Goal: Information Seeking & Learning: Learn about a topic

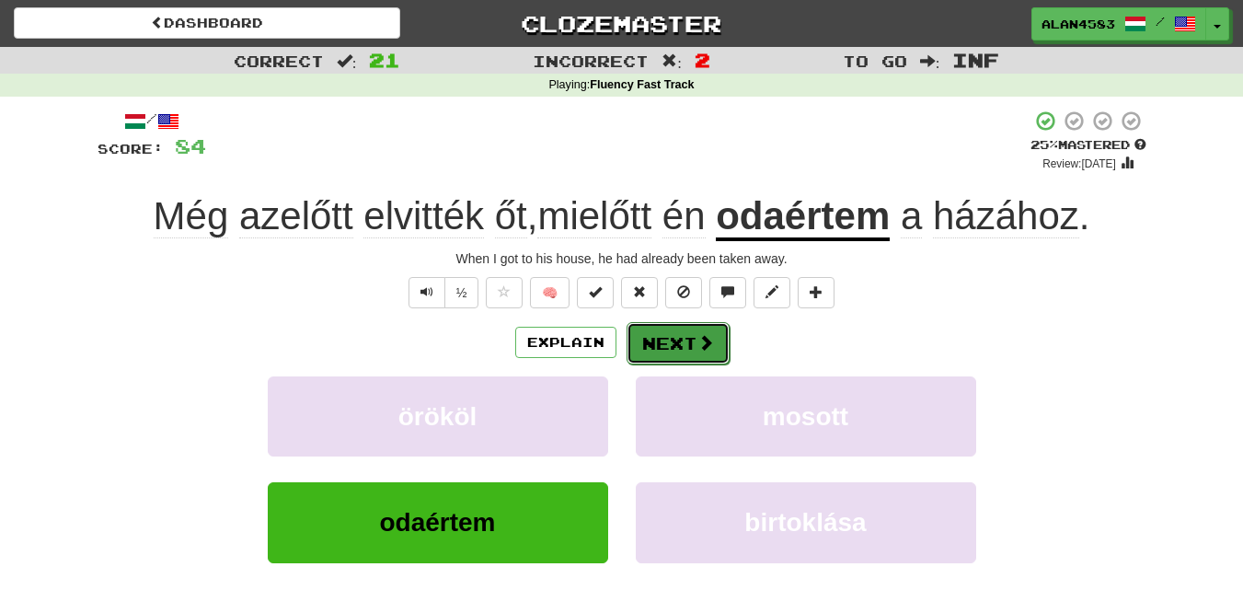
click at [693, 350] on button "Next" at bounding box center [678, 343] width 103 height 42
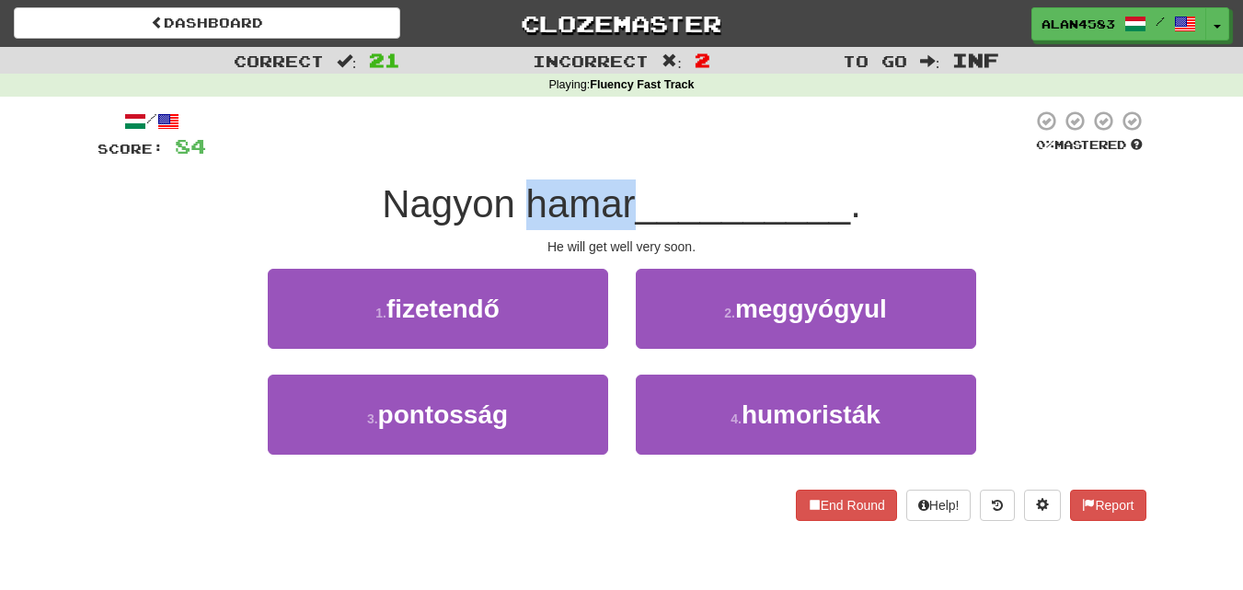
drag, startPoint x: 630, startPoint y: 197, endPoint x: 535, endPoint y: 163, distance: 101.6
click at [525, 192] on span "Nagyon hamar" at bounding box center [508, 203] width 253 height 43
click at [584, 165] on div "/ Score: 84 0 % Mastered Nagyon hamar __________ . He will get well very soon. …" at bounding box center [622, 315] width 1049 height 411
drag, startPoint x: 629, startPoint y: 202, endPoint x: 524, endPoint y: 199, distance: 104.9
click at [524, 199] on span "Nagyon hamar" at bounding box center [508, 203] width 253 height 43
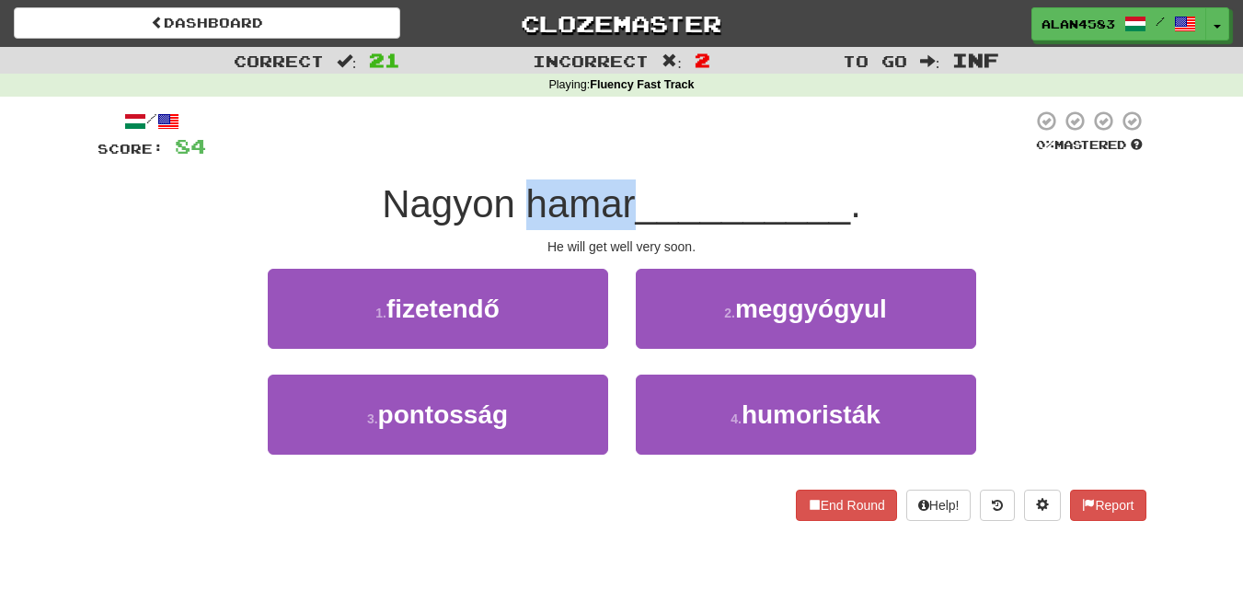
click at [512, 156] on div at bounding box center [512, 156] width 0 height 0
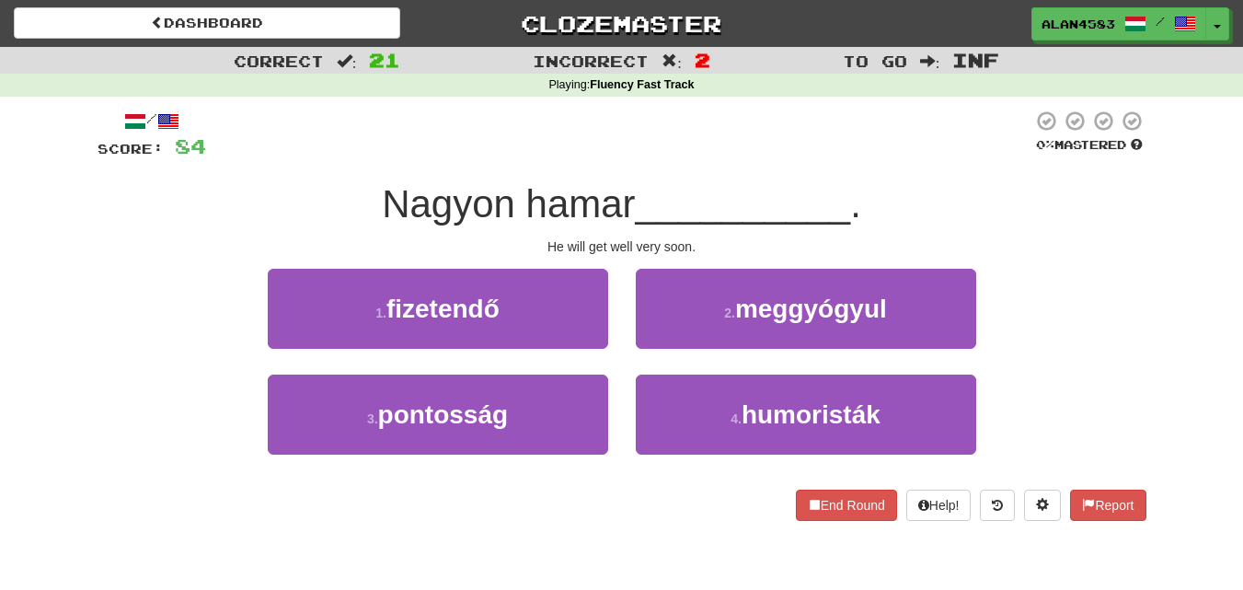
click at [385, 172] on div "/ Score: 84 0 % Mastered Nagyon hamar __________ . He will get well very soon. …" at bounding box center [622, 315] width 1049 height 411
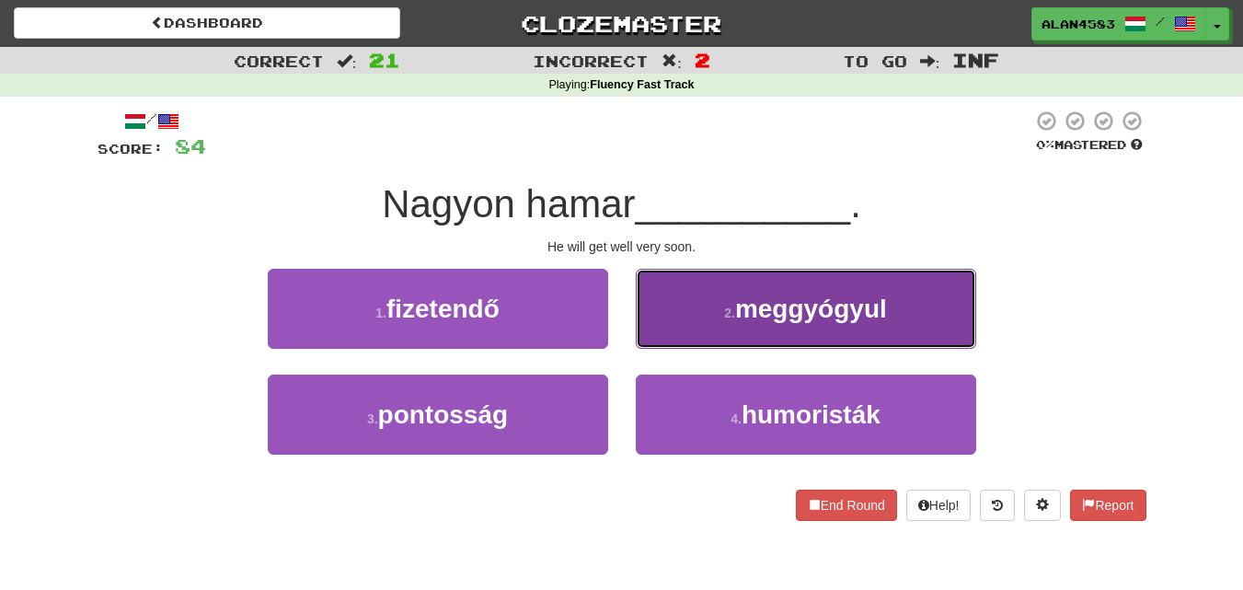
click at [783, 307] on span "meggyógyul" at bounding box center [811, 308] width 152 height 29
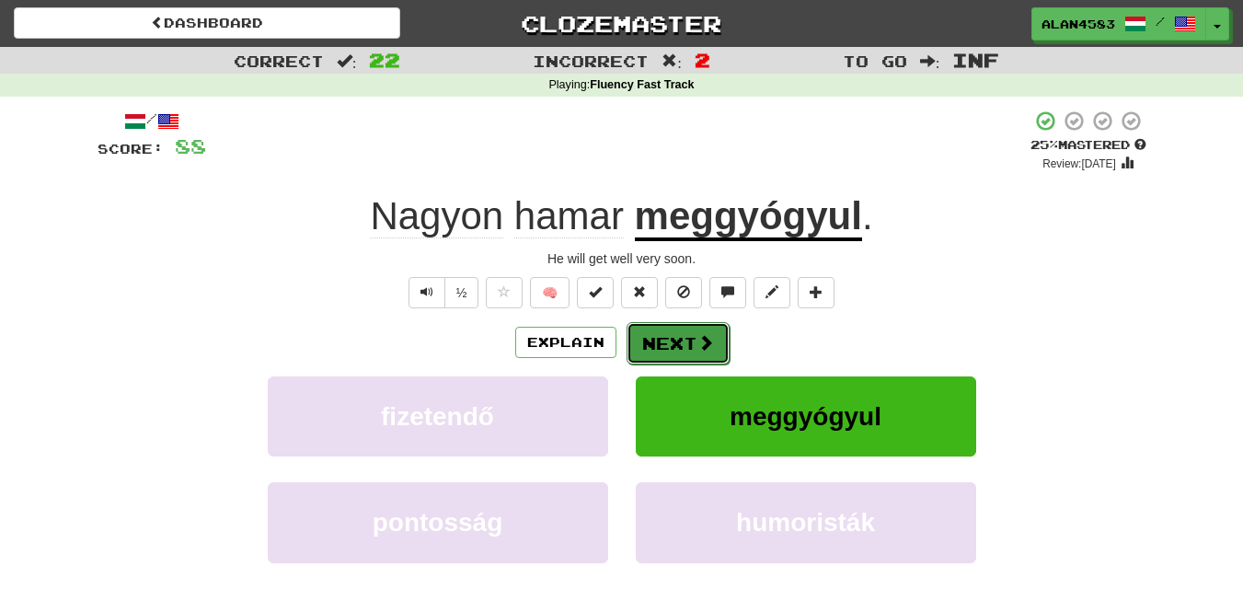
click at [691, 342] on button "Next" at bounding box center [678, 343] width 103 height 42
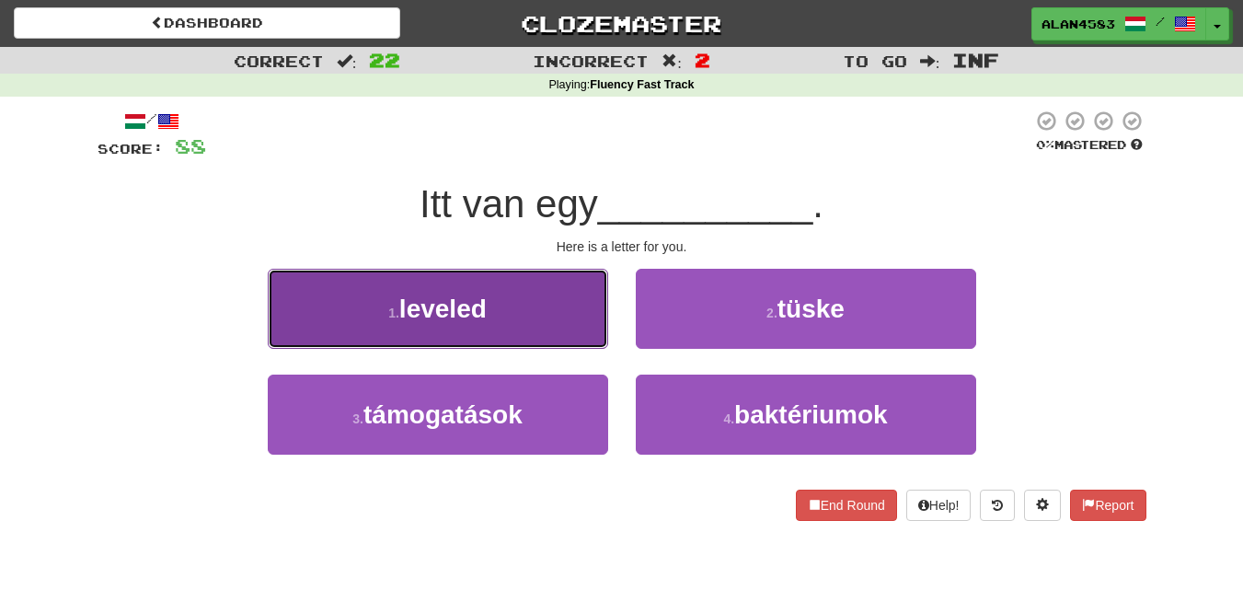
click at [578, 326] on button "1 . leveled" at bounding box center [438, 309] width 340 height 80
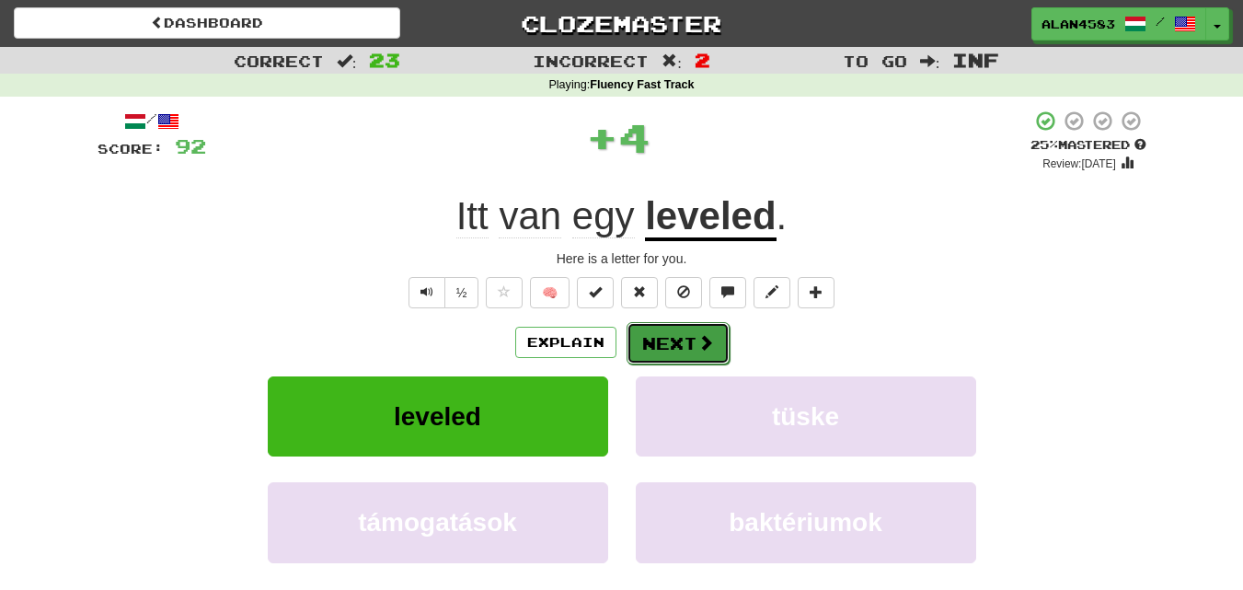
click at [683, 332] on button "Next" at bounding box center [678, 343] width 103 height 42
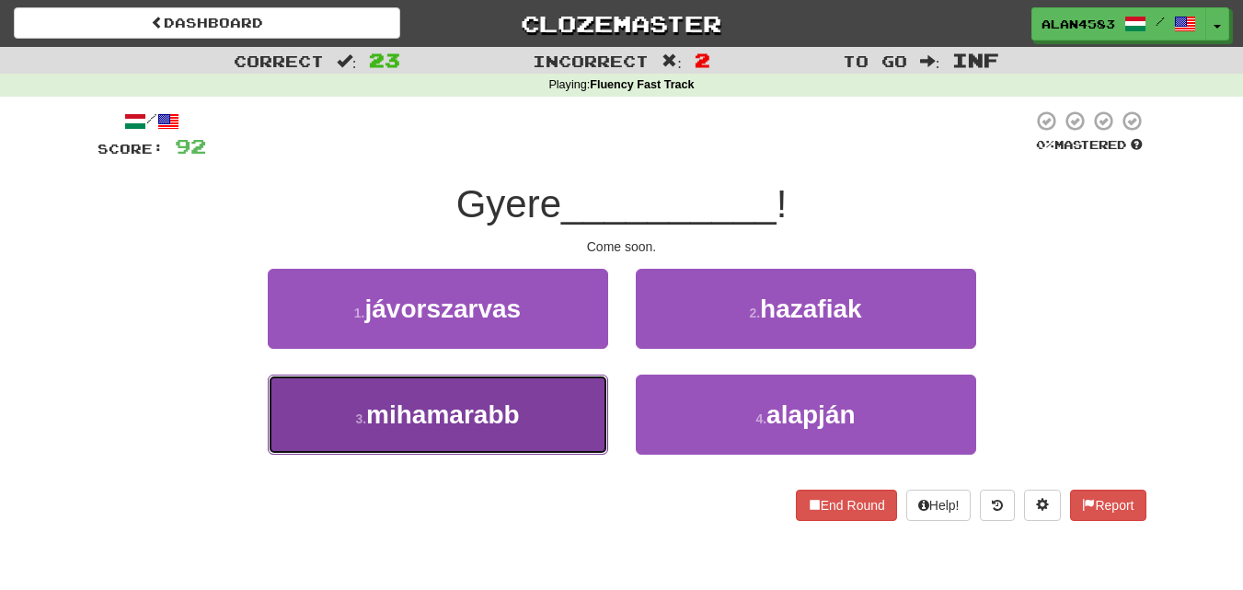
click at [432, 421] on span "mihamarabb" at bounding box center [443, 414] width 154 height 29
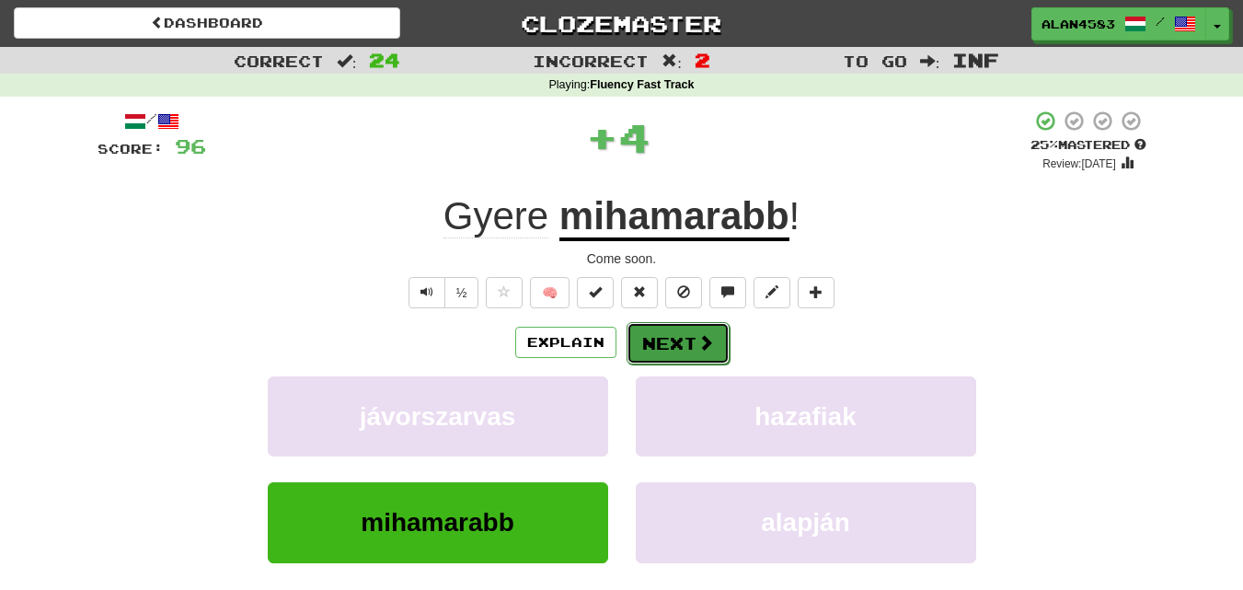
click at [674, 340] on button "Next" at bounding box center [678, 343] width 103 height 42
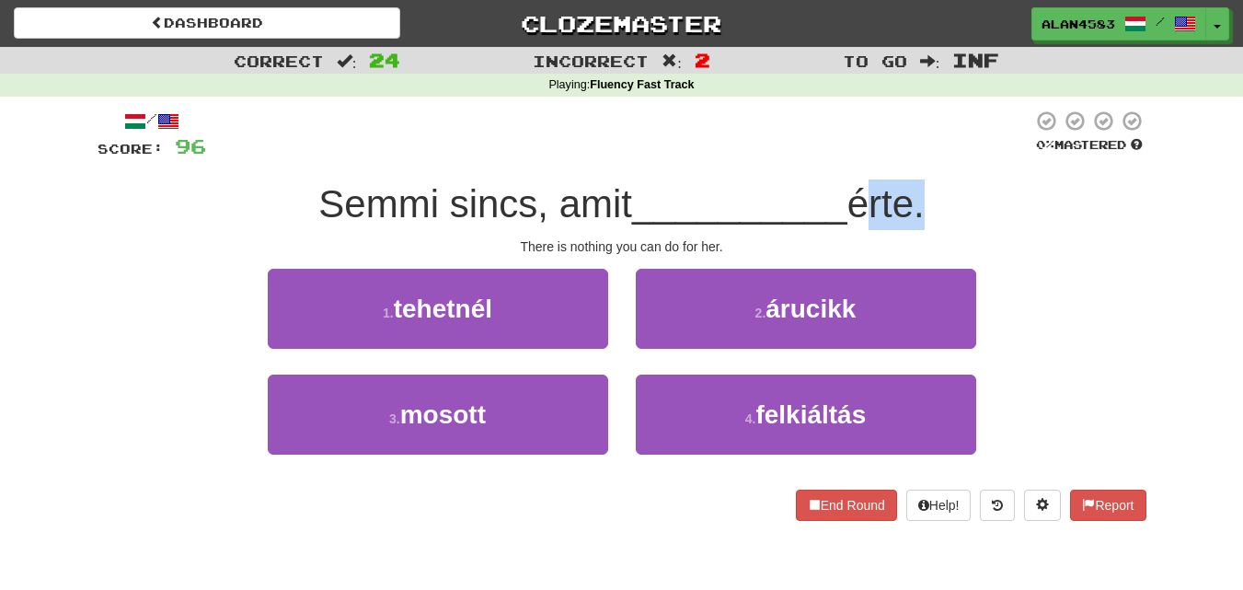
drag, startPoint x: 921, startPoint y: 198, endPoint x: 864, endPoint y: 203, distance: 57.3
click at [864, 203] on span "érte." at bounding box center [886, 203] width 77 height 43
click at [852, 156] on div at bounding box center [852, 156] width 0 height 0
click at [758, 165] on div "/ Score: 96 0 % Mastered Semmi sincs, amit __________ érte. There is nothing yo…" at bounding box center [622, 315] width 1049 height 411
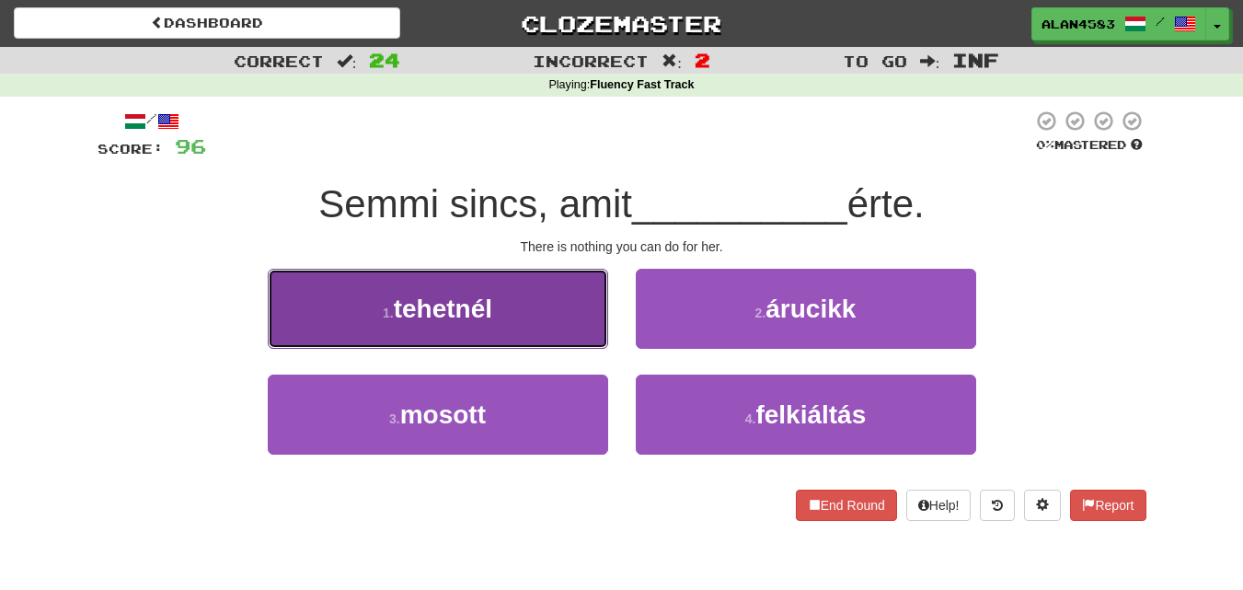
click at [308, 301] on button "1 . tehetnél" at bounding box center [438, 309] width 340 height 80
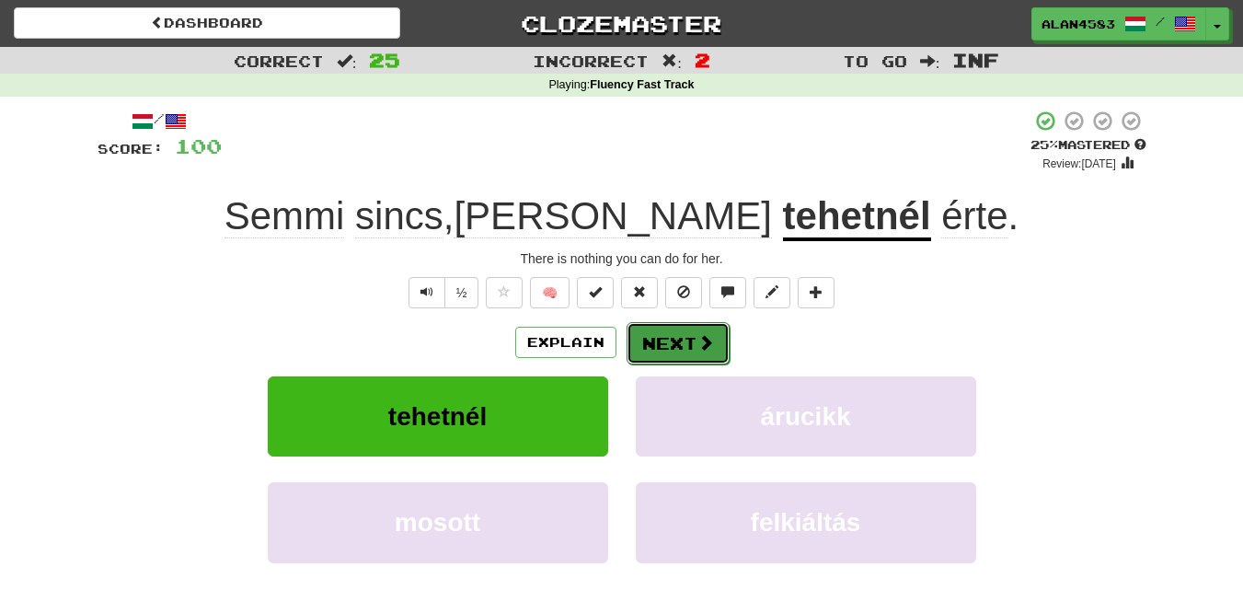
click at [709, 354] on button "Next" at bounding box center [678, 343] width 103 height 42
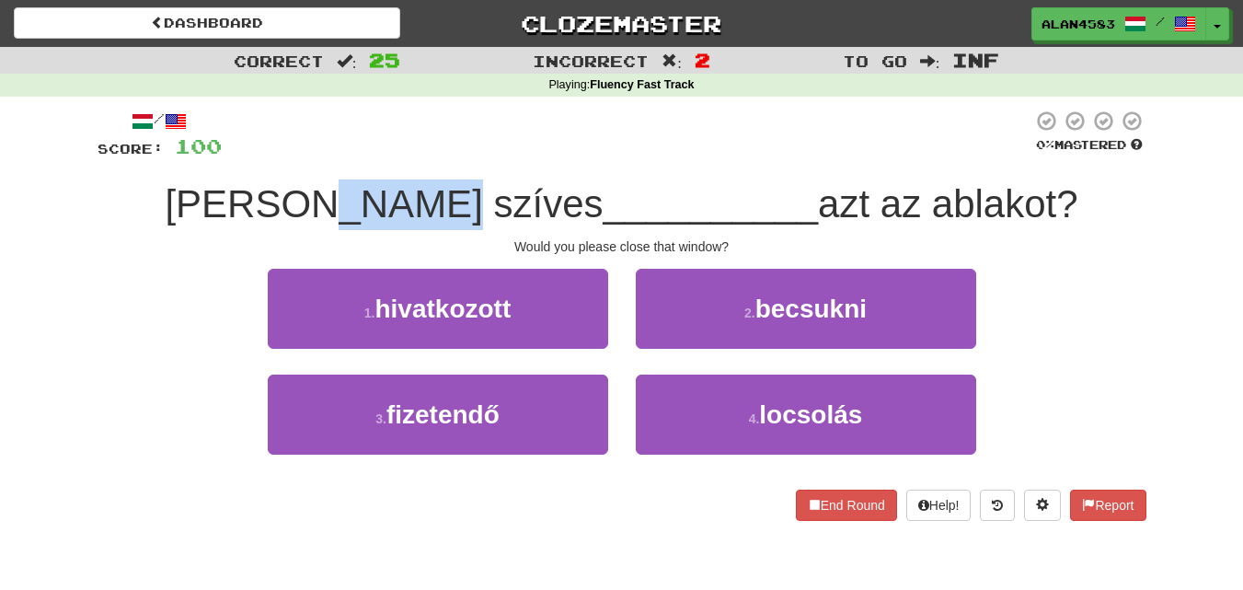
drag, startPoint x: 383, startPoint y: 205, endPoint x: 487, endPoint y: 202, distance: 104.1
click at [487, 202] on span "[PERSON_NAME] szíves" at bounding box center [384, 203] width 438 height 43
click at [475, 156] on div at bounding box center [475, 156] width 0 height 0
click at [534, 152] on div at bounding box center [627, 135] width 811 height 51
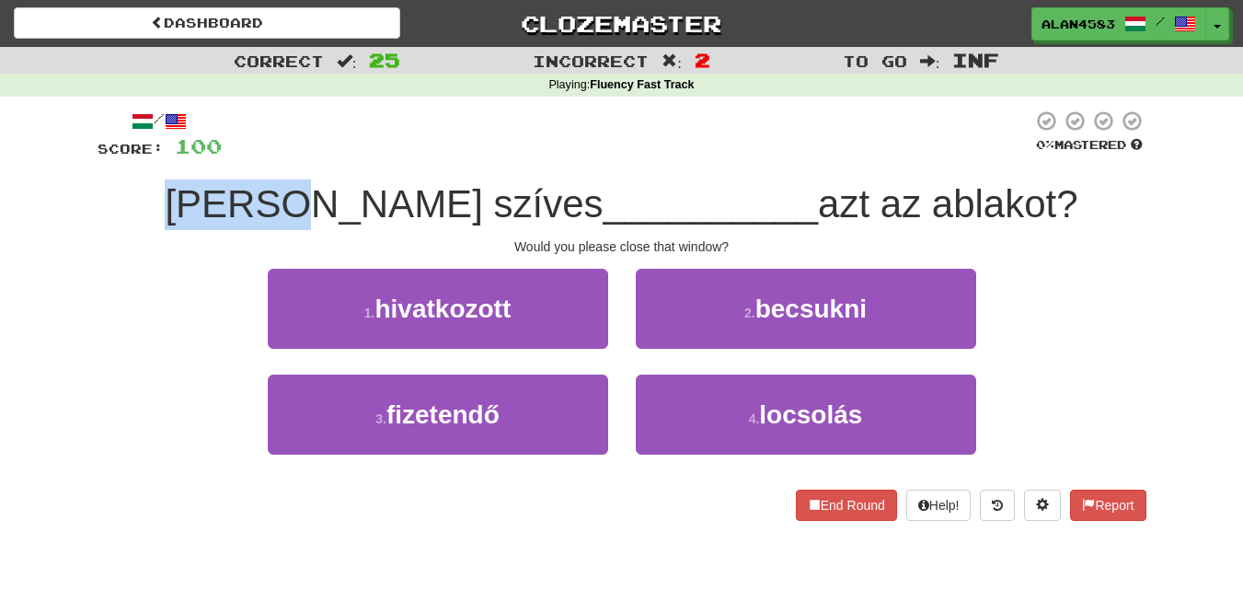
drag, startPoint x: 371, startPoint y: 198, endPoint x: 231, endPoint y: 202, distance: 139.9
click at [231, 202] on div "[PERSON_NAME] szíves __________ azt az ablakot?" at bounding box center [622, 204] width 1049 height 51
click at [219, 156] on div at bounding box center [219, 156] width 0 height 0
click at [146, 238] on div "Would you please close that window?" at bounding box center [622, 246] width 1049 height 18
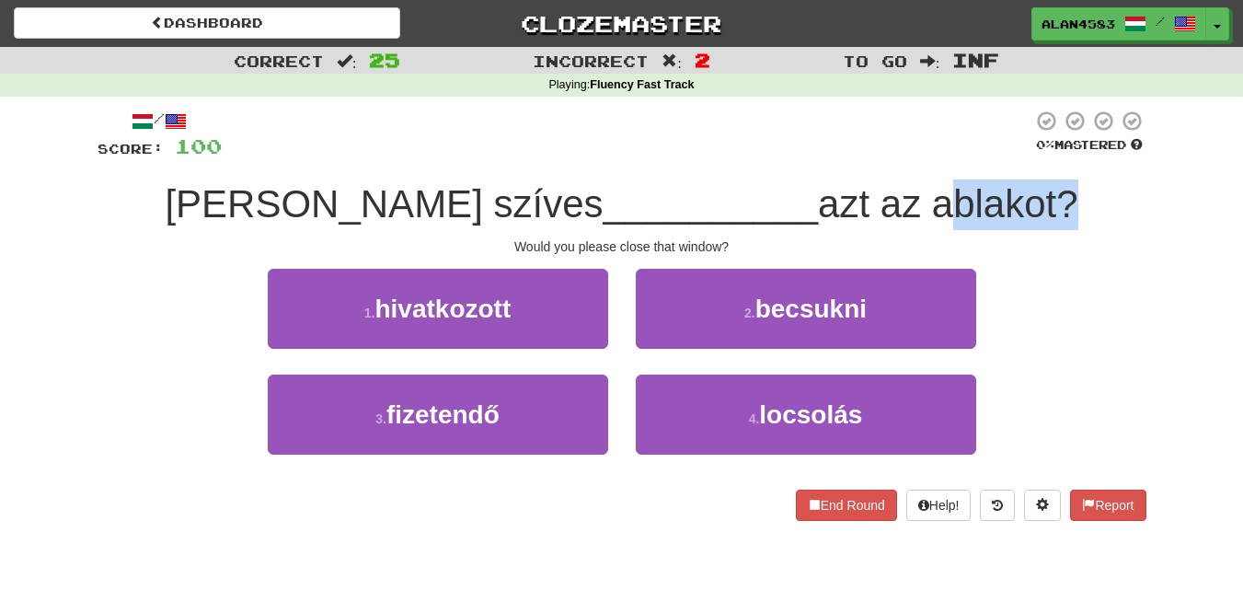
drag, startPoint x: 965, startPoint y: 191, endPoint x: 848, endPoint y: 198, distance: 117.0
click at [848, 198] on span "azt az ablakot?" at bounding box center [948, 203] width 260 height 43
click at [836, 156] on div at bounding box center [836, 156] width 0 height 0
click at [674, 172] on div "/ Score: 100 0 % Mastered [PERSON_NAME] szíves __________ azt az ablakot? Would…" at bounding box center [622, 315] width 1049 height 411
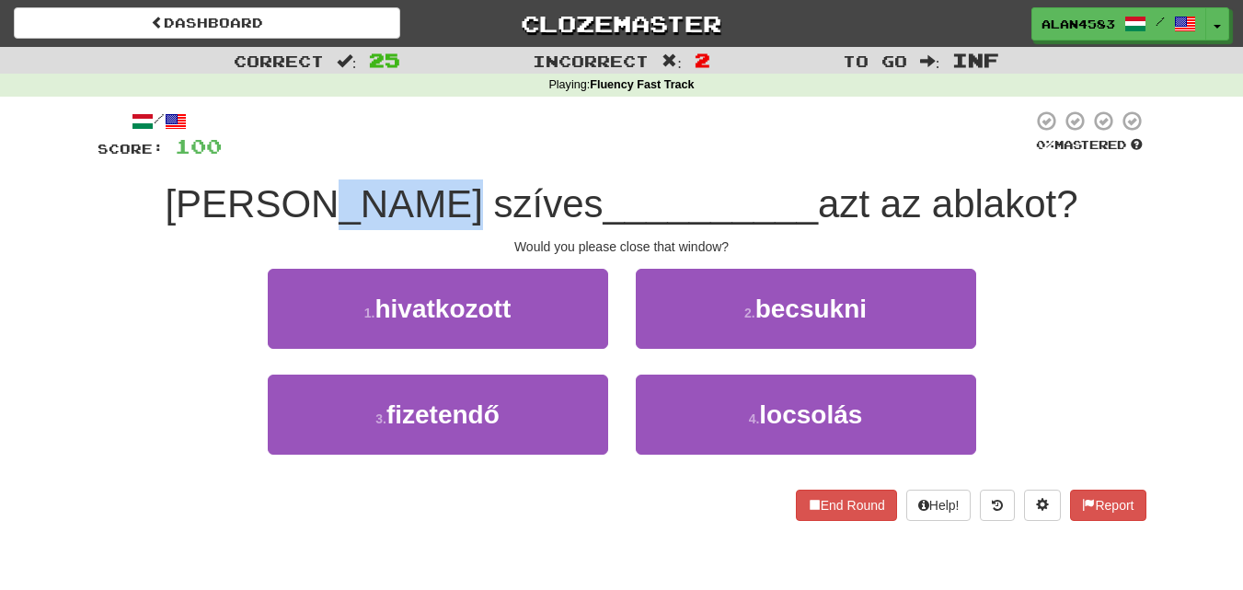
drag, startPoint x: 490, startPoint y: 203, endPoint x: 384, endPoint y: 207, distance: 105.9
click at [384, 207] on span "[PERSON_NAME] szíves" at bounding box center [384, 203] width 438 height 43
click at [372, 226] on div at bounding box center [372, 226] width 0 height 0
click at [561, 119] on div at bounding box center [627, 135] width 811 height 51
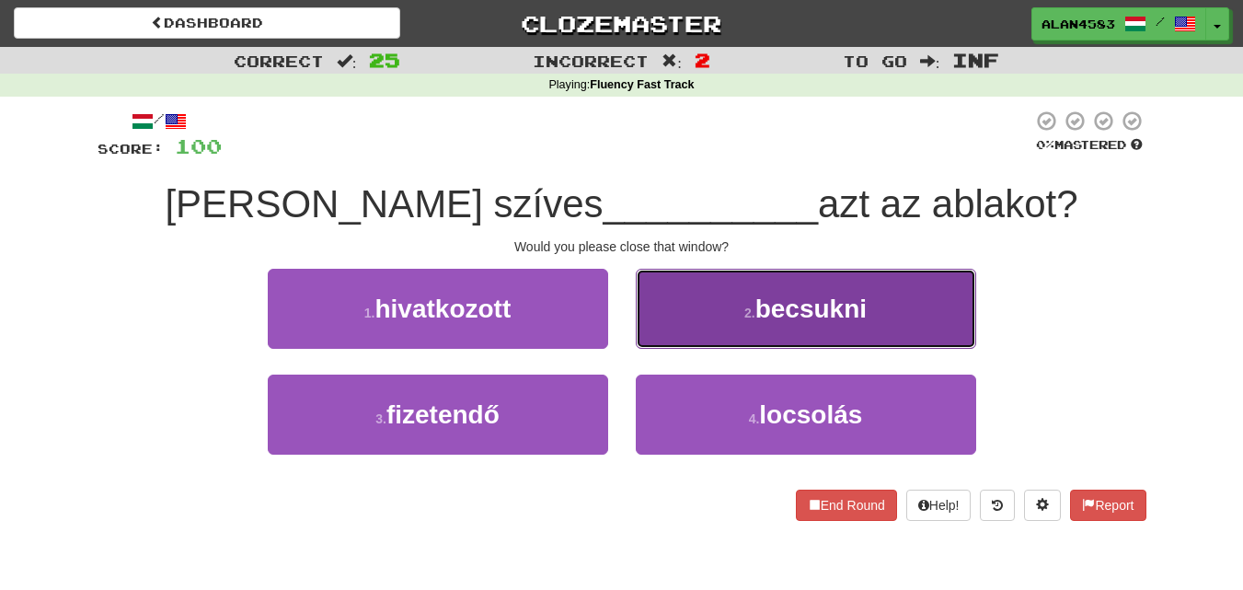
click at [839, 317] on span "becsukni" at bounding box center [811, 308] width 111 height 29
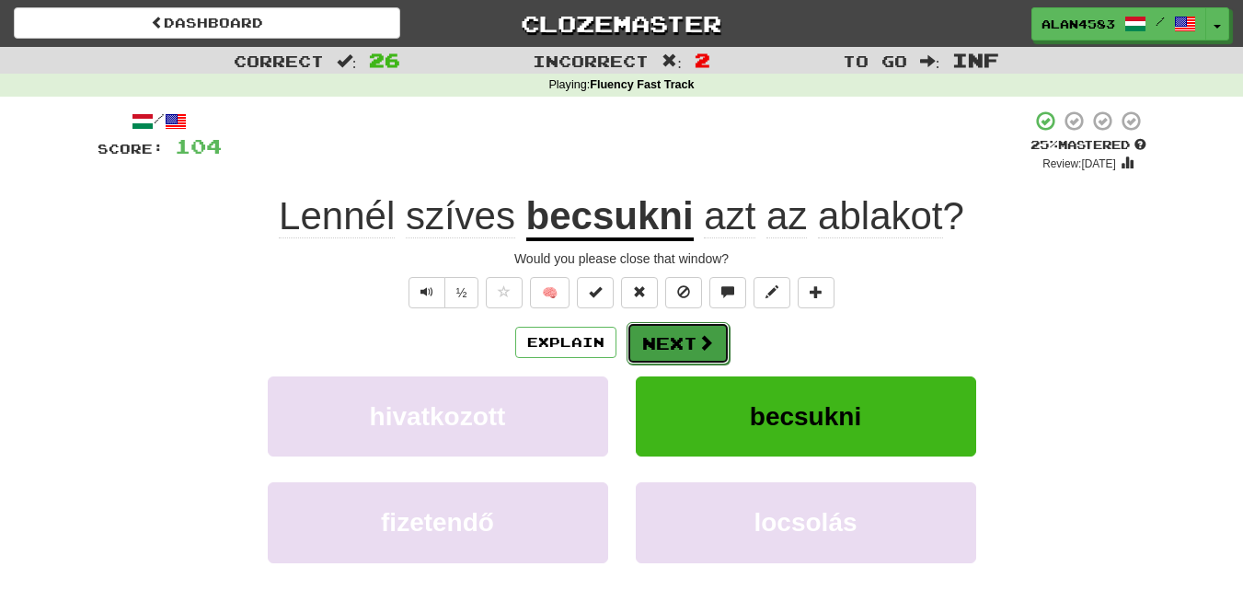
click at [657, 339] on button "Next" at bounding box center [678, 343] width 103 height 42
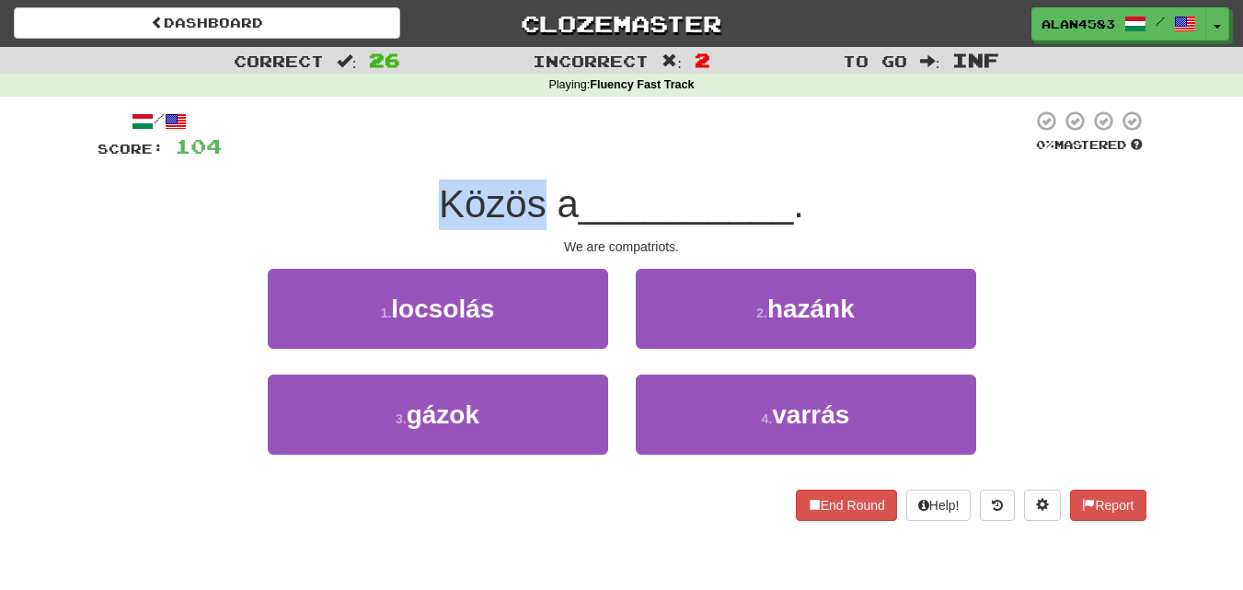
drag, startPoint x: 538, startPoint y: 199, endPoint x: 434, endPoint y: 195, distance: 104.1
click at [439, 195] on span "Közös a" at bounding box center [509, 203] width 140 height 43
click at [422, 156] on div at bounding box center [422, 156] width 0 height 0
click at [398, 147] on div at bounding box center [627, 135] width 811 height 51
click at [266, 83] on div "Playing : Fluency Fast Track" at bounding box center [621, 85] width 1243 height 17
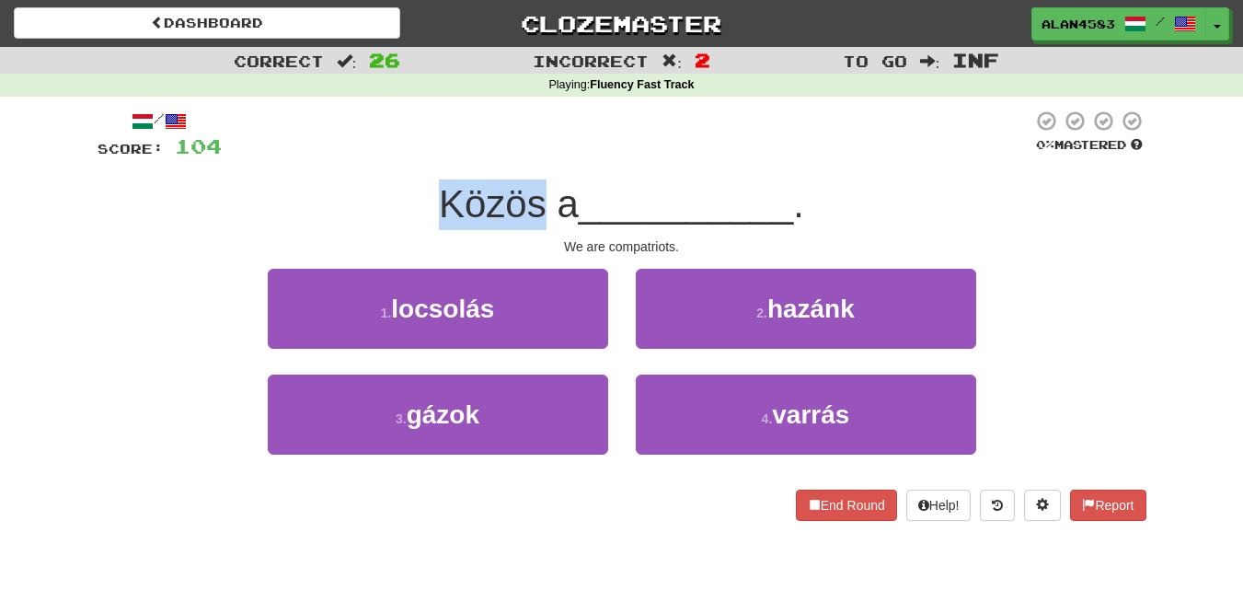
drag, startPoint x: 535, startPoint y: 195, endPoint x: 411, endPoint y: 192, distance: 123.3
click at [411, 192] on div "Közös a __________ ." at bounding box center [622, 204] width 1049 height 51
click at [399, 156] on div at bounding box center [399, 156] width 0 height 0
click at [364, 179] on div "Közös a __________ ." at bounding box center [622, 204] width 1049 height 51
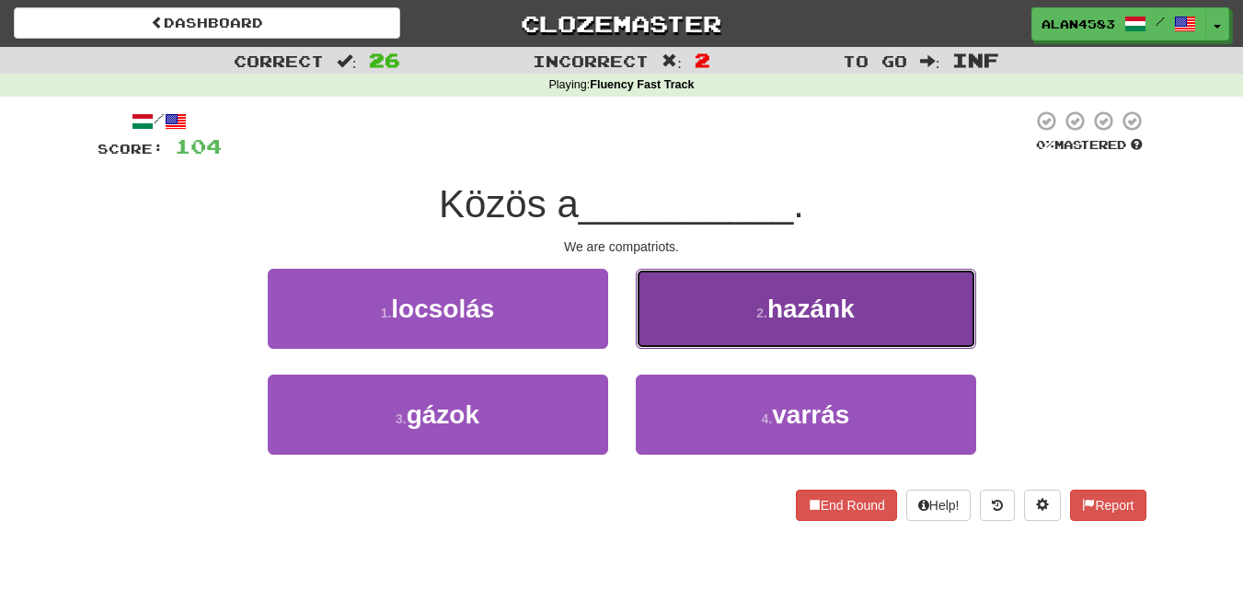
click at [756, 282] on button "2 . hazánk" at bounding box center [806, 309] width 340 height 80
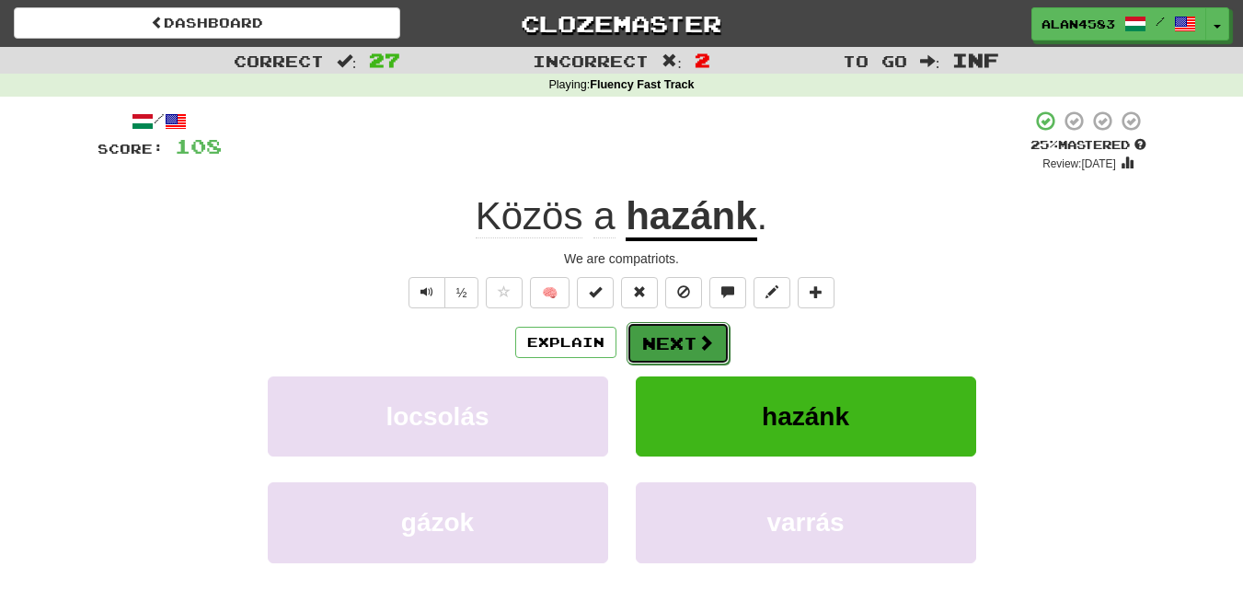
click at [682, 347] on button "Next" at bounding box center [678, 343] width 103 height 42
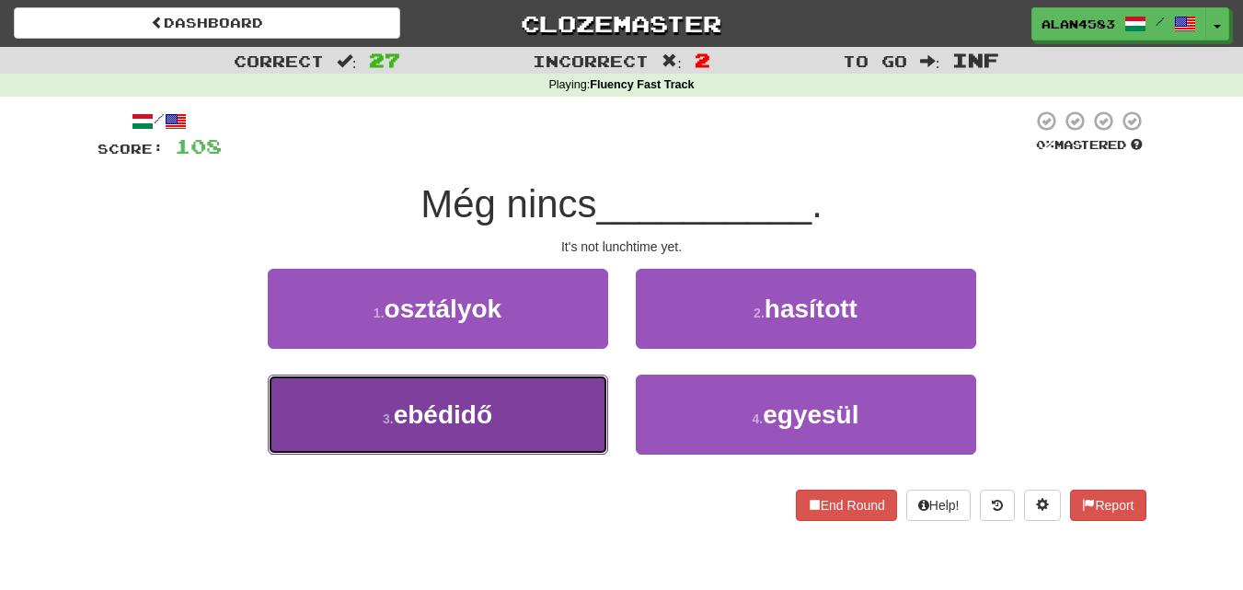
click at [307, 405] on button "3 . ebédidő" at bounding box center [438, 415] width 340 height 80
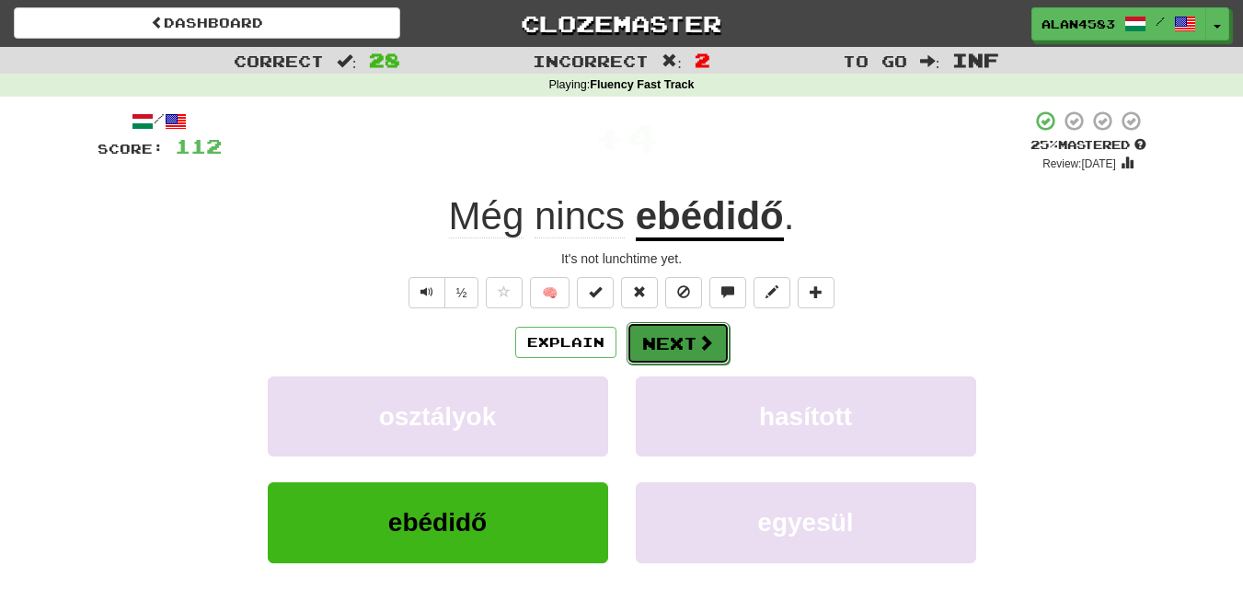
click at [664, 335] on button "Next" at bounding box center [678, 343] width 103 height 42
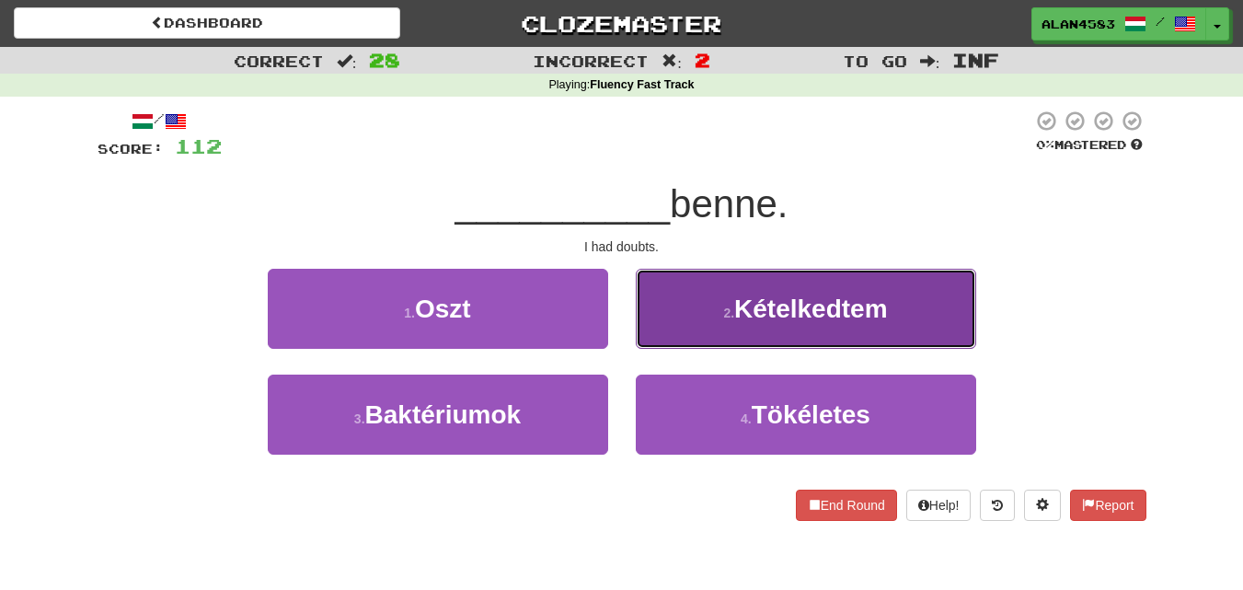
click at [818, 313] on span "Kételkedtem" at bounding box center [811, 308] width 154 height 29
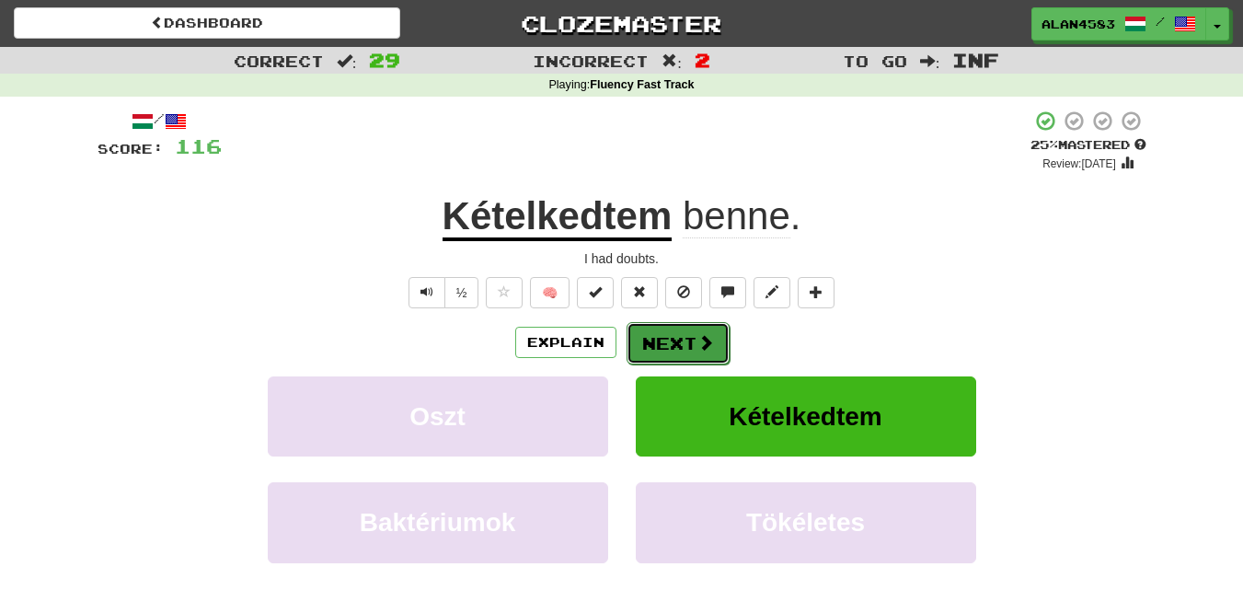
click at [711, 342] on span at bounding box center [706, 342] width 17 height 17
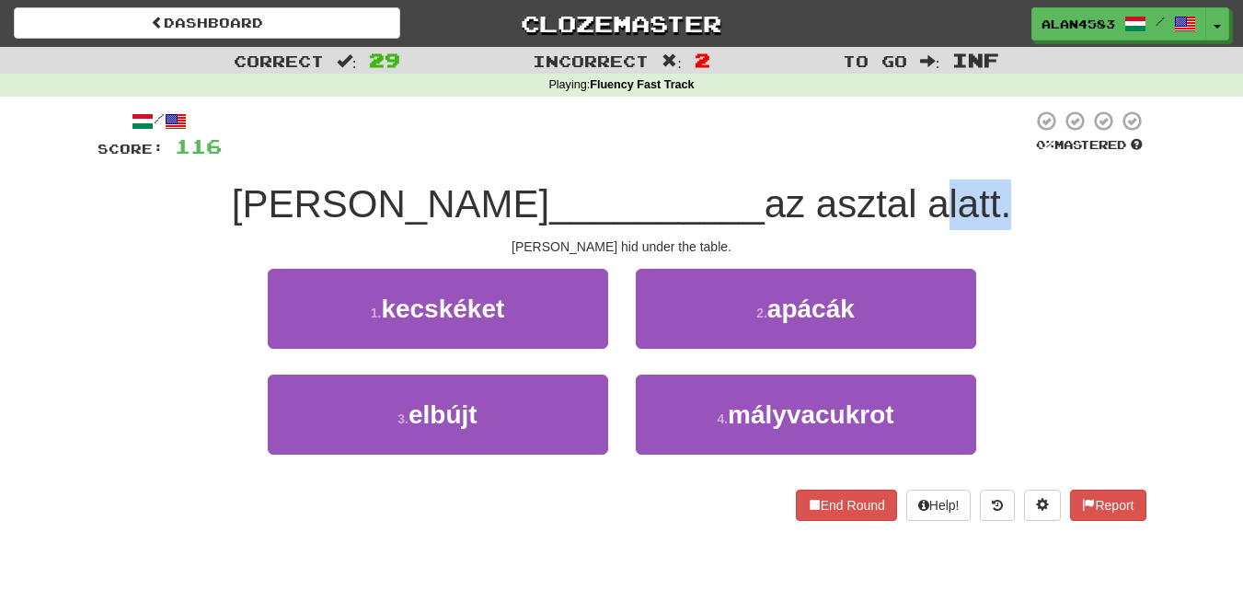
drag, startPoint x: 823, startPoint y: 202, endPoint x: 886, endPoint y: 194, distance: 63.9
click at [886, 194] on span "az asztal alatt." at bounding box center [888, 203] width 247 height 43
click at [874, 156] on div at bounding box center [874, 156] width 0 height 0
click at [922, 146] on div at bounding box center [627, 135] width 811 height 51
drag, startPoint x: 809, startPoint y: 193, endPoint x: 709, endPoint y: 199, distance: 100.5
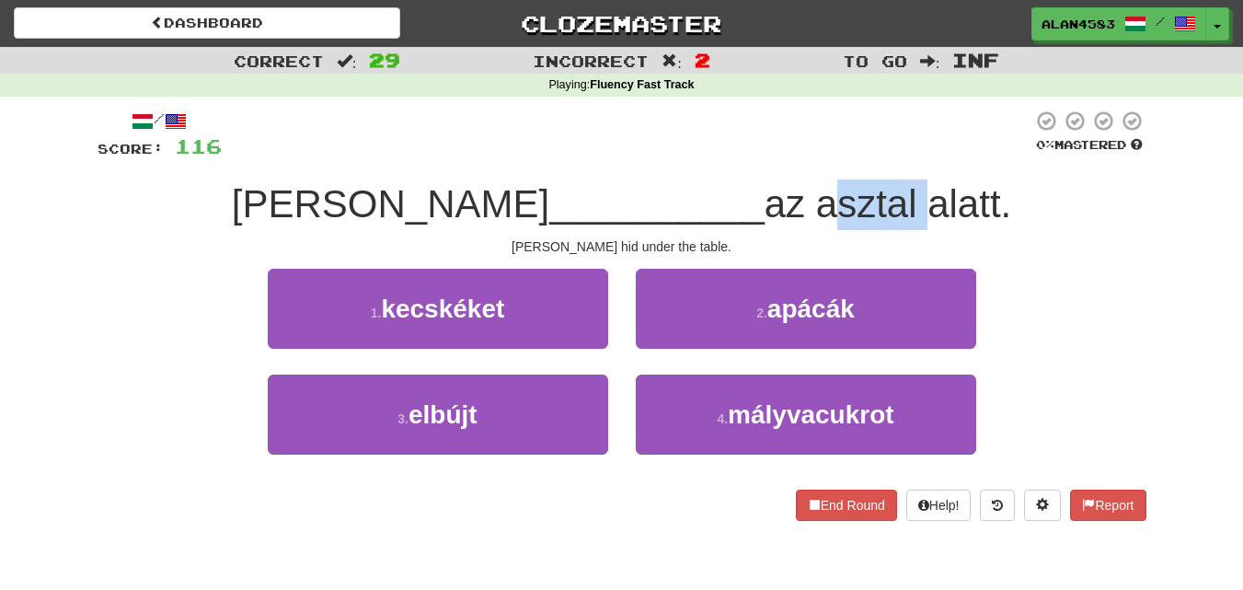
click at [765, 199] on span "az asztal alatt." at bounding box center [888, 203] width 247 height 43
click at [697, 156] on div at bounding box center [697, 156] width 0 height 0
click at [575, 158] on div at bounding box center [627, 135] width 811 height 51
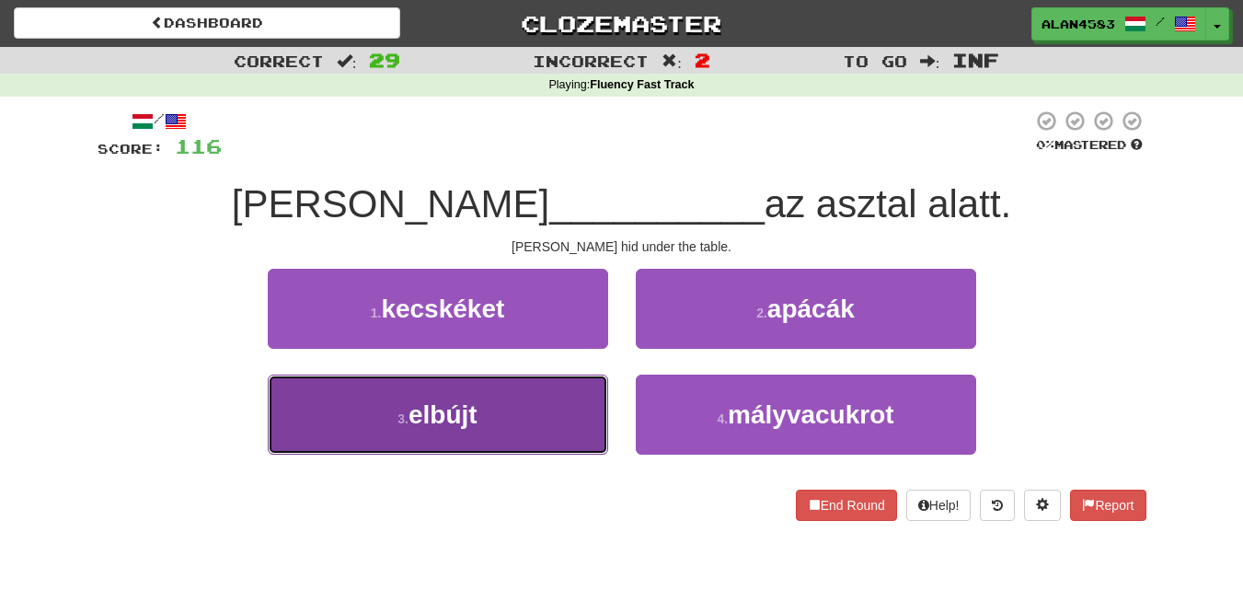
click at [337, 420] on button "3 . elbújt" at bounding box center [438, 415] width 340 height 80
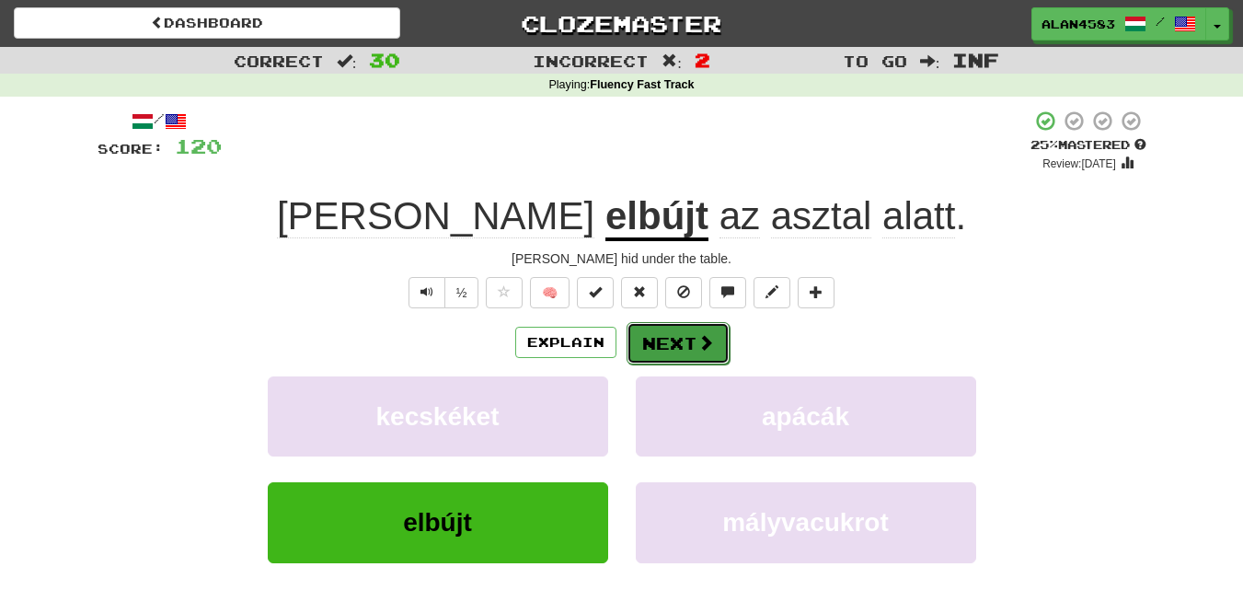
click at [690, 343] on button "Next" at bounding box center [678, 343] width 103 height 42
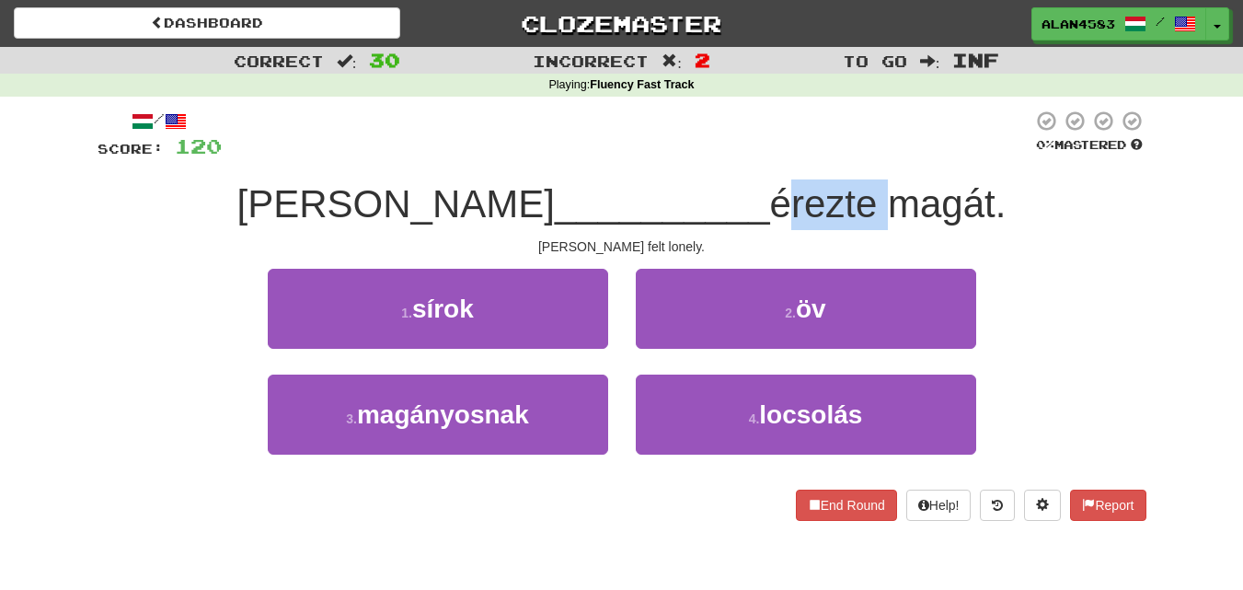
drag, startPoint x: 765, startPoint y: 198, endPoint x: 655, endPoint y: 200, distance: 109.5
click at [770, 200] on span "érezte magát." at bounding box center [888, 203] width 236 height 43
click at [643, 156] on div at bounding box center [643, 156] width 0 height 0
click at [556, 173] on div "/ Score: 120 0 % Mastered [PERSON_NAME] __________ érezte magát. [PERSON_NAME] …" at bounding box center [622, 315] width 1049 height 411
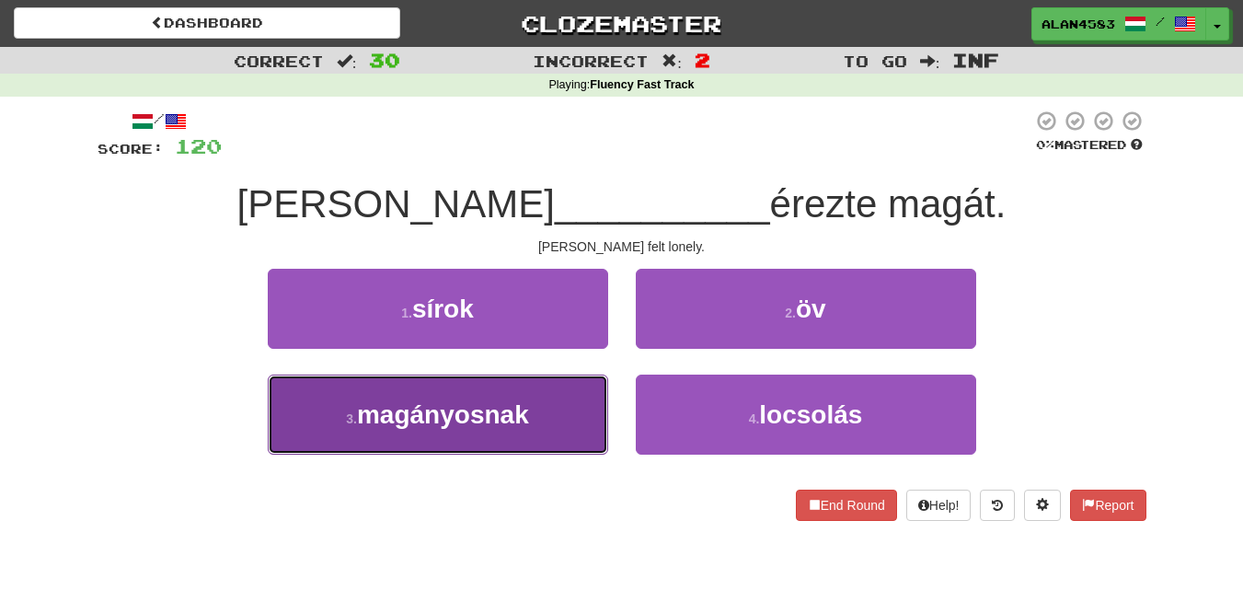
click at [397, 413] on span "magányosnak" at bounding box center [443, 414] width 172 height 29
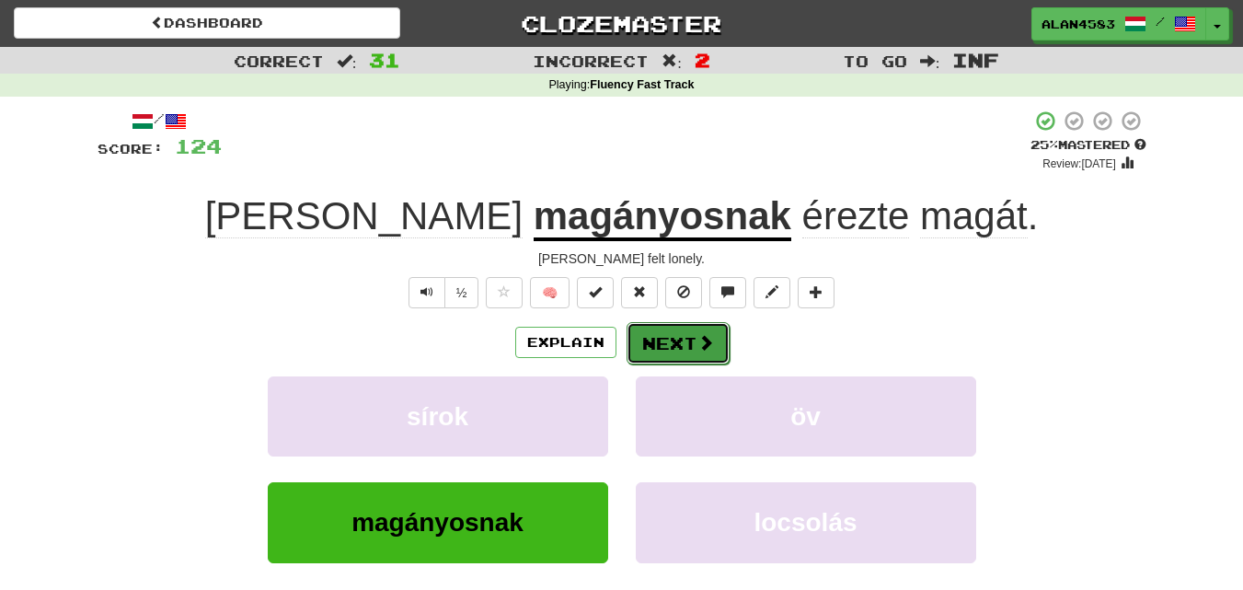
click at [660, 344] on button "Next" at bounding box center [678, 343] width 103 height 42
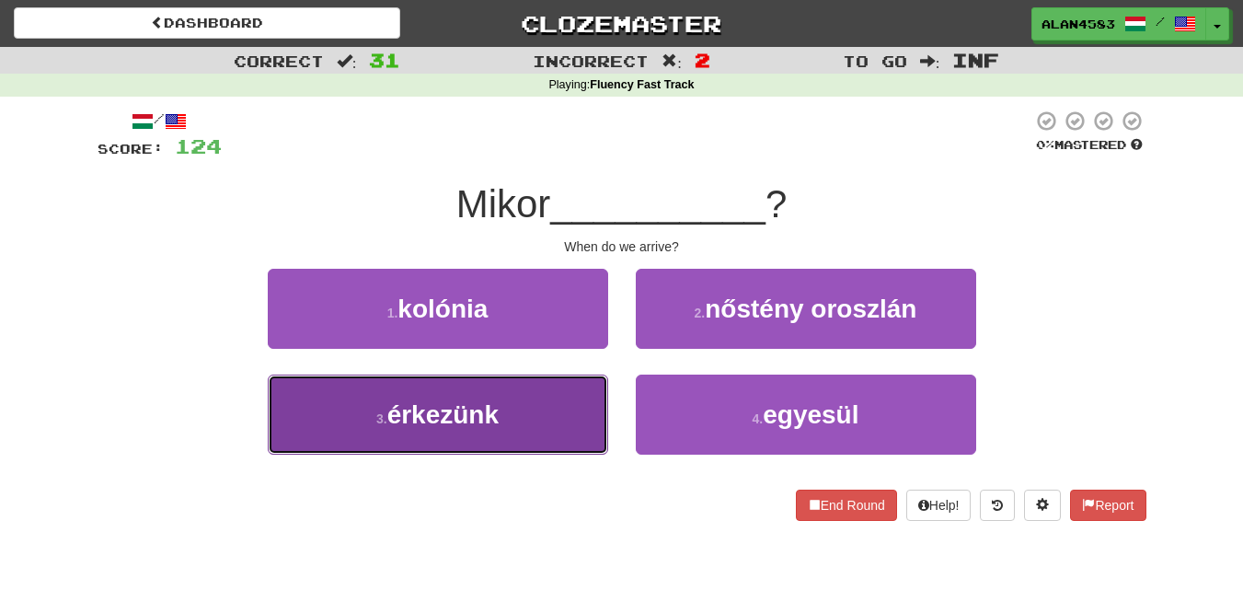
click at [418, 442] on button "3 . érkezünk" at bounding box center [438, 415] width 340 height 80
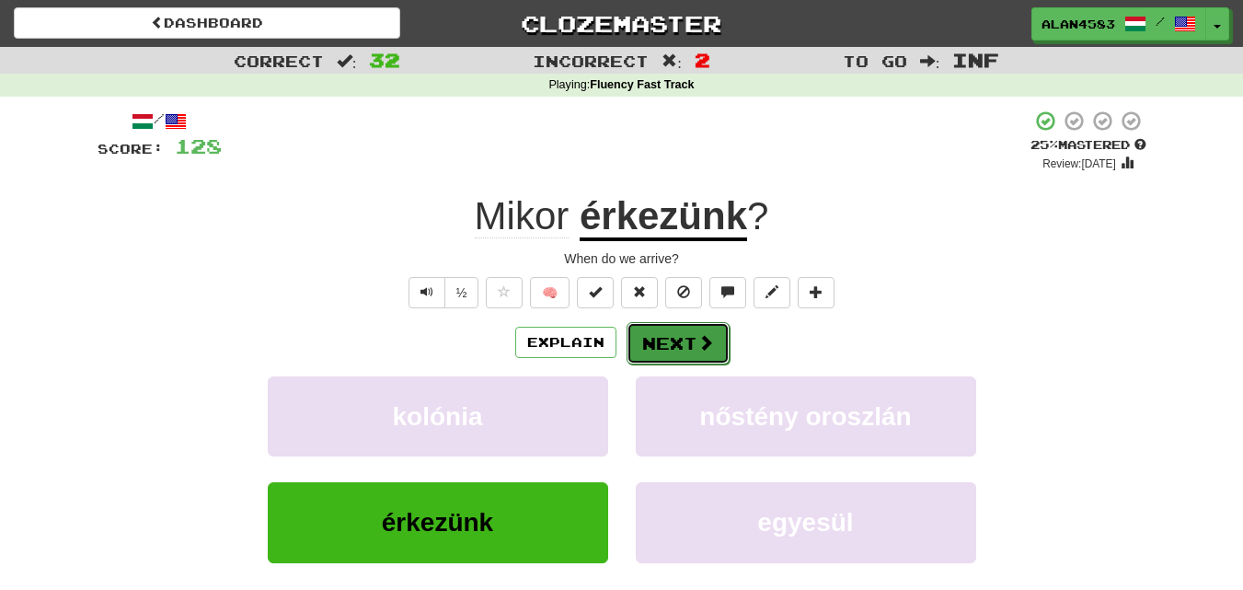
click at [651, 347] on button "Next" at bounding box center [678, 343] width 103 height 42
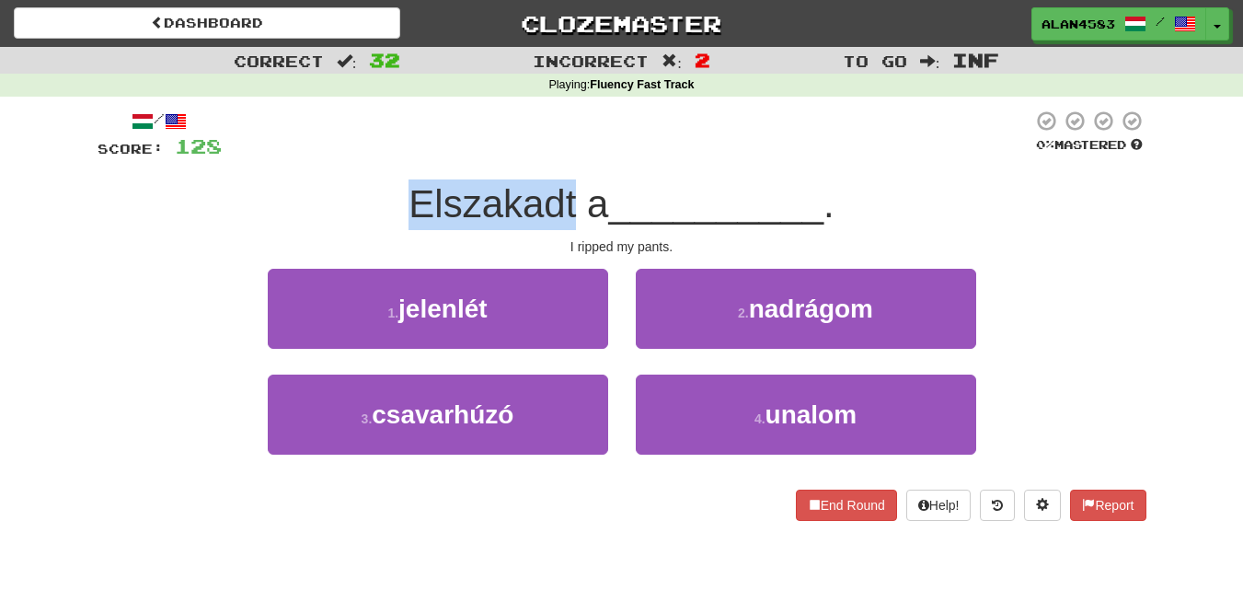
drag, startPoint x: 572, startPoint y: 199, endPoint x: 305, endPoint y: 219, distance: 268.6
click at [305, 219] on div "Elszakadt a __________ ." at bounding box center [622, 204] width 1049 height 51
click at [293, 226] on div at bounding box center [293, 226] width 0 height 0
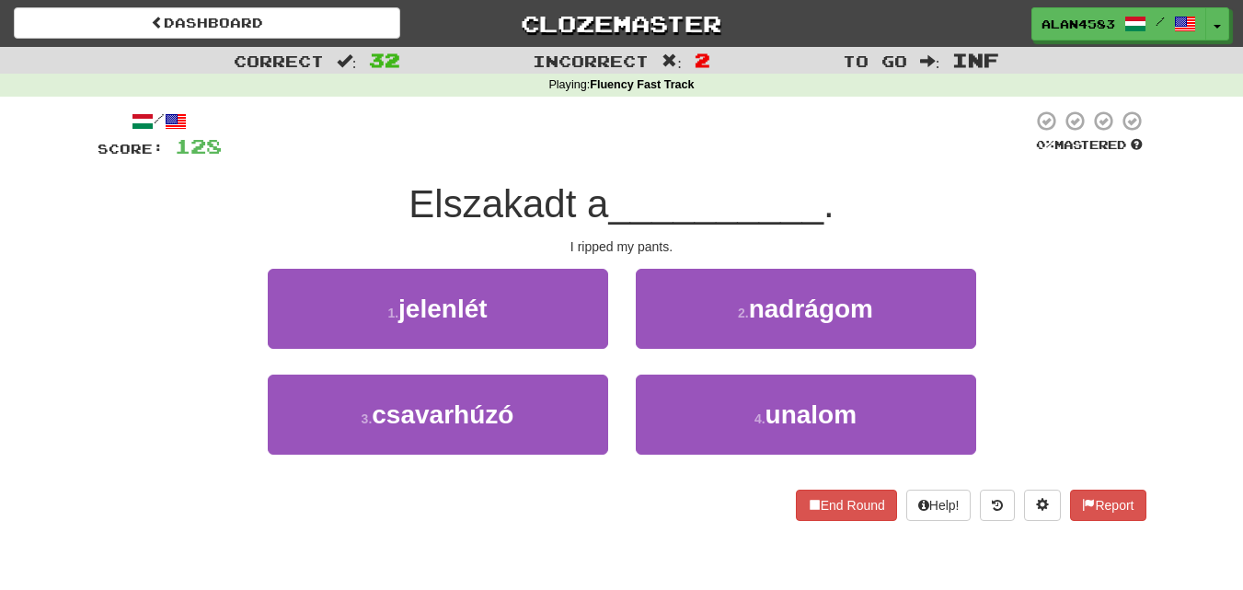
click at [244, 263] on div "/ Score: 128 0 % Mastered [PERSON_NAME] a __________ . I ripped my pants. 1 . j…" at bounding box center [622, 315] width 1049 height 411
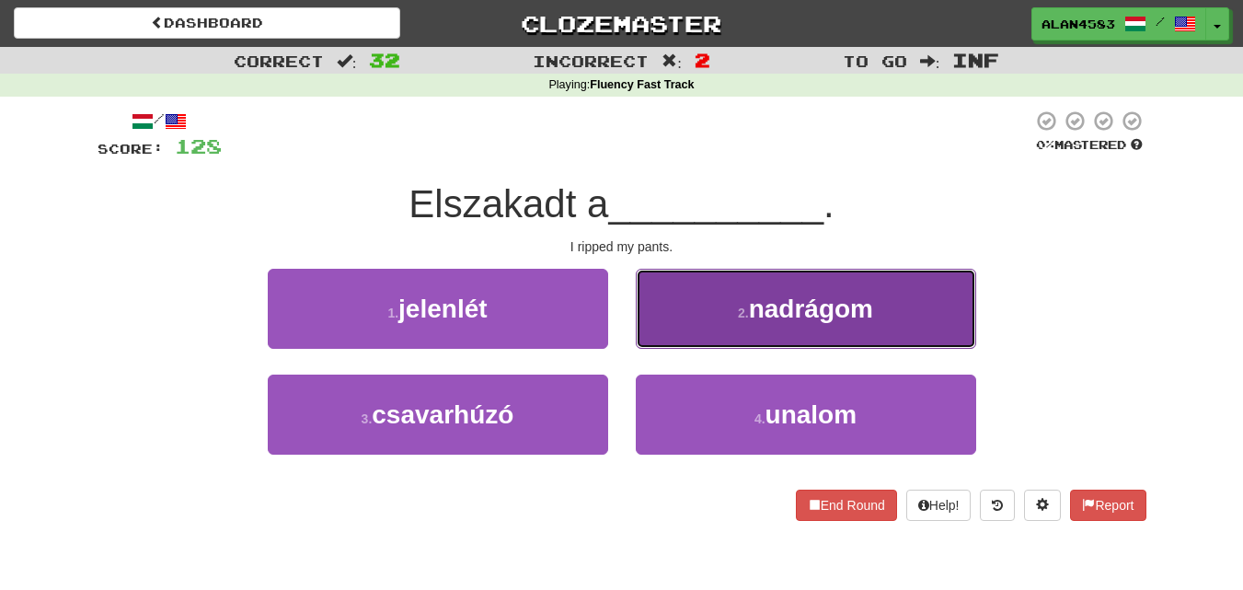
click at [755, 296] on span "nadrágom" at bounding box center [811, 308] width 124 height 29
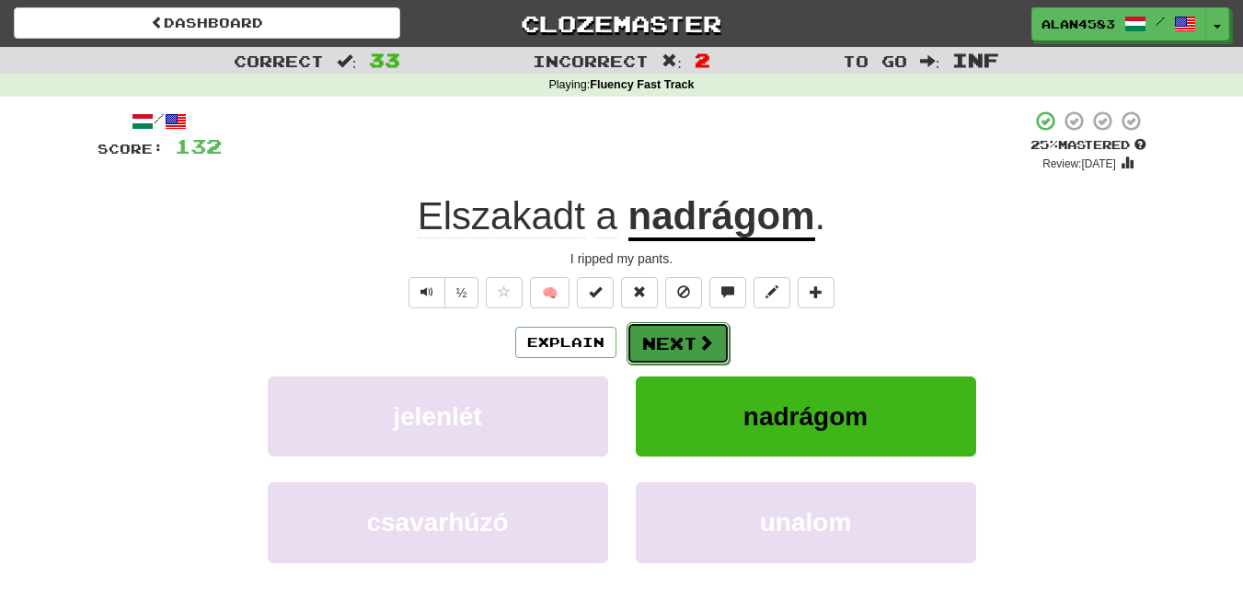
click at [687, 341] on button "Next" at bounding box center [678, 343] width 103 height 42
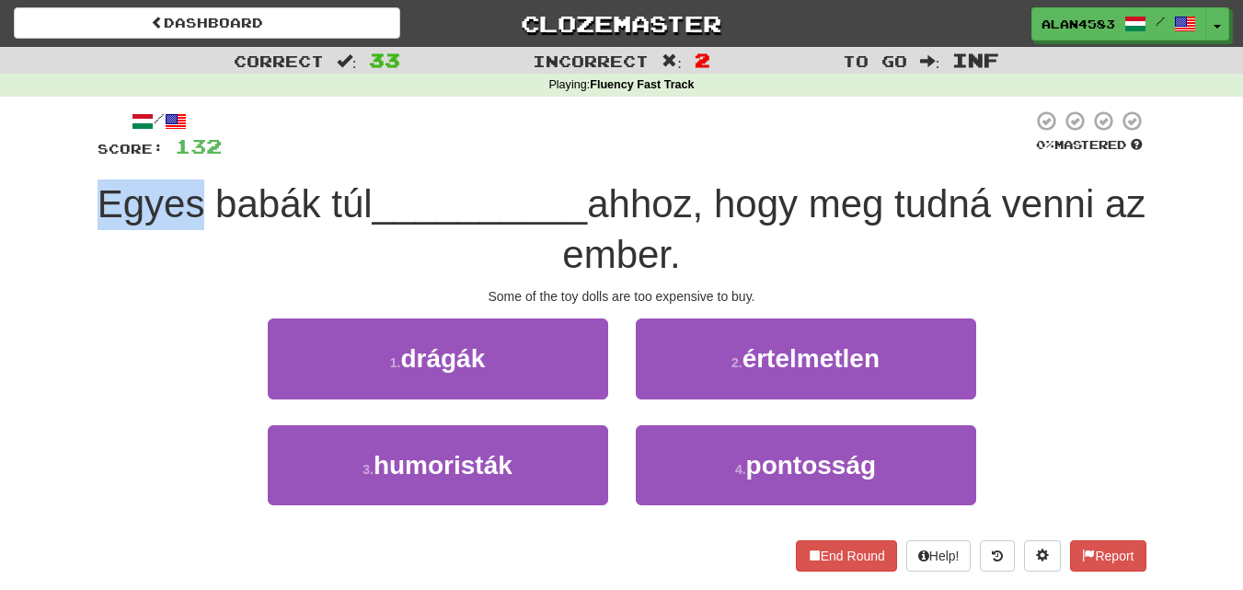
drag, startPoint x: 219, startPoint y: 206, endPoint x: 91, endPoint y: 206, distance: 127.9
click at [91, 206] on div "/ Score: 132 0 % Mastered Egyes babák túl __________ ahhoz, hogy meg tudná venn…" at bounding box center [622, 347] width 1077 height 500
click at [79, 226] on div at bounding box center [79, 226] width 0 height 0
click at [71, 265] on div "Correct : 33 Incorrect : 2 To go : Inf Playing : Fluency Fast Track / Score: 13…" at bounding box center [621, 322] width 1243 height 550
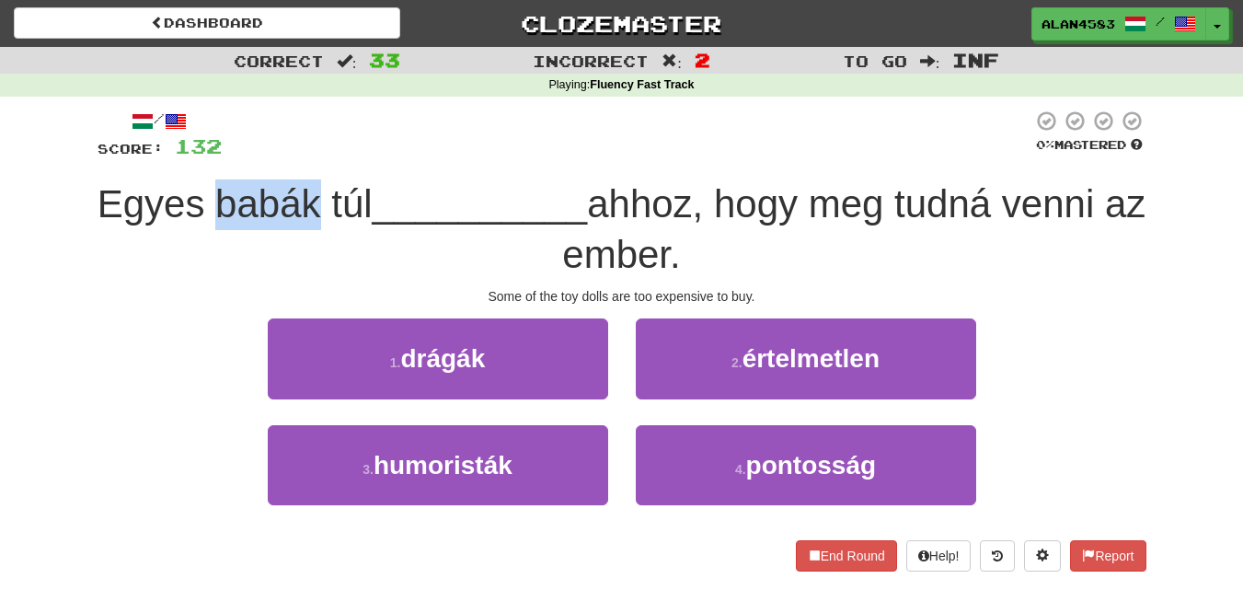
drag, startPoint x: 226, startPoint y: 190, endPoint x: 330, endPoint y: 194, distance: 104.1
click at [330, 194] on span "Egyes babák túl" at bounding box center [235, 203] width 275 height 43
click at [318, 156] on div at bounding box center [318, 156] width 0 height 0
click at [410, 124] on div at bounding box center [627, 135] width 811 height 51
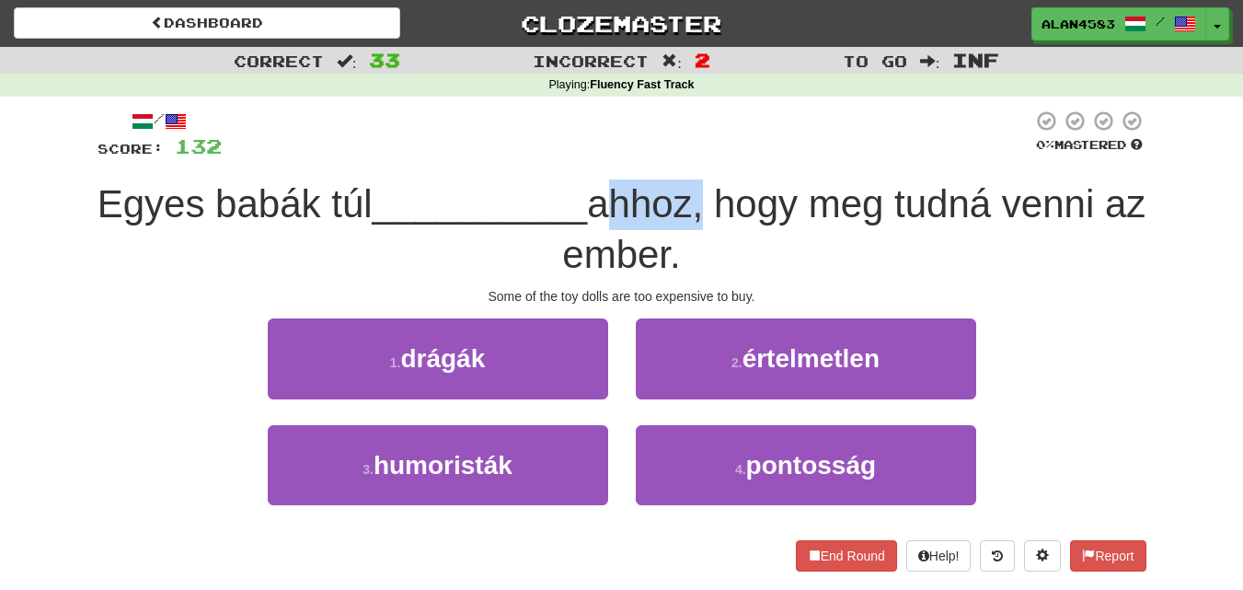
drag, startPoint x: 732, startPoint y: 201, endPoint x: 629, endPoint y: 204, distance: 102.2
click at [629, 204] on span "ahhoz, hogy meg tudná venni az ember." at bounding box center [853, 229] width 583 height 94
click at [617, 226] on div at bounding box center [617, 226] width 0 height 0
click at [807, 193] on span "ahhoz, hogy meg tudná venni az ember." at bounding box center [853, 229] width 583 height 94
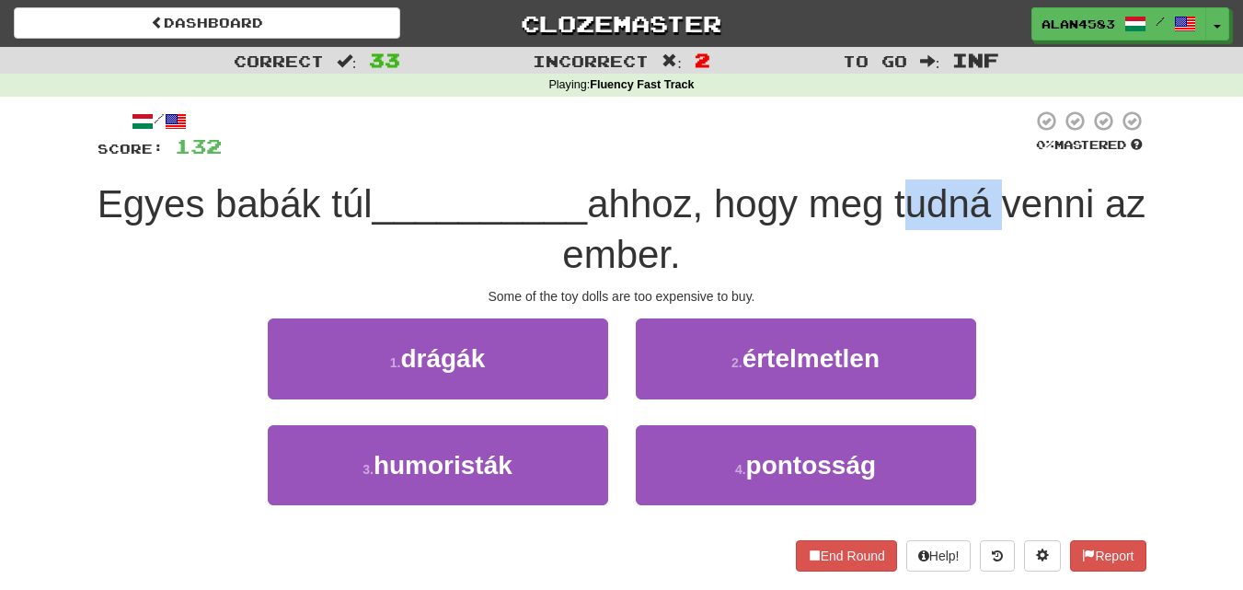
drag, startPoint x: 1023, startPoint y: 196, endPoint x: 929, endPoint y: 202, distance: 94.0
click at [929, 202] on span "ahhoz, hogy meg tudná venni az ember." at bounding box center [853, 229] width 583 height 94
click at [917, 156] on div at bounding box center [917, 156] width 0 height 0
click at [741, 213] on span "ahhoz, hogy meg tudná venni az ember." at bounding box center [853, 229] width 583 height 94
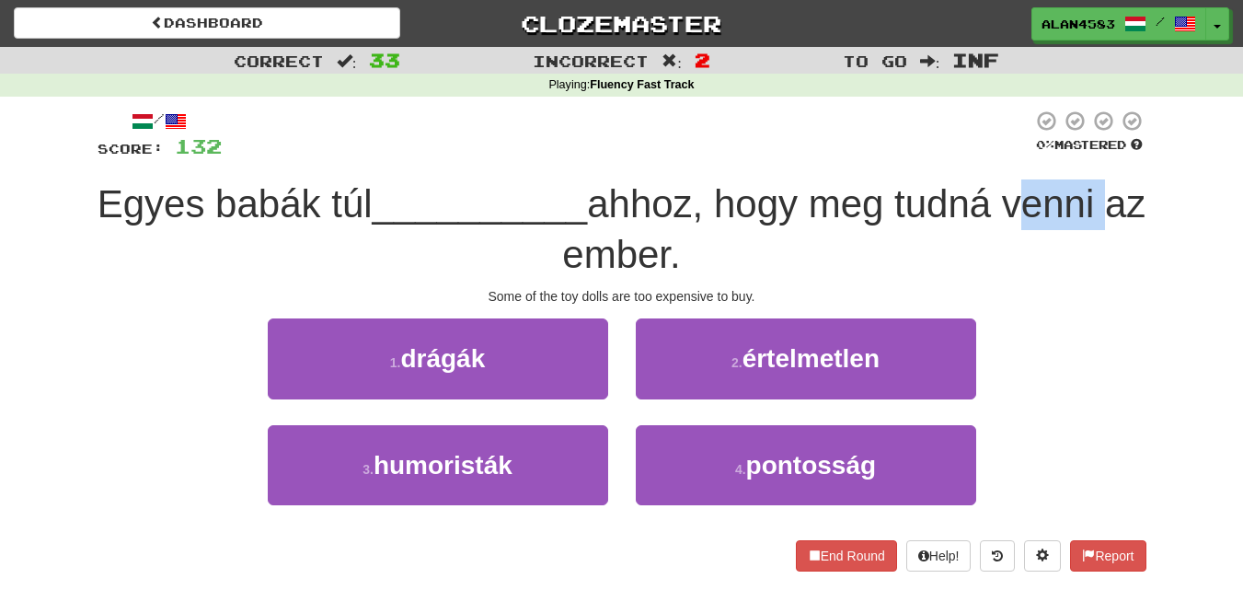
drag, startPoint x: 1128, startPoint y: 188, endPoint x: 1044, endPoint y: 199, distance: 84.5
click at [1044, 199] on span "ahhoz, hogy meg tudná venni az ember." at bounding box center [853, 229] width 583 height 94
click at [1032, 156] on div at bounding box center [1032, 156] width 0 height 0
click at [790, 189] on span "ahhoz, hogy meg tudná venni az ember." at bounding box center [853, 229] width 583 height 94
click at [330, 200] on span "Egyes babák túl" at bounding box center [235, 203] width 275 height 43
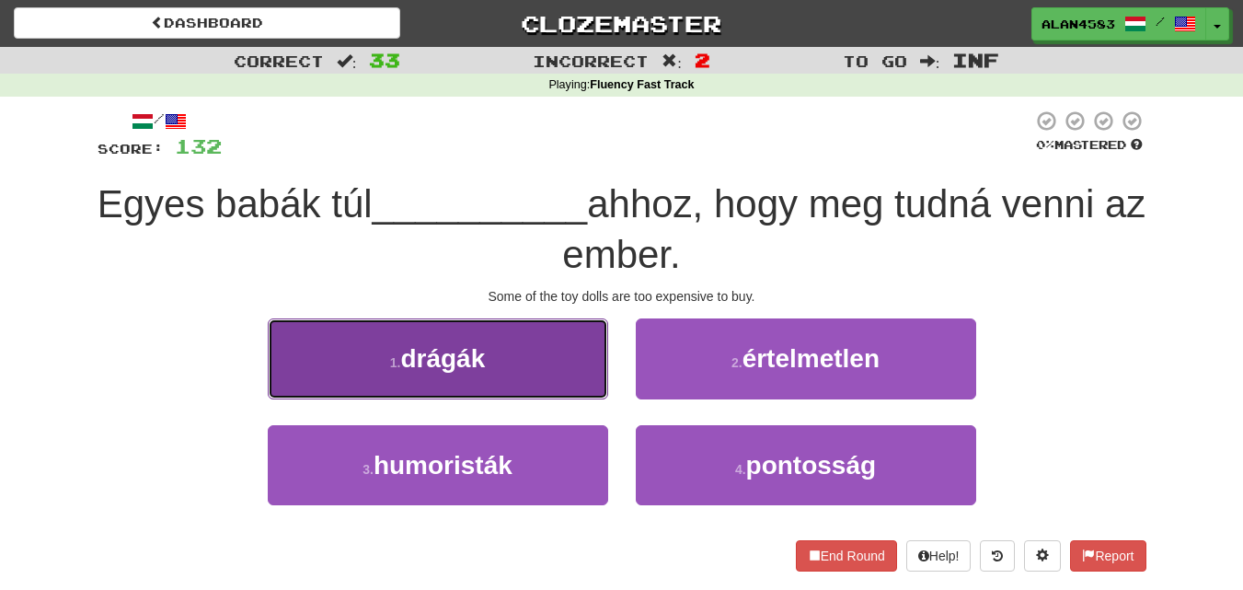
click at [461, 362] on span "drágák" at bounding box center [442, 358] width 85 height 29
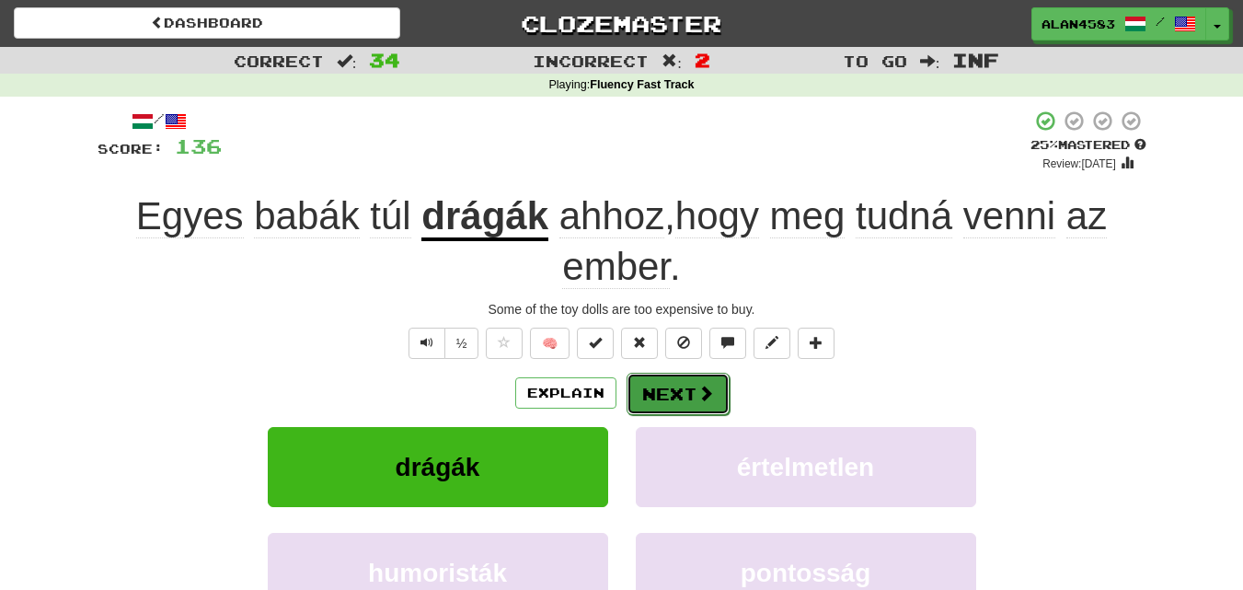
click at [652, 394] on button "Next" at bounding box center [678, 394] width 103 height 42
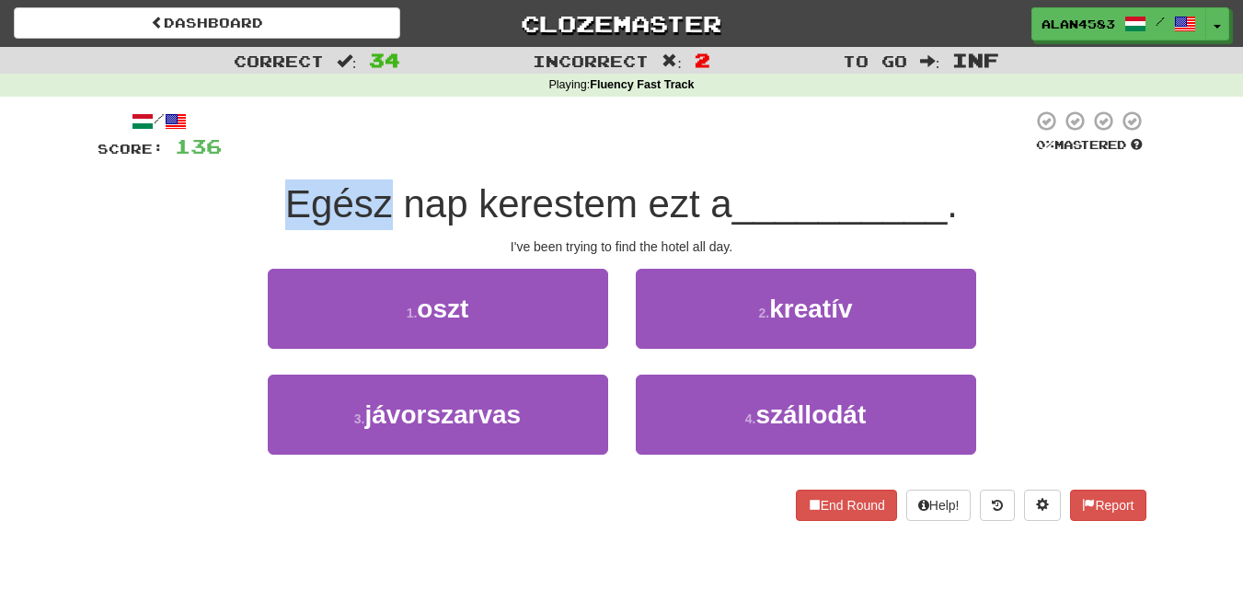
drag, startPoint x: 389, startPoint y: 211, endPoint x: 269, endPoint y: 210, distance: 120.6
click at [269, 210] on div "Egész nap kerestem ezt a __________ ." at bounding box center [622, 204] width 1049 height 51
click at [257, 226] on div at bounding box center [257, 226] width 0 height 0
click at [154, 254] on div "I've been trying to find the hotel all day." at bounding box center [622, 246] width 1049 height 18
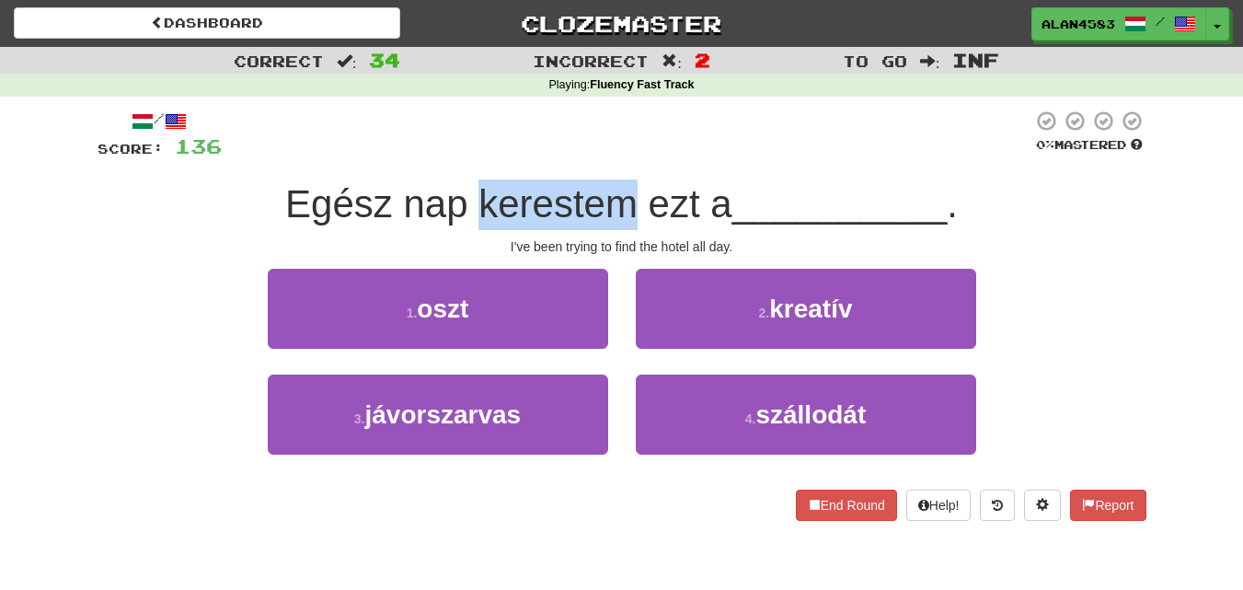
drag, startPoint x: 475, startPoint y: 196, endPoint x: 629, endPoint y: 190, distance: 154.7
click at [629, 190] on span "Egész nap kerestem ezt a" at bounding box center [508, 203] width 447 height 43
click at [617, 156] on div at bounding box center [617, 156] width 0 height 0
click at [676, 142] on div at bounding box center [627, 135] width 811 height 51
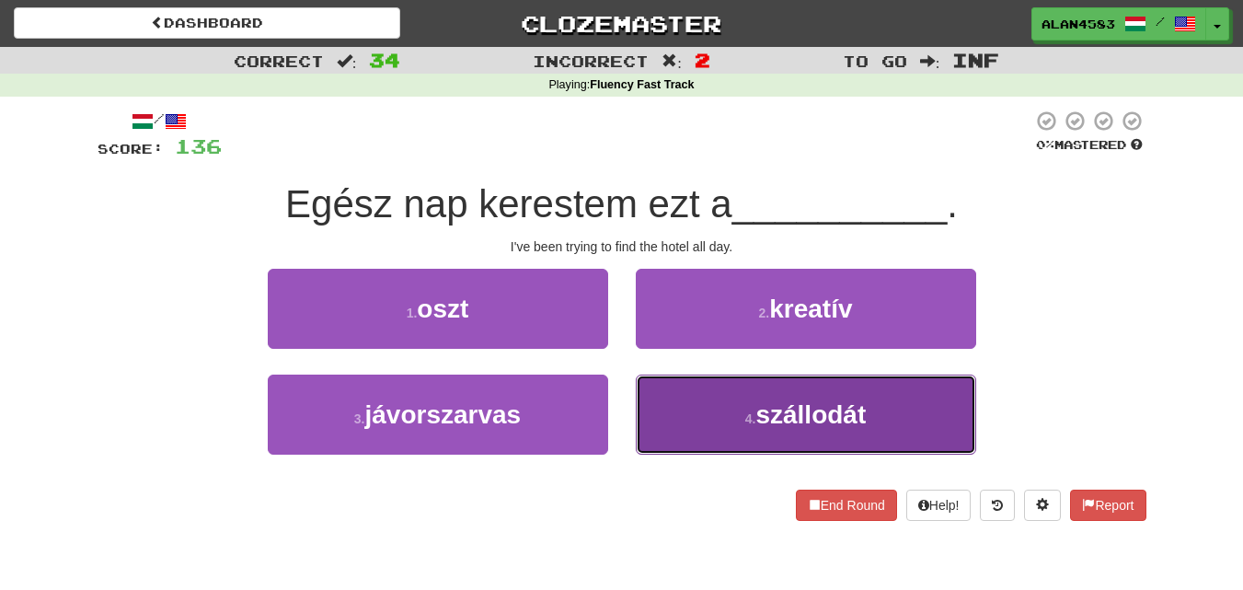
click at [725, 420] on button "4 . szállodát" at bounding box center [806, 415] width 340 height 80
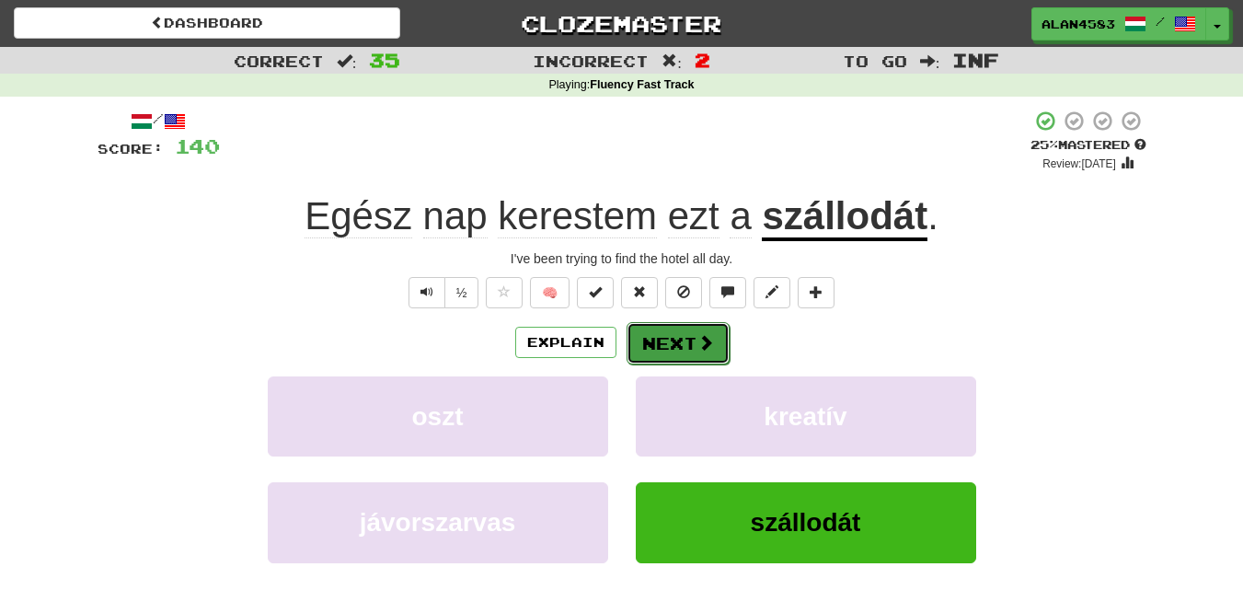
click at [670, 339] on button "Next" at bounding box center [678, 343] width 103 height 42
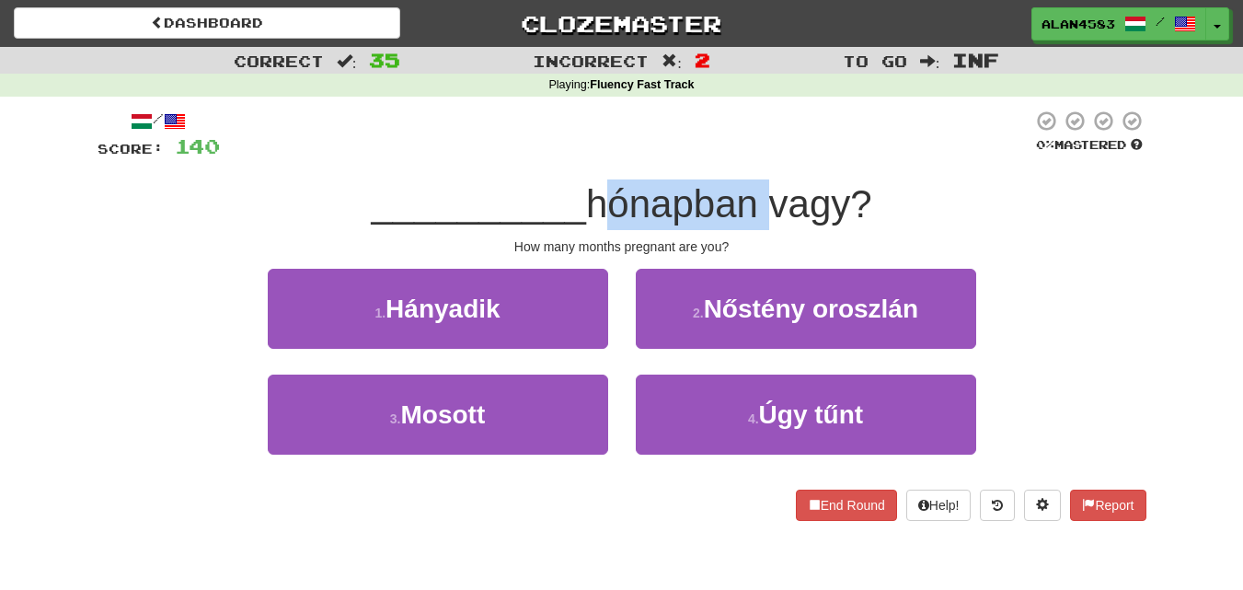
drag, startPoint x: 759, startPoint y: 205, endPoint x: 594, endPoint y: 213, distance: 164.9
click at [594, 213] on span "hónapban vagy?" at bounding box center [729, 203] width 286 height 43
click at [583, 226] on div at bounding box center [583, 226] width 0 height 0
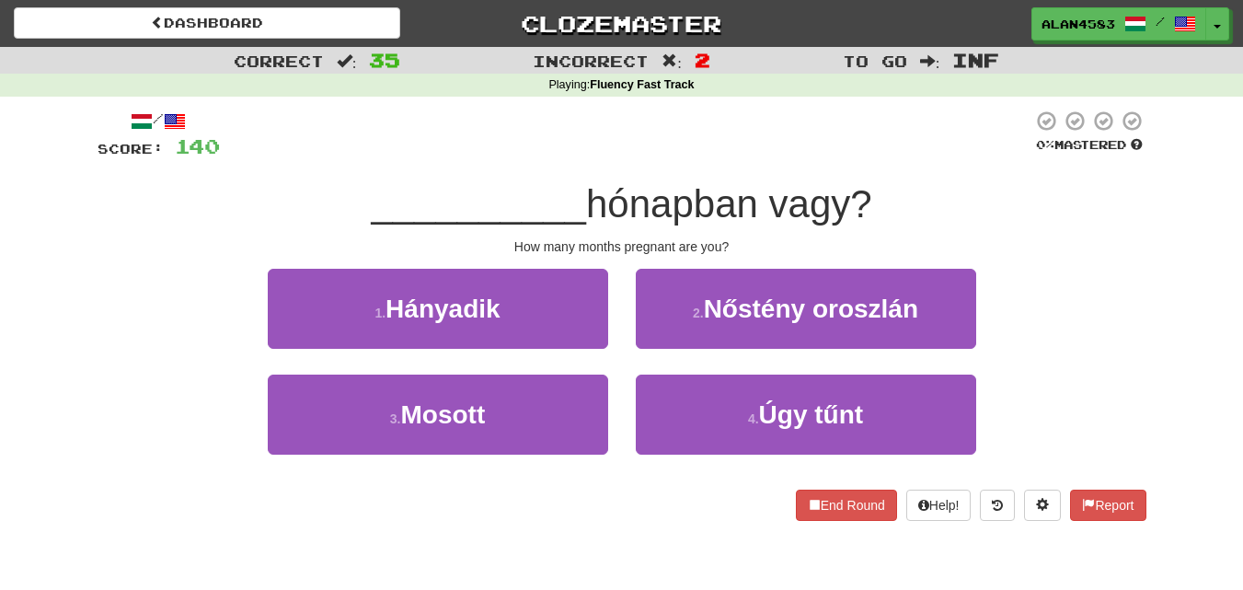
click at [444, 222] on span "__________" at bounding box center [478, 203] width 215 height 43
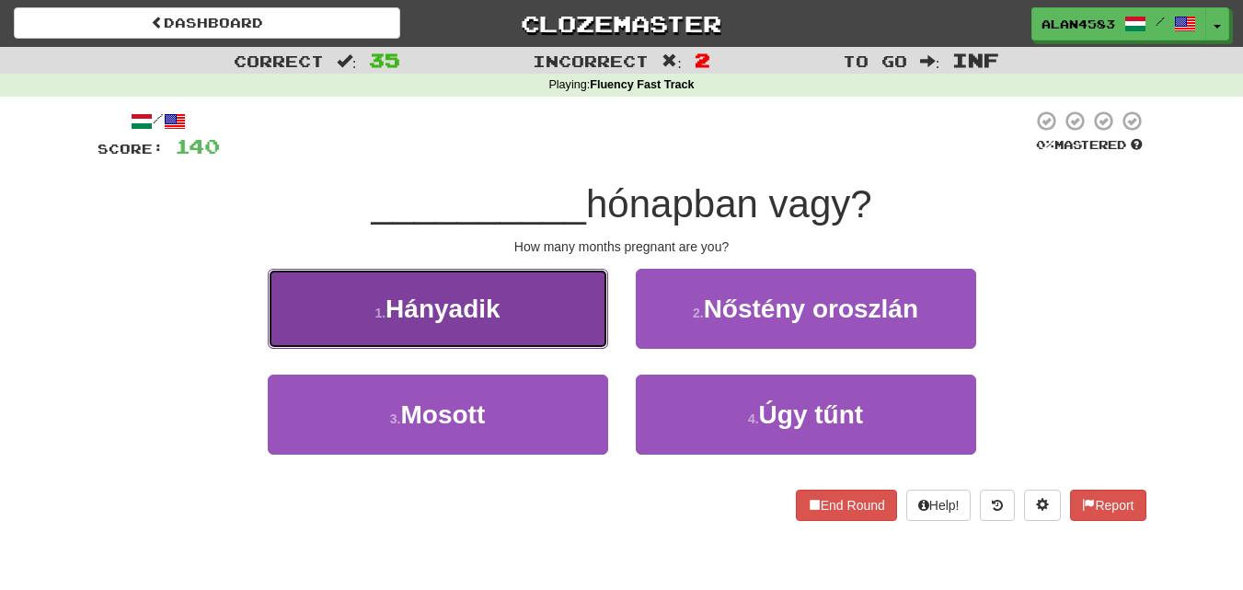
click at [406, 316] on span "Hányadik" at bounding box center [443, 308] width 115 height 29
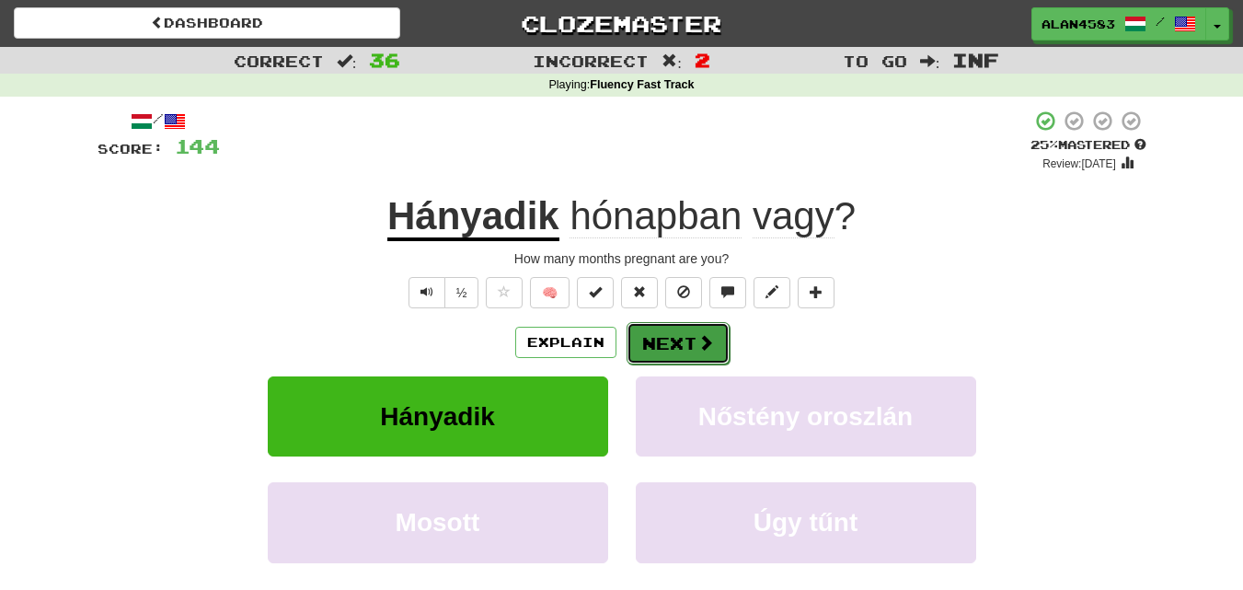
click at [689, 342] on button "Next" at bounding box center [678, 343] width 103 height 42
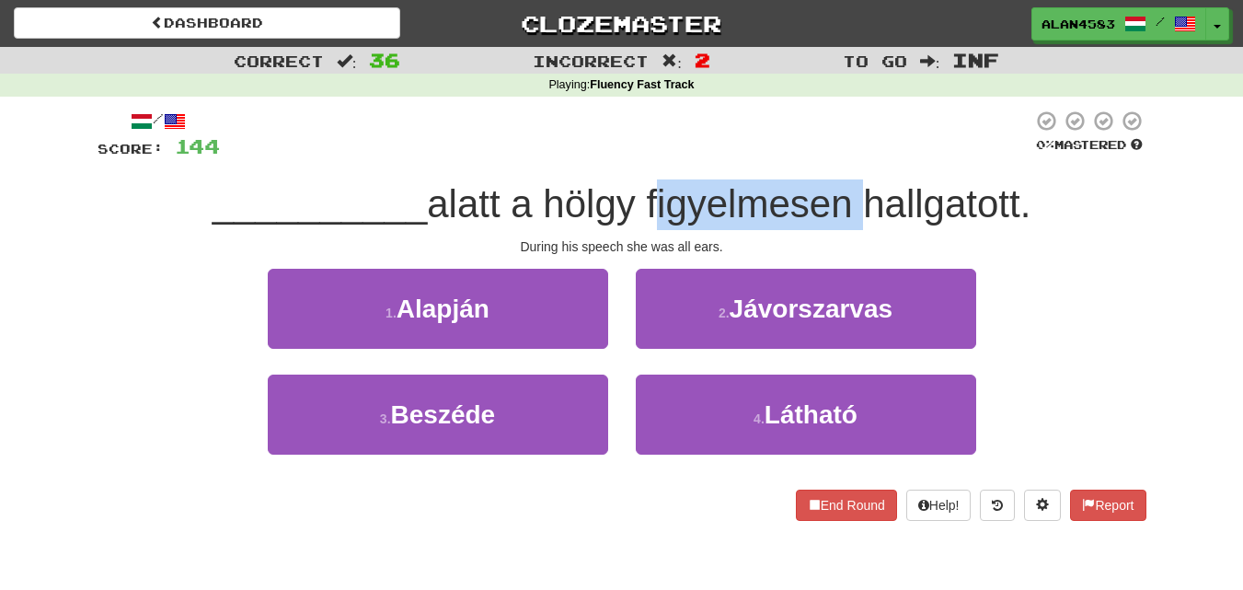
drag, startPoint x: 653, startPoint y: 204, endPoint x: 852, endPoint y: 222, distance: 199.5
click at [852, 222] on span "alatt a hölgy figyelmesen hallgatott." at bounding box center [729, 203] width 604 height 43
click at [840, 226] on div at bounding box center [840, 226] width 0 height 0
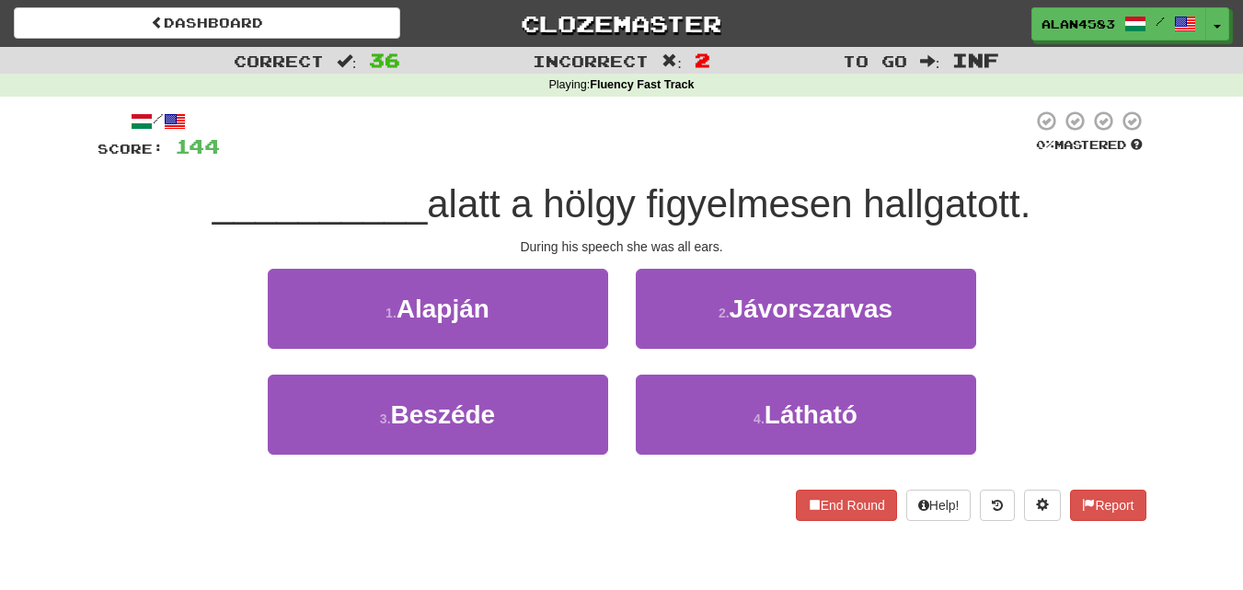
click at [884, 215] on span "alatt a hölgy figyelmesen hallgatott." at bounding box center [729, 203] width 604 height 43
drag, startPoint x: 872, startPoint y: 199, endPoint x: 1022, endPoint y: 193, distance: 150.1
click at [1022, 193] on span "alatt a hölgy figyelmesen hallgatott." at bounding box center [729, 203] width 604 height 43
click at [1010, 156] on div at bounding box center [1010, 156] width 0 height 0
click at [1052, 181] on div "__________ alatt a hölgy figyelmesen hallgatott." at bounding box center [622, 204] width 1049 height 51
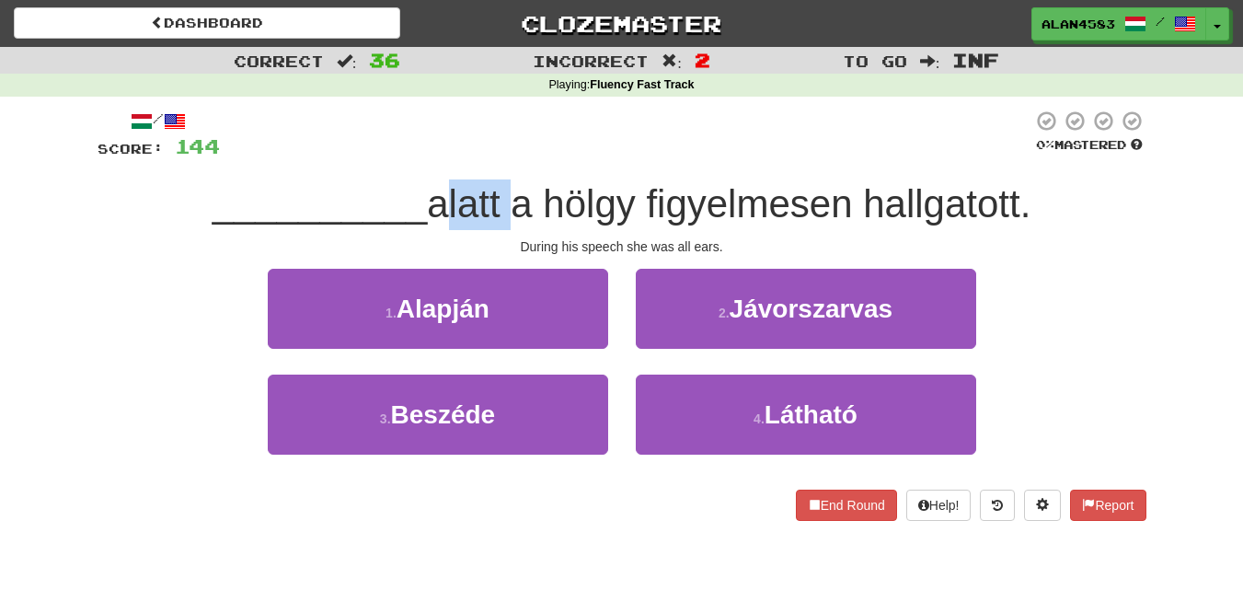
drag, startPoint x: 504, startPoint y: 205, endPoint x: 436, endPoint y: 203, distance: 68.1
click at [436, 203] on span "alatt a hölgy figyelmesen hallgatott." at bounding box center [729, 203] width 604 height 43
click at [424, 156] on div at bounding box center [424, 156] width 0 height 0
click at [563, 122] on div at bounding box center [626, 135] width 813 height 51
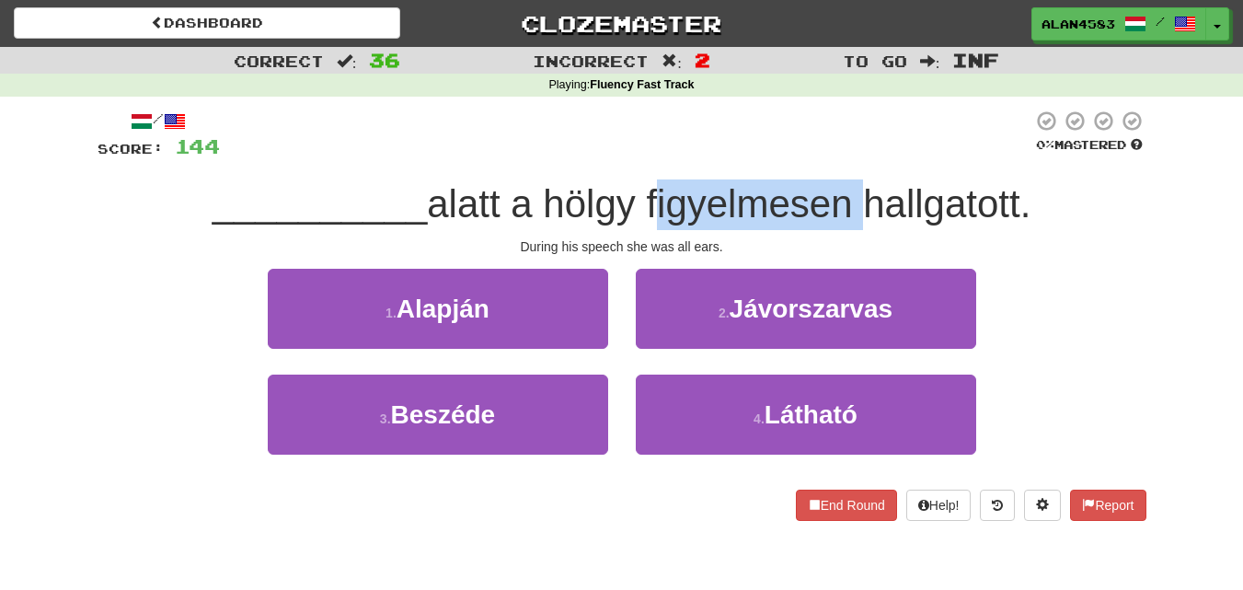
drag, startPoint x: 652, startPoint y: 197, endPoint x: 849, endPoint y: 193, distance: 197.0
click at [849, 193] on span "alatt a hölgy figyelmesen hallgatott." at bounding box center [729, 203] width 604 height 43
click at [837, 156] on div at bounding box center [837, 156] width 0 height 0
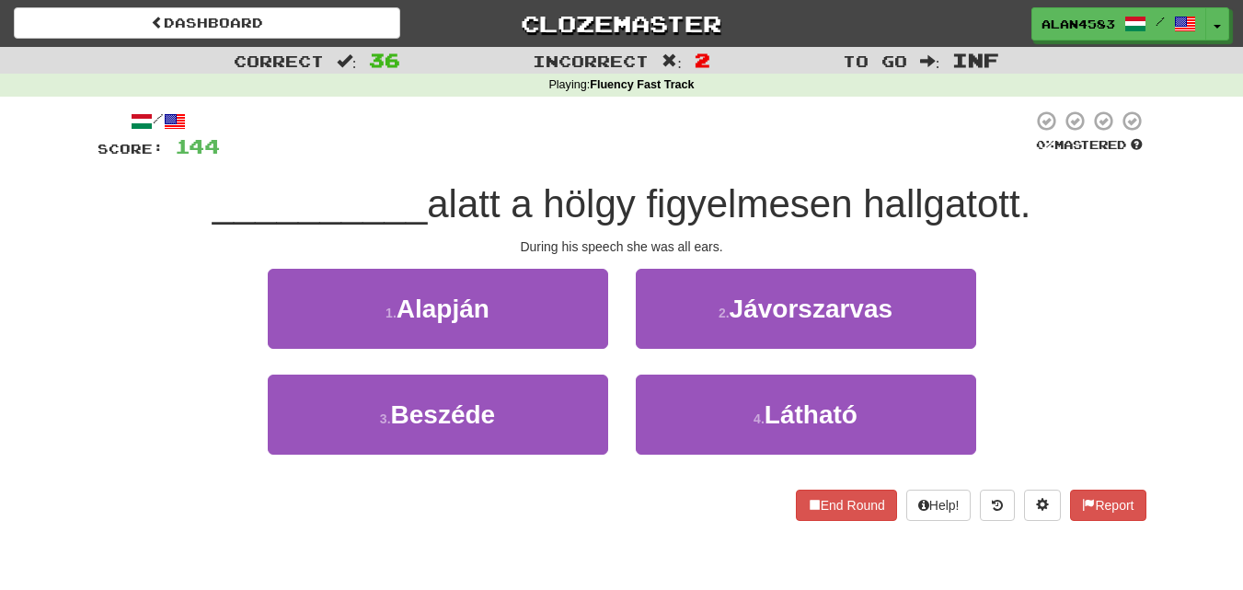
click at [881, 145] on div at bounding box center [626, 135] width 813 height 51
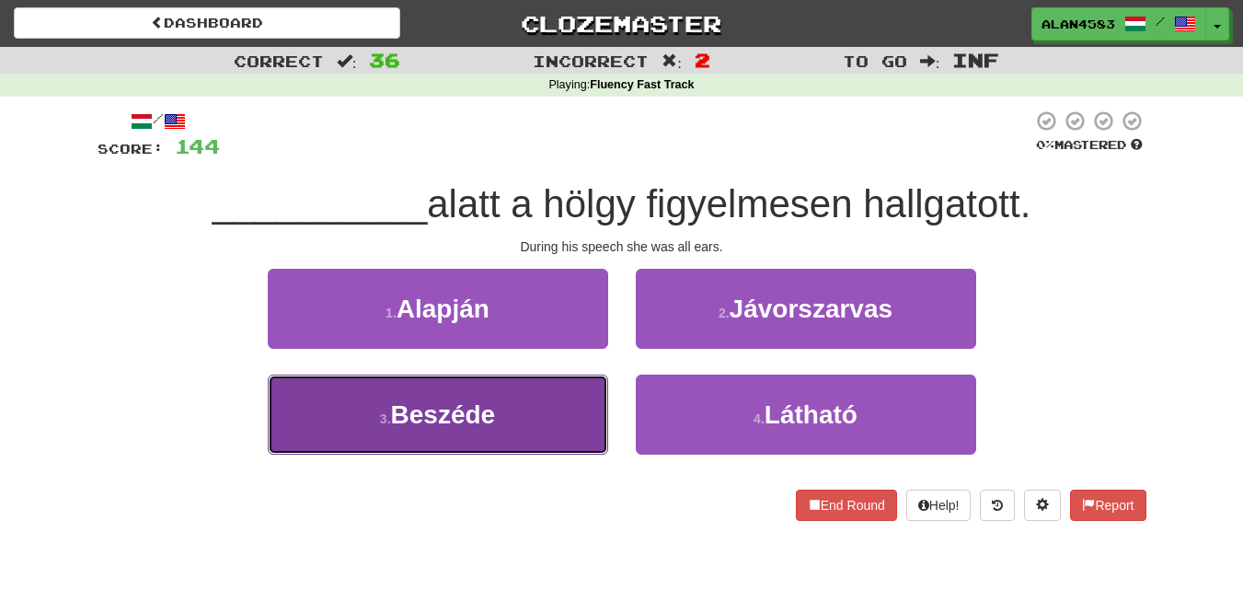
click at [443, 429] on button "3 . [GEOGRAPHIC_DATA]" at bounding box center [438, 415] width 340 height 80
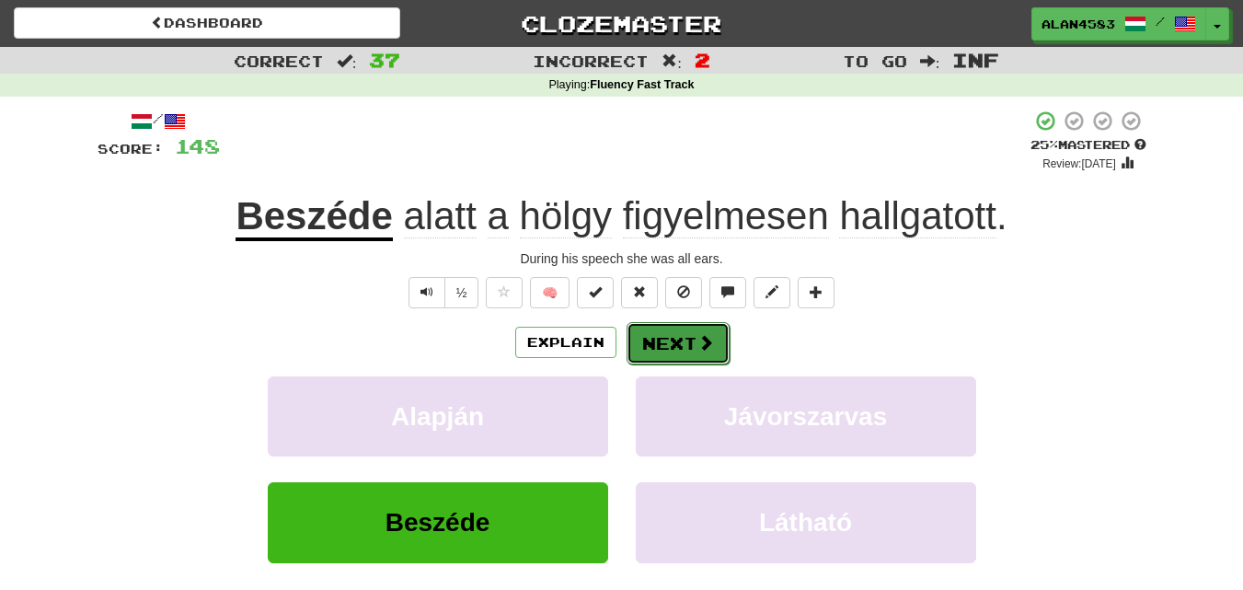
click at [654, 356] on button "Next" at bounding box center [678, 343] width 103 height 42
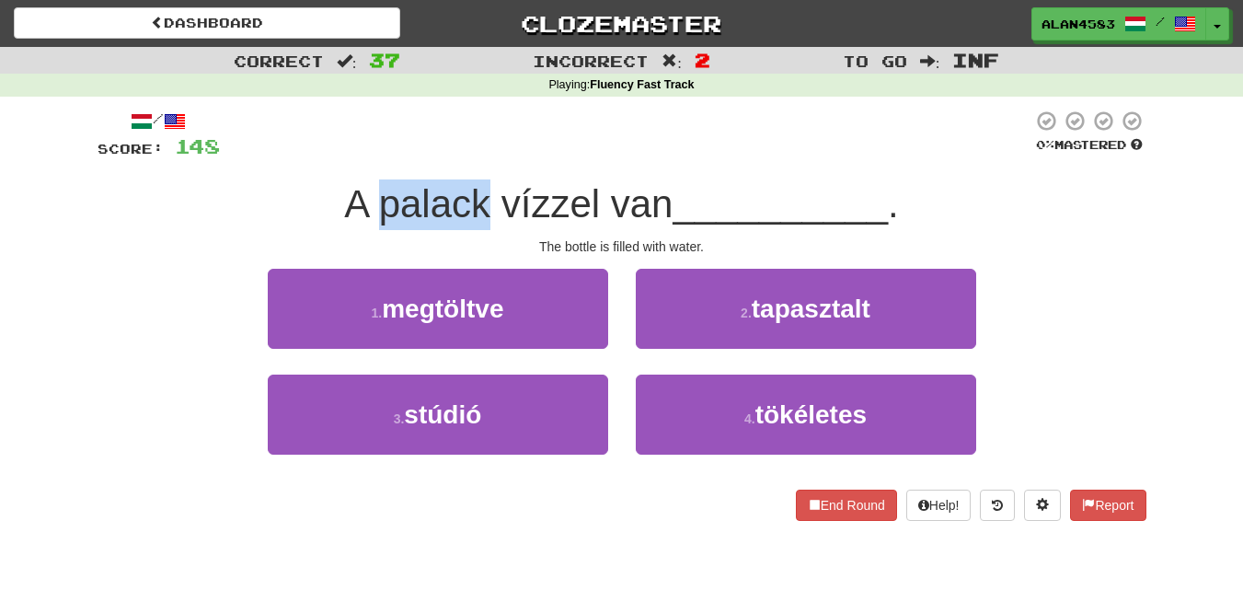
drag, startPoint x: 379, startPoint y: 212, endPoint x: 480, endPoint y: 200, distance: 101.9
click at [480, 200] on span "A palack vízzel van" at bounding box center [508, 203] width 329 height 43
click at [468, 156] on div at bounding box center [468, 156] width 0 height 0
click at [509, 140] on div at bounding box center [626, 135] width 813 height 51
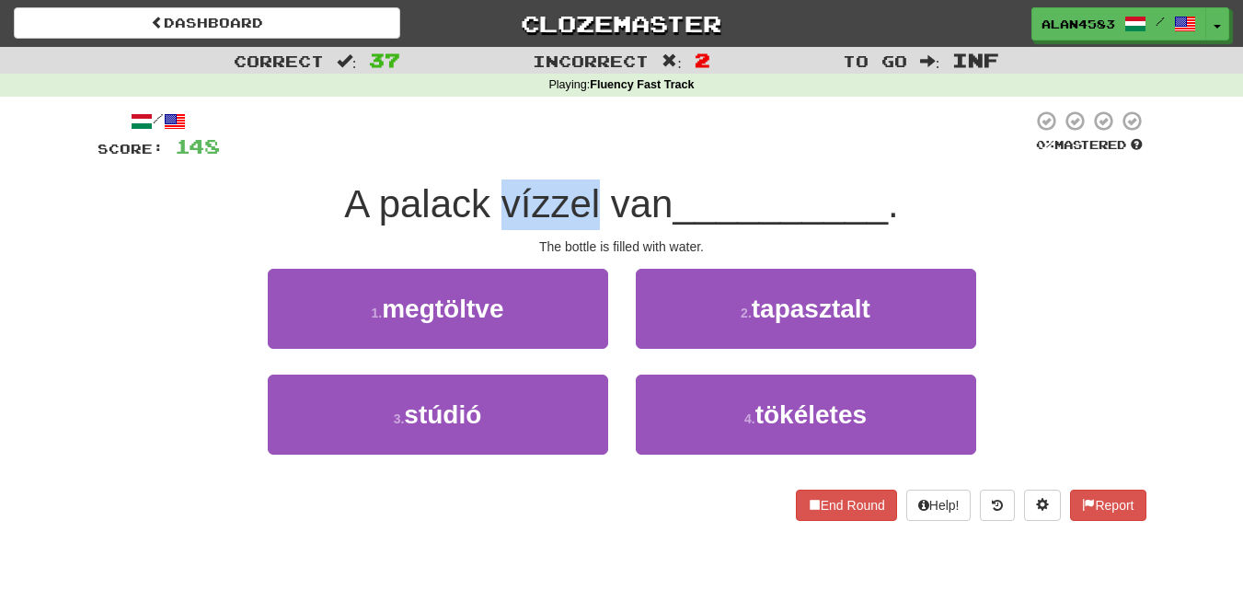
drag, startPoint x: 495, startPoint y: 219, endPoint x: 594, endPoint y: 202, distance: 100.9
click at [594, 202] on span "A palack vízzel van" at bounding box center [508, 203] width 329 height 43
click at [583, 156] on div at bounding box center [583, 156] width 0 height 0
click at [665, 124] on div at bounding box center [626, 135] width 813 height 51
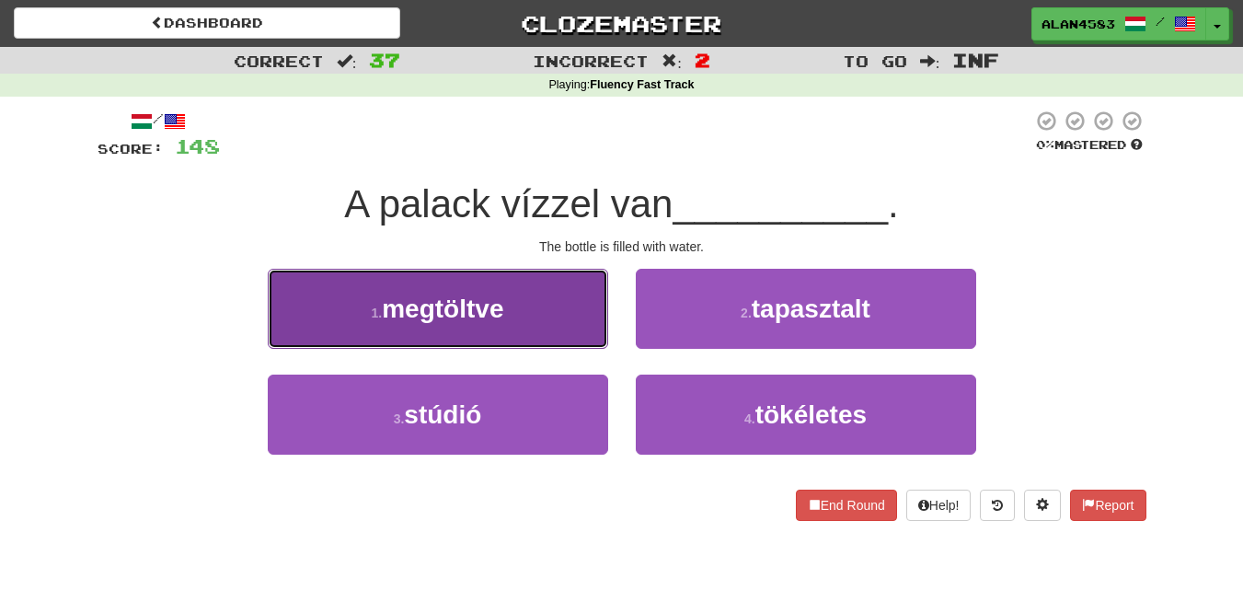
click at [463, 322] on span "megtöltve" at bounding box center [442, 308] width 121 height 29
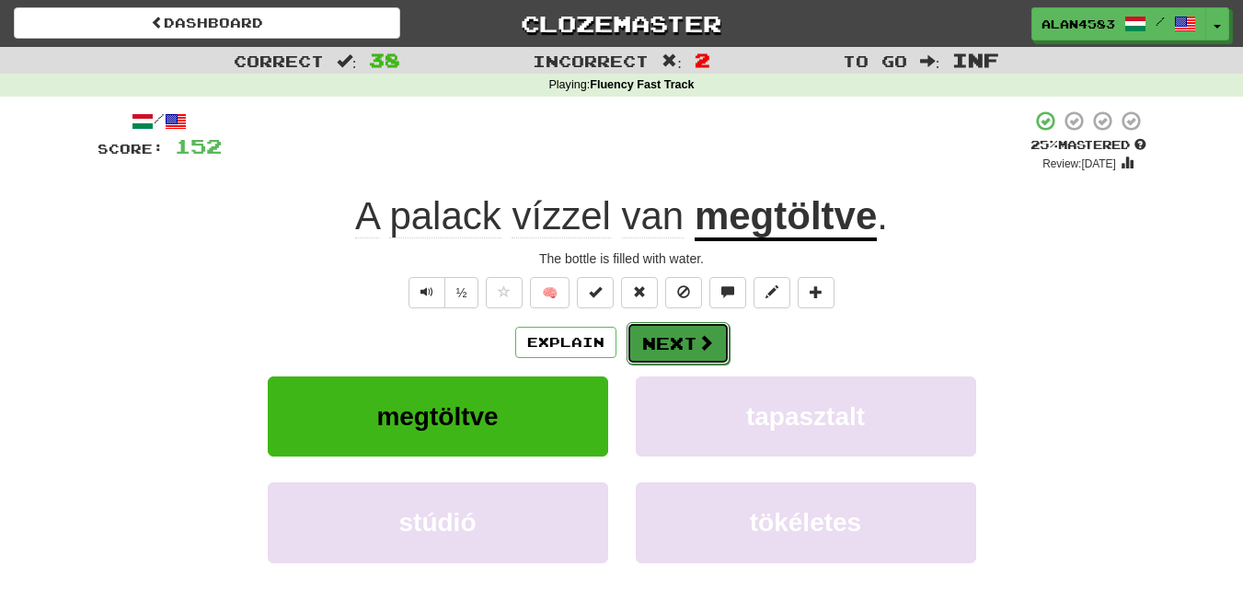
click at [664, 340] on button "Next" at bounding box center [678, 343] width 103 height 42
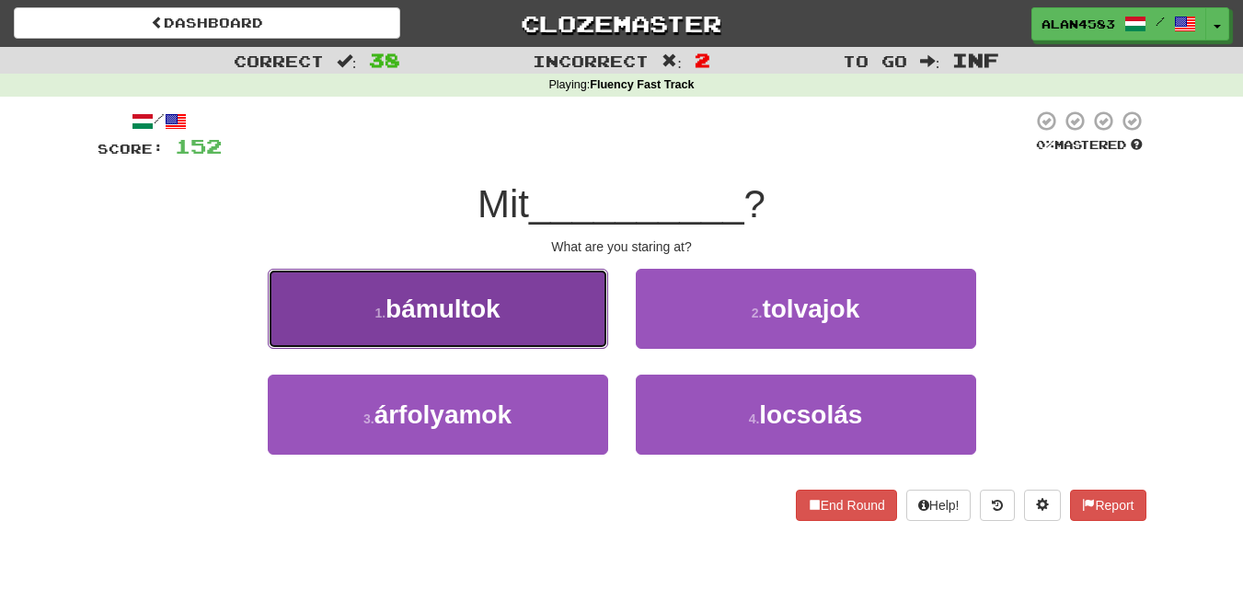
click at [356, 308] on button "1 . bámultok" at bounding box center [438, 309] width 340 height 80
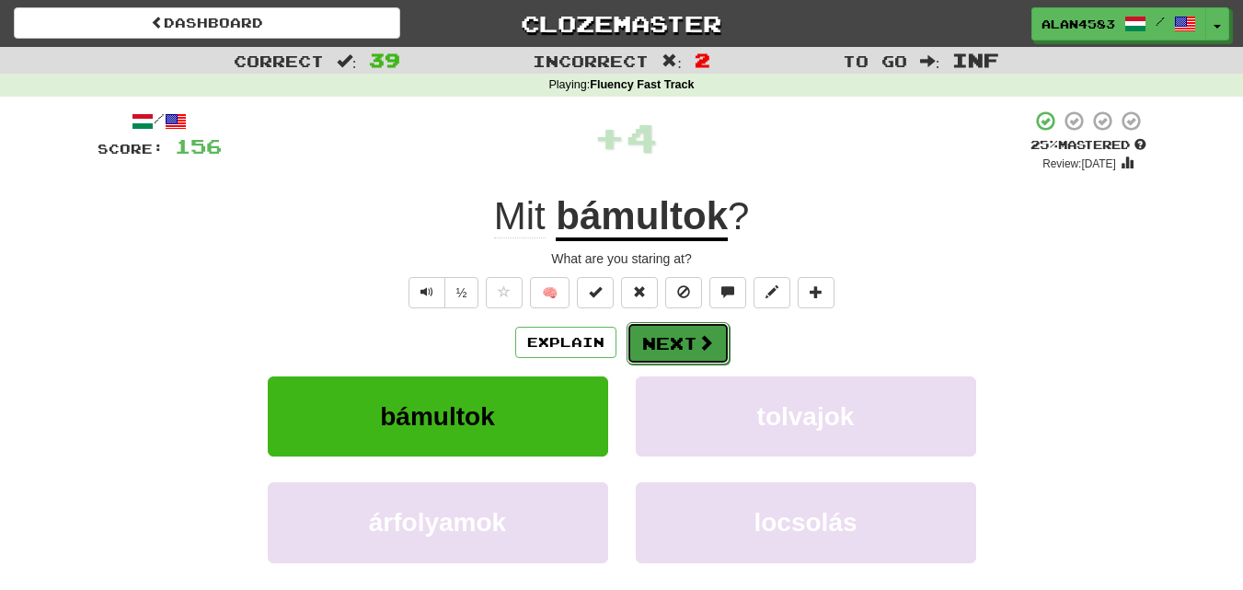
click at [686, 336] on button "Next" at bounding box center [678, 343] width 103 height 42
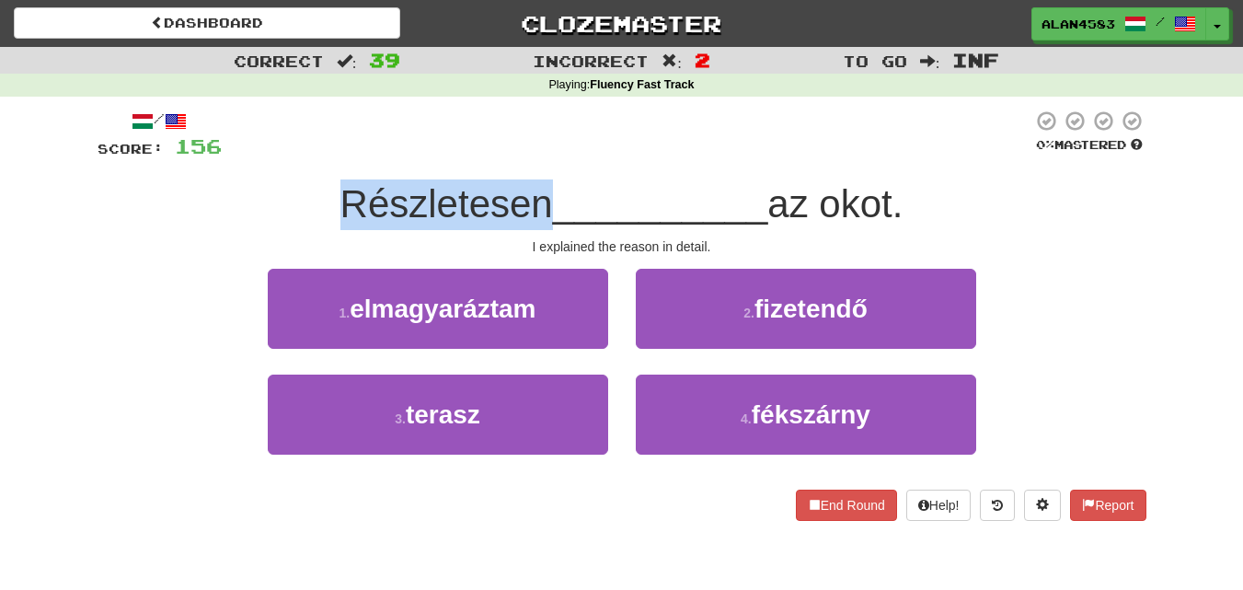
drag, startPoint x: 538, startPoint y: 191, endPoint x: 267, endPoint y: 190, distance: 271.5
click at [267, 190] on div "Részletesen __________ az okot." at bounding box center [622, 204] width 1049 height 51
click at [255, 156] on div at bounding box center [255, 156] width 0 height 0
click at [205, 219] on div "Részletesen __________ az okot." at bounding box center [622, 204] width 1049 height 51
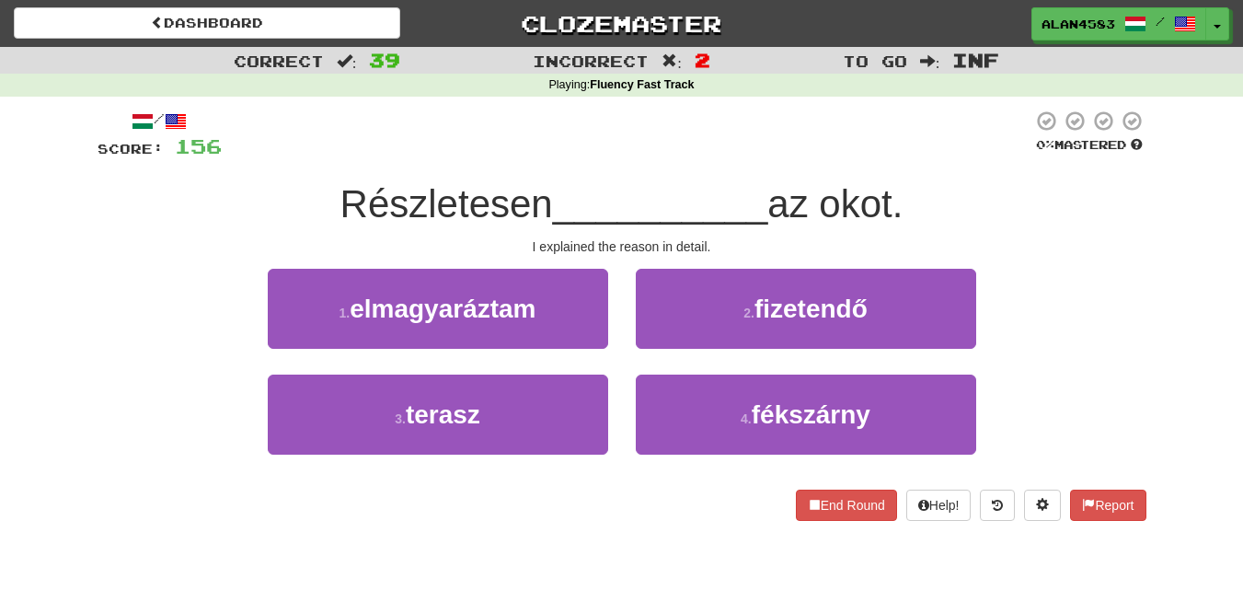
drag, startPoint x: 835, startPoint y: 202, endPoint x: 909, endPoint y: 195, distance: 74.9
click at [903, 195] on span "az okot." at bounding box center [834, 203] width 135 height 43
drag, startPoint x: 903, startPoint y: 195, endPoint x: 836, endPoint y: 202, distance: 66.6
click at [836, 202] on span "az okot." at bounding box center [834, 203] width 135 height 43
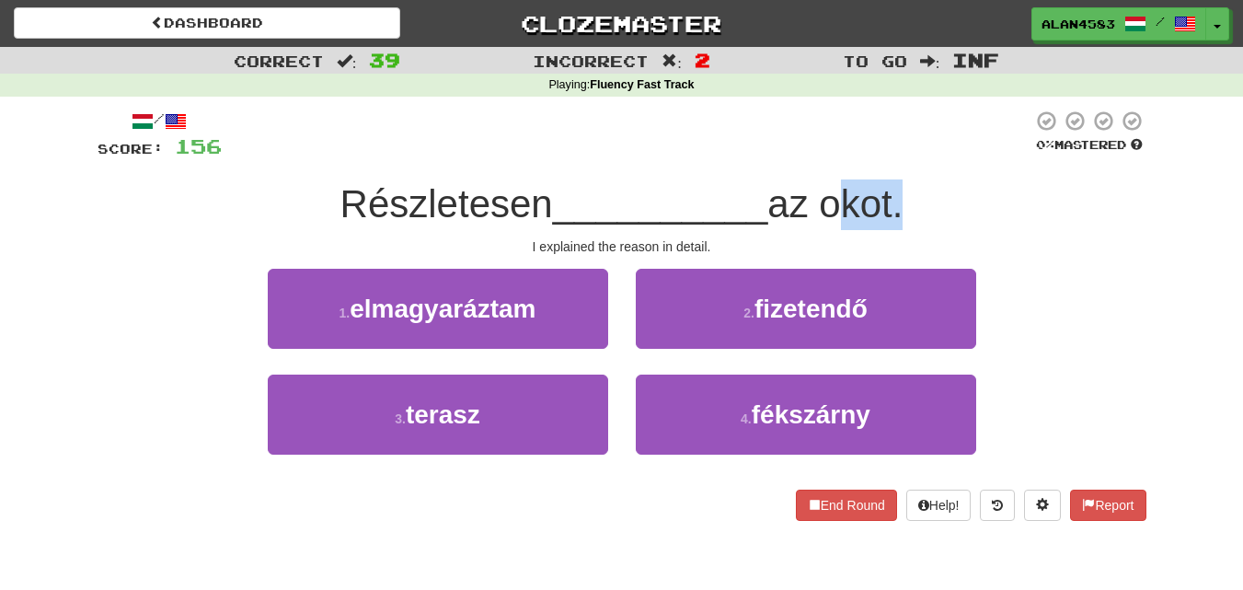
click at [825, 156] on div at bounding box center [825, 156] width 0 height 0
click at [599, 193] on span "__________" at bounding box center [660, 203] width 215 height 43
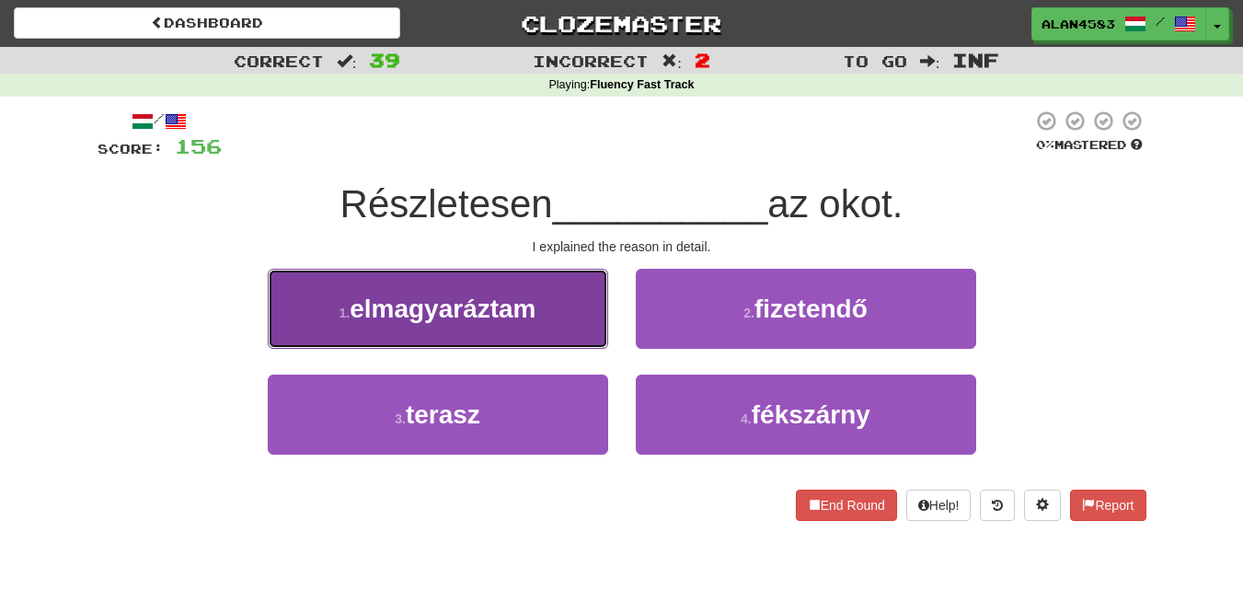
click at [380, 320] on span "elmagyaráztam" at bounding box center [443, 308] width 186 height 29
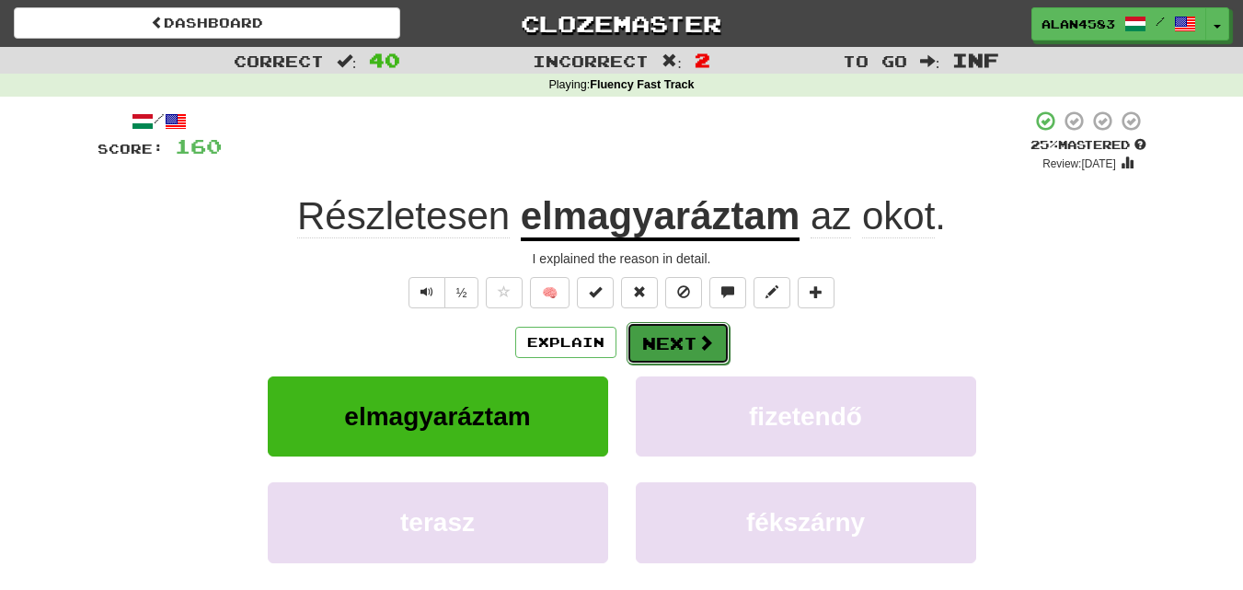
click at [671, 332] on button "Next" at bounding box center [678, 343] width 103 height 42
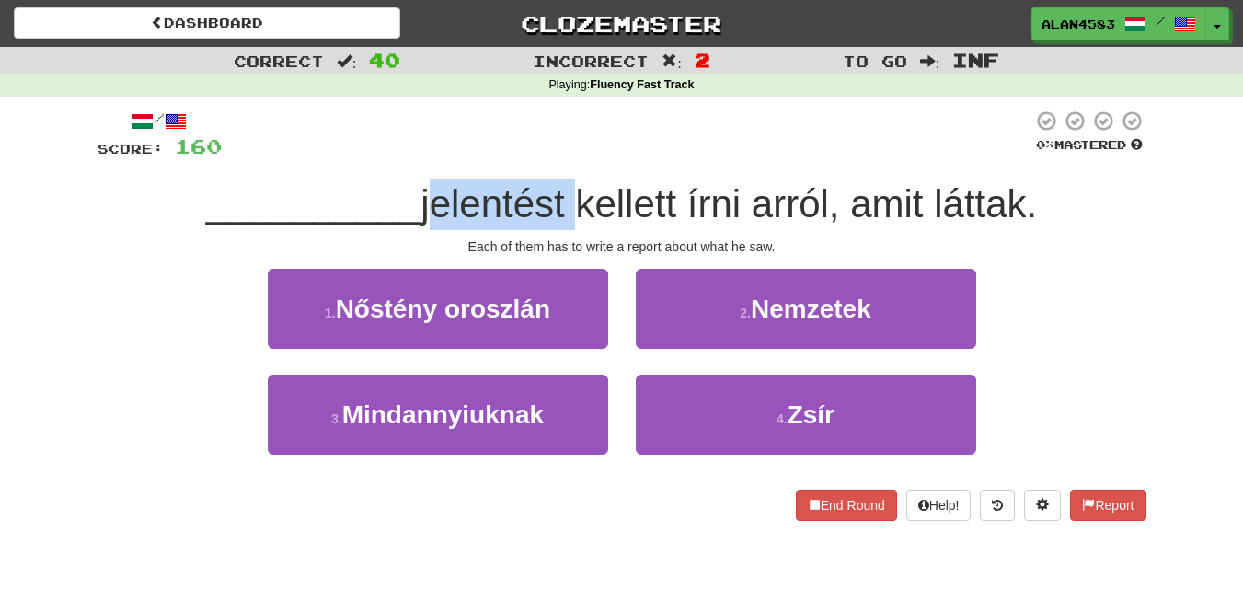
drag, startPoint x: 571, startPoint y: 198, endPoint x: 423, endPoint y: 201, distance: 148.2
click at [423, 201] on span "jelentést kellett írni arról, amit láttak." at bounding box center [729, 203] width 617 height 43
click at [411, 156] on div at bounding box center [411, 156] width 0 height 0
click at [332, 180] on div "__________ jelentést kellett írni arról, amit láttak." at bounding box center [622, 204] width 1049 height 51
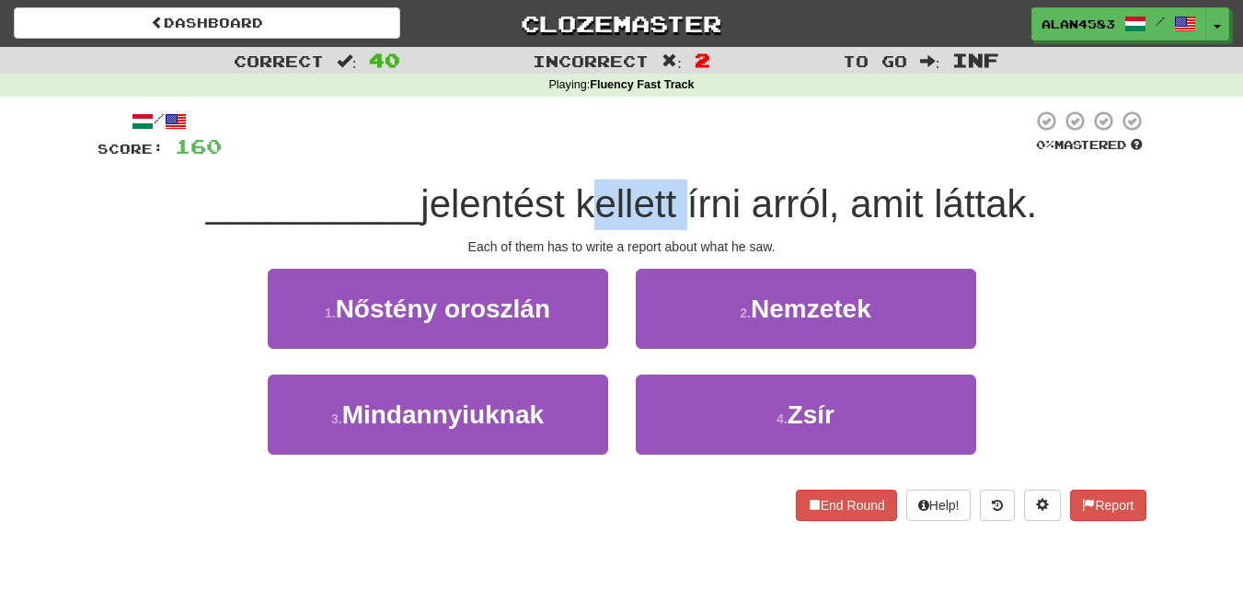
drag, startPoint x: 682, startPoint y: 190, endPoint x: 589, endPoint y: 193, distance: 93.0
click at [589, 193] on span "jelentést kellett írni arról, amit láttak." at bounding box center [729, 203] width 617 height 43
click at [577, 156] on div at bounding box center [577, 156] width 0 height 0
click at [659, 111] on div at bounding box center [627, 135] width 811 height 51
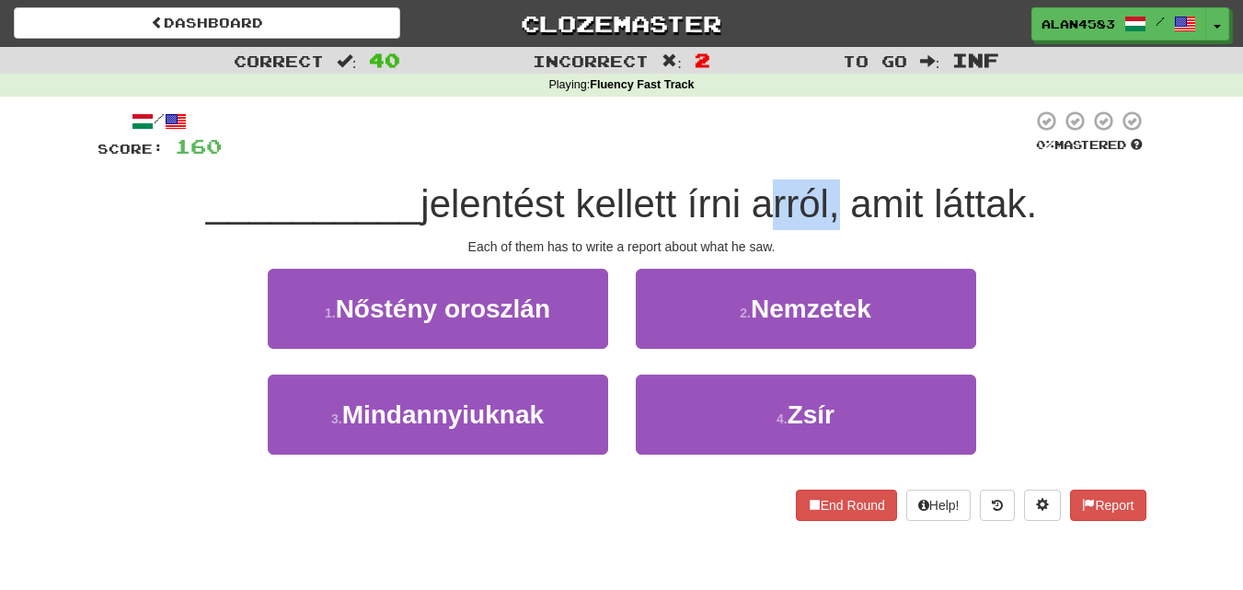
drag, startPoint x: 757, startPoint y: 201, endPoint x: 832, endPoint y: 199, distance: 74.6
click at [832, 199] on span "jelentést kellett írni arról, amit láttak." at bounding box center [729, 203] width 617 height 43
click at [820, 156] on div at bounding box center [820, 156] width 0 height 0
click at [864, 142] on div at bounding box center [627, 135] width 811 height 51
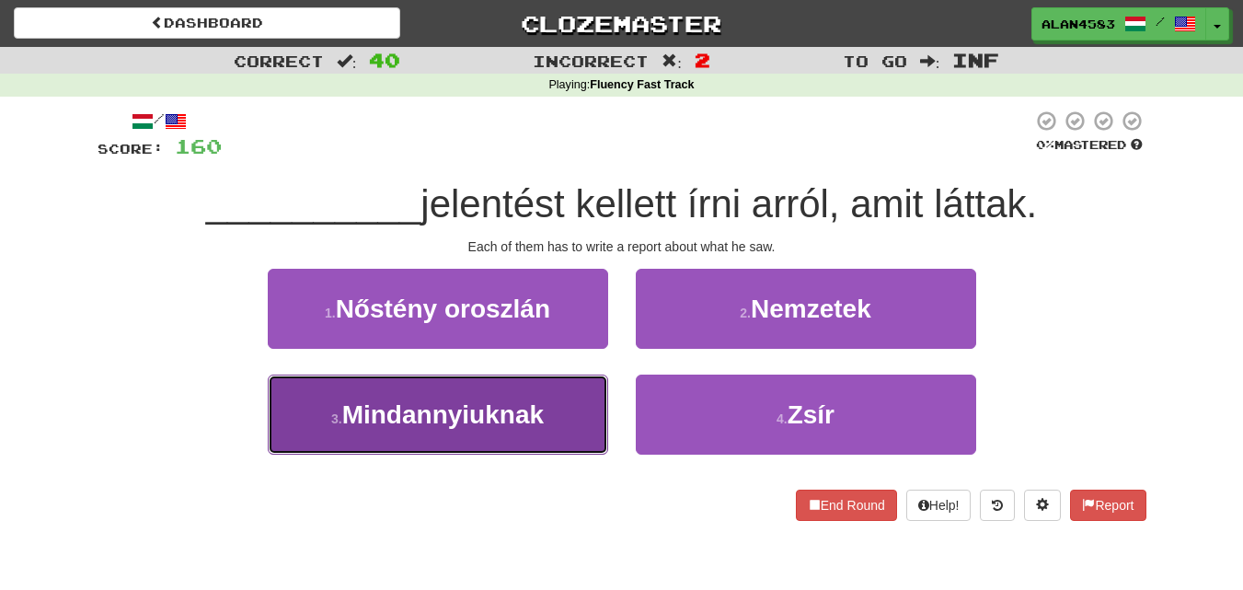
click at [448, 407] on span "Mindannyiuknak" at bounding box center [443, 414] width 202 height 29
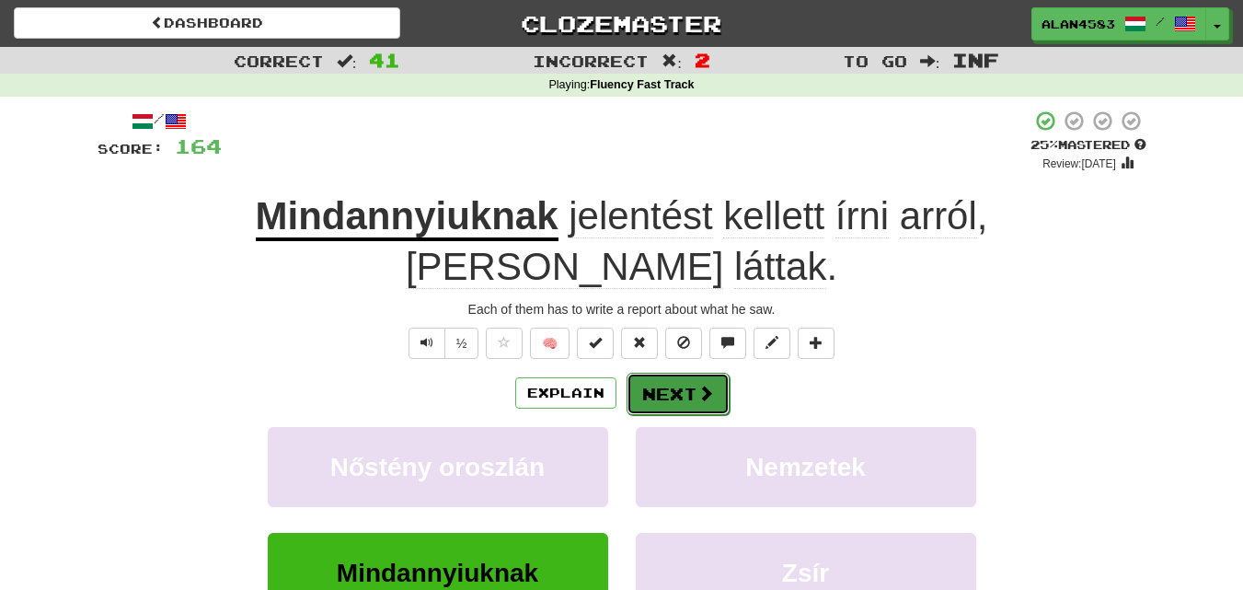
click at [685, 373] on button "Next" at bounding box center [678, 394] width 103 height 42
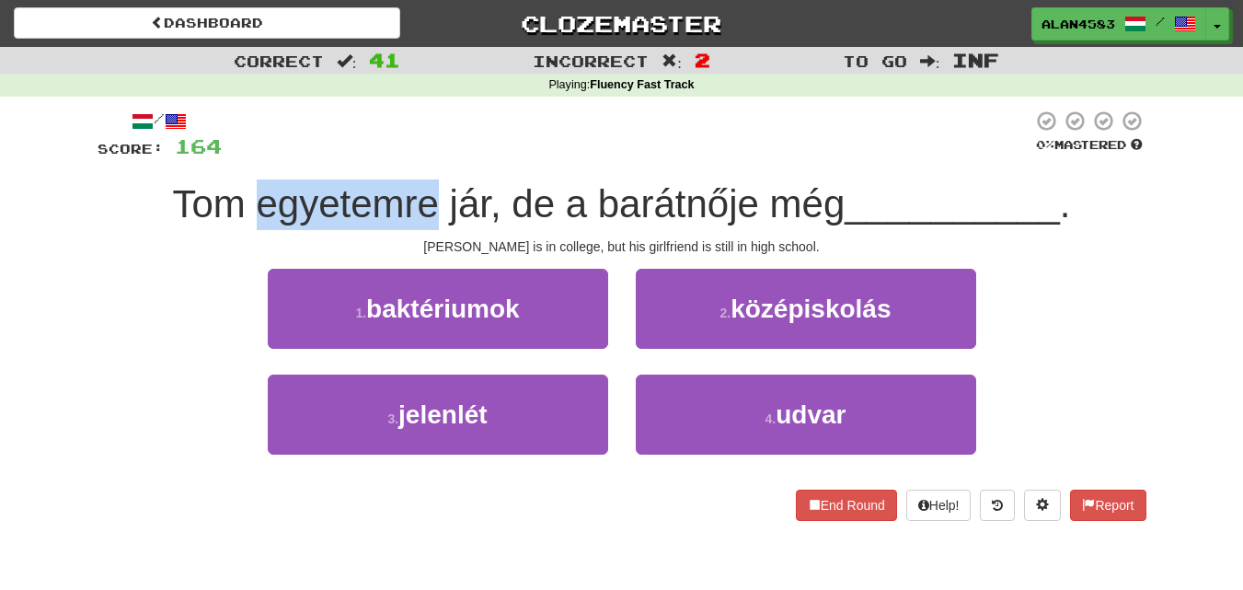
drag, startPoint x: 435, startPoint y: 208, endPoint x: 248, endPoint y: 207, distance: 186.8
click at [248, 207] on span "Tom egyetemre jár, de a barátnője még" at bounding box center [509, 203] width 673 height 43
click at [236, 226] on div at bounding box center [236, 226] width 0 height 0
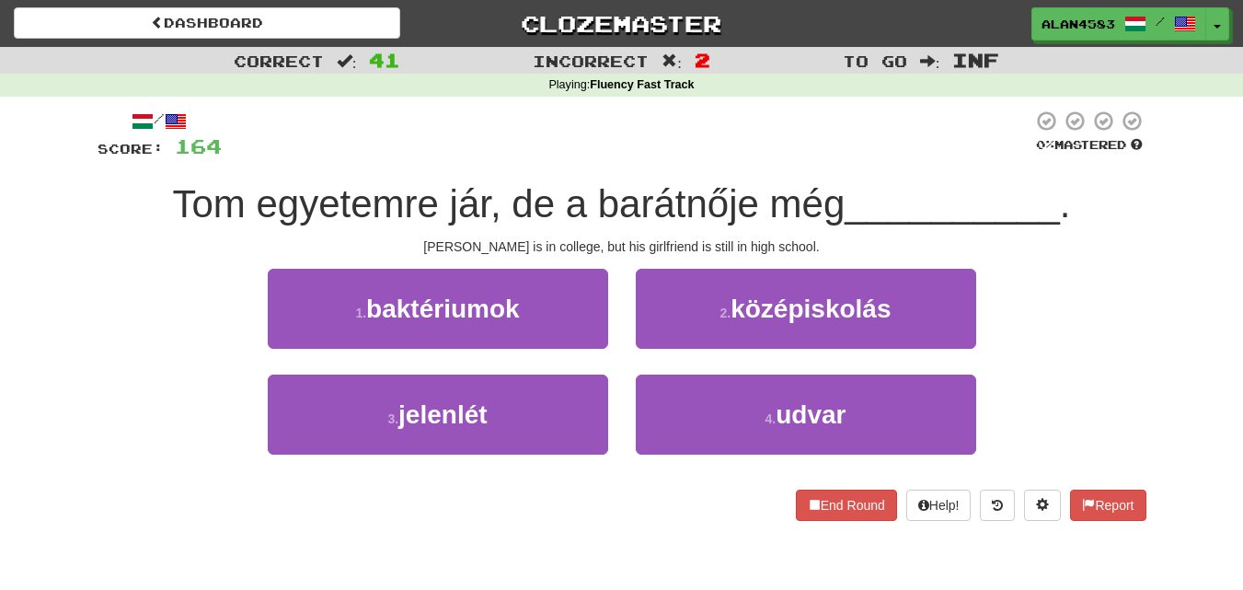
click at [144, 252] on div "[PERSON_NAME] is in college, but his girlfriend is still in high school." at bounding box center [622, 246] width 1049 height 18
drag, startPoint x: 440, startPoint y: 199, endPoint x: 485, endPoint y: 197, distance: 45.1
click at [485, 197] on span "Tom egyetemre jár, de a barátnője még" at bounding box center [509, 203] width 673 height 43
click at [473, 156] on div at bounding box center [473, 156] width 0 height 0
click at [556, 139] on div at bounding box center [627, 135] width 811 height 51
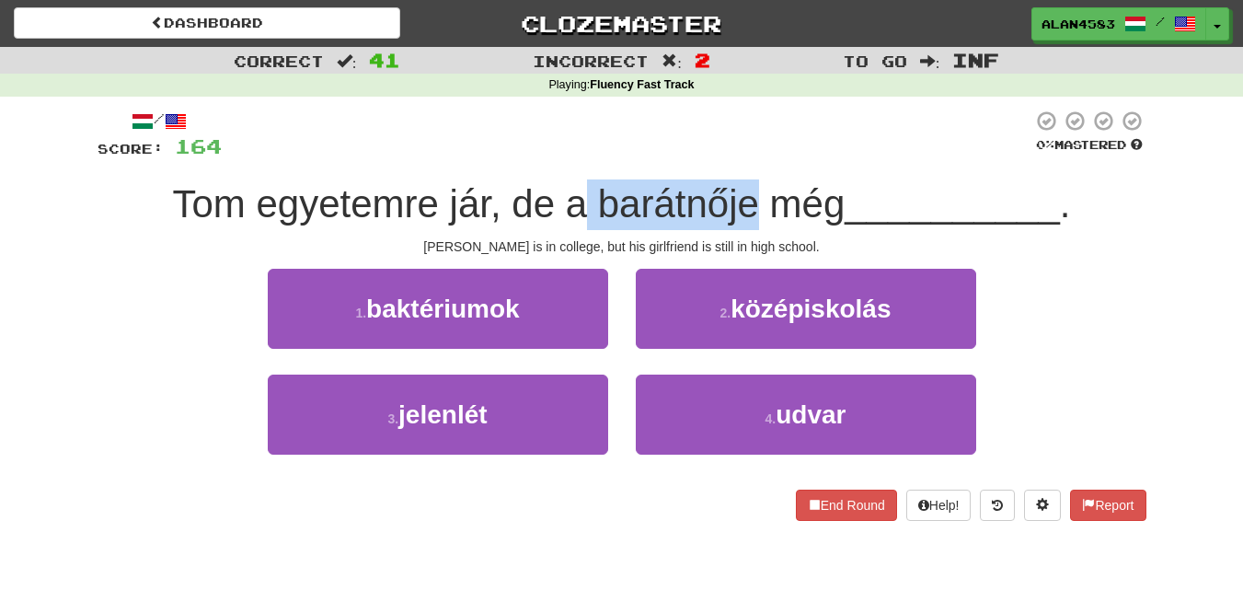
drag, startPoint x: 587, startPoint y: 194, endPoint x: 749, endPoint y: 196, distance: 162.0
click at [749, 196] on span "Tom egyetemre jár, de a barátnője még" at bounding box center [509, 203] width 673 height 43
click at [737, 156] on div at bounding box center [737, 156] width 0 height 0
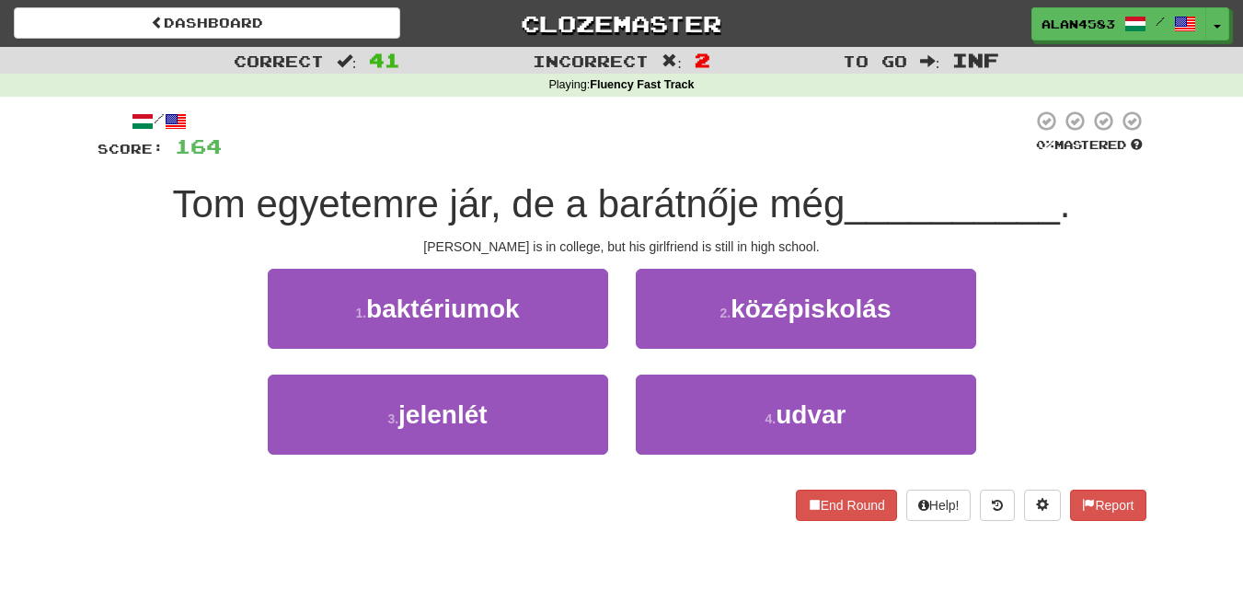
click at [786, 138] on div at bounding box center [627, 135] width 811 height 51
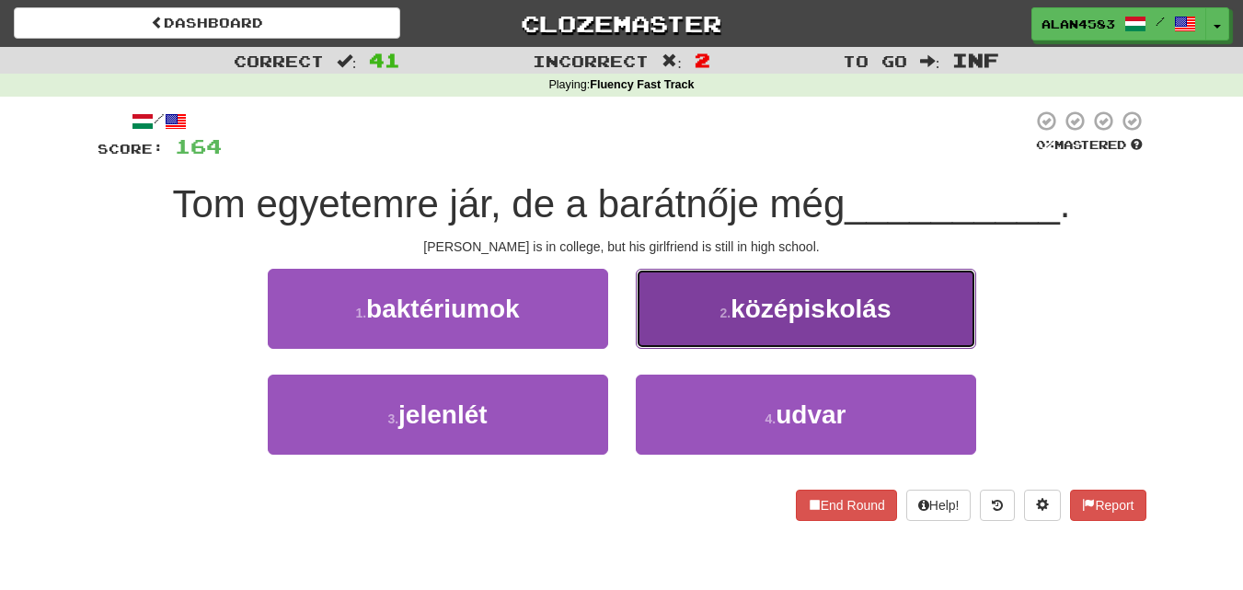
click at [741, 325] on button "2 . középiskolás" at bounding box center [806, 309] width 340 height 80
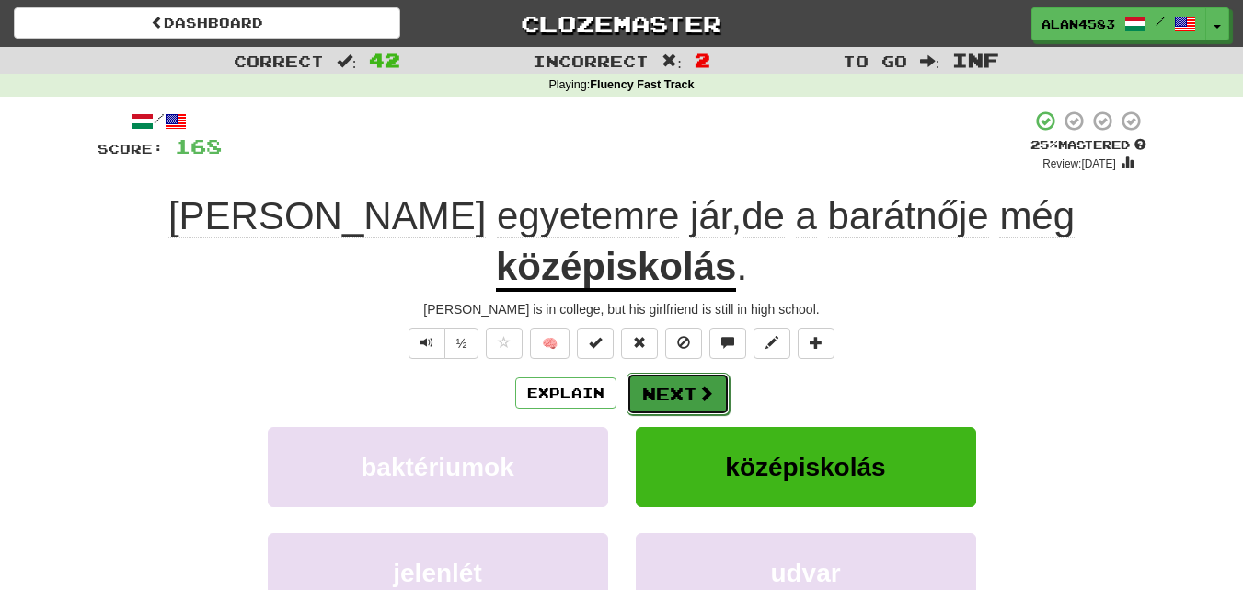
click at [695, 373] on button "Next" at bounding box center [678, 394] width 103 height 42
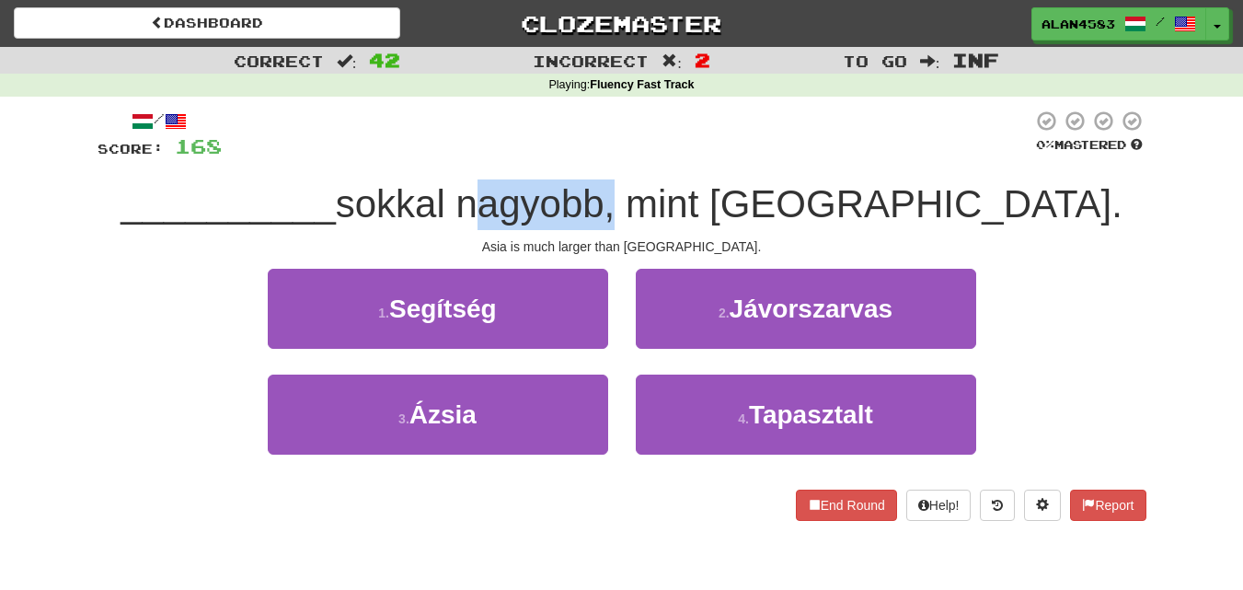
drag, startPoint x: 575, startPoint y: 200, endPoint x: 721, endPoint y: 195, distance: 145.5
click at [721, 195] on span "sokkal nagyobb, mint [GEOGRAPHIC_DATA]." at bounding box center [729, 203] width 787 height 43
click at [709, 156] on div at bounding box center [709, 156] width 0 height 0
click at [754, 138] on div at bounding box center [627, 135] width 811 height 51
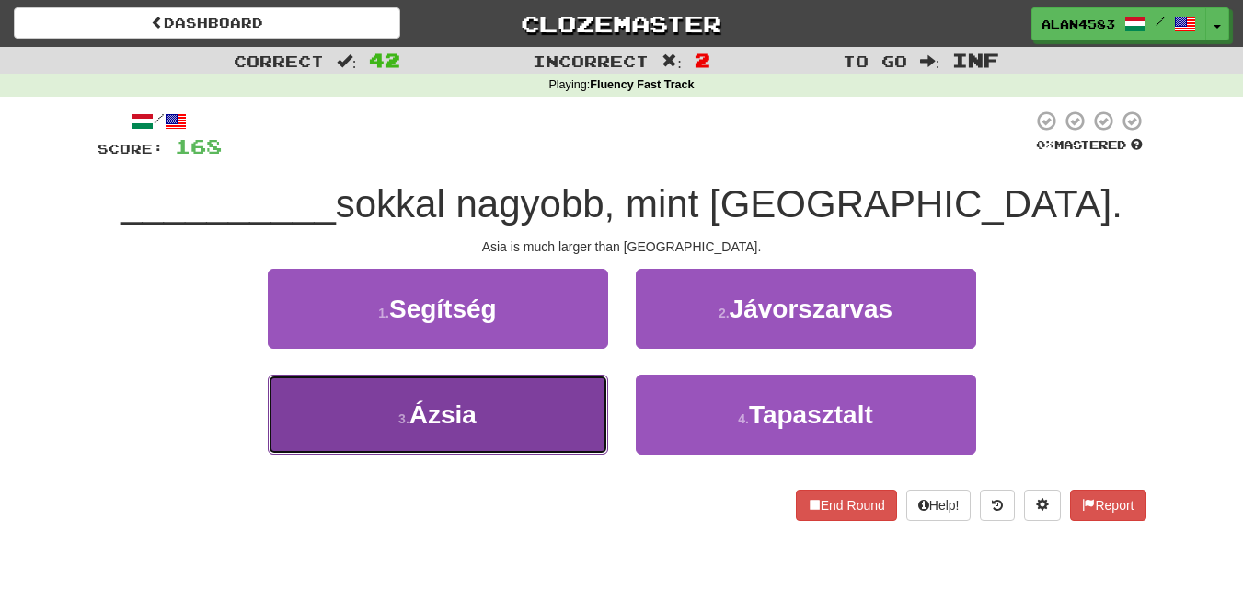
click at [464, 420] on span "Ázsia" at bounding box center [443, 414] width 67 height 29
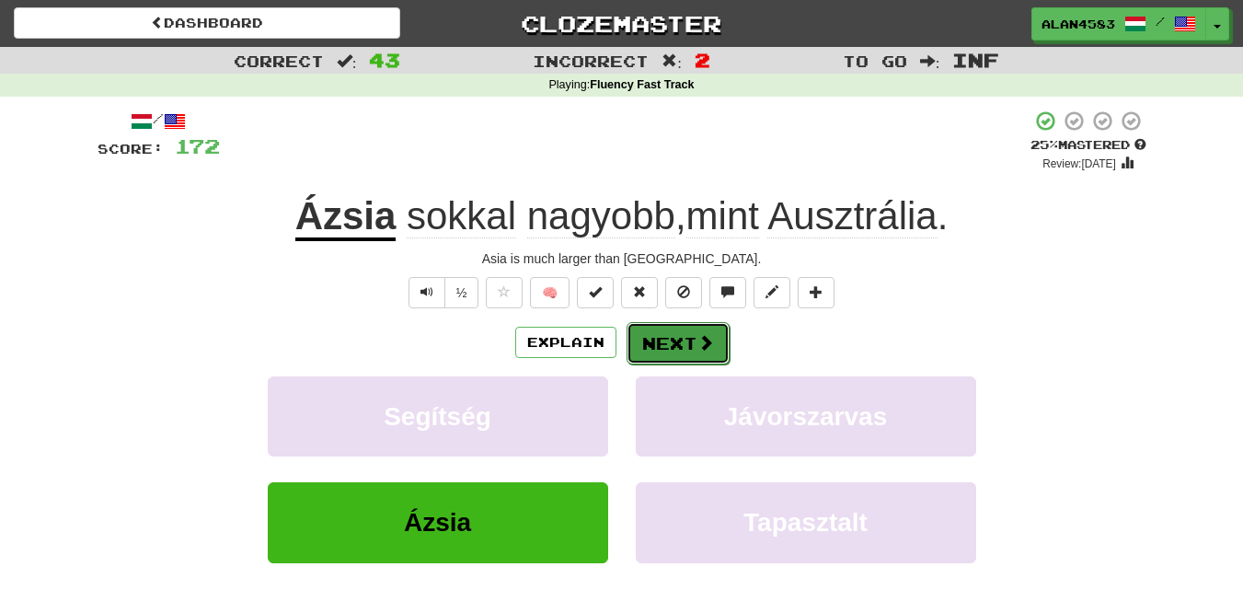
click at [709, 347] on span at bounding box center [706, 342] width 17 height 17
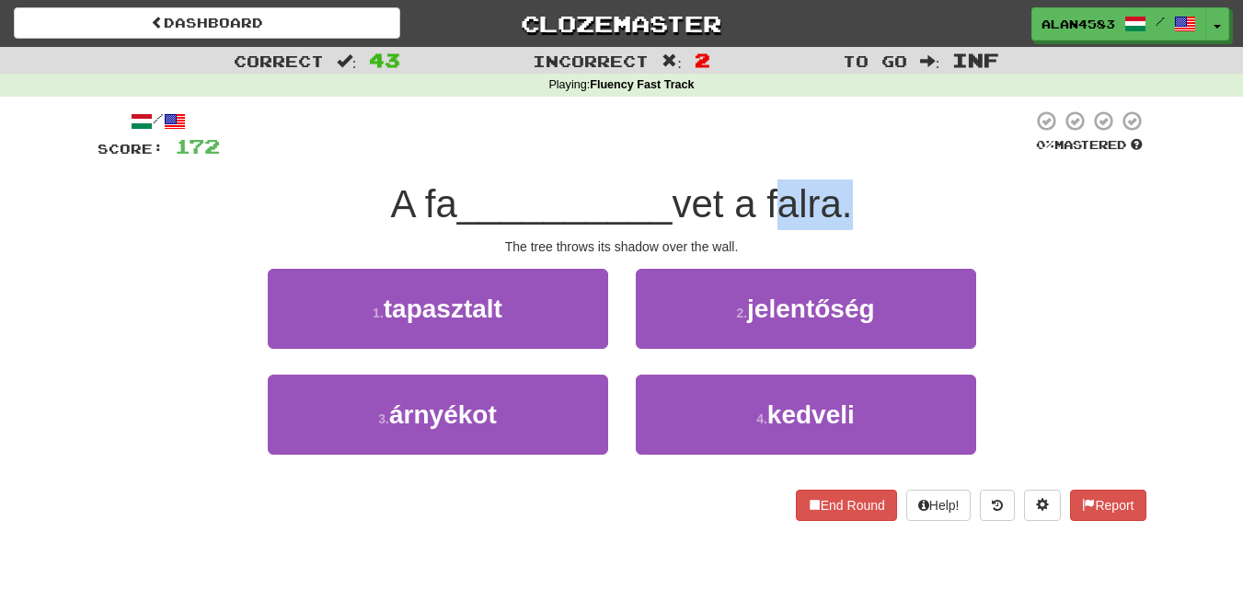
drag, startPoint x: 849, startPoint y: 206, endPoint x: 773, endPoint y: 212, distance: 76.6
click at [773, 212] on span "vet a falra." at bounding box center [762, 203] width 180 height 43
click at [761, 226] on div at bounding box center [761, 226] width 0 height 0
click at [623, 232] on div "/ Score: 172 0 % Mastered A fa __________ vet a falra. The tree throws its shad…" at bounding box center [622, 315] width 1049 height 411
drag, startPoint x: 734, startPoint y: 198, endPoint x: 686, endPoint y: 198, distance: 48.8
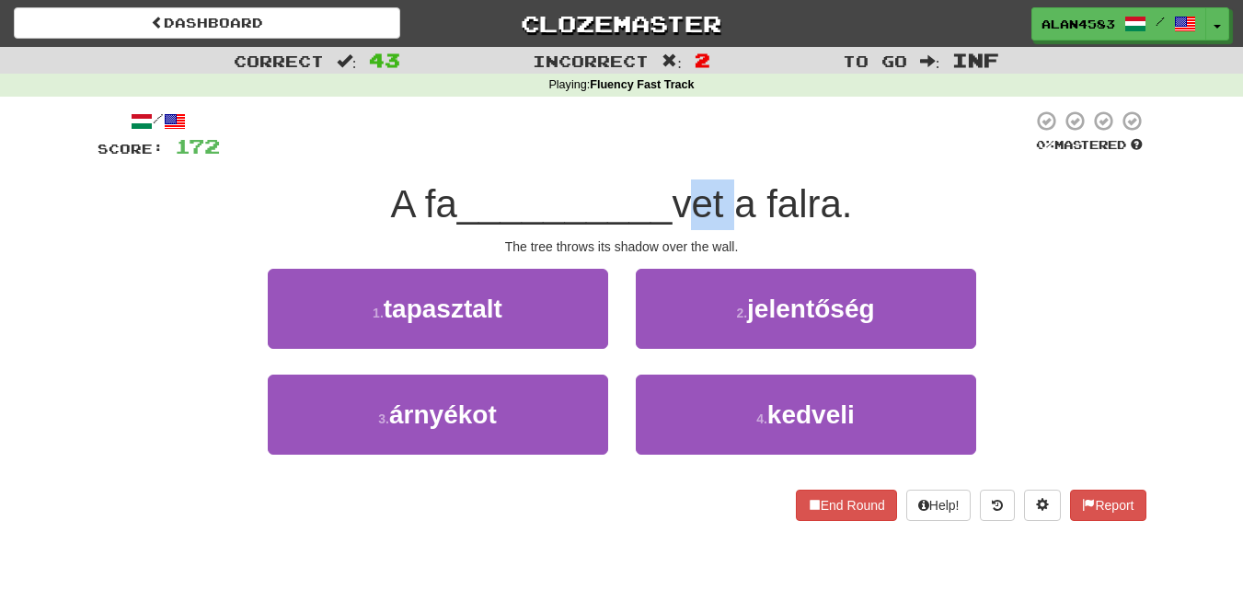
click at [686, 198] on span "vet a falra." at bounding box center [762, 203] width 180 height 43
click at [674, 156] on div at bounding box center [674, 156] width 0 height 0
click at [488, 184] on span "__________" at bounding box center [564, 203] width 215 height 43
drag, startPoint x: 849, startPoint y: 192, endPoint x: 779, endPoint y: 195, distance: 70.0
click at [779, 195] on span "vet a falra." at bounding box center [762, 203] width 180 height 43
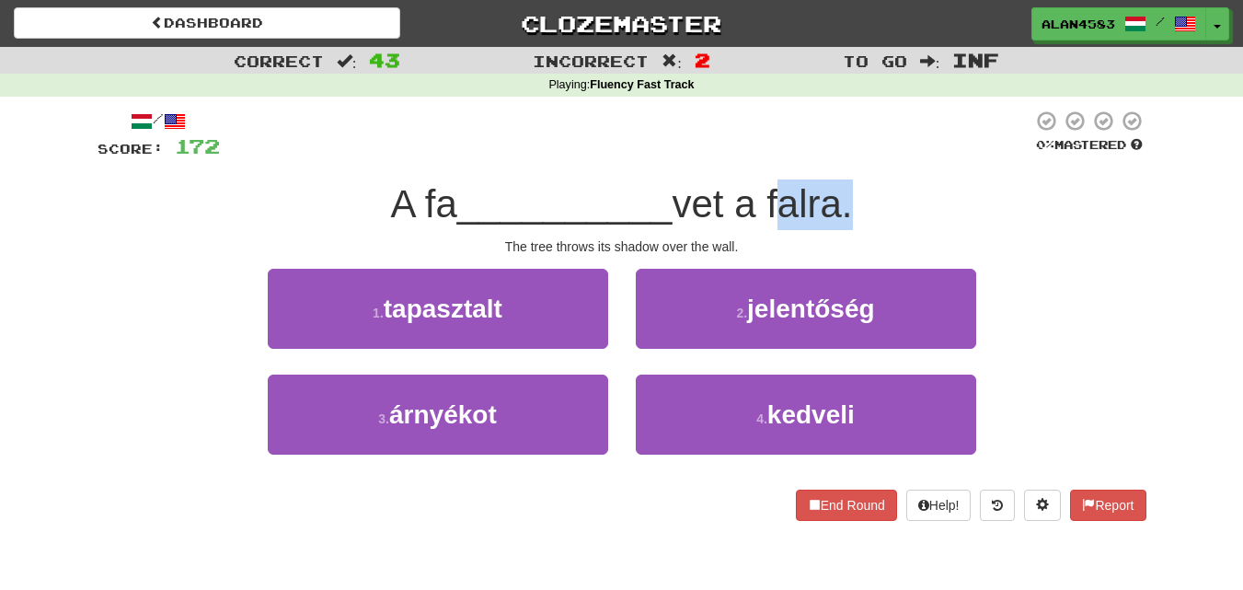
click at [767, 156] on div at bounding box center [767, 156] width 0 height 0
click at [633, 157] on div at bounding box center [626, 135] width 813 height 51
drag, startPoint x: 444, startPoint y: 202, endPoint x: 413, endPoint y: 202, distance: 30.4
click at [413, 202] on span "A fa" at bounding box center [423, 203] width 66 height 43
click at [401, 156] on div at bounding box center [401, 156] width 0 height 0
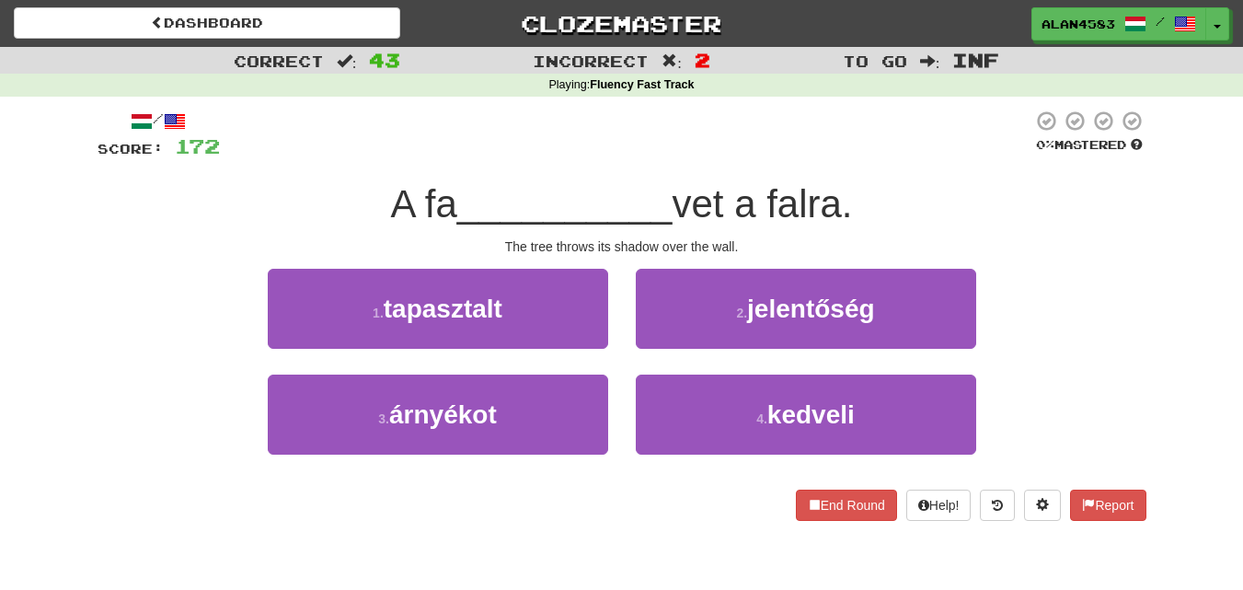
click at [272, 174] on div "/ Score: 172 0 % Mastered A fa __________ vet a falra. The tree throws its shad…" at bounding box center [622, 315] width 1049 height 411
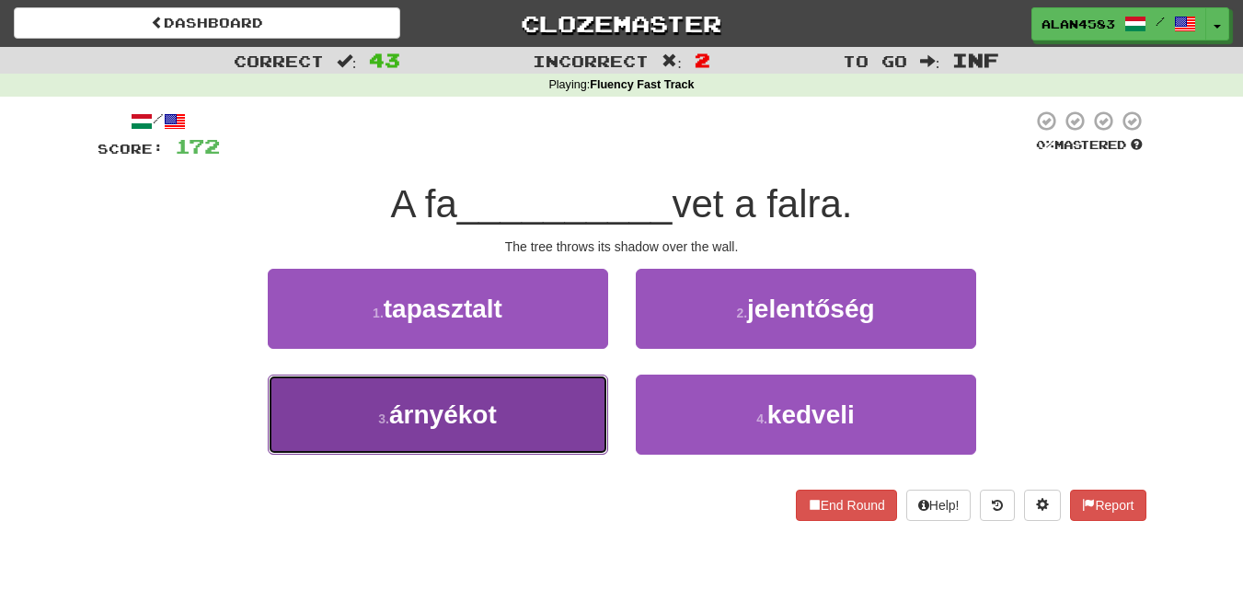
click at [394, 400] on span "árnyékot" at bounding box center [443, 414] width 108 height 29
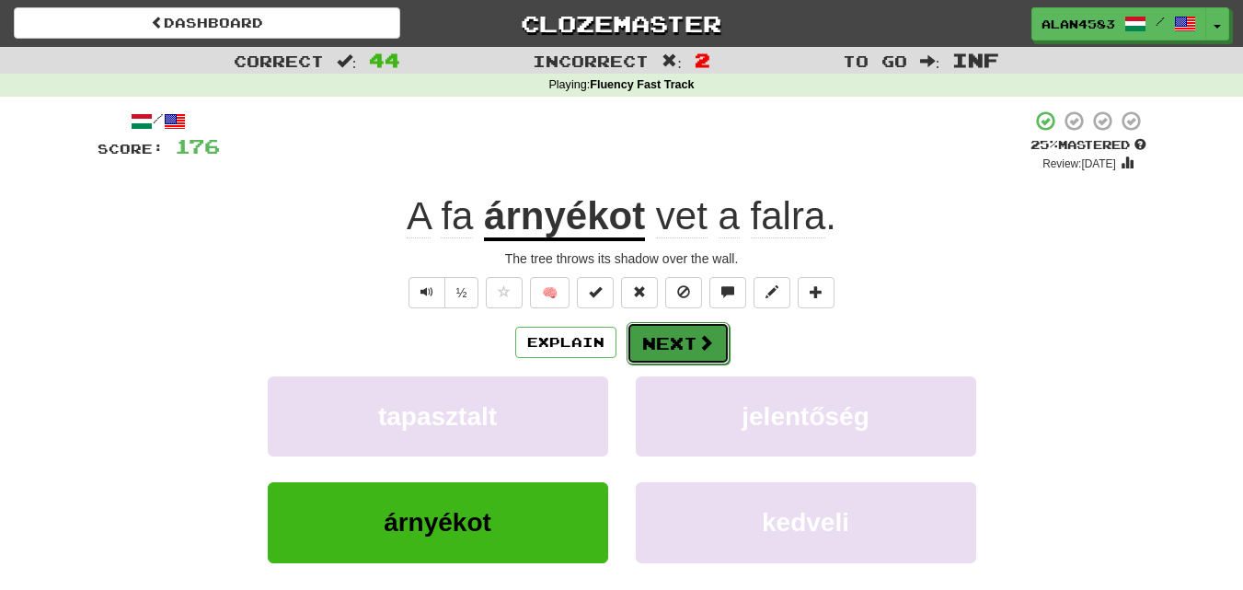
click at [657, 342] on button "Next" at bounding box center [678, 343] width 103 height 42
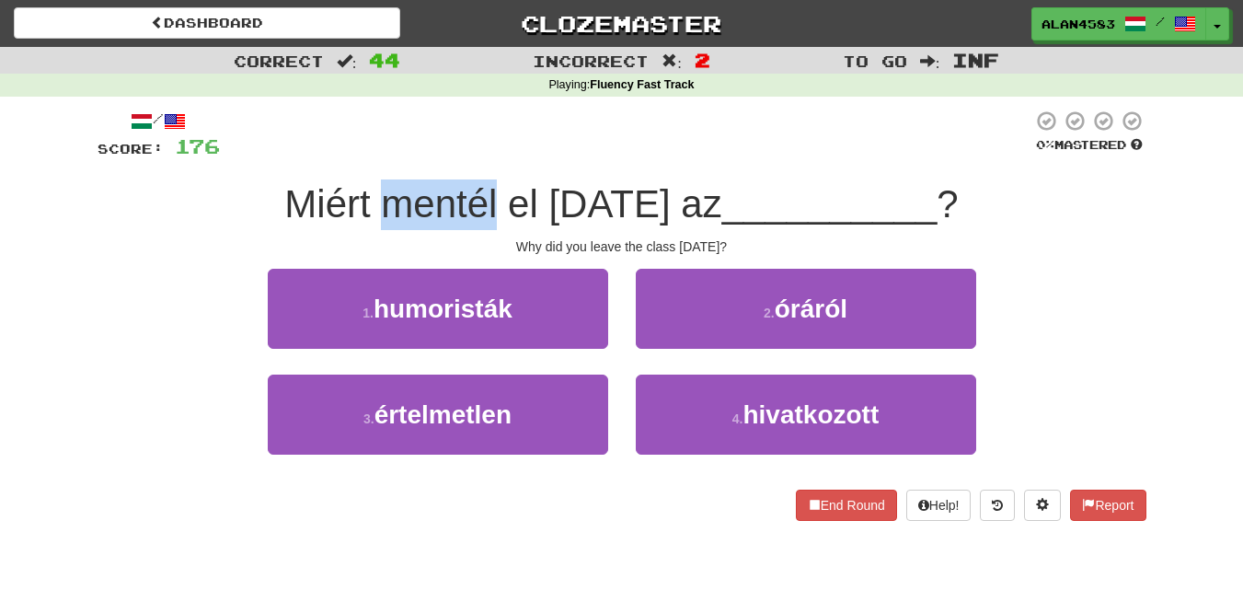
drag, startPoint x: 379, startPoint y: 202, endPoint x: 494, endPoint y: 189, distance: 115.7
click at [494, 189] on span "Miért mentél el [DATE] az" at bounding box center [502, 203] width 437 height 43
click at [482, 156] on div at bounding box center [482, 156] width 0 height 0
click at [536, 155] on div at bounding box center [626, 135] width 813 height 51
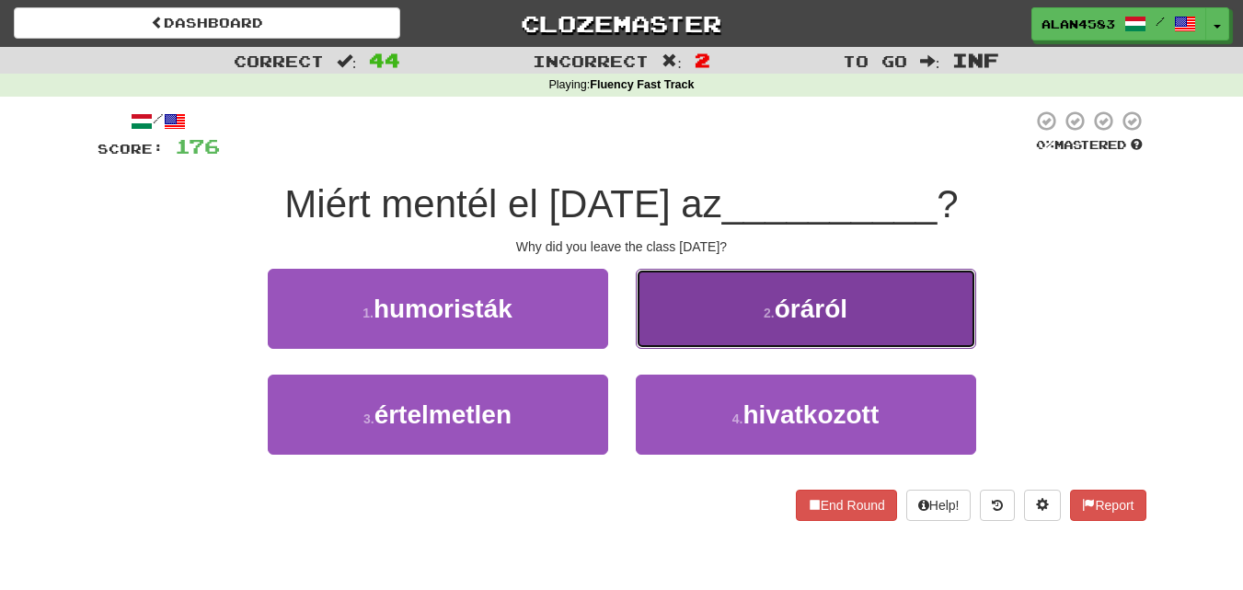
click at [755, 321] on button "2 . óráról" at bounding box center [806, 309] width 340 height 80
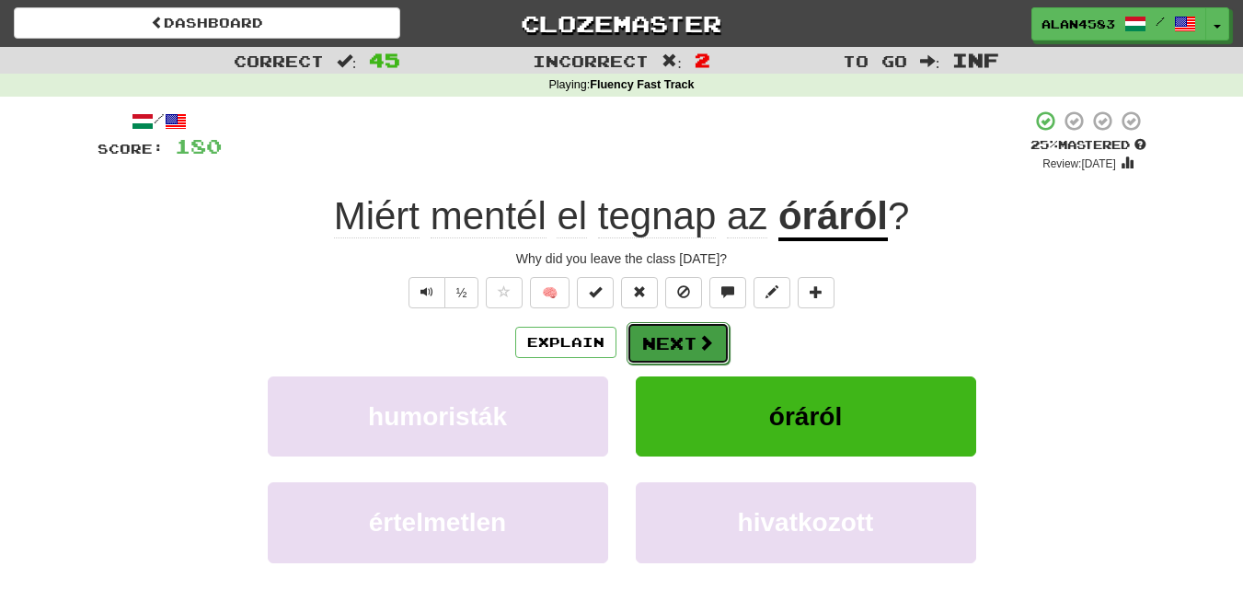
click at [694, 345] on button "Next" at bounding box center [678, 343] width 103 height 42
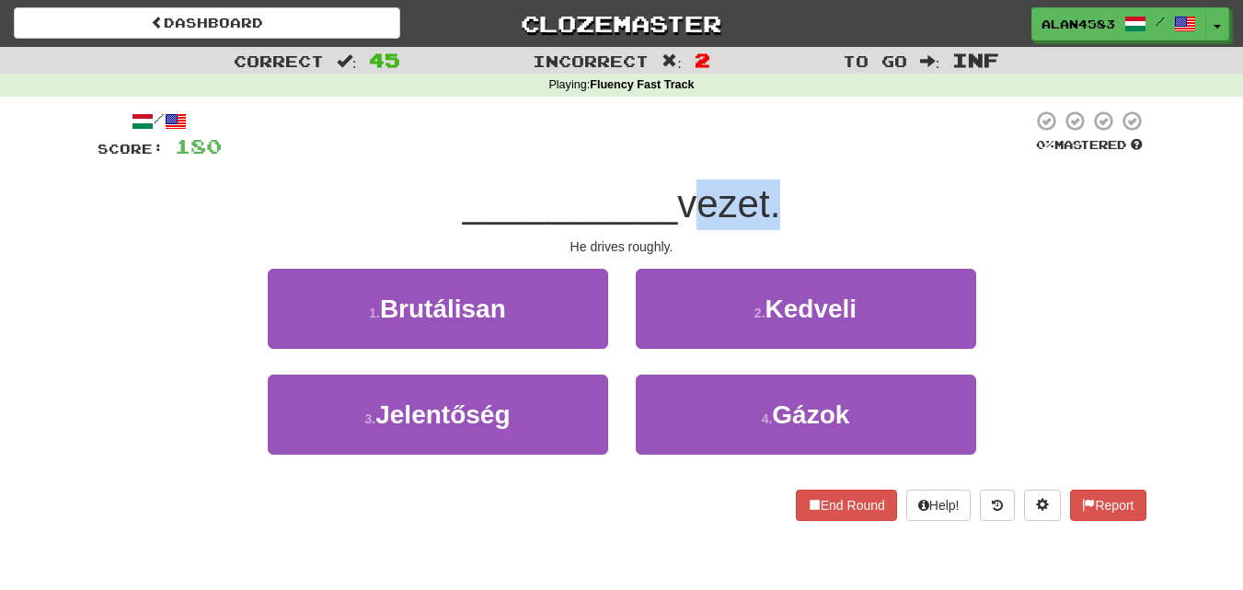
drag, startPoint x: 778, startPoint y: 196, endPoint x: 679, endPoint y: 199, distance: 98.5
click at [679, 199] on span "vezet." at bounding box center [728, 203] width 103 height 43
click at [667, 156] on div at bounding box center [667, 156] width 0 height 0
click at [830, 137] on div at bounding box center [627, 135] width 811 height 51
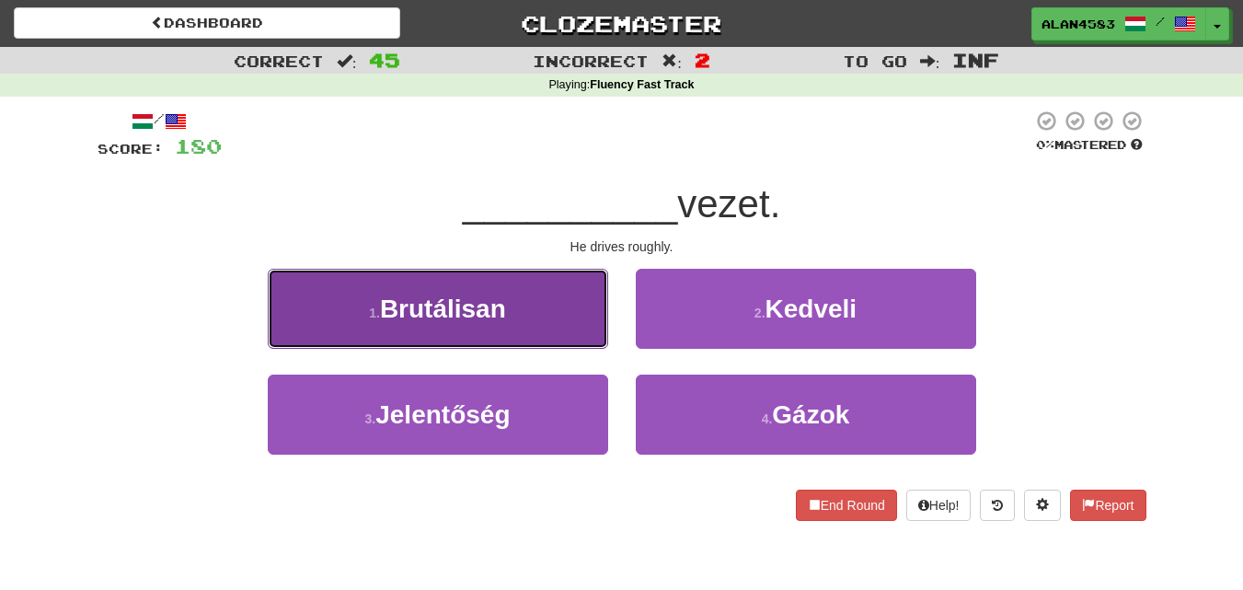
click at [432, 296] on span "Brutálisan" at bounding box center [443, 308] width 126 height 29
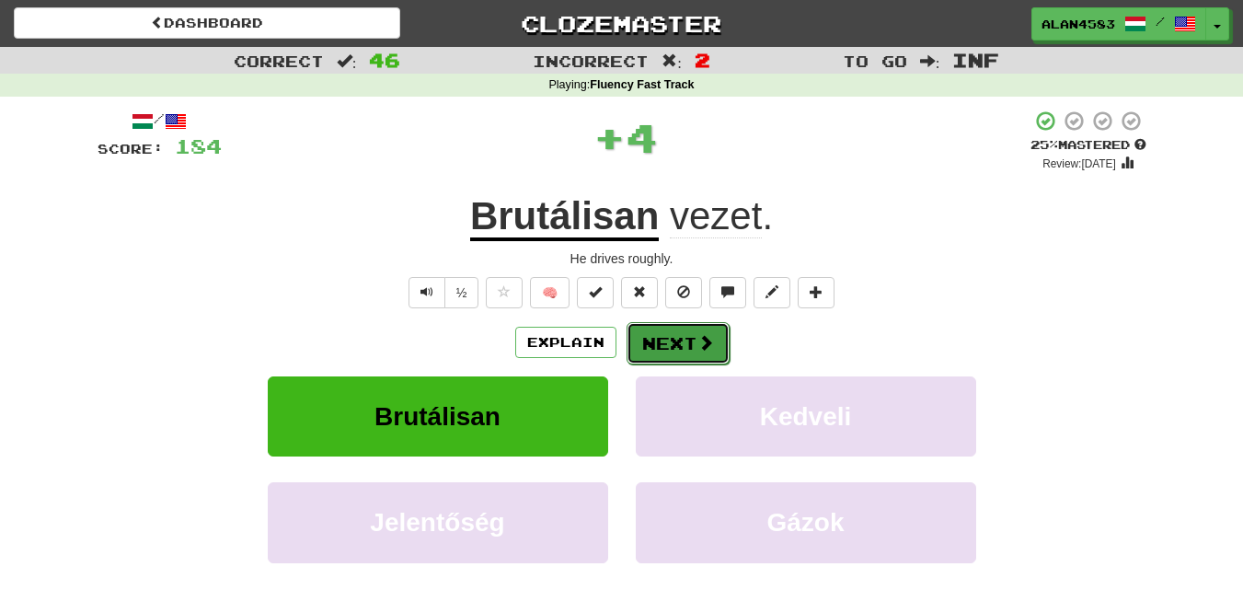
click at [642, 341] on button "Next" at bounding box center [678, 343] width 103 height 42
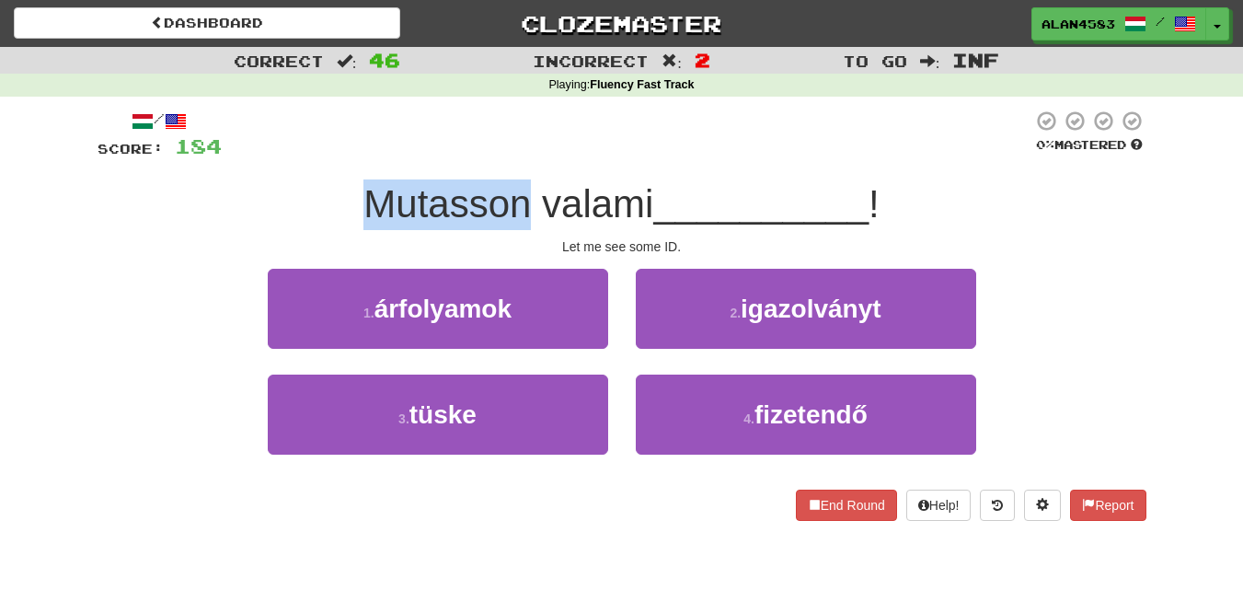
drag, startPoint x: 525, startPoint y: 199, endPoint x: 338, endPoint y: 200, distance: 187.7
click at [338, 200] on div "Mutasson valami __________ !" at bounding box center [622, 204] width 1049 height 51
click at [326, 156] on div at bounding box center [326, 156] width 0 height 0
click at [159, 202] on div "Mutasson valami __________ !" at bounding box center [622, 204] width 1049 height 51
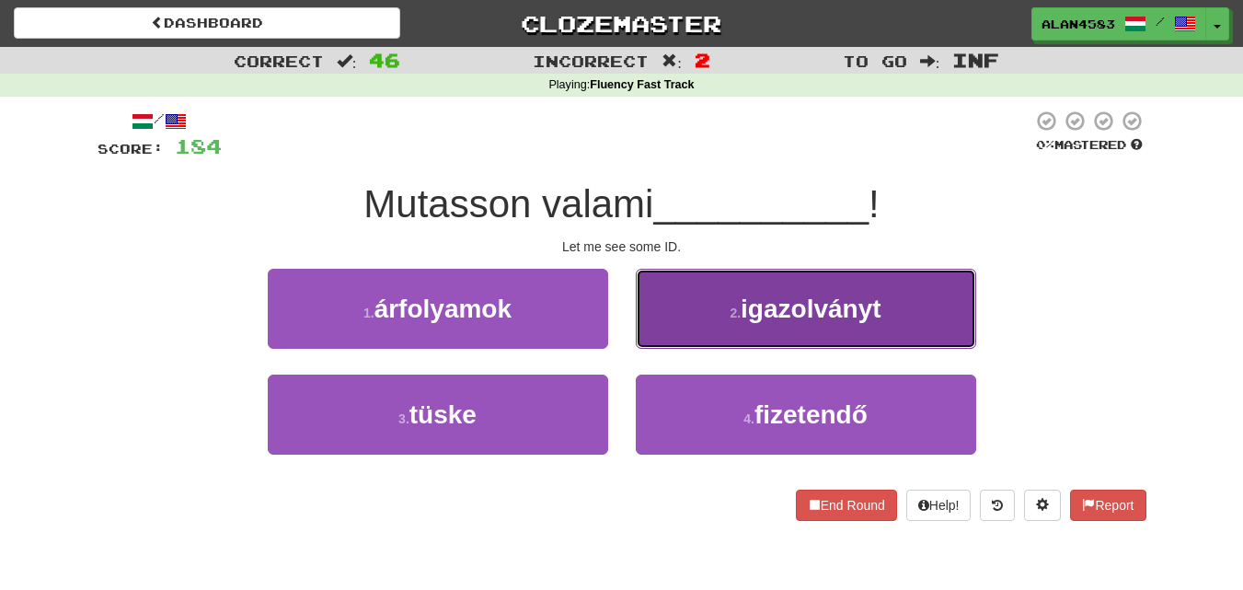
click at [715, 310] on button "2 . igazolványt" at bounding box center [806, 309] width 340 height 80
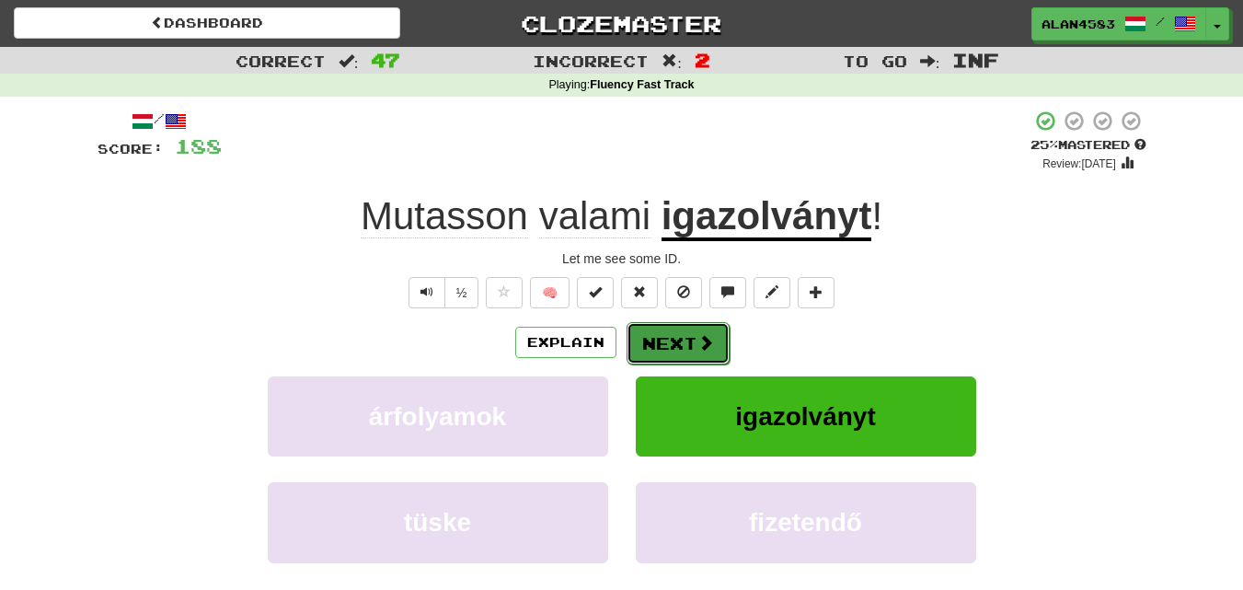
click at [679, 351] on button "Next" at bounding box center [678, 343] width 103 height 42
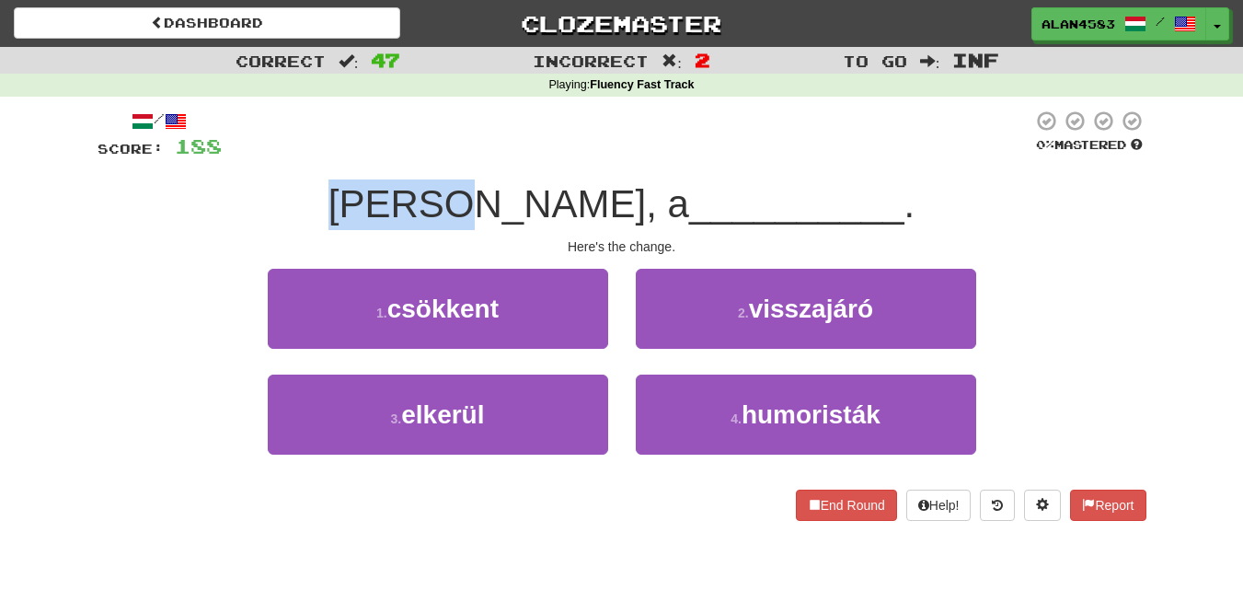
drag, startPoint x: 535, startPoint y: 211, endPoint x: 421, endPoint y: 214, distance: 113.2
click at [421, 214] on span "[PERSON_NAME], a" at bounding box center [509, 203] width 361 height 43
click at [410, 226] on div at bounding box center [410, 226] width 0 height 0
click at [346, 181] on div "[PERSON_NAME], a __________ ." at bounding box center [622, 204] width 1049 height 51
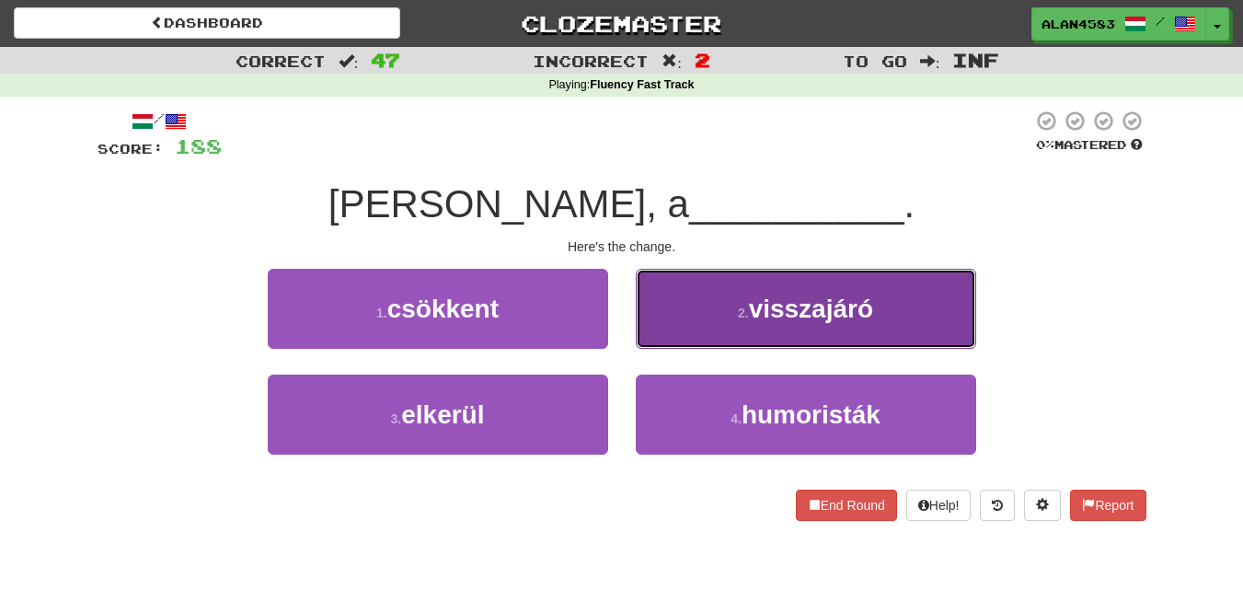
click at [760, 326] on button "2 . visszajáró" at bounding box center [806, 309] width 340 height 80
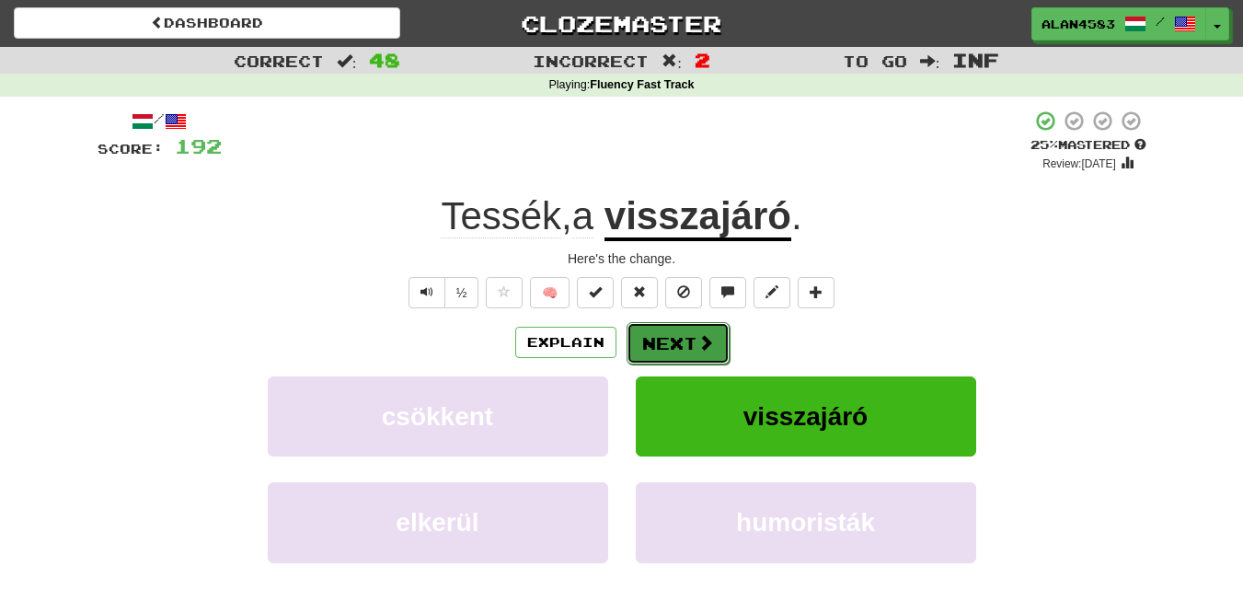
click at [676, 344] on button "Next" at bounding box center [678, 343] width 103 height 42
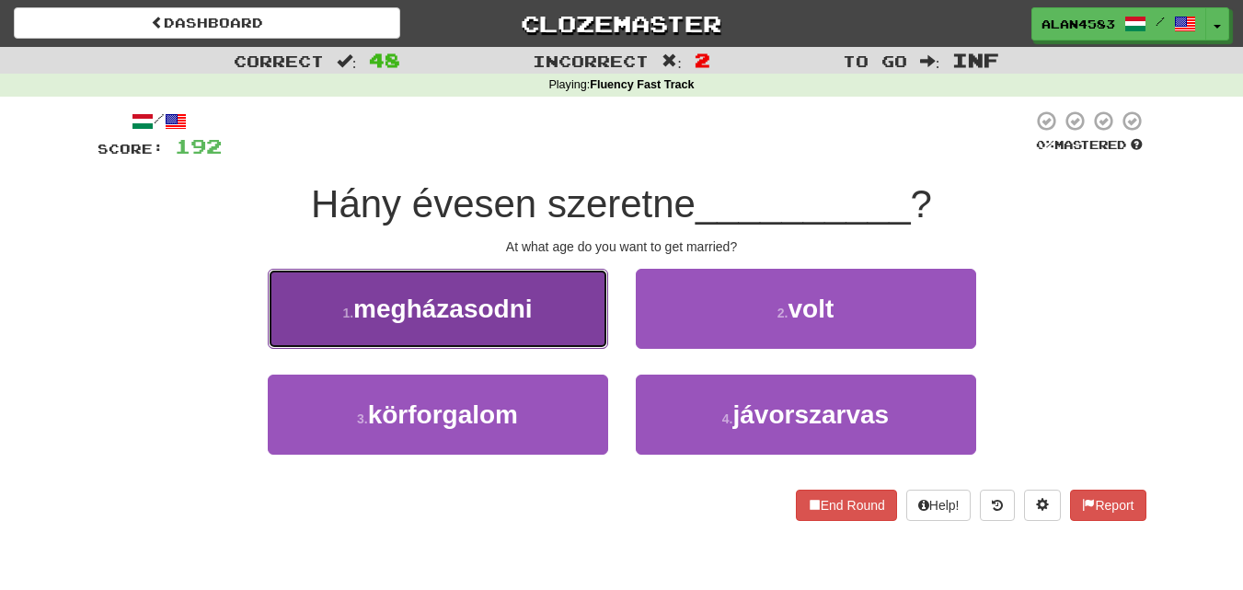
click at [420, 311] on span "megházasodni" at bounding box center [442, 308] width 179 height 29
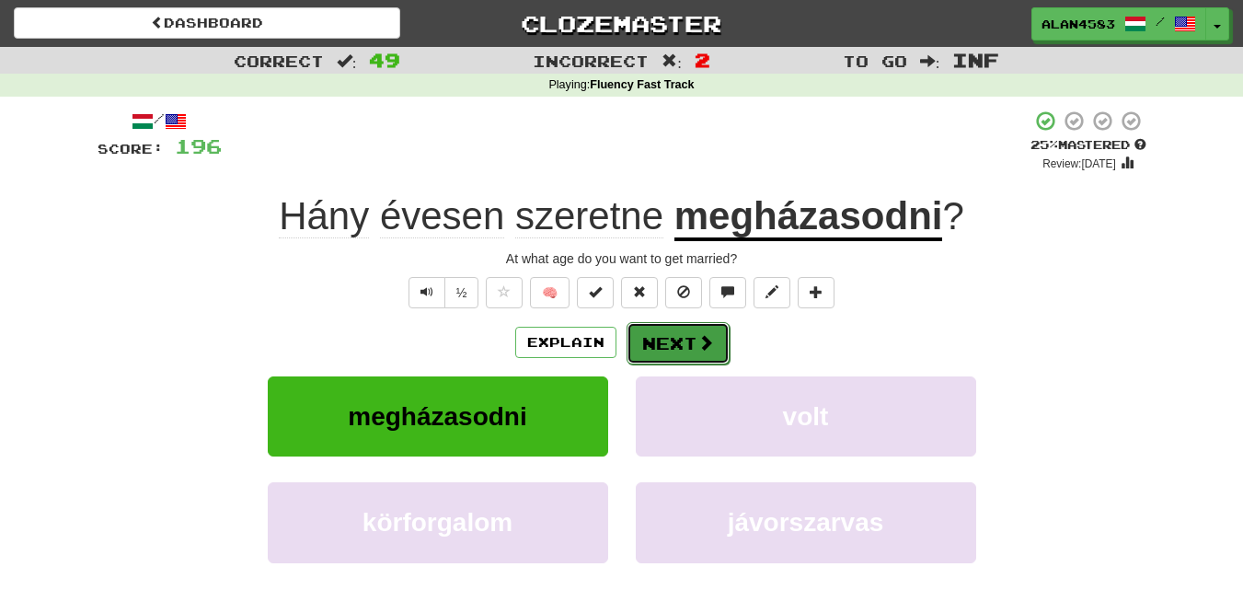
click at [674, 342] on button "Next" at bounding box center [678, 343] width 103 height 42
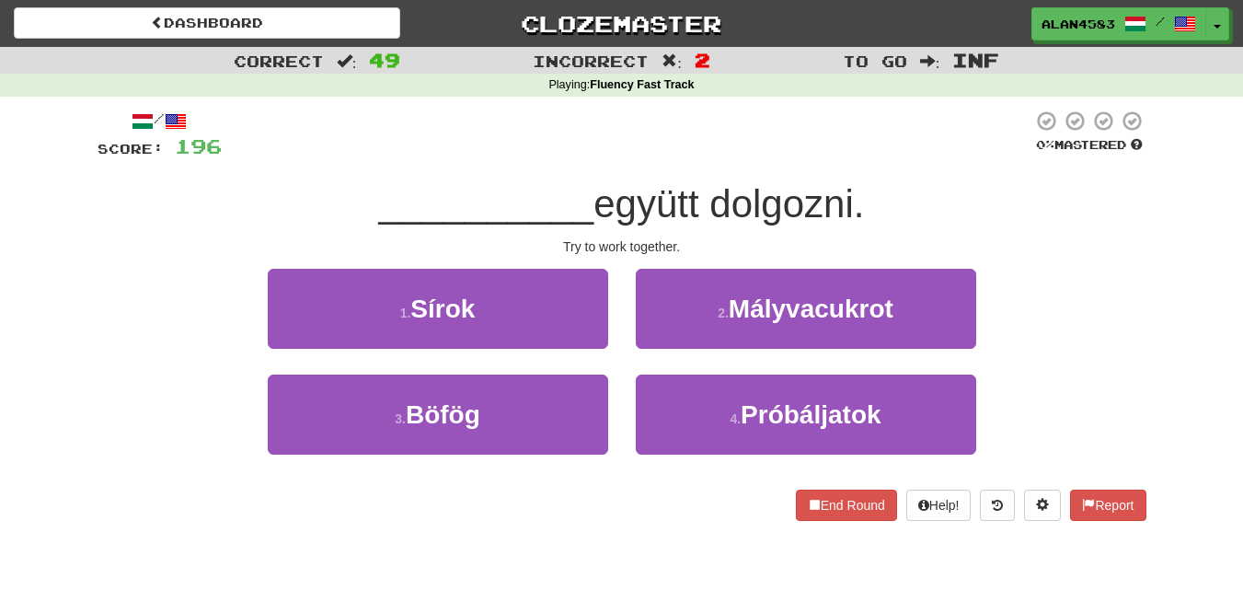
click at [718, 206] on span "együtt dolgozni." at bounding box center [729, 203] width 271 height 43
drag, startPoint x: 714, startPoint y: 200, endPoint x: 859, endPoint y: 196, distance: 144.5
click at [859, 196] on span "együtt dolgozni." at bounding box center [729, 203] width 271 height 43
click at [847, 156] on div at bounding box center [847, 156] width 0 height 0
click at [906, 137] on div at bounding box center [627, 135] width 811 height 51
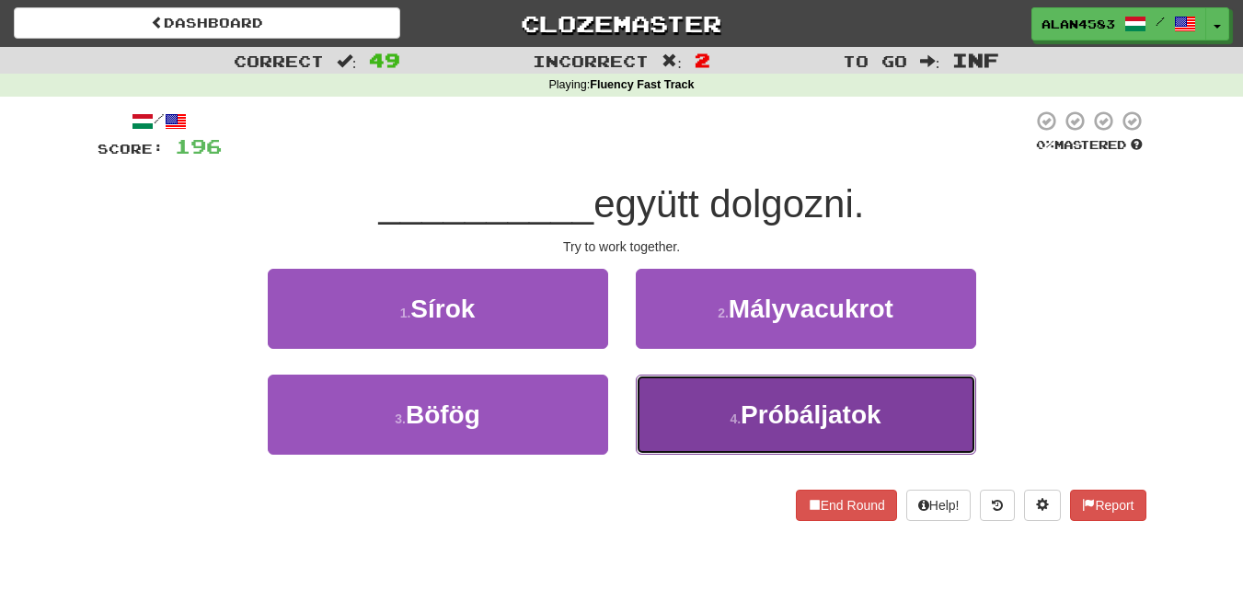
click at [748, 413] on span "Próbáljatok" at bounding box center [811, 414] width 140 height 29
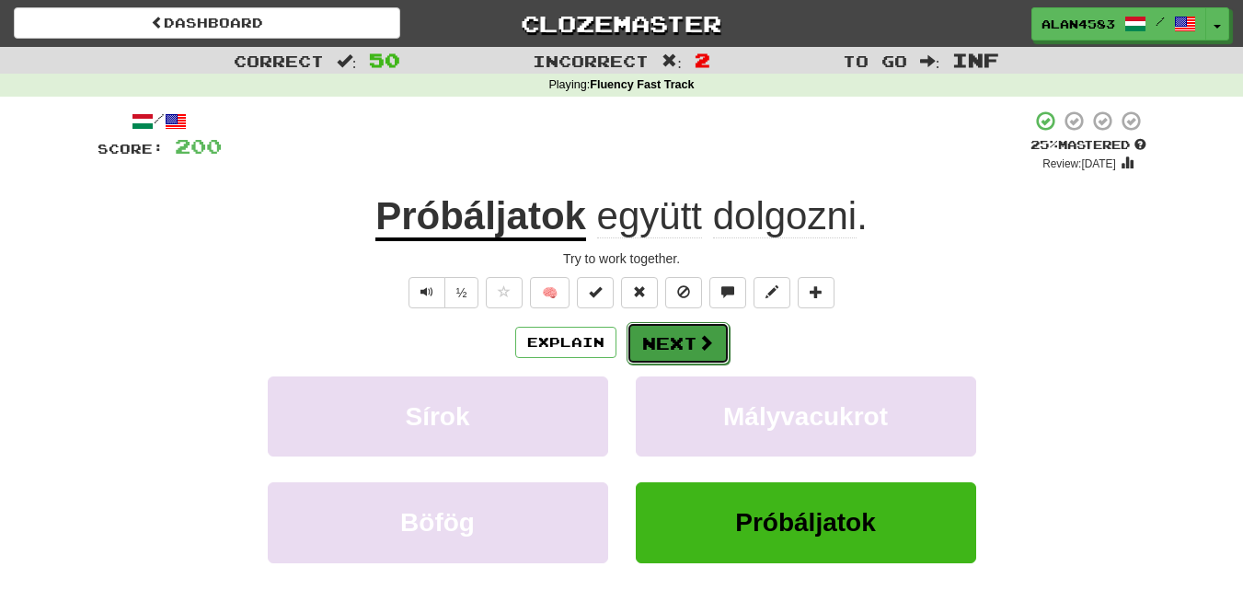
click at [714, 344] on button "Next" at bounding box center [678, 343] width 103 height 42
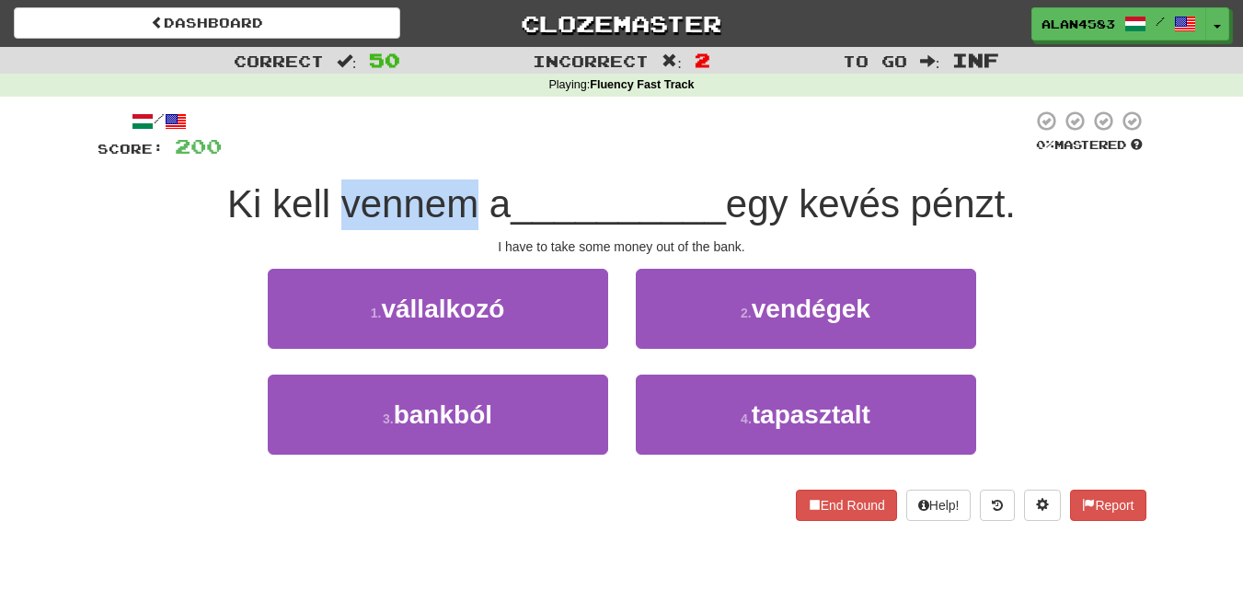
drag, startPoint x: 461, startPoint y: 206, endPoint x: 333, endPoint y: 205, distance: 127.9
click at [333, 205] on span "Ki kell vennem a" at bounding box center [368, 203] width 283 height 43
click at [321, 226] on div at bounding box center [321, 226] width 0 height 0
click at [553, 129] on div at bounding box center [627, 135] width 811 height 51
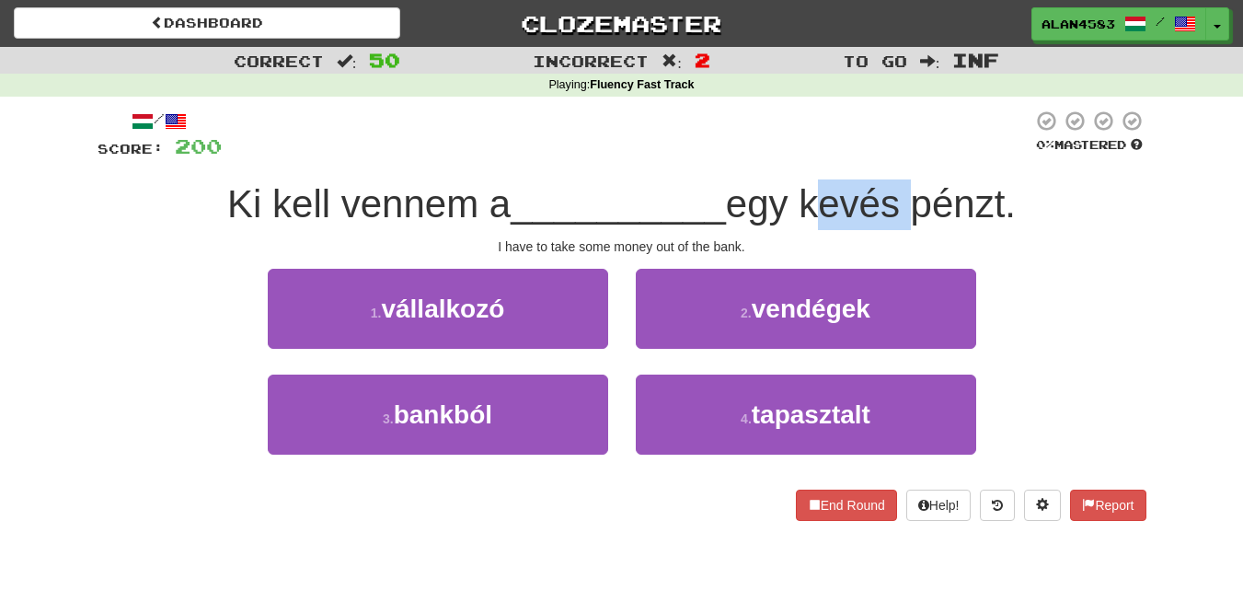
drag, startPoint x: 812, startPoint y: 192, endPoint x: 904, endPoint y: 189, distance: 92.1
click at [904, 189] on span "egy kevés pénzt." at bounding box center [871, 203] width 290 height 43
click at [892, 156] on div at bounding box center [892, 156] width 0 height 0
click at [917, 156] on div at bounding box center [627, 135] width 811 height 51
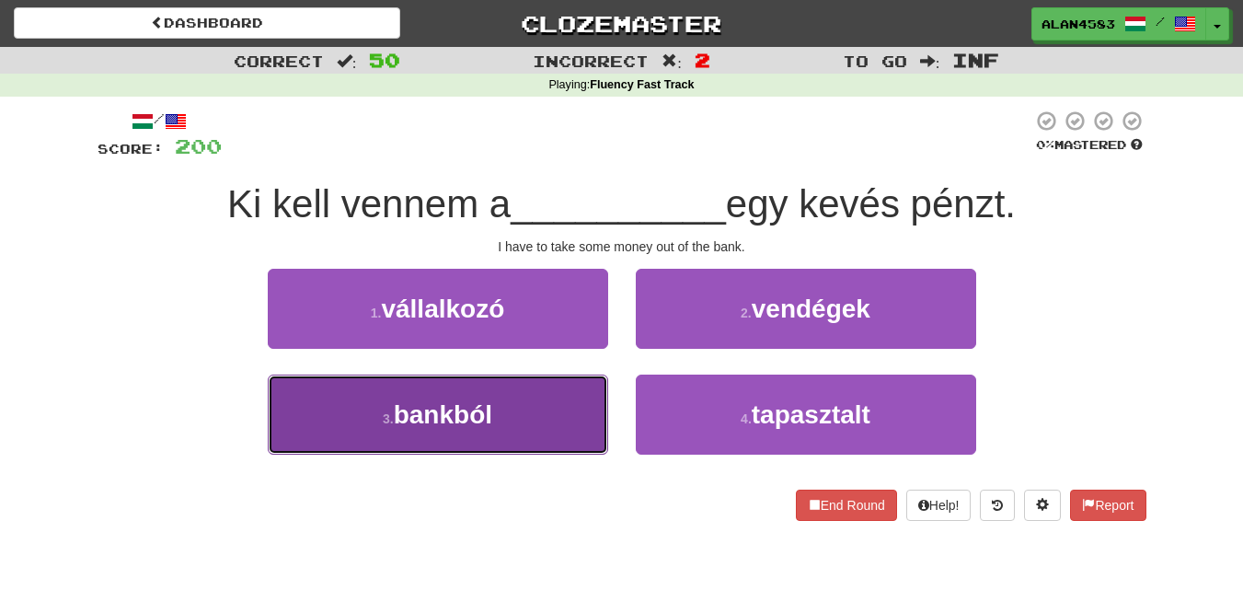
click at [363, 435] on button "3 . bankból" at bounding box center [438, 415] width 340 height 80
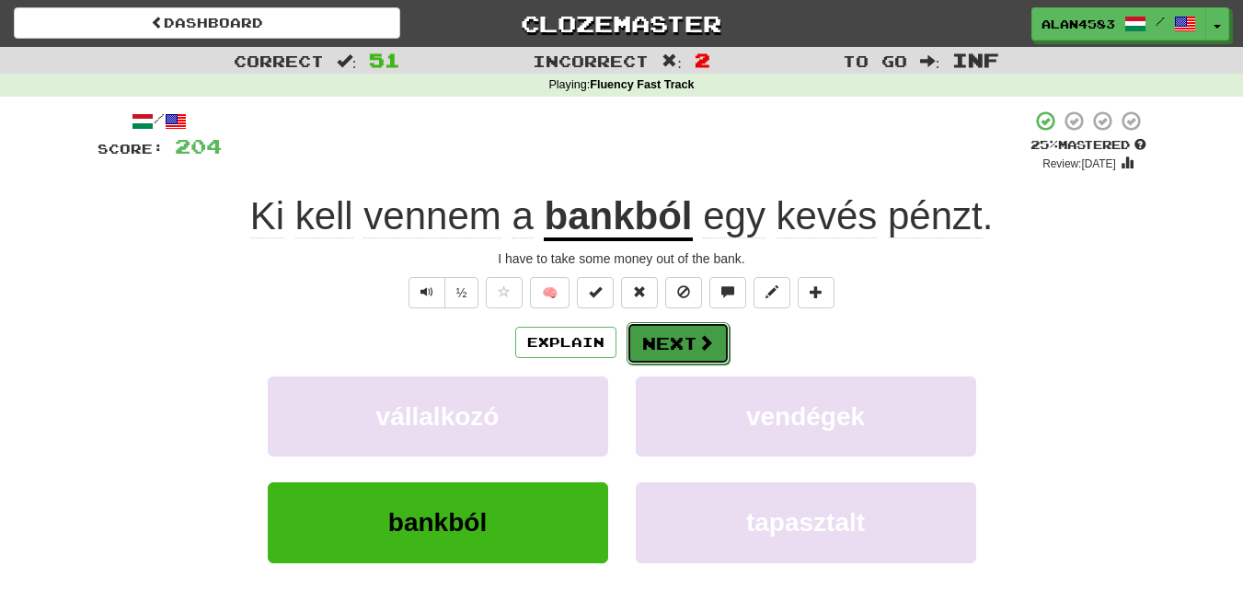
click at [681, 353] on button "Next" at bounding box center [678, 343] width 103 height 42
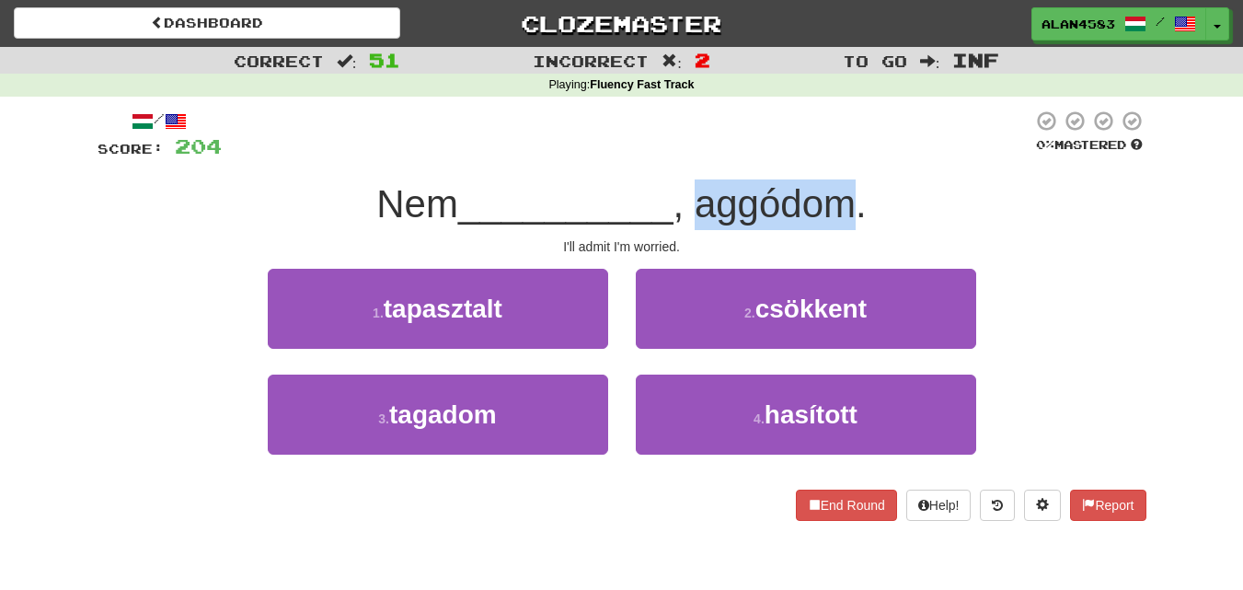
drag, startPoint x: 702, startPoint y: 209, endPoint x: 848, endPoint y: 200, distance: 146.6
click at [848, 200] on span ", aggódom." at bounding box center [770, 203] width 193 height 43
click at [836, 156] on div at bounding box center [836, 156] width 0 height 0
click at [880, 150] on div at bounding box center [627, 135] width 811 height 51
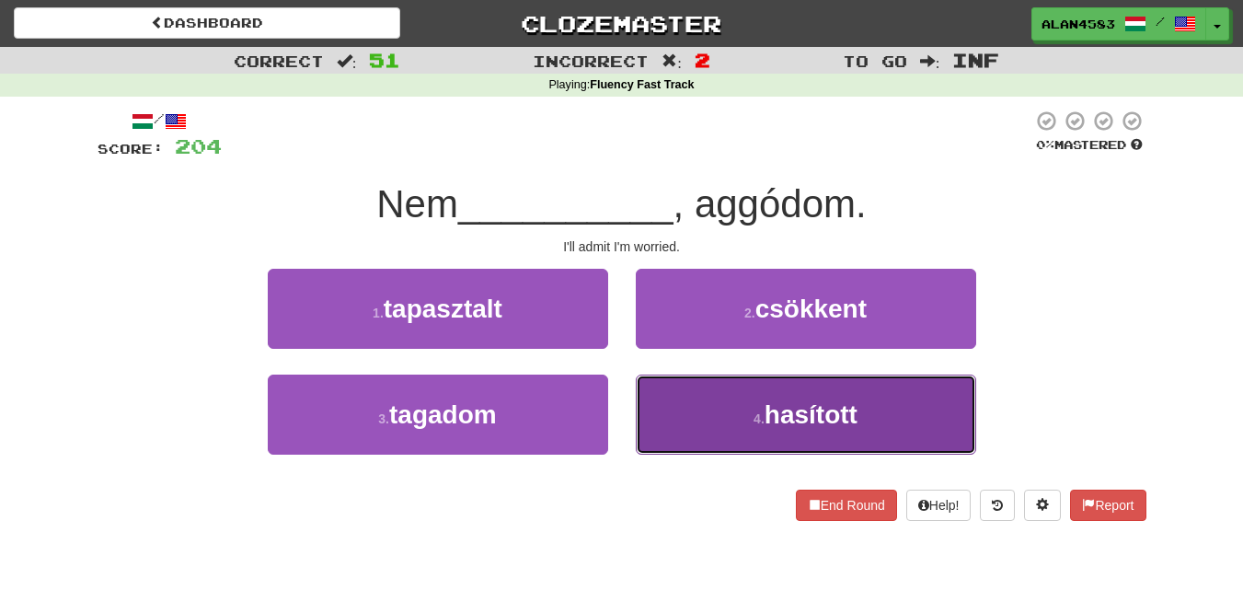
click at [738, 401] on button "4 . hasított" at bounding box center [806, 415] width 340 height 80
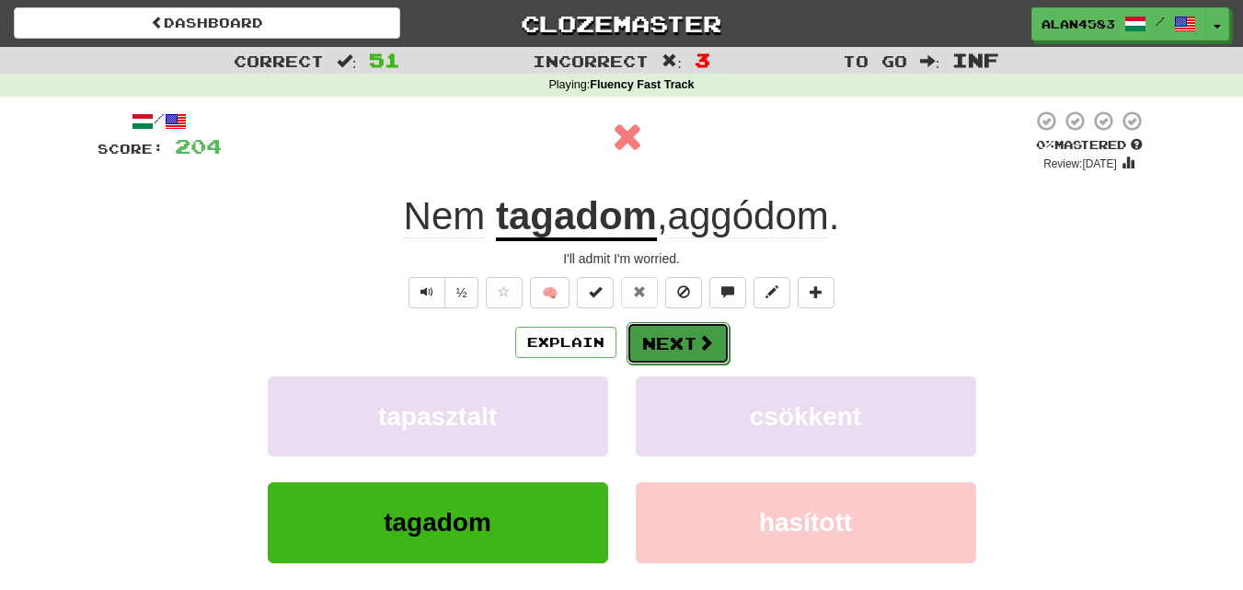
click at [668, 342] on button "Next" at bounding box center [678, 343] width 103 height 42
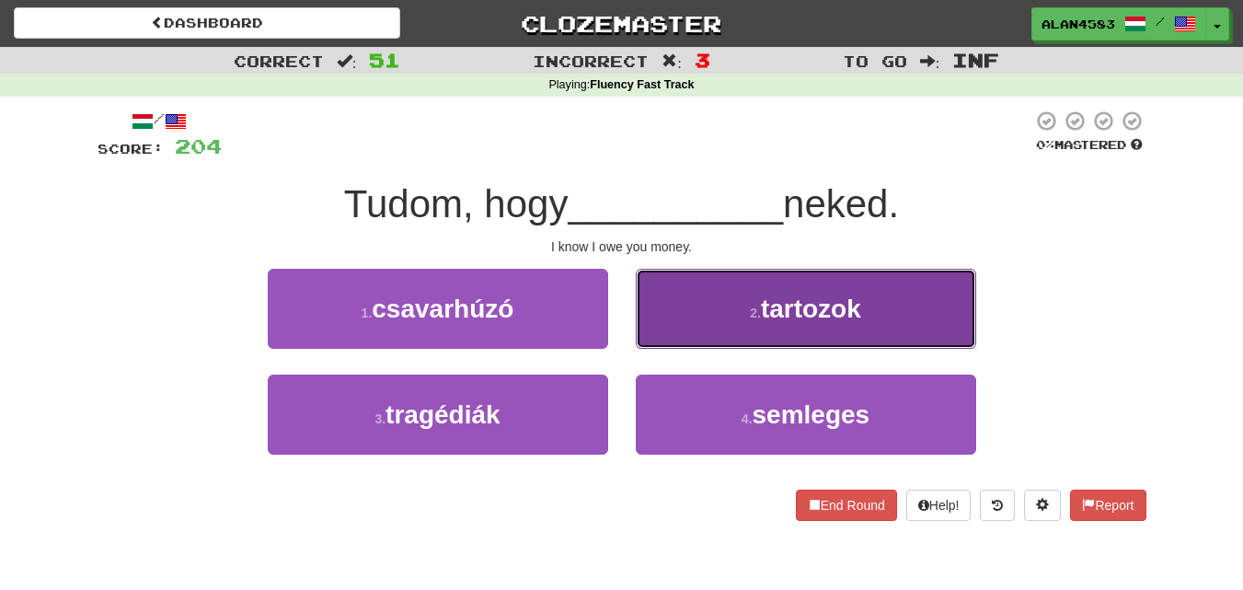
click at [754, 313] on small "2 ." at bounding box center [755, 313] width 11 height 15
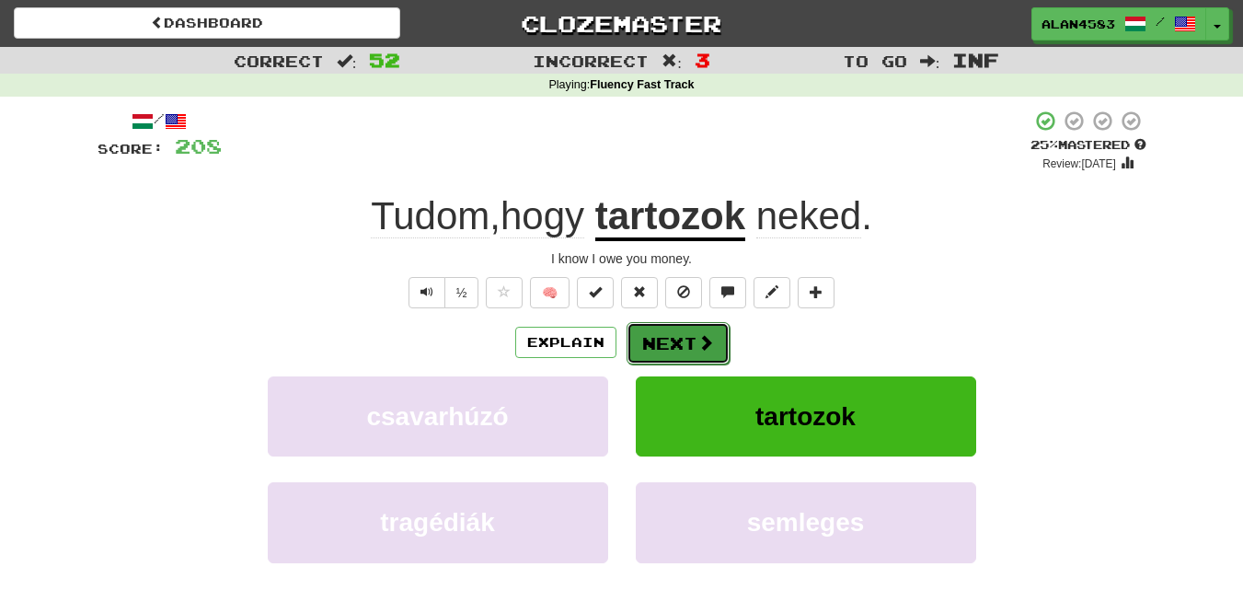
click at [703, 334] on span at bounding box center [706, 342] width 17 height 17
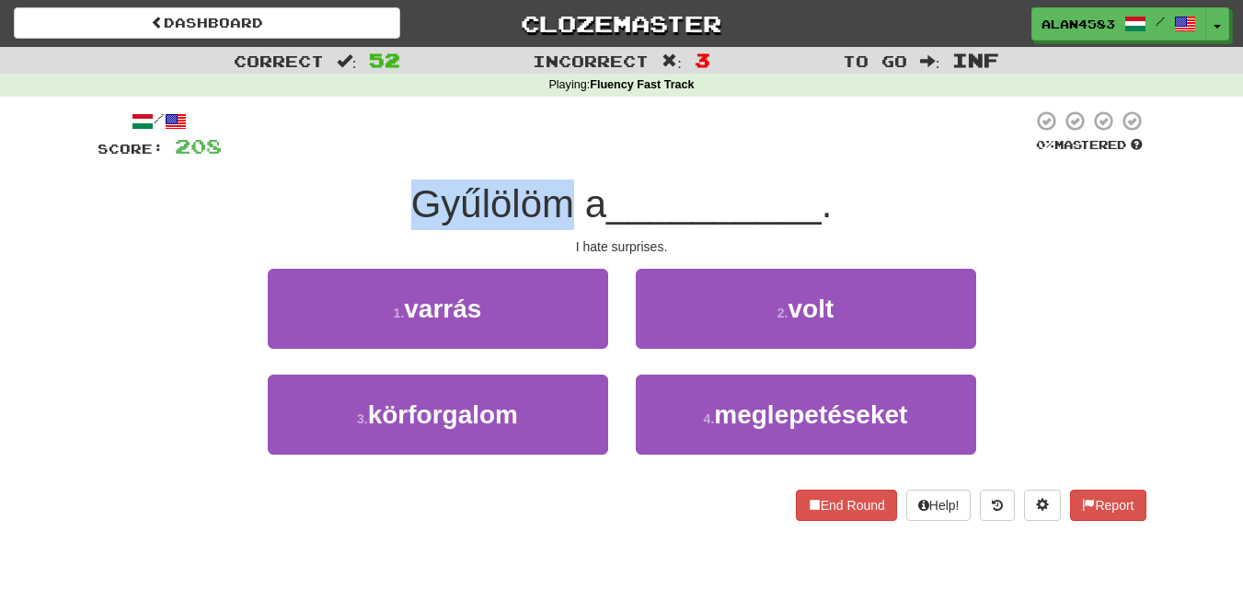
drag, startPoint x: 561, startPoint y: 197, endPoint x: 409, endPoint y: 205, distance: 153.0
click at [411, 205] on span "Gyűlölöm a" at bounding box center [508, 203] width 195 height 43
click at [397, 226] on div at bounding box center [397, 226] width 0 height 0
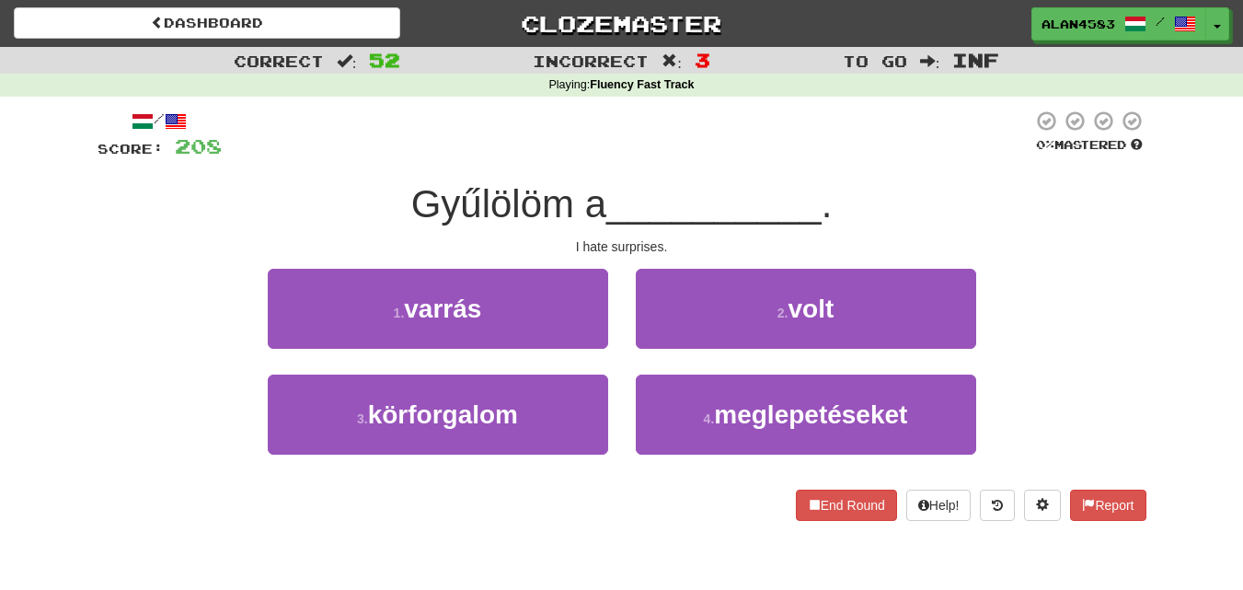
click at [609, 150] on div at bounding box center [627, 135] width 811 height 51
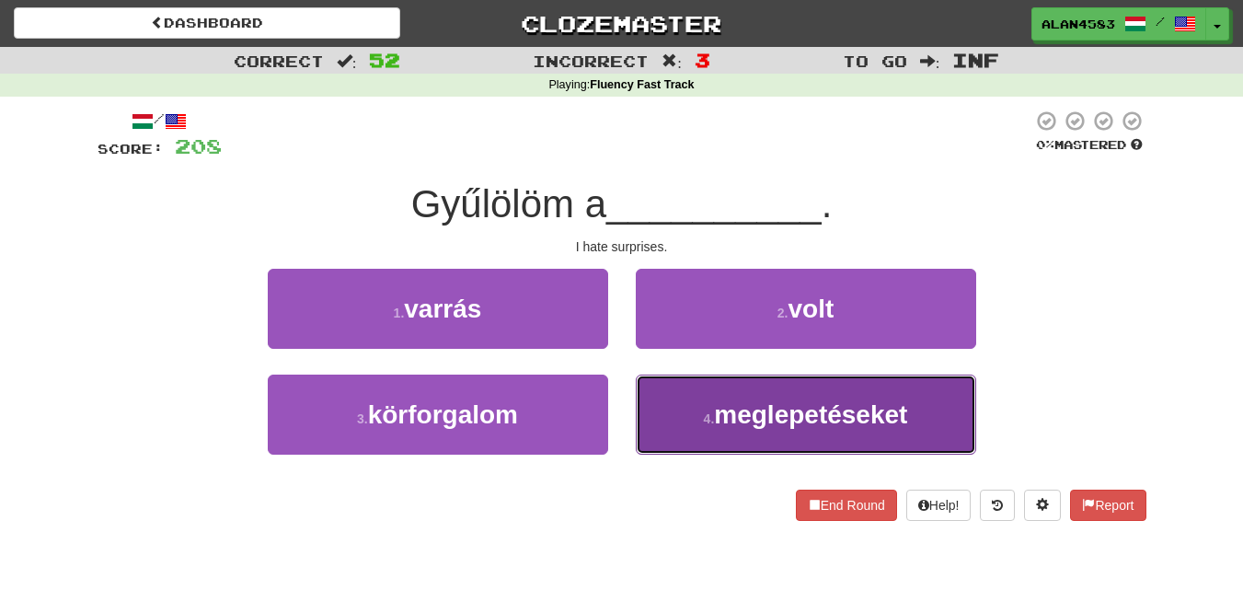
click at [806, 429] on button "4 . meglepetéseket" at bounding box center [806, 415] width 340 height 80
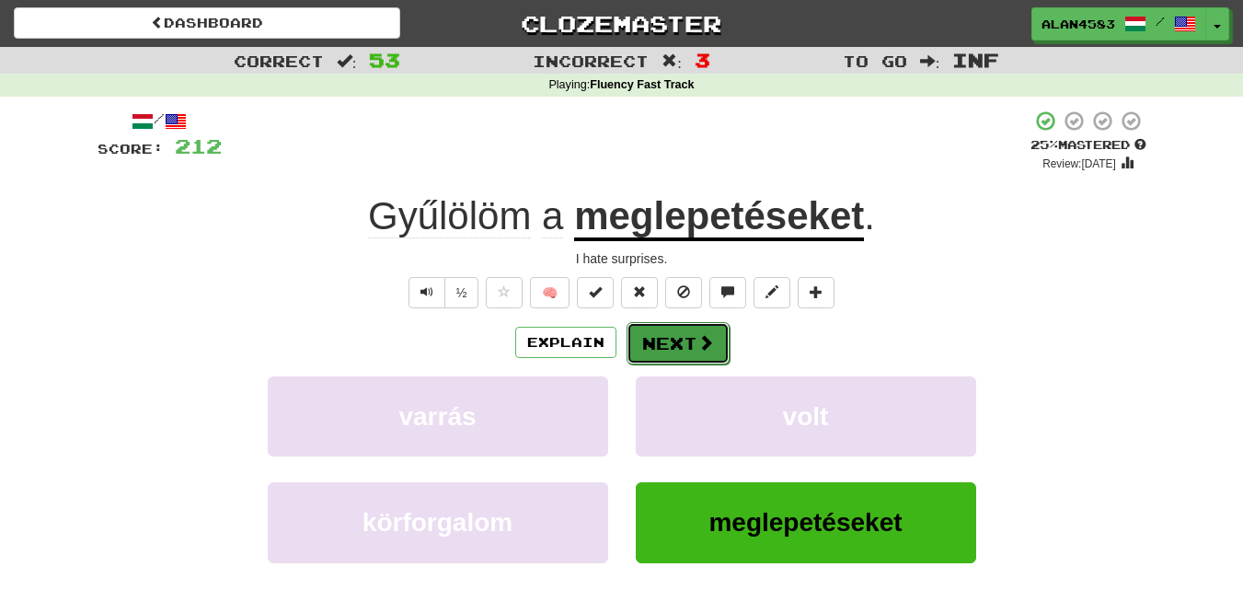
click at [686, 343] on button "Next" at bounding box center [678, 343] width 103 height 42
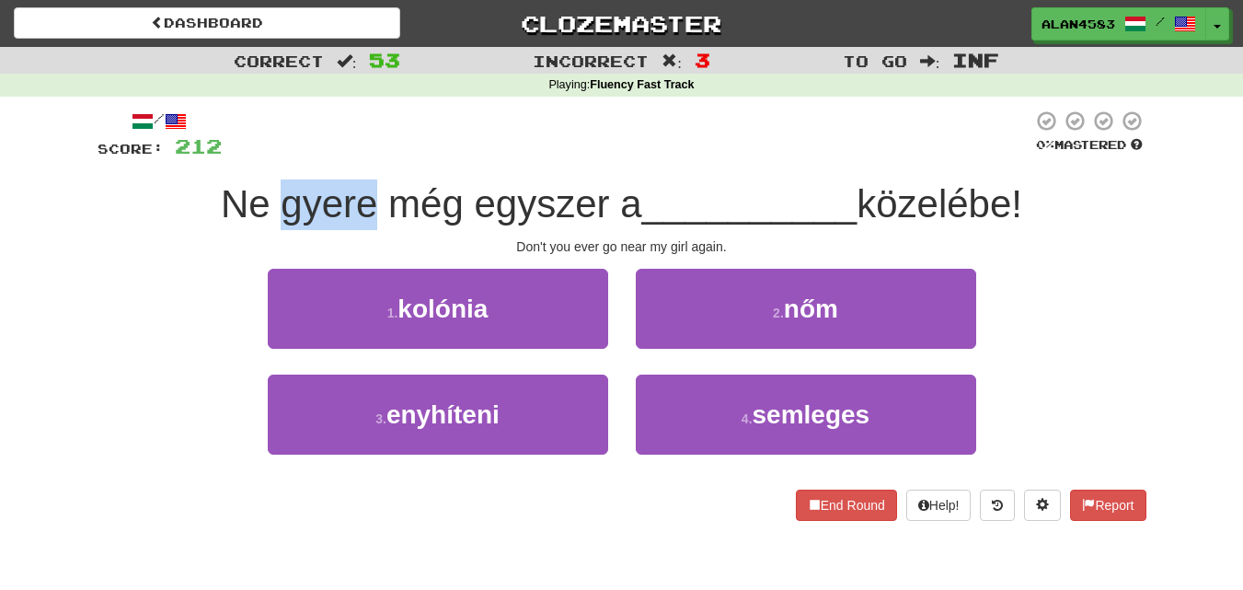
drag, startPoint x: 363, startPoint y: 211, endPoint x: 271, endPoint y: 212, distance: 91.1
click at [271, 212] on span "Ne gyere még egyszer a" at bounding box center [431, 203] width 421 height 43
click at [260, 226] on div at bounding box center [260, 226] width 0 height 0
click at [434, 179] on div "/ Score: 212 0 % Mastered Ne gyere még egyszer a __________ közelébe! Don't you…" at bounding box center [622, 315] width 1049 height 411
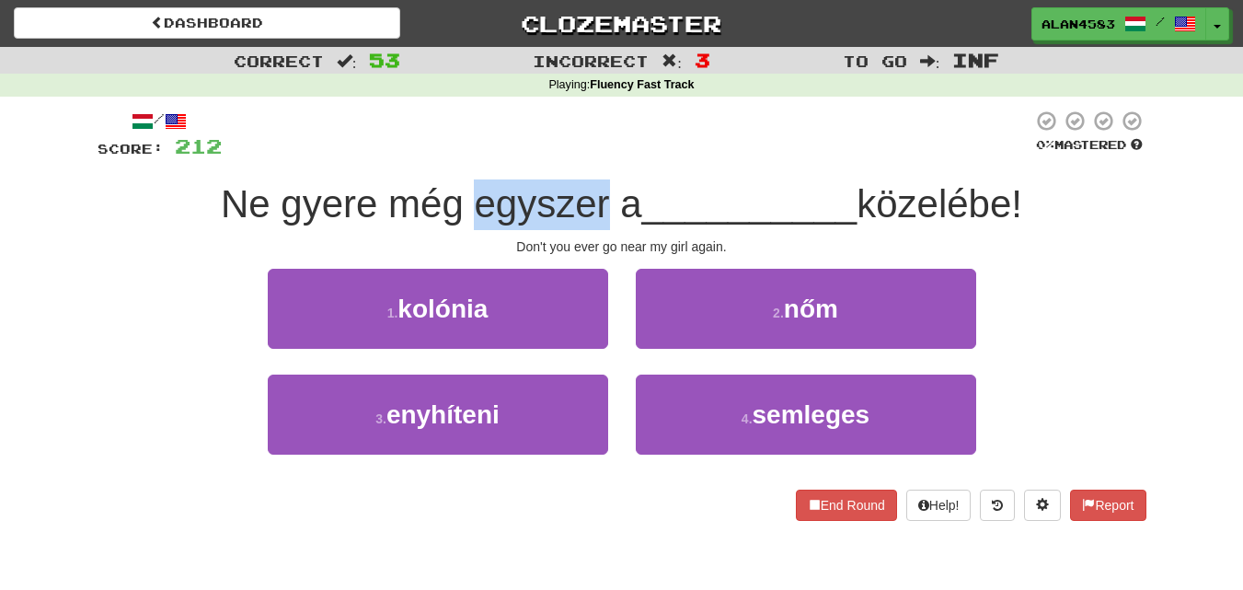
drag, startPoint x: 467, startPoint y: 207, endPoint x: 593, endPoint y: 201, distance: 126.2
click at [593, 201] on span "Ne gyere még egyszer a" at bounding box center [431, 203] width 421 height 43
click at [581, 156] on div at bounding box center [581, 156] width 0 height 0
click at [652, 156] on div at bounding box center [627, 135] width 811 height 51
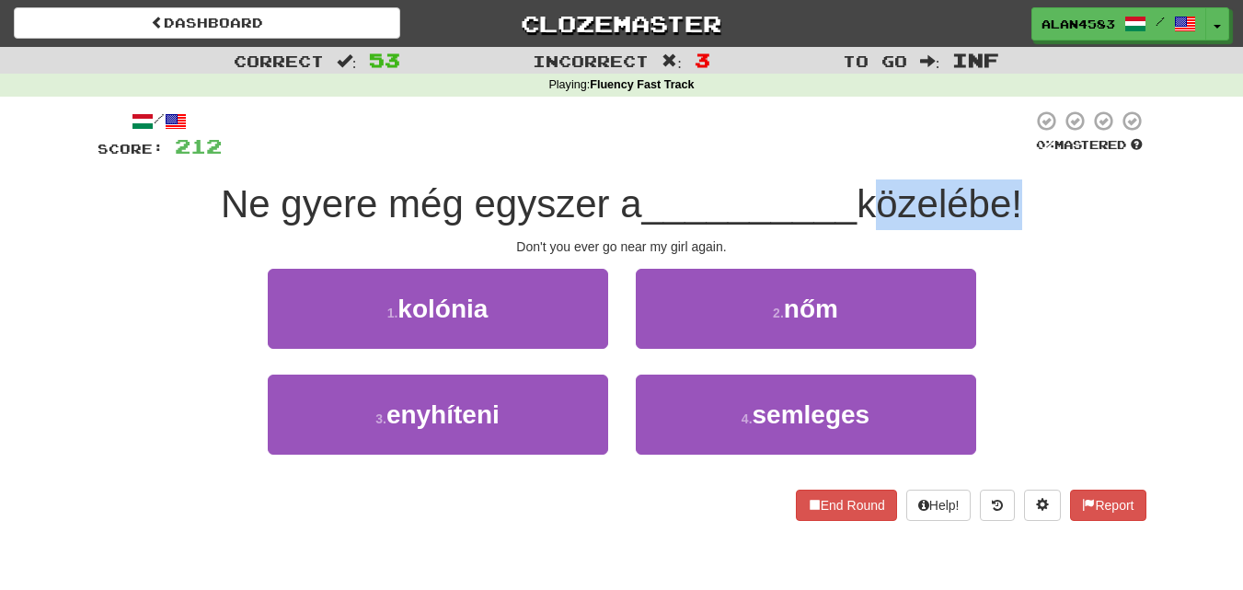
drag, startPoint x: 1022, startPoint y: 190, endPoint x: 871, endPoint y: 200, distance: 152.1
click at [871, 200] on span "közelébe!" at bounding box center [940, 203] width 166 height 43
click at [859, 156] on div at bounding box center [859, 156] width 0 height 0
click at [703, 169] on div "/ Score: 212 0 % Mastered Ne gyere még egyszer a __________ közelébe! Don't you…" at bounding box center [622, 315] width 1049 height 411
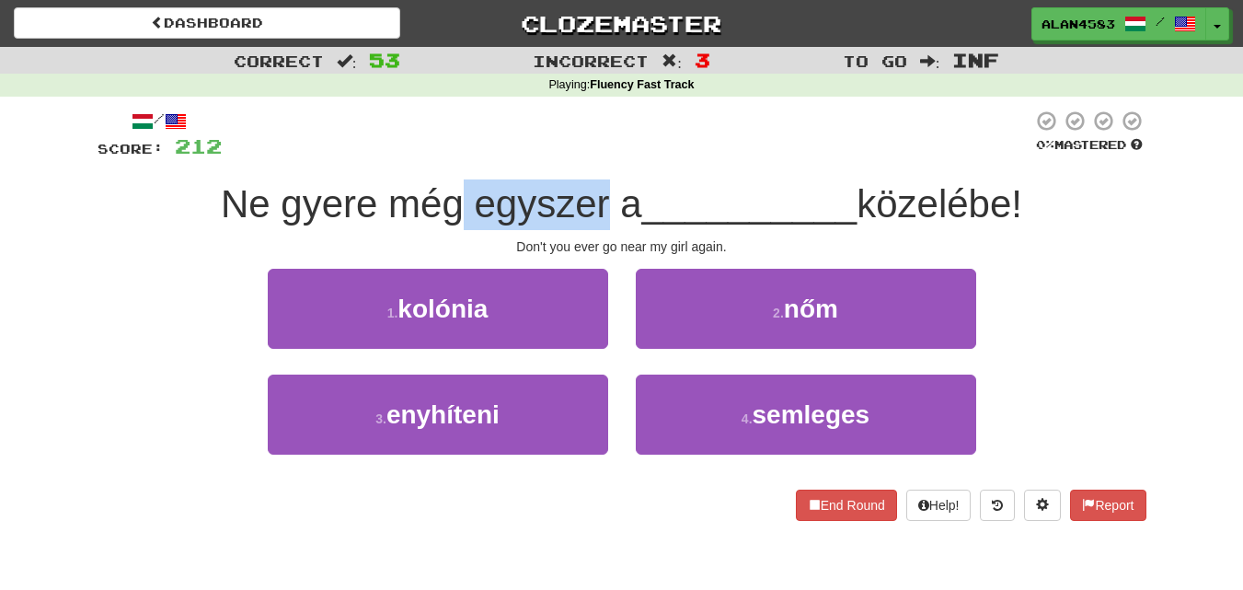
drag, startPoint x: 599, startPoint y: 203, endPoint x: 454, endPoint y: 206, distance: 145.4
click at [454, 206] on span "Ne gyere még egyszer a" at bounding box center [431, 203] width 421 height 43
click at [442, 226] on div at bounding box center [442, 226] width 0 height 0
click at [609, 119] on div at bounding box center [627, 135] width 811 height 51
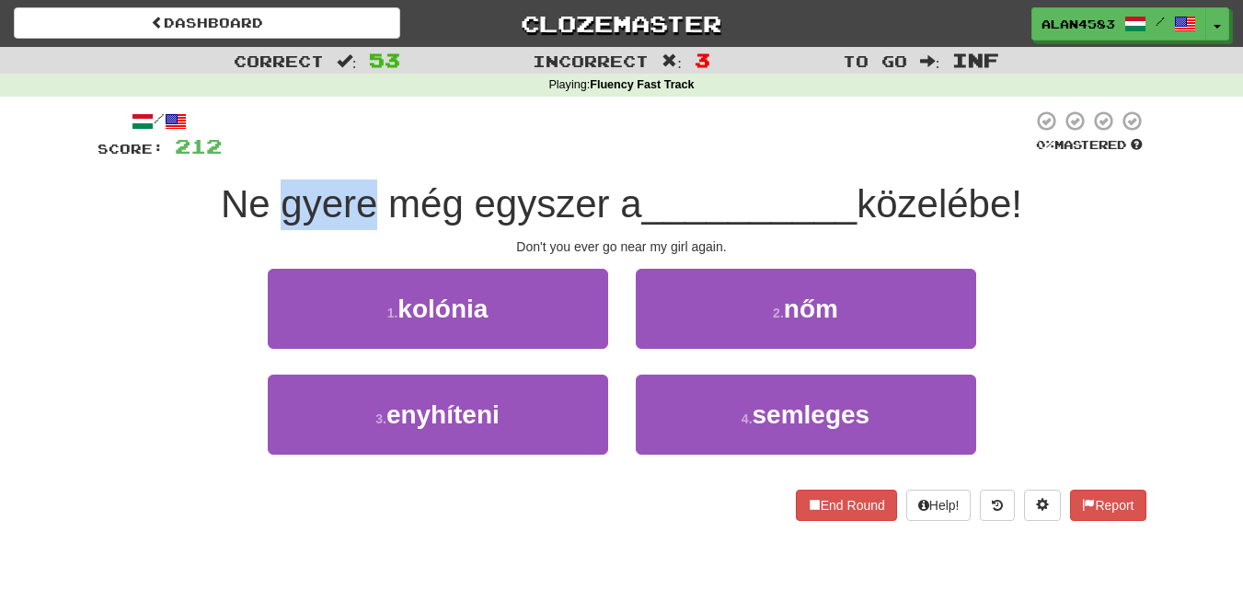
drag, startPoint x: 363, startPoint y: 197, endPoint x: 276, endPoint y: 204, distance: 86.8
click at [276, 204] on span "Ne gyere még egyszer a" at bounding box center [431, 203] width 421 height 43
click at [264, 226] on div at bounding box center [264, 226] width 0 height 0
click at [139, 267] on div "/ Score: 212 0 % Mastered Ne gyere még egyszer a __________ közelébe! Don't you…" at bounding box center [622, 315] width 1049 height 411
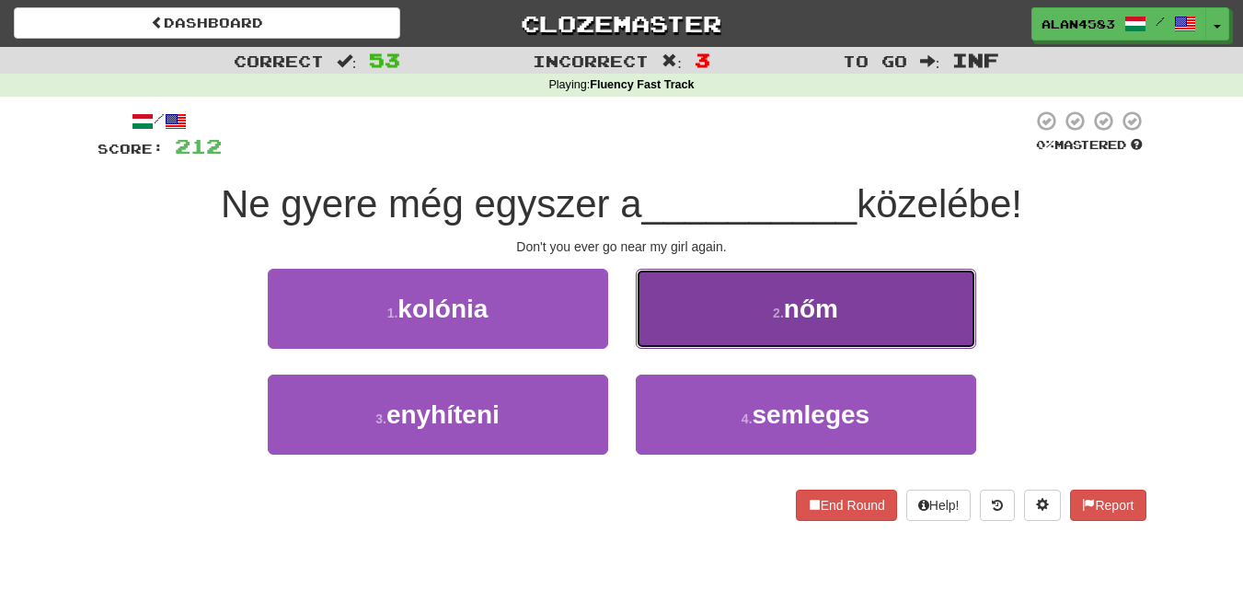
click at [733, 302] on button "2 . nőm" at bounding box center [806, 309] width 340 height 80
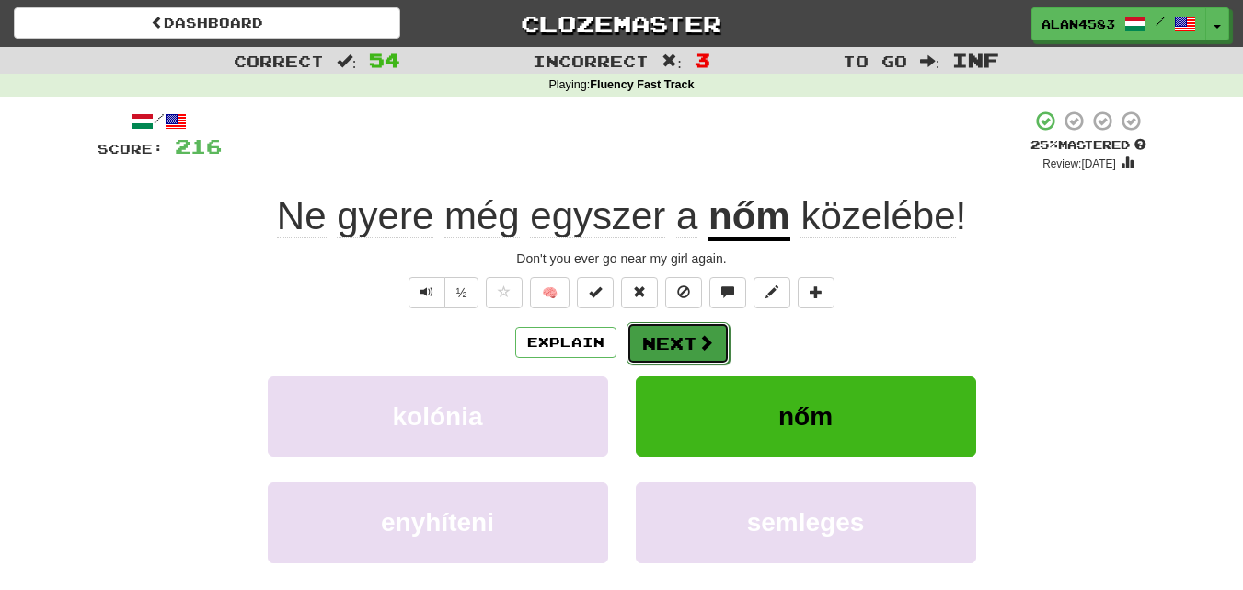
click at [686, 331] on button "Next" at bounding box center [678, 343] width 103 height 42
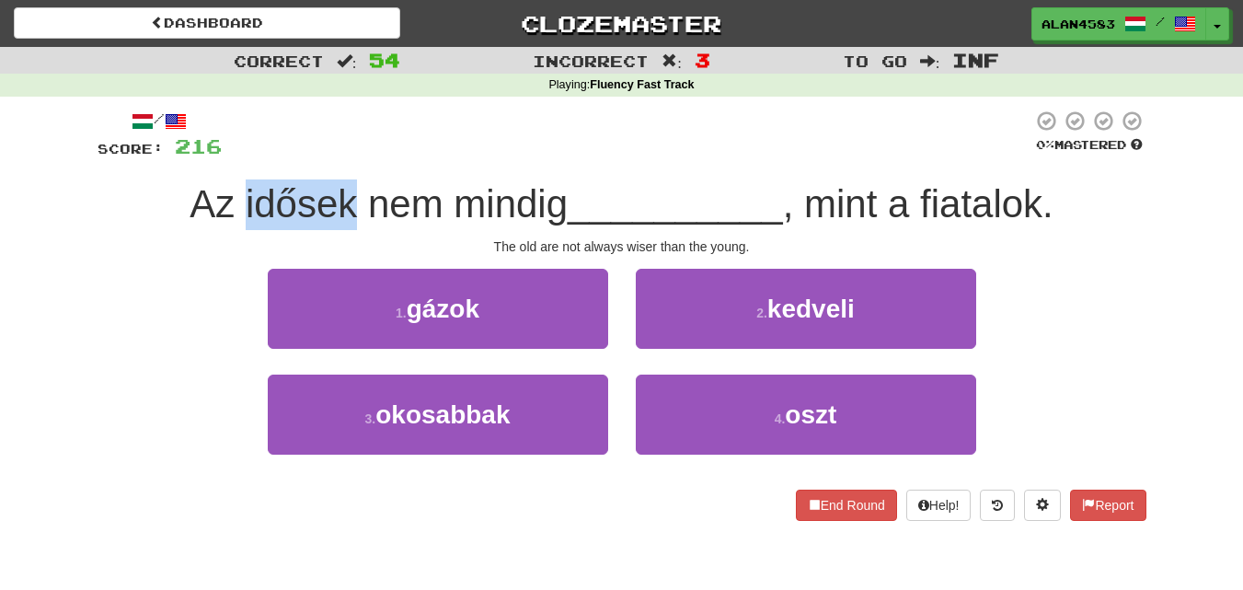
drag, startPoint x: 351, startPoint y: 200, endPoint x: 237, endPoint y: 198, distance: 113.2
click at [237, 198] on span "Az idősek nem mindig" at bounding box center [379, 203] width 378 height 43
click at [225, 156] on div at bounding box center [225, 156] width 0 height 0
click at [403, 126] on div at bounding box center [627, 135] width 811 height 51
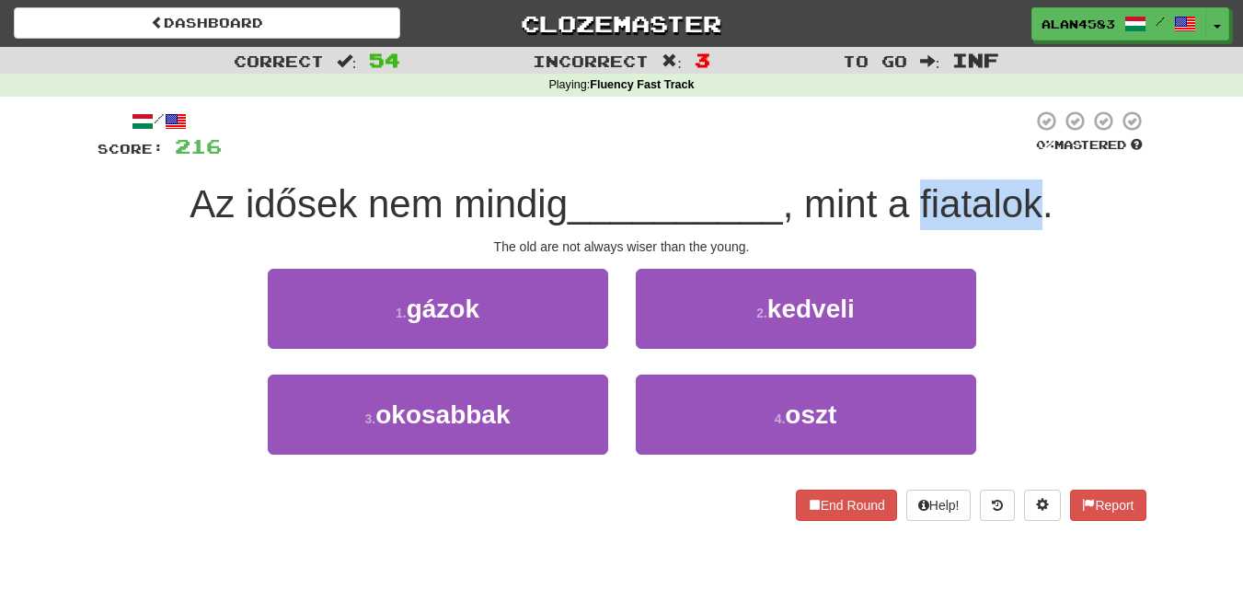
drag, startPoint x: 928, startPoint y: 189, endPoint x: 1045, endPoint y: 191, distance: 117.8
click at [1045, 191] on span ", mint a fiatalok." at bounding box center [918, 203] width 271 height 43
click at [1033, 156] on div at bounding box center [1033, 156] width 0 height 0
click at [729, 169] on div "/ Score: 216 0 % Mastered Az idősek nem mindig __________ , mint a fiatalok. Th…" at bounding box center [622, 315] width 1049 height 411
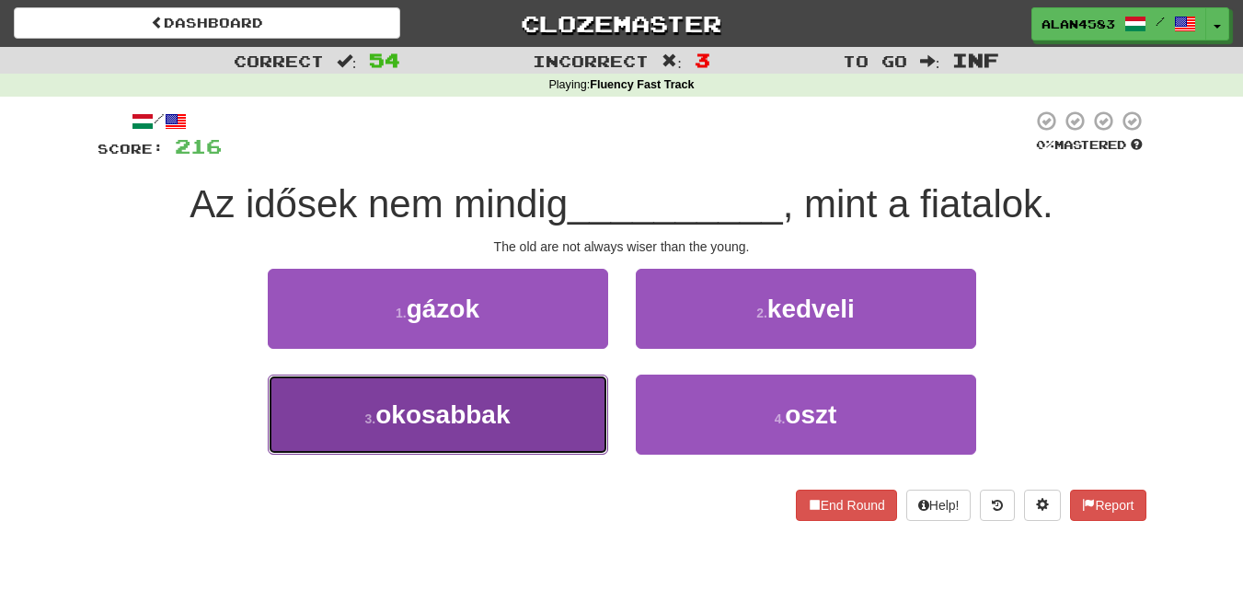
click at [470, 421] on span "okosabbak" at bounding box center [442, 414] width 134 height 29
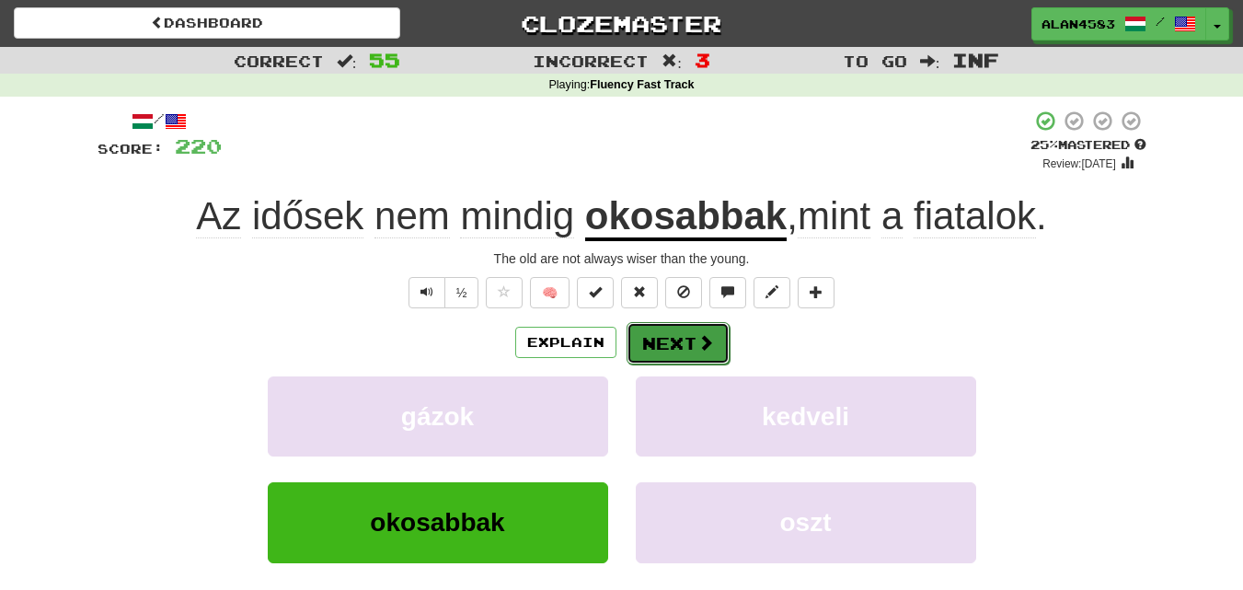
click at [662, 334] on button "Next" at bounding box center [678, 343] width 103 height 42
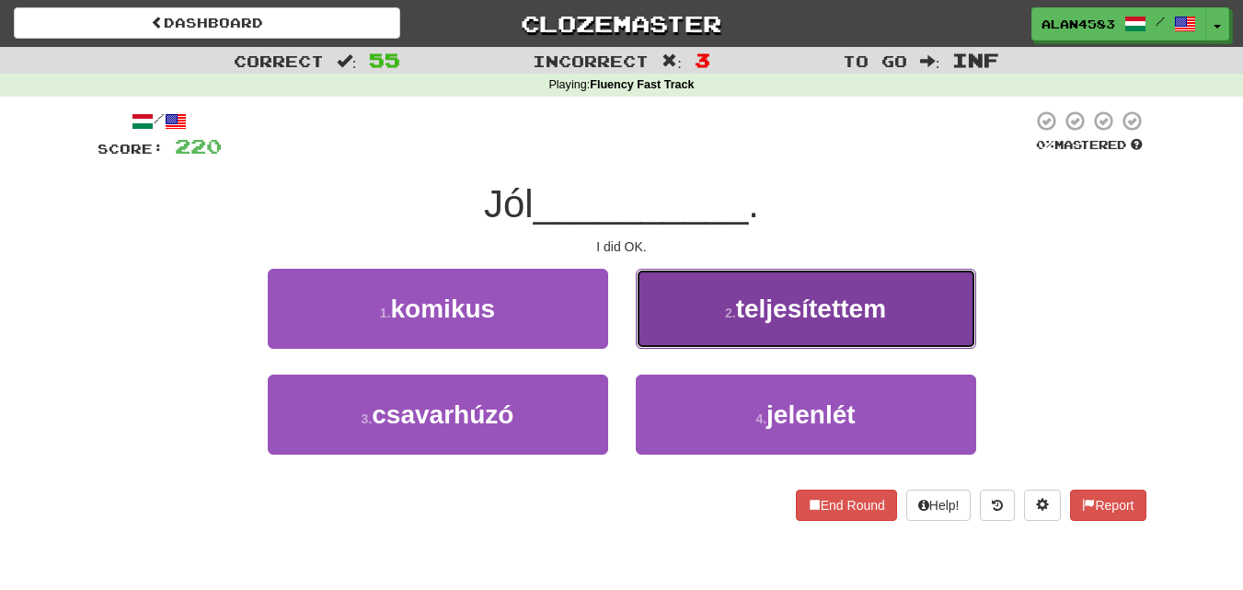
click at [801, 316] on span "teljesítettem" at bounding box center [811, 308] width 150 height 29
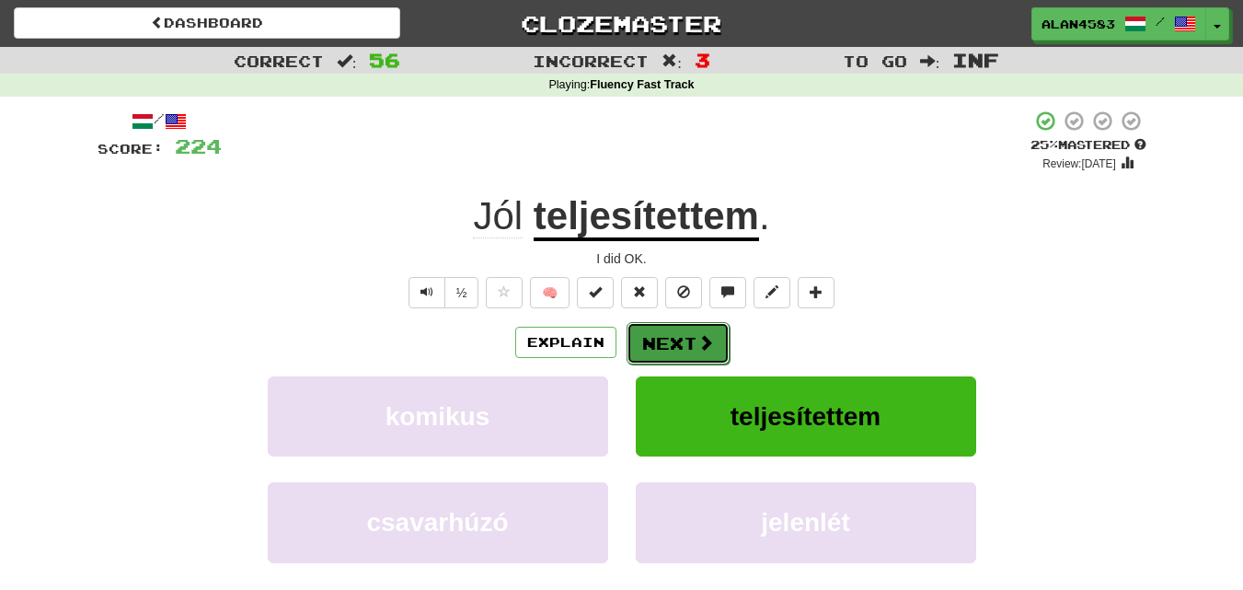
click at [709, 340] on span at bounding box center [706, 342] width 17 height 17
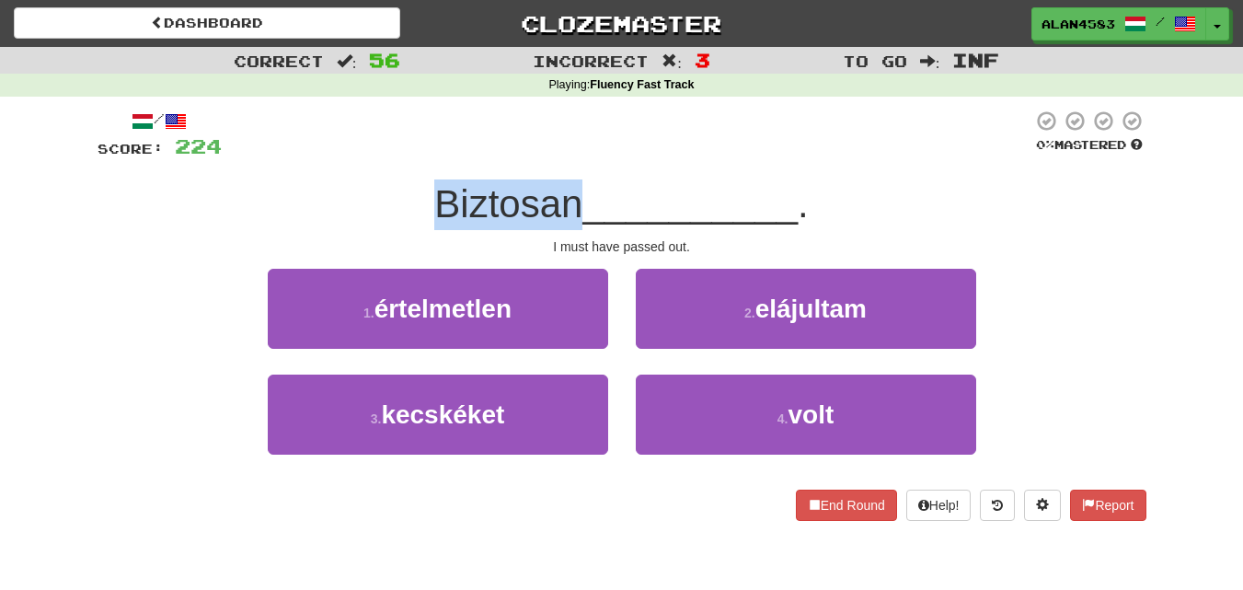
drag, startPoint x: 572, startPoint y: 206, endPoint x: 393, endPoint y: 203, distance: 179.5
click at [393, 203] on div "Biztosan __________ ." at bounding box center [622, 204] width 1049 height 51
click at [381, 156] on div at bounding box center [381, 156] width 0 height 0
click at [696, 143] on div at bounding box center [627, 135] width 811 height 51
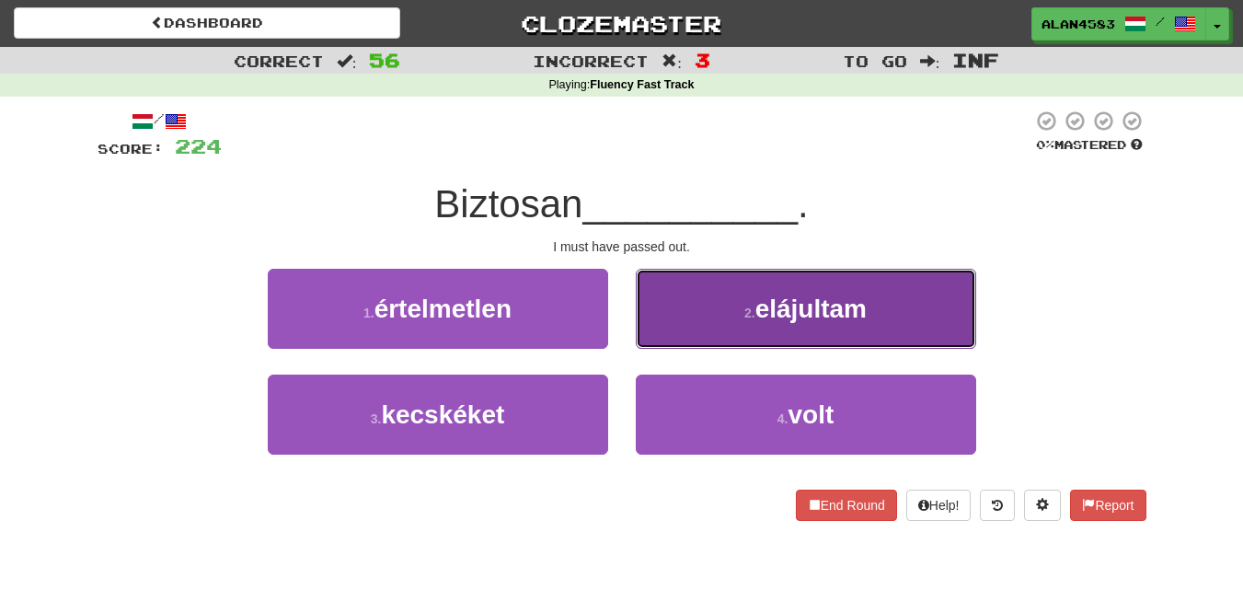
click at [753, 319] on small "2 ." at bounding box center [749, 313] width 11 height 15
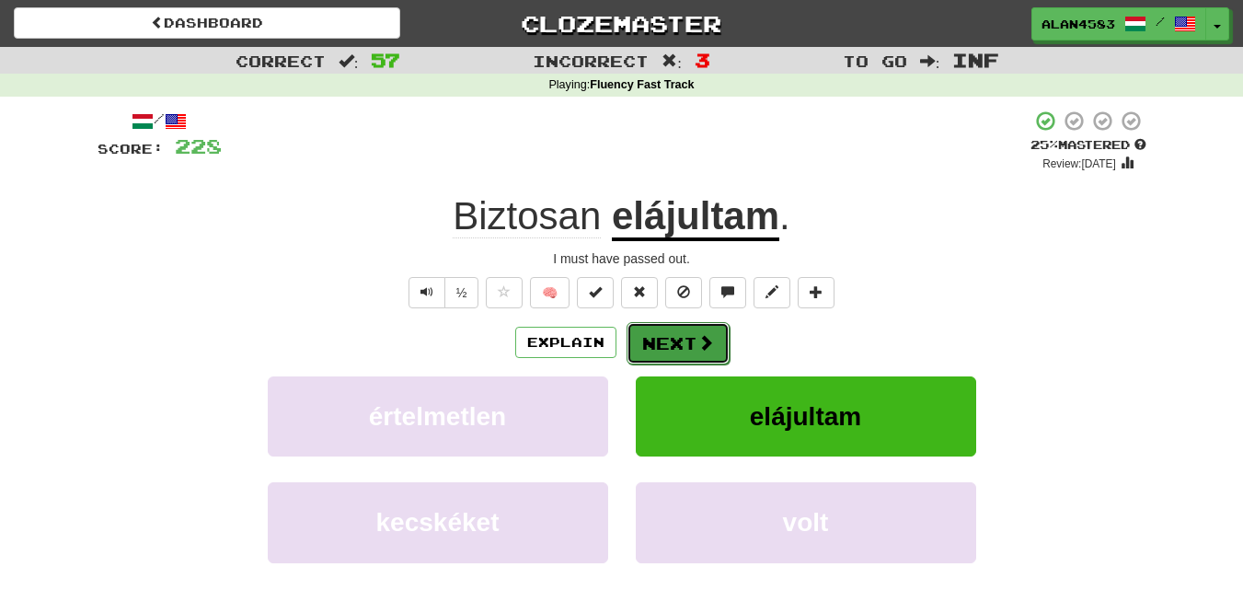
click at [708, 340] on span at bounding box center [706, 342] width 17 height 17
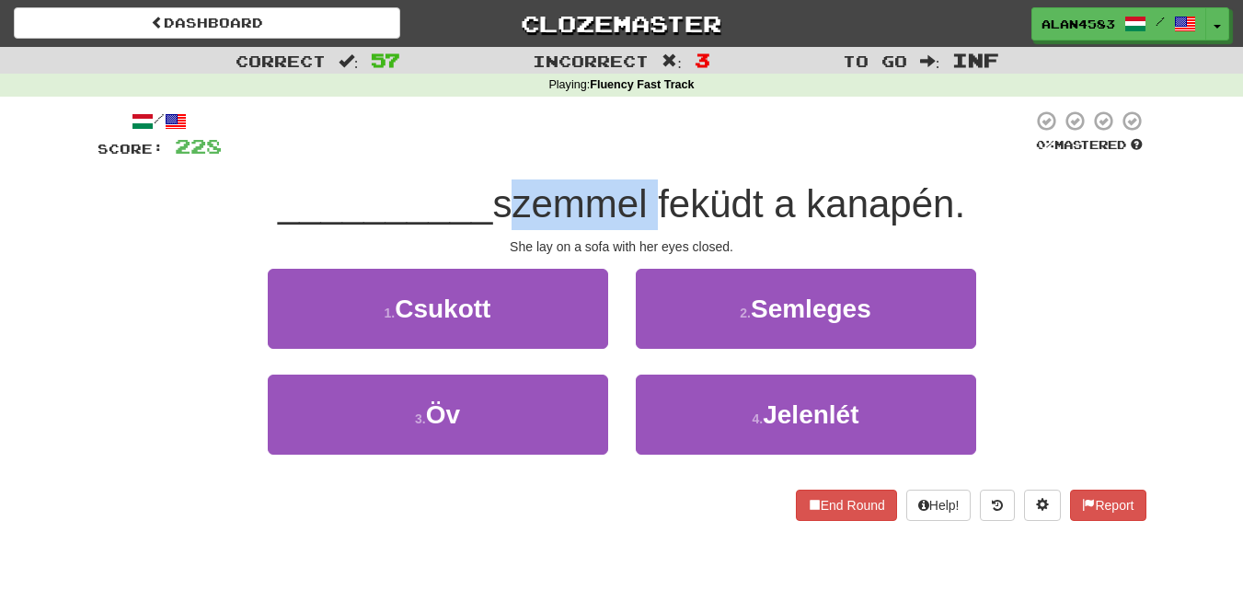
drag, startPoint x: 652, startPoint y: 201, endPoint x: 500, endPoint y: 202, distance: 152.8
click at [500, 202] on span "szemmel feküdt a kanapén." at bounding box center [728, 203] width 473 height 43
click at [488, 156] on div at bounding box center [488, 156] width 0 height 0
click at [640, 151] on div at bounding box center [627, 135] width 811 height 51
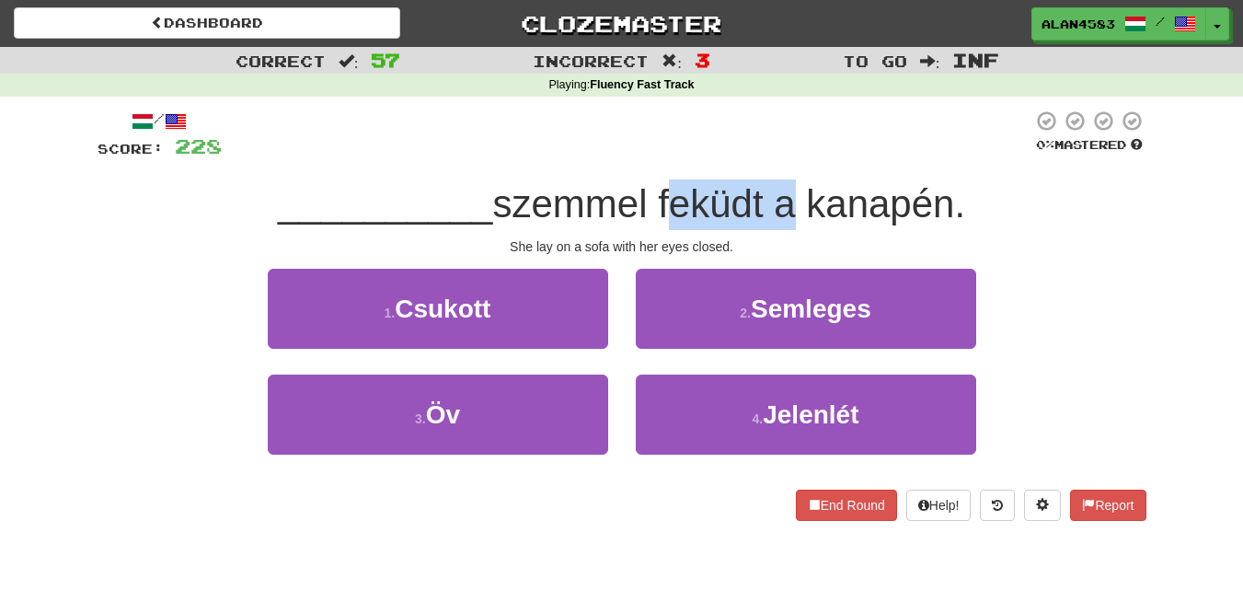
drag, startPoint x: 663, startPoint y: 193, endPoint x: 778, endPoint y: 186, distance: 114.3
click at [778, 186] on span "szemmel feküdt a kanapén." at bounding box center [728, 203] width 473 height 43
click at [766, 156] on div at bounding box center [766, 156] width 0 height 0
click at [797, 149] on div at bounding box center [627, 135] width 811 height 51
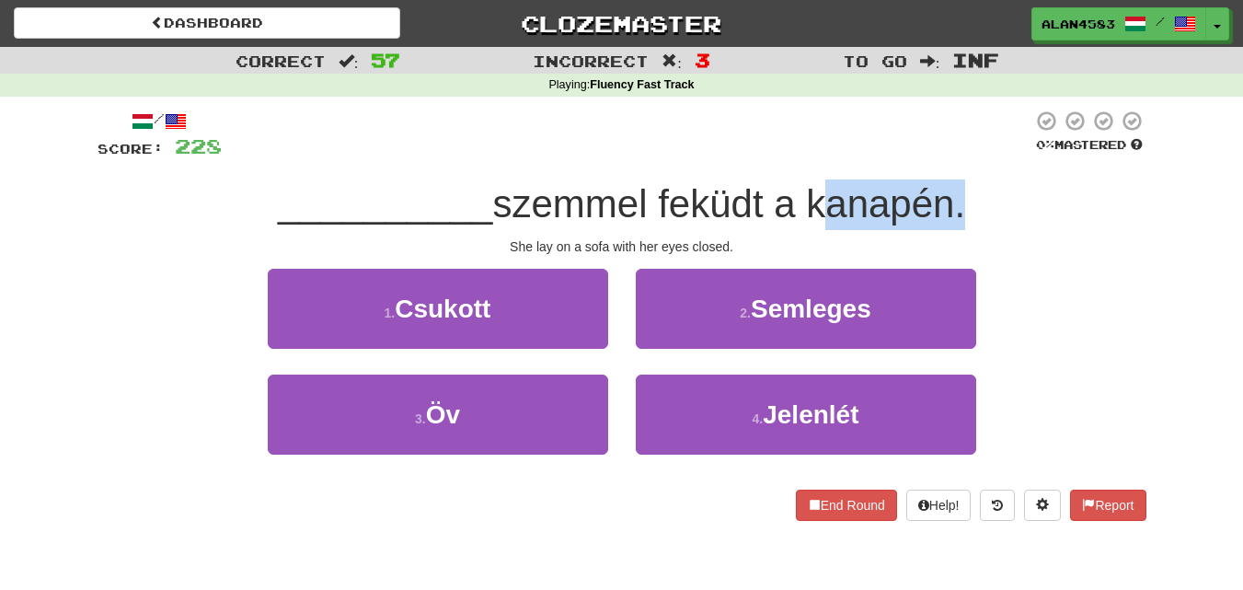
drag, startPoint x: 813, startPoint y: 190, endPoint x: 952, endPoint y: 187, distance: 139.0
click at [952, 187] on span "szemmel feküdt a kanapén." at bounding box center [728, 203] width 473 height 43
click at [940, 156] on div at bounding box center [940, 156] width 0 height 0
click at [998, 152] on div at bounding box center [627, 135] width 811 height 51
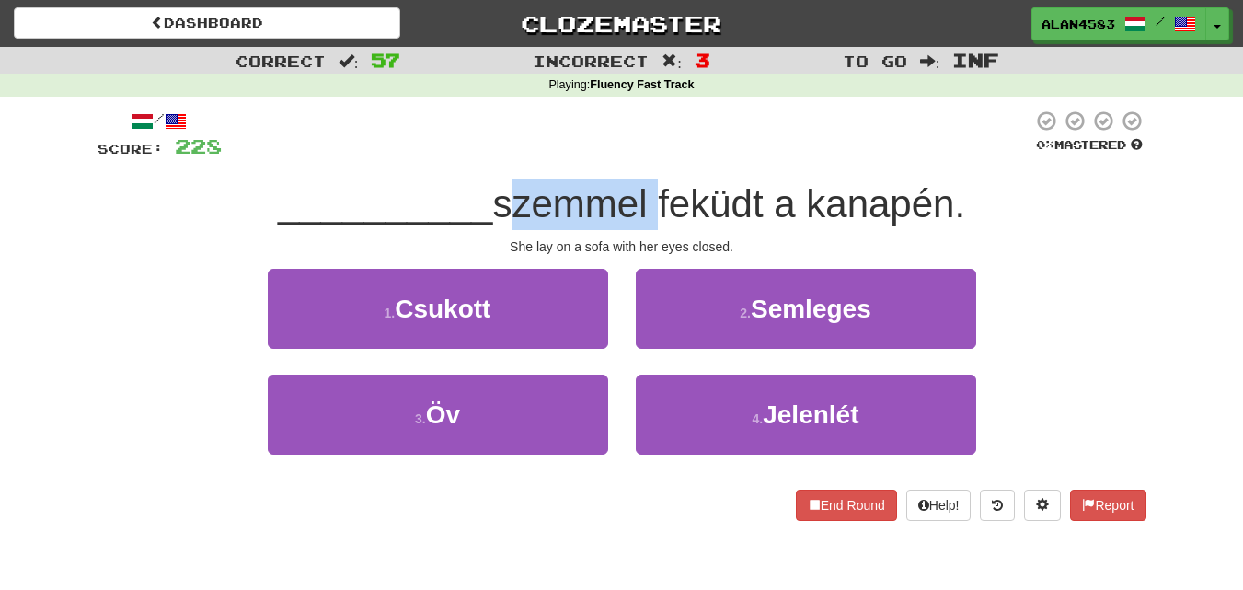
drag, startPoint x: 652, startPoint y: 202, endPoint x: 495, endPoint y: 201, distance: 157.4
click at [495, 201] on span "szemmel feküdt a kanapén." at bounding box center [728, 203] width 473 height 43
click at [483, 156] on div at bounding box center [483, 156] width 0 height 0
click at [395, 139] on div at bounding box center [627, 135] width 811 height 51
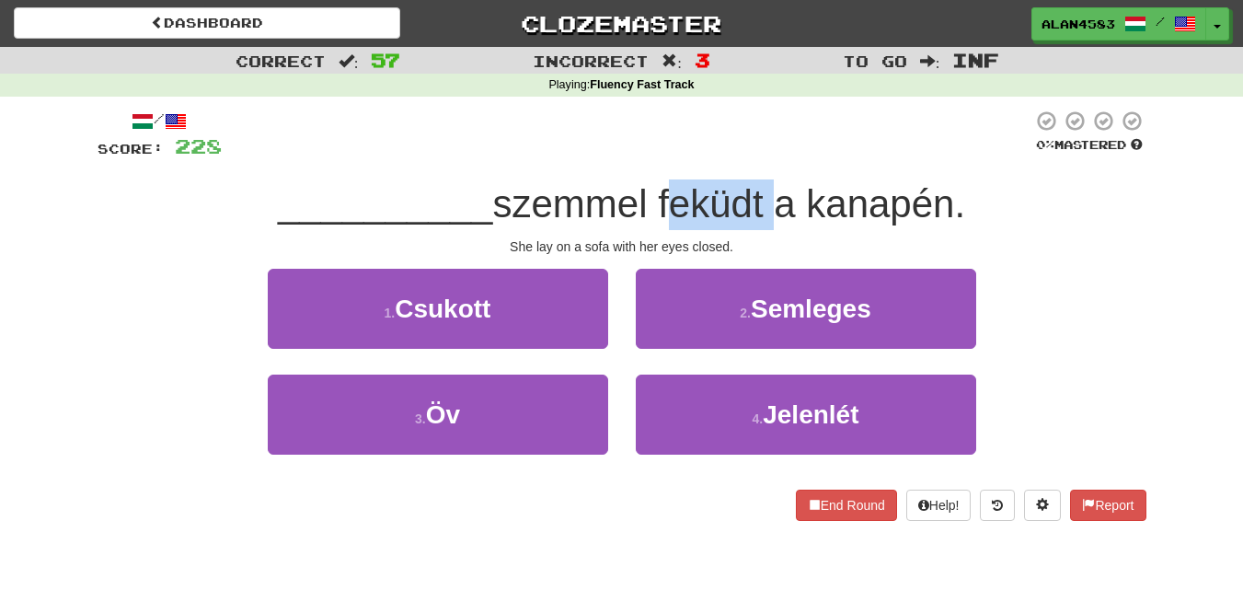
drag, startPoint x: 665, startPoint y: 196, endPoint x: 767, endPoint y: 193, distance: 101.3
click at [767, 193] on span "szemmel feküdt a kanapén." at bounding box center [728, 203] width 473 height 43
click at [755, 156] on div at bounding box center [755, 156] width 0 height 0
click at [780, 139] on div at bounding box center [627, 135] width 811 height 51
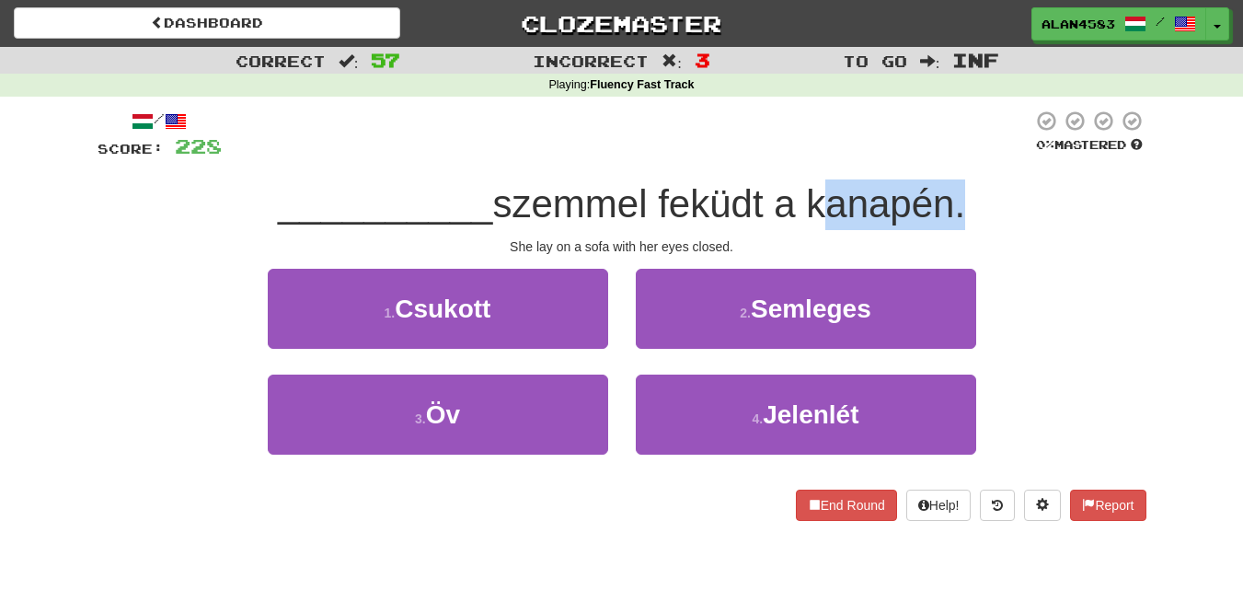
drag, startPoint x: 813, startPoint y: 187, endPoint x: 954, endPoint y: 190, distance: 141.7
click at [954, 190] on span "szemmel feküdt a kanapén." at bounding box center [728, 203] width 473 height 43
click at [942, 156] on div at bounding box center [942, 156] width 0 height 0
click at [813, 93] on div "Playing : Fluency Fast Track" at bounding box center [621, 85] width 1243 height 17
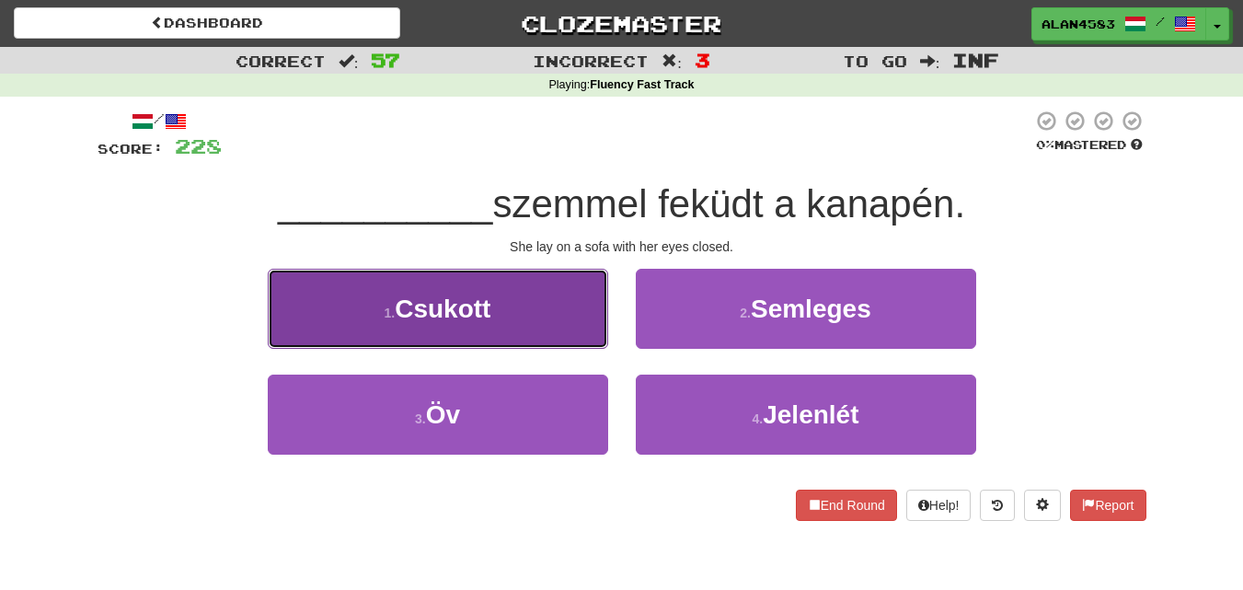
click at [407, 309] on span "Csukott" at bounding box center [443, 308] width 96 height 29
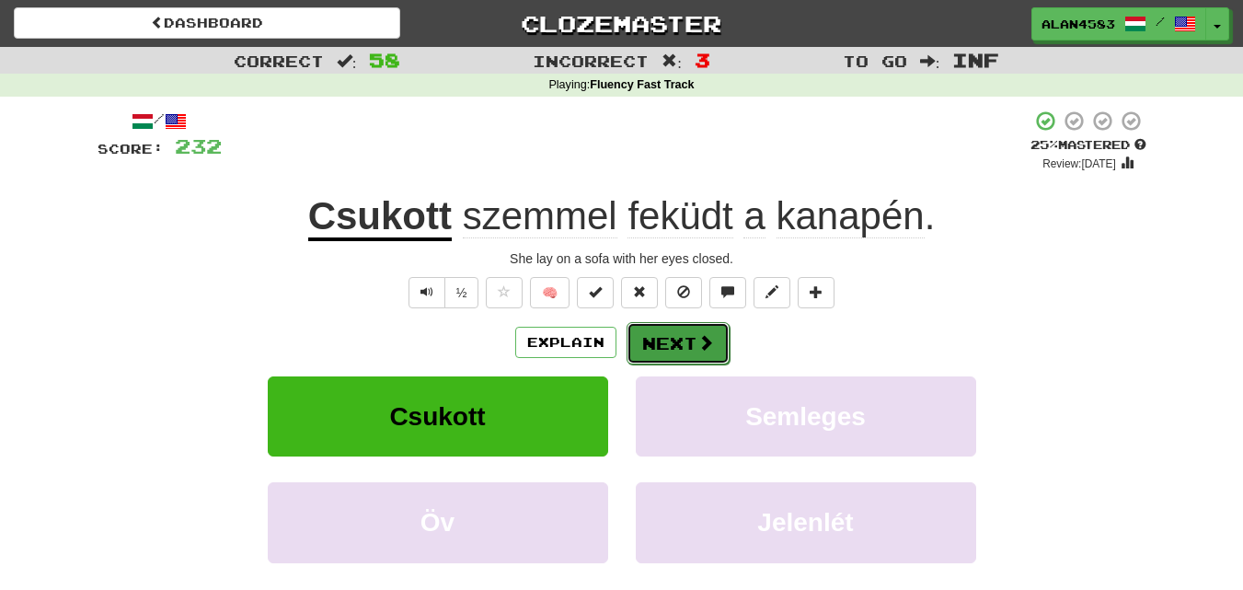
click at [667, 331] on button "Next" at bounding box center [678, 343] width 103 height 42
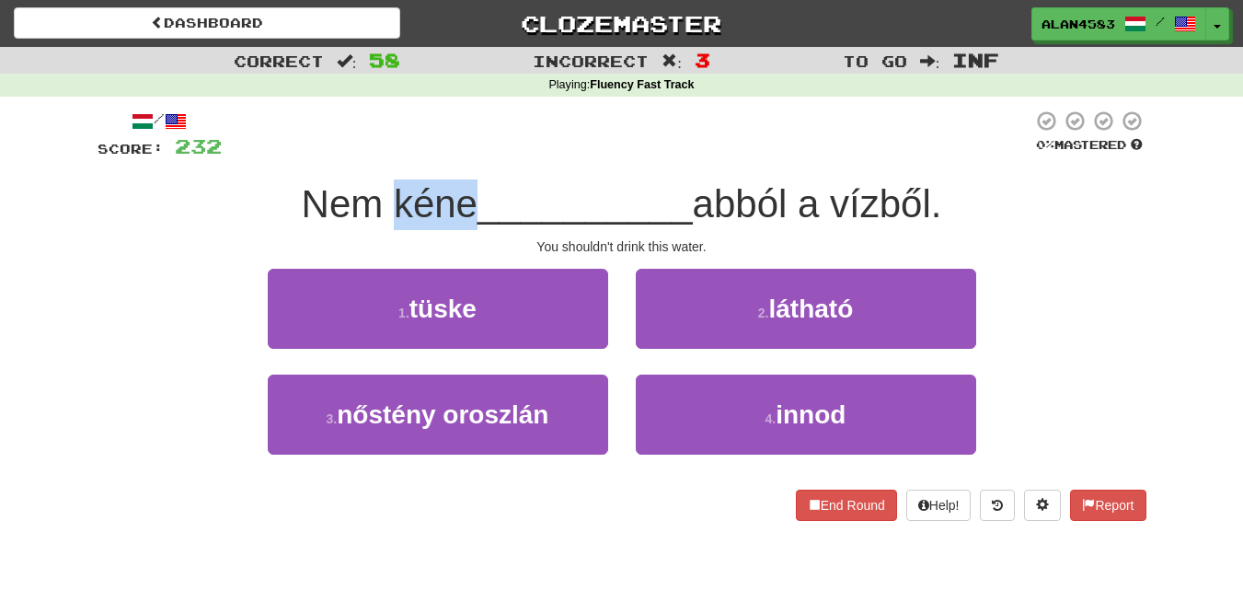
drag, startPoint x: 470, startPoint y: 204, endPoint x: 386, endPoint y: 205, distance: 84.7
click at [386, 205] on span "Nem kéne" at bounding box center [390, 203] width 176 height 43
click at [374, 226] on div at bounding box center [374, 226] width 0 height 0
click at [514, 144] on div at bounding box center [627, 135] width 811 height 51
drag, startPoint x: 796, startPoint y: 202, endPoint x: 707, endPoint y: 206, distance: 89.4
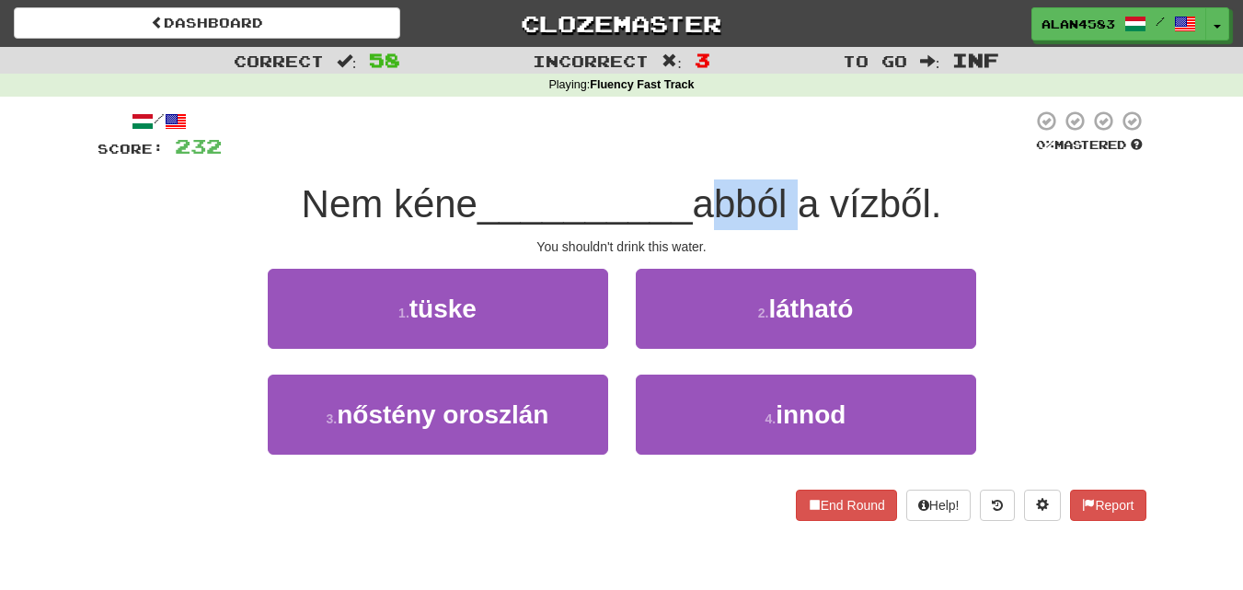
click at [707, 206] on span "abból a vízből." at bounding box center [817, 203] width 249 height 43
click at [695, 226] on div at bounding box center [695, 226] width 0 height 0
click at [534, 148] on div at bounding box center [627, 135] width 811 height 51
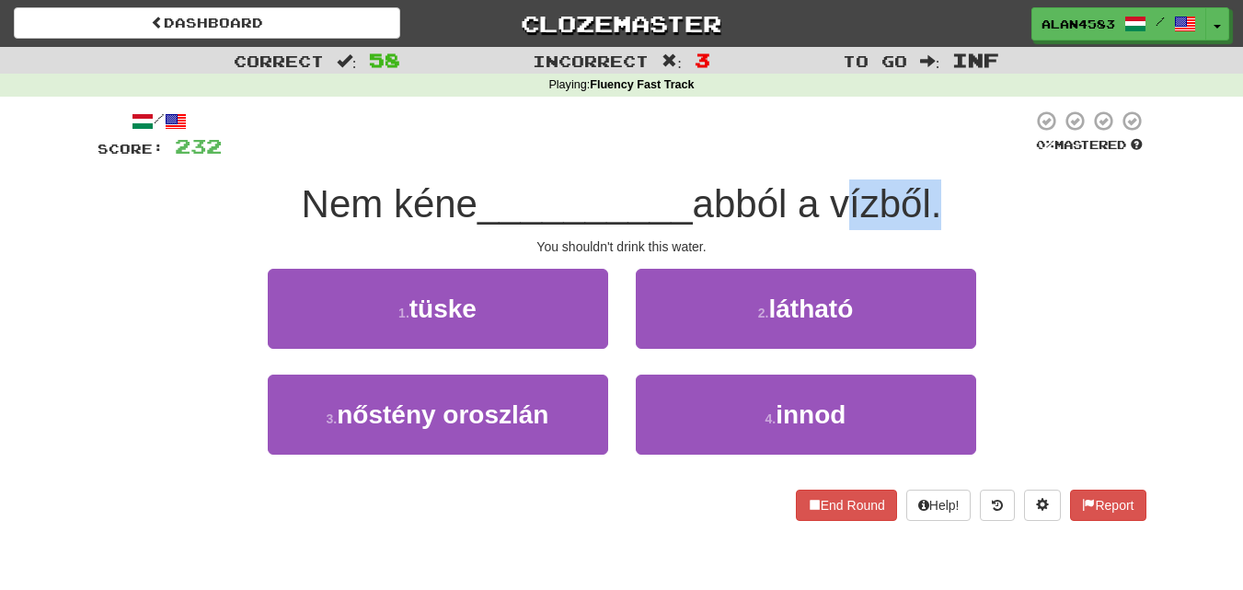
drag, startPoint x: 842, startPoint y: 195, endPoint x: 940, endPoint y: 189, distance: 98.7
click at [940, 189] on span "abból a vízből." at bounding box center [817, 203] width 249 height 43
click at [929, 156] on div at bounding box center [929, 156] width 0 height 0
click at [983, 163] on div "/ Score: 232 0 % Mastered Nem kéne __________ abból a vízből. You shouldn't dri…" at bounding box center [622, 315] width 1049 height 411
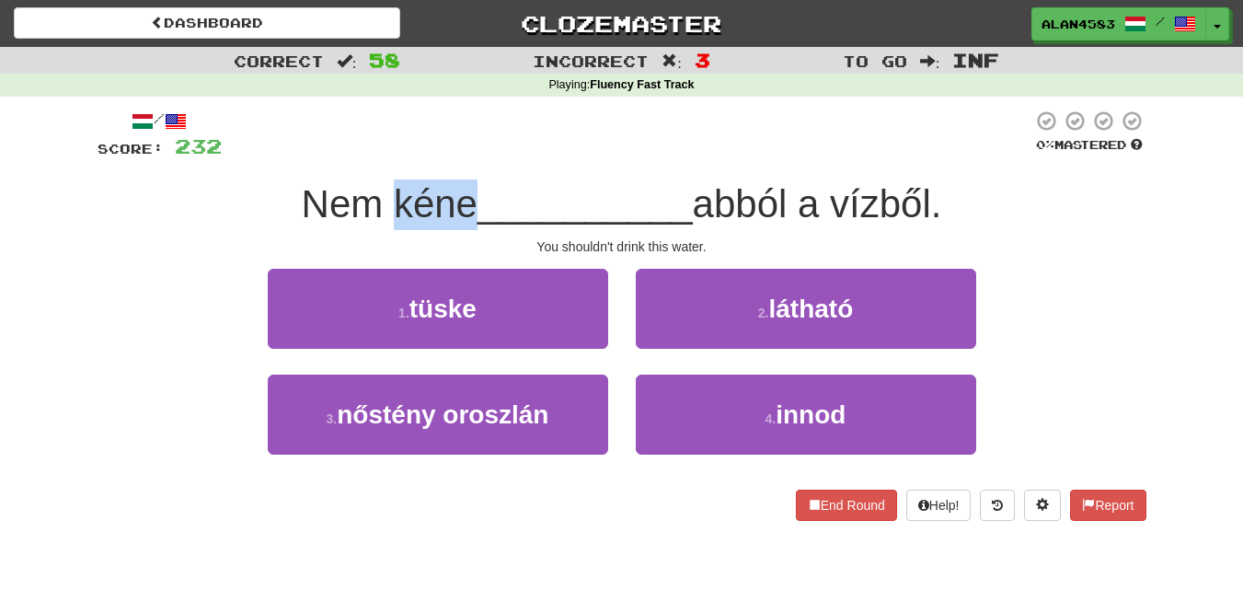
drag, startPoint x: 467, startPoint y: 190, endPoint x: 387, endPoint y: 192, distance: 79.2
click at [387, 192] on span "Nem kéne" at bounding box center [390, 203] width 176 height 43
click at [375, 156] on div at bounding box center [375, 156] width 0 height 0
click at [488, 132] on div at bounding box center [627, 135] width 811 height 51
drag, startPoint x: 795, startPoint y: 184, endPoint x: 709, endPoint y: 184, distance: 86.5
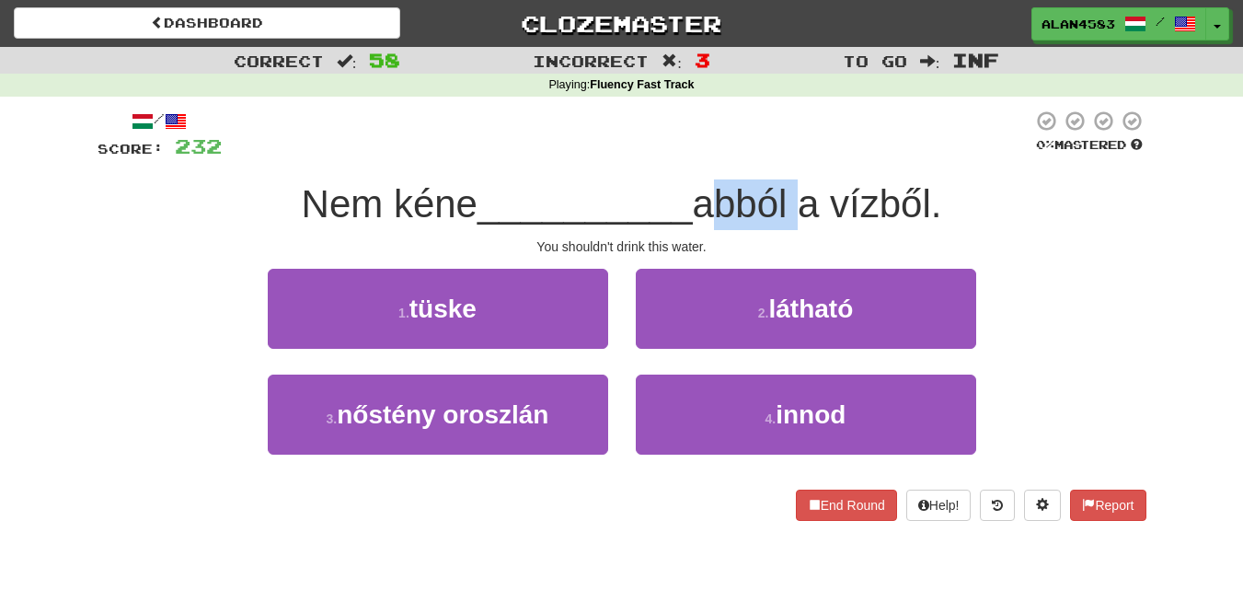
click at [709, 184] on span "abból a vízből." at bounding box center [817, 203] width 249 height 43
click at [697, 156] on div at bounding box center [697, 156] width 0 height 0
click at [526, 151] on div at bounding box center [627, 135] width 811 height 51
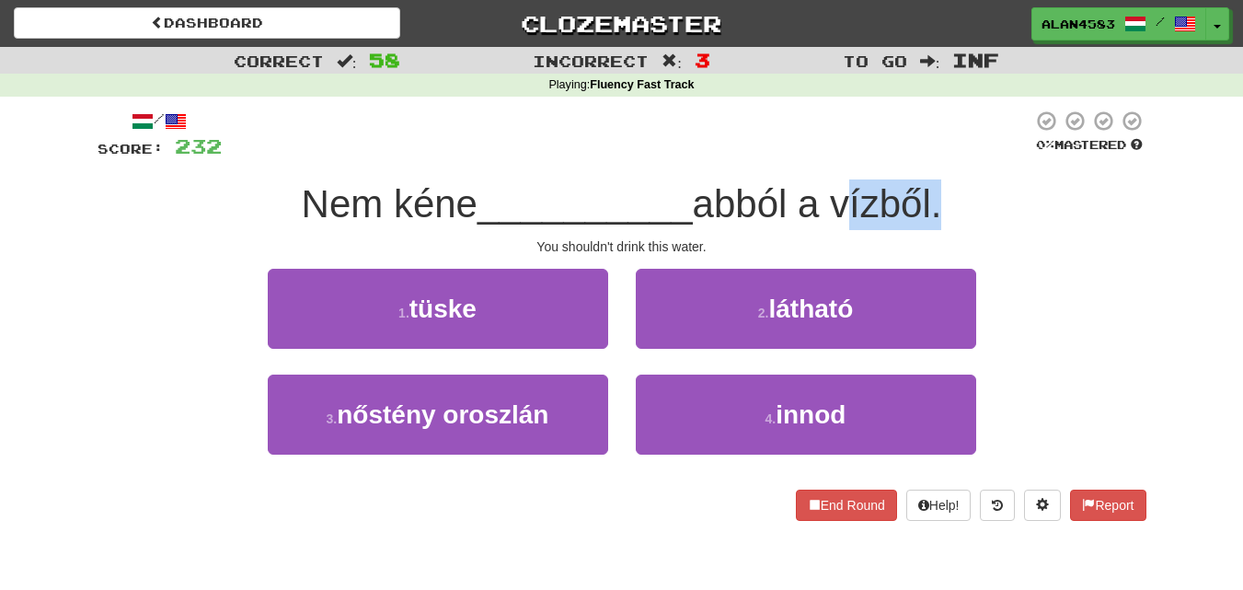
drag, startPoint x: 939, startPoint y: 191, endPoint x: 848, endPoint y: 192, distance: 91.1
click at [848, 192] on span "abból a vízből." at bounding box center [817, 203] width 249 height 43
click at [836, 156] on div at bounding box center [836, 156] width 0 height 0
click at [675, 156] on div at bounding box center [627, 135] width 811 height 51
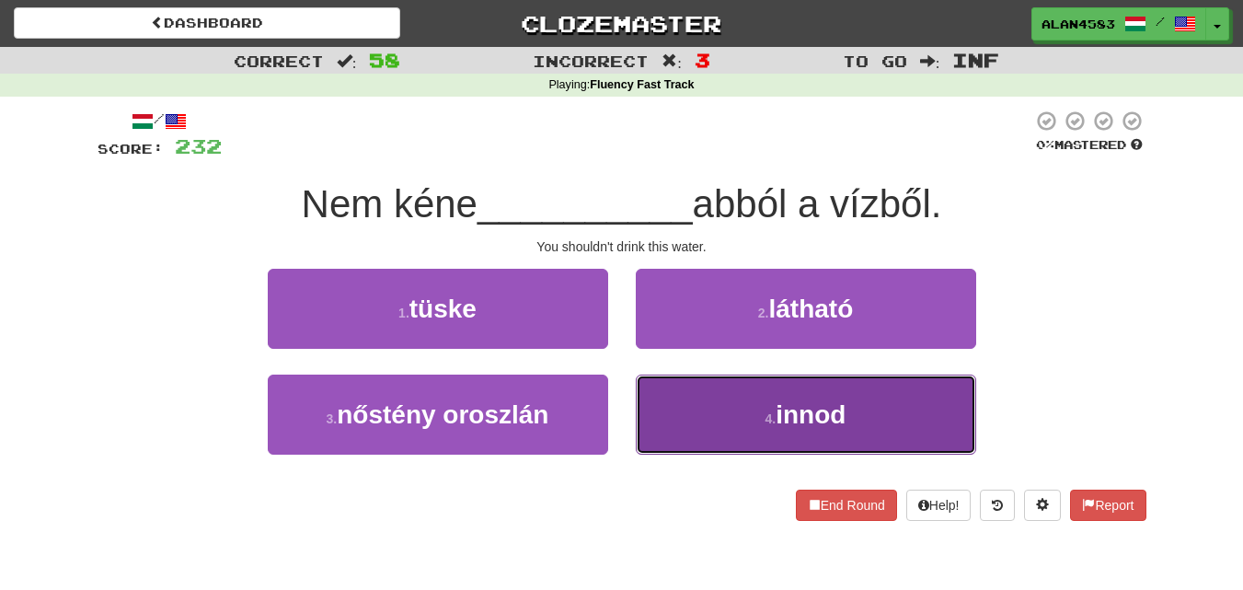
click at [777, 433] on button "4 . innod" at bounding box center [806, 415] width 340 height 80
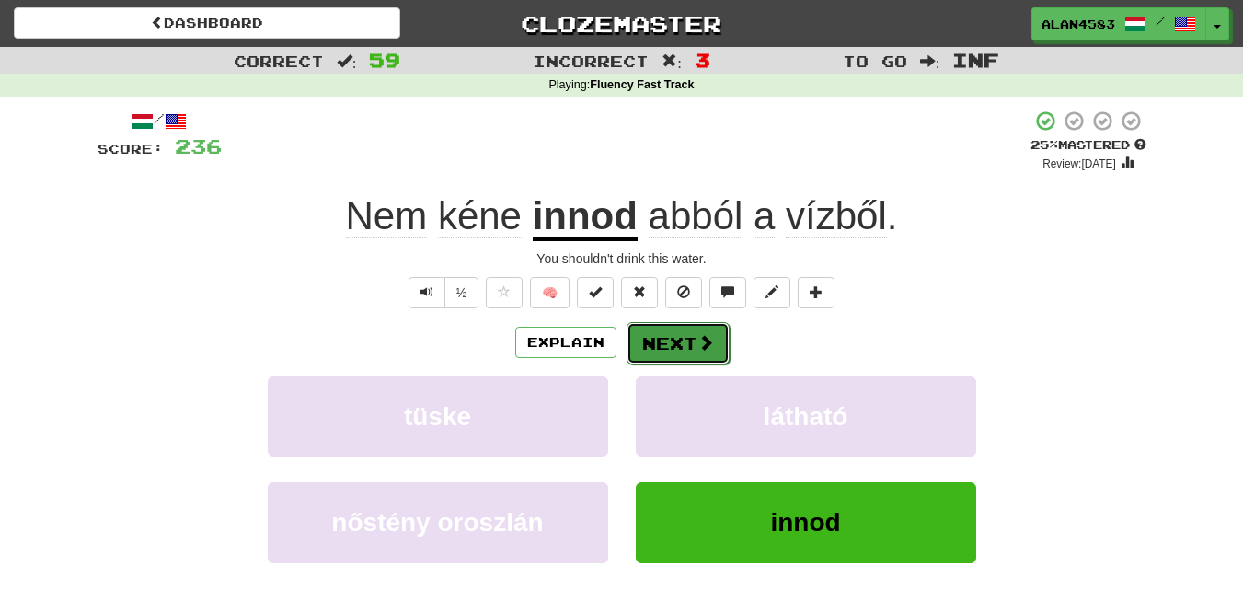
click at [703, 334] on span at bounding box center [706, 342] width 17 height 17
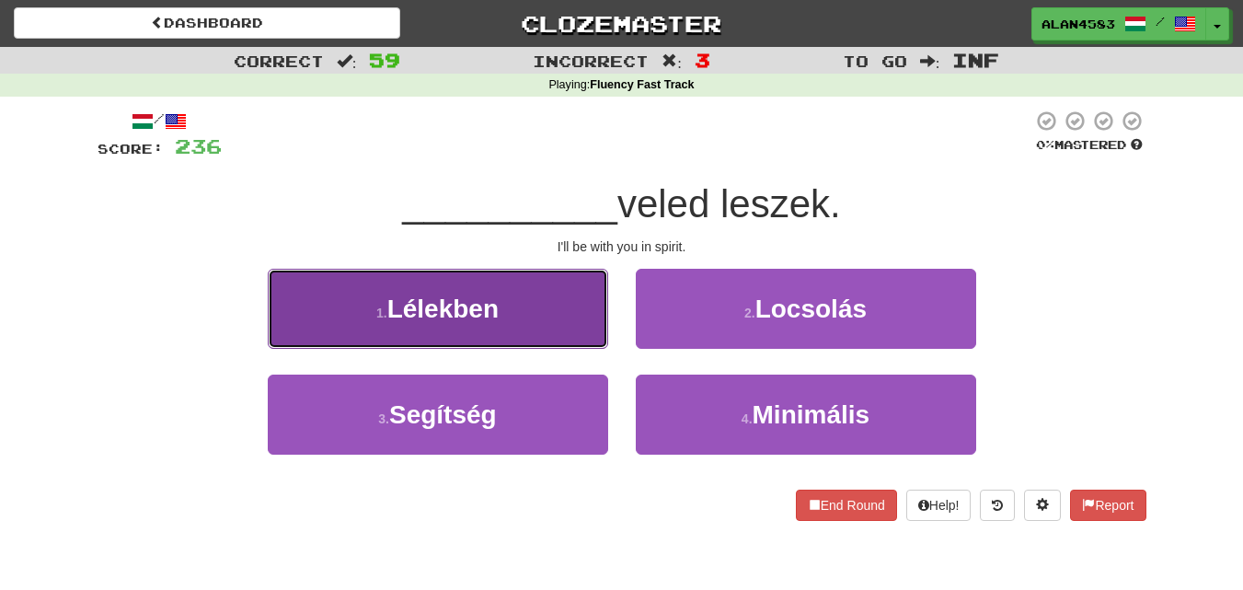
click at [456, 317] on span "Lélekben" at bounding box center [442, 308] width 111 height 29
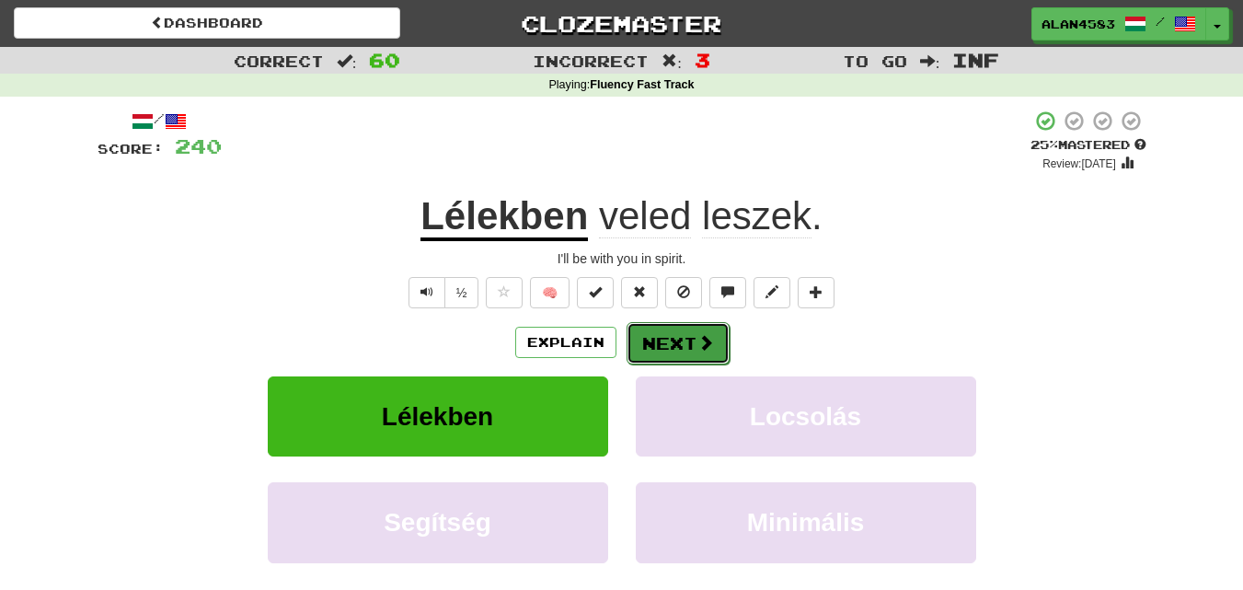
click at [639, 334] on button "Next" at bounding box center [678, 343] width 103 height 42
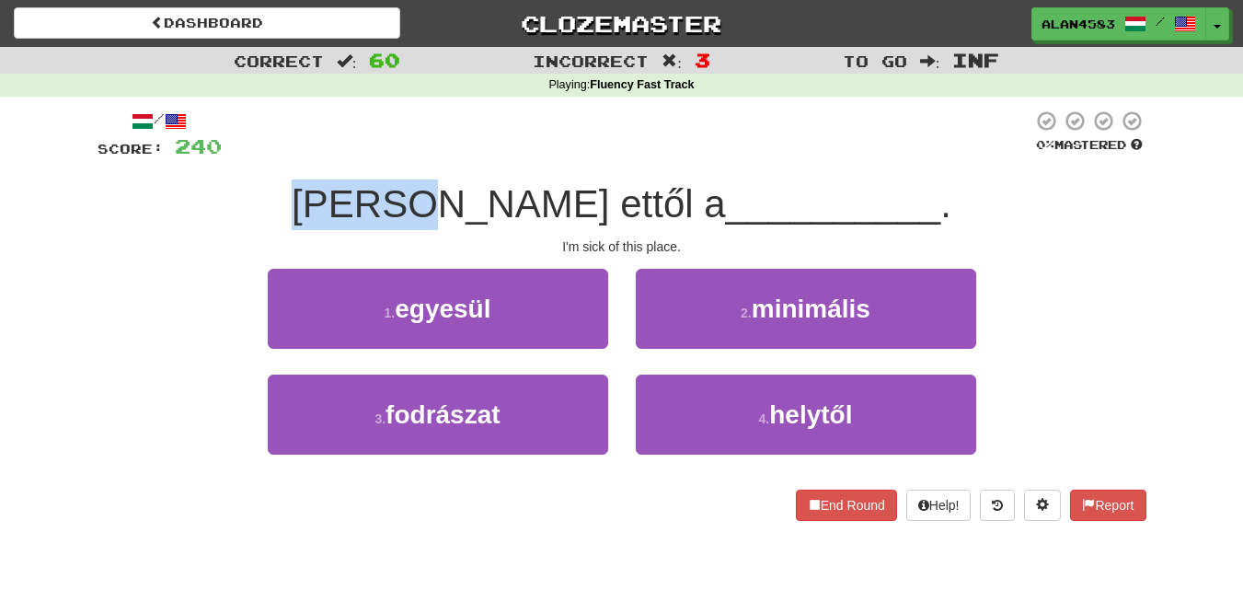
drag, startPoint x: 507, startPoint y: 197, endPoint x: 337, endPoint y: 192, distance: 170.3
click at [337, 192] on div "Hányok ettől a __________ ." at bounding box center [622, 204] width 1049 height 51
click at [325, 156] on div at bounding box center [325, 156] width 0 height 0
click at [353, 153] on div at bounding box center [627, 135] width 811 height 51
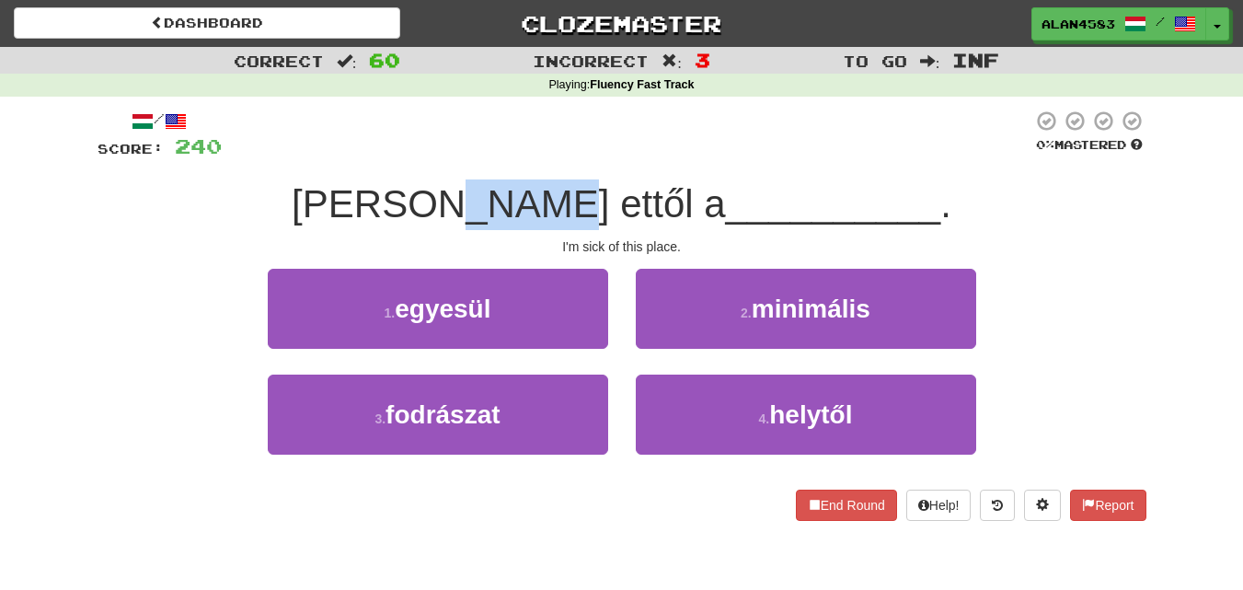
drag, startPoint x: 594, startPoint y: 195, endPoint x: 530, endPoint y: 192, distance: 64.5
click at [530, 192] on span "[PERSON_NAME] ettől a" at bounding box center [509, 203] width 434 height 43
click at [518, 156] on div at bounding box center [518, 156] width 0 height 0
click at [646, 127] on div at bounding box center [627, 135] width 811 height 51
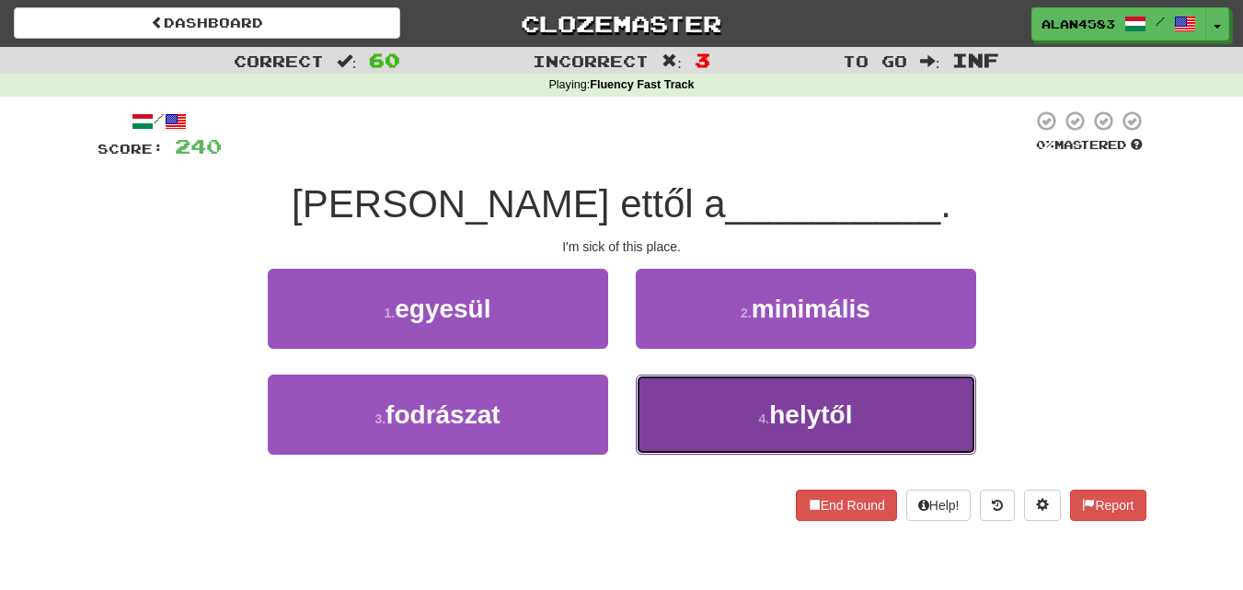
click at [776, 437] on button "4 . helytől" at bounding box center [806, 415] width 340 height 80
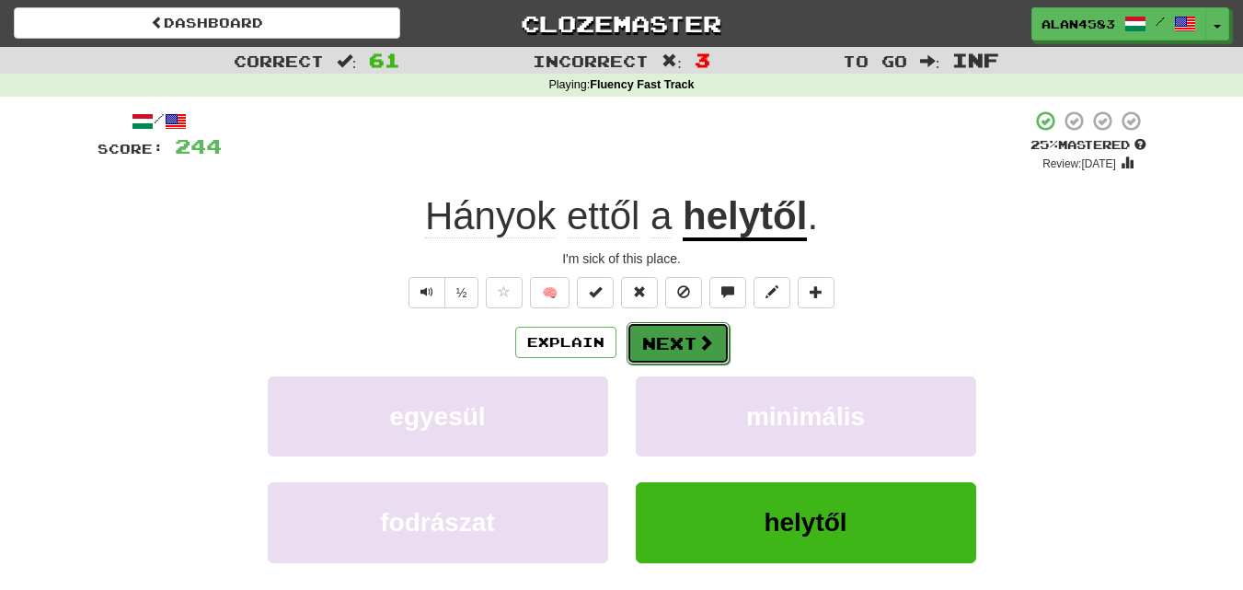
click at [673, 348] on button "Next" at bounding box center [678, 343] width 103 height 42
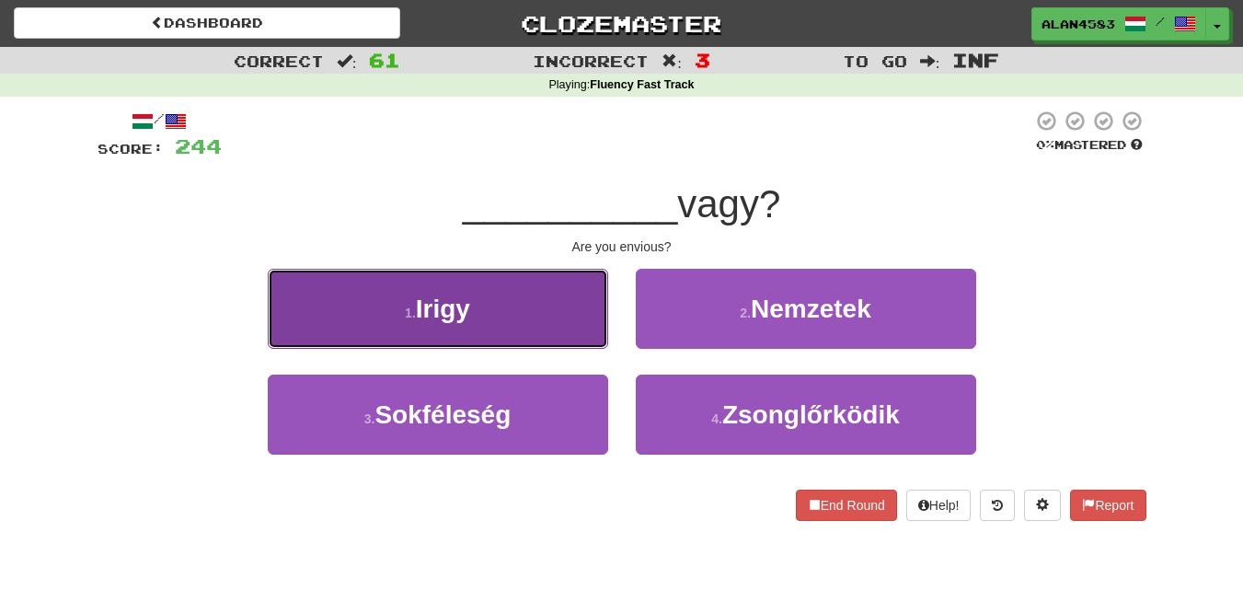
click at [415, 313] on small "1 ." at bounding box center [410, 313] width 11 height 15
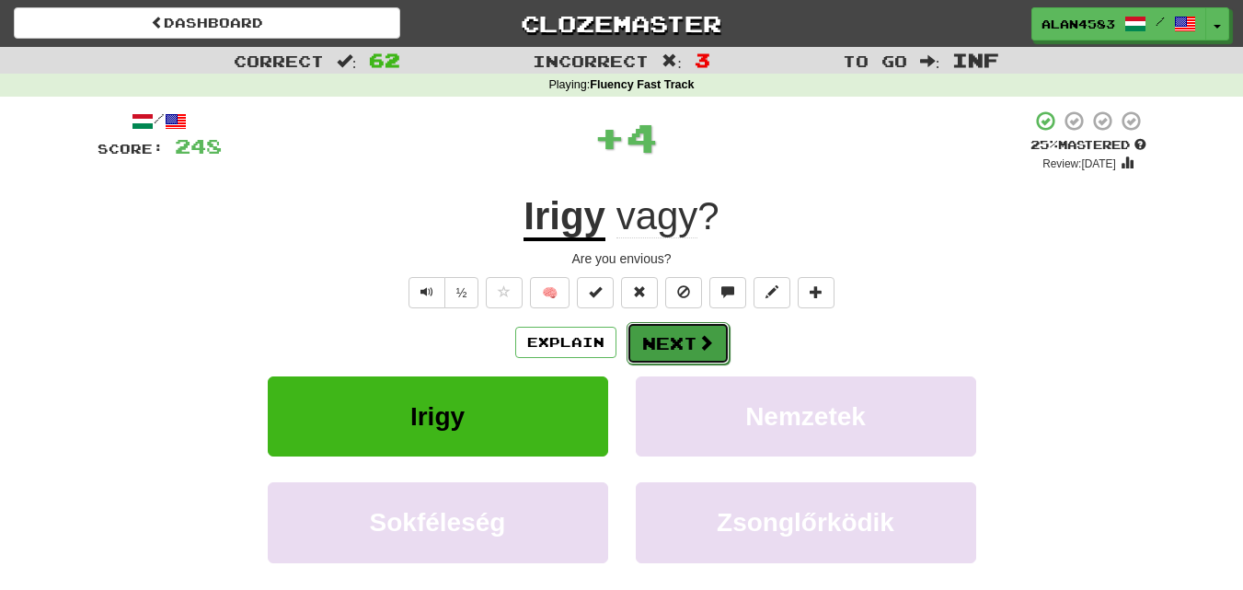
click at [690, 336] on button "Next" at bounding box center [678, 343] width 103 height 42
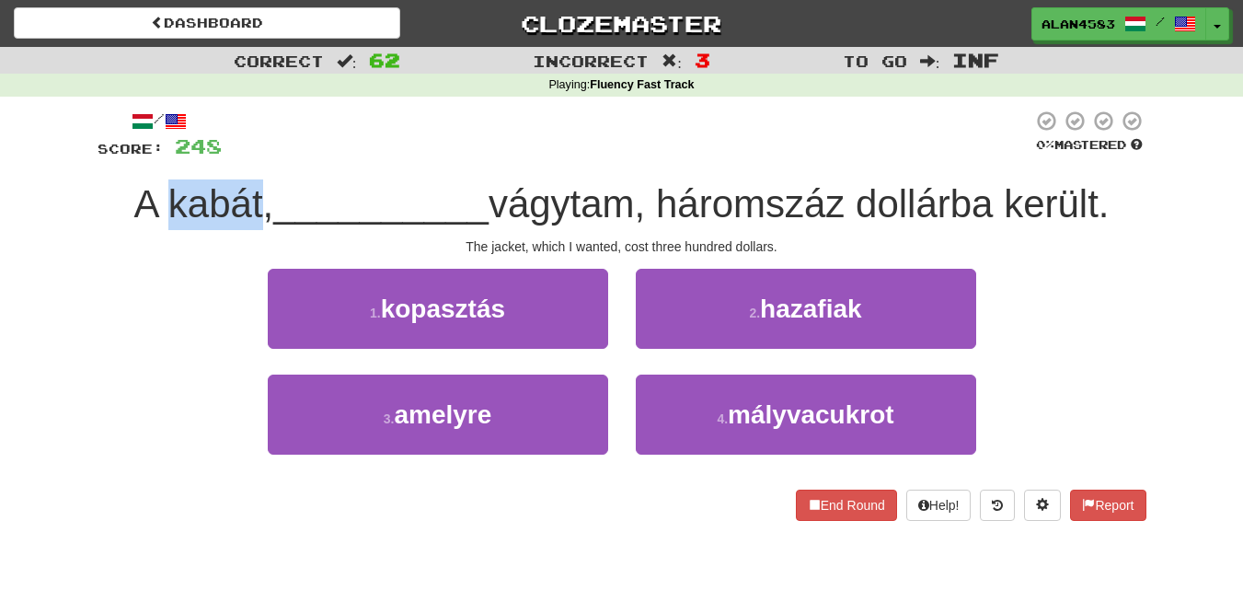
drag, startPoint x: 251, startPoint y: 192, endPoint x: 161, endPoint y: 190, distance: 90.2
click at [161, 190] on span "A kabát," at bounding box center [204, 203] width 140 height 43
click at [149, 156] on div at bounding box center [149, 156] width 0 height 0
click at [306, 128] on div at bounding box center [627, 135] width 811 height 51
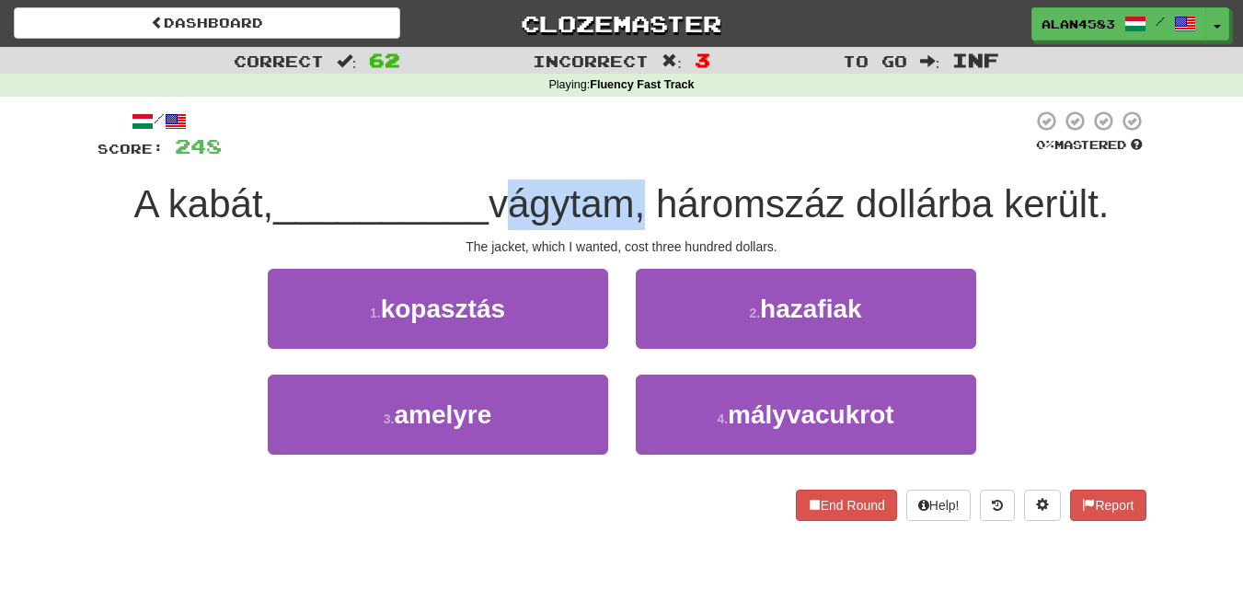
drag, startPoint x: 640, startPoint y: 207, endPoint x: 502, endPoint y: 207, distance: 139.0
click at [502, 207] on span "vágytam, háromszáz dollárba került." at bounding box center [799, 203] width 621 height 43
click at [490, 226] on div at bounding box center [490, 226] width 0 height 0
click at [747, 138] on div at bounding box center [627, 135] width 811 height 51
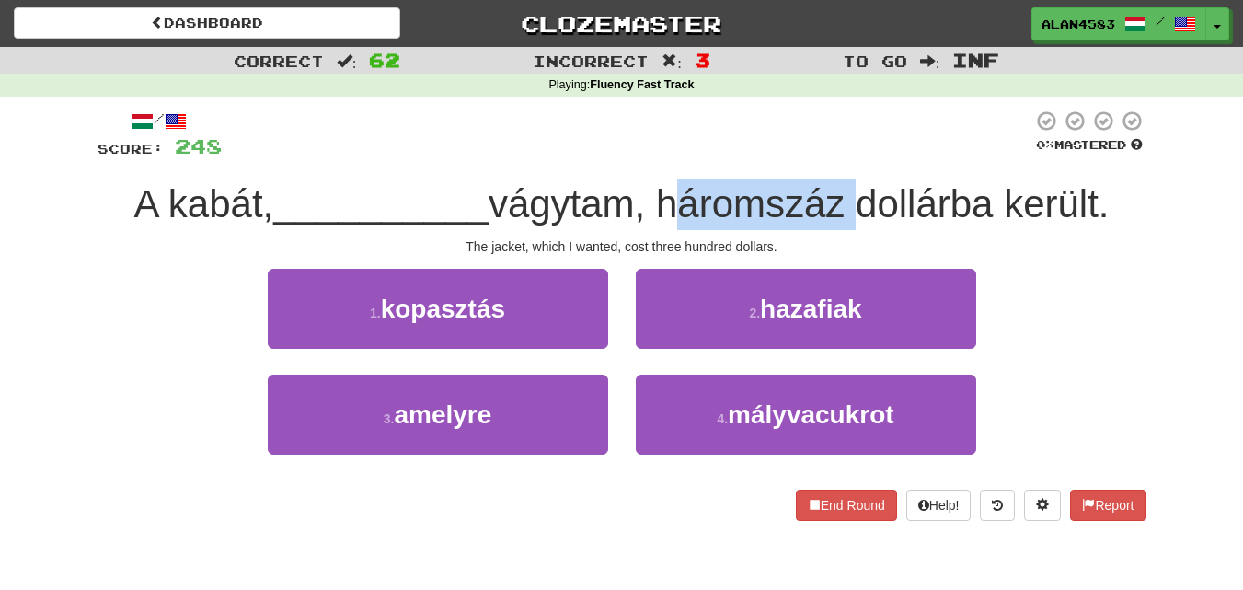
drag, startPoint x: 856, startPoint y: 190, endPoint x: 664, endPoint y: 187, distance: 191.4
click at [664, 187] on span "vágytam, háromszáz dollárba került." at bounding box center [799, 203] width 621 height 43
click at [652, 156] on div at bounding box center [652, 156] width 0 height 0
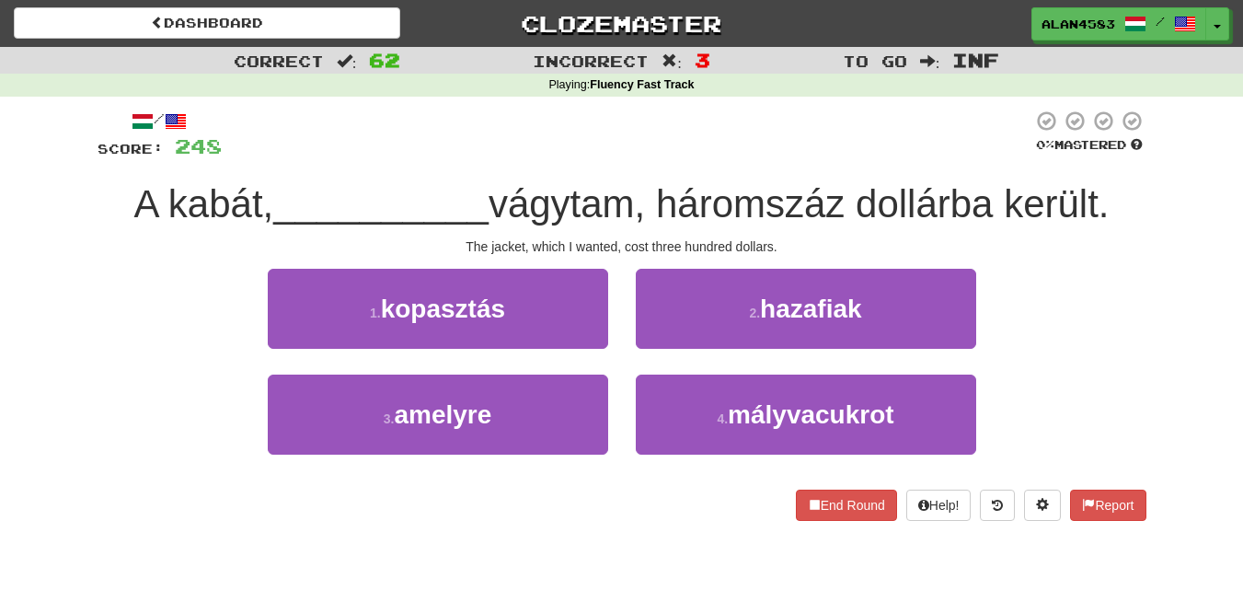
click at [574, 146] on div at bounding box center [627, 135] width 811 height 51
drag, startPoint x: 1004, startPoint y: 195, endPoint x: 871, endPoint y: 192, distance: 132.5
click at [871, 192] on span "vágytam, háromszáz dollárba került." at bounding box center [799, 203] width 621 height 43
click at [859, 156] on div at bounding box center [859, 156] width 0 height 0
click at [769, 135] on div at bounding box center [627, 135] width 811 height 51
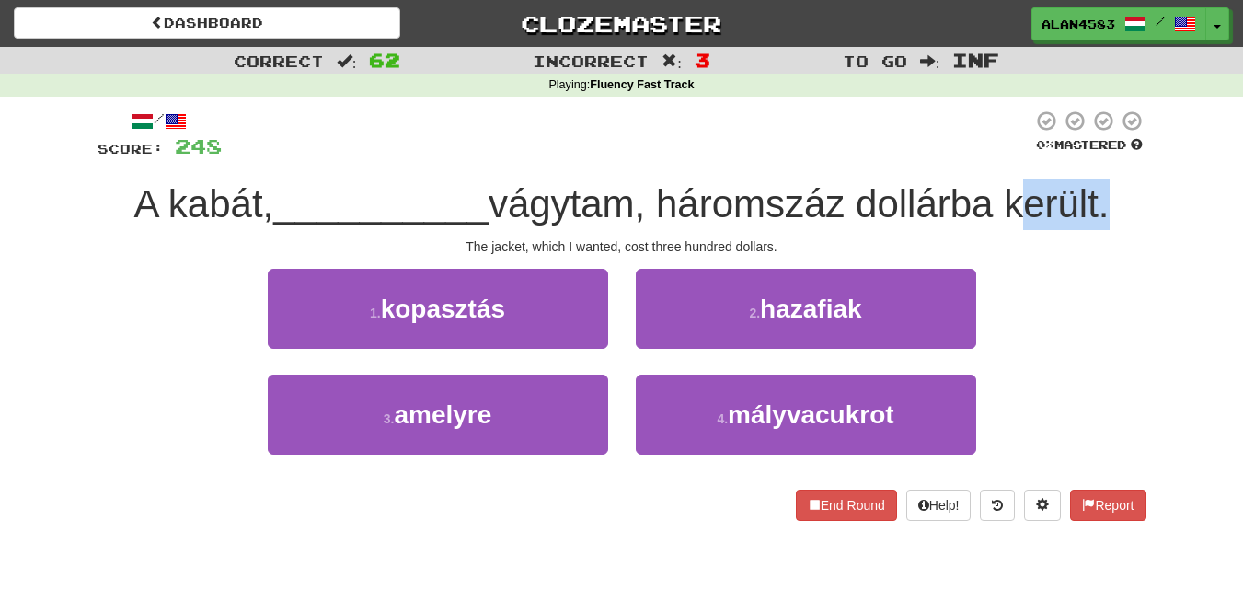
drag, startPoint x: 1016, startPoint y: 203, endPoint x: 1109, endPoint y: 201, distance: 93.0
click at [1109, 201] on span "vágytam, háromszáz dollárba került." at bounding box center [799, 203] width 621 height 43
click at [1097, 156] on div at bounding box center [1097, 156] width 0 height 0
click at [1102, 271] on div "1 . kopasztás 2 . hazafiak" at bounding box center [622, 322] width 1104 height 106
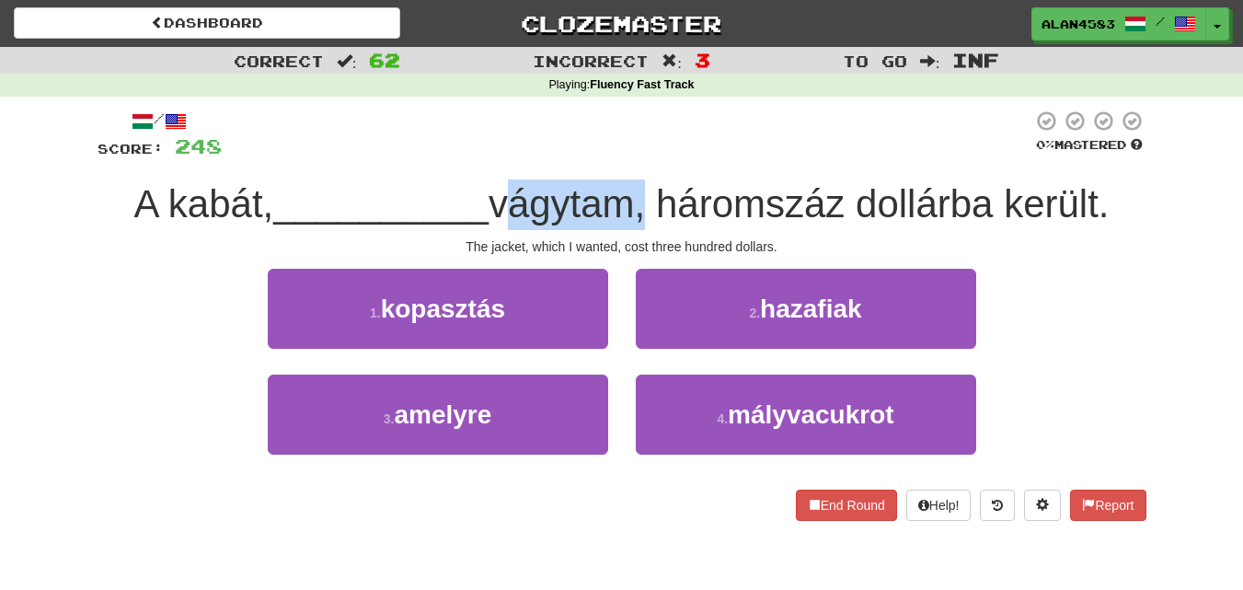
drag, startPoint x: 642, startPoint y: 204, endPoint x: 502, endPoint y: 202, distance: 139.9
click at [502, 202] on span "vágytam, háromszáz dollárba került." at bounding box center [799, 203] width 621 height 43
click at [490, 156] on div at bounding box center [490, 156] width 0 height 0
click at [598, 133] on div at bounding box center [627, 135] width 811 height 51
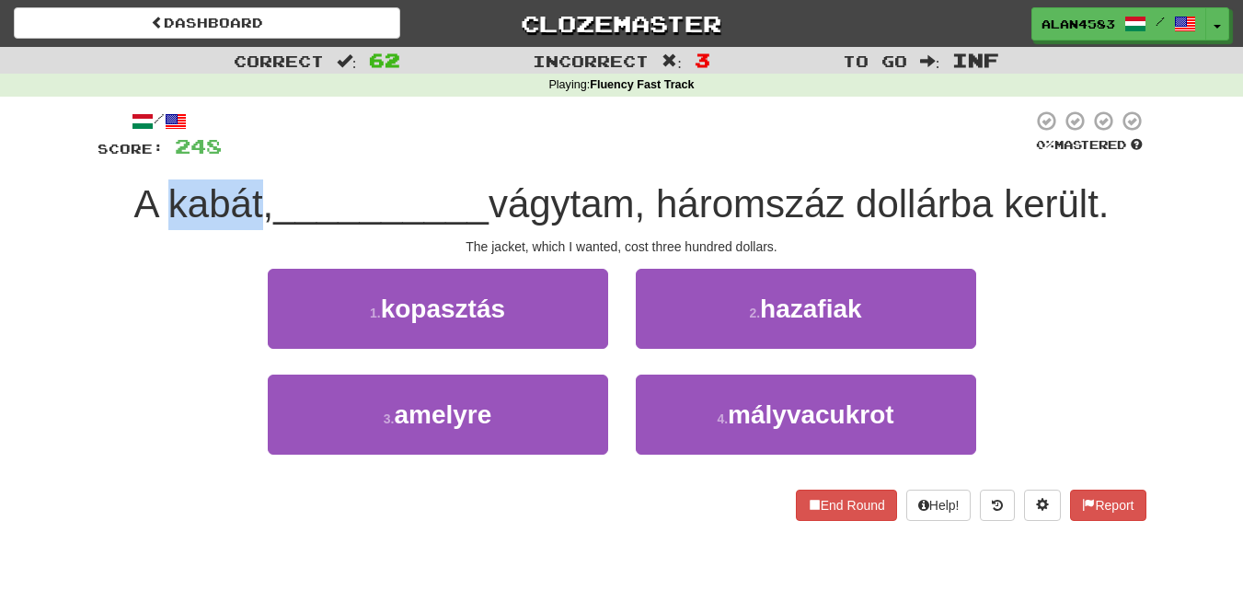
drag, startPoint x: 251, startPoint y: 189, endPoint x: 159, endPoint y: 188, distance: 92.0
click at [159, 188] on span "A kabát," at bounding box center [204, 203] width 140 height 43
click at [147, 156] on div at bounding box center [147, 156] width 0 height 0
click at [341, 129] on div at bounding box center [627, 135] width 811 height 51
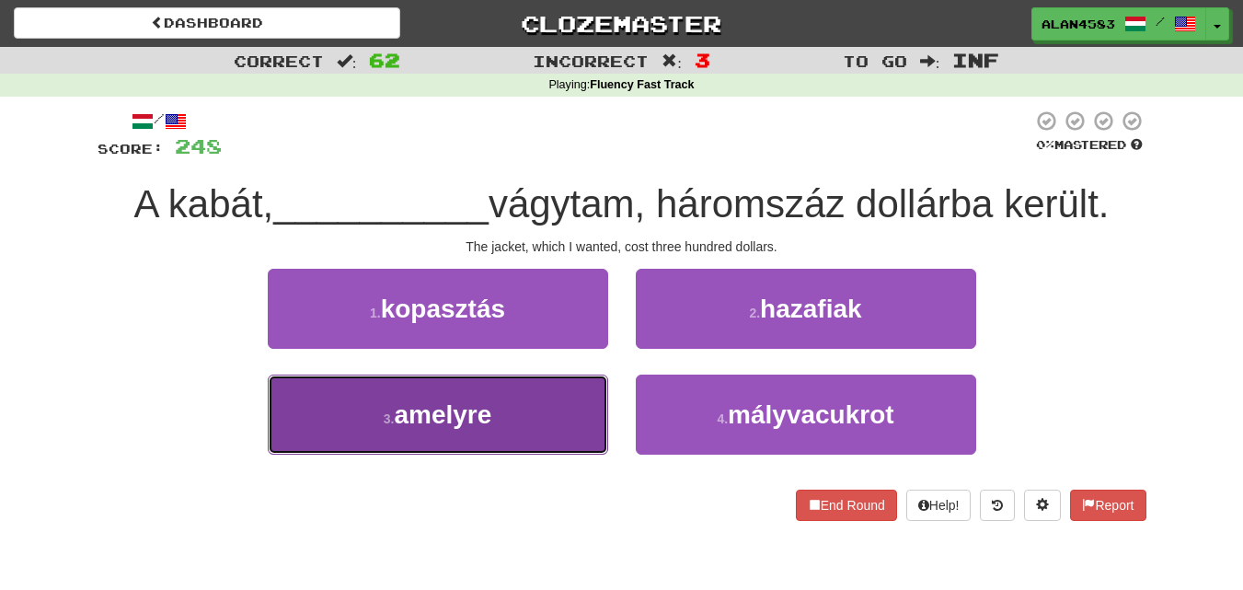
click at [305, 406] on button "3 . amelyre" at bounding box center [438, 415] width 340 height 80
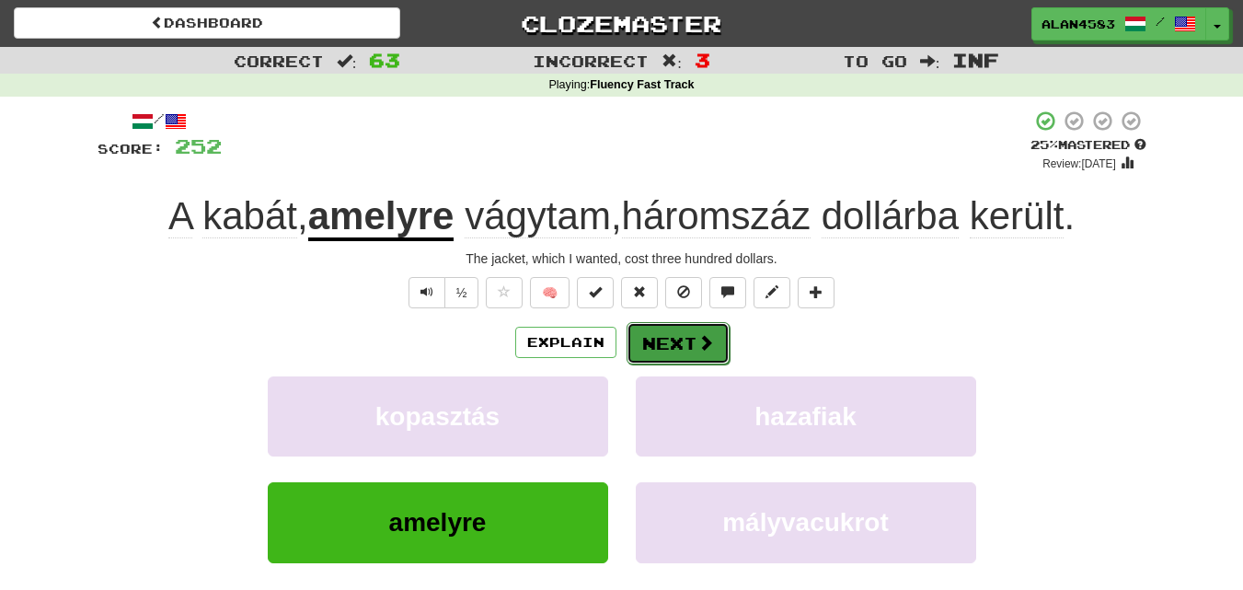
click at [630, 336] on button "Next" at bounding box center [678, 343] width 103 height 42
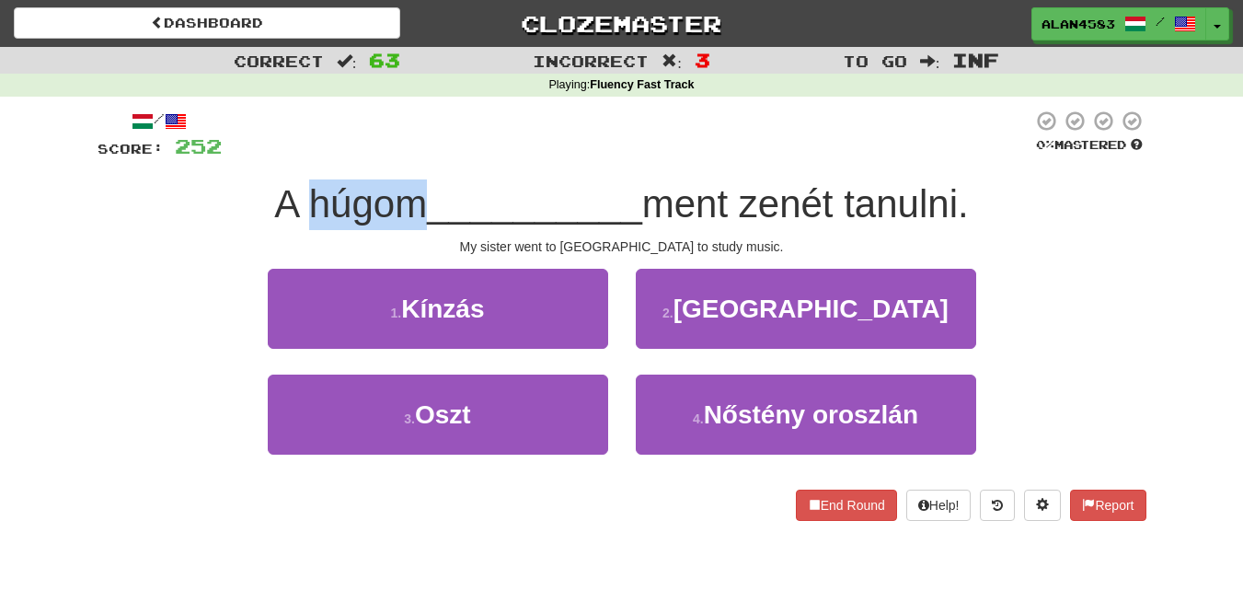
drag, startPoint x: 302, startPoint y: 197, endPoint x: 406, endPoint y: 191, distance: 104.1
click at [406, 191] on span "A húgom" at bounding box center [350, 203] width 153 height 43
click at [394, 156] on div at bounding box center [394, 156] width 0 height 0
click at [446, 156] on div at bounding box center [627, 135] width 811 height 51
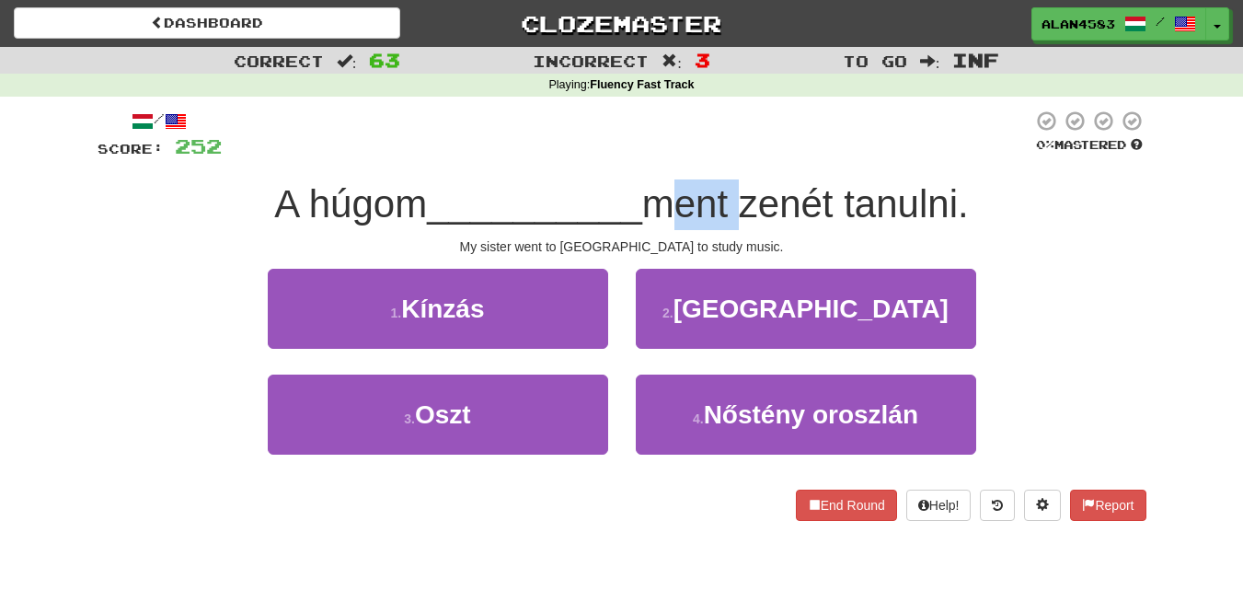
drag, startPoint x: 743, startPoint y: 203, endPoint x: 655, endPoint y: 210, distance: 87.7
click at [655, 210] on span "ment zenét tanulni." at bounding box center [805, 203] width 327 height 43
click at [643, 226] on div at bounding box center [643, 226] width 0 height 0
click at [834, 196] on span "ment zenét tanulni." at bounding box center [805, 203] width 327 height 43
drag, startPoint x: 846, startPoint y: 190, endPoint x: 756, endPoint y: 194, distance: 90.3
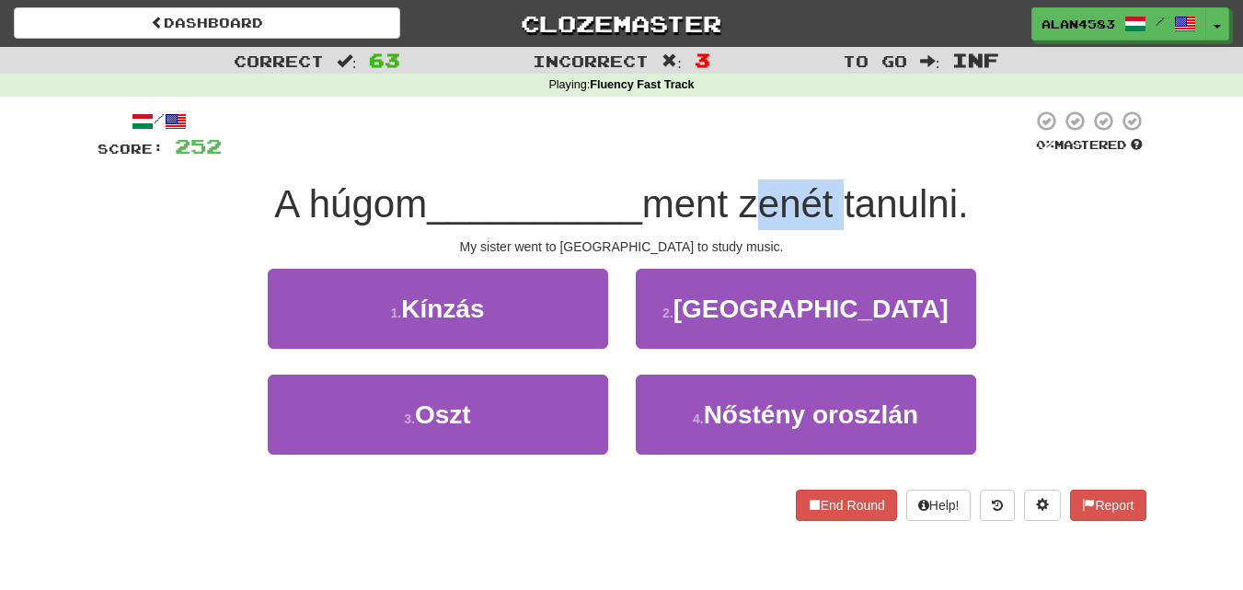
click at [756, 194] on span "ment zenét tanulni." at bounding box center [805, 203] width 327 height 43
click at [744, 156] on div at bounding box center [744, 156] width 0 height 0
click at [545, 175] on div "/ Score: 252 0 % Mastered A húgom __________ ment zenét tanulni. My sister went…" at bounding box center [622, 315] width 1049 height 411
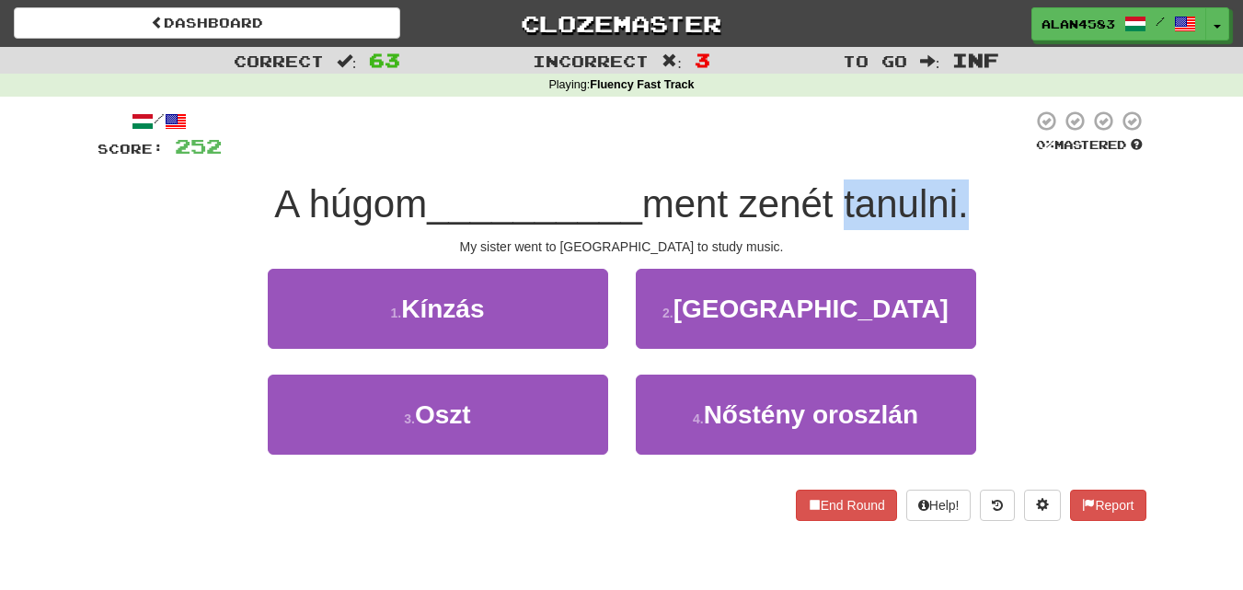
drag, startPoint x: 967, startPoint y: 201, endPoint x: 845, endPoint y: 201, distance: 122.4
click at [845, 201] on span "ment zenét tanulni." at bounding box center [805, 203] width 327 height 43
click at [833, 156] on div at bounding box center [833, 156] width 0 height 0
click at [714, 196] on span "ment zenét tanulni." at bounding box center [805, 203] width 327 height 43
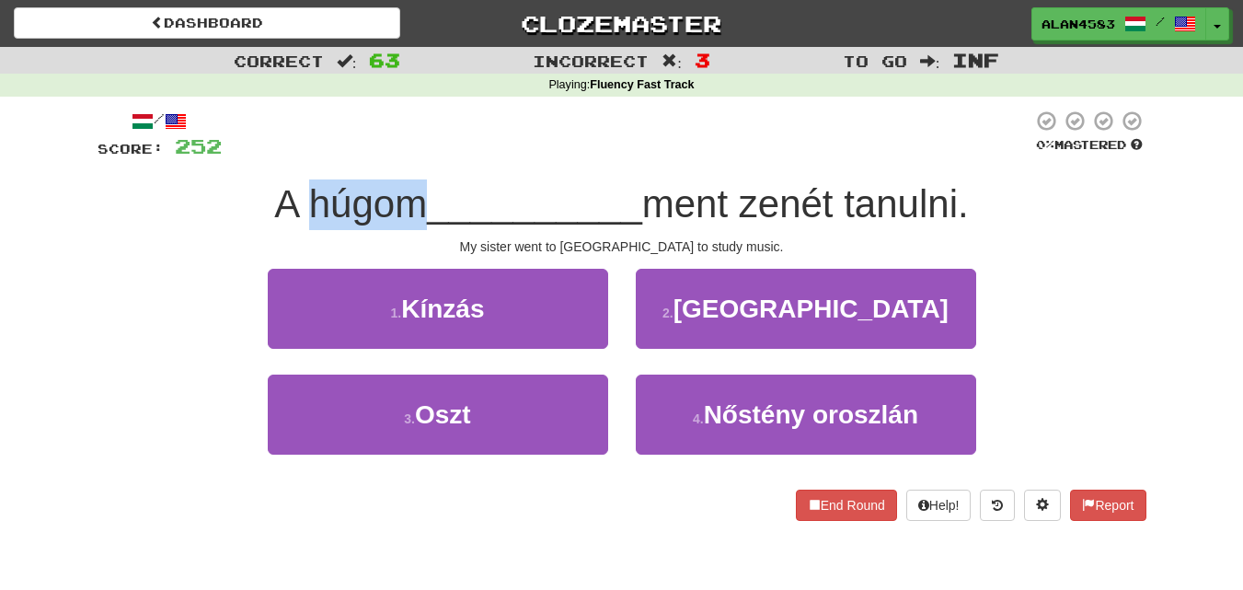
drag, startPoint x: 416, startPoint y: 198, endPoint x: 299, endPoint y: 194, distance: 116.9
click at [299, 194] on span "A húgom" at bounding box center [350, 203] width 153 height 43
click at [287, 156] on div at bounding box center [287, 156] width 0 height 0
click at [414, 127] on div at bounding box center [627, 135] width 811 height 51
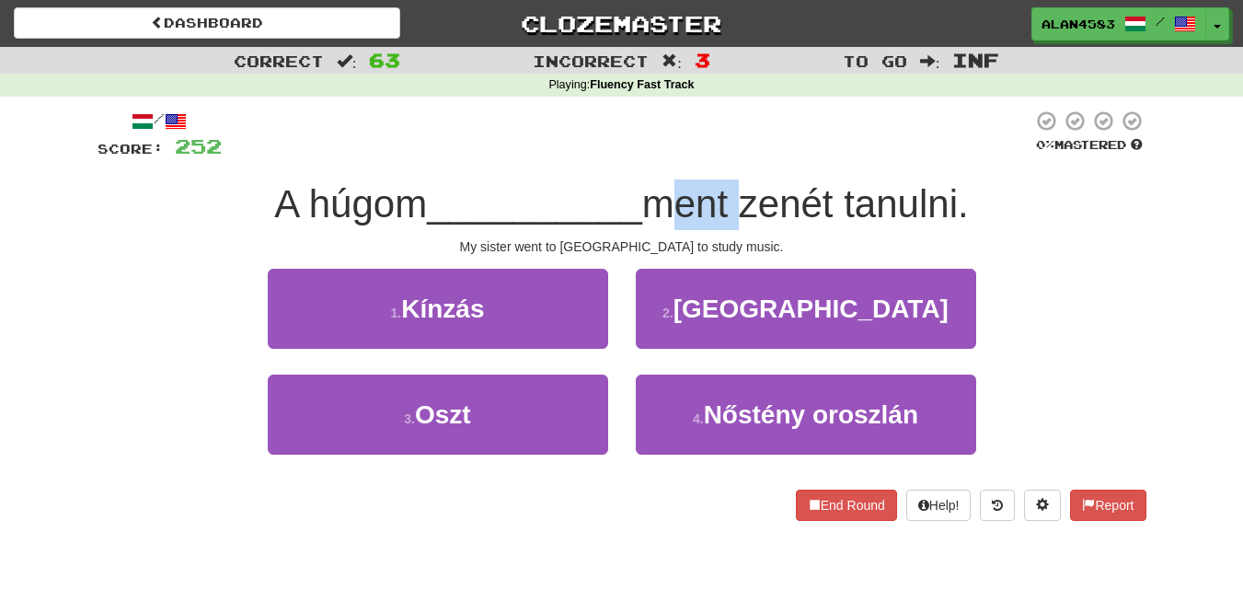
drag, startPoint x: 740, startPoint y: 209, endPoint x: 652, endPoint y: 197, distance: 89.1
click at [652, 197] on span "ment zenét tanulni." at bounding box center [805, 203] width 327 height 43
click at [640, 156] on div at bounding box center [640, 156] width 0 height 0
click at [709, 135] on div at bounding box center [627, 135] width 811 height 51
drag, startPoint x: 846, startPoint y: 203, endPoint x: 755, endPoint y: 200, distance: 91.2
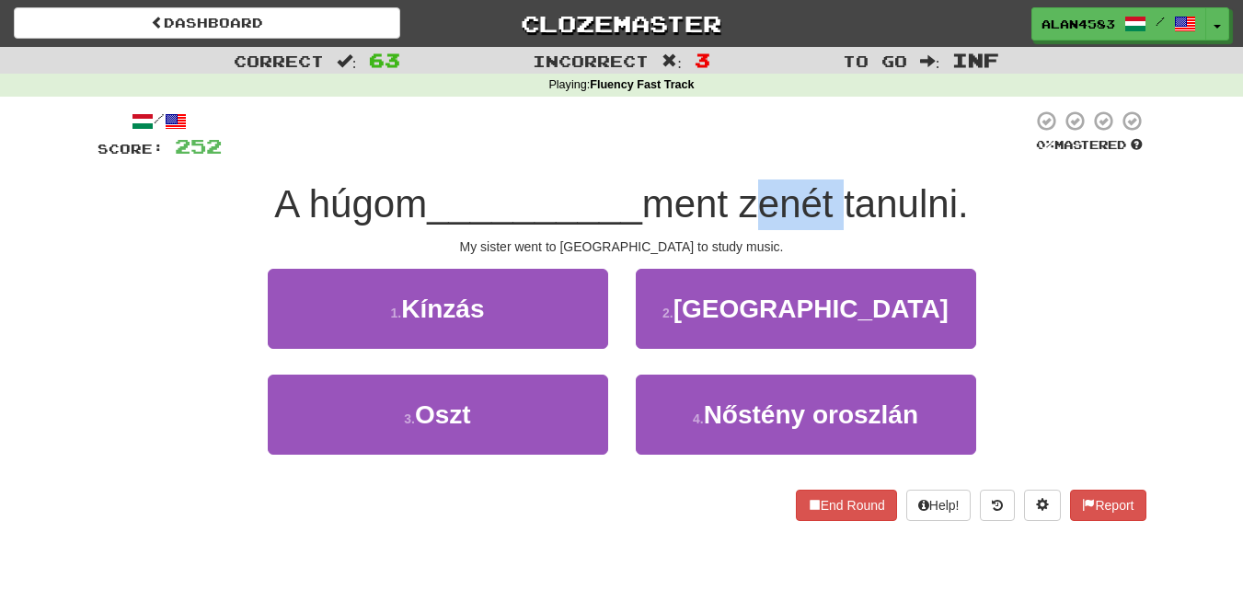
click at [755, 200] on span "ment zenét tanulni." at bounding box center [805, 203] width 327 height 43
click at [743, 156] on div at bounding box center [743, 156] width 0 height 0
click at [784, 145] on div at bounding box center [627, 135] width 811 height 51
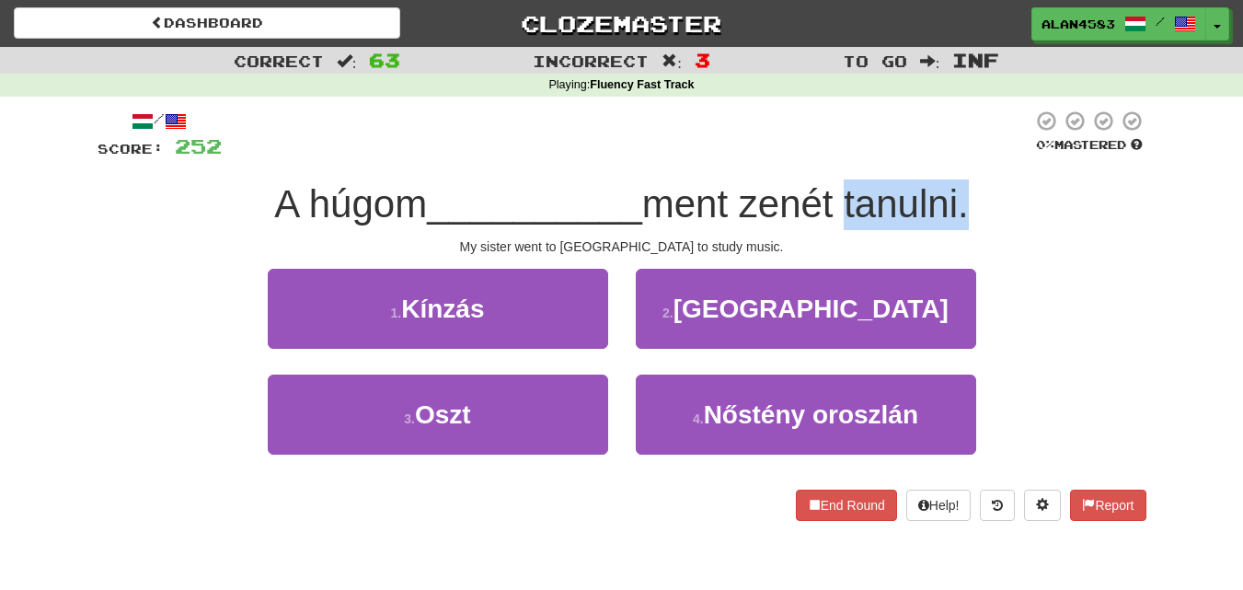
drag, startPoint x: 965, startPoint y: 189, endPoint x: 846, endPoint y: 191, distance: 119.7
click at [846, 191] on span "ment zenét tanulni." at bounding box center [805, 203] width 327 height 43
click at [834, 156] on div at bounding box center [834, 156] width 0 height 0
click at [795, 136] on div at bounding box center [627, 135] width 811 height 51
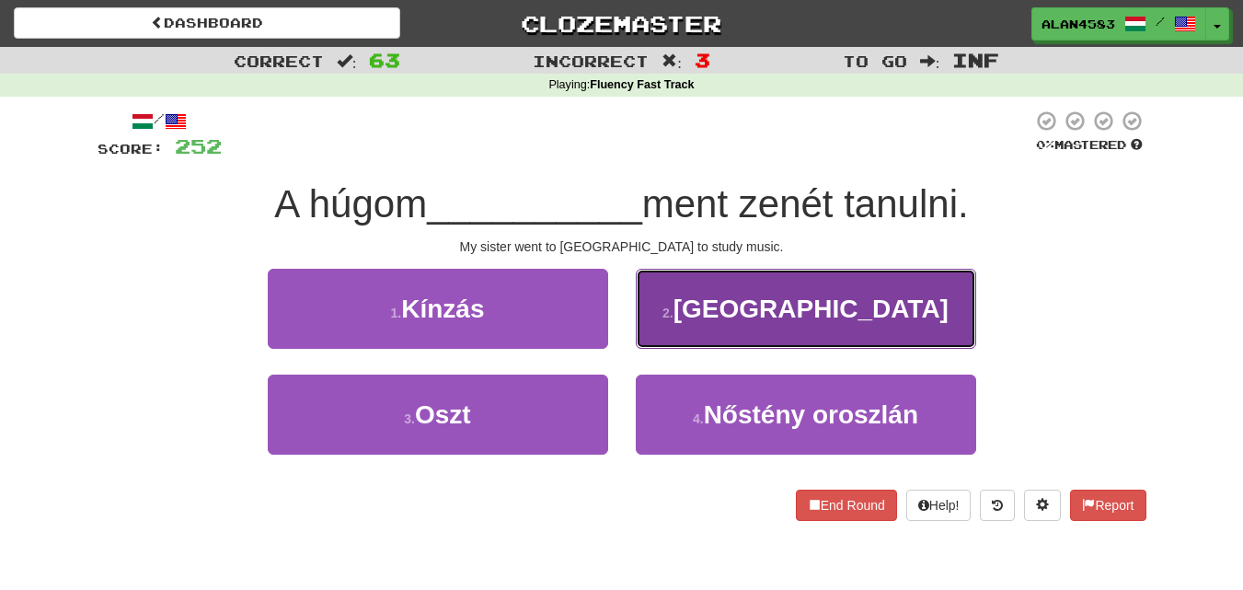
click at [735, 325] on button "2 . [GEOGRAPHIC_DATA]" at bounding box center [806, 309] width 340 height 80
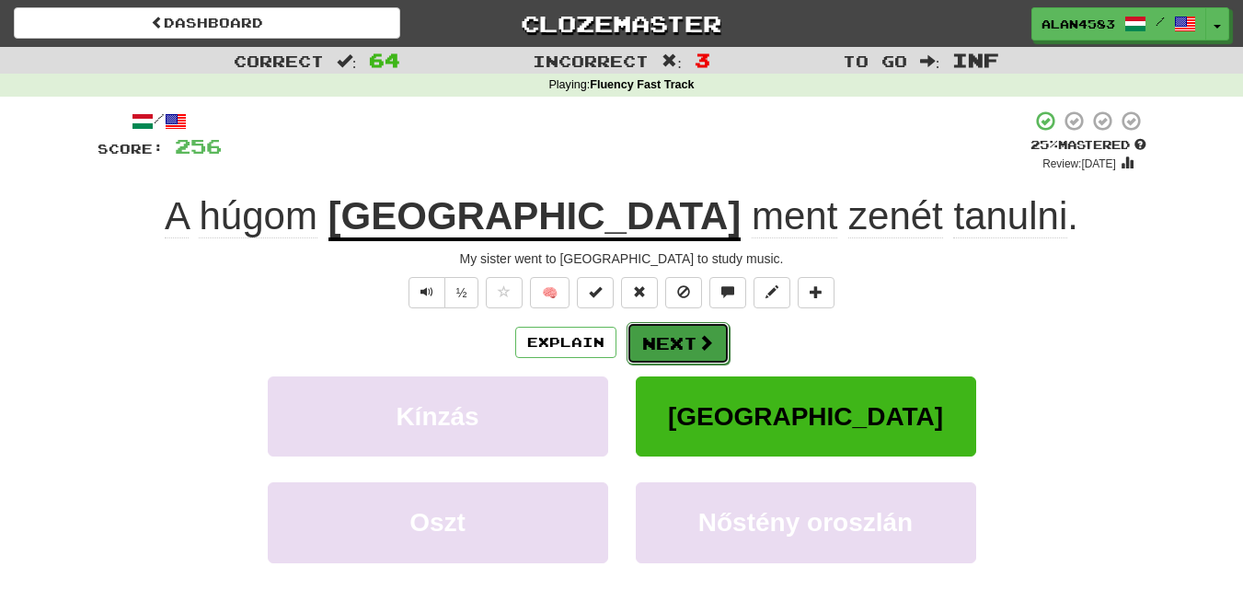
click at [685, 324] on button "Next" at bounding box center [678, 343] width 103 height 42
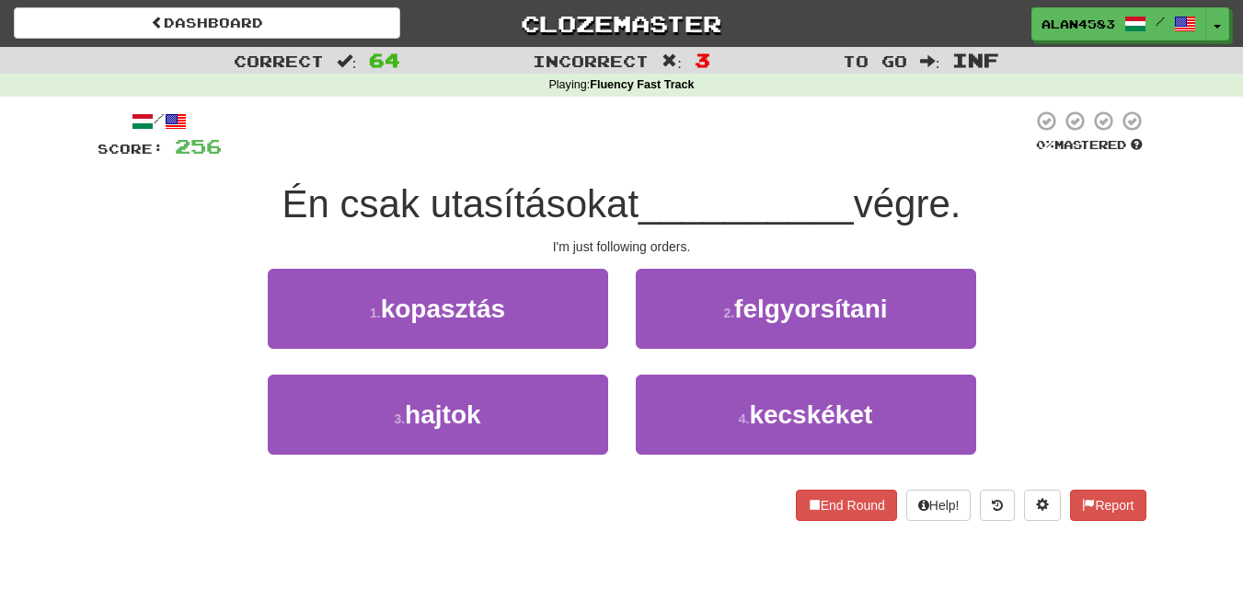
drag, startPoint x: 429, startPoint y: 202, endPoint x: 635, endPoint y: 197, distance: 206.2
click at [635, 197] on span "Én csak utasításokat" at bounding box center [461, 203] width 357 height 43
click at [623, 156] on div at bounding box center [623, 156] width 0 height 0
click at [642, 159] on div at bounding box center [627, 135] width 811 height 51
drag, startPoint x: 963, startPoint y: 209, endPoint x: 868, endPoint y: 213, distance: 95.8
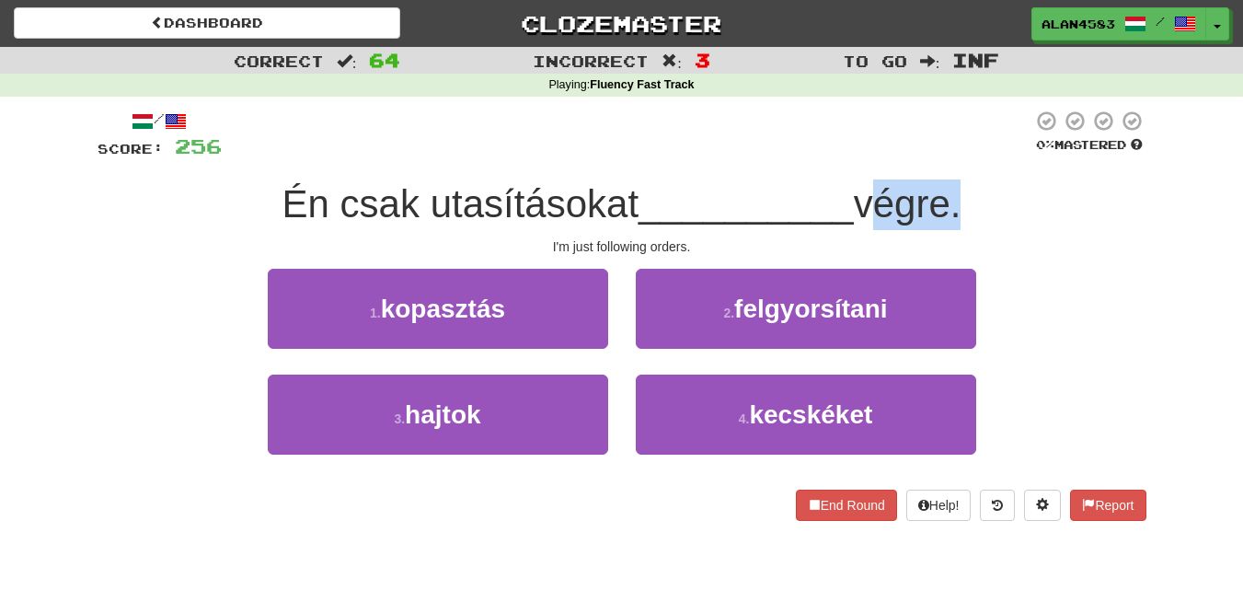
click at [868, 213] on span "végre." at bounding box center [908, 203] width 108 height 43
click at [856, 226] on div at bounding box center [856, 226] width 0 height 0
click at [713, 227] on div "Én csak utasításokat __________ végre." at bounding box center [622, 204] width 1049 height 51
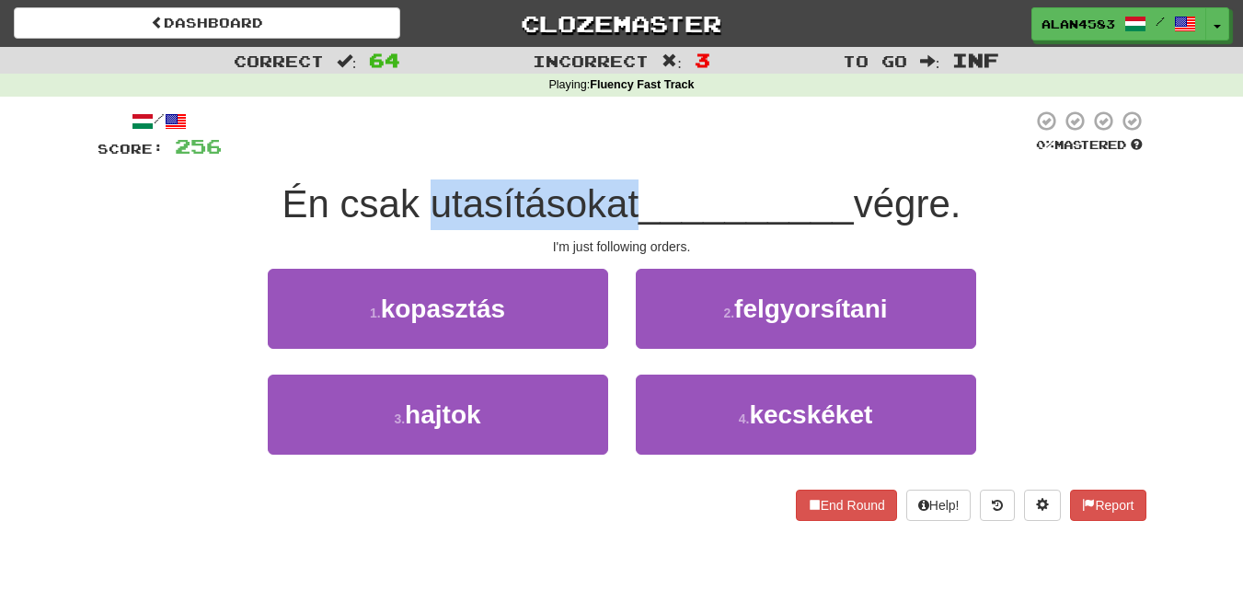
drag, startPoint x: 628, startPoint y: 193, endPoint x: 429, endPoint y: 192, distance: 198.8
click at [429, 192] on span "Én csak utasításokat" at bounding box center [461, 203] width 357 height 43
click at [417, 156] on div at bounding box center [417, 156] width 0 height 0
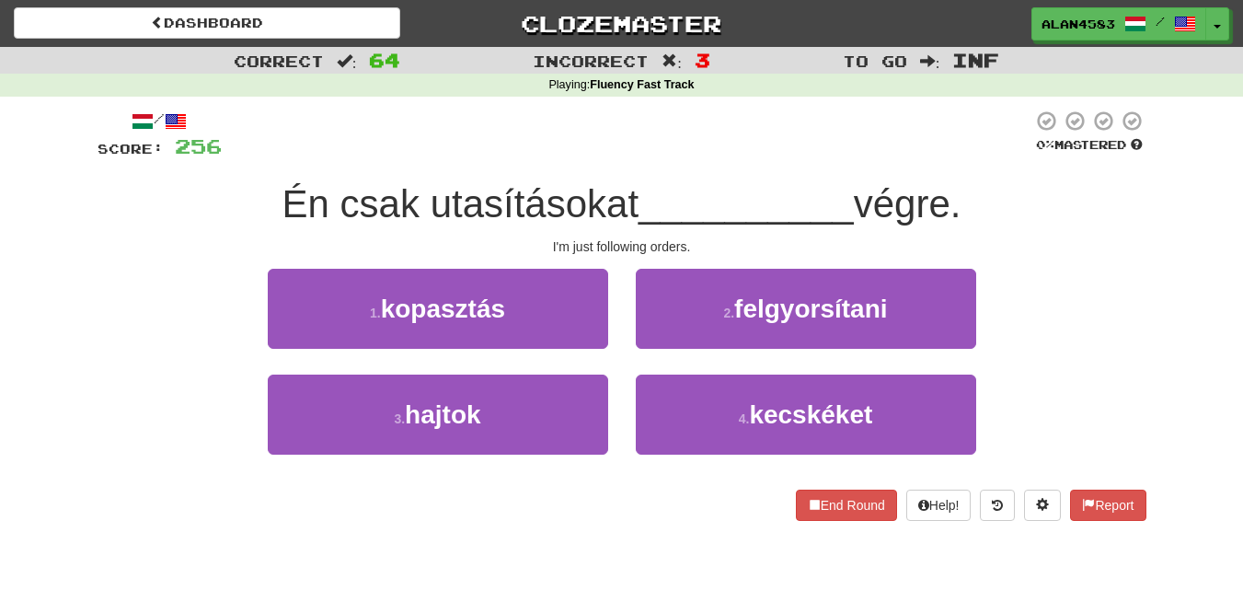
click at [516, 155] on div at bounding box center [627, 135] width 811 height 51
drag, startPoint x: 956, startPoint y: 204, endPoint x: 872, endPoint y: 207, distance: 83.8
click at [872, 207] on span "végre." at bounding box center [908, 203] width 108 height 43
click at [860, 226] on div at bounding box center [860, 226] width 0 height 0
click at [863, 140] on div at bounding box center [627, 135] width 811 height 51
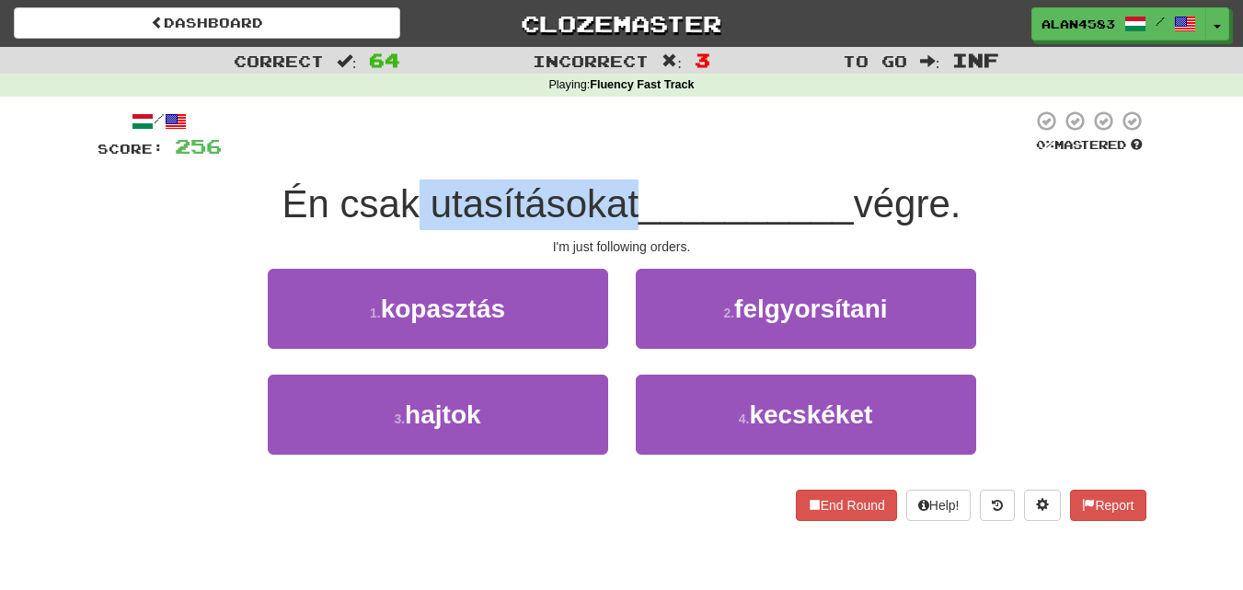
drag, startPoint x: 630, startPoint y: 189, endPoint x: 414, endPoint y: 177, distance: 216.6
click at [414, 177] on div "/ Score: 256 0 % Mastered Én csak utasításokat __________ végre. I'm just follo…" at bounding box center [622, 315] width 1049 height 411
click at [402, 156] on div at bounding box center [402, 156] width 0 height 0
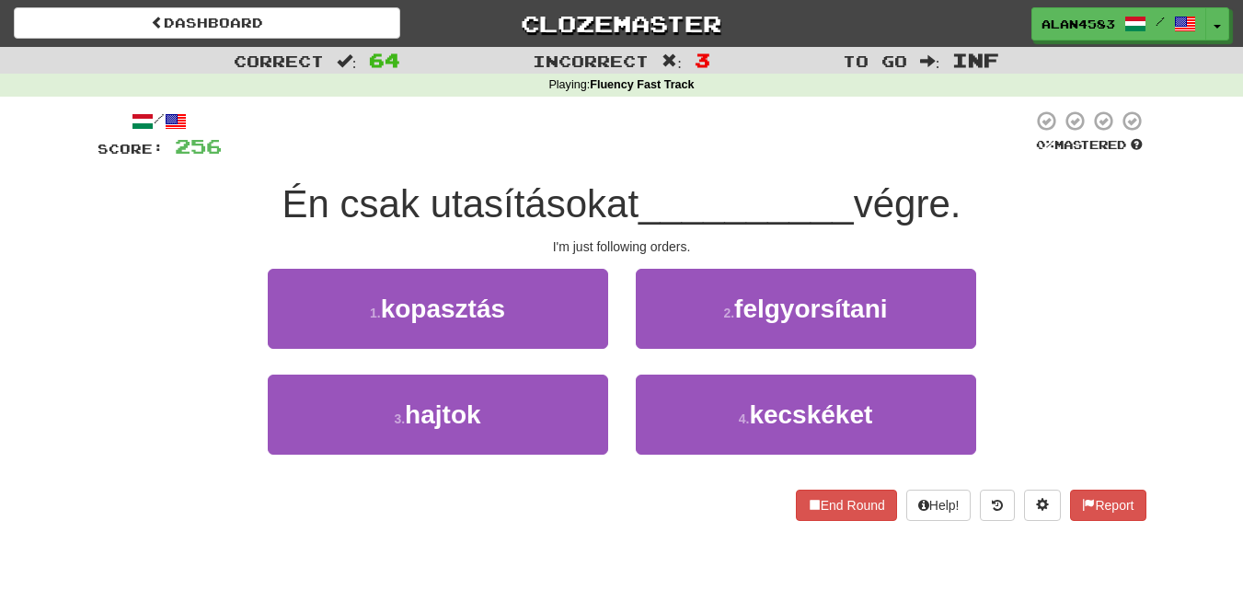
click at [532, 132] on div at bounding box center [627, 135] width 811 height 51
drag, startPoint x: 959, startPoint y: 195, endPoint x: 871, endPoint y: 196, distance: 87.4
click at [871, 196] on span "végre." at bounding box center [908, 203] width 108 height 43
click at [859, 156] on div at bounding box center [859, 156] width 0 height 0
click at [849, 137] on div at bounding box center [627, 135] width 811 height 51
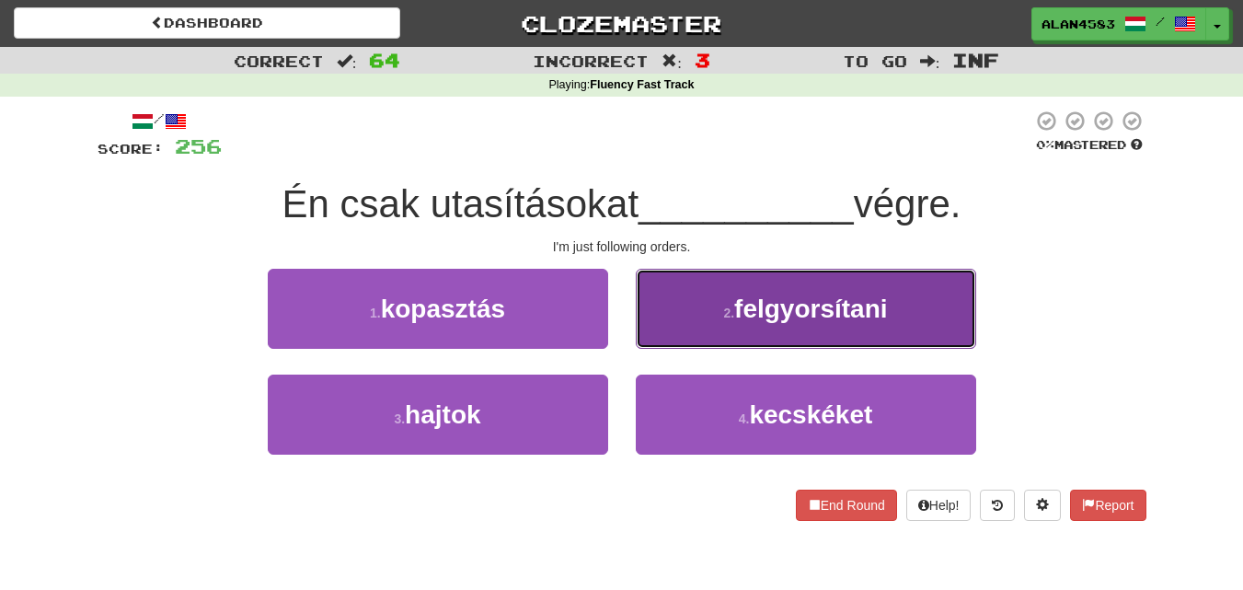
click at [790, 306] on span "felgyorsítani" at bounding box center [810, 308] width 153 height 29
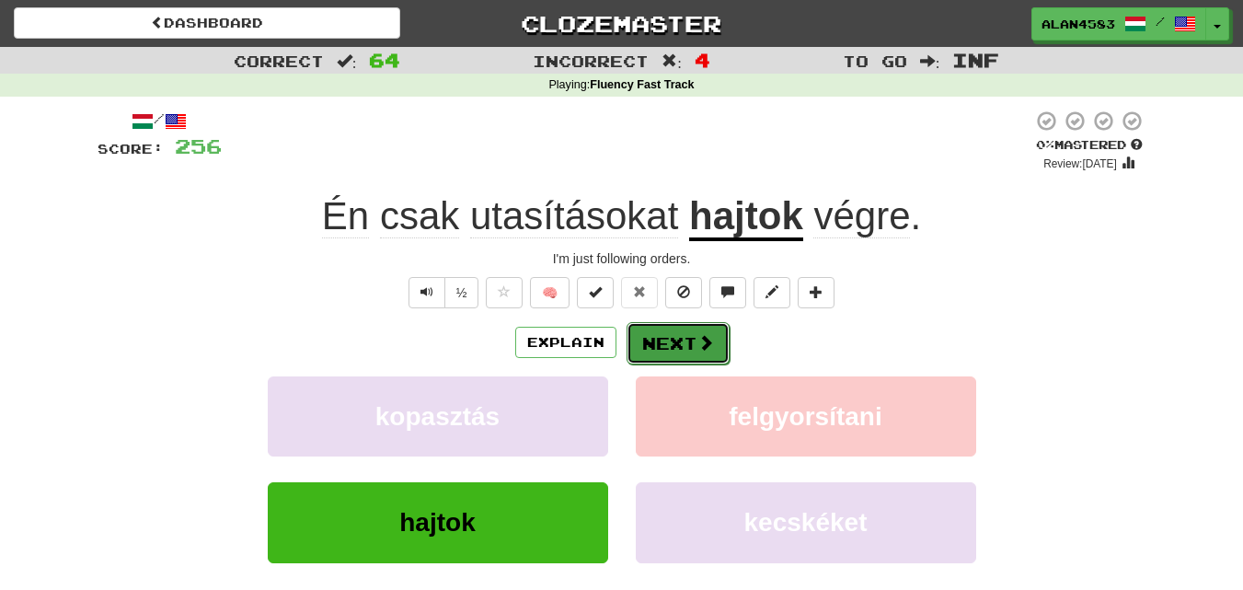
click at [679, 349] on button "Next" at bounding box center [678, 343] width 103 height 42
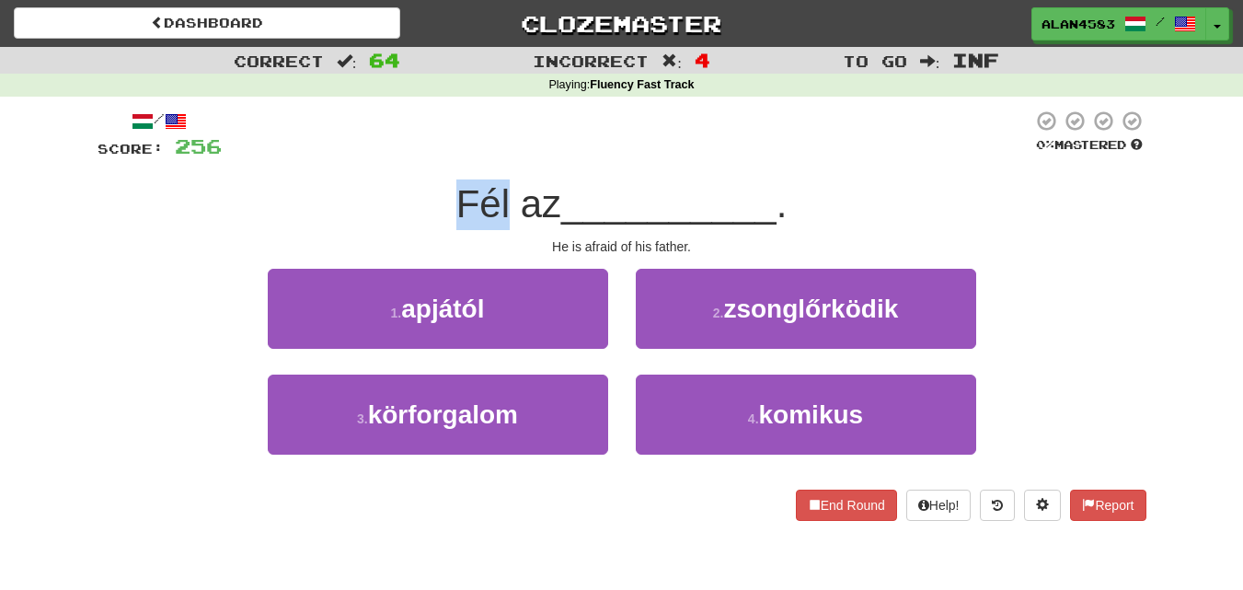
drag, startPoint x: 503, startPoint y: 195, endPoint x: 457, endPoint y: 190, distance: 46.2
click at [457, 190] on span "Fél az" at bounding box center [508, 203] width 105 height 43
click at [445, 156] on div at bounding box center [445, 156] width 0 height 0
click at [549, 114] on div at bounding box center [627, 135] width 811 height 51
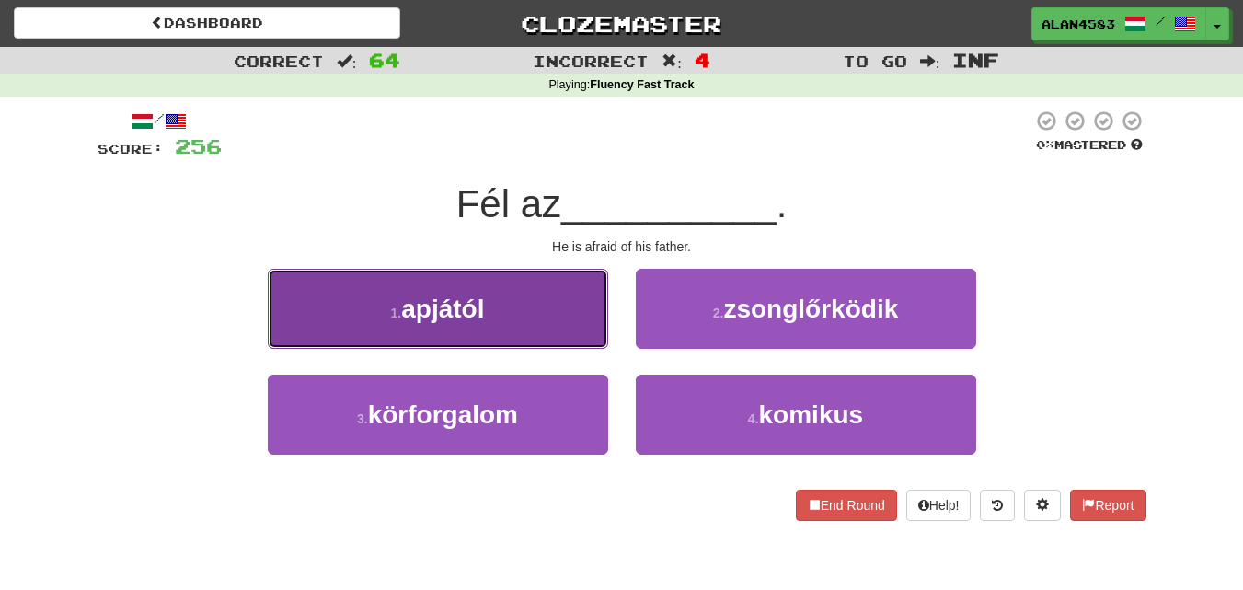
click at [470, 305] on span "apjától" at bounding box center [442, 308] width 83 height 29
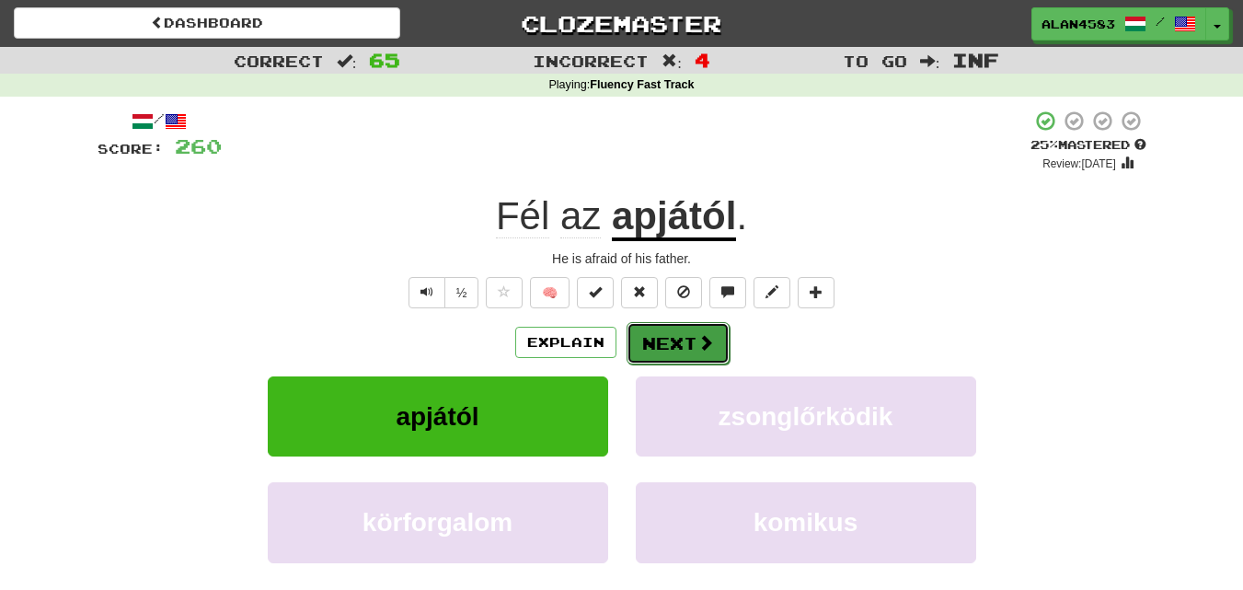
click at [652, 348] on button "Next" at bounding box center [678, 343] width 103 height 42
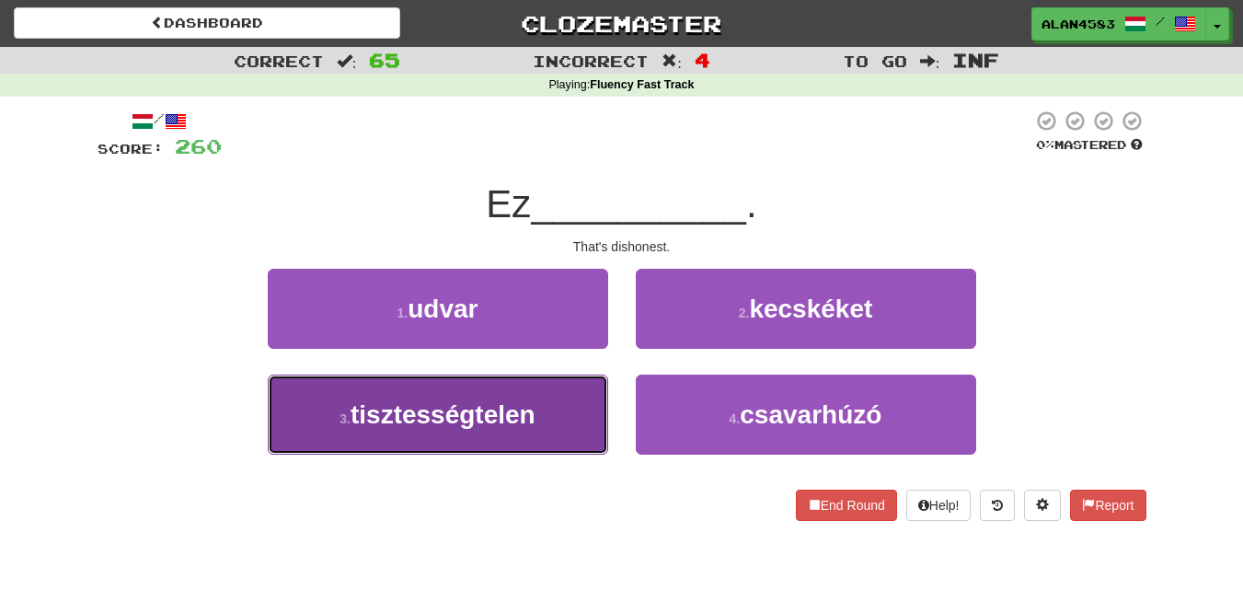
click at [402, 413] on span "tisztességtelen" at bounding box center [443, 414] width 185 height 29
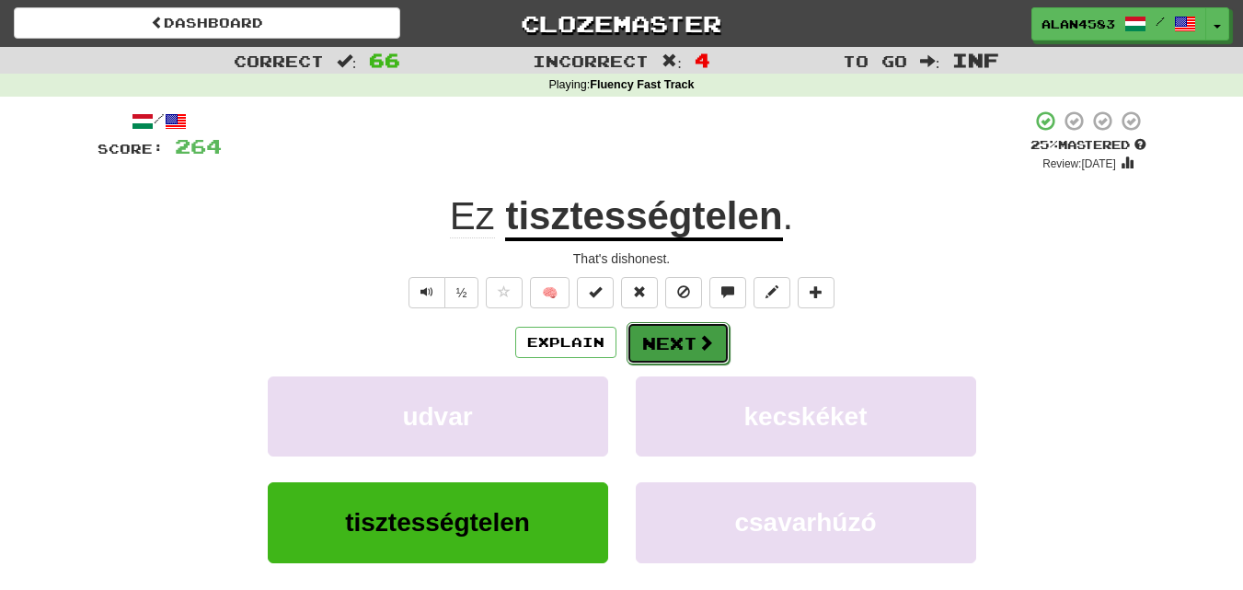
click at [640, 339] on button "Next" at bounding box center [678, 343] width 103 height 42
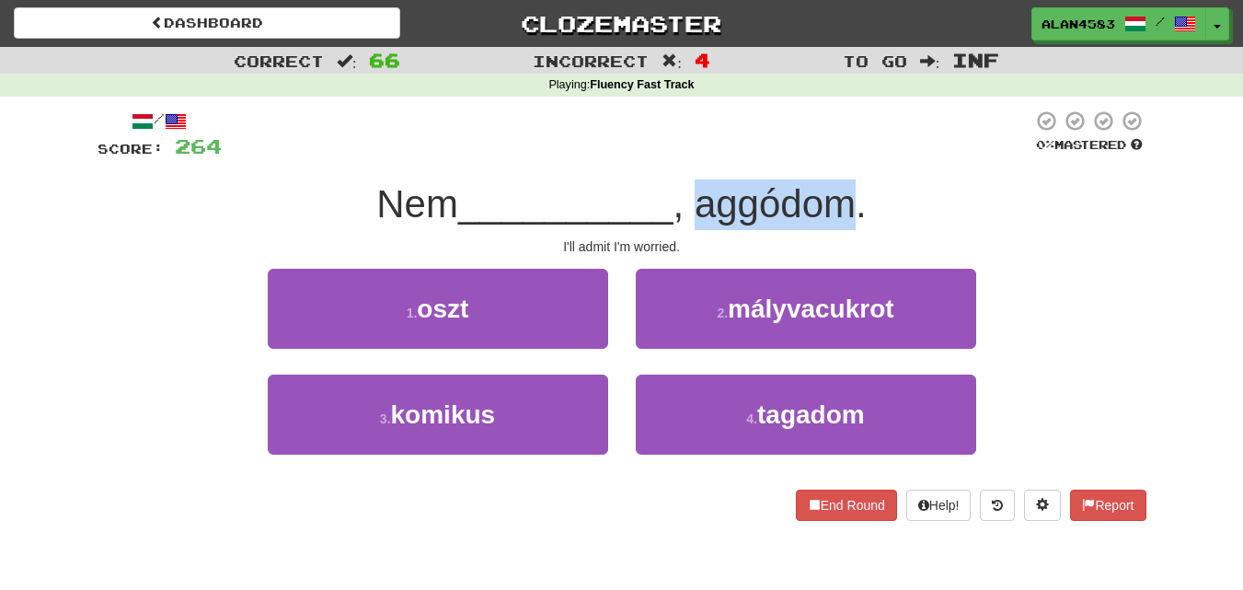
drag, startPoint x: 695, startPoint y: 209, endPoint x: 849, endPoint y: 205, distance: 154.6
click at [849, 205] on span ", aggódom." at bounding box center [770, 203] width 193 height 43
click at [837, 226] on div at bounding box center [837, 226] width 0 height 0
click at [900, 176] on div "/ Score: 264 0 % Mastered Nem __________ , aggódom. I'll admit I'm worried. 1 .…" at bounding box center [622, 315] width 1049 height 411
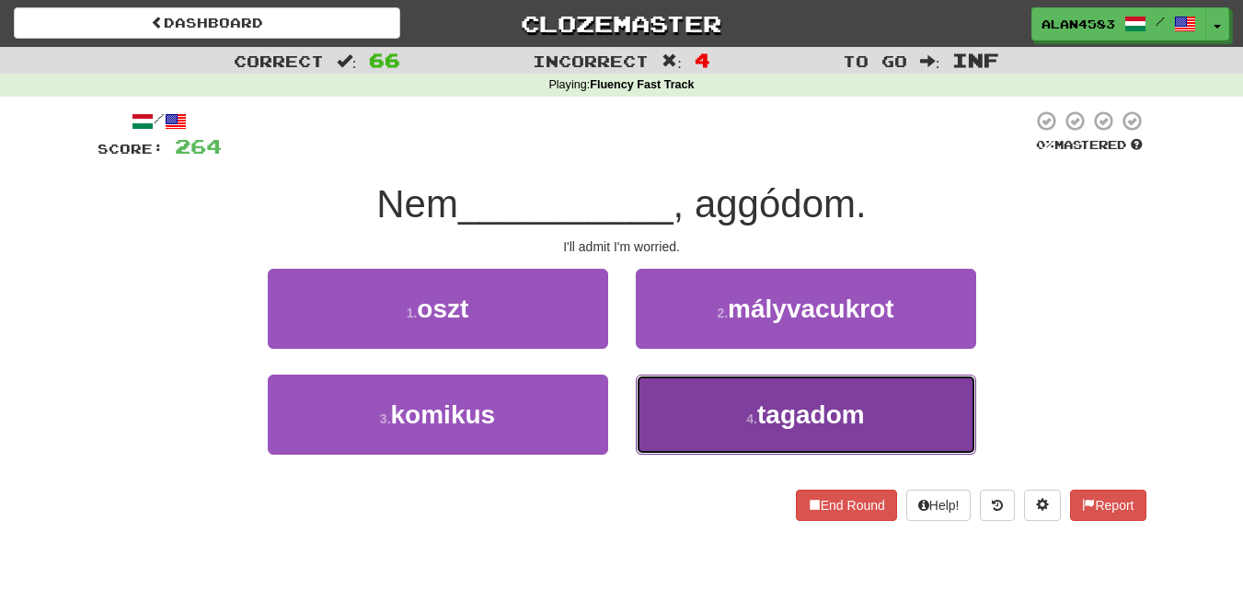
click at [742, 415] on button "4 . tagadom" at bounding box center [806, 415] width 340 height 80
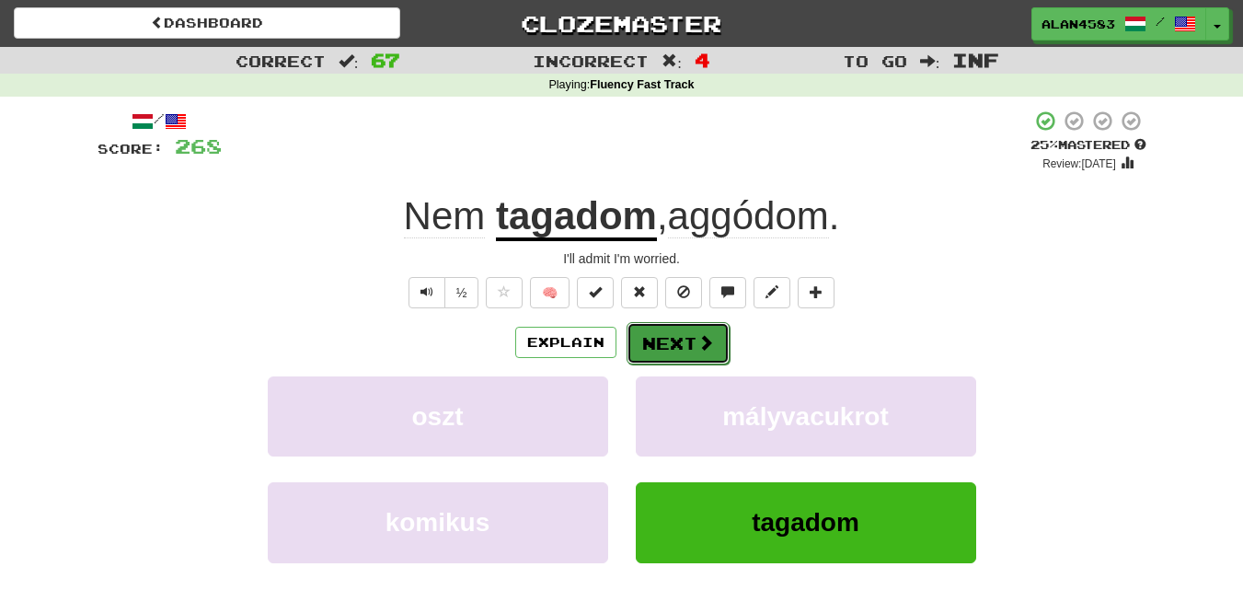
click at [679, 341] on button "Next" at bounding box center [678, 343] width 103 height 42
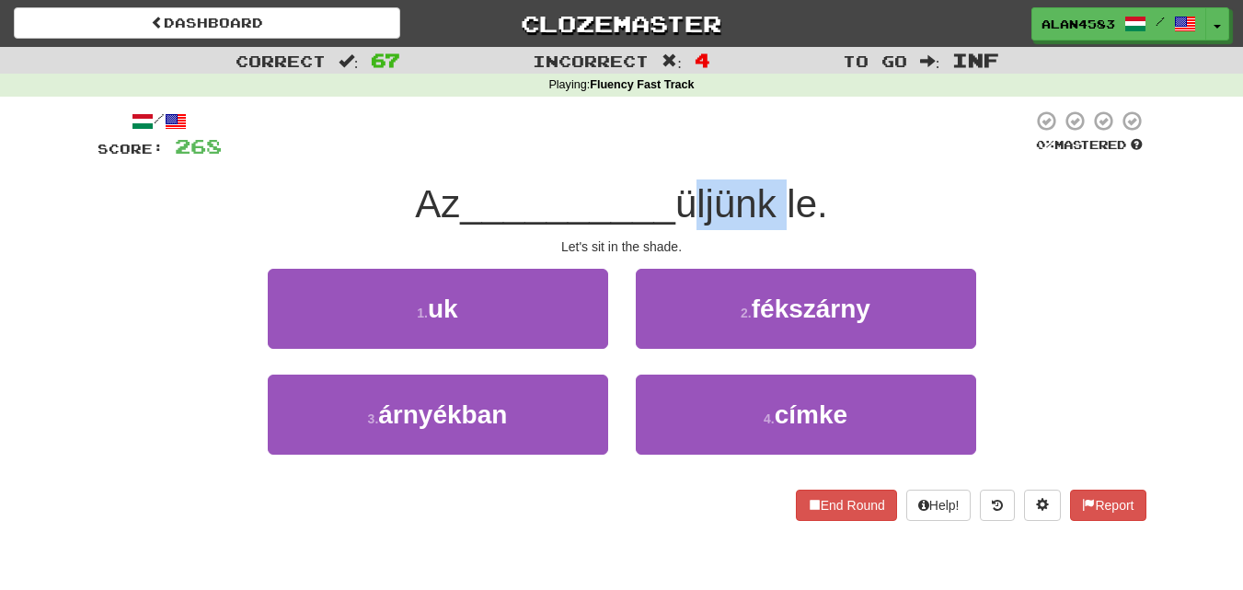
drag, startPoint x: 685, startPoint y: 192, endPoint x: 781, endPoint y: 191, distance: 96.6
click at [781, 191] on span "üljünk le." at bounding box center [751, 203] width 153 height 43
click at [769, 156] on div at bounding box center [769, 156] width 0 height 0
click at [808, 144] on div at bounding box center [627, 135] width 811 height 51
drag, startPoint x: 817, startPoint y: 190, endPoint x: 807, endPoint y: 190, distance: 10.1
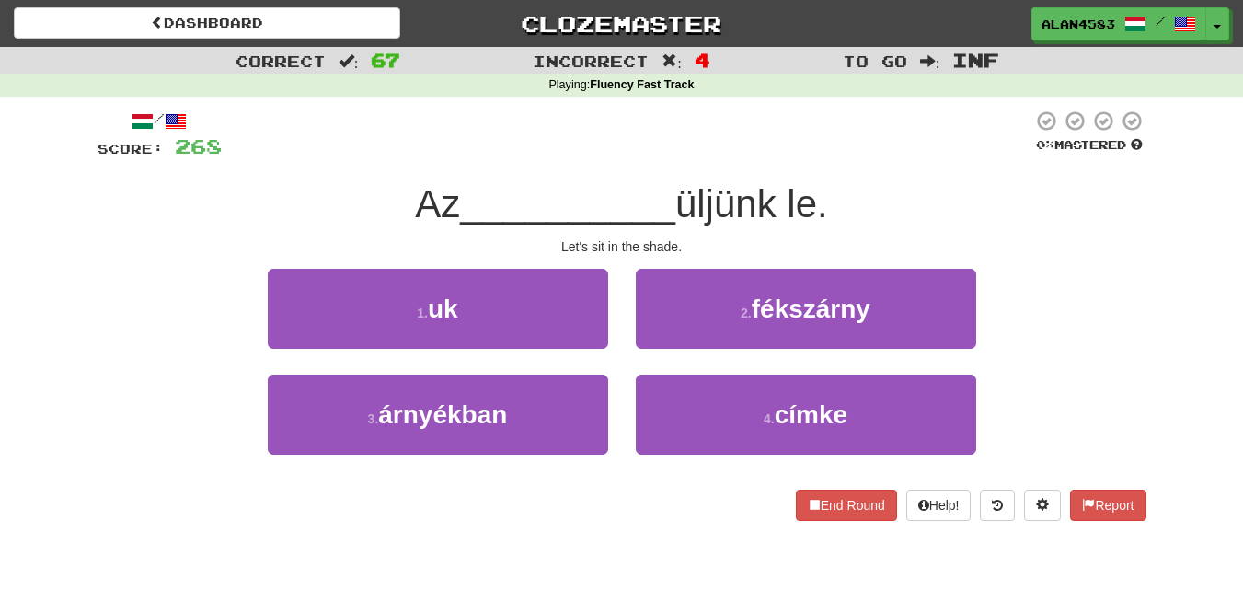
click at [807, 190] on span "üljünk le." at bounding box center [751, 203] width 153 height 43
drag, startPoint x: 821, startPoint y: 196, endPoint x: 790, endPoint y: 198, distance: 31.3
click at [790, 198] on span "üljünk le." at bounding box center [751, 203] width 153 height 43
click at [778, 156] on div at bounding box center [778, 156] width 0 height 0
click at [830, 125] on div at bounding box center [627, 135] width 811 height 51
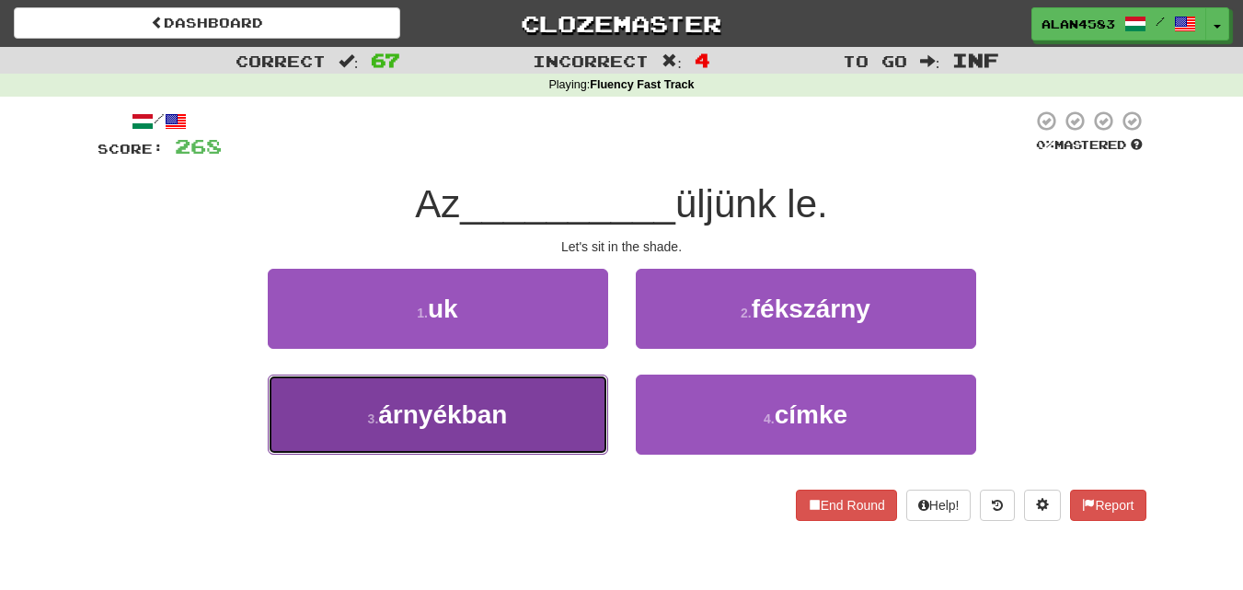
click at [392, 415] on span "árnyékban" at bounding box center [442, 414] width 129 height 29
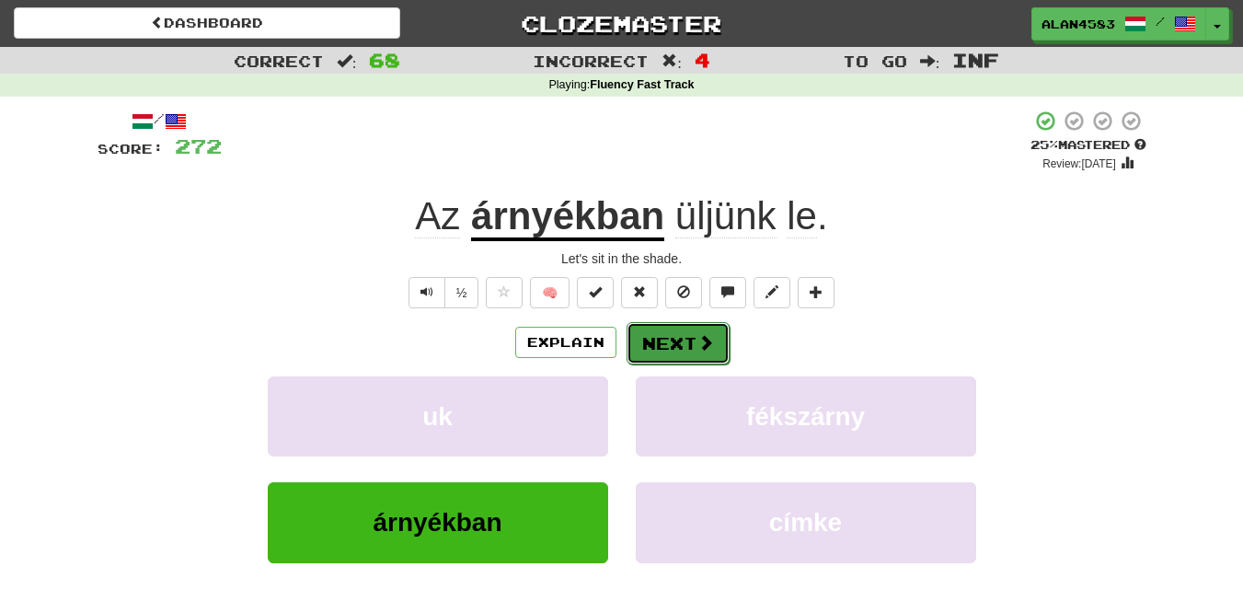
click at [645, 349] on button "Next" at bounding box center [678, 343] width 103 height 42
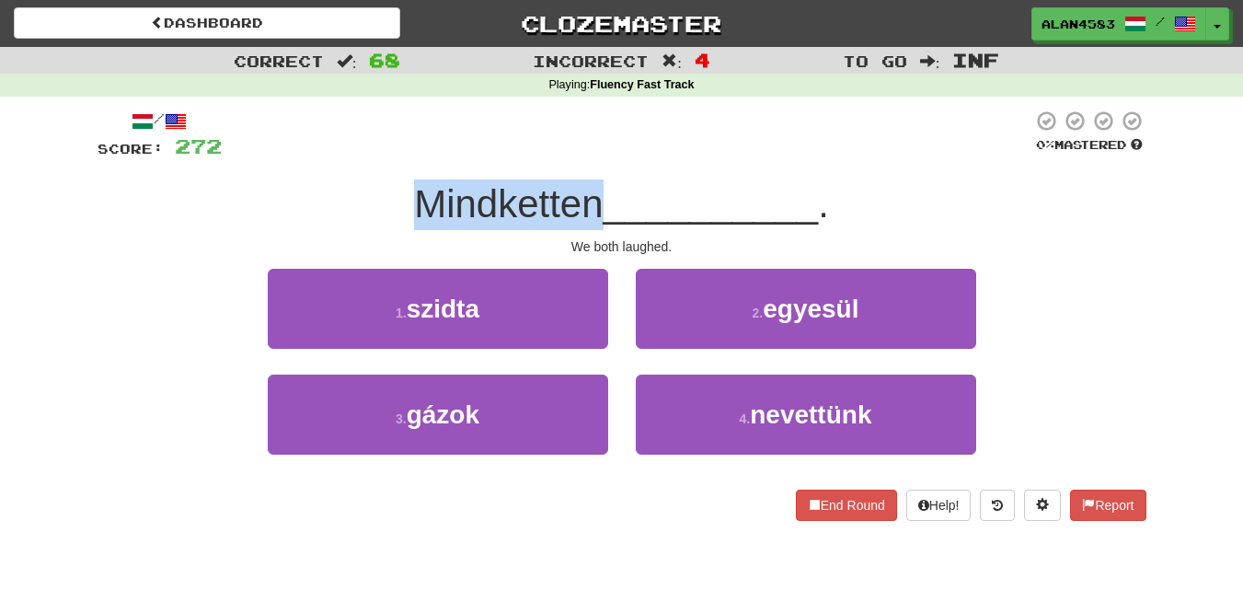
drag, startPoint x: 593, startPoint y: 196, endPoint x: 388, endPoint y: 182, distance: 204.8
click at [388, 182] on div "Mindketten __________ ." at bounding box center [622, 204] width 1049 height 51
click at [376, 156] on div at bounding box center [376, 156] width 0 height 0
click at [307, 164] on div "/ Score: 272 0 % Mastered Mindketten __________ . We both laughed. 1 . szidta 2…" at bounding box center [622, 315] width 1049 height 411
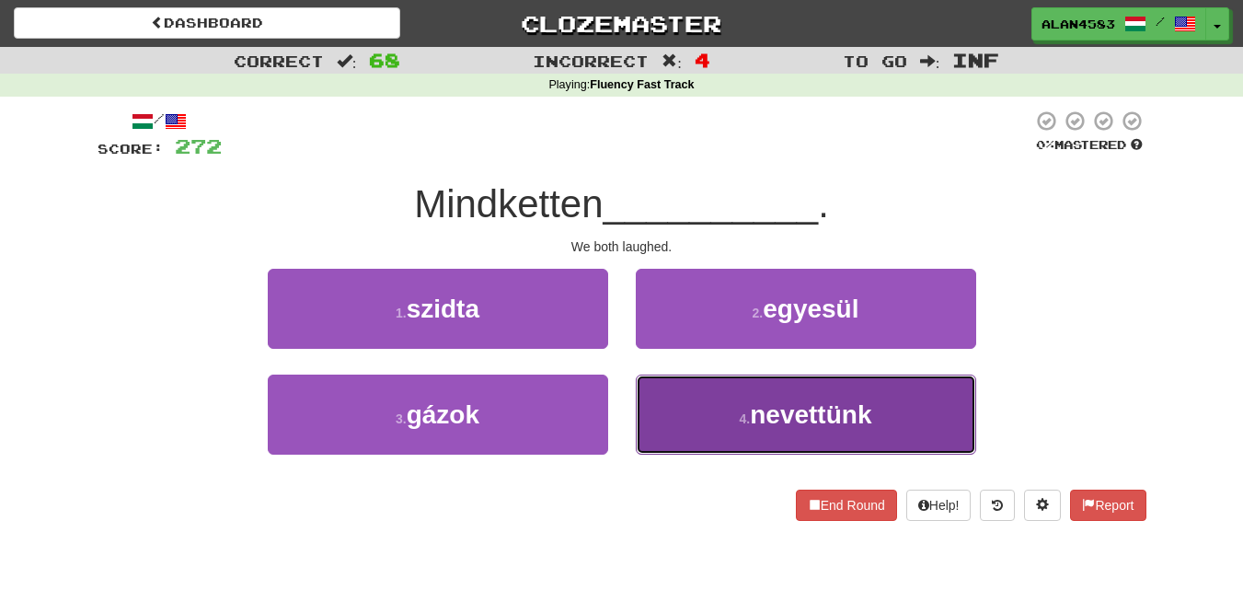
click at [772, 409] on span "nevettünk" at bounding box center [810, 414] width 121 height 29
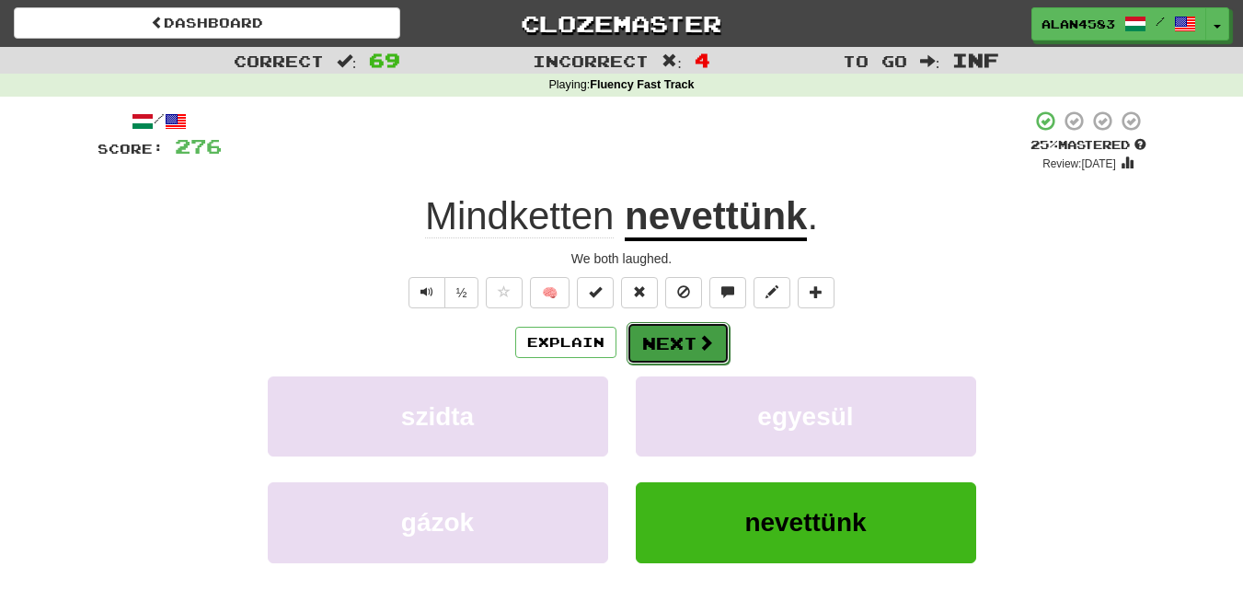
click at [703, 344] on span at bounding box center [706, 342] width 17 height 17
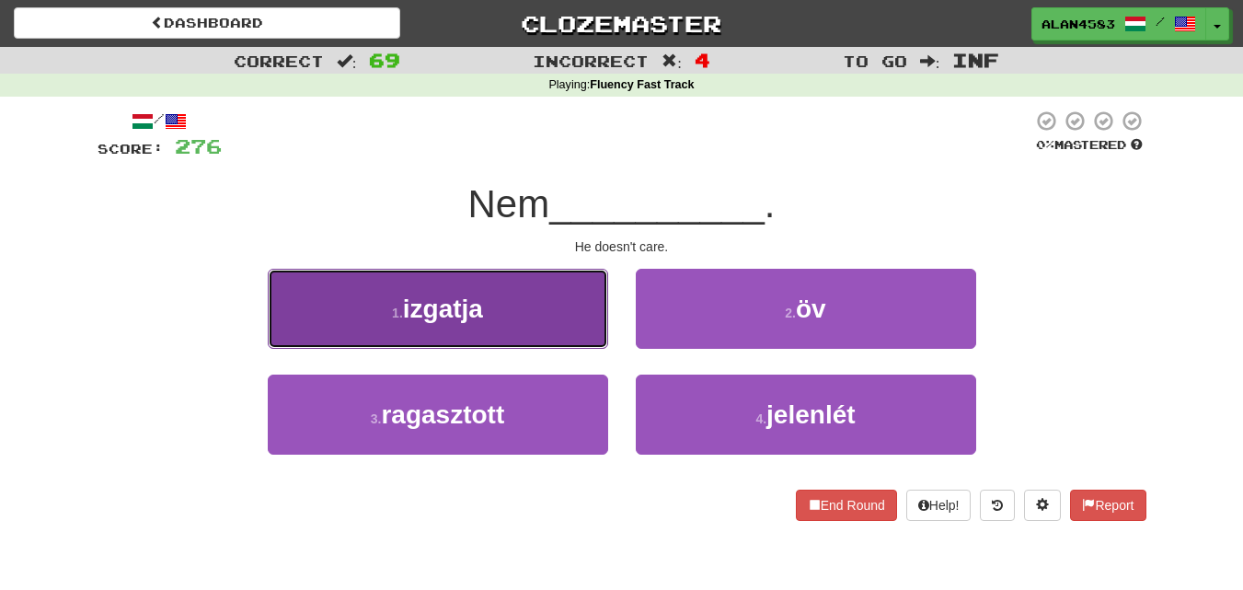
click at [339, 280] on button "1 . izgatja" at bounding box center [438, 309] width 340 height 80
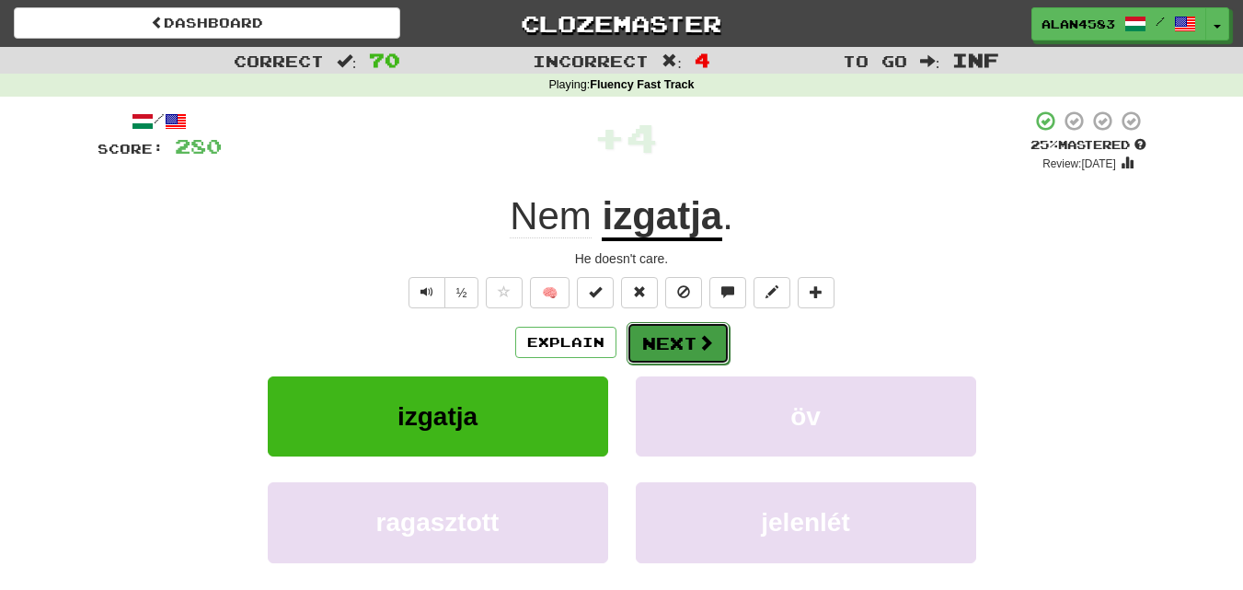
click at [704, 346] on span at bounding box center [706, 342] width 17 height 17
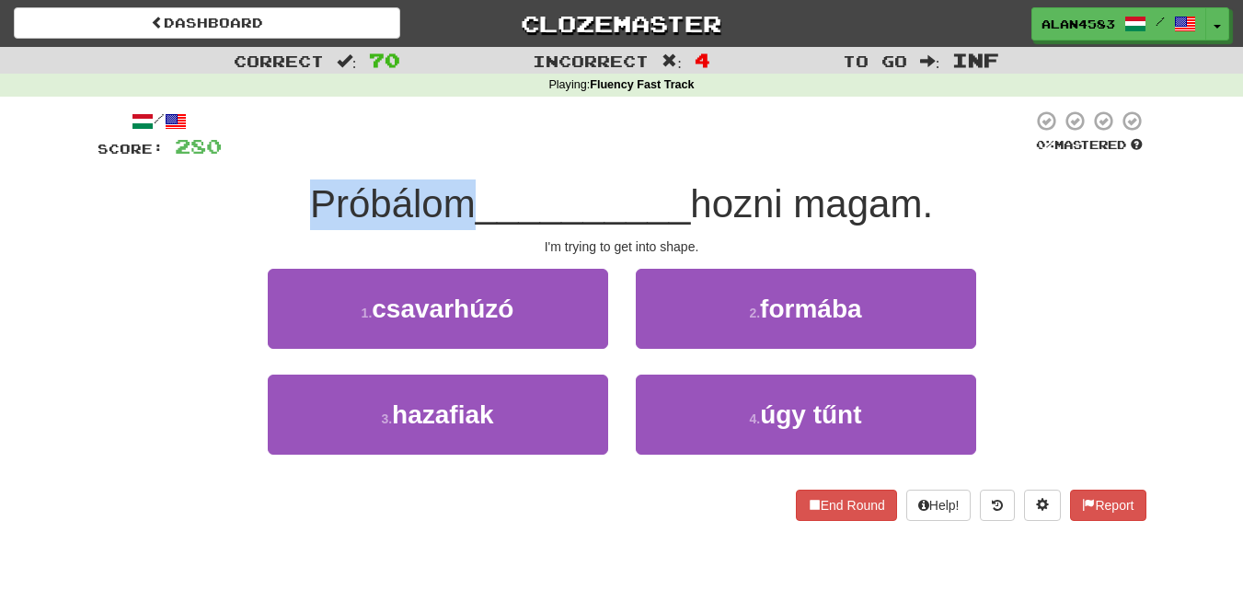
drag, startPoint x: 466, startPoint y: 204, endPoint x: 237, endPoint y: 164, distance: 231.8
click at [237, 164] on div "/ Score: 280 0 % Mastered Próbálom __________ hozni magam. I'm trying to get in…" at bounding box center [622, 315] width 1049 height 411
click at [225, 156] on div at bounding box center [225, 156] width 0 height 0
click at [195, 187] on div "Próbálom __________ hozni magam." at bounding box center [622, 204] width 1049 height 51
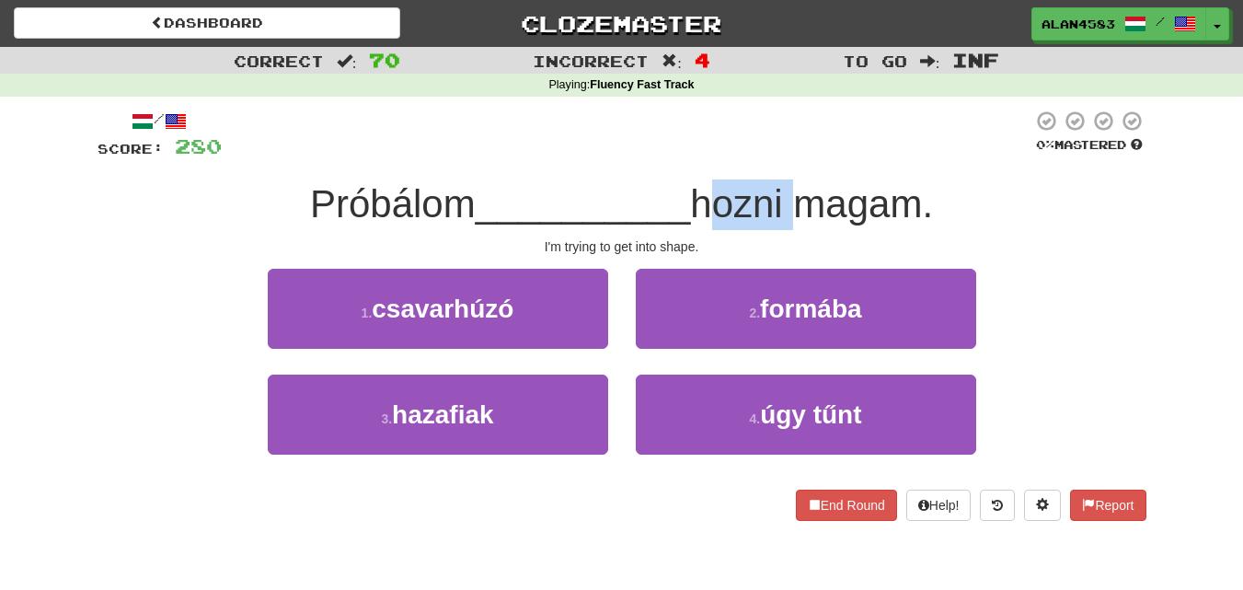
drag, startPoint x: 704, startPoint y: 198, endPoint x: 792, endPoint y: 195, distance: 88.4
click at [792, 195] on span "hozni magam." at bounding box center [811, 203] width 243 height 43
click at [780, 156] on div at bounding box center [780, 156] width 0 height 0
click at [818, 148] on div at bounding box center [627, 135] width 811 height 51
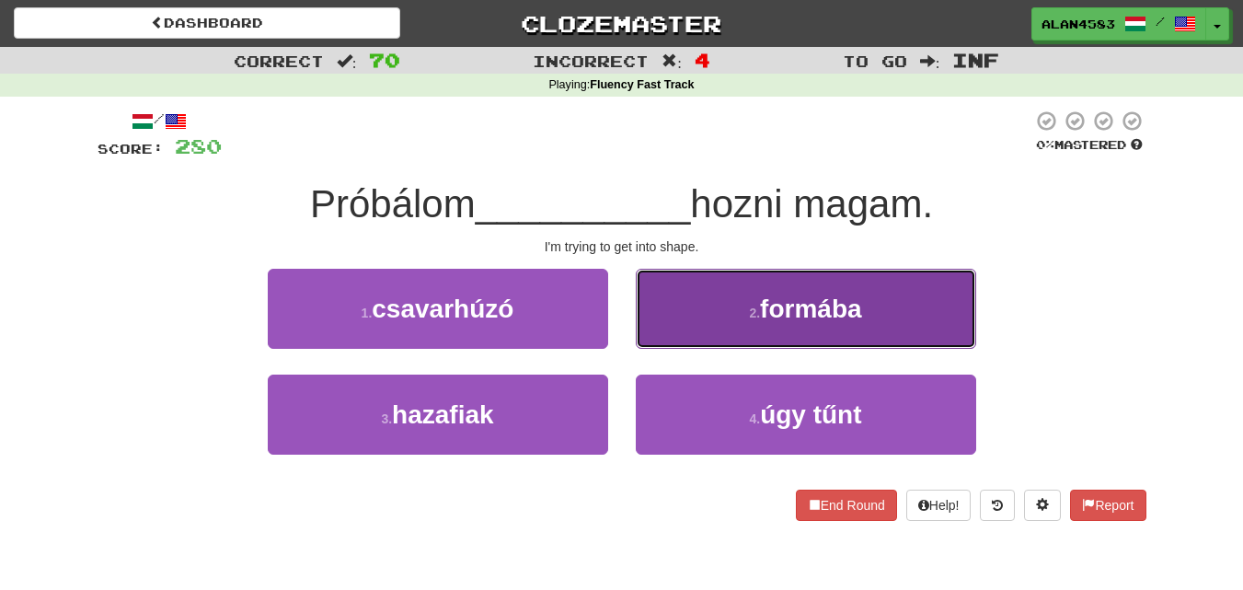
click at [736, 310] on button "2 . formába" at bounding box center [806, 309] width 340 height 80
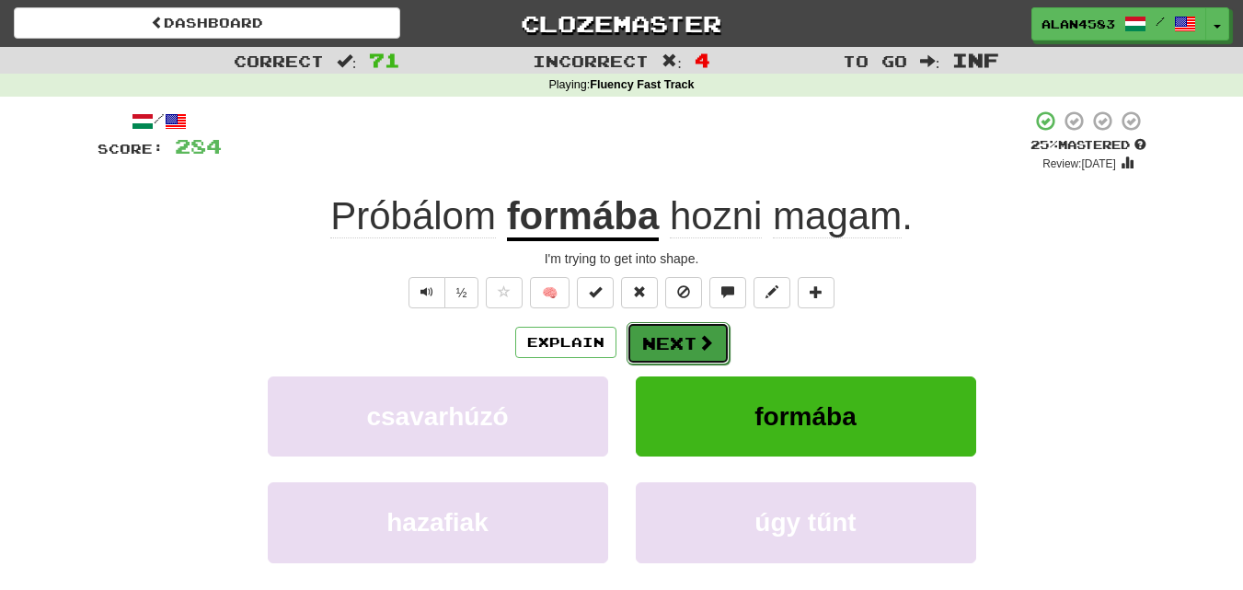
click at [707, 336] on span at bounding box center [706, 342] width 17 height 17
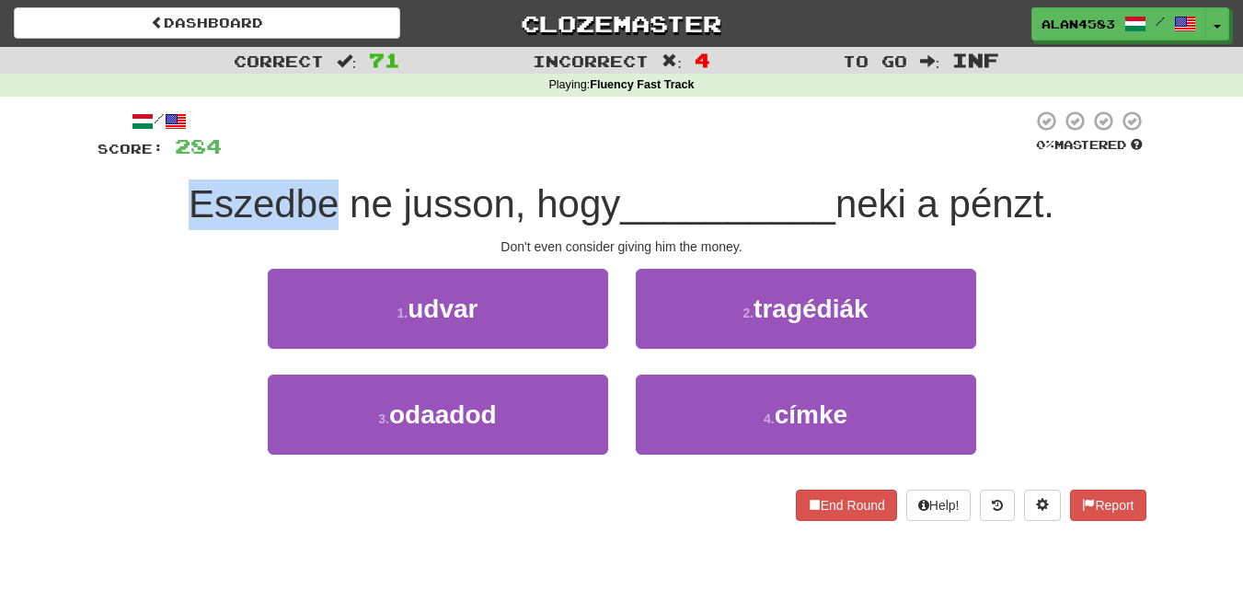
drag, startPoint x: 324, startPoint y: 202, endPoint x: 173, endPoint y: 195, distance: 151.1
click at [173, 195] on div "Eszedbe ne jusson, hogy __________ neki a pénzt." at bounding box center [622, 204] width 1049 height 51
click at [161, 156] on div at bounding box center [161, 156] width 0 height 0
click at [443, 163] on div "/ Score: 284 0 % Mastered Eszedbe ne jusson, hogy __________ neki a pénzt. [PER…" at bounding box center [622, 315] width 1049 height 411
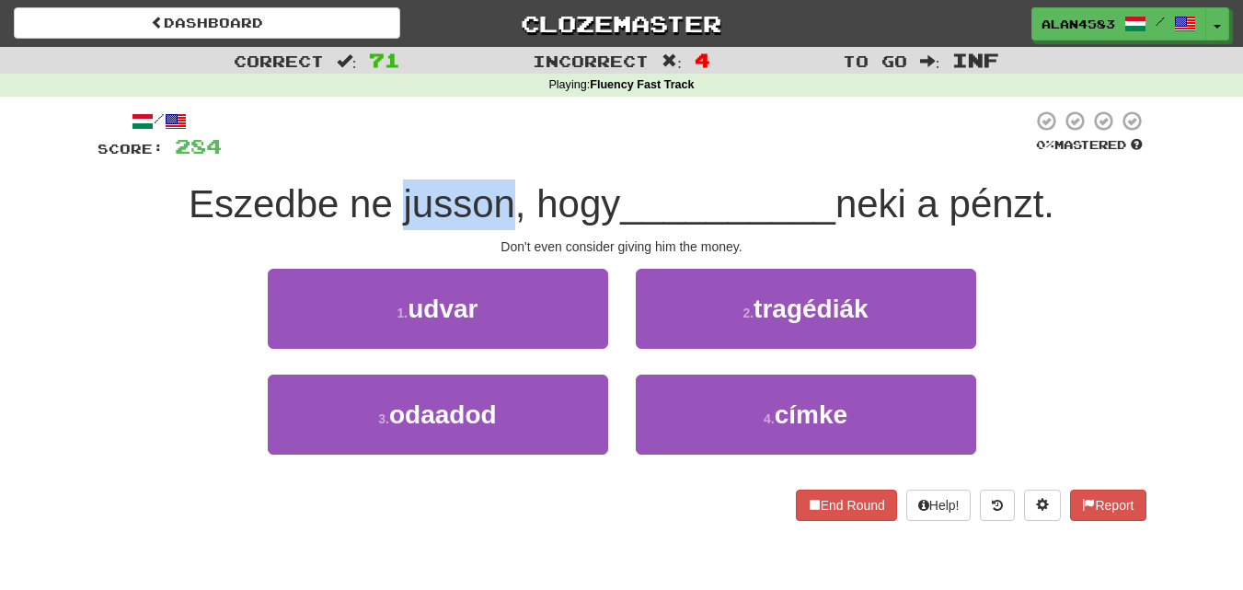
drag, startPoint x: 397, startPoint y: 207, endPoint x: 497, endPoint y: 198, distance: 100.7
click at [497, 198] on span "Eszedbe ne jusson, hogy" at bounding box center [405, 203] width 432 height 43
click at [485, 156] on div at bounding box center [485, 156] width 0 height 0
click at [516, 154] on div at bounding box center [627, 135] width 811 height 51
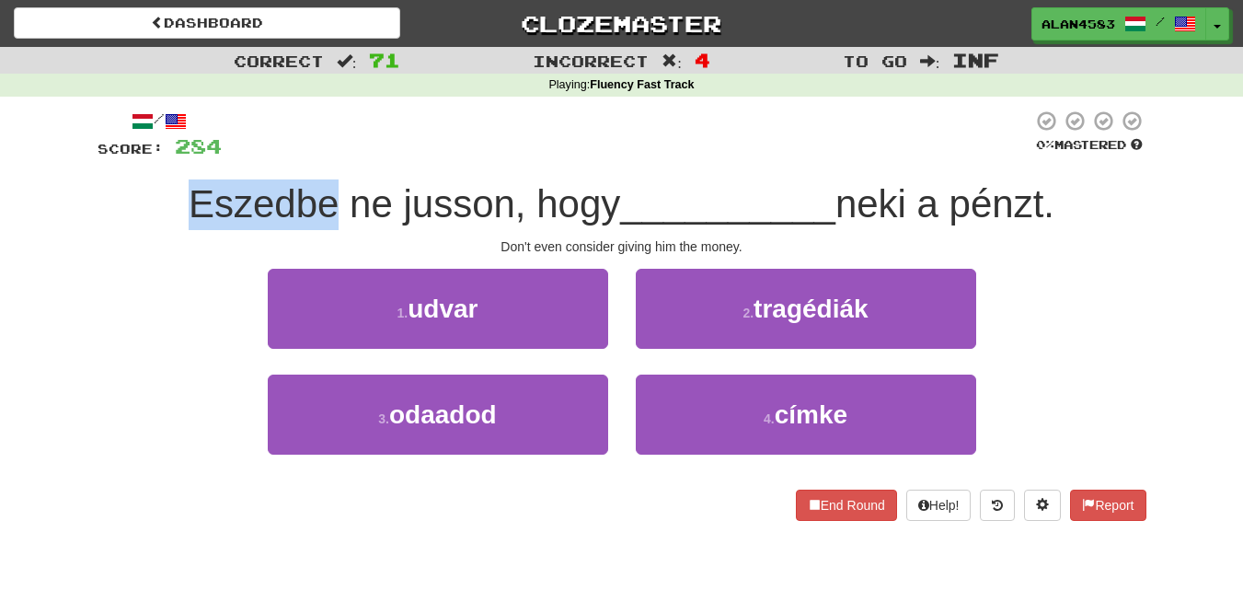
drag, startPoint x: 325, startPoint y: 202, endPoint x: 85, endPoint y: 182, distance: 241.0
click at [85, 182] on div "/ Score: 284 0 % Mastered Eszedbe ne jusson, hogy __________ neki a pénzt. [PER…" at bounding box center [622, 322] width 1077 height 450
click at [73, 156] on div at bounding box center [73, 156] width 0 height 0
click at [393, 108] on div "/ Score: 284 0 % Mastered Eszedbe ne jusson, hogy __________ neki a pénzt. [PER…" at bounding box center [622, 322] width 1049 height 450
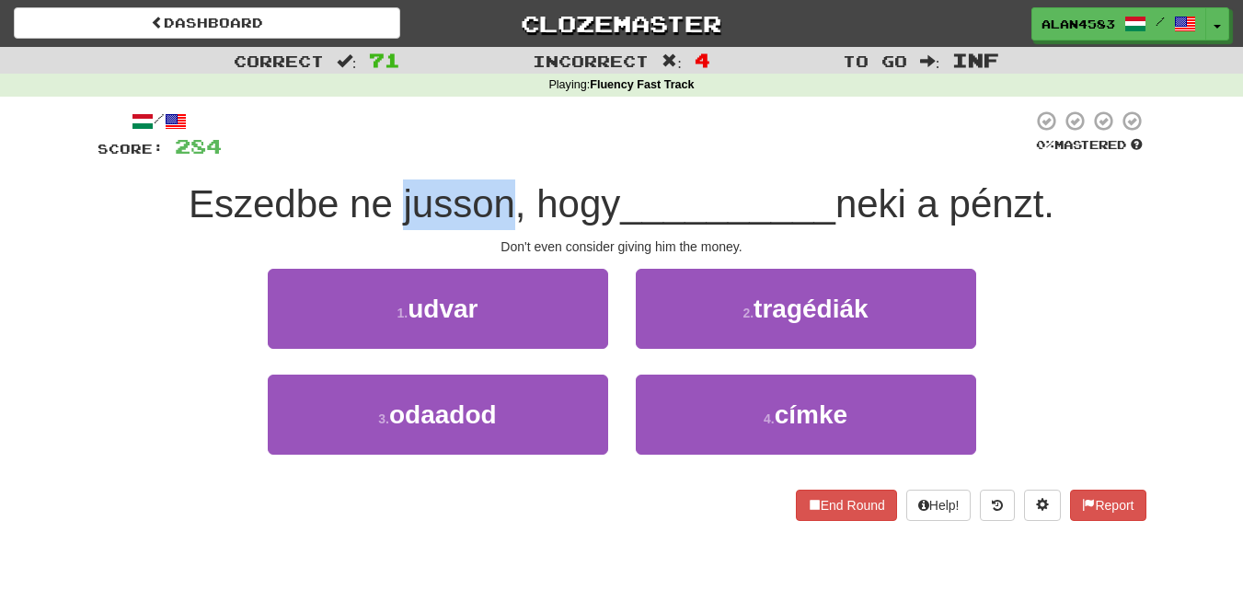
drag, startPoint x: 498, startPoint y: 189, endPoint x: 388, endPoint y: 189, distance: 109.5
click at [388, 189] on span "Eszedbe ne jusson, hogy" at bounding box center [405, 203] width 432 height 43
click at [376, 156] on div at bounding box center [376, 156] width 0 height 0
click at [668, 134] on div at bounding box center [627, 135] width 811 height 51
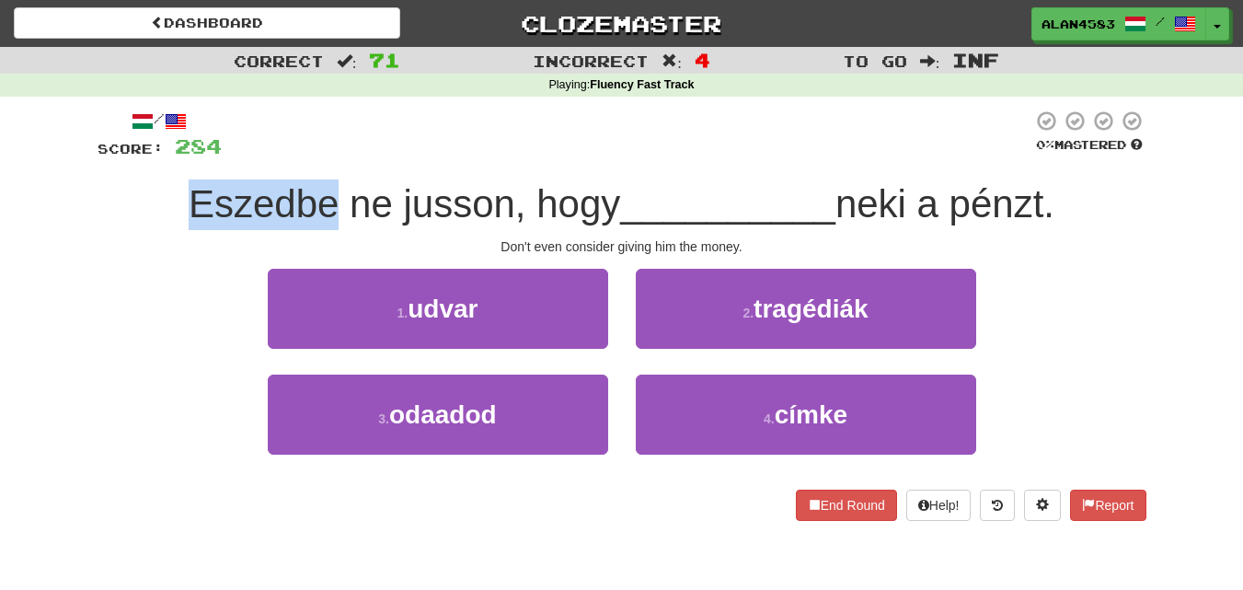
drag, startPoint x: 323, startPoint y: 196, endPoint x: 96, endPoint y: 180, distance: 227.8
click at [96, 180] on div "/ Score: 284 0 % Mastered Eszedbe ne jusson, hogy __________ neki a pénzt. [PER…" at bounding box center [622, 322] width 1077 height 450
click at [84, 156] on div at bounding box center [84, 156] width 0 height 0
click at [68, 238] on div "Correct : 71 Incorrect : 4 To go : Inf Playing : Fluency Fast Track / Score: 28…" at bounding box center [621, 297] width 1243 height 500
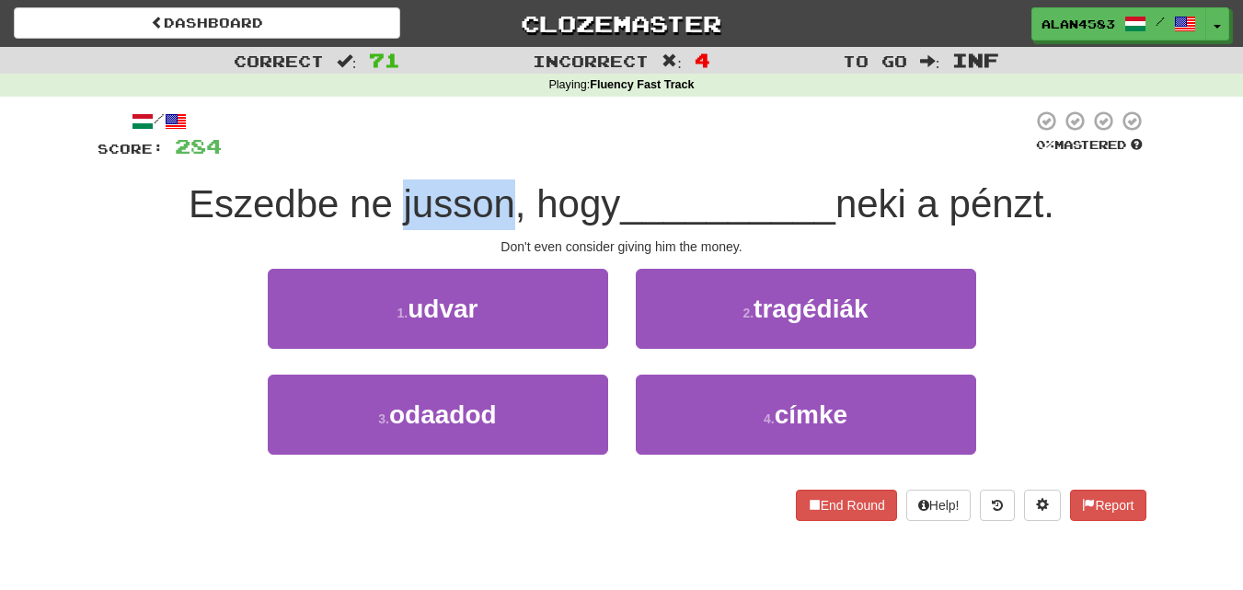
drag, startPoint x: 395, startPoint y: 196, endPoint x: 496, endPoint y: 190, distance: 101.4
click at [496, 190] on span "Eszedbe ne jusson, hogy" at bounding box center [405, 203] width 432 height 43
click at [484, 156] on div at bounding box center [484, 156] width 0 height 0
click at [572, 121] on div at bounding box center [627, 135] width 811 height 51
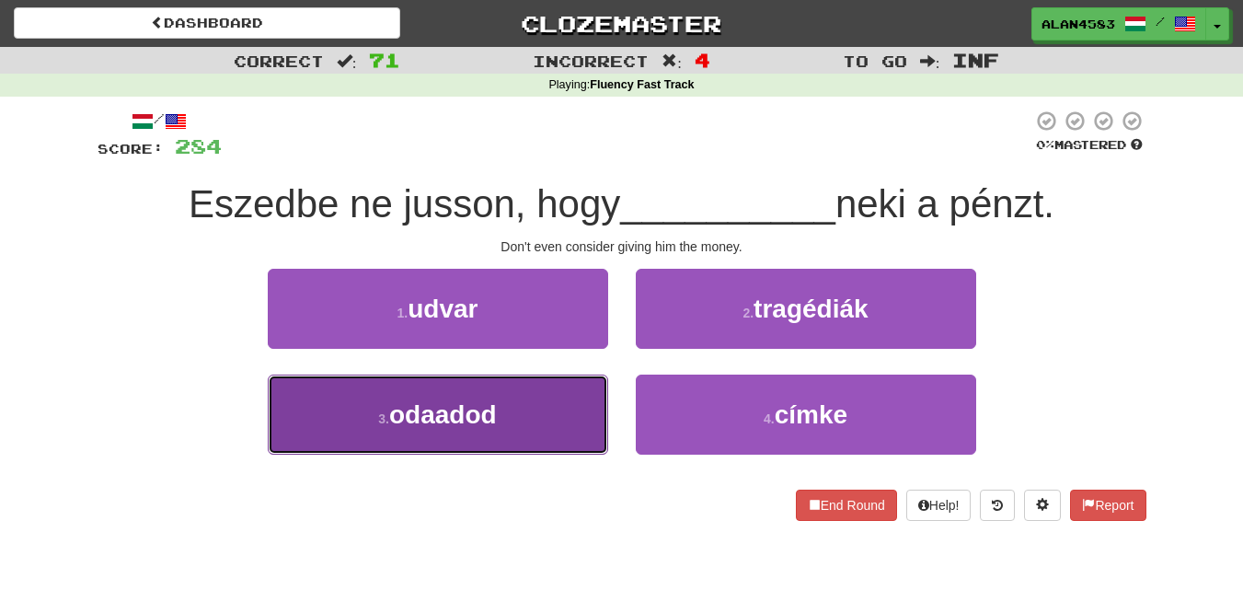
click at [386, 432] on button "3 . odaadod" at bounding box center [438, 415] width 340 height 80
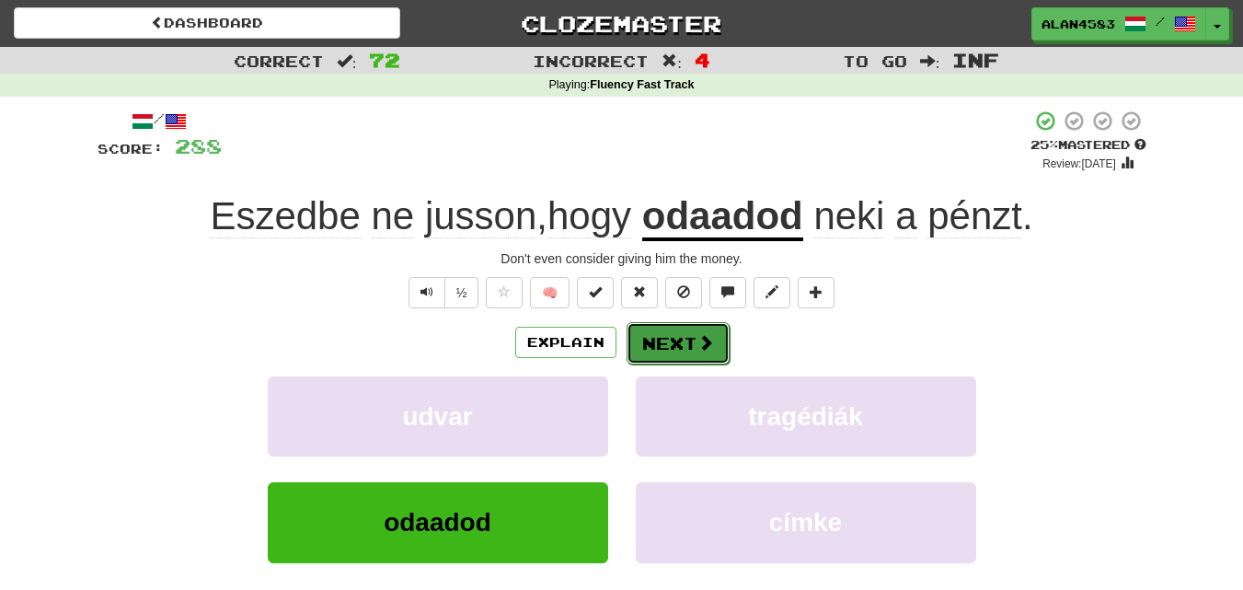
click at [650, 348] on button "Next" at bounding box center [678, 343] width 103 height 42
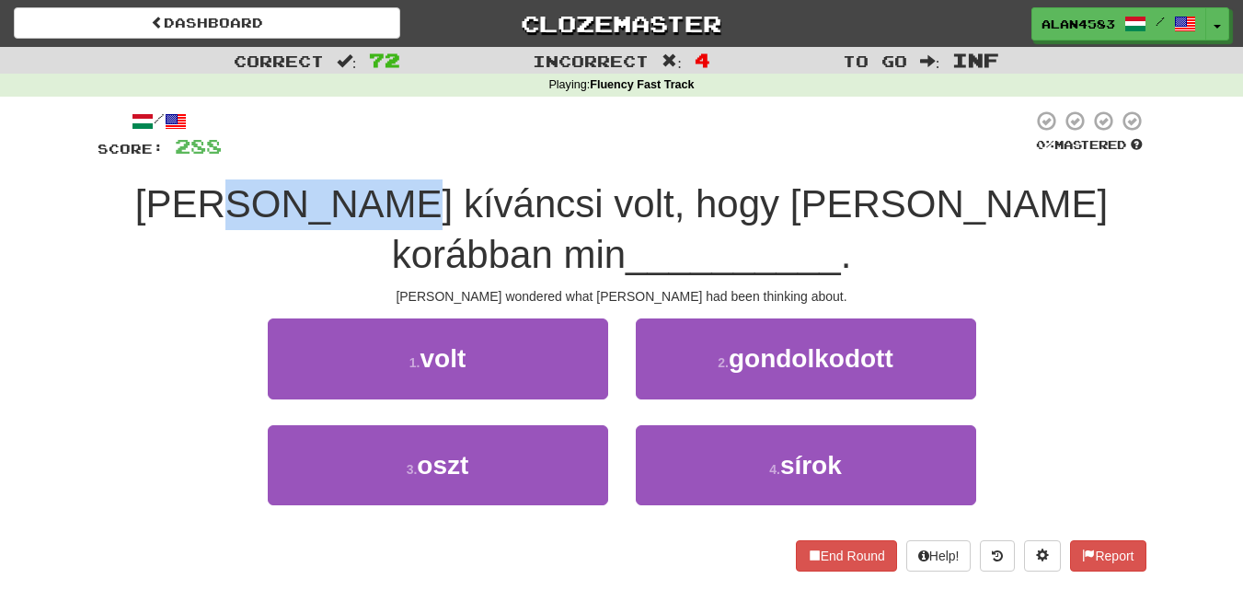
drag, startPoint x: 355, startPoint y: 196, endPoint x: 215, endPoint y: 189, distance: 140.1
click at [215, 189] on span "[PERSON_NAME] kíváncsi volt, hogy [PERSON_NAME] korábban min" at bounding box center [621, 229] width 973 height 94
click at [203, 156] on div at bounding box center [203, 156] width 0 height 0
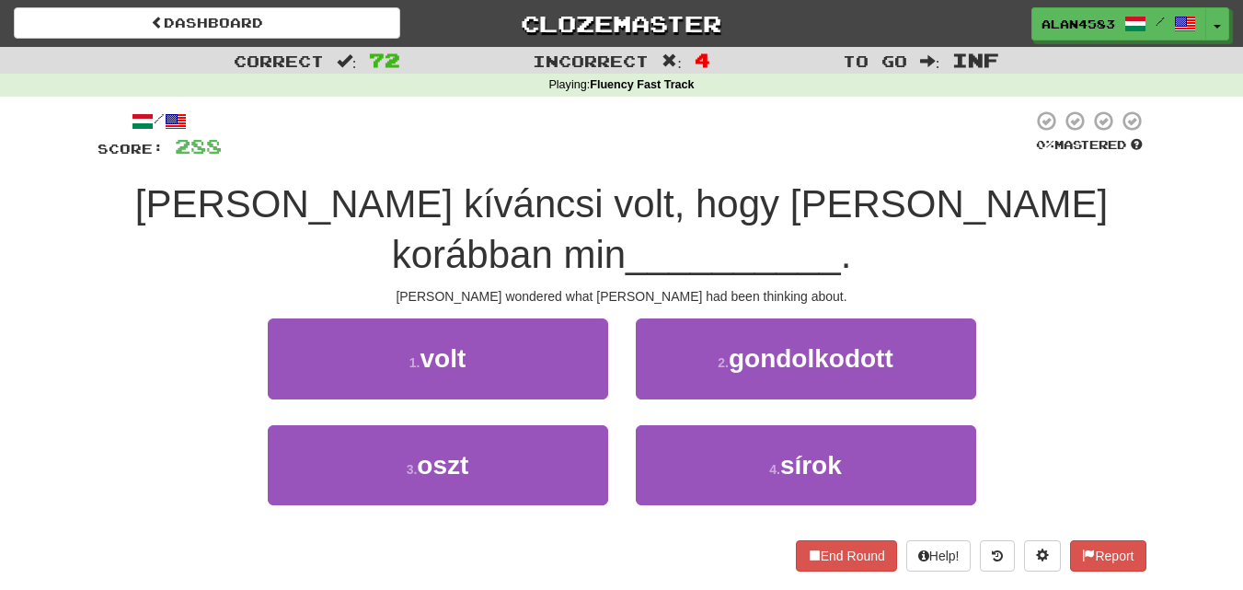
click at [467, 188] on span "[PERSON_NAME] kíváncsi volt, hogy [PERSON_NAME] korábban min" at bounding box center [621, 229] width 973 height 94
drag, startPoint x: 637, startPoint y: 197, endPoint x: 795, endPoint y: 200, distance: 158.3
click at [795, 200] on span "[PERSON_NAME] kíváncsi volt, hogy [PERSON_NAME] korábban min" at bounding box center [621, 229] width 973 height 94
click at [783, 156] on div at bounding box center [783, 156] width 0 height 0
click at [872, 141] on div at bounding box center [627, 135] width 811 height 51
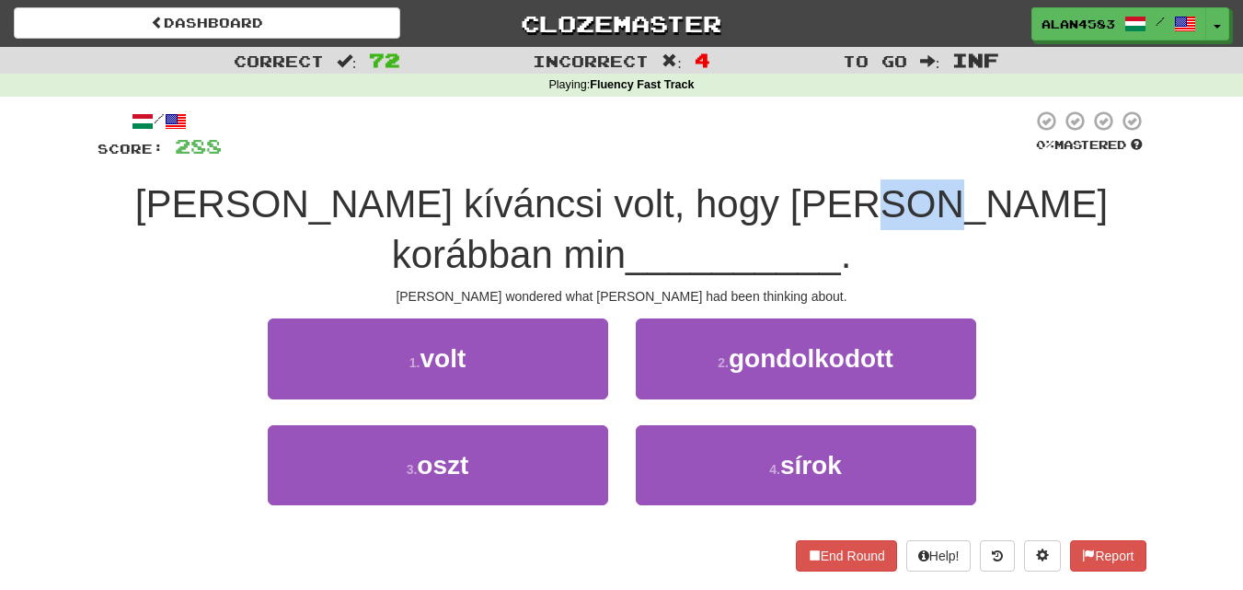
drag, startPoint x: 809, startPoint y: 198, endPoint x: 866, endPoint y: 198, distance: 57.1
click at [866, 198] on span "[PERSON_NAME] kíváncsi volt, hogy [PERSON_NAME] korábban min" at bounding box center [621, 229] width 973 height 94
click at [854, 156] on div at bounding box center [854, 156] width 0 height 0
click at [697, 142] on div at bounding box center [627, 135] width 811 height 51
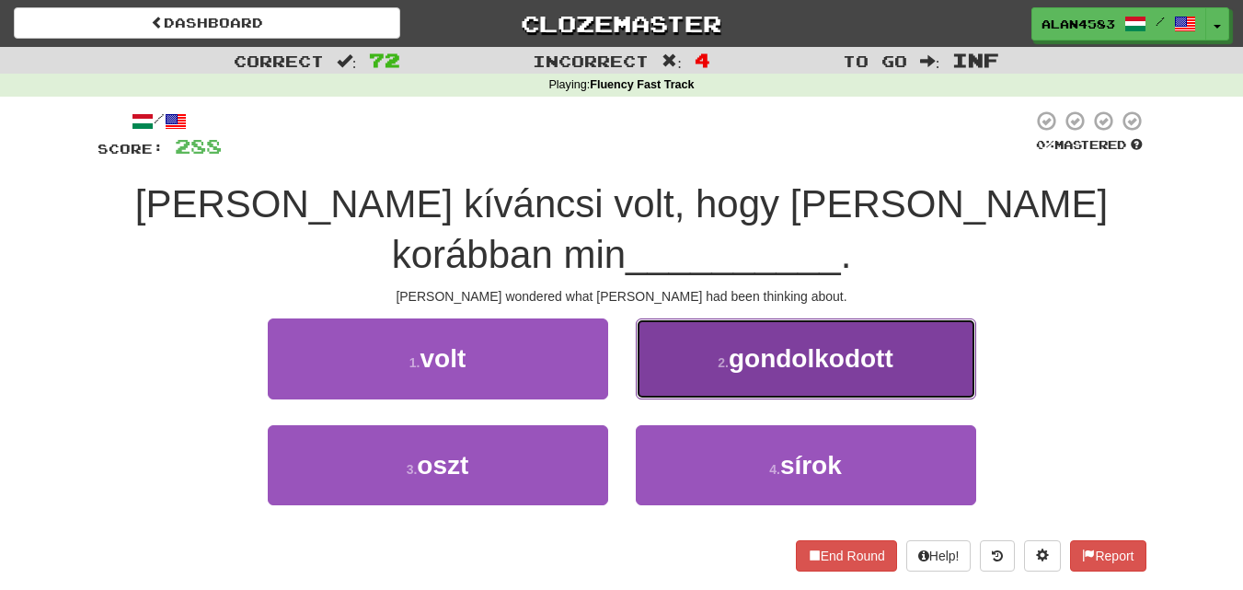
click at [769, 344] on span "gondolkodott" at bounding box center [811, 358] width 165 height 29
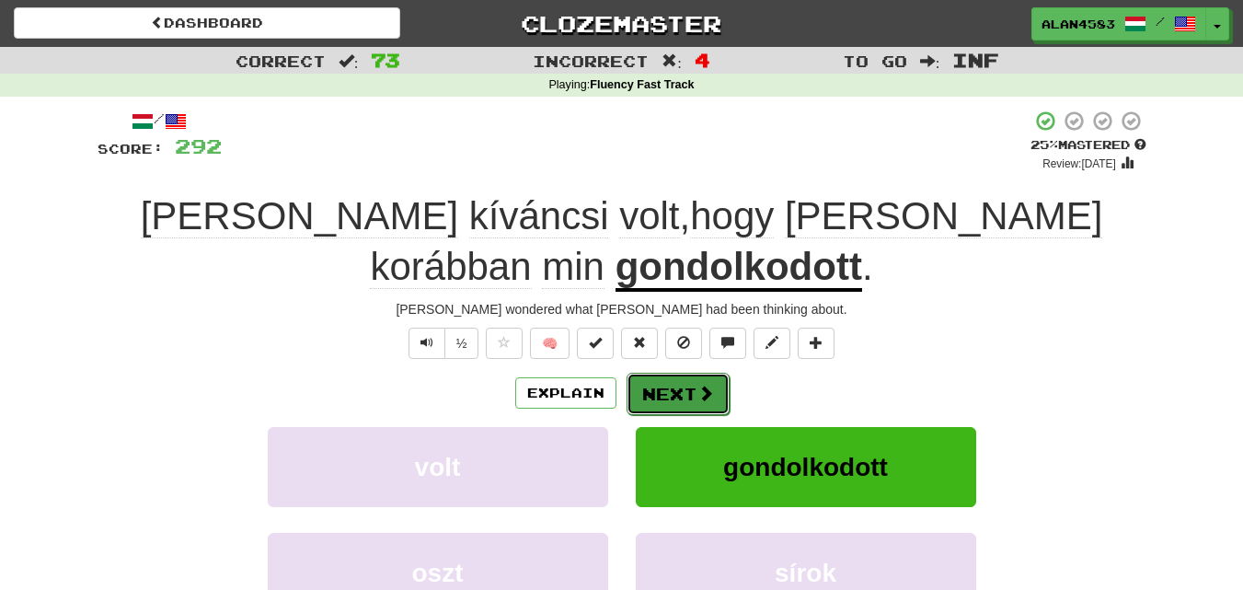
click at [690, 373] on button "Next" at bounding box center [678, 394] width 103 height 42
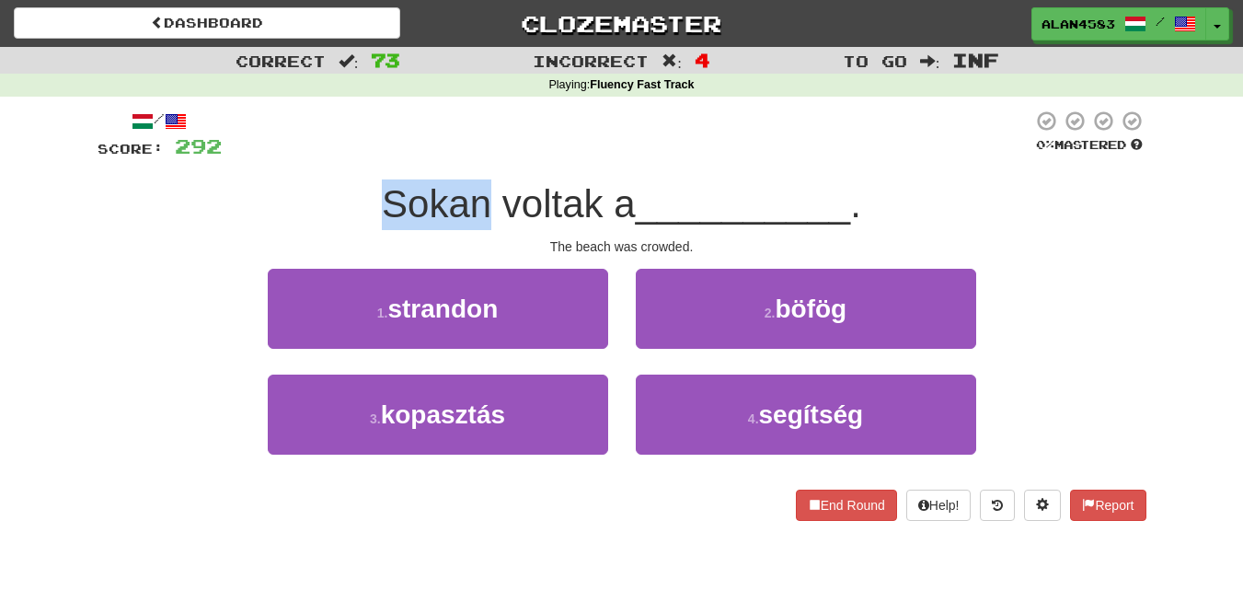
drag, startPoint x: 483, startPoint y: 192, endPoint x: 362, endPoint y: 192, distance: 121.5
click at [362, 192] on div "Sokan voltak a __________ ." at bounding box center [622, 204] width 1049 height 51
click at [350, 156] on div at bounding box center [350, 156] width 0 height 0
click at [364, 176] on div "/ Score: 292 0 % Mastered Sokan voltak a __________ . The beach was crowded. 1 …" at bounding box center [622, 315] width 1049 height 411
click at [571, 138] on div at bounding box center [627, 135] width 811 height 51
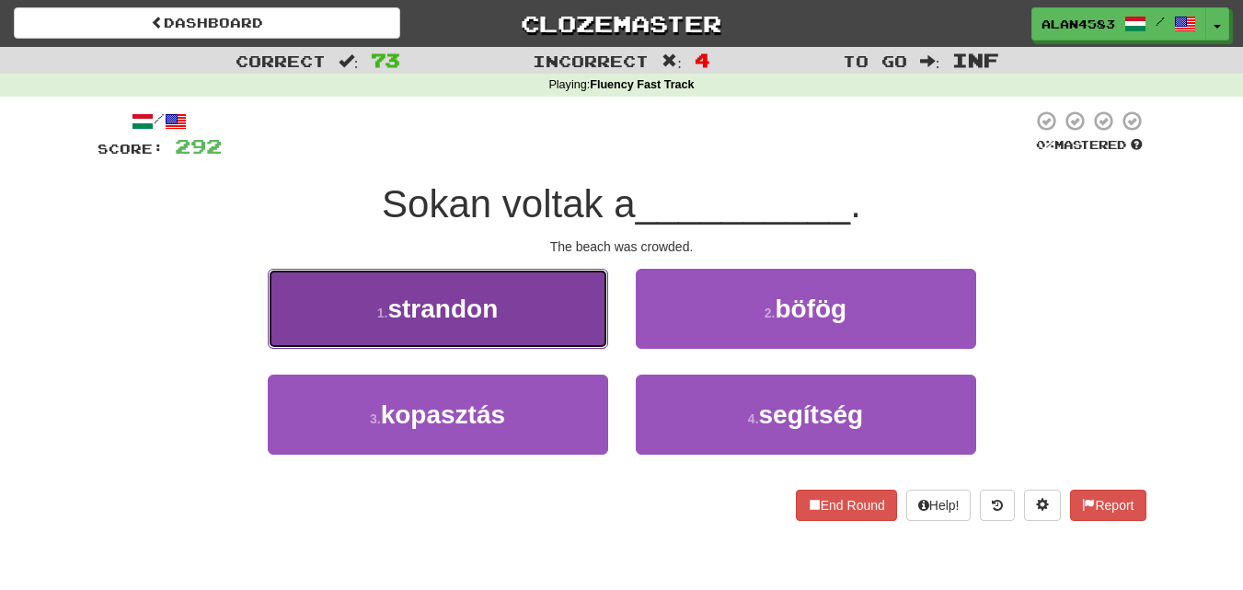
click at [379, 309] on small "1 ." at bounding box center [382, 313] width 11 height 15
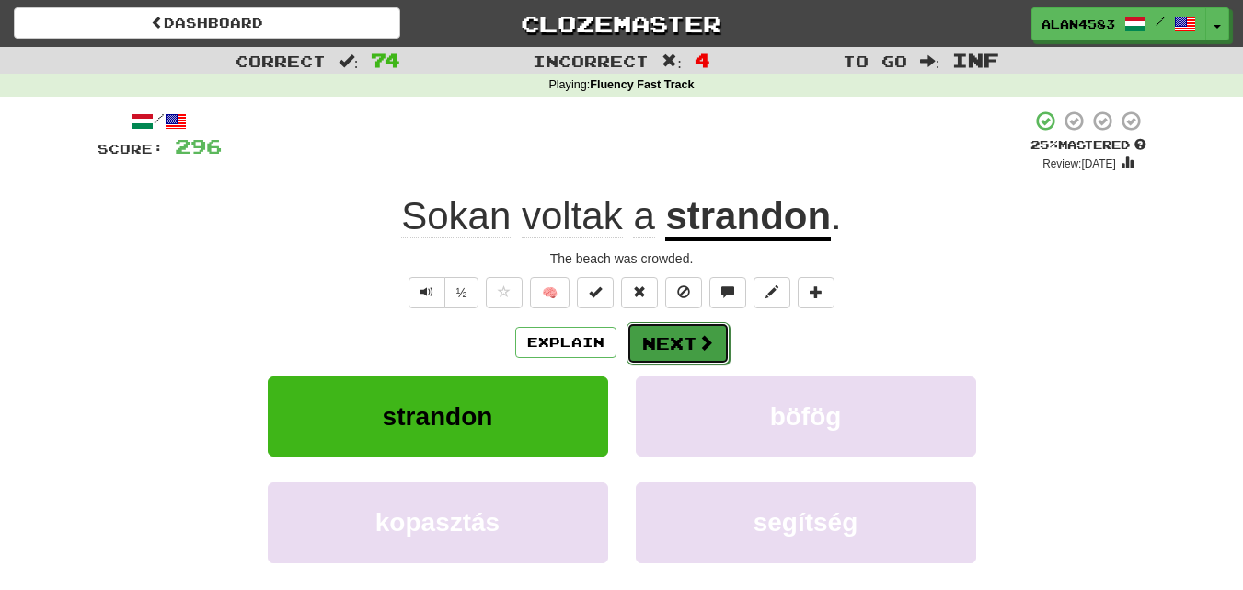
click at [703, 356] on button "Next" at bounding box center [678, 343] width 103 height 42
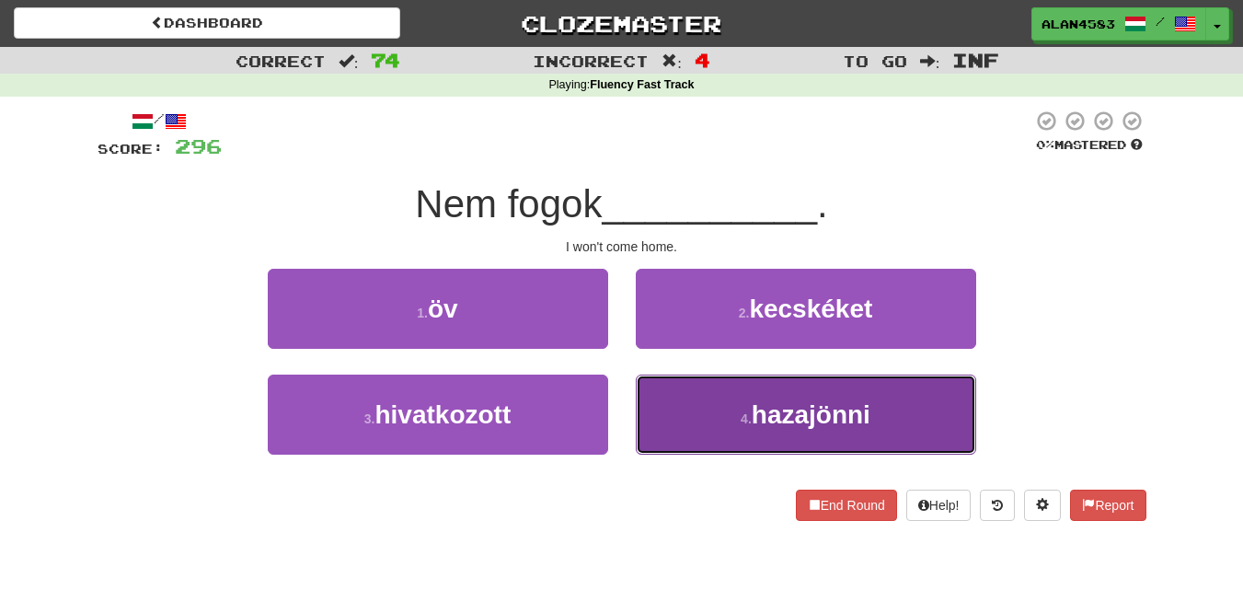
click at [772, 422] on span "hazajönni" at bounding box center [811, 414] width 119 height 29
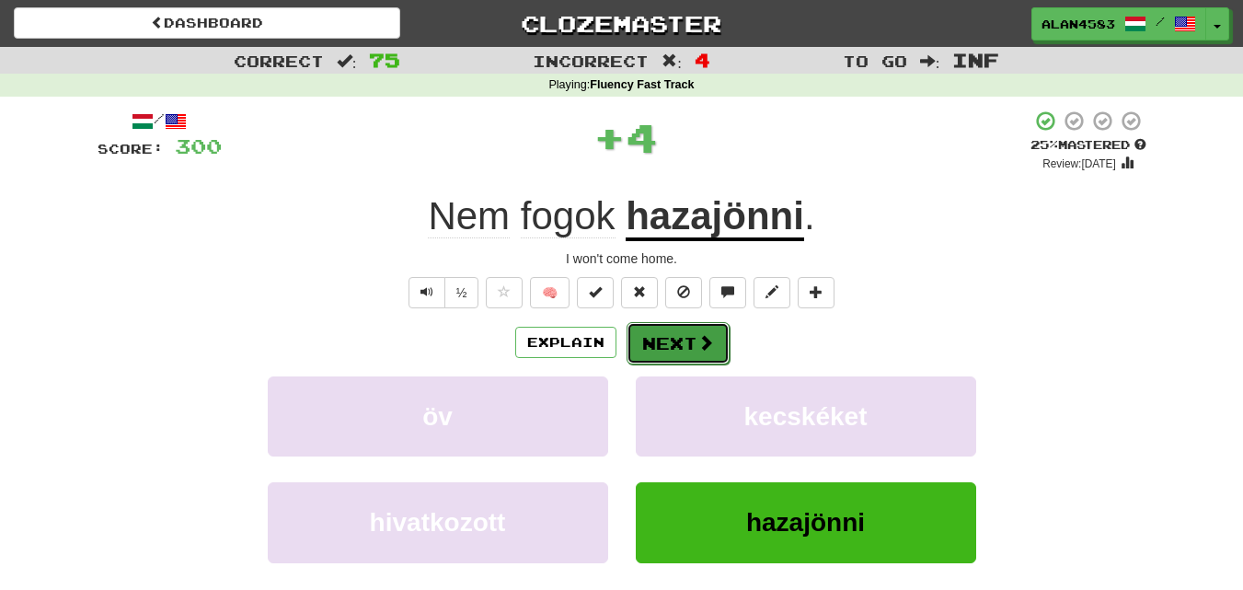
click at [698, 338] on span at bounding box center [706, 342] width 17 height 17
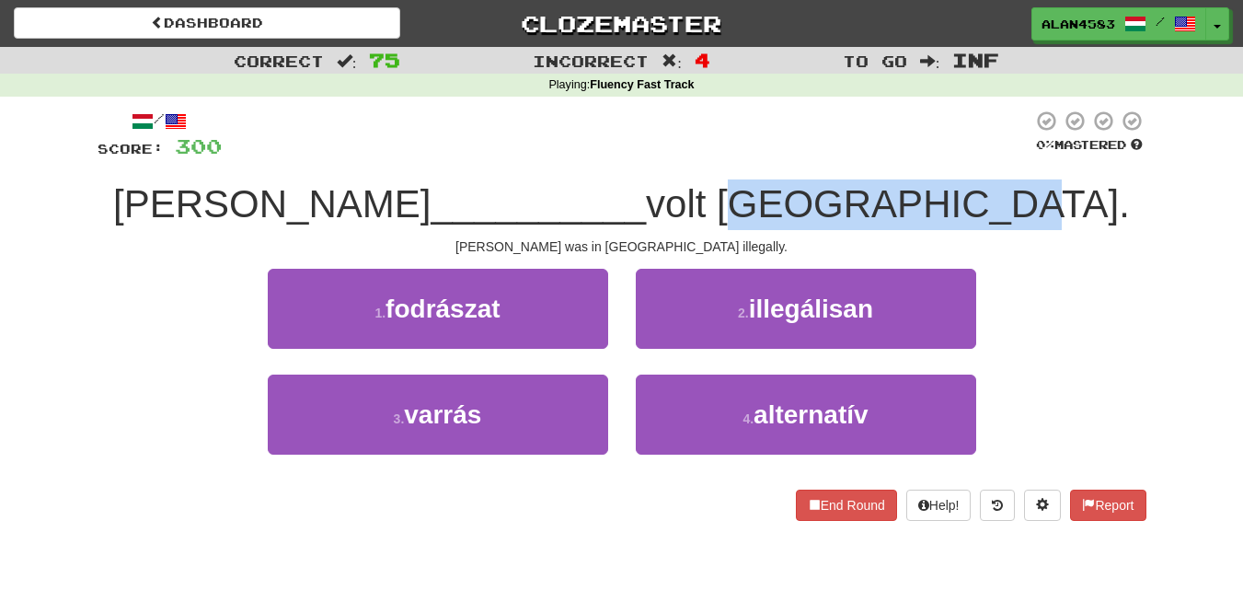
drag, startPoint x: 694, startPoint y: 190, endPoint x: 921, endPoint y: 191, distance: 227.3
click at [921, 191] on span "volt [GEOGRAPHIC_DATA]." at bounding box center [888, 203] width 484 height 43
click at [909, 156] on div at bounding box center [909, 156] width 0 height 0
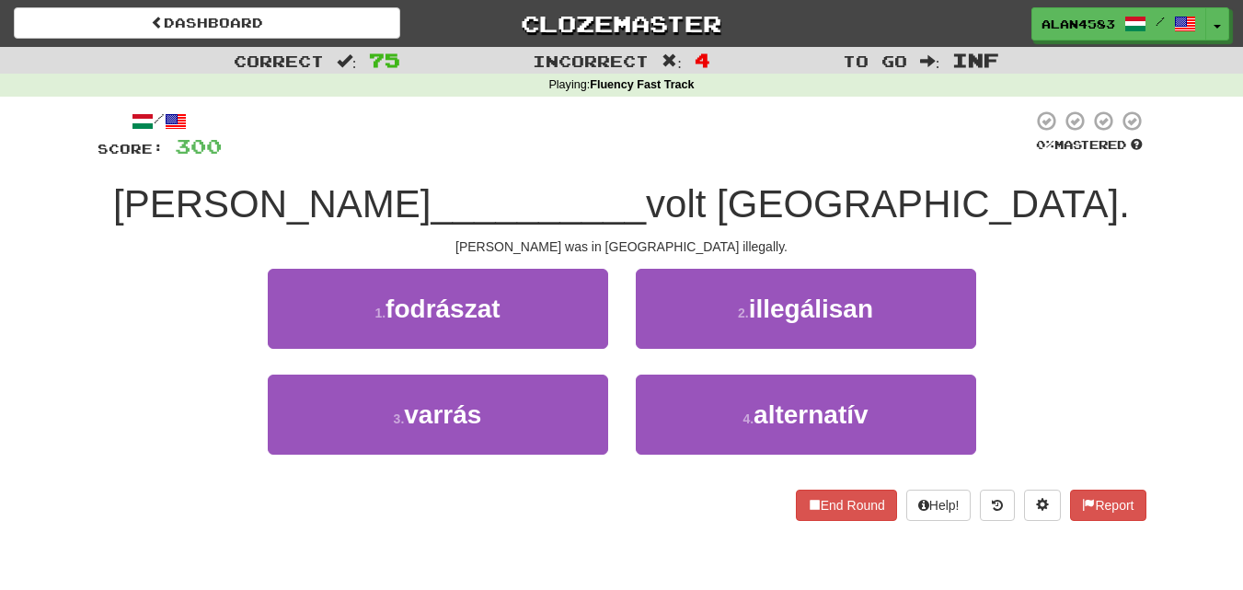
click at [935, 144] on div at bounding box center [627, 135] width 811 height 51
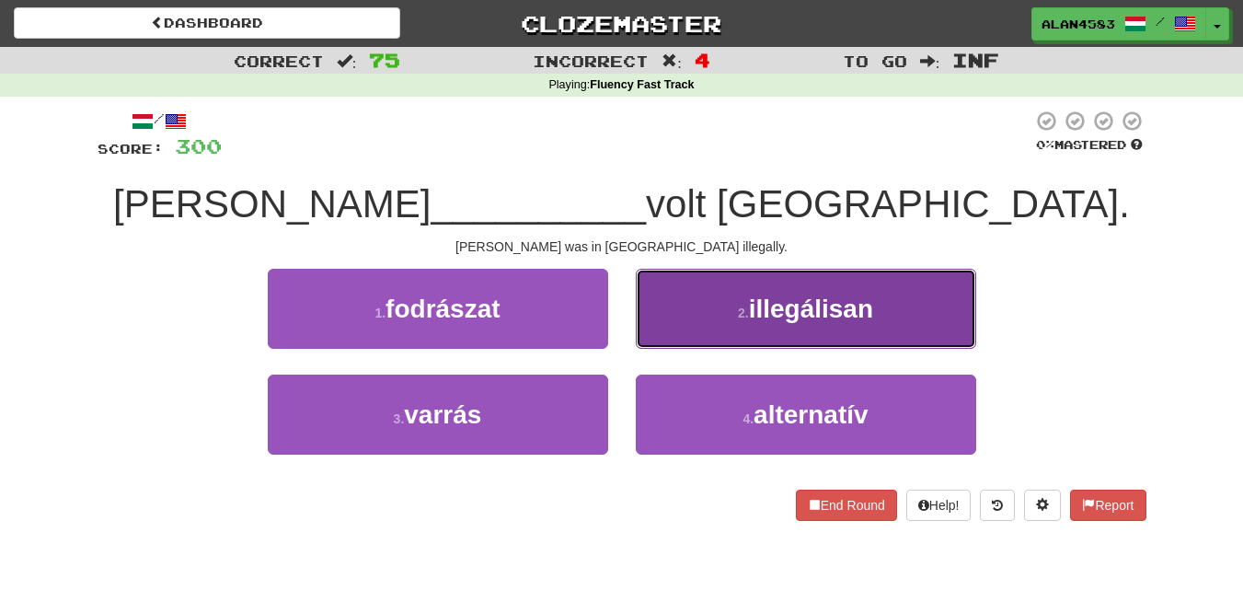
click at [704, 295] on button "2 . illegálisan" at bounding box center [806, 309] width 340 height 80
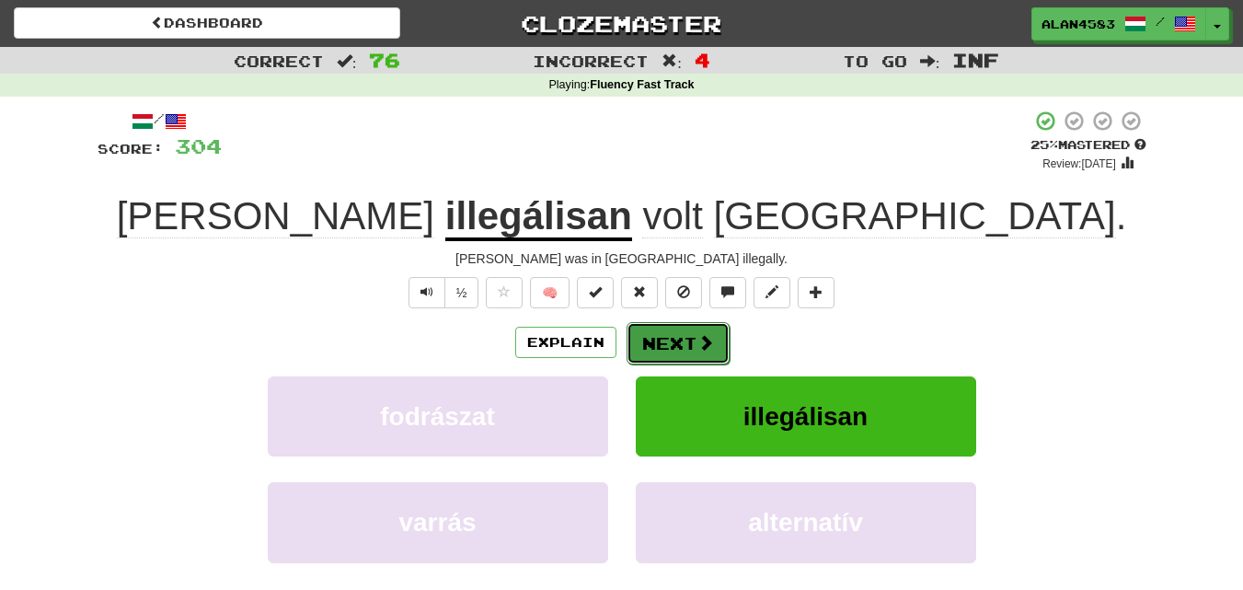
click at [688, 334] on button "Next" at bounding box center [678, 343] width 103 height 42
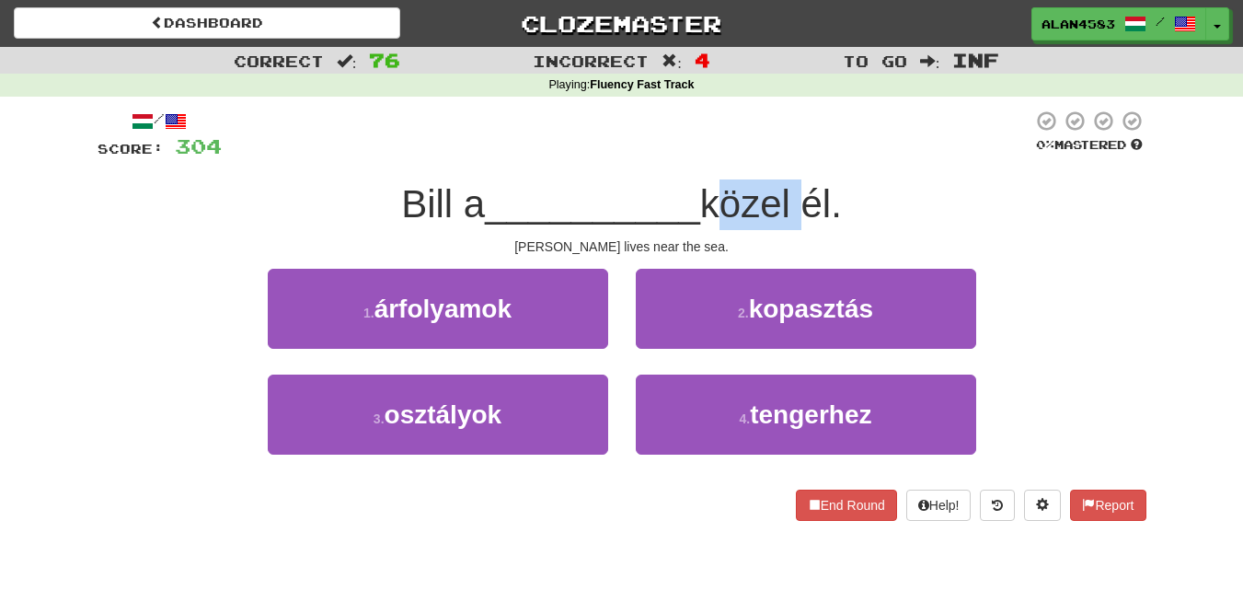
drag, startPoint x: 717, startPoint y: 197, endPoint x: 802, endPoint y: 189, distance: 85.1
click at [802, 189] on span "közel él." at bounding box center [771, 203] width 142 height 43
click at [790, 156] on div at bounding box center [790, 156] width 0 height 0
click at [877, 131] on div at bounding box center [627, 135] width 811 height 51
drag, startPoint x: 841, startPoint y: 191, endPoint x: 813, endPoint y: 192, distance: 28.5
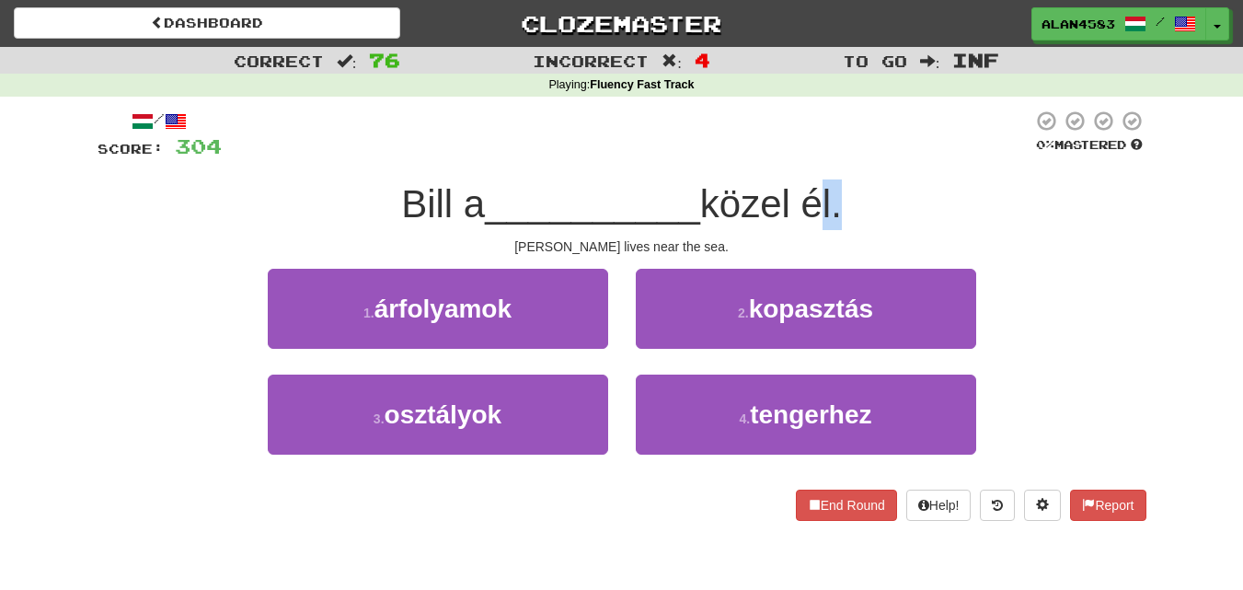
click at [813, 192] on span "közel él." at bounding box center [771, 203] width 142 height 43
click at [801, 156] on div at bounding box center [801, 156] width 0 height 0
click at [927, 113] on div at bounding box center [627, 135] width 811 height 51
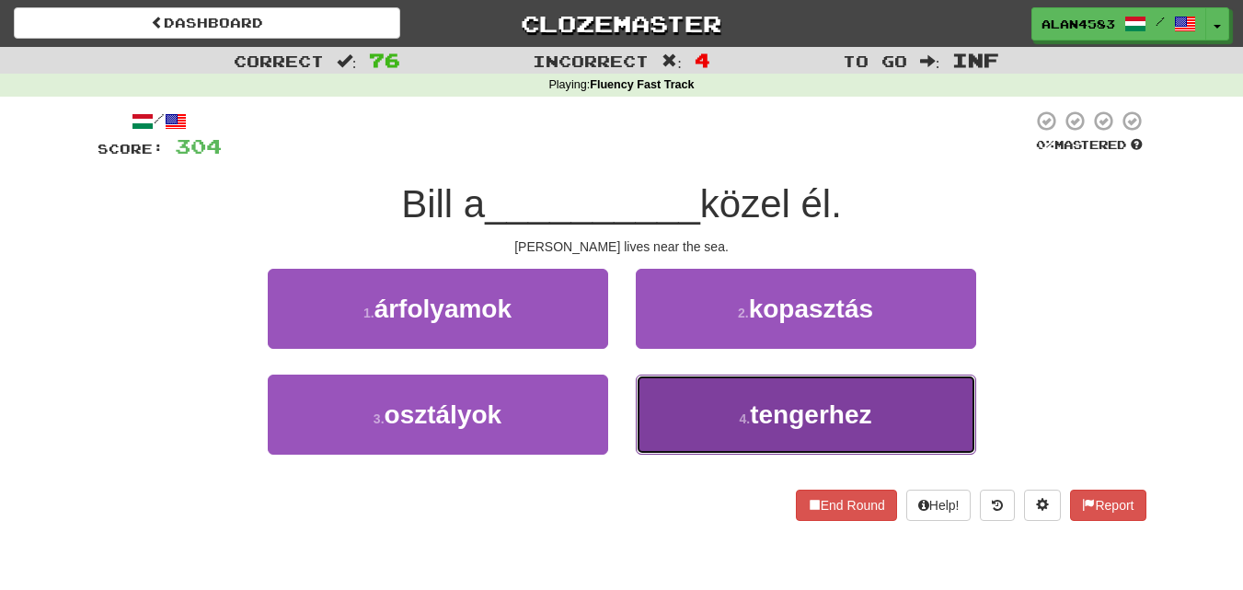
click at [718, 402] on button "4 . tengerhez" at bounding box center [806, 415] width 340 height 80
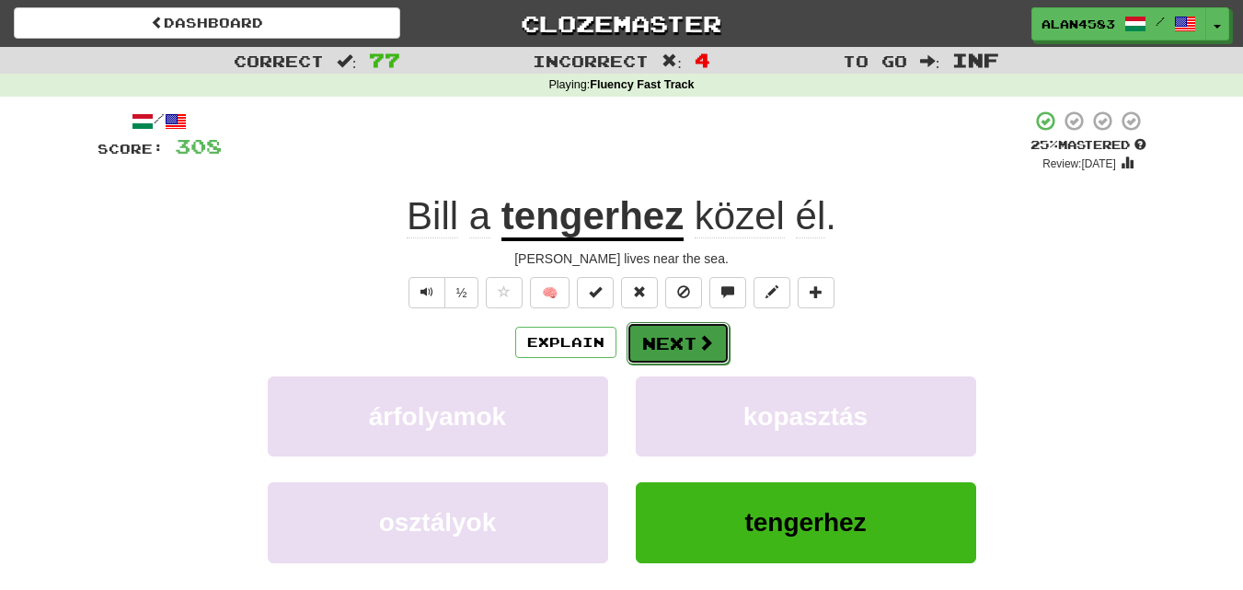
click at [685, 348] on button "Next" at bounding box center [678, 343] width 103 height 42
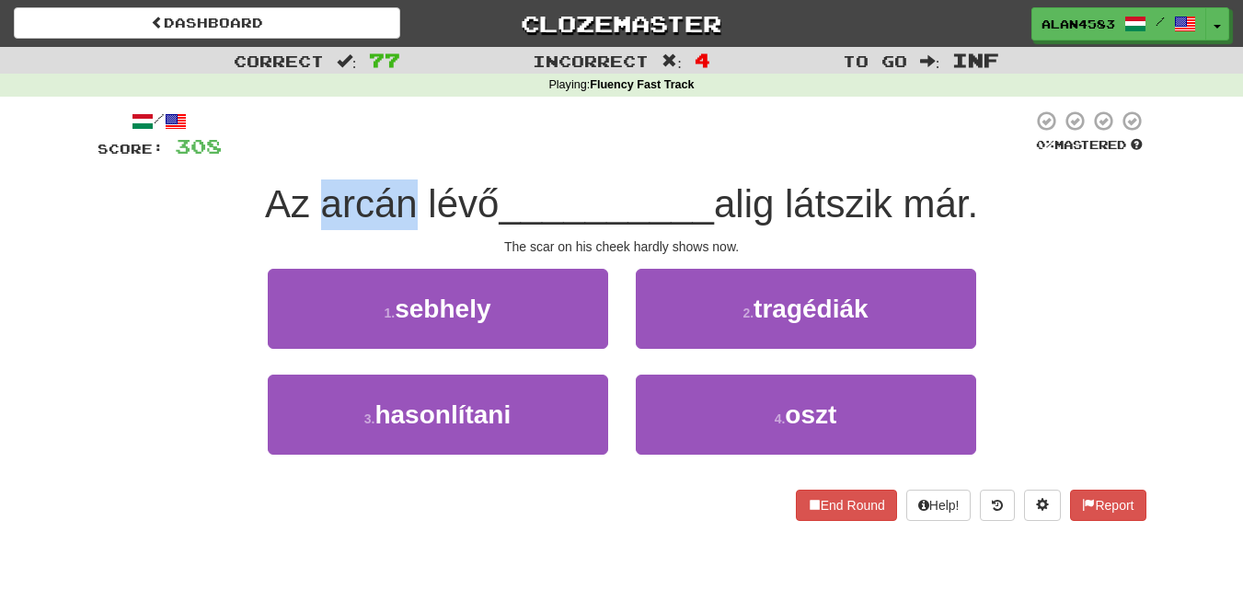
drag, startPoint x: 402, startPoint y: 201, endPoint x: 307, endPoint y: 195, distance: 94.9
click at [307, 195] on span "Az arcán lévő" at bounding box center [382, 203] width 234 height 43
click at [295, 156] on div at bounding box center [295, 156] width 0 height 0
click at [341, 142] on div at bounding box center [627, 135] width 811 height 51
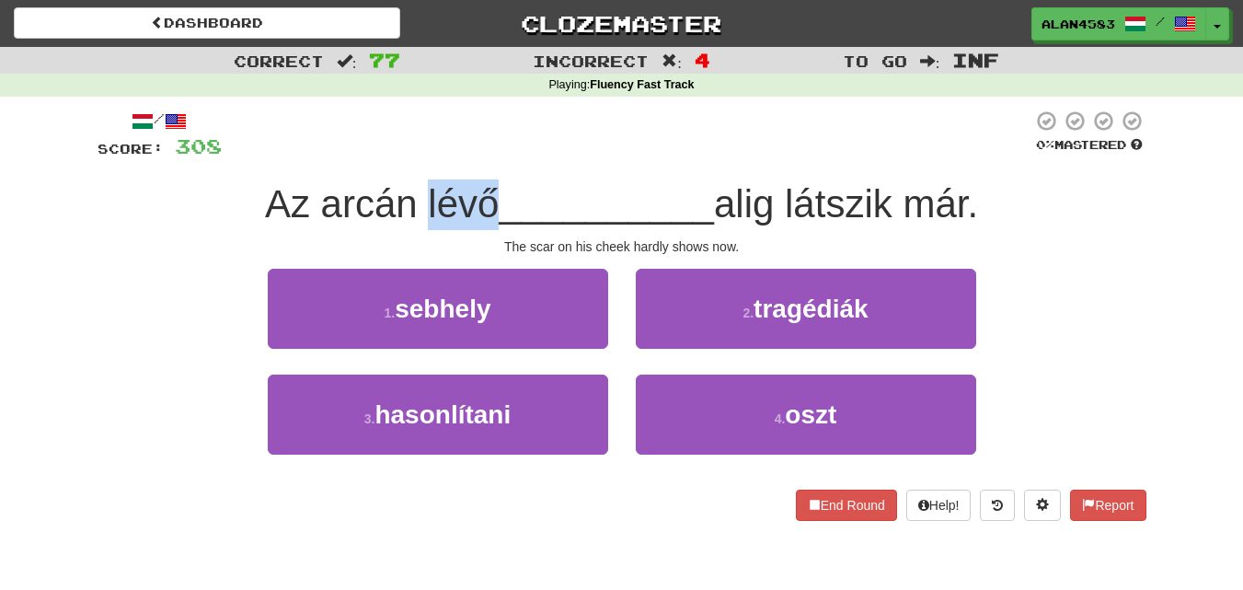
drag, startPoint x: 415, startPoint y: 195, endPoint x: 483, endPoint y: 192, distance: 68.2
click at [483, 192] on span "Az arcán lévő" at bounding box center [382, 203] width 234 height 43
click at [471, 156] on div at bounding box center [471, 156] width 0 height 0
click at [524, 161] on div "/ Score: 308 0 % Mastered Az arcán lévő __________ alig látszik már. The scar o…" at bounding box center [622, 315] width 1049 height 411
drag, startPoint x: 778, startPoint y: 202, endPoint x: 727, endPoint y: 206, distance: 50.7
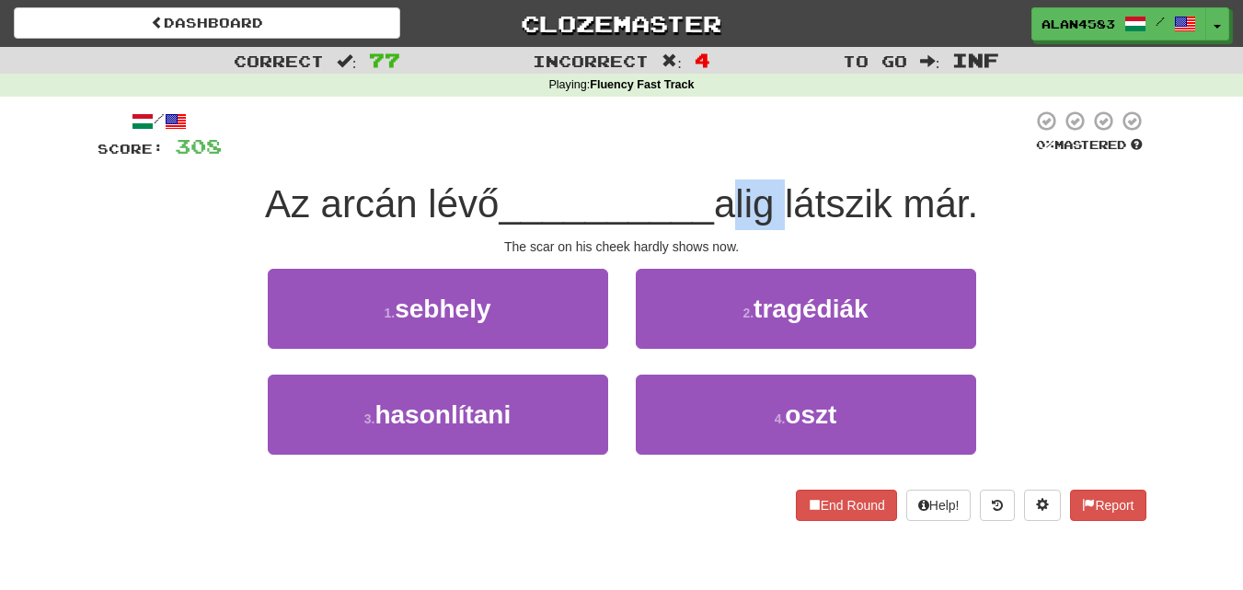
click at [727, 206] on span "alig látszik már." at bounding box center [846, 203] width 264 height 43
click at [715, 226] on div at bounding box center [715, 226] width 0 height 0
click at [782, 117] on div at bounding box center [627, 135] width 811 height 51
drag, startPoint x: 795, startPoint y: 216, endPoint x: 898, endPoint y: 208, distance: 103.4
click at [898, 208] on span "alig látszik már." at bounding box center [846, 203] width 264 height 43
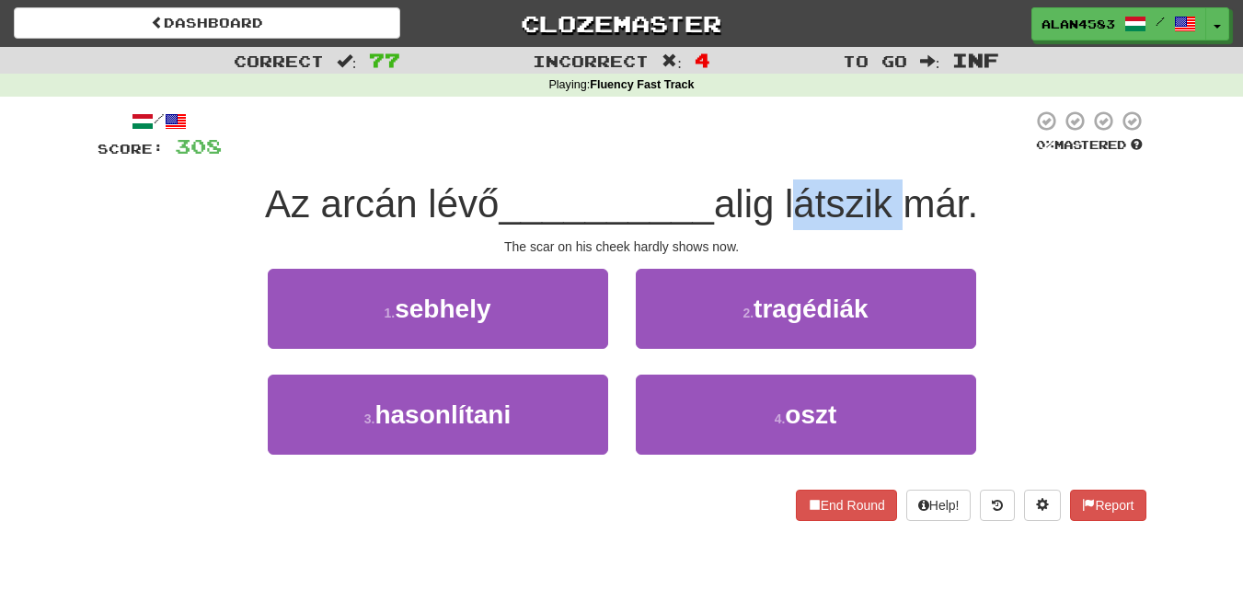
click at [886, 226] on div at bounding box center [886, 226] width 0 height 0
click at [944, 127] on div at bounding box center [627, 135] width 811 height 51
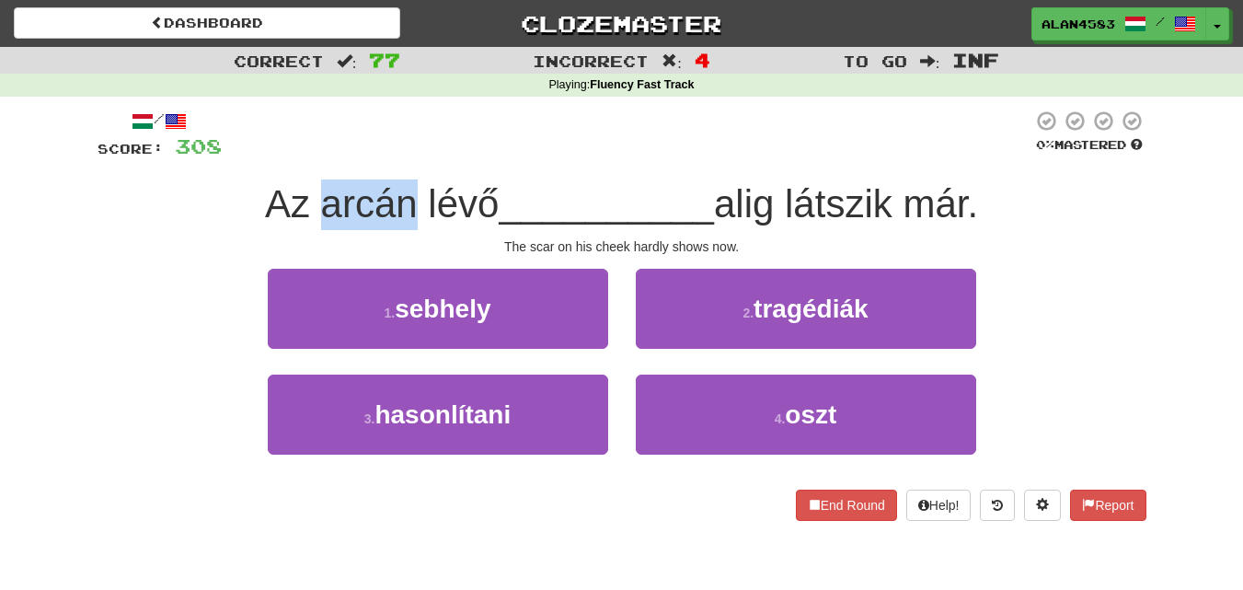
drag, startPoint x: 404, startPoint y: 202, endPoint x: 310, endPoint y: 200, distance: 93.9
click at [310, 200] on span "Az arcán lévő" at bounding box center [382, 203] width 234 height 43
click at [298, 156] on div at bounding box center [298, 156] width 0 height 0
click at [356, 142] on div at bounding box center [627, 135] width 811 height 51
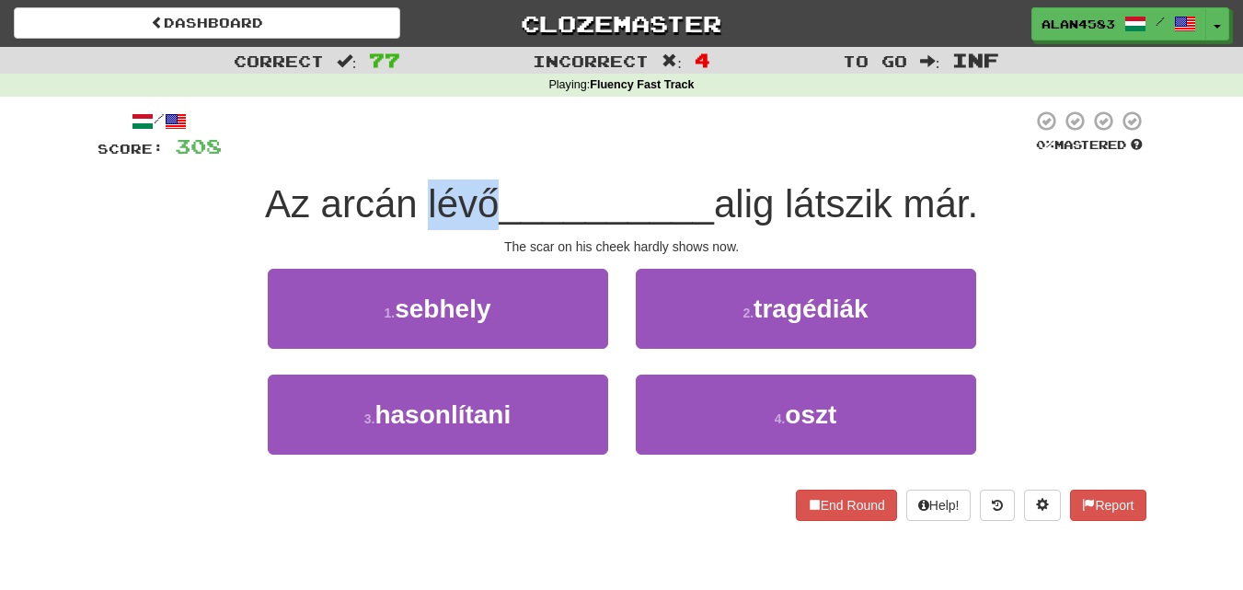
drag, startPoint x: 487, startPoint y: 197, endPoint x: 421, endPoint y: 199, distance: 66.3
click at [421, 199] on span "Az arcán lévő" at bounding box center [382, 203] width 234 height 43
click at [409, 156] on div at bounding box center [409, 156] width 0 height 0
click at [484, 127] on div at bounding box center [627, 135] width 811 height 51
drag, startPoint x: 782, startPoint y: 204, endPoint x: 727, endPoint y: 207, distance: 55.3
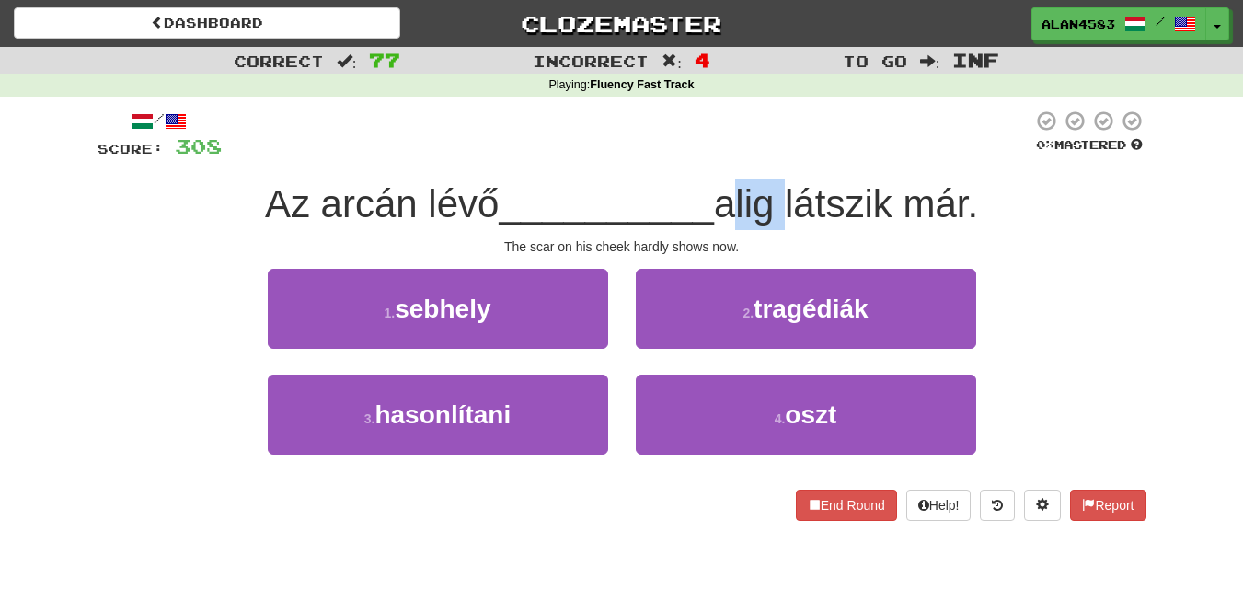
click at [727, 207] on span "alig látszik már." at bounding box center [846, 203] width 264 height 43
click at [715, 226] on div at bounding box center [715, 226] width 0 height 0
click at [779, 127] on div at bounding box center [627, 135] width 811 height 51
drag, startPoint x: 903, startPoint y: 201, endPoint x: 791, endPoint y: 200, distance: 111.4
click at [791, 200] on span "alig látszik már." at bounding box center [846, 203] width 264 height 43
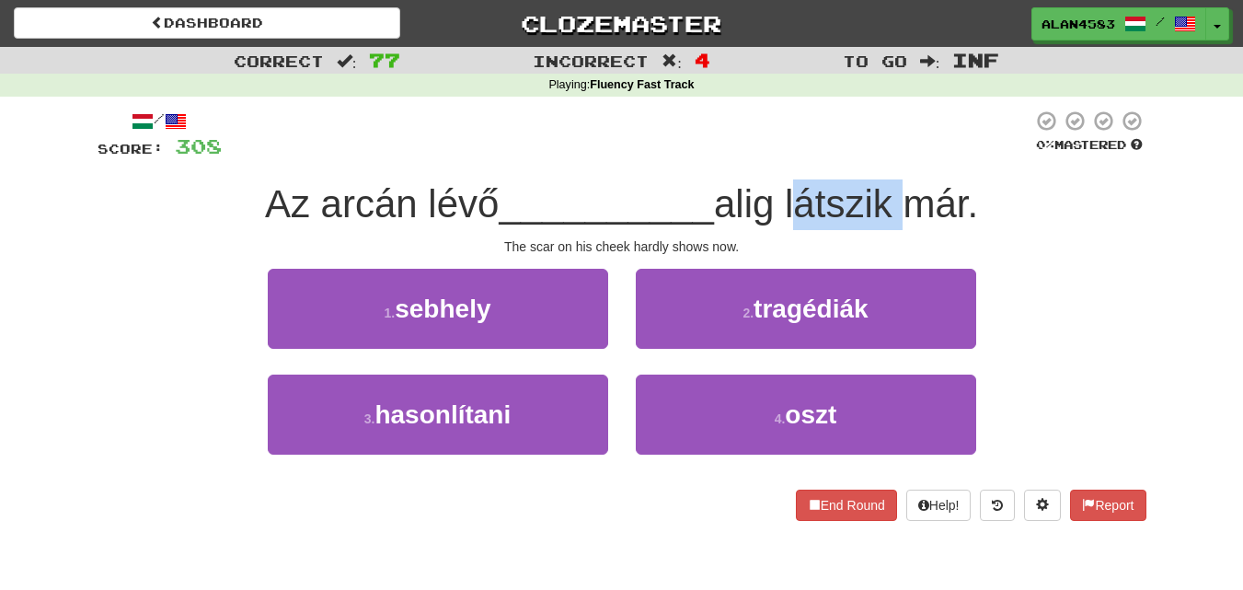
click at [779, 156] on div at bounding box center [779, 156] width 0 height 0
click at [766, 136] on div at bounding box center [627, 135] width 811 height 51
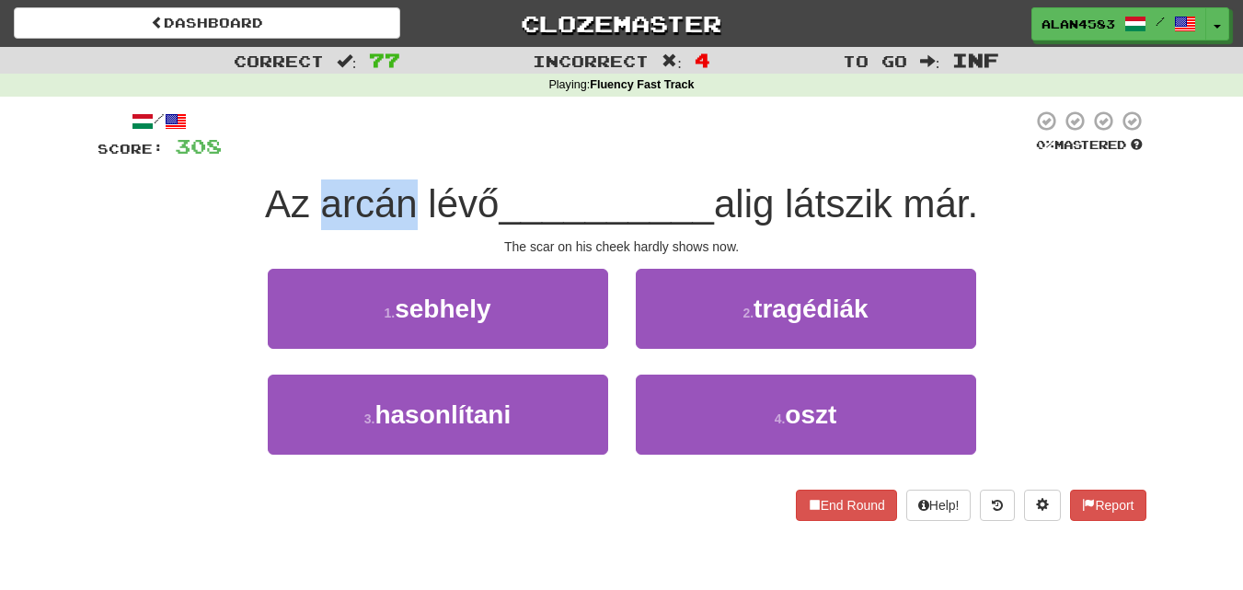
drag, startPoint x: 399, startPoint y: 202, endPoint x: 315, endPoint y: 196, distance: 84.8
click at [315, 196] on span "Az arcán lévő" at bounding box center [382, 203] width 234 height 43
click at [303, 156] on div at bounding box center [303, 156] width 0 height 0
click at [368, 140] on div at bounding box center [627, 135] width 811 height 51
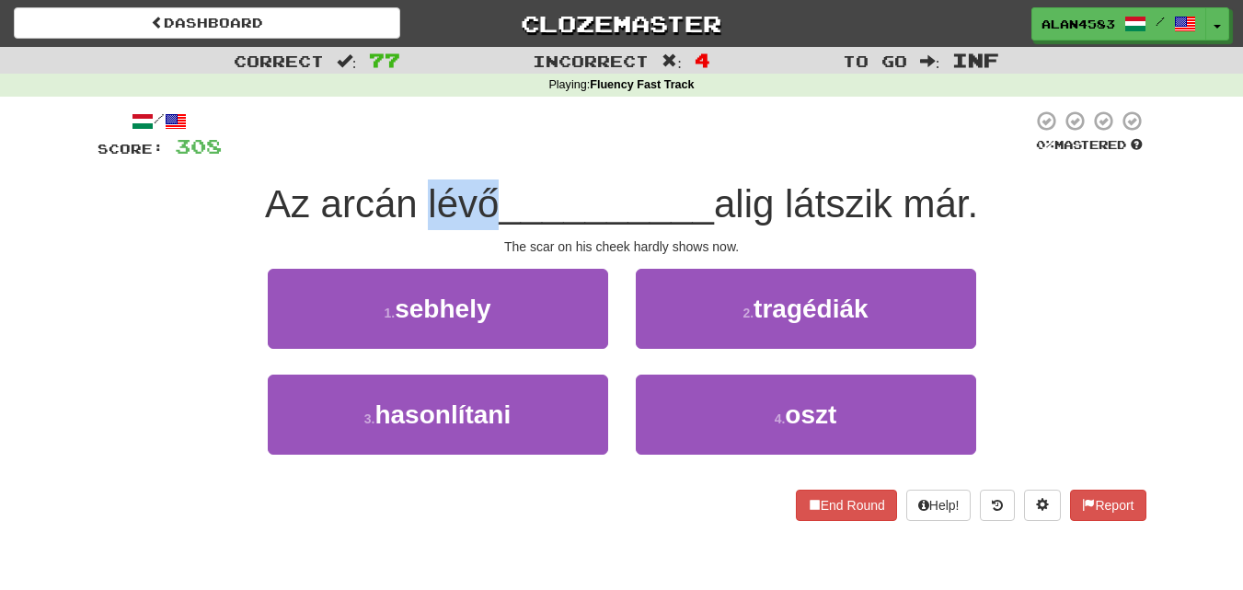
drag, startPoint x: 489, startPoint y: 198, endPoint x: 412, endPoint y: 200, distance: 76.4
click at [412, 200] on span "Az arcán lévő" at bounding box center [382, 203] width 234 height 43
click at [400, 156] on div at bounding box center [400, 156] width 0 height 0
click at [521, 134] on div at bounding box center [627, 135] width 811 height 51
drag, startPoint x: 781, startPoint y: 197, endPoint x: 722, endPoint y: 190, distance: 59.2
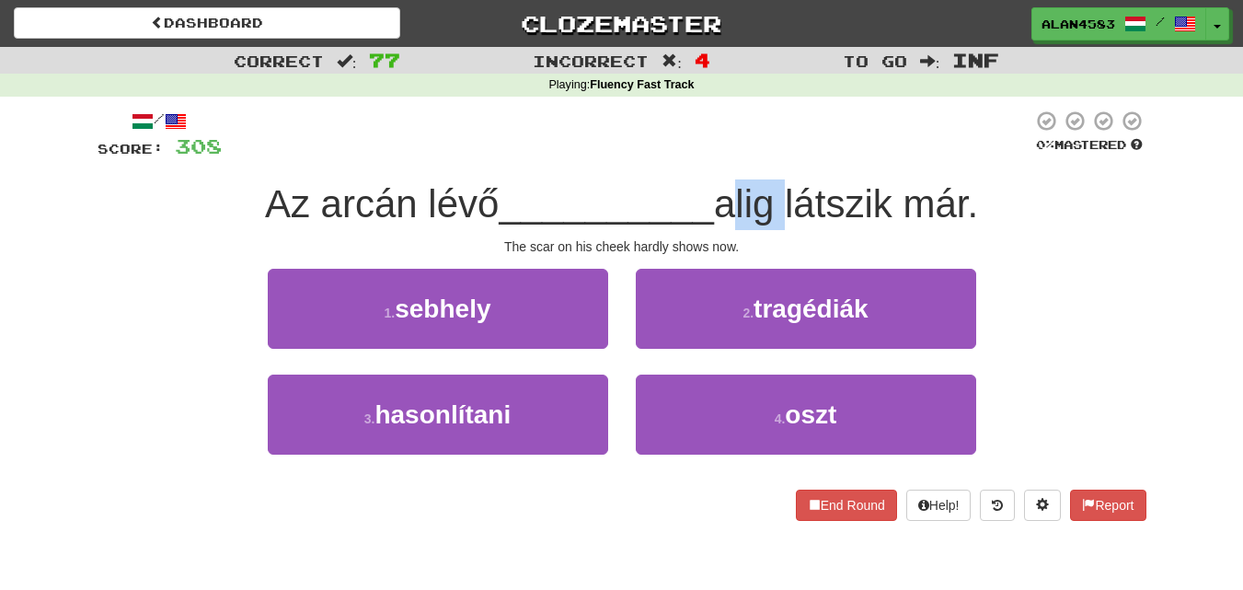
click at [722, 190] on span "alig látszik már." at bounding box center [846, 203] width 264 height 43
click at [710, 156] on div at bounding box center [710, 156] width 0 height 0
click at [742, 150] on div at bounding box center [627, 135] width 811 height 51
drag, startPoint x: 897, startPoint y: 190, endPoint x: 794, endPoint y: 198, distance: 103.4
click at [794, 198] on span "alig látszik már." at bounding box center [846, 203] width 264 height 43
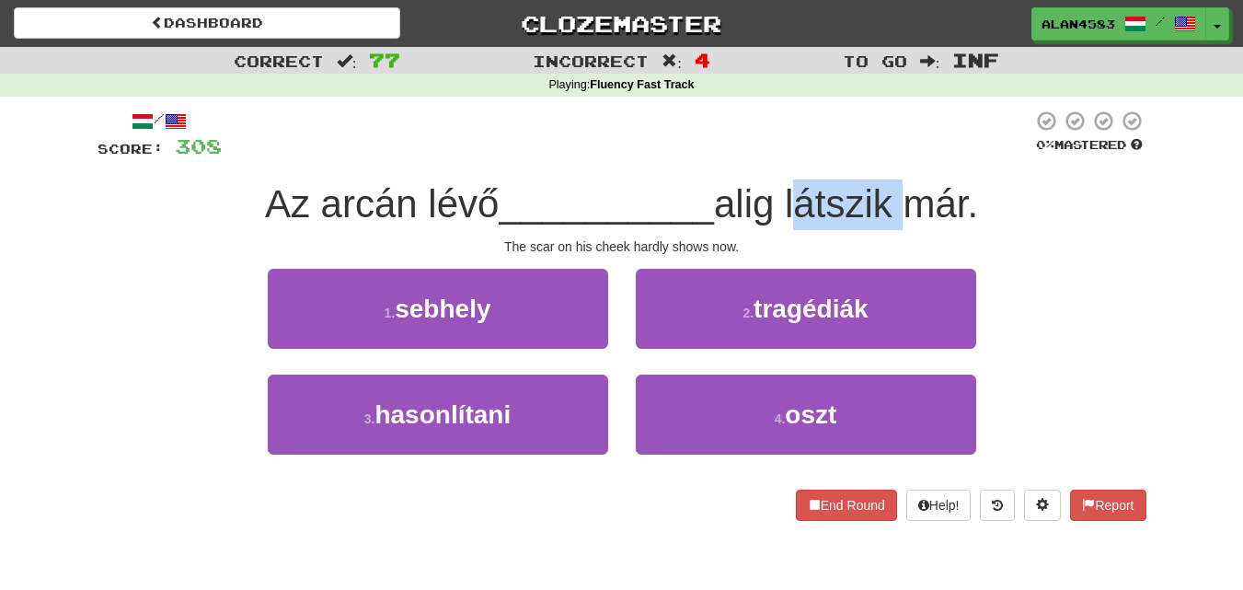
click at [782, 156] on div at bounding box center [782, 156] width 0 height 0
click at [627, 133] on div at bounding box center [627, 135] width 811 height 51
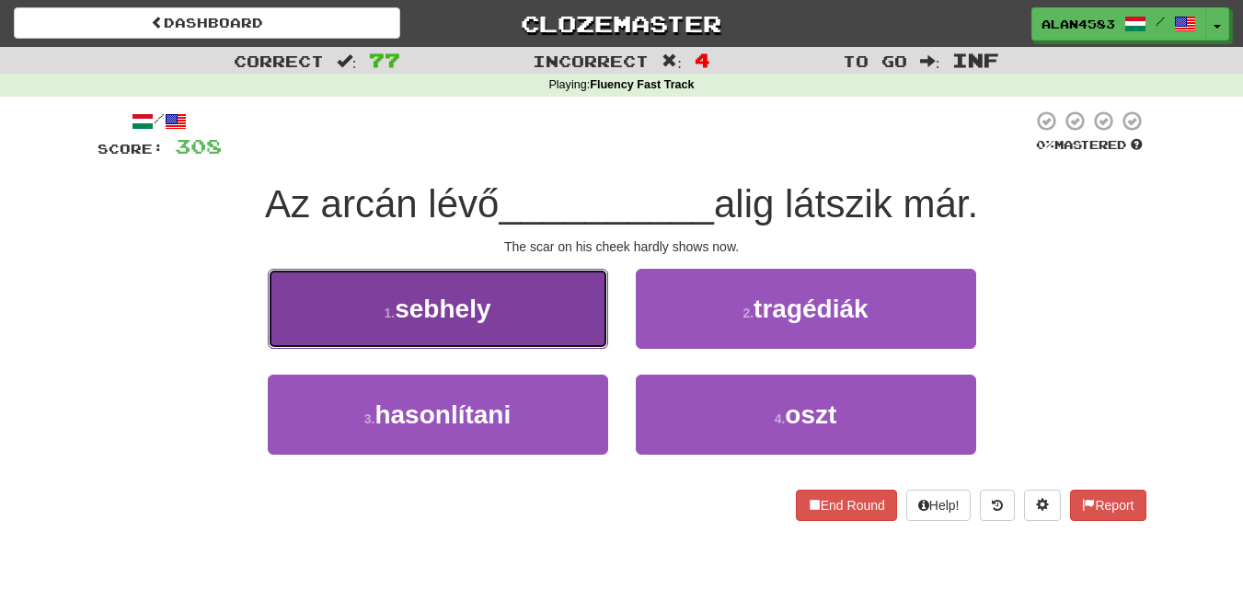
click at [444, 339] on button "1 . sebhely" at bounding box center [438, 309] width 340 height 80
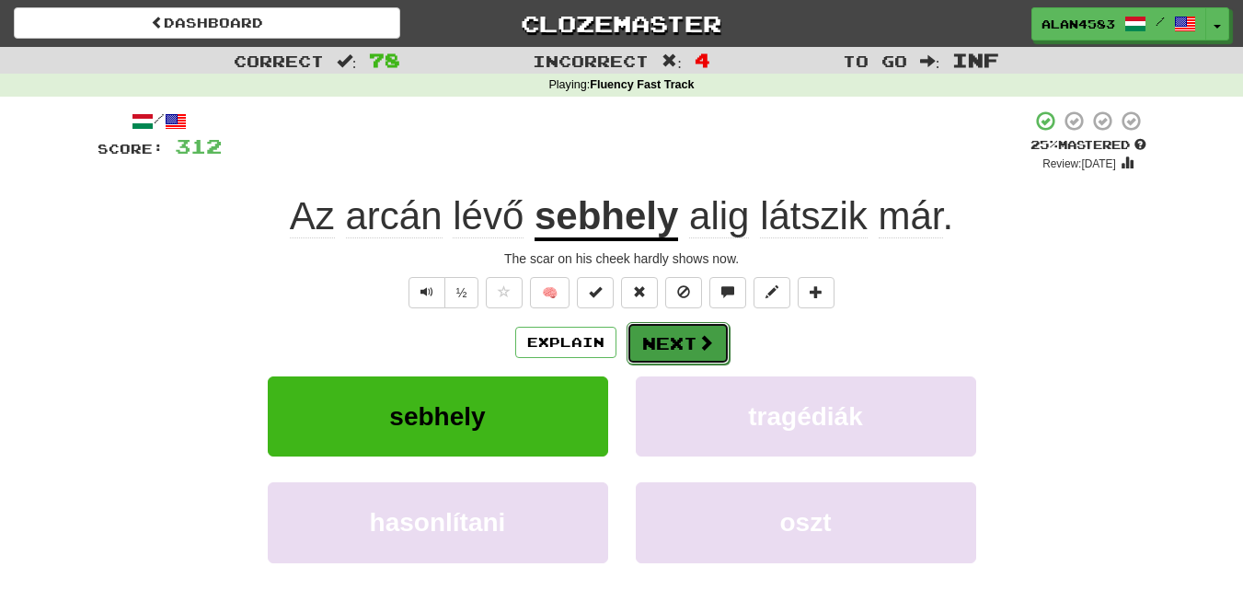
click at [663, 343] on button "Next" at bounding box center [678, 343] width 103 height 42
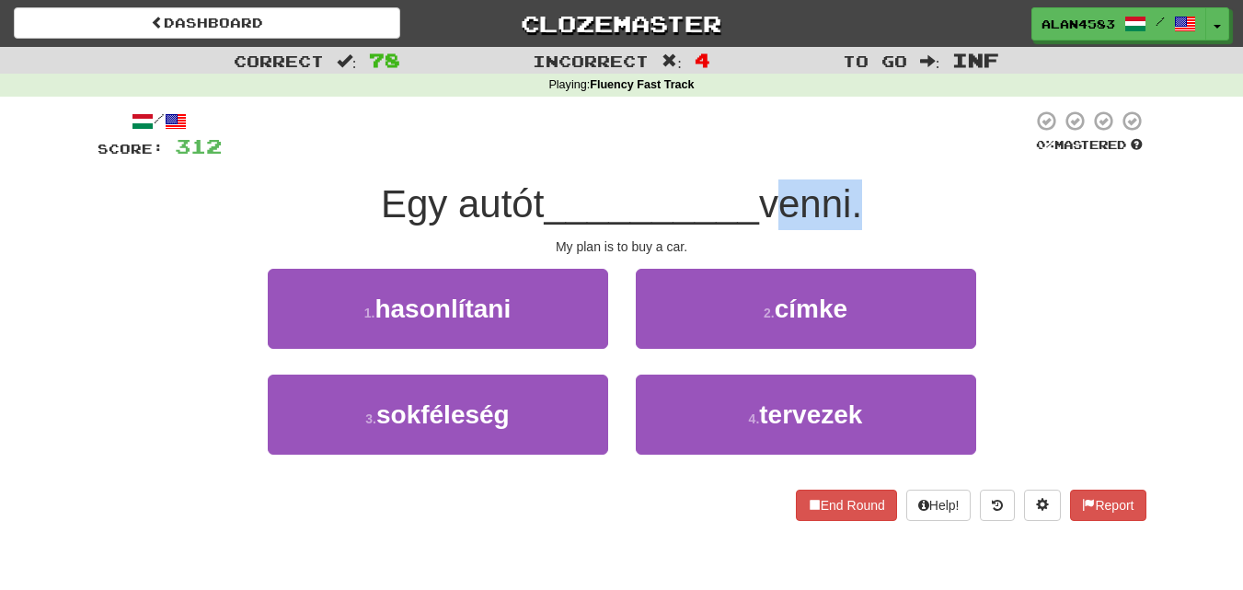
drag, startPoint x: 771, startPoint y: 198, endPoint x: 862, endPoint y: 198, distance: 91.1
click at [862, 198] on span "venni." at bounding box center [810, 203] width 103 height 43
click at [850, 156] on div at bounding box center [850, 156] width 0 height 0
click at [877, 154] on div at bounding box center [627, 135] width 811 height 51
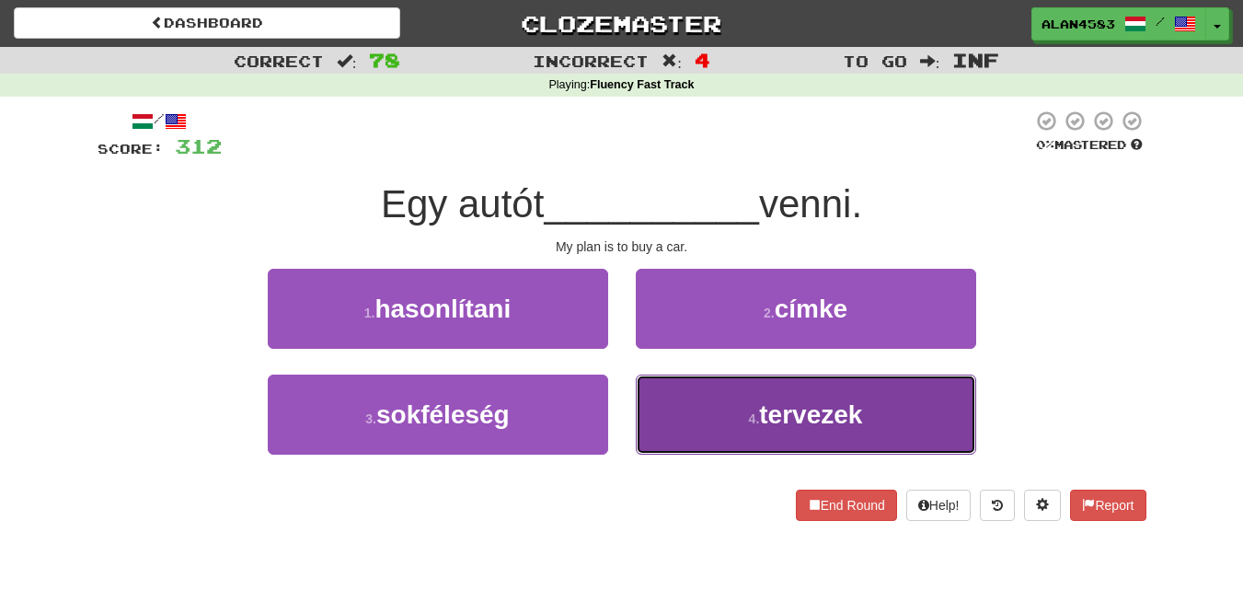
click at [672, 395] on button "4 . tervezek" at bounding box center [806, 415] width 340 height 80
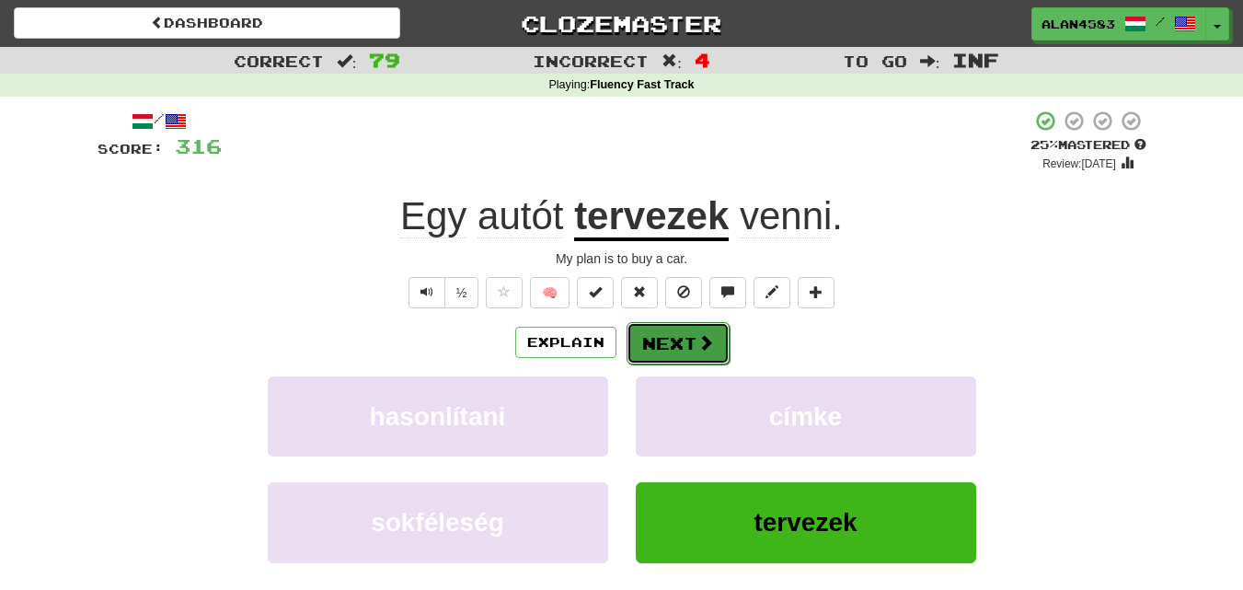
click at [686, 351] on button "Next" at bounding box center [678, 343] width 103 height 42
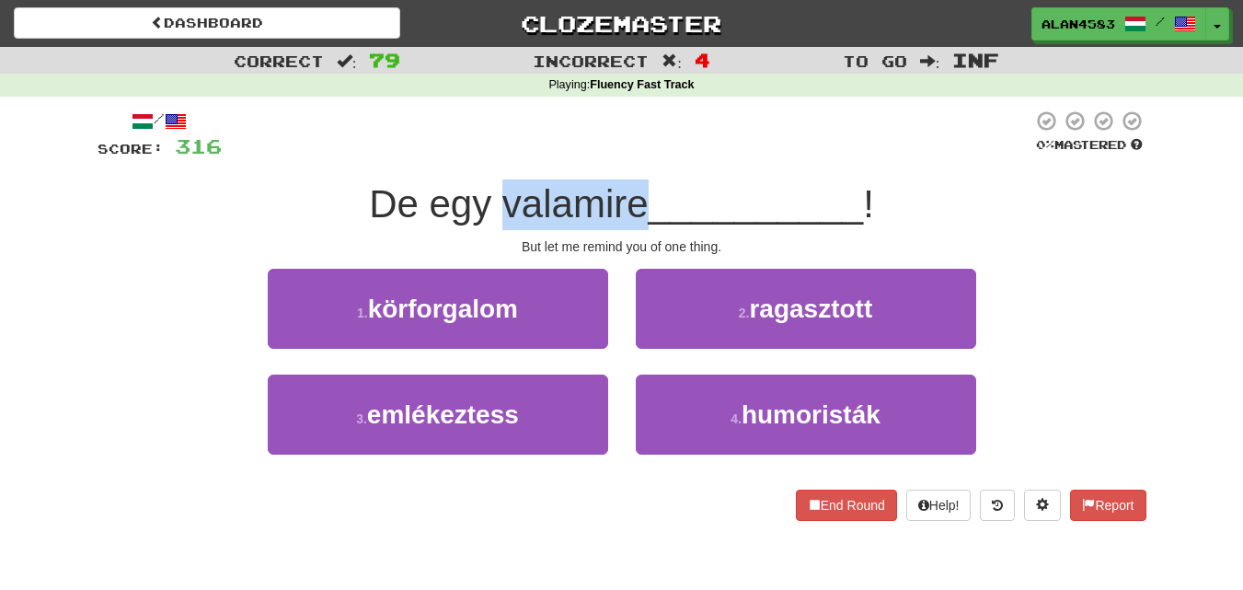
drag, startPoint x: 506, startPoint y: 191, endPoint x: 638, endPoint y: 191, distance: 131.6
click at [638, 191] on span "De egy valamire" at bounding box center [508, 203] width 279 height 43
click at [626, 156] on div at bounding box center [626, 156] width 0 height 0
click at [723, 147] on div at bounding box center [627, 135] width 811 height 51
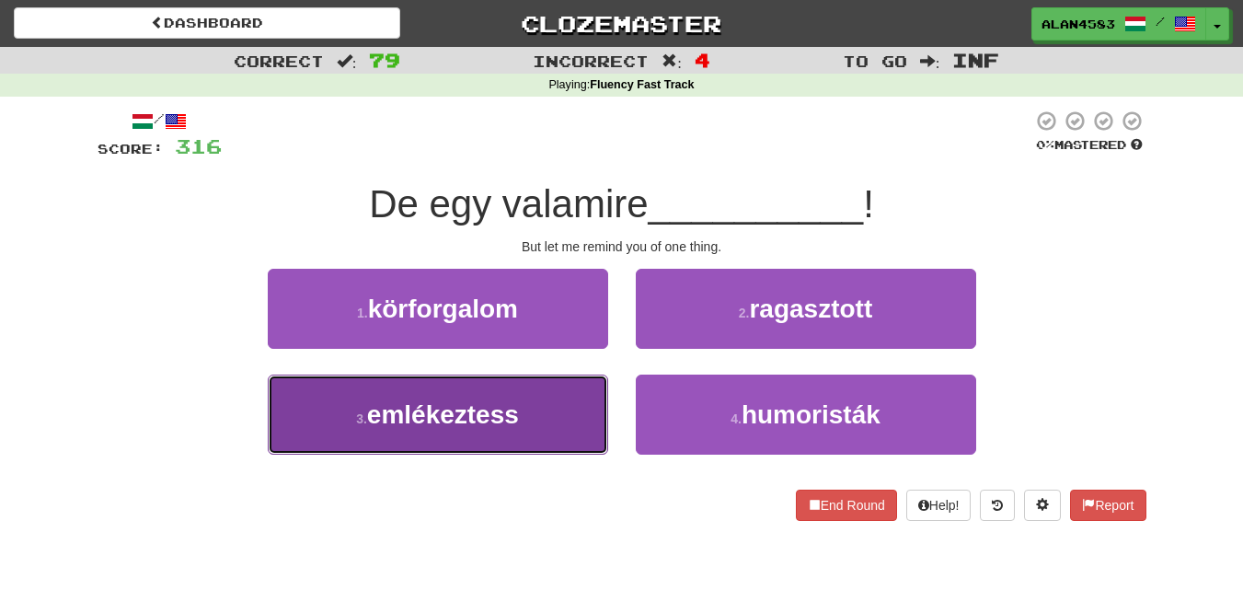
click at [425, 436] on button "3 . emlékeztess" at bounding box center [438, 415] width 340 height 80
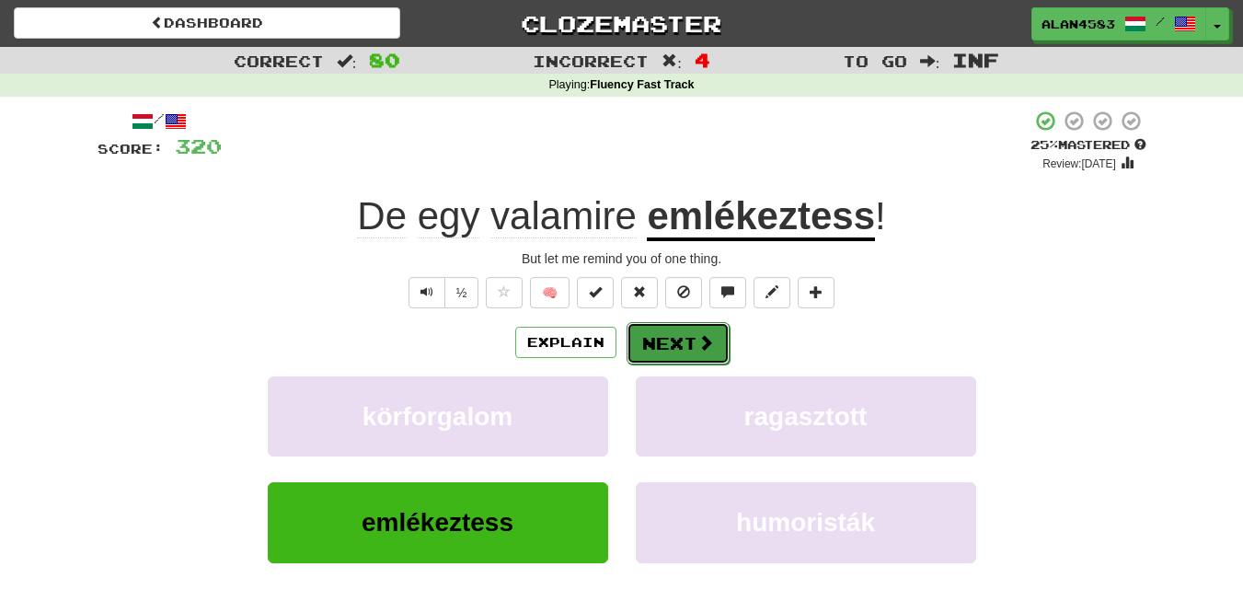
click at [641, 349] on button "Next" at bounding box center [678, 343] width 103 height 42
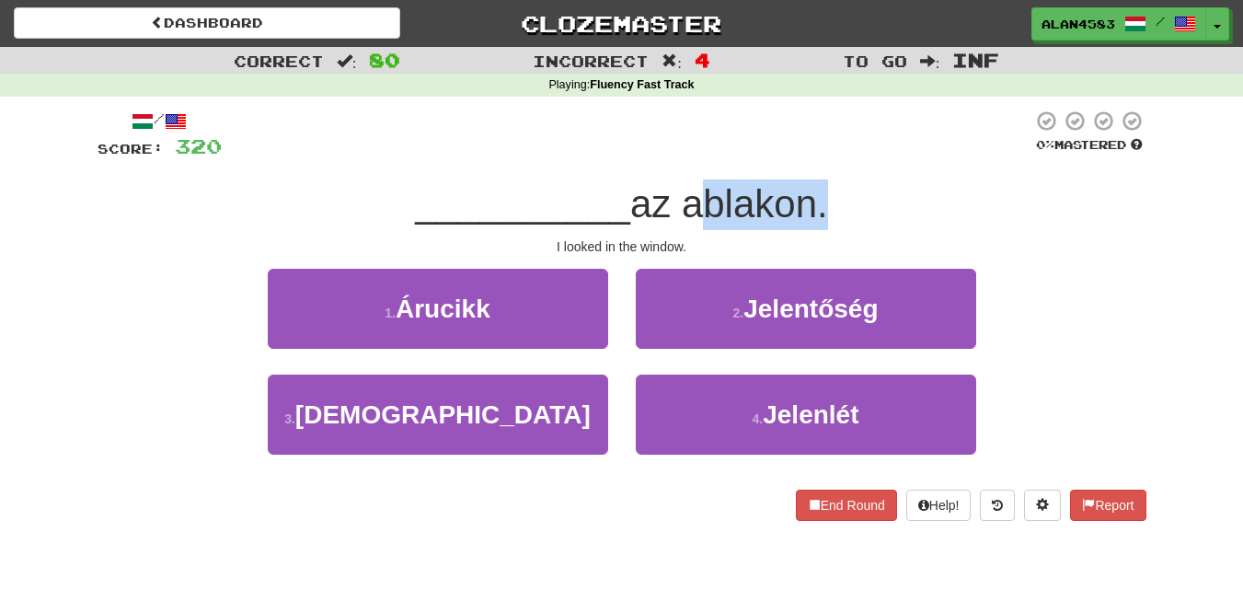
drag, startPoint x: 686, startPoint y: 201, endPoint x: 815, endPoint y: 192, distance: 129.1
click at [815, 192] on span "az ablakon." at bounding box center [729, 203] width 198 height 43
click at [803, 156] on div at bounding box center [803, 156] width 0 height 0
click at [853, 142] on div at bounding box center [627, 135] width 811 height 51
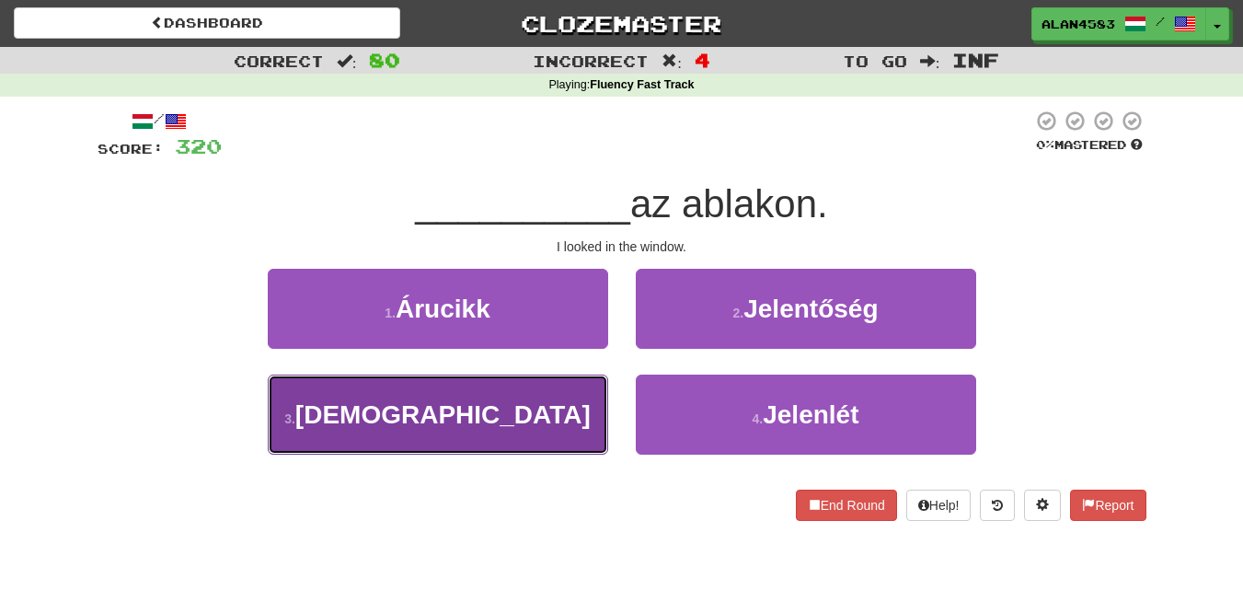
click at [425, 395] on button "3 . [GEOGRAPHIC_DATA]" at bounding box center [438, 415] width 340 height 80
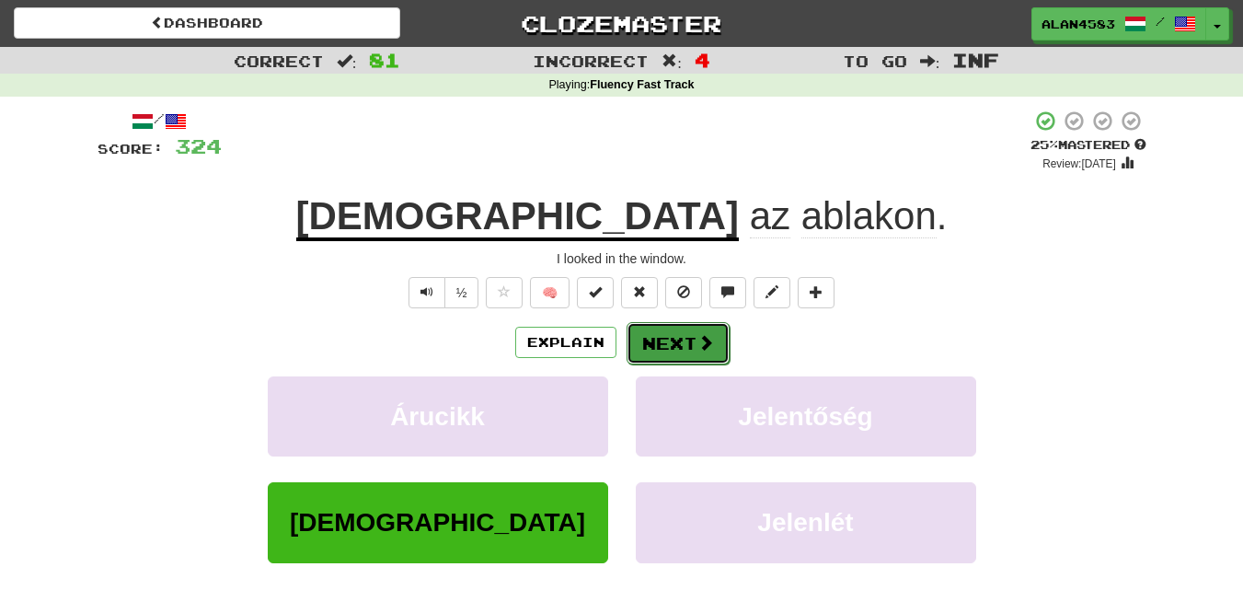
click at [663, 346] on button "Next" at bounding box center [678, 343] width 103 height 42
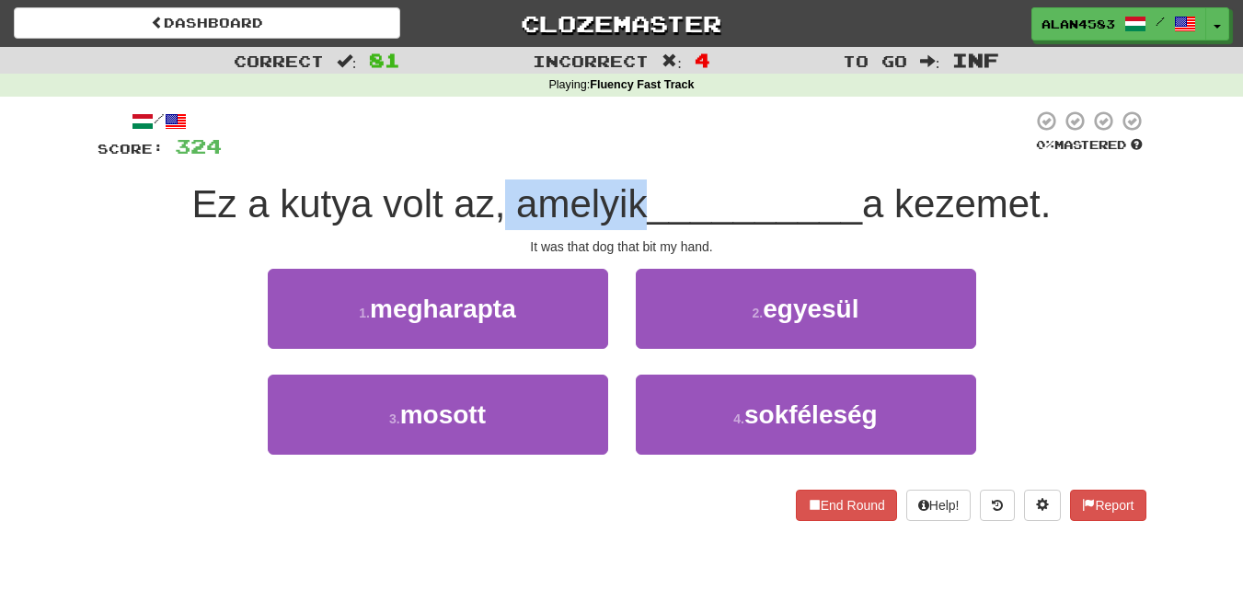
drag, startPoint x: 632, startPoint y: 189, endPoint x: 499, endPoint y: 192, distance: 133.5
click at [499, 192] on span "Ez a kutya volt az, amelyik" at bounding box center [420, 203] width 456 height 43
click at [487, 156] on div at bounding box center [487, 156] width 0 height 0
click at [652, 133] on div at bounding box center [627, 135] width 811 height 51
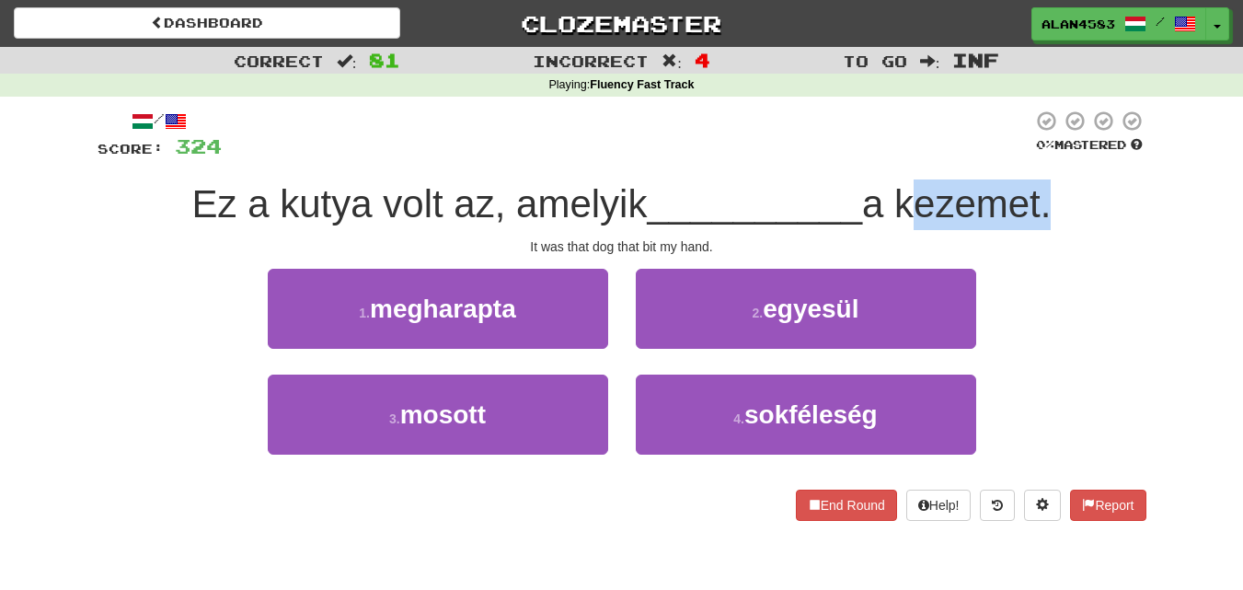
drag, startPoint x: 909, startPoint y: 201, endPoint x: 1056, endPoint y: 186, distance: 147.1
click at [1051, 186] on span "a kezemet." at bounding box center [956, 203] width 189 height 43
click at [1044, 156] on div at bounding box center [1044, 156] width 0 height 0
click at [1102, 175] on div "/ Score: 324 0 % Mastered Ez a kutya volt az, amelyik __________ a kezemet. It …" at bounding box center [622, 315] width 1049 height 411
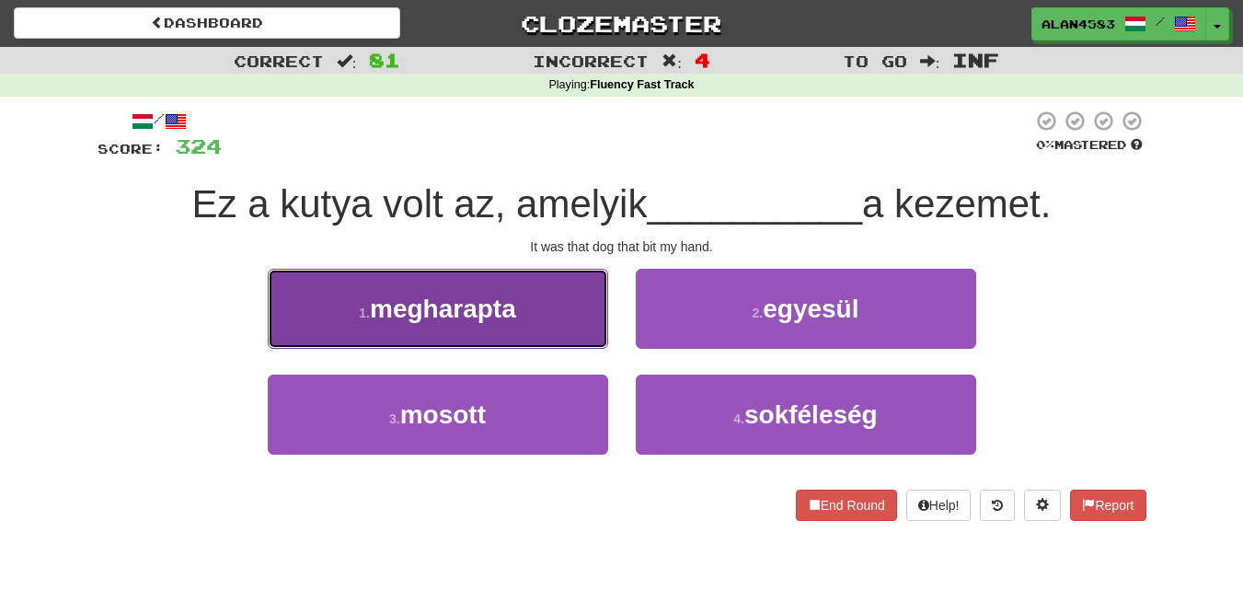
click at [423, 310] on span "megharapta" at bounding box center [443, 308] width 146 height 29
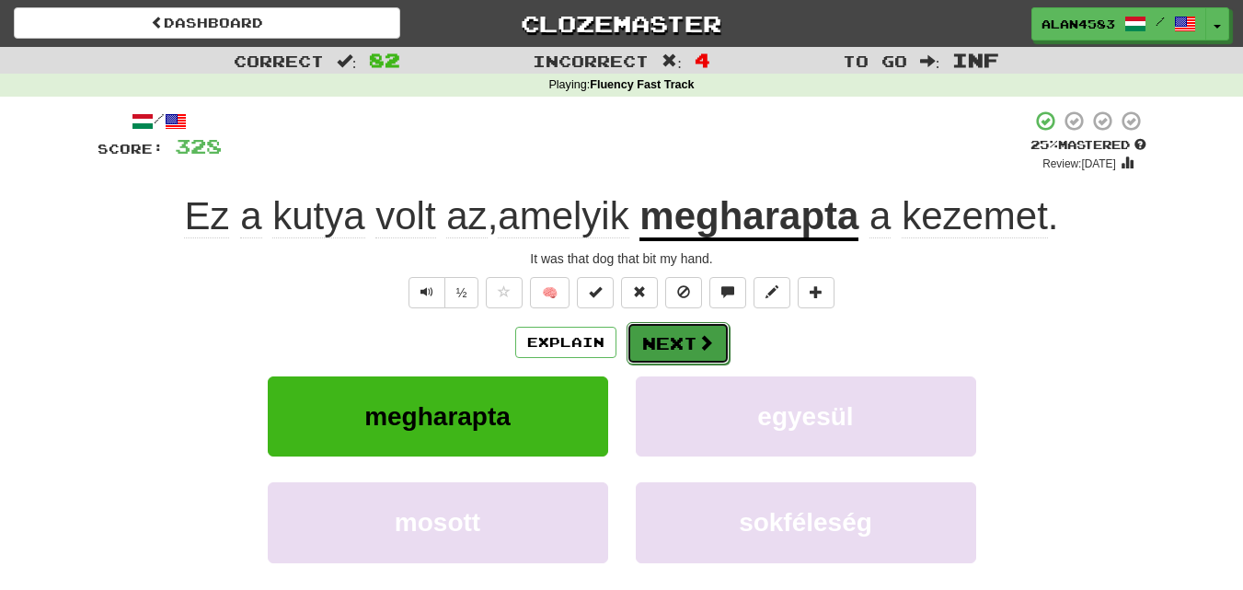
click at [663, 340] on button "Next" at bounding box center [678, 343] width 103 height 42
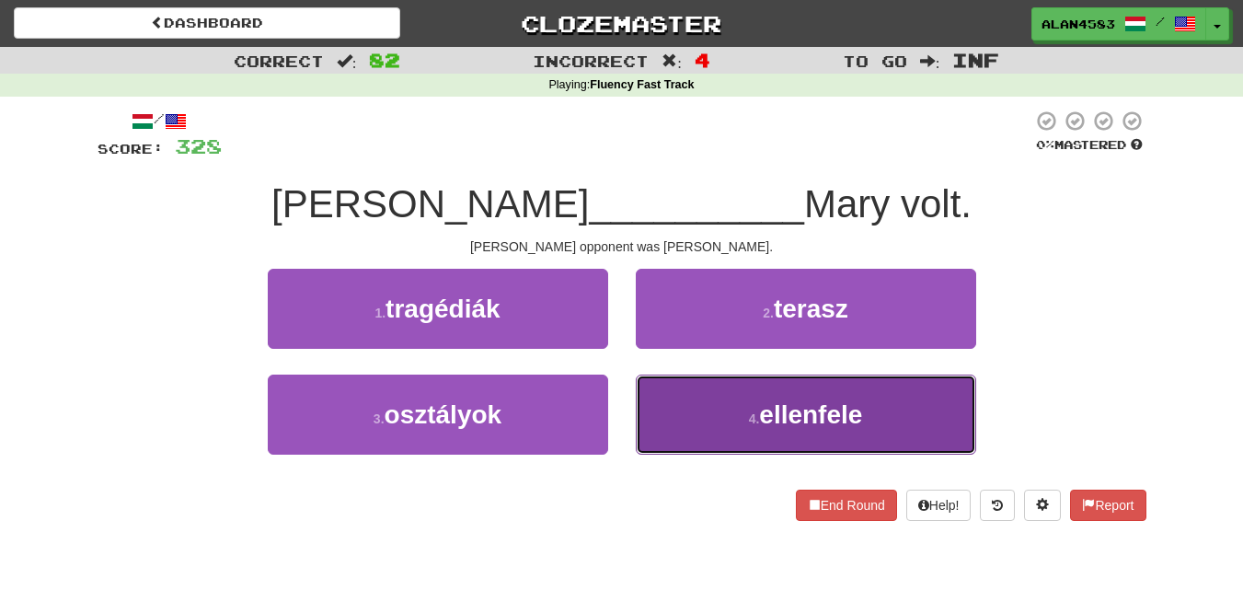
click at [849, 397] on button "4 . ellenfele" at bounding box center [806, 415] width 340 height 80
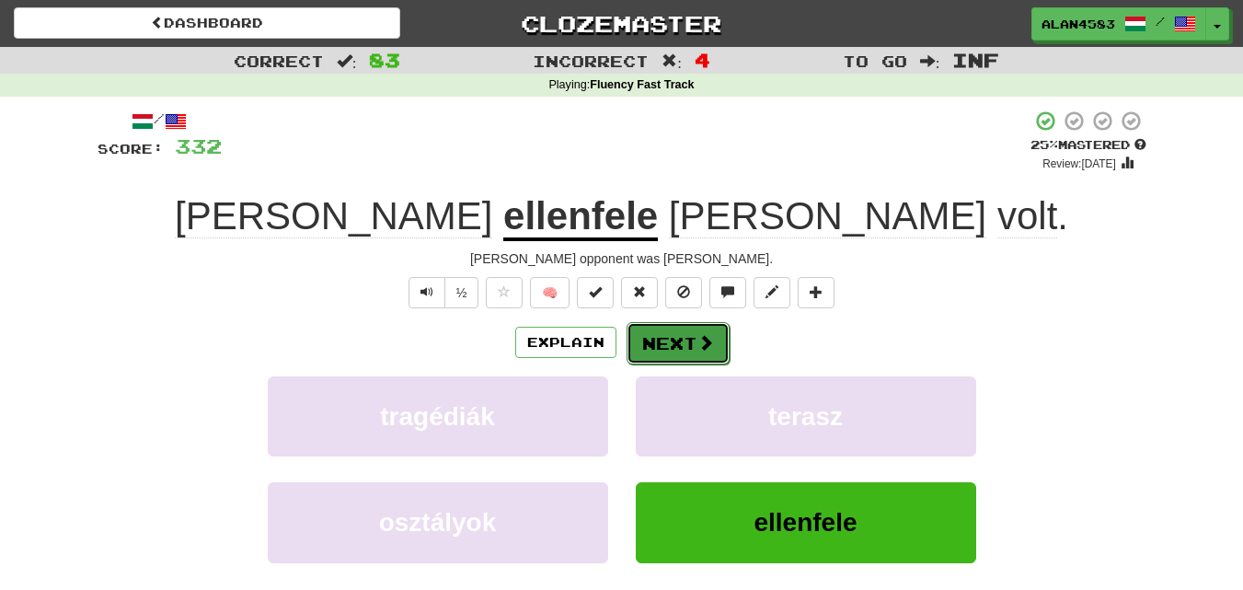
click at [676, 339] on button "Next" at bounding box center [678, 343] width 103 height 42
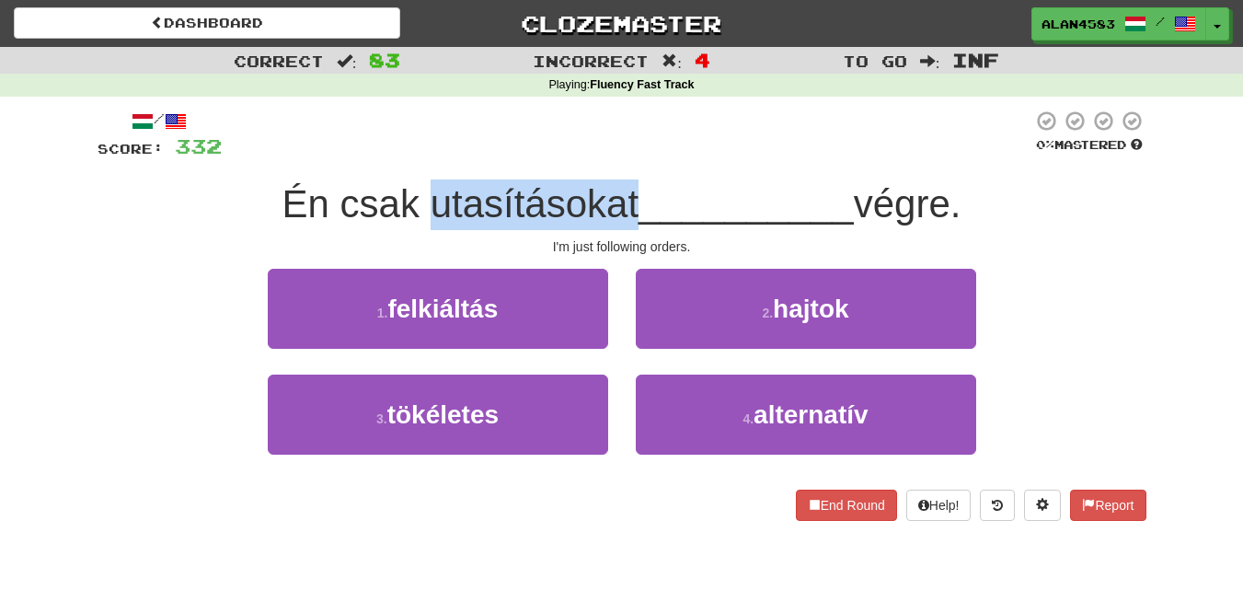
drag, startPoint x: 426, startPoint y: 204, endPoint x: 628, endPoint y: 201, distance: 201.6
click at [628, 201] on span "Én csak utasításokat" at bounding box center [461, 203] width 357 height 43
click at [616, 156] on div at bounding box center [616, 156] width 0 height 0
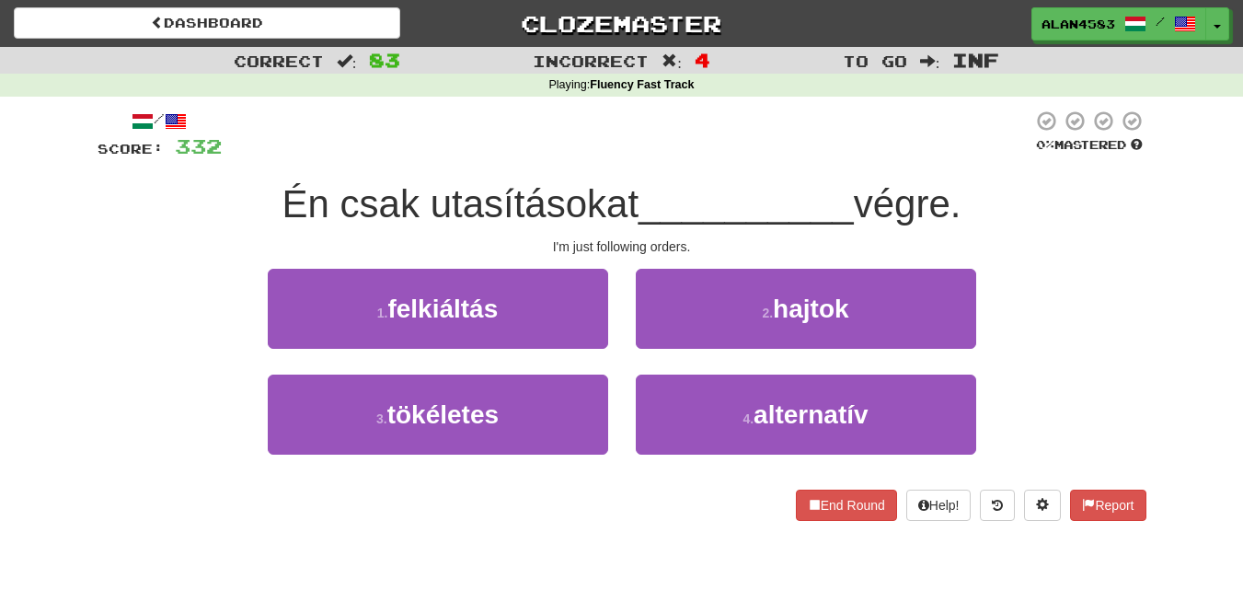
click at [649, 145] on div at bounding box center [627, 135] width 811 height 51
drag, startPoint x: 954, startPoint y: 194, endPoint x: 870, endPoint y: 201, distance: 84.9
click at [870, 201] on span "végre." at bounding box center [908, 203] width 108 height 43
click at [858, 156] on div at bounding box center [858, 156] width 0 height 0
click at [748, 160] on div at bounding box center [627, 135] width 811 height 51
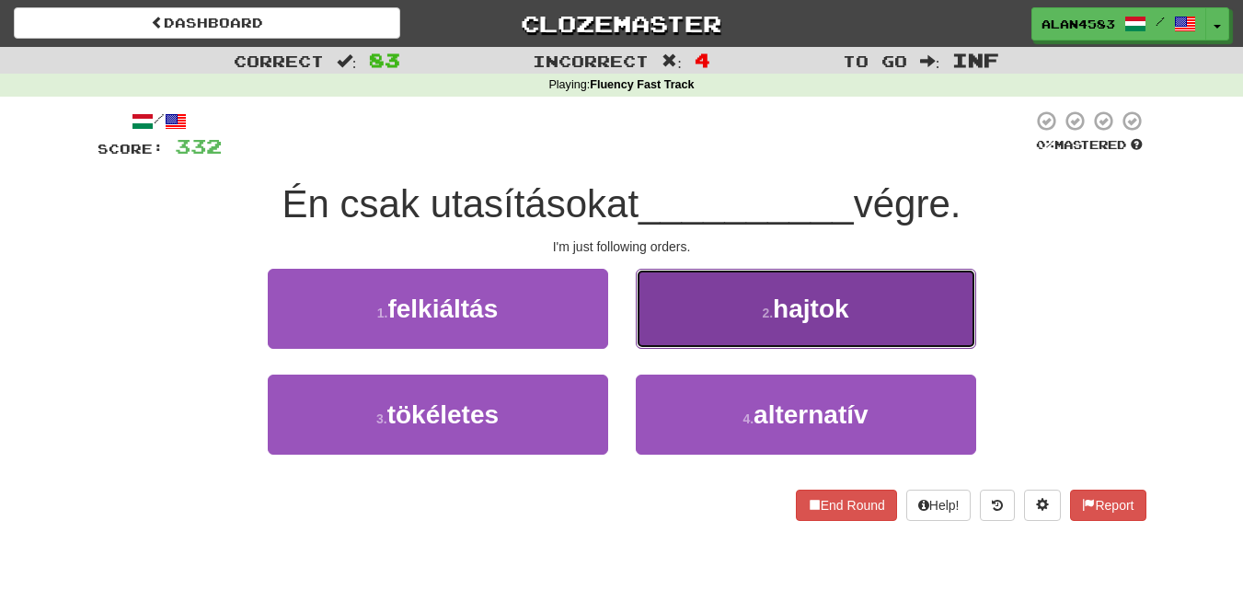
click at [850, 335] on button "2 . hajtok" at bounding box center [806, 309] width 340 height 80
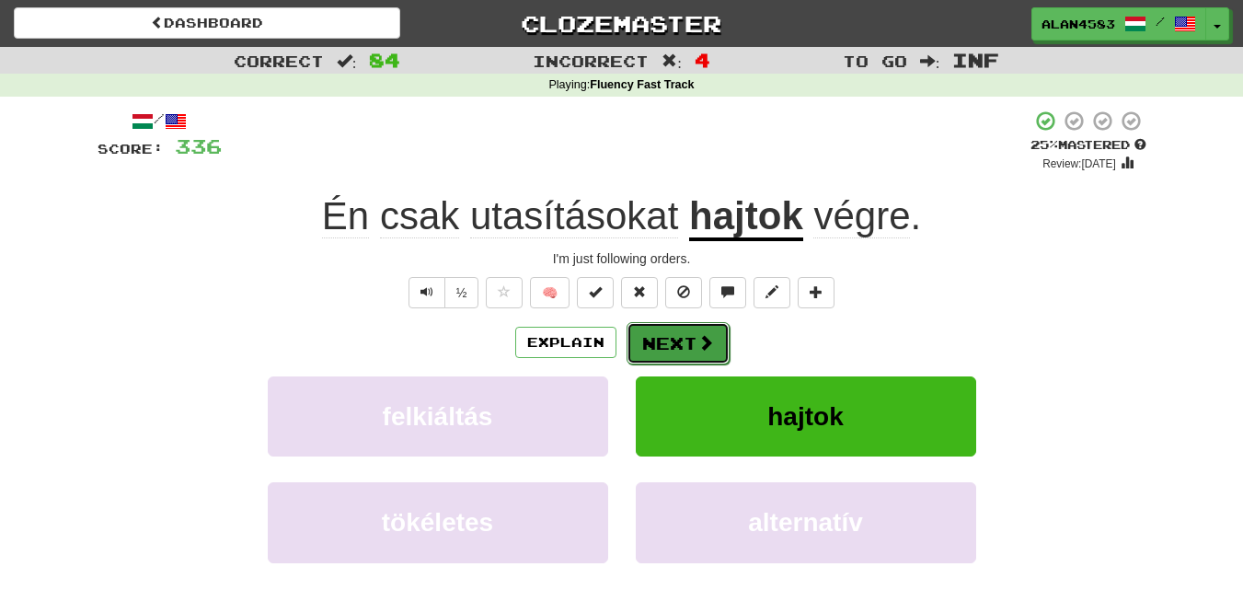
click at [700, 339] on span at bounding box center [706, 342] width 17 height 17
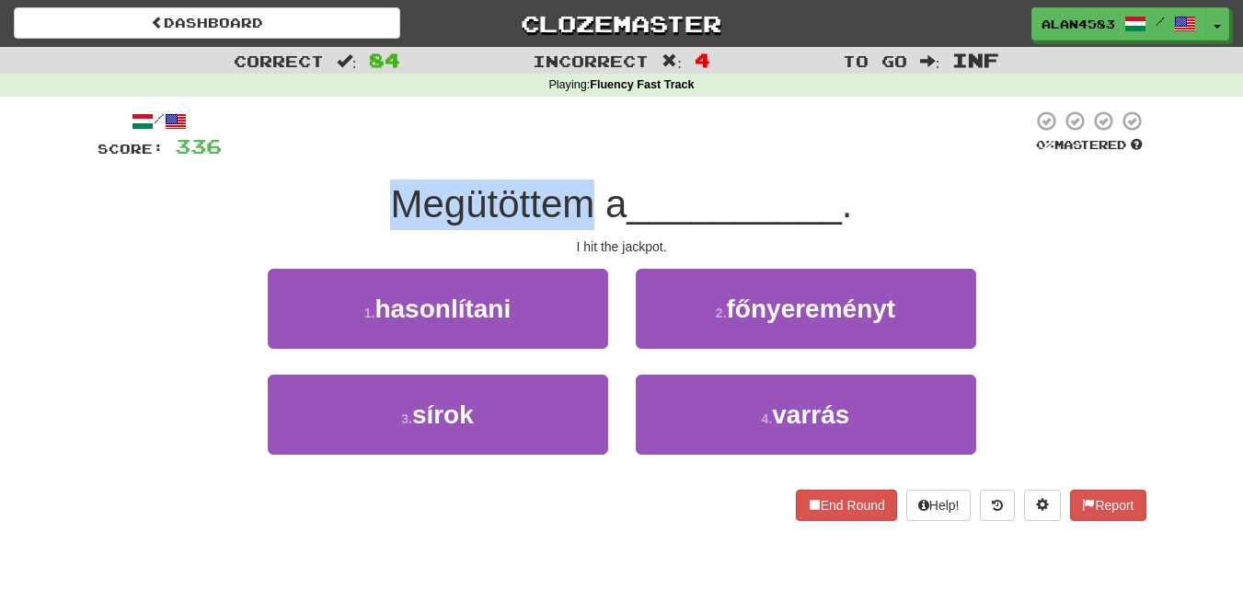
drag, startPoint x: 581, startPoint y: 205, endPoint x: 386, endPoint y: 203, distance: 194.2
click at [390, 203] on span "Megütöttem a" at bounding box center [508, 203] width 236 height 43
click at [375, 156] on div at bounding box center [375, 156] width 0 height 0
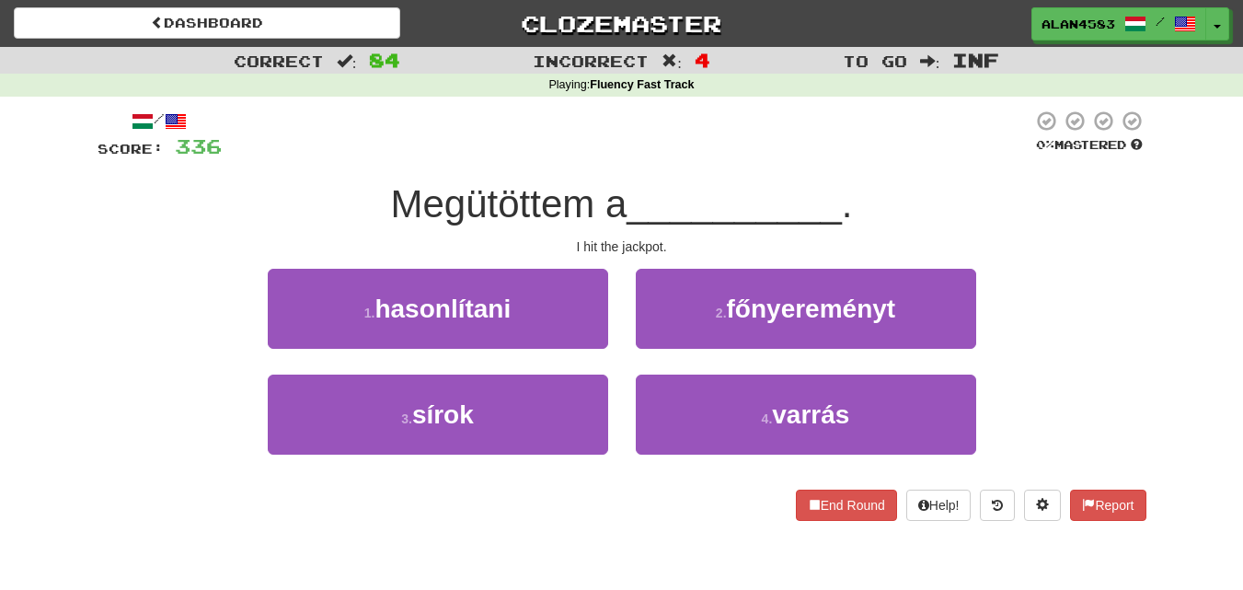
click at [651, 158] on div at bounding box center [627, 135] width 811 height 51
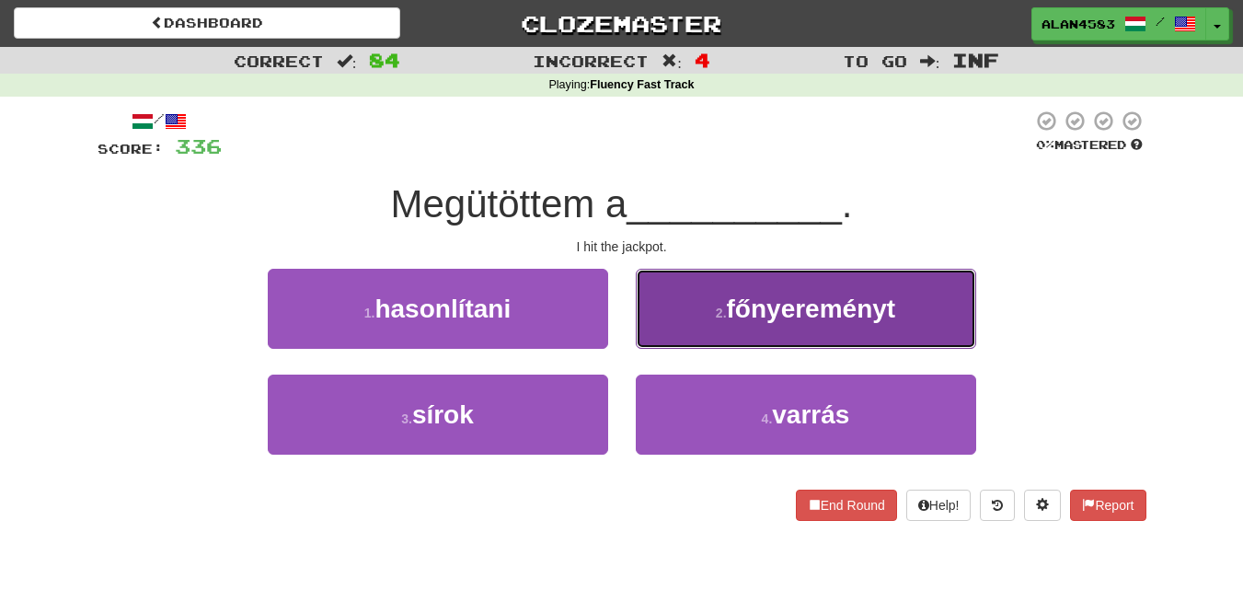
click at [782, 317] on span "főnyereményt" at bounding box center [811, 308] width 169 height 29
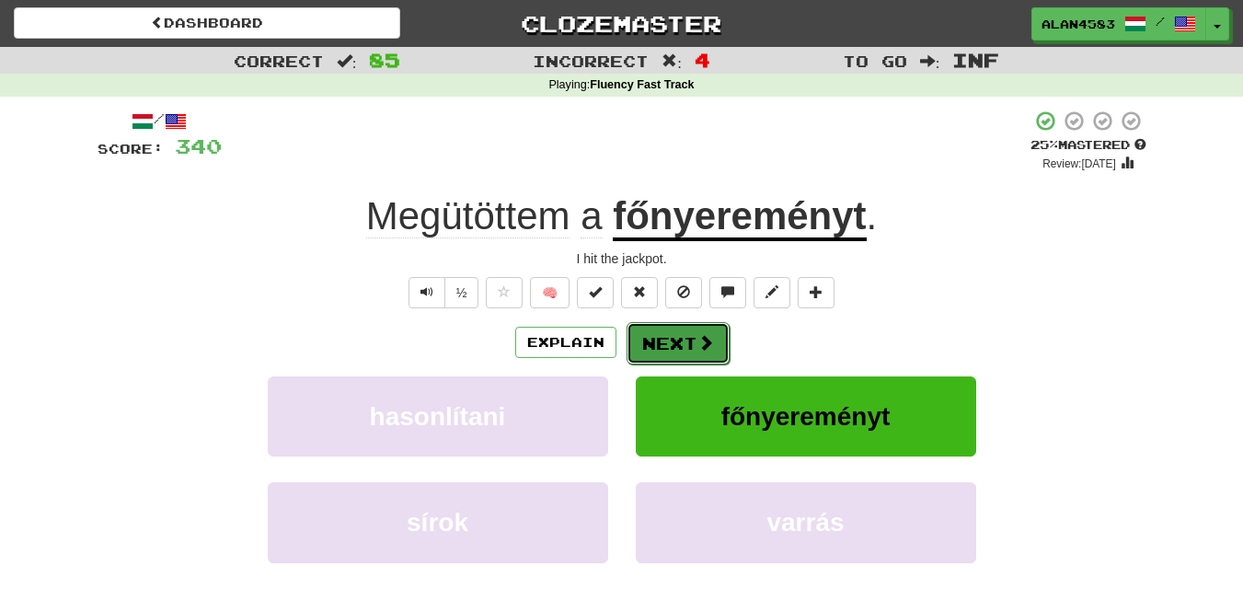
click at [684, 342] on button "Next" at bounding box center [678, 343] width 103 height 42
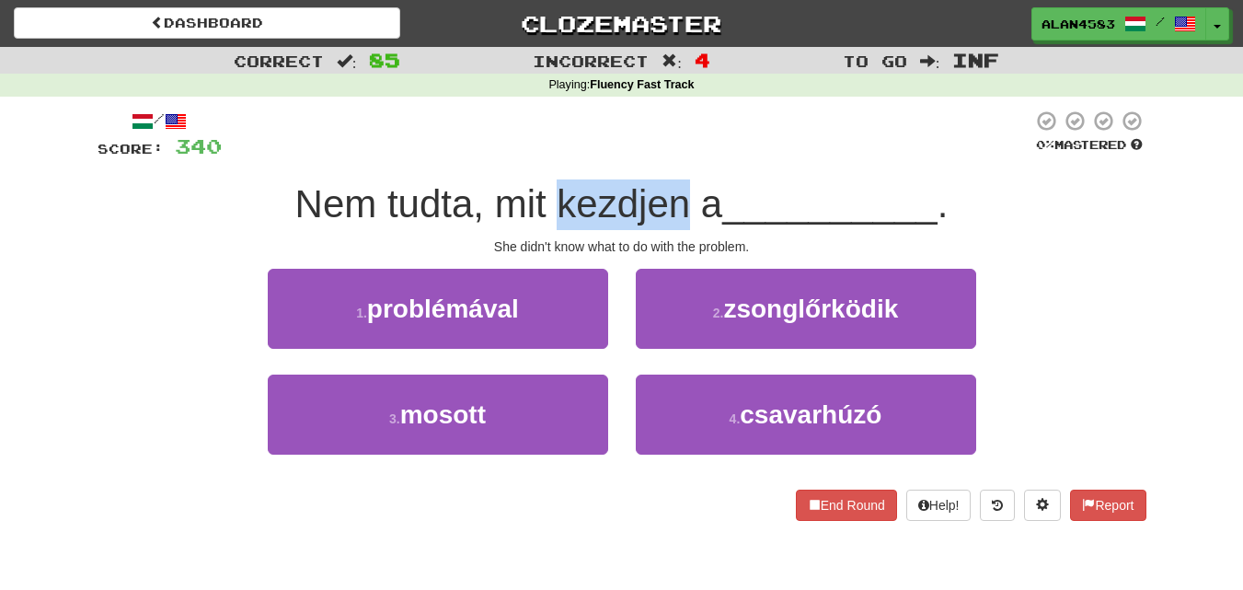
drag, startPoint x: 552, startPoint y: 208, endPoint x: 690, endPoint y: 203, distance: 138.1
click at [690, 203] on span "Nem tudta, mit kezdjen a" at bounding box center [509, 203] width 428 height 43
click at [678, 156] on div at bounding box center [678, 156] width 0 height 0
click at [721, 139] on div at bounding box center [627, 135] width 811 height 51
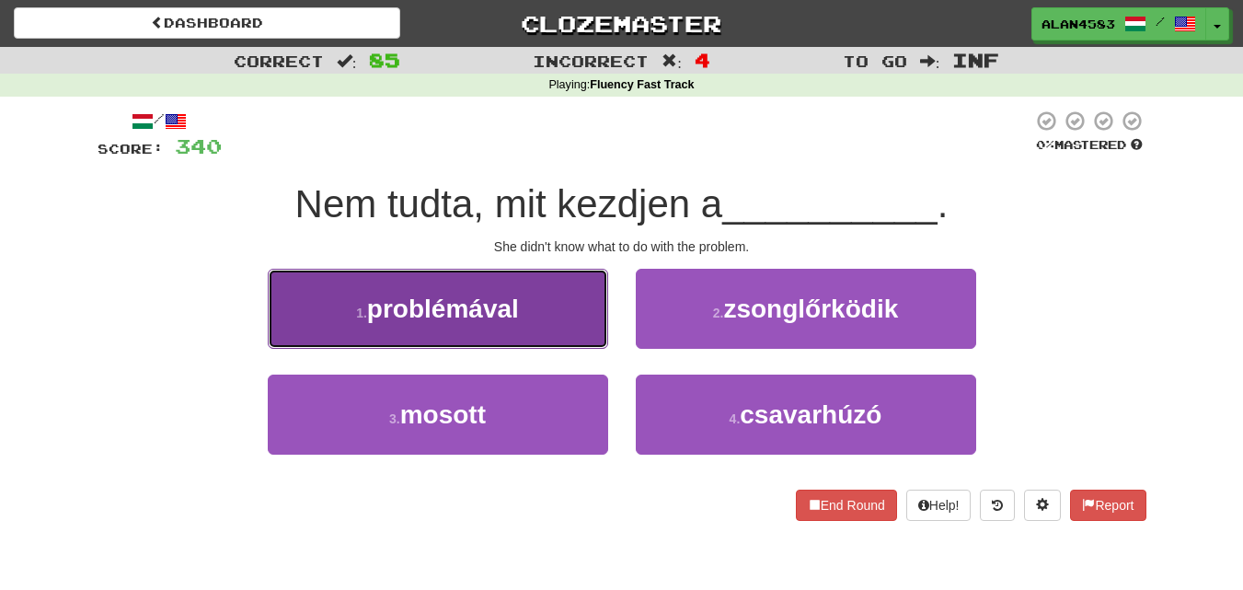
click at [475, 295] on span "problémával" at bounding box center [443, 308] width 152 height 29
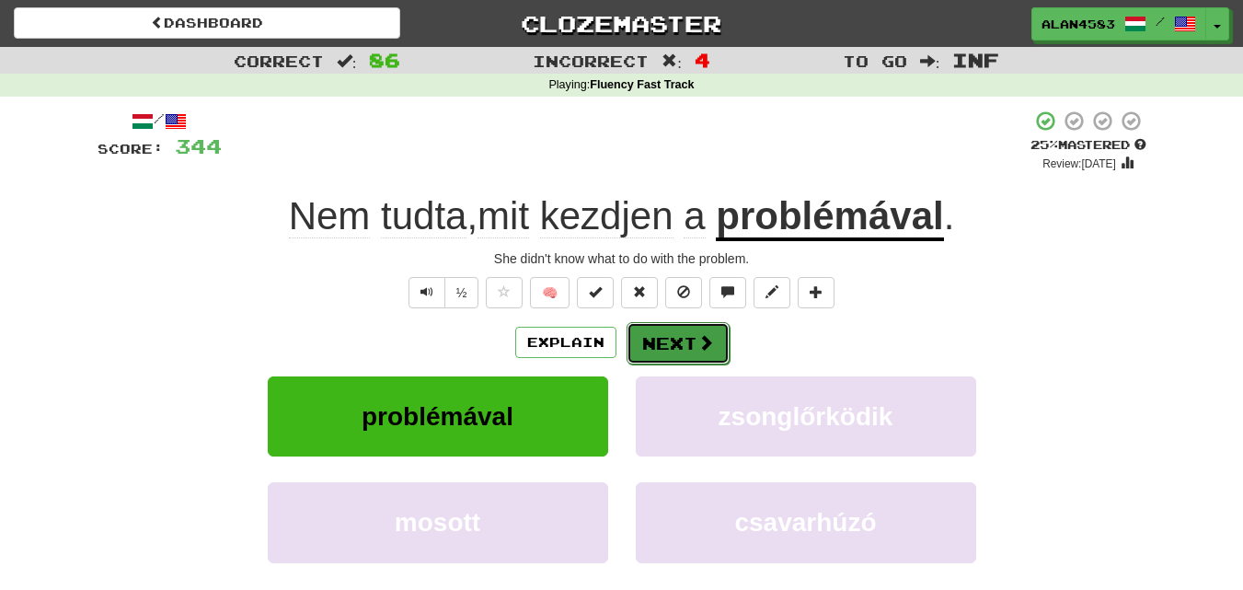
click at [667, 357] on button "Next" at bounding box center [678, 343] width 103 height 42
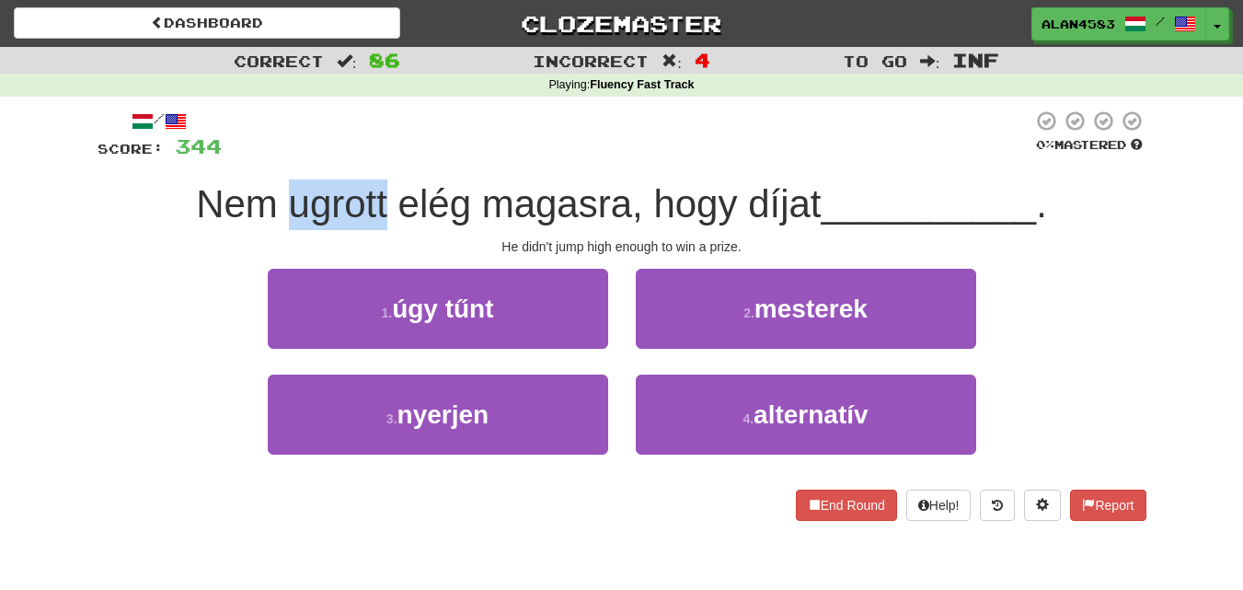
drag, startPoint x: 384, startPoint y: 197, endPoint x: 292, endPoint y: 197, distance: 92.0
click at [292, 197] on span "Nem ugrott elég magasra, hogy díjat" at bounding box center [508, 203] width 625 height 43
click at [280, 156] on div at bounding box center [280, 156] width 0 height 0
click at [474, 145] on div at bounding box center [627, 135] width 811 height 51
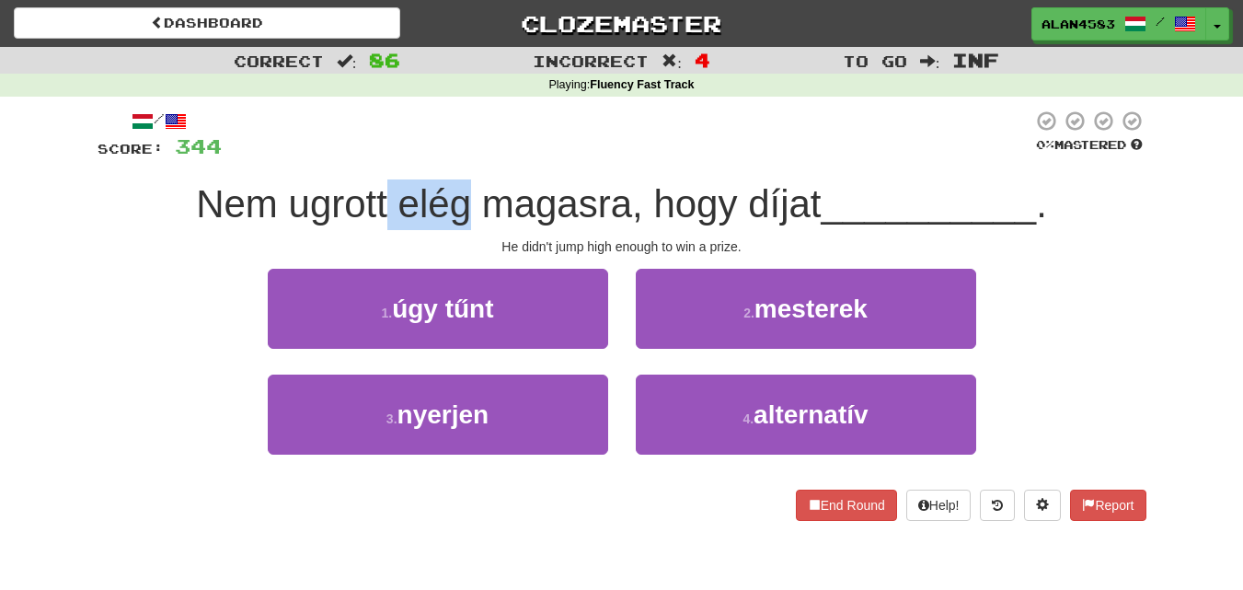
drag, startPoint x: 460, startPoint y: 195, endPoint x: 386, endPoint y: 190, distance: 74.7
click at [386, 190] on span "Nem ugrott elég magasra, hogy díjat" at bounding box center [508, 203] width 625 height 43
click at [374, 156] on div at bounding box center [374, 156] width 0 height 0
click at [502, 117] on div at bounding box center [627, 135] width 811 height 51
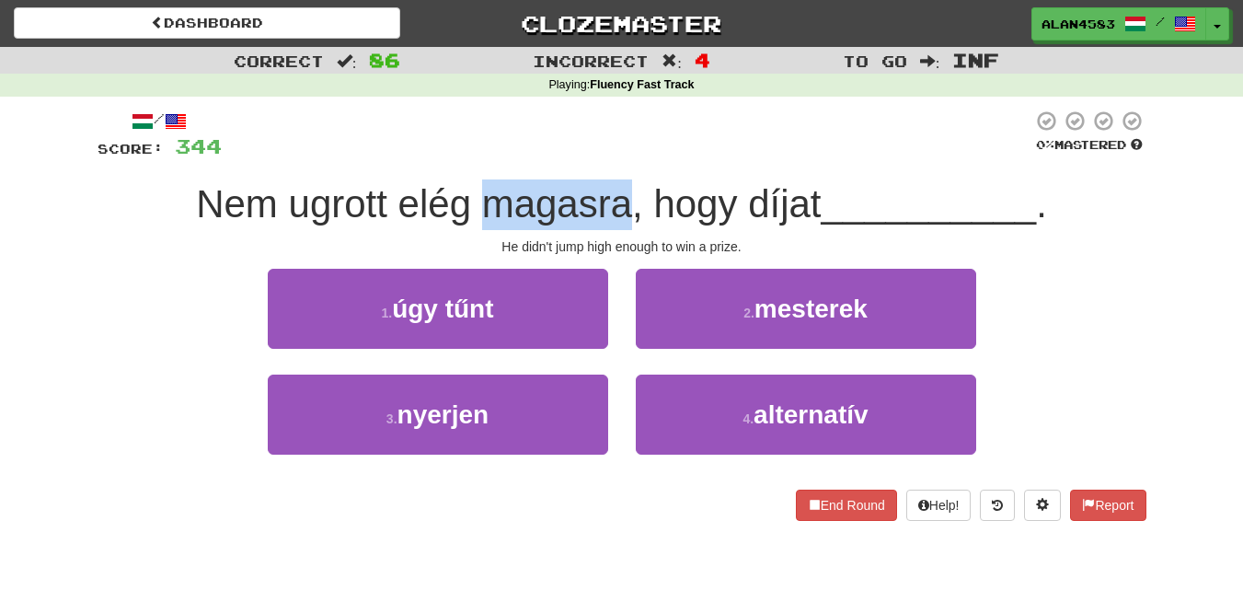
drag, startPoint x: 479, startPoint y: 209, endPoint x: 620, endPoint y: 198, distance: 142.1
click at [620, 198] on span "Nem ugrott elég magasra, hogy díjat" at bounding box center [508, 203] width 625 height 43
click at [608, 156] on div at bounding box center [608, 156] width 0 height 0
click at [725, 122] on div at bounding box center [627, 135] width 811 height 51
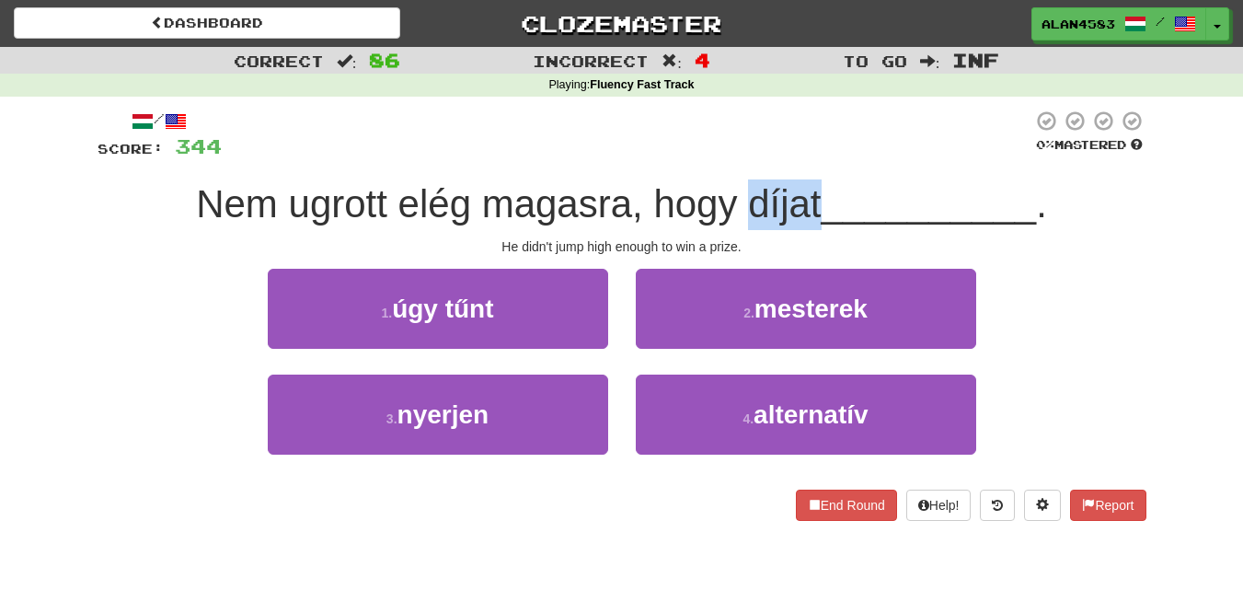
drag, startPoint x: 743, startPoint y: 203, endPoint x: 812, endPoint y: 192, distance: 69.9
click at [812, 192] on span "Nem ugrott elég magasra, hogy díjat" at bounding box center [508, 203] width 625 height 43
click at [800, 156] on div at bounding box center [800, 156] width 0 height 0
click at [908, 138] on div at bounding box center [627, 135] width 811 height 51
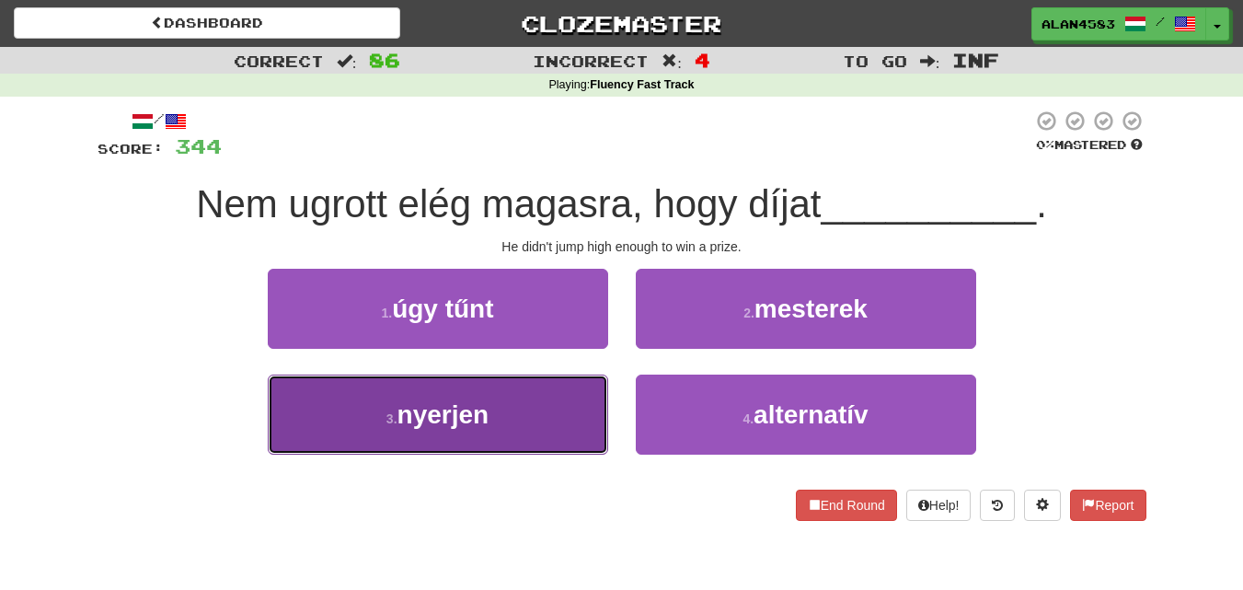
click at [474, 422] on span "nyerjen" at bounding box center [444, 414] width 92 height 29
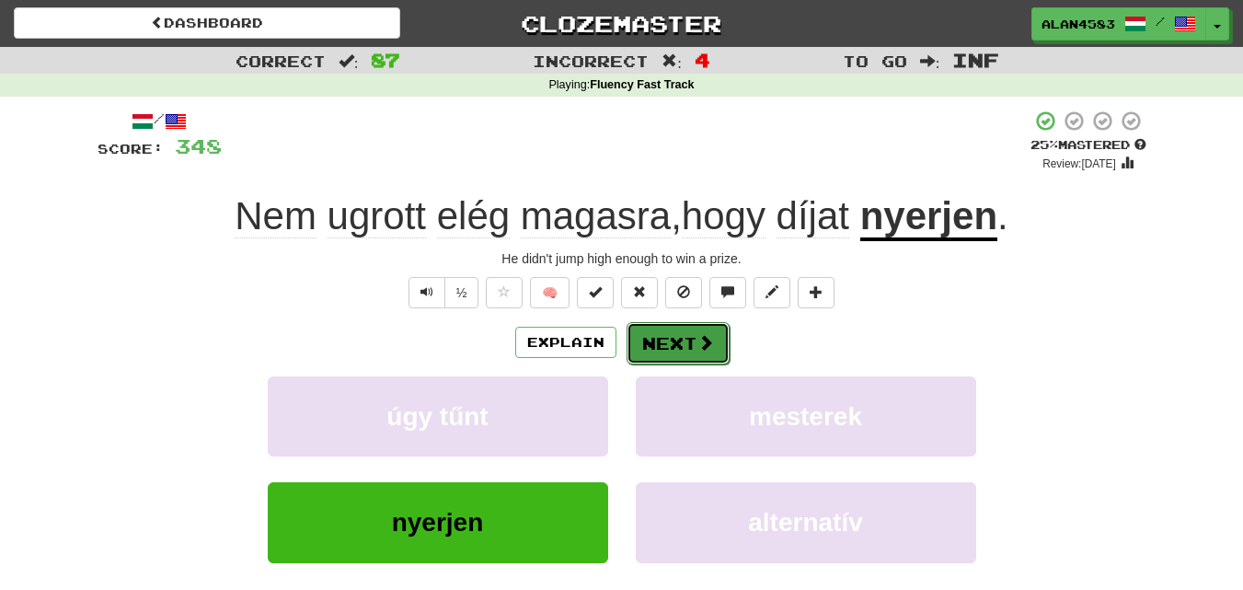
click at [680, 337] on button "Next" at bounding box center [678, 343] width 103 height 42
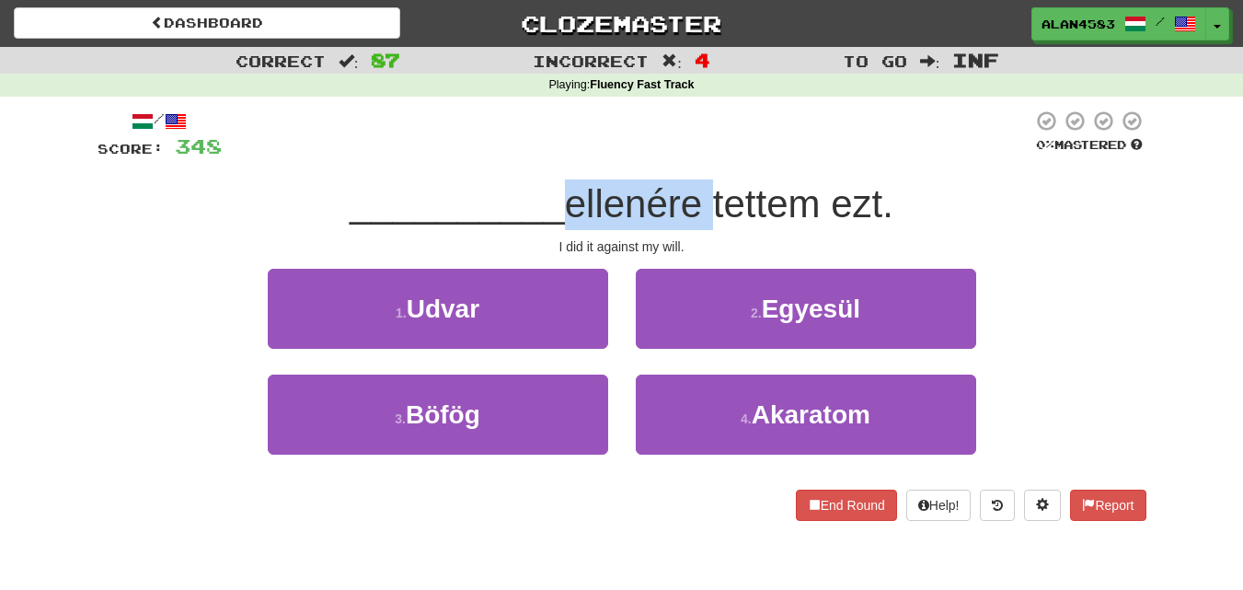
drag, startPoint x: 708, startPoint y: 195, endPoint x: 564, endPoint y: 207, distance: 144.1
click at [565, 207] on span "ellenére tettem ezt." at bounding box center [729, 203] width 329 height 43
click at [552, 226] on div at bounding box center [552, 226] width 0 height 0
click at [632, 112] on div at bounding box center [627, 135] width 811 height 51
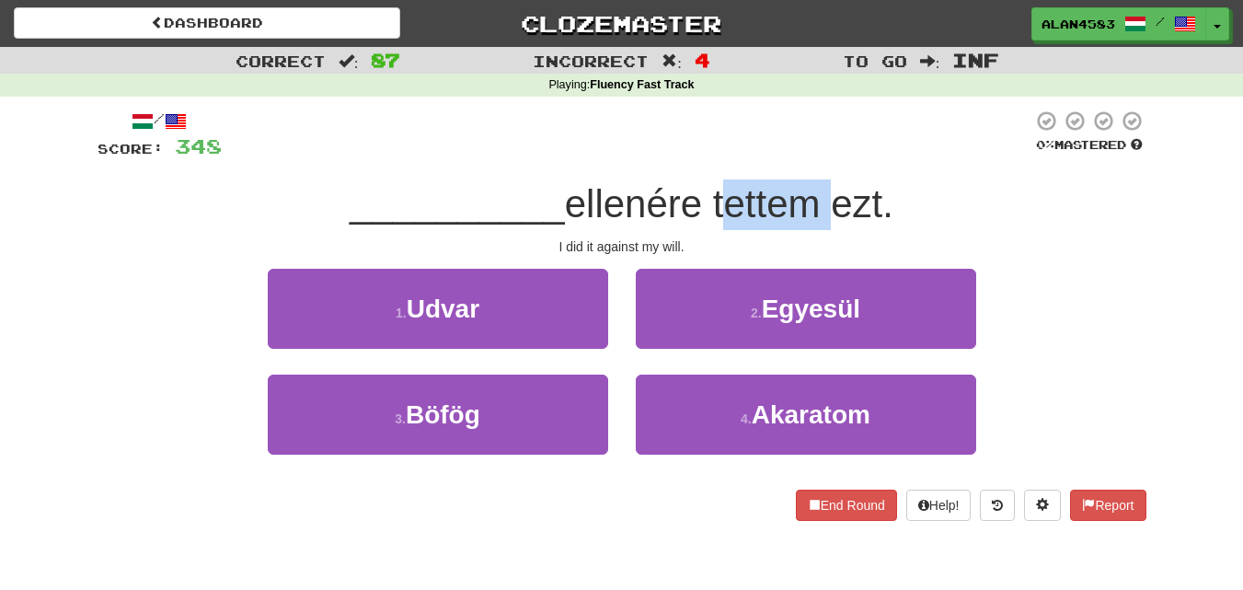
drag, startPoint x: 715, startPoint y: 192, endPoint x: 814, endPoint y: 201, distance: 99.7
click at [814, 201] on span "ellenére tettem ezt." at bounding box center [729, 203] width 329 height 43
click at [802, 156] on div at bounding box center [802, 156] width 0 height 0
click at [836, 139] on div at bounding box center [627, 135] width 811 height 51
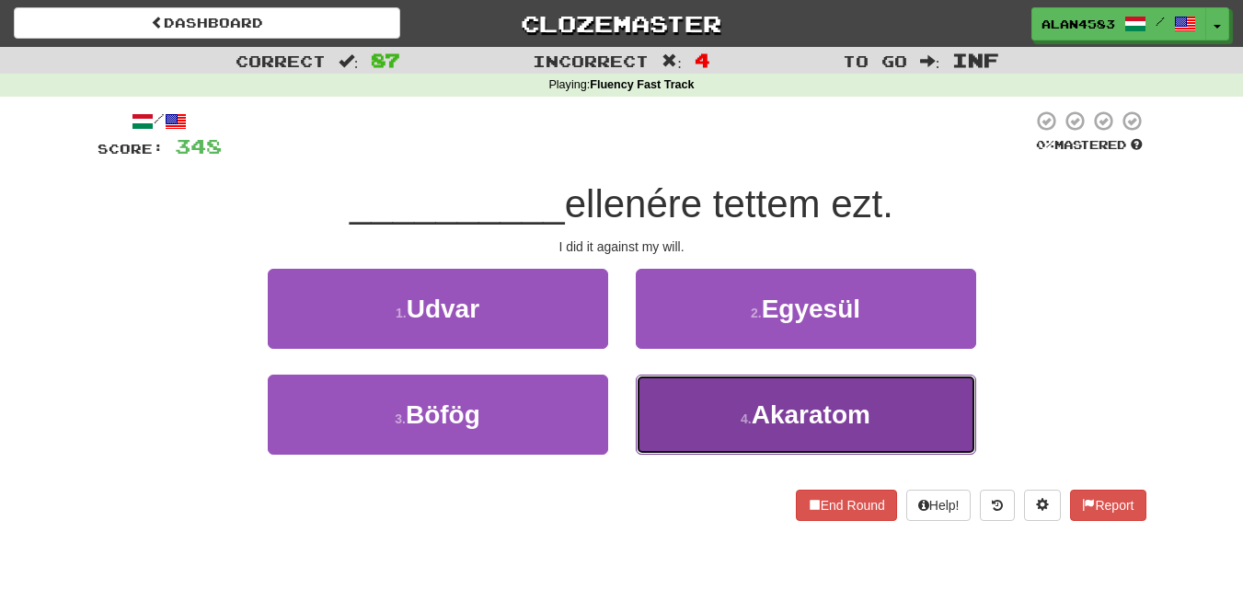
click at [755, 408] on span "Akaratom" at bounding box center [811, 414] width 119 height 29
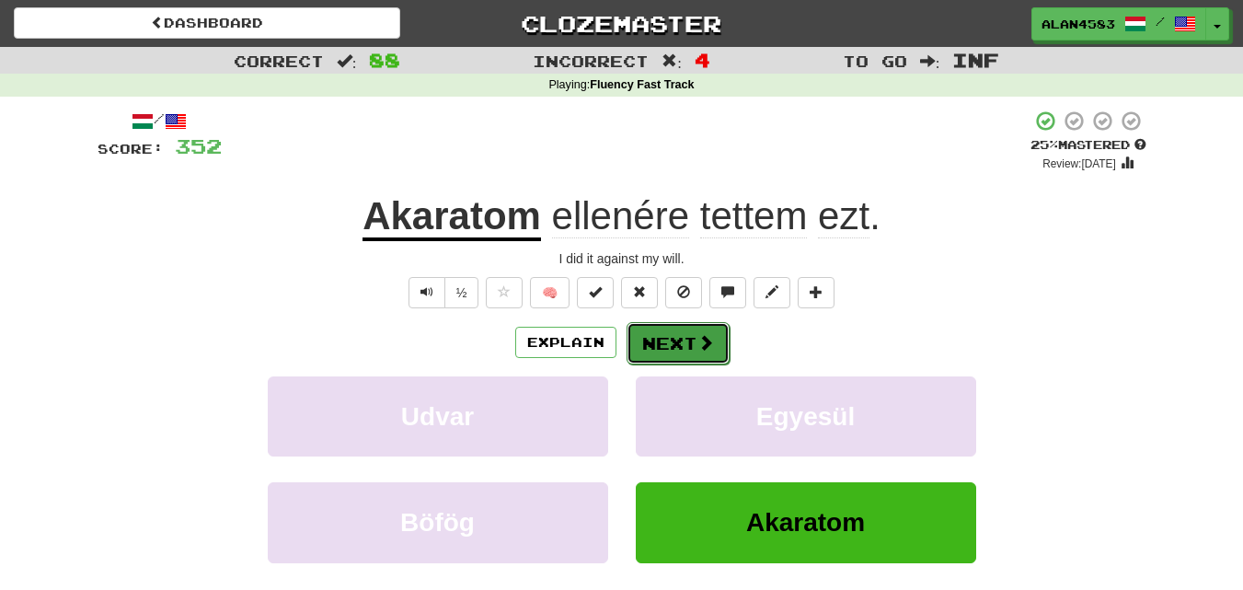
click at [685, 340] on button "Next" at bounding box center [678, 343] width 103 height 42
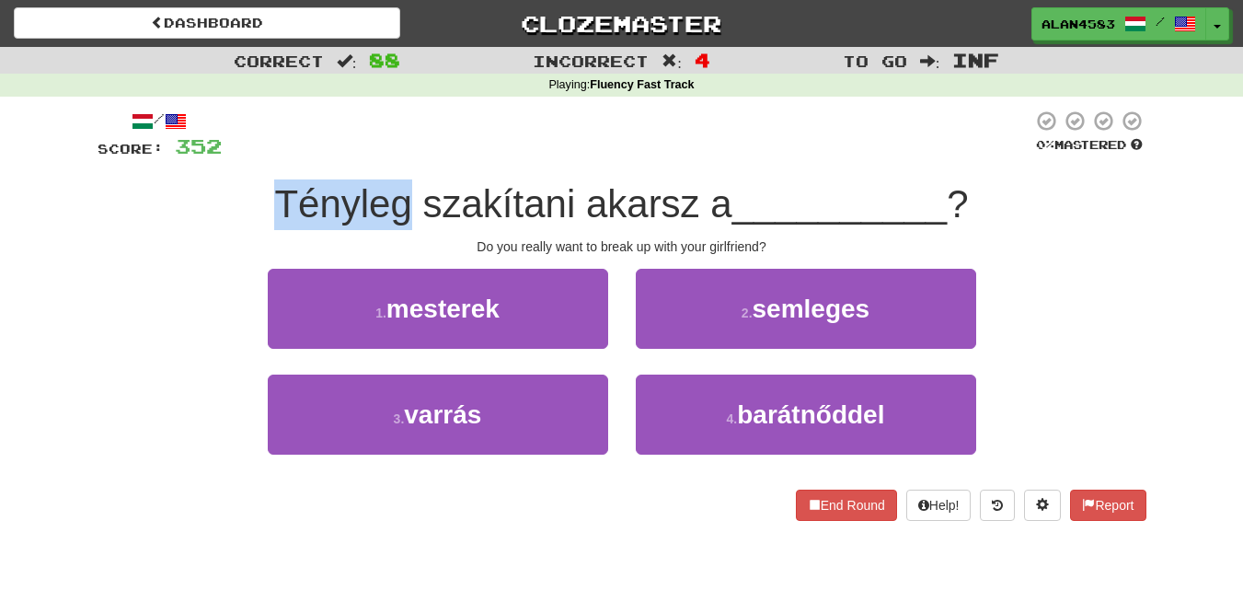
drag, startPoint x: 401, startPoint y: 192, endPoint x: 259, endPoint y: 189, distance: 142.7
click at [259, 189] on div "Tényleg szakítani akarsz a __________ ?" at bounding box center [622, 204] width 1049 height 51
click at [247, 156] on div at bounding box center [247, 156] width 0 height 0
click at [180, 197] on div "Tényleg szakítani akarsz a __________ ?" at bounding box center [622, 204] width 1049 height 51
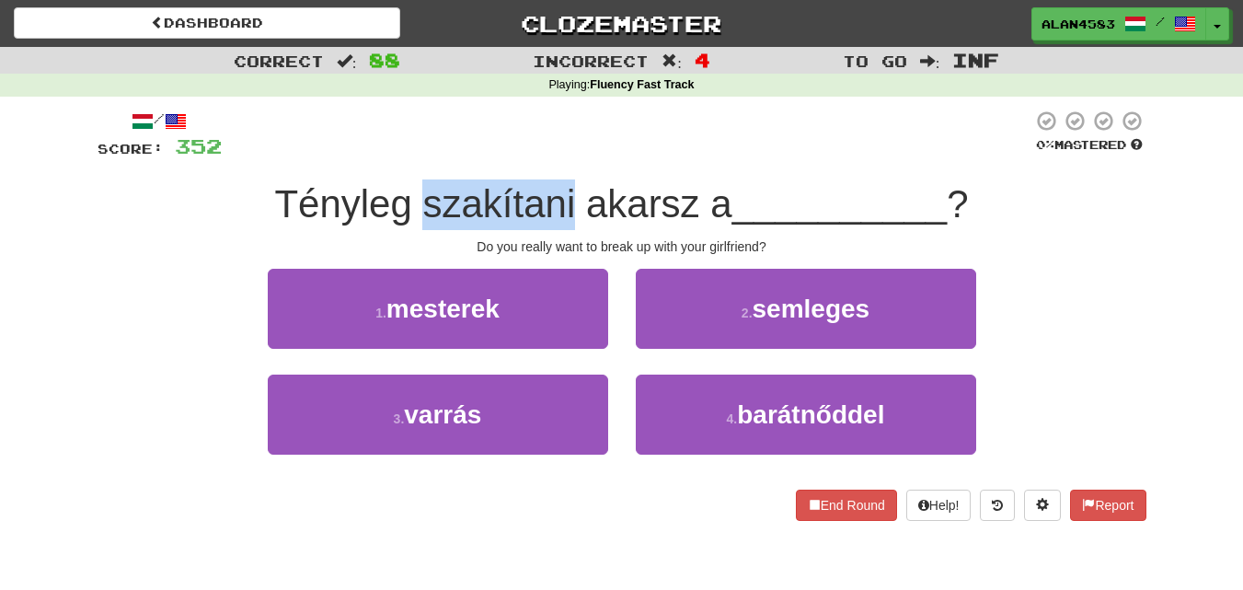
drag, startPoint x: 417, startPoint y: 204, endPoint x: 575, endPoint y: 195, distance: 158.5
click at [575, 195] on span "Tényleg szakítani akarsz a" at bounding box center [502, 203] width 457 height 43
click at [563, 156] on div at bounding box center [563, 156] width 0 height 0
click at [609, 125] on div at bounding box center [627, 135] width 811 height 51
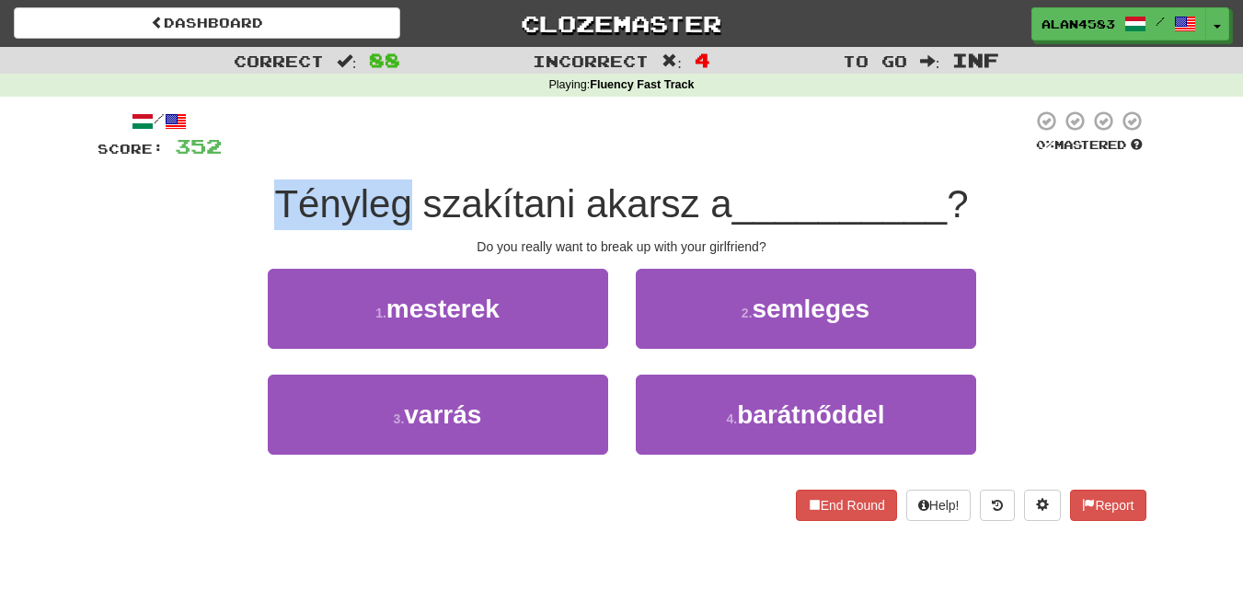
drag, startPoint x: 402, startPoint y: 202, endPoint x: 230, endPoint y: 189, distance: 172.6
click at [230, 189] on div "Tényleg szakítani akarsz a __________ ?" at bounding box center [622, 204] width 1049 height 51
click at [218, 156] on div at bounding box center [218, 156] width 0 height 0
click at [169, 195] on div "Tényleg szakítani akarsz a __________ ?" at bounding box center [622, 204] width 1049 height 51
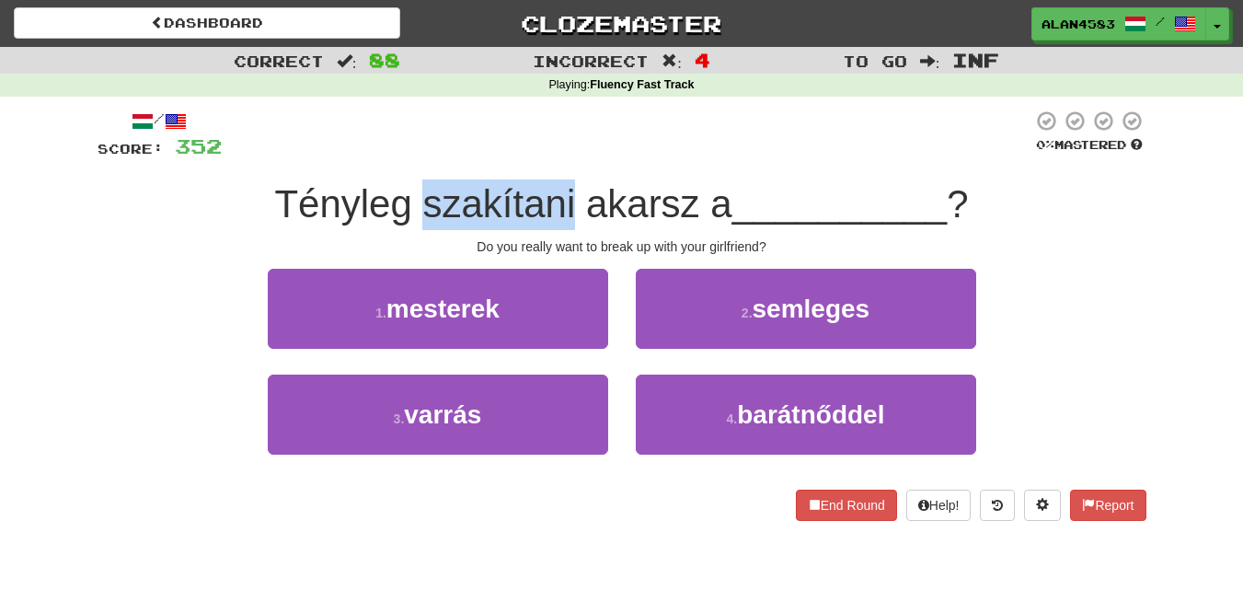
drag, startPoint x: 421, startPoint y: 194, endPoint x: 569, endPoint y: 190, distance: 148.2
click at [569, 190] on span "Tényleg szakítani akarsz a" at bounding box center [502, 203] width 457 height 43
click at [557, 156] on div at bounding box center [557, 156] width 0 height 0
click at [618, 119] on div at bounding box center [627, 135] width 811 height 51
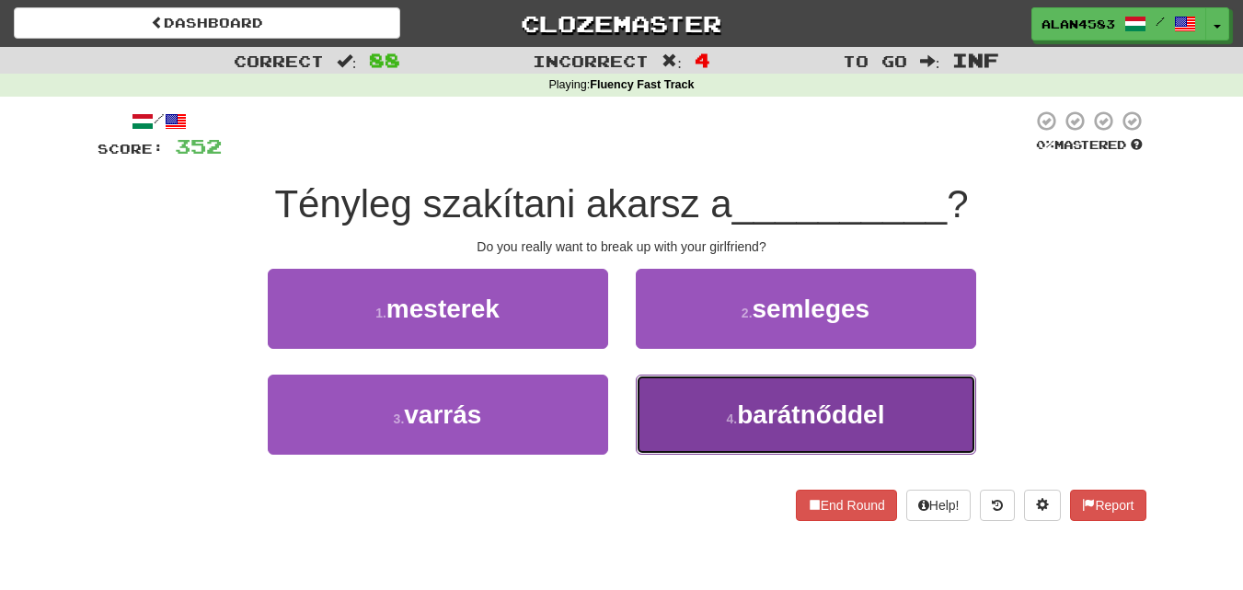
click at [757, 401] on span "barátnőddel" at bounding box center [810, 414] width 147 height 29
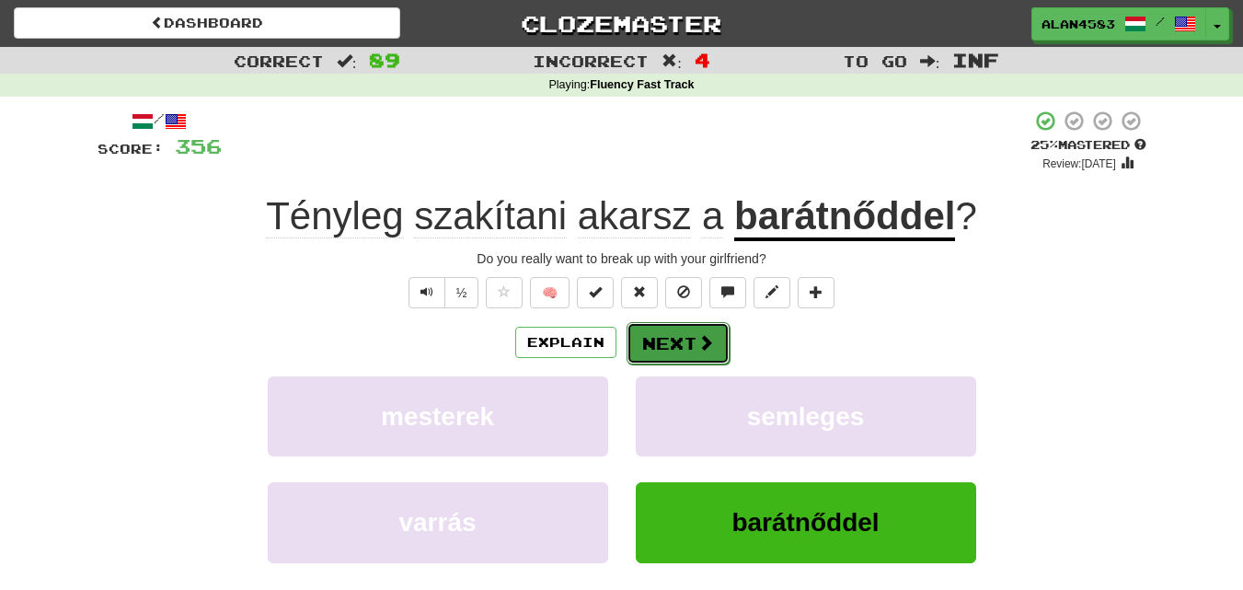
click at [653, 344] on button "Next" at bounding box center [678, 343] width 103 height 42
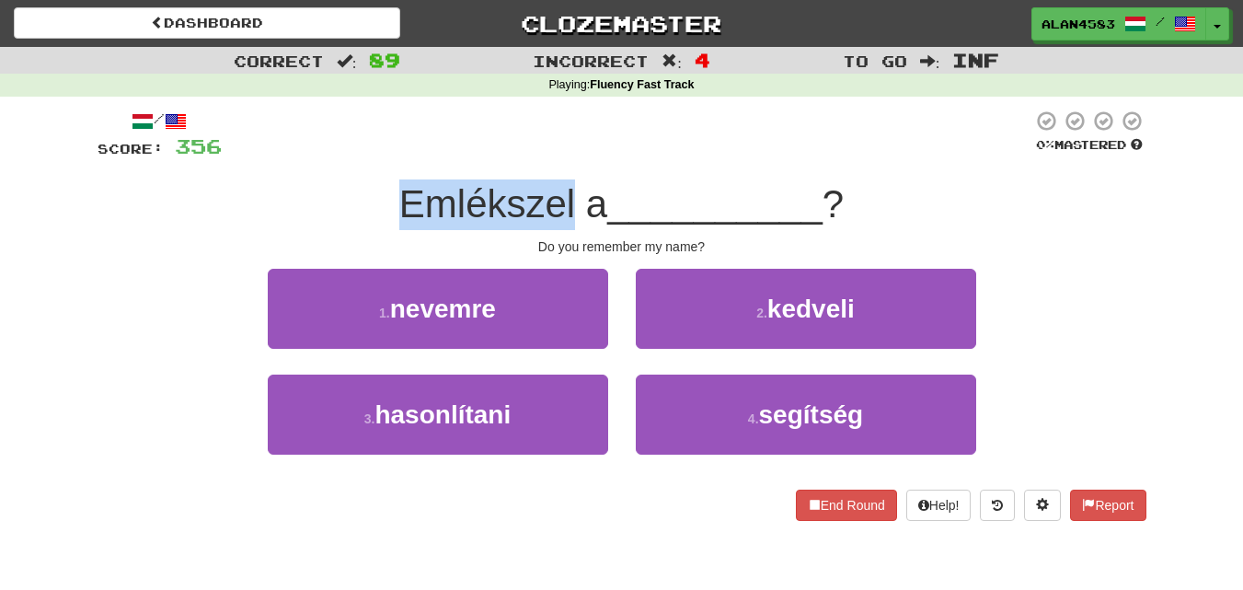
drag, startPoint x: 571, startPoint y: 199, endPoint x: 353, endPoint y: 199, distance: 218.1
click at [353, 199] on div "Emlékszel a __________ ?" at bounding box center [622, 204] width 1049 height 51
click at [341, 156] on div at bounding box center [341, 156] width 0 height 0
click at [271, 178] on div "/ Score: 356 0 % Mastered Emlékszel a __________ ? Do you remember my name? 1 .…" at bounding box center [622, 315] width 1049 height 411
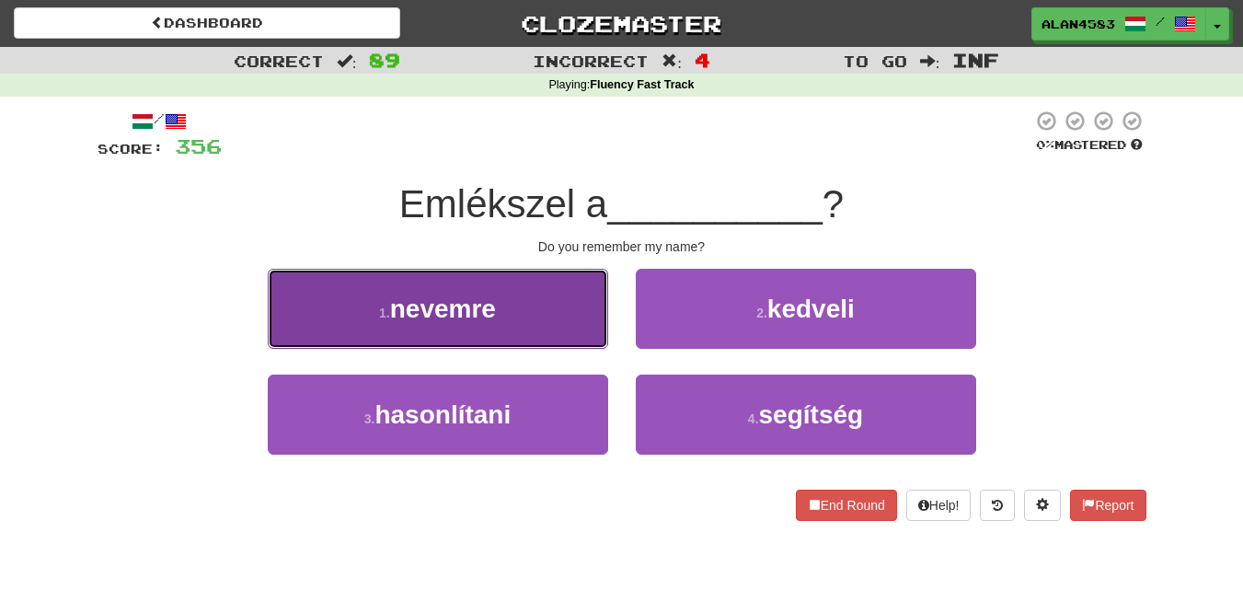
click at [477, 310] on span "nevemre" at bounding box center [443, 308] width 106 height 29
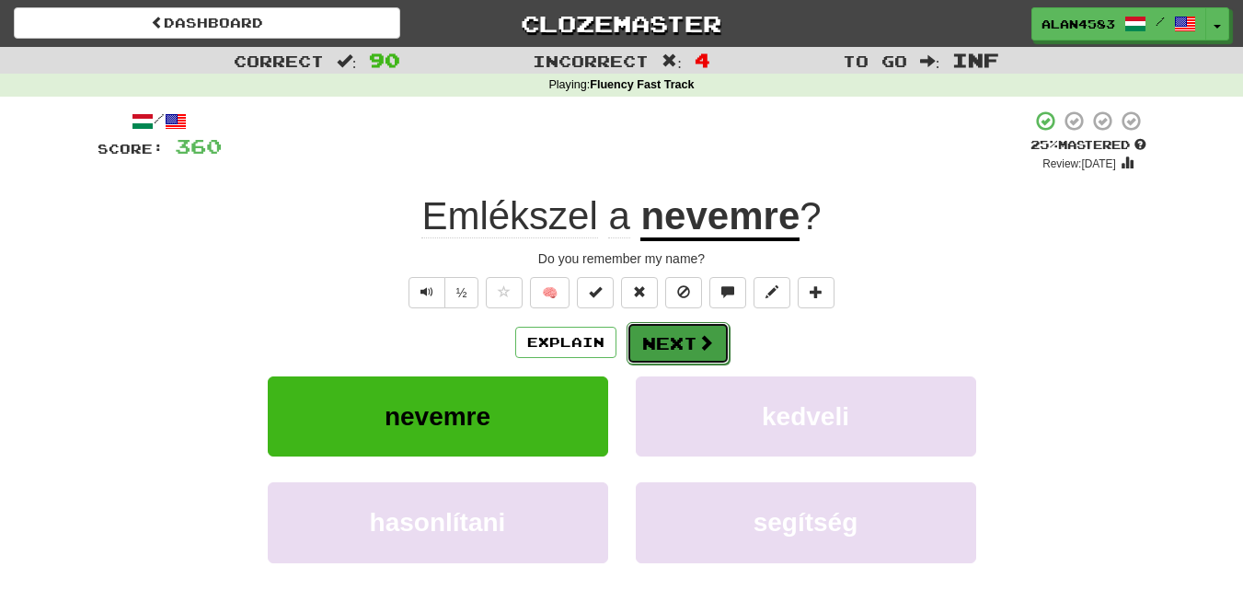
click at [722, 331] on button "Next" at bounding box center [678, 343] width 103 height 42
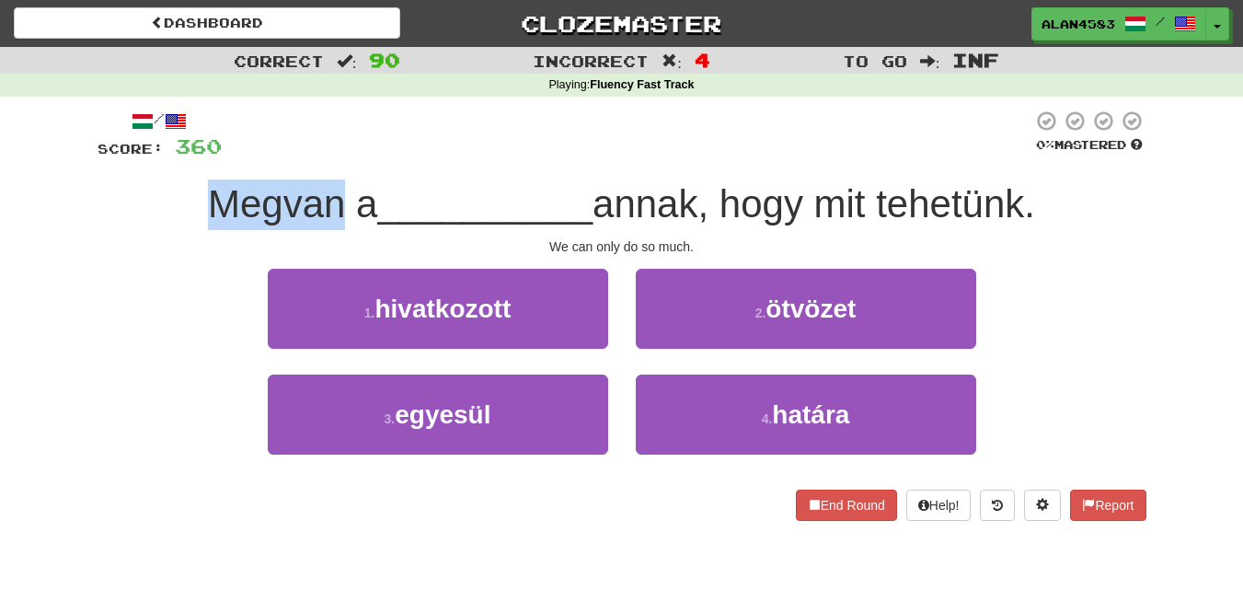
drag, startPoint x: 329, startPoint y: 196, endPoint x: 149, endPoint y: 179, distance: 180.2
click at [149, 179] on div "Megvan a __________ annak, hogy mit tehetünk." at bounding box center [622, 204] width 1049 height 51
click at [137, 156] on div at bounding box center [137, 156] width 0 height 0
click at [102, 194] on div "Megvan a __________ annak, hogy mit tehetünk." at bounding box center [622, 204] width 1049 height 51
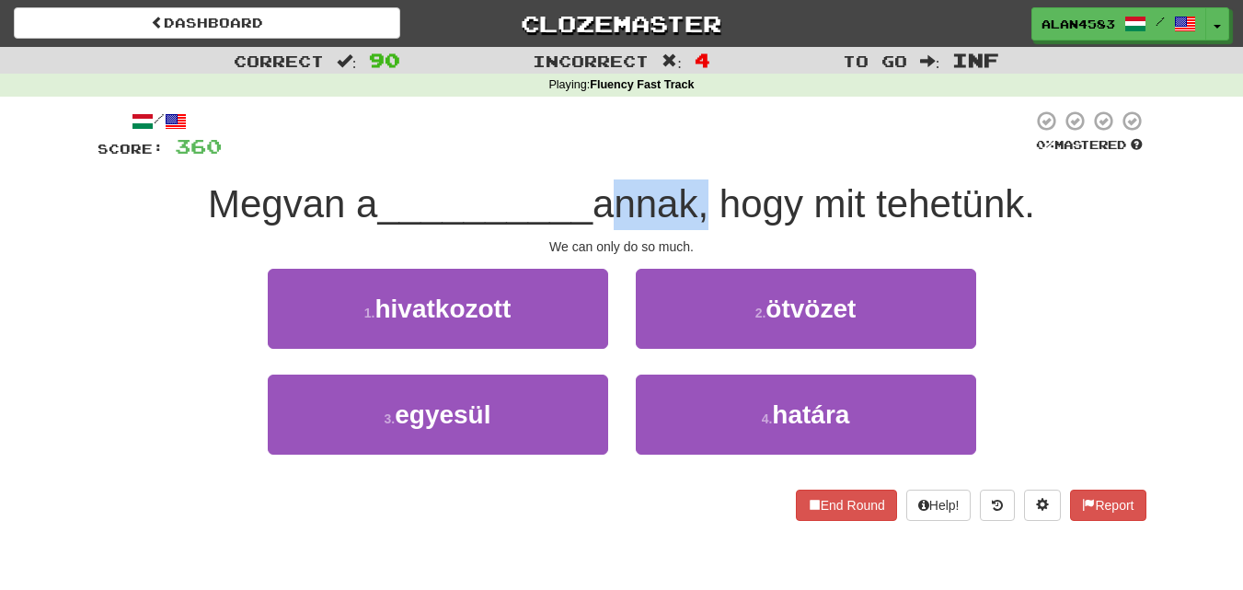
drag, startPoint x: 702, startPoint y: 192, endPoint x: 605, endPoint y: 198, distance: 97.7
click at [605, 198] on span "annak, hogy mit tehetünk." at bounding box center [814, 203] width 443 height 43
click at [593, 156] on div at bounding box center [593, 156] width 0 height 0
click at [462, 160] on div at bounding box center [627, 135] width 811 height 51
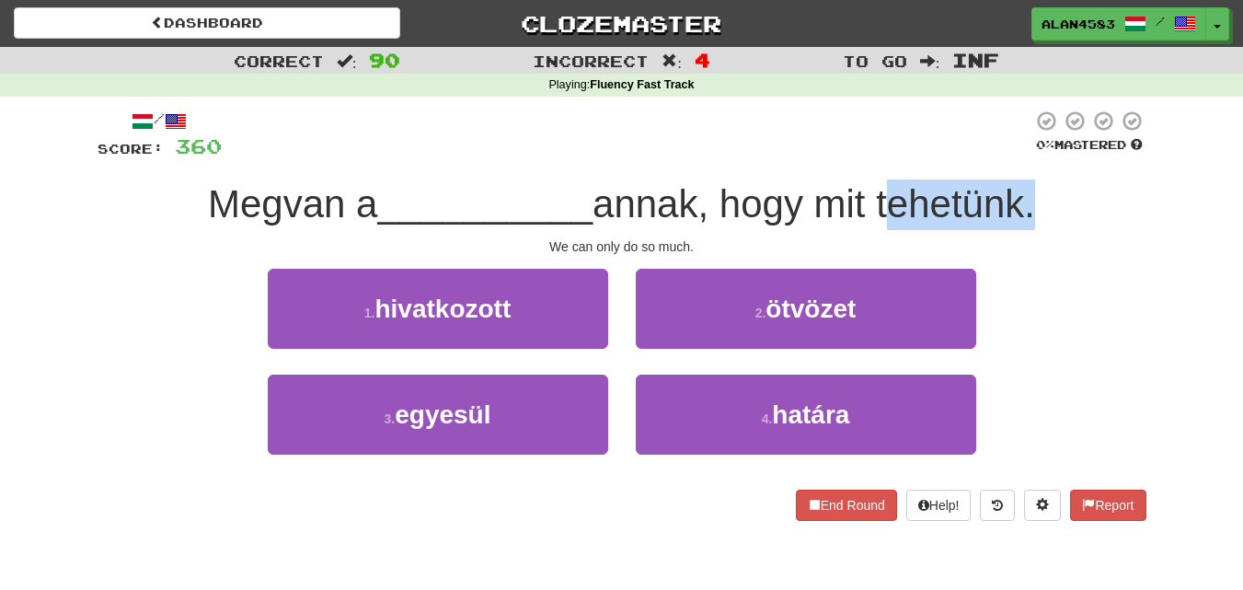
drag, startPoint x: 888, startPoint y: 199, endPoint x: 1035, endPoint y: 206, distance: 147.4
click at [1035, 206] on span "annak, hogy mit tehetünk." at bounding box center [814, 203] width 443 height 43
click at [1023, 226] on div at bounding box center [1023, 226] width 0 height 0
click at [1075, 190] on div "Megvan a __________ annak, hogy mit tehetünk." at bounding box center [622, 204] width 1049 height 51
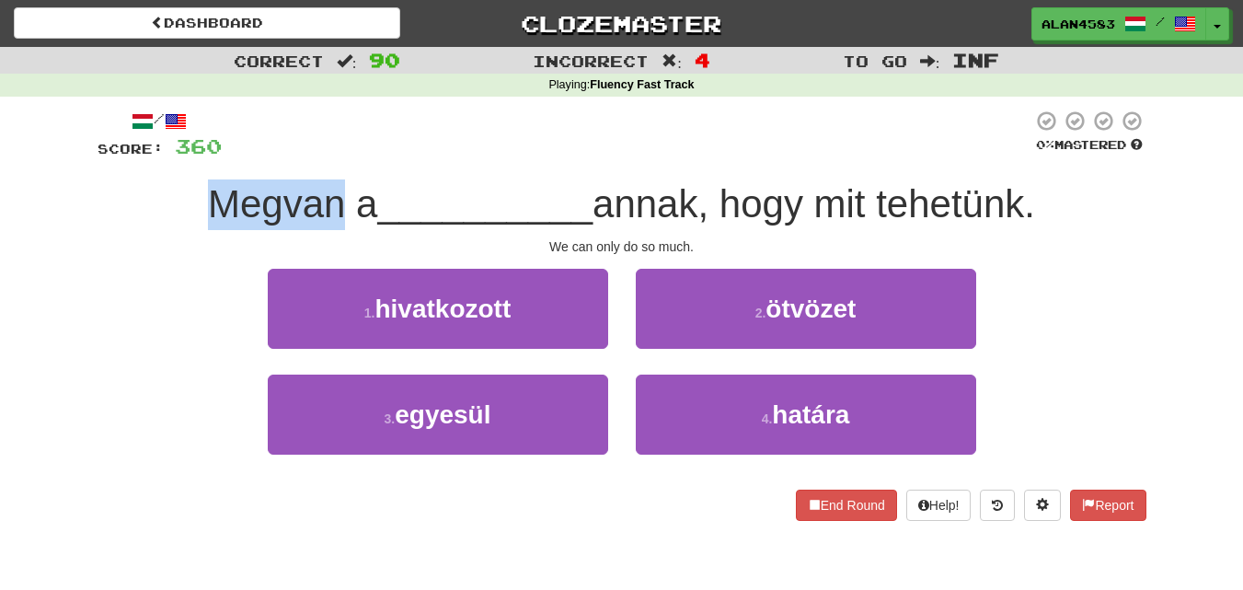
drag, startPoint x: 329, startPoint y: 205, endPoint x: 118, endPoint y: 200, distance: 210.8
click at [118, 200] on div "Megvan a __________ annak, hogy mit tehetünk." at bounding box center [622, 204] width 1049 height 51
click at [106, 156] on div at bounding box center [106, 156] width 0 height 0
click at [93, 227] on div "/ Score: 360 0 % Mastered [PERSON_NAME] a __________ annak, hogy mit tehetünk. …" at bounding box center [622, 322] width 1077 height 450
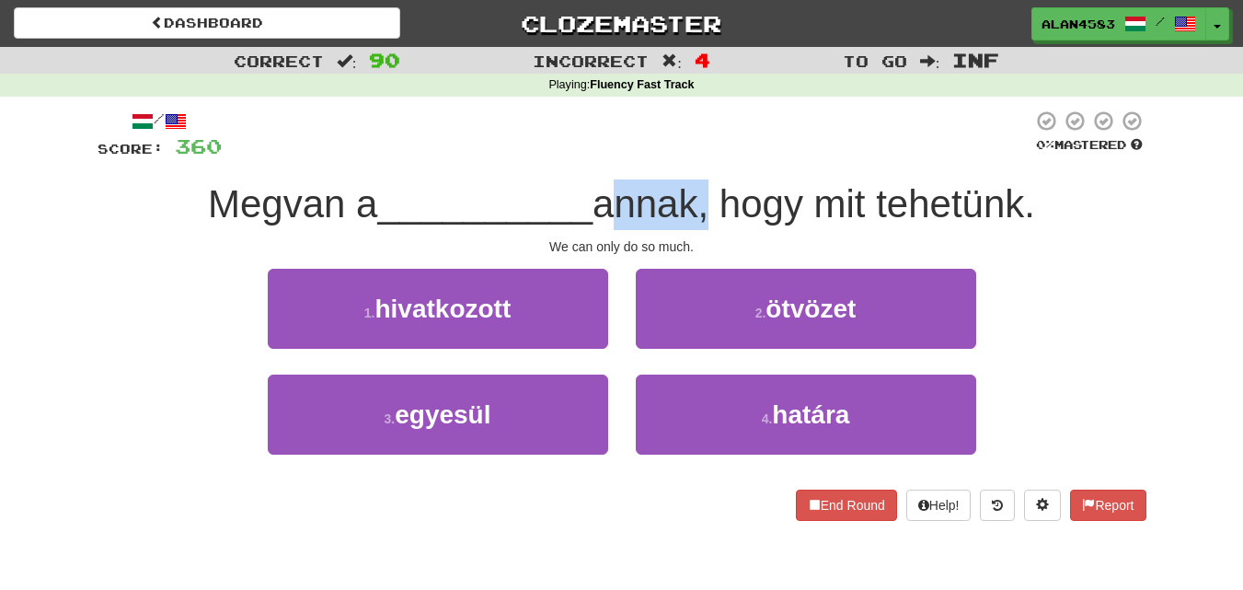
drag, startPoint x: 709, startPoint y: 200, endPoint x: 601, endPoint y: 205, distance: 107.8
click at [601, 205] on span "annak, hogy mit tehetünk." at bounding box center [814, 203] width 443 height 43
click at [589, 226] on div at bounding box center [589, 226] width 0 height 0
click at [539, 120] on div at bounding box center [627, 135] width 811 height 51
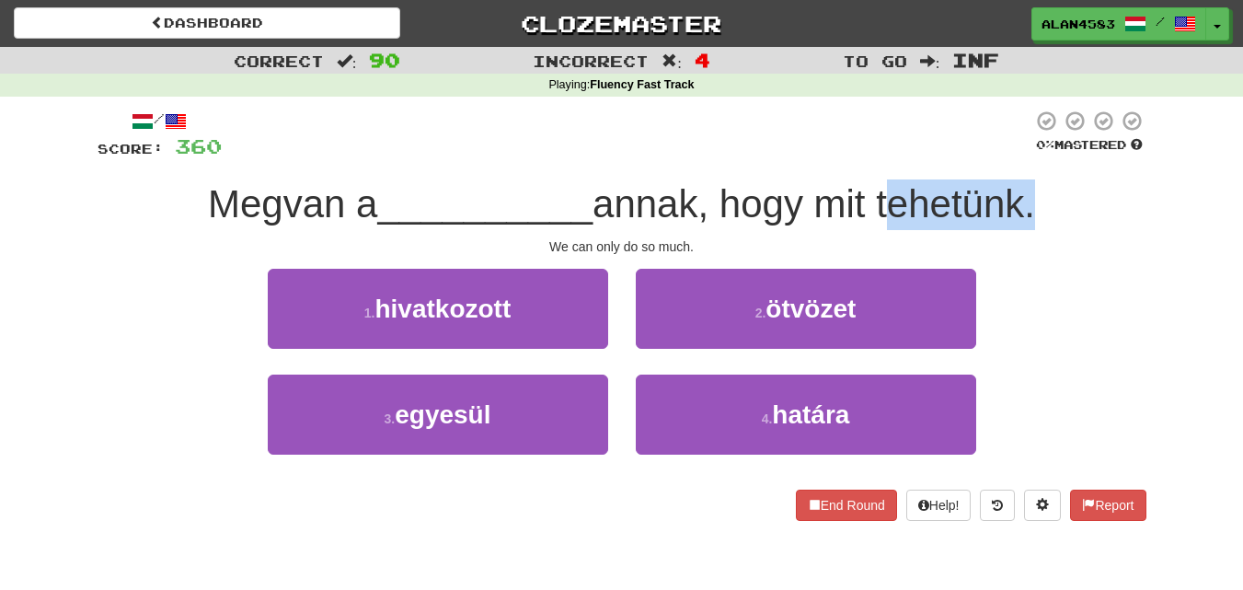
drag, startPoint x: 1031, startPoint y: 191, endPoint x: 884, endPoint y: 202, distance: 146.7
click at [884, 202] on span "annak, hogy mit tehetünk." at bounding box center [814, 203] width 443 height 43
click at [872, 156] on div at bounding box center [872, 156] width 0 height 0
click at [724, 141] on div at bounding box center [627, 135] width 811 height 51
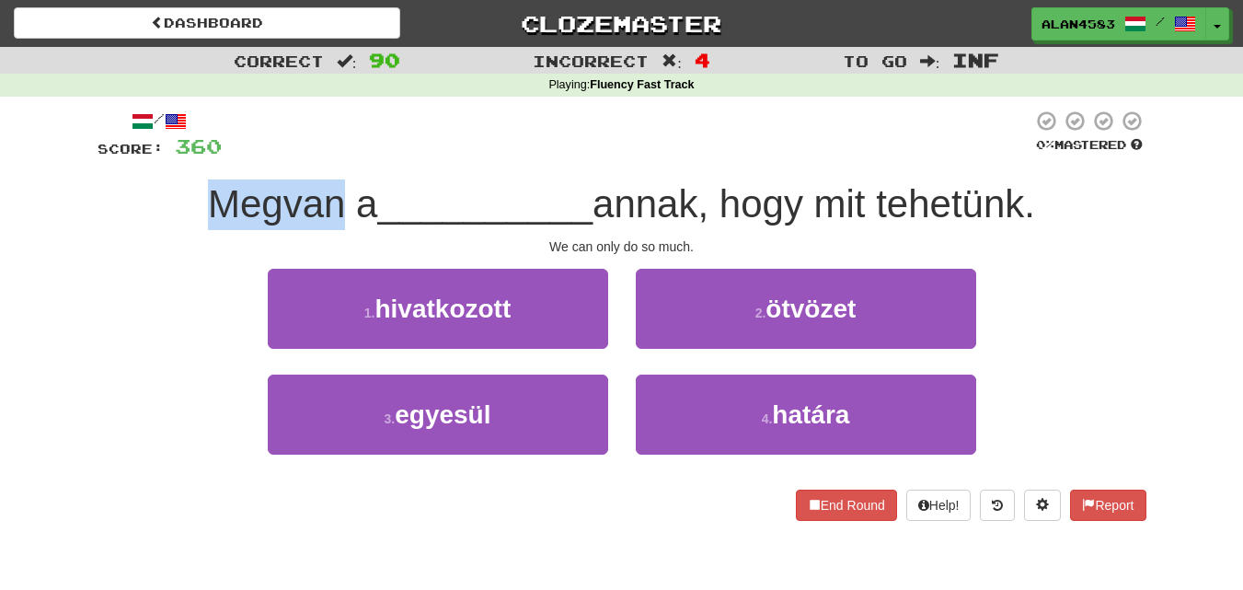
drag, startPoint x: 329, startPoint y: 196, endPoint x: 204, endPoint y: 199, distance: 125.2
click at [208, 199] on span "Megvan a" at bounding box center [292, 203] width 169 height 43
click at [192, 156] on div at bounding box center [192, 156] width 0 height 0
click at [325, 131] on div at bounding box center [627, 135] width 811 height 51
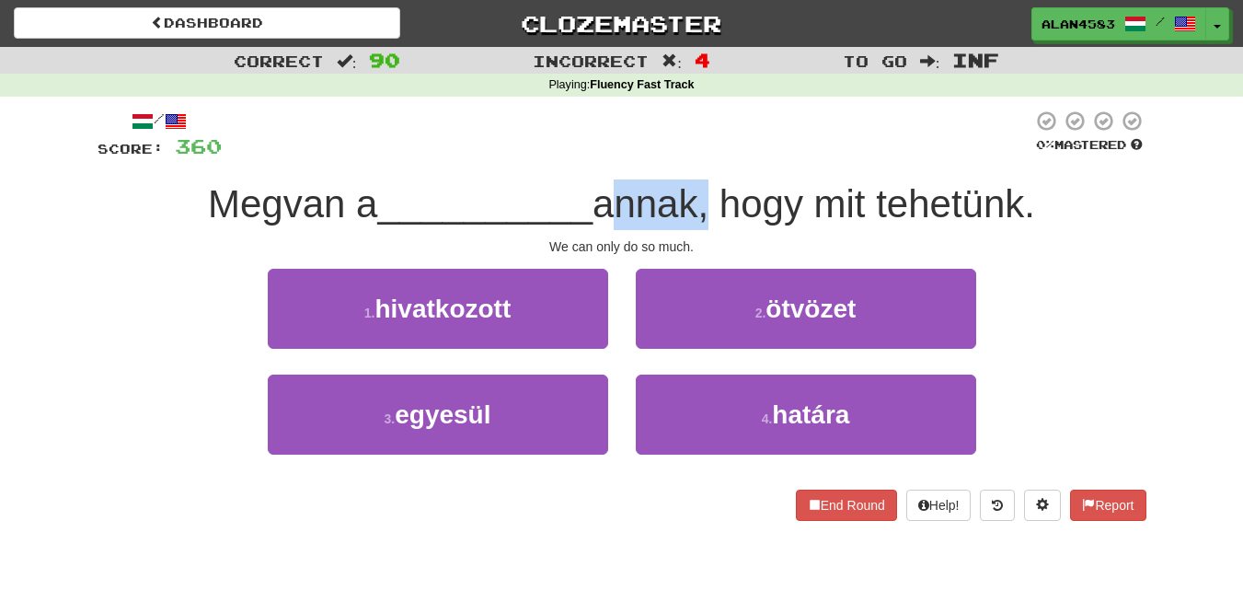
drag, startPoint x: 607, startPoint y: 202, endPoint x: 707, endPoint y: 197, distance: 99.5
click at [707, 197] on span "annak, hogy mit tehetünk." at bounding box center [814, 203] width 443 height 43
click at [695, 156] on div at bounding box center [695, 156] width 0 height 0
click at [735, 141] on div at bounding box center [627, 135] width 811 height 51
drag, startPoint x: 875, startPoint y: 207, endPoint x: 827, endPoint y: 211, distance: 48.0
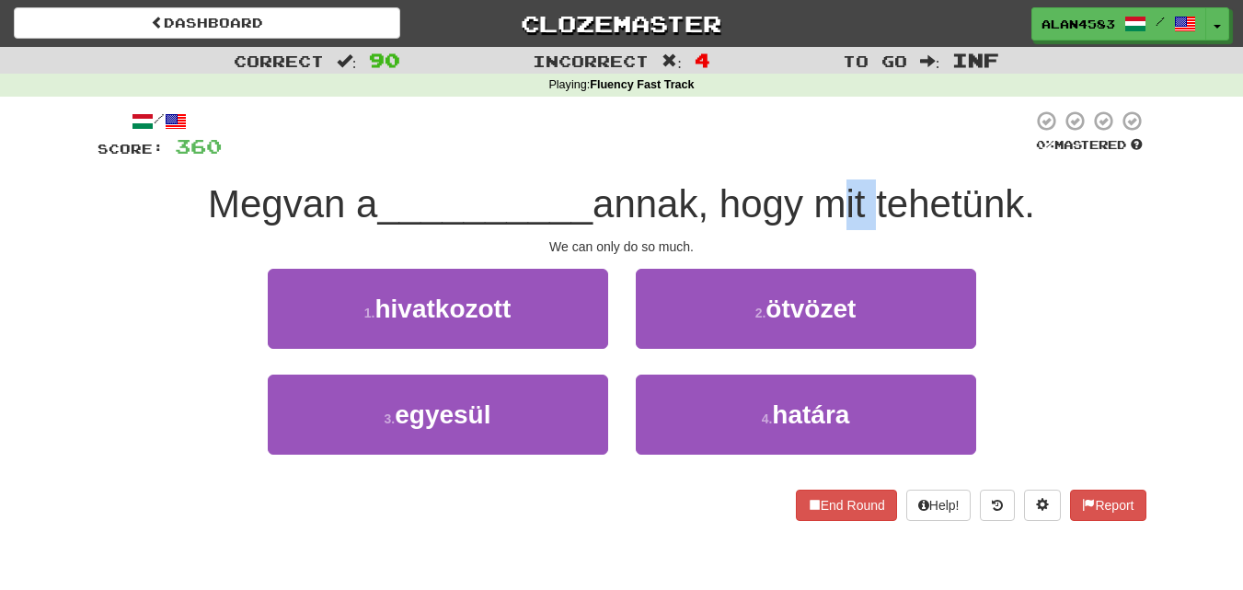
click at [827, 211] on span "annak, hogy mit tehetünk." at bounding box center [814, 203] width 443 height 43
click at [815, 226] on div at bounding box center [815, 226] width 0 height 0
click at [853, 126] on div at bounding box center [627, 135] width 811 height 51
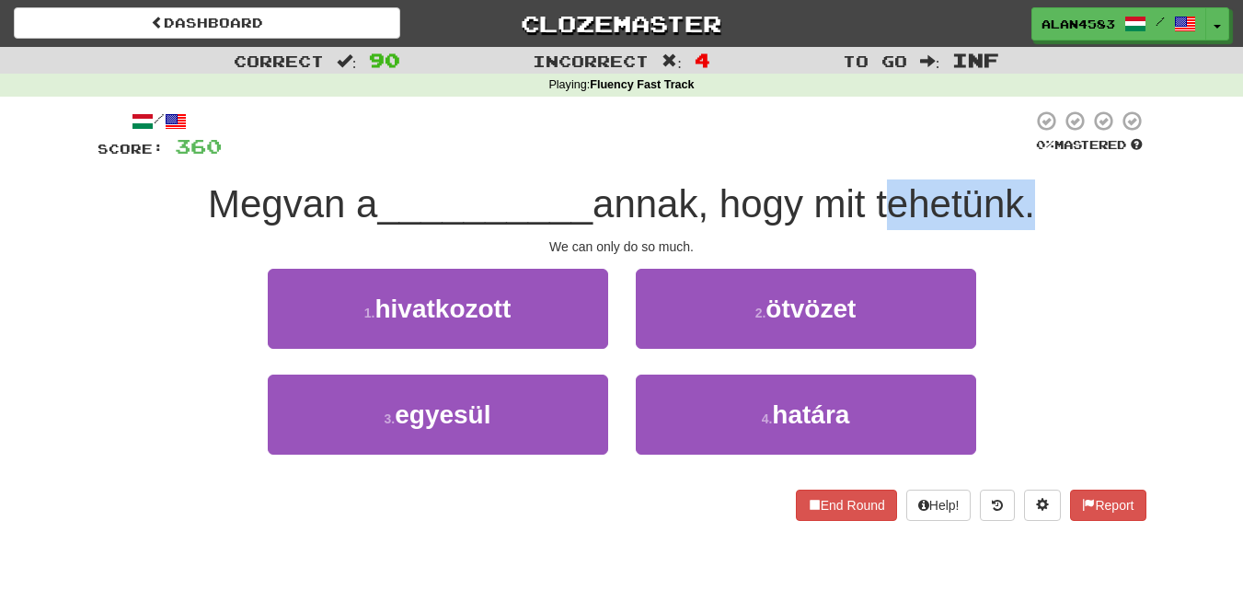
drag, startPoint x: 886, startPoint y: 195, endPoint x: 1038, endPoint y: 190, distance: 151.9
click at [1035, 190] on span "annak, hogy mit tehetünk." at bounding box center [814, 203] width 443 height 43
click at [1026, 156] on div at bounding box center [1026, 156] width 0 height 0
click at [1063, 177] on div "/ Score: 360 0 % Mastered [PERSON_NAME] a __________ annak, hogy mit tehetünk. …" at bounding box center [622, 315] width 1049 height 411
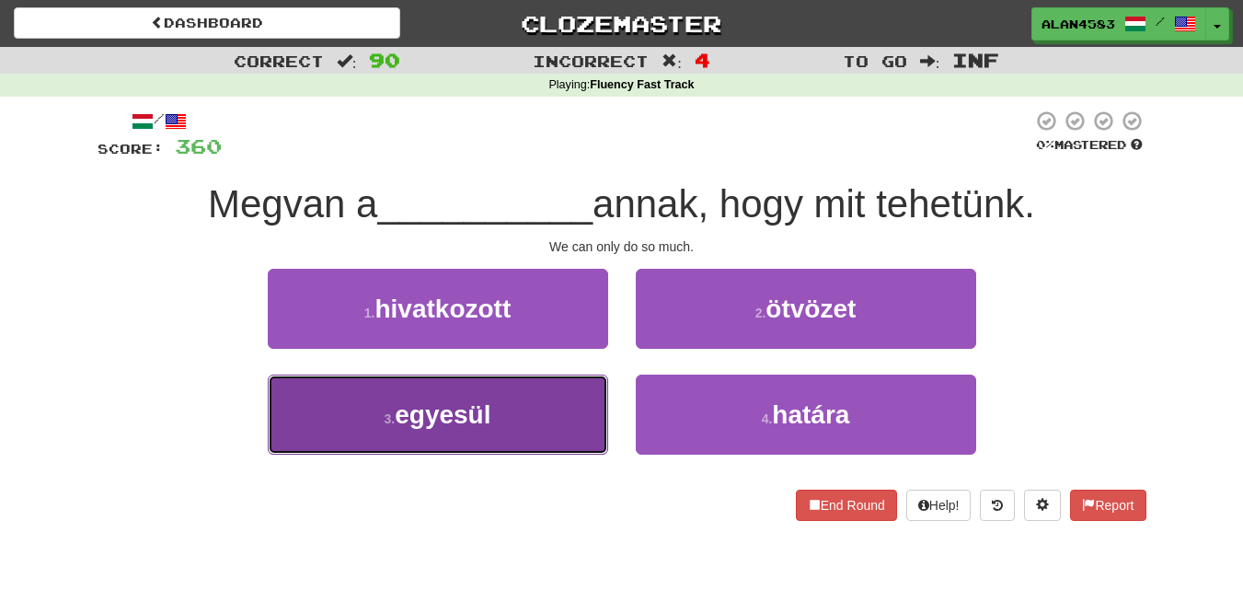
click at [345, 409] on button "3 . egyesül" at bounding box center [438, 415] width 340 height 80
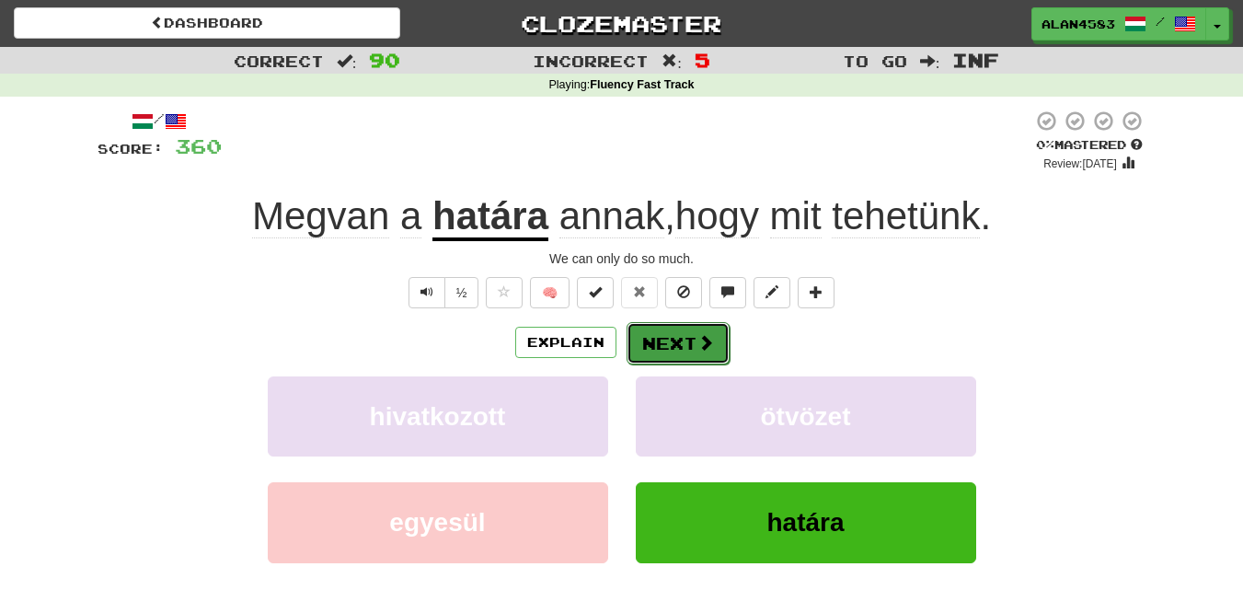
click at [683, 340] on button "Next" at bounding box center [678, 343] width 103 height 42
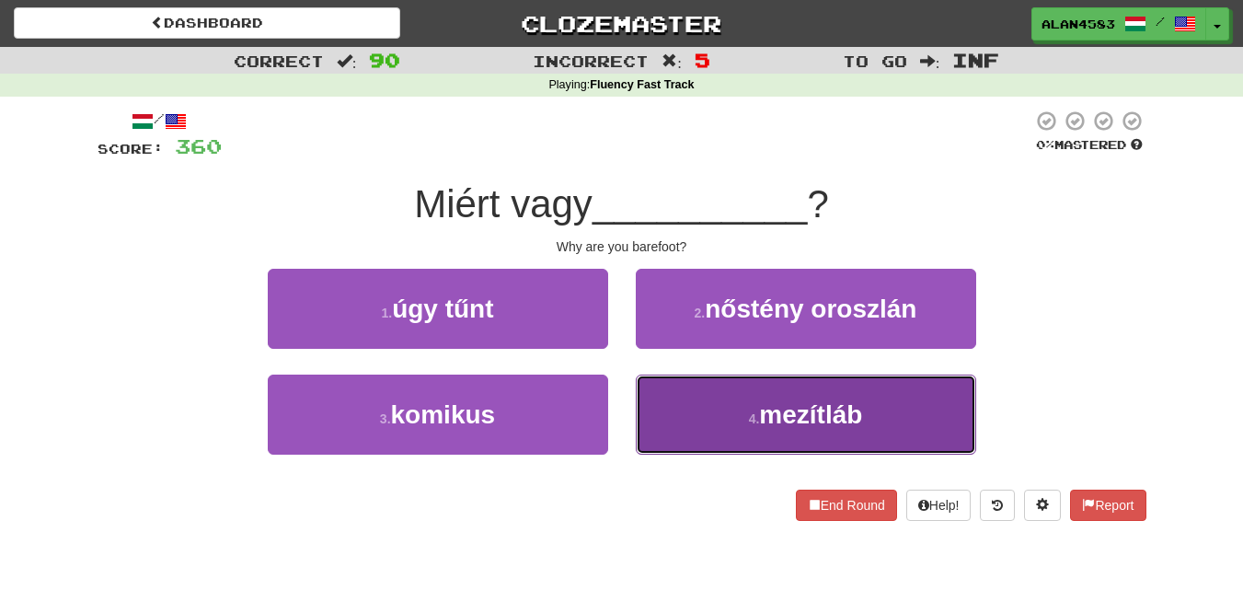
click at [759, 397] on button "4 . mezítláb" at bounding box center [806, 415] width 340 height 80
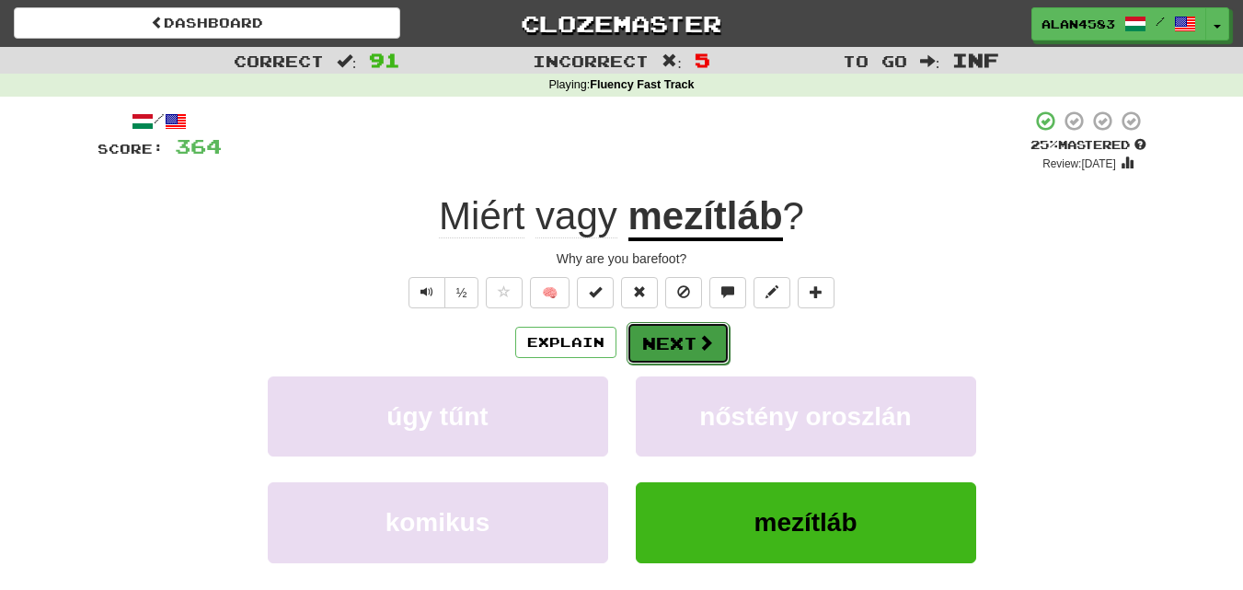
click at [658, 333] on button "Next" at bounding box center [678, 343] width 103 height 42
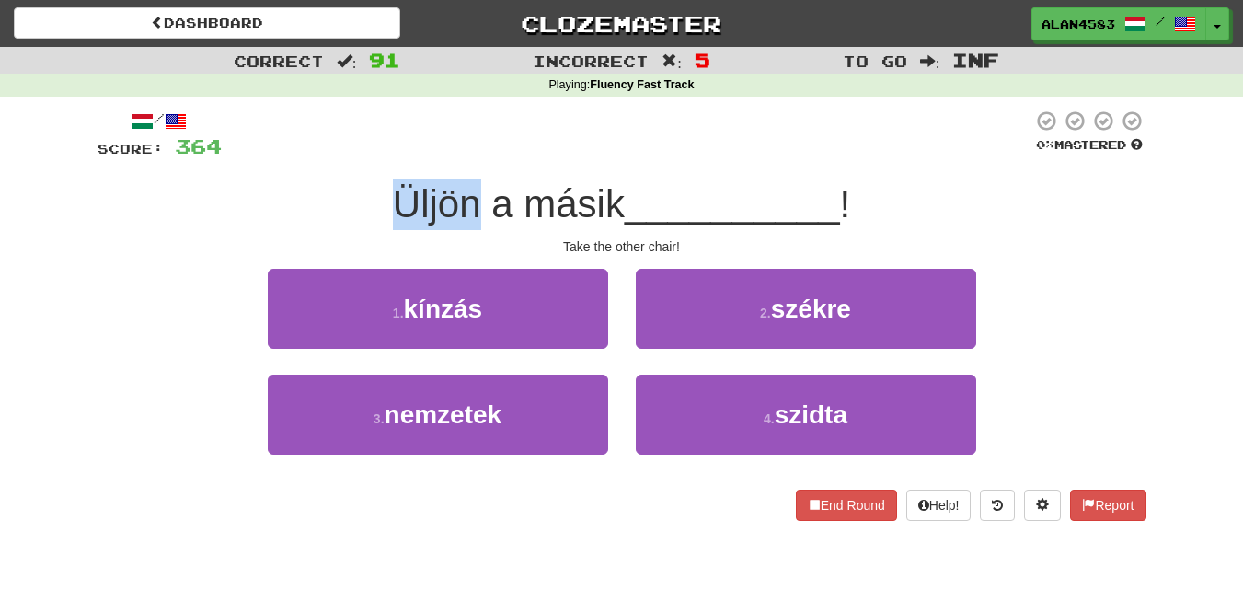
drag, startPoint x: 471, startPoint y: 202, endPoint x: 378, endPoint y: 182, distance: 95.1
click at [378, 182] on div "Üljön a másik __________ !" at bounding box center [622, 204] width 1049 height 51
click at [366, 156] on div at bounding box center [366, 156] width 0 height 0
click at [601, 126] on div at bounding box center [627, 135] width 811 height 51
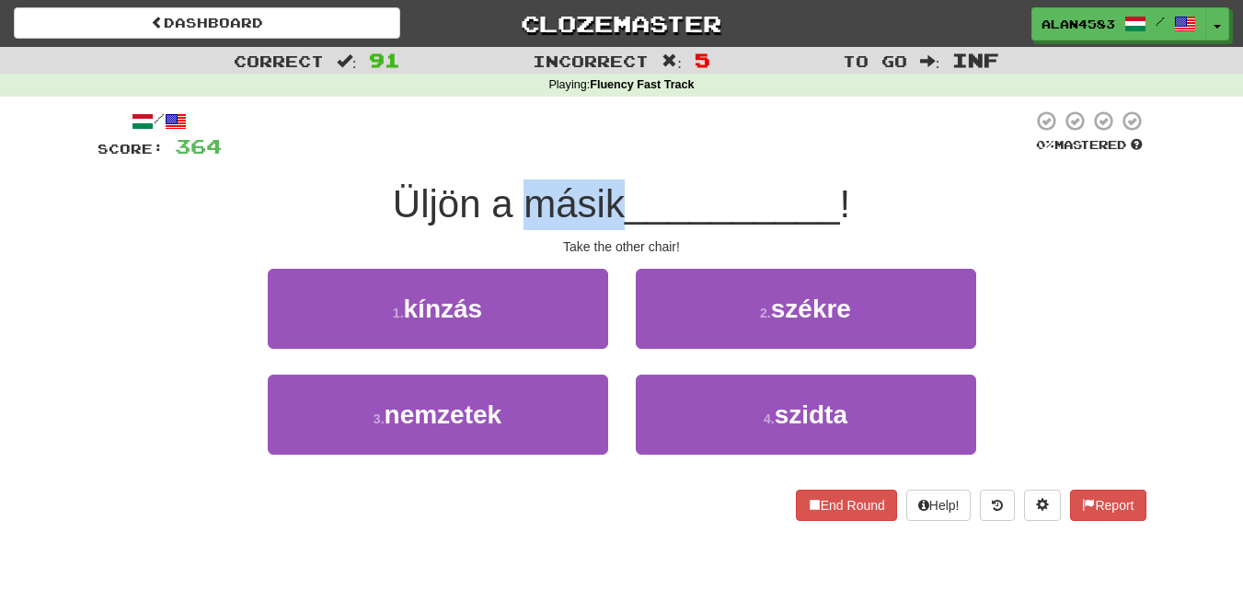
drag, startPoint x: 617, startPoint y: 198, endPoint x: 527, endPoint y: 192, distance: 90.4
click at [527, 192] on span "Üljön a másik" at bounding box center [509, 203] width 232 height 43
click at [515, 156] on div at bounding box center [515, 156] width 0 height 0
click at [673, 110] on div at bounding box center [627, 135] width 811 height 51
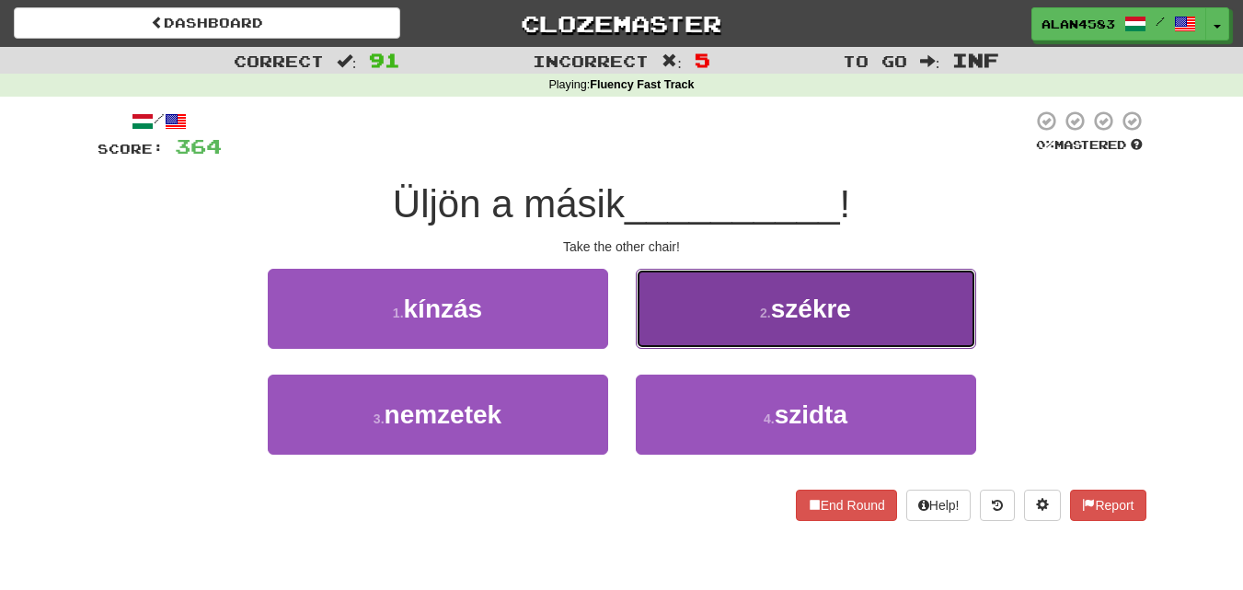
click at [744, 322] on button "2 . székre" at bounding box center [806, 309] width 340 height 80
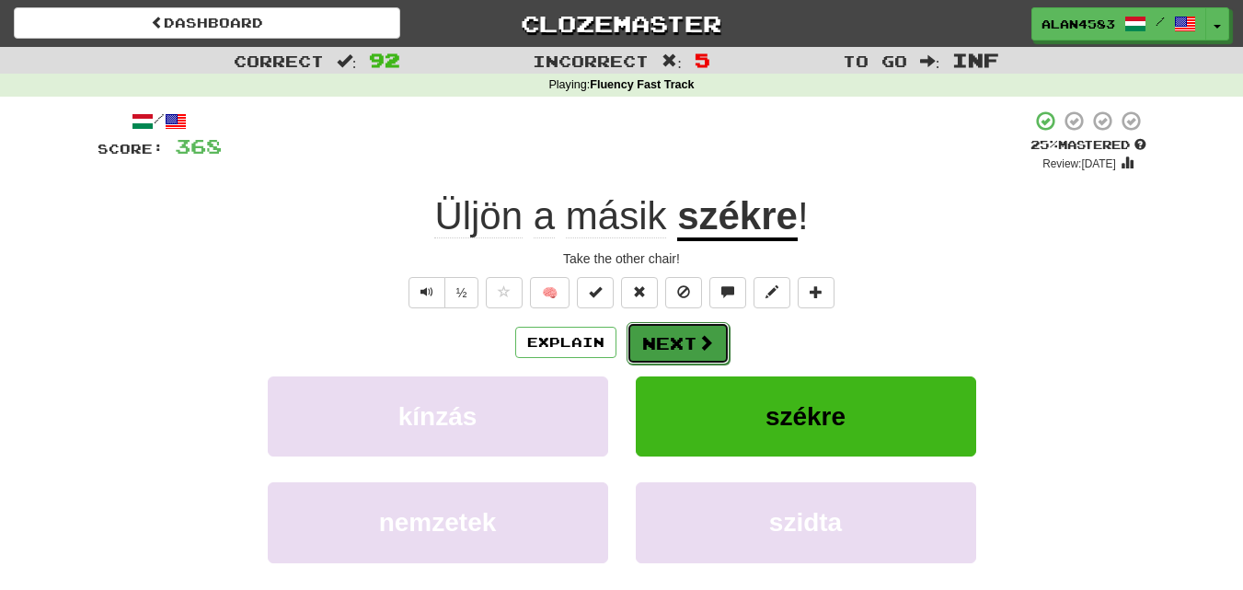
click at [683, 343] on button "Next" at bounding box center [678, 343] width 103 height 42
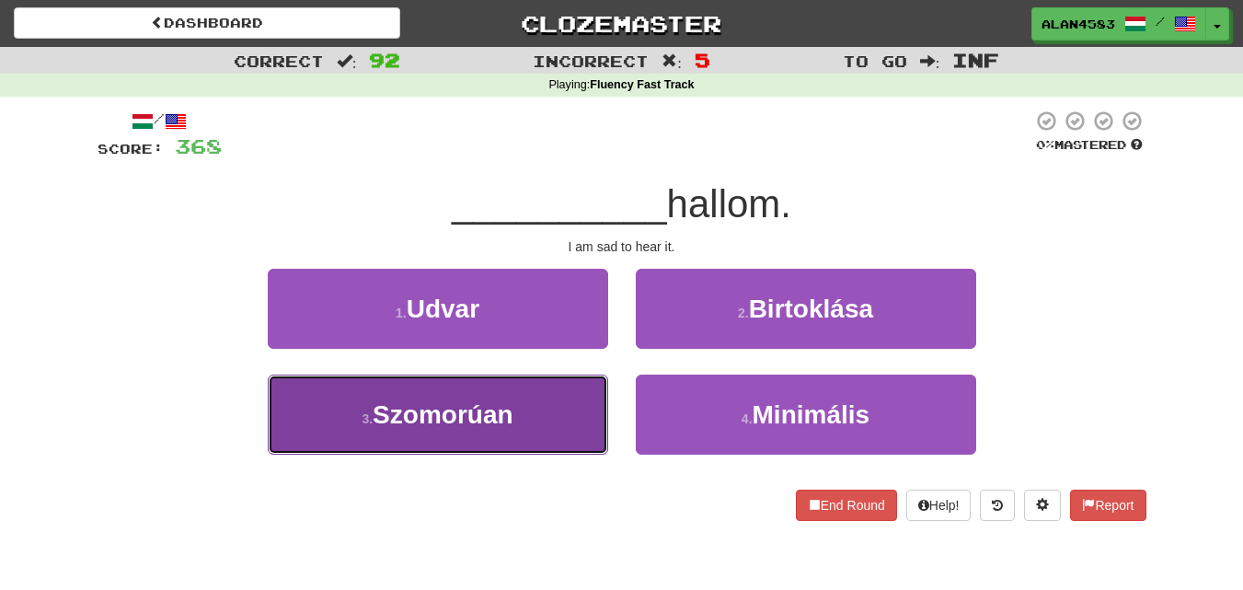
click at [330, 410] on button "3 . Szomorúan" at bounding box center [438, 415] width 340 height 80
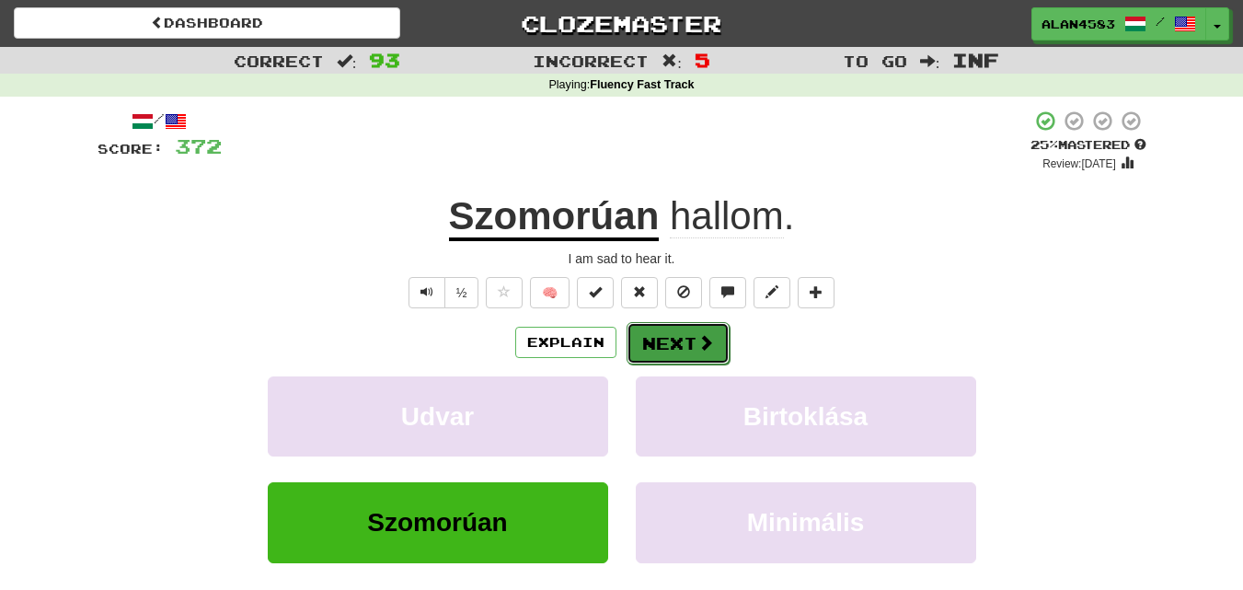
click at [675, 336] on button "Next" at bounding box center [678, 343] width 103 height 42
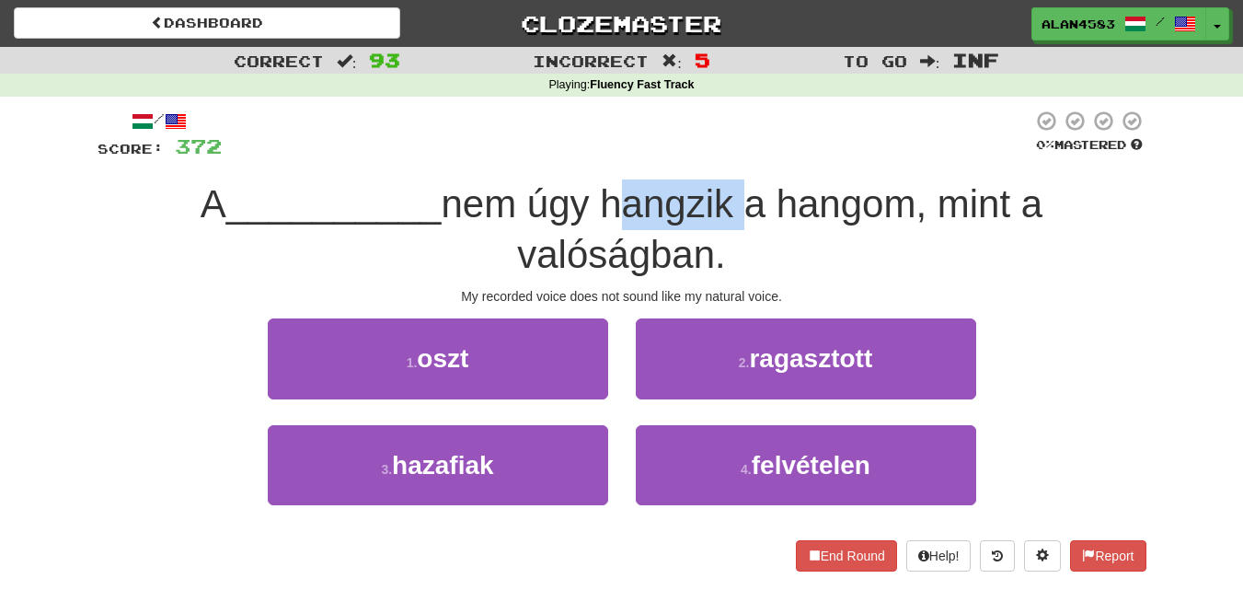
drag, startPoint x: 605, startPoint y: 196, endPoint x: 736, endPoint y: 192, distance: 131.6
click at [736, 192] on span "nem úgy hangzik a hangom, mint a valóságban." at bounding box center [742, 229] width 602 height 94
click at [724, 156] on div at bounding box center [724, 156] width 0 height 0
click at [760, 128] on div at bounding box center [627, 135] width 811 height 51
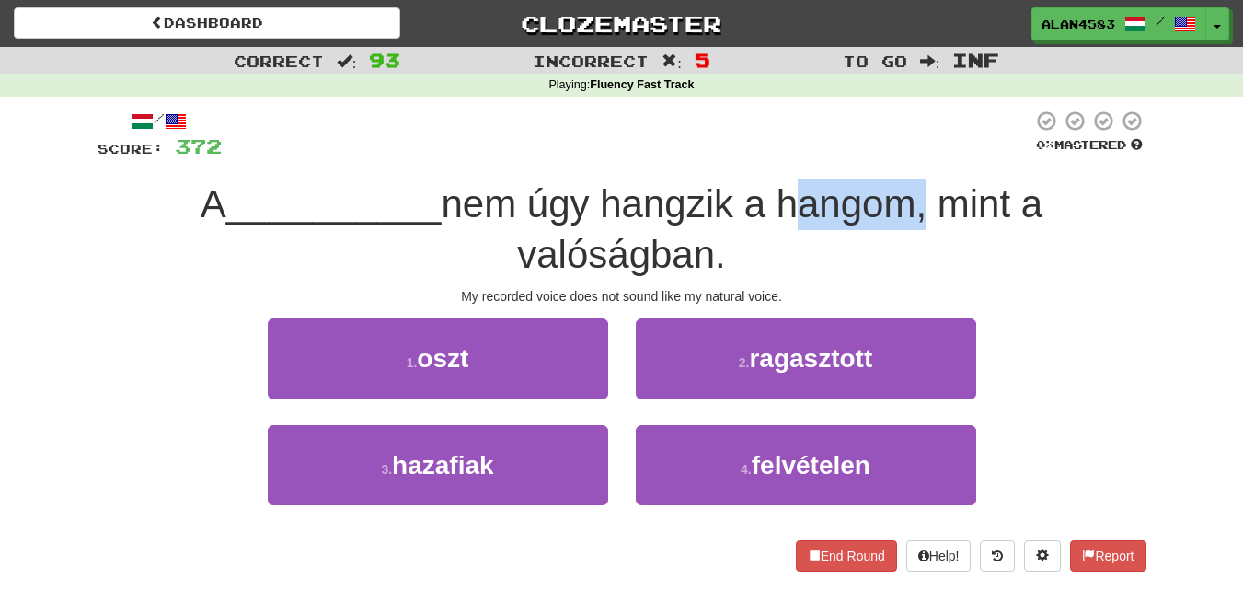
drag, startPoint x: 786, startPoint y: 200, endPoint x: 921, endPoint y: 198, distance: 135.3
click at [921, 198] on span "nem úgy hangzik a hangom, mint a valóságban." at bounding box center [742, 229] width 602 height 94
click at [909, 156] on div at bounding box center [909, 156] width 0 height 0
click at [950, 101] on div "/ Score: 372 0 % Mastered A __________ nem úgy hangzik a hangom, mint a valóság…" at bounding box center [622, 347] width 1049 height 500
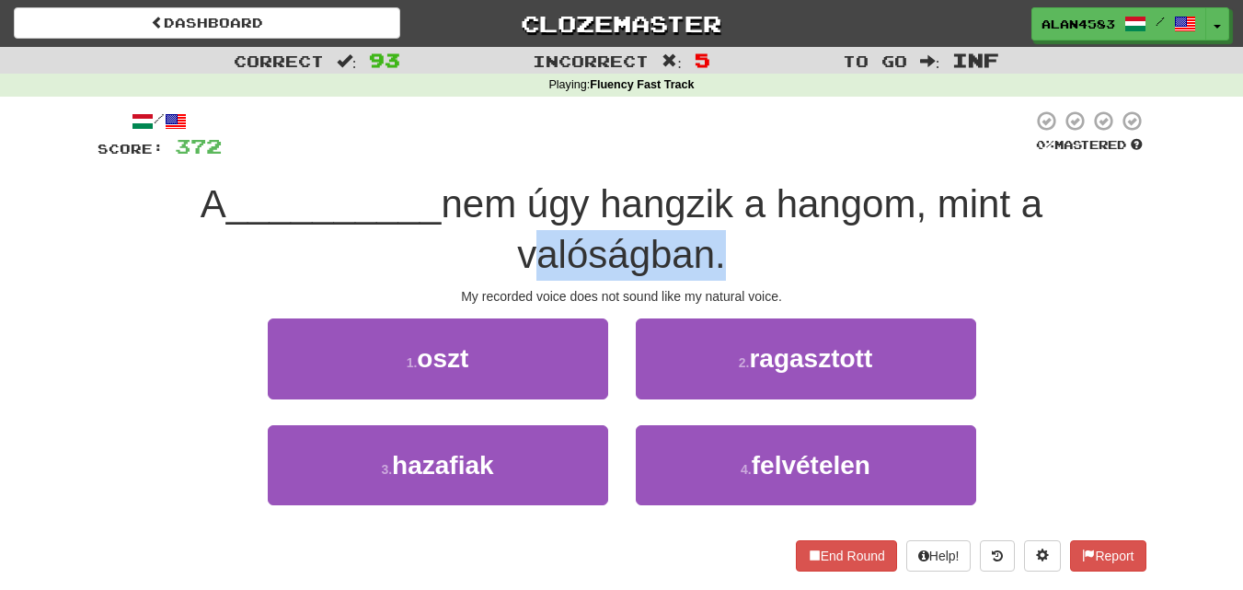
drag, startPoint x: 710, startPoint y: 253, endPoint x: 495, endPoint y: 236, distance: 216.0
click at [495, 236] on div "A __________ nem úgy hangzik a hangom, mint a valóságban." at bounding box center [622, 229] width 1049 height 100
click at [483, 207] on div at bounding box center [483, 207] width 0 height 0
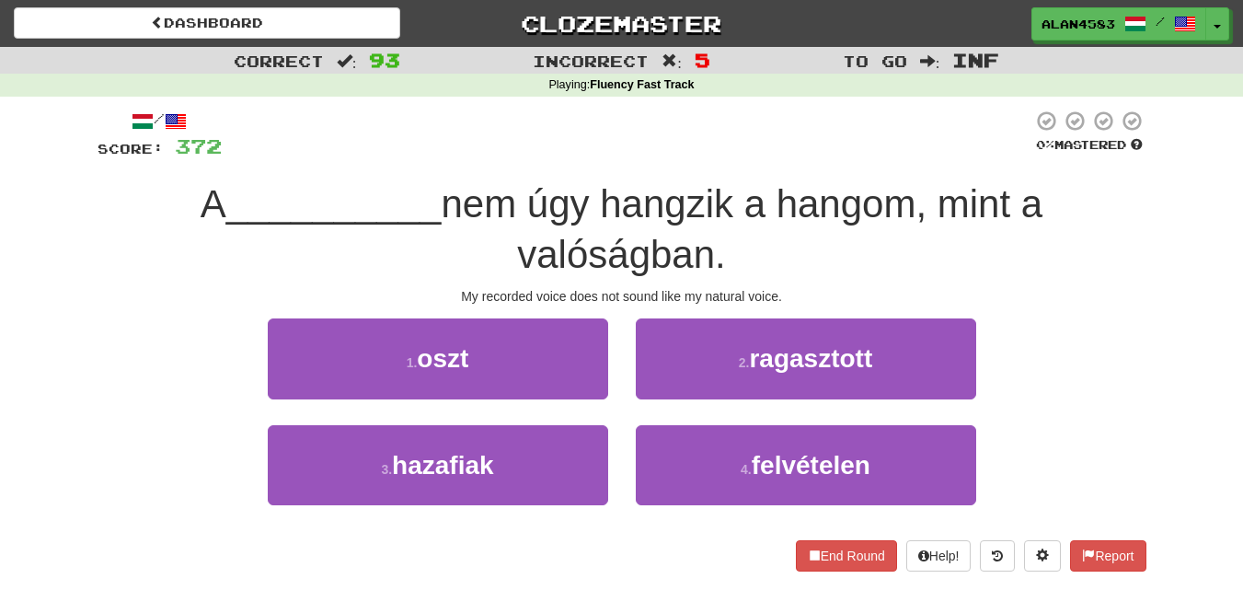
click at [398, 225] on span "__________" at bounding box center [333, 203] width 215 height 43
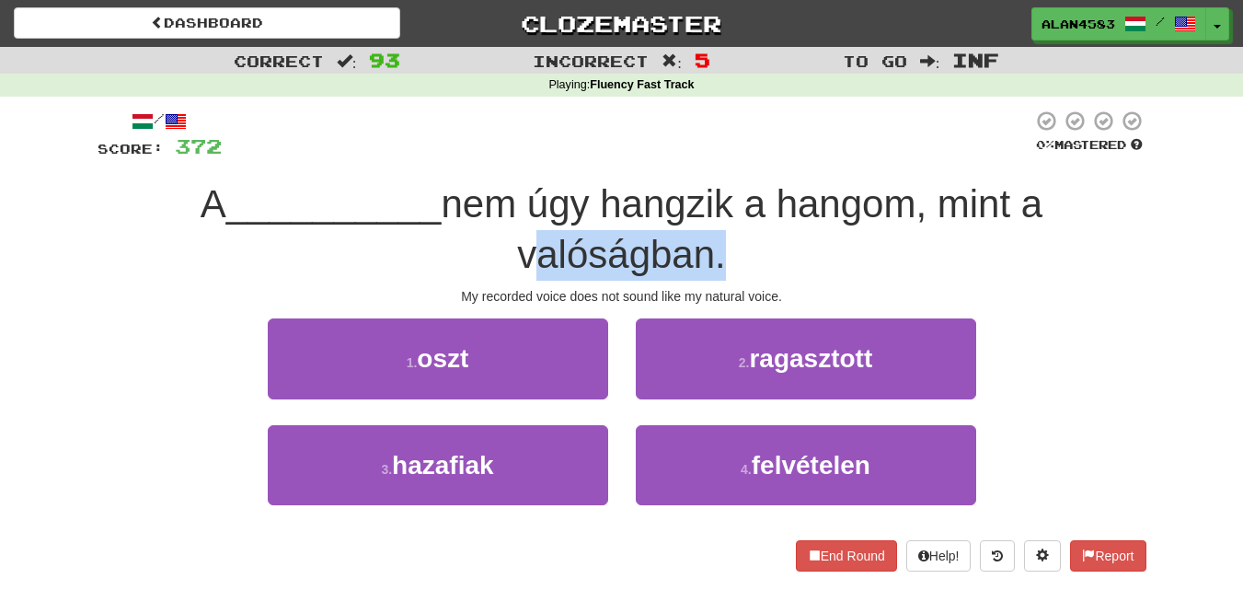
drag, startPoint x: 715, startPoint y: 255, endPoint x: 519, endPoint y: 248, distance: 196.1
click at [519, 248] on span "nem úgy hangzik a hangom, mint a valóságban." at bounding box center [742, 229] width 602 height 94
click at [507, 207] on div at bounding box center [507, 207] width 0 height 0
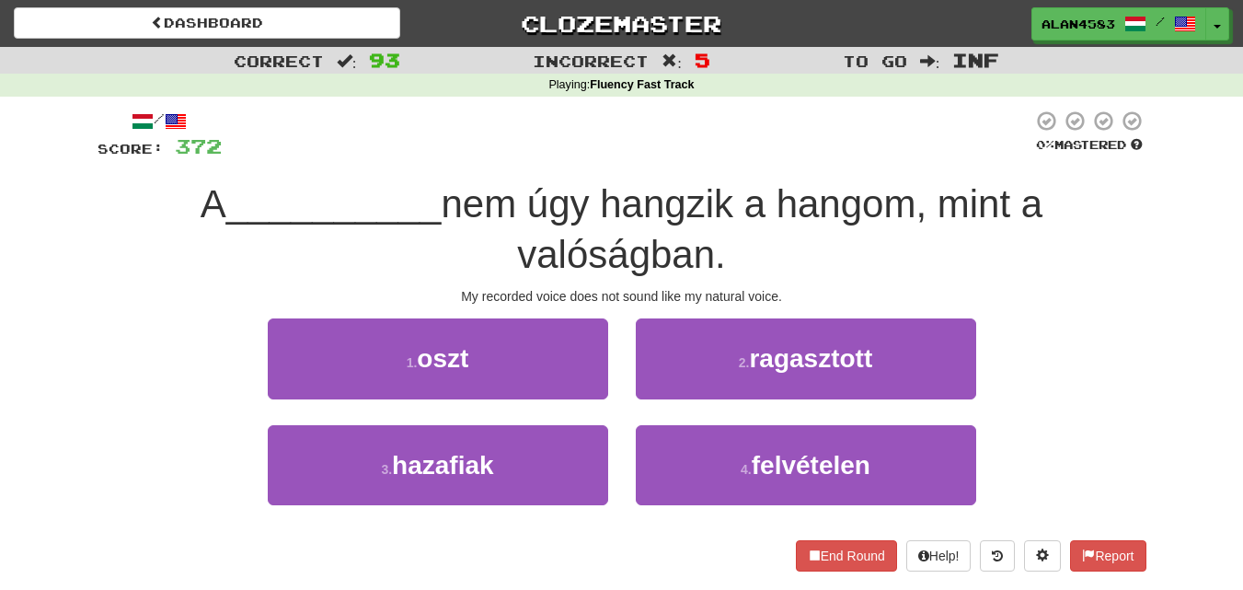
click at [406, 216] on span "__________" at bounding box center [333, 203] width 215 height 43
drag, startPoint x: 917, startPoint y: 202, endPoint x: 783, endPoint y: 203, distance: 134.4
click at [783, 203] on span "nem úgy hangzik a hangom, mint a valóságban." at bounding box center [742, 229] width 602 height 94
click at [771, 156] on div at bounding box center [771, 156] width 0 height 0
click at [785, 123] on div at bounding box center [627, 135] width 811 height 51
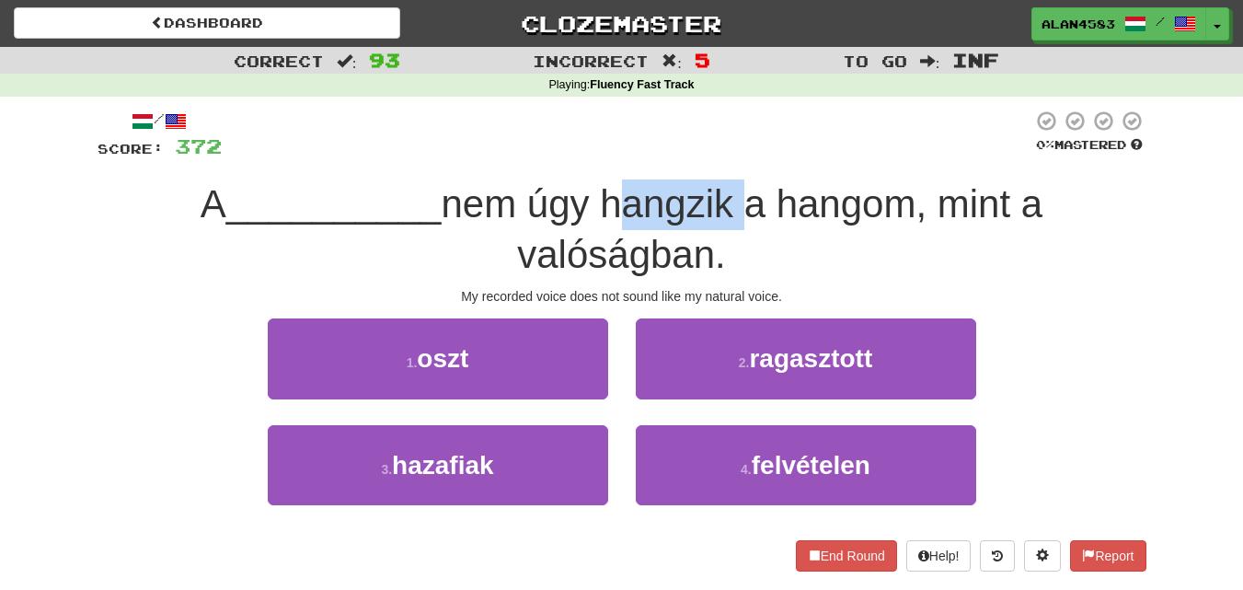
drag, startPoint x: 741, startPoint y: 191, endPoint x: 611, endPoint y: 192, distance: 129.8
click at [611, 192] on span "nem úgy hangzik a hangom, mint a valóságban." at bounding box center [742, 229] width 602 height 94
click at [599, 156] on div at bounding box center [599, 156] width 0 height 0
click at [718, 128] on div at bounding box center [627, 135] width 811 height 51
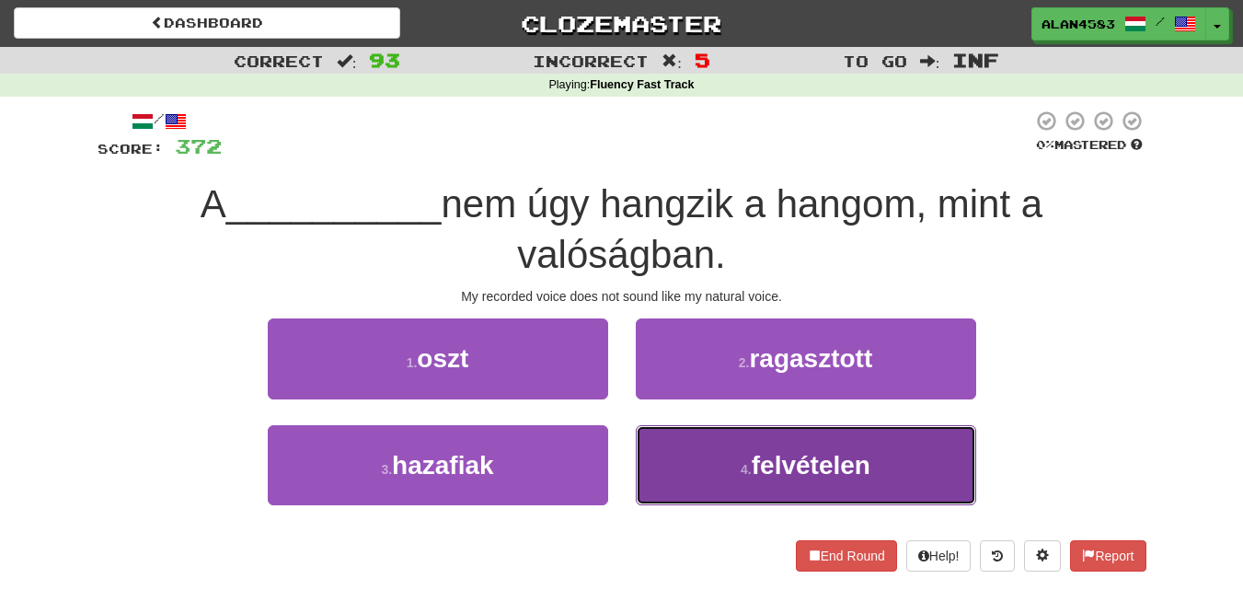
click at [792, 481] on button "4 . felvételen" at bounding box center [806, 465] width 340 height 80
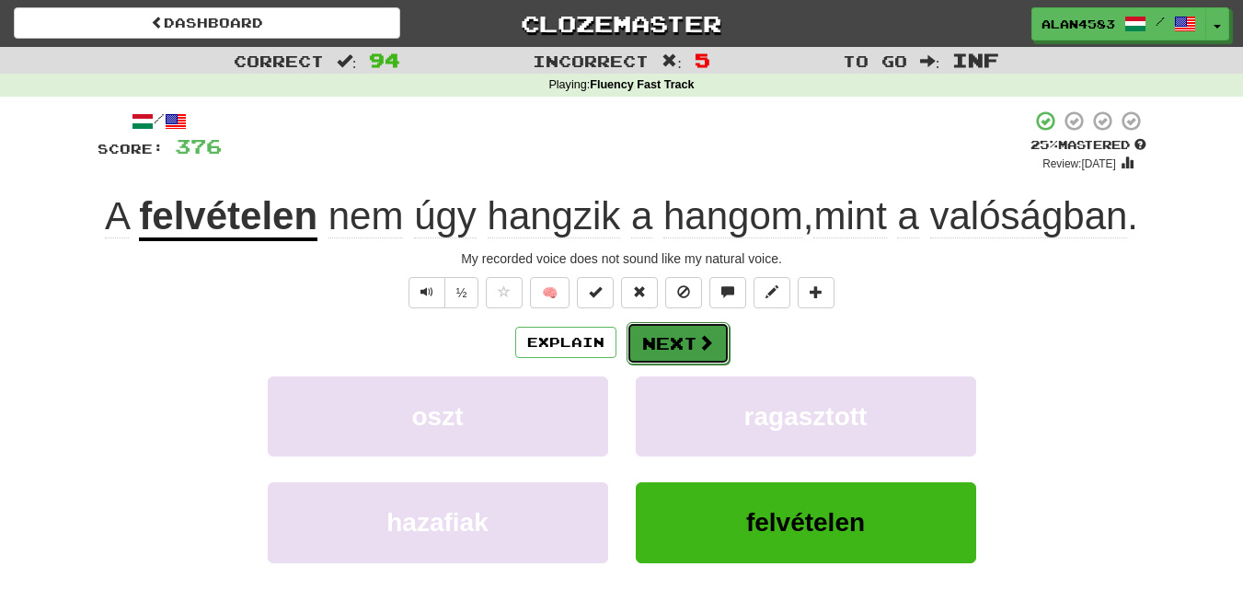
click at [698, 349] on span at bounding box center [706, 342] width 17 height 17
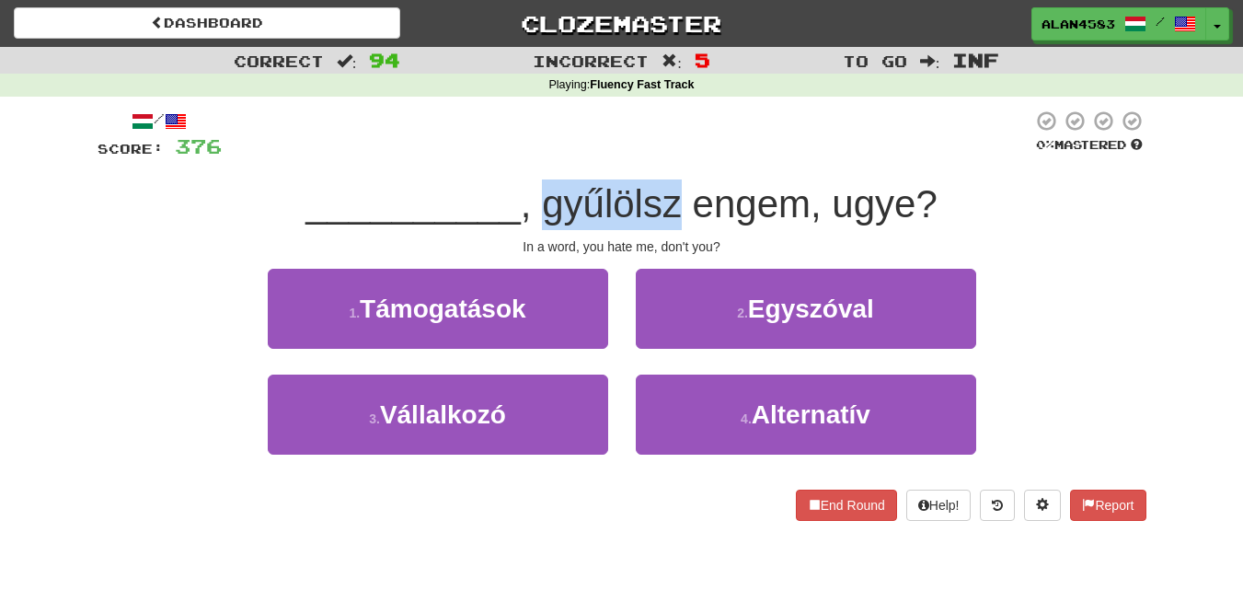
drag, startPoint x: 685, startPoint y: 196, endPoint x: 543, endPoint y: 195, distance: 141.7
click at [543, 195] on span ", gyűlölsz engem, ugye?" at bounding box center [729, 203] width 417 height 43
click at [531, 156] on div at bounding box center [531, 156] width 0 height 0
click at [751, 146] on div at bounding box center [627, 135] width 811 height 51
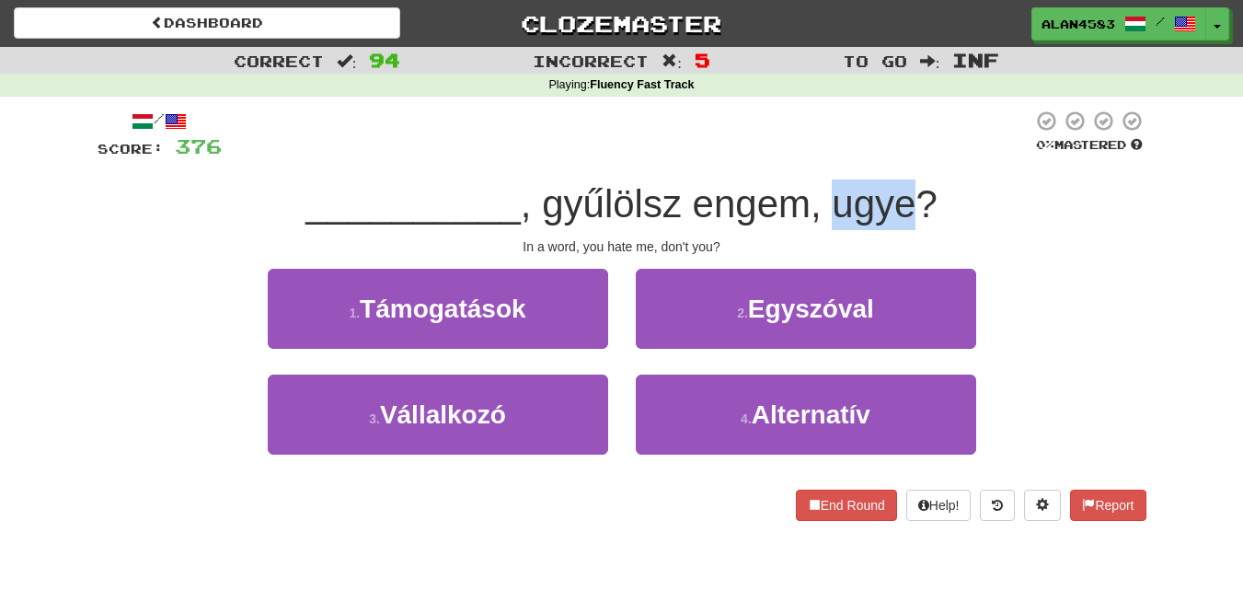
drag, startPoint x: 830, startPoint y: 195, endPoint x: 911, endPoint y: 195, distance: 81.0
click at [911, 195] on span ", gyűlölsz engem, ugye?" at bounding box center [729, 203] width 417 height 43
click at [899, 156] on div at bounding box center [899, 156] width 0 height 0
click at [956, 118] on div at bounding box center [627, 135] width 811 height 51
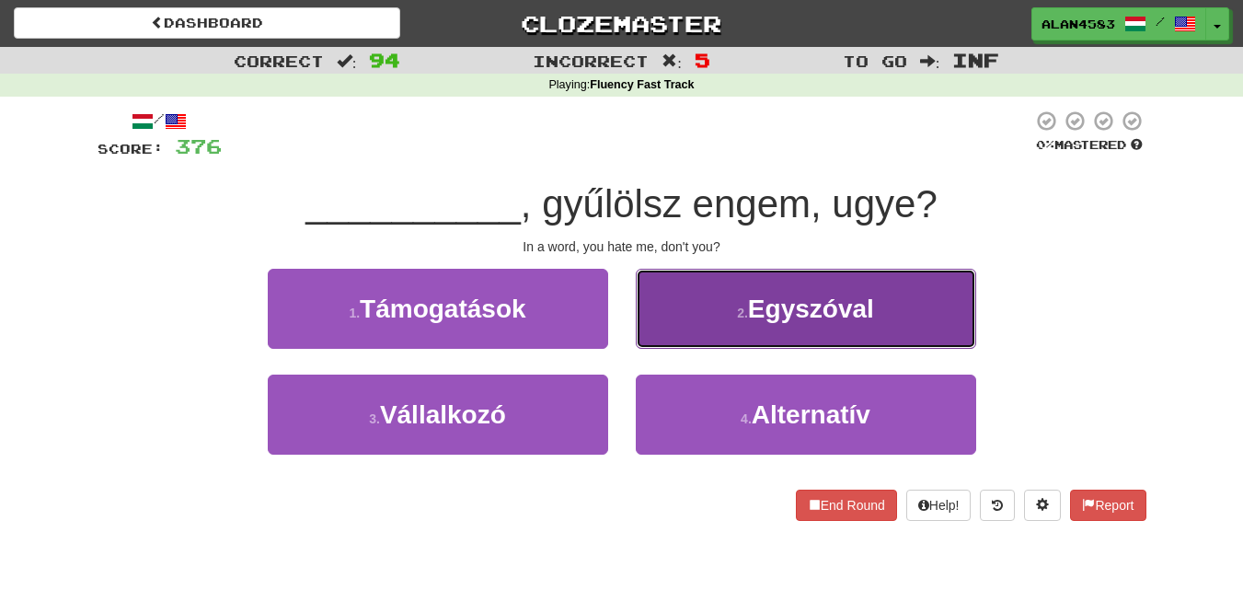
click at [806, 302] on span "Egyszóval" at bounding box center [811, 308] width 126 height 29
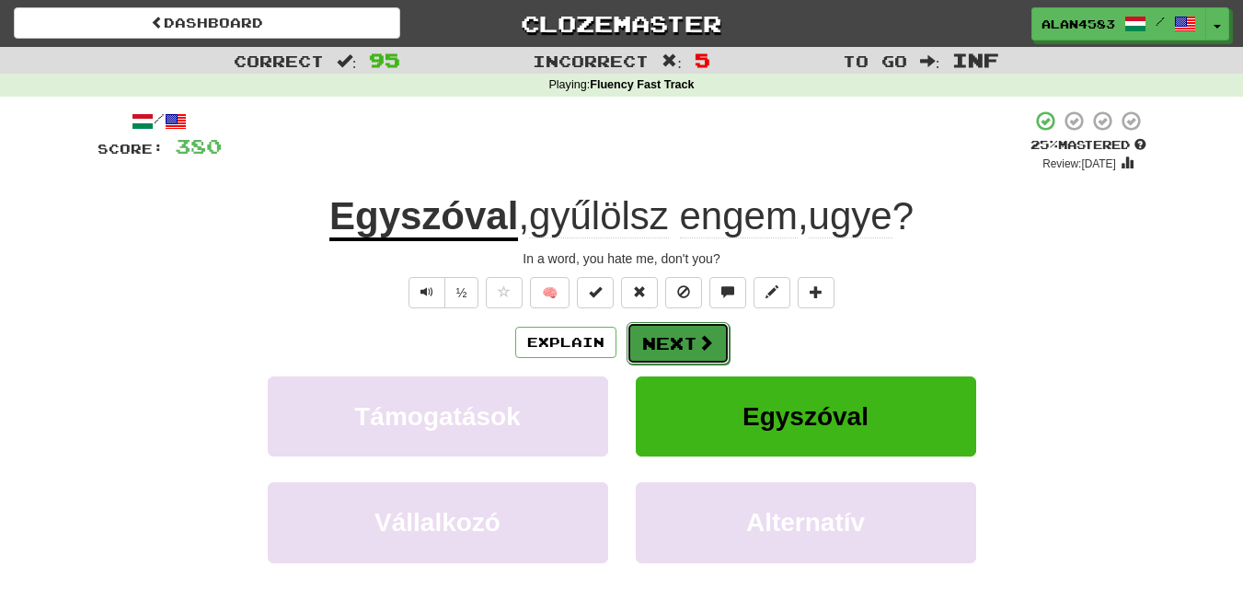
click at [684, 337] on button "Next" at bounding box center [678, 343] width 103 height 42
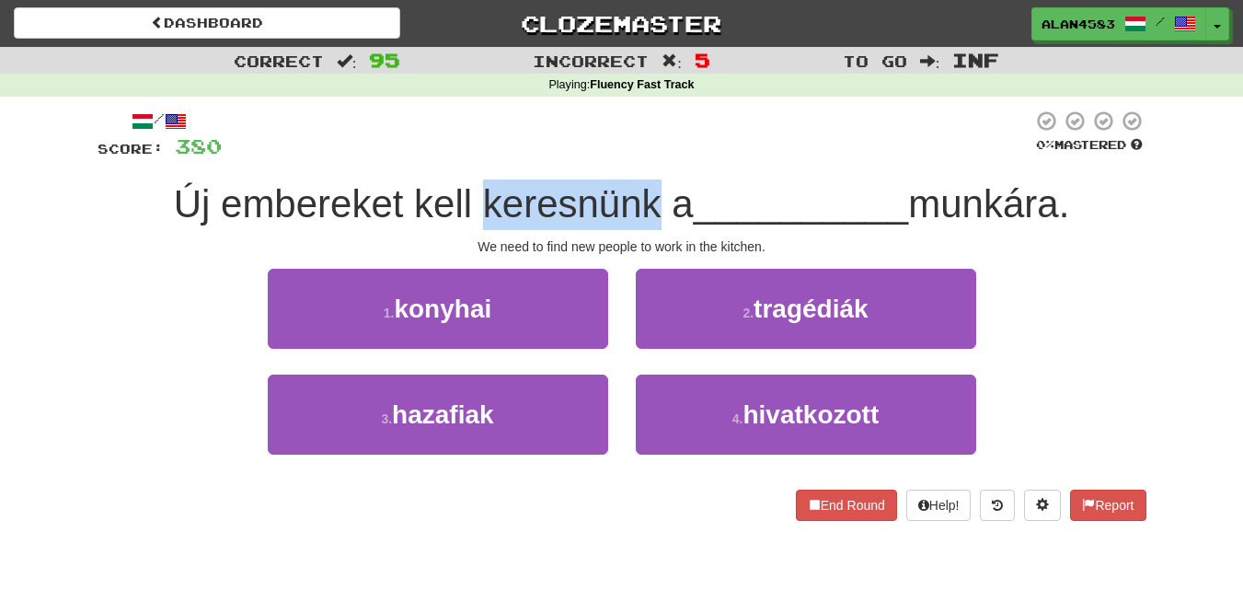
drag, startPoint x: 474, startPoint y: 203, endPoint x: 641, endPoint y: 193, distance: 167.8
click at [641, 193] on span "Új embereket kell keresnünk a" at bounding box center [434, 203] width 520 height 43
click at [629, 156] on div at bounding box center [629, 156] width 0 height 0
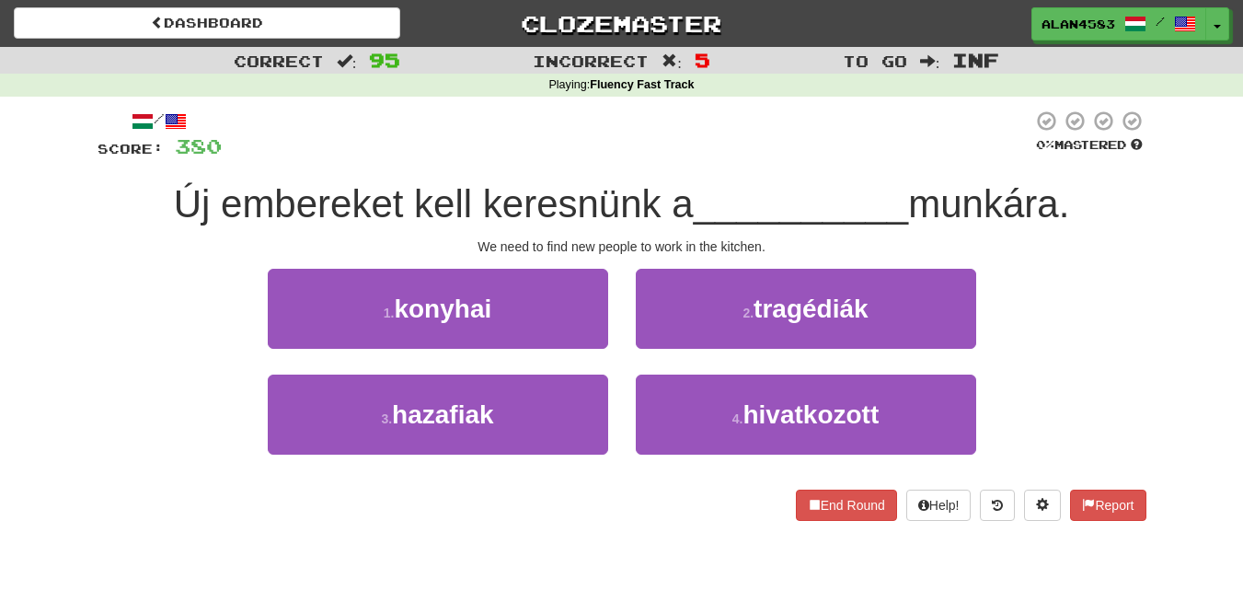
click at [722, 139] on div at bounding box center [627, 135] width 811 height 51
drag, startPoint x: 921, startPoint y: 201, endPoint x: 1071, endPoint y: 207, distance: 150.1
click at [1069, 207] on span "munkára." at bounding box center [988, 203] width 161 height 43
click at [1059, 226] on div at bounding box center [1059, 226] width 0 height 0
click at [1129, 182] on div "Új embereket kell keresnünk a __________ munkára." at bounding box center [622, 204] width 1049 height 51
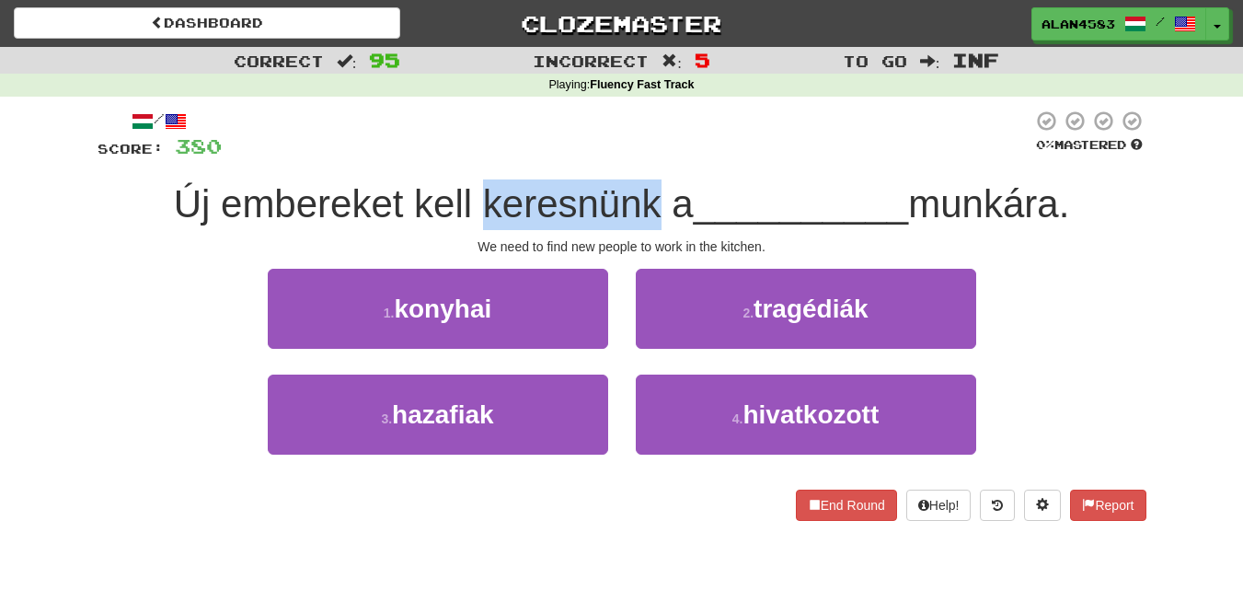
drag, startPoint x: 650, startPoint y: 211, endPoint x: 472, endPoint y: 204, distance: 177.7
click at [472, 204] on span "Új embereket kell keresnünk a" at bounding box center [434, 203] width 520 height 43
click at [460, 226] on div at bounding box center [460, 226] width 0 height 0
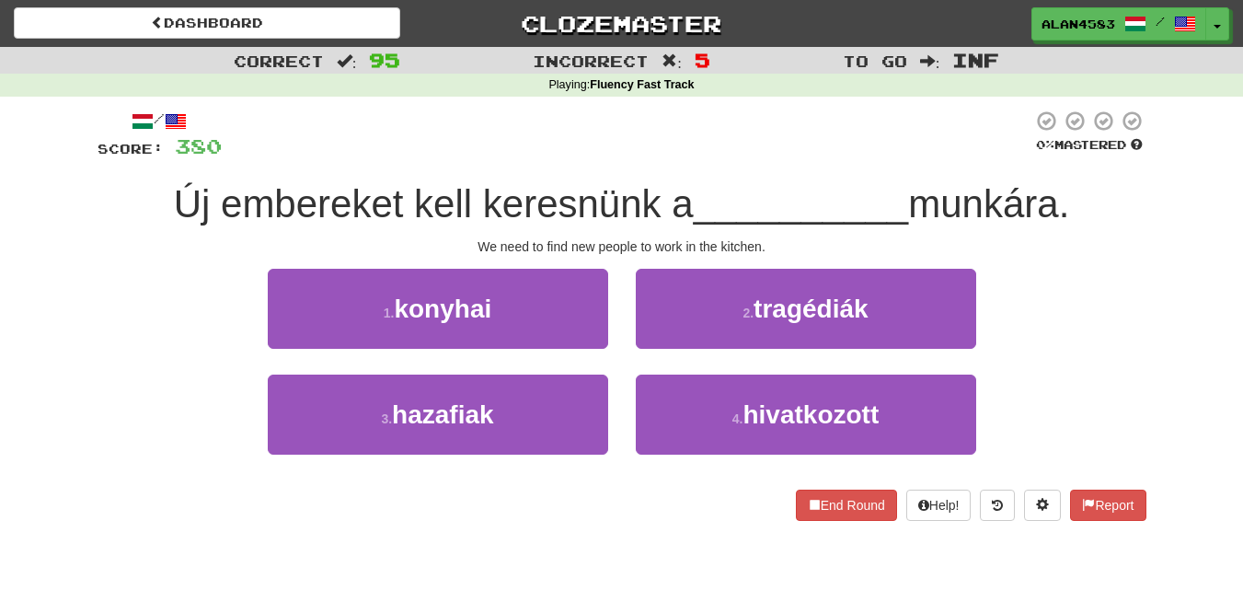
click at [368, 215] on span "Új embereket kell keresnünk a" at bounding box center [434, 203] width 520 height 43
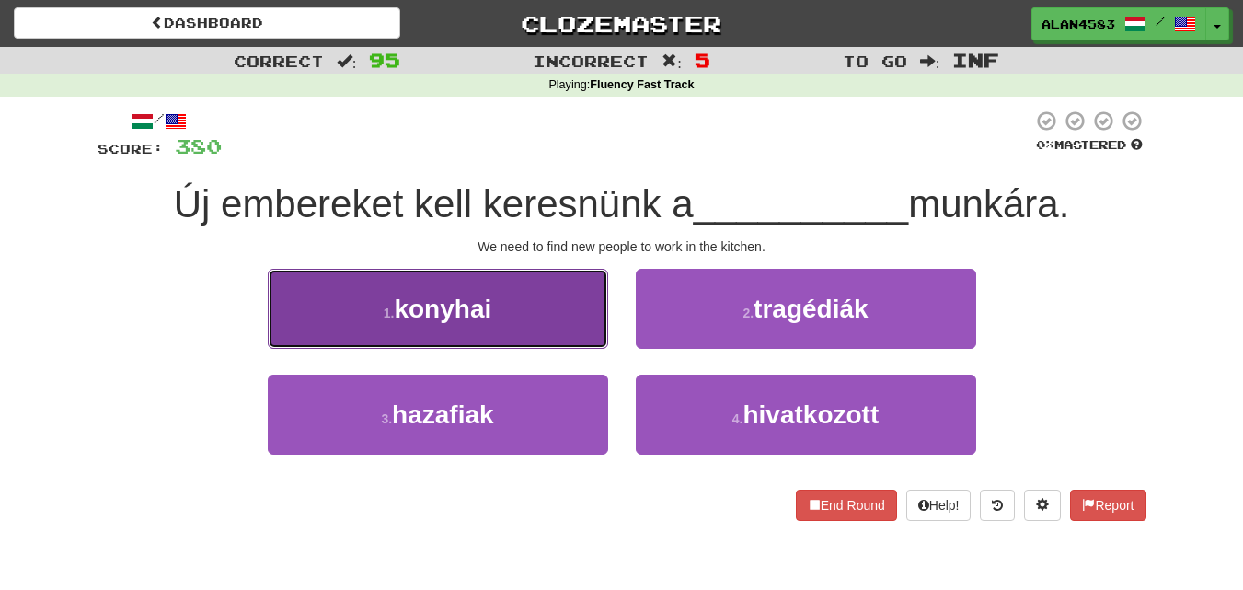
click at [411, 344] on button "1 . konyhai" at bounding box center [438, 309] width 340 height 80
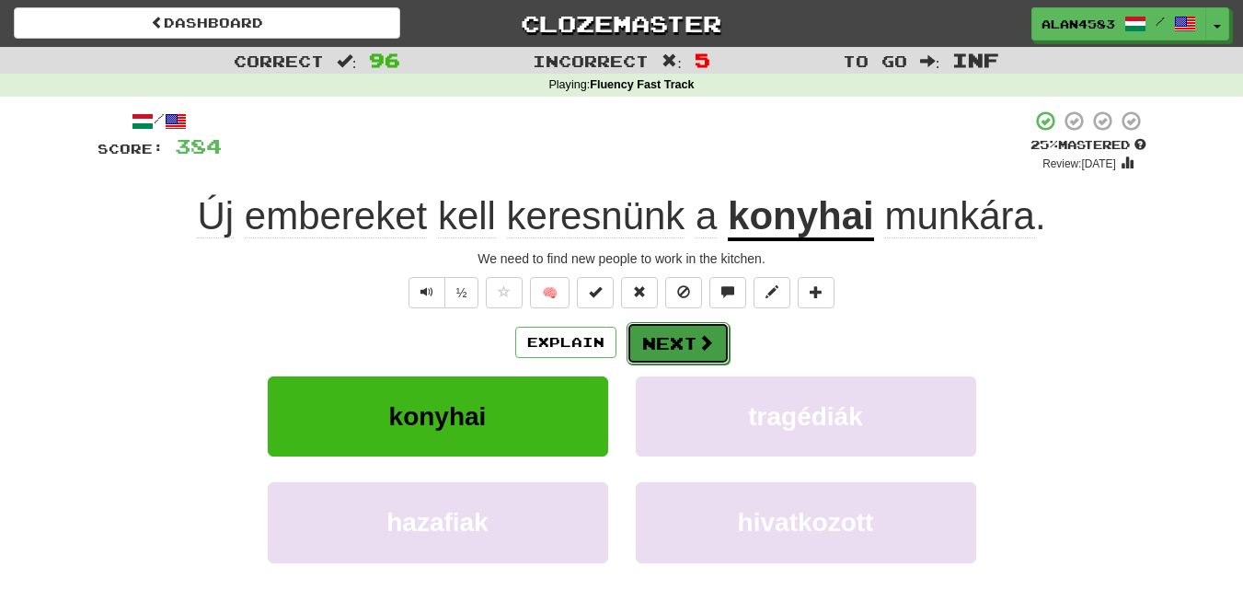
click at [641, 335] on button "Next" at bounding box center [678, 343] width 103 height 42
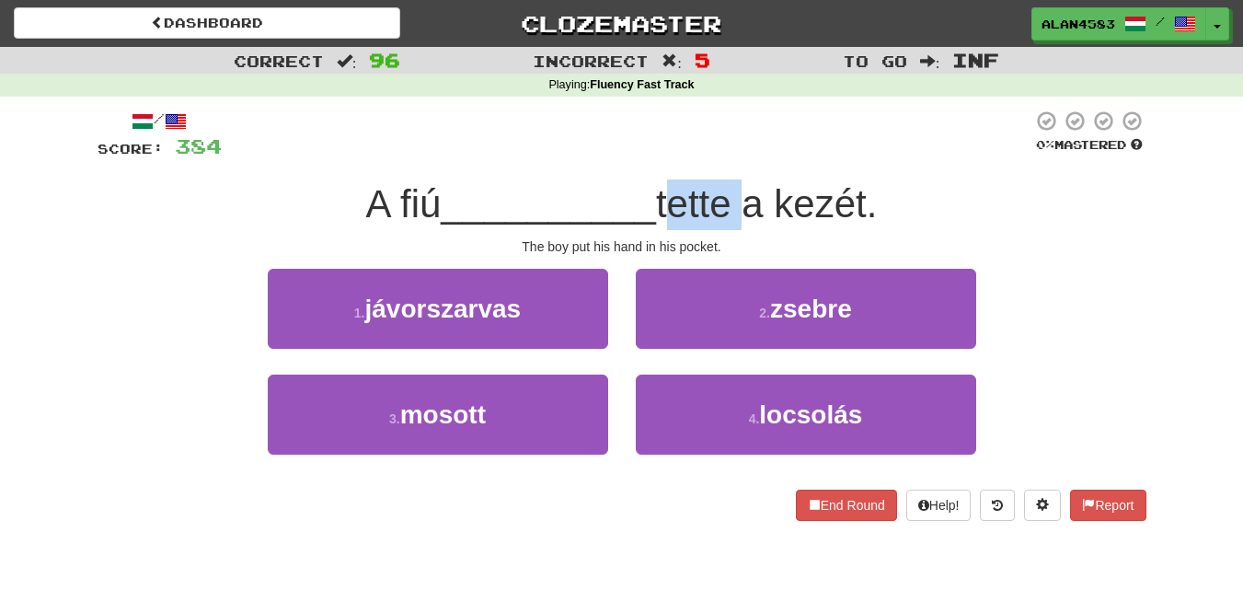
drag, startPoint x: 666, startPoint y: 194, endPoint x: 737, endPoint y: 192, distance: 70.9
click at [737, 192] on span "tette a kezét." at bounding box center [766, 203] width 221 height 43
click at [725, 156] on div at bounding box center [725, 156] width 0 height 0
click at [744, 132] on div at bounding box center [627, 135] width 811 height 51
drag, startPoint x: 788, startPoint y: 207, endPoint x: 872, endPoint y: 202, distance: 84.8
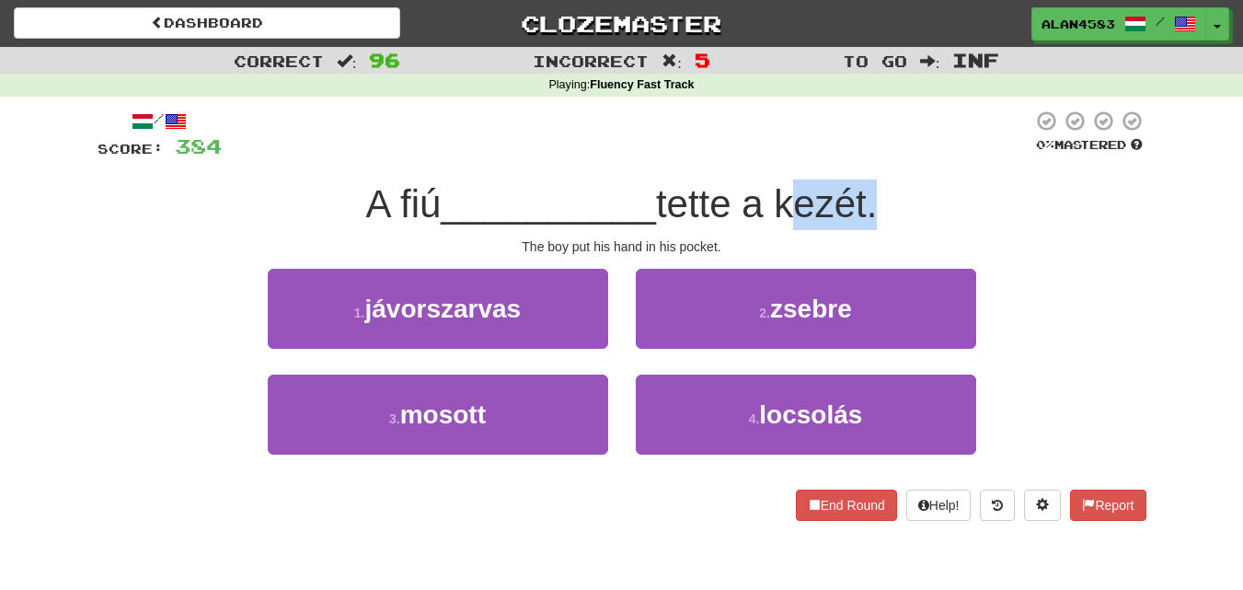
click at [872, 202] on span "tette a kezét." at bounding box center [766, 203] width 221 height 43
click at [860, 156] on div at bounding box center [860, 156] width 0 height 0
click at [897, 143] on div at bounding box center [627, 135] width 811 height 51
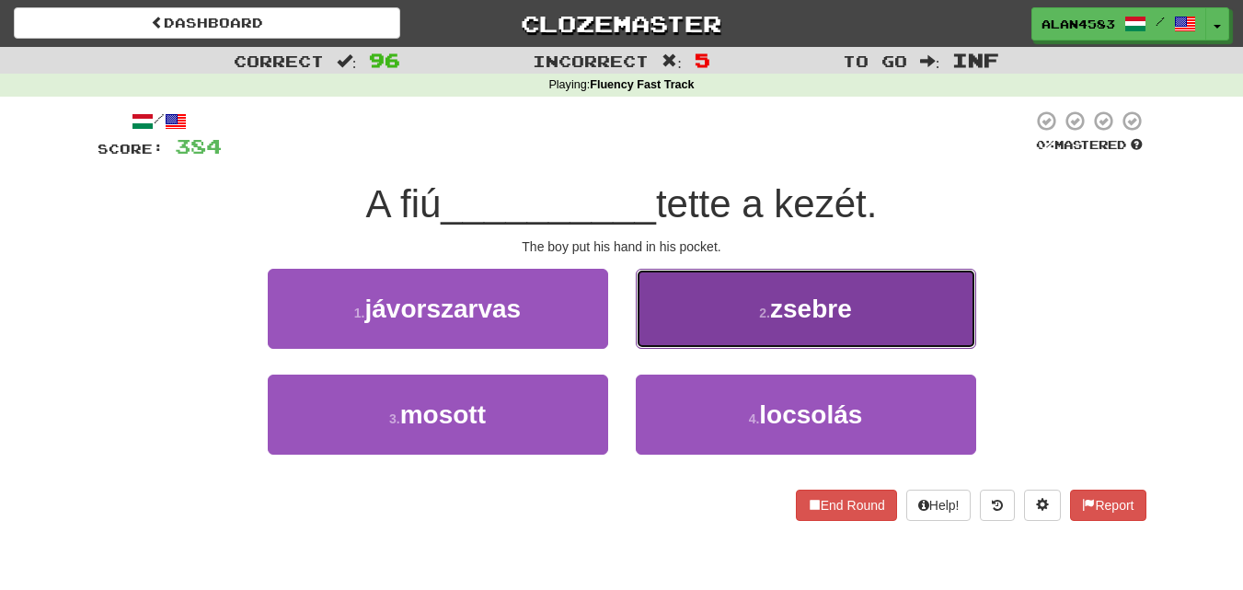
click at [692, 302] on button "2 . zsebre" at bounding box center [806, 309] width 340 height 80
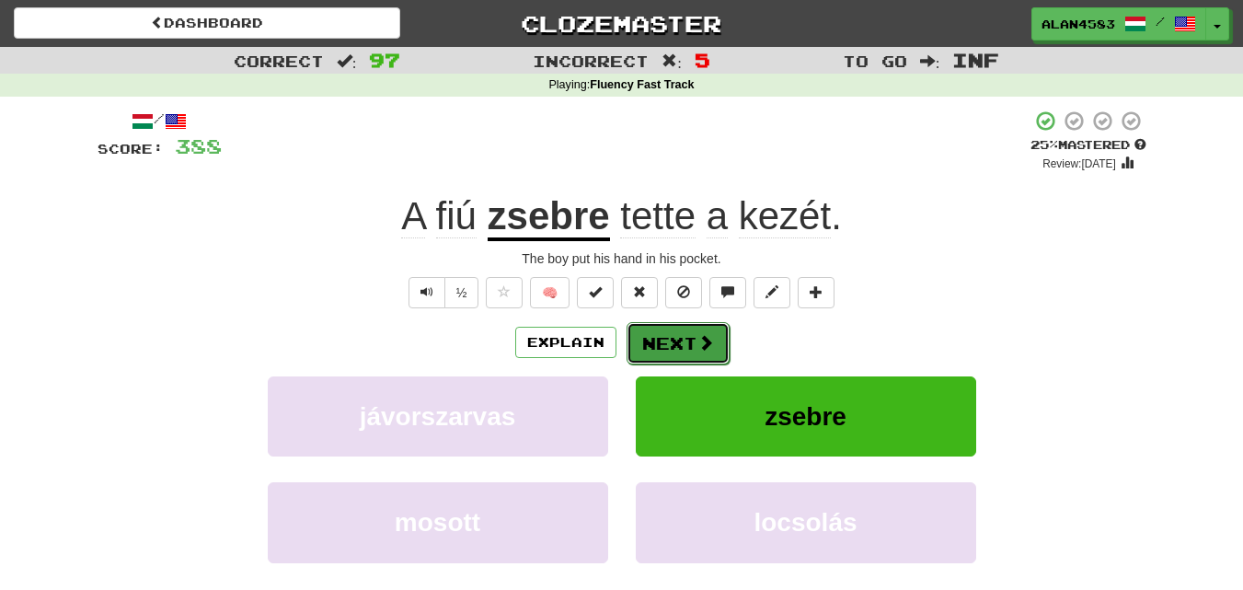
click at [703, 342] on span at bounding box center [706, 342] width 17 height 17
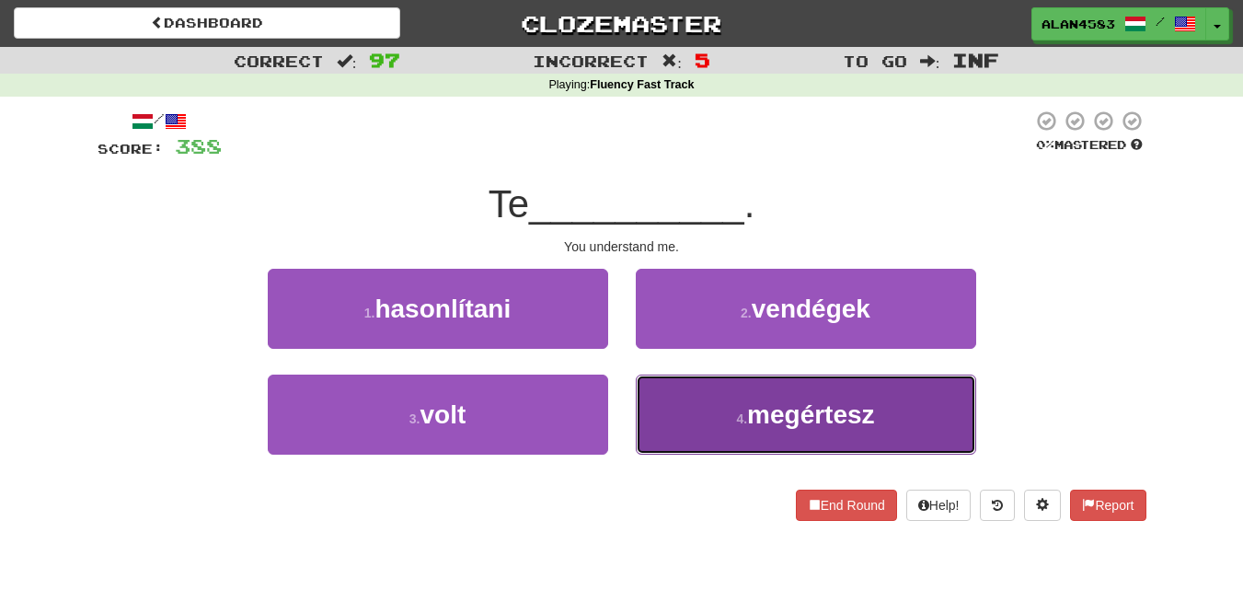
click at [796, 380] on button "4 . megértesz" at bounding box center [806, 415] width 340 height 80
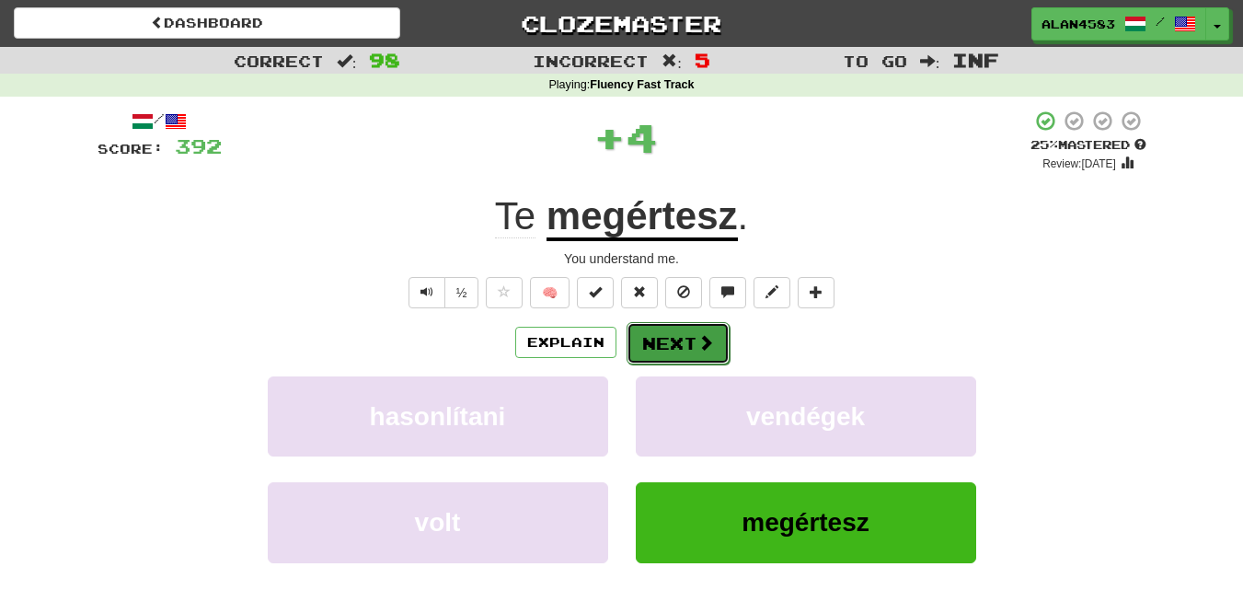
click at [698, 342] on span at bounding box center [706, 342] width 17 height 17
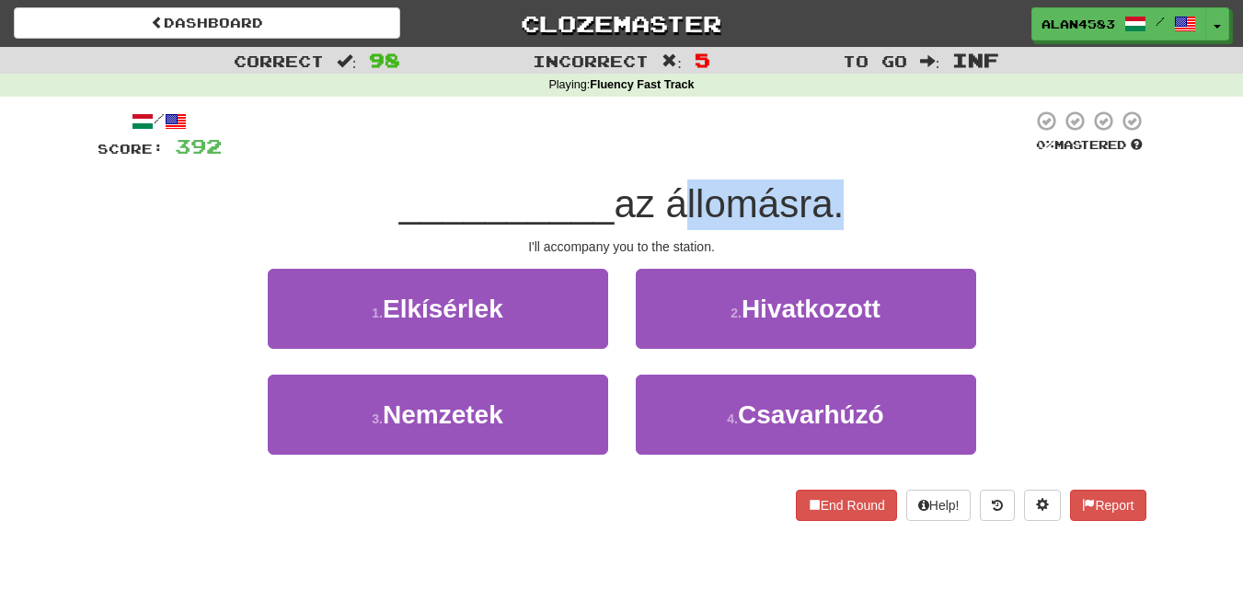
drag, startPoint x: 668, startPoint y: 202, endPoint x: 828, endPoint y: 205, distance: 160.1
click at [828, 205] on span "az állomásra." at bounding box center [729, 203] width 230 height 43
click at [816, 226] on div at bounding box center [816, 226] width 0 height 0
click at [899, 133] on div at bounding box center [627, 135] width 811 height 51
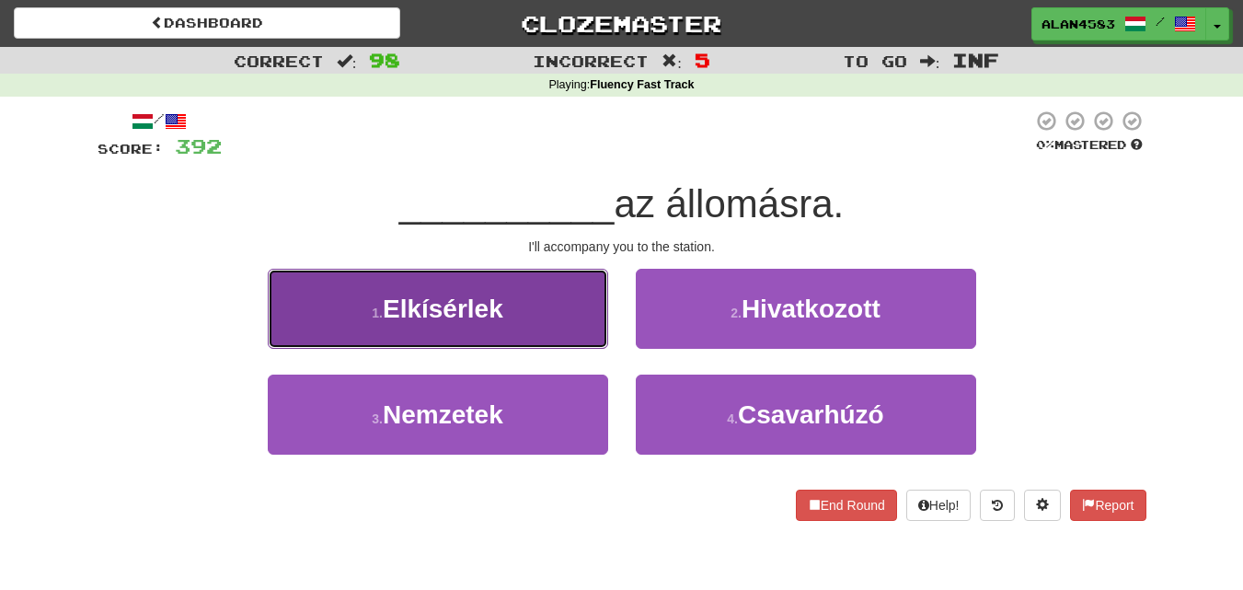
click at [463, 340] on button "1 . [GEOGRAPHIC_DATA]" at bounding box center [438, 309] width 340 height 80
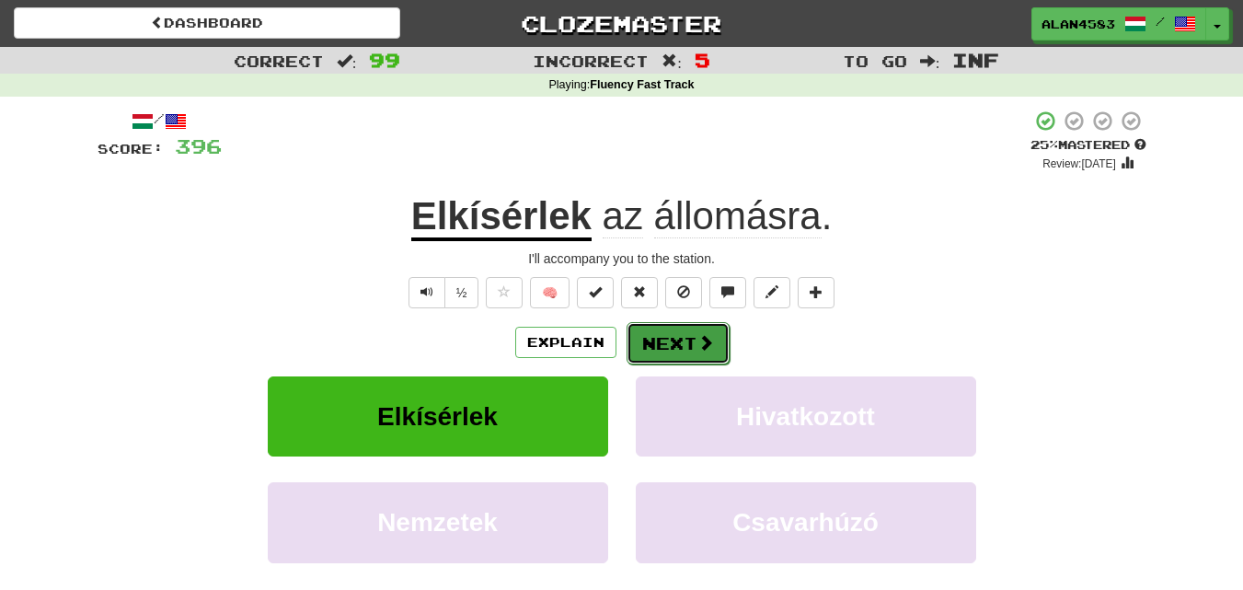
click at [664, 344] on button "Next" at bounding box center [678, 343] width 103 height 42
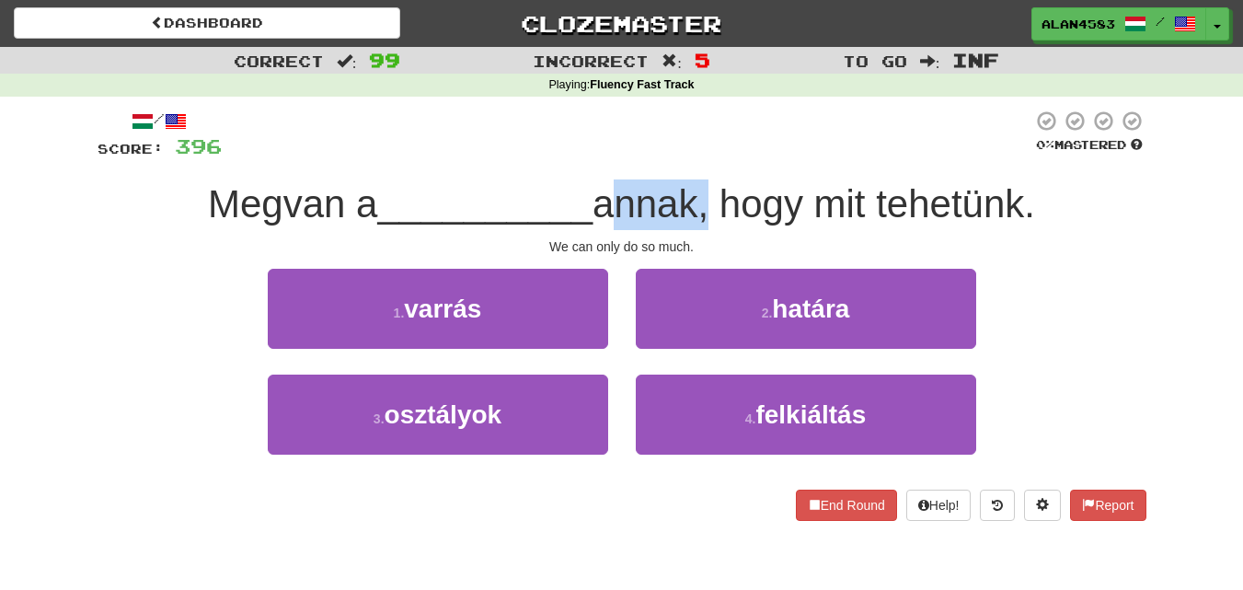
drag, startPoint x: 709, startPoint y: 198, endPoint x: 606, endPoint y: 189, distance: 103.5
click at [606, 189] on span "annak, hogy mit tehetünk." at bounding box center [814, 203] width 443 height 43
click at [594, 156] on div at bounding box center [594, 156] width 0 height 0
click at [607, 138] on div at bounding box center [627, 135] width 811 height 51
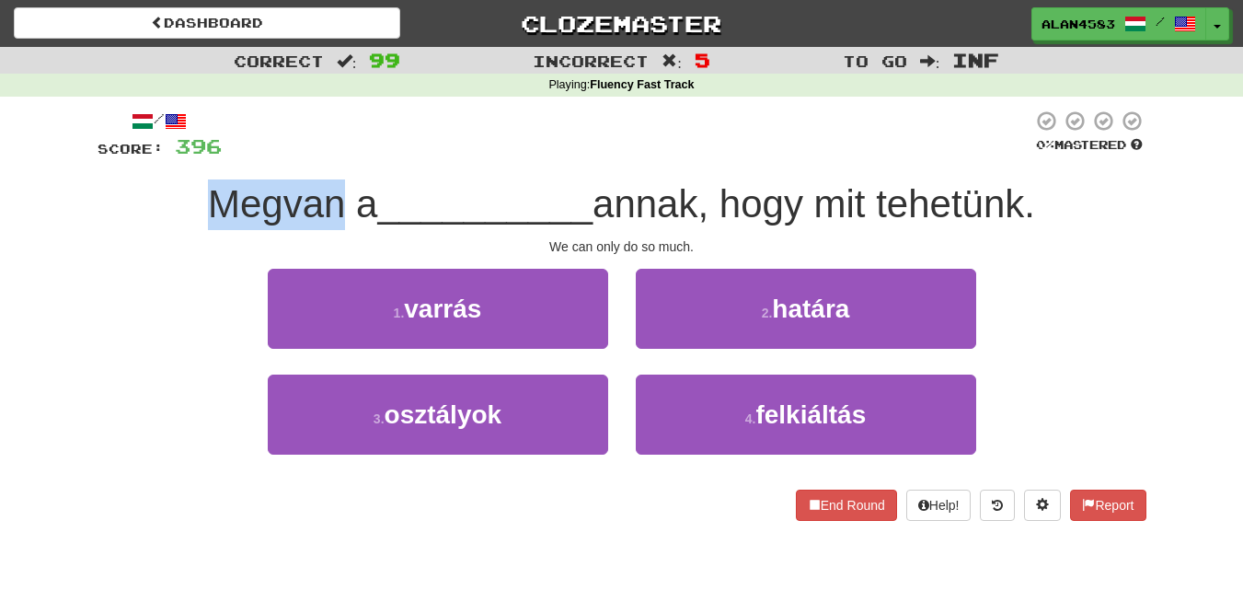
drag, startPoint x: 332, startPoint y: 204, endPoint x: 172, endPoint y: 185, distance: 161.3
click at [172, 185] on div "Megvan a __________ annak, hogy mit tehetünk." at bounding box center [622, 204] width 1049 height 51
click at [160, 156] on div at bounding box center [160, 156] width 0 height 0
click at [95, 201] on div "/ Score: 396 0 % Mastered [PERSON_NAME] a __________ annak, hogy mit tehetünk. …" at bounding box center [622, 322] width 1077 height 450
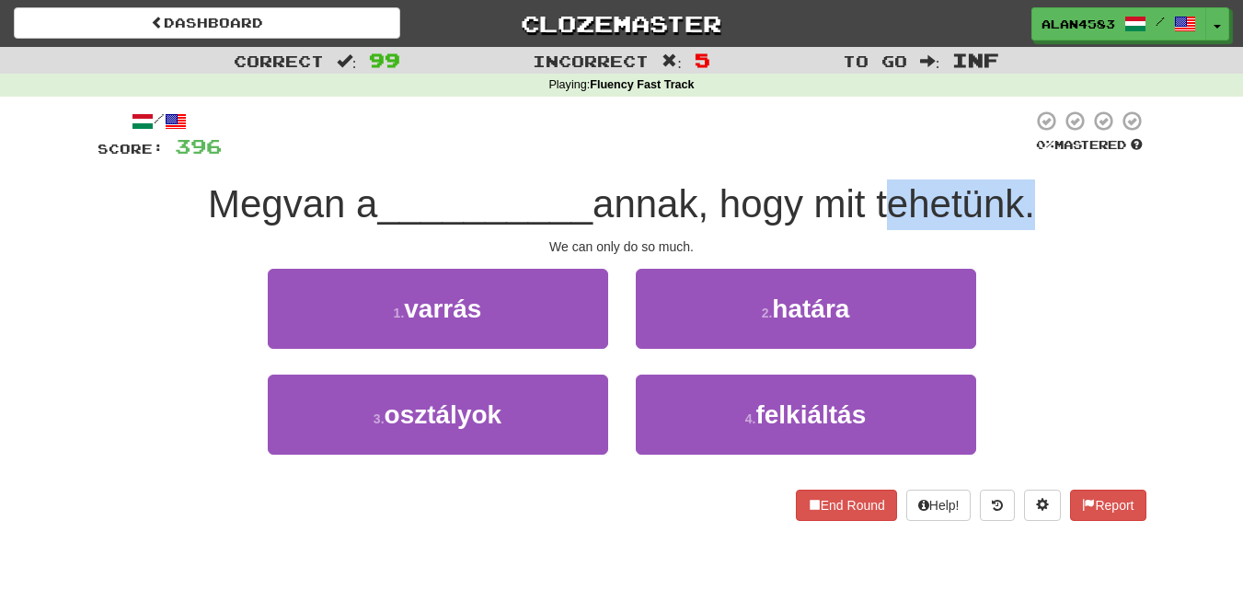
drag, startPoint x: 885, startPoint y: 198, endPoint x: 1038, endPoint y: 192, distance: 152.9
click at [1035, 192] on span "annak, hogy mit tehetünk." at bounding box center [814, 203] width 443 height 43
click at [1026, 156] on div at bounding box center [1026, 156] width 0 height 0
click at [791, 141] on div at bounding box center [627, 135] width 811 height 51
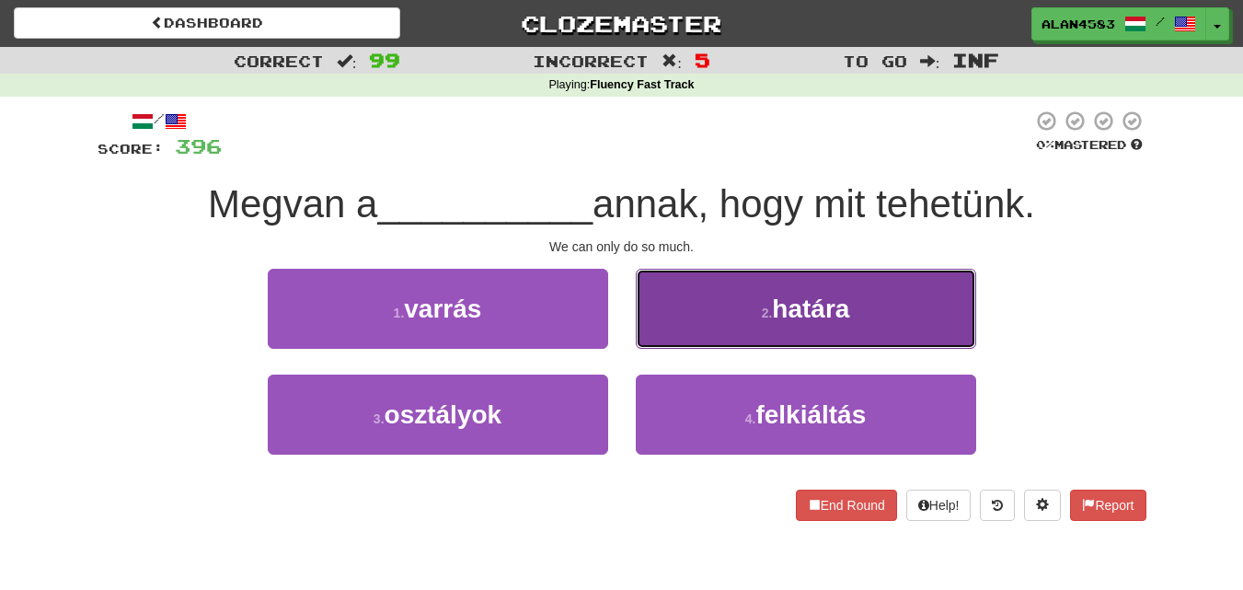
click at [701, 340] on button "2 . határa" at bounding box center [806, 309] width 340 height 80
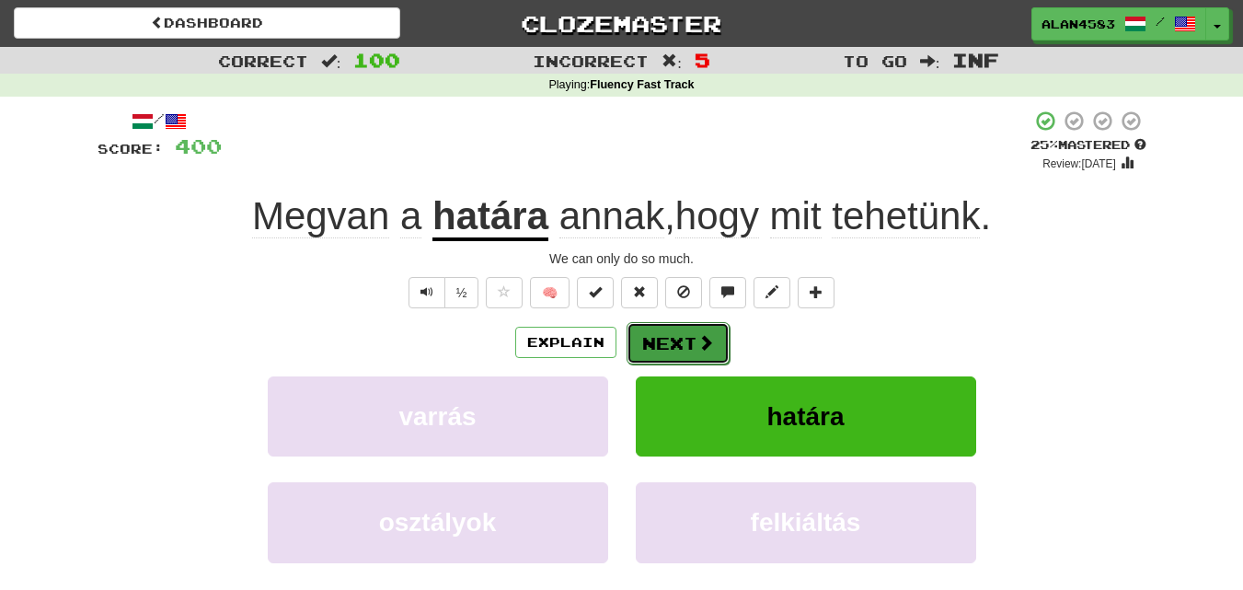
click at [694, 345] on button "Next" at bounding box center [678, 343] width 103 height 42
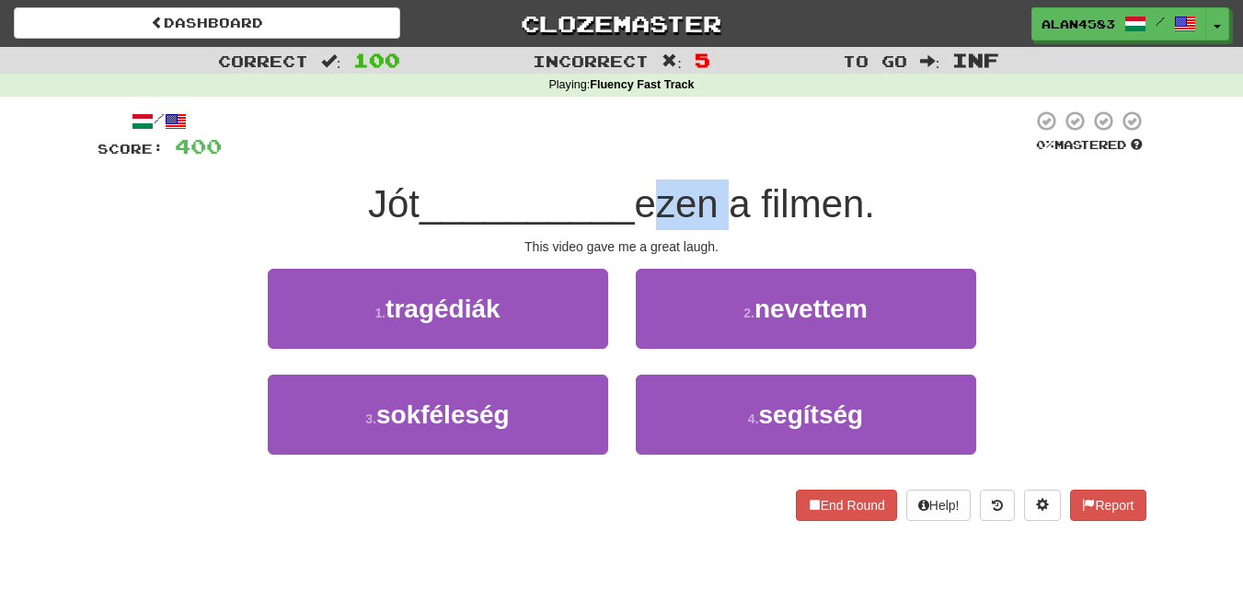
drag, startPoint x: 721, startPoint y: 198, endPoint x: 648, endPoint y: 190, distance: 73.1
click at [648, 190] on span "ezen a filmen." at bounding box center [755, 203] width 240 height 43
click at [636, 156] on div at bounding box center [636, 156] width 0 height 0
click at [618, 130] on div at bounding box center [627, 135] width 811 height 51
drag, startPoint x: 408, startPoint y: 188, endPoint x: 349, endPoint y: 184, distance: 59.0
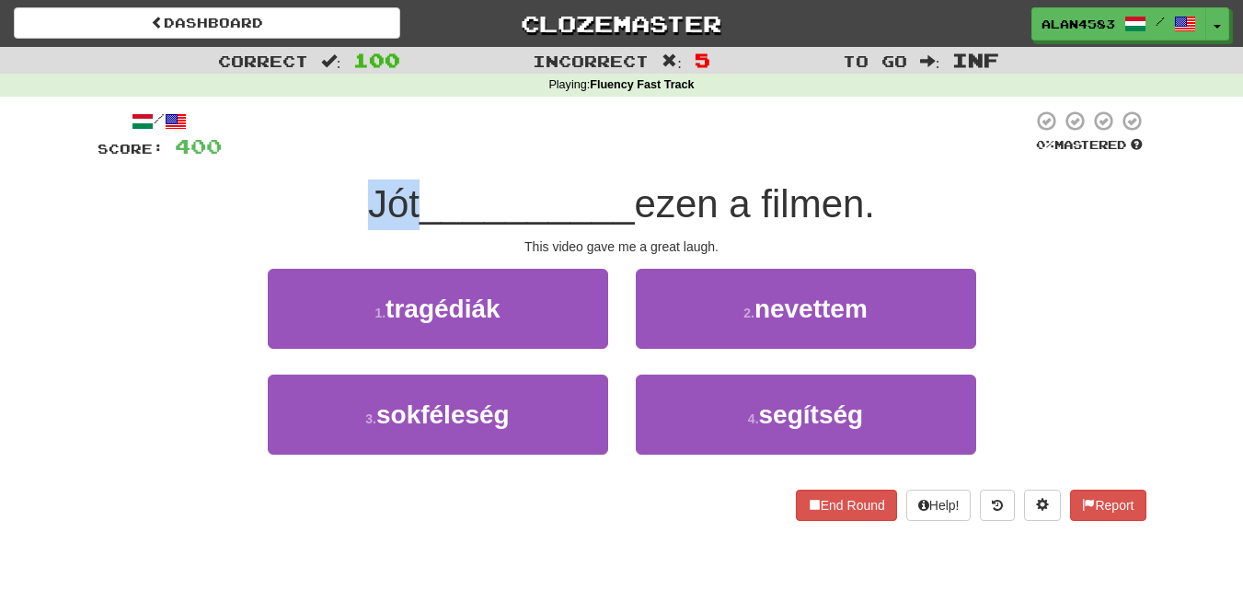
click at [349, 184] on div "Jót __________ ezen a filmen." at bounding box center [622, 204] width 1049 height 51
click at [337, 156] on div at bounding box center [337, 156] width 0 height 0
click at [432, 136] on div at bounding box center [627, 135] width 811 height 51
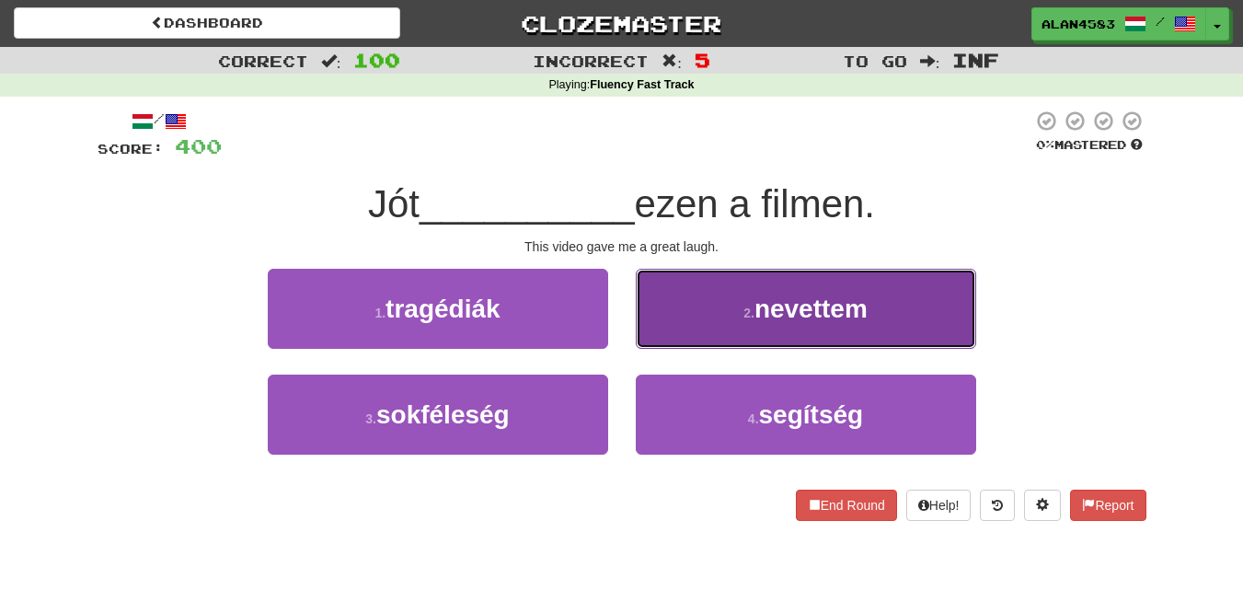
click at [737, 333] on button "2 . nevettem" at bounding box center [806, 309] width 340 height 80
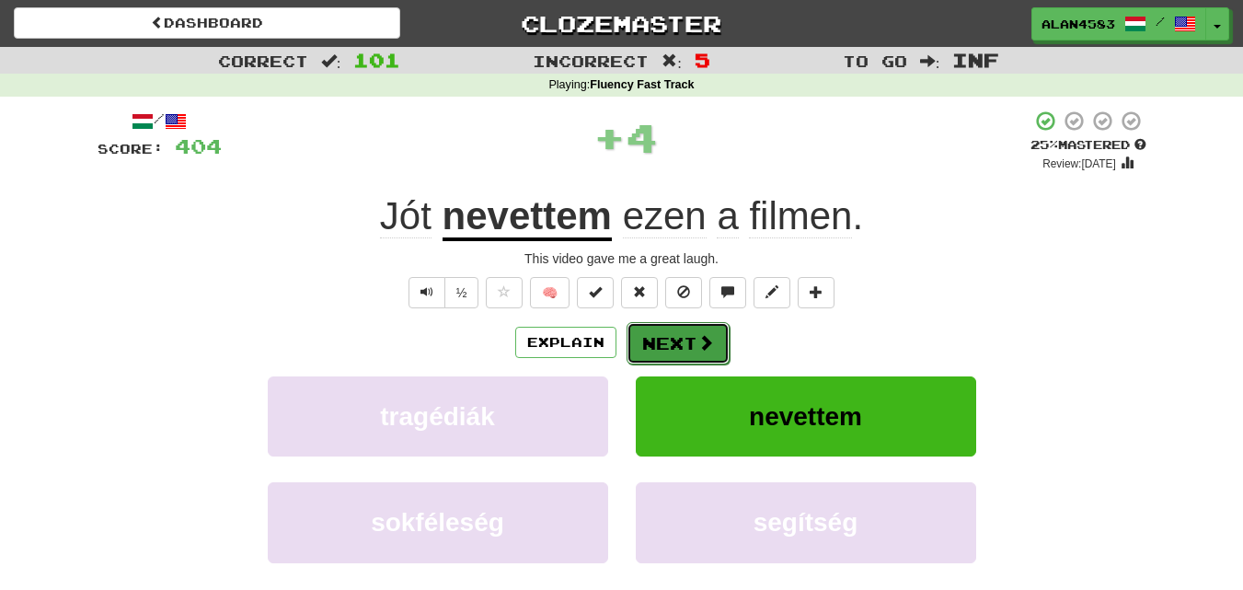
click at [640, 333] on button "Next" at bounding box center [678, 343] width 103 height 42
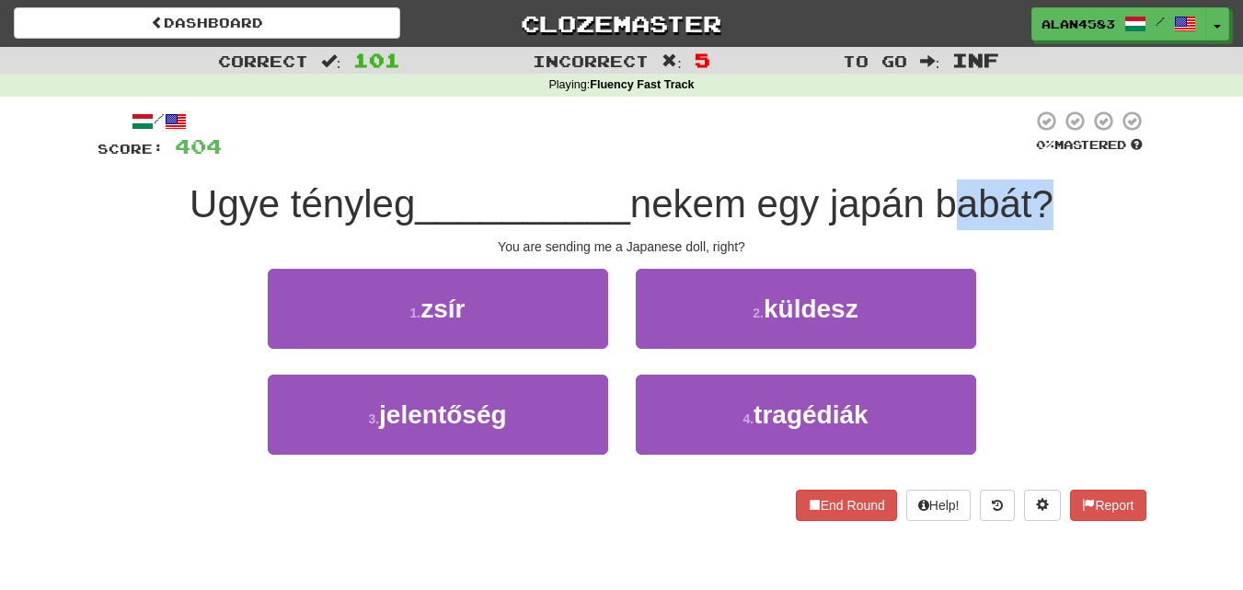
drag, startPoint x: 944, startPoint y: 199, endPoint x: 1044, endPoint y: 197, distance: 100.3
click at [1044, 197] on span "nekem egy japán babát?" at bounding box center [841, 203] width 423 height 43
click at [1032, 156] on div at bounding box center [1032, 156] width 0 height 0
click at [781, 116] on div at bounding box center [627, 135] width 811 height 51
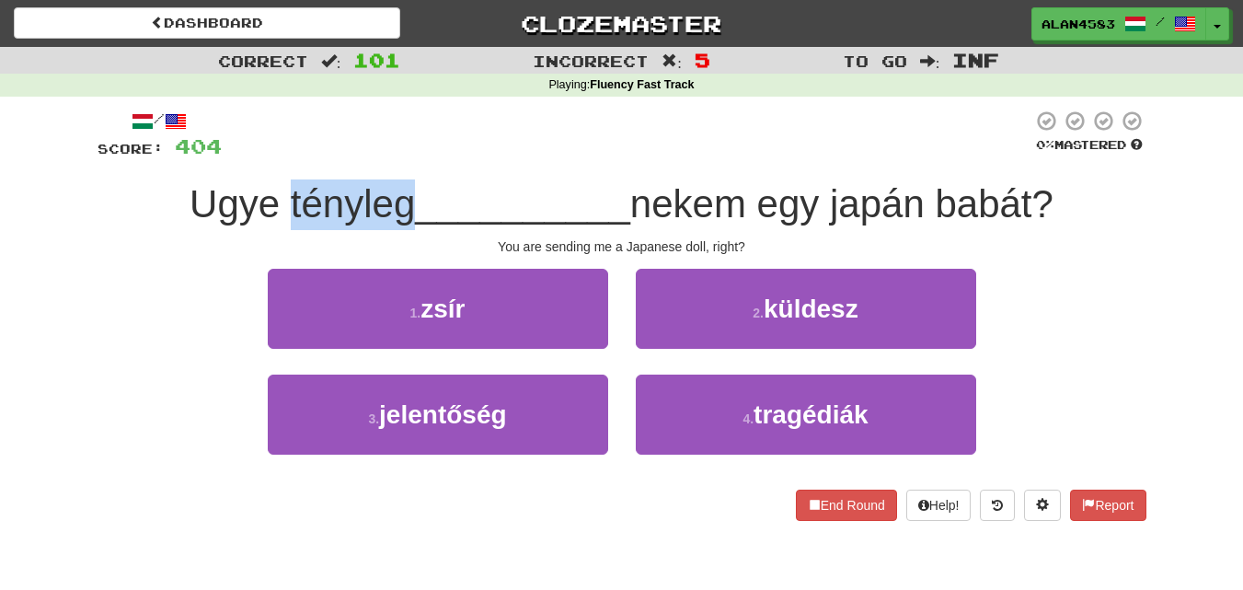
drag, startPoint x: 408, startPoint y: 202, endPoint x: 278, endPoint y: 184, distance: 131.1
click at [278, 184] on span "Ugye tényleg" at bounding box center [302, 203] width 225 height 43
click at [266, 156] on div at bounding box center [266, 156] width 0 height 0
click at [439, 133] on div at bounding box center [627, 135] width 811 height 51
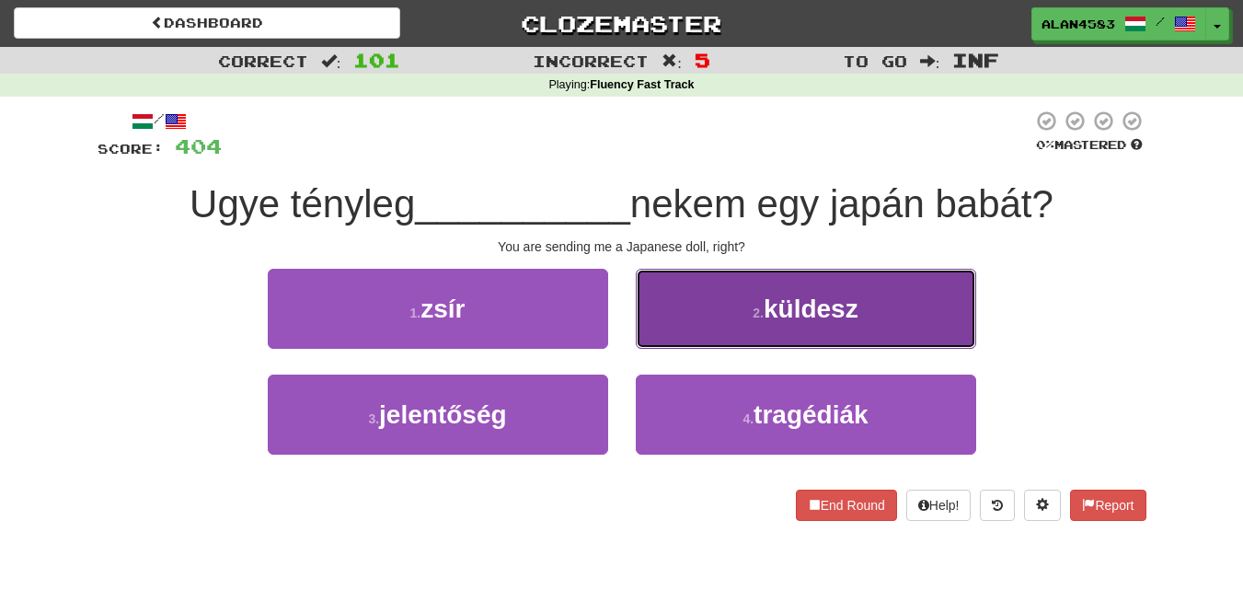
click at [848, 317] on span "küldesz" at bounding box center [811, 308] width 95 height 29
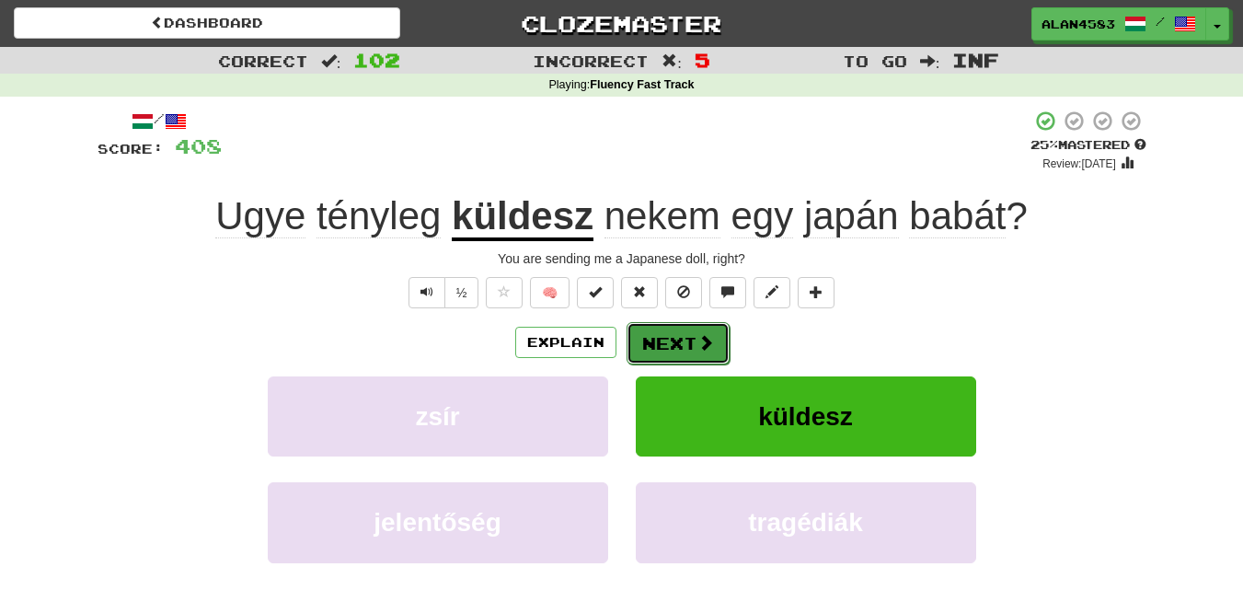
click at [663, 335] on button "Next" at bounding box center [678, 343] width 103 height 42
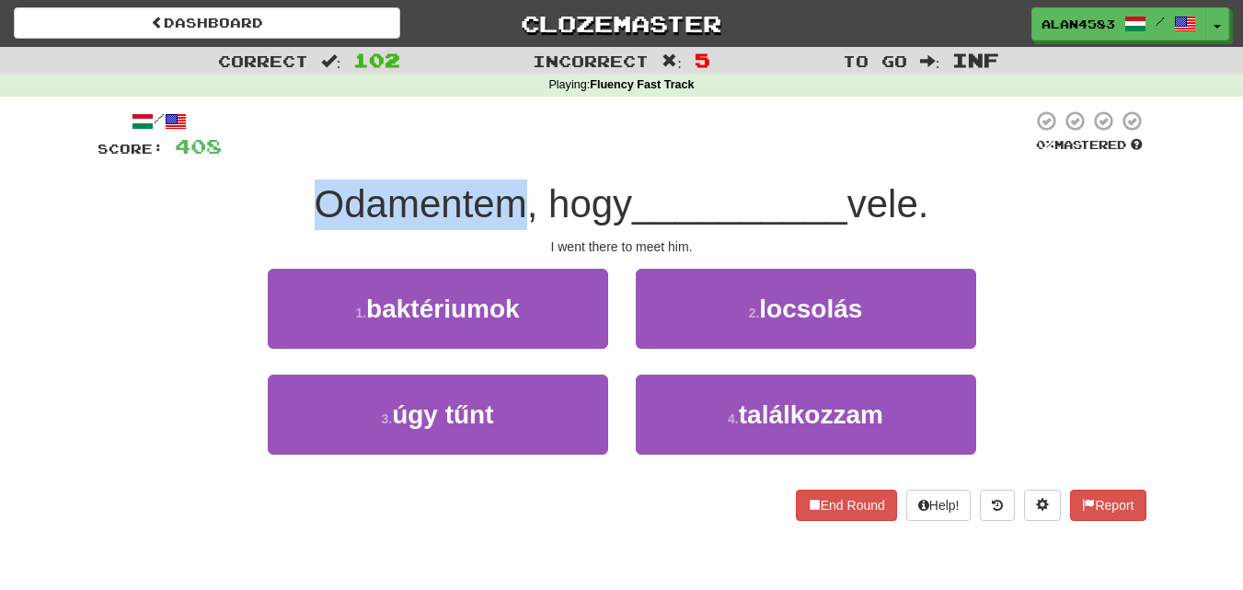
drag, startPoint x: 512, startPoint y: 204, endPoint x: 238, endPoint y: 179, distance: 274.4
click at [238, 179] on div "Odamentem, hogy __________ vele." at bounding box center [622, 204] width 1049 height 51
click at [226, 156] on div at bounding box center [226, 156] width 0 height 0
click at [113, 205] on div "Odamentem, hogy __________ vele." at bounding box center [622, 204] width 1049 height 51
drag, startPoint x: 513, startPoint y: 201, endPoint x: 208, endPoint y: 153, distance: 308.3
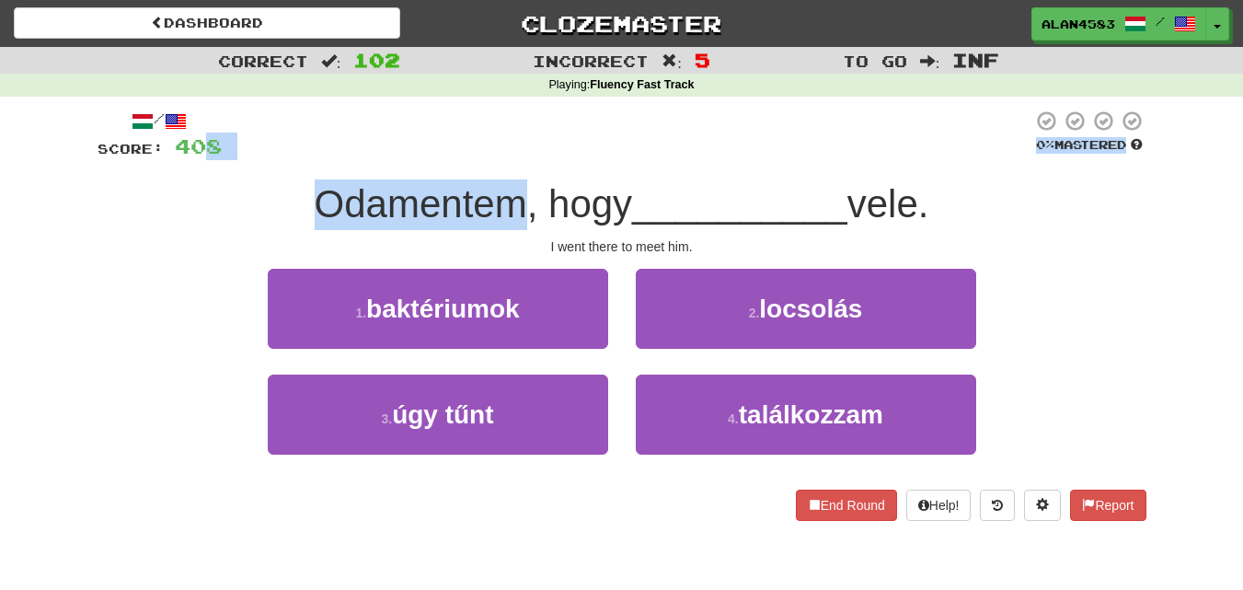
click at [208, 153] on div "/ Score: 408 0 % Mastered Odamentem, hogy __________ vele. I went there to meet…" at bounding box center [622, 315] width 1049 height 411
click at [325, 213] on span "Odamentem, hogy" at bounding box center [474, 203] width 318 height 43
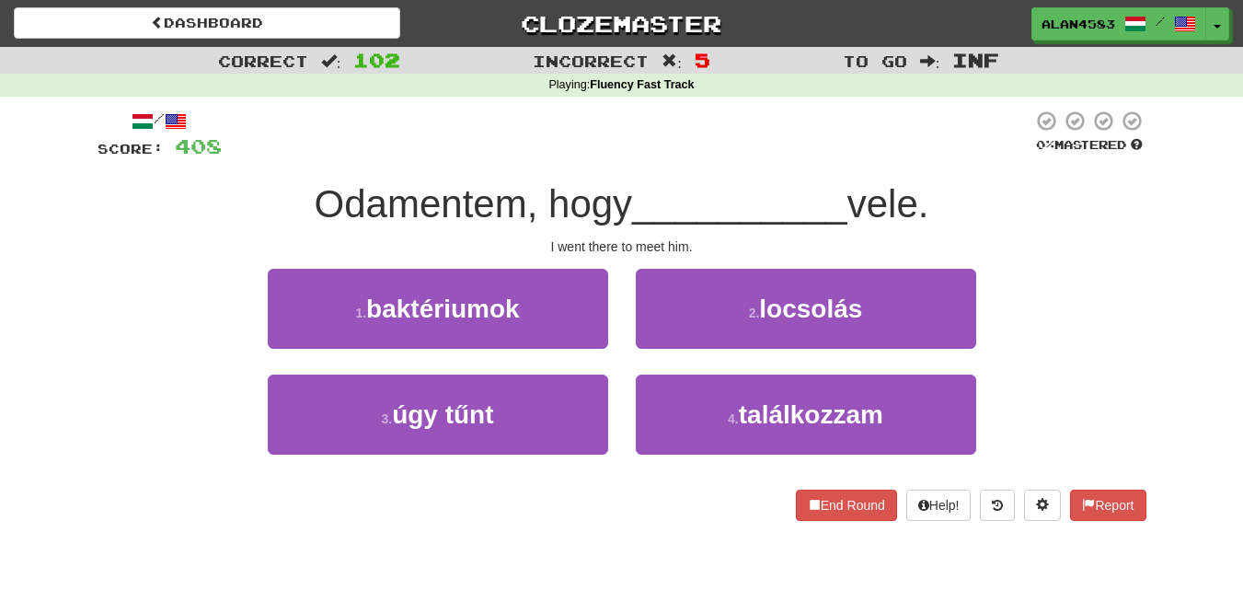
click at [303, 201] on div "Odamentem, hogy __________ vele." at bounding box center [622, 204] width 1049 height 51
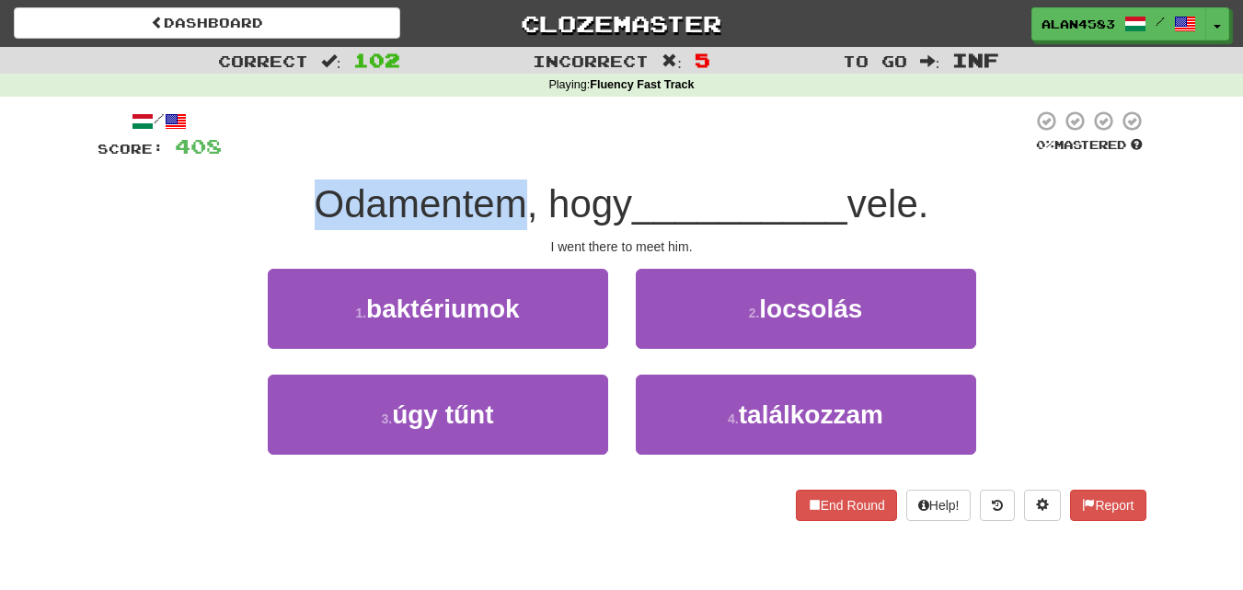
drag, startPoint x: 313, startPoint y: 201, endPoint x: 508, endPoint y: 200, distance: 195.1
click at [508, 200] on span "Odamentem, hogy" at bounding box center [474, 203] width 318 height 43
click at [496, 156] on div at bounding box center [496, 156] width 0 height 0
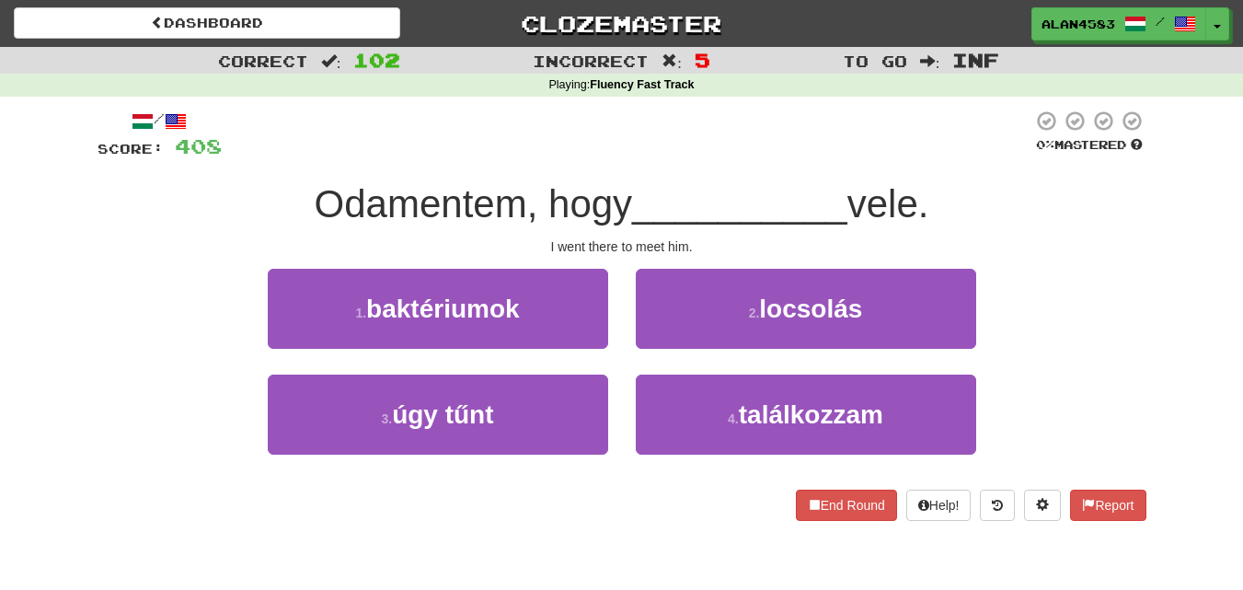
click at [538, 123] on div at bounding box center [627, 135] width 811 height 51
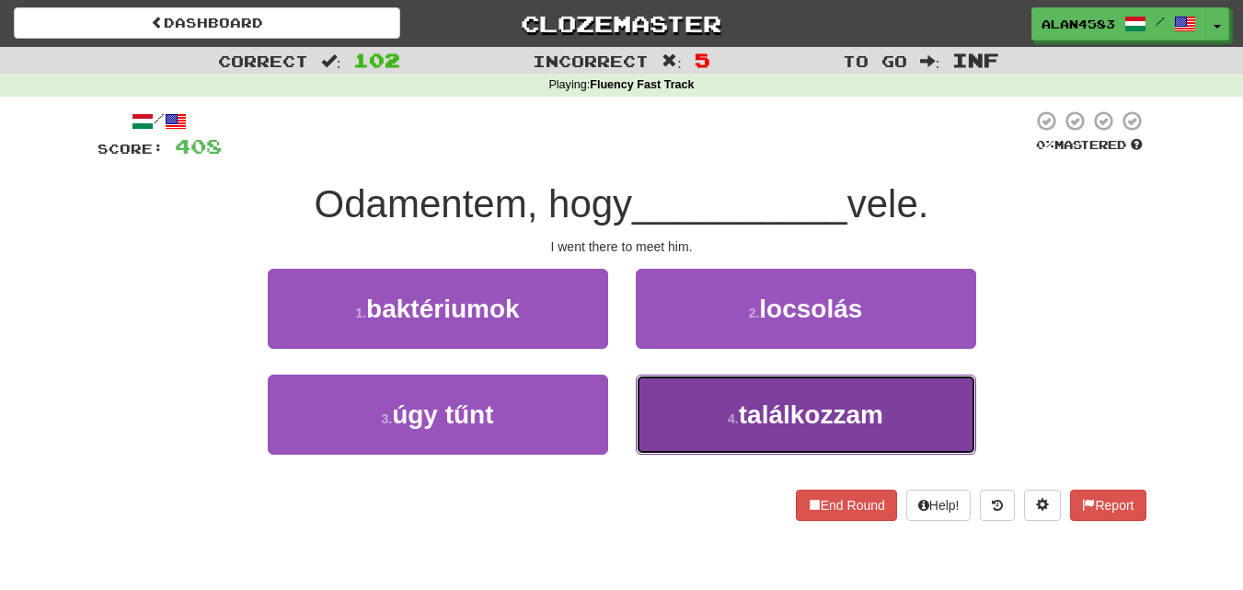
click at [760, 420] on span "találkozzam" at bounding box center [811, 414] width 144 height 29
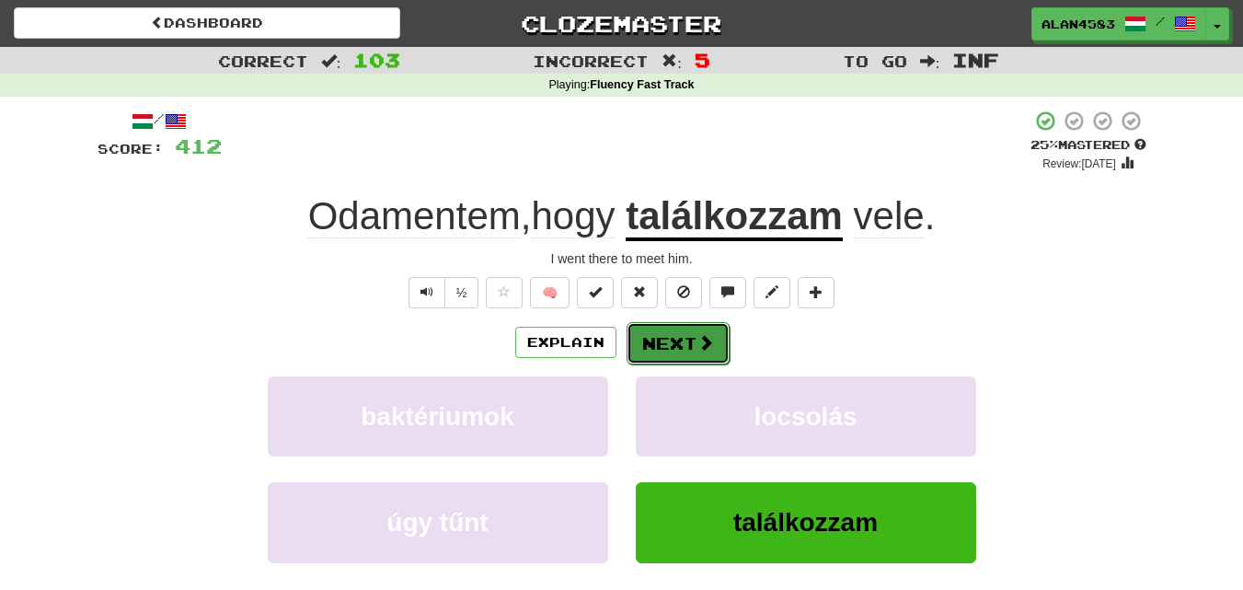
click at [705, 345] on span at bounding box center [706, 342] width 17 height 17
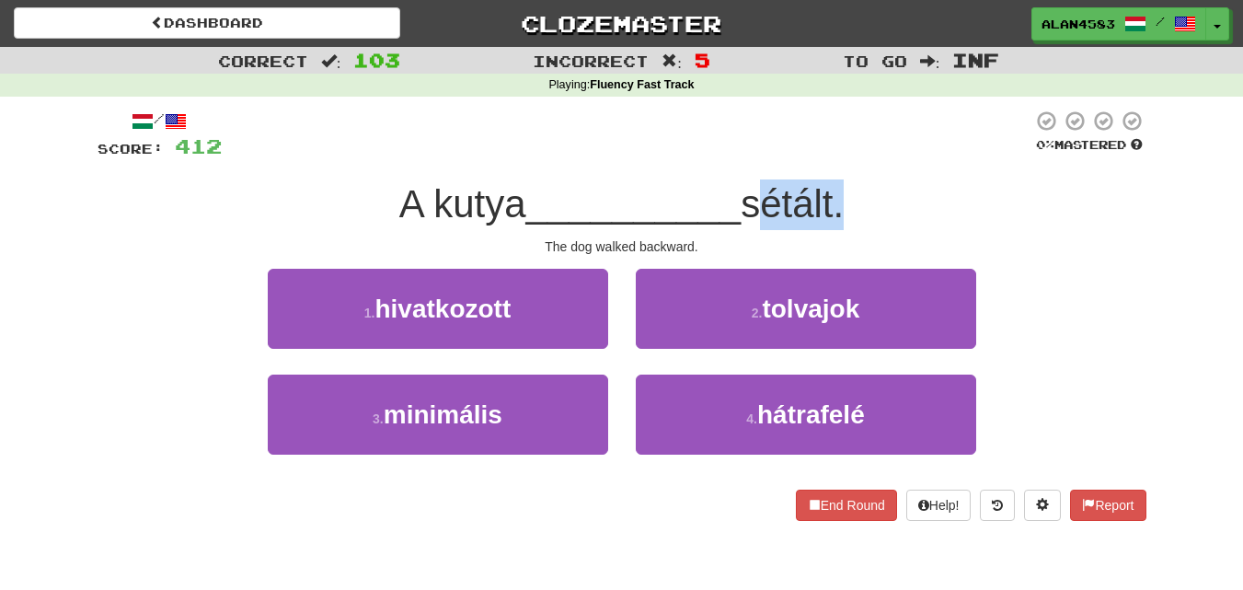
drag, startPoint x: 750, startPoint y: 202, endPoint x: 845, endPoint y: 194, distance: 95.1
click at [844, 194] on span "sétált." at bounding box center [792, 203] width 103 height 43
click at [833, 156] on div at bounding box center [833, 156] width 0 height 0
click at [871, 143] on div at bounding box center [627, 135] width 811 height 51
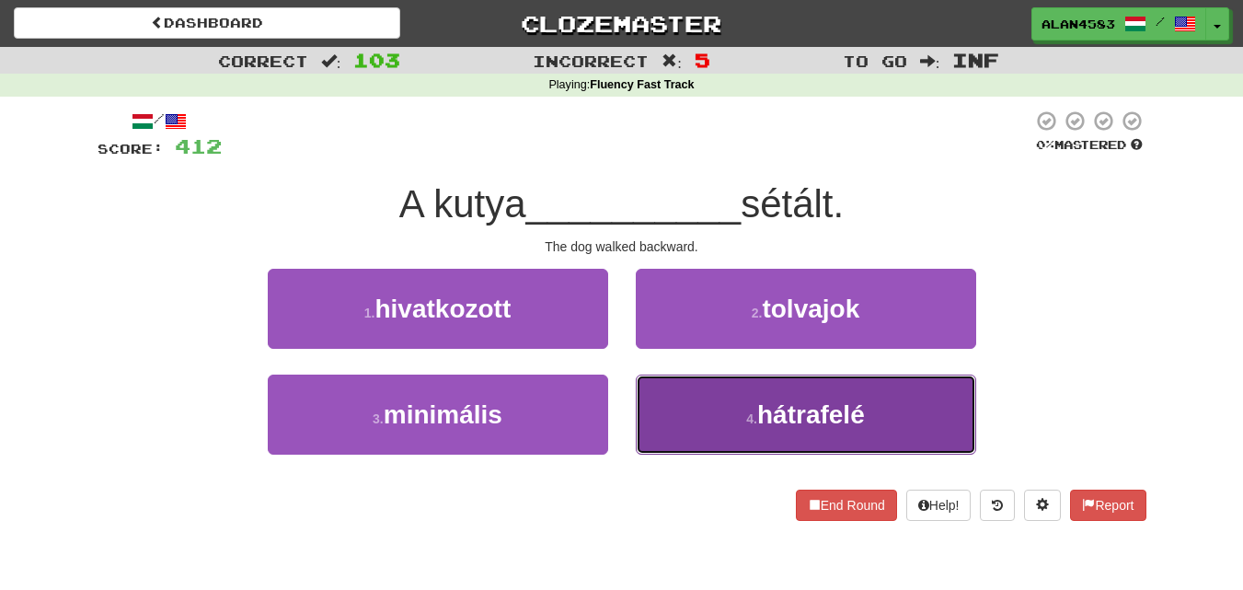
click at [802, 421] on span "hátrafelé" at bounding box center [811, 414] width 108 height 29
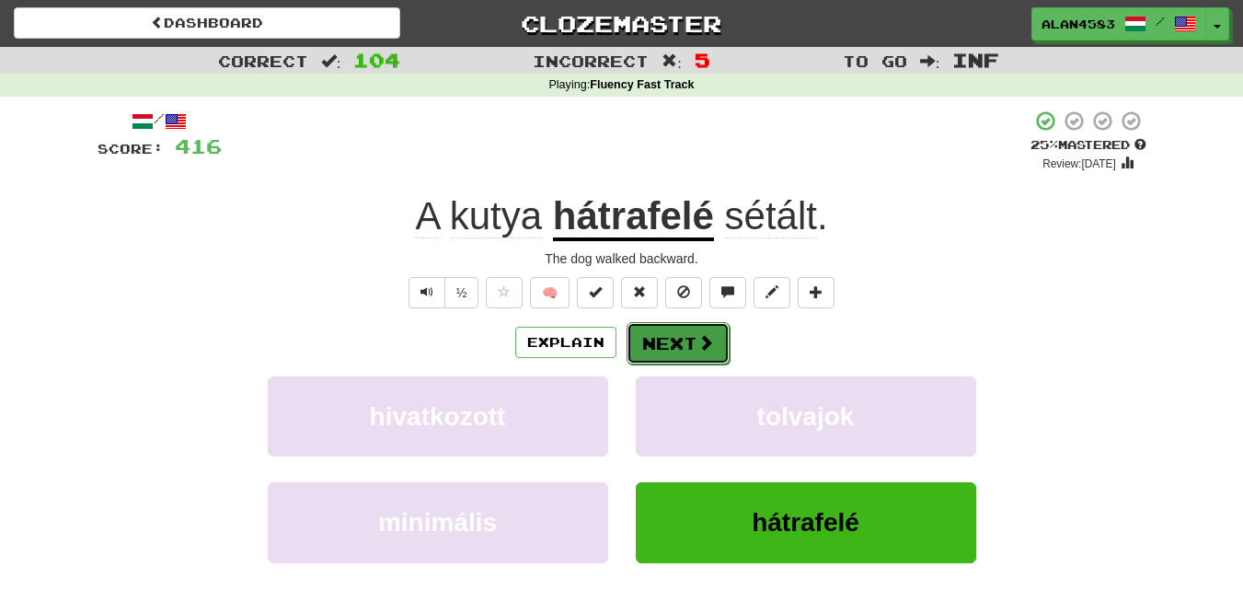
click at [685, 343] on button "Next" at bounding box center [678, 343] width 103 height 42
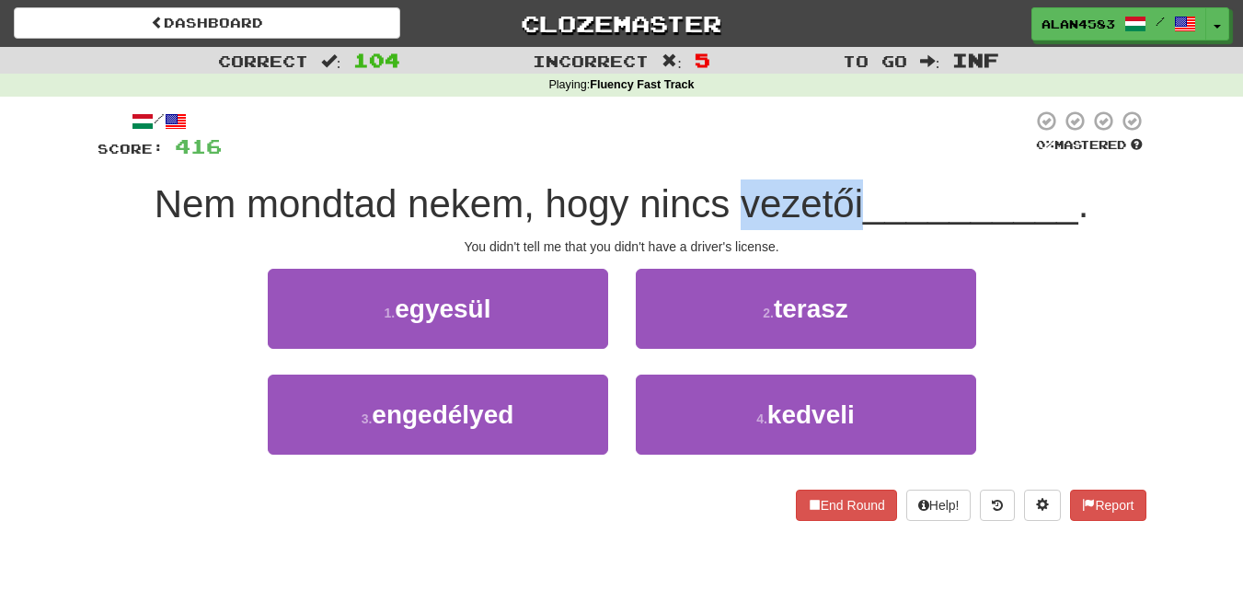
drag, startPoint x: 733, startPoint y: 202, endPoint x: 855, endPoint y: 188, distance: 123.3
click at [855, 188] on span "Nem mondtad nekem, hogy nincs vezetői" at bounding box center [509, 203] width 709 height 43
click at [843, 156] on div at bounding box center [843, 156] width 0 height 0
click at [888, 137] on div at bounding box center [627, 135] width 811 height 51
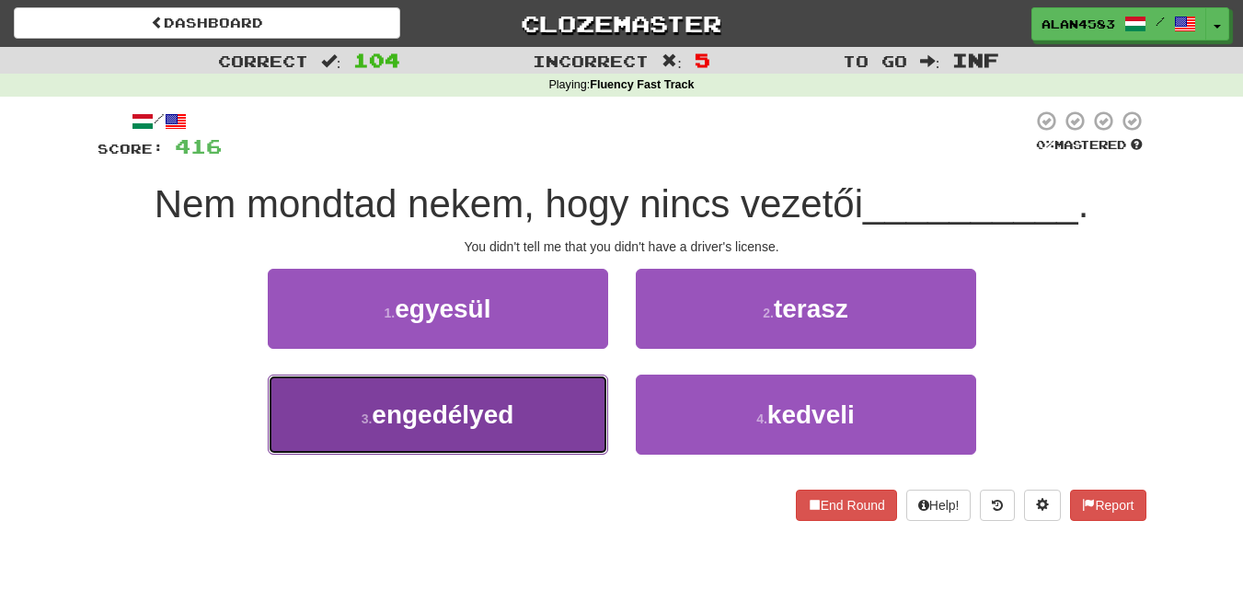
click at [463, 411] on span "engedélyed" at bounding box center [443, 414] width 142 height 29
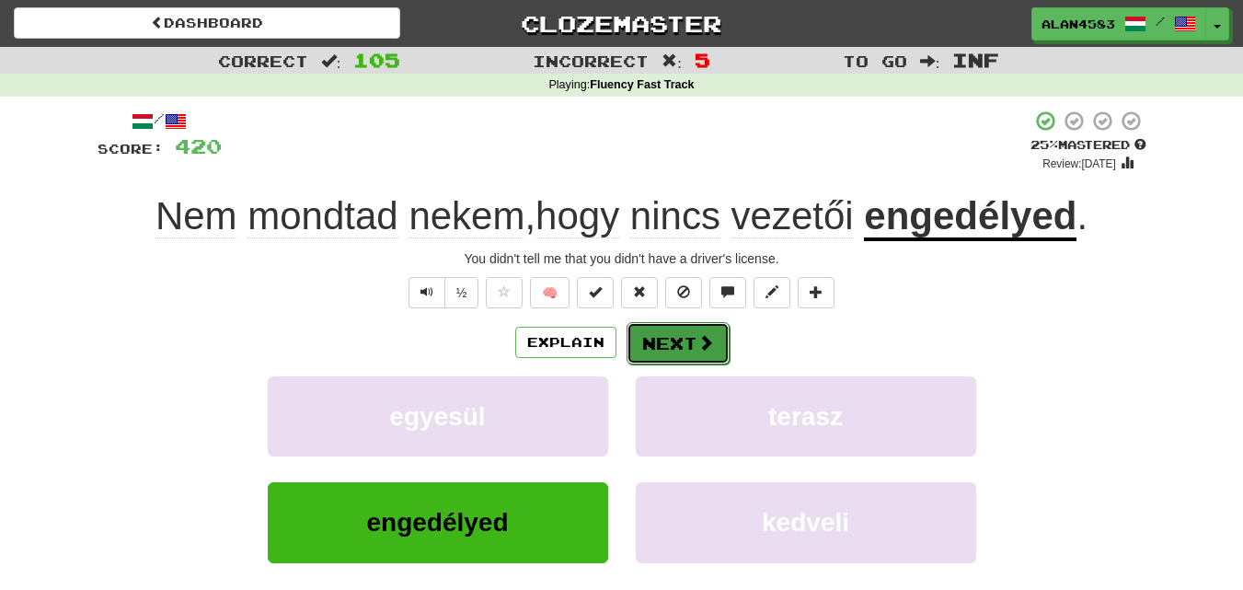
click at [641, 337] on button "Next" at bounding box center [678, 343] width 103 height 42
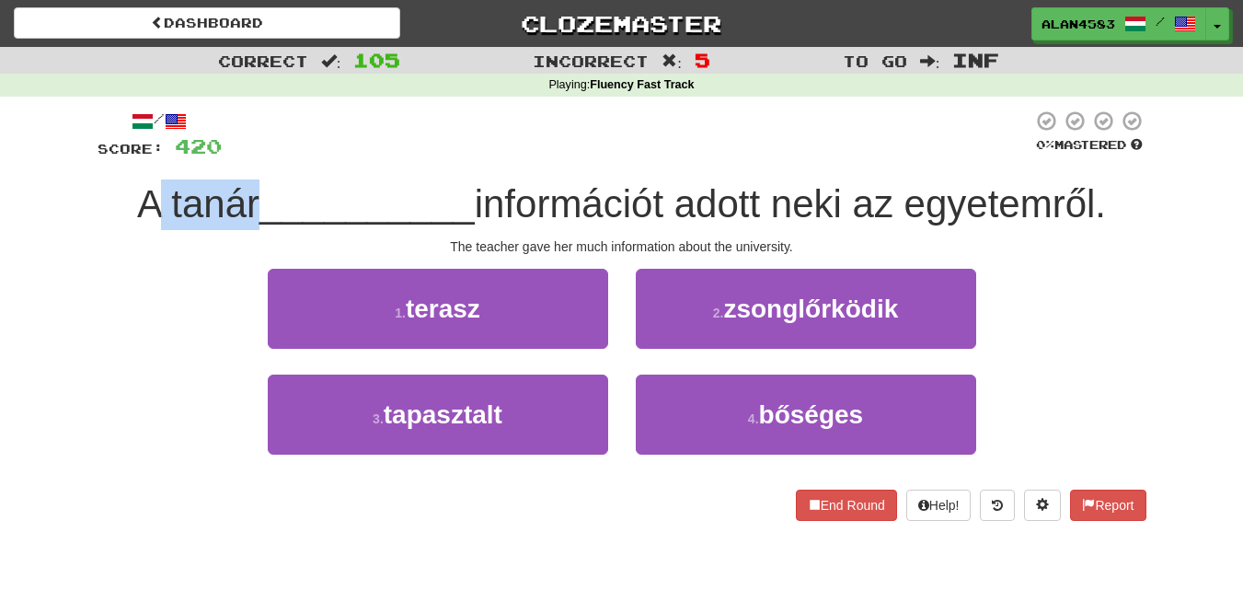
drag, startPoint x: 248, startPoint y: 199, endPoint x: 154, endPoint y: 197, distance: 93.9
click at [154, 197] on span "A tanár" at bounding box center [198, 203] width 122 height 43
click at [154, 156] on span "Score:" at bounding box center [131, 149] width 66 height 16
drag, startPoint x: 162, startPoint y: 190, endPoint x: 247, endPoint y: 185, distance: 84.8
click at [247, 185] on span "A tanár" at bounding box center [198, 203] width 122 height 43
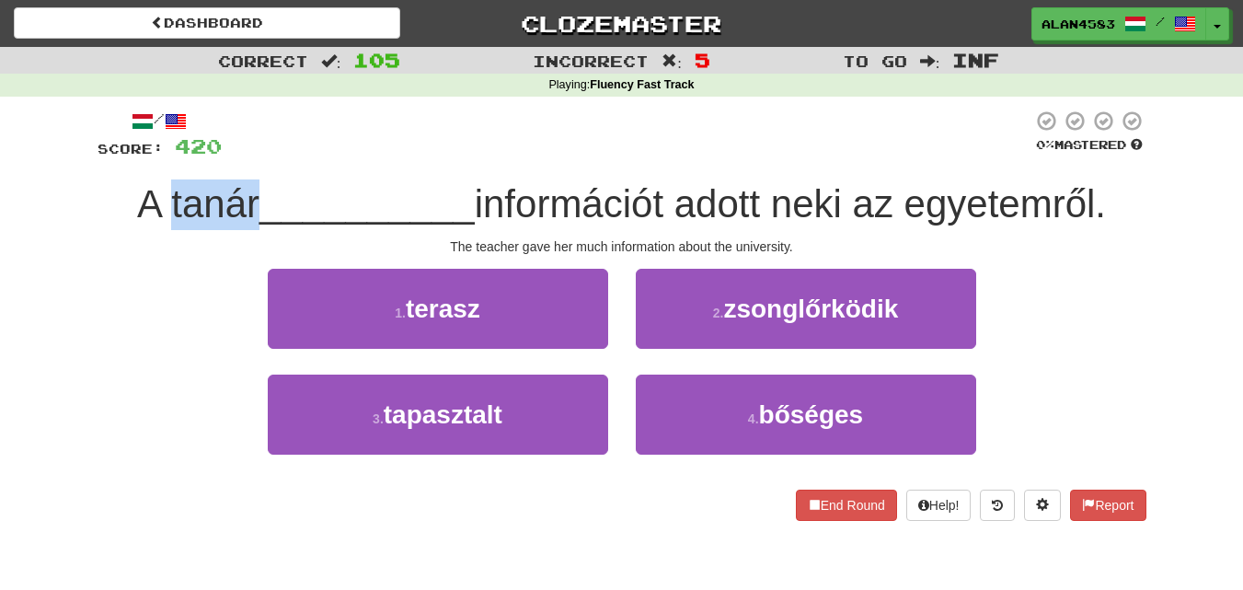
click at [235, 156] on div at bounding box center [235, 156] width 0 height 0
click at [404, 120] on div at bounding box center [627, 135] width 811 height 51
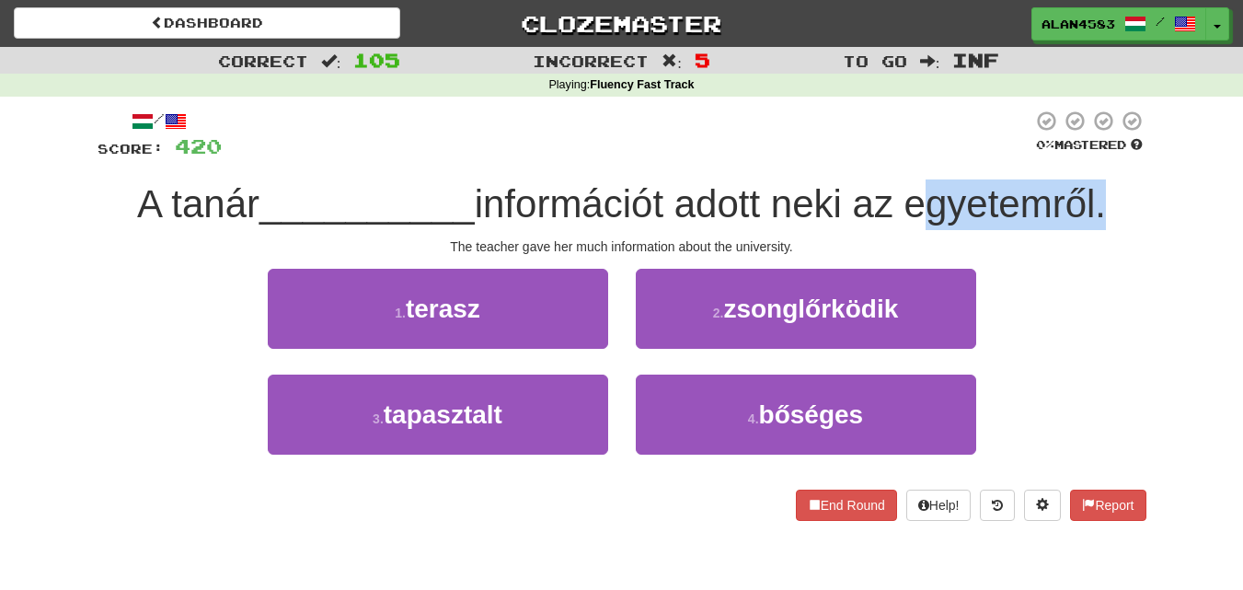
drag, startPoint x: 913, startPoint y: 202, endPoint x: 1105, endPoint y: 191, distance: 192.6
click at [1105, 191] on span "információt adott neki az egyetemről." at bounding box center [790, 203] width 631 height 43
click at [1093, 156] on div at bounding box center [1093, 156] width 0 height 0
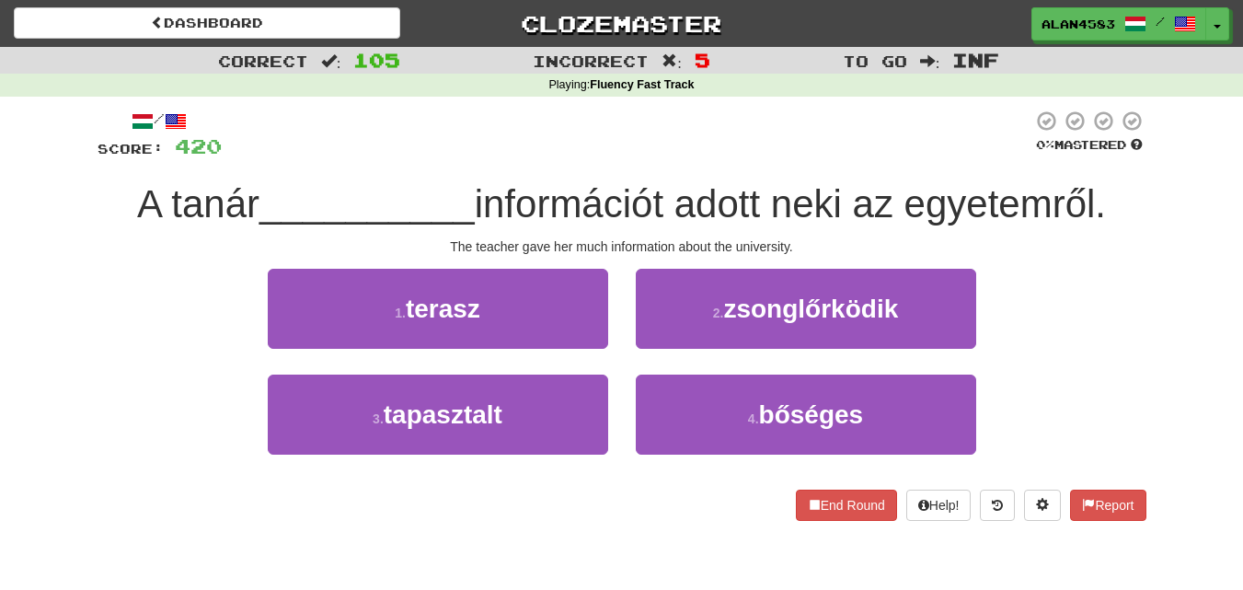
click at [1140, 191] on div "A tanár __________ információt adott neki az egyetemről." at bounding box center [622, 204] width 1049 height 51
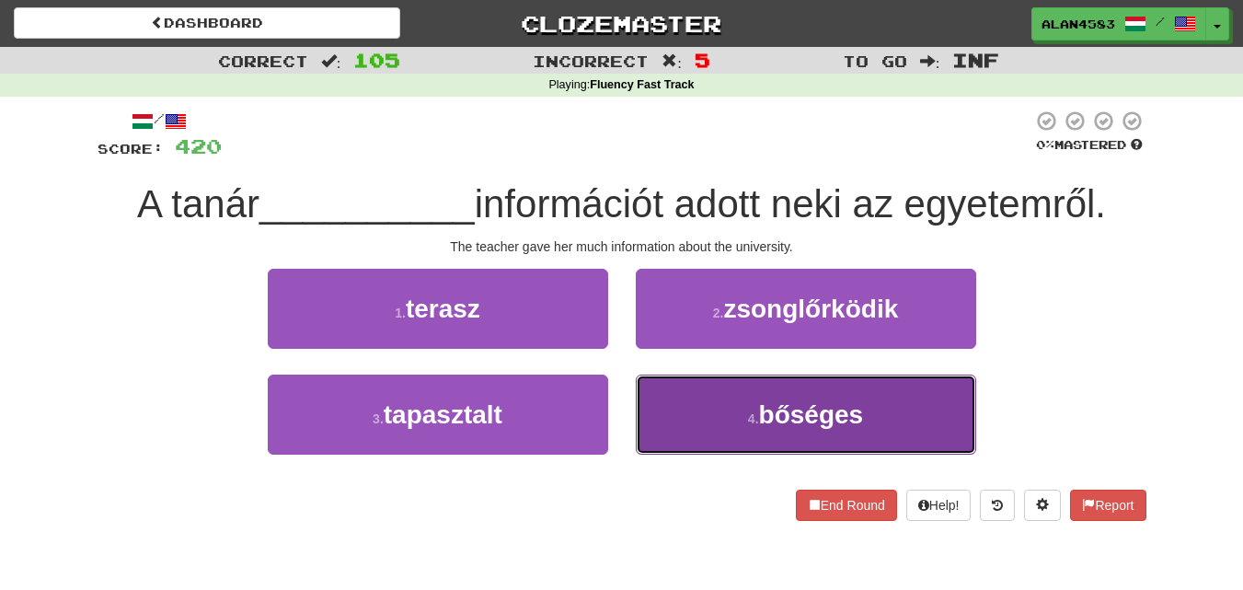
click at [730, 384] on button "4 . bőséges" at bounding box center [806, 415] width 340 height 80
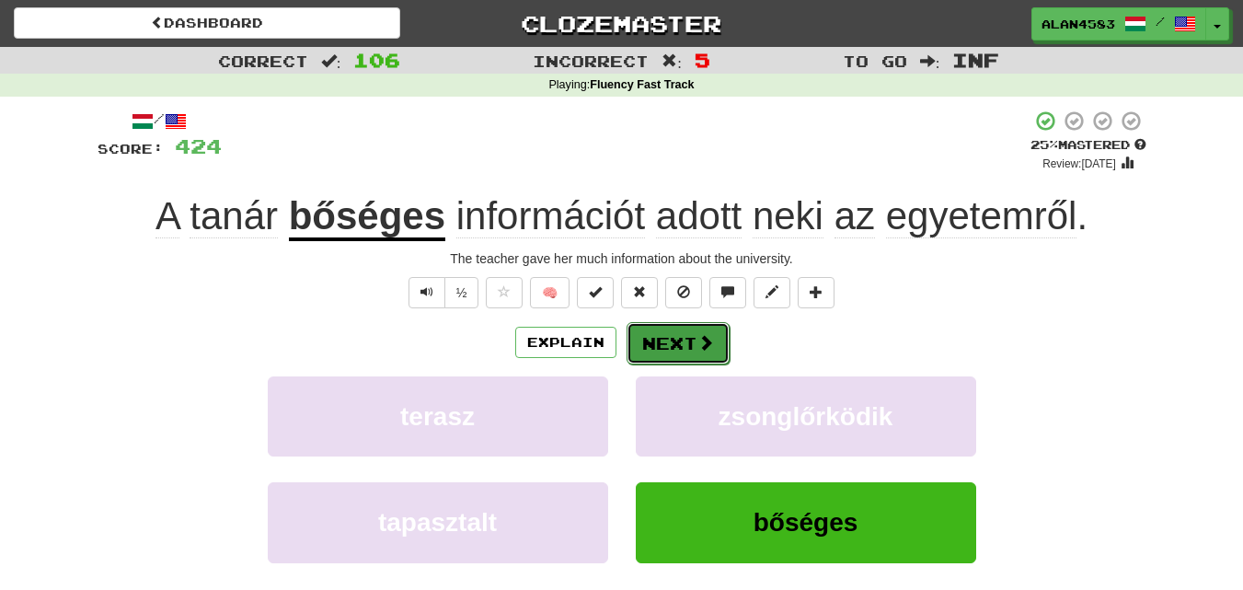
click at [689, 345] on button "Next" at bounding box center [678, 343] width 103 height 42
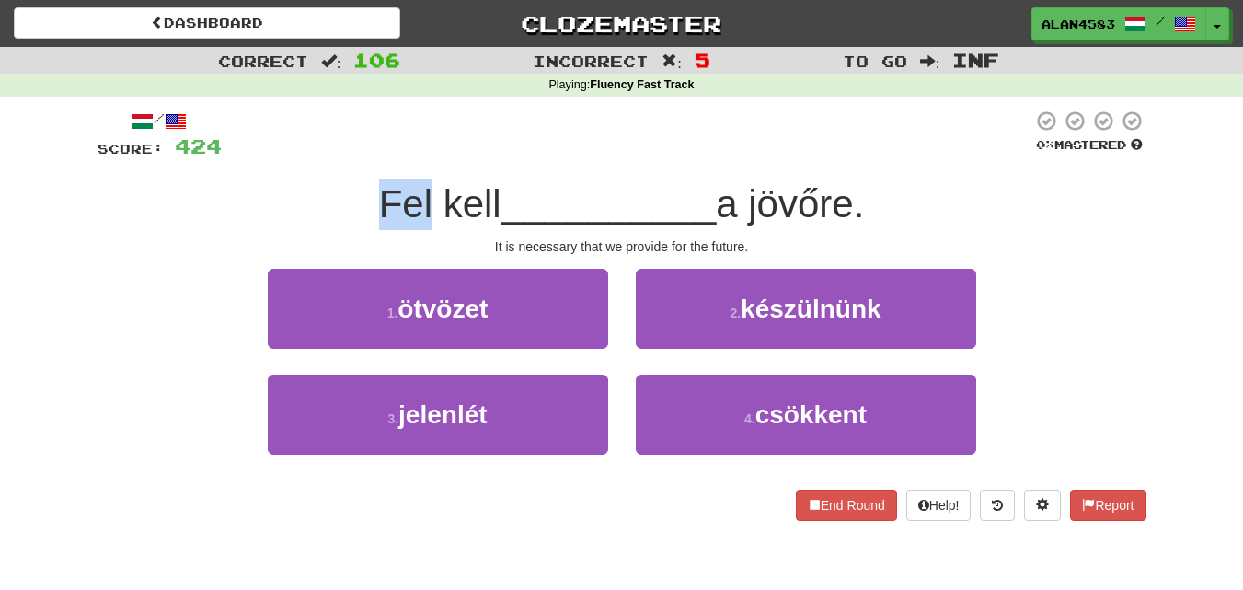
drag, startPoint x: 421, startPoint y: 191, endPoint x: 350, endPoint y: 185, distance: 72.1
click at [350, 185] on div "Fel kell __________ a jövőre." at bounding box center [622, 204] width 1049 height 51
click at [338, 156] on div at bounding box center [338, 156] width 0 height 0
click at [528, 126] on div at bounding box center [627, 135] width 811 height 51
drag, startPoint x: 758, startPoint y: 198, endPoint x: 861, endPoint y: 193, distance: 103.2
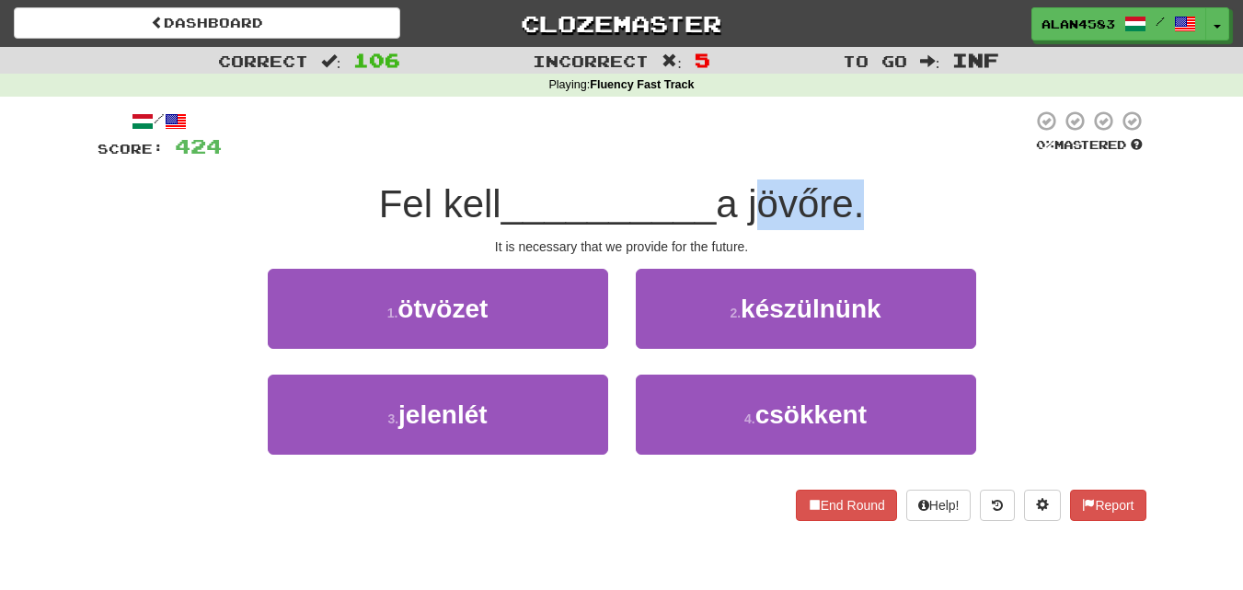
click at [861, 193] on span "a jövőre." at bounding box center [790, 203] width 148 height 43
click at [849, 156] on div at bounding box center [849, 156] width 0 height 0
click at [927, 136] on div at bounding box center [627, 135] width 811 height 51
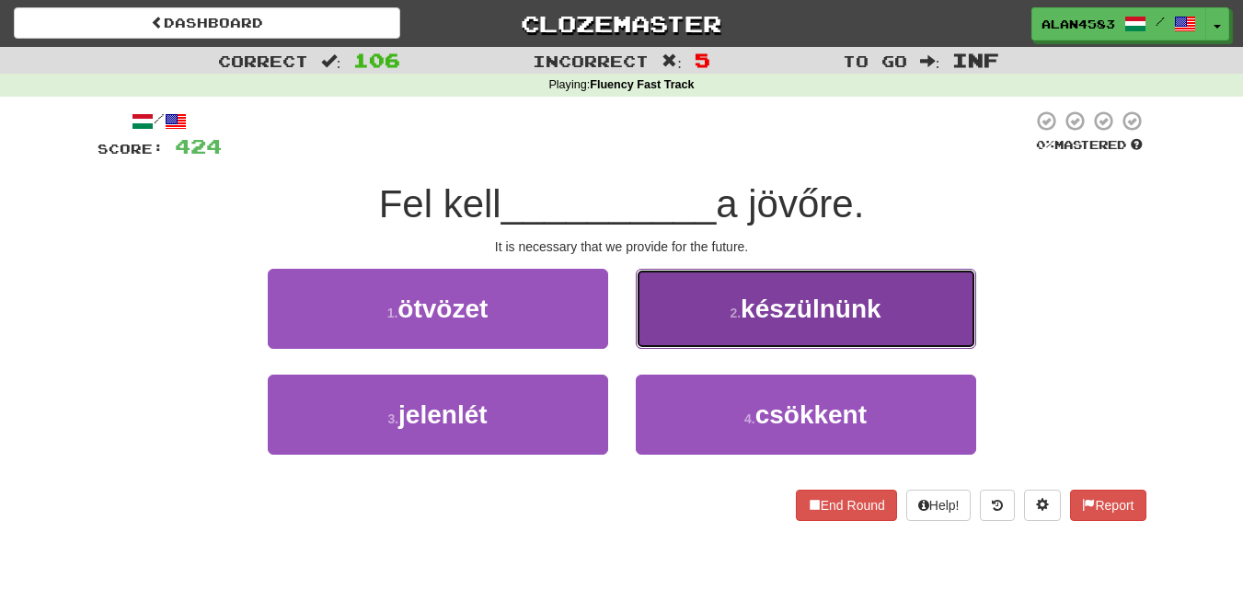
click at [682, 325] on button "2 . készülnünk" at bounding box center [806, 309] width 340 height 80
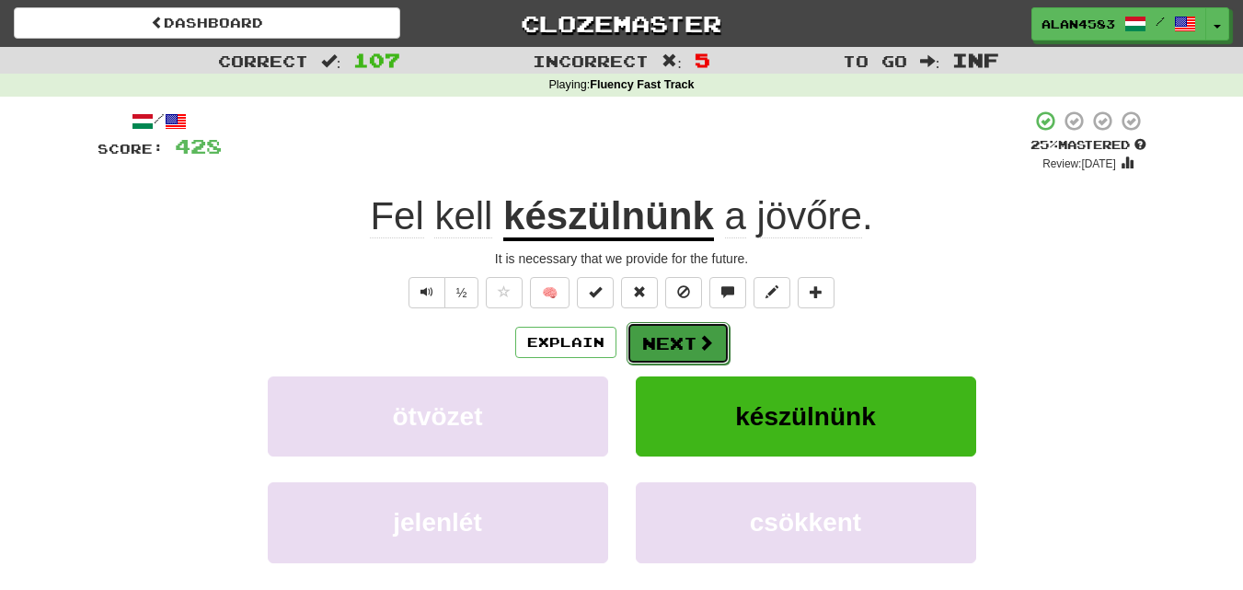
click at [698, 338] on span at bounding box center [706, 342] width 17 height 17
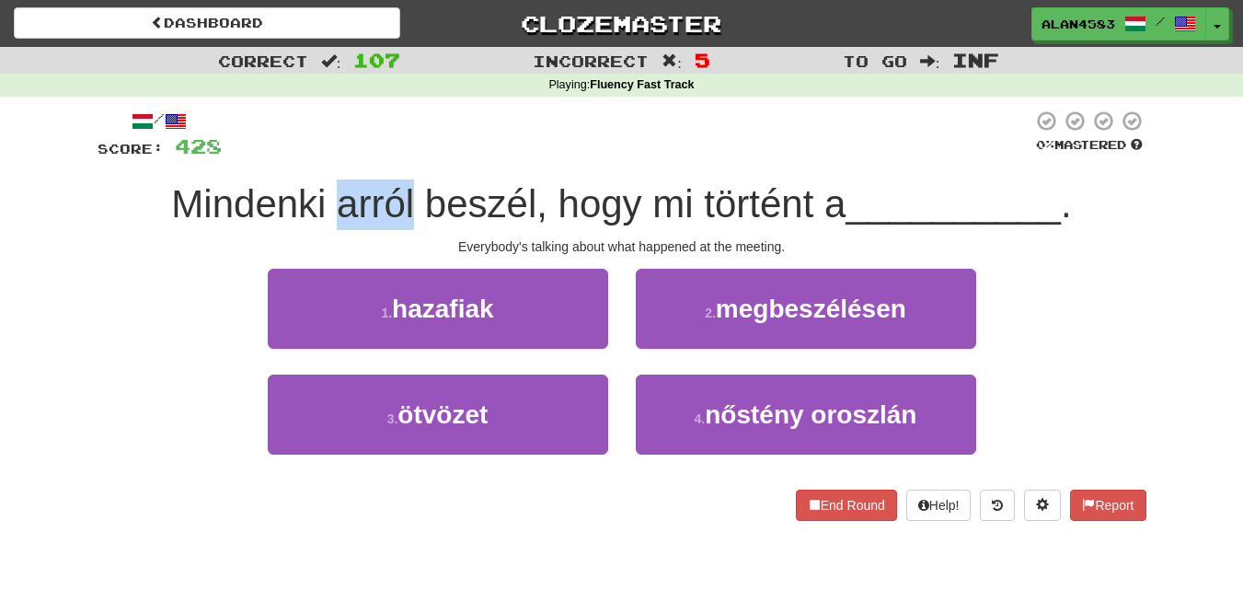
drag, startPoint x: 405, startPoint y: 190, endPoint x: 336, endPoint y: 191, distance: 69.0
click at [336, 191] on span "Mindenki arról beszél, hogy mi történt a" at bounding box center [508, 203] width 675 height 43
click at [324, 156] on div at bounding box center [324, 156] width 0 height 0
click at [475, 98] on div "/ Score: 428 0 % Mastered Mindenki arról beszél, hogy mi történt a __________ .…" at bounding box center [622, 322] width 1049 height 450
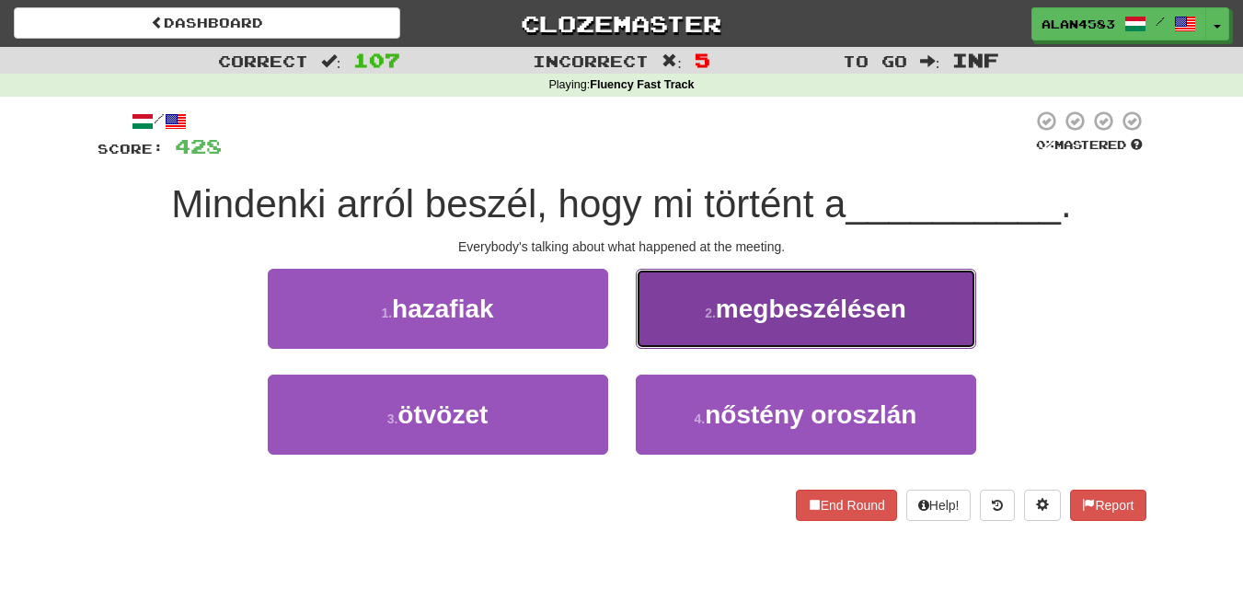
click at [738, 313] on span "megbeszélésen" at bounding box center [811, 308] width 190 height 29
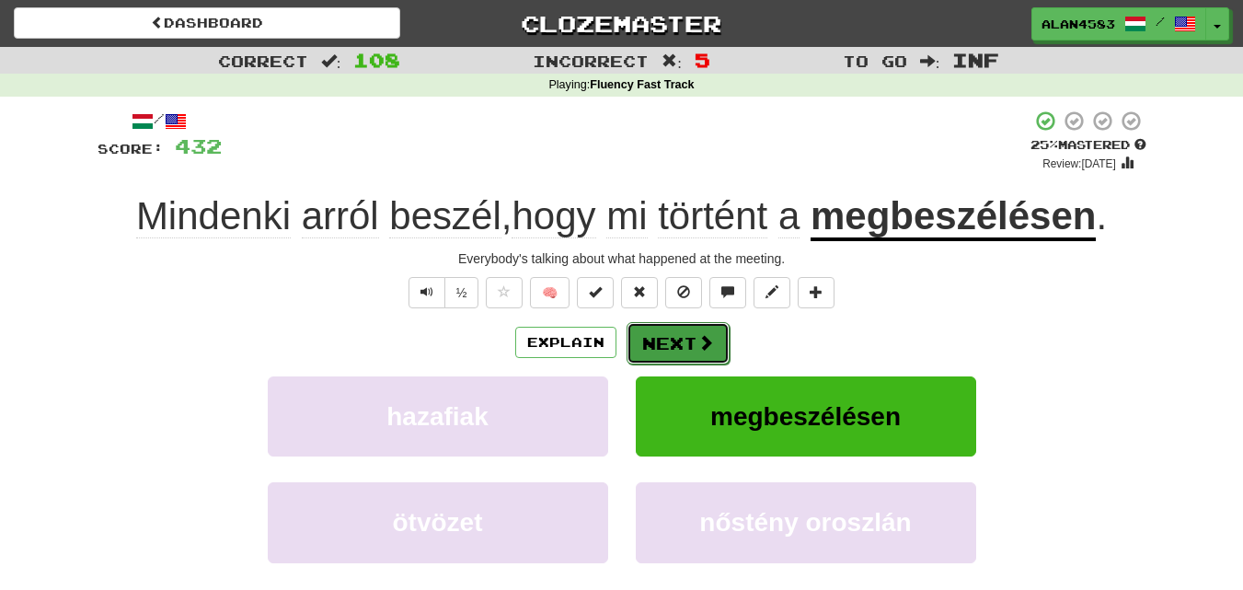
click at [687, 336] on button "Next" at bounding box center [678, 343] width 103 height 42
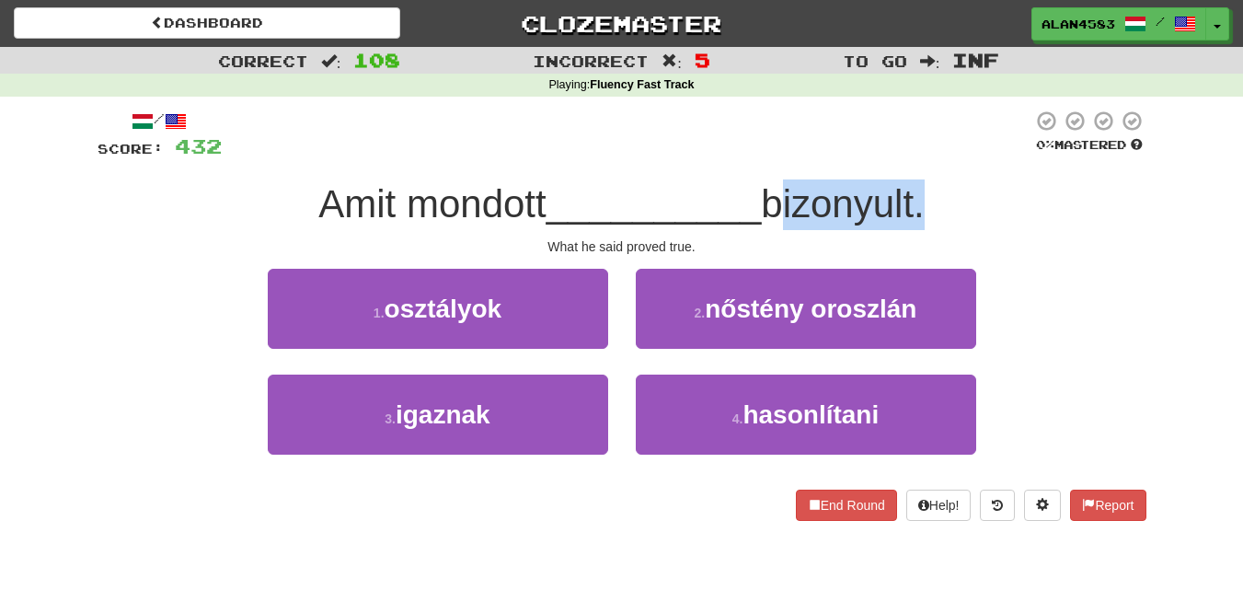
drag, startPoint x: 770, startPoint y: 199, endPoint x: 926, endPoint y: 196, distance: 155.5
click at [924, 196] on span "bizonyult." at bounding box center [842, 203] width 163 height 43
click at [914, 156] on div at bounding box center [914, 156] width 0 height 0
click at [958, 124] on div at bounding box center [627, 135] width 811 height 51
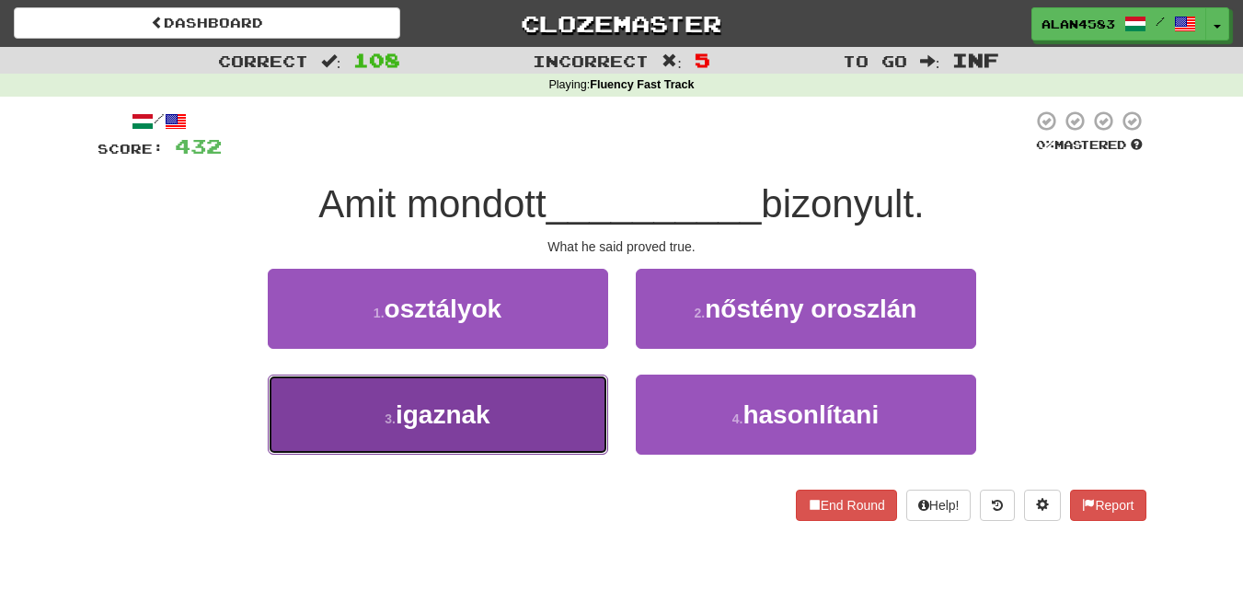
click at [361, 413] on button "3 . igaznak" at bounding box center [438, 415] width 340 height 80
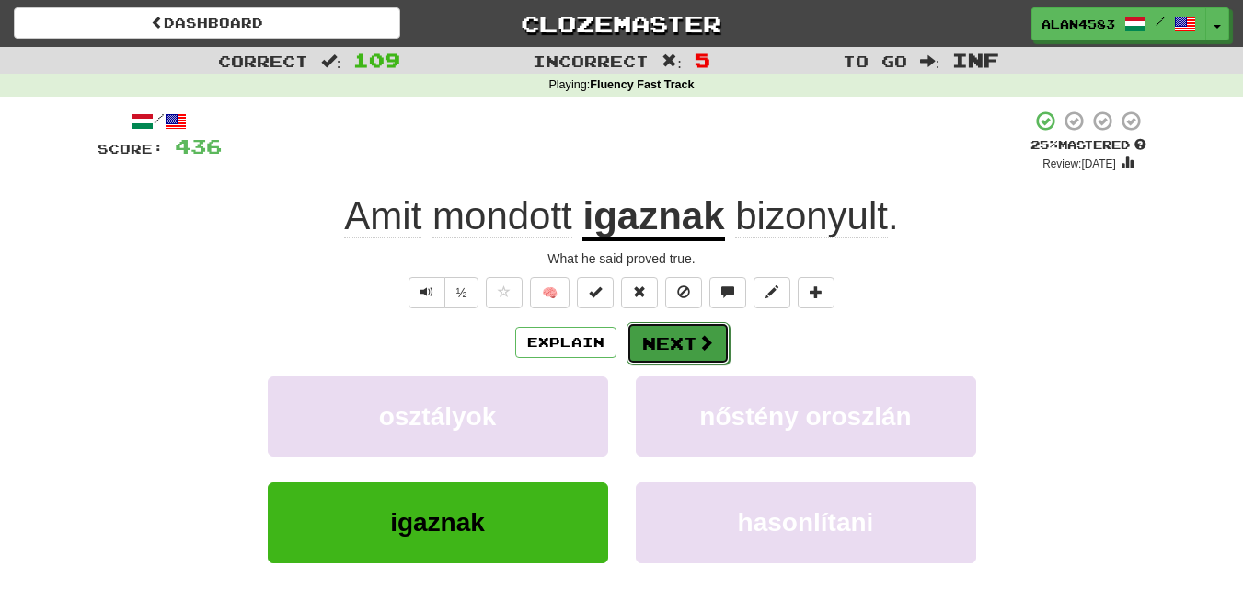
click at [660, 338] on button "Next" at bounding box center [678, 343] width 103 height 42
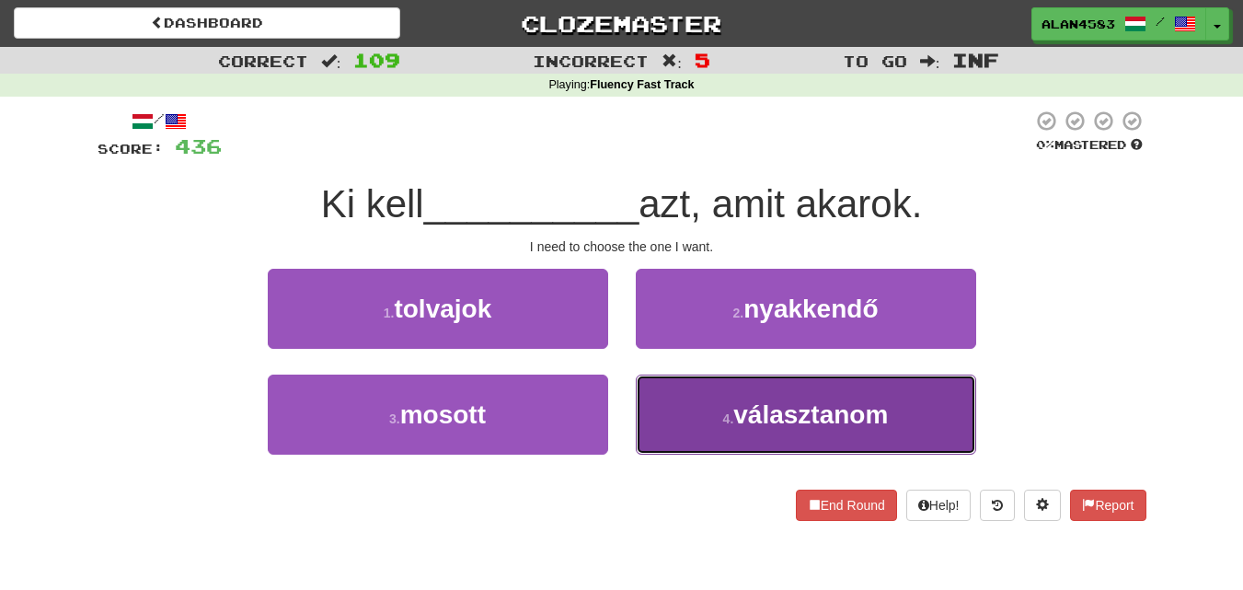
click at [808, 442] on button "4 . választanom" at bounding box center [806, 415] width 340 height 80
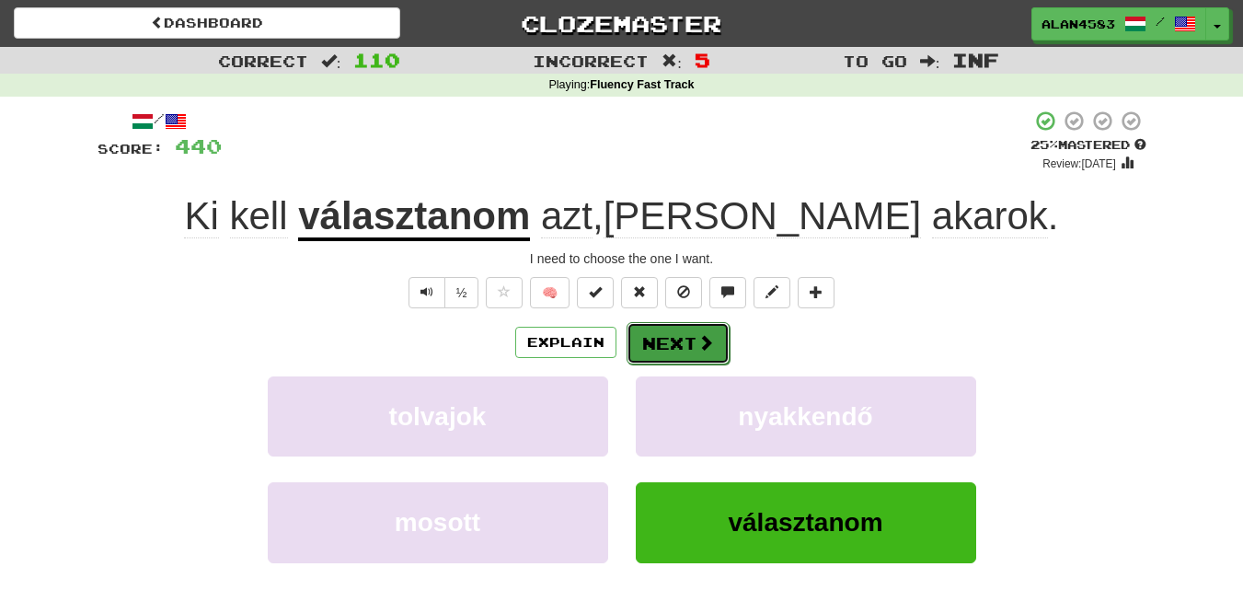
click at [686, 341] on button "Next" at bounding box center [678, 343] width 103 height 42
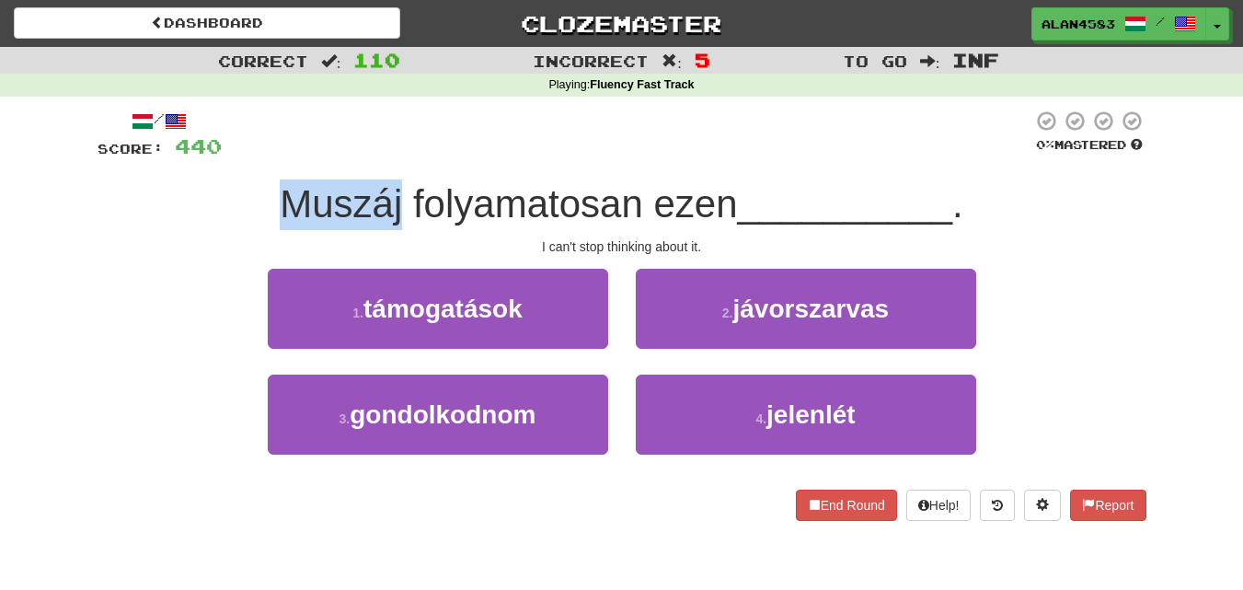
drag, startPoint x: 396, startPoint y: 188, endPoint x: 258, endPoint y: 191, distance: 138.1
click at [258, 191] on div "Muszáj folyamatosan ezen __________ ." at bounding box center [622, 204] width 1049 height 51
click at [246, 156] on div at bounding box center [246, 156] width 0 height 0
click at [475, 130] on div at bounding box center [627, 135] width 811 height 51
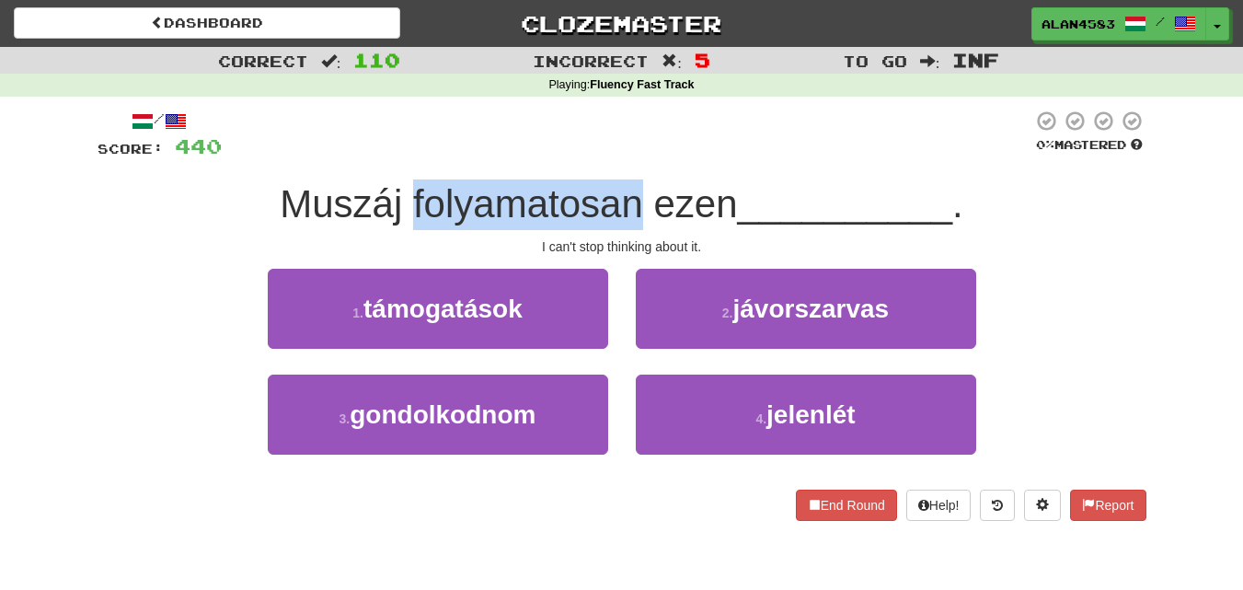
drag, startPoint x: 409, startPoint y: 201, endPoint x: 631, endPoint y: 179, distance: 223.8
click at [631, 179] on div "/ Score: 440 0 % Mastered Muszáj folyamatosan ezen __________ . I can't stop th…" at bounding box center [622, 315] width 1049 height 411
click at [619, 156] on div at bounding box center [619, 156] width 0 height 0
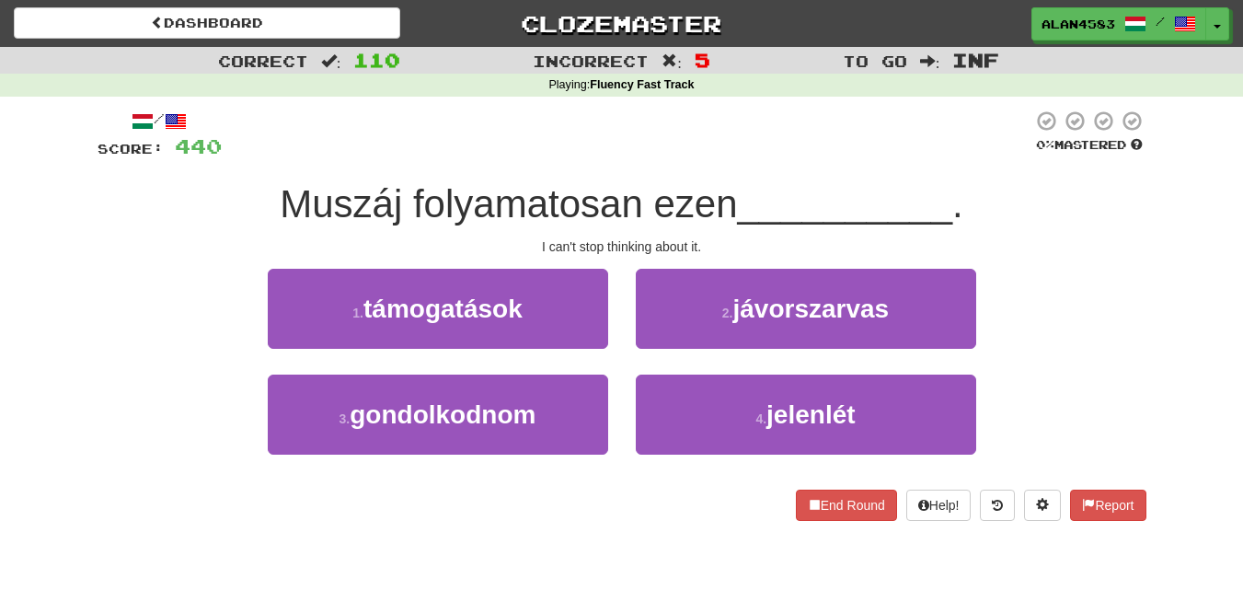
click at [669, 125] on div at bounding box center [627, 135] width 811 height 51
drag, startPoint x: 653, startPoint y: 203, endPoint x: 735, endPoint y: 197, distance: 82.2
click at [735, 197] on span "Muszáj folyamatosan ezen" at bounding box center [508, 203] width 457 height 43
click at [723, 156] on div at bounding box center [723, 156] width 0 height 0
click at [762, 122] on div at bounding box center [627, 135] width 811 height 51
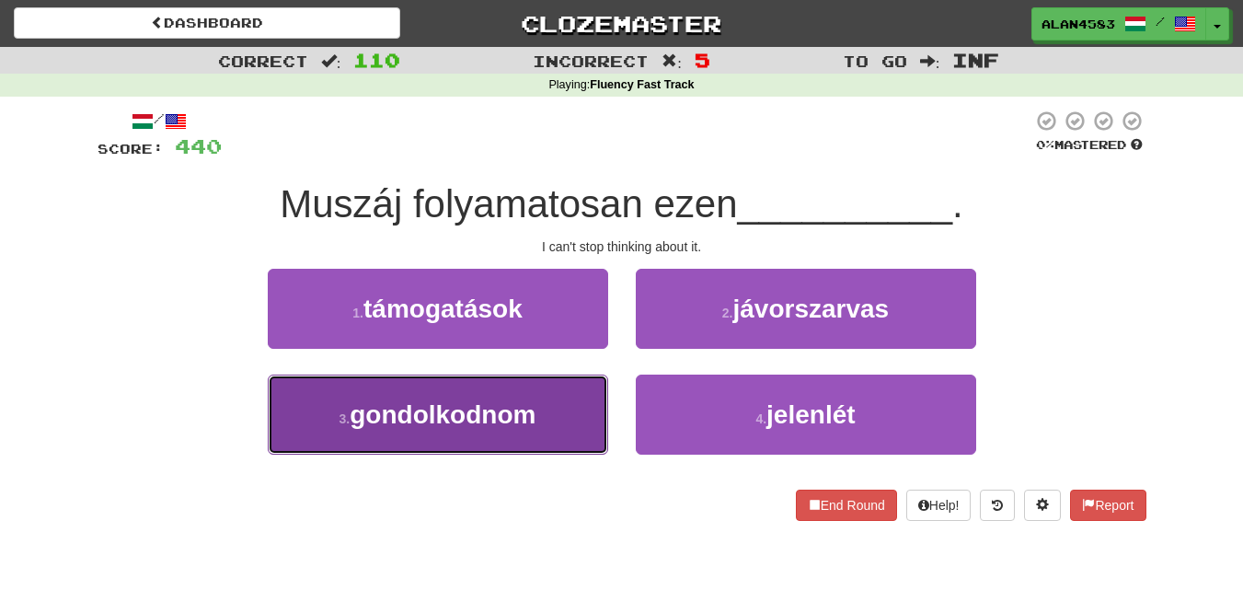
click at [412, 389] on button "3 . gondolkodnom" at bounding box center [438, 415] width 340 height 80
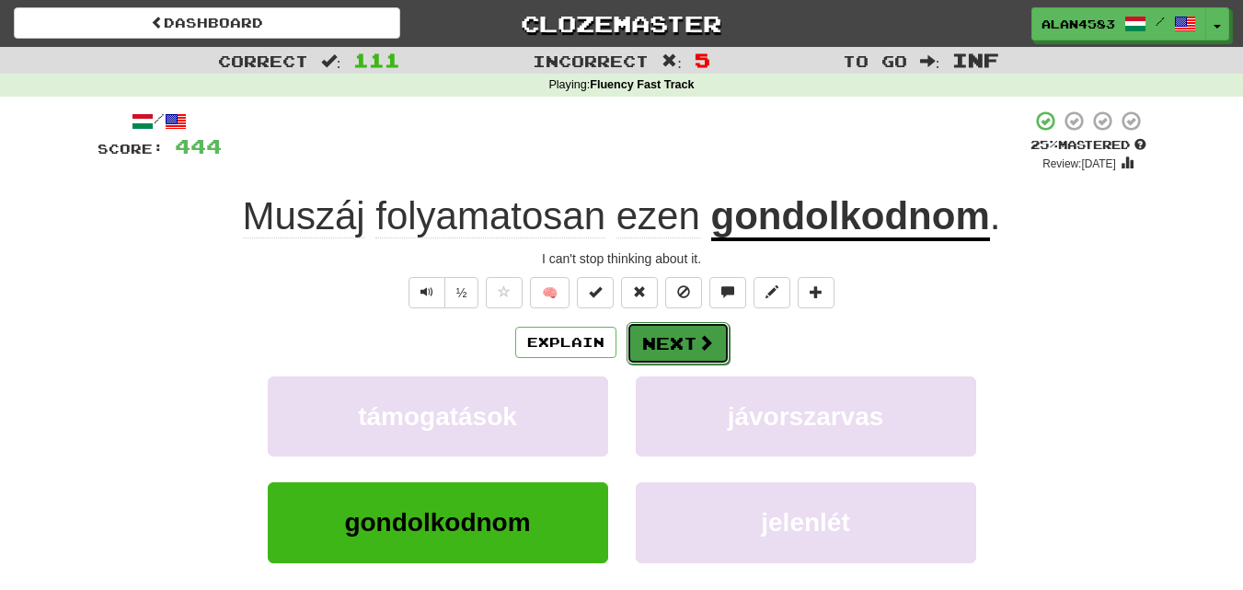
click at [660, 336] on button "Next" at bounding box center [678, 343] width 103 height 42
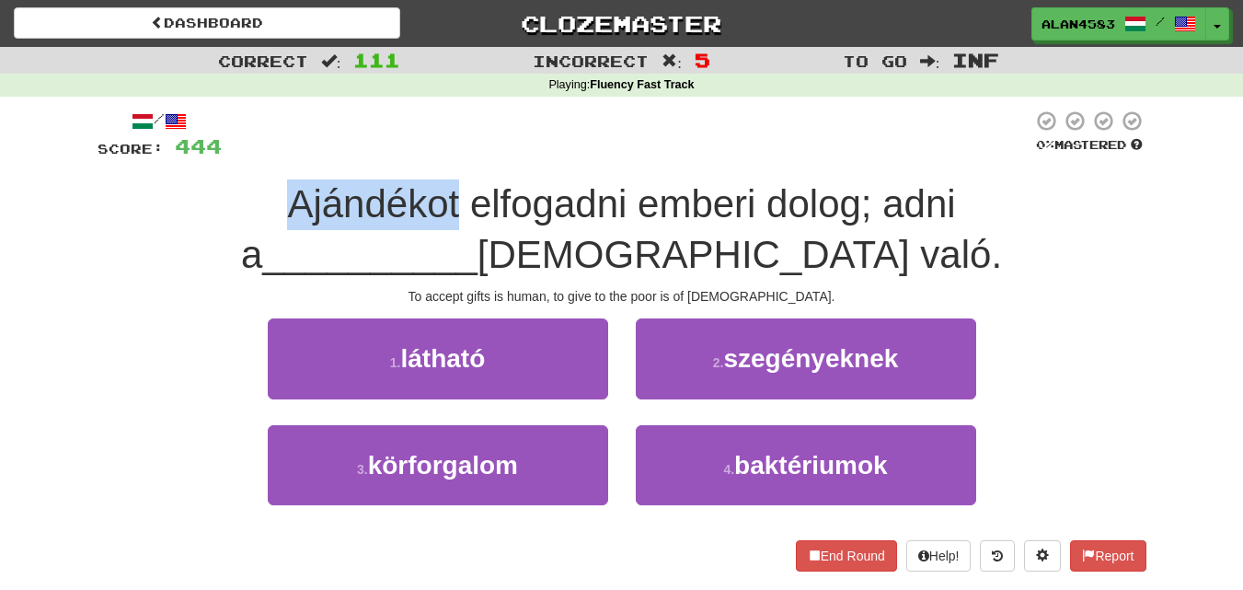
drag, startPoint x: 328, startPoint y: 202, endPoint x: 43, endPoint y: 202, distance: 284.4
click at [43, 202] on div "Correct : 111 Incorrect : 5 To go : Inf Playing : Fluency Fast Track / Score: 4…" at bounding box center [621, 322] width 1243 height 550
click at [31, 156] on div at bounding box center [31, 156] width 0 height 0
click at [52, 208] on div "Correct : 111 Incorrect : 5 To go : Inf Playing : Fluency Fast Track / Score: 4…" at bounding box center [621, 322] width 1243 height 550
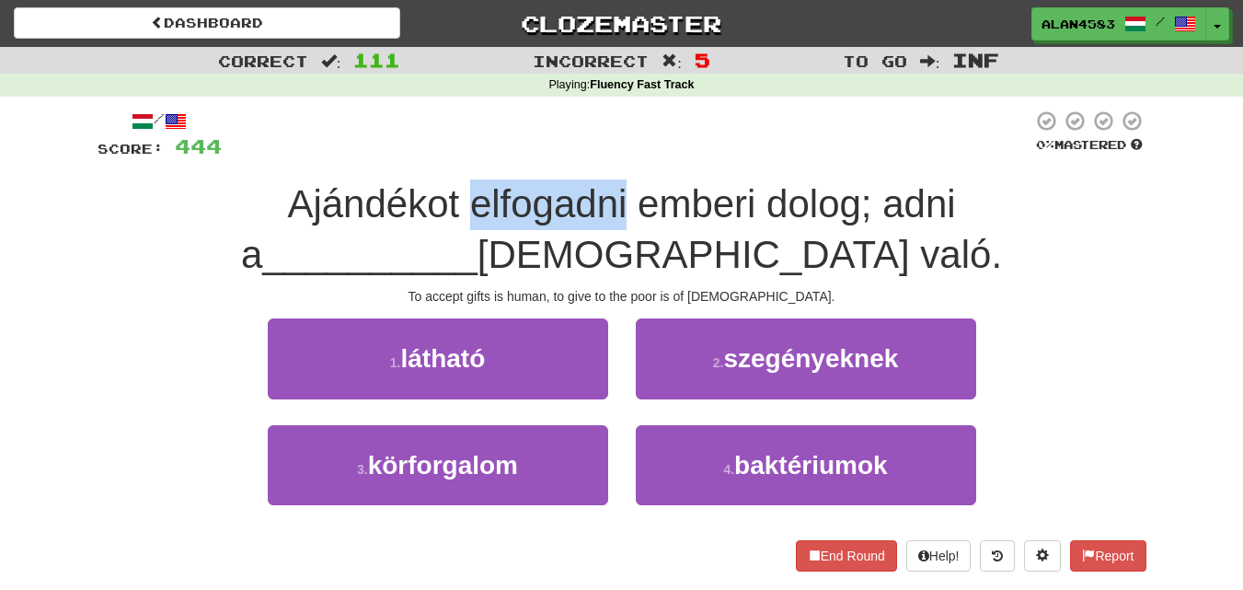
drag, startPoint x: 338, startPoint y: 203, endPoint x: 498, endPoint y: 195, distance: 160.3
click at [498, 195] on span "Ajándékot elfogadni emberi dolog; adni a" at bounding box center [598, 229] width 715 height 94
drag, startPoint x: 498, startPoint y: 195, endPoint x: 343, endPoint y: 199, distance: 154.6
click at [343, 199] on span "Ajándékot elfogadni emberi dolog; adni a" at bounding box center [598, 229] width 715 height 94
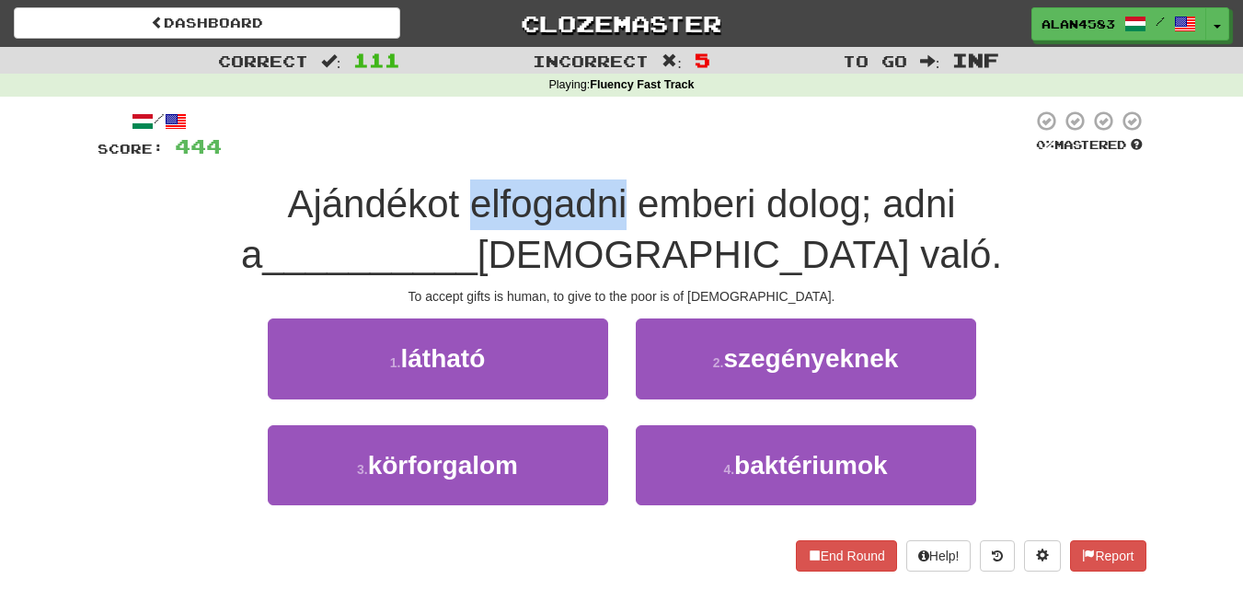
click at [331, 156] on div at bounding box center [331, 156] width 0 height 0
click at [272, 171] on div "/ Score: 444 0 % Mastered Ajándékot elfogadni emberi dolog; adni a __________ […" at bounding box center [622, 340] width 1049 height 461
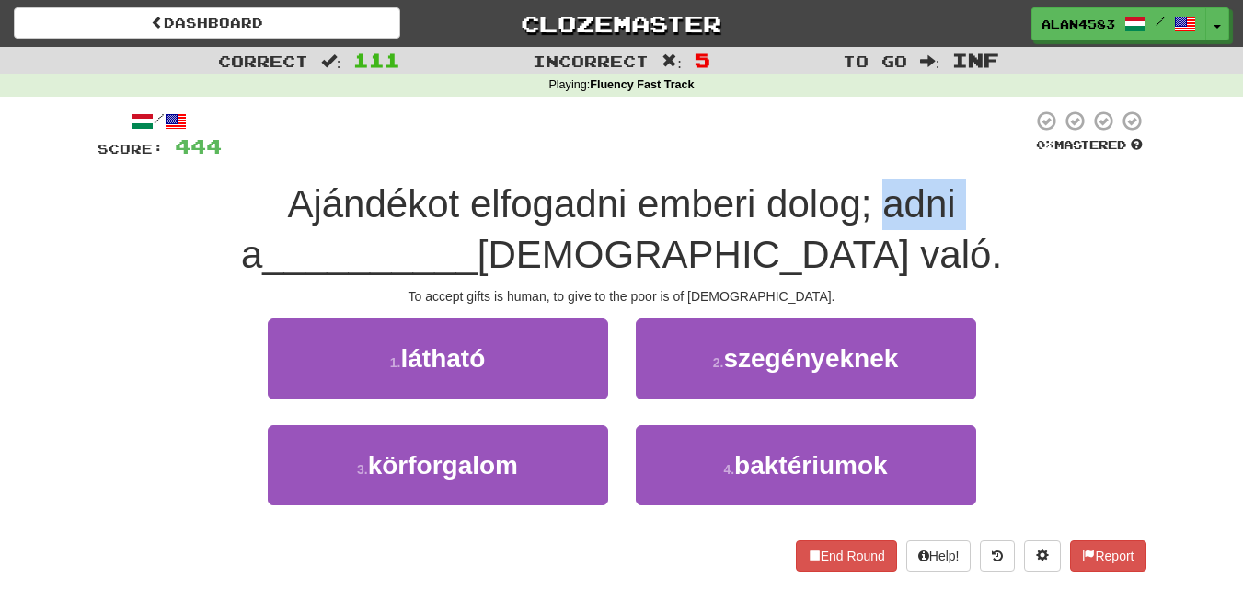
drag, startPoint x: 756, startPoint y: 208, endPoint x: 844, endPoint y: 196, distance: 89.1
click at [844, 196] on span "Ajándékot elfogadni emberi dolog; adni a" at bounding box center [598, 229] width 715 height 94
click at [832, 156] on div at bounding box center [832, 156] width 0 height 0
click at [870, 136] on div at bounding box center [627, 135] width 811 height 51
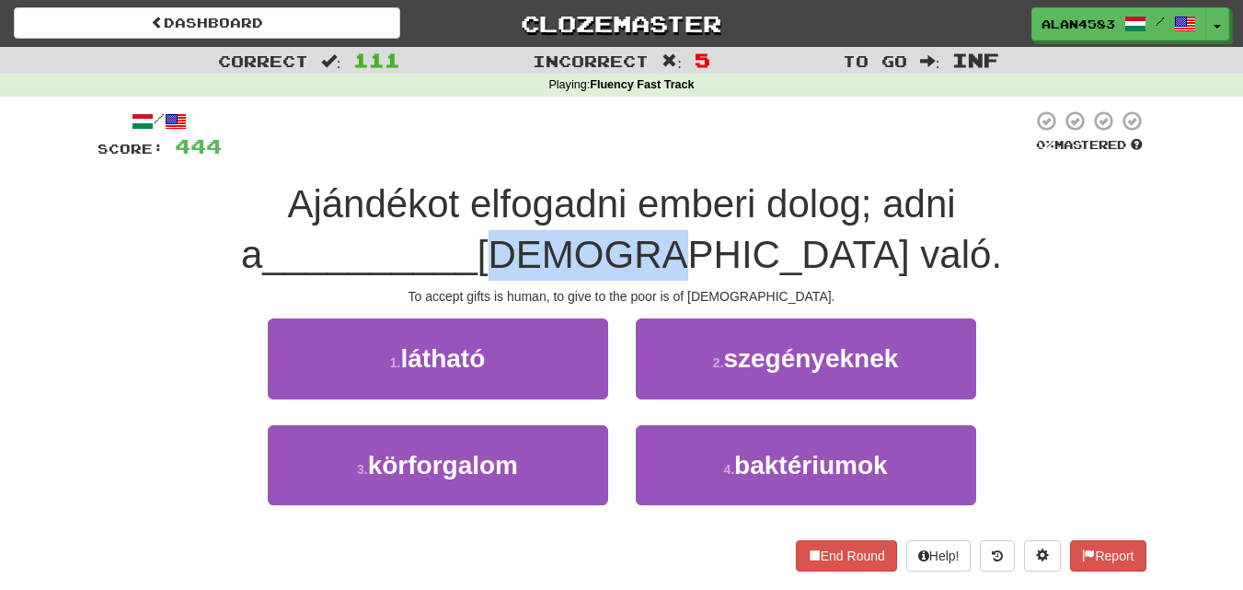
drag, startPoint x: 632, startPoint y: 252, endPoint x: 515, endPoint y: 252, distance: 116.9
click at [515, 252] on span "[DEMOGRAPHIC_DATA] való." at bounding box center [740, 254] width 525 height 43
drag, startPoint x: 635, startPoint y: 248, endPoint x: 513, endPoint y: 252, distance: 122.5
click at [513, 252] on div "Ajándékot elfogadni emberi dolog; adni a __________ [DEMOGRAPHIC_DATA] való." at bounding box center [622, 229] width 1049 height 100
click at [501, 207] on div at bounding box center [501, 207] width 0 height 0
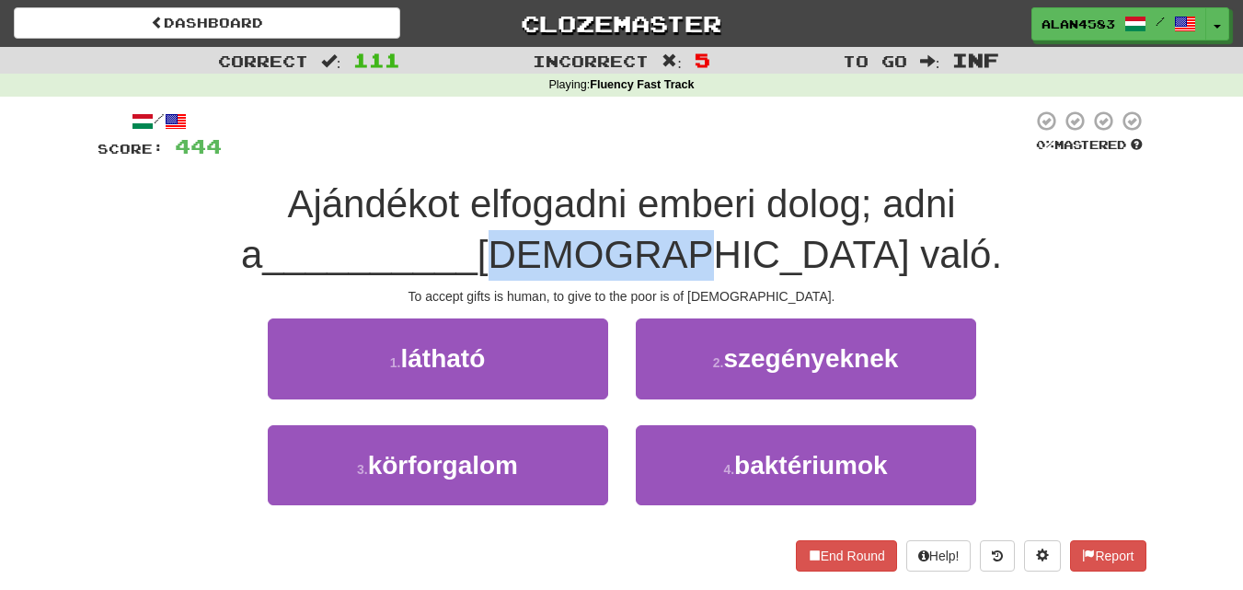
click at [413, 242] on div "Ajándékot elfogadni emberi dolog; adni a __________ [DEMOGRAPHIC_DATA] való." at bounding box center [622, 229] width 1049 height 100
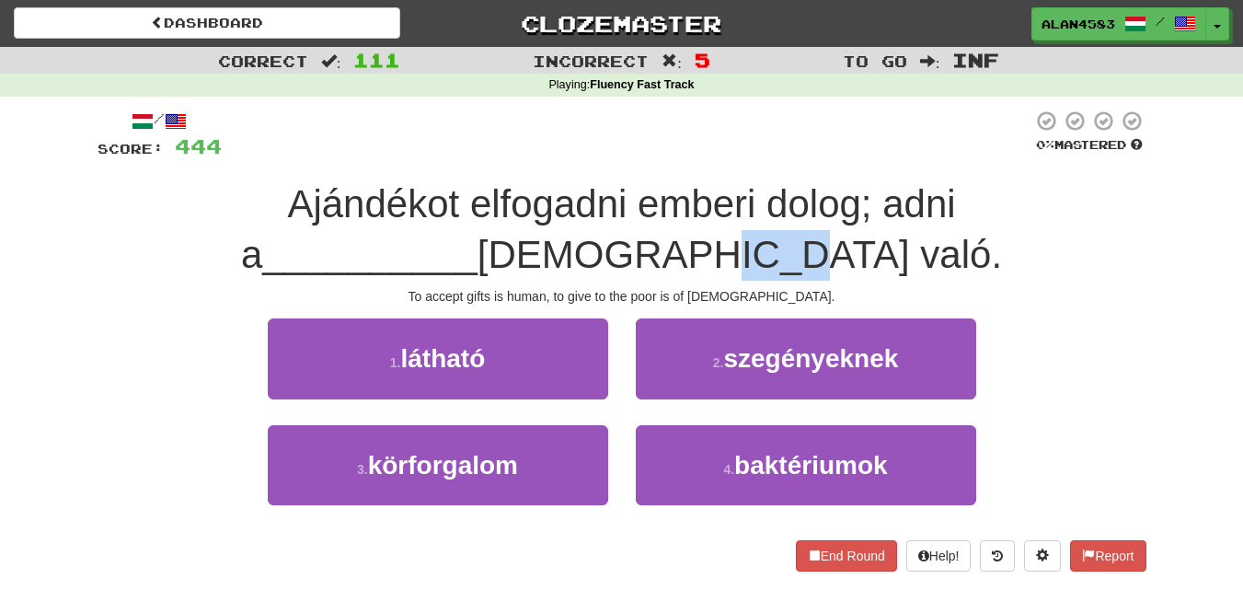
drag, startPoint x: 713, startPoint y: 248, endPoint x: 642, endPoint y: 250, distance: 70.9
click at [642, 250] on span "[DEMOGRAPHIC_DATA] való." at bounding box center [740, 254] width 525 height 43
click at [630, 207] on div at bounding box center [630, 207] width 0 height 0
click at [555, 216] on span "Ajándékot elfogadni emberi dolog; adni a" at bounding box center [598, 229] width 715 height 94
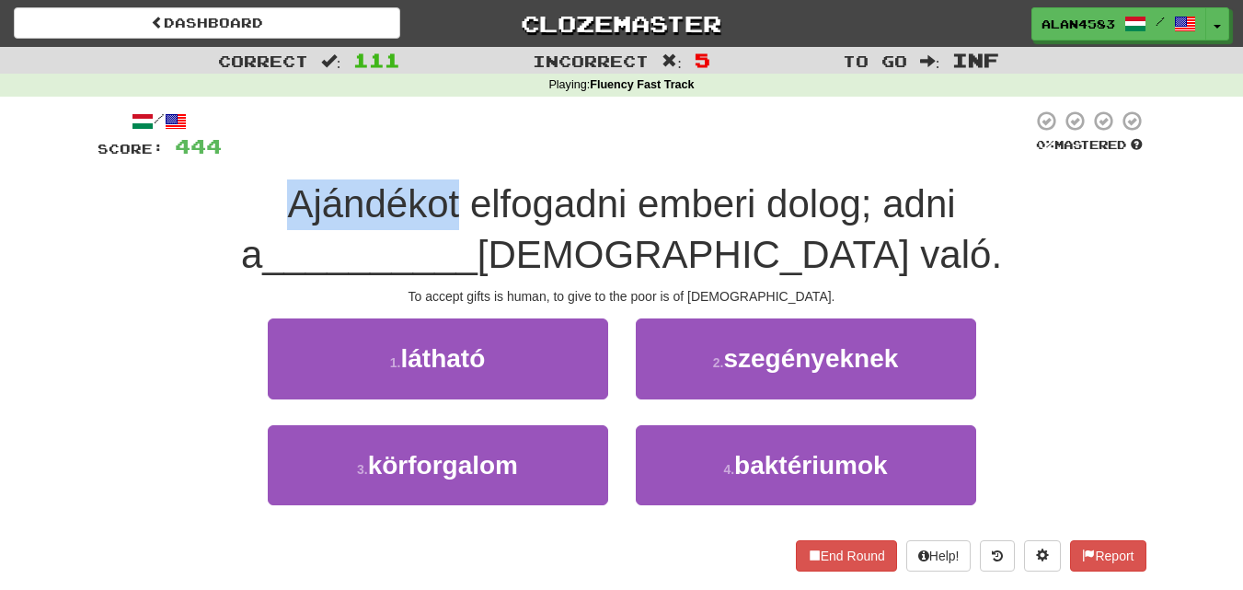
drag, startPoint x: 335, startPoint y: 203, endPoint x: 144, endPoint y: 206, distance: 191.4
click at [144, 206] on div "Ajándékot elfogadni emberi dolog; adni a __________ [DEMOGRAPHIC_DATA] való." at bounding box center [622, 229] width 1049 height 100
click at [132, 226] on div at bounding box center [132, 226] width 0 height 0
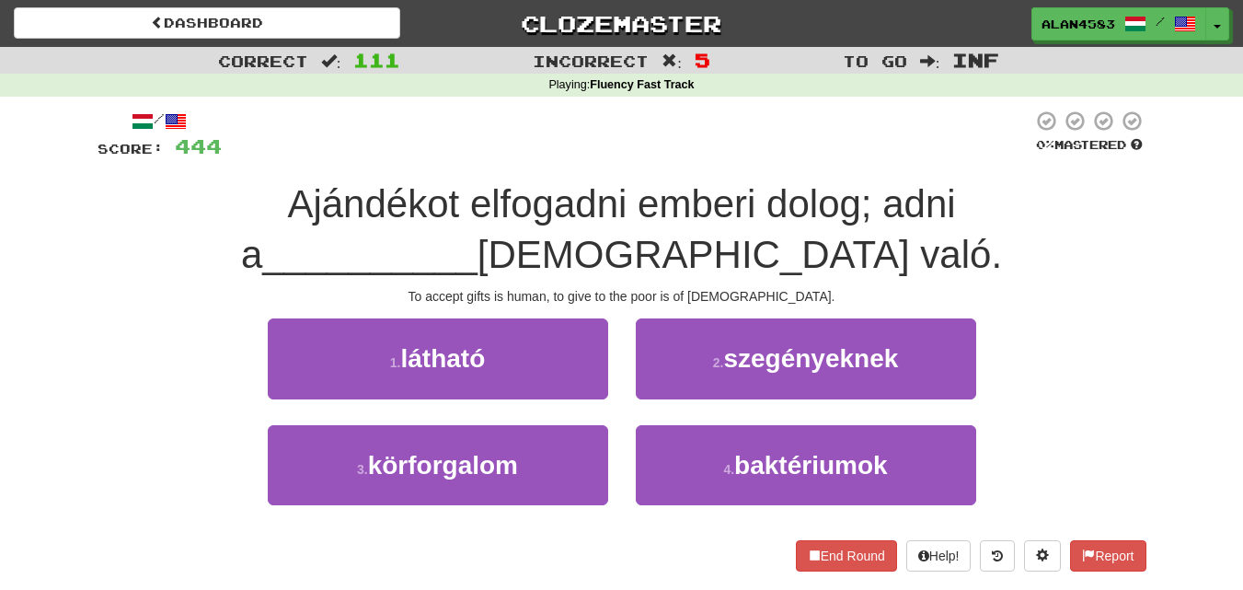
click at [98, 249] on div "Ajándékot elfogadni emberi dolog; adni a __________ [DEMOGRAPHIC_DATA] való." at bounding box center [622, 229] width 1049 height 100
drag, startPoint x: 338, startPoint y: 204, endPoint x: 496, endPoint y: 191, distance: 158.8
click at [496, 191] on span "Ajándékot elfogadni emberi dolog; adni a" at bounding box center [598, 229] width 715 height 94
click at [484, 156] on div at bounding box center [484, 156] width 0 height 0
click at [513, 136] on div at bounding box center [627, 135] width 811 height 51
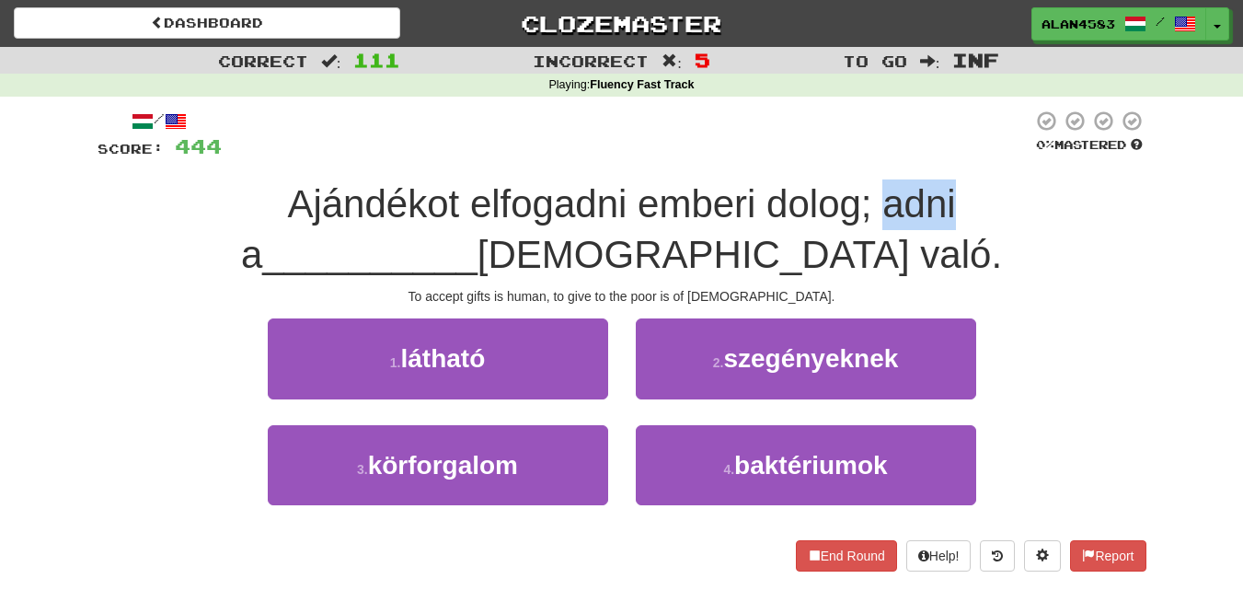
drag, startPoint x: 758, startPoint y: 196, endPoint x: 824, endPoint y: 192, distance: 65.4
click at [824, 192] on span "Ajándékot elfogadni emberi dolog; adni a" at bounding box center [598, 229] width 715 height 94
click at [812, 156] on div at bounding box center [812, 156] width 0 height 0
click at [850, 147] on div at bounding box center [627, 135] width 811 height 51
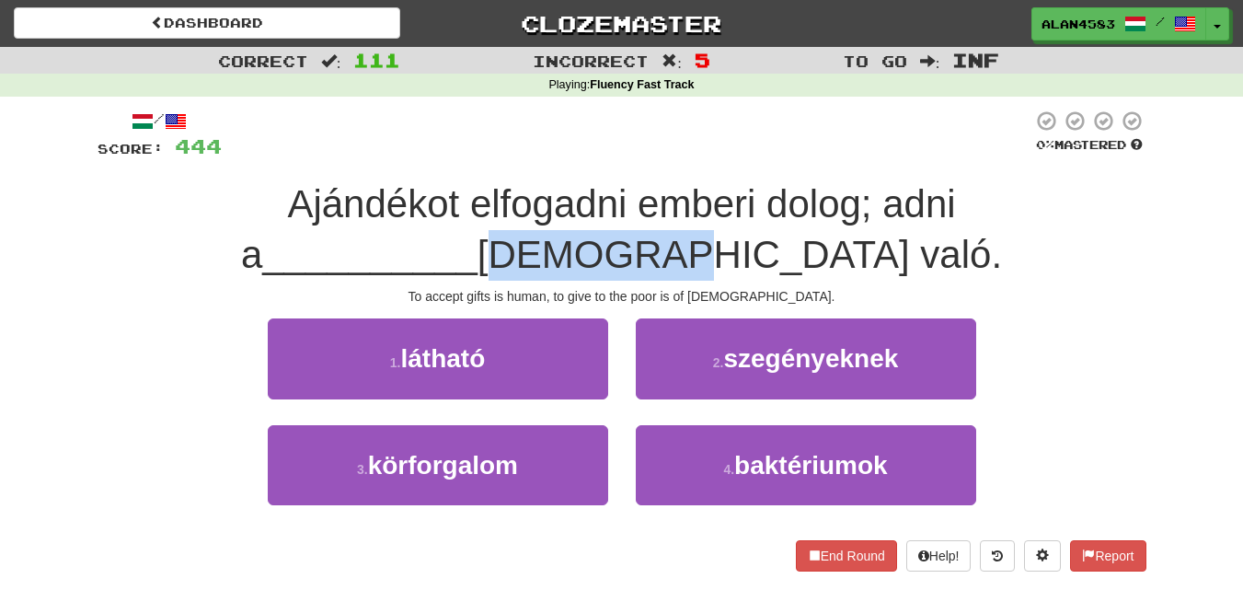
drag, startPoint x: 638, startPoint y: 249, endPoint x: 506, endPoint y: 246, distance: 131.6
click at [506, 246] on div "Ajándékot elfogadni emberi dolog; adni a __________ [DEMOGRAPHIC_DATA] való." at bounding box center [622, 229] width 1049 height 100
click at [494, 207] on div at bounding box center [494, 207] width 0 height 0
click at [409, 234] on div "Ajándékot elfogadni emberi dolog; adni a __________ [DEMOGRAPHIC_DATA] való." at bounding box center [622, 229] width 1049 height 100
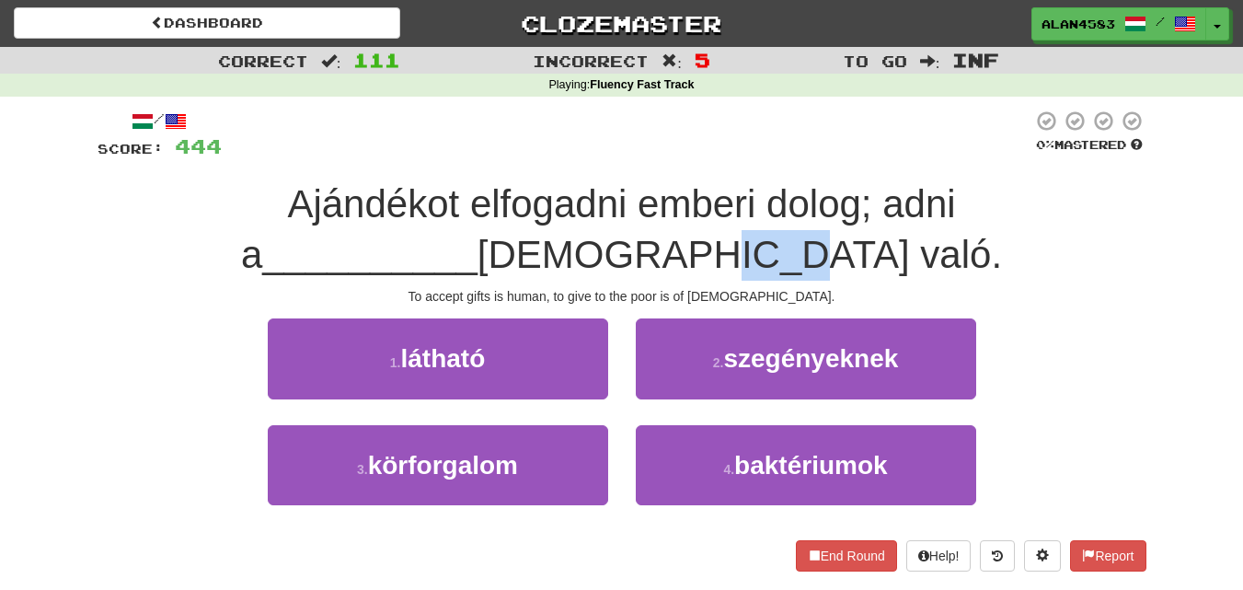
drag, startPoint x: 650, startPoint y: 257, endPoint x: 716, endPoint y: 255, distance: 66.3
click at [716, 255] on span "[DEMOGRAPHIC_DATA] való." at bounding box center [740, 254] width 525 height 43
click at [704, 277] on div at bounding box center [704, 277] width 0 height 0
click at [802, 224] on span "Ajándékot elfogadni emberi dolog; adni a" at bounding box center [598, 229] width 715 height 94
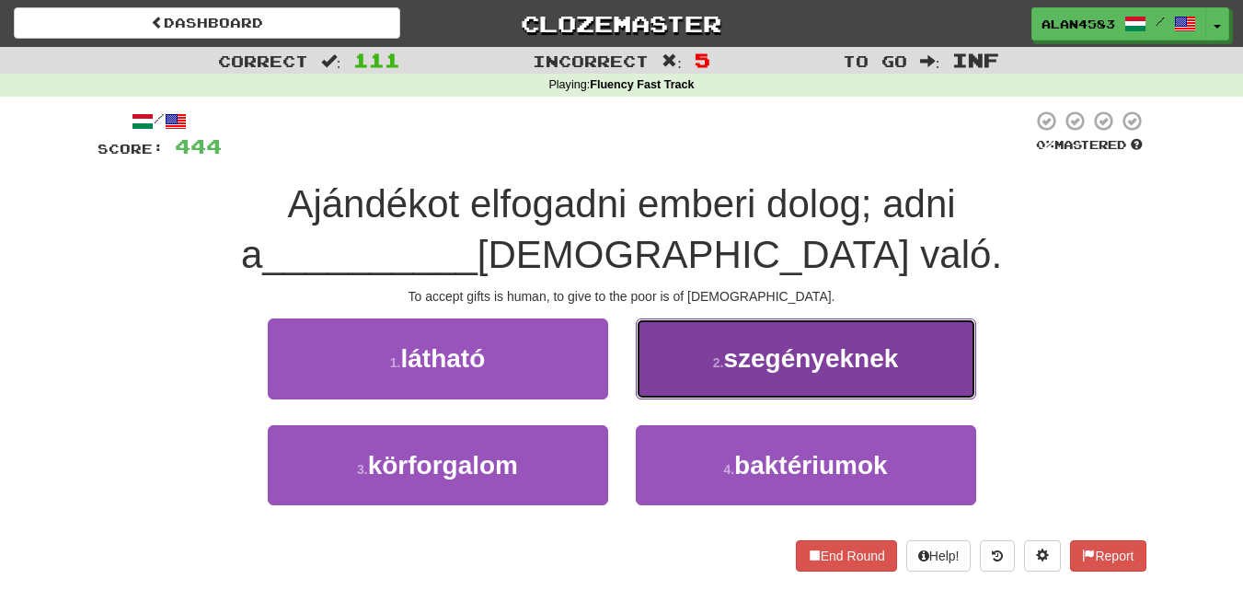
click at [771, 363] on span "szegényeknek" at bounding box center [810, 358] width 175 height 29
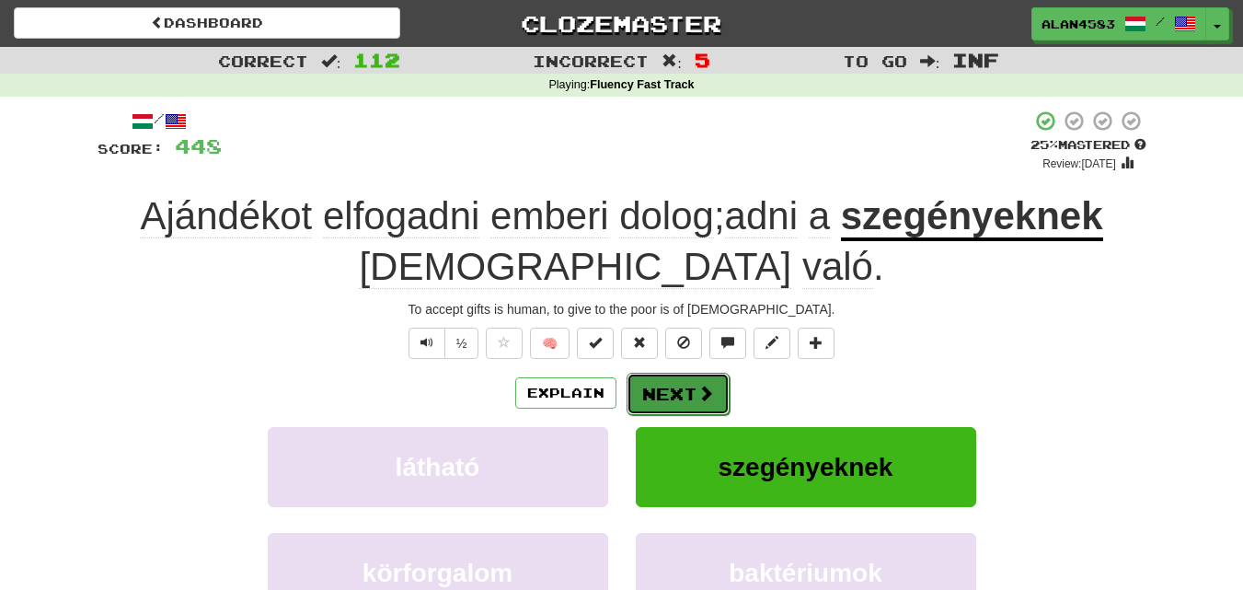
click at [674, 396] on button "Next" at bounding box center [678, 394] width 103 height 42
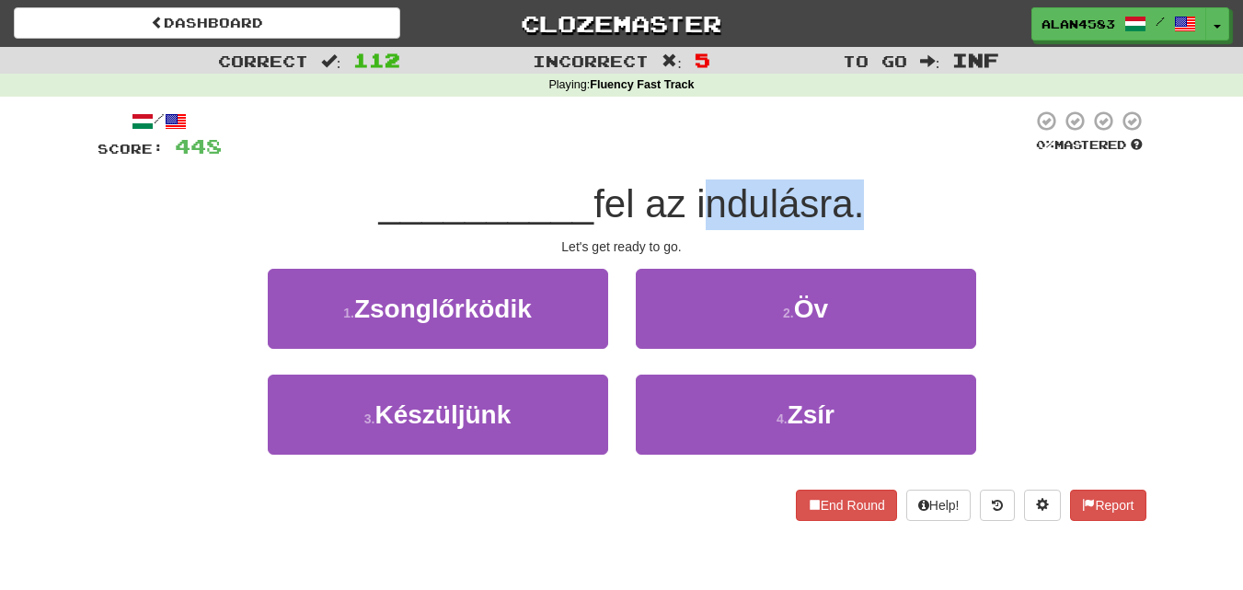
drag, startPoint x: 701, startPoint y: 190, endPoint x: 855, endPoint y: 190, distance: 153.7
click at [855, 190] on span "fel az indulásra." at bounding box center [729, 203] width 271 height 43
click at [843, 156] on div at bounding box center [843, 156] width 0 height 0
click at [886, 146] on div at bounding box center [627, 135] width 811 height 51
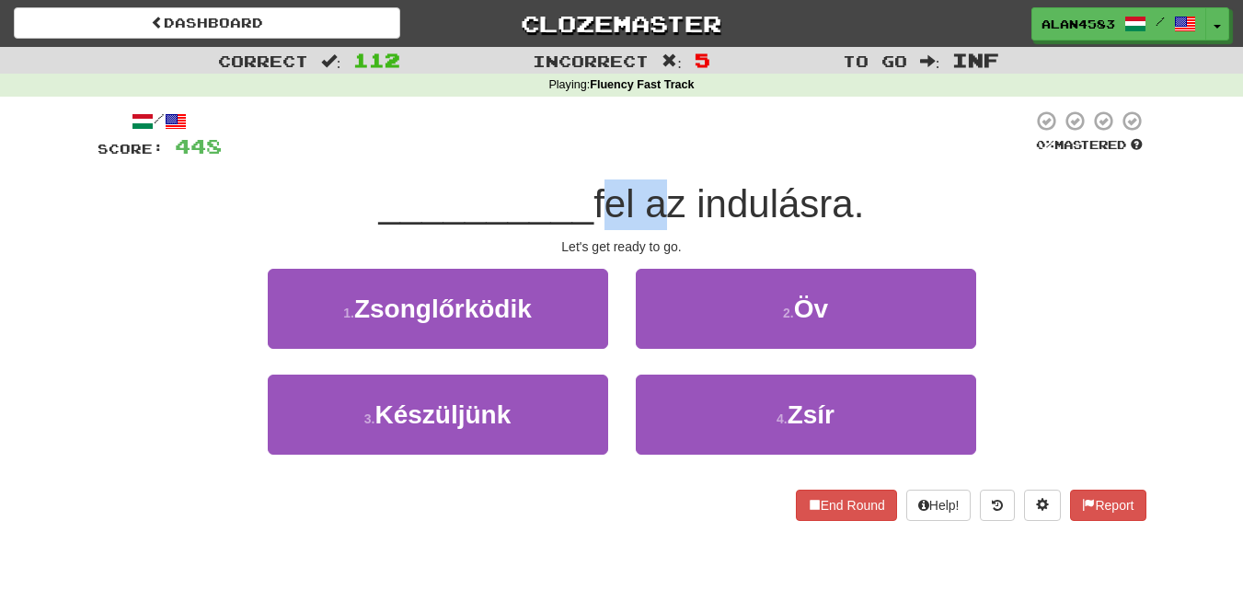
drag, startPoint x: 604, startPoint y: 194, endPoint x: 646, endPoint y: 193, distance: 42.3
click at [646, 193] on span "fel az indulásra." at bounding box center [729, 203] width 271 height 43
click at [634, 156] on div at bounding box center [634, 156] width 0 height 0
click at [704, 126] on div at bounding box center [627, 135] width 811 height 51
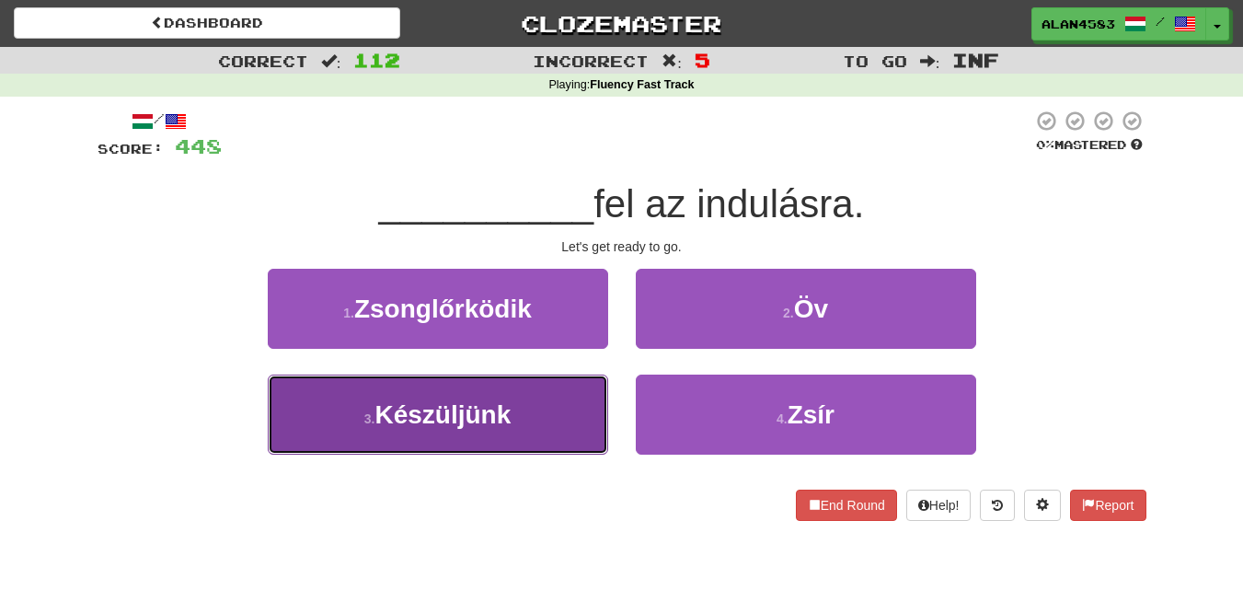
click at [352, 413] on button "3 . Készüljünk" at bounding box center [438, 415] width 340 height 80
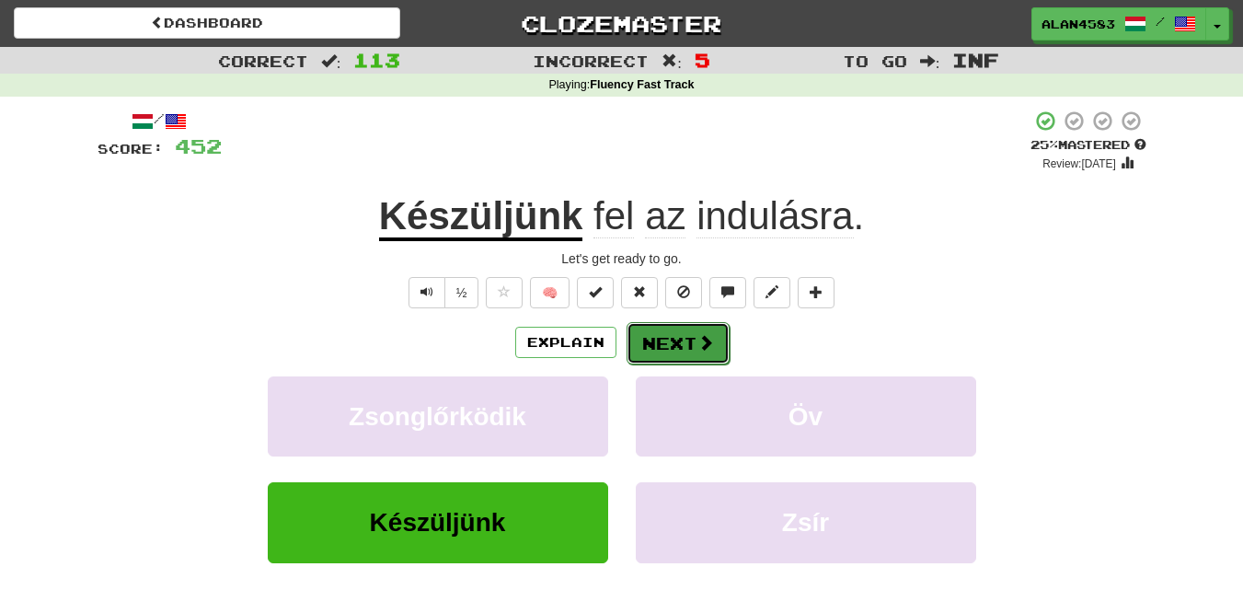
click at [664, 339] on button "Next" at bounding box center [678, 343] width 103 height 42
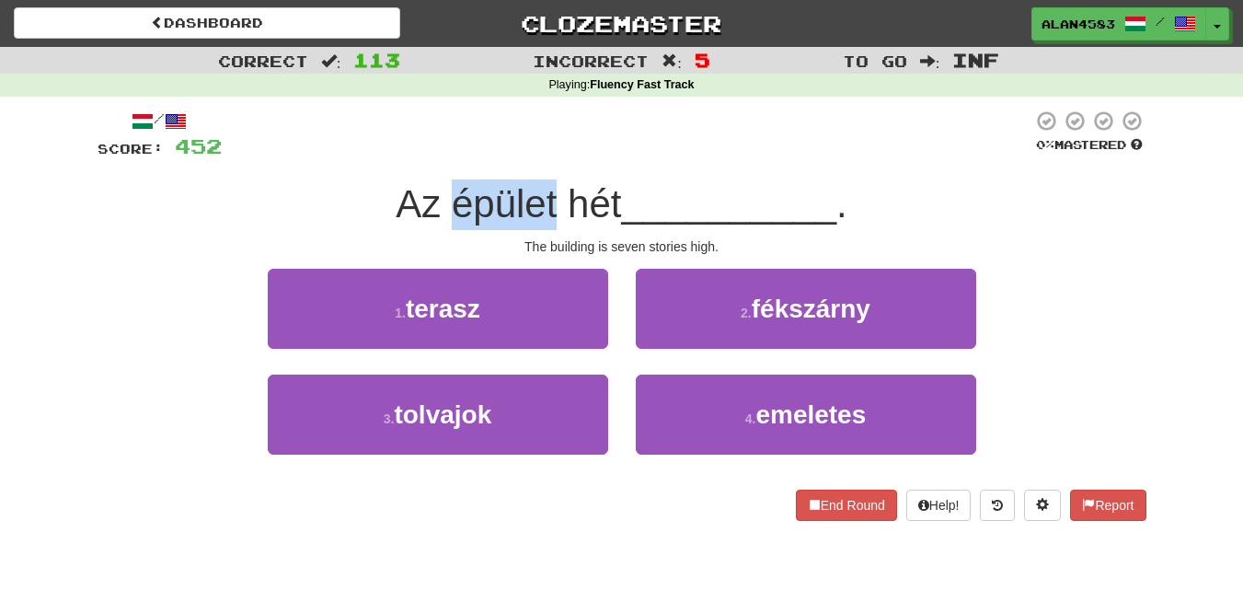
drag, startPoint x: 444, startPoint y: 201, endPoint x: 550, endPoint y: 192, distance: 107.1
click at [550, 192] on span "Az épület hét" at bounding box center [508, 203] width 225 height 43
click at [538, 156] on div at bounding box center [538, 156] width 0 height 0
click at [294, 149] on div at bounding box center [627, 135] width 811 height 51
drag, startPoint x: 615, startPoint y: 190, endPoint x: 566, endPoint y: 190, distance: 48.8
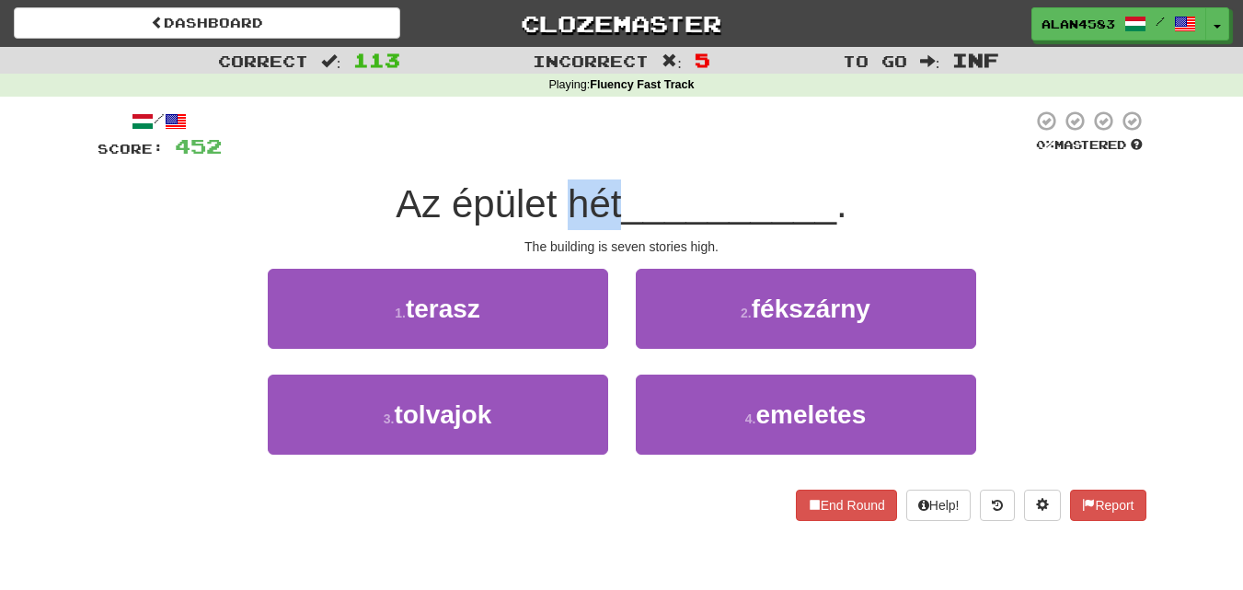
click at [566, 190] on span "Az épület hét" at bounding box center [508, 203] width 225 height 43
click at [554, 156] on div at bounding box center [554, 156] width 0 height 0
click at [468, 133] on div at bounding box center [627, 135] width 811 height 51
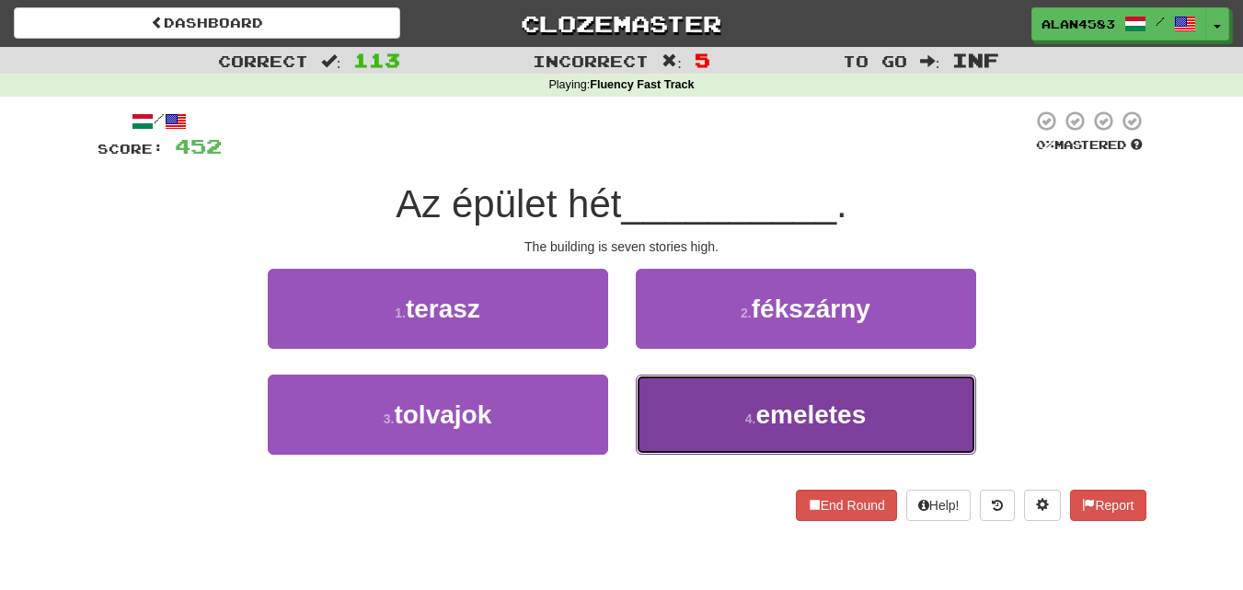
click at [731, 415] on button "4 . emeletes" at bounding box center [806, 415] width 340 height 80
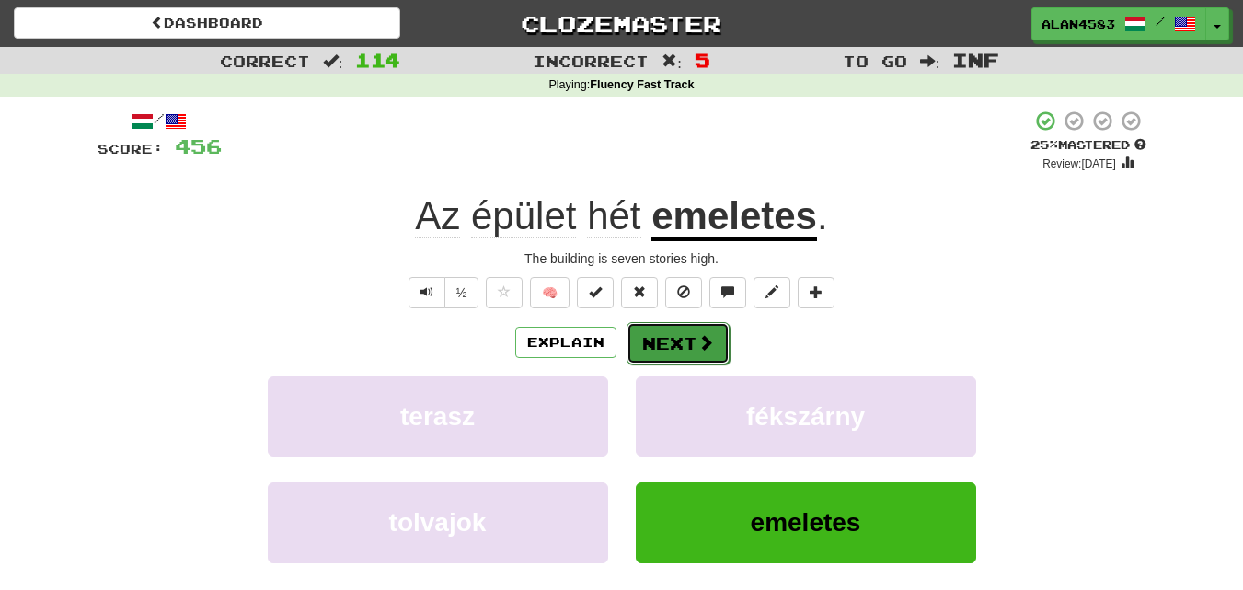
click at [688, 352] on button "Next" at bounding box center [678, 343] width 103 height 42
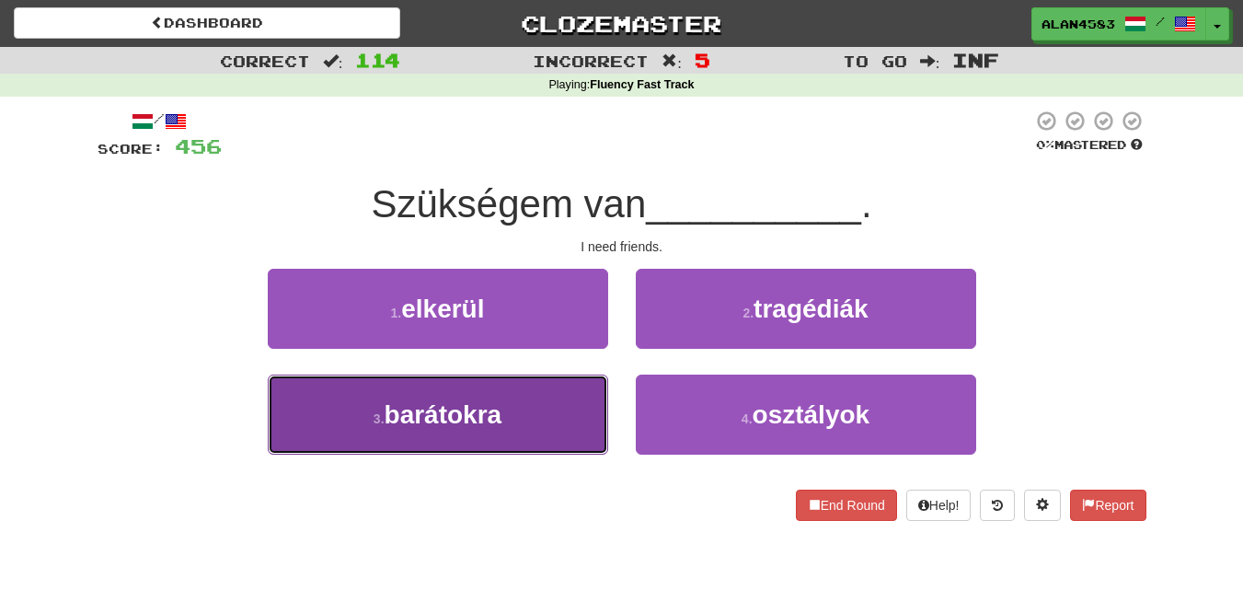
click at [526, 430] on button "3 . barátokra" at bounding box center [438, 415] width 340 height 80
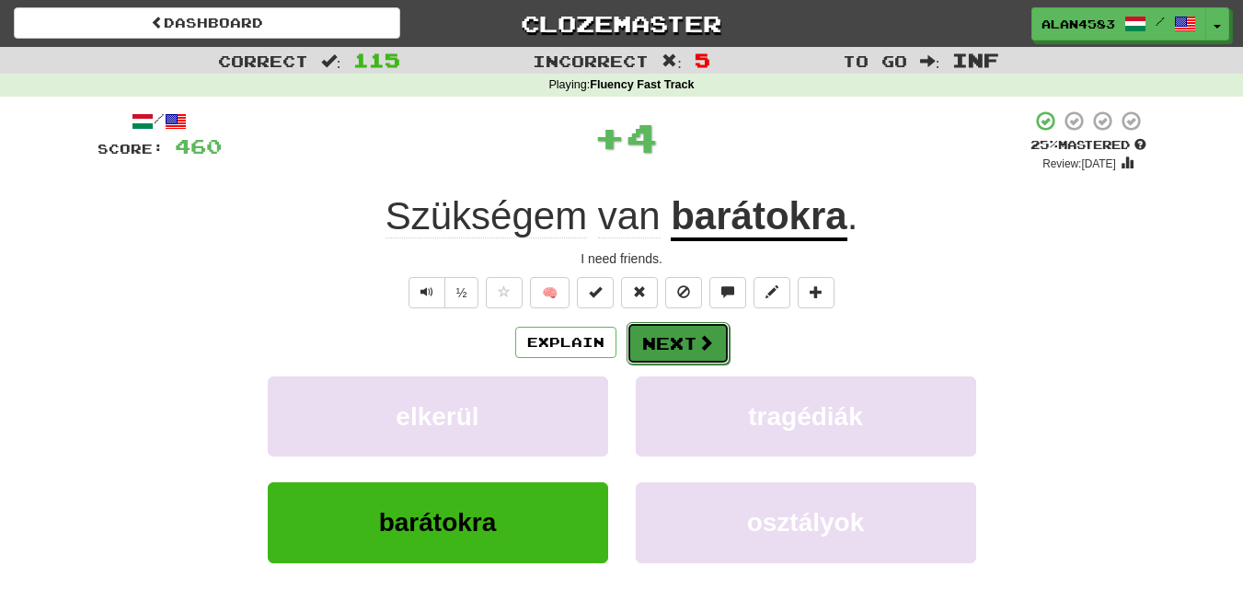
click at [659, 352] on button "Next" at bounding box center [678, 343] width 103 height 42
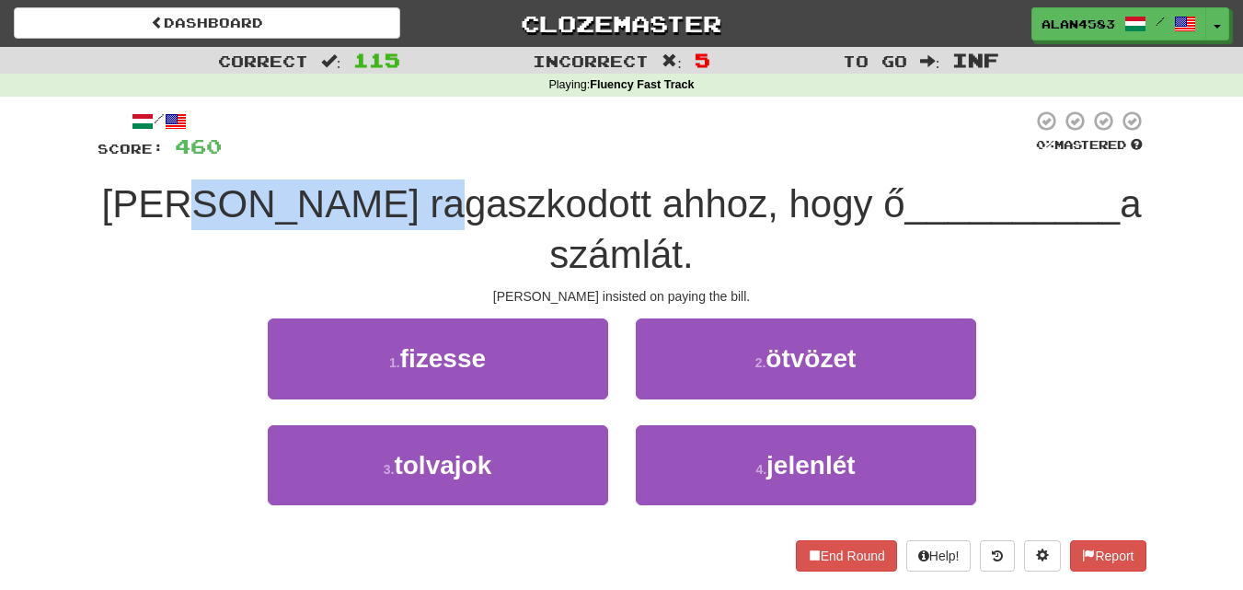
drag, startPoint x: 441, startPoint y: 196, endPoint x: 215, endPoint y: 198, distance: 225.5
click at [215, 198] on span "[PERSON_NAME] ragaszkodott ahhoz, hogy ő" at bounding box center [502, 203] width 803 height 43
click at [203, 156] on div at bounding box center [203, 156] width 0 height 0
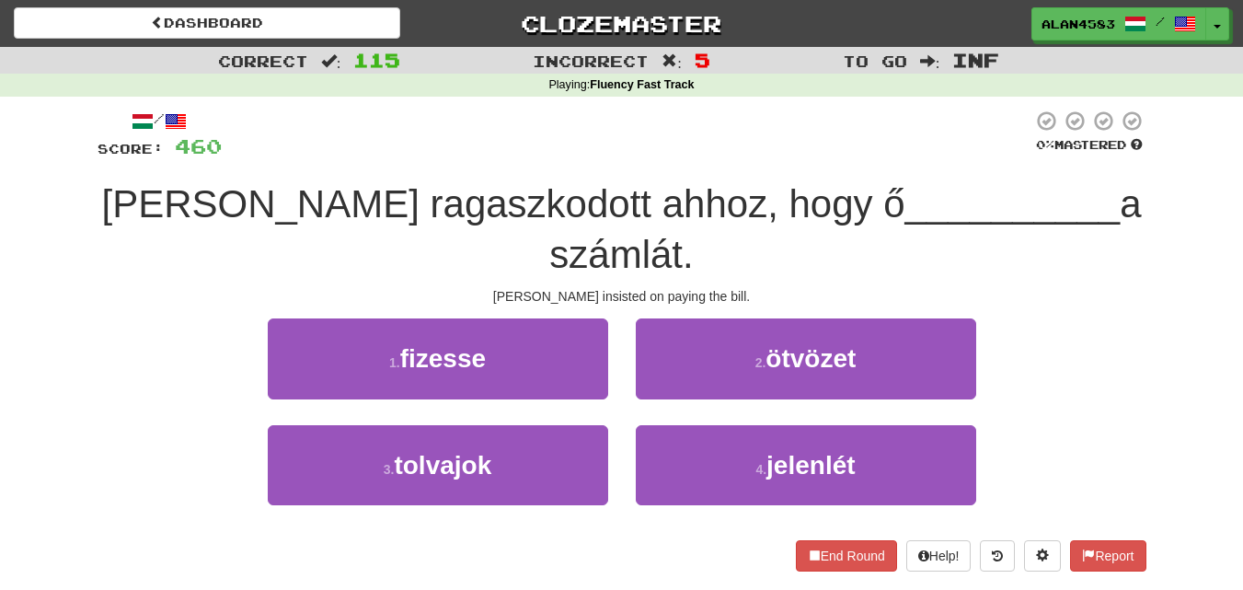
click at [436, 132] on div at bounding box center [627, 135] width 811 height 51
drag, startPoint x: 456, startPoint y: 202, endPoint x: 550, endPoint y: 199, distance: 94.8
click at [550, 199] on span "[PERSON_NAME] ragaszkodott ahhoz, hogy ő" at bounding box center [502, 203] width 803 height 43
click at [538, 156] on div at bounding box center [538, 156] width 0 height 0
click at [628, 119] on div at bounding box center [627, 135] width 811 height 51
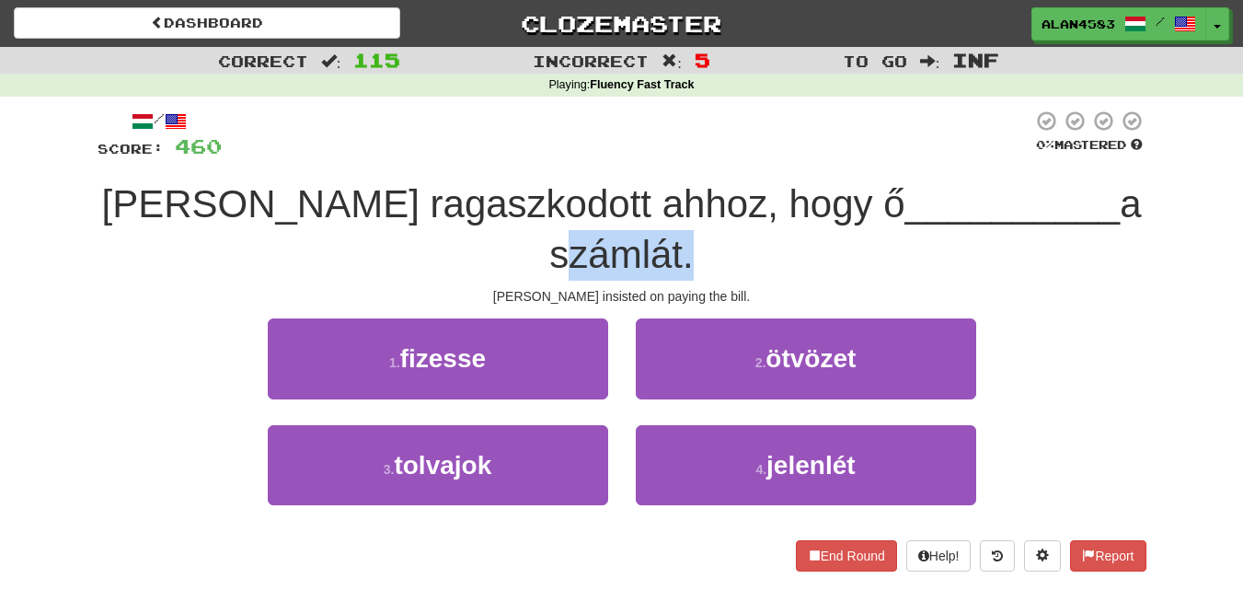
drag, startPoint x: 969, startPoint y: 197, endPoint x: 1097, endPoint y: 190, distance: 128.1
click at [1097, 190] on span "a számlát." at bounding box center [845, 229] width 592 height 94
click at [1085, 156] on div at bounding box center [1085, 156] width 0 height 0
click at [784, 154] on div at bounding box center [627, 135] width 811 height 51
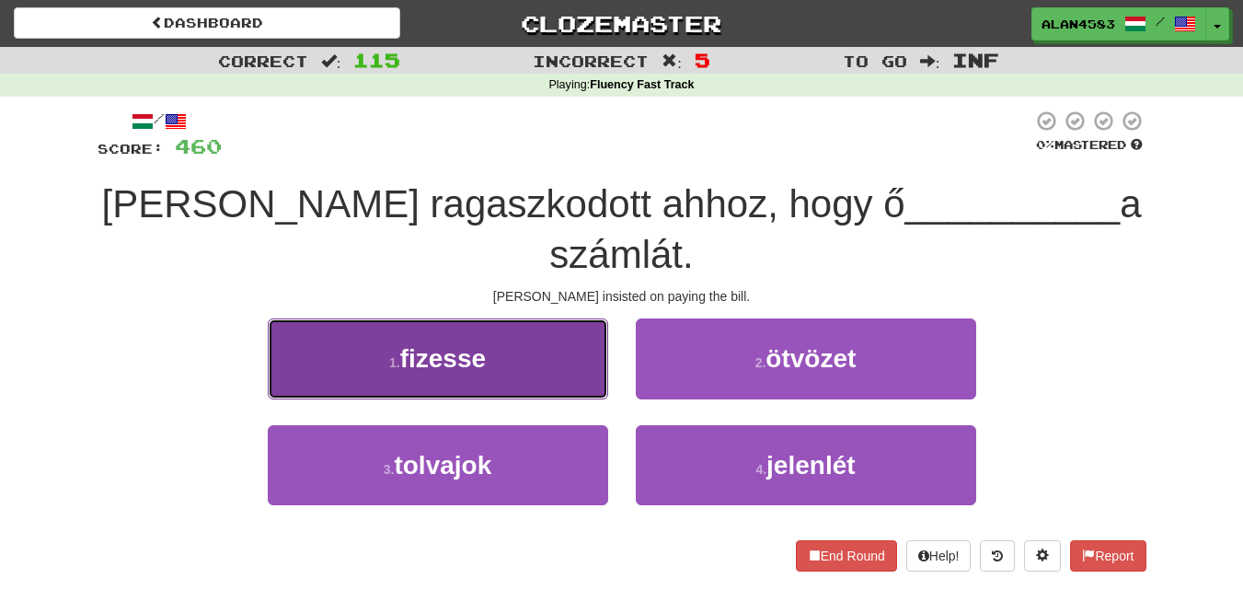
click at [398, 318] on button "1 . fizesse" at bounding box center [438, 358] width 340 height 80
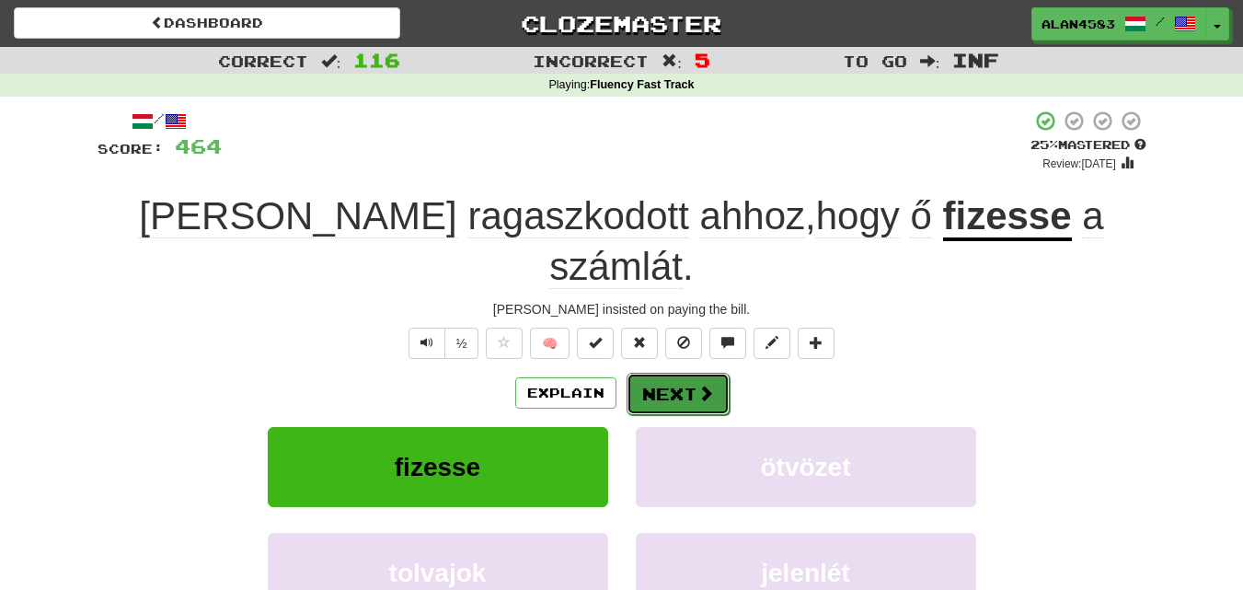
click at [674, 373] on button "Next" at bounding box center [678, 394] width 103 height 42
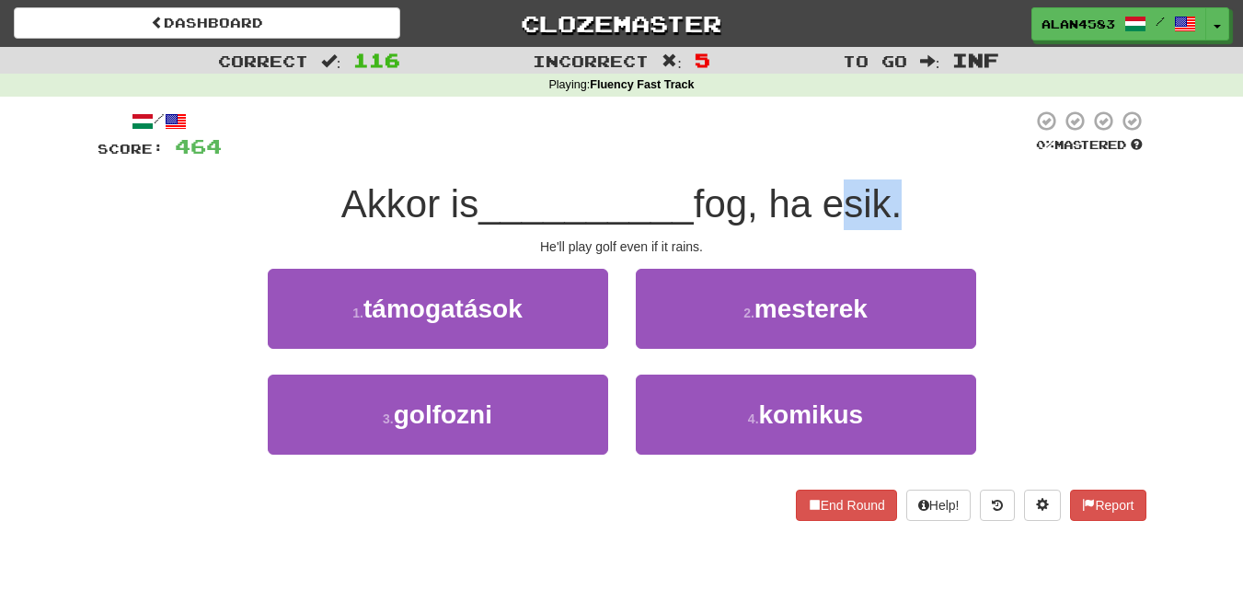
drag, startPoint x: 840, startPoint y: 203, endPoint x: 905, endPoint y: 194, distance: 65.1
click at [902, 194] on span "fog, ha esik." at bounding box center [798, 203] width 208 height 43
click at [893, 156] on div at bounding box center [893, 156] width 0 height 0
click at [927, 133] on div at bounding box center [627, 135] width 811 height 51
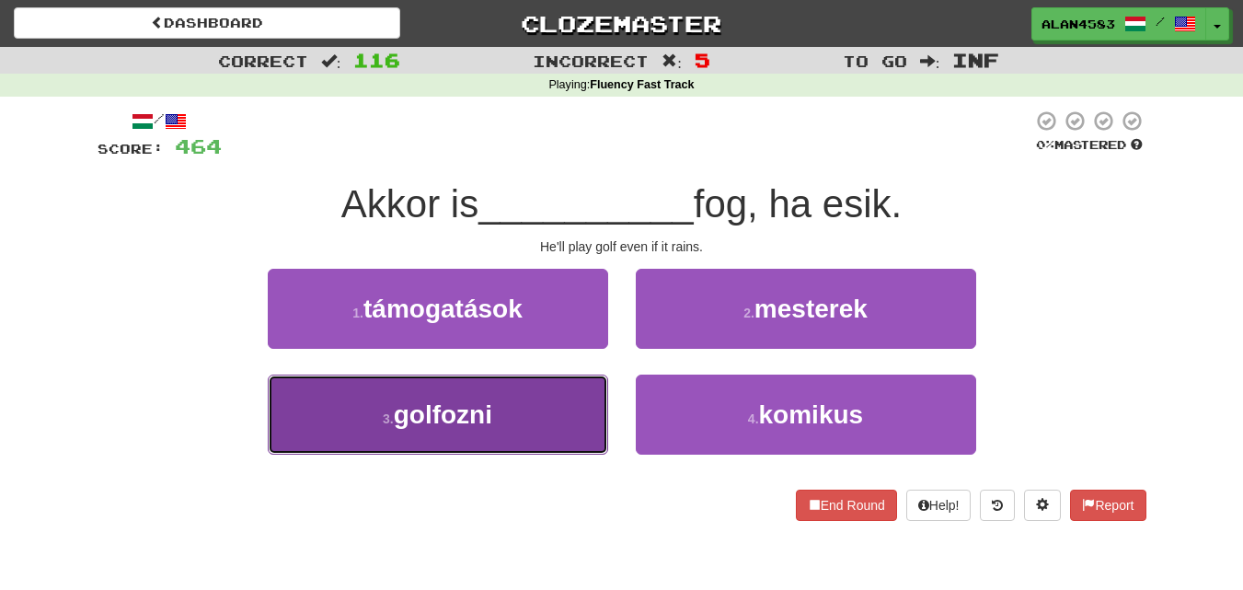
click at [399, 422] on span "golfozni" at bounding box center [443, 414] width 98 height 29
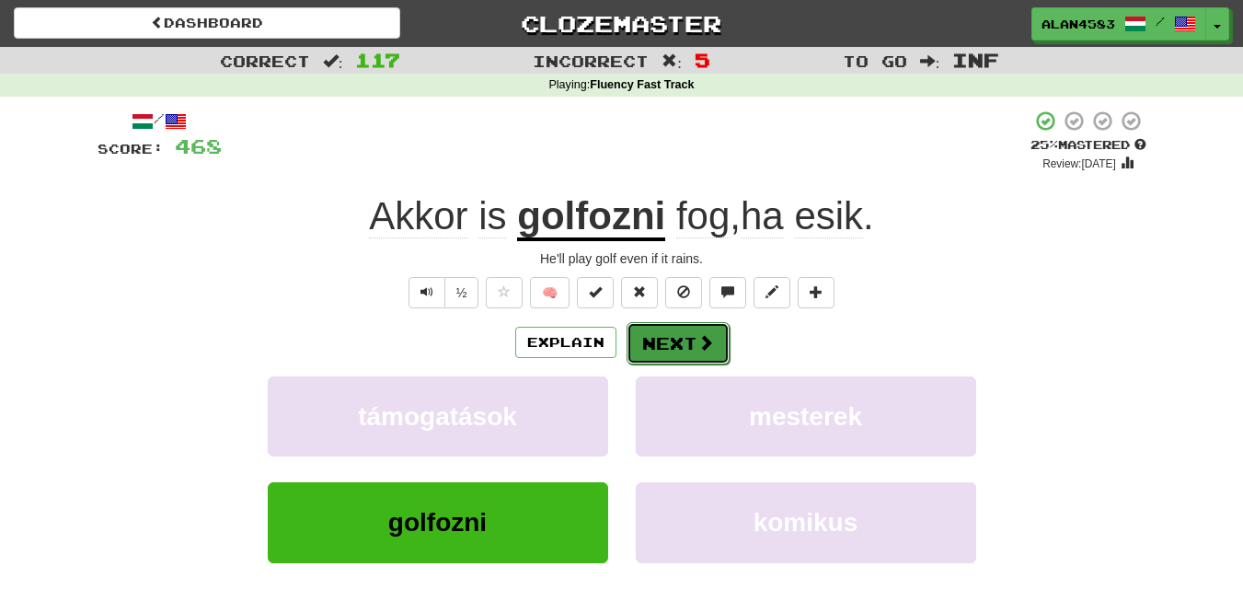
click at [676, 329] on button "Next" at bounding box center [678, 343] width 103 height 42
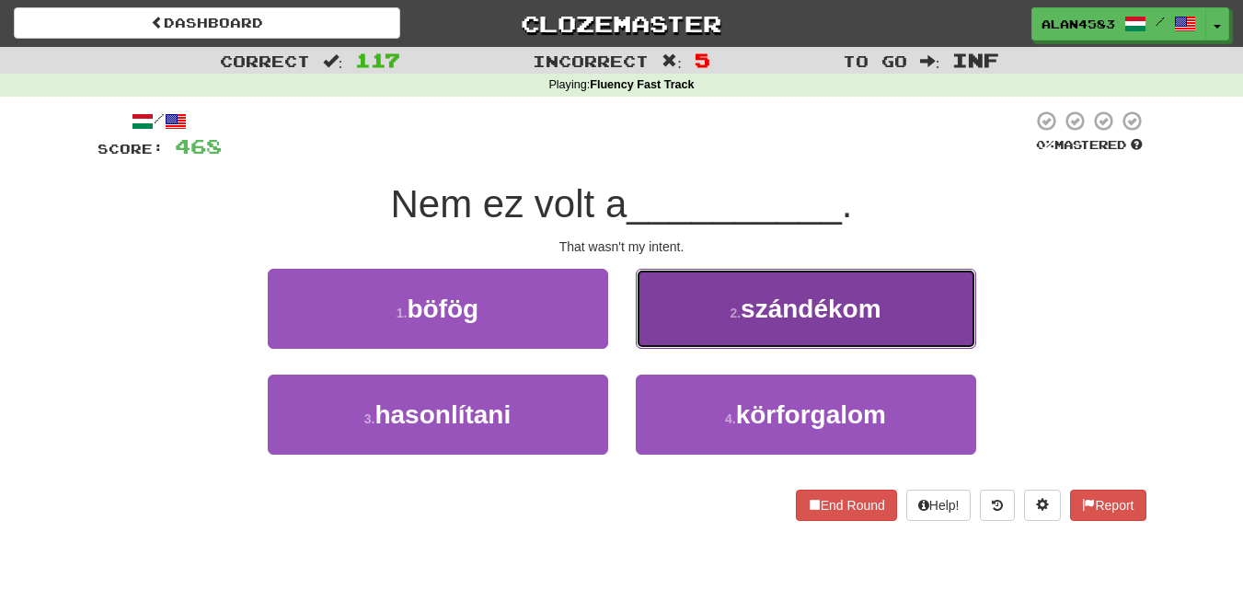
click at [679, 294] on button "2 . szándékom" at bounding box center [806, 309] width 340 height 80
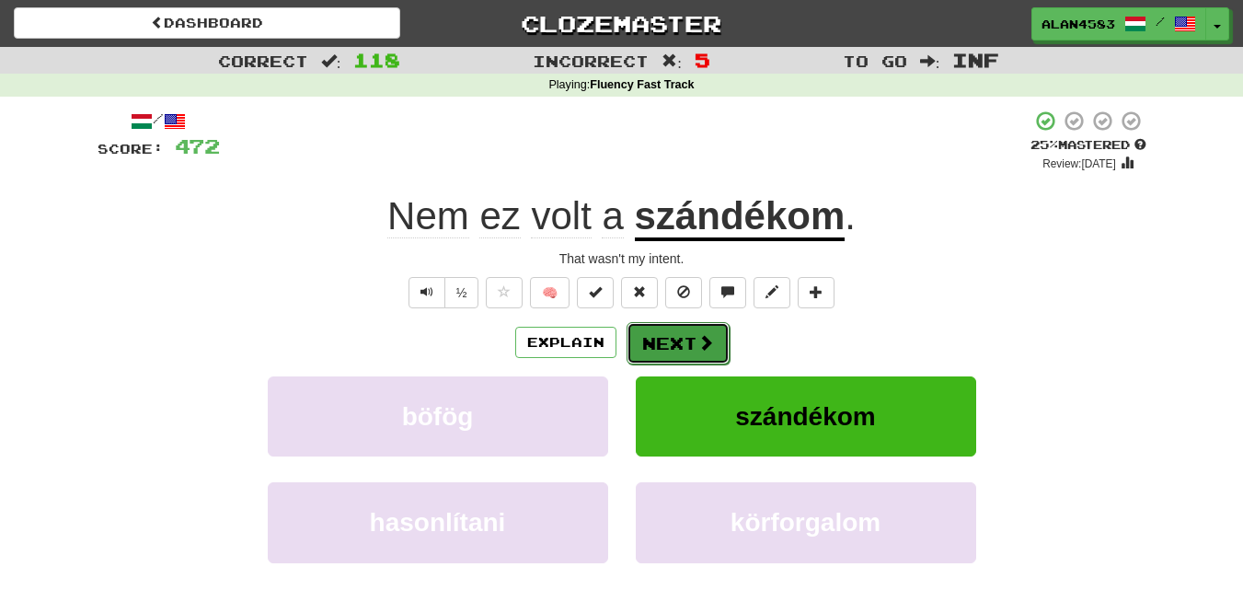
click at [690, 342] on button "Next" at bounding box center [678, 343] width 103 height 42
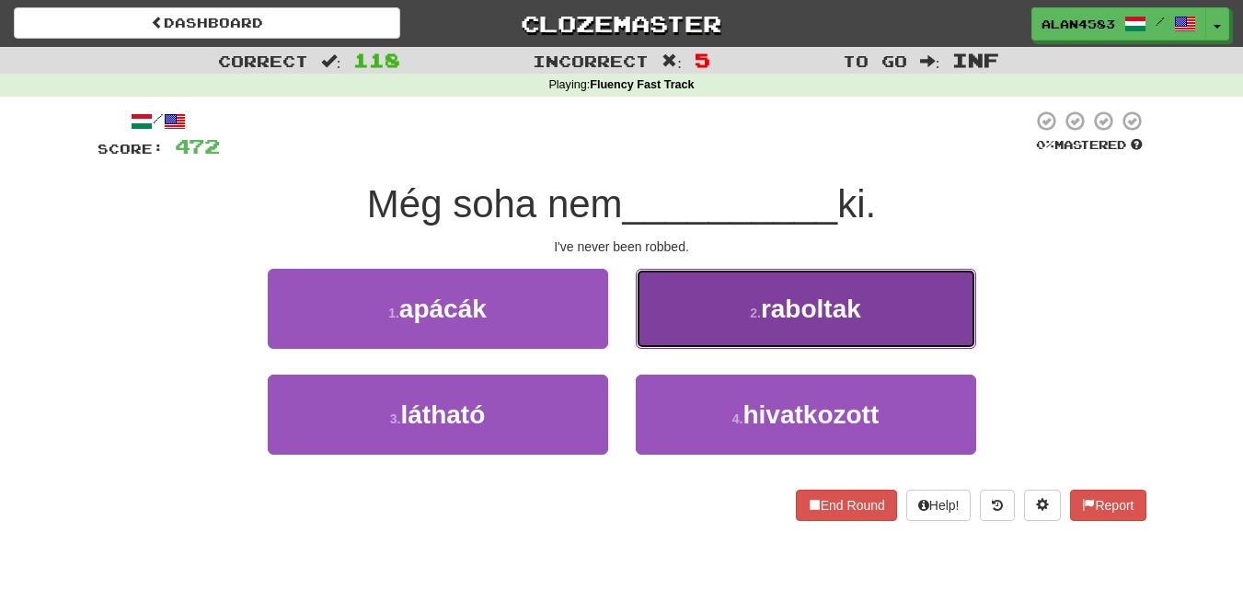
click at [855, 305] on span "raboltak" at bounding box center [811, 308] width 100 height 29
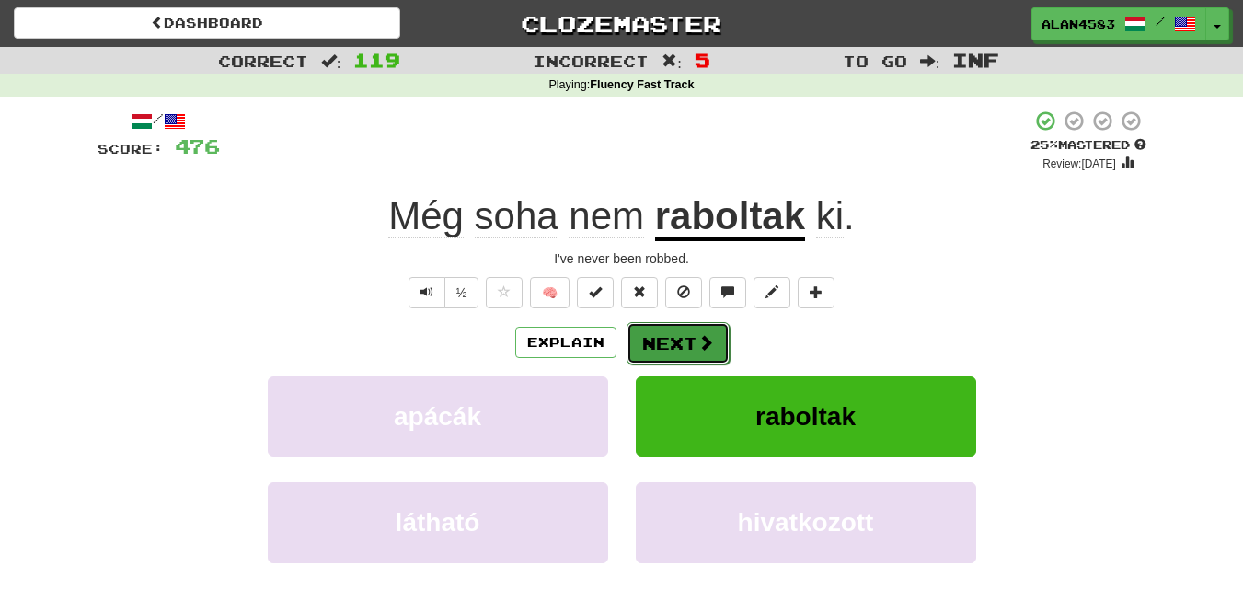
click at [661, 340] on button "Next" at bounding box center [678, 343] width 103 height 42
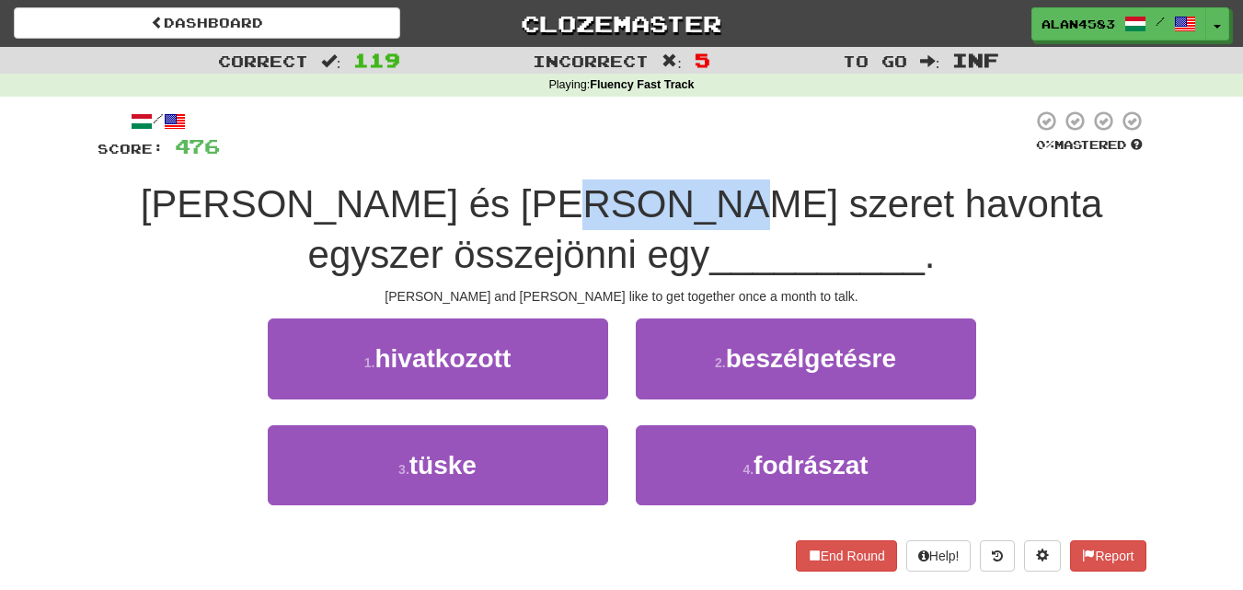
drag, startPoint x: 515, startPoint y: 210, endPoint x: 643, endPoint y: 201, distance: 128.2
click at [643, 201] on span "[PERSON_NAME] és [PERSON_NAME] szeret havonta egyszer összejönni egy" at bounding box center [622, 229] width 963 height 94
click at [631, 156] on div at bounding box center [631, 156] width 0 height 0
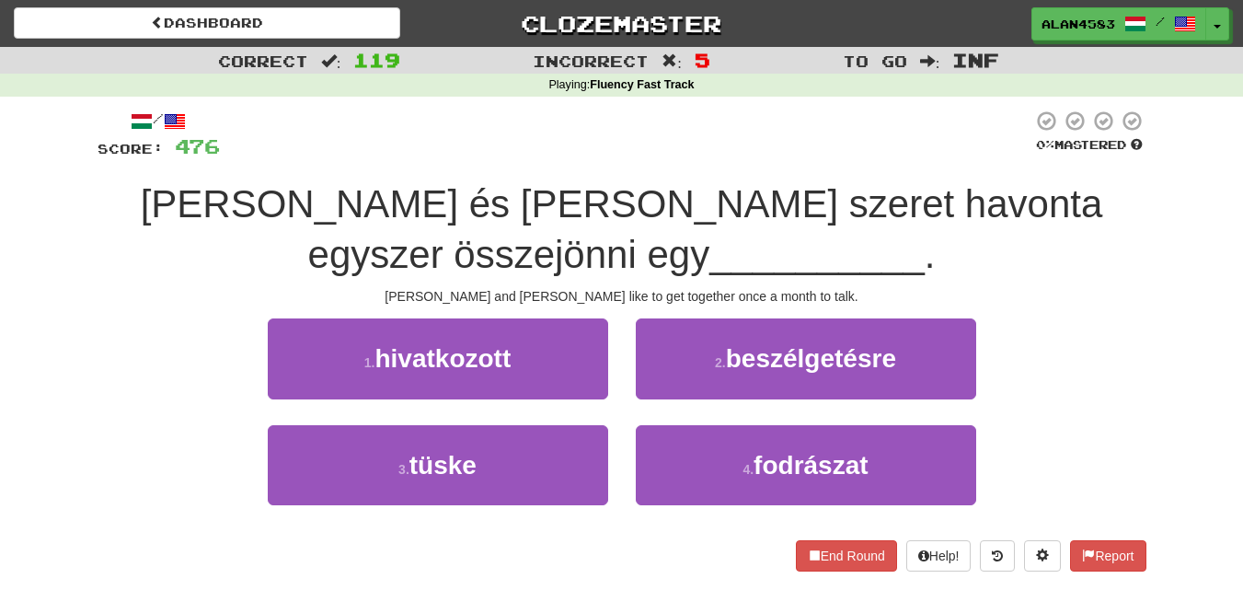
click at [684, 136] on div at bounding box center [626, 135] width 813 height 51
drag, startPoint x: 659, startPoint y: 205, endPoint x: 789, endPoint y: 193, distance: 130.3
click at [789, 193] on span "[PERSON_NAME] és [PERSON_NAME] szeret havonta egyszer összejönni egy" at bounding box center [622, 229] width 963 height 94
click at [777, 156] on div at bounding box center [777, 156] width 0 height 0
click at [818, 128] on div at bounding box center [626, 135] width 813 height 51
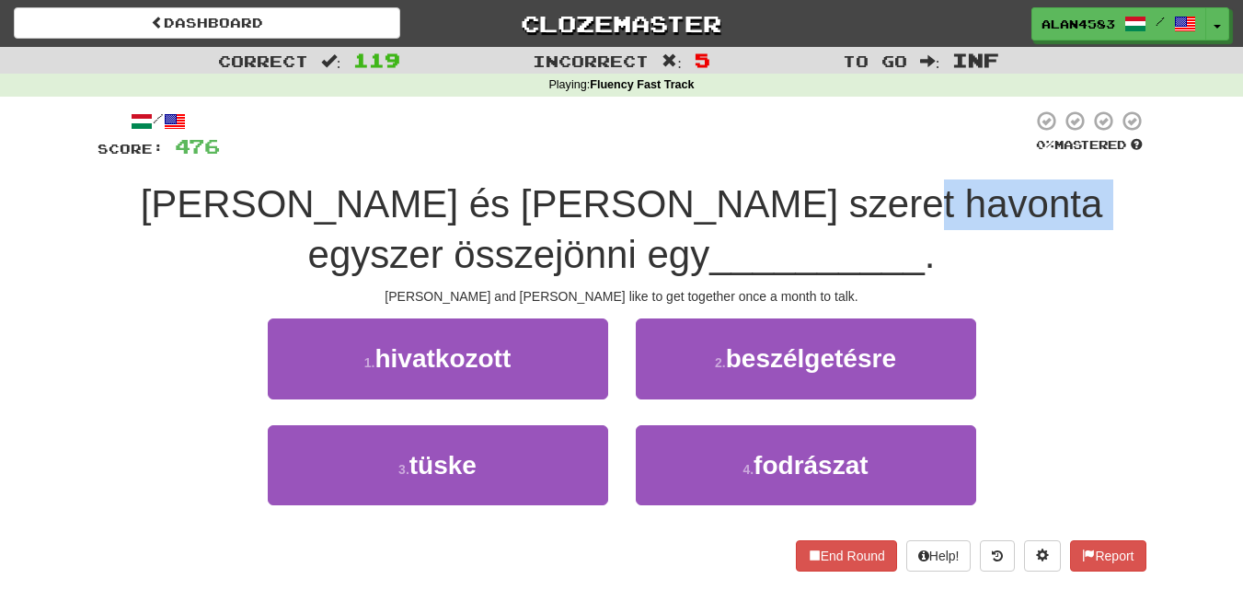
drag, startPoint x: 803, startPoint y: 201, endPoint x: 982, endPoint y: 184, distance: 179.3
click at [982, 184] on span "[PERSON_NAME] és [PERSON_NAME] szeret havonta egyszer összejönni egy" at bounding box center [622, 229] width 963 height 94
click at [970, 156] on div at bounding box center [970, 156] width 0 height 0
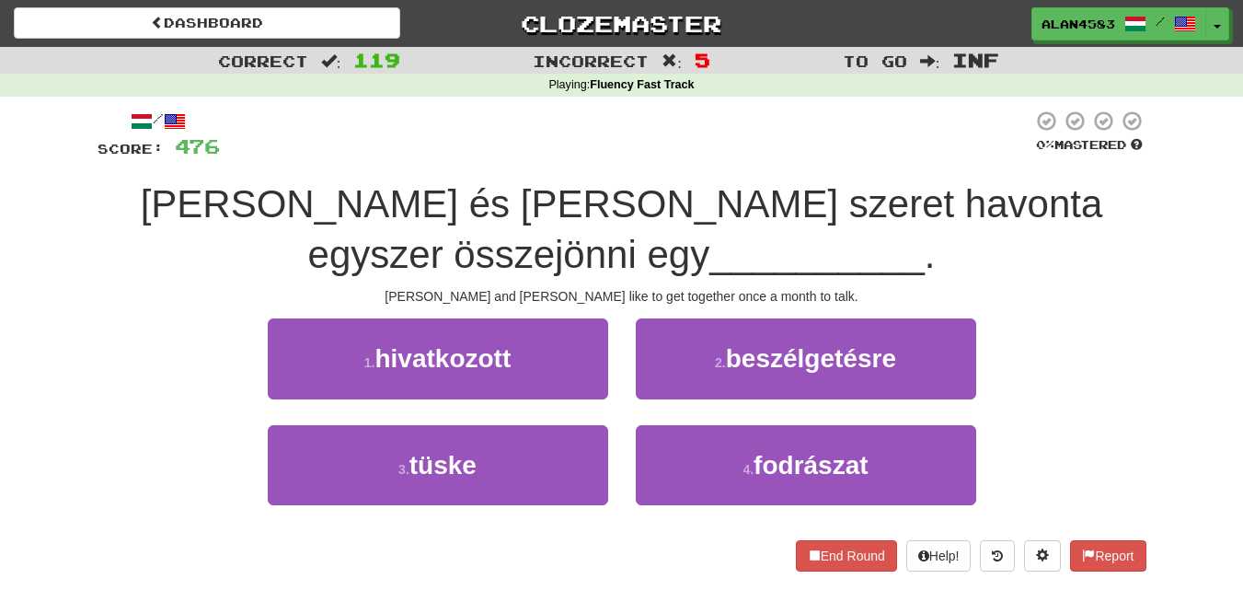
click at [1003, 151] on div at bounding box center [626, 135] width 813 height 51
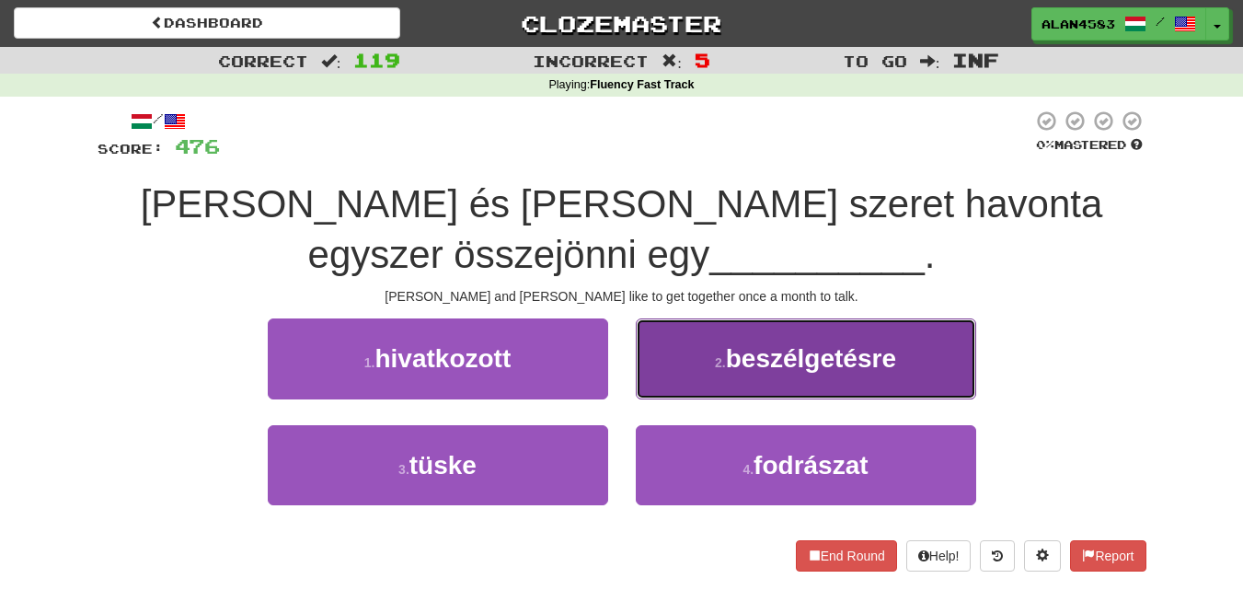
click at [699, 341] on button "2 . beszélgetésre" at bounding box center [806, 358] width 340 height 80
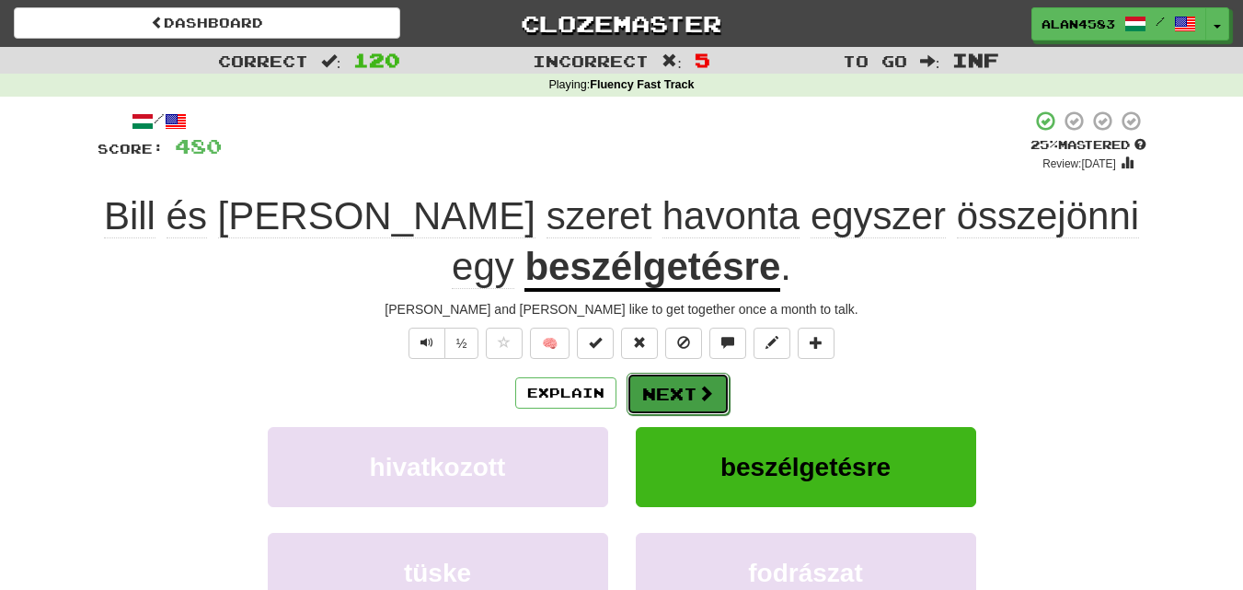
click at [674, 394] on button "Next" at bounding box center [678, 394] width 103 height 42
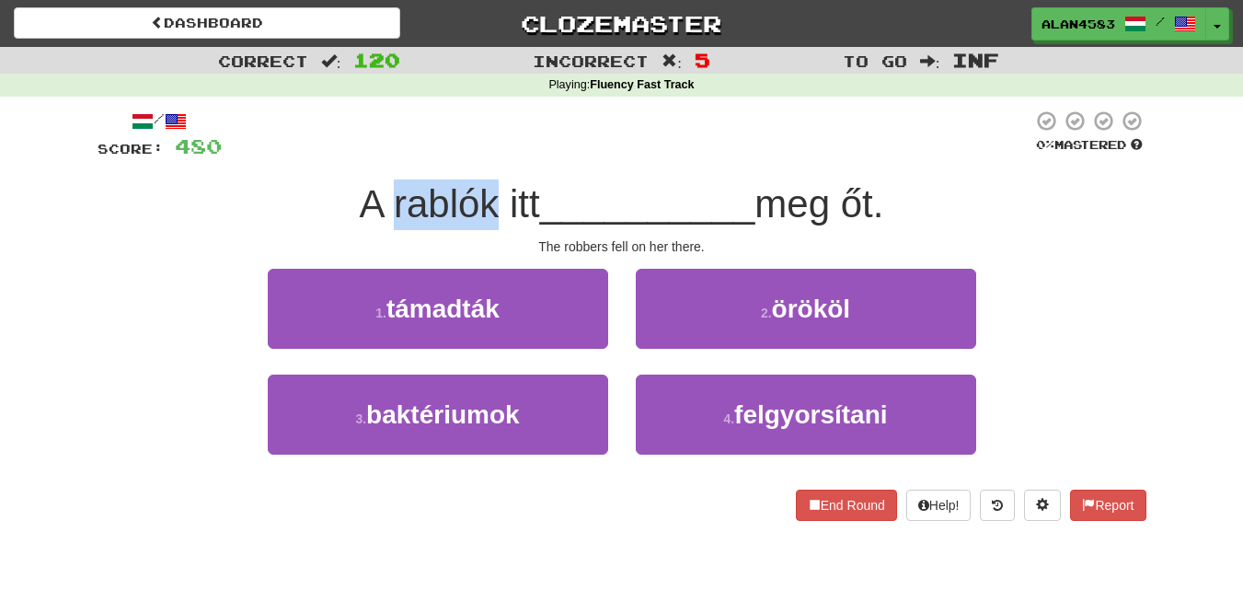
drag, startPoint x: 485, startPoint y: 188, endPoint x: 386, endPoint y: 188, distance: 98.5
click at [386, 188] on span "A rablók itt" at bounding box center [450, 203] width 180 height 43
click at [375, 156] on div at bounding box center [375, 156] width 0 height 0
click at [565, 135] on div at bounding box center [627, 135] width 811 height 51
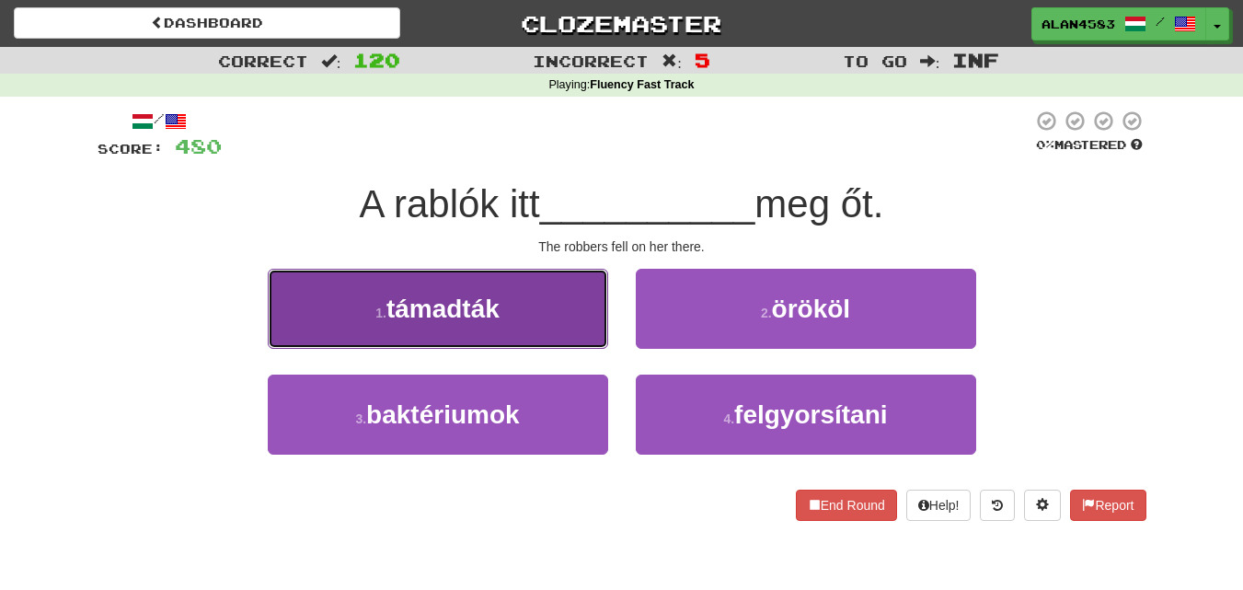
click at [486, 308] on span "támadták" at bounding box center [442, 308] width 113 height 29
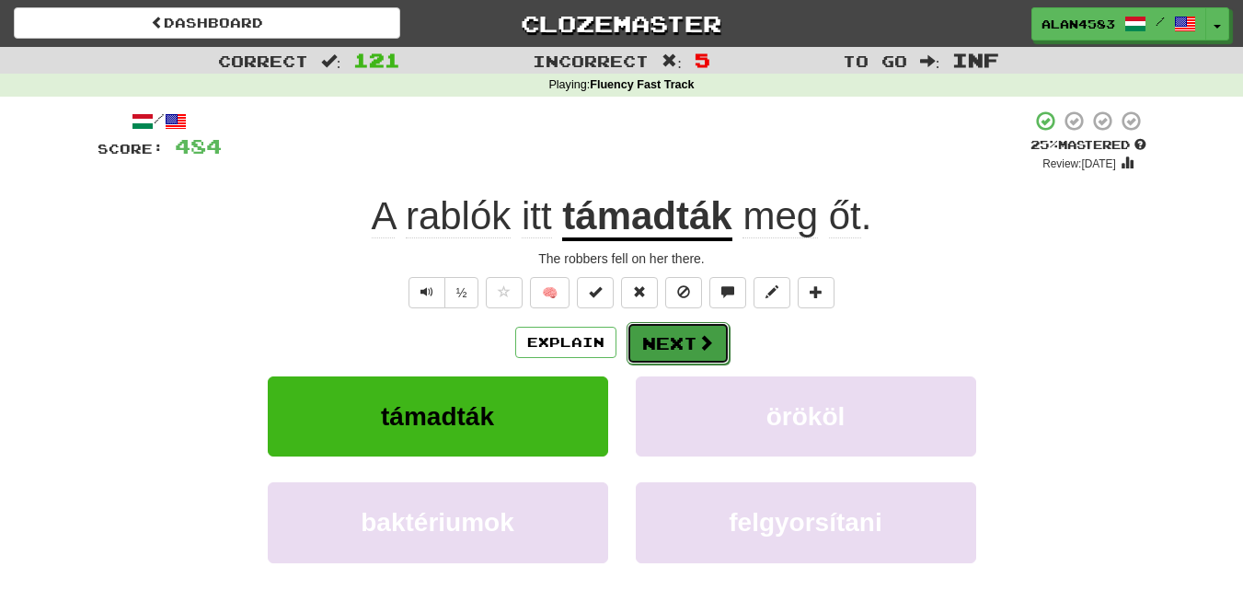
click at [652, 343] on button "Next" at bounding box center [678, 343] width 103 height 42
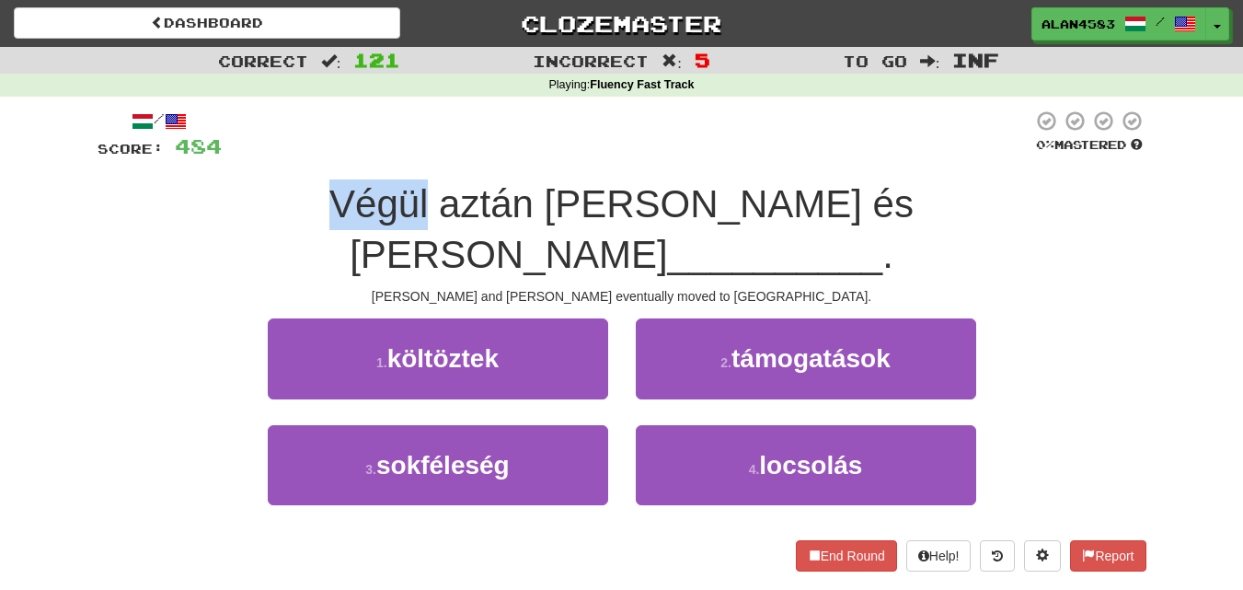
drag, startPoint x: 292, startPoint y: 207, endPoint x: 133, endPoint y: 197, distance: 158.6
click at [133, 197] on div "Végül aztán [PERSON_NAME] és [PERSON_NAME] __________ ." at bounding box center [622, 229] width 1049 height 100
click at [121, 156] on div at bounding box center [121, 156] width 0 height 0
click at [84, 234] on div "/ Score: 484 0 % Mastered Végül aztán [PERSON_NAME] és [PERSON_NAME] __________…" at bounding box center [622, 347] width 1077 height 500
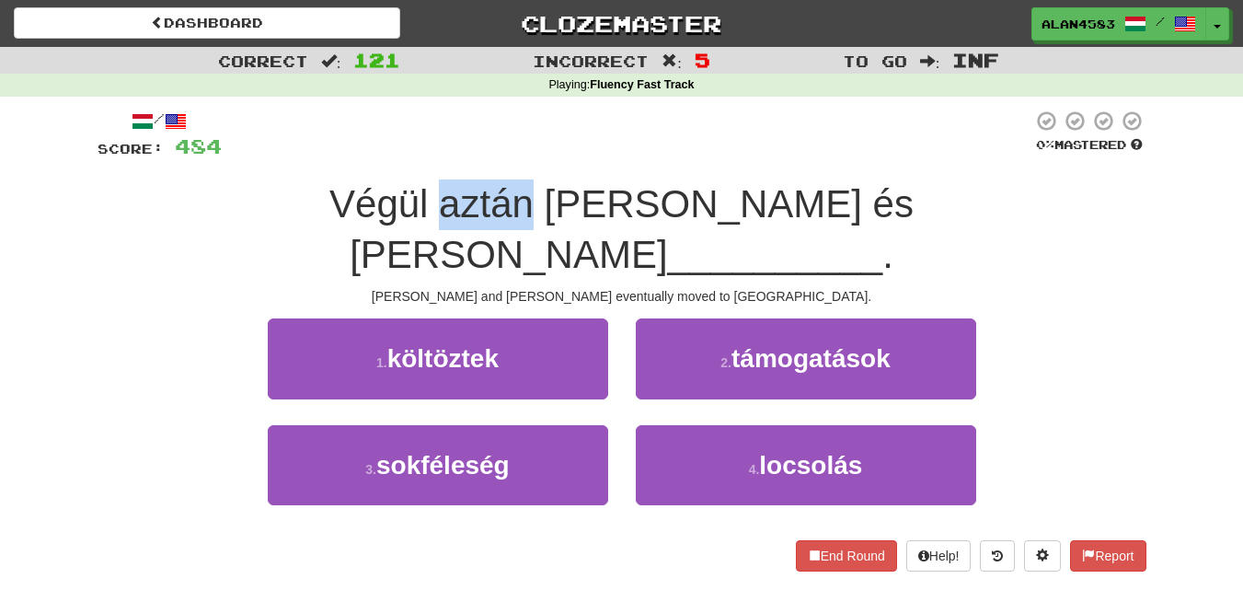
drag, startPoint x: 301, startPoint y: 202, endPoint x: 391, endPoint y: 191, distance: 90.9
click at [391, 191] on span "Végül aztán [PERSON_NAME] és [PERSON_NAME]" at bounding box center [621, 229] width 584 height 94
click at [379, 156] on div at bounding box center [379, 156] width 0 height 0
click at [458, 152] on div at bounding box center [627, 135] width 811 height 51
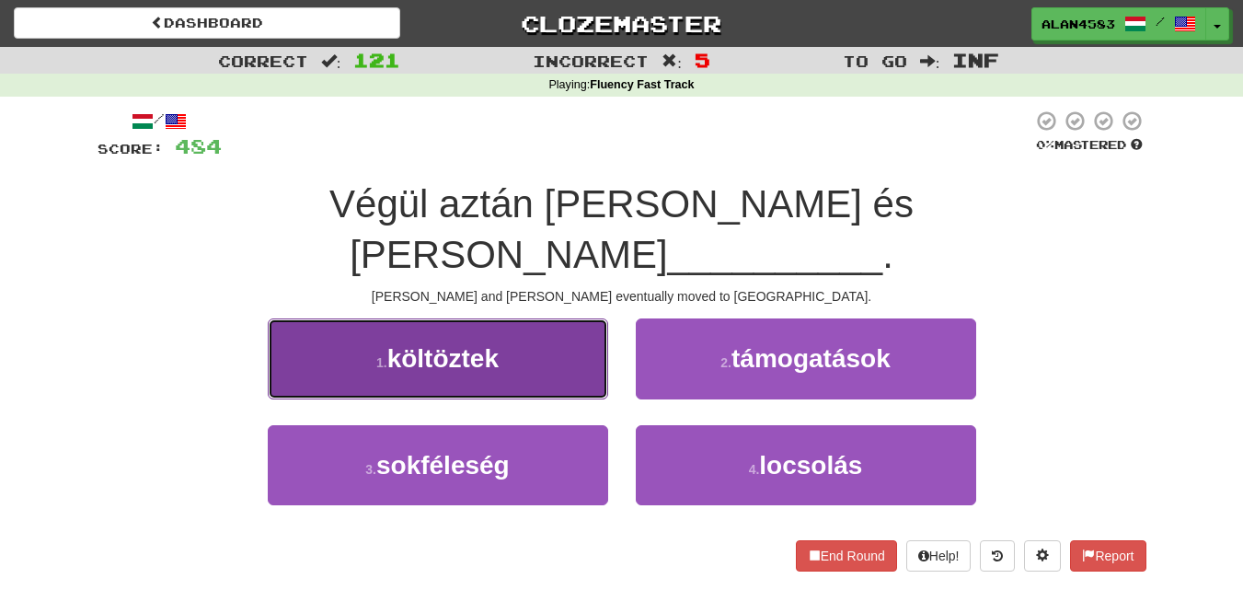
click at [511, 318] on button "1 . költöztek" at bounding box center [438, 358] width 340 height 80
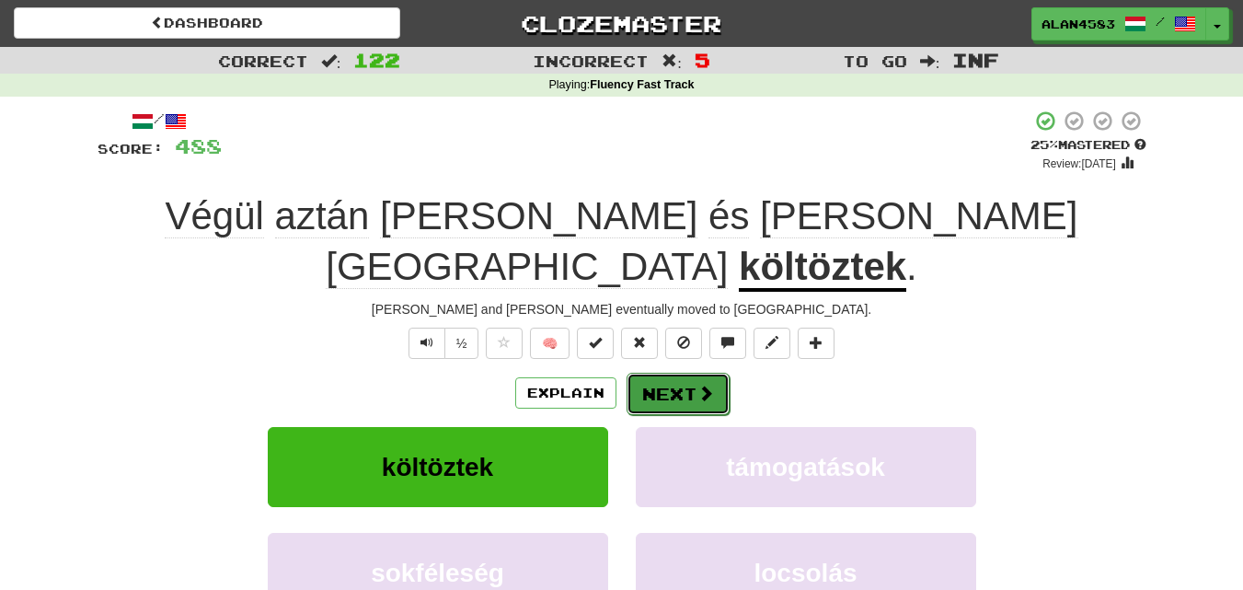
click at [653, 373] on button "Next" at bounding box center [678, 394] width 103 height 42
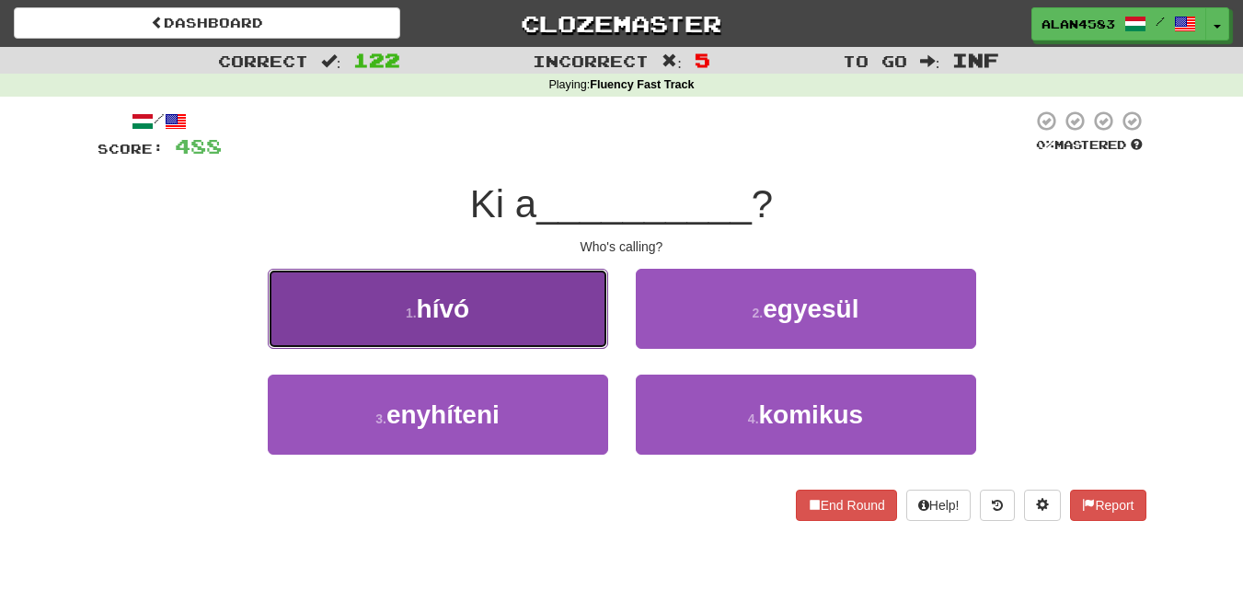
click at [345, 317] on button "1 . hívó" at bounding box center [438, 309] width 340 height 80
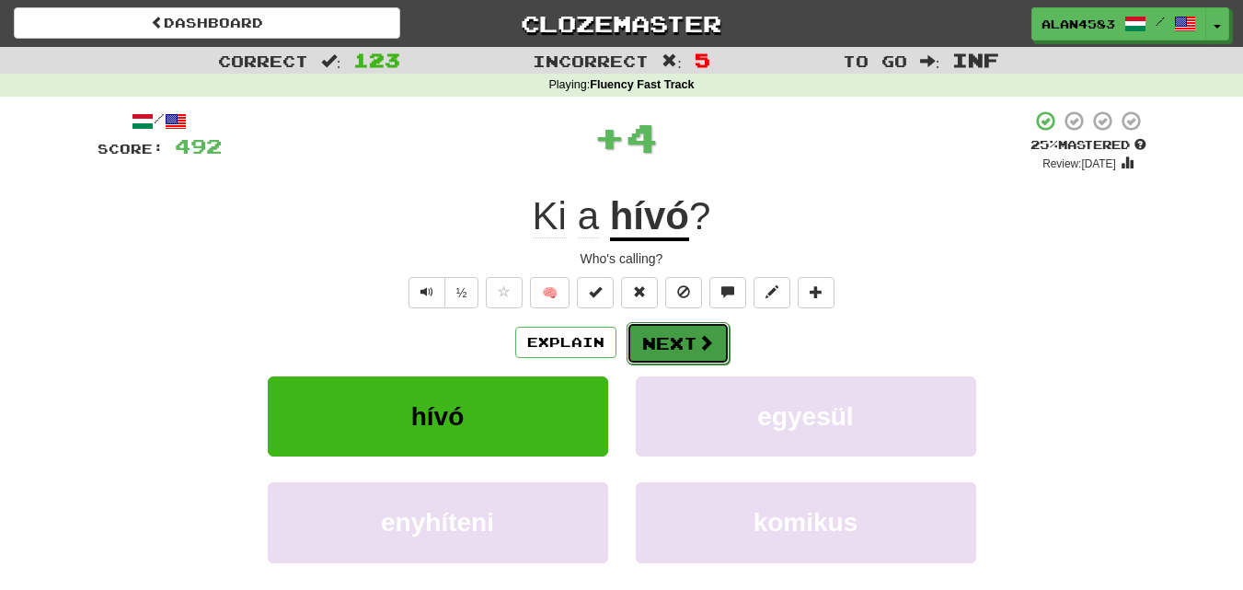
click at [655, 340] on button "Next" at bounding box center [678, 343] width 103 height 42
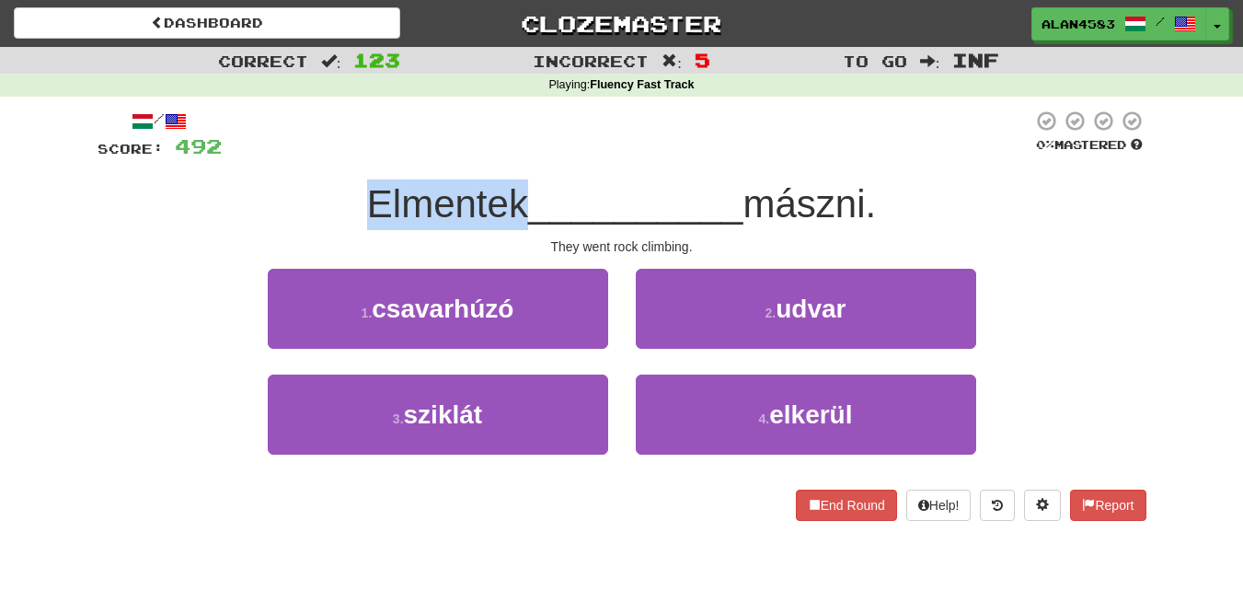
drag, startPoint x: 514, startPoint y: 191, endPoint x: 244, endPoint y: 168, distance: 271.5
click at [244, 168] on div "/ Score: 492 0 % Mastered Elmentek __________ mászni. They went rock climbing. …" at bounding box center [622, 315] width 1049 height 411
click at [232, 156] on div at bounding box center [232, 156] width 0 height 0
click at [202, 199] on div "Elmentek __________ mászni." at bounding box center [622, 204] width 1049 height 51
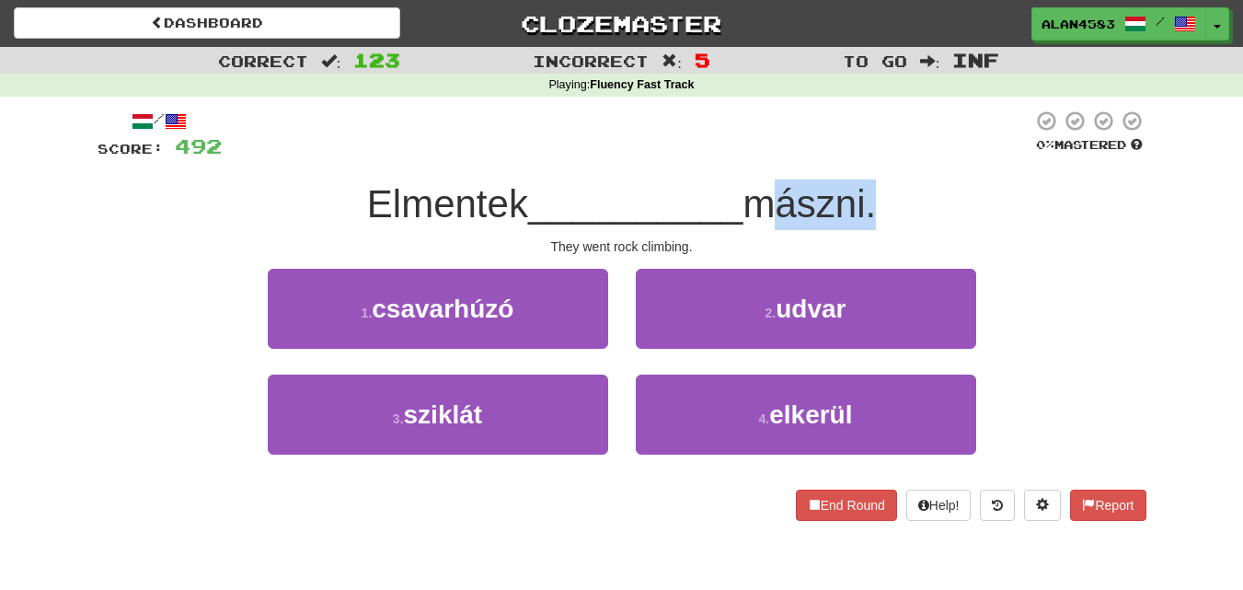
drag, startPoint x: 754, startPoint y: 204, endPoint x: 873, endPoint y: 190, distance: 120.4
click at [873, 190] on span "mászni." at bounding box center [809, 203] width 133 height 43
click at [861, 156] on div at bounding box center [861, 156] width 0 height 0
click at [911, 155] on div at bounding box center [627, 135] width 811 height 51
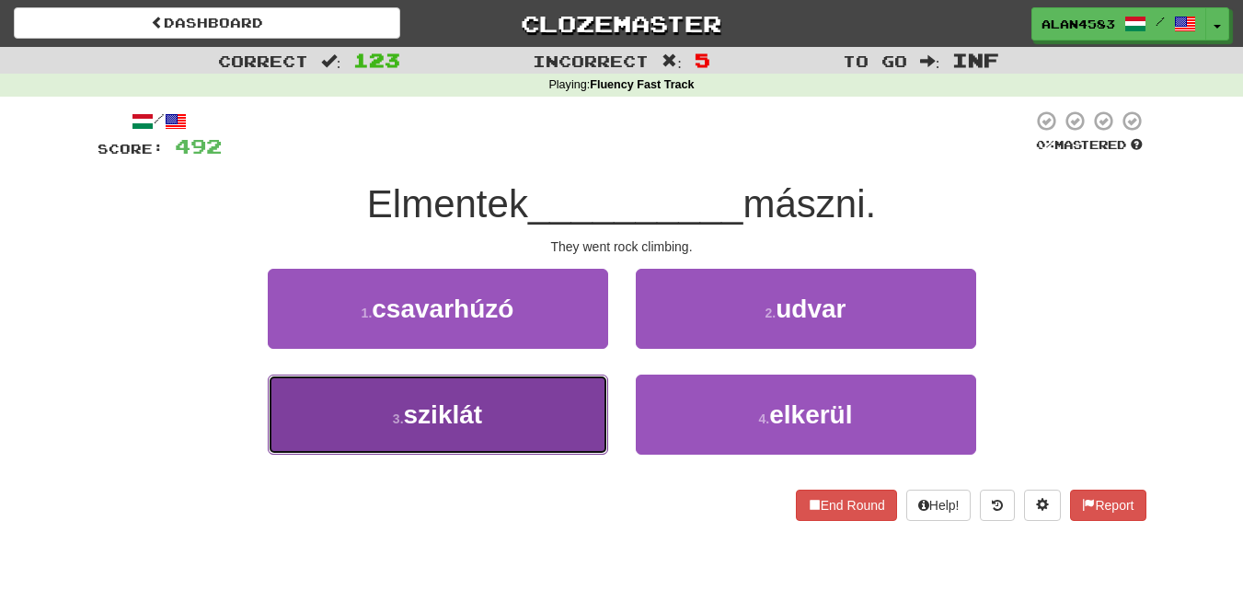
click at [342, 411] on button "3 . sziklát" at bounding box center [438, 415] width 340 height 80
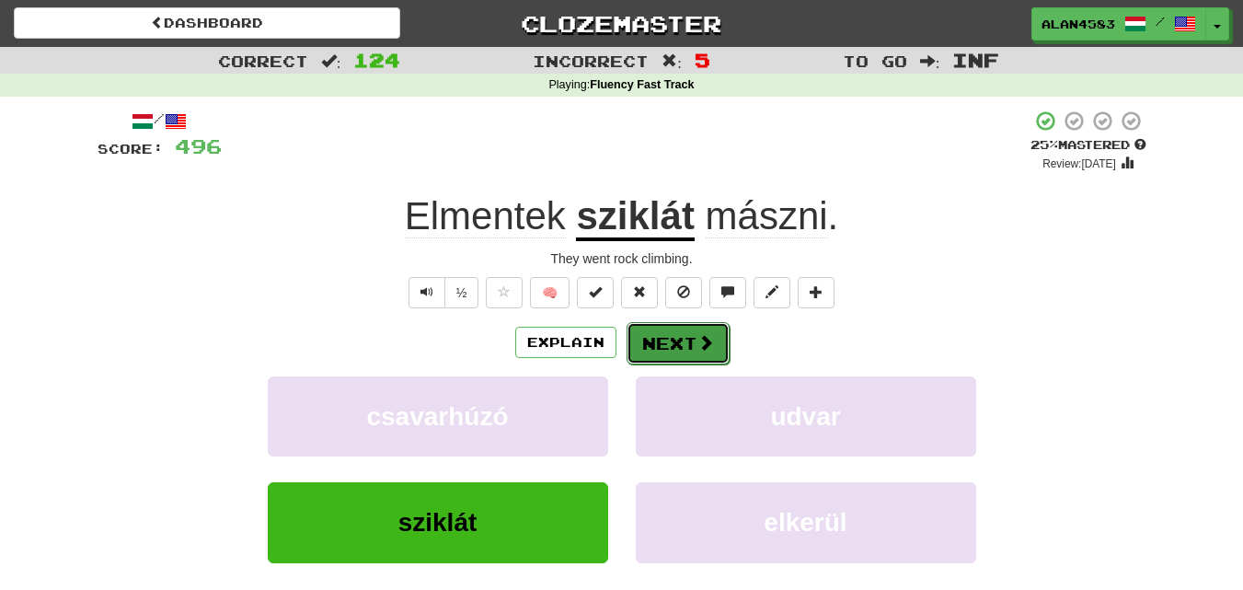
click at [652, 348] on button "Next" at bounding box center [678, 343] width 103 height 42
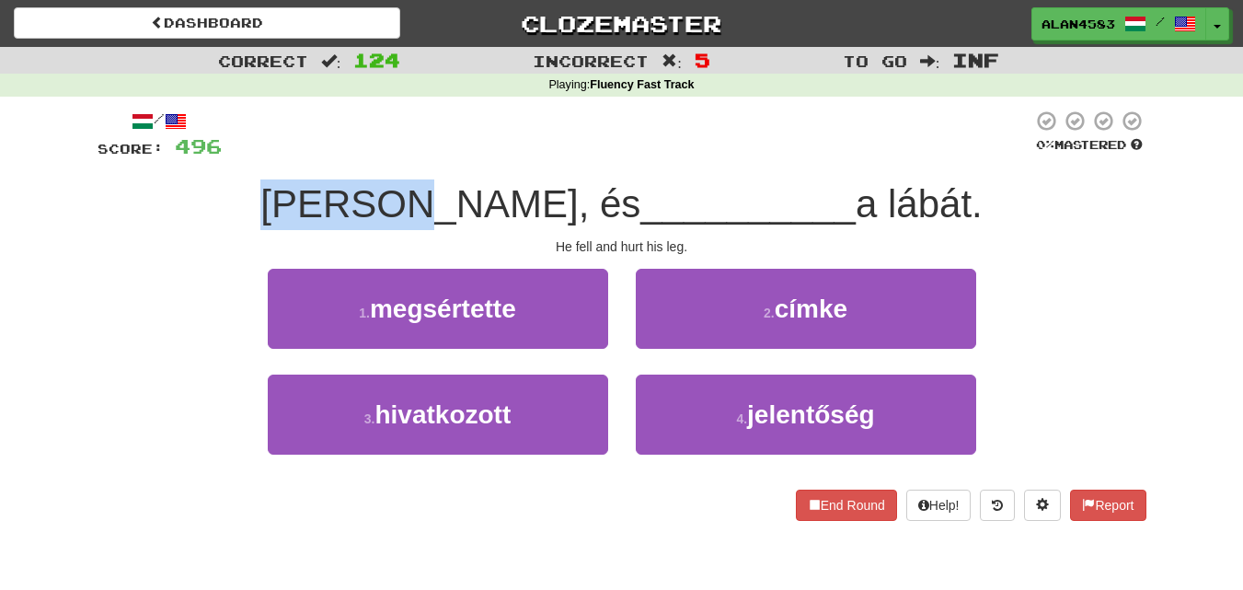
drag, startPoint x: 466, startPoint y: 190, endPoint x: 300, endPoint y: 193, distance: 165.7
click at [300, 193] on div "[PERSON_NAME], és __________ a lábát." at bounding box center [622, 204] width 1049 height 51
click at [288, 156] on div at bounding box center [288, 156] width 0 height 0
click at [211, 190] on div "[PERSON_NAME], és __________ a lábát." at bounding box center [622, 204] width 1049 height 51
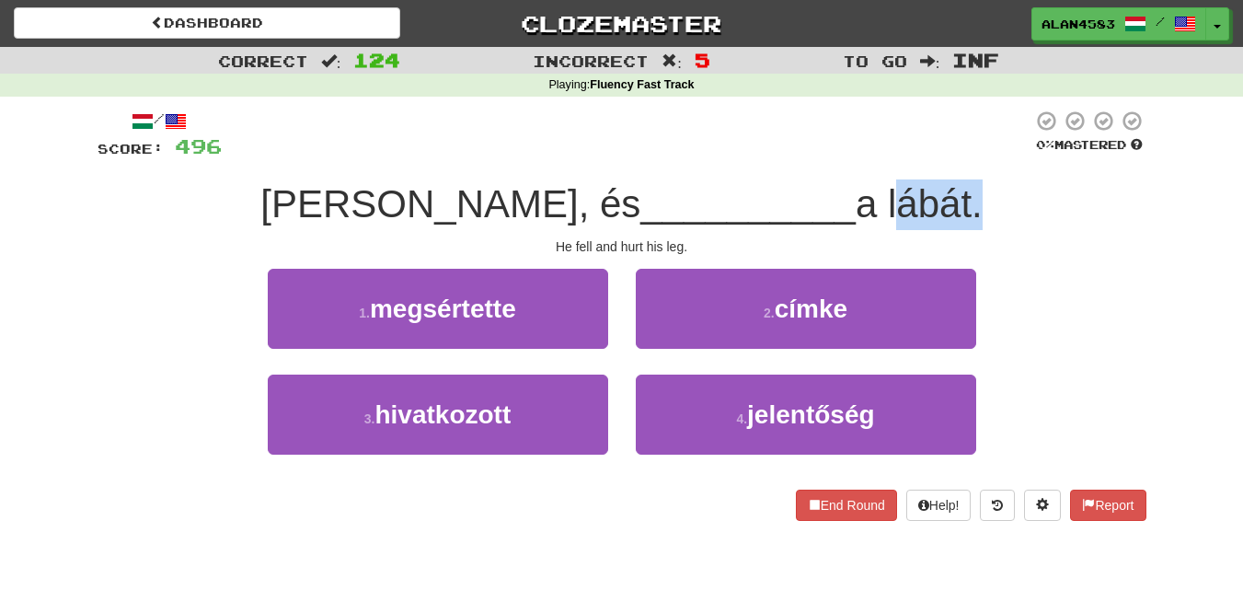
drag, startPoint x: 886, startPoint y: 192, endPoint x: 799, endPoint y: 193, distance: 87.4
click at [856, 193] on span "a lábát." at bounding box center [919, 203] width 127 height 43
click at [787, 156] on div at bounding box center [787, 156] width 0 height 0
click at [680, 234] on div "/ Score: 496 0 % Mastered [PERSON_NAME], és __________ a lábát. He fell and hur…" at bounding box center [622, 315] width 1049 height 411
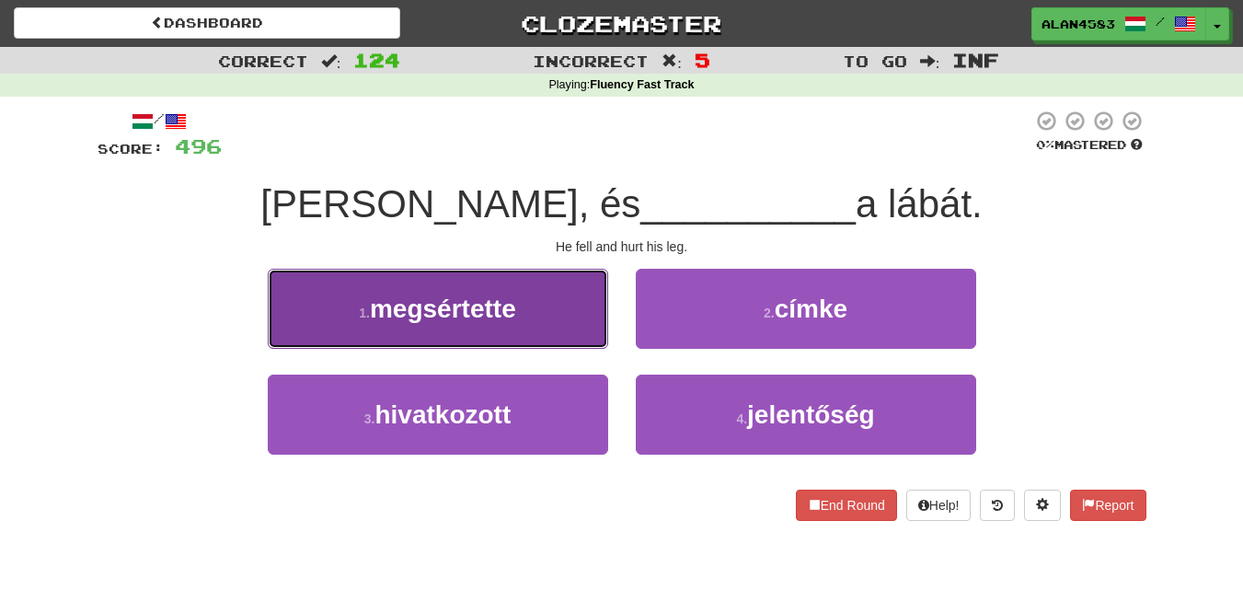
click at [371, 331] on button "1 . megsértette" at bounding box center [438, 309] width 340 height 80
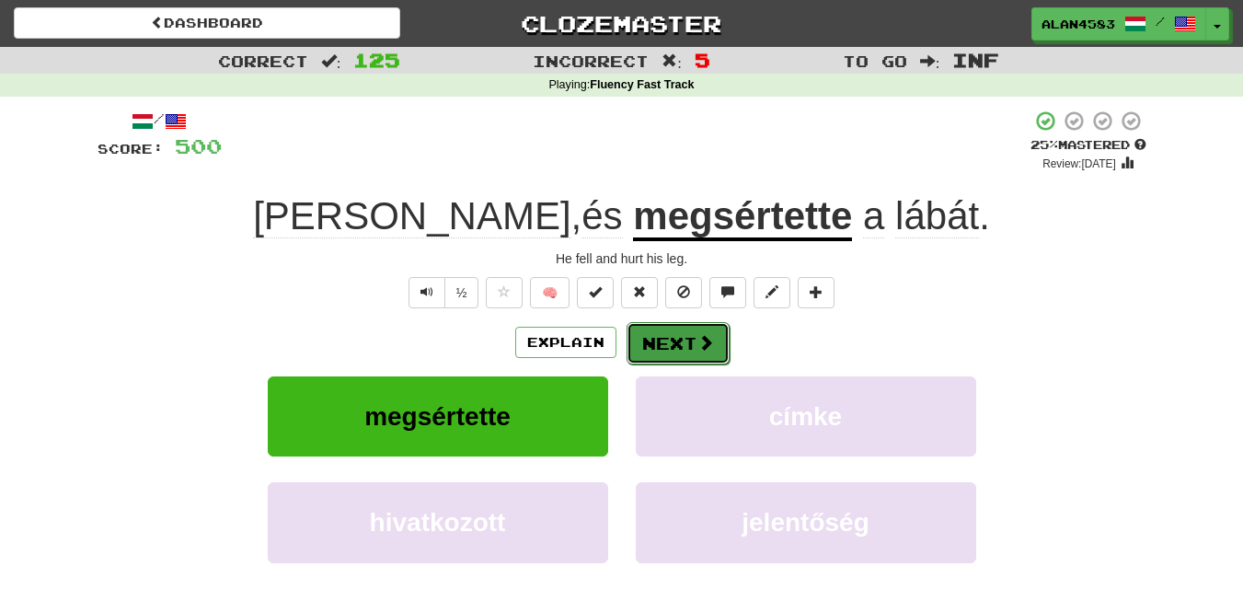
click at [644, 329] on button "Next" at bounding box center [678, 343] width 103 height 42
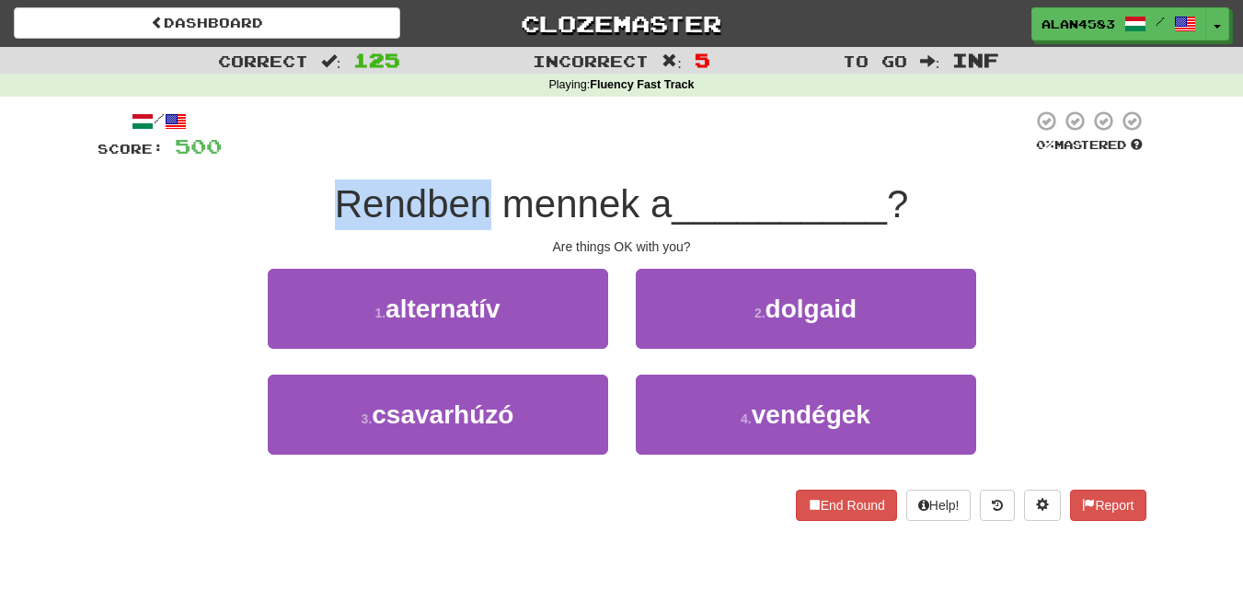
drag, startPoint x: 480, startPoint y: 201, endPoint x: 310, endPoint y: 198, distance: 170.3
click at [310, 198] on div "Rendben mennek a __________ ?" at bounding box center [622, 204] width 1049 height 51
click at [298, 156] on div at bounding box center [298, 156] width 0 height 0
click at [407, 131] on div at bounding box center [627, 135] width 811 height 51
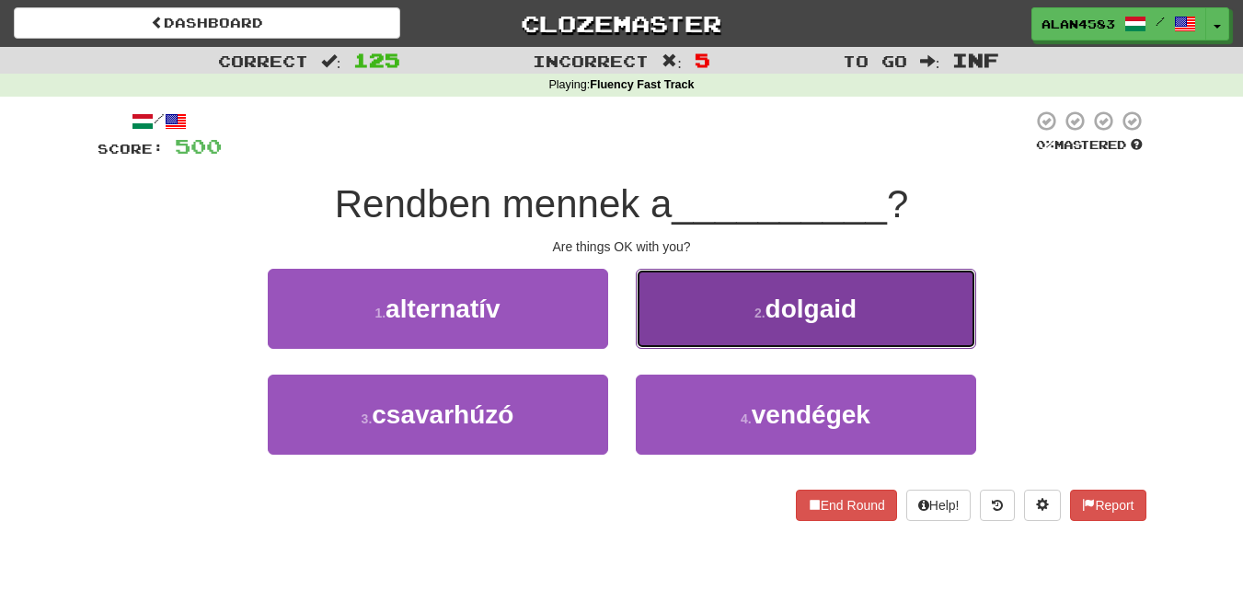
click at [816, 317] on span "dolgaid" at bounding box center [812, 308] width 92 height 29
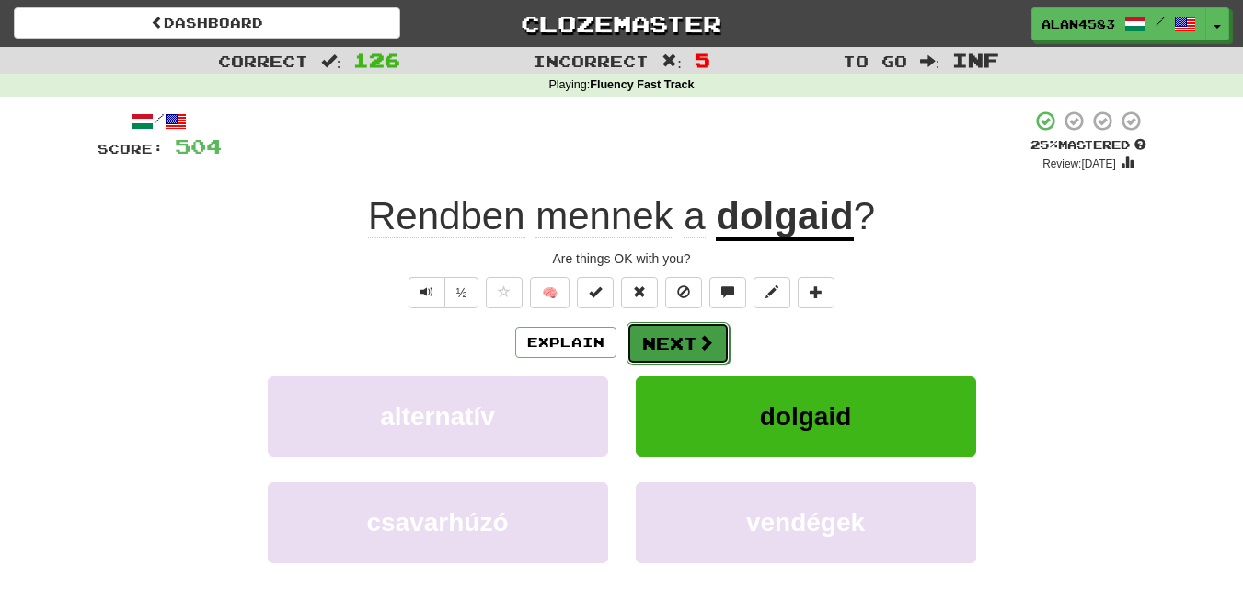
click at [693, 335] on button "Next" at bounding box center [678, 343] width 103 height 42
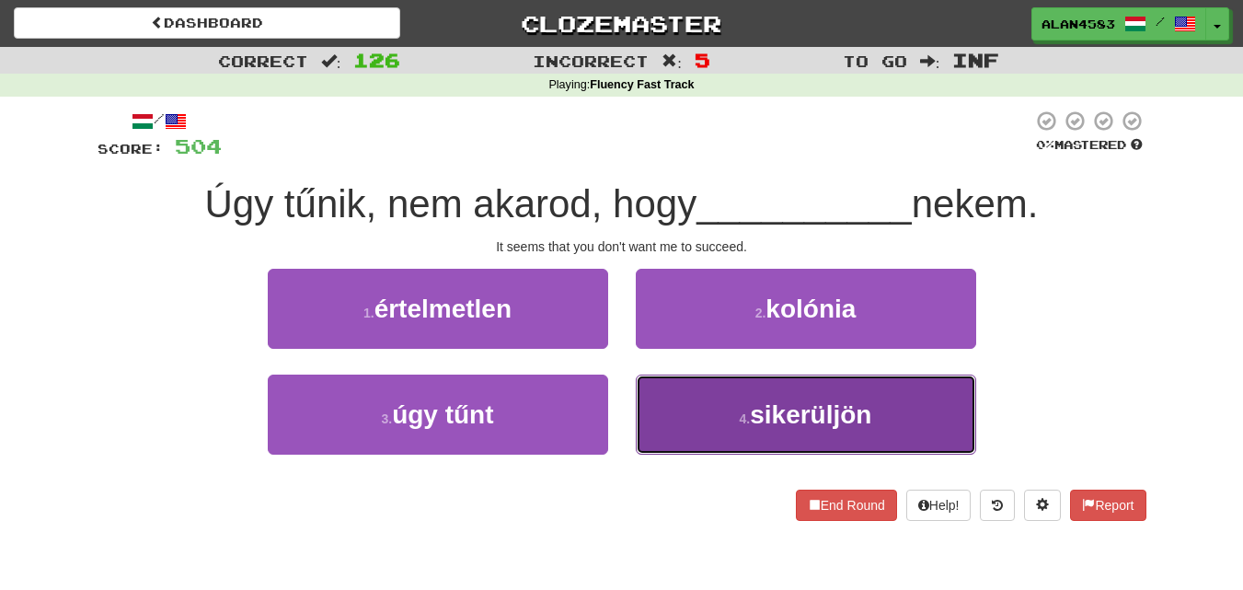
click at [825, 400] on span "sikerüljön" at bounding box center [810, 414] width 121 height 29
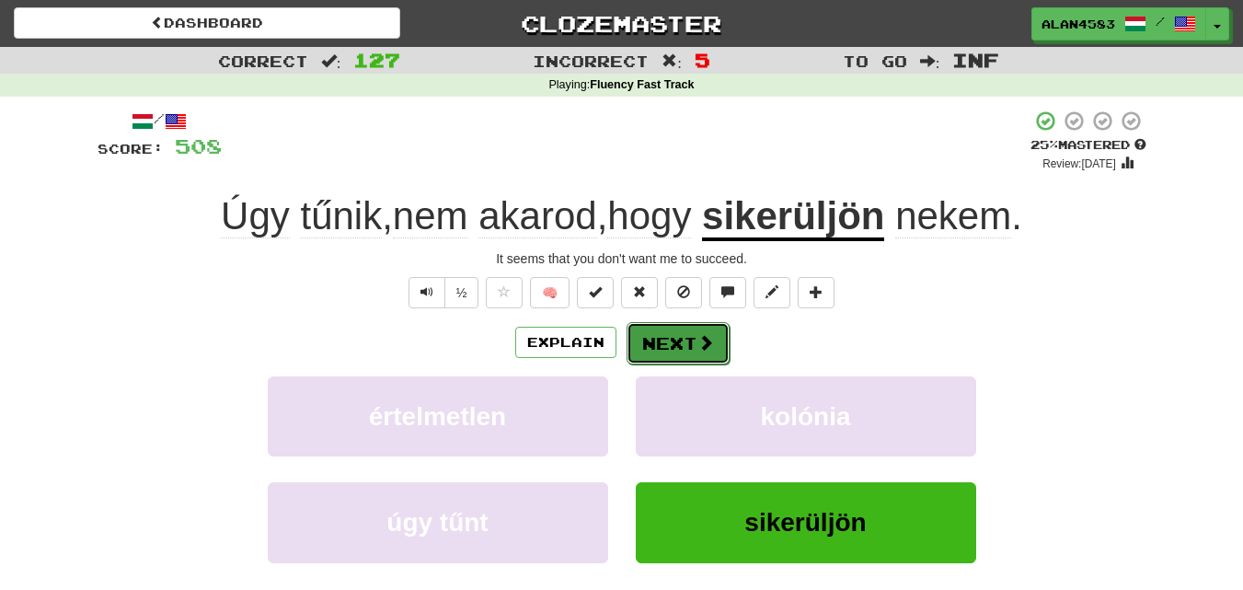
click at [692, 336] on button "Next" at bounding box center [678, 343] width 103 height 42
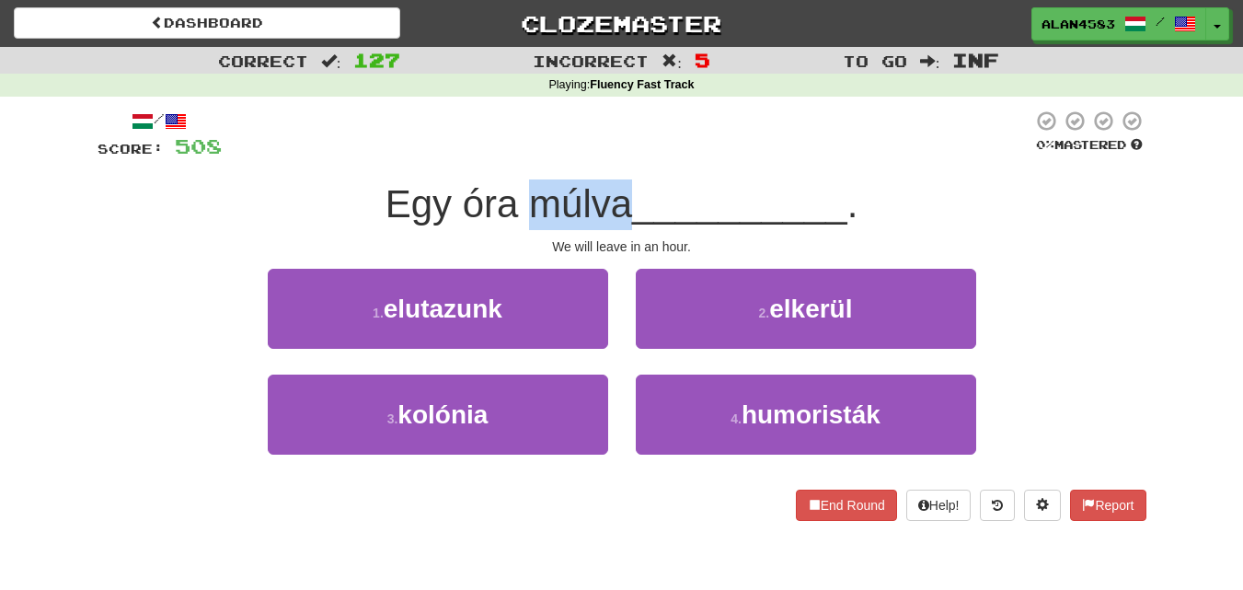
drag, startPoint x: 530, startPoint y: 199, endPoint x: 628, endPoint y: 188, distance: 98.2
click at [628, 188] on span "Egy óra múlva" at bounding box center [509, 203] width 247 height 43
click at [616, 156] on div at bounding box center [616, 156] width 0 height 0
click at [679, 136] on div at bounding box center [627, 135] width 811 height 51
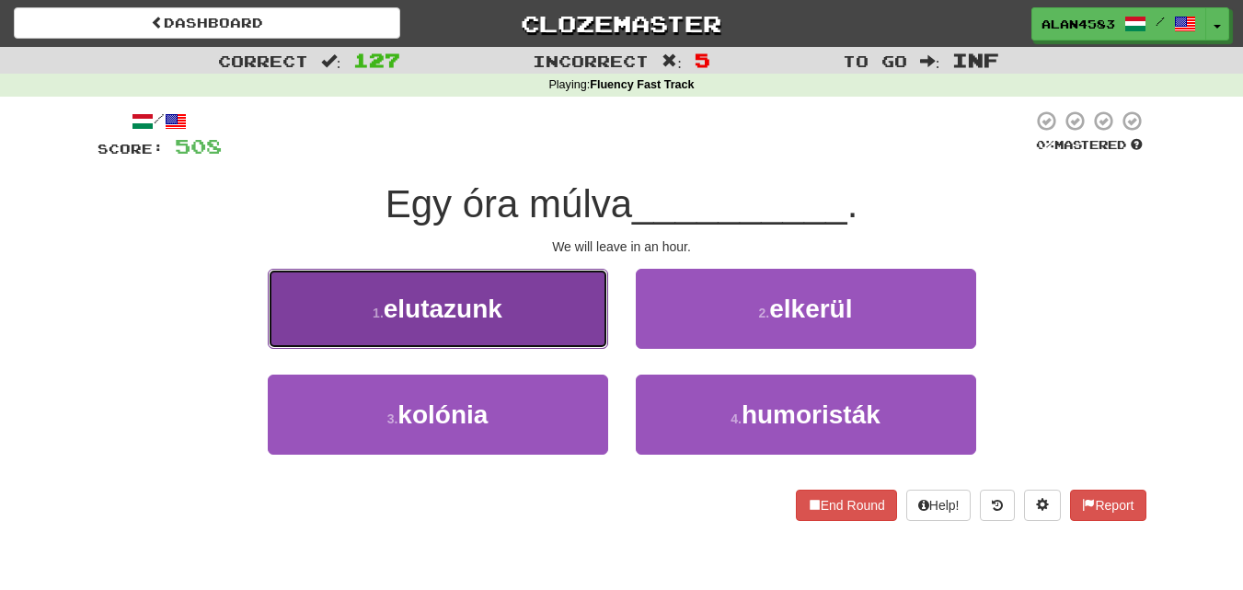
click at [355, 334] on button "1 . elutazunk" at bounding box center [438, 309] width 340 height 80
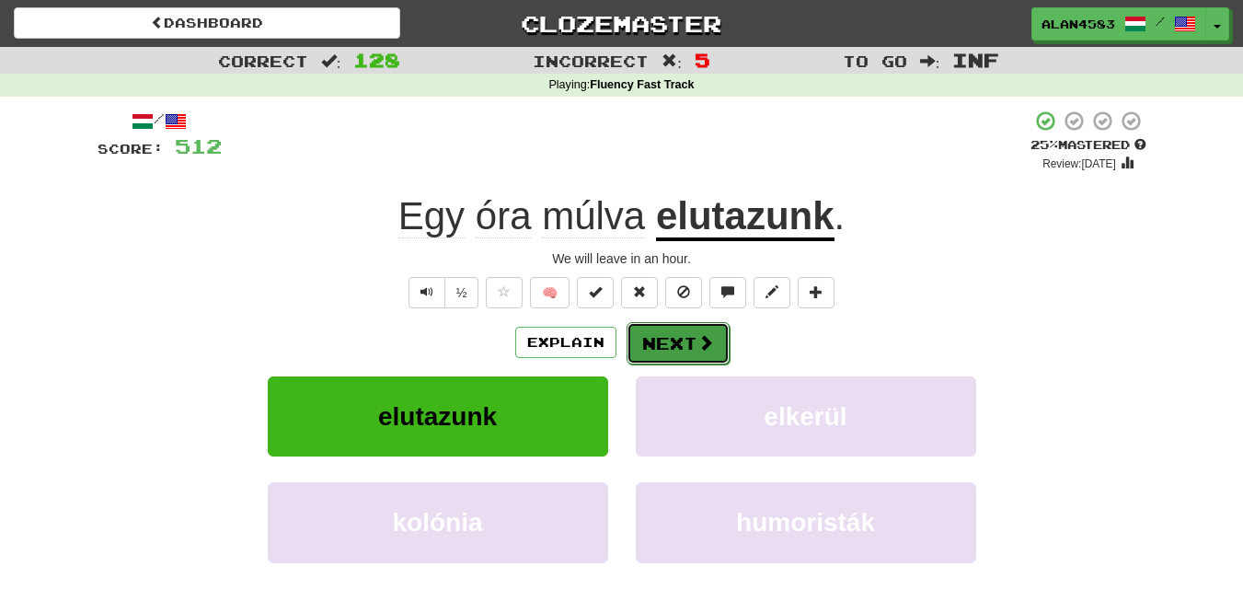
click at [663, 340] on button "Next" at bounding box center [678, 343] width 103 height 42
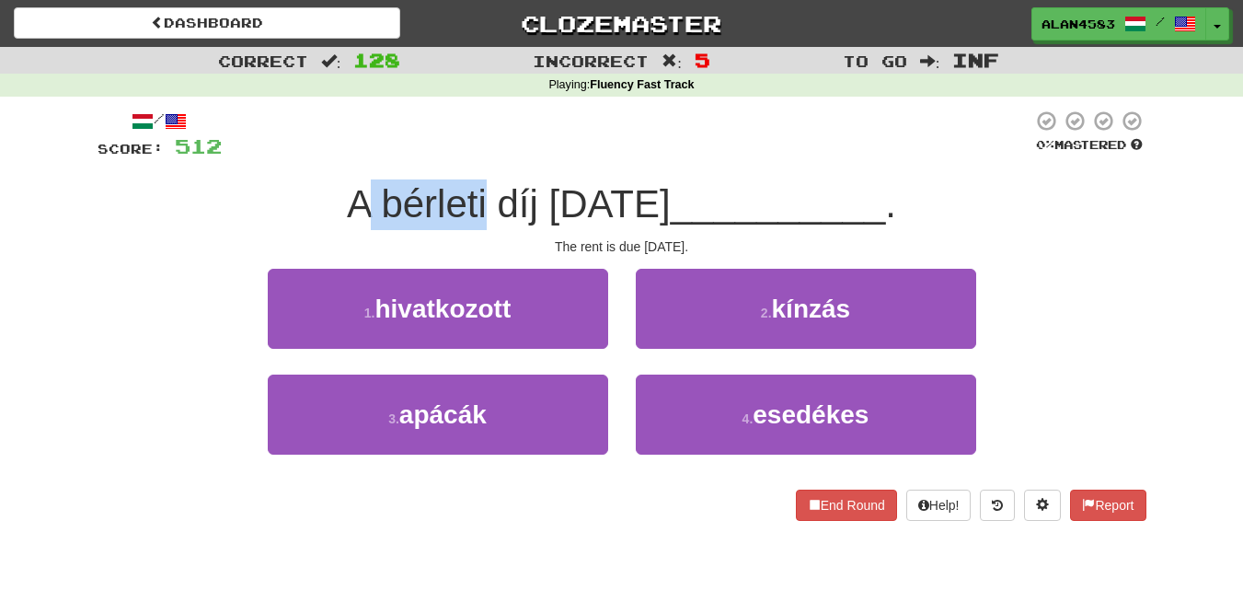
drag, startPoint x: 486, startPoint y: 190, endPoint x: 369, endPoint y: 190, distance: 116.9
click at [369, 190] on span "A bérleti díj [DATE]" at bounding box center [509, 203] width 324 height 43
click at [357, 156] on div at bounding box center [357, 156] width 0 height 0
click at [524, 131] on div at bounding box center [627, 135] width 811 height 51
drag, startPoint x: 497, startPoint y: 191, endPoint x: 539, endPoint y: 190, distance: 42.3
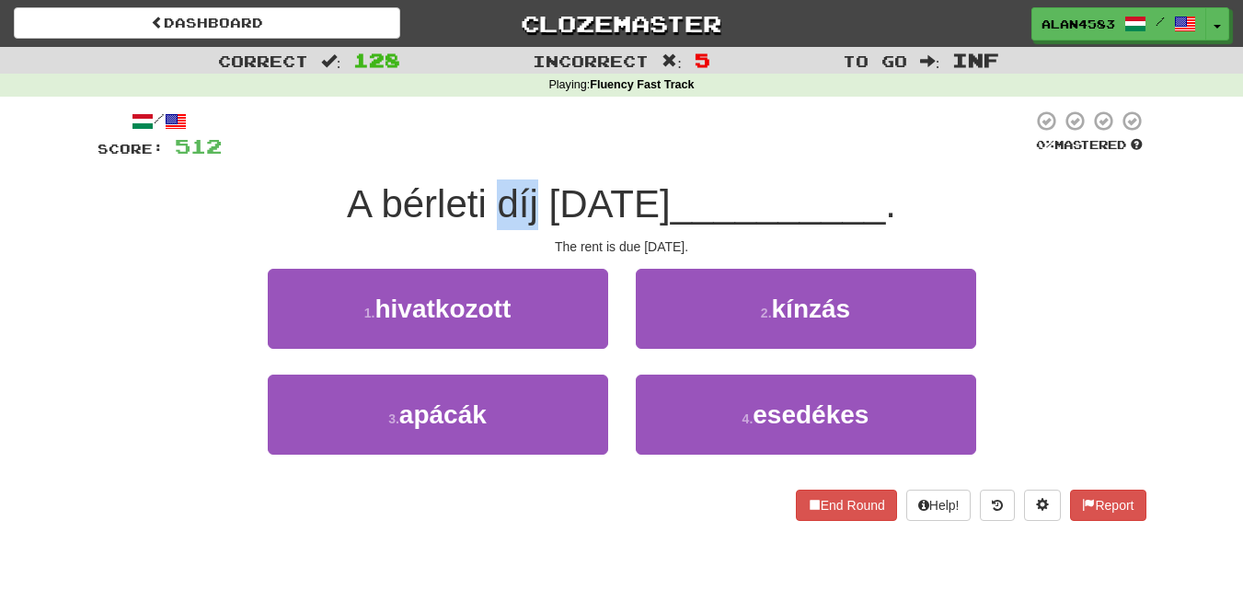
click at [539, 190] on span "A bérleti díj [DATE]" at bounding box center [509, 203] width 324 height 43
click at [527, 156] on div at bounding box center [527, 156] width 0 height 0
click at [603, 128] on div at bounding box center [627, 135] width 811 height 51
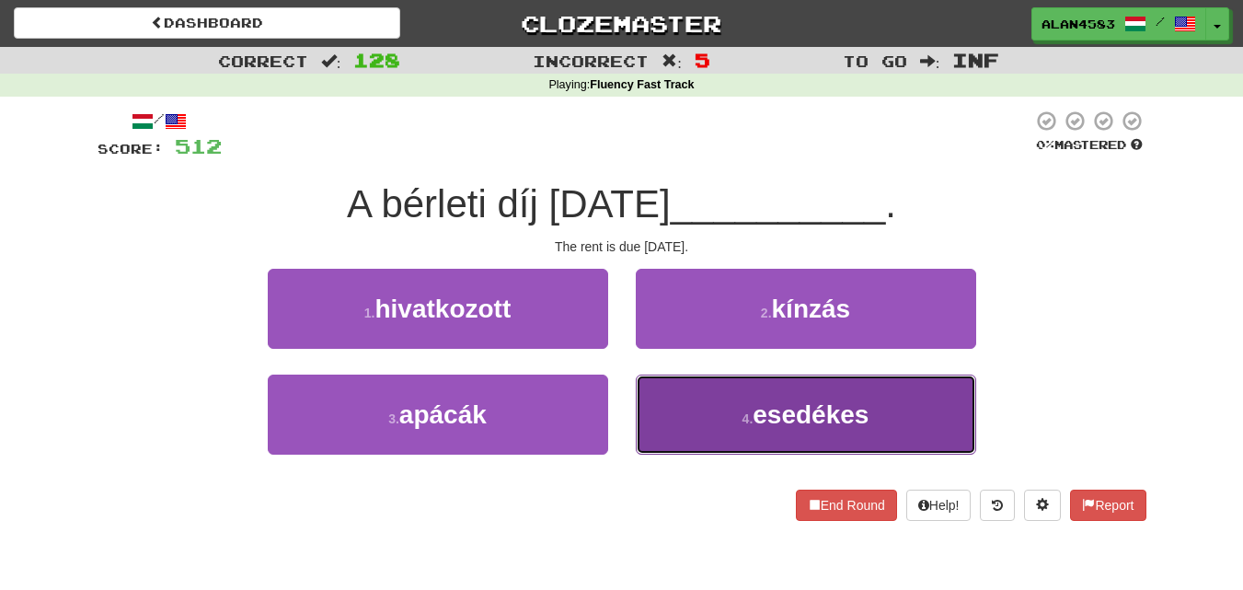
click at [742, 387] on button "4 . esedékes" at bounding box center [806, 415] width 340 height 80
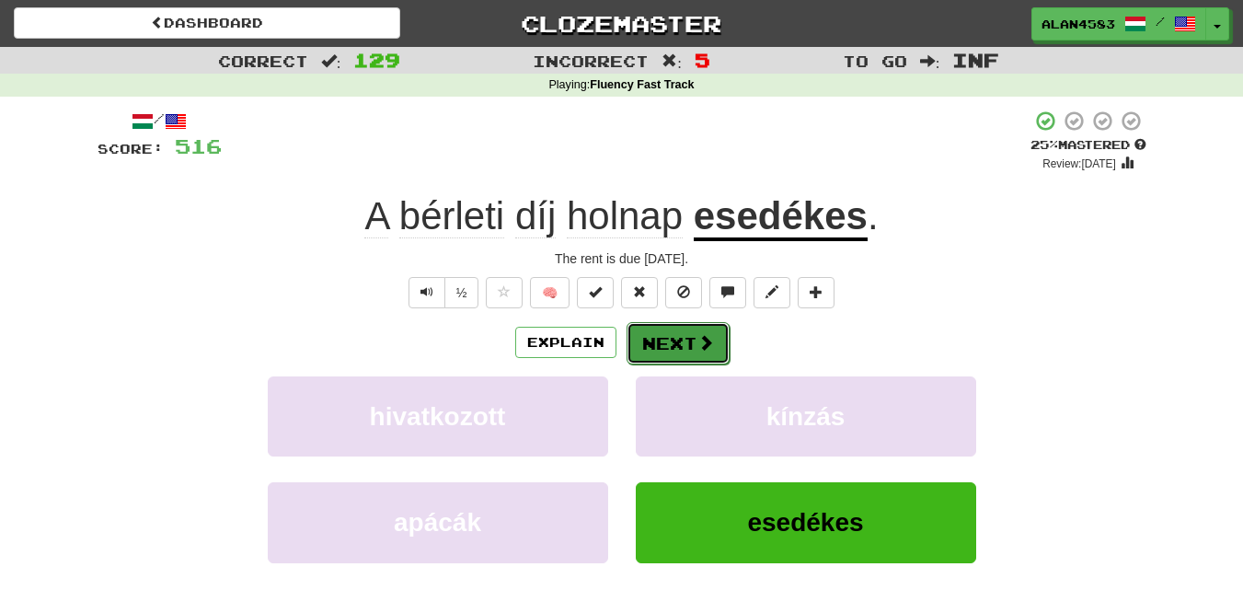
click at [688, 347] on button "Next" at bounding box center [678, 343] width 103 height 42
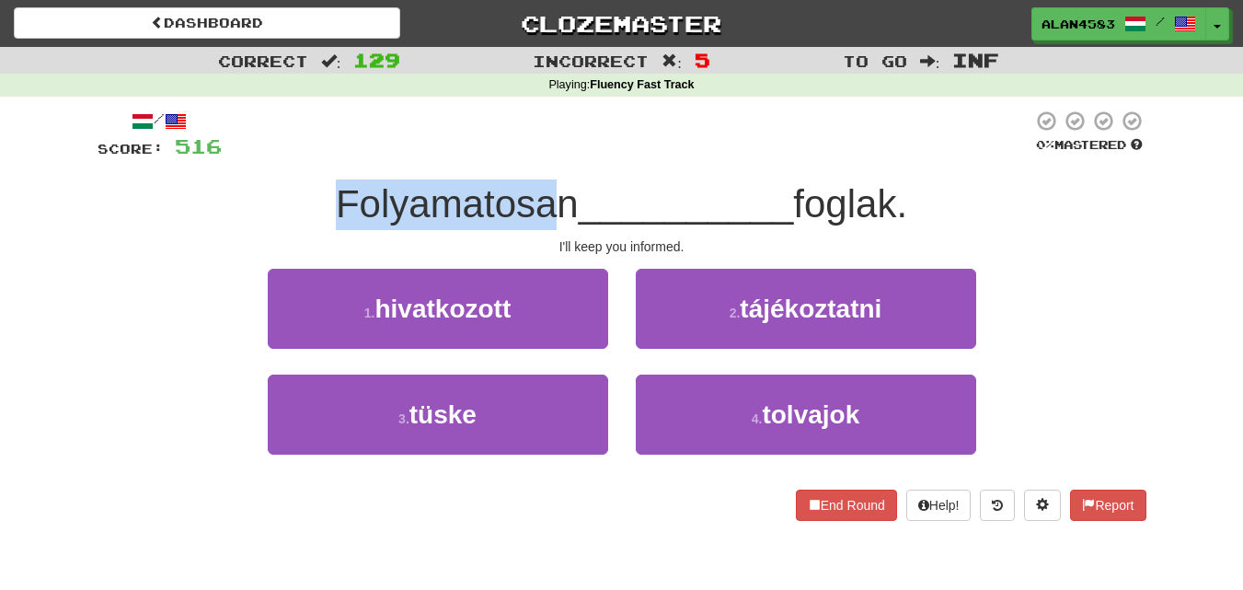
drag, startPoint x: 329, startPoint y: 201, endPoint x: 573, endPoint y: 195, distance: 244.8
click at [573, 195] on span "Folyamatosan" at bounding box center [457, 203] width 243 height 43
click at [561, 156] on div at bounding box center [561, 156] width 0 height 0
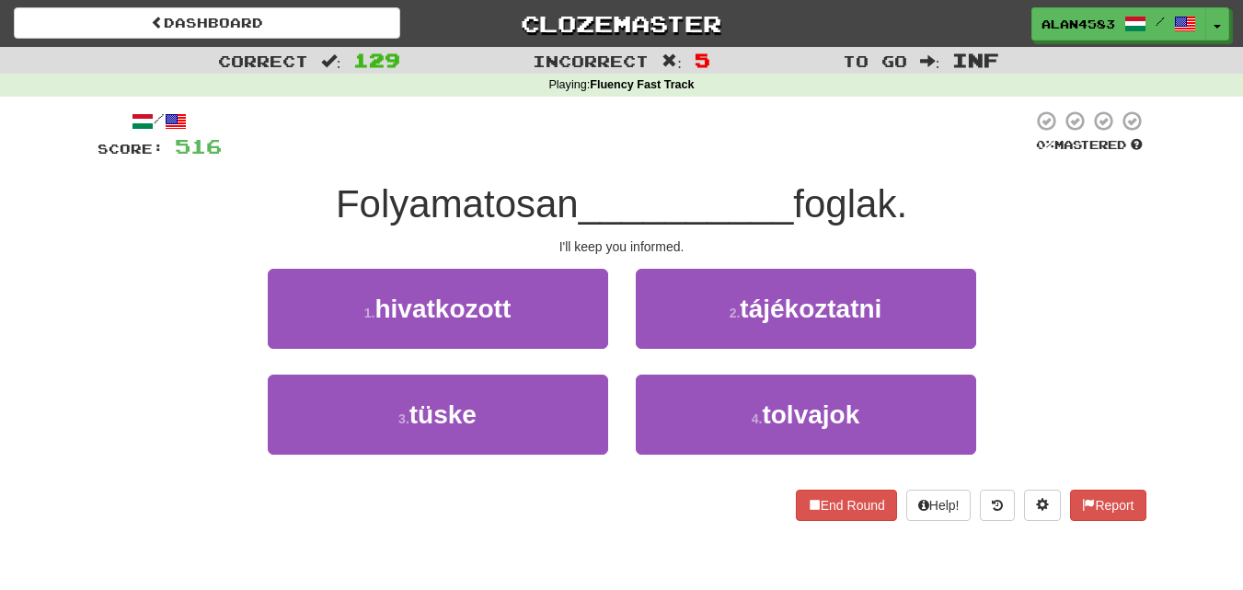
click at [694, 167] on div "/ Score: 516 0 % Mastered Folyamatosan __________ foglak. I'll keep you informe…" at bounding box center [622, 315] width 1049 height 411
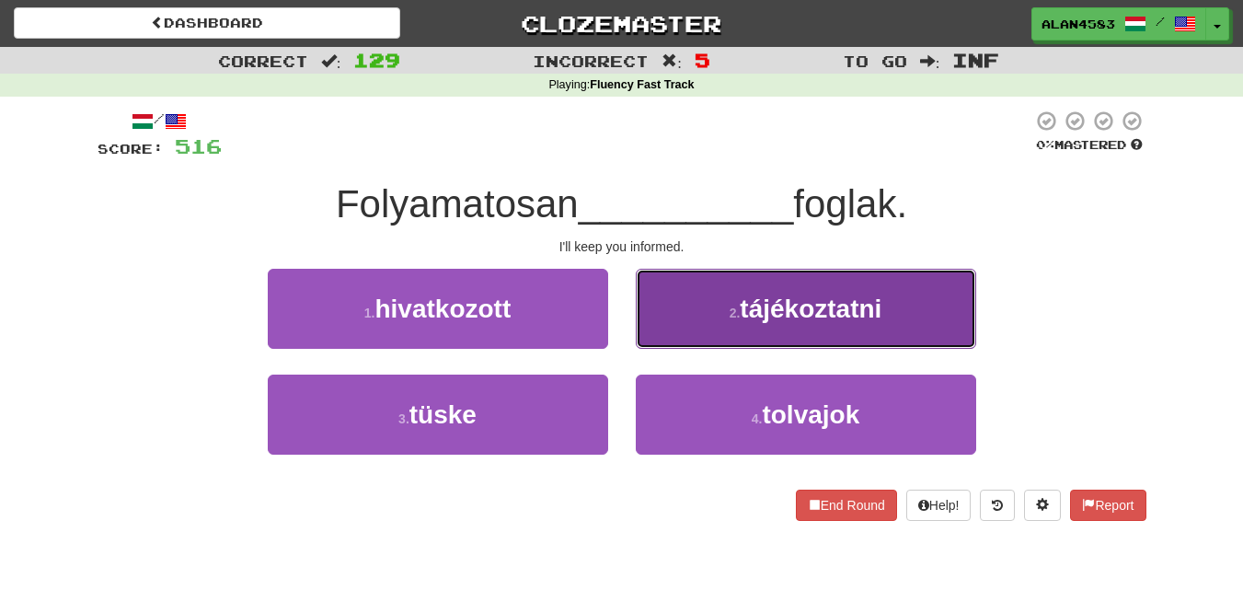
click at [716, 300] on button "2 . tájékoztatni" at bounding box center [806, 309] width 340 height 80
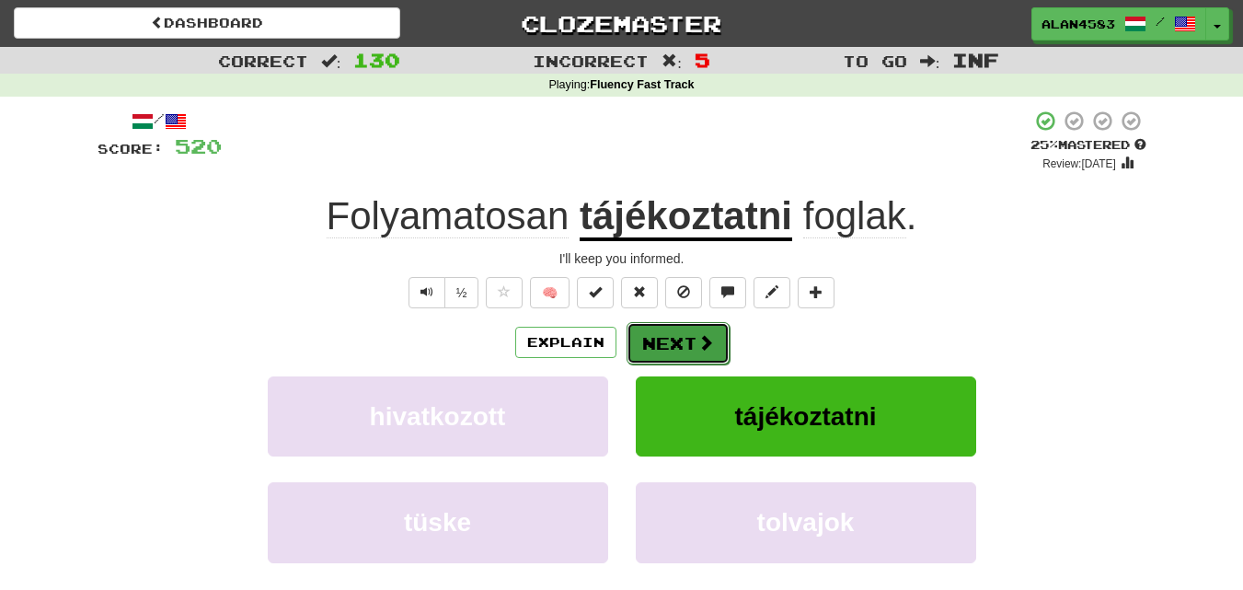
click at [670, 340] on button "Next" at bounding box center [678, 343] width 103 height 42
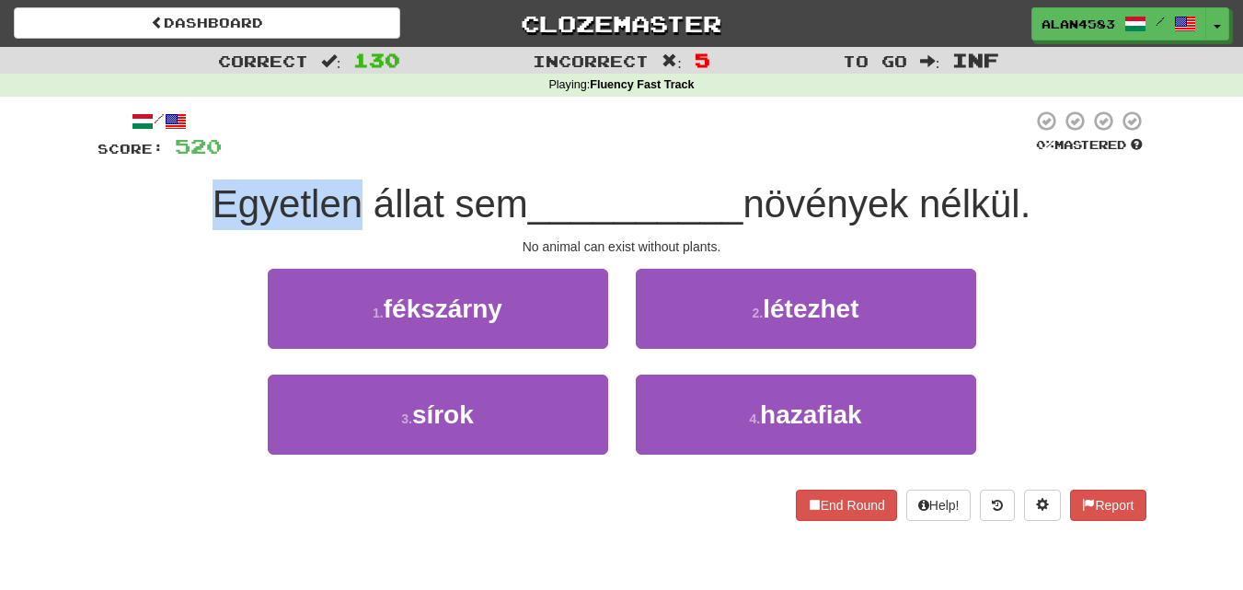
drag, startPoint x: 350, startPoint y: 206, endPoint x: 152, endPoint y: 178, distance: 199.9
click at [152, 178] on div "/ Score: 520 0 % Mastered Egyetlen állat sem __________ növények nélkül. No ani…" at bounding box center [622, 315] width 1049 height 411
click at [140, 156] on div at bounding box center [140, 156] width 0 height 0
click at [366, 129] on div at bounding box center [627, 135] width 811 height 51
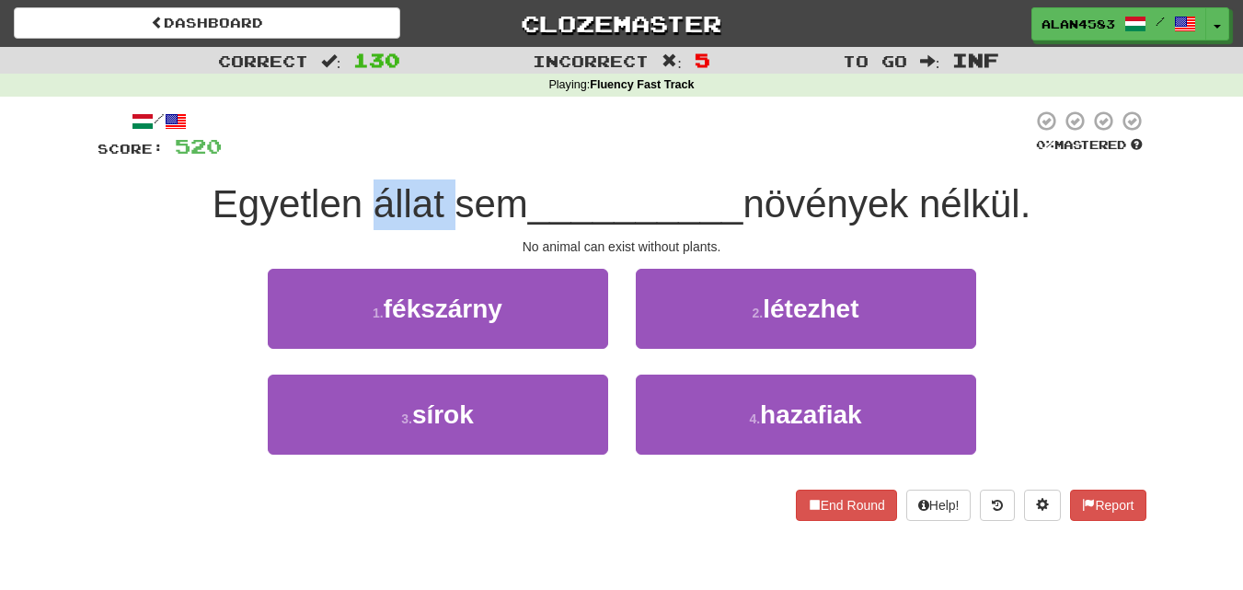
drag, startPoint x: 360, startPoint y: 219, endPoint x: 444, endPoint y: 206, distance: 84.7
click at [444, 206] on span "Egyetlen állat sem" at bounding box center [371, 203] width 316 height 43
click at [432, 226] on div at bounding box center [432, 226] width 0 height 0
click at [543, 132] on div at bounding box center [627, 135] width 811 height 51
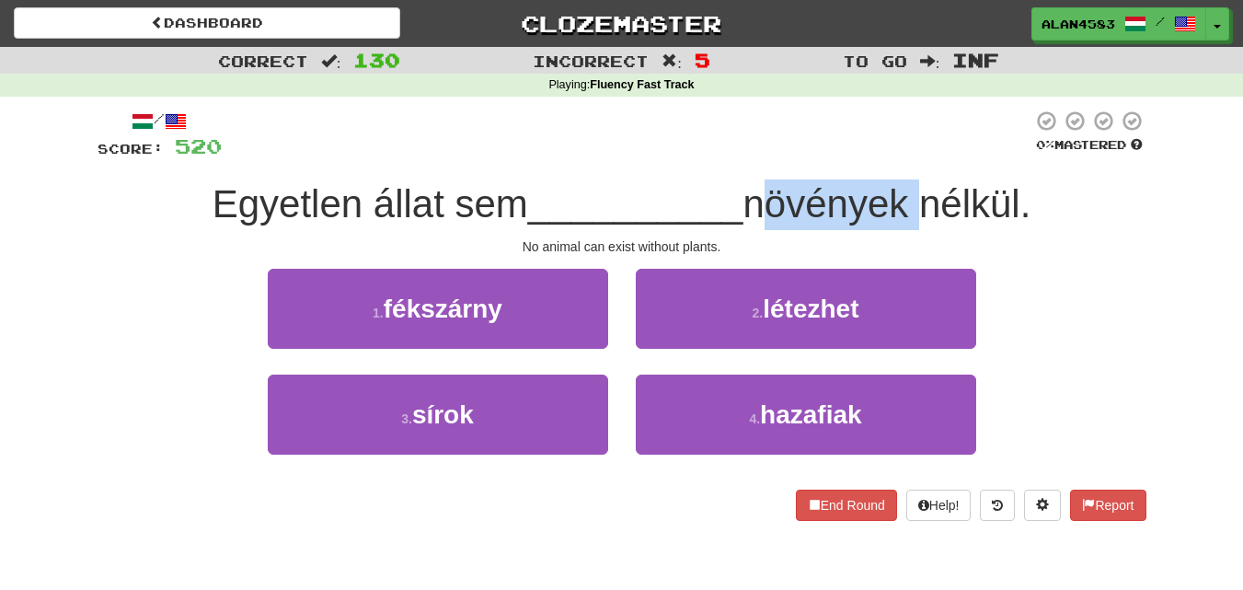
drag, startPoint x: 919, startPoint y: 191, endPoint x: 759, endPoint y: 195, distance: 160.2
click at [759, 195] on span "növények nélkül." at bounding box center [887, 203] width 288 height 43
click at [747, 156] on div at bounding box center [747, 156] width 0 height 0
click at [789, 150] on div at bounding box center [627, 135] width 811 height 51
drag, startPoint x: 761, startPoint y: 206, endPoint x: 919, endPoint y: 200, distance: 158.4
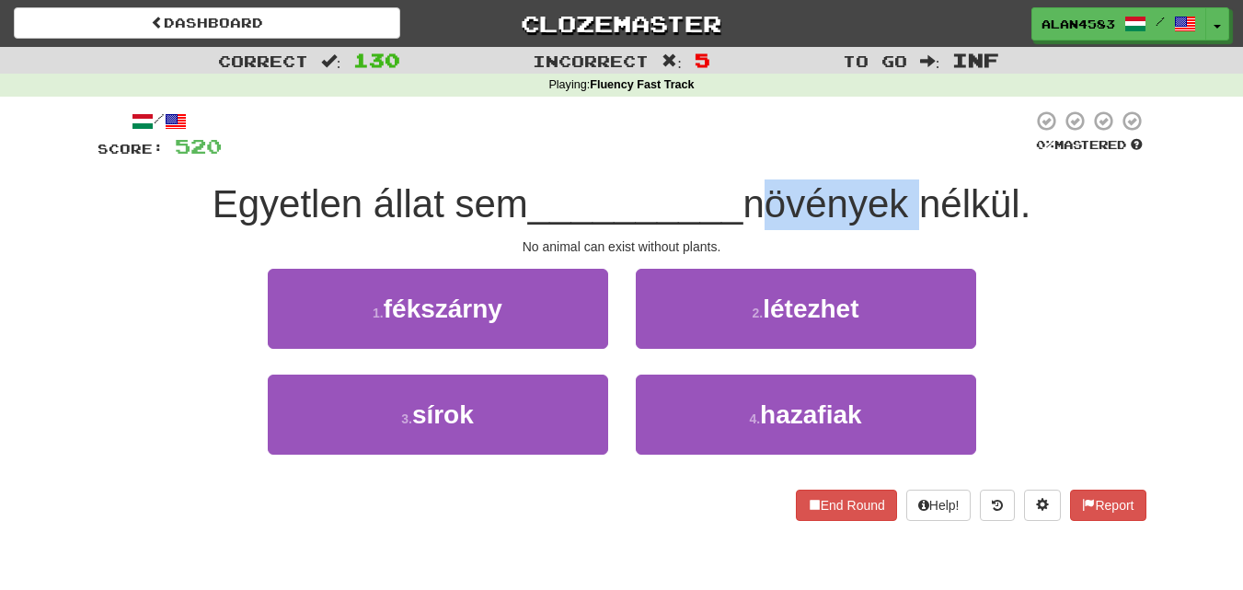
click at [919, 200] on span "növények nélkül." at bounding box center [887, 203] width 288 height 43
click at [907, 156] on div at bounding box center [907, 156] width 0 height 0
click at [922, 143] on div at bounding box center [627, 135] width 811 height 51
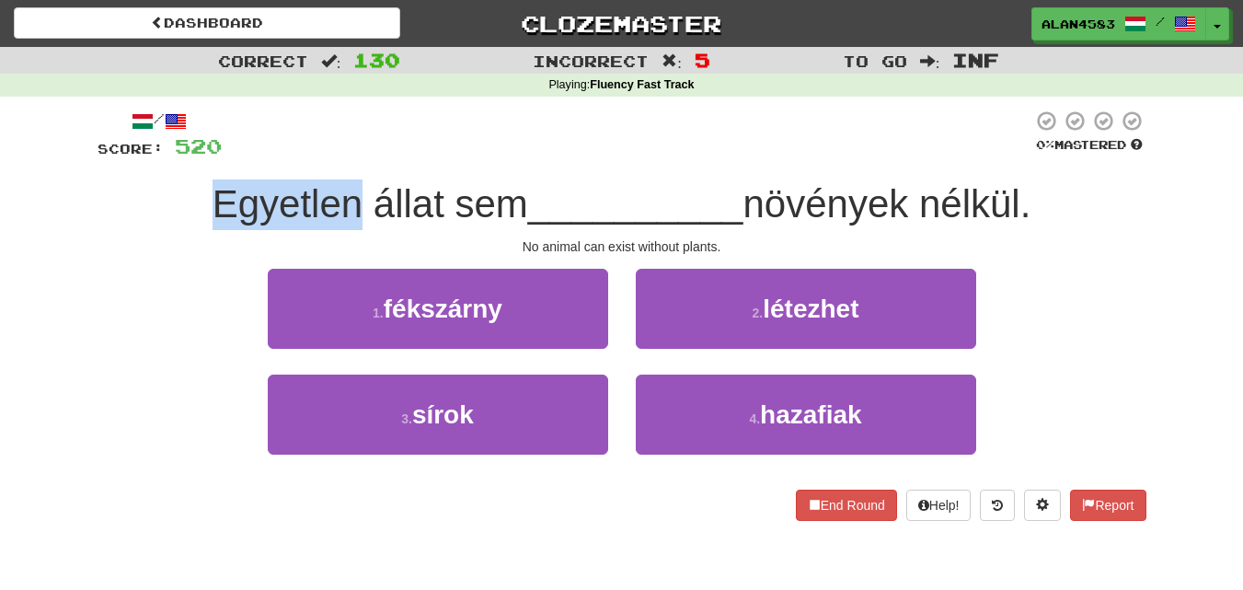
drag, startPoint x: 344, startPoint y: 192, endPoint x: 184, endPoint y: 194, distance: 160.1
click at [184, 194] on div "Egyetlen állat sem __________ növények nélkül." at bounding box center [622, 204] width 1049 height 51
click at [172, 156] on div at bounding box center [172, 156] width 0 height 0
click at [106, 179] on div "Egyetlen állat sem __________ növények nélkül." at bounding box center [622, 204] width 1049 height 51
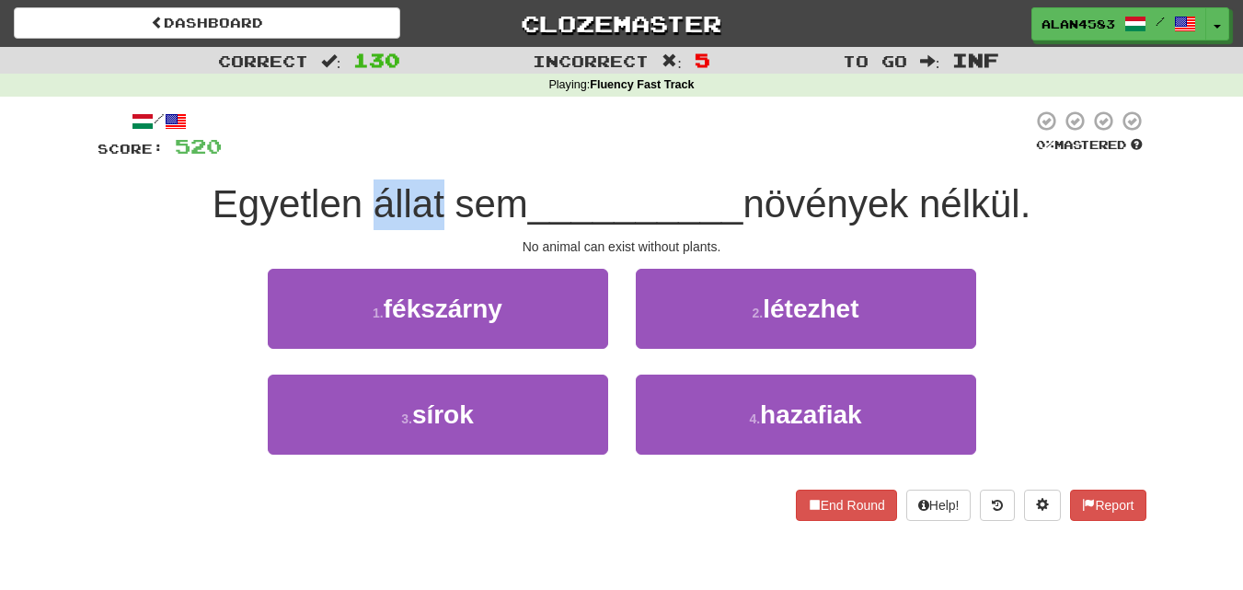
drag, startPoint x: 435, startPoint y: 186, endPoint x: 366, endPoint y: 186, distance: 69.0
click at [366, 186] on span "Egyetlen állat sem" at bounding box center [371, 203] width 316 height 43
click at [354, 156] on div at bounding box center [354, 156] width 0 height 0
click at [453, 116] on div at bounding box center [627, 135] width 811 height 51
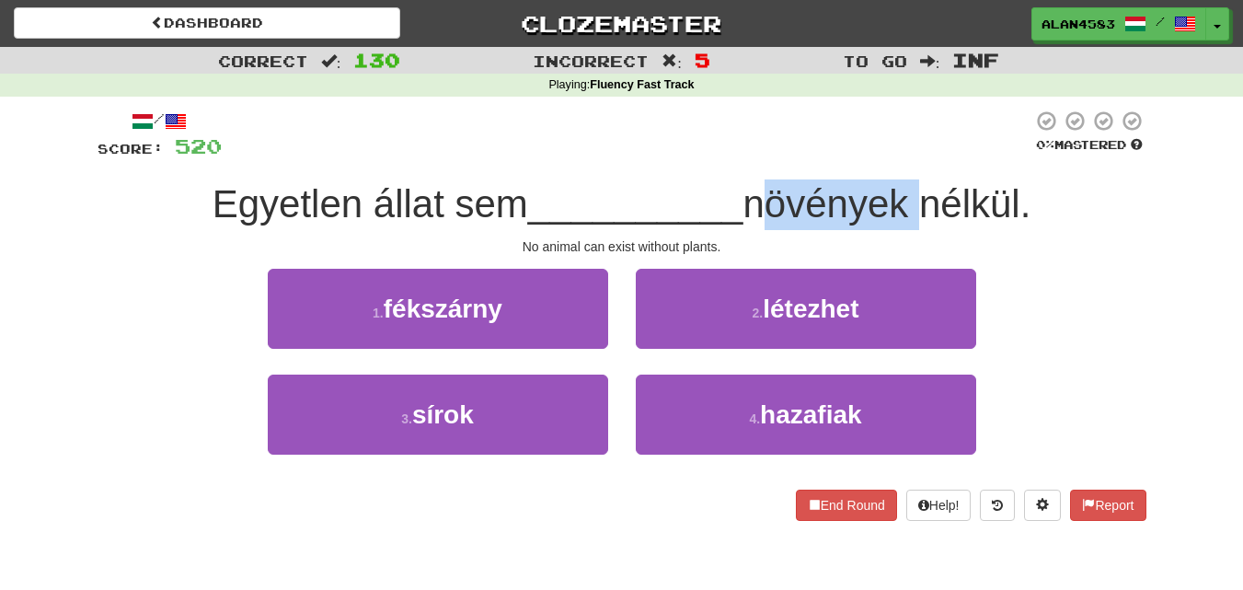
drag, startPoint x: 755, startPoint y: 217, endPoint x: 916, endPoint y: 211, distance: 161.2
click at [916, 211] on span "növények nélkül." at bounding box center [887, 203] width 288 height 43
click at [904, 226] on div at bounding box center [904, 226] width 0 height 0
click at [938, 129] on div at bounding box center [627, 135] width 811 height 51
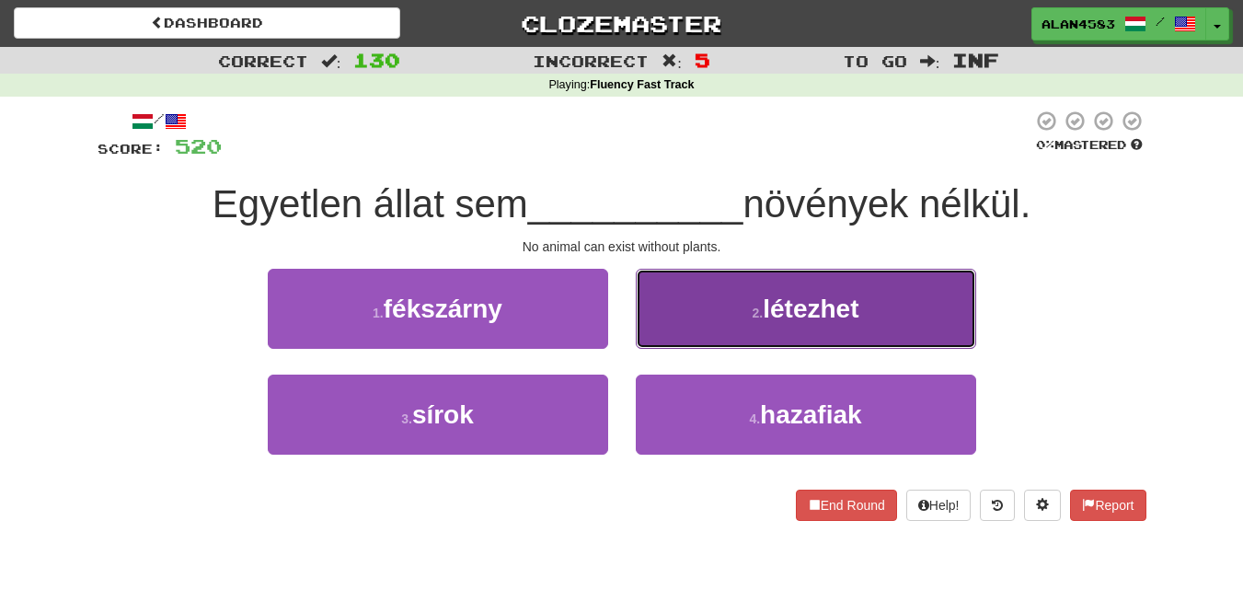
click at [636, 327] on button "2 . létezhet" at bounding box center [806, 309] width 340 height 80
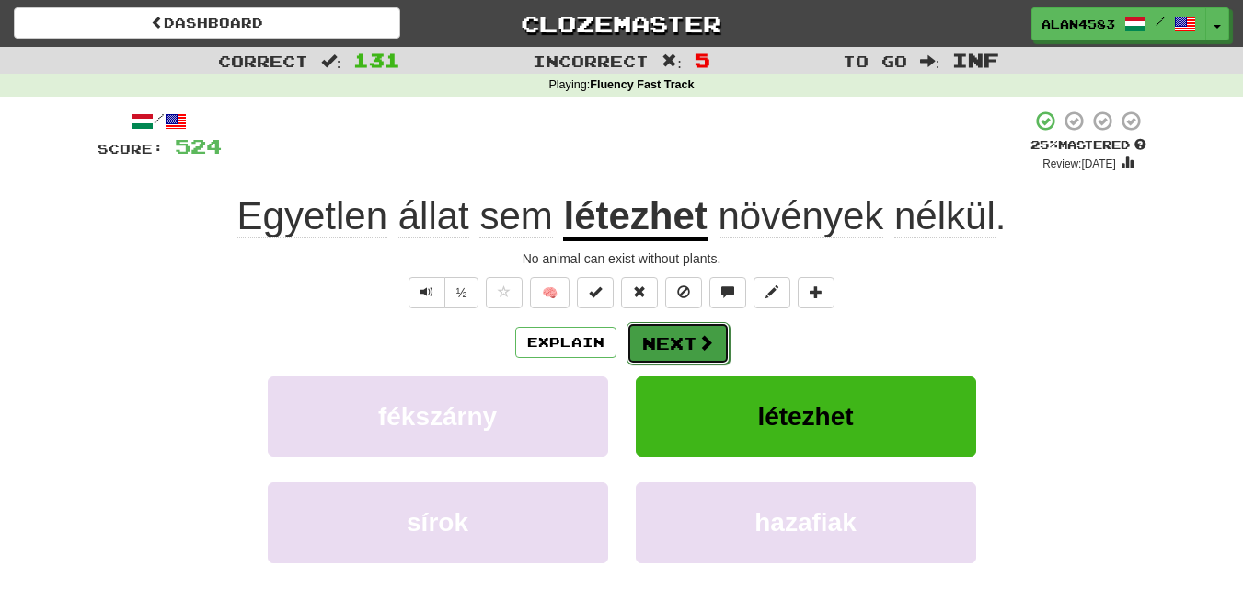
click at [679, 341] on button "Next" at bounding box center [678, 343] width 103 height 42
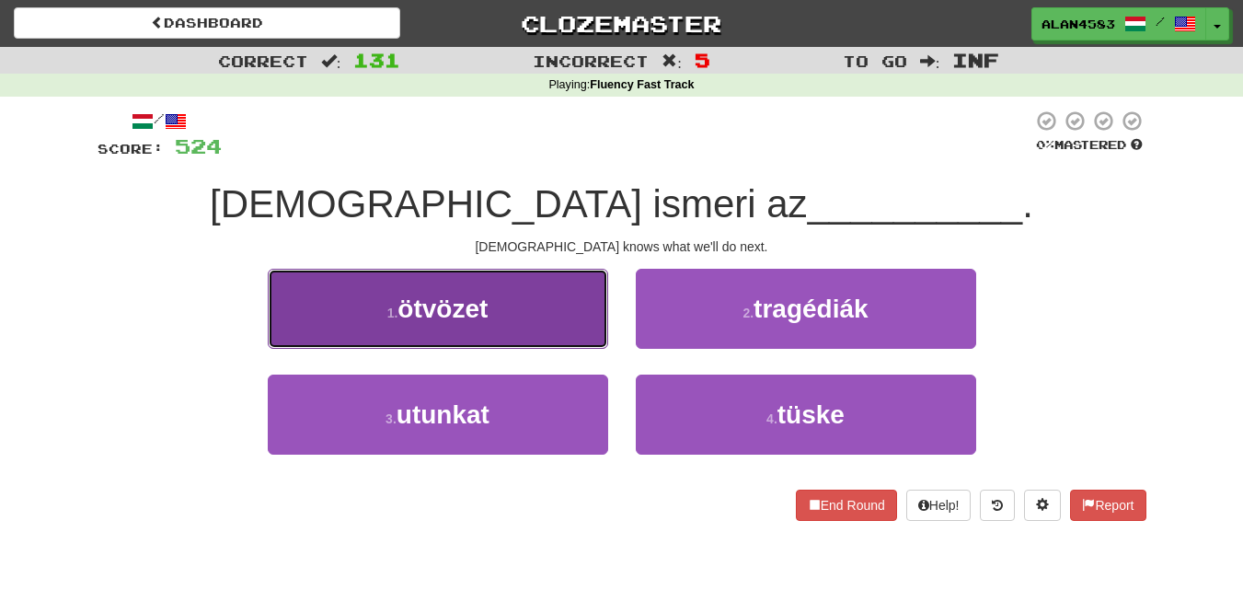
click at [332, 271] on button "1 . ötvözet" at bounding box center [438, 309] width 340 height 80
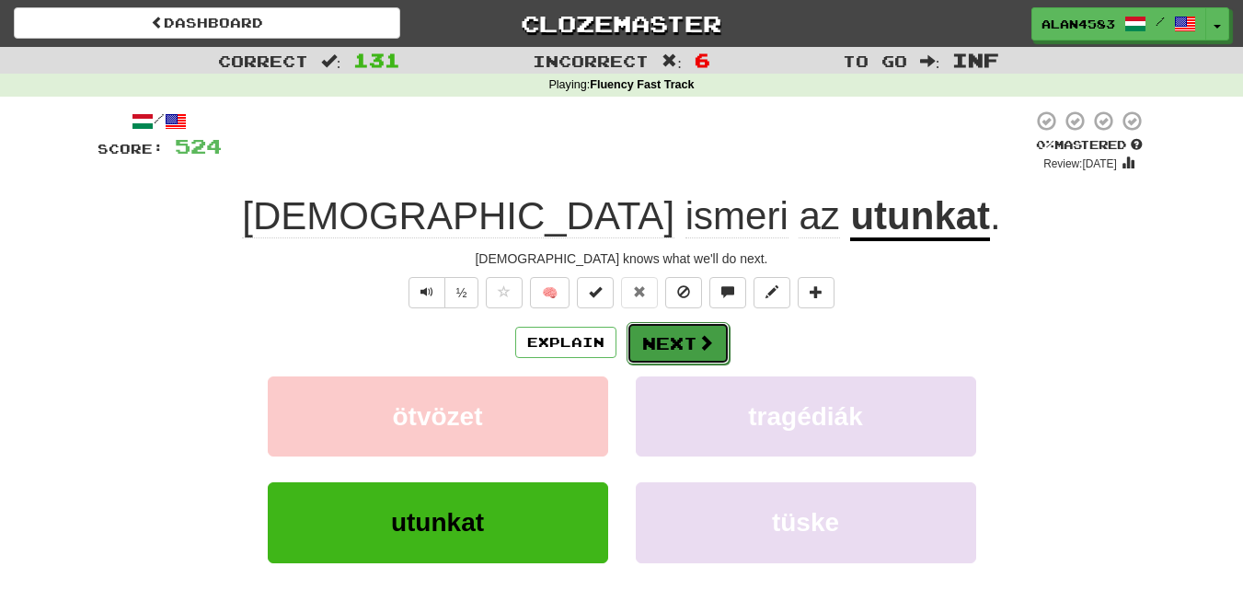
click at [653, 346] on button "Next" at bounding box center [678, 343] width 103 height 42
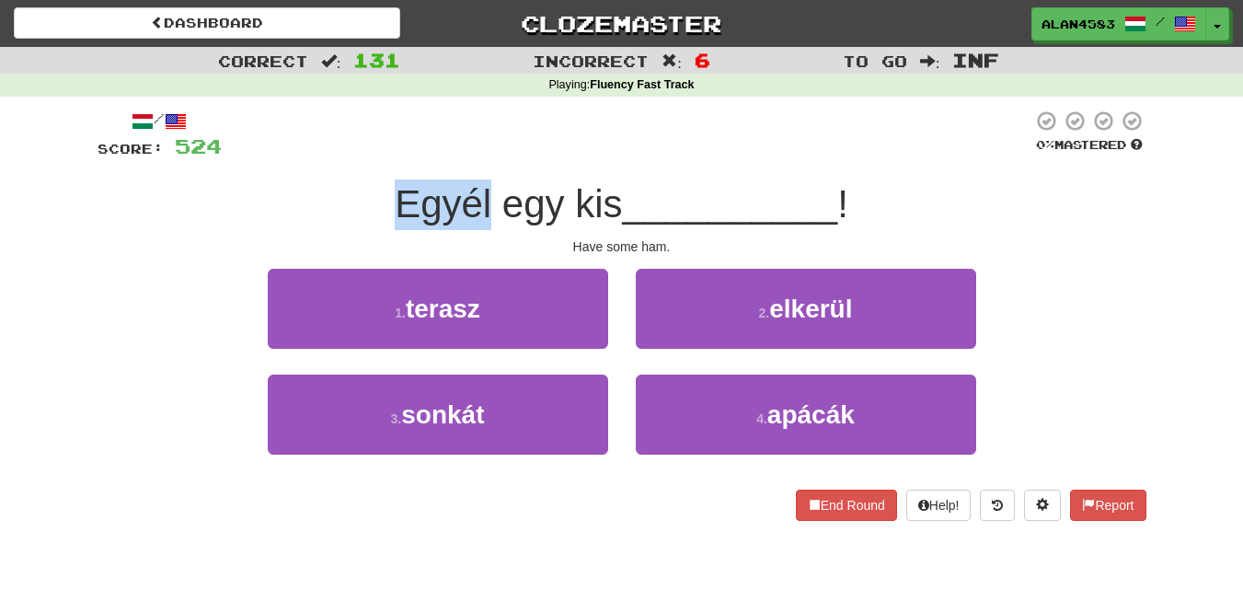
drag, startPoint x: 486, startPoint y: 185, endPoint x: 378, endPoint y: 184, distance: 107.7
click at [378, 184] on div "Egyél egy kis __________ !" at bounding box center [622, 204] width 1049 height 51
click at [366, 156] on div at bounding box center [366, 156] width 0 height 0
click at [243, 177] on div "/ Score: 524 0 % Mastered Egyél egy kis __________ ! Have some ham. 1 . terasz …" at bounding box center [622, 315] width 1049 height 411
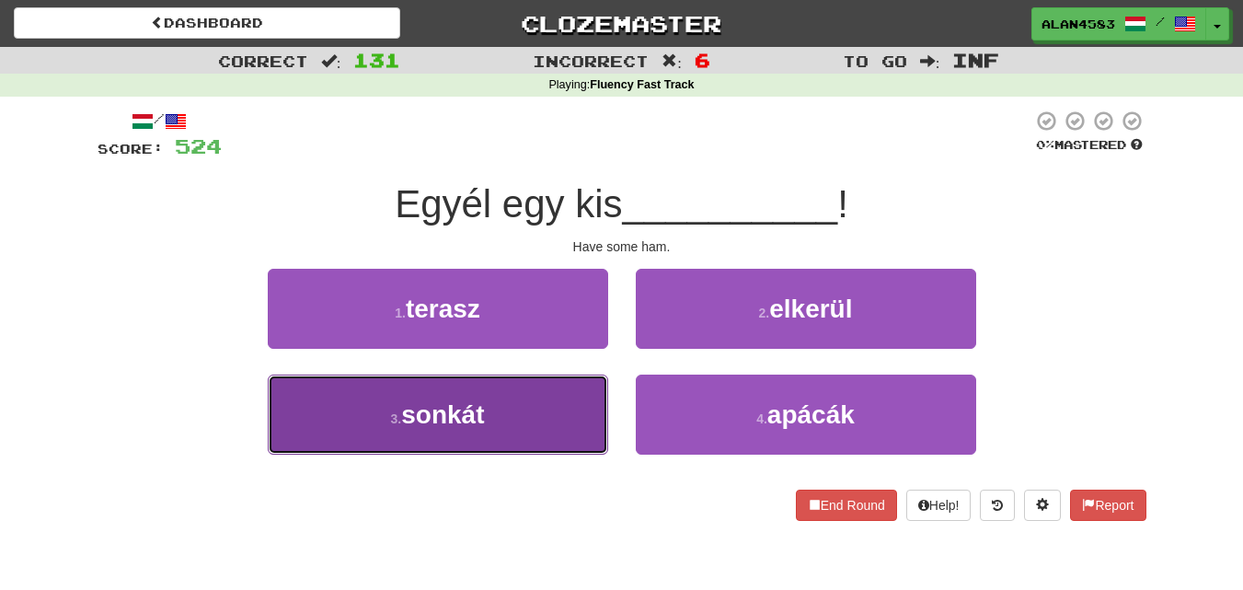
click at [450, 408] on span "sonkát" at bounding box center [442, 414] width 83 height 29
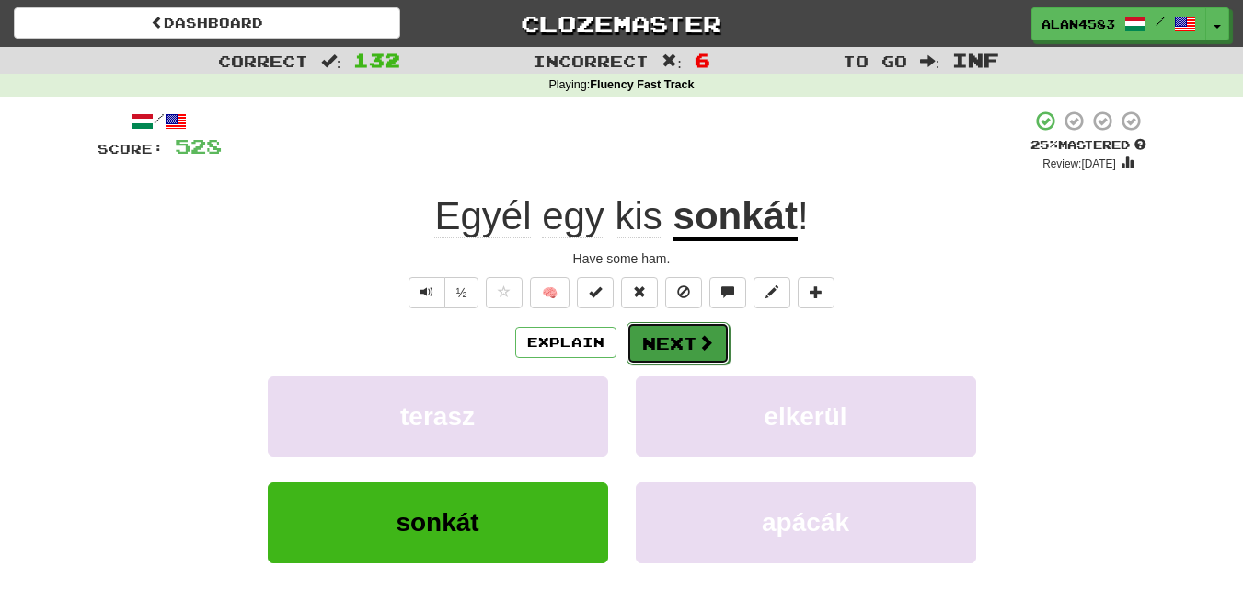
click at [663, 342] on button "Next" at bounding box center [678, 343] width 103 height 42
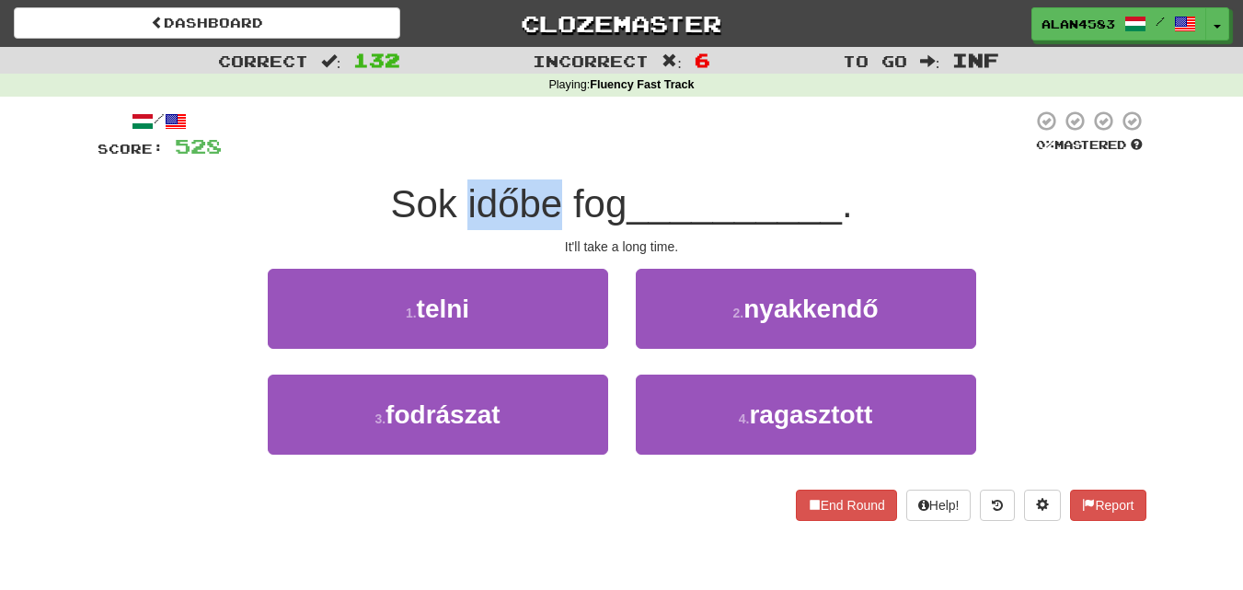
drag, startPoint x: 550, startPoint y: 196, endPoint x: 464, endPoint y: 195, distance: 86.5
click at [464, 195] on span "Sok időbe fog" at bounding box center [508, 203] width 236 height 43
click at [452, 156] on div at bounding box center [452, 156] width 0 height 0
click at [552, 138] on div at bounding box center [627, 135] width 811 height 51
click at [133, 227] on div "Sok időbe fog __________ ." at bounding box center [622, 204] width 1049 height 51
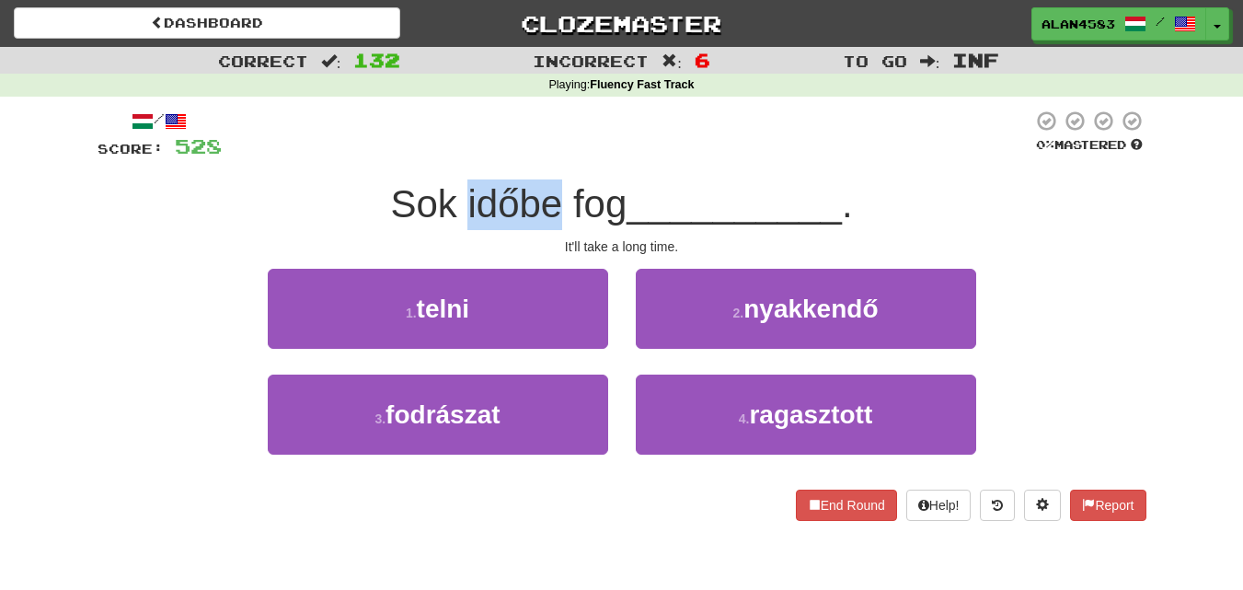
drag, startPoint x: 466, startPoint y: 207, endPoint x: 557, endPoint y: 194, distance: 92.0
click at [557, 194] on span "Sok időbe fog" at bounding box center [508, 203] width 236 height 43
click at [545, 156] on div at bounding box center [545, 156] width 0 height 0
click at [607, 120] on div at bounding box center [627, 135] width 811 height 51
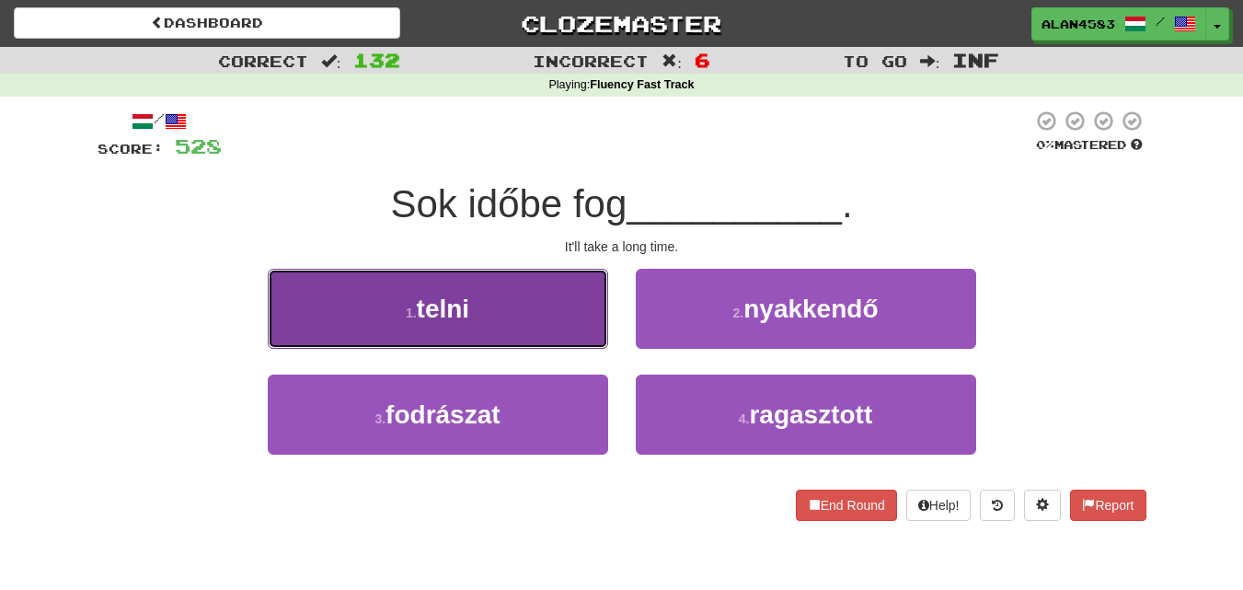
click at [436, 330] on button "1 . telni" at bounding box center [438, 309] width 340 height 80
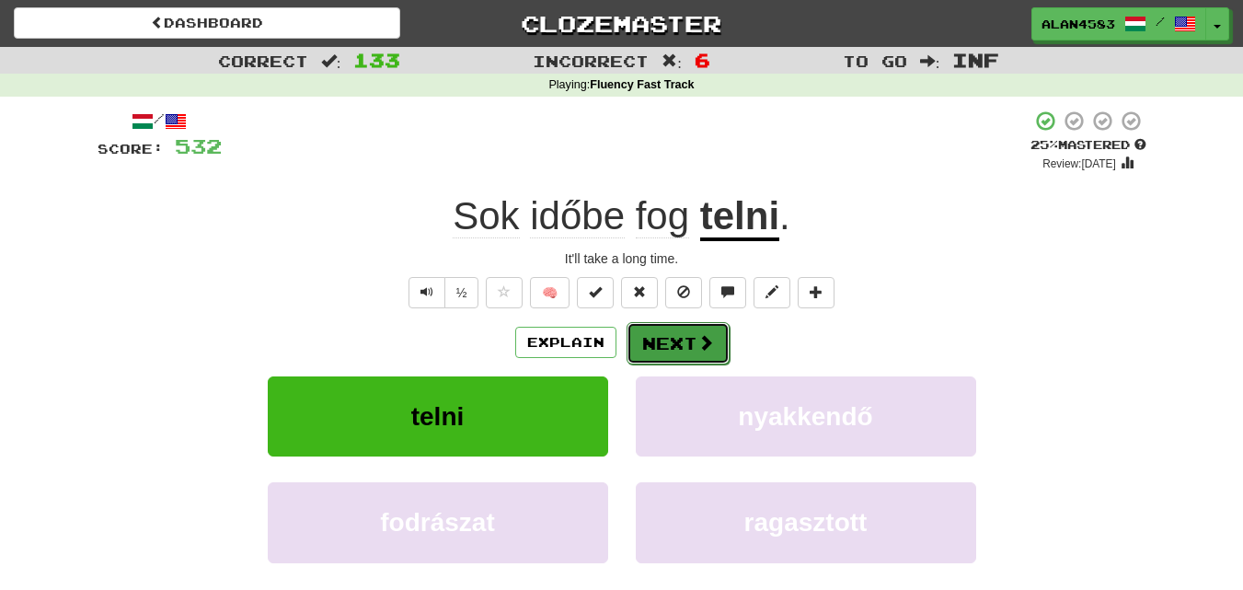
click at [654, 342] on button "Next" at bounding box center [678, 343] width 103 height 42
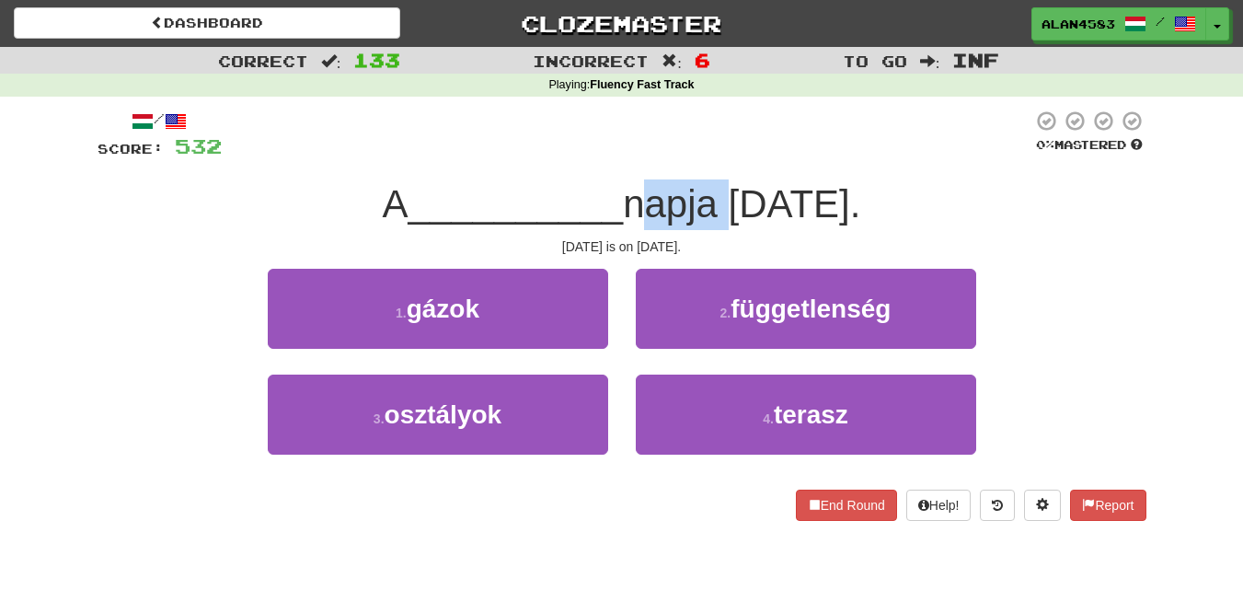
drag, startPoint x: 579, startPoint y: 201, endPoint x: 674, endPoint y: 186, distance: 95.9
click at [674, 186] on span "napja [DATE]." at bounding box center [741, 203] width 237 height 43
click at [662, 156] on div at bounding box center [662, 156] width 0 height 0
click at [705, 113] on div at bounding box center [627, 135] width 811 height 51
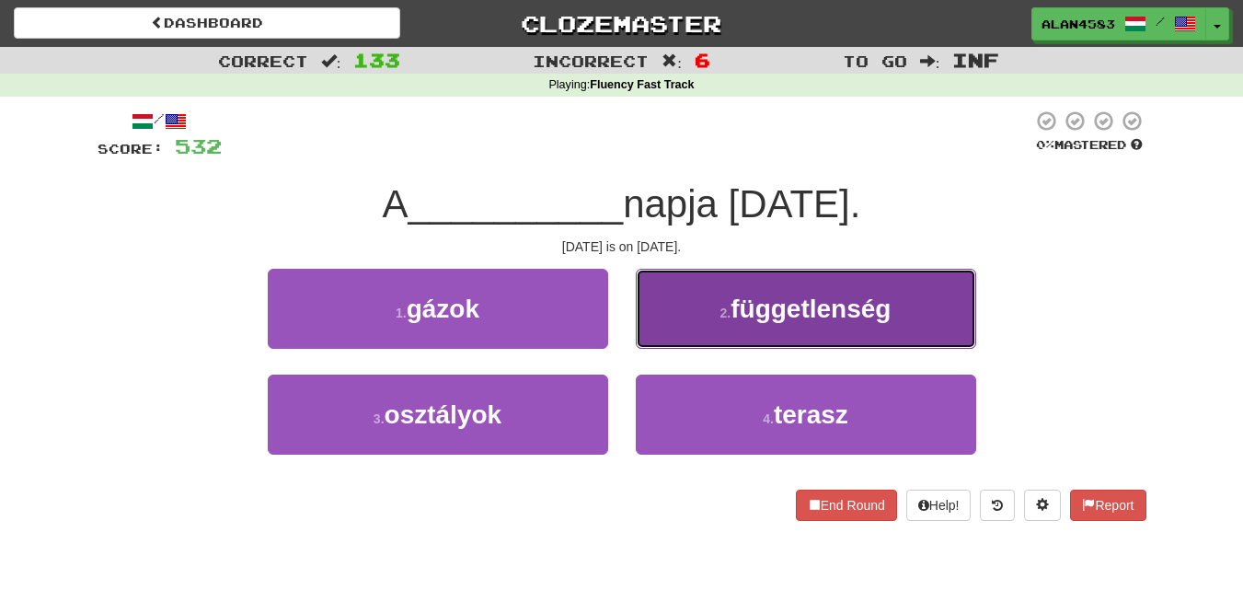
click at [777, 336] on button "2 . függetlenség" at bounding box center [806, 309] width 340 height 80
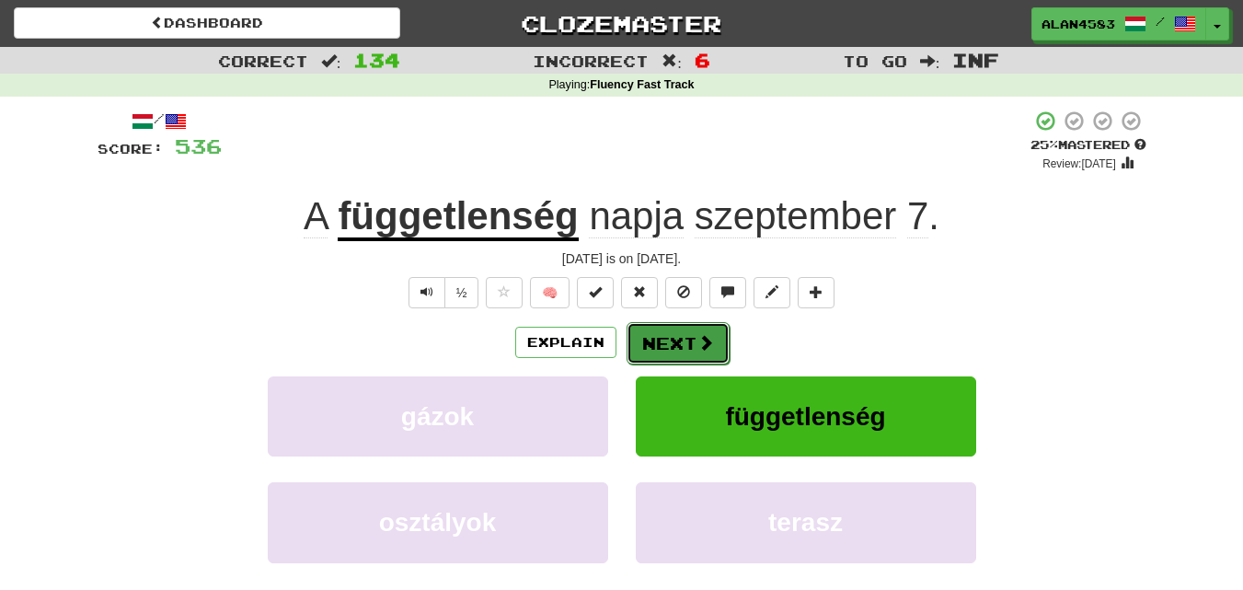
click at [717, 335] on button "Next" at bounding box center [678, 343] width 103 height 42
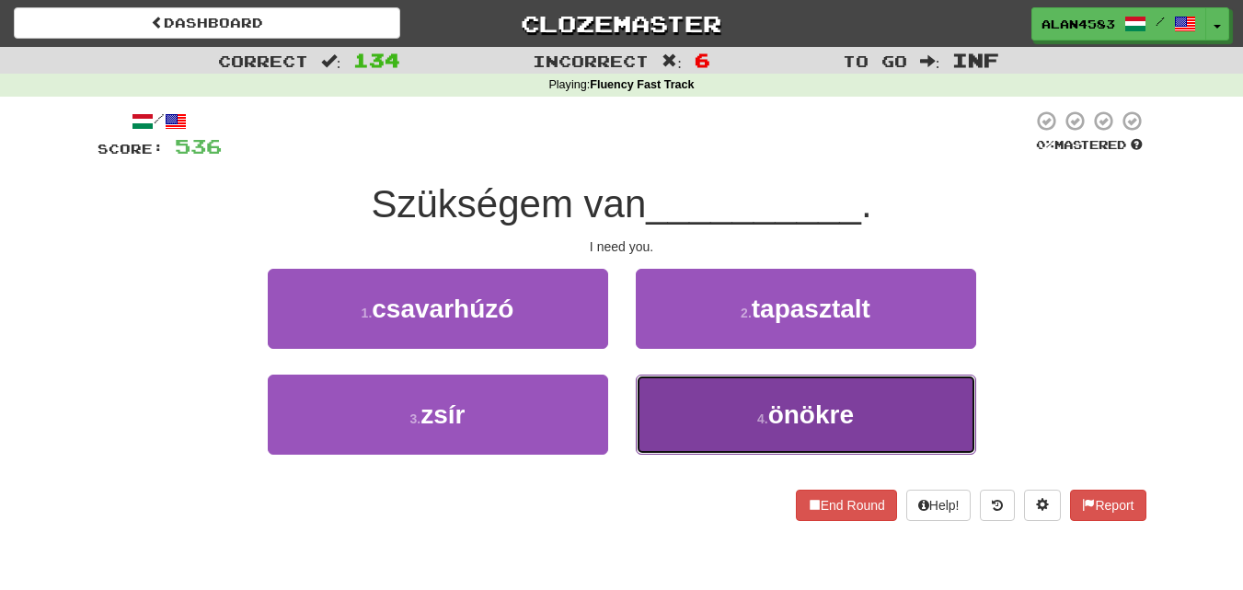
click at [706, 431] on button "4 . önökre" at bounding box center [806, 415] width 340 height 80
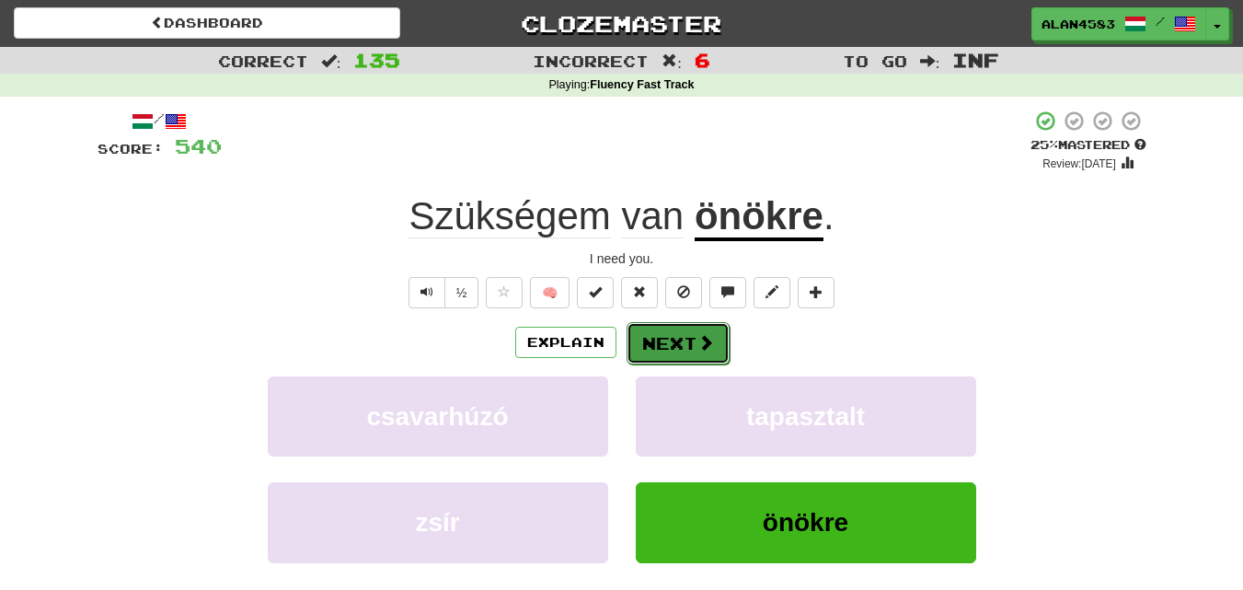
click at [686, 352] on button "Next" at bounding box center [678, 343] width 103 height 42
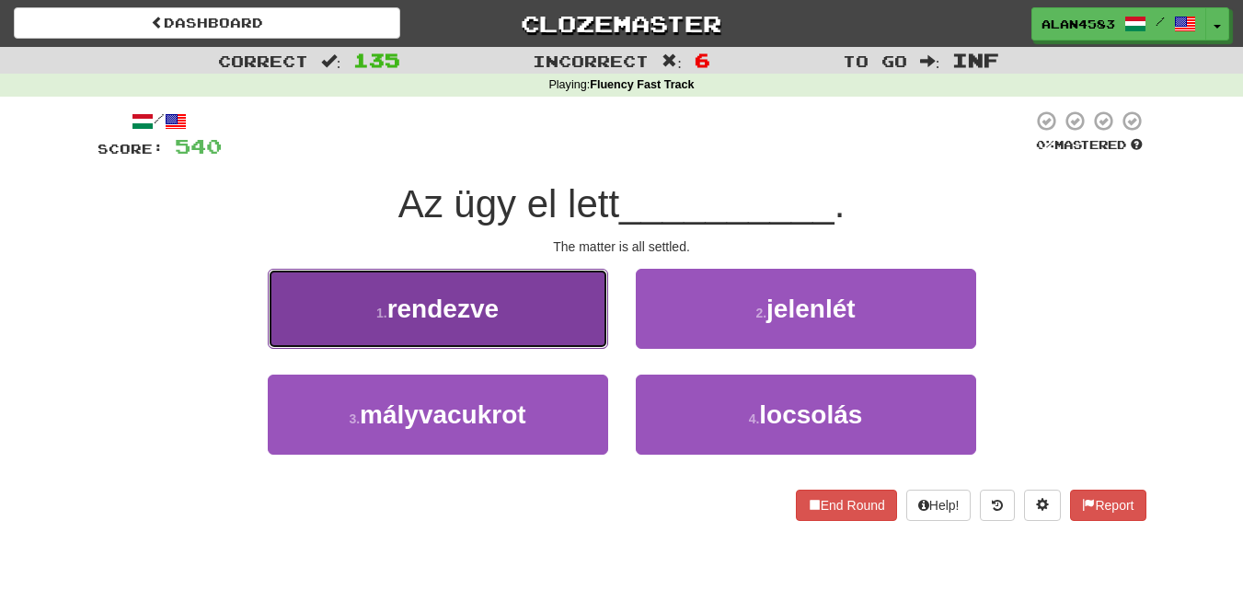
click at [410, 294] on span "rendezve" at bounding box center [442, 308] width 111 height 29
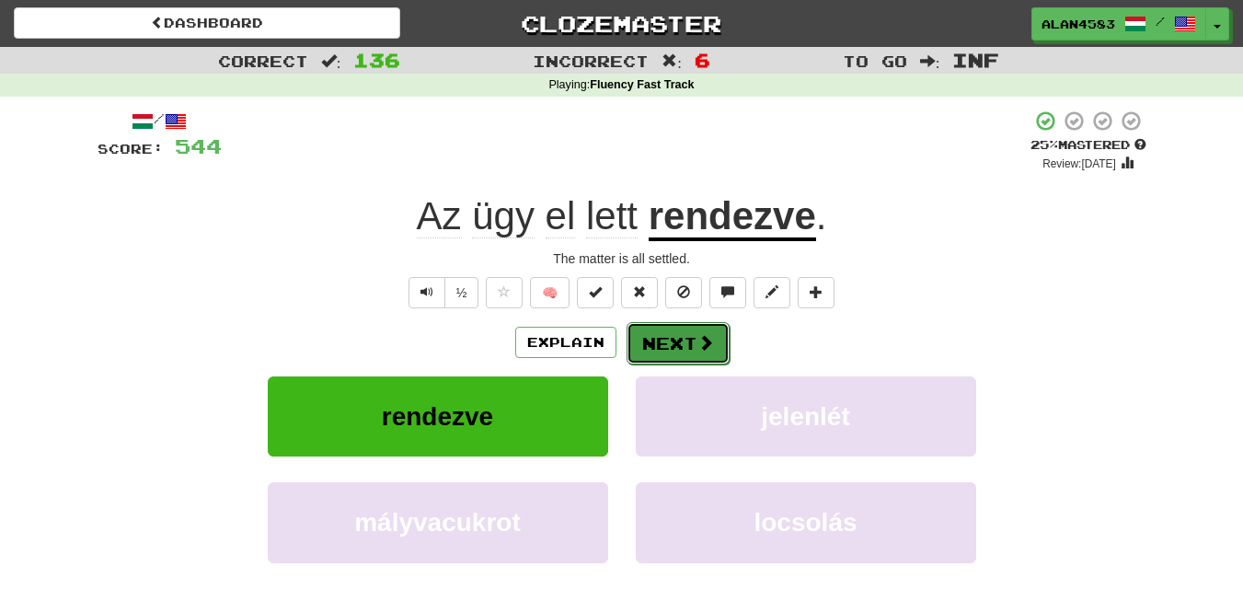
click at [640, 338] on button "Next" at bounding box center [678, 343] width 103 height 42
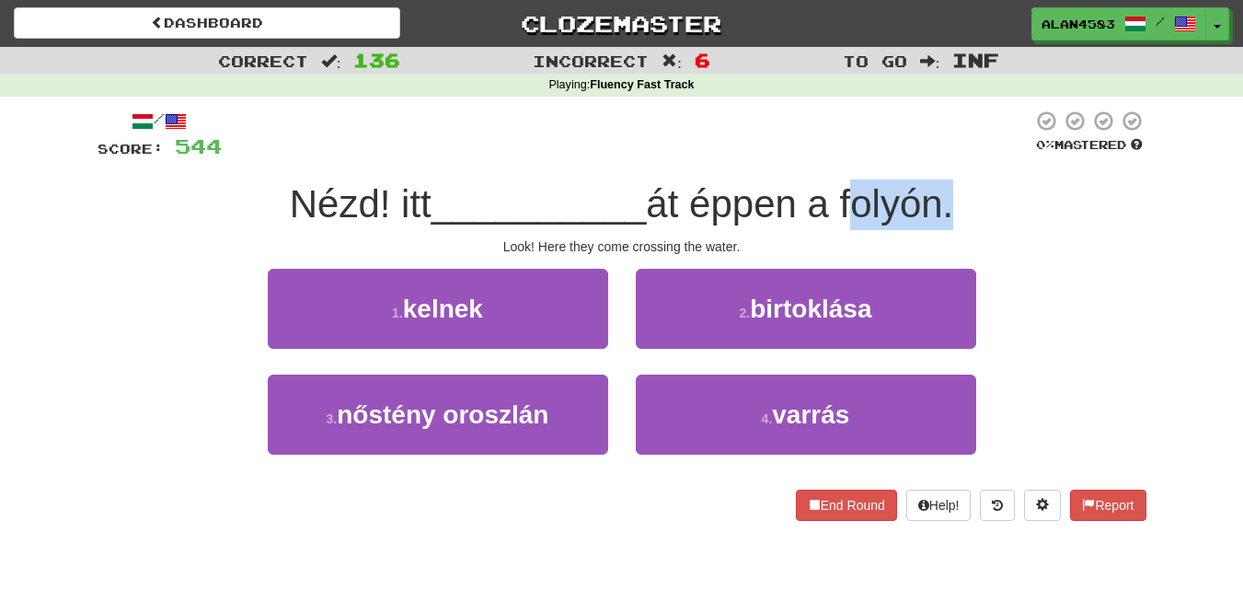
drag, startPoint x: 851, startPoint y: 199, endPoint x: 948, endPoint y: 193, distance: 96.8
click at [948, 193] on span "át éppen a folyón." at bounding box center [799, 203] width 307 height 43
click at [936, 156] on div at bounding box center [936, 156] width 0 height 0
click at [983, 133] on div at bounding box center [627, 135] width 811 height 51
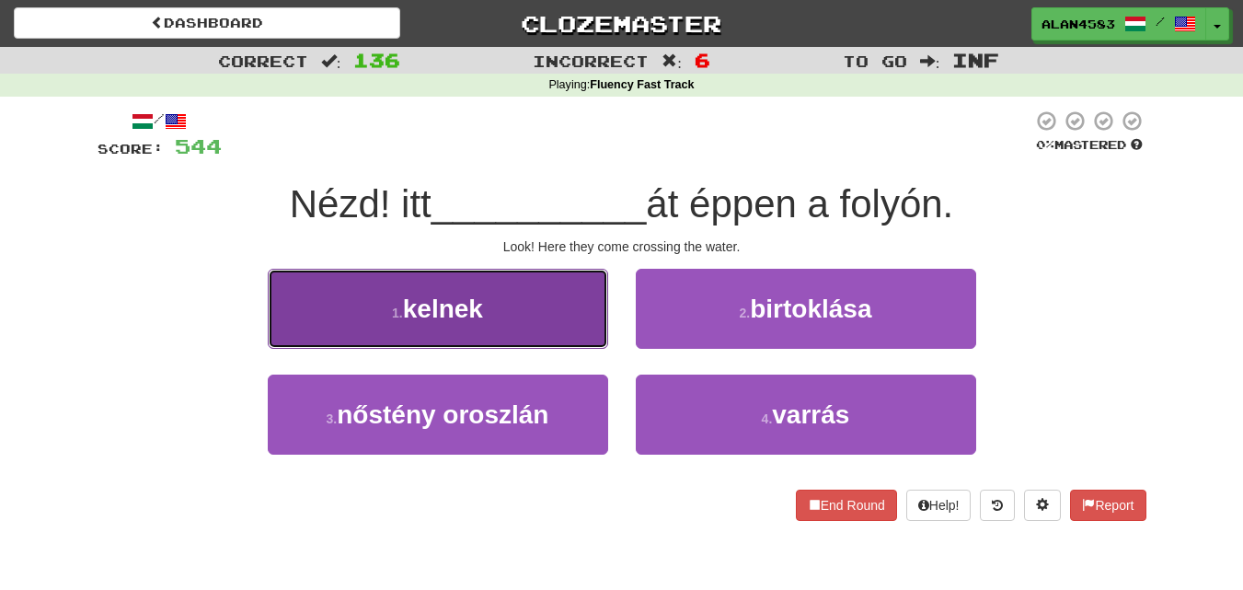
click at [369, 319] on button "1 . kelnek" at bounding box center [438, 309] width 340 height 80
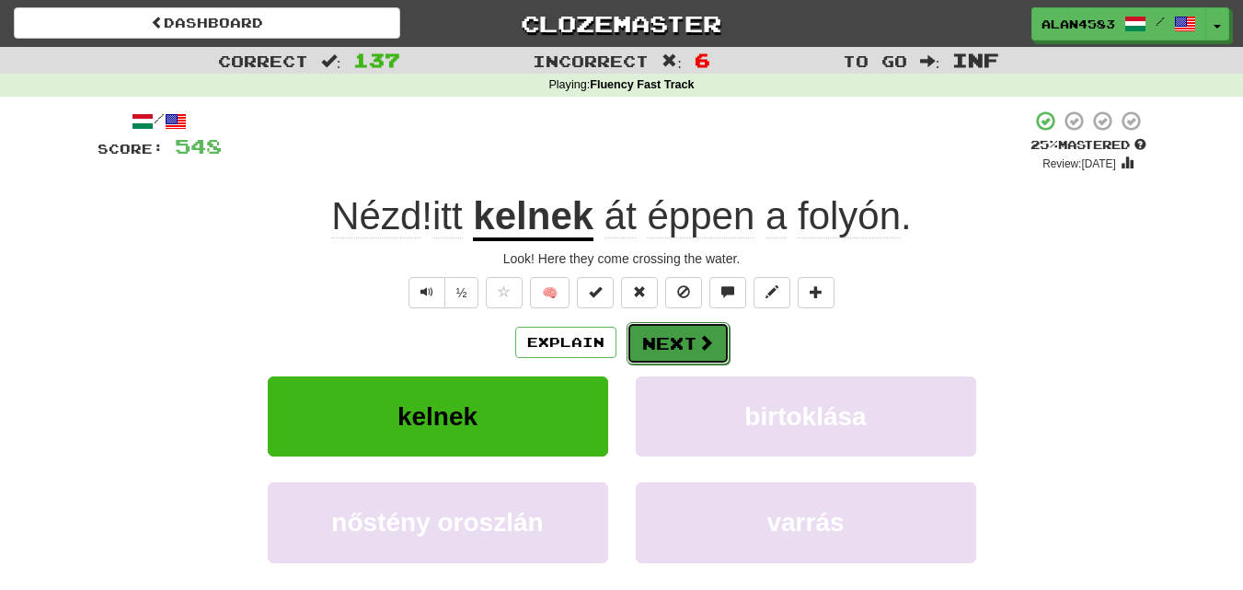
click at [680, 343] on button "Next" at bounding box center [678, 343] width 103 height 42
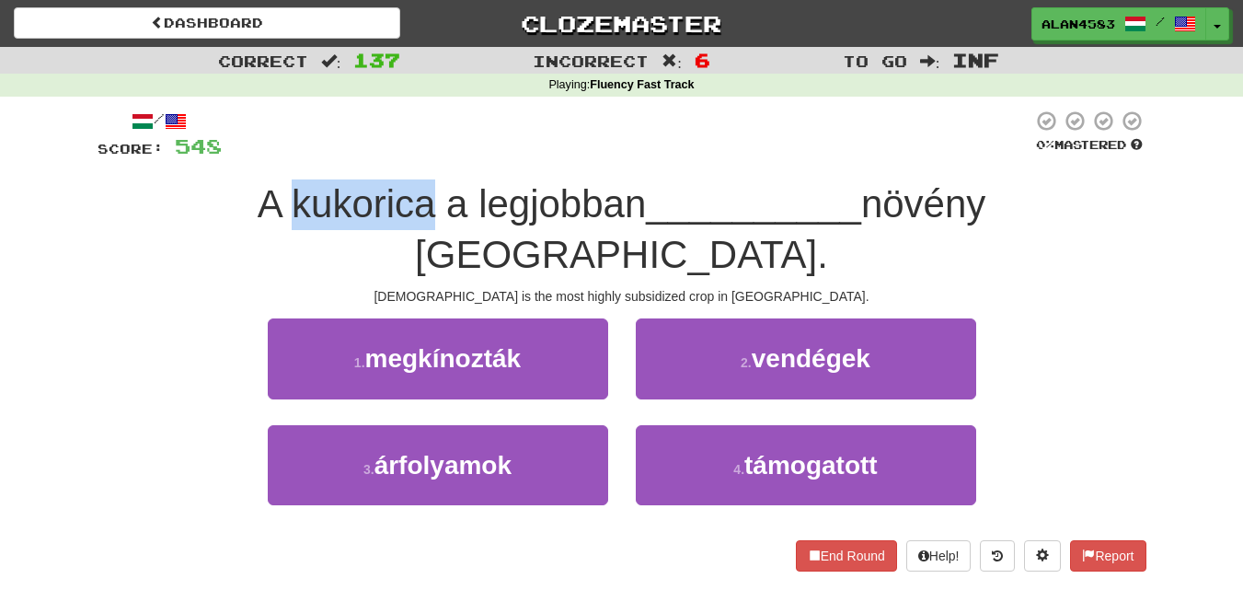
drag, startPoint x: 308, startPoint y: 200, endPoint x: 173, endPoint y: 202, distance: 135.3
click at [258, 202] on span "A kukorica a legjobban" at bounding box center [452, 203] width 389 height 43
click at [161, 156] on div at bounding box center [161, 156] width 0 height 0
click at [79, 181] on div "Correct : 137 Incorrect : 6 To go : Inf Playing : Fluency Fast Track / Score: 5…" at bounding box center [621, 322] width 1243 height 550
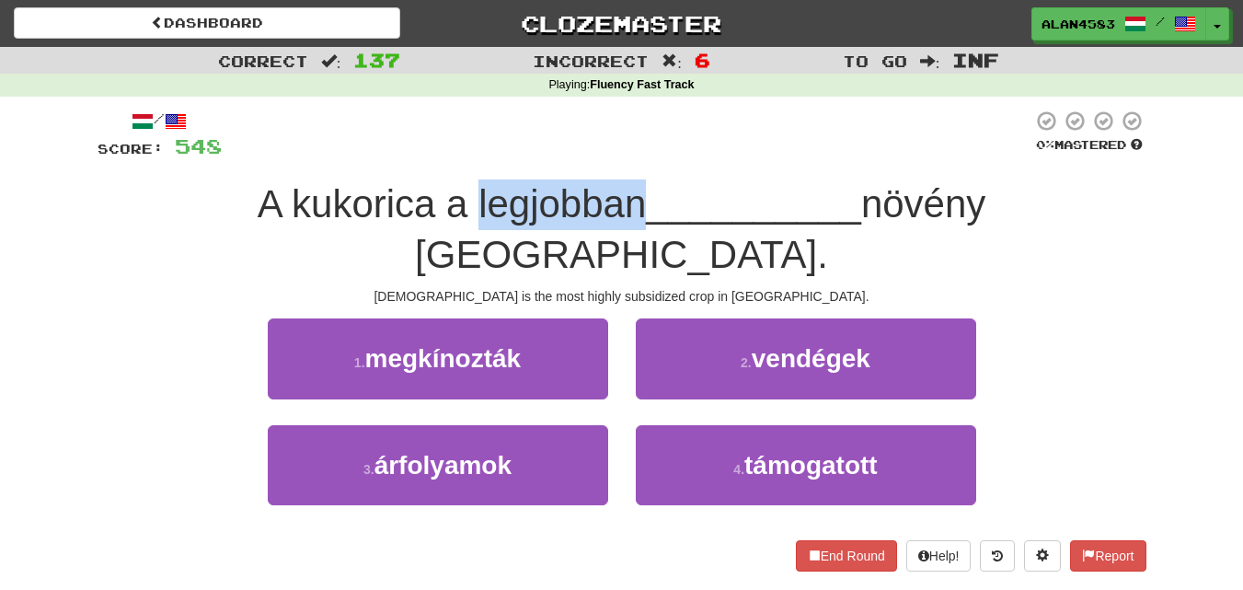
drag, startPoint x: 356, startPoint y: 194, endPoint x: 519, endPoint y: 183, distance: 163.3
click at [519, 183] on span "A kukorica a legjobban" at bounding box center [452, 203] width 389 height 43
click at [507, 156] on div at bounding box center [507, 156] width 0 height 0
click at [542, 138] on div at bounding box center [627, 135] width 811 height 51
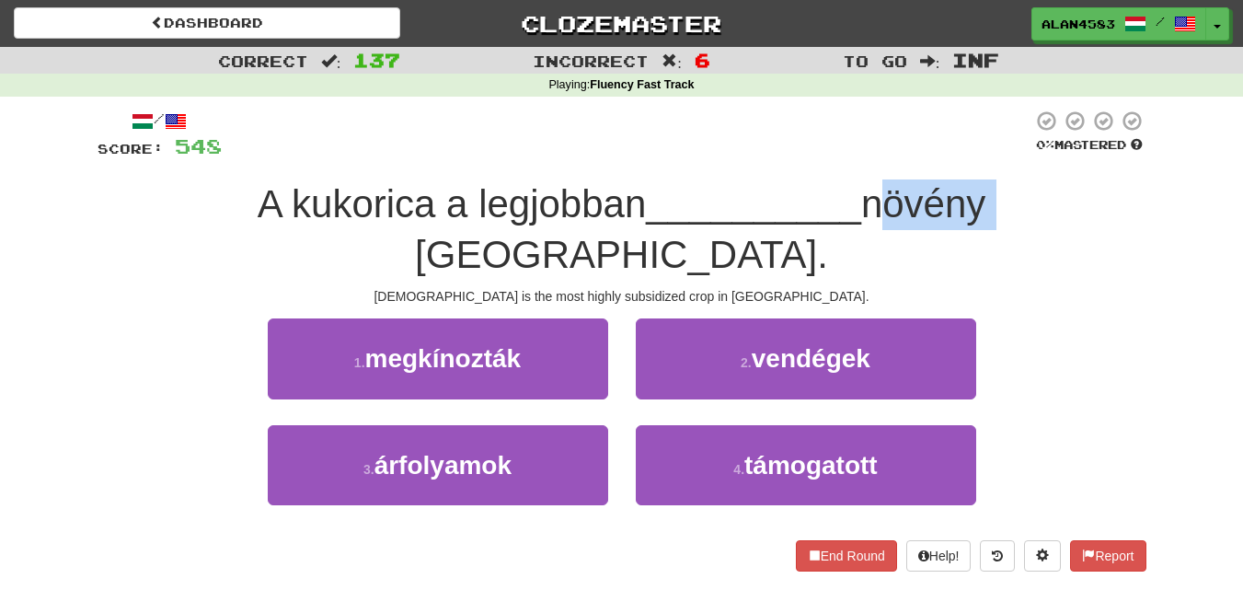
drag, startPoint x: 884, startPoint y: 200, endPoint x: 761, endPoint y: 205, distance: 123.4
click at [761, 205] on span "növény [GEOGRAPHIC_DATA]." at bounding box center [700, 229] width 571 height 94
click at [749, 226] on div at bounding box center [749, 226] width 0 height 0
click at [670, 151] on div at bounding box center [627, 135] width 811 height 51
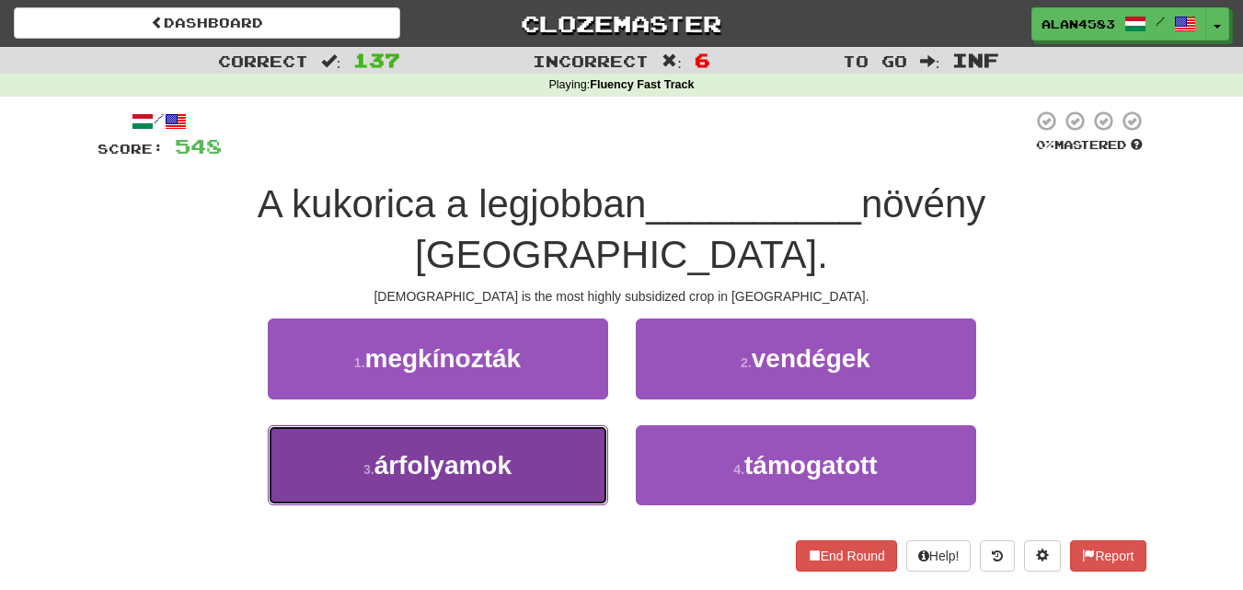
click at [392, 438] on button "3 . árfolyamok" at bounding box center [438, 465] width 340 height 80
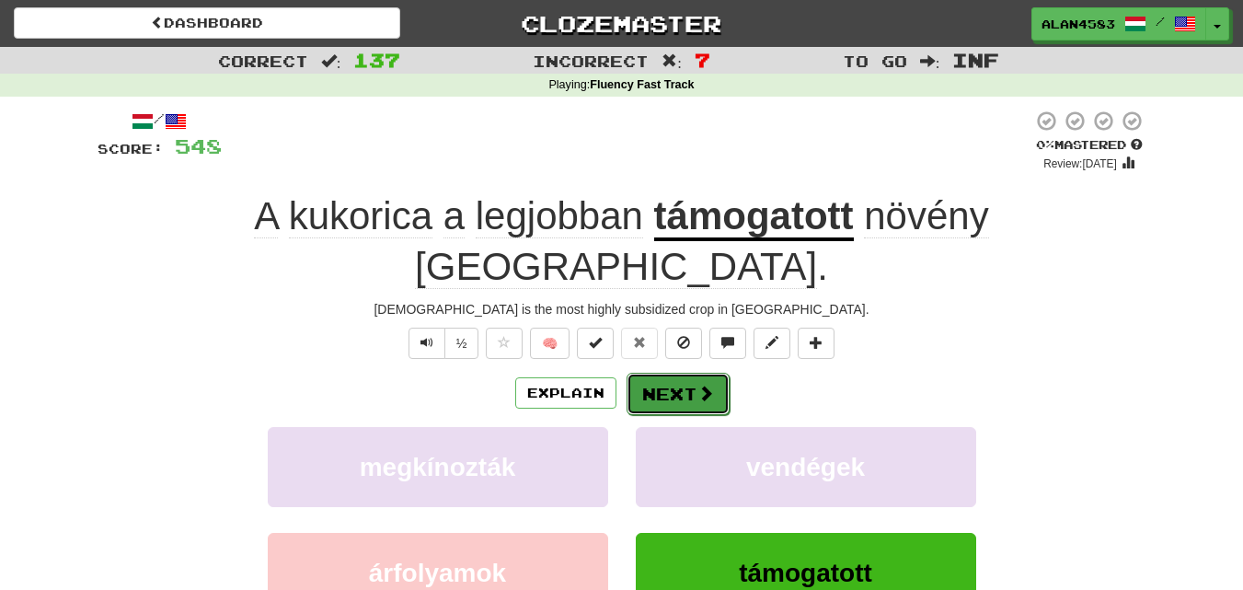
click at [663, 373] on button "Next" at bounding box center [678, 394] width 103 height 42
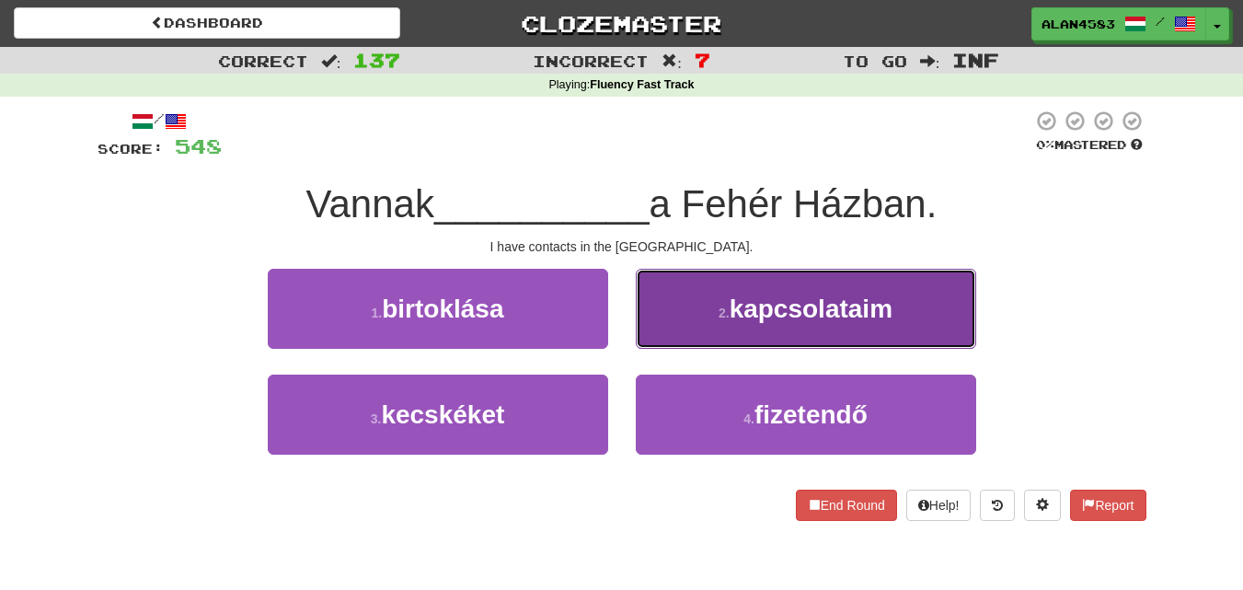
click at [722, 289] on button "2 . kapcsolataim" at bounding box center [806, 309] width 340 height 80
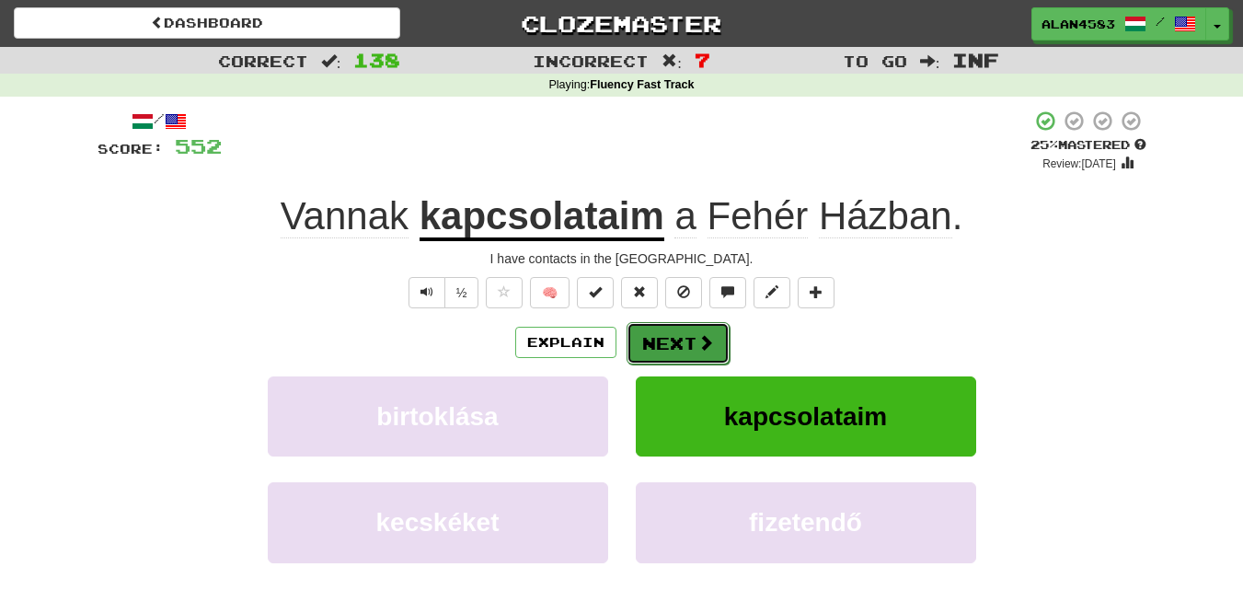
click at [678, 341] on button "Next" at bounding box center [678, 343] width 103 height 42
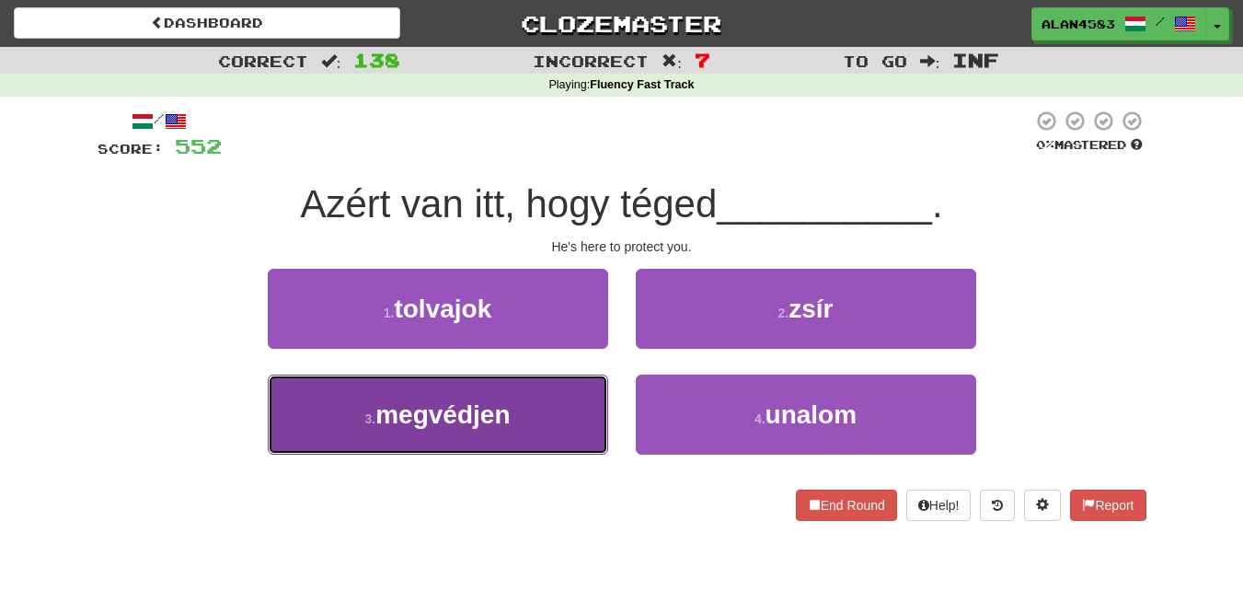
click at [464, 390] on button "3 . megvédjen" at bounding box center [438, 415] width 340 height 80
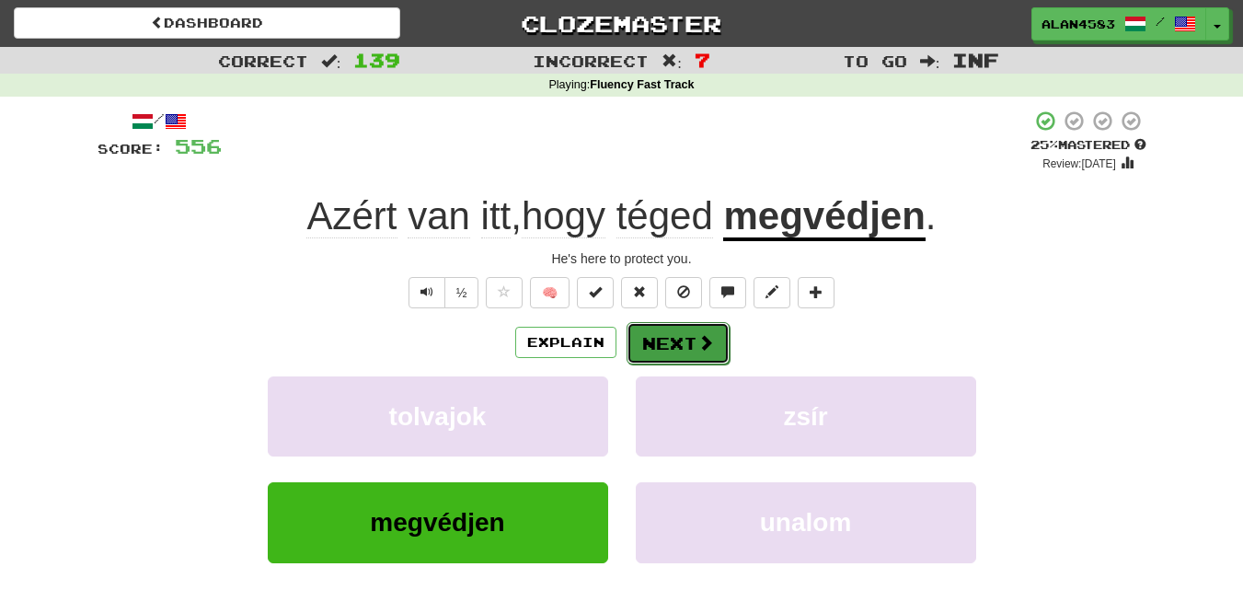
click at [643, 339] on button "Next" at bounding box center [678, 343] width 103 height 42
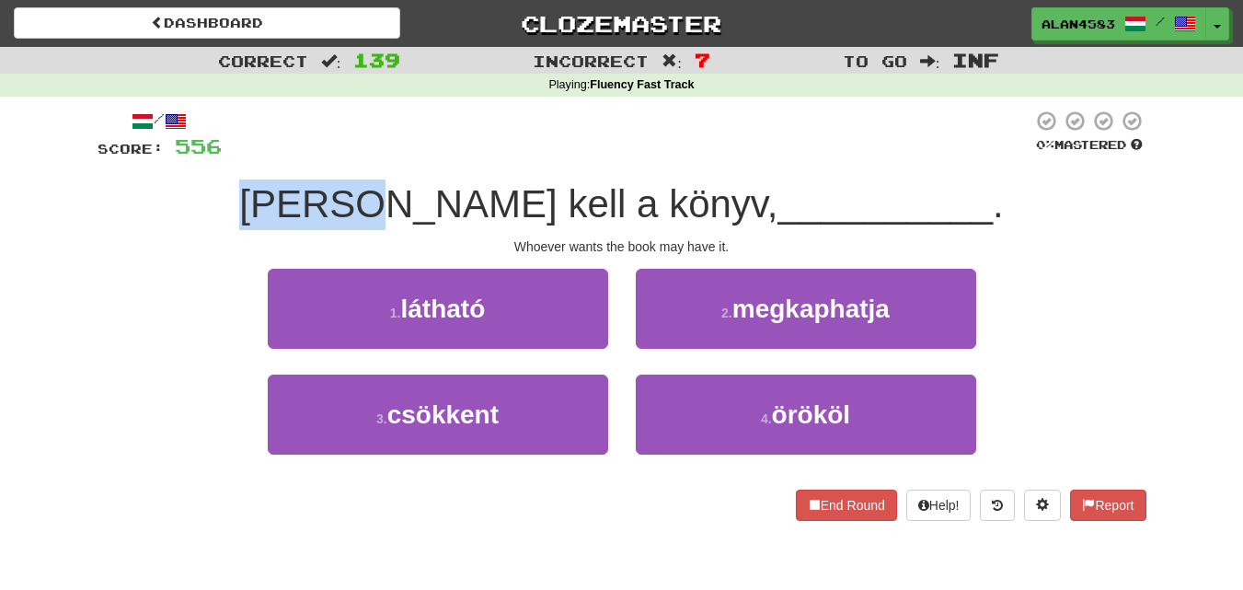
drag, startPoint x: 451, startPoint y: 198, endPoint x: 318, endPoint y: 190, distance: 132.7
click at [318, 190] on div "[PERSON_NAME] kell a könyv, __________ ." at bounding box center [622, 204] width 1049 height 51
click at [306, 156] on div at bounding box center [306, 156] width 0 height 0
click at [309, 175] on div "/ Score: 556 0 % Mastered [PERSON_NAME] kell a könyv, __________ . Whoever want…" at bounding box center [622, 315] width 1049 height 411
drag, startPoint x: 444, startPoint y: 190, endPoint x: 329, endPoint y: 192, distance: 114.1
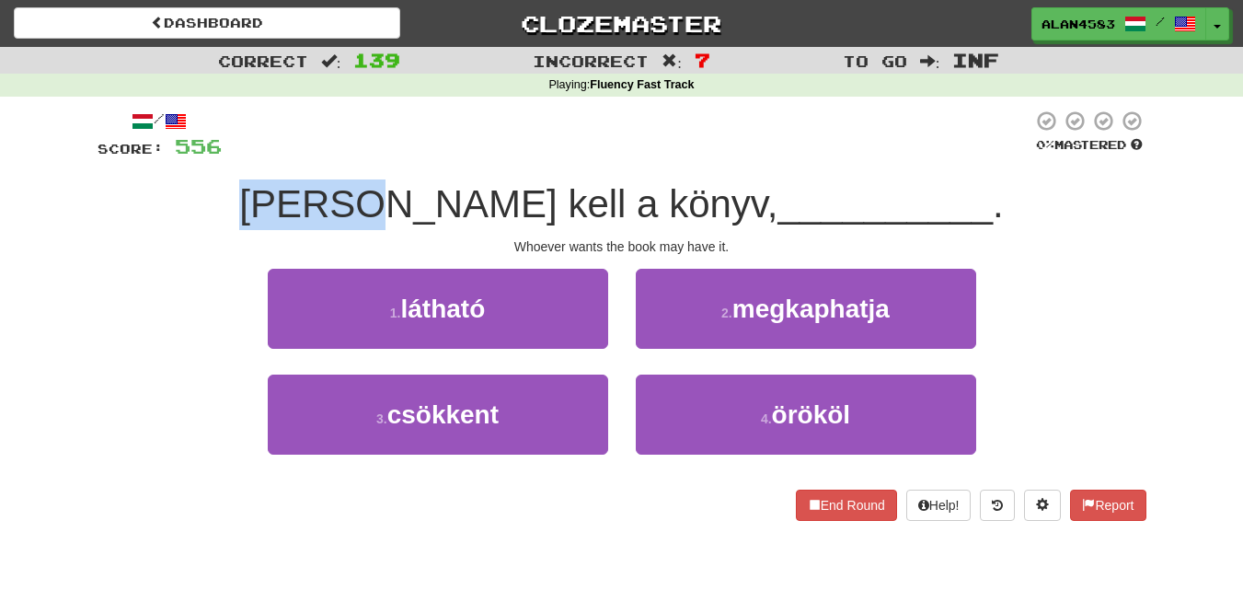
click at [329, 192] on div "[PERSON_NAME] kell a könyv, __________ ." at bounding box center [622, 204] width 1049 height 51
click at [317, 156] on div at bounding box center [317, 156] width 0 height 0
click at [363, 138] on div at bounding box center [627, 135] width 811 height 51
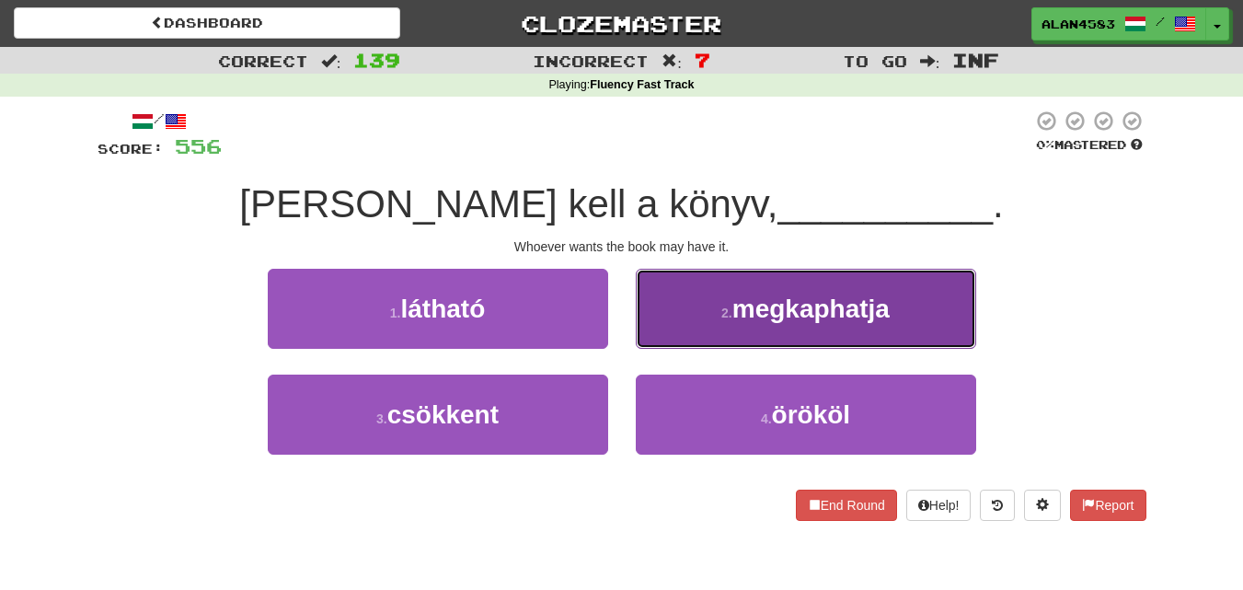
click at [726, 294] on button "2 . megkaphatja" at bounding box center [806, 309] width 340 height 80
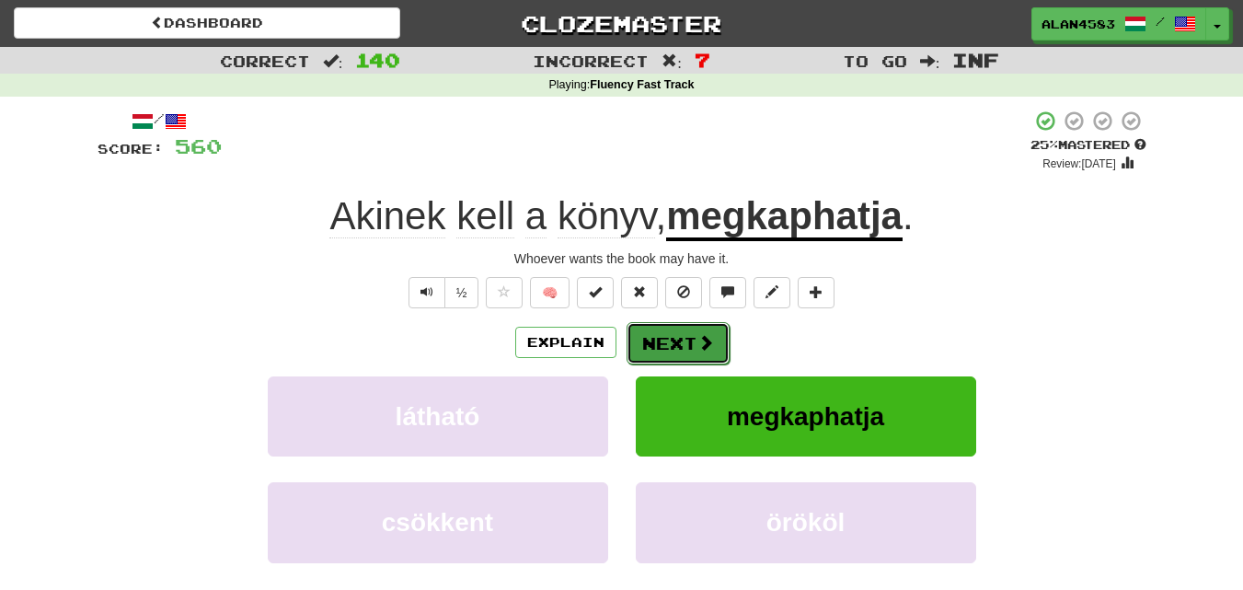
click at [676, 353] on button "Next" at bounding box center [678, 343] width 103 height 42
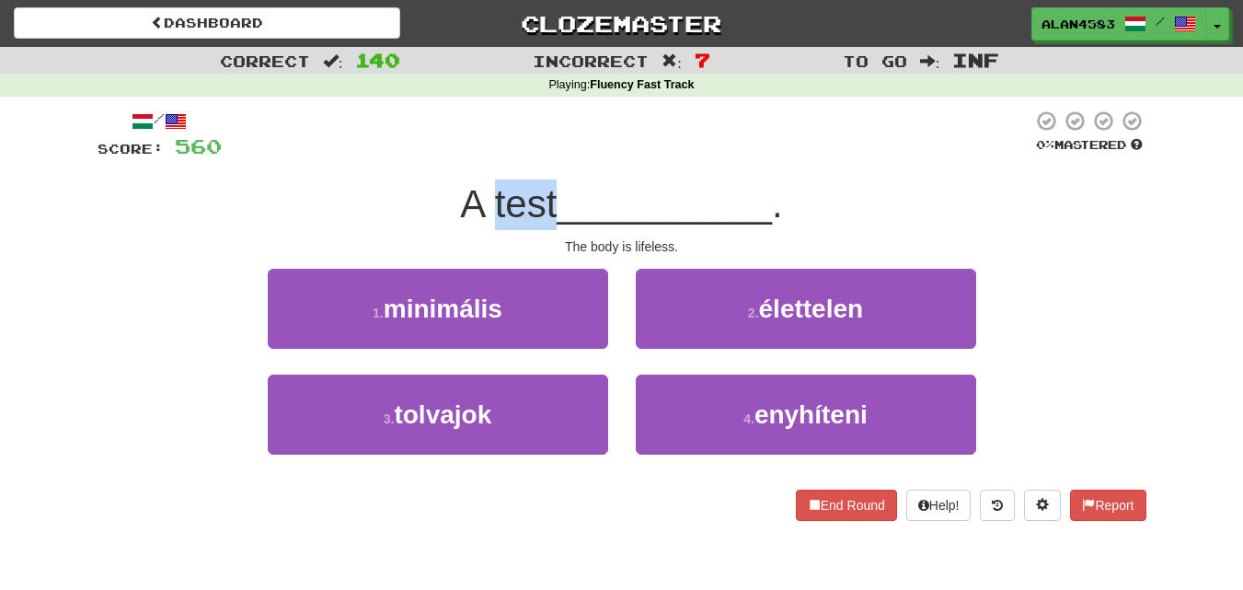
drag, startPoint x: 550, startPoint y: 190, endPoint x: 489, endPoint y: 190, distance: 61.7
click at [489, 190] on span "A test" at bounding box center [508, 203] width 97 height 43
click at [477, 156] on div at bounding box center [477, 156] width 0 height 0
click at [571, 137] on div at bounding box center [627, 135] width 811 height 51
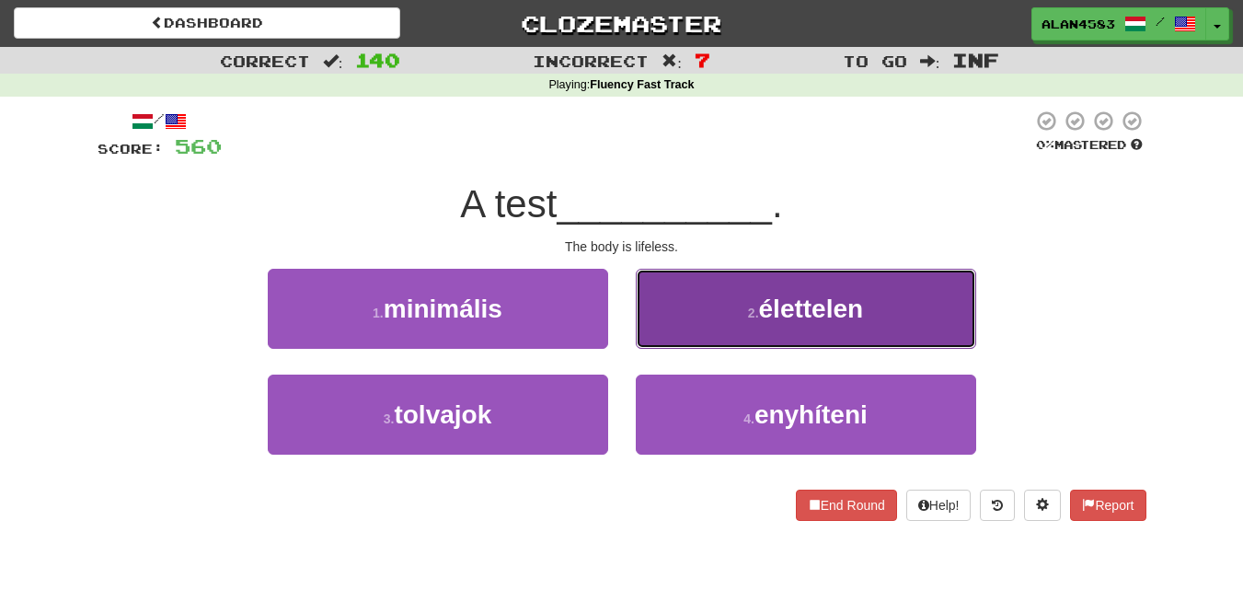
click at [802, 310] on span "élettelen" at bounding box center [811, 308] width 105 height 29
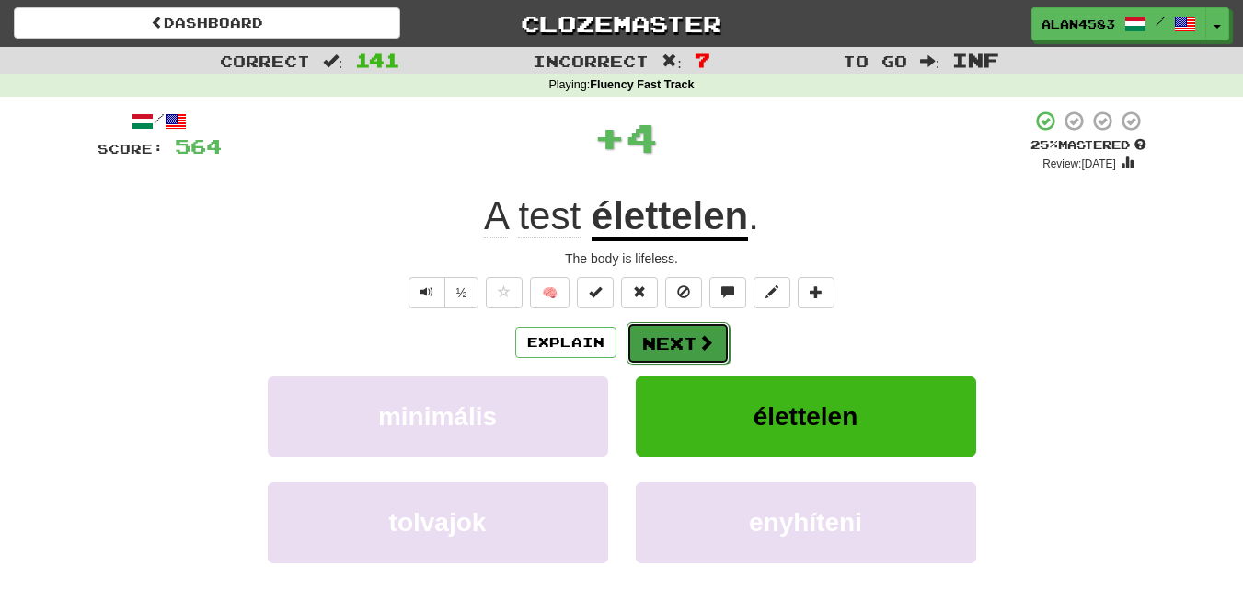
click at [673, 351] on button "Next" at bounding box center [678, 343] width 103 height 42
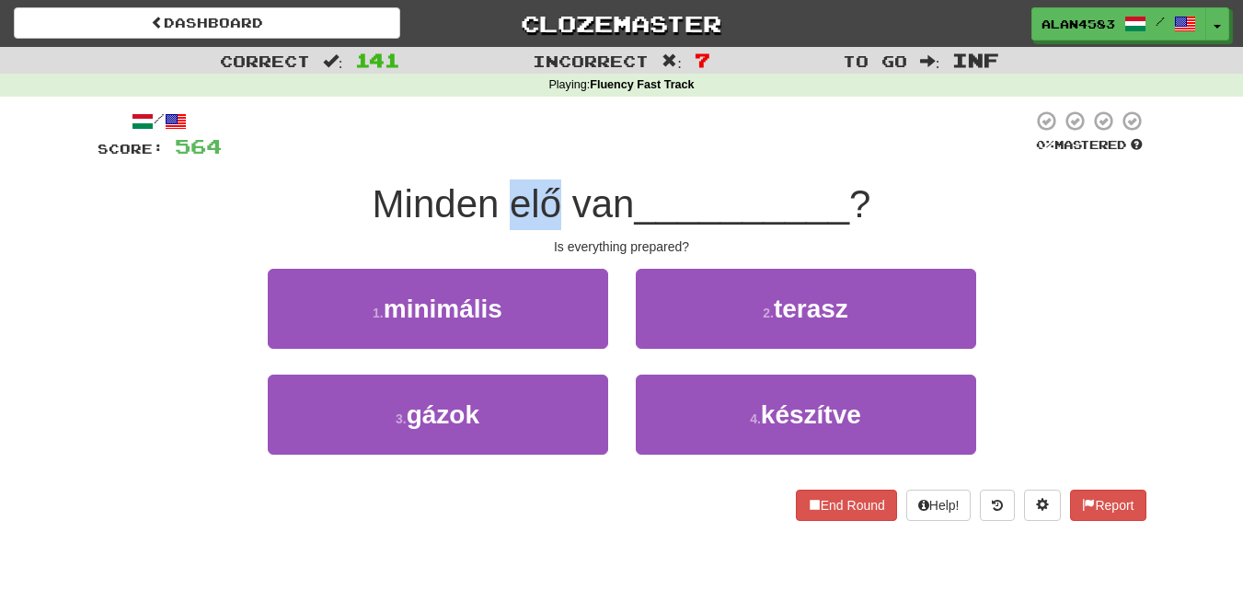
drag, startPoint x: 506, startPoint y: 196, endPoint x: 558, endPoint y: 191, distance: 51.7
click at [558, 191] on span "Minden elő van" at bounding box center [504, 203] width 262 height 43
click at [546, 156] on div at bounding box center [546, 156] width 0 height 0
click at [633, 131] on div at bounding box center [627, 135] width 811 height 51
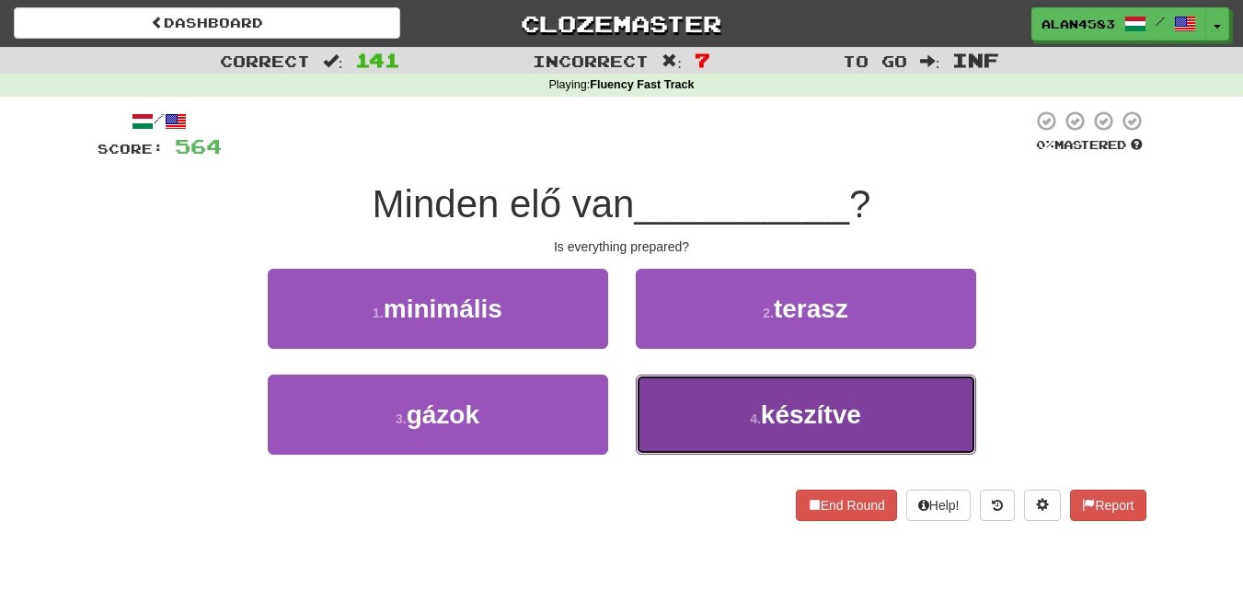
click at [750, 437] on button "4 . készítve" at bounding box center [806, 415] width 340 height 80
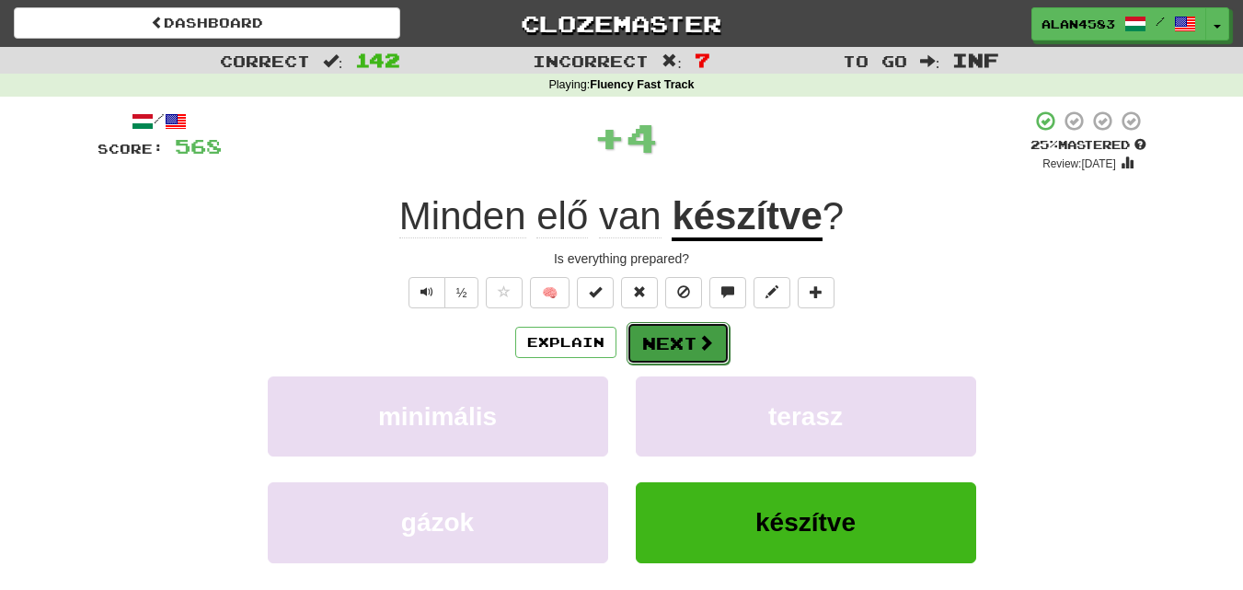
click at [685, 352] on button "Next" at bounding box center [678, 343] width 103 height 42
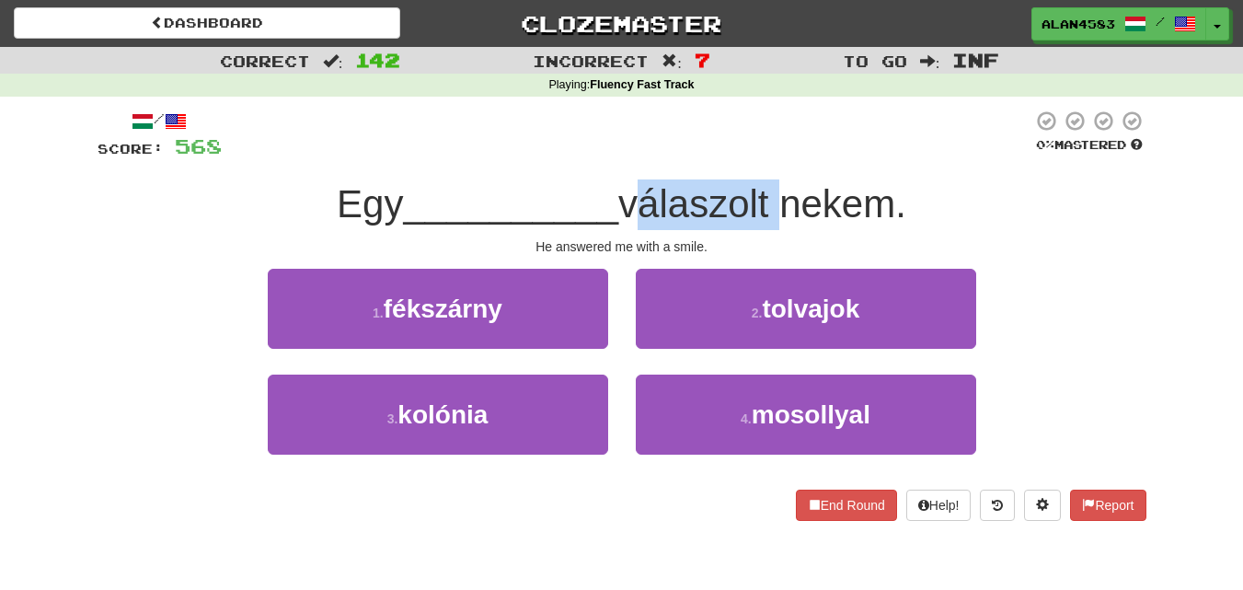
drag, startPoint x: 633, startPoint y: 202, endPoint x: 777, endPoint y: 184, distance: 144.6
click at [777, 184] on span "válaszolt nekem." at bounding box center [762, 203] width 288 height 43
click at [765, 156] on div at bounding box center [765, 156] width 0 height 0
click at [792, 127] on div at bounding box center [627, 135] width 811 height 51
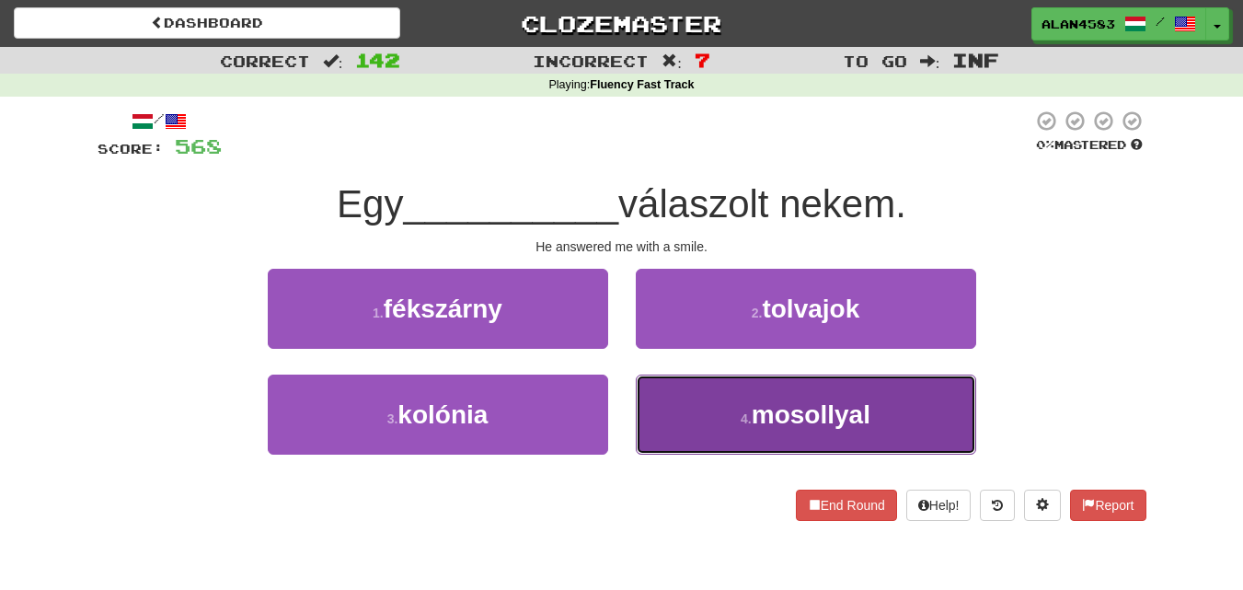
click at [788, 400] on span "mosollyal" at bounding box center [811, 414] width 119 height 29
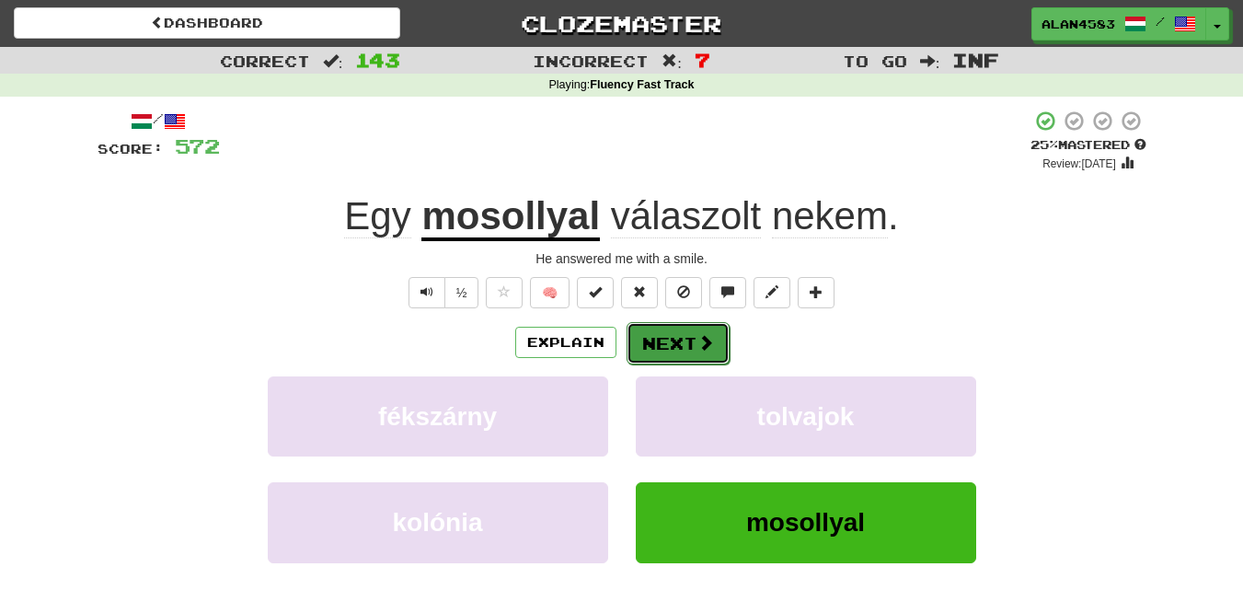
click at [686, 341] on button "Next" at bounding box center [678, 343] width 103 height 42
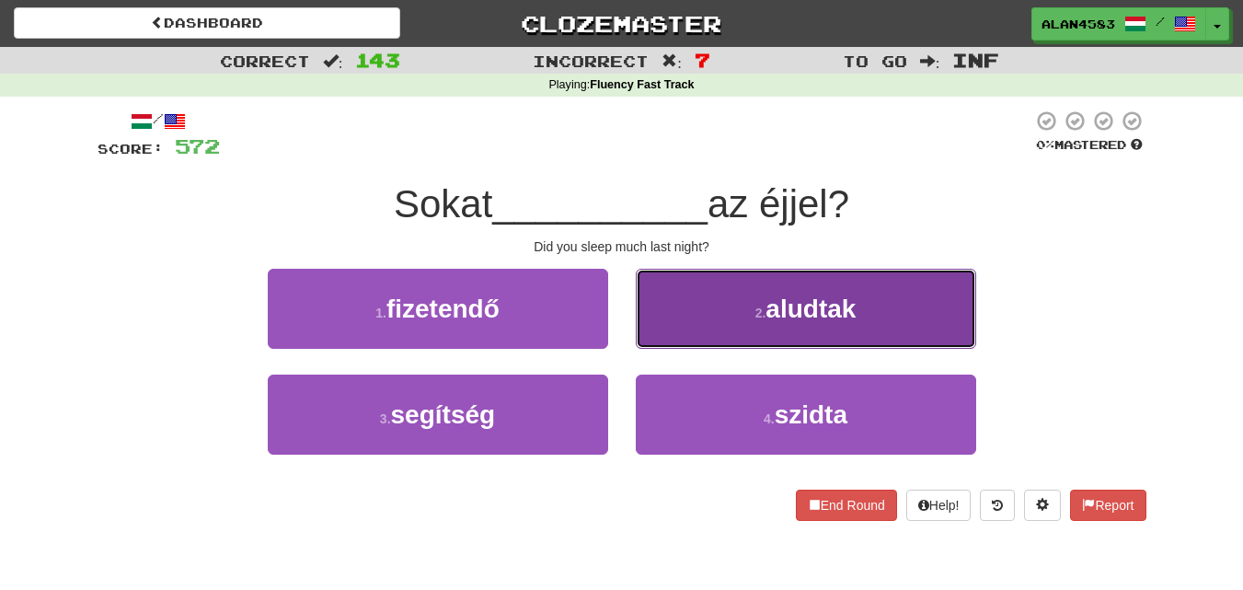
click at [713, 315] on button "2 . aludtak" at bounding box center [806, 309] width 340 height 80
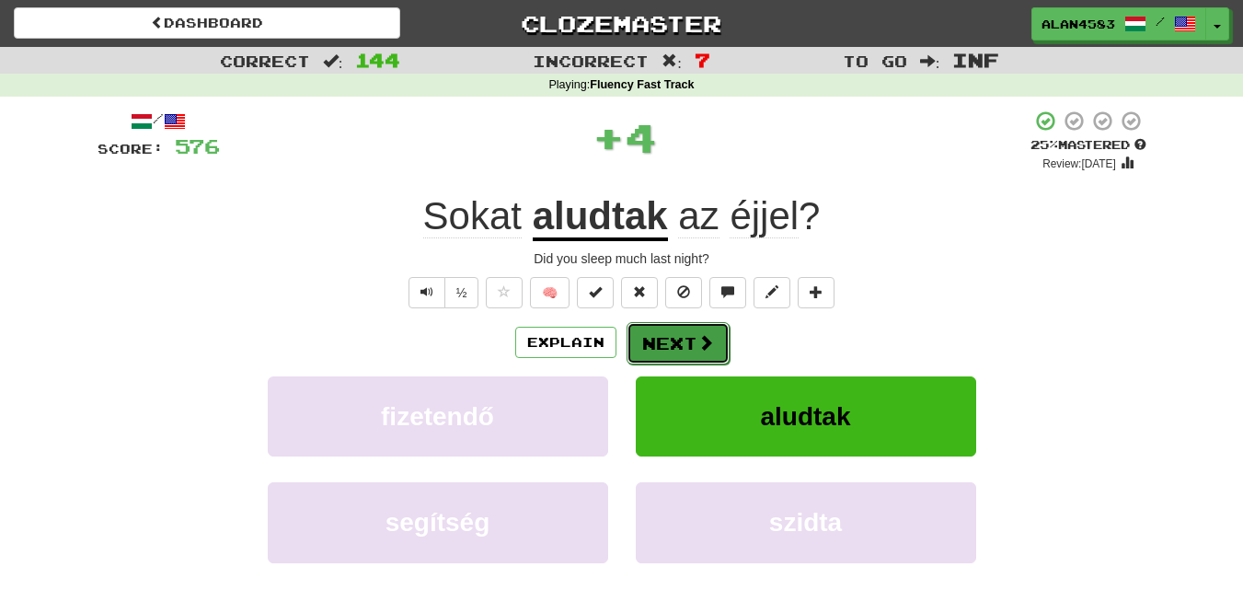
click at [660, 344] on button "Next" at bounding box center [678, 343] width 103 height 42
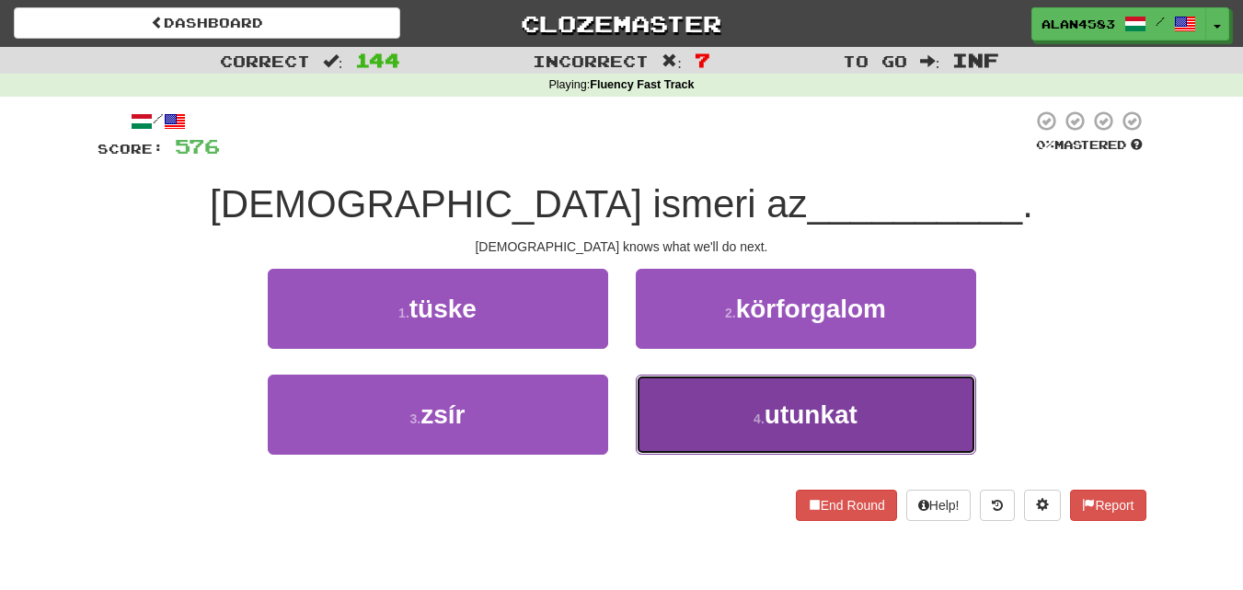
click at [730, 412] on button "4 . utunkat" at bounding box center [806, 415] width 340 height 80
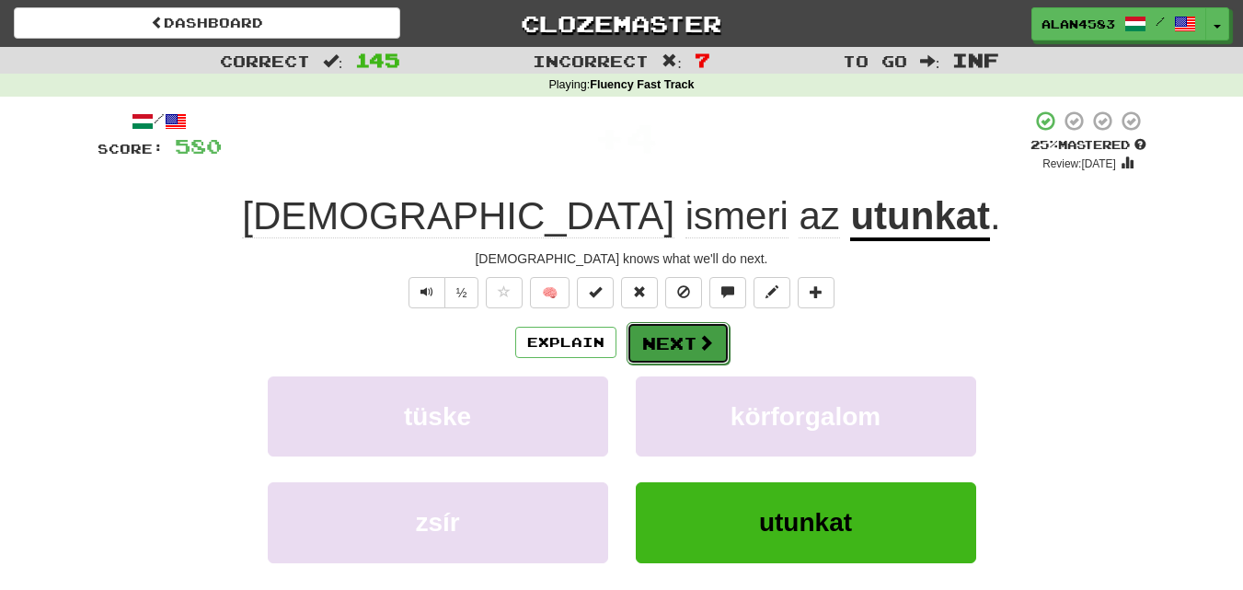
click at [676, 332] on button "Next" at bounding box center [678, 343] width 103 height 42
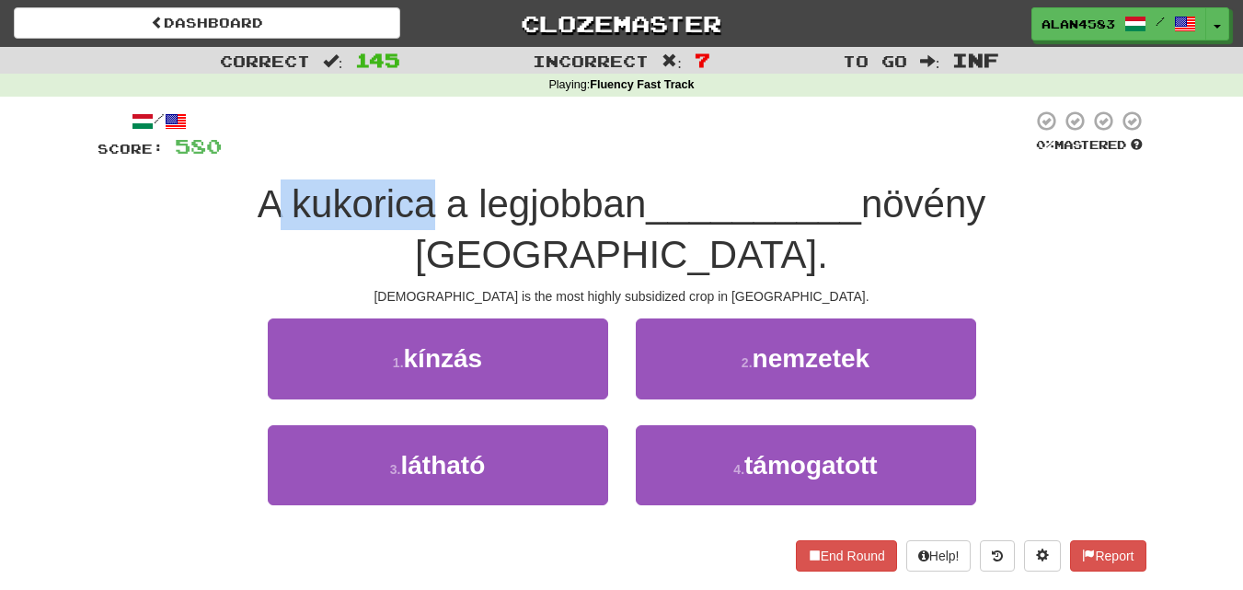
drag, startPoint x: 308, startPoint y: 202, endPoint x: 154, endPoint y: 202, distance: 154.6
click at [258, 202] on span "A kukorica a legjobban" at bounding box center [452, 203] width 389 height 43
click at [142, 156] on div at bounding box center [142, 156] width 0 height 0
click at [75, 196] on div "Correct : 145 Incorrect : 7 To go : Inf Playing : Fluency Fast Track / Score: 5…" at bounding box center [621, 322] width 1243 height 550
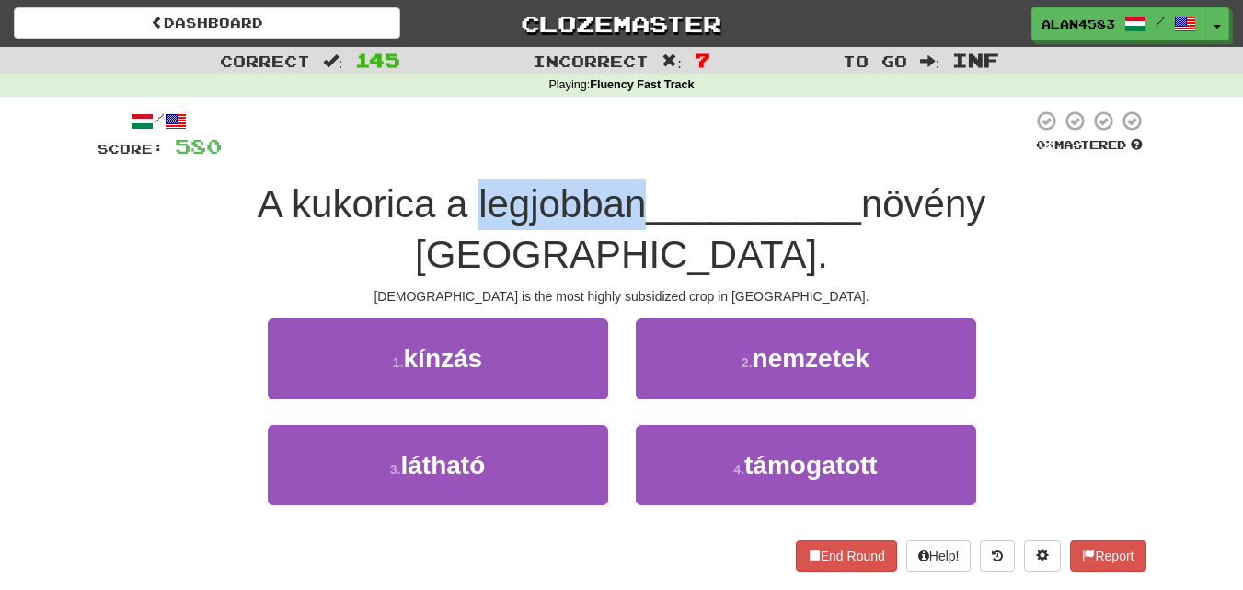
drag, startPoint x: 351, startPoint y: 190, endPoint x: 515, endPoint y: 179, distance: 165.1
click at [515, 179] on div "/ Score: 580 0 % Mastered A kukorica a legjobban __________ növény [GEOGRAPHIC_…" at bounding box center [622, 340] width 1049 height 461
click at [503, 156] on div at bounding box center [503, 156] width 0 height 0
click at [546, 127] on div at bounding box center [627, 135] width 811 height 51
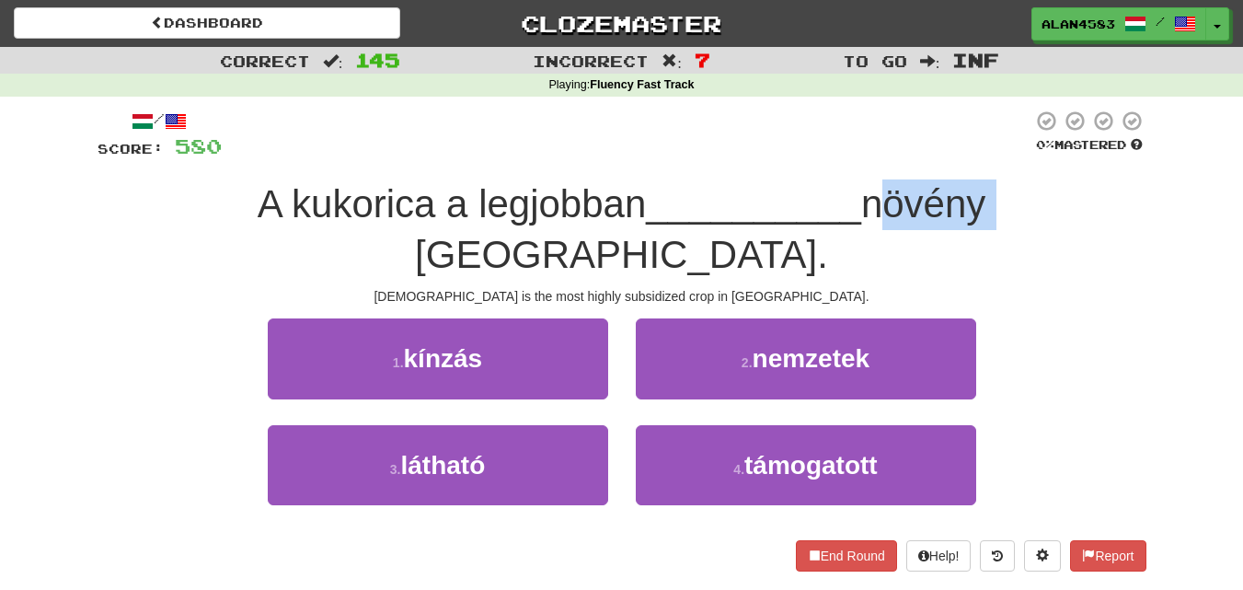
drag, startPoint x: 884, startPoint y: 200, endPoint x: 764, endPoint y: 202, distance: 120.6
click at [764, 202] on span "növény [GEOGRAPHIC_DATA]." at bounding box center [700, 229] width 571 height 94
click at [752, 156] on div at bounding box center [752, 156] width 0 height 0
click at [799, 131] on div at bounding box center [627, 135] width 811 height 51
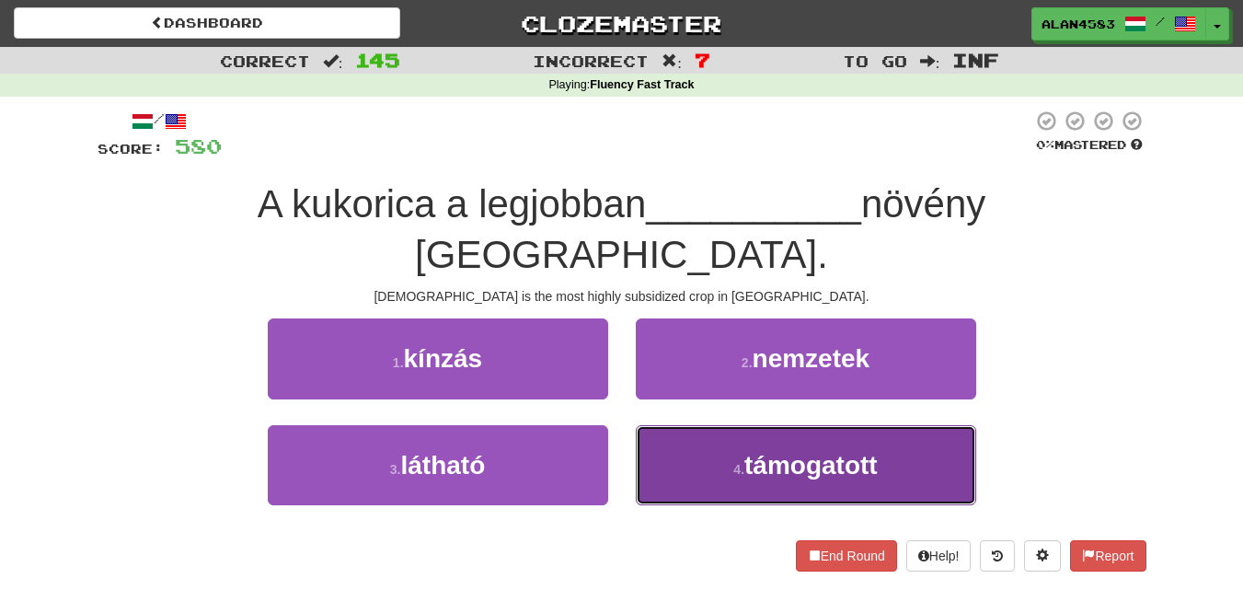
click at [713, 425] on button "4 . támogatott" at bounding box center [806, 465] width 340 height 80
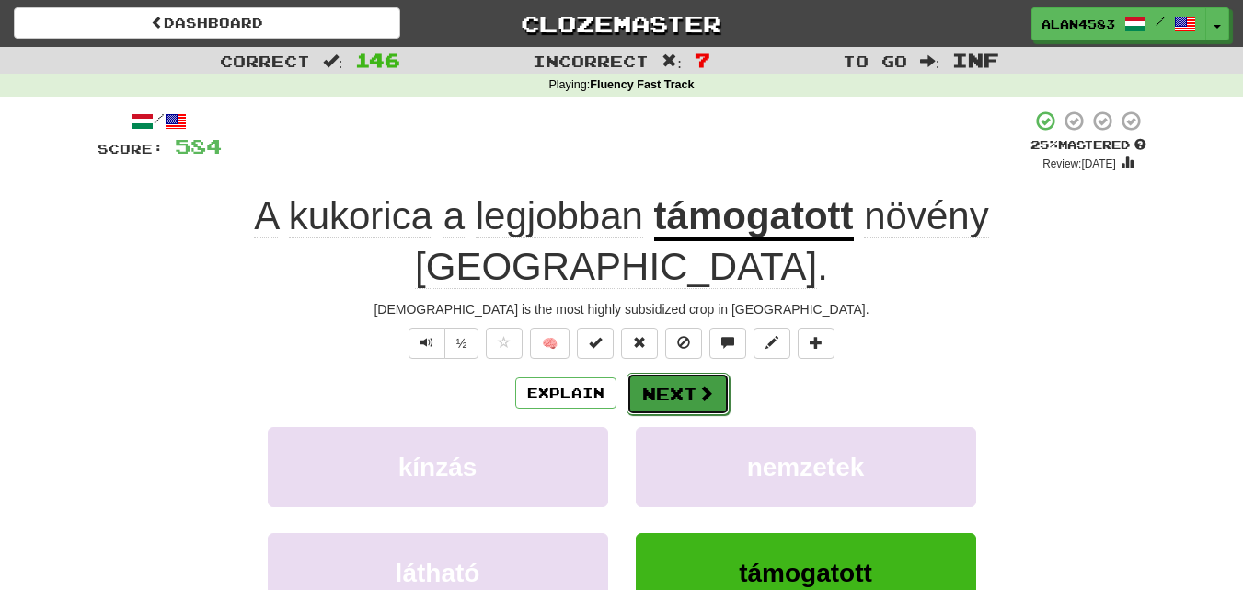
click at [671, 373] on button "Next" at bounding box center [678, 394] width 103 height 42
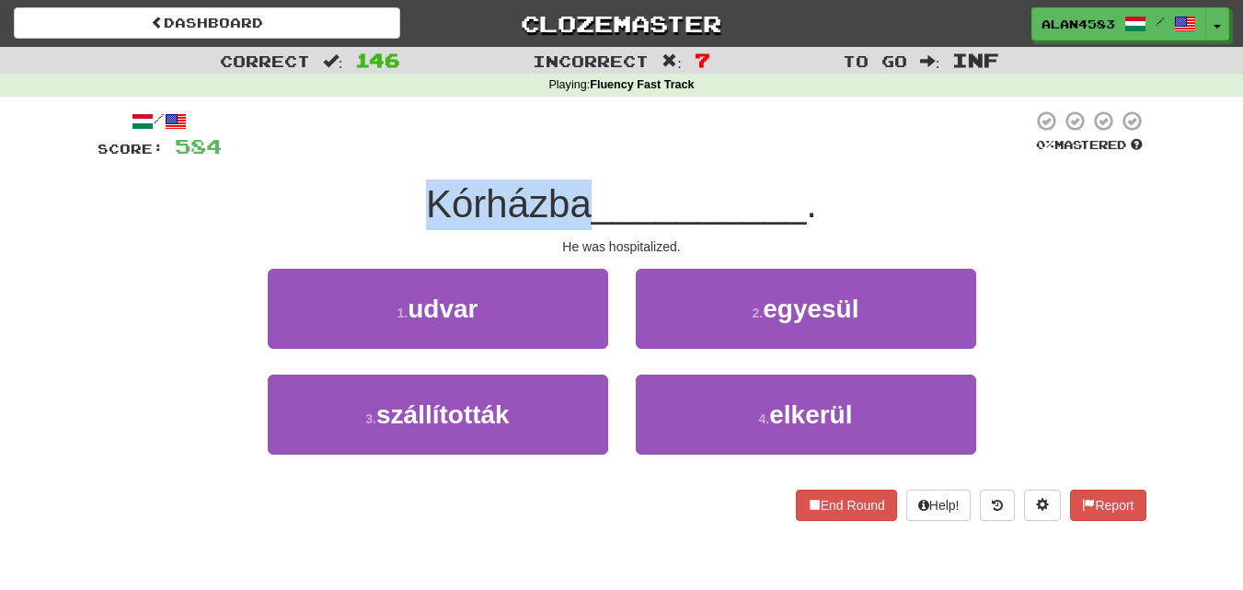
drag, startPoint x: 585, startPoint y: 213, endPoint x: 419, endPoint y: 216, distance: 166.6
click at [419, 216] on div "Kórházba __________ ." at bounding box center [622, 204] width 1049 height 51
click at [407, 226] on div at bounding box center [407, 226] width 0 height 0
click at [594, 133] on div at bounding box center [627, 135] width 811 height 51
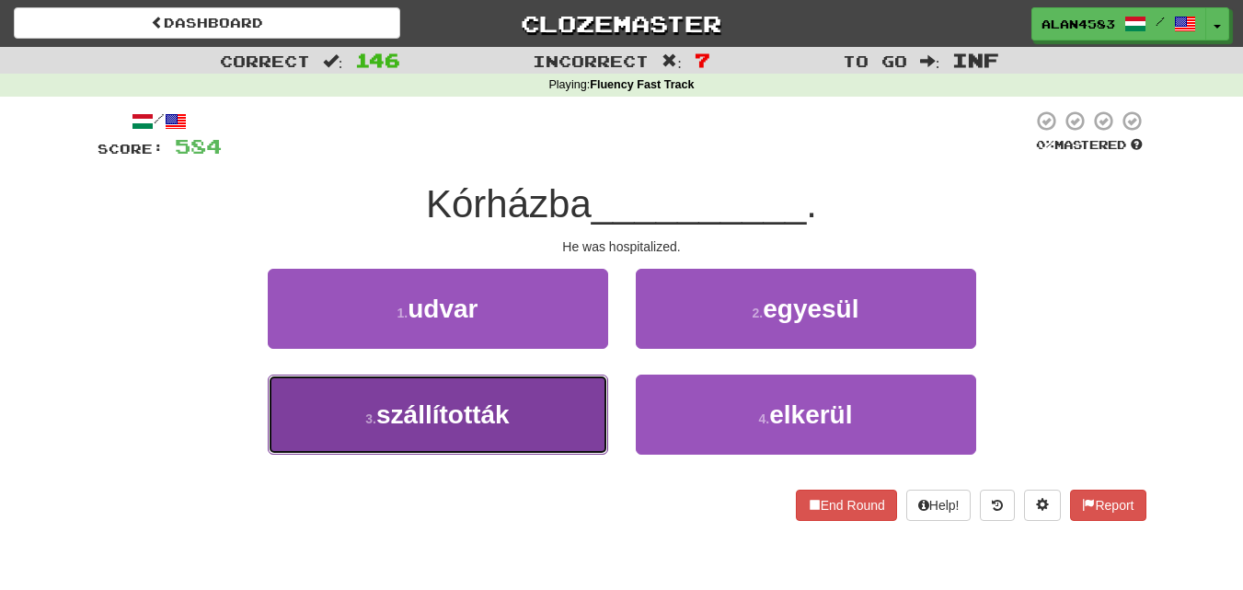
click at [442, 422] on span "szállították" at bounding box center [442, 414] width 133 height 29
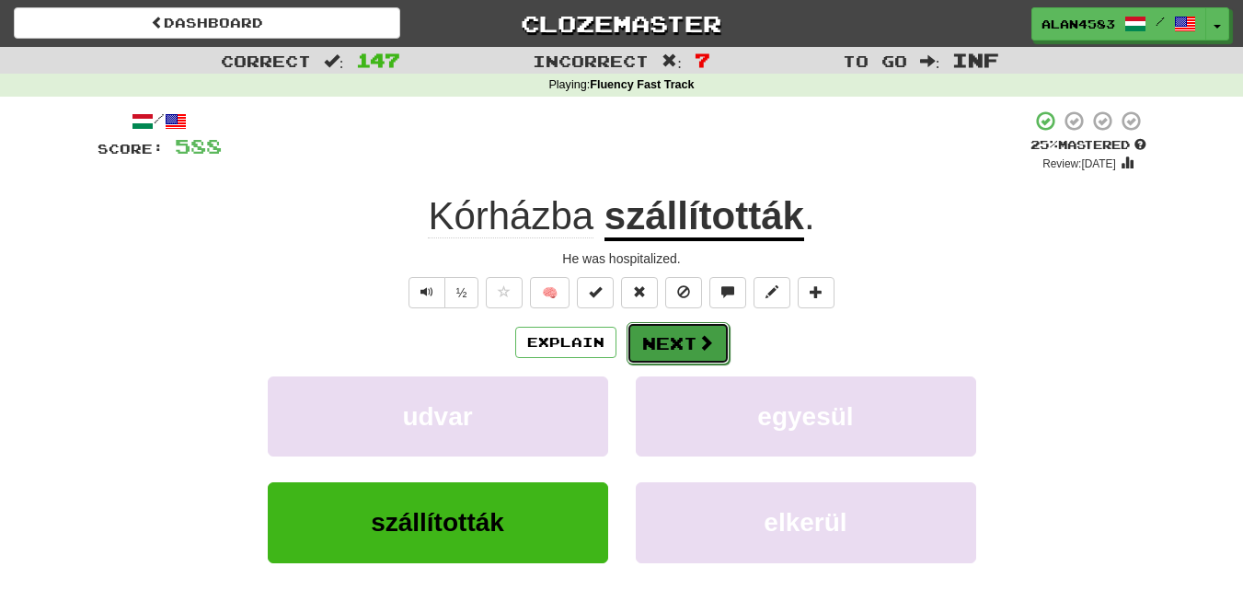
click at [634, 335] on button "Next" at bounding box center [678, 343] width 103 height 42
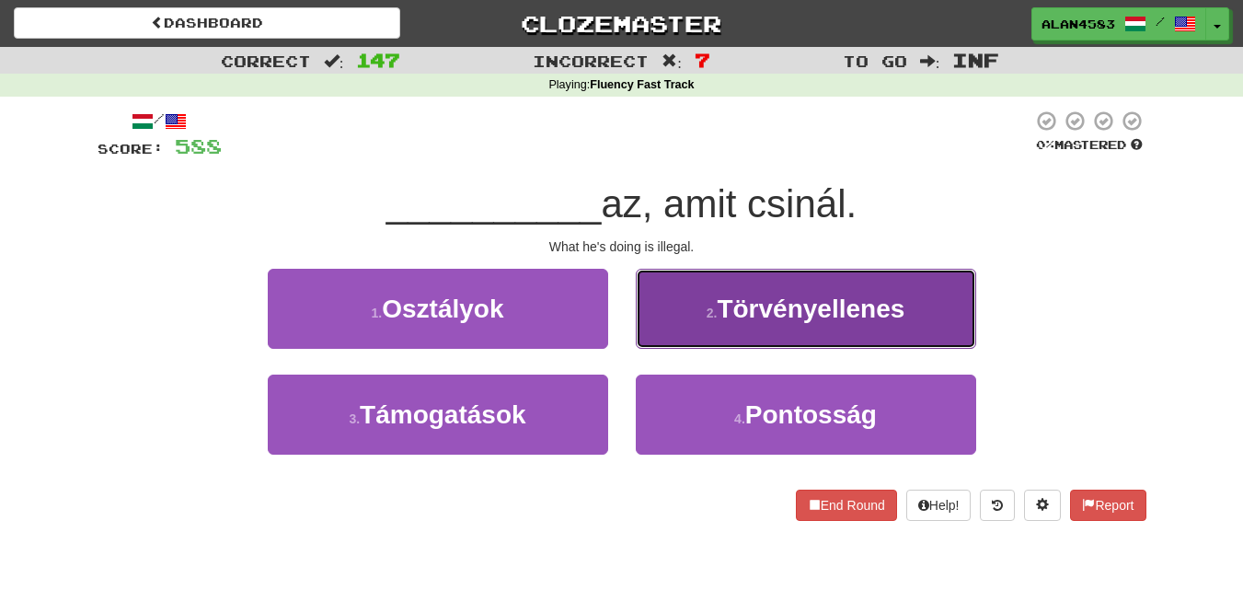
click at [842, 333] on button "2 . Törvényellenes" at bounding box center [806, 309] width 340 height 80
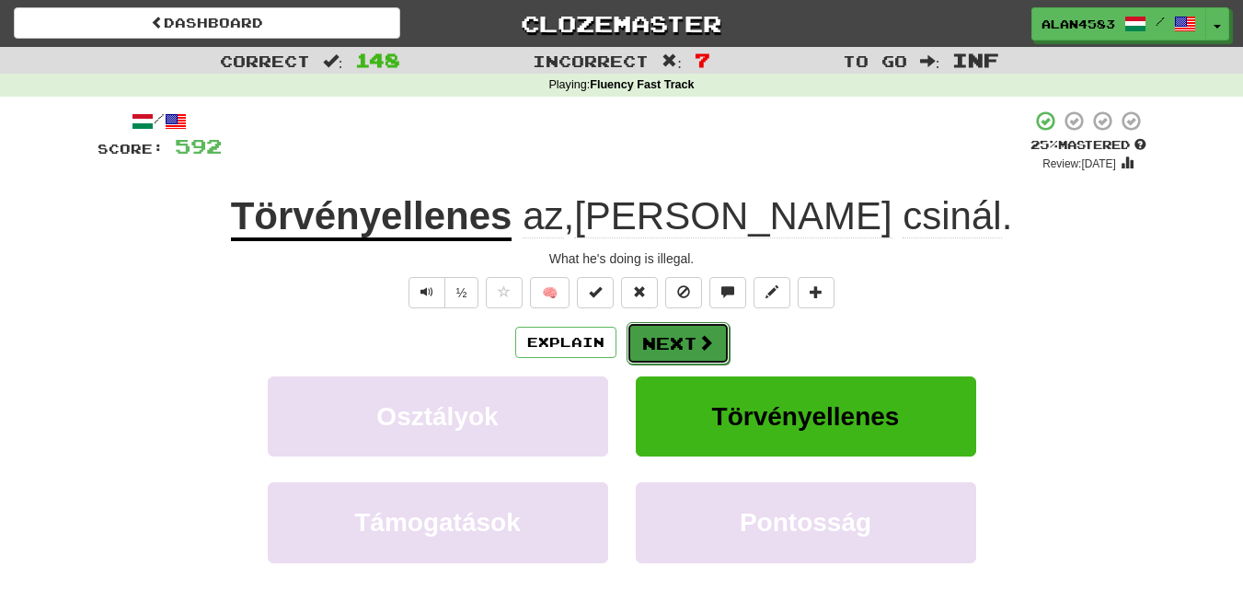
click at [670, 343] on button "Next" at bounding box center [678, 343] width 103 height 42
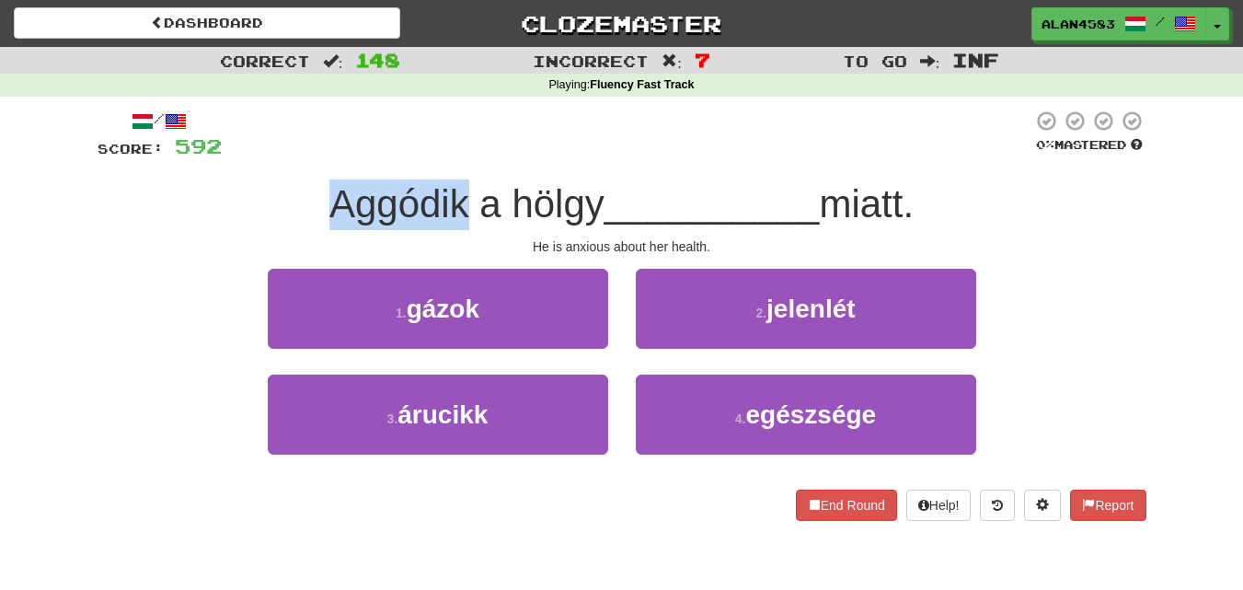
drag, startPoint x: 460, startPoint y: 202, endPoint x: 263, endPoint y: 181, distance: 198.1
click at [263, 181] on div "Aggódik a hölgy __________ miatt." at bounding box center [622, 204] width 1049 height 51
click at [251, 156] on div at bounding box center [251, 156] width 0 height 0
click at [174, 197] on div "Aggódik a hölgy __________ miatt." at bounding box center [622, 204] width 1049 height 51
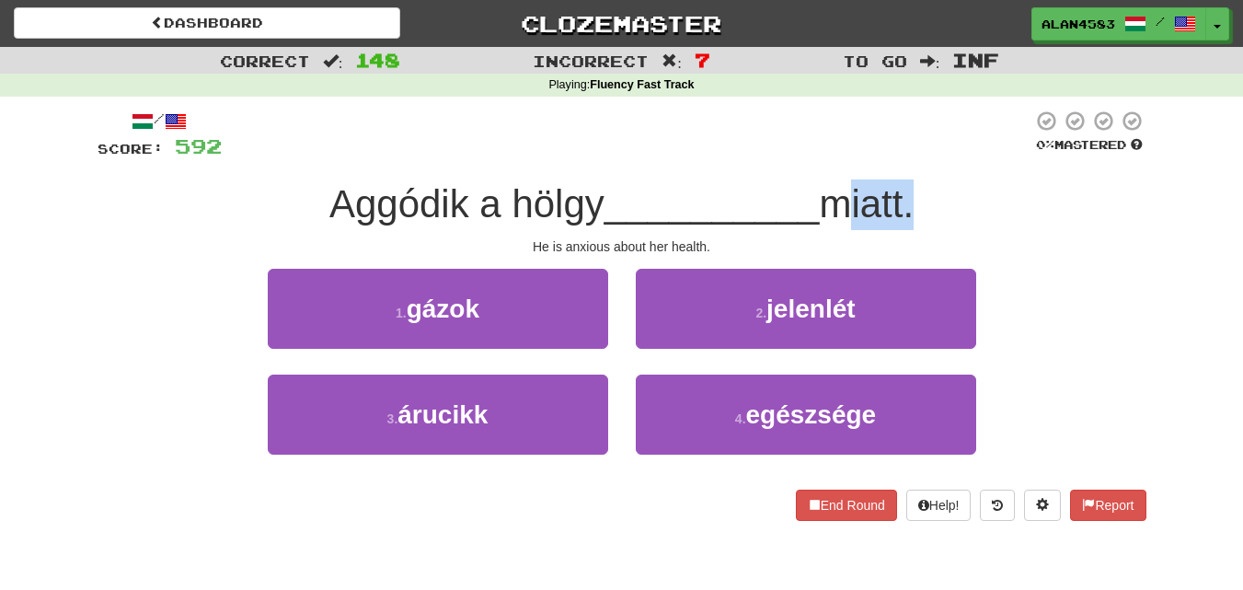
drag, startPoint x: 838, startPoint y: 196, endPoint x: 916, endPoint y: 184, distance: 78.2
click at [914, 184] on span "miatt." at bounding box center [866, 203] width 95 height 43
click at [904, 156] on div at bounding box center [904, 156] width 0 height 0
click at [885, 121] on div at bounding box center [627, 135] width 811 height 51
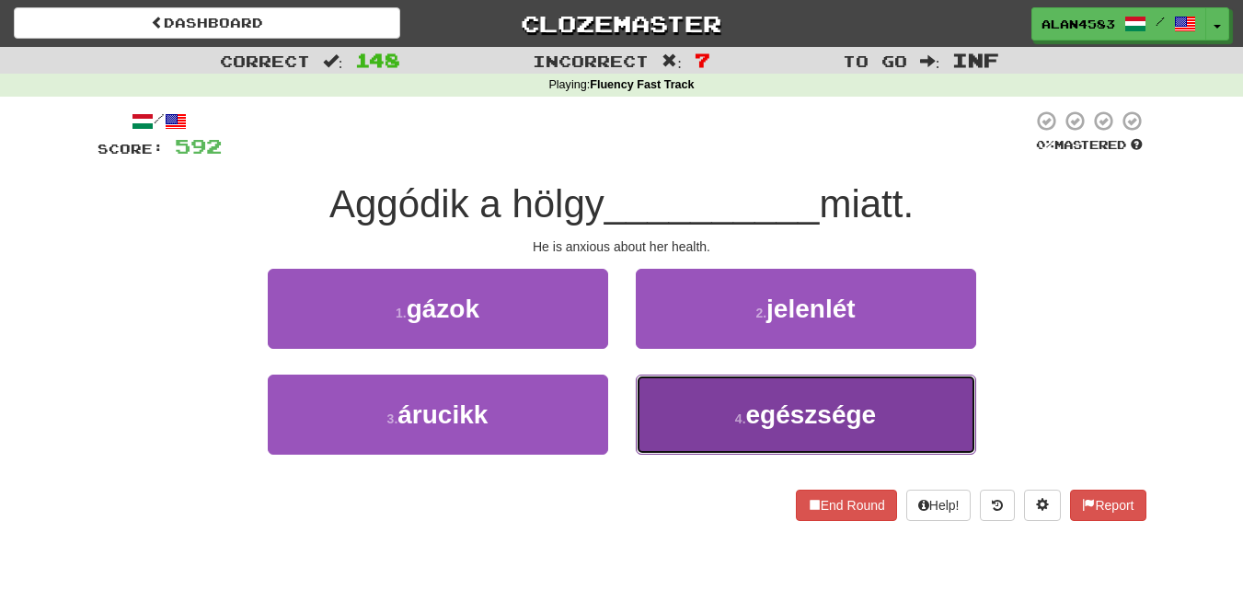
click at [826, 411] on span "egészsége" at bounding box center [811, 414] width 131 height 29
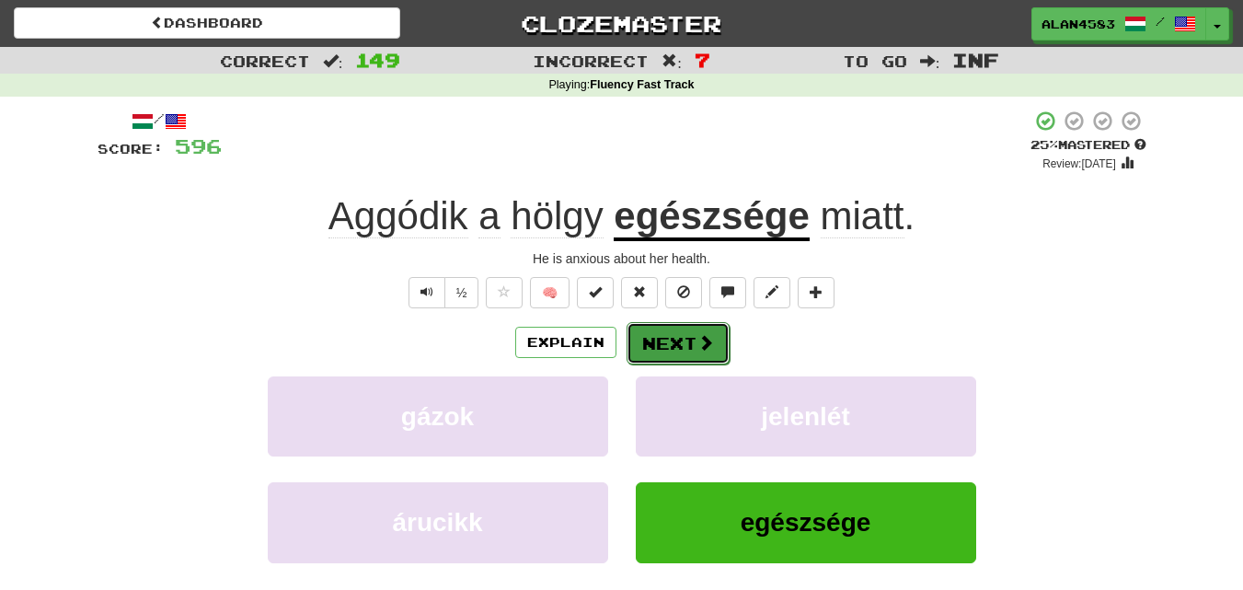
click at [674, 334] on button "Next" at bounding box center [678, 343] width 103 height 42
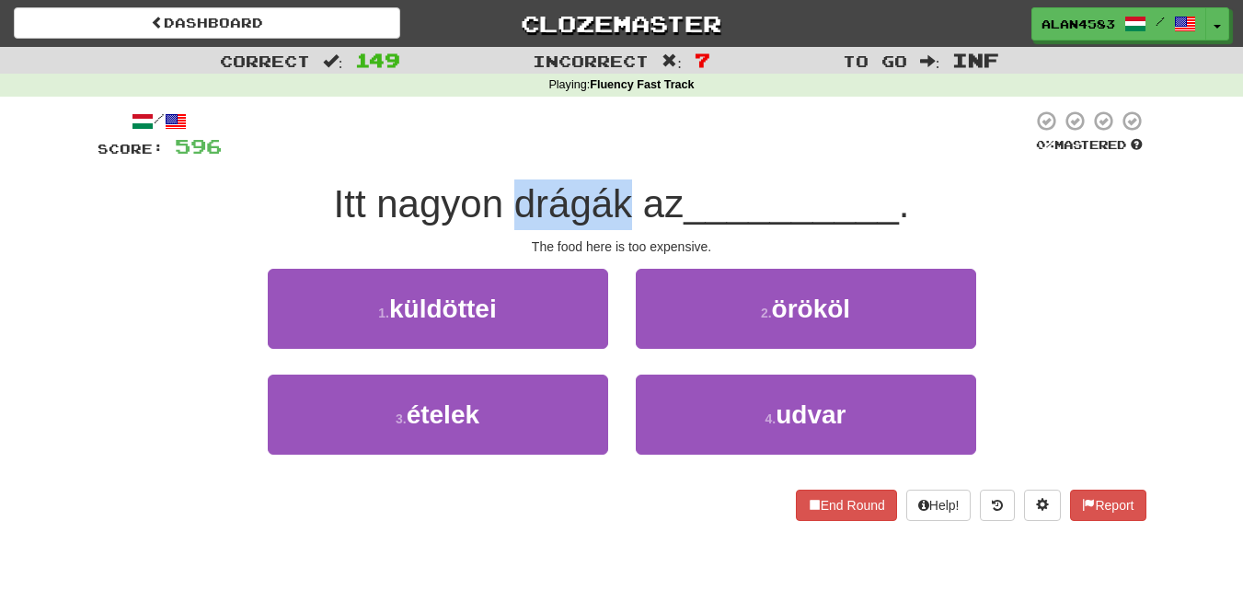
drag, startPoint x: 516, startPoint y: 198, endPoint x: 621, endPoint y: 183, distance: 105.9
click at [621, 183] on span "Itt nagyon drágák az" at bounding box center [509, 203] width 351 height 43
click at [609, 156] on div at bounding box center [609, 156] width 0 height 0
click at [642, 142] on div at bounding box center [627, 135] width 811 height 51
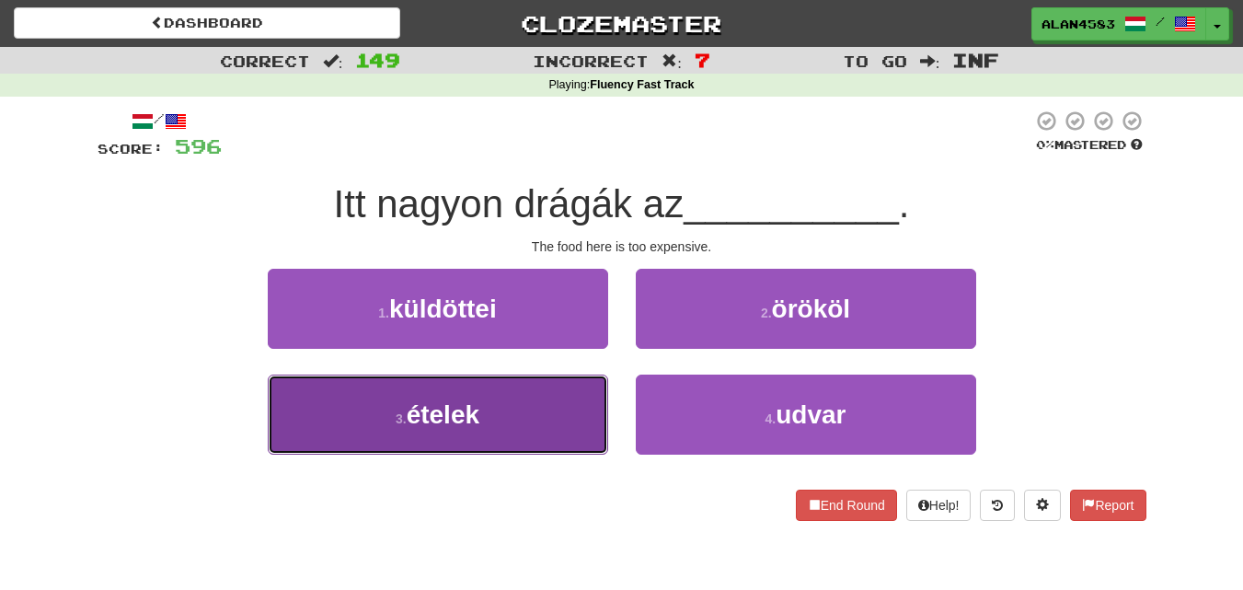
click at [486, 412] on button "3 . ételek" at bounding box center [438, 415] width 340 height 80
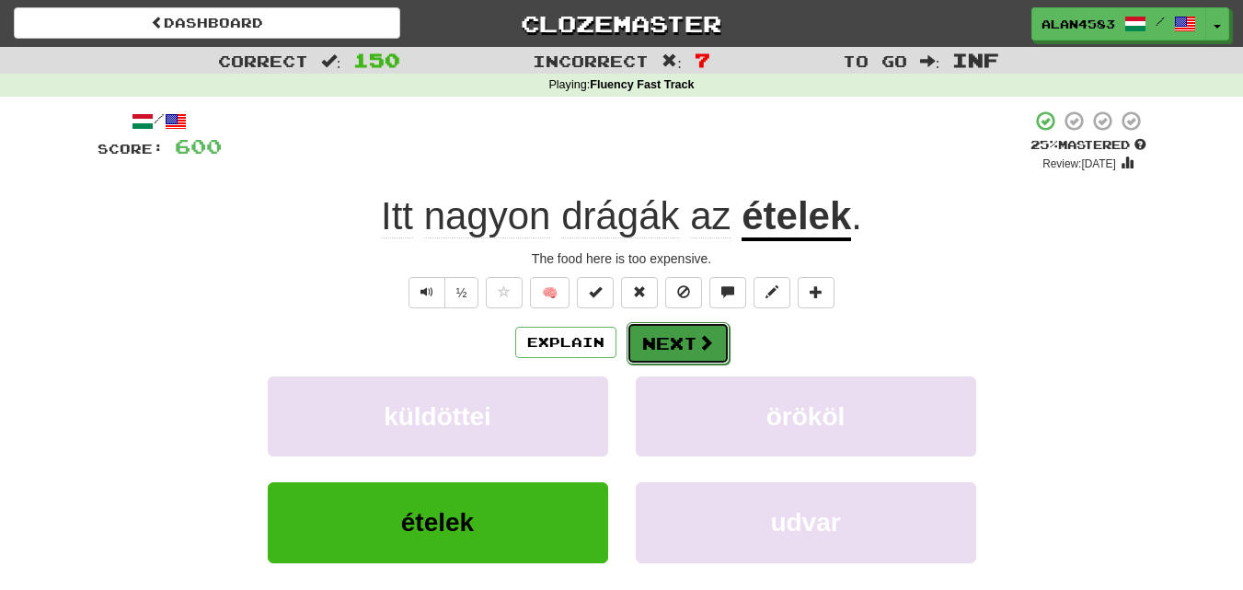
click at [685, 324] on button "Next" at bounding box center [678, 343] width 103 height 42
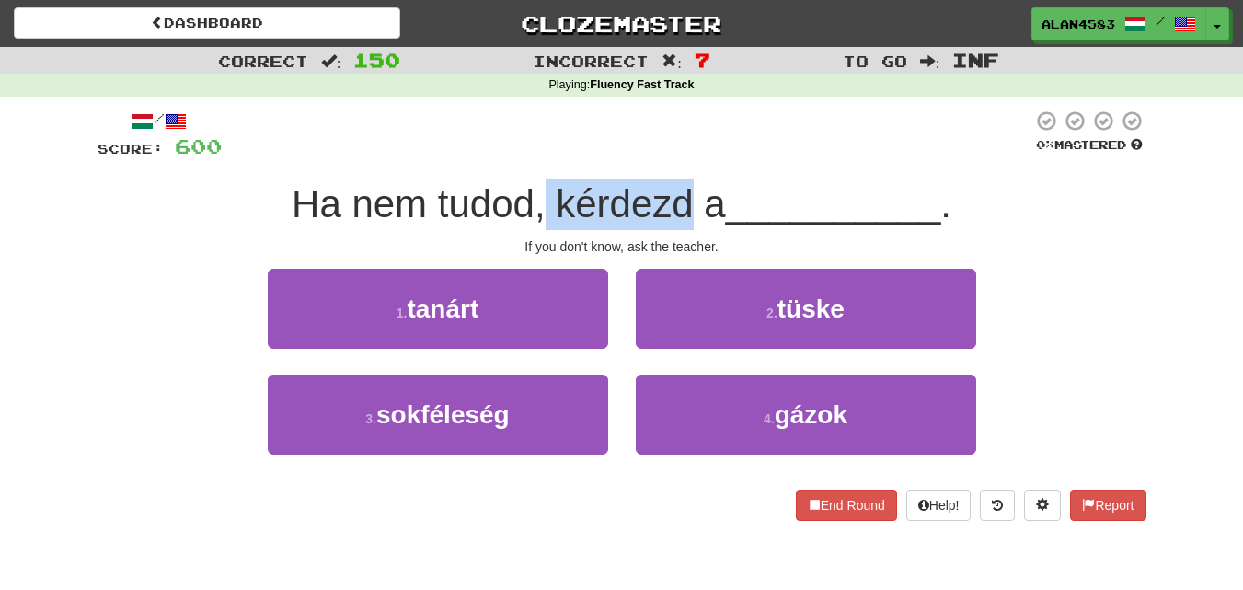
drag, startPoint x: 545, startPoint y: 198, endPoint x: 690, endPoint y: 193, distance: 145.5
click at [690, 193] on span "Ha nem tudod, kérdezd a" at bounding box center [509, 203] width 434 height 43
click at [678, 156] on div at bounding box center [678, 156] width 0 height 0
click at [739, 120] on div at bounding box center [627, 135] width 811 height 51
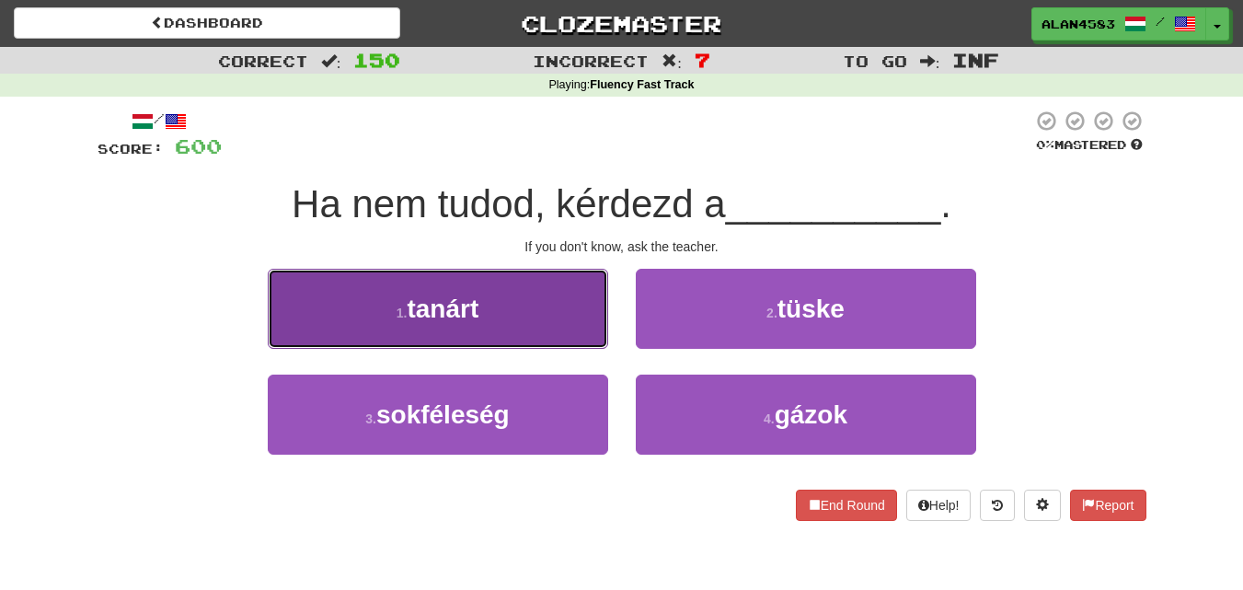
click at [460, 299] on span "tanárt" at bounding box center [443, 308] width 72 height 29
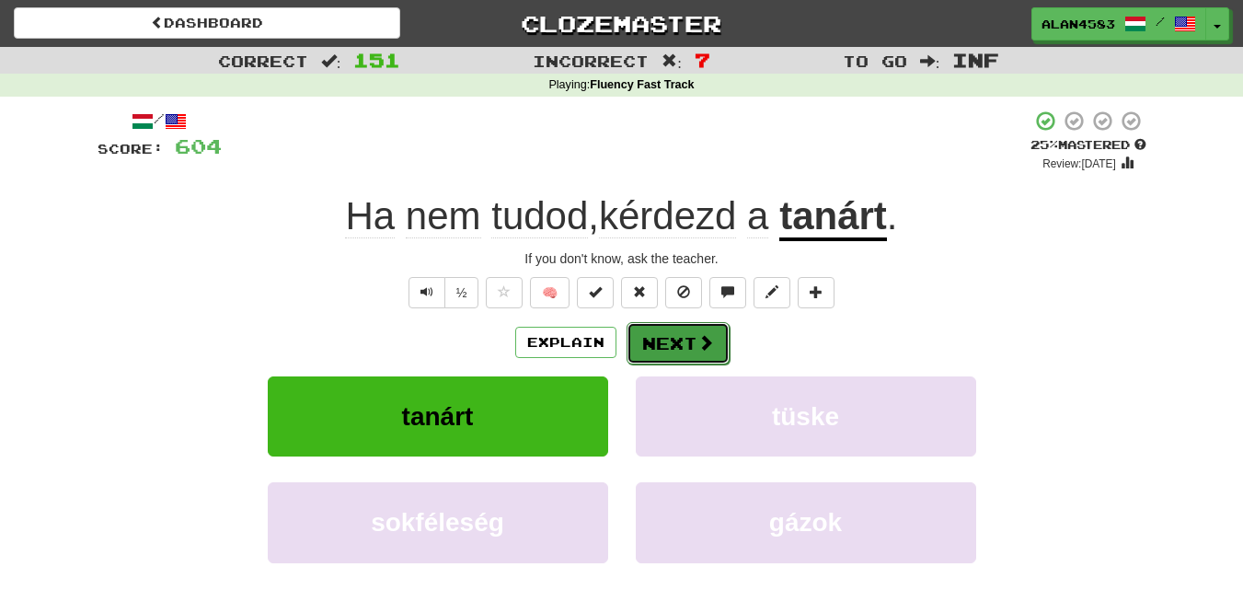
click at [666, 322] on button "Next" at bounding box center [678, 343] width 103 height 42
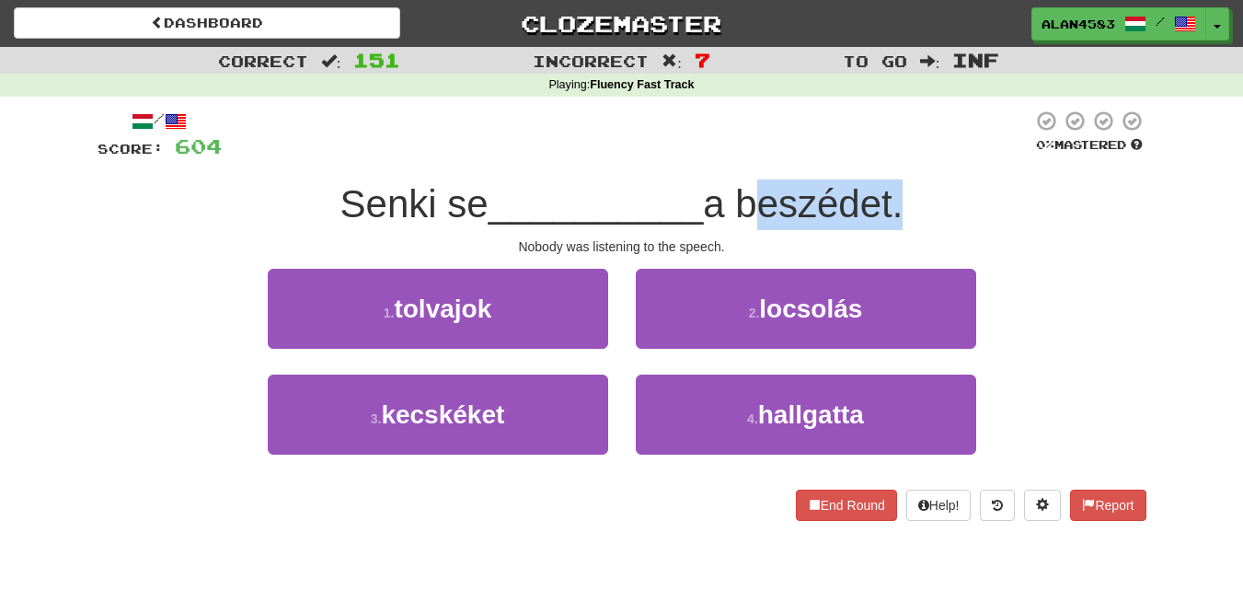
drag, startPoint x: 746, startPoint y: 198, endPoint x: 906, endPoint y: 182, distance: 160.9
click at [903, 182] on span "a beszédet." at bounding box center [803, 203] width 200 height 43
click at [894, 156] on div at bounding box center [894, 156] width 0 height 0
click at [924, 143] on div at bounding box center [627, 135] width 811 height 51
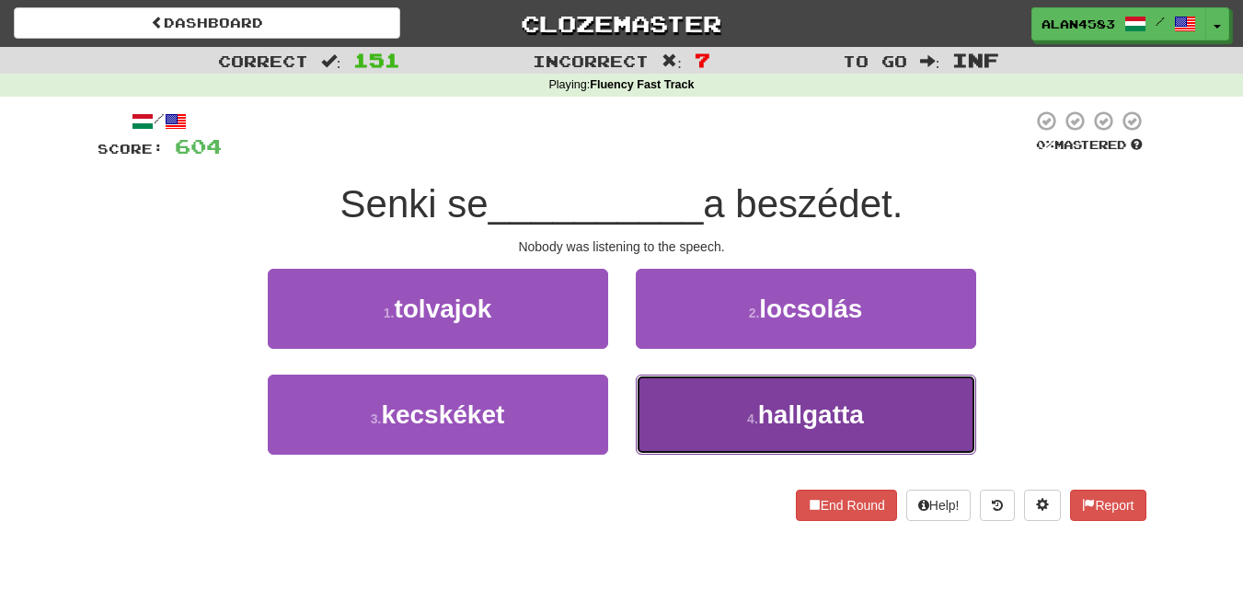
click at [723, 398] on button "4 . hallgatta" at bounding box center [806, 415] width 340 height 80
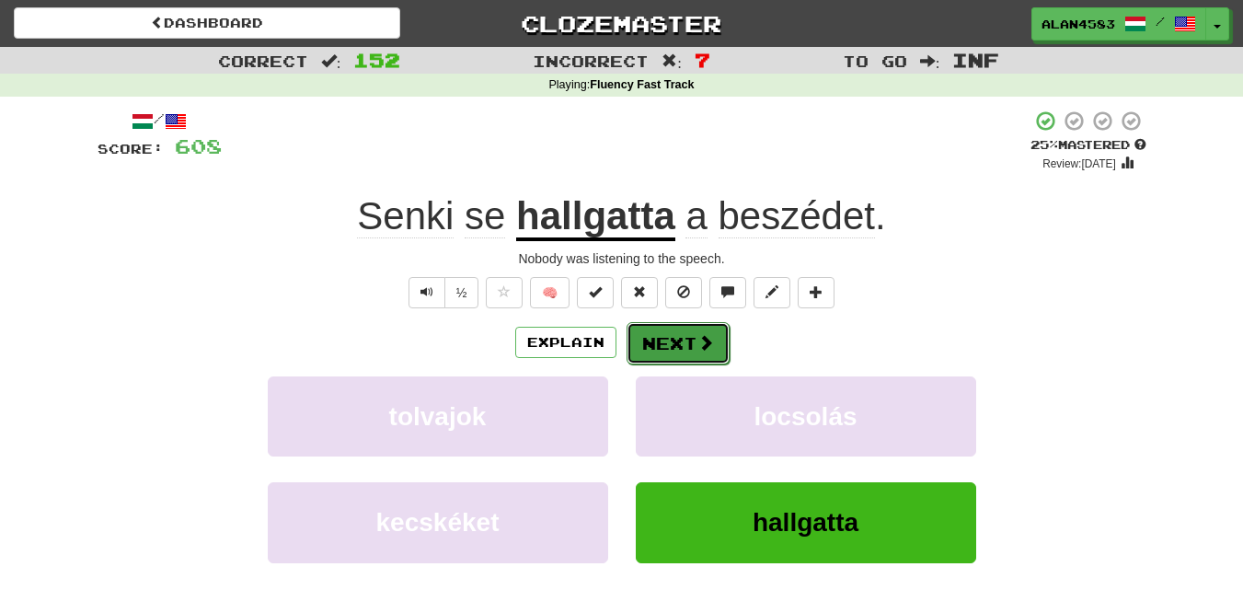
click at [694, 335] on button "Next" at bounding box center [678, 343] width 103 height 42
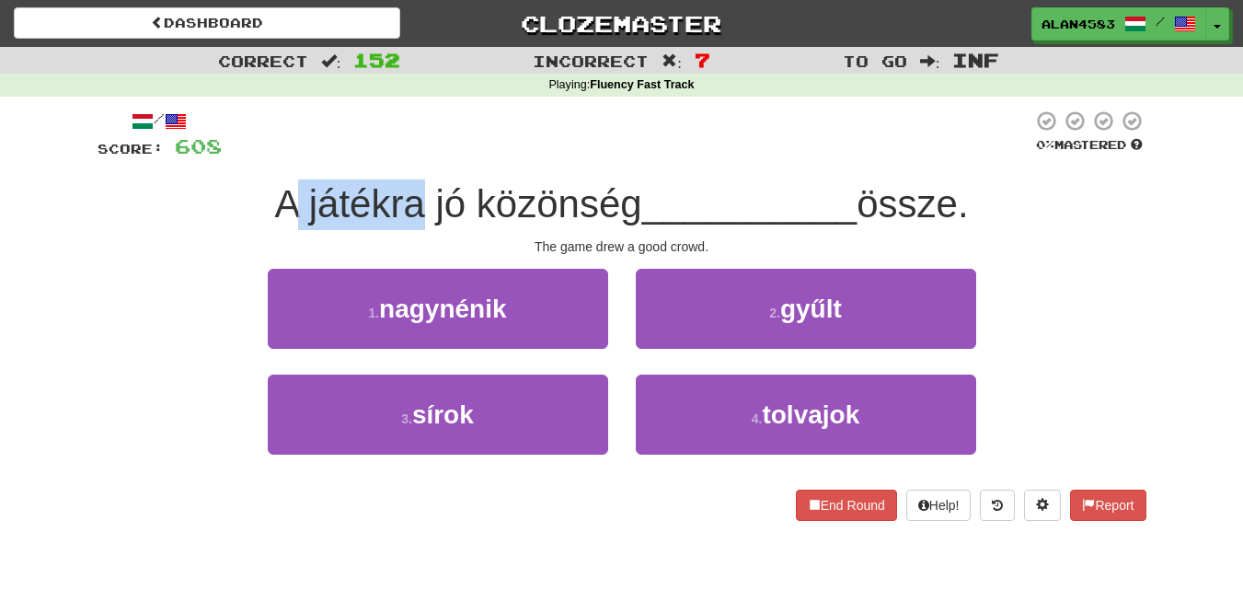
drag, startPoint x: 411, startPoint y: 202, endPoint x: 289, endPoint y: 202, distance: 122.4
click at [289, 202] on span "A játékra jó közönség" at bounding box center [457, 203] width 367 height 43
click at [277, 156] on div at bounding box center [277, 156] width 0 height 0
click at [408, 151] on div at bounding box center [627, 135] width 811 height 51
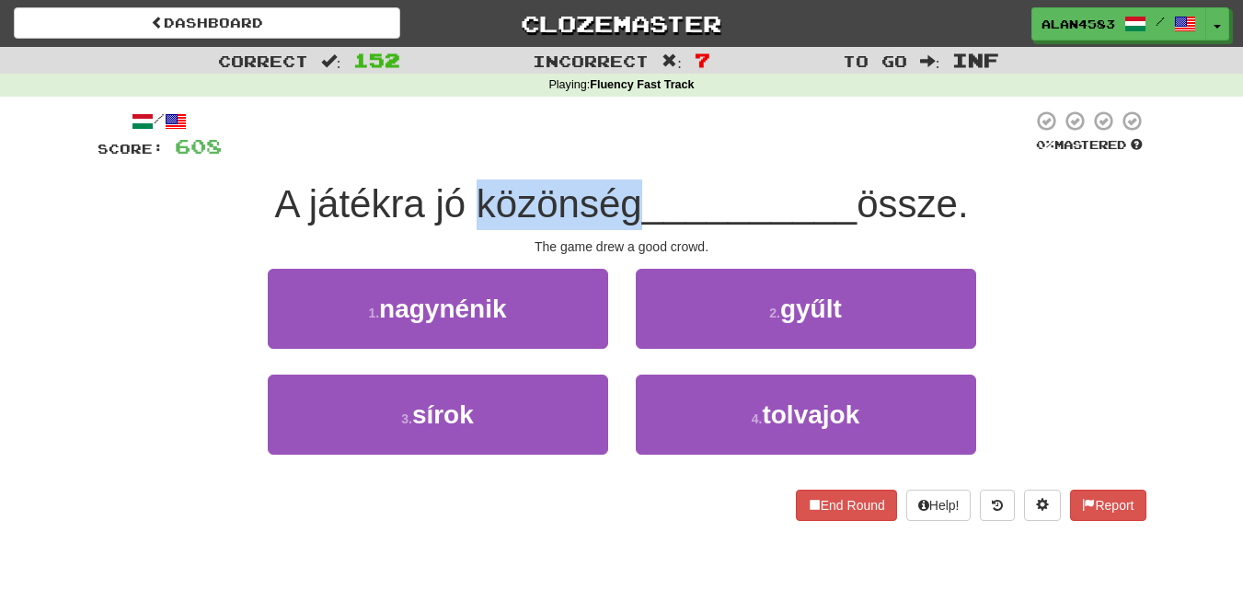
drag, startPoint x: 468, startPoint y: 194, endPoint x: 626, endPoint y: 191, distance: 157.4
click at [626, 191] on span "A játékra jó közönség" at bounding box center [457, 203] width 367 height 43
click at [614, 156] on div at bounding box center [614, 156] width 0 height 0
click at [675, 117] on div at bounding box center [627, 135] width 811 height 51
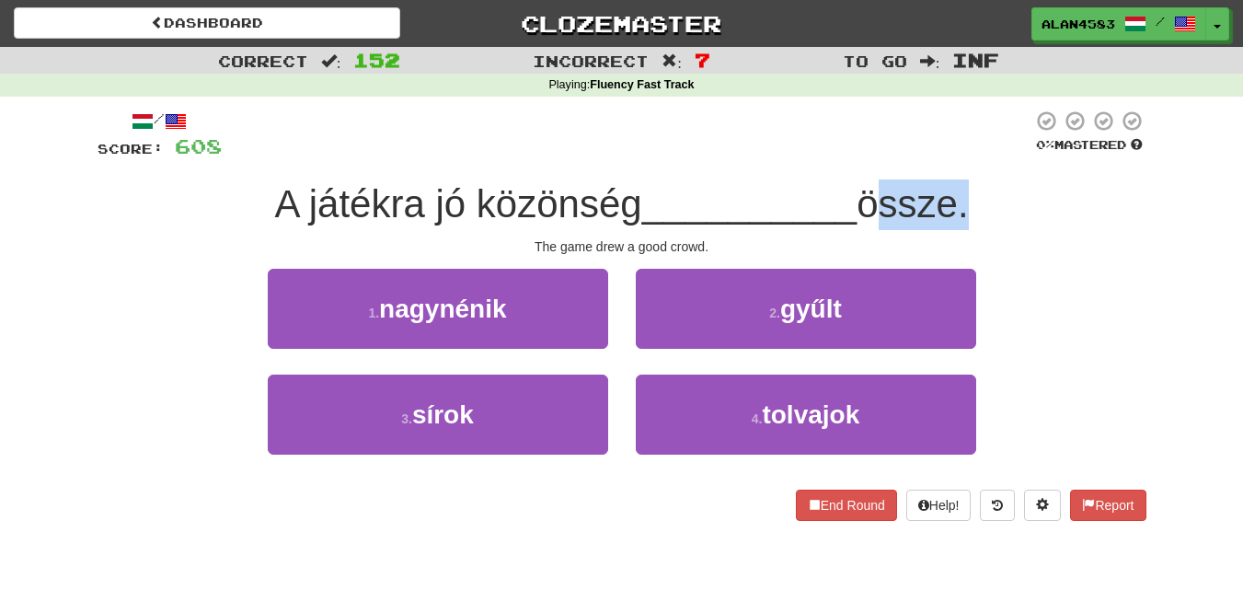
drag, startPoint x: 962, startPoint y: 192, endPoint x: 874, endPoint y: 197, distance: 87.5
click at [874, 197] on span "össze." at bounding box center [912, 203] width 111 height 43
click at [862, 156] on div at bounding box center [862, 156] width 0 height 0
click at [894, 150] on div at bounding box center [627, 135] width 811 height 51
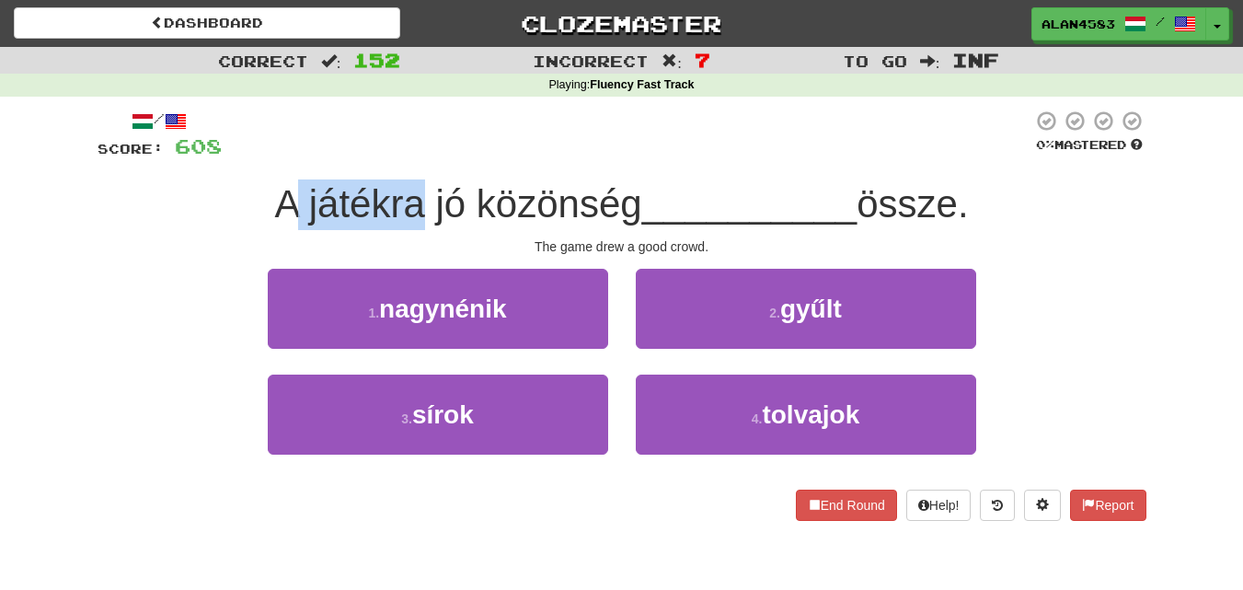
drag, startPoint x: 413, startPoint y: 200, endPoint x: 289, endPoint y: 202, distance: 124.2
click at [289, 202] on span "A játékra jó közönség" at bounding box center [457, 203] width 367 height 43
click at [277, 156] on div at bounding box center [277, 156] width 0 height 0
click at [419, 122] on div at bounding box center [627, 135] width 811 height 51
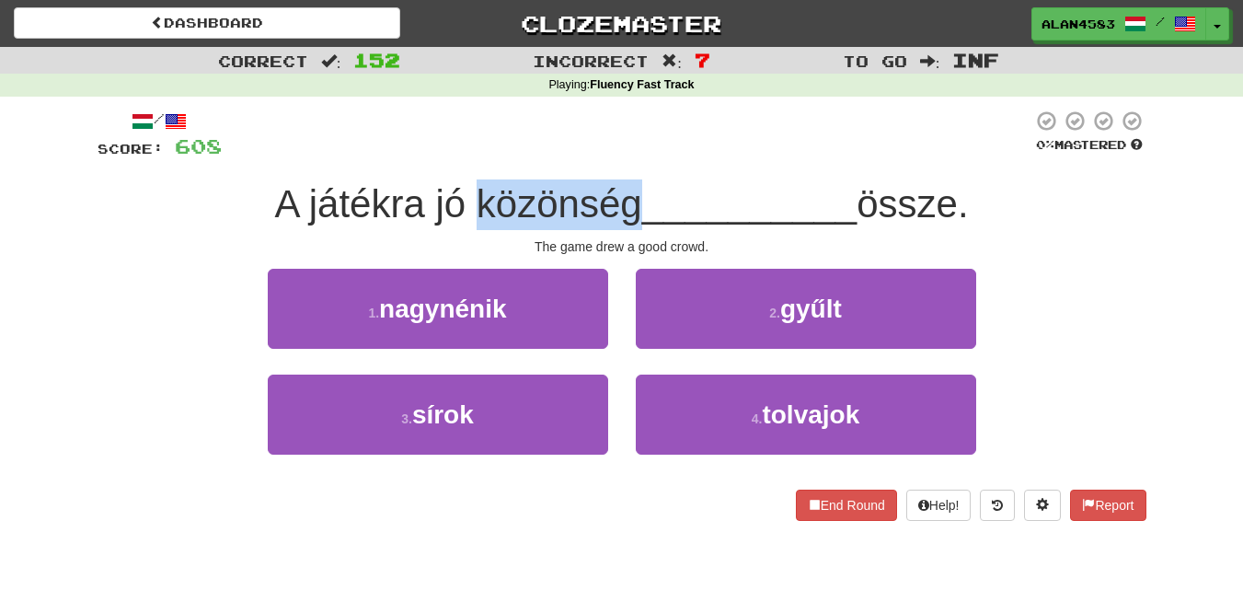
drag, startPoint x: 468, startPoint y: 194, endPoint x: 623, endPoint y: 190, distance: 154.7
click at [623, 190] on span "A játékra jó közönség" at bounding box center [457, 203] width 367 height 43
click at [611, 156] on div at bounding box center [611, 156] width 0 height 0
click at [657, 136] on div at bounding box center [627, 135] width 811 height 51
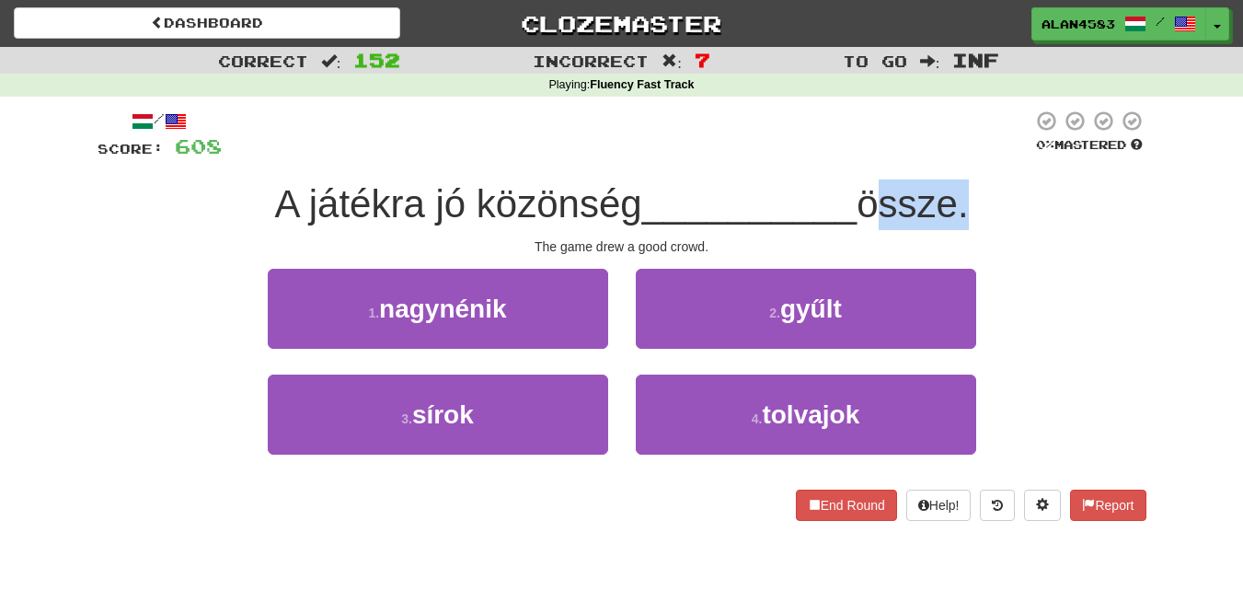
drag, startPoint x: 868, startPoint y: 204, endPoint x: 969, endPoint y: 196, distance: 101.6
click at [968, 196] on span "össze." at bounding box center [912, 203] width 111 height 43
click at [957, 156] on div at bounding box center [957, 156] width 0 height 0
click at [955, 122] on div at bounding box center [627, 135] width 811 height 51
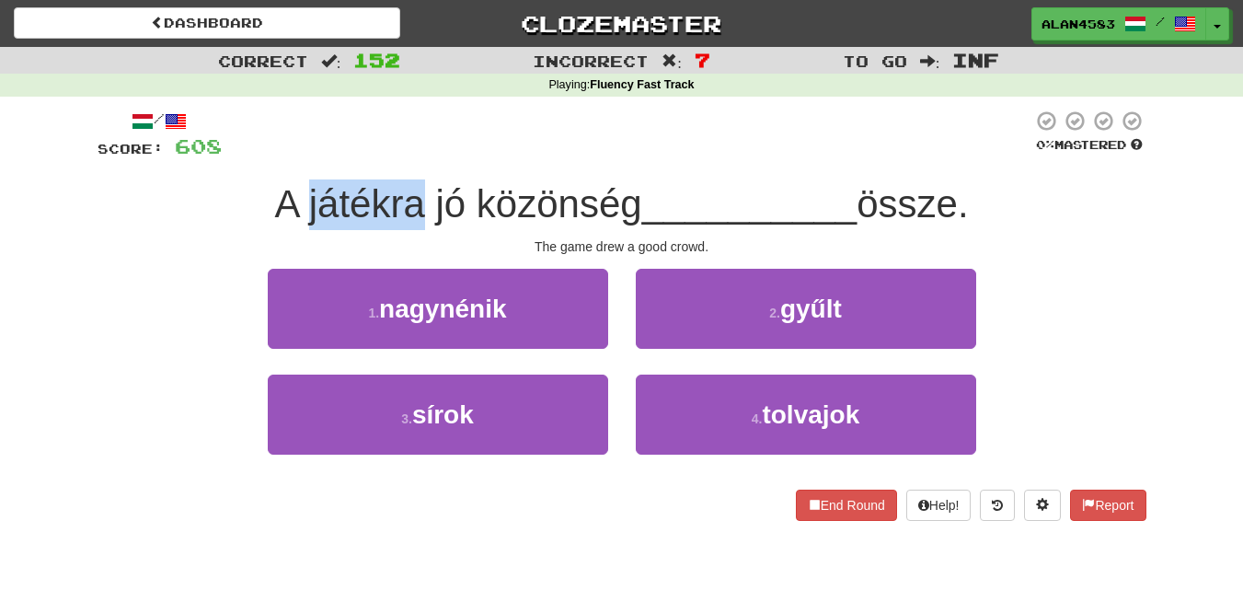
drag, startPoint x: 414, startPoint y: 204, endPoint x: 295, endPoint y: 204, distance: 118.7
click at [295, 204] on span "A játékra jó közönség" at bounding box center [457, 203] width 367 height 43
click at [283, 226] on div at bounding box center [283, 226] width 0 height 0
click at [390, 144] on div at bounding box center [627, 135] width 811 height 51
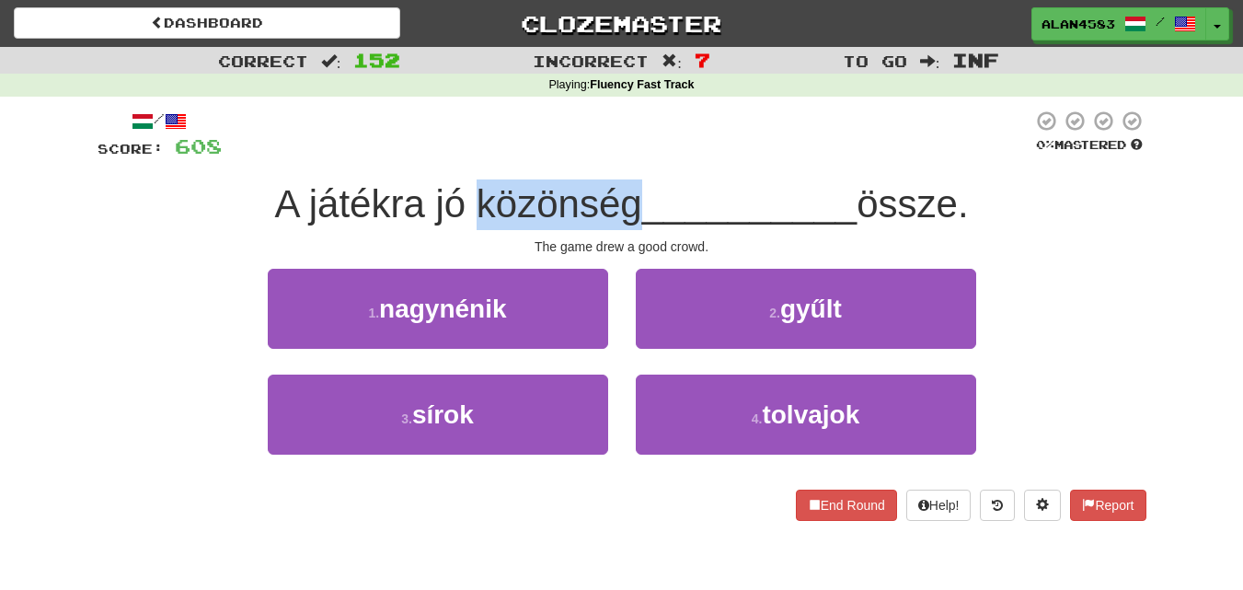
drag, startPoint x: 467, startPoint y: 190, endPoint x: 628, endPoint y: 183, distance: 161.2
click at [628, 183] on span "A játékra jó közönség" at bounding box center [457, 203] width 367 height 43
click at [616, 156] on div at bounding box center [616, 156] width 0 height 0
click at [639, 126] on div at bounding box center [627, 135] width 811 height 51
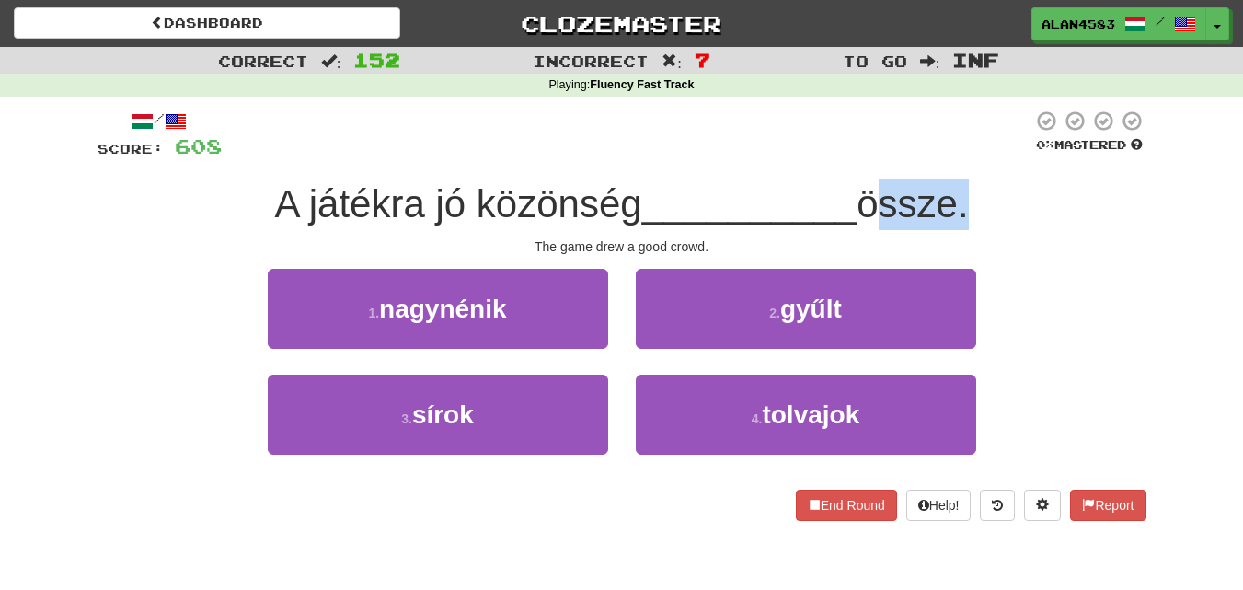
drag, startPoint x: 968, startPoint y: 193, endPoint x: 873, endPoint y: 199, distance: 94.9
click at [873, 199] on span "össze." at bounding box center [912, 203] width 111 height 43
click at [861, 156] on div at bounding box center [861, 156] width 0 height 0
click at [1109, 176] on div "/ Score: 608 0 % Mastered A játékra jó közönség __________ össze. The game drew…" at bounding box center [622, 315] width 1049 height 411
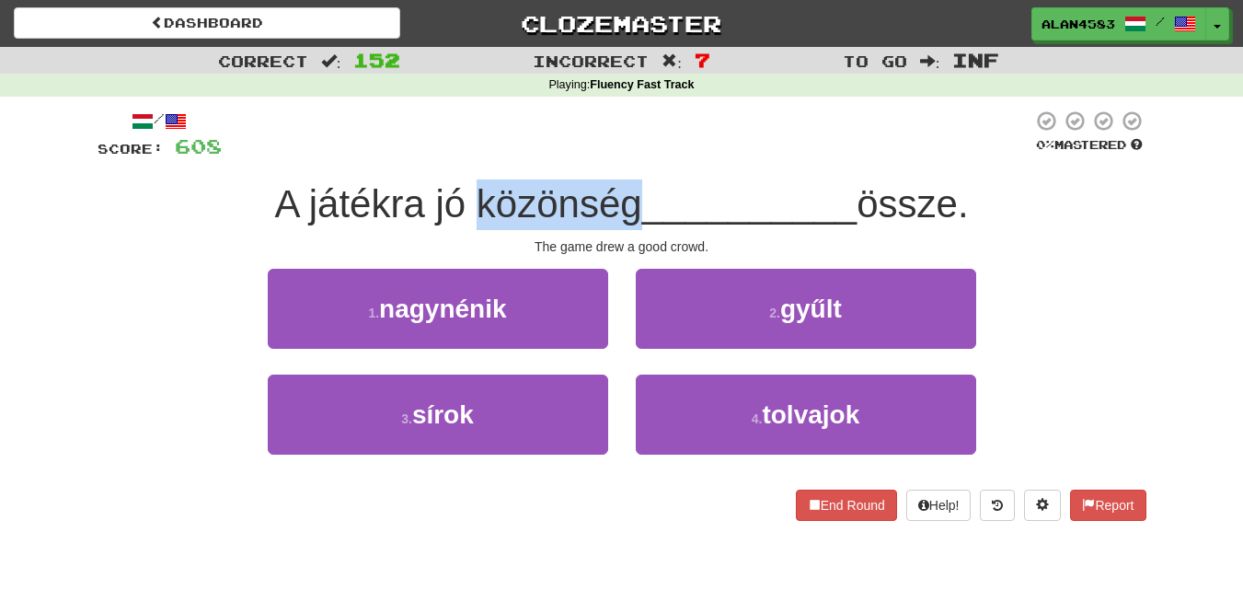
drag, startPoint x: 471, startPoint y: 185, endPoint x: 622, endPoint y: 190, distance: 151.0
click at [622, 190] on span "A játékra jó közönség" at bounding box center [457, 203] width 367 height 43
click at [610, 156] on div at bounding box center [610, 156] width 0 height 0
click at [652, 138] on div at bounding box center [627, 135] width 811 height 51
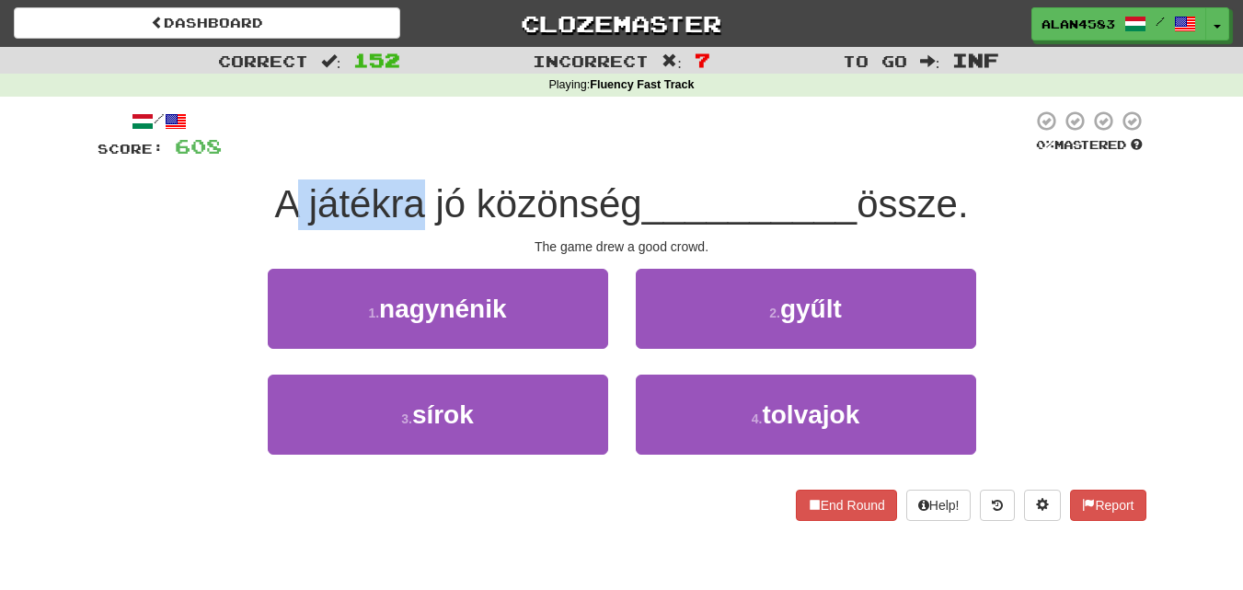
drag, startPoint x: 410, startPoint y: 202, endPoint x: 292, endPoint y: 203, distance: 118.7
click at [292, 203] on span "A játékra jó közönség" at bounding box center [457, 203] width 367 height 43
click at [280, 156] on div at bounding box center [280, 156] width 0 height 0
click at [408, 131] on div at bounding box center [627, 135] width 811 height 51
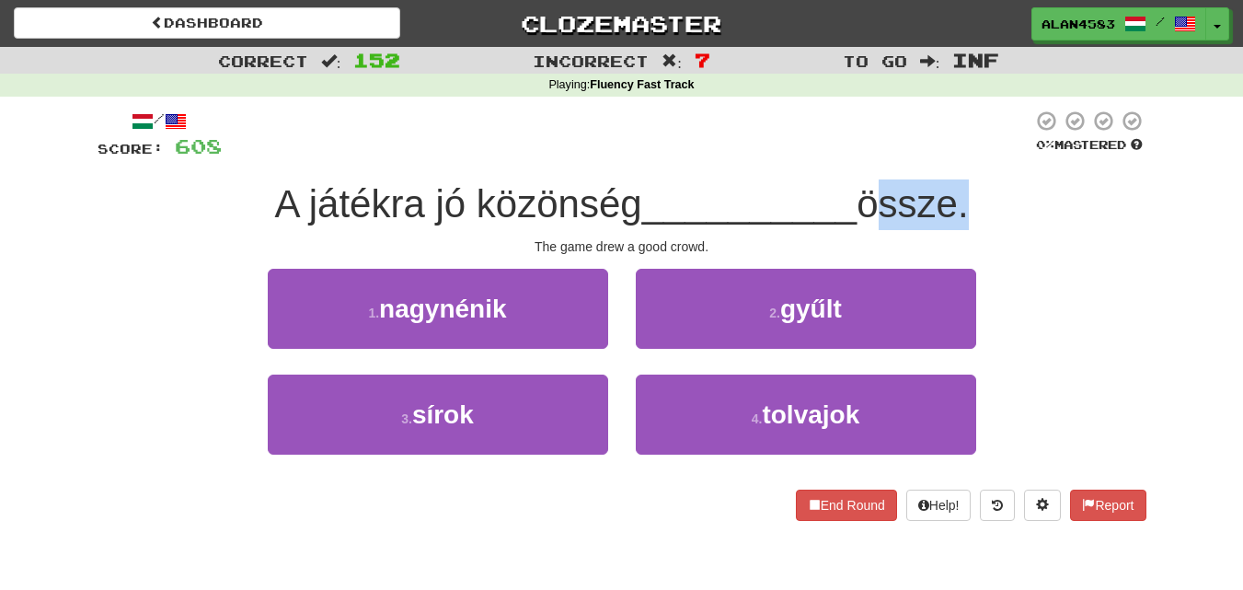
drag, startPoint x: 870, startPoint y: 198, endPoint x: 969, endPoint y: 193, distance: 99.5
click at [968, 193] on span "össze." at bounding box center [912, 203] width 111 height 43
click at [957, 156] on div at bounding box center [957, 156] width 0 height 0
click at [969, 128] on div at bounding box center [627, 135] width 811 height 51
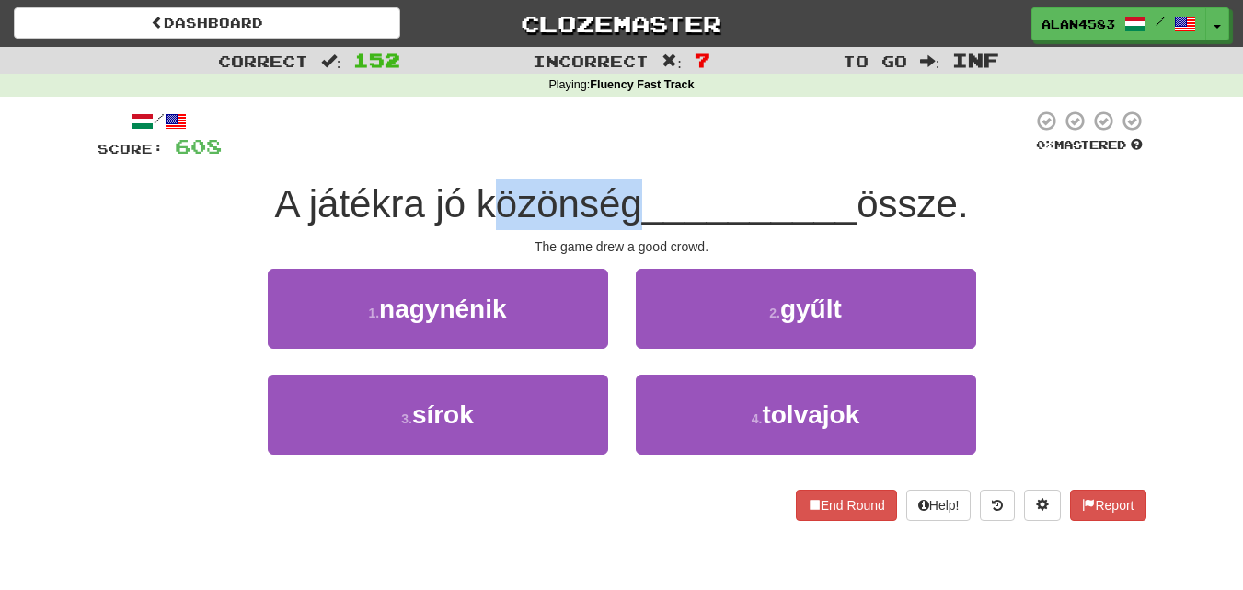
drag, startPoint x: 476, startPoint y: 204, endPoint x: 636, endPoint y: 194, distance: 160.4
click at [636, 194] on span "A játékra jó közönség" at bounding box center [457, 203] width 367 height 43
drag, startPoint x: 463, startPoint y: 198, endPoint x: 629, endPoint y: 193, distance: 165.7
click at [629, 193] on span "A játékra jó közönség" at bounding box center [457, 203] width 367 height 43
click at [617, 156] on div at bounding box center [617, 156] width 0 height 0
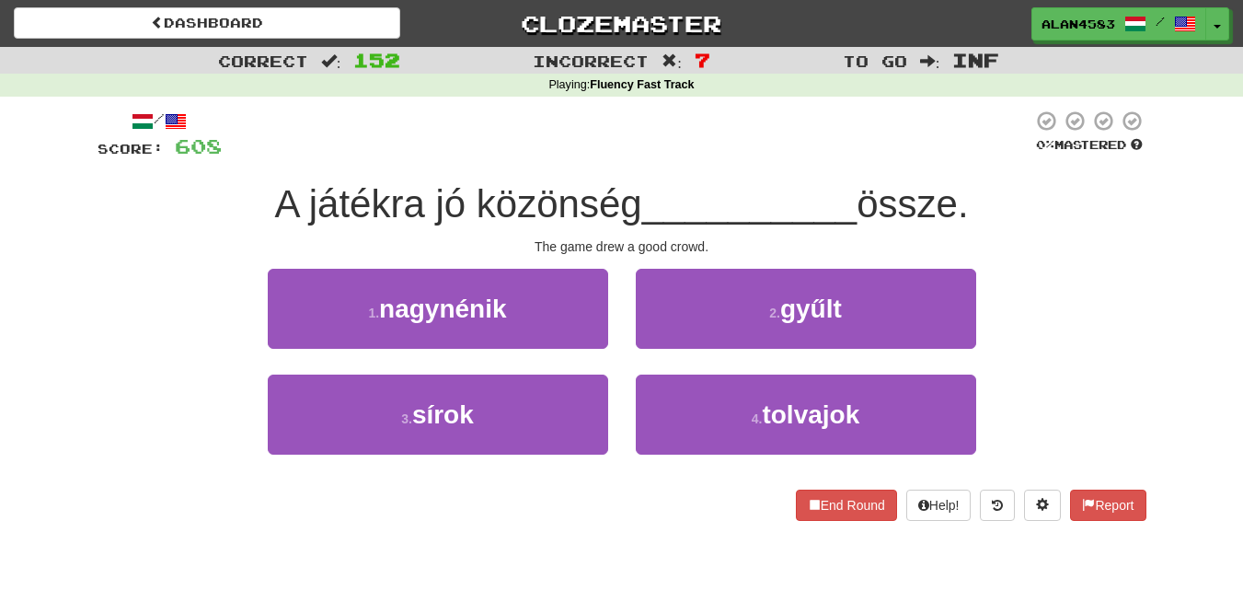
click at [648, 141] on div at bounding box center [627, 135] width 811 height 51
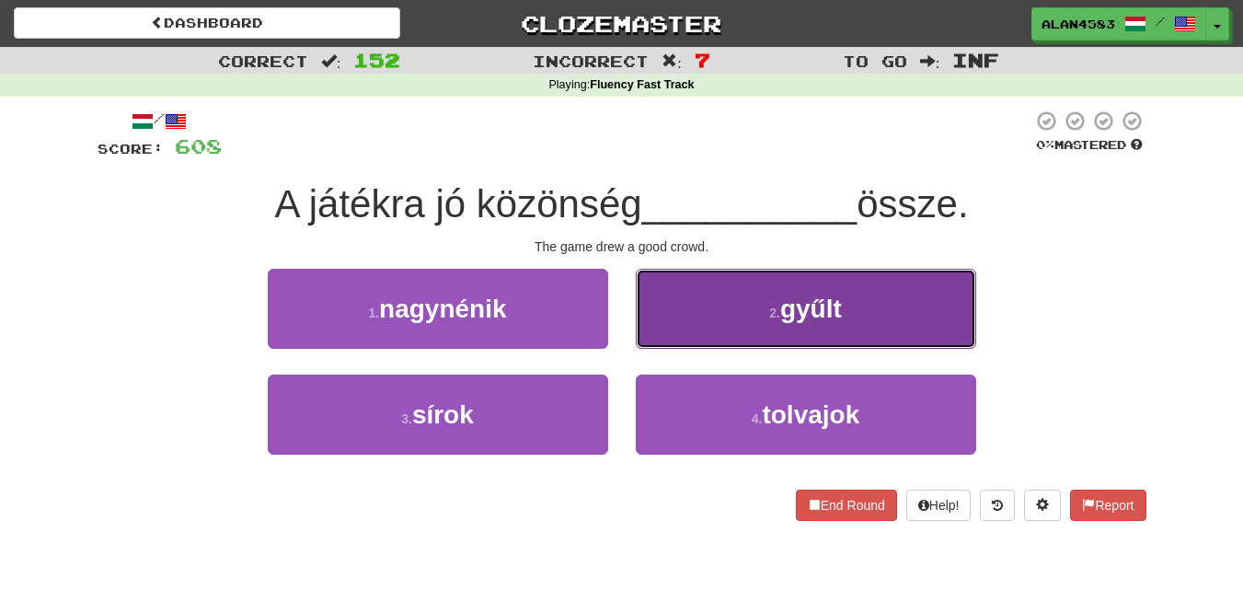
click at [752, 324] on button "2 . gyűlt" at bounding box center [806, 309] width 340 height 80
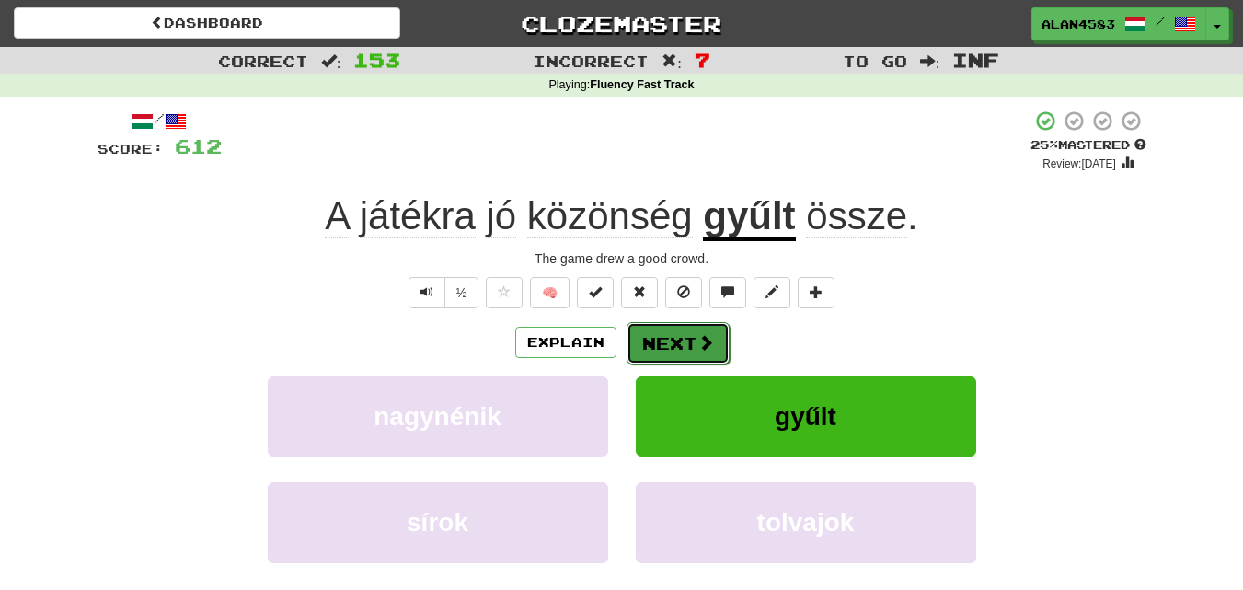
click at [698, 343] on span at bounding box center [706, 342] width 17 height 17
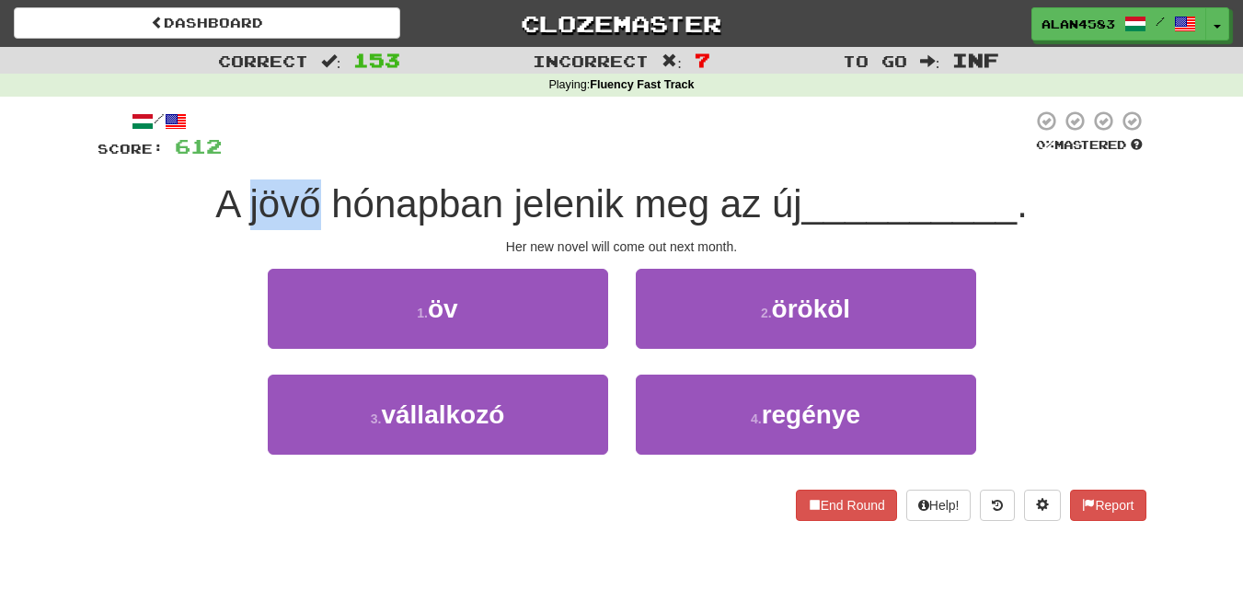
drag, startPoint x: 314, startPoint y: 202, endPoint x: 240, endPoint y: 202, distance: 73.6
click at [240, 202] on span "A jövő hónapban jelenik meg az új" at bounding box center [508, 203] width 586 height 43
click at [228, 156] on div at bounding box center [228, 156] width 0 height 0
click at [298, 133] on div at bounding box center [627, 135] width 811 height 51
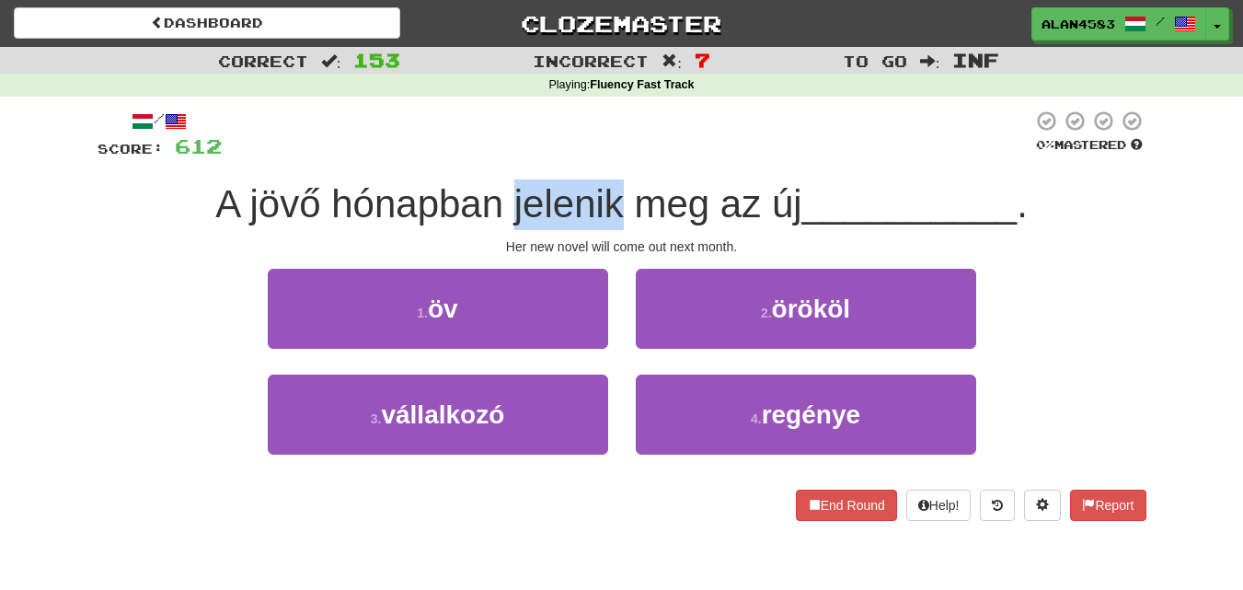
drag, startPoint x: 617, startPoint y: 194, endPoint x: 506, endPoint y: 197, distance: 111.4
click at [506, 197] on span "A jövő hónapban jelenik meg az új" at bounding box center [508, 203] width 586 height 43
click at [494, 156] on div at bounding box center [494, 156] width 0 height 0
click at [566, 116] on div at bounding box center [627, 135] width 811 height 51
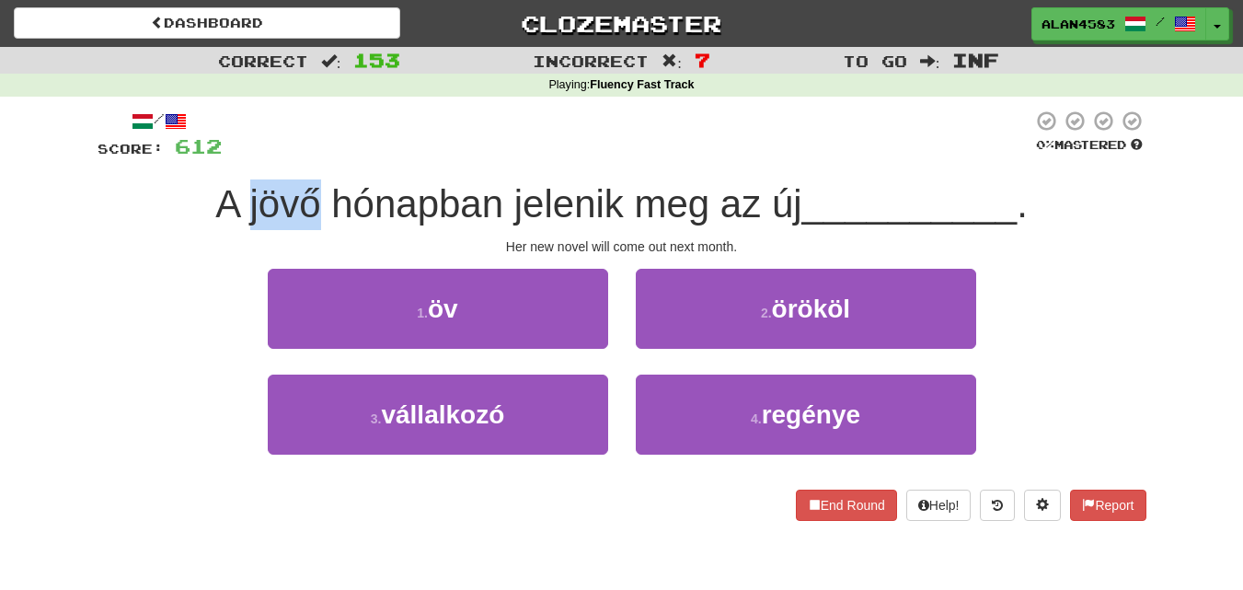
drag, startPoint x: 315, startPoint y: 200, endPoint x: 248, endPoint y: 198, distance: 67.2
click at [248, 198] on span "A jövő hónapban jelenik meg az új" at bounding box center [508, 203] width 586 height 43
click at [236, 156] on div at bounding box center [236, 156] width 0 height 0
click at [351, 133] on div at bounding box center [627, 135] width 811 height 51
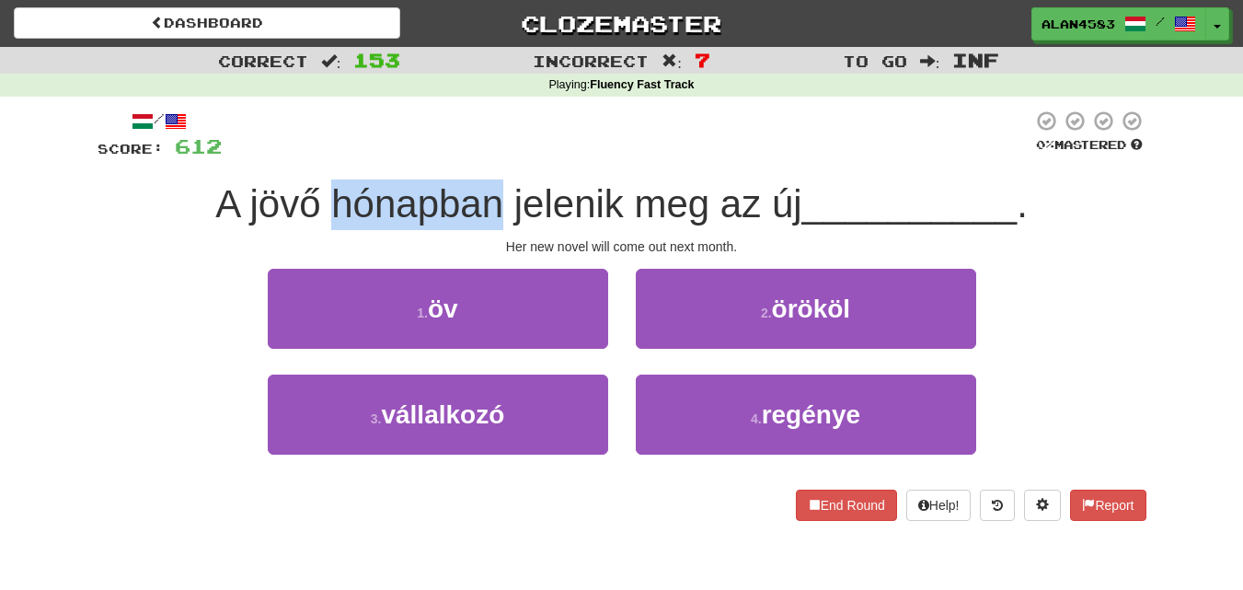
drag, startPoint x: 325, startPoint y: 211, endPoint x: 502, endPoint y: 204, distance: 176.8
click at [502, 204] on span "A jövő hónapban jelenik meg az új" at bounding box center [508, 203] width 586 height 43
click at [490, 226] on div at bounding box center [490, 226] width 0 height 0
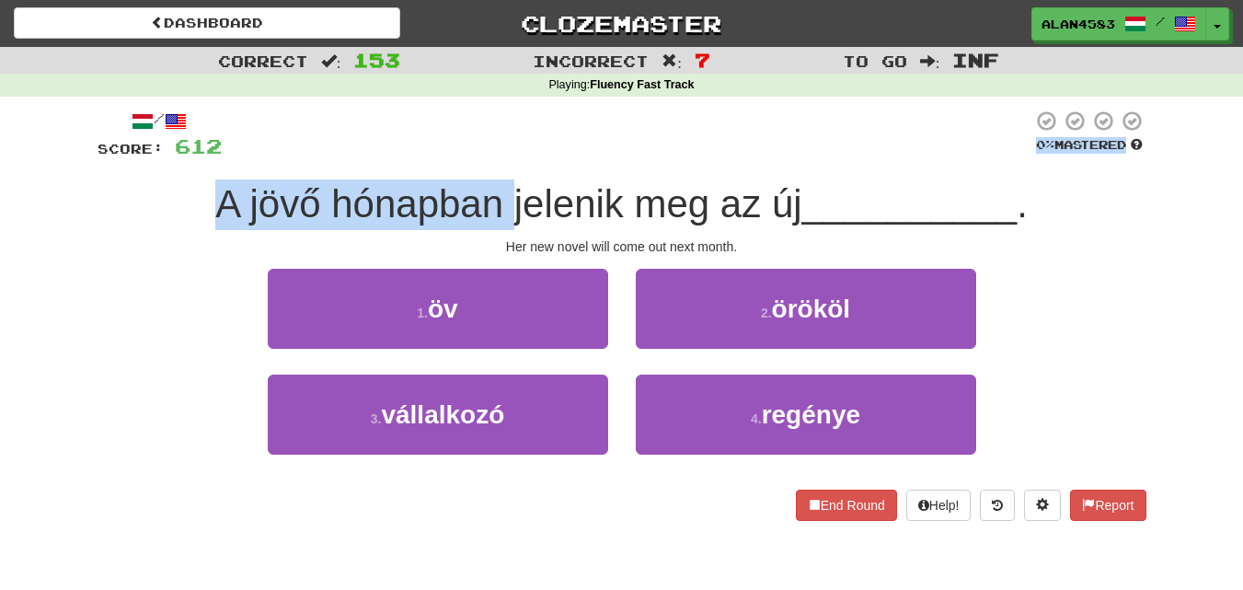
drag, startPoint x: 538, startPoint y: 126, endPoint x: 506, endPoint y: 192, distance: 73.7
click at [506, 192] on div "/ Score: 612 0 % Mastered A jövő hónapban jelenik meg az új __________ . Her ne…" at bounding box center [622, 315] width 1049 height 411
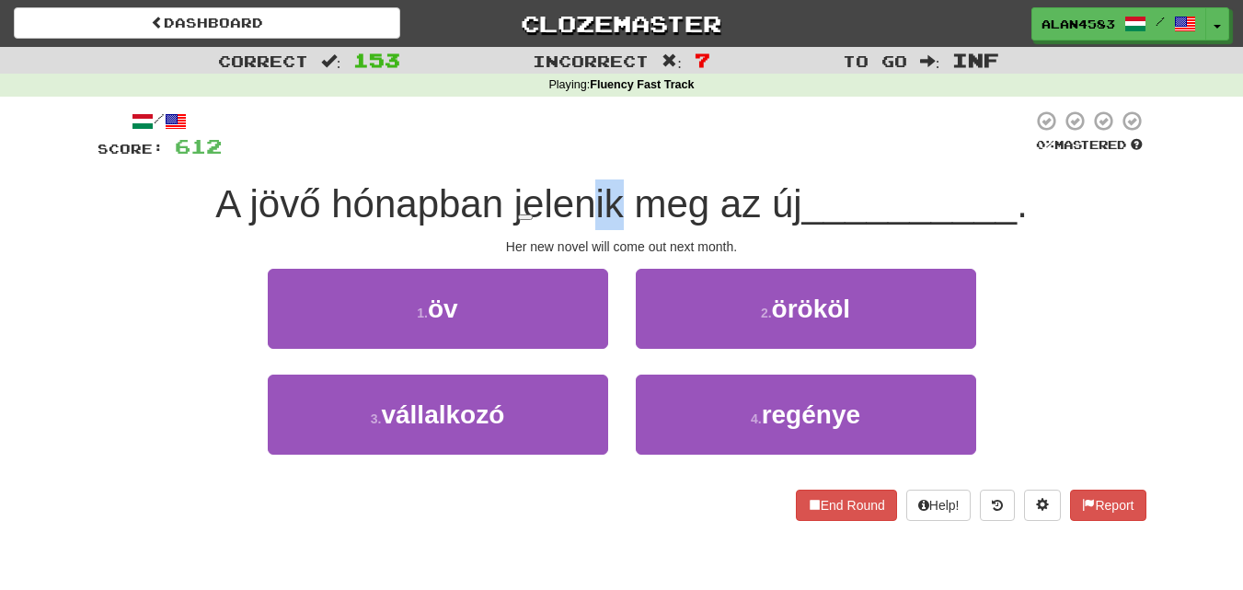
drag, startPoint x: 613, startPoint y: 193, endPoint x: 510, endPoint y: 194, distance: 103.1
click at [510, 194] on span "A jövő hónapban jelenik meg az új" at bounding box center [508, 203] width 586 height 43
click at [498, 156] on div at bounding box center [498, 156] width 0 height 0
click at [621, 123] on div at bounding box center [627, 135] width 811 height 51
drag, startPoint x: 619, startPoint y: 193, endPoint x: 506, endPoint y: 192, distance: 113.2
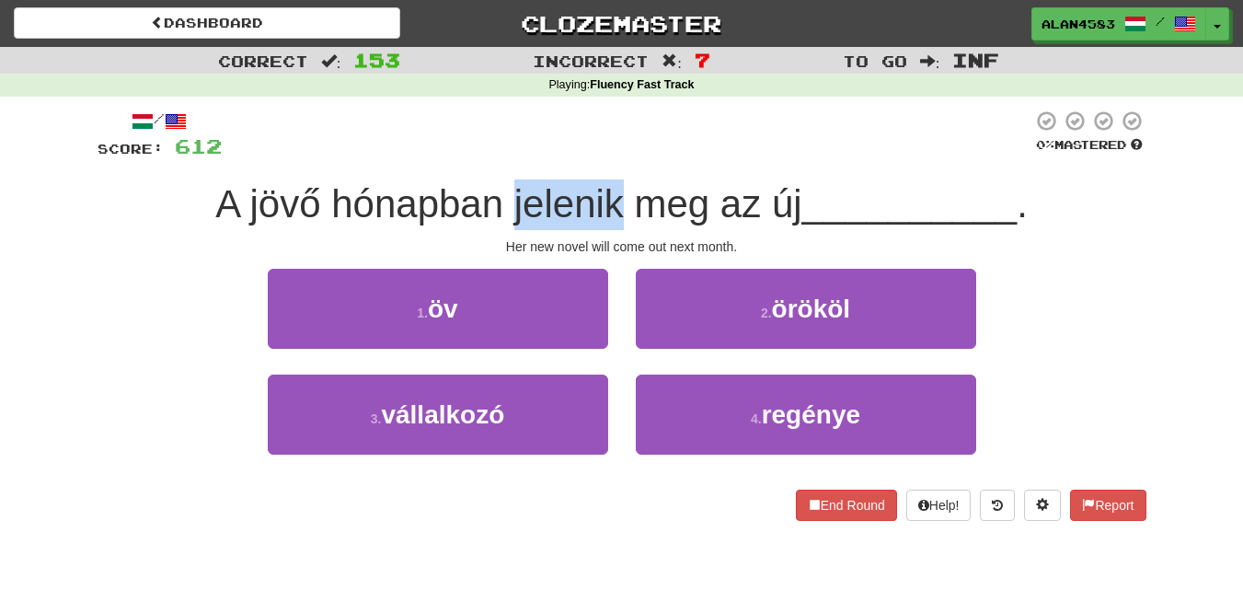
click at [506, 192] on span "A jövő hónapban jelenik meg az új" at bounding box center [508, 203] width 586 height 43
click at [494, 156] on div at bounding box center [494, 156] width 0 height 0
click at [540, 142] on div at bounding box center [627, 135] width 811 height 51
drag, startPoint x: 508, startPoint y: 196, endPoint x: 614, endPoint y: 190, distance: 106.0
click at [614, 190] on span "A jövő hónapban jelenik meg az új" at bounding box center [508, 203] width 586 height 43
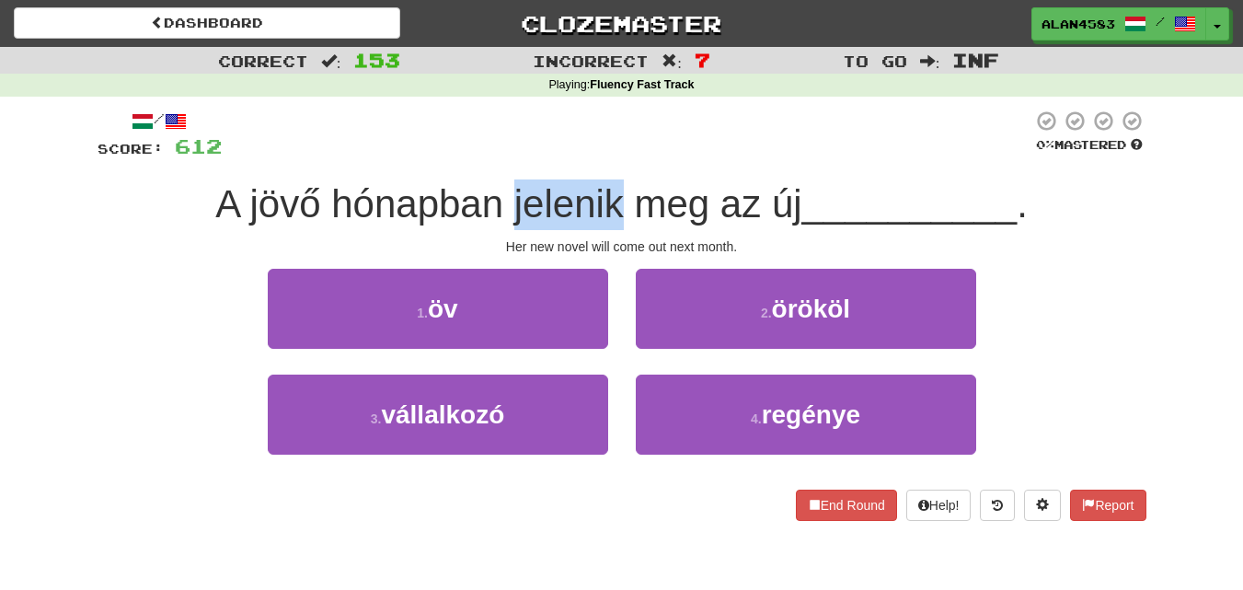
click at [602, 156] on div at bounding box center [602, 156] width 0 height 0
click at [639, 138] on div at bounding box center [627, 135] width 811 height 51
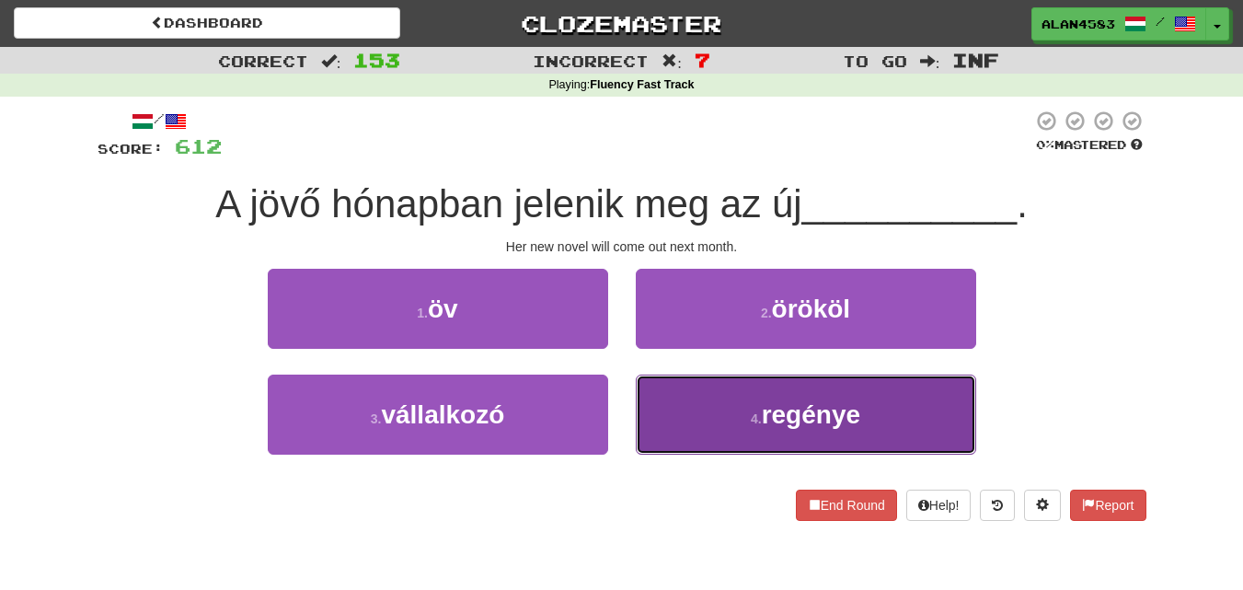
click at [679, 418] on button "4 . regénye" at bounding box center [806, 415] width 340 height 80
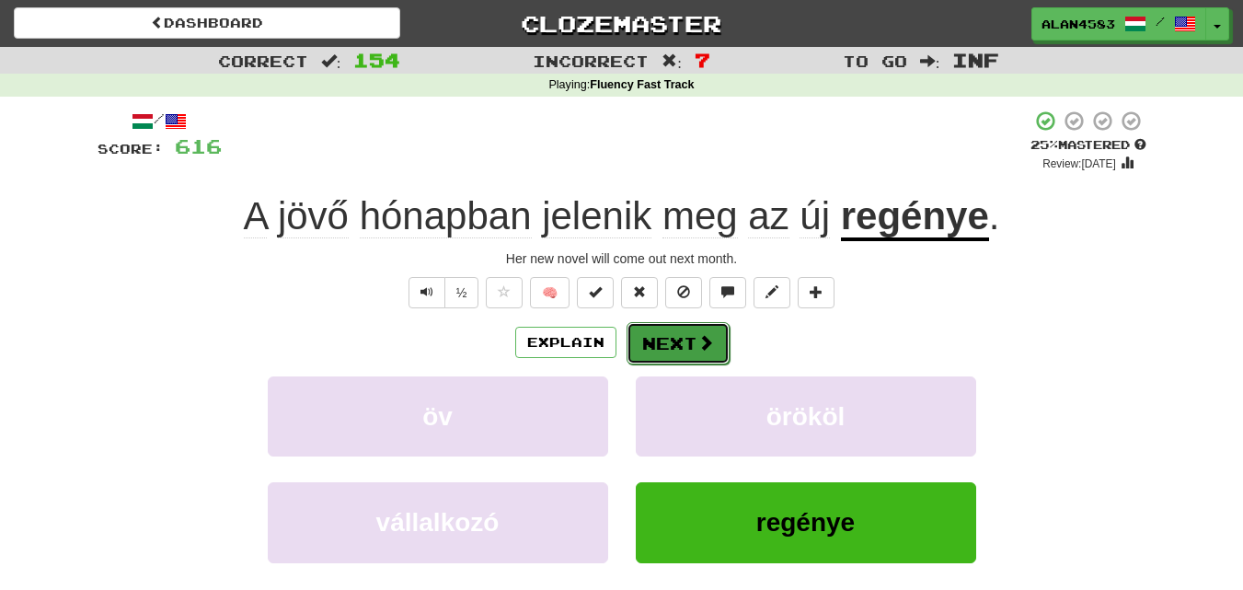
click at [674, 340] on button "Next" at bounding box center [678, 343] width 103 height 42
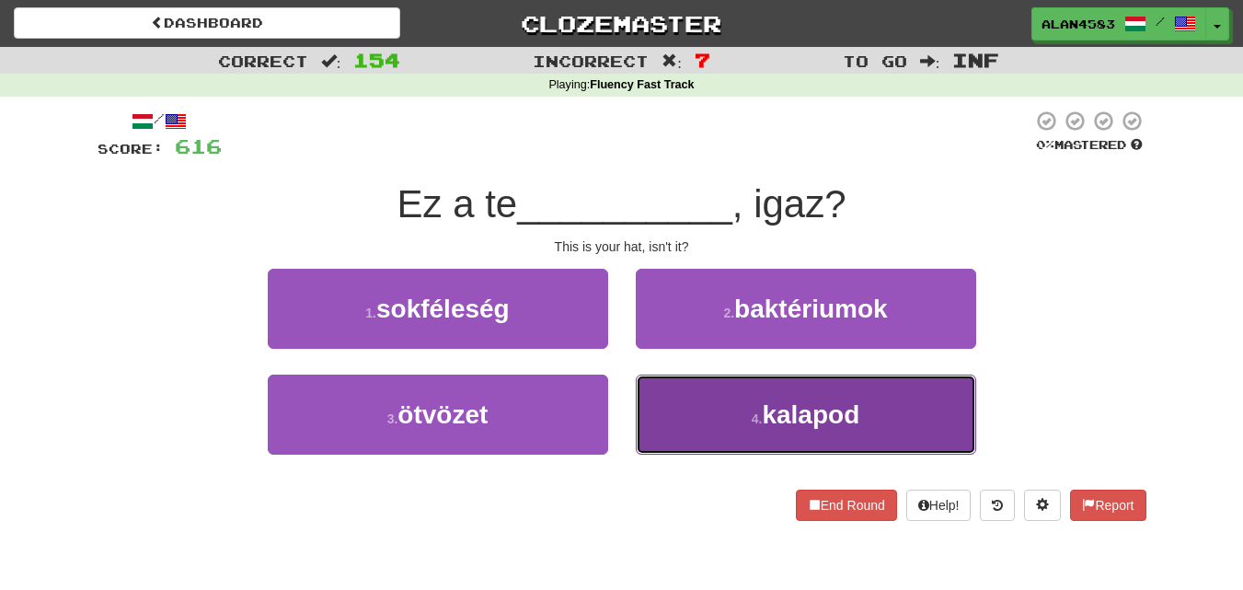
click at [731, 443] on button "4 . kalapod" at bounding box center [806, 415] width 340 height 80
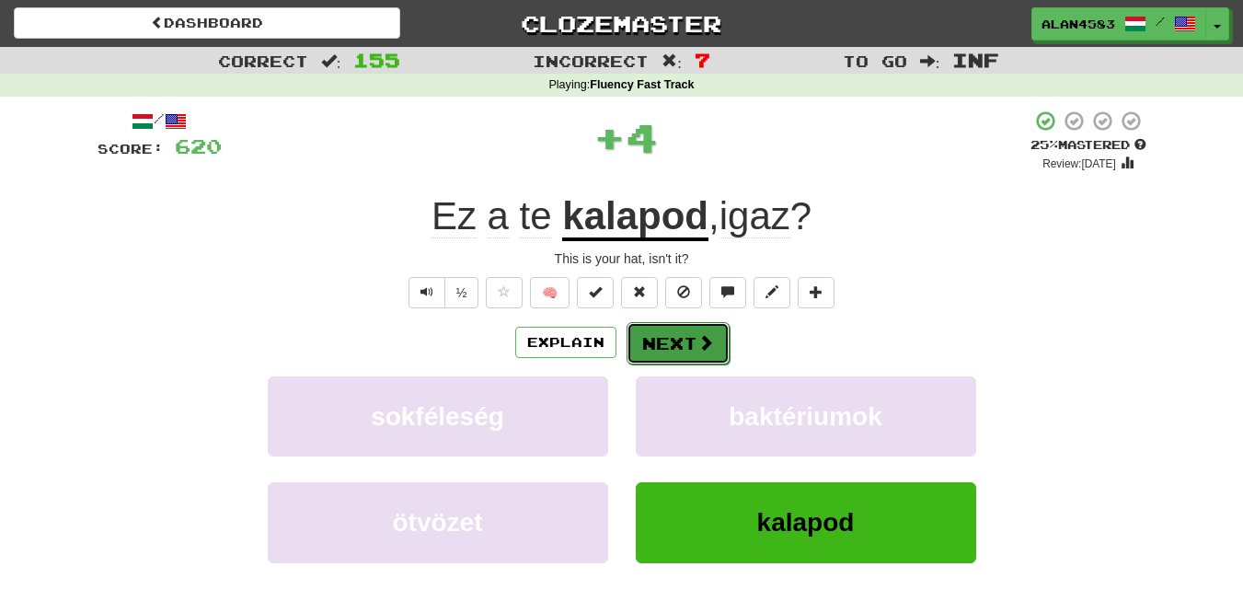
click at [703, 348] on span at bounding box center [706, 342] width 17 height 17
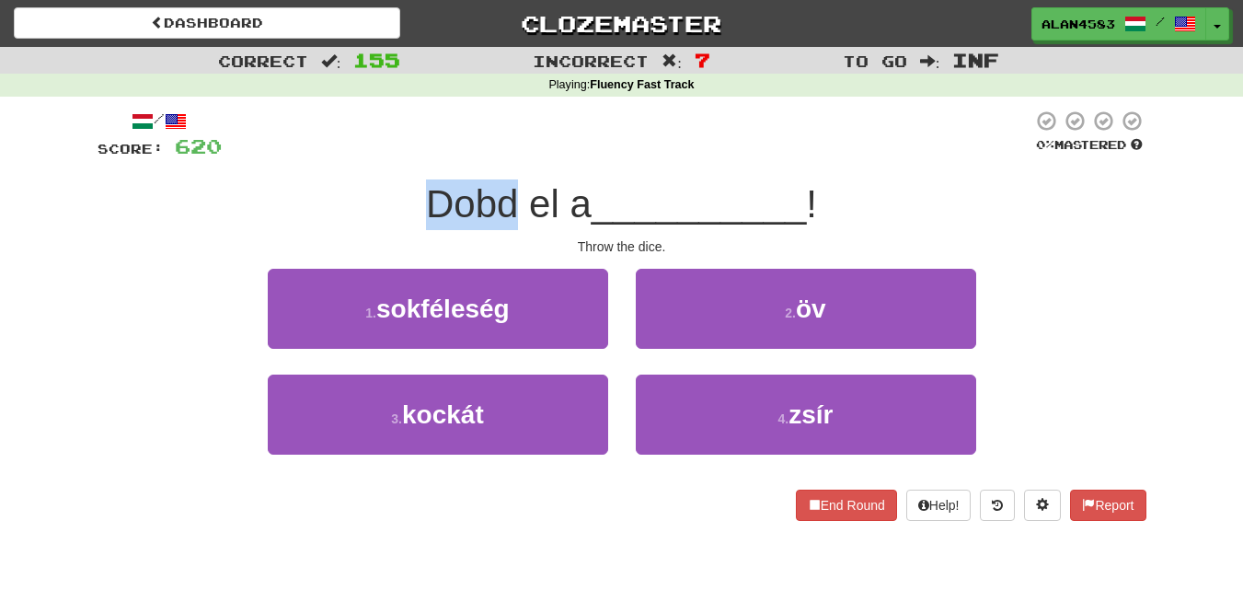
drag, startPoint x: 513, startPoint y: 201, endPoint x: 359, endPoint y: 194, distance: 154.7
click at [359, 194] on div "Dobd el a __________ !" at bounding box center [622, 204] width 1049 height 51
click at [347, 156] on div at bounding box center [347, 156] width 0 height 0
click at [317, 165] on div "/ Score: 620 0 % Mastered Dobd el a __________ ! Throw the dice. 1 . sokféleség…" at bounding box center [622, 315] width 1049 height 411
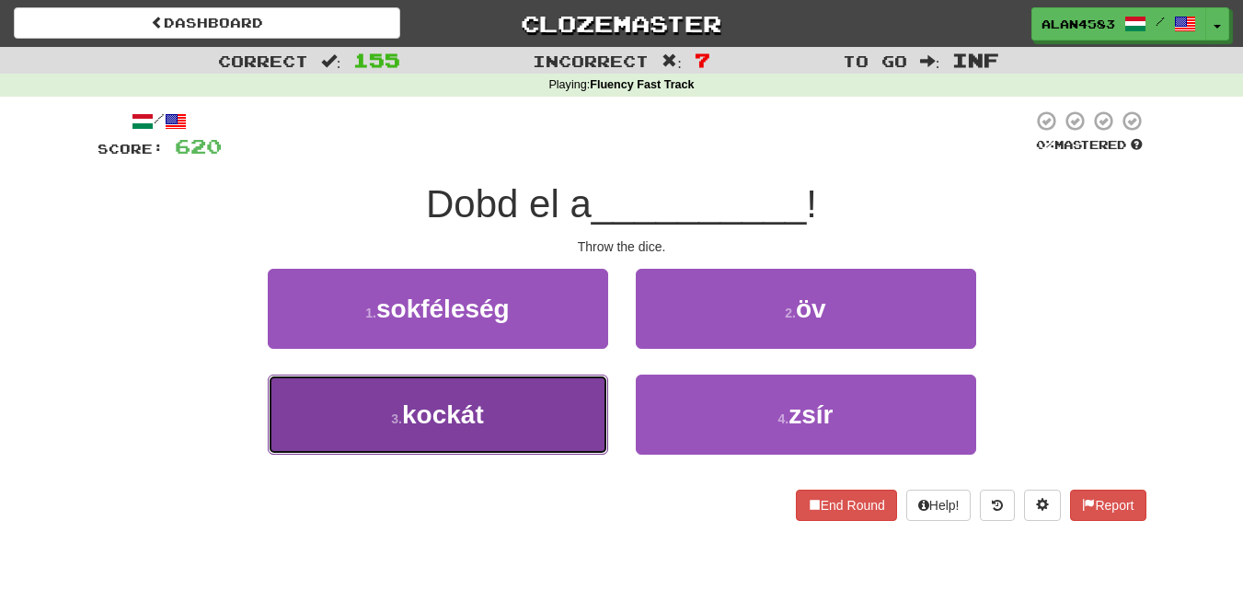
click at [341, 427] on button "3 . kockát" at bounding box center [438, 415] width 340 height 80
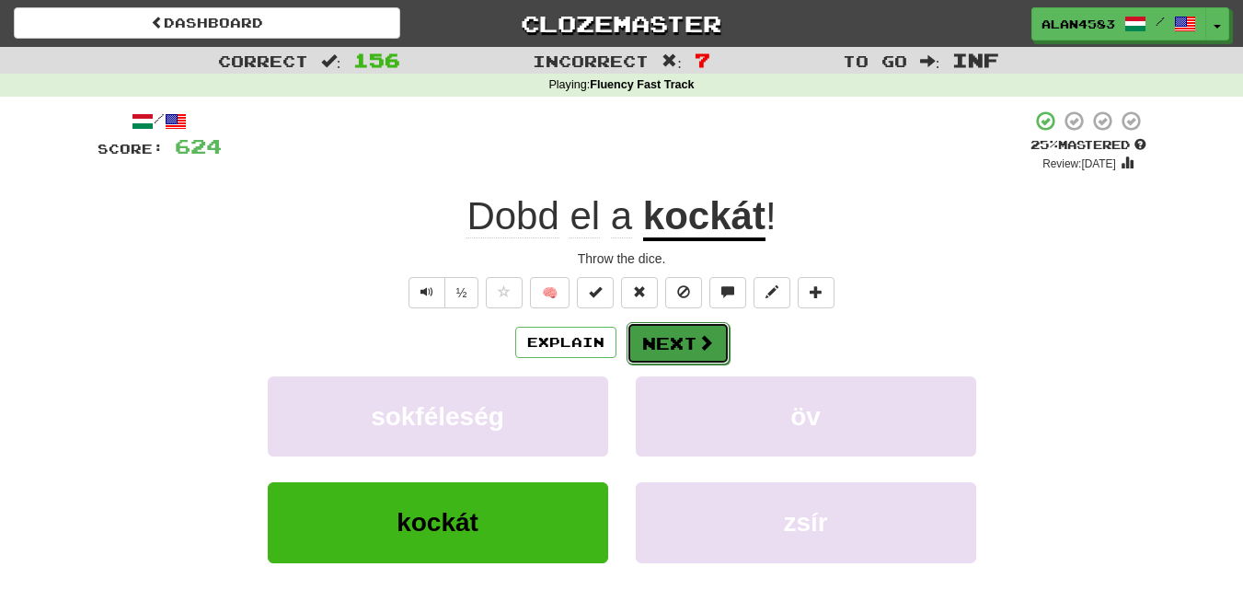
click at [645, 337] on button "Next" at bounding box center [678, 343] width 103 height 42
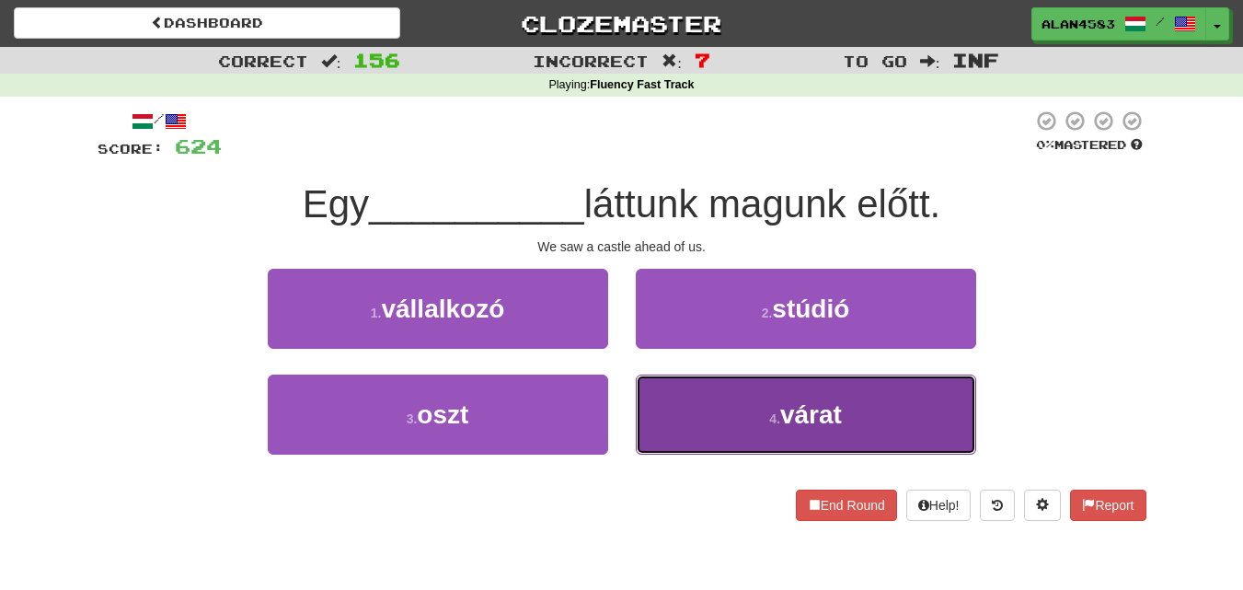
click at [746, 417] on button "4 . várat" at bounding box center [806, 415] width 340 height 80
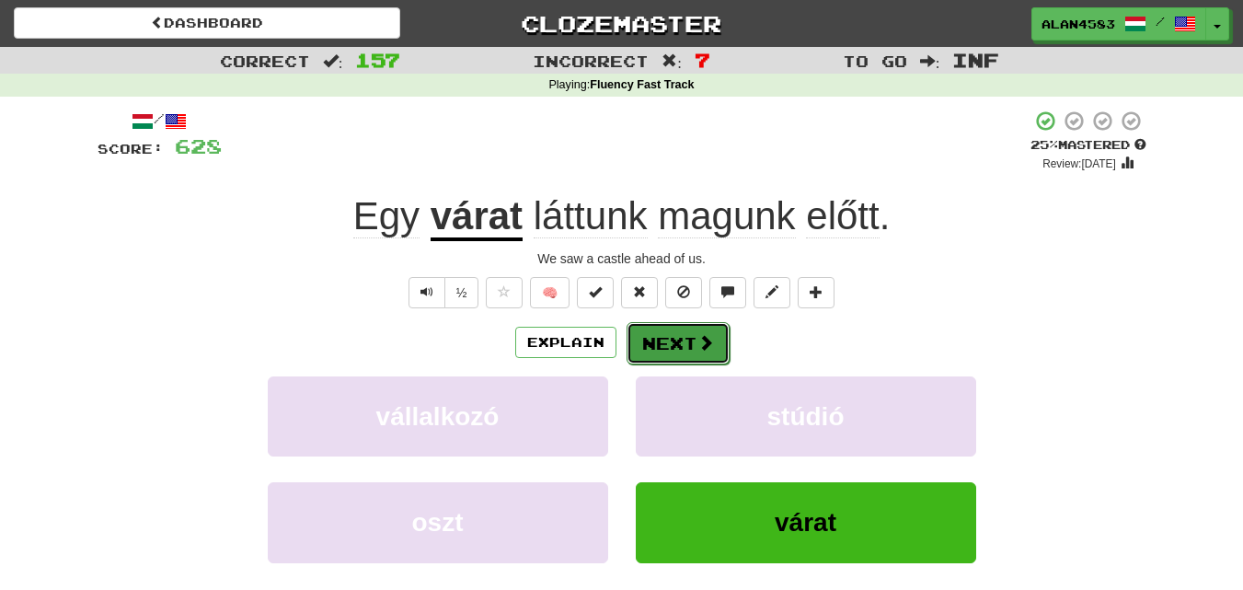
click at [700, 342] on span at bounding box center [706, 342] width 17 height 17
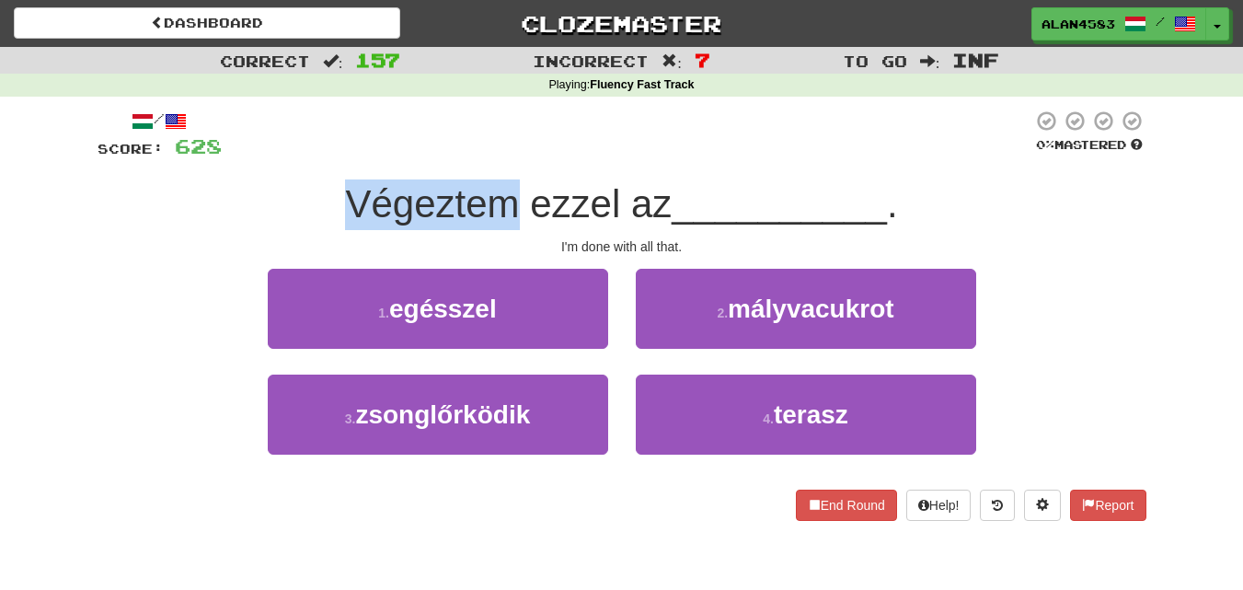
drag, startPoint x: 511, startPoint y: 205, endPoint x: 308, endPoint y: 195, distance: 202.7
click at [308, 195] on div "Végeztem ezzel az __________ ." at bounding box center [622, 204] width 1049 height 51
click at [296, 156] on div at bounding box center [296, 156] width 0 height 0
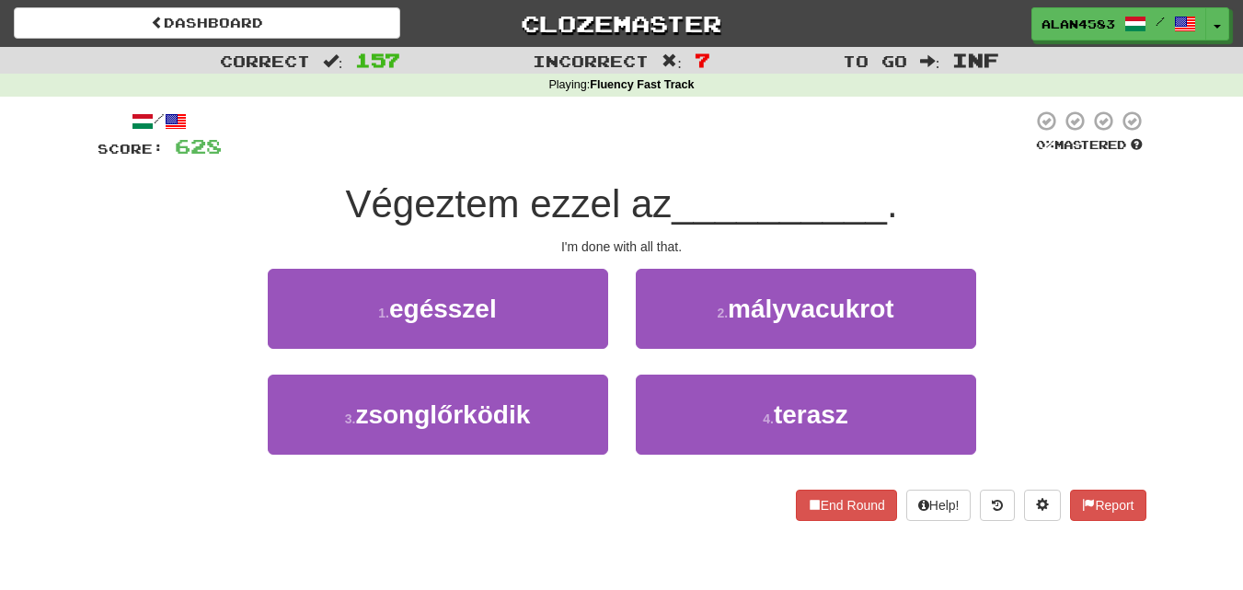
click at [263, 139] on div at bounding box center [627, 135] width 811 height 51
drag, startPoint x: 530, startPoint y: 196, endPoint x: 614, endPoint y: 188, distance: 84.1
click at [614, 188] on span "Végeztem ezzel az" at bounding box center [508, 203] width 327 height 43
click at [602, 156] on div at bounding box center [602, 156] width 0 height 0
click at [673, 120] on div at bounding box center [627, 135] width 811 height 51
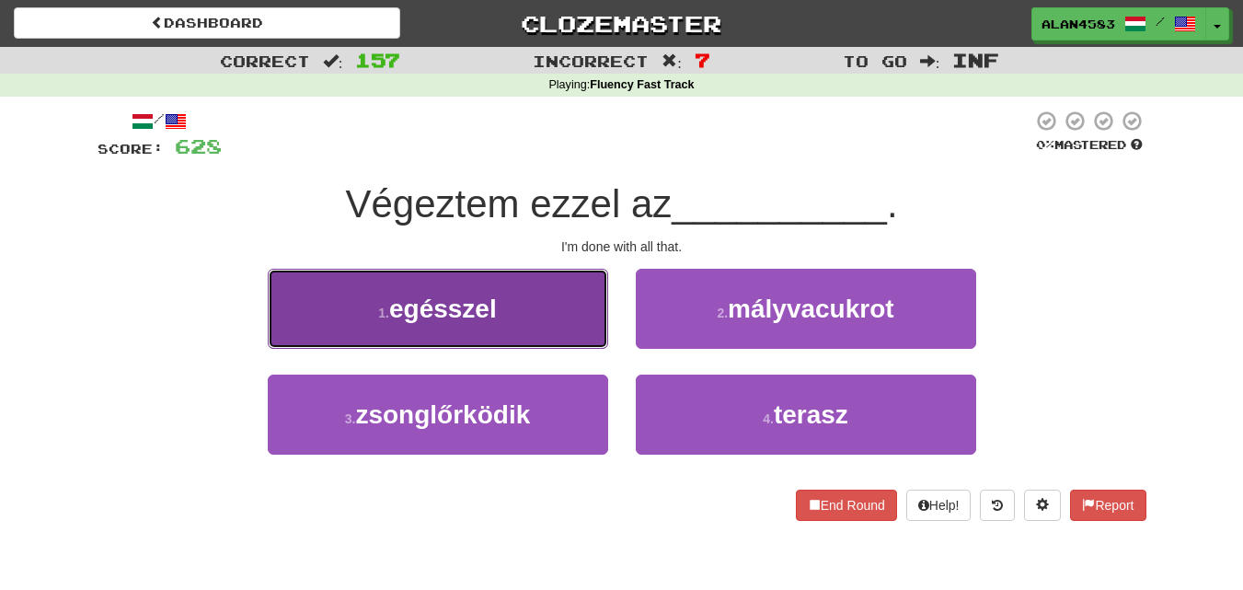
click at [352, 300] on button "1 . egésszel" at bounding box center [438, 309] width 340 height 80
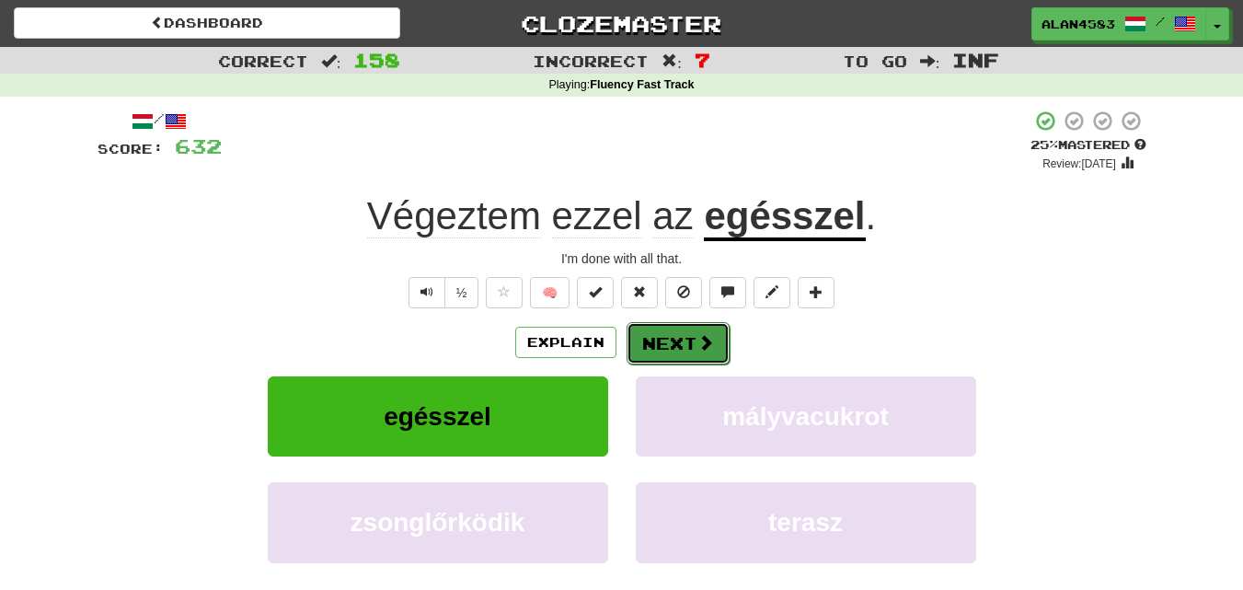
click at [658, 339] on button "Next" at bounding box center [678, 343] width 103 height 42
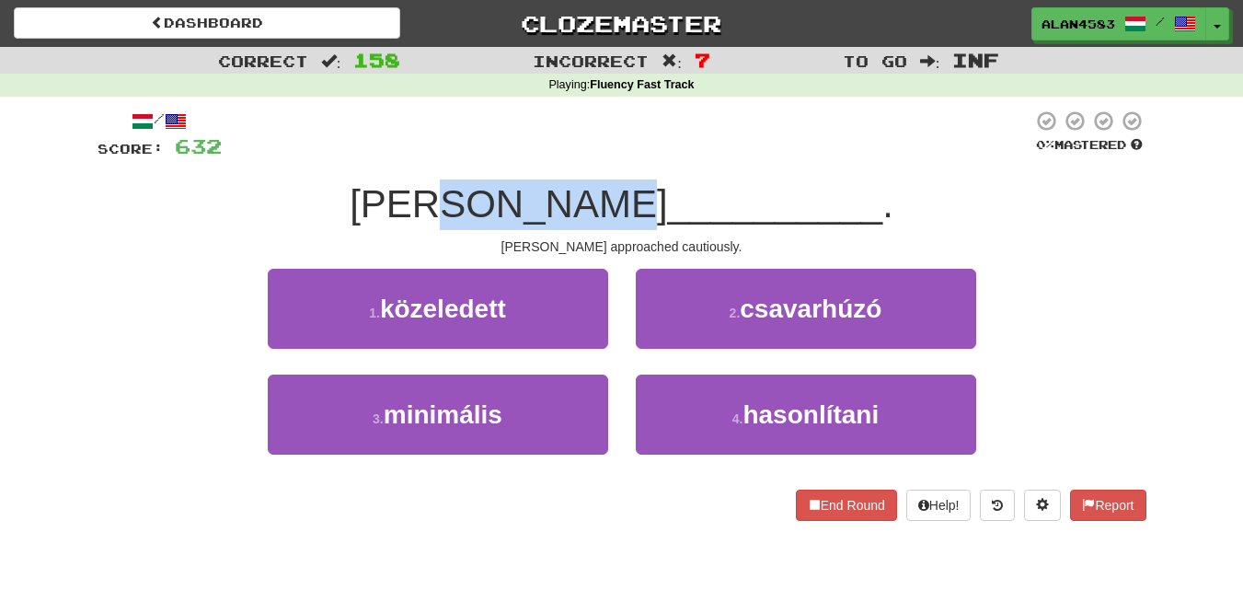
drag, startPoint x: 465, startPoint y: 194, endPoint x: 621, endPoint y: 192, distance: 156.4
click at [621, 192] on span "[PERSON_NAME]" at bounding box center [508, 203] width 317 height 43
click at [609, 156] on div at bounding box center [609, 156] width 0 height 0
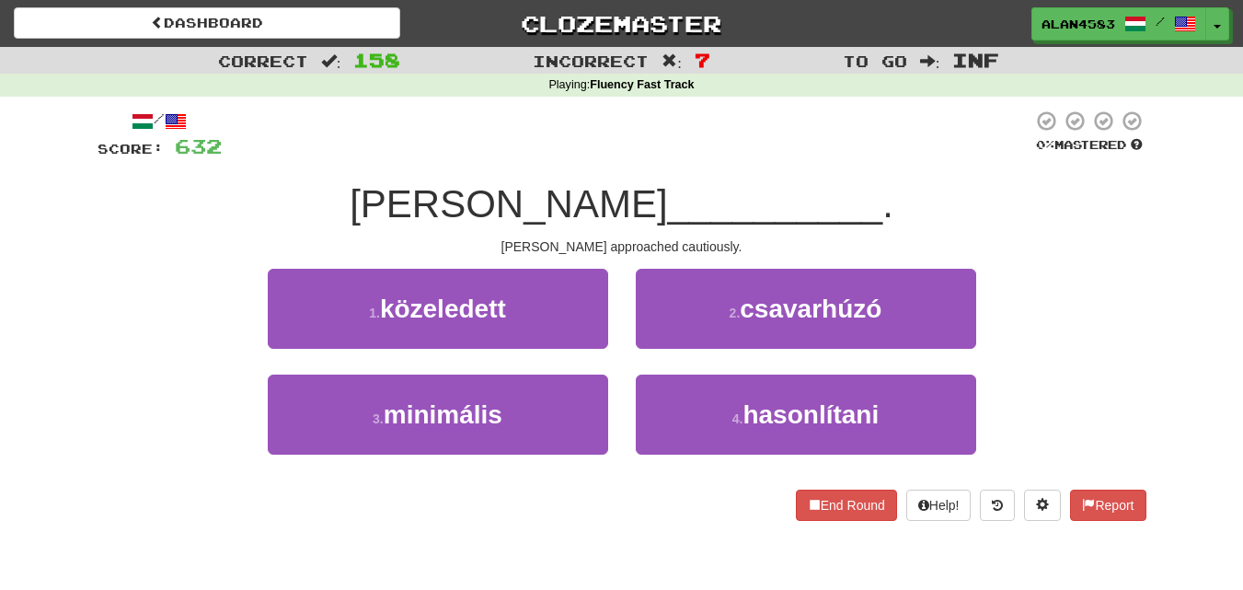
click at [649, 124] on div at bounding box center [627, 135] width 811 height 51
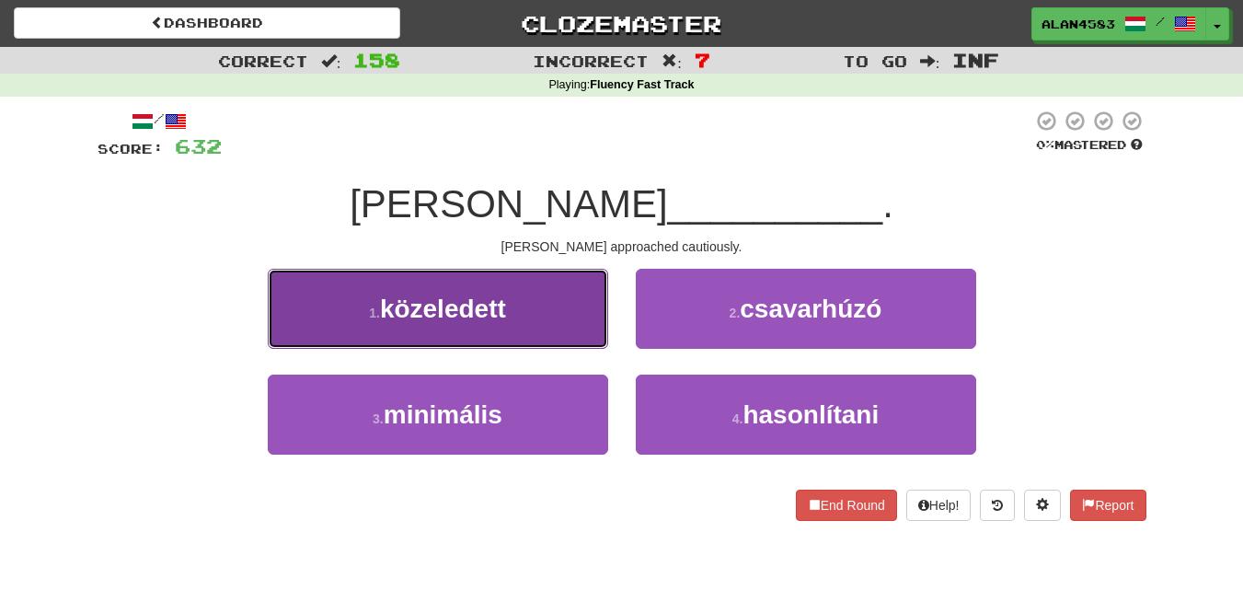
click at [420, 309] on span "közeledett" at bounding box center [443, 308] width 126 height 29
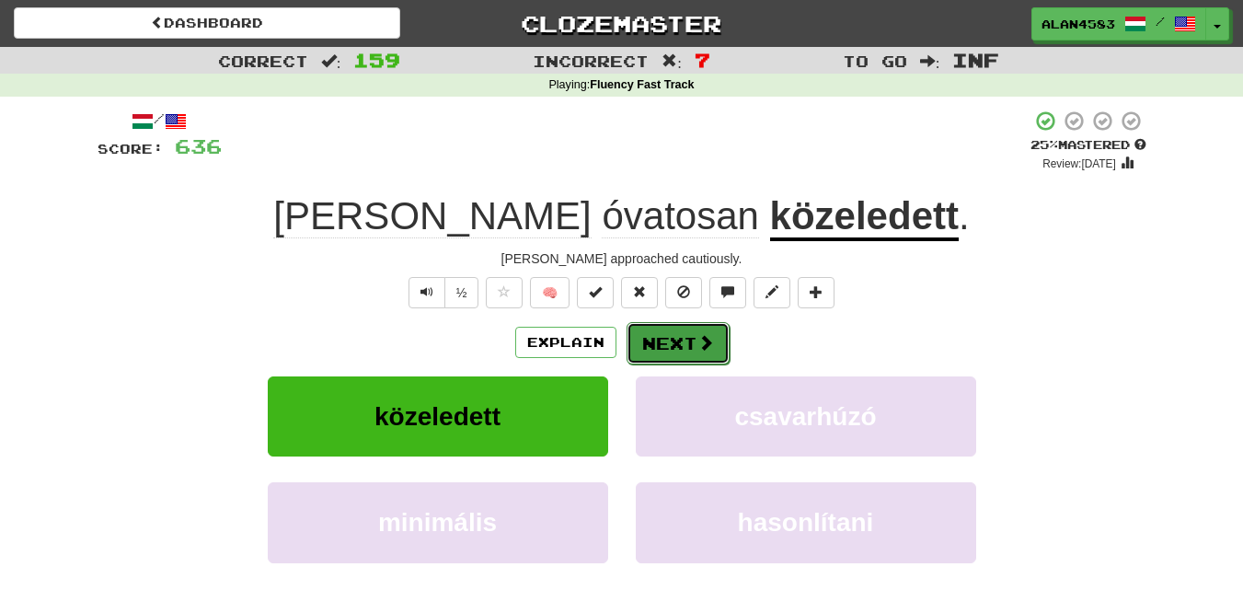
click at [676, 340] on button "Next" at bounding box center [678, 343] width 103 height 42
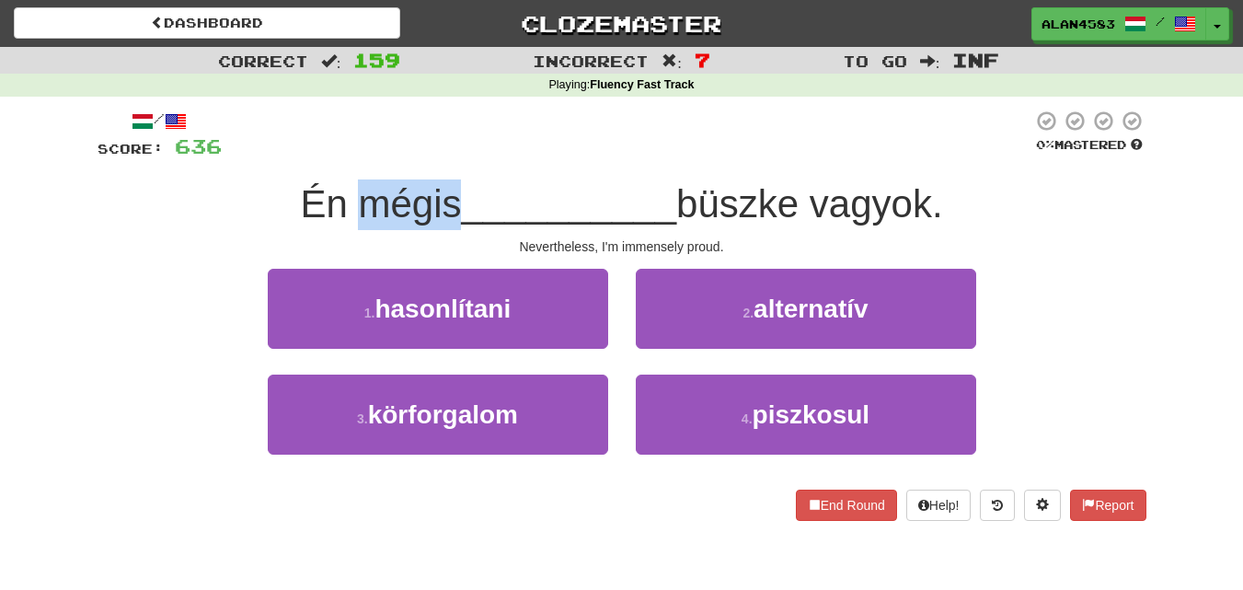
drag, startPoint x: 446, startPoint y: 207, endPoint x: 344, endPoint y: 209, distance: 102.2
click at [344, 209] on span "Én mégis" at bounding box center [380, 203] width 161 height 43
click at [332, 226] on div at bounding box center [332, 226] width 0 height 0
click at [675, 160] on div at bounding box center [627, 135] width 811 height 51
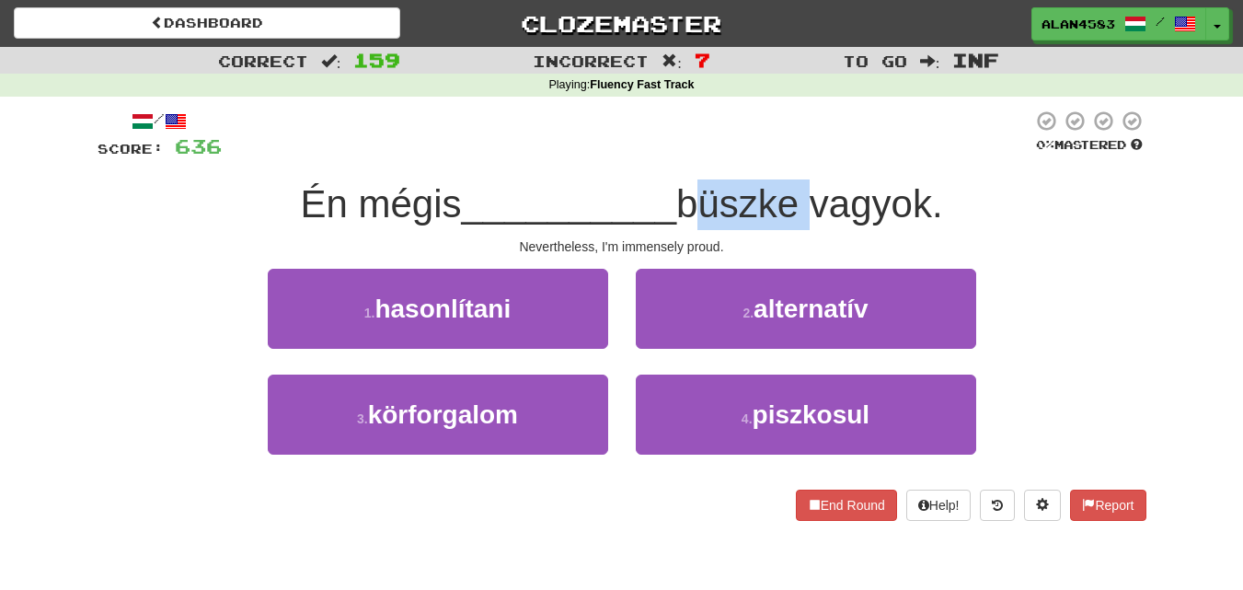
drag, startPoint x: 693, startPoint y: 201, endPoint x: 812, endPoint y: 192, distance: 119.0
click at [812, 192] on span "büszke vagyok." at bounding box center [809, 203] width 267 height 43
click at [800, 156] on div at bounding box center [800, 156] width 0 height 0
click at [848, 154] on div at bounding box center [627, 135] width 811 height 51
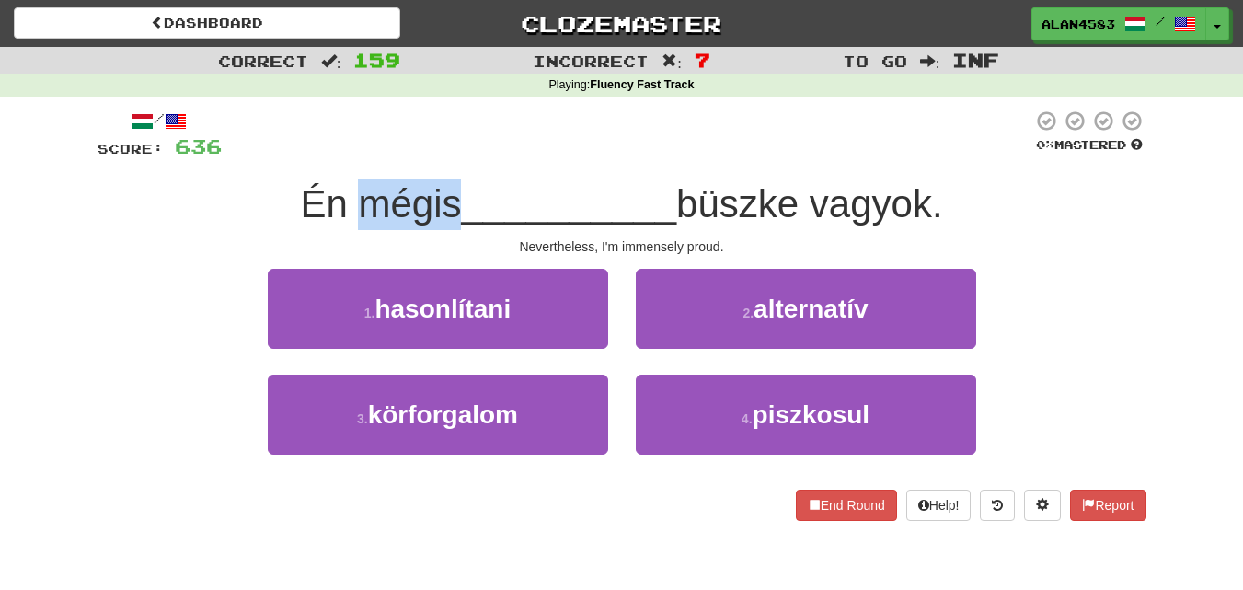
drag, startPoint x: 445, startPoint y: 210, endPoint x: 354, endPoint y: 213, distance: 91.1
click at [354, 213] on span "Én mégis" at bounding box center [380, 203] width 161 height 43
click at [342, 226] on div at bounding box center [342, 226] width 0 height 0
click at [519, 102] on div "/ Score: 636 0 % Mastered Én mégis __________ büszke vagyok. Nevertheless, I'm …" at bounding box center [622, 322] width 1049 height 450
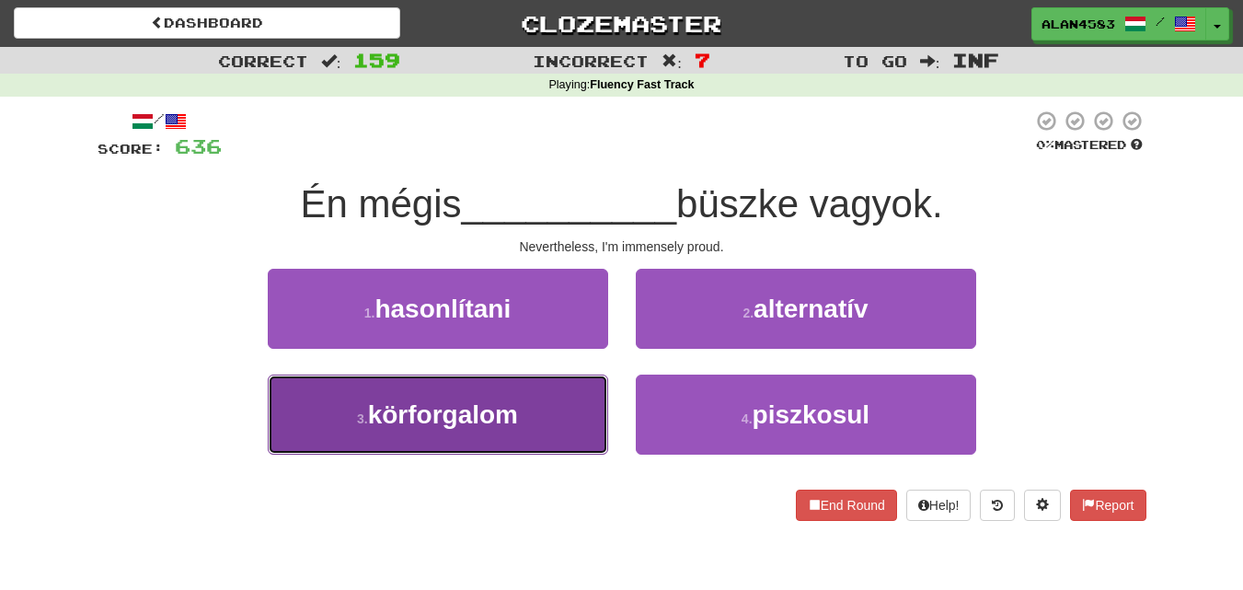
click at [409, 407] on span "körforgalom" at bounding box center [443, 414] width 150 height 29
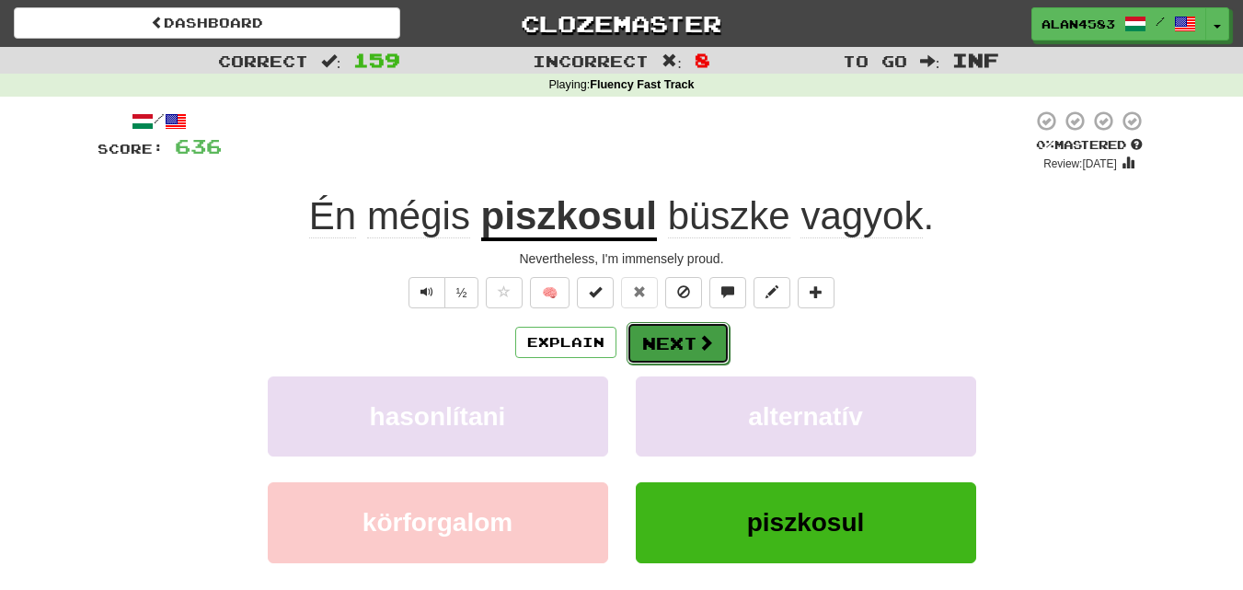
click at [643, 335] on button "Next" at bounding box center [678, 343] width 103 height 42
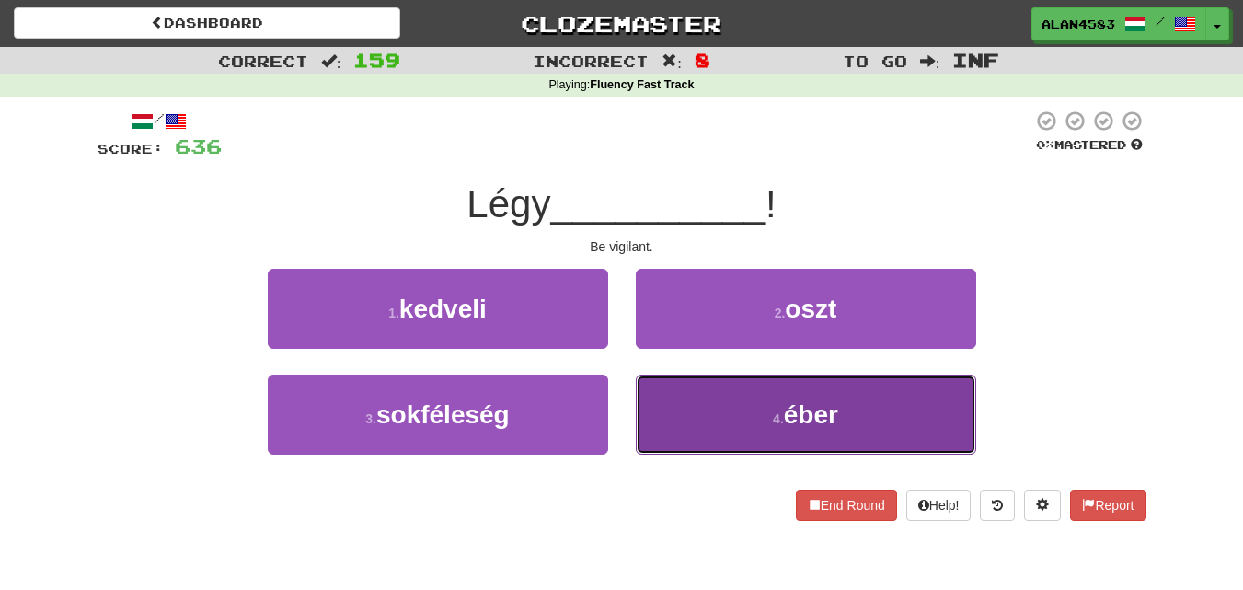
click at [757, 416] on button "4 . éber" at bounding box center [806, 415] width 340 height 80
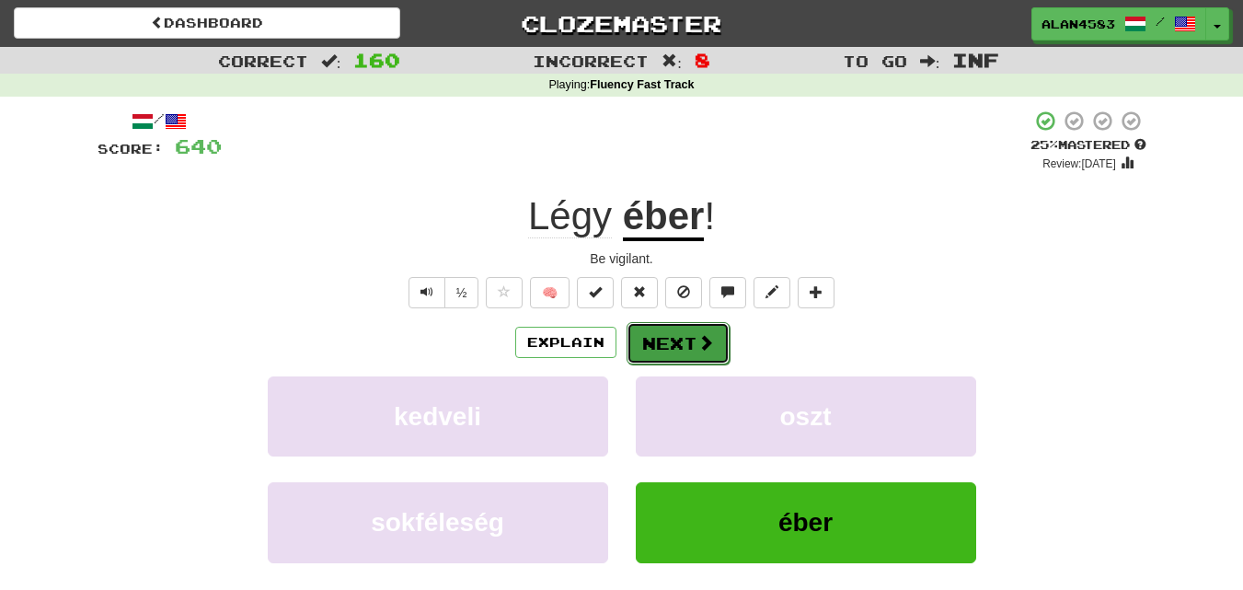
click at [698, 348] on span at bounding box center [706, 342] width 17 height 17
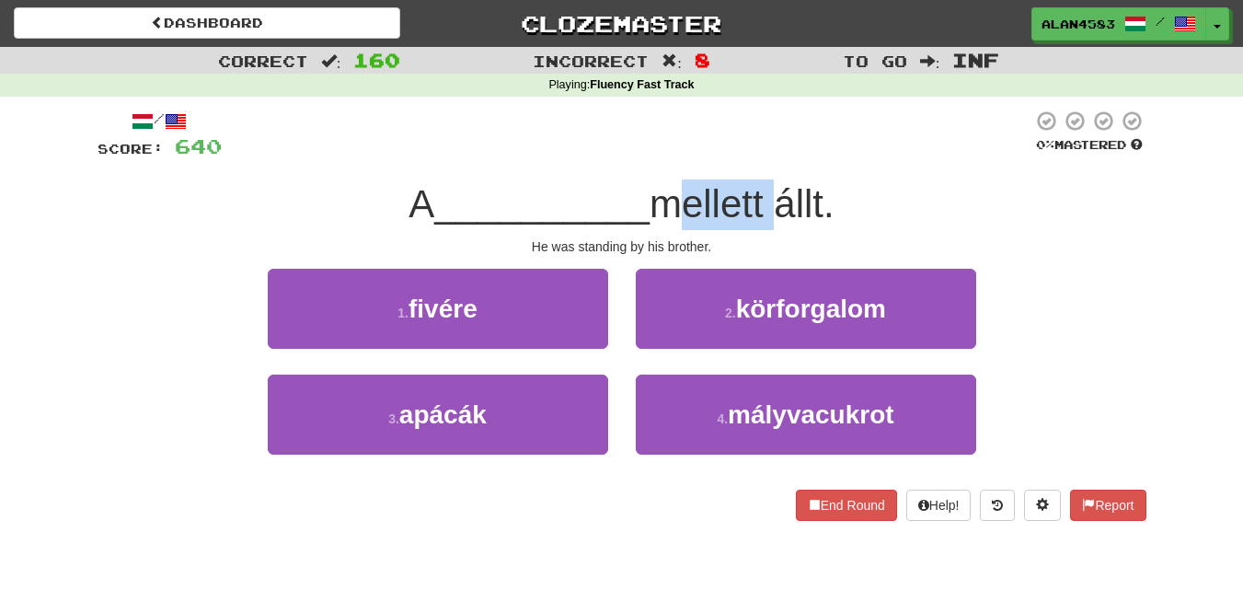
drag, startPoint x: 664, startPoint y: 197, endPoint x: 773, endPoint y: 188, distance: 109.0
click at [773, 188] on span "mellett állt." at bounding box center [742, 203] width 185 height 43
click at [761, 156] on div at bounding box center [761, 156] width 0 height 0
click at [802, 140] on div at bounding box center [627, 135] width 811 height 51
drag, startPoint x: 789, startPoint y: 197, endPoint x: 830, endPoint y: 190, distance: 42.1
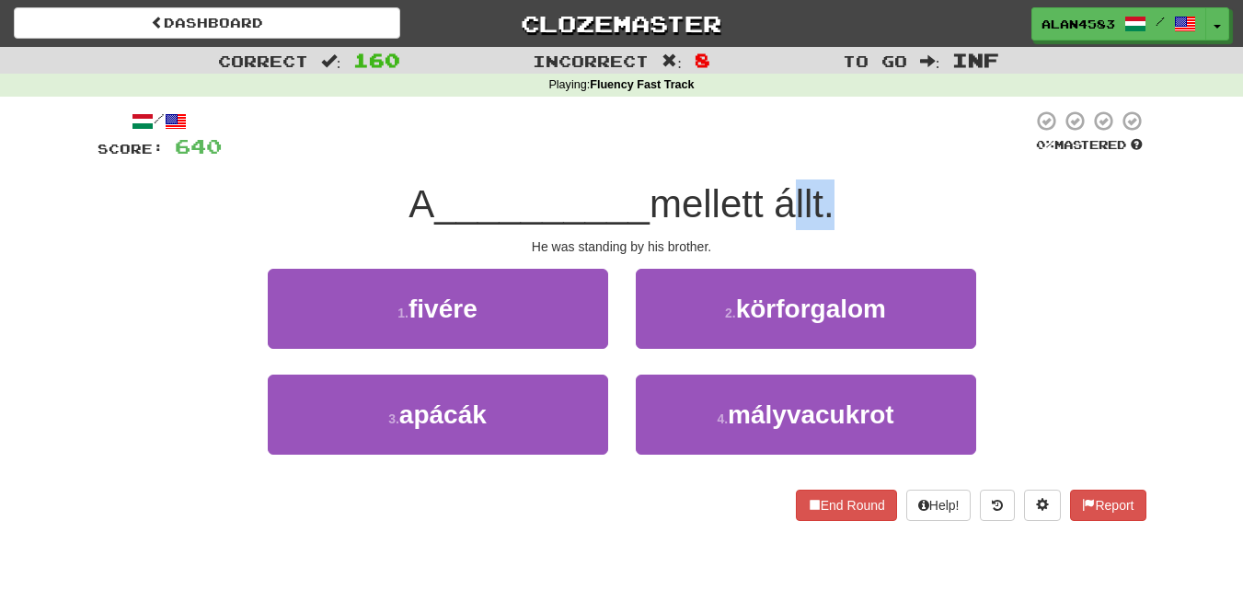
click at [830, 190] on span "mellett állt." at bounding box center [742, 203] width 185 height 43
click at [818, 156] on div at bounding box center [818, 156] width 0 height 0
click at [869, 124] on div at bounding box center [627, 135] width 811 height 51
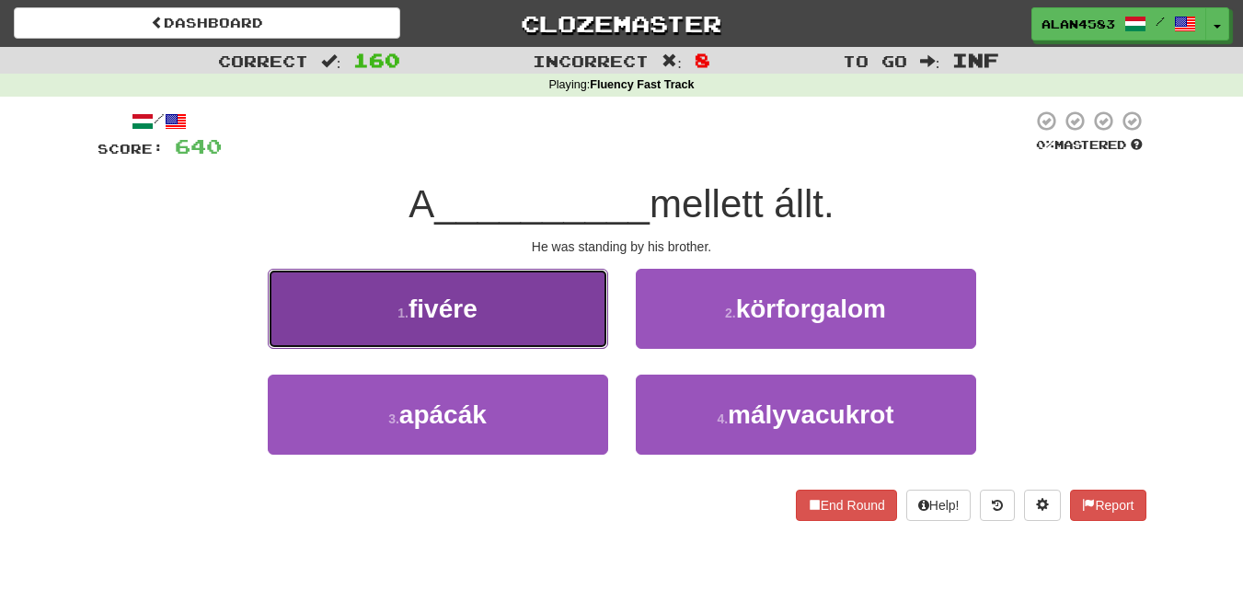
click at [384, 319] on button "1 . fivére" at bounding box center [438, 309] width 340 height 80
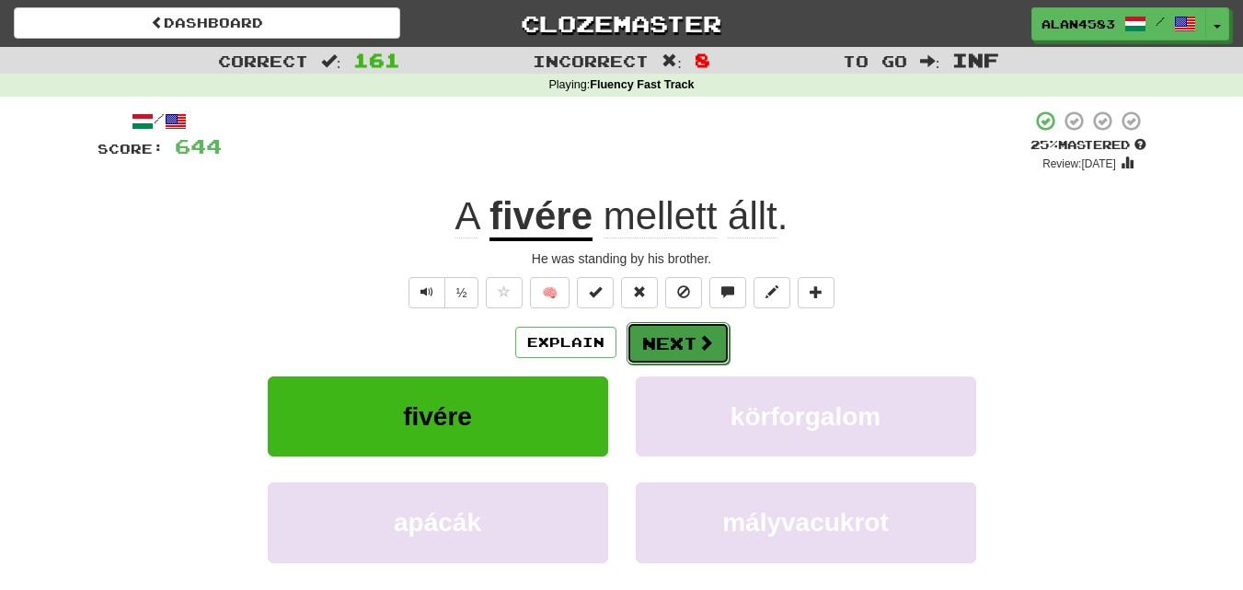
click at [652, 335] on button "Next" at bounding box center [678, 343] width 103 height 42
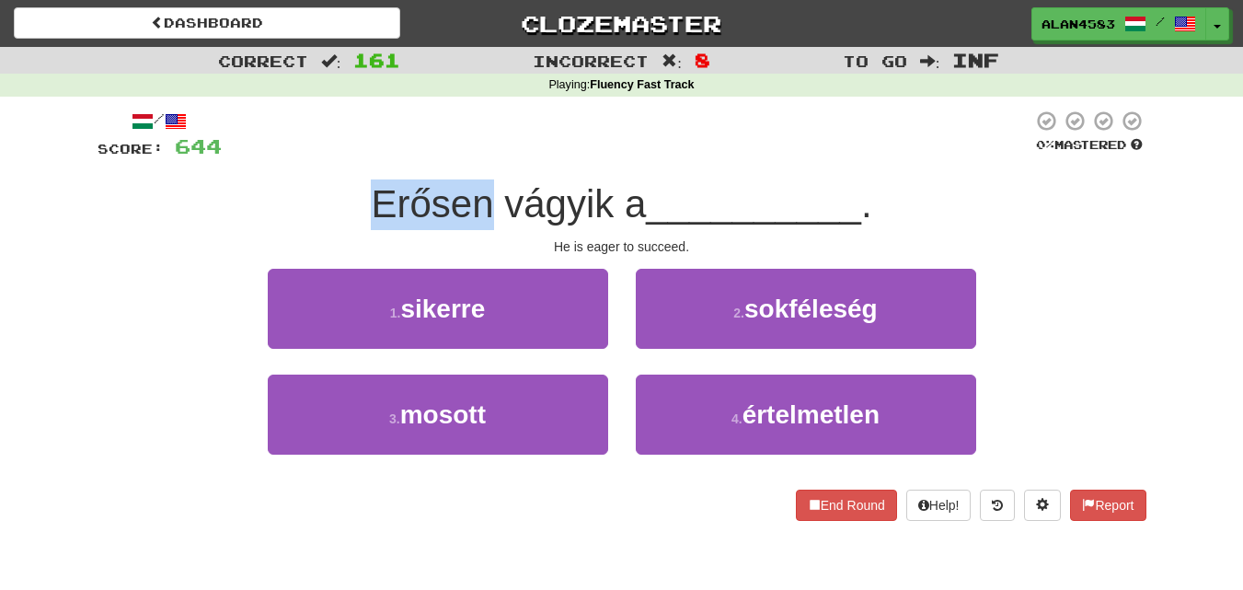
drag, startPoint x: 484, startPoint y: 202, endPoint x: 339, endPoint y: 186, distance: 146.2
click at [339, 186] on div "Erősen vágyik a __________ ." at bounding box center [622, 204] width 1049 height 51
click at [327, 156] on div at bounding box center [327, 156] width 0 height 0
click at [658, 142] on div at bounding box center [627, 135] width 811 height 51
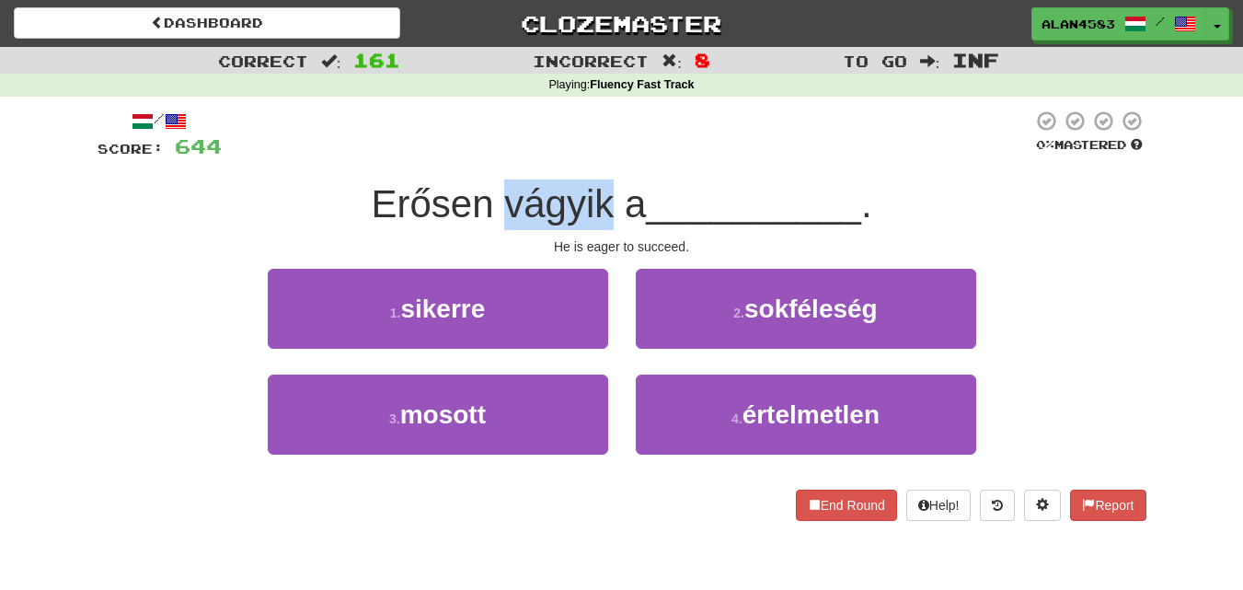
drag, startPoint x: 606, startPoint y: 193, endPoint x: 496, endPoint y: 191, distance: 110.4
click at [496, 191] on span "Erősen vágyik a" at bounding box center [508, 203] width 275 height 43
click at [484, 156] on div at bounding box center [484, 156] width 0 height 0
click at [348, 130] on div at bounding box center [627, 135] width 811 height 51
drag, startPoint x: 606, startPoint y: 197, endPoint x: 501, endPoint y: 198, distance: 104.9
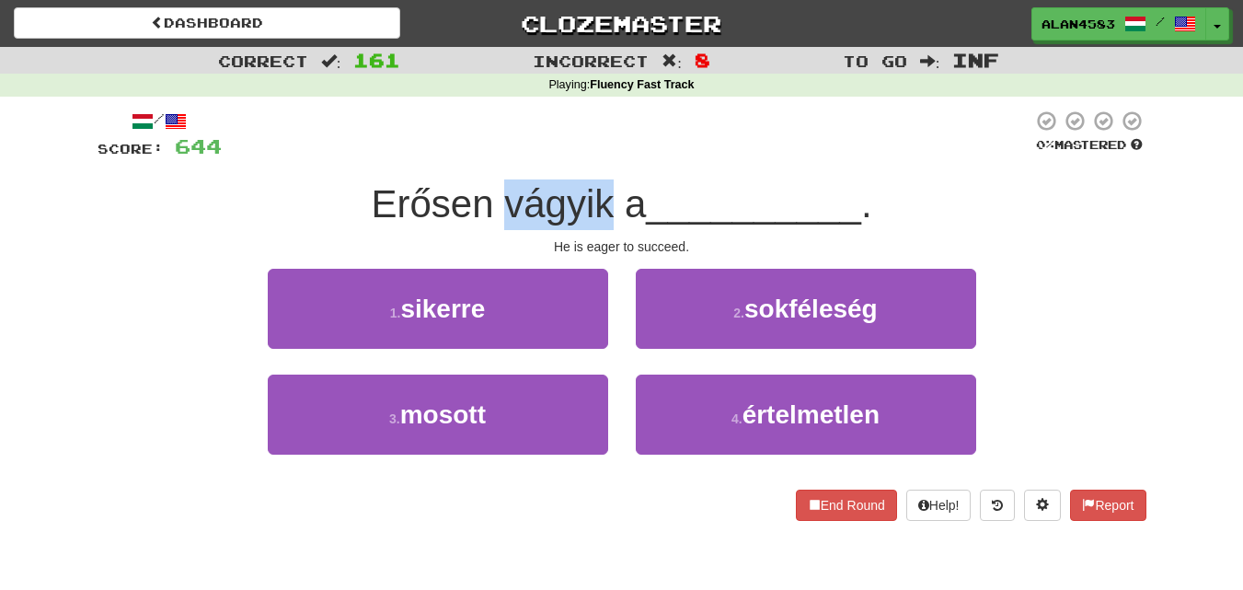
click at [501, 198] on span "Erősen vágyik a" at bounding box center [508, 203] width 275 height 43
click at [489, 156] on div at bounding box center [489, 156] width 0 height 0
click at [619, 132] on div at bounding box center [627, 135] width 811 height 51
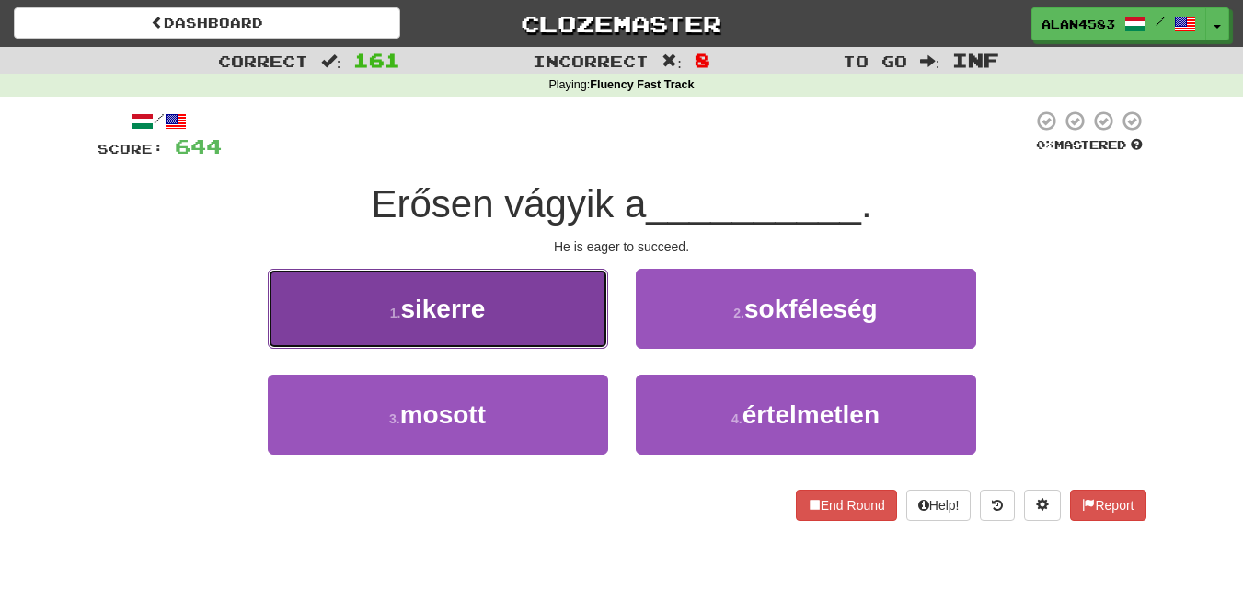
click at [366, 301] on button "1 . sikerre" at bounding box center [438, 309] width 340 height 80
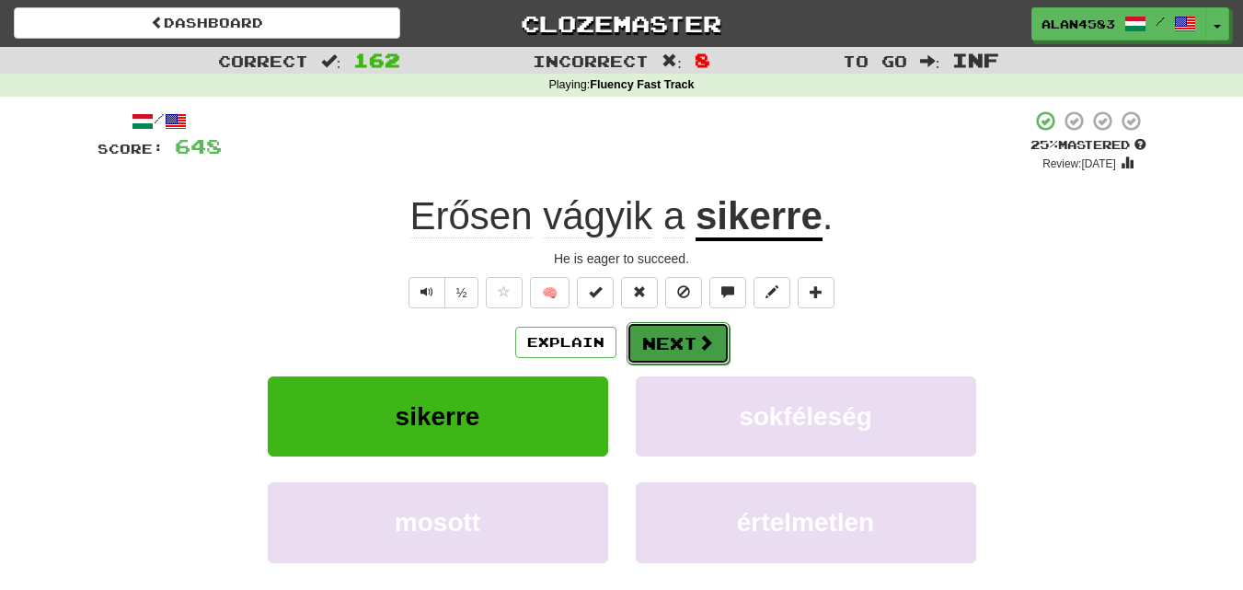
click at [676, 347] on button "Next" at bounding box center [678, 343] width 103 height 42
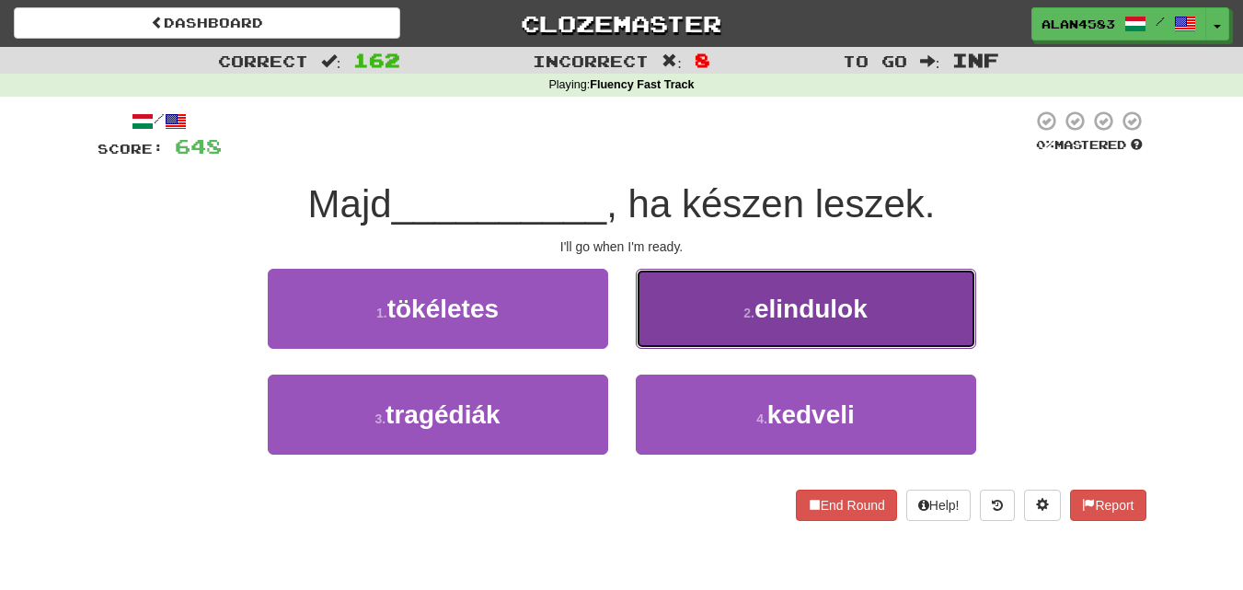
click at [725, 293] on button "2 . elindulok" at bounding box center [806, 309] width 340 height 80
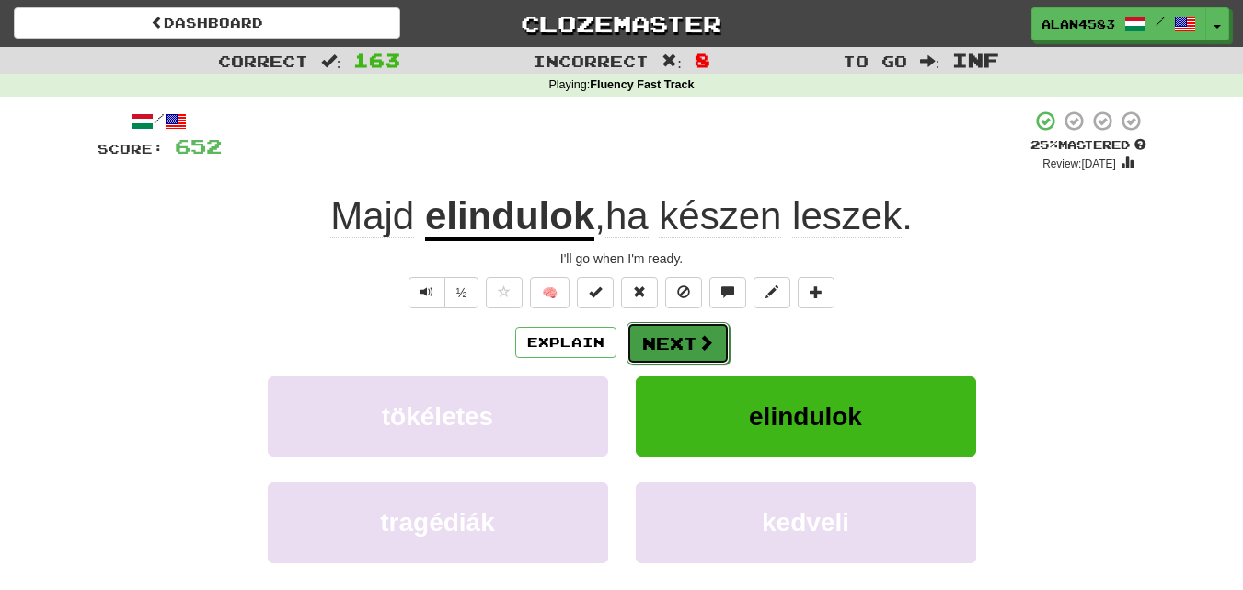
click at [703, 334] on span at bounding box center [706, 342] width 17 height 17
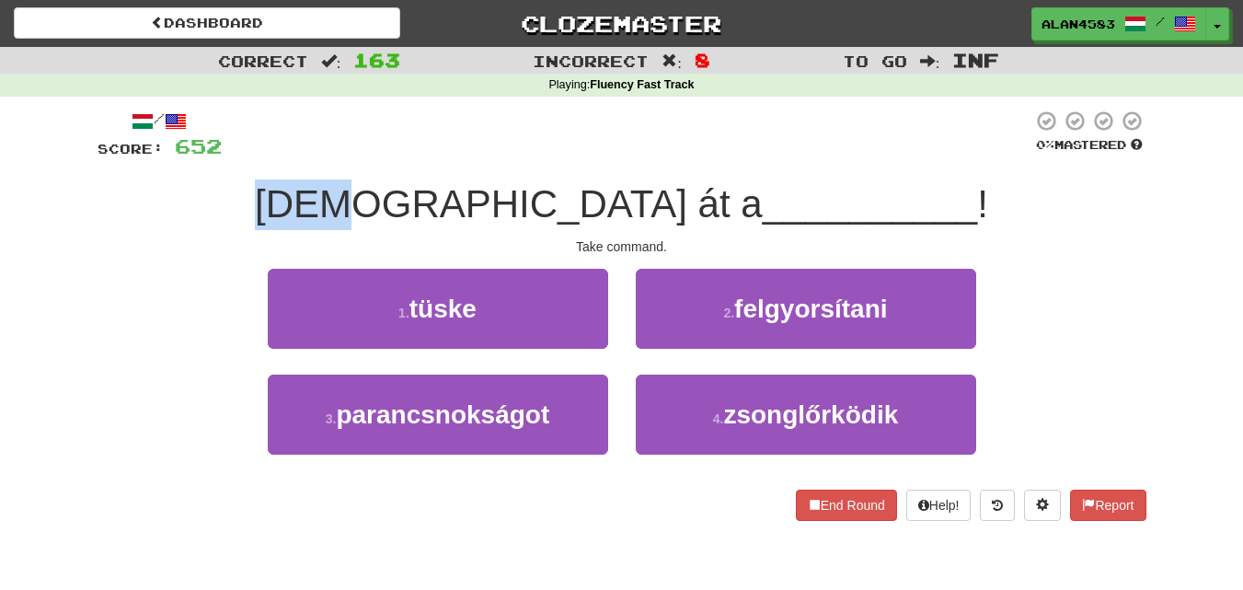
drag, startPoint x: 506, startPoint y: 192, endPoint x: 405, endPoint y: 190, distance: 101.3
click at [405, 190] on div "[DEMOGRAPHIC_DATA] át a __________ !" at bounding box center [622, 204] width 1049 height 51
click at [393, 156] on div at bounding box center [393, 156] width 0 height 0
click at [436, 137] on div at bounding box center [627, 135] width 811 height 51
drag, startPoint x: 548, startPoint y: 193, endPoint x: 525, endPoint y: 196, distance: 22.3
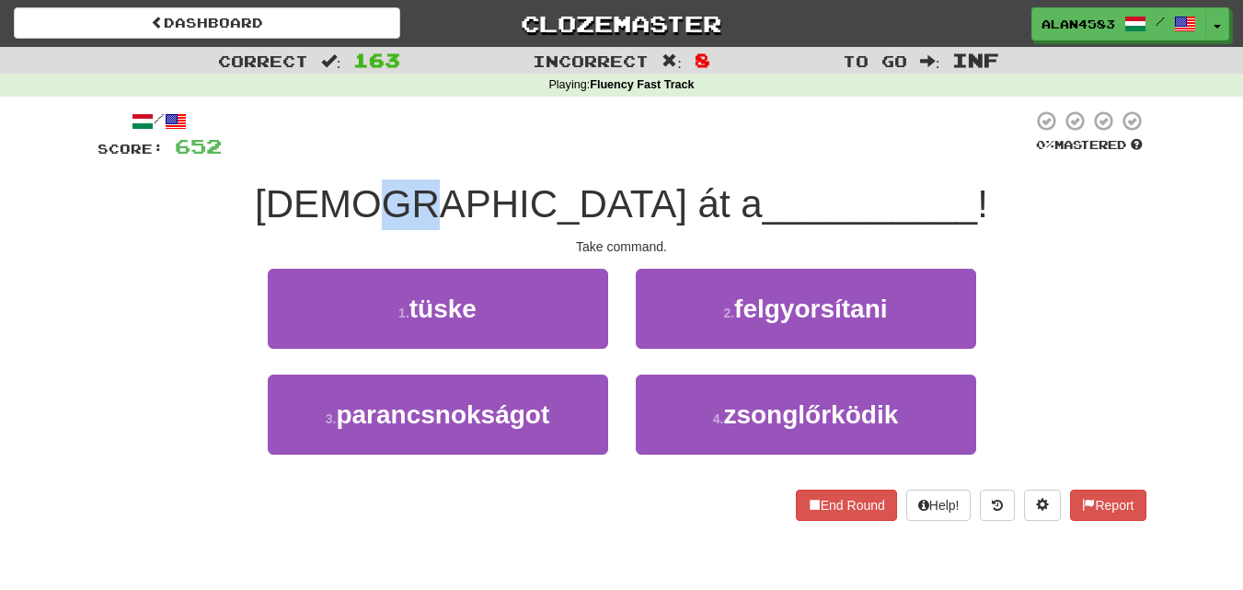
click at [525, 196] on span "[DEMOGRAPHIC_DATA] át a" at bounding box center [509, 203] width 508 height 43
click at [513, 156] on div at bounding box center [513, 156] width 0 height 0
click at [595, 114] on div at bounding box center [627, 135] width 811 height 51
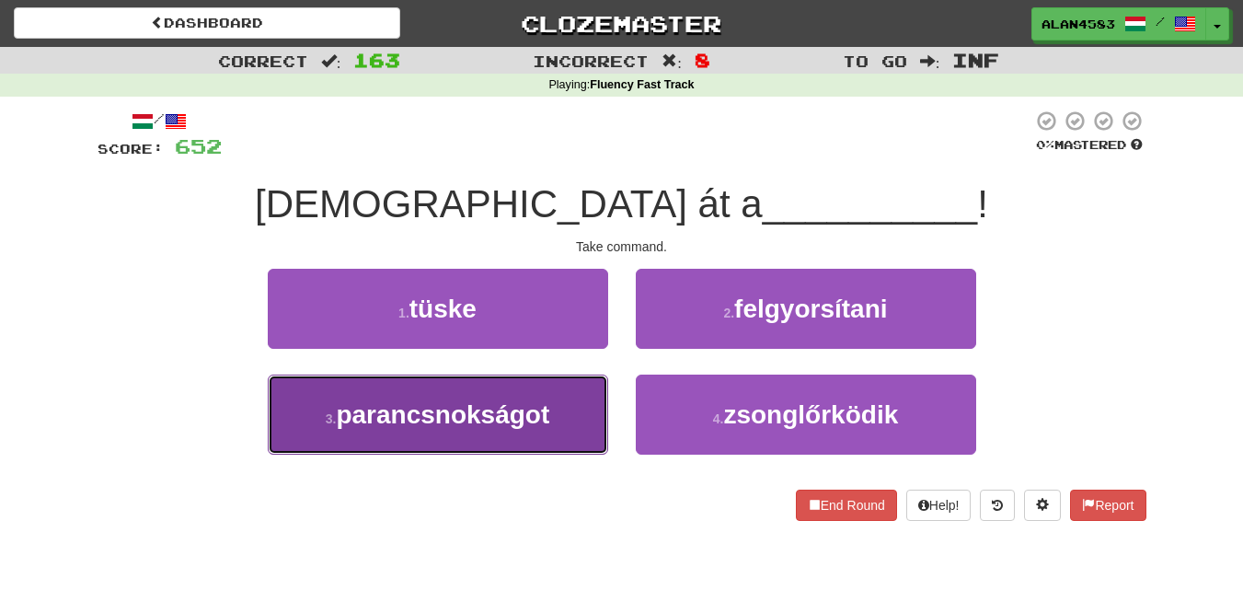
click at [342, 436] on button "3 . parancsnokságot" at bounding box center [438, 415] width 340 height 80
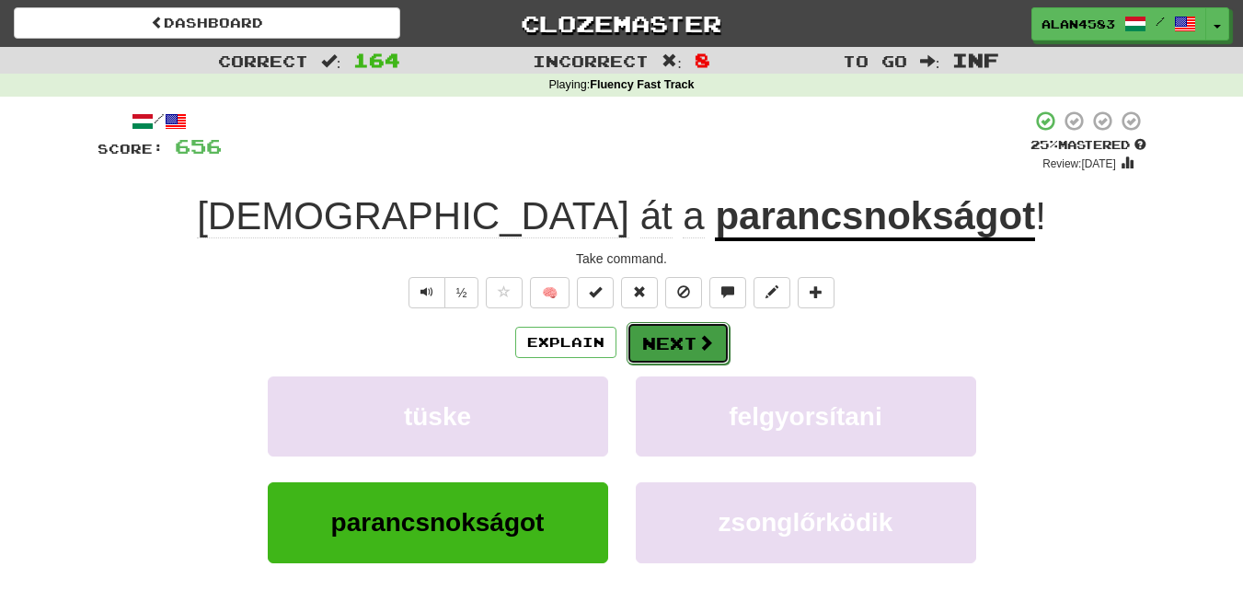
click at [656, 350] on button "Next" at bounding box center [678, 343] width 103 height 42
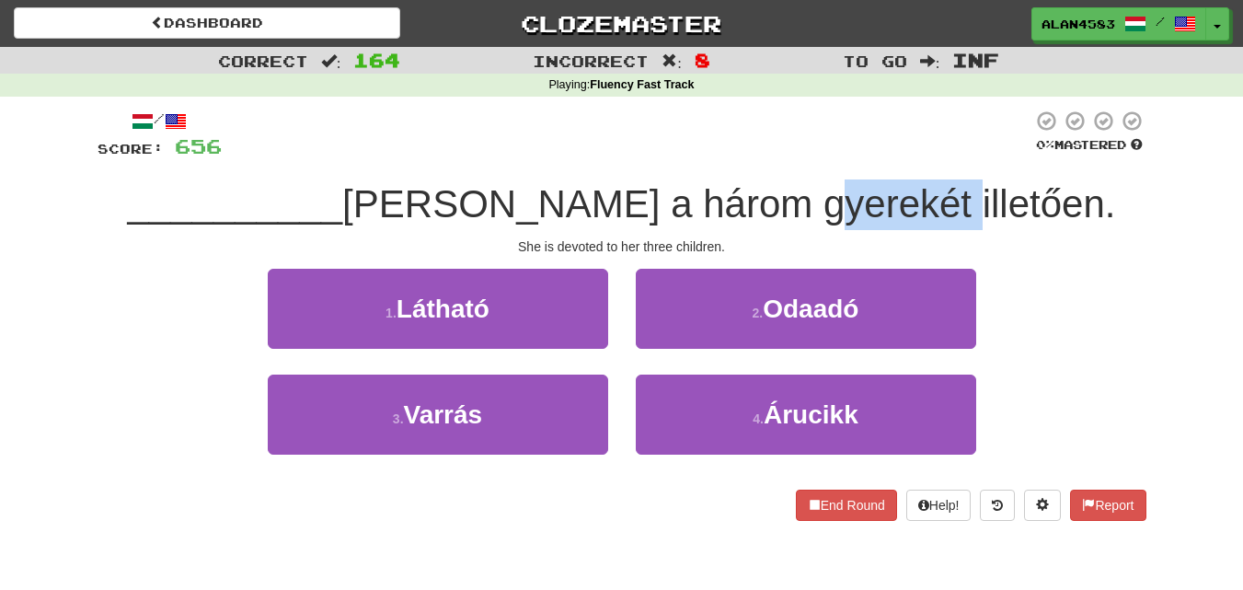
drag, startPoint x: 868, startPoint y: 195, endPoint x: 984, endPoint y: 191, distance: 116.0
click at [984, 191] on span "[PERSON_NAME] a három gyerekét illetően." at bounding box center [728, 203] width 773 height 43
click at [972, 156] on div at bounding box center [972, 156] width 0 height 0
click at [975, 119] on div at bounding box center [627, 135] width 811 height 51
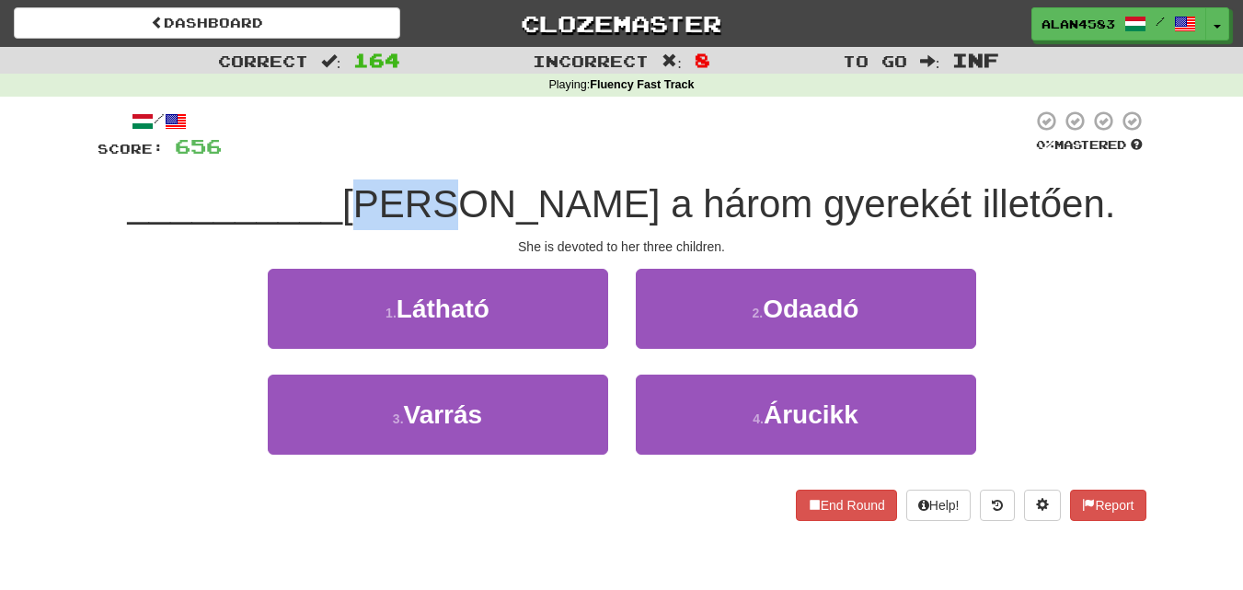
drag, startPoint x: 546, startPoint y: 208, endPoint x: 467, endPoint y: 208, distance: 79.1
click at [467, 208] on span "[PERSON_NAME] a három gyerekét illetően." at bounding box center [728, 203] width 773 height 43
click at [455, 226] on div at bounding box center [455, 226] width 0 height 0
click at [588, 123] on div at bounding box center [627, 135] width 811 height 51
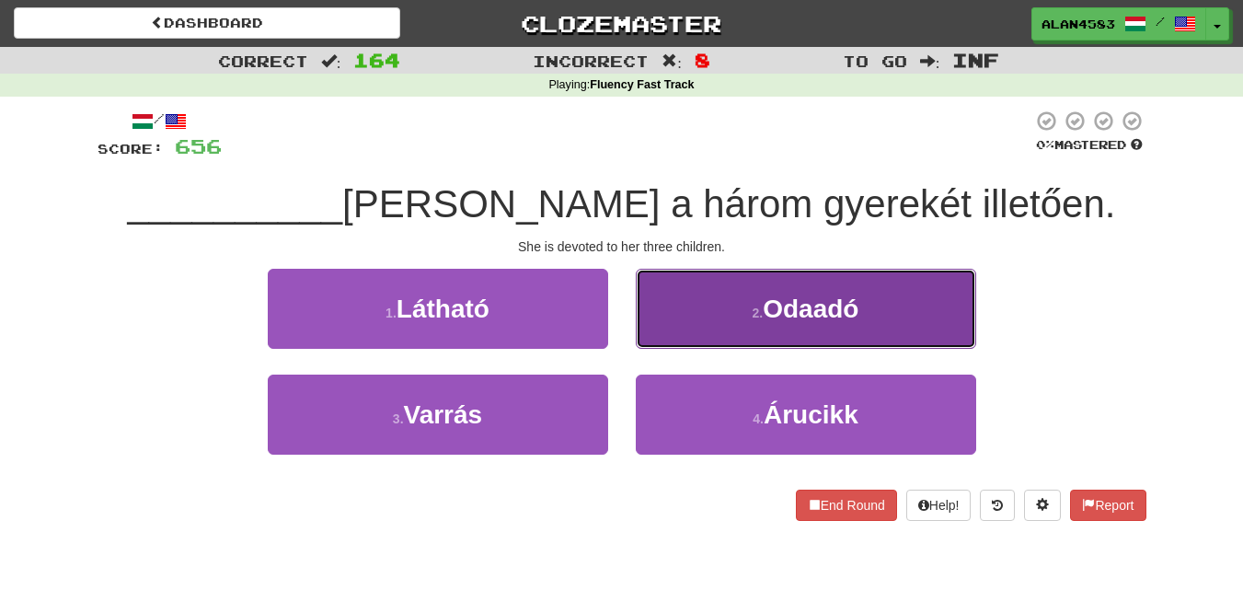
click at [776, 312] on span "Odaadó" at bounding box center [811, 308] width 96 height 29
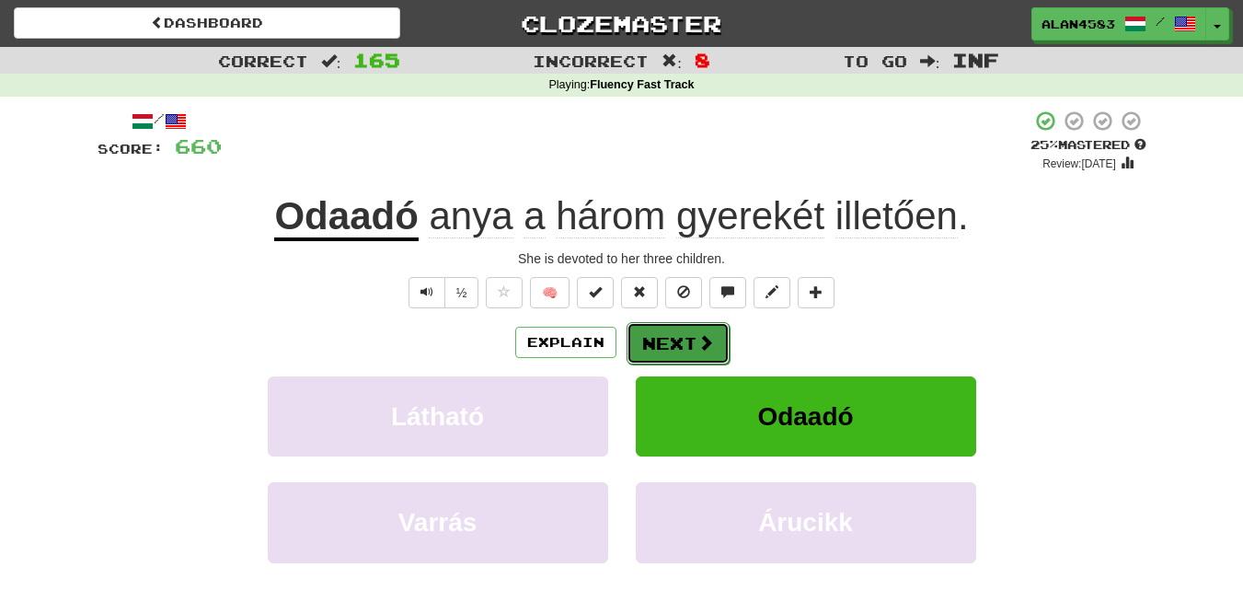
click at [664, 334] on button "Next" at bounding box center [678, 343] width 103 height 42
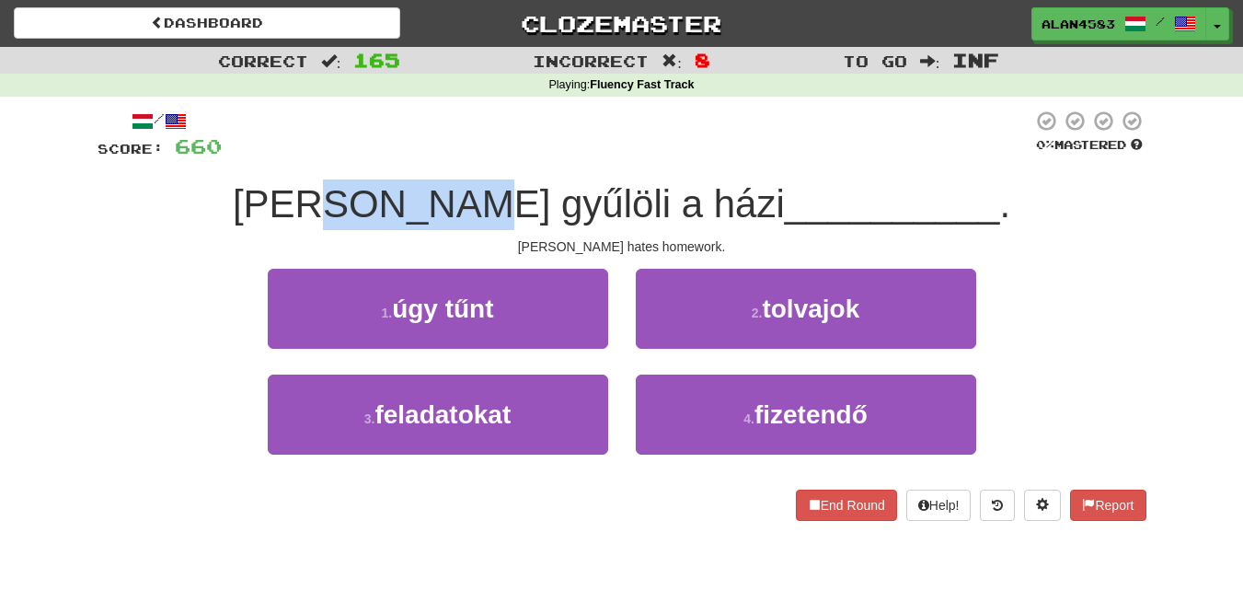
drag, startPoint x: 545, startPoint y: 196, endPoint x: 433, endPoint y: 194, distance: 112.3
click at [433, 194] on span "[PERSON_NAME] gyűlöli a házi" at bounding box center [509, 203] width 552 height 43
click at [421, 156] on div at bounding box center [421, 156] width 0 height 0
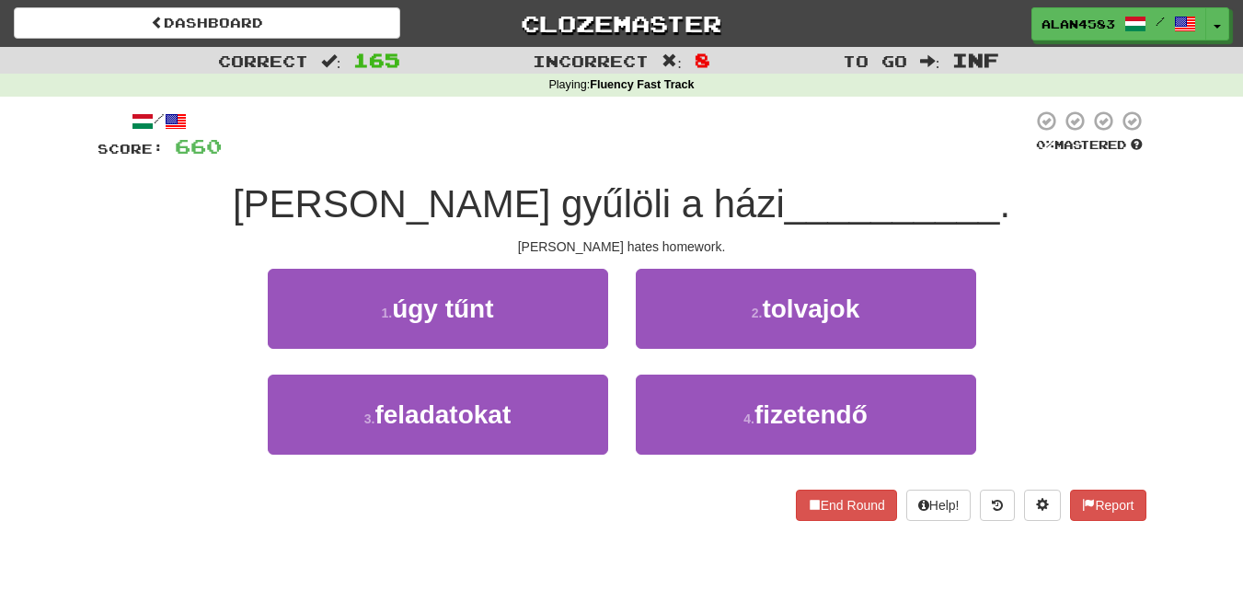
click at [581, 132] on div at bounding box center [627, 135] width 811 height 51
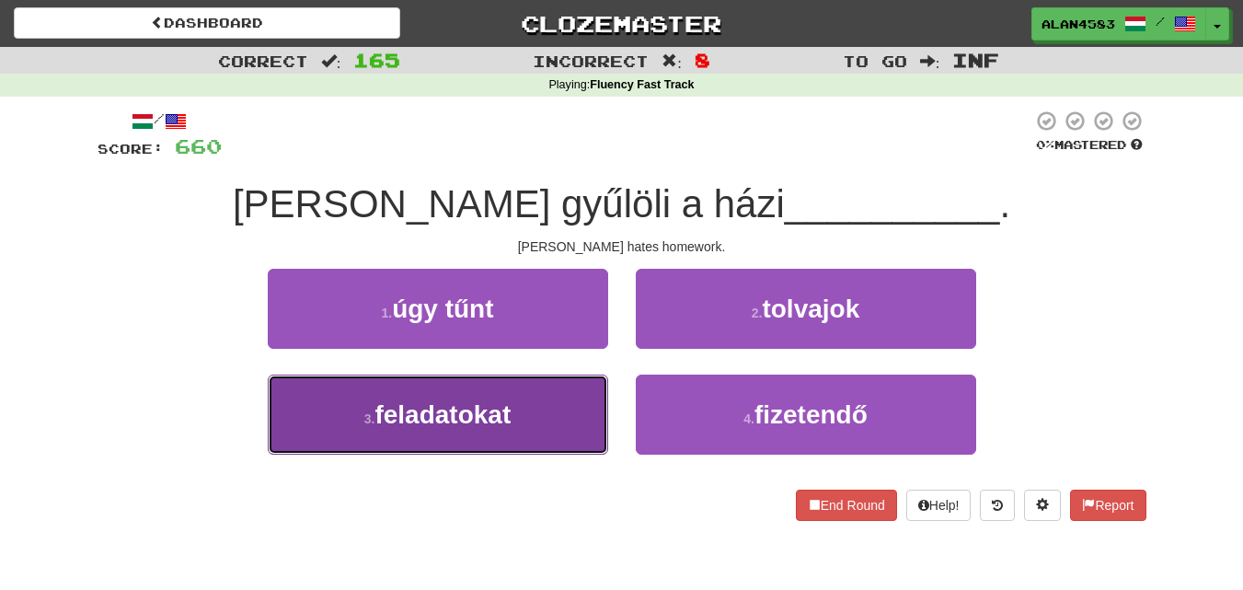
click at [315, 429] on button "3 . feladatokat" at bounding box center [438, 415] width 340 height 80
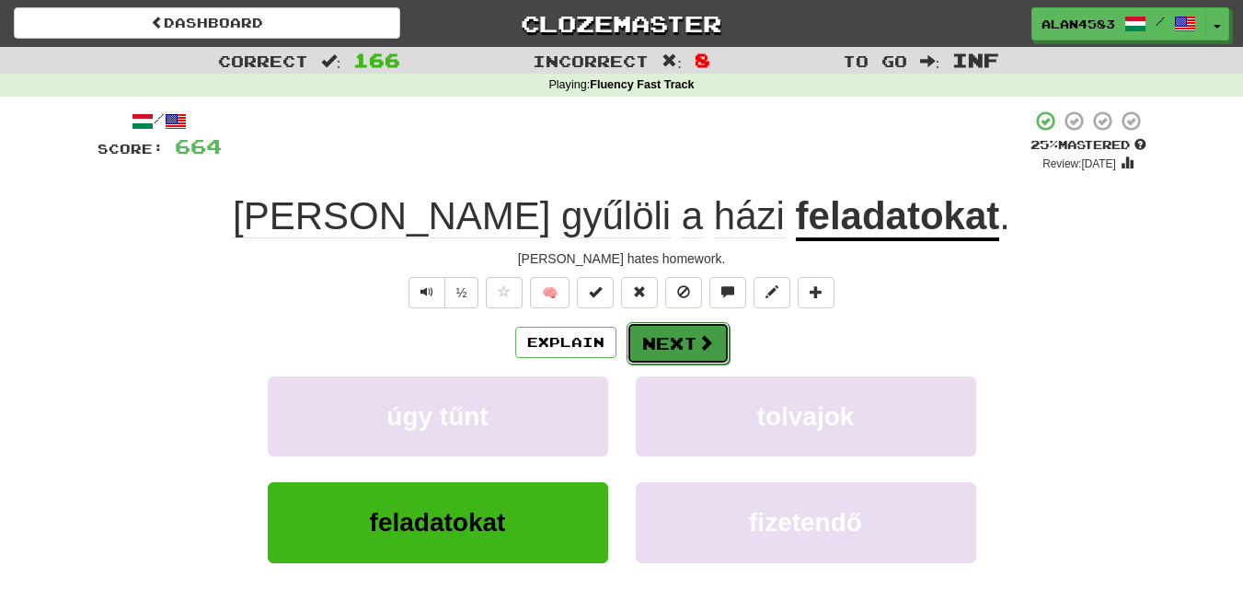
click at [664, 346] on button "Next" at bounding box center [678, 343] width 103 height 42
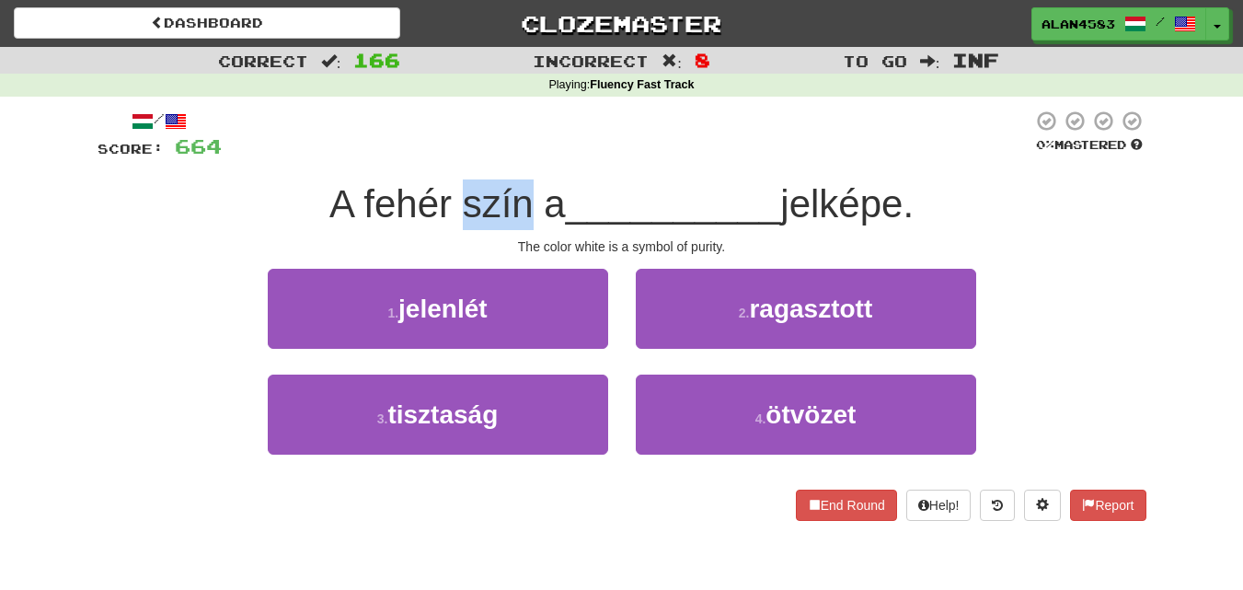
drag, startPoint x: 521, startPoint y: 204, endPoint x: 453, endPoint y: 205, distance: 68.1
click at [453, 205] on span "A fehér szín a" at bounding box center [447, 203] width 236 height 43
click at [441, 226] on div at bounding box center [441, 226] width 0 height 0
click at [593, 115] on div at bounding box center [627, 135] width 811 height 51
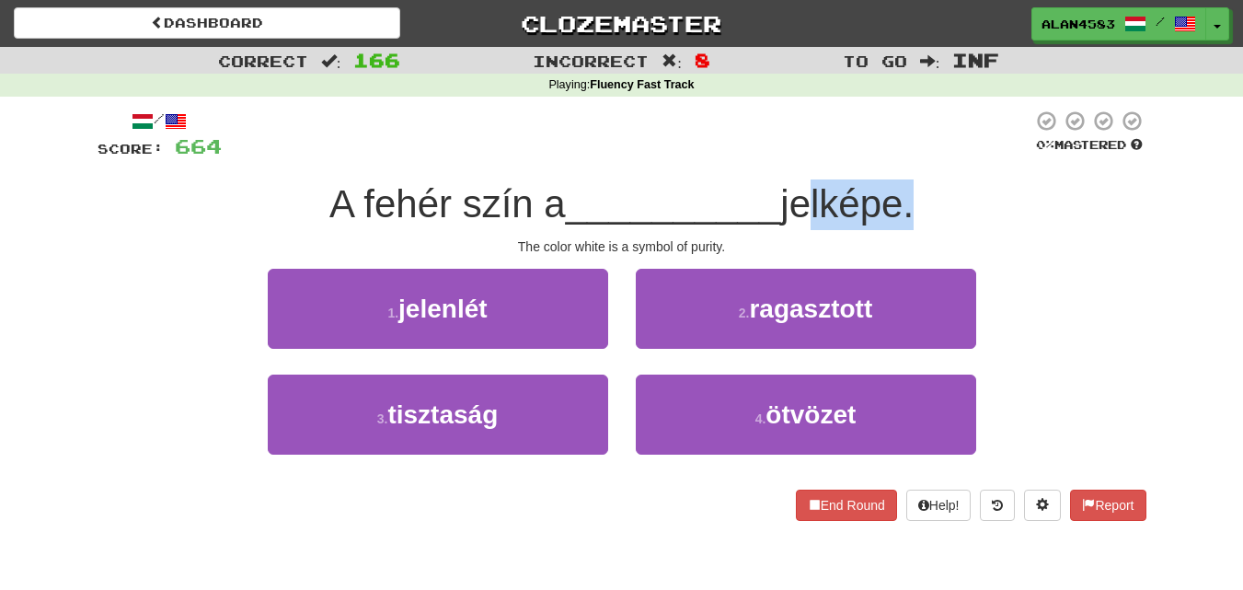
drag, startPoint x: 796, startPoint y: 200, endPoint x: 904, endPoint y: 200, distance: 107.7
click at [904, 200] on span "jelképe." at bounding box center [846, 203] width 133 height 43
drag, startPoint x: 792, startPoint y: 205, endPoint x: 908, endPoint y: 204, distance: 116.0
click at [908, 204] on span "jelképe." at bounding box center [846, 203] width 133 height 43
click at [896, 226] on div at bounding box center [896, 226] width 0 height 0
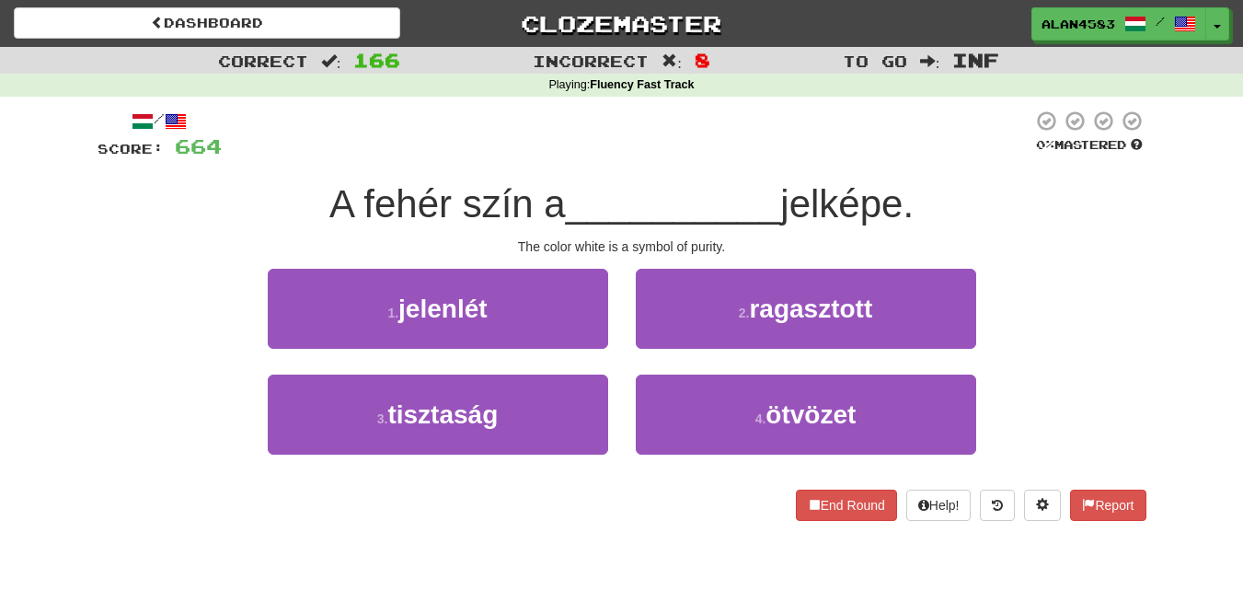
click at [943, 146] on div at bounding box center [627, 135] width 811 height 51
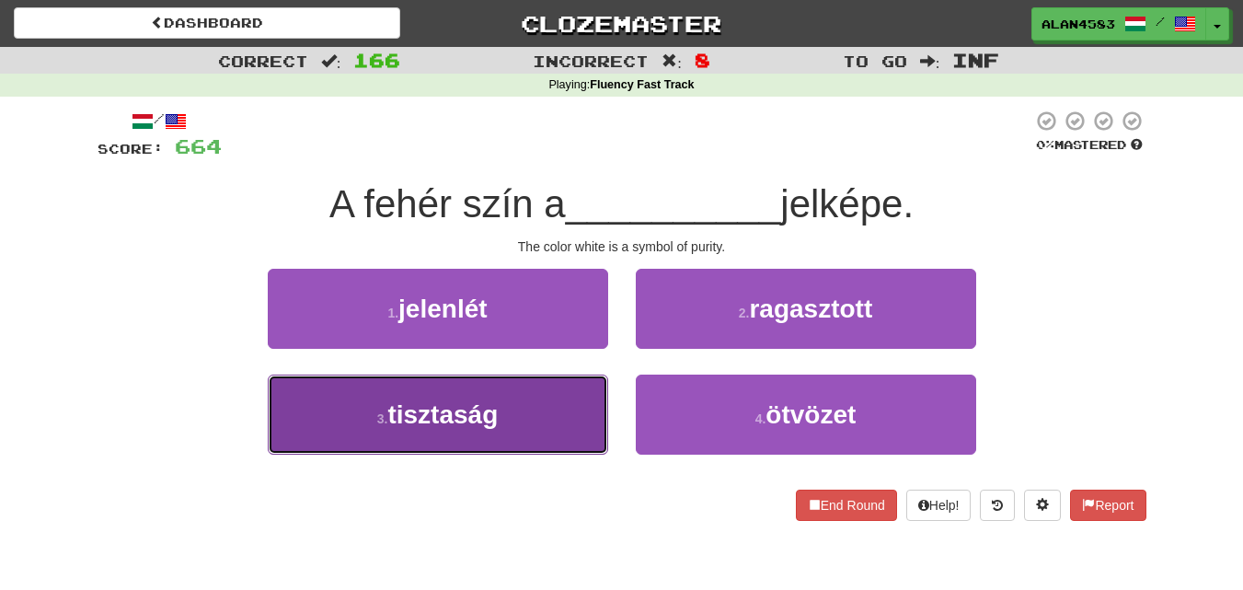
click at [308, 449] on button "3 . tisztaság" at bounding box center [438, 415] width 340 height 80
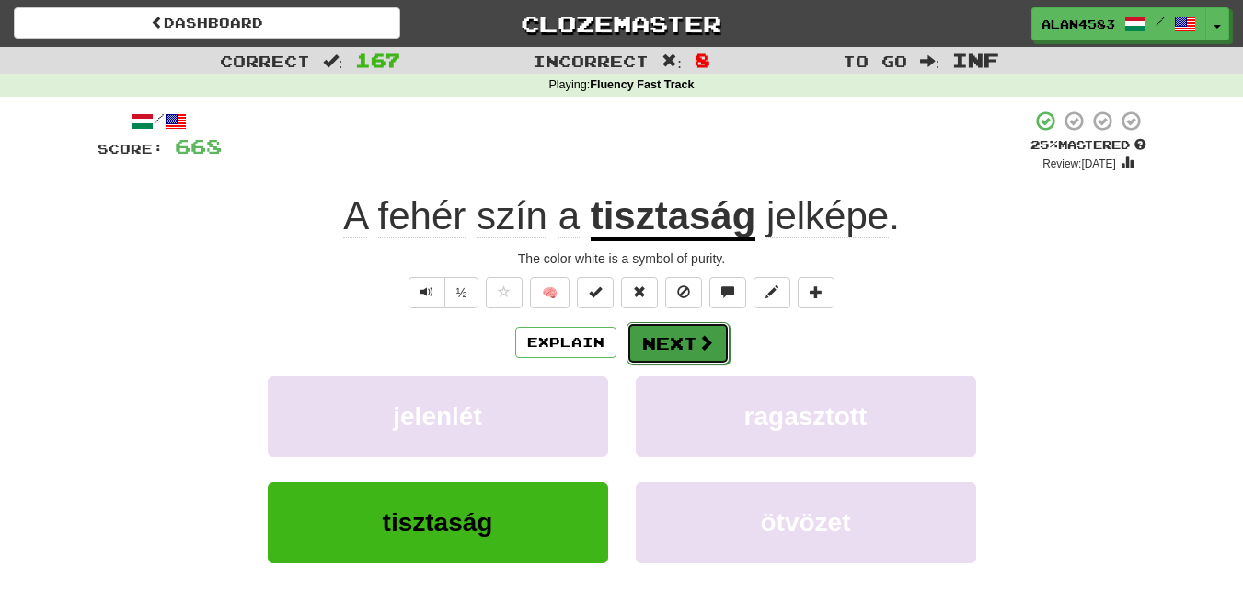
click at [668, 342] on button "Next" at bounding box center [678, 343] width 103 height 42
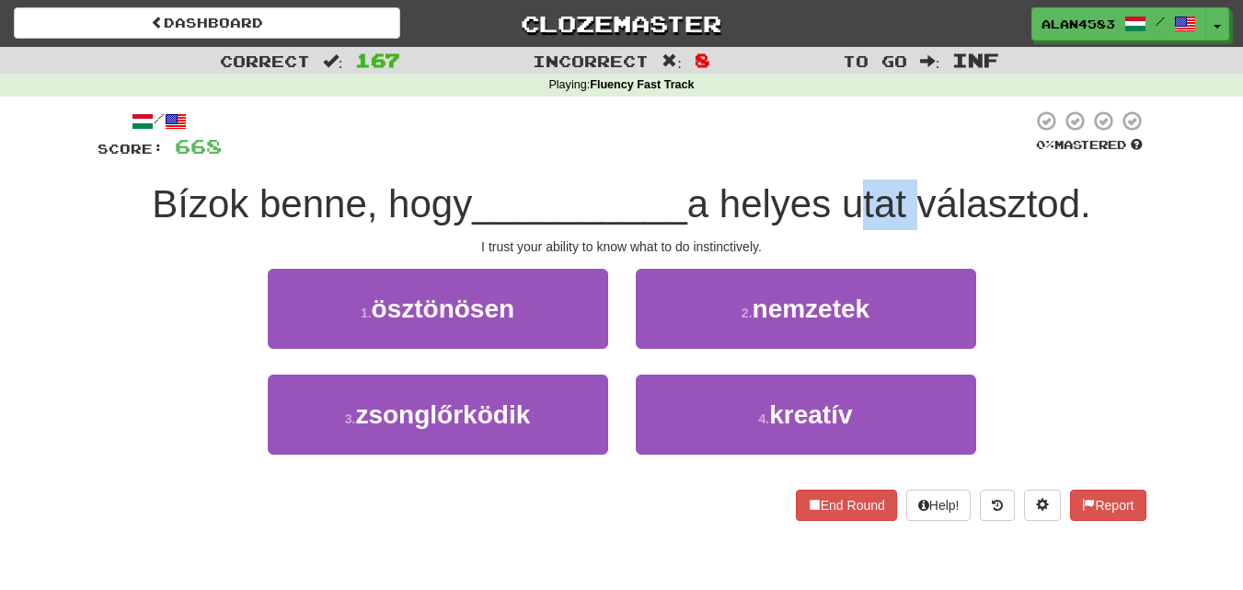
drag, startPoint x: 849, startPoint y: 197, endPoint x: 915, endPoint y: 194, distance: 65.4
click at [915, 194] on span "a helyes utat választod." at bounding box center [889, 203] width 404 height 43
click at [903, 156] on div at bounding box center [903, 156] width 0 height 0
click at [915, 142] on div at bounding box center [627, 135] width 811 height 51
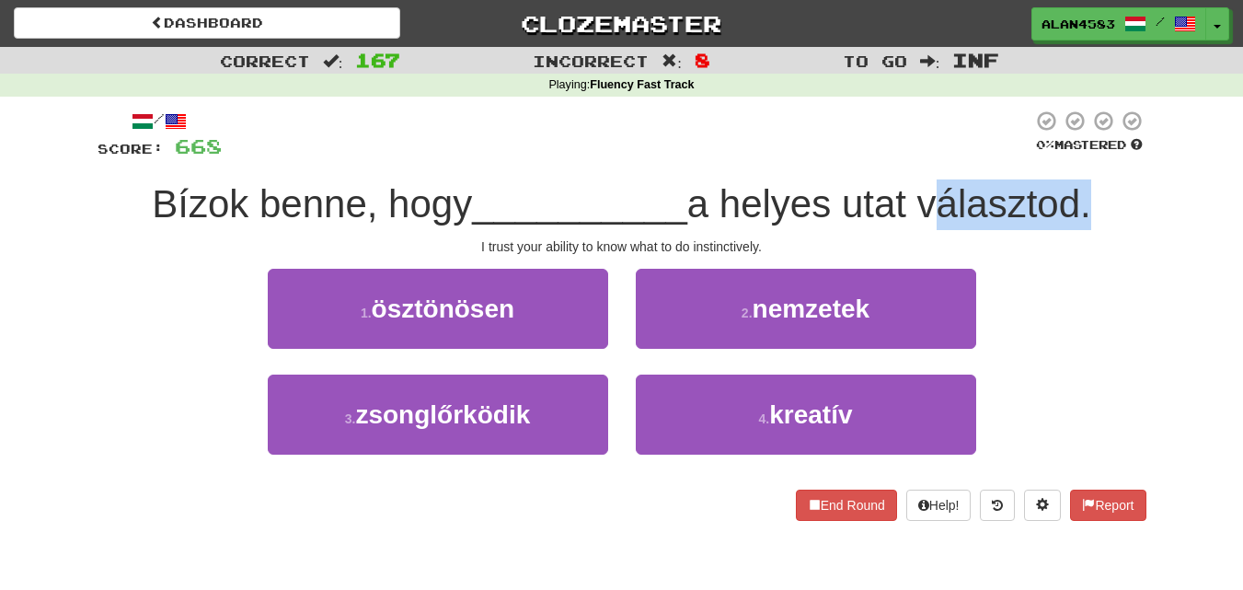
drag, startPoint x: 927, startPoint y: 188, endPoint x: 1089, endPoint y: 189, distance: 162.0
click at [1089, 189] on span "a helyes utat választod." at bounding box center [889, 203] width 404 height 43
click at [1077, 156] on div at bounding box center [1077, 156] width 0 height 0
click at [1125, 181] on div "Bízok benne, hogy __________ a helyes utat választod." at bounding box center [622, 204] width 1049 height 51
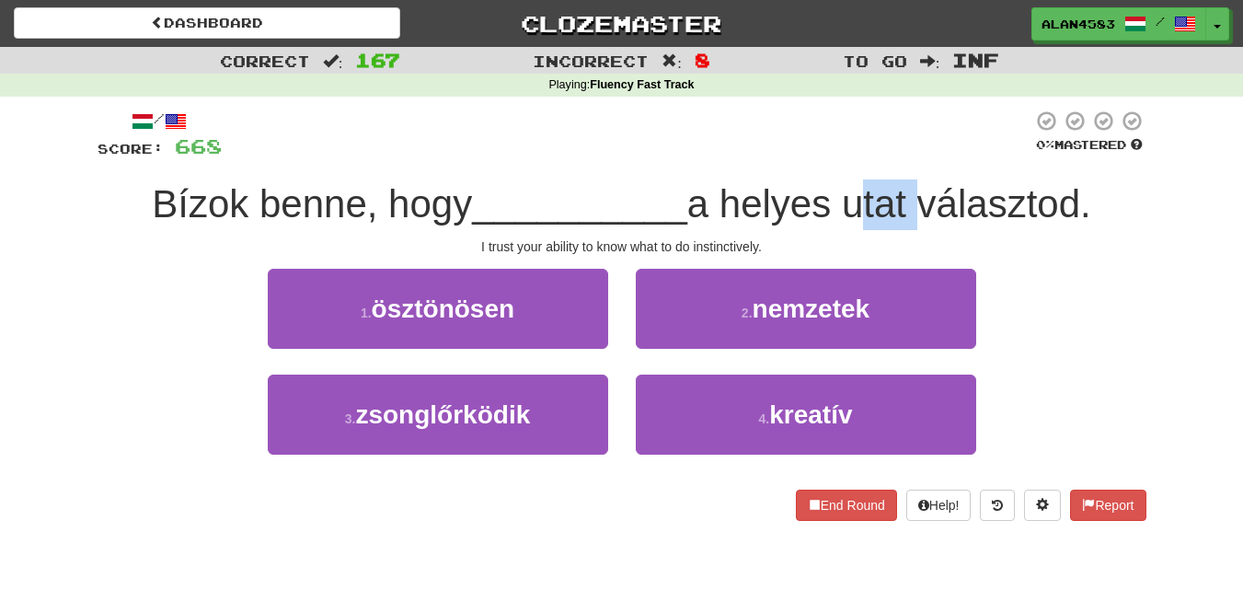
drag, startPoint x: 917, startPoint y: 195, endPoint x: 854, endPoint y: 198, distance: 63.6
click at [854, 198] on span "a helyes utat választod." at bounding box center [889, 203] width 404 height 43
click at [842, 156] on div at bounding box center [842, 156] width 0 height 0
click at [835, 127] on div at bounding box center [627, 135] width 811 height 51
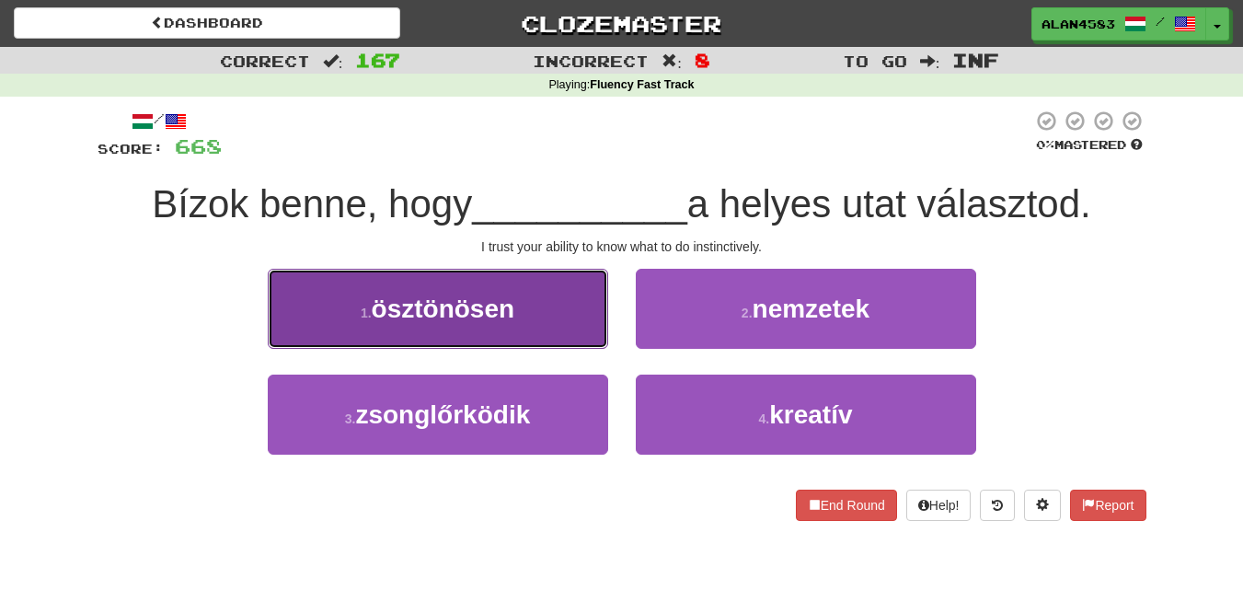
click at [454, 293] on button "1 . ösztönösen" at bounding box center [438, 309] width 340 height 80
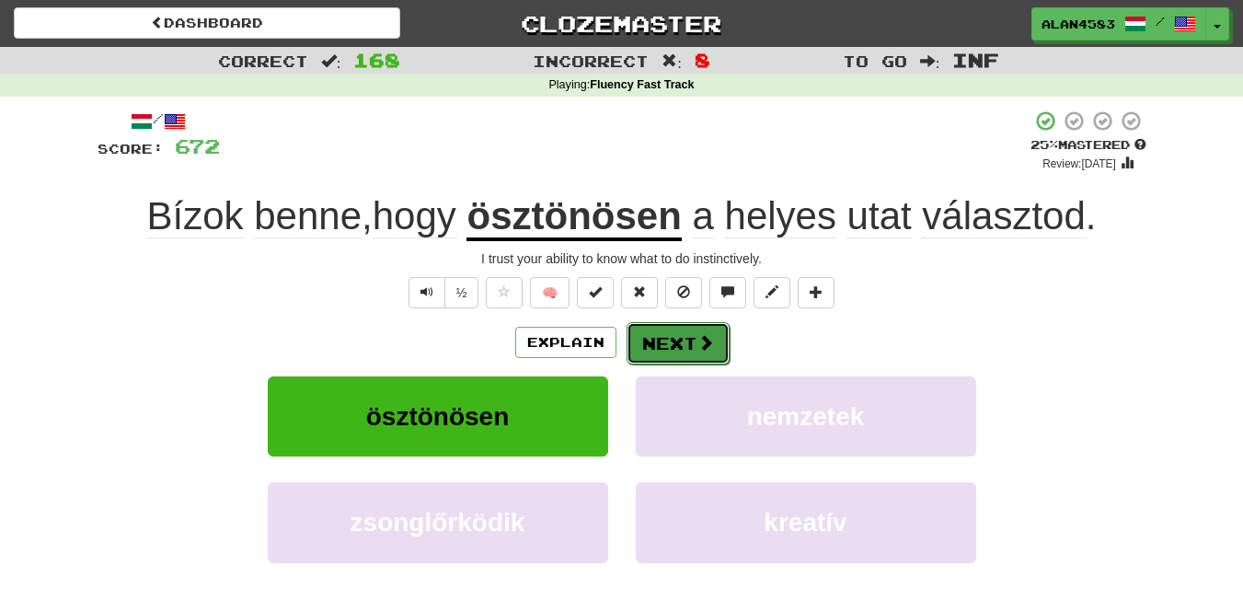
click at [662, 340] on button "Next" at bounding box center [678, 343] width 103 height 42
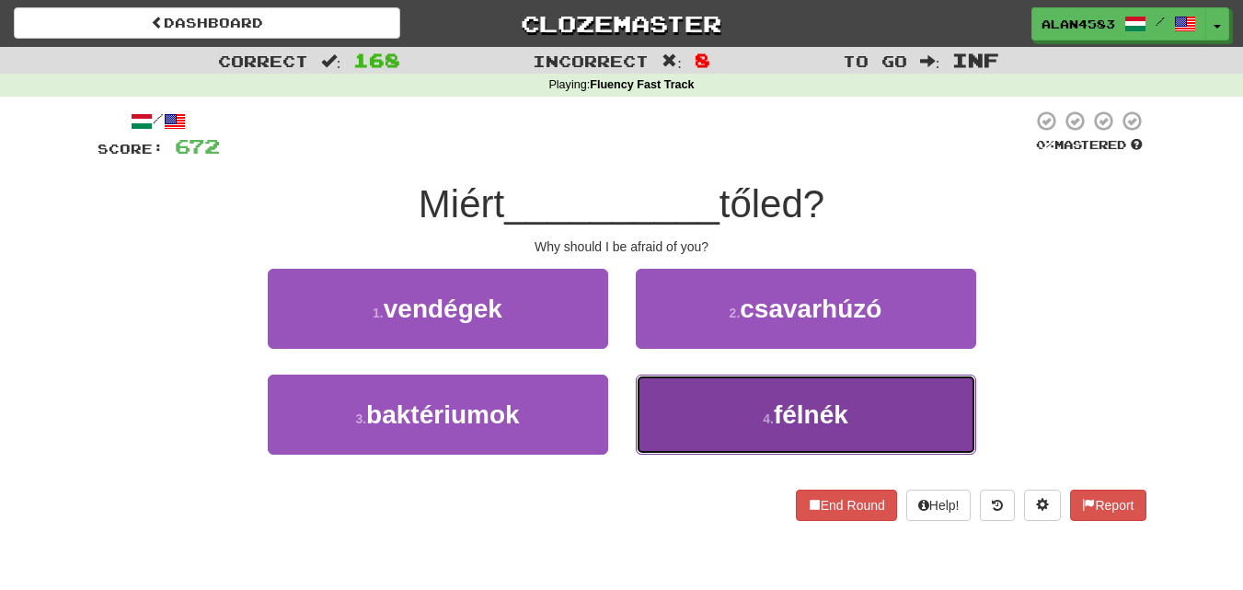
click at [708, 440] on button "4 . félnék" at bounding box center [806, 415] width 340 height 80
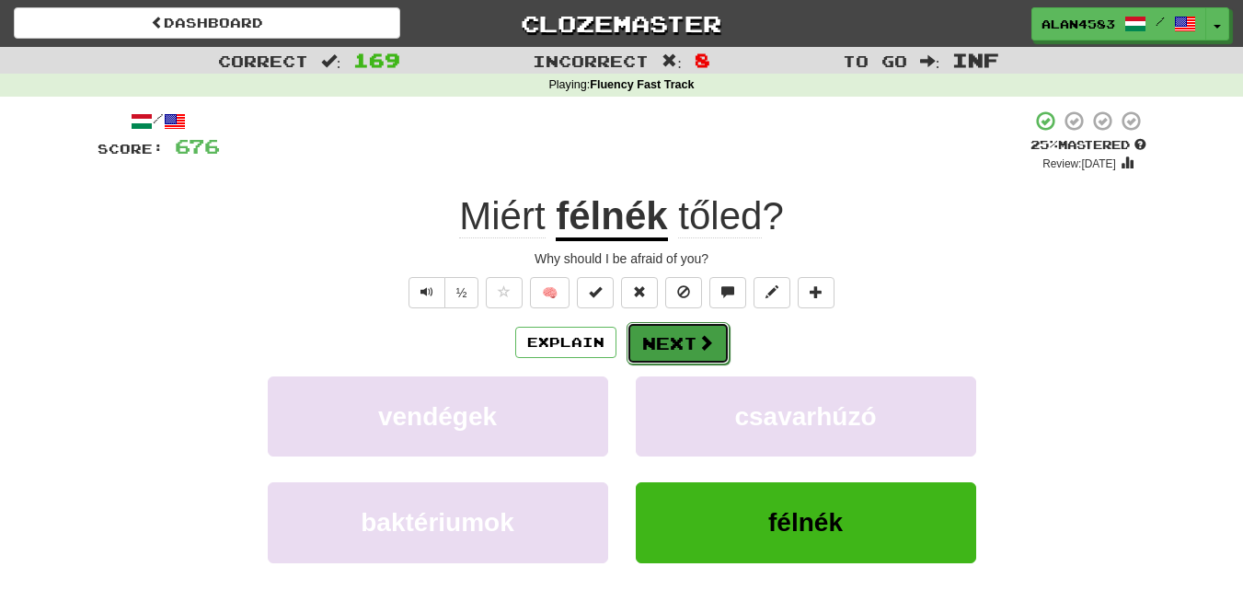
click at [688, 338] on button "Next" at bounding box center [678, 343] width 103 height 42
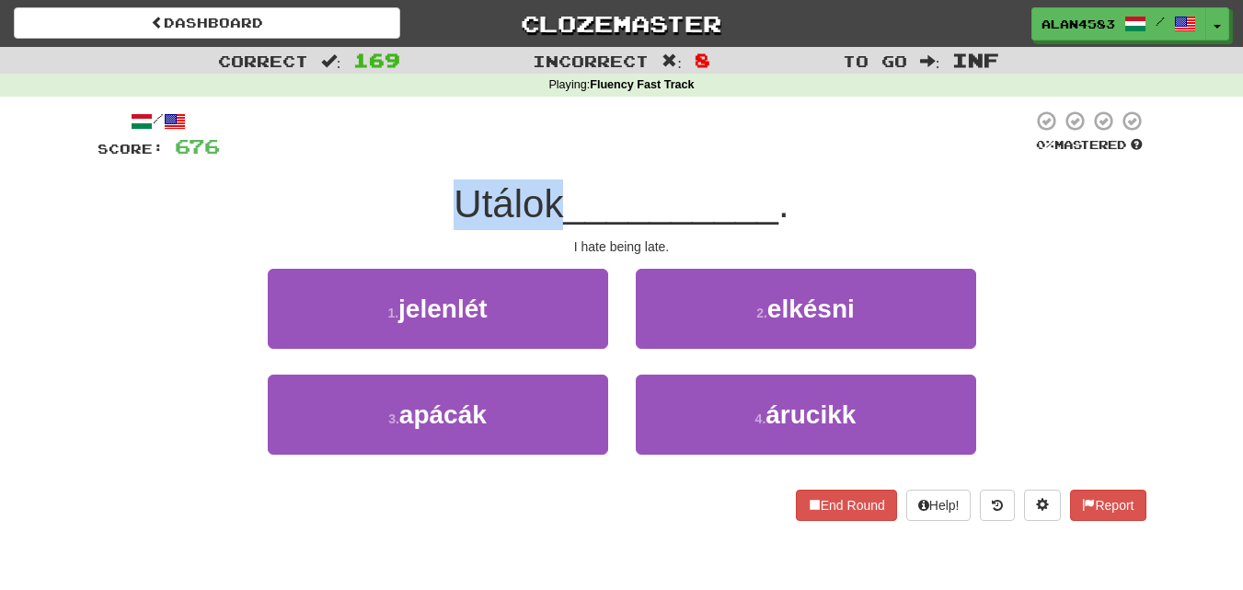
drag, startPoint x: 556, startPoint y: 201, endPoint x: 444, endPoint y: 182, distance: 112.9
click at [444, 182] on div "Utálok __________ ." at bounding box center [622, 204] width 1049 height 51
click at [433, 156] on div at bounding box center [433, 156] width 0 height 0
click at [582, 120] on div at bounding box center [626, 135] width 813 height 51
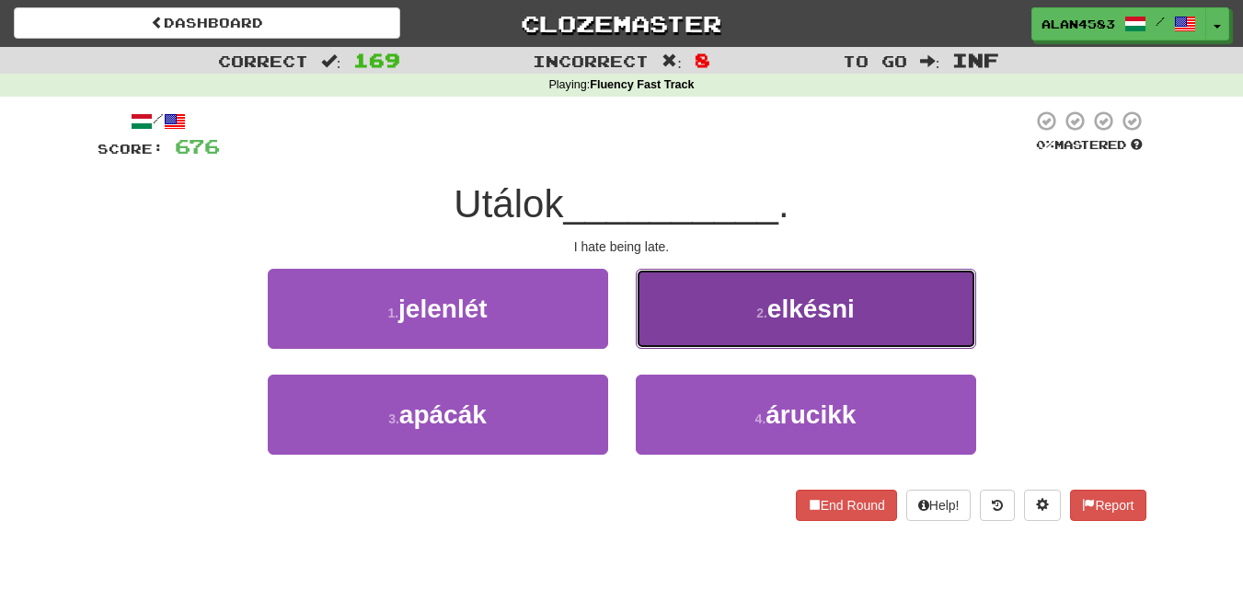
click at [712, 299] on button "2 . elkésni" at bounding box center [806, 309] width 340 height 80
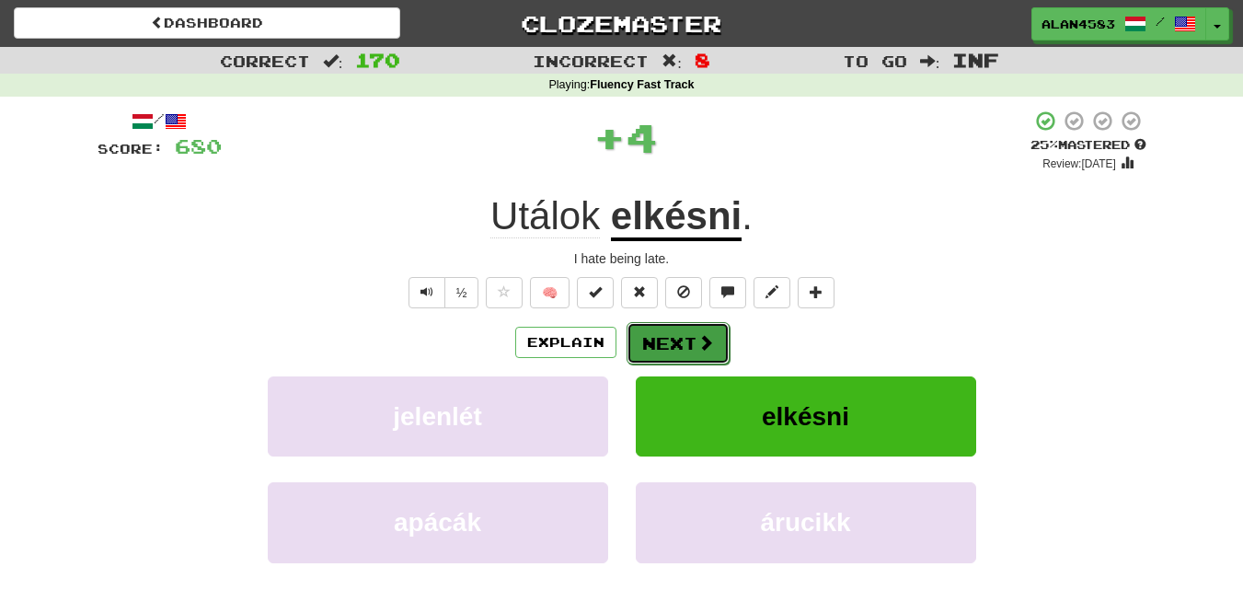
click at [685, 347] on button "Next" at bounding box center [678, 343] width 103 height 42
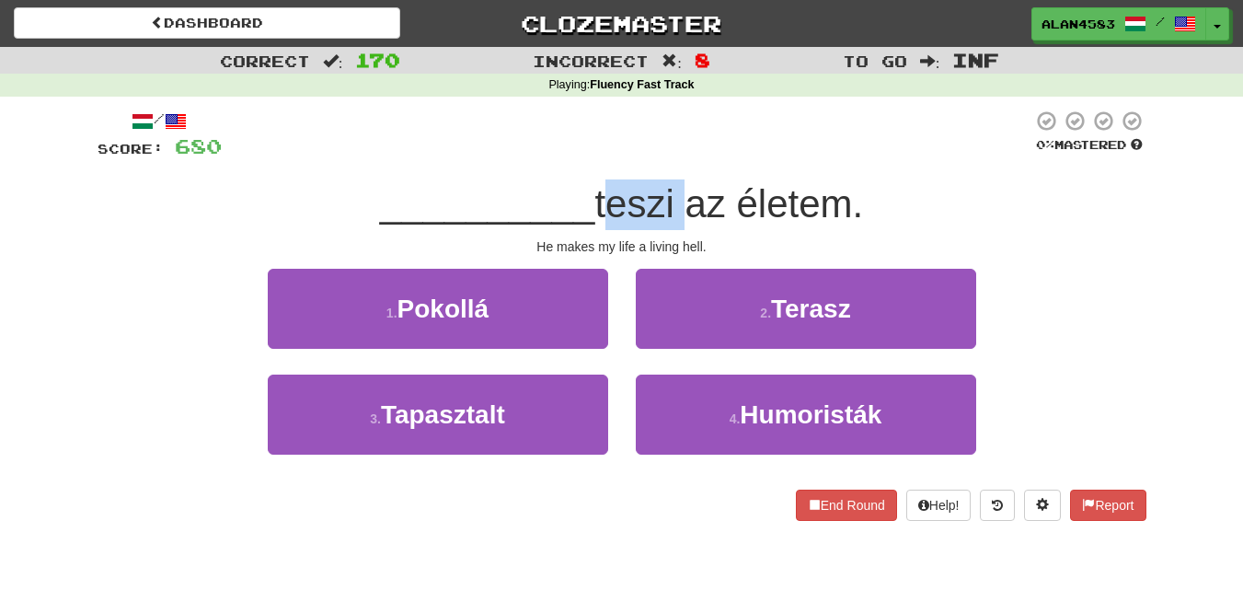
drag, startPoint x: 597, startPoint y: 193, endPoint x: 682, endPoint y: 190, distance: 84.7
click at [682, 190] on span "teszi az életem." at bounding box center [728, 203] width 269 height 43
click at [670, 156] on div at bounding box center [670, 156] width 0 height 0
click at [692, 139] on div at bounding box center [627, 135] width 811 height 51
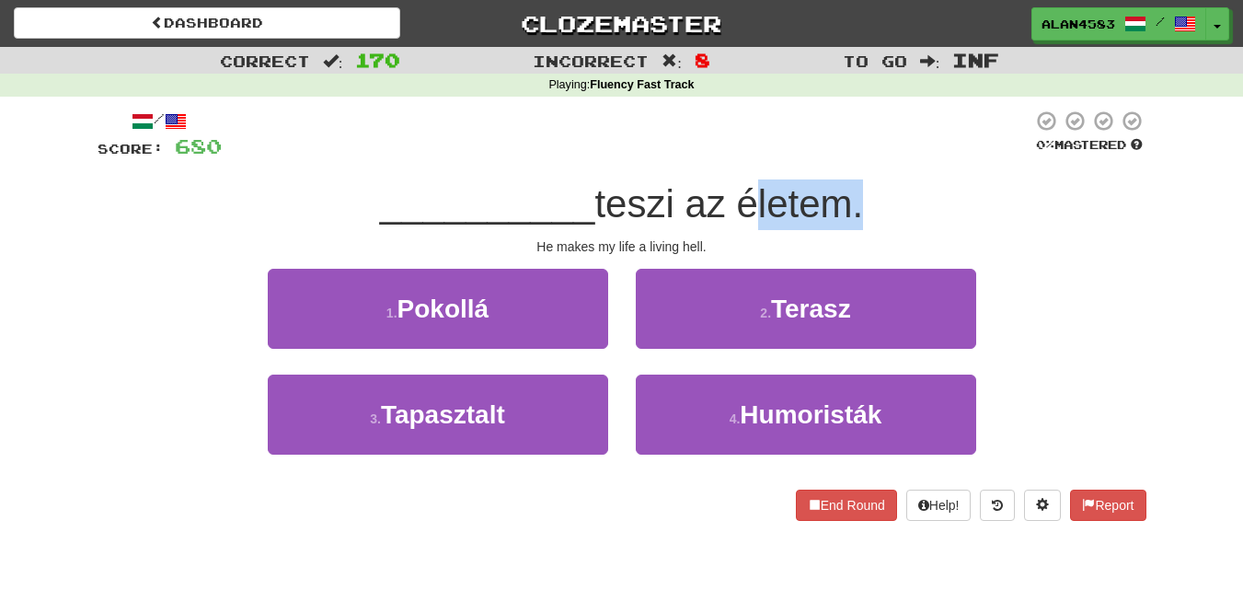
drag, startPoint x: 744, startPoint y: 201, endPoint x: 857, endPoint y: 188, distance: 113.9
click at [857, 188] on span "teszi az életem." at bounding box center [728, 203] width 269 height 43
click at [845, 156] on div at bounding box center [845, 156] width 0 height 0
click at [889, 119] on div at bounding box center [627, 135] width 811 height 51
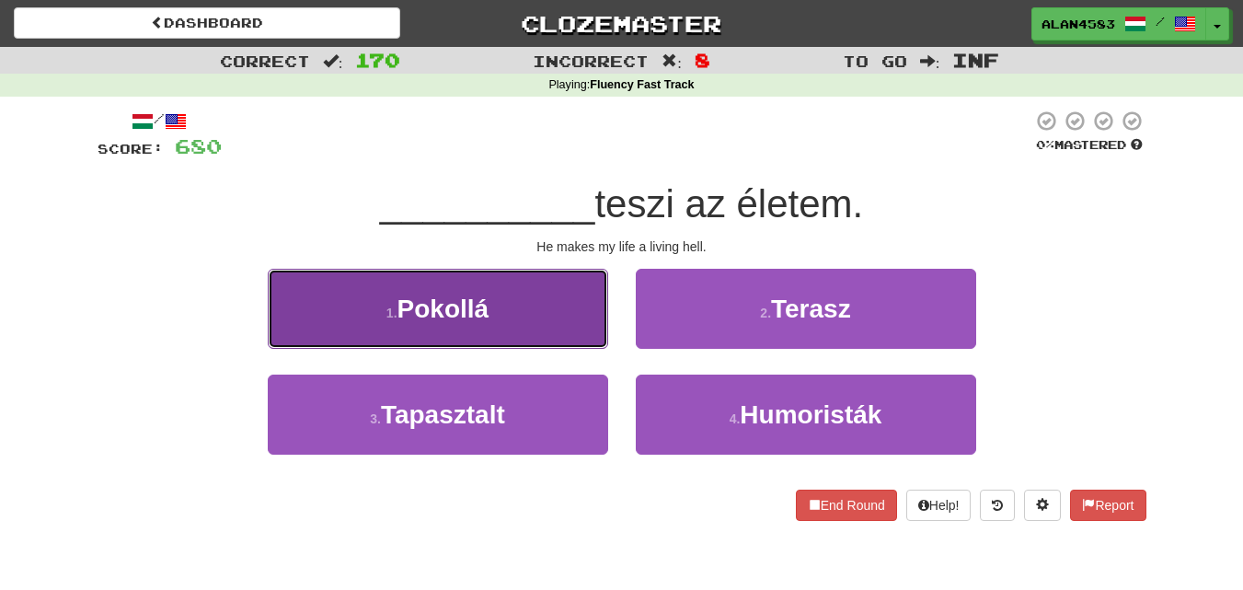
click at [318, 294] on button "1 . Pokollá" at bounding box center [438, 309] width 340 height 80
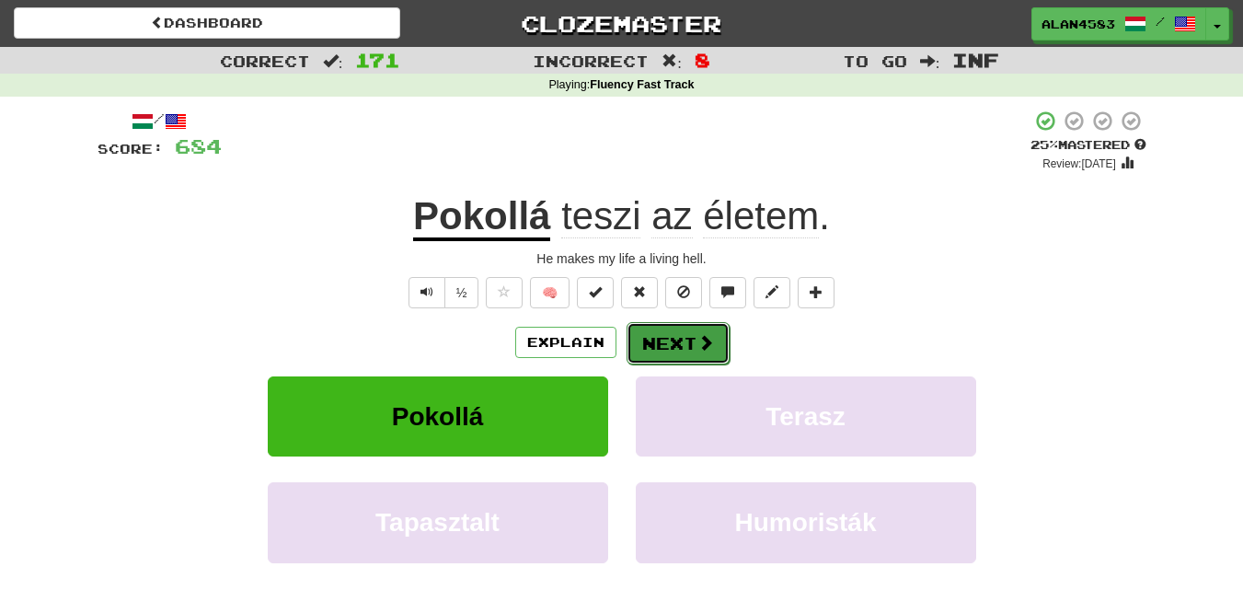
click at [668, 347] on button "Next" at bounding box center [678, 343] width 103 height 42
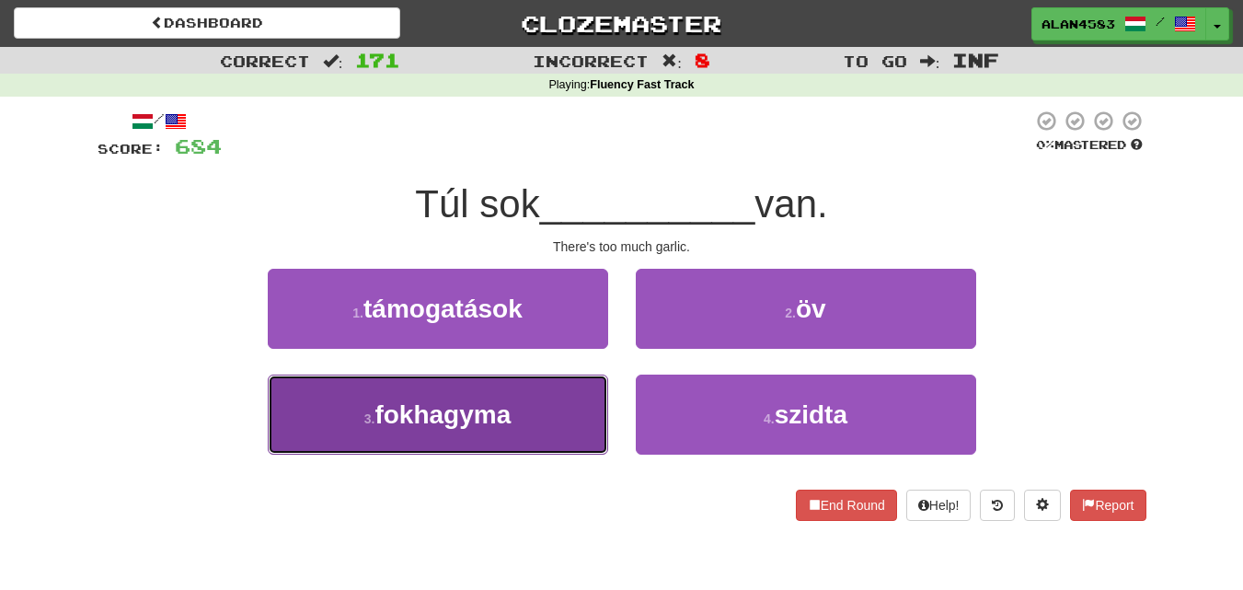
click at [419, 447] on button "3 . fokhagyma" at bounding box center [438, 415] width 340 height 80
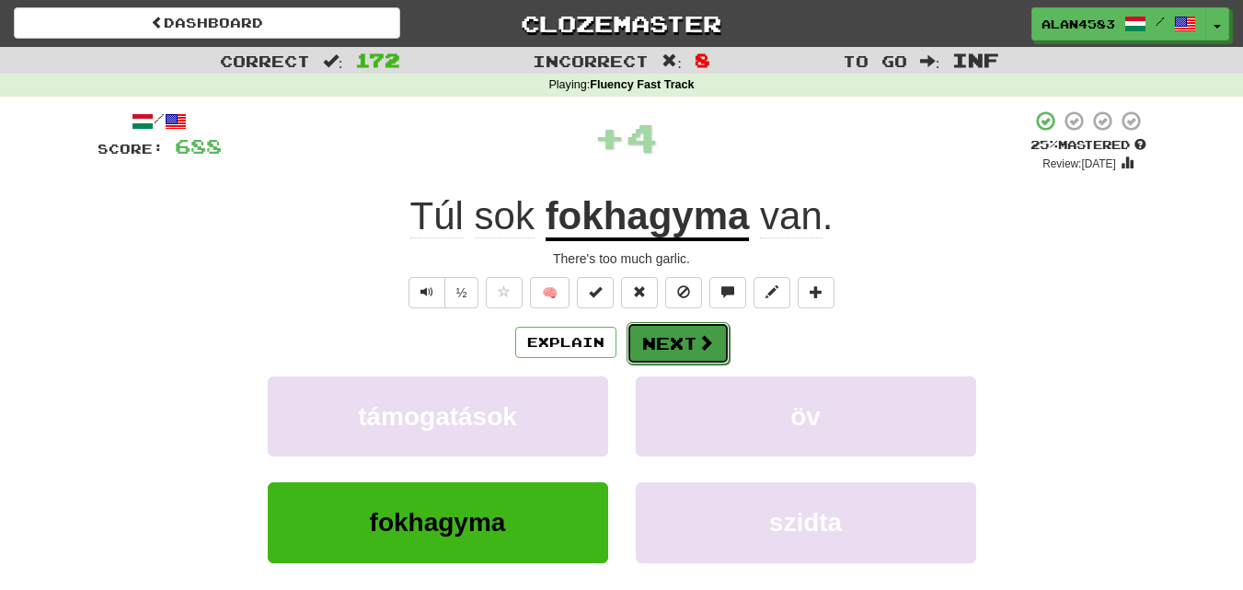
click at [677, 355] on button "Next" at bounding box center [678, 343] width 103 height 42
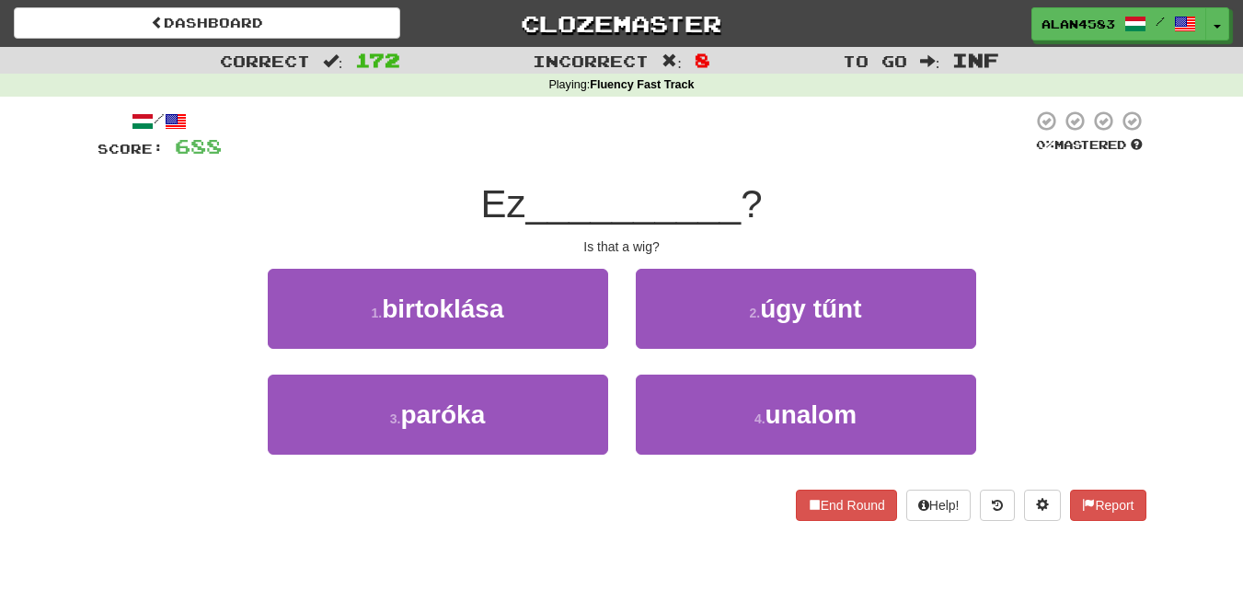
click at [392, 372] on div "1 . birtoklása" at bounding box center [438, 322] width 368 height 106
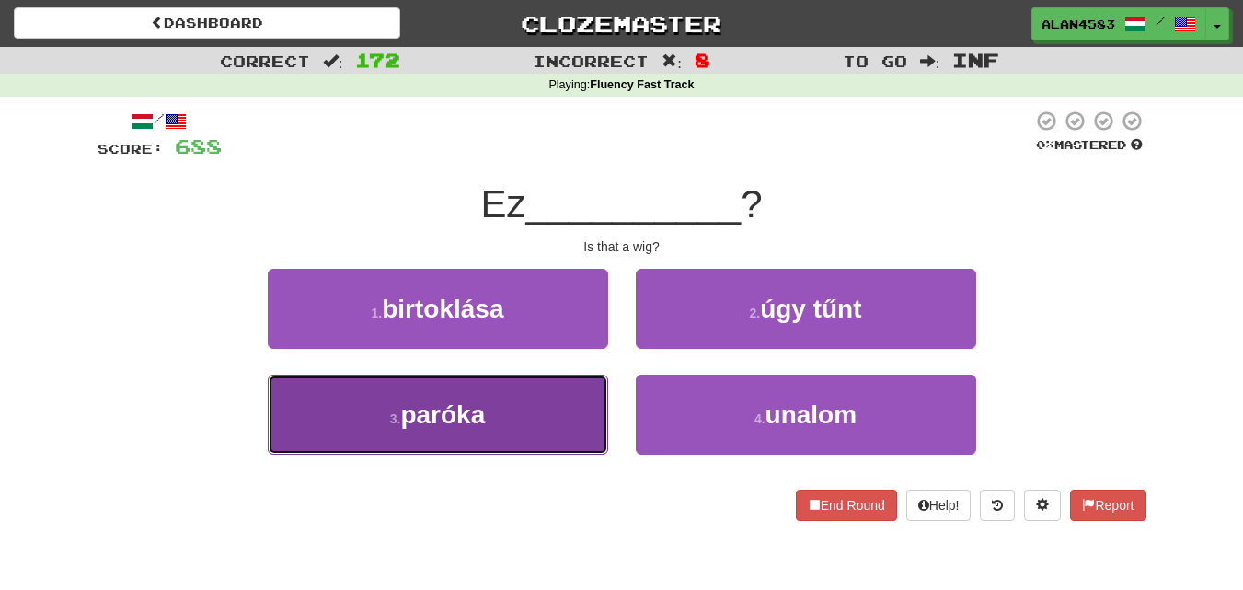
click at [392, 399] on button "3 . paróka" at bounding box center [438, 415] width 340 height 80
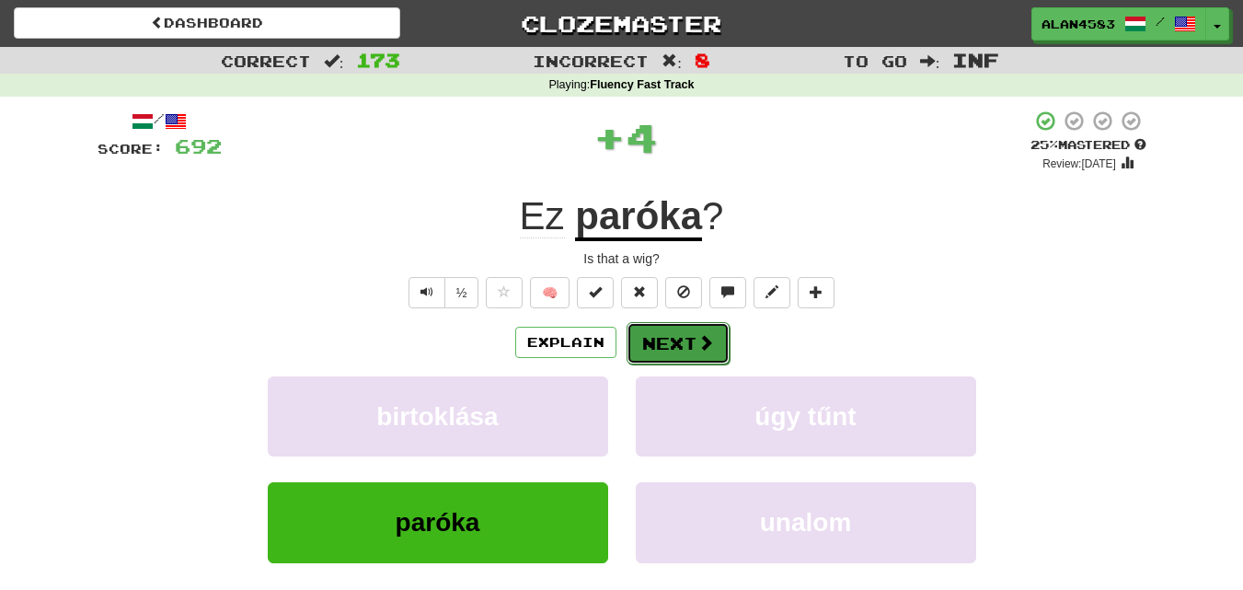
click at [629, 335] on button "Next" at bounding box center [678, 343] width 103 height 42
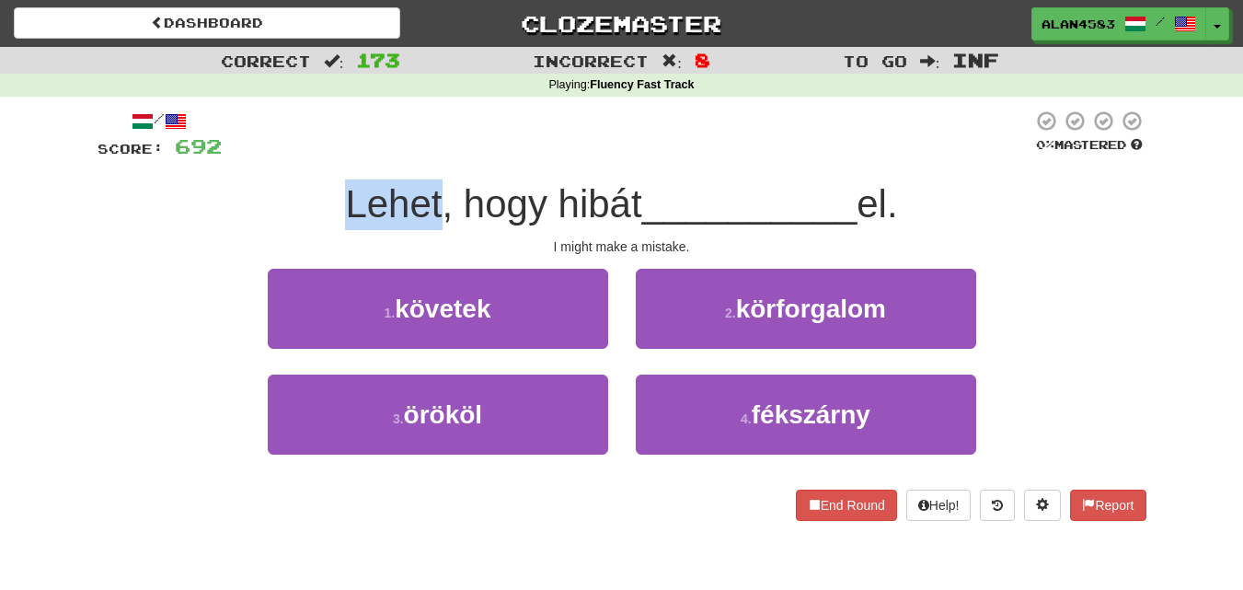
drag, startPoint x: 430, startPoint y: 200, endPoint x: 317, endPoint y: 197, distance: 113.2
click at [317, 197] on div "Lehet, hogy hibát __________ el." at bounding box center [622, 204] width 1049 height 51
click at [305, 156] on div at bounding box center [305, 156] width 0 height 0
click at [224, 167] on div "/ Score: 692 0 % Mastered Lehet, hogy hibát __________ el. I might make a mista…" at bounding box center [622, 315] width 1049 height 411
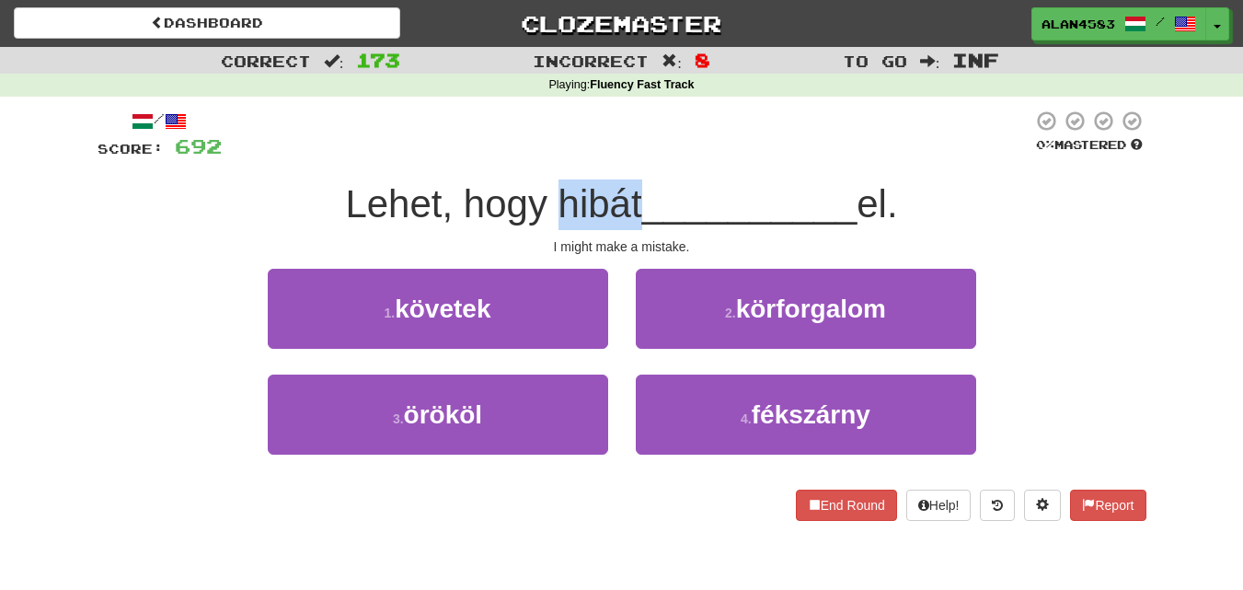
drag, startPoint x: 630, startPoint y: 195, endPoint x: 544, endPoint y: 195, distance: 86.5
click at [544, 195] on span "Lehet, hogy hibát" at bounding box center [493, 203] width 296 height 43
click at [532, 156] on div at bounding box center [532, 156] width 0 height 0
click at [532, 133] on div at bounding box center [627, 135] width 811 height 51
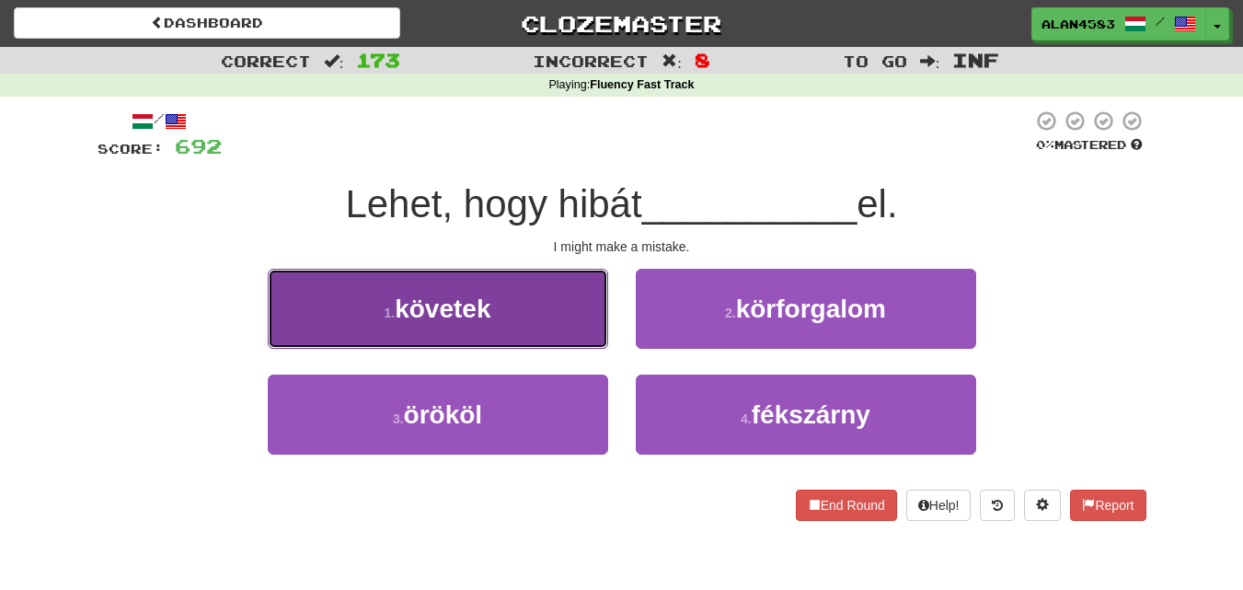
click at [381, 293] on button "1 . követek" at bounding box center [438, 309] width 340 height 80
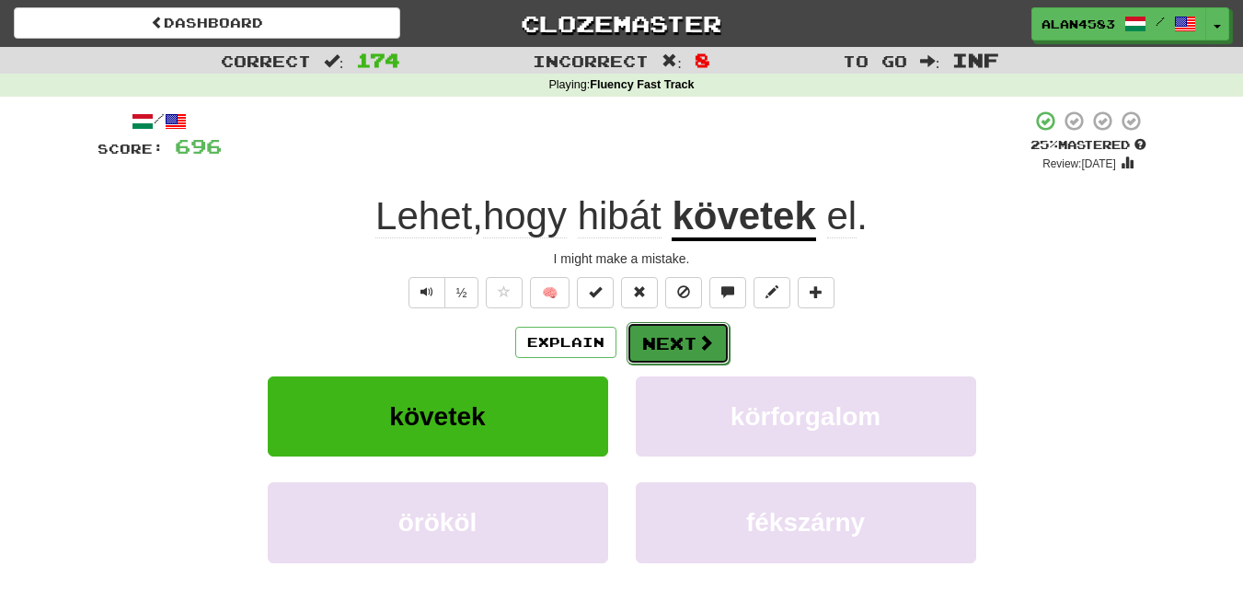
click at [659, 343] on button "Next" at bounding box center [678, 343] width 103 height 42
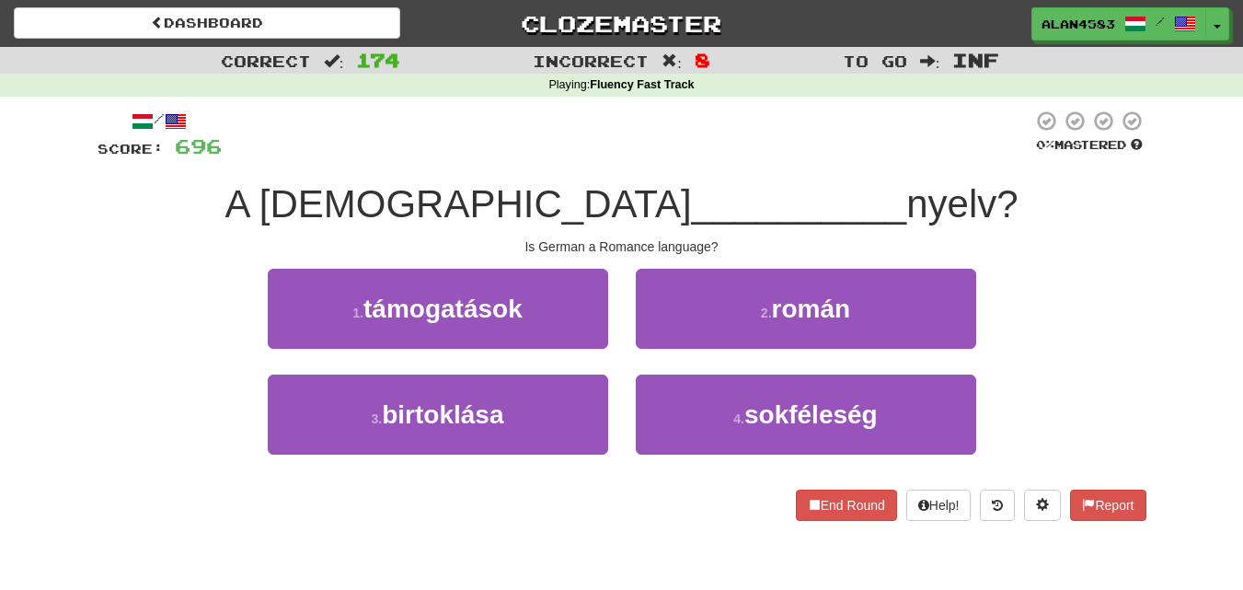
click at [652, 350] on div "2 . román" at bounding box center [806, 322] width 368 height 106
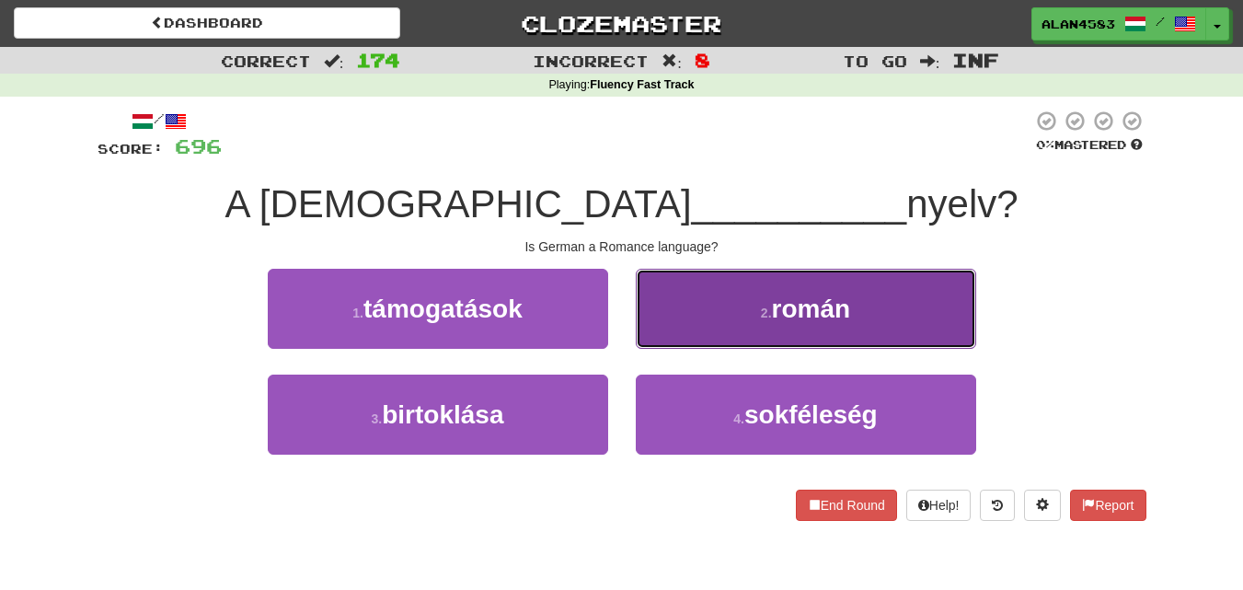
click at [657, 341] on button "2 . román" at bounding box center [806, 309] width 340 height 80
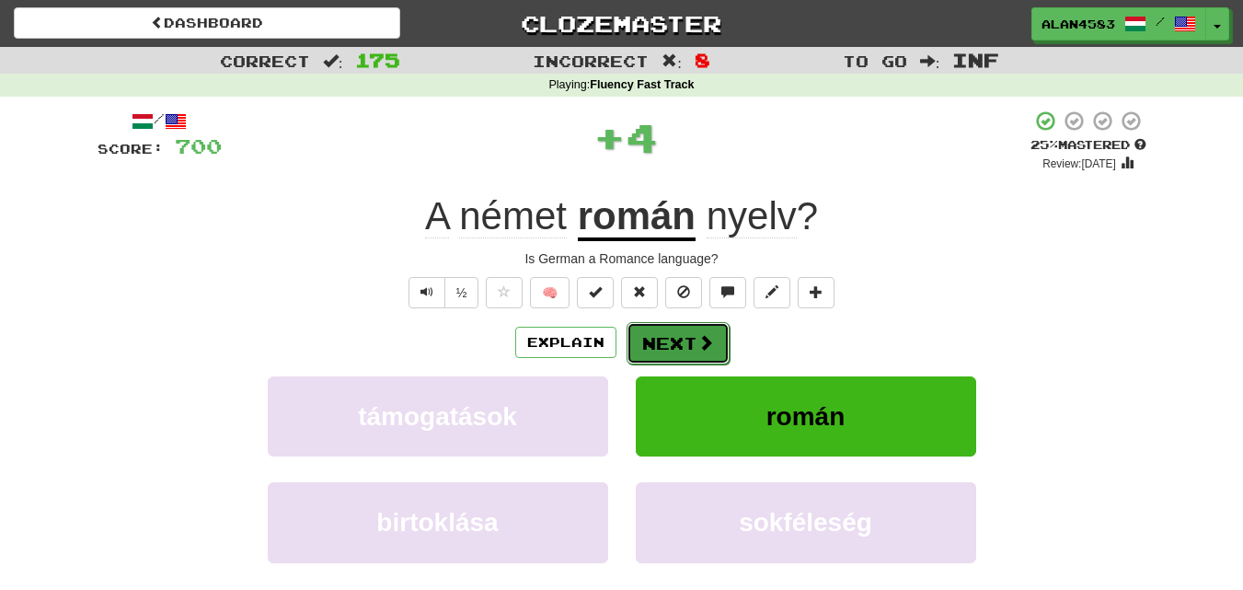
click at [641, 338] on button "Next" at bounding box center [678, 343] width 103 height 42
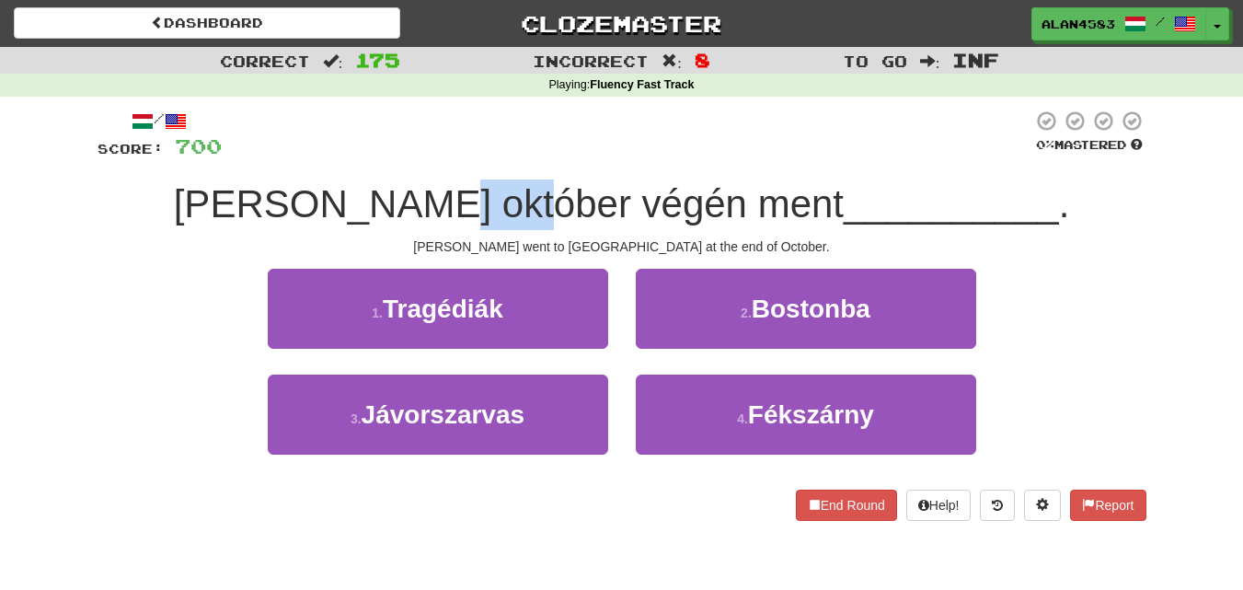
drag, startPoint x: 514, startPoint y: 210, endPoint x: 617, endPoint y: 204, distance: 103.2
click at [617, 204] on span "[PERSON_NAME] október végén ment" at bounding box center [509, 203] width 670 height 43
click at [606, 226] on div at bounding box center [606, 226] width 0 height 0
click at [631, 138] on div at bounding box center [627, 135] width 811 height 51
drag, startPoint x: 638, startPoint y: 203, endPoint x: 722, endPoint y: 191, distance: 85.5
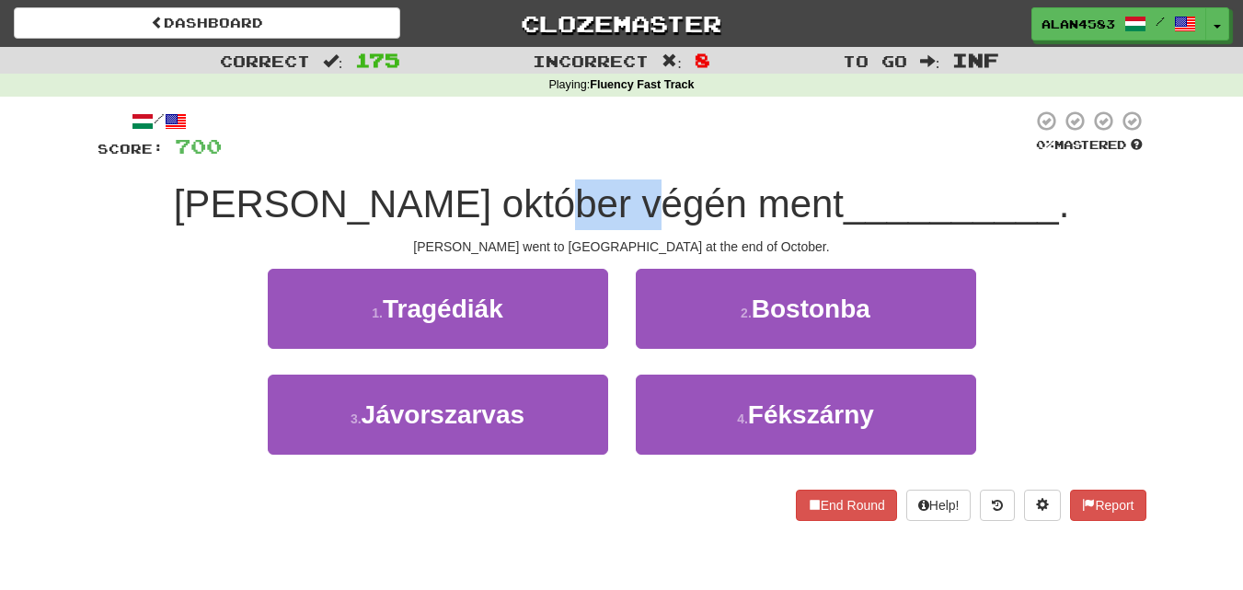
click at [722, 191] on span "[PERSON_NAME] október végén ment" at bounding box center [509, 203] width 670 height 43
click at [710, 156] on div at bounding box center [710, 156] width 0 height 0
click at [744, 141] on div at bounding box center [627, 135] width 811 height 51
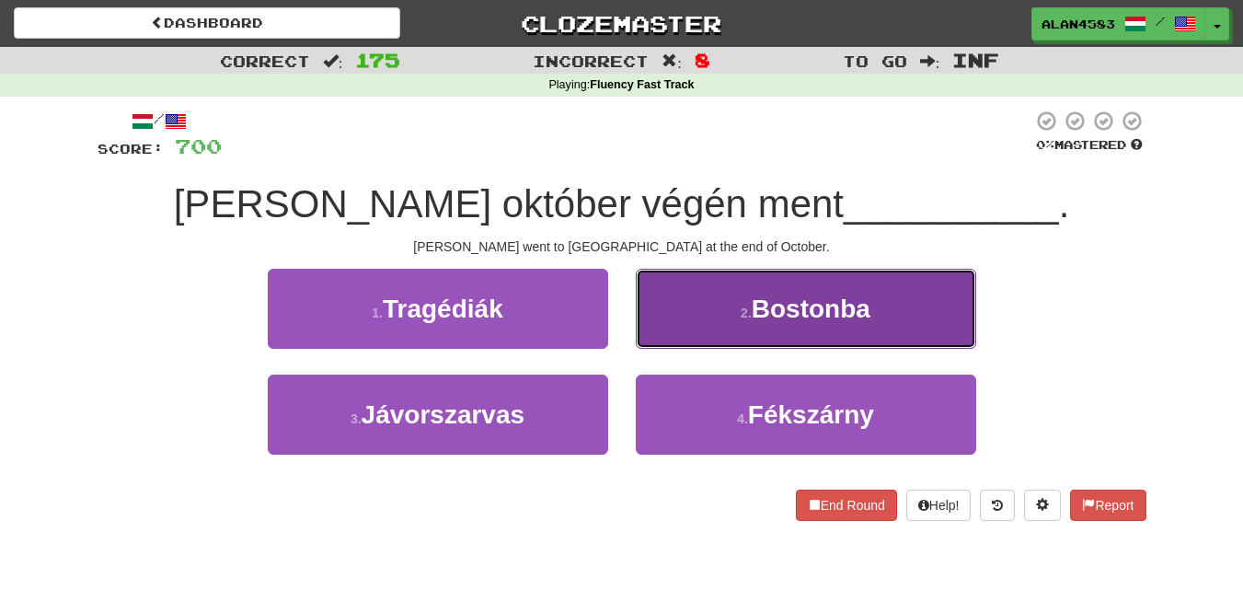
click at [679, 318] on button "2 . [GEOGRAPHIC_DATA]" at bounding box center [806, 309] width 340 height 80
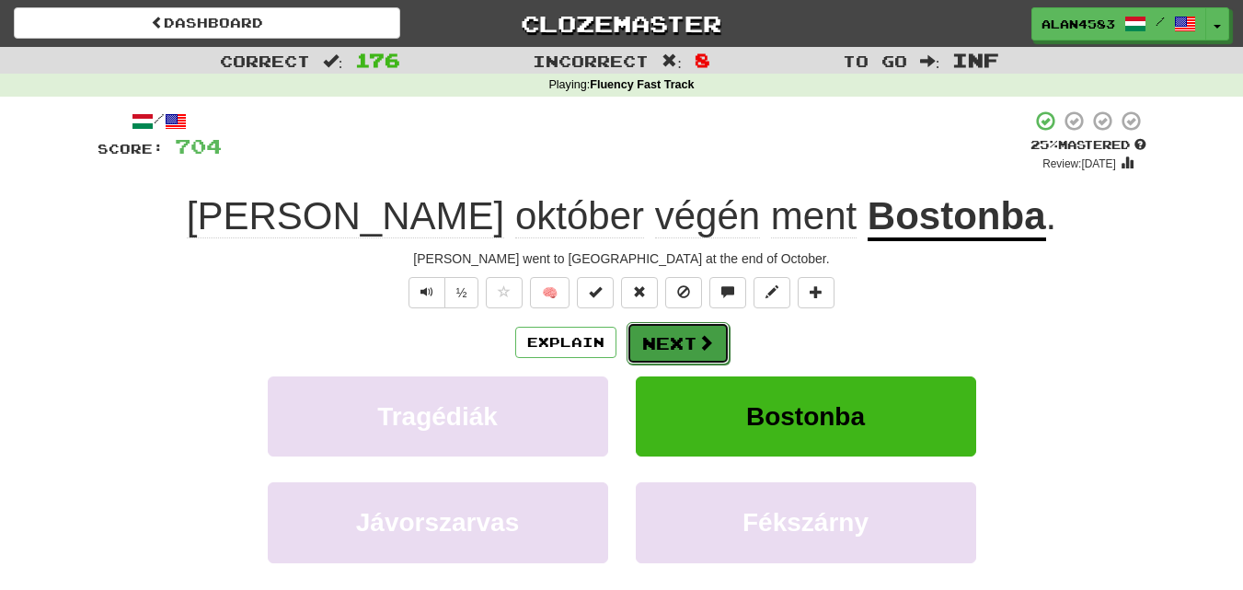
click at [666, 343] on button "Next" at bounding box center [678, 343] width 103 height 42
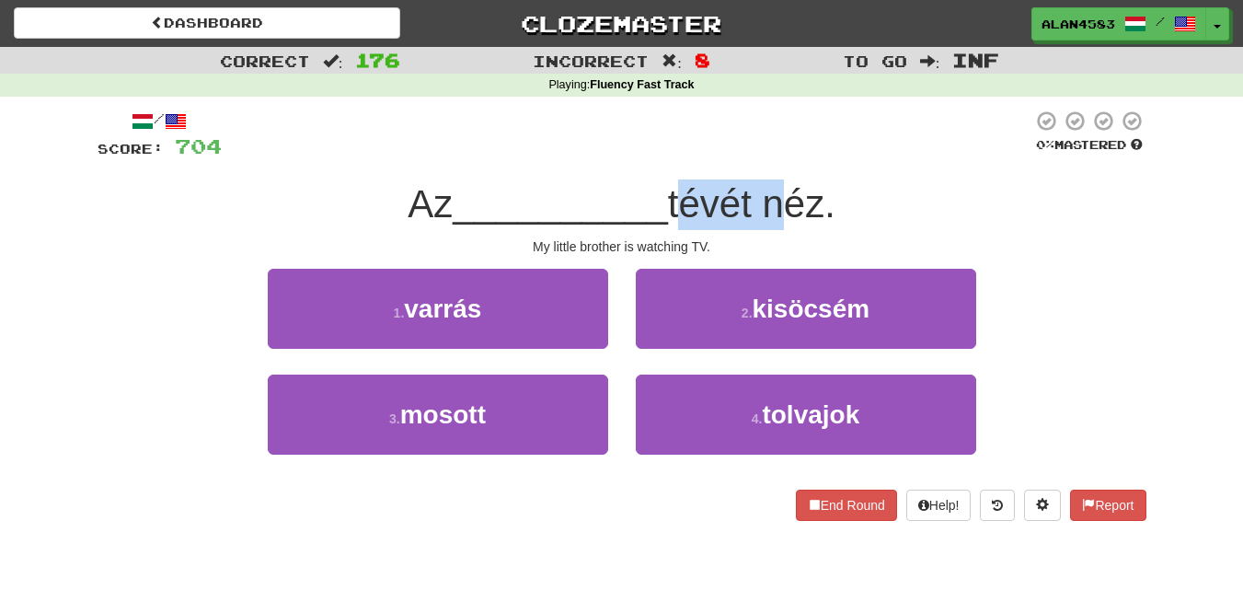
drag, startPoint x: 680, startPoint y: 193, endPoint x: 770, endPoint y: 191, distance: 90.2
click at [770, 191] on span "tévét néz." at bounding box center [751, 203] width 167 height 43
click at [758, 156] on div at bounding box center [758, 156] width 0 height 0
click at [778, 134] on div at bounding box center [627, 135] width 811 height 51
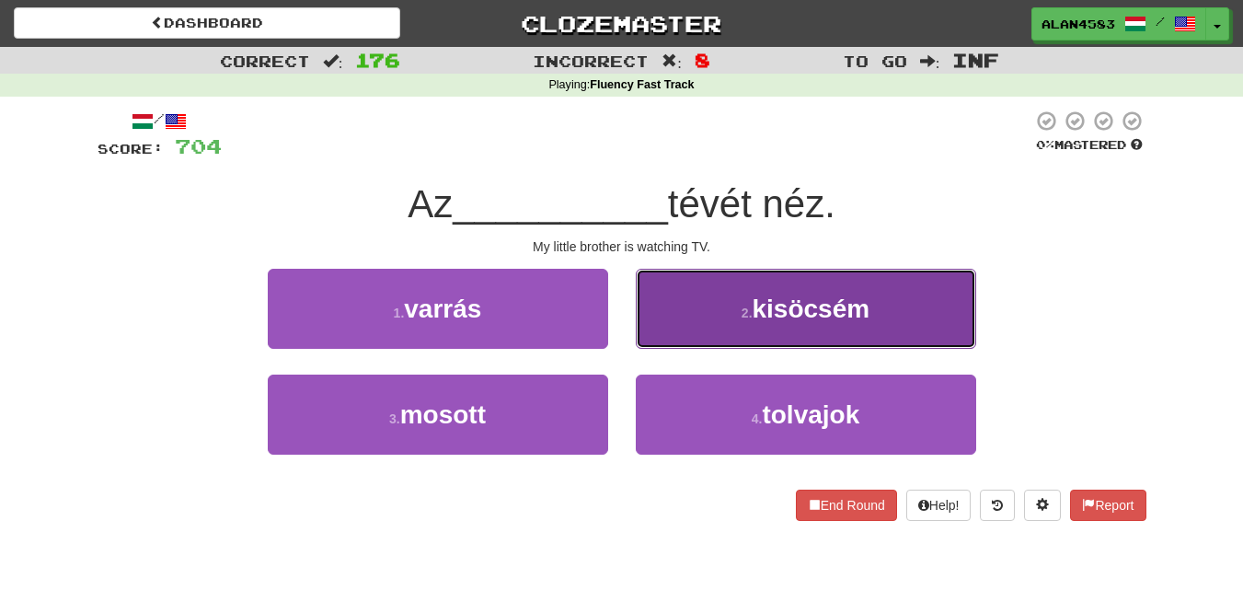
click at [761, 297] on span "kisöcsém" at bounding box center [812, 308] width 118 height 29
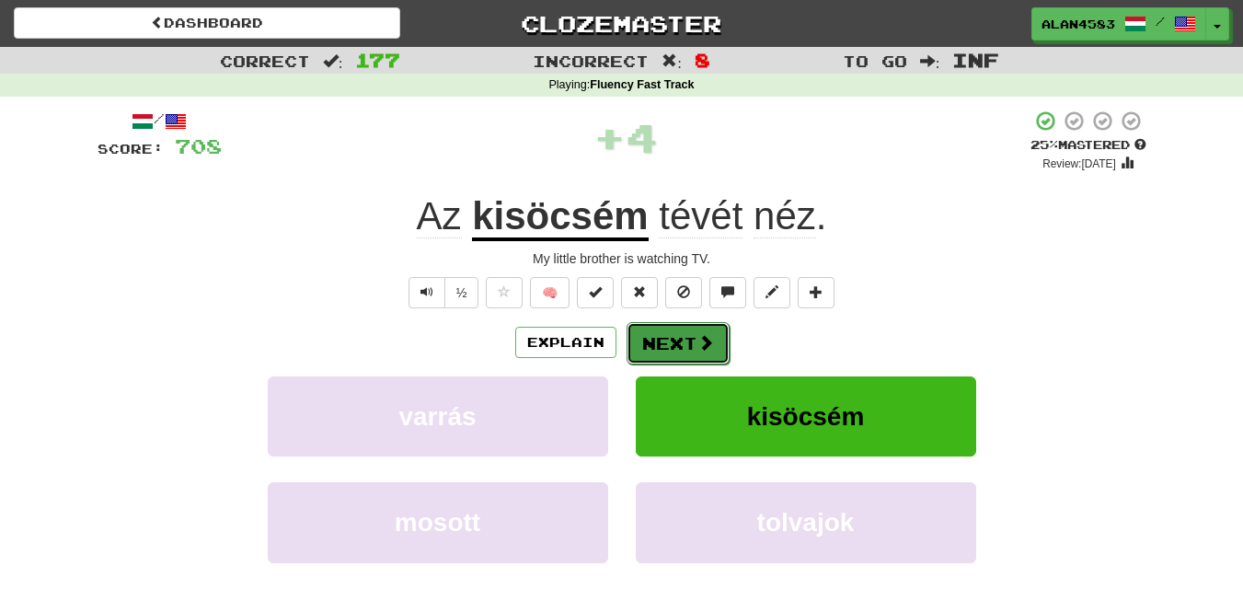
click at [706, 343] on span at bounding box center [706, 342] width 17 height 17
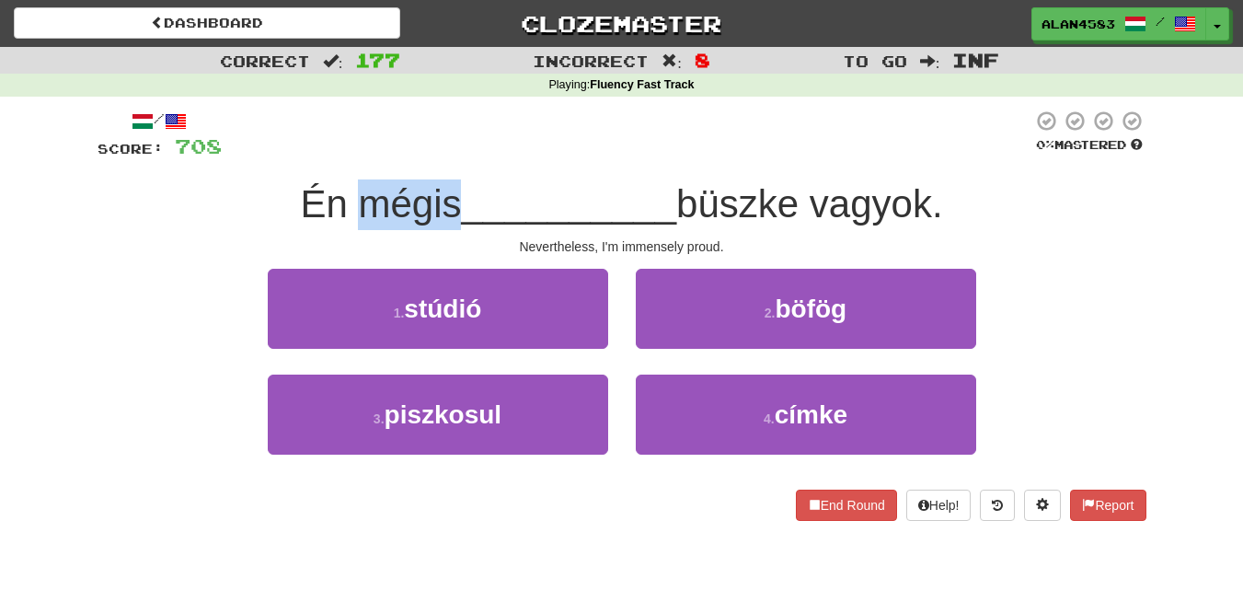
drag, startPoint x: 450, startPoint y: 202, endPoint x: 357, endPoint y: 191, distance: 93.5
click at [357, 191] on span "Én mégis" at bounding box center [380, 203] width 161 height 43
click at [345, 156] on div at bounding box center [345, 156] width 0 height 0
click at [474, 125] on div at bounding box center [627, 135] width 811 height 51
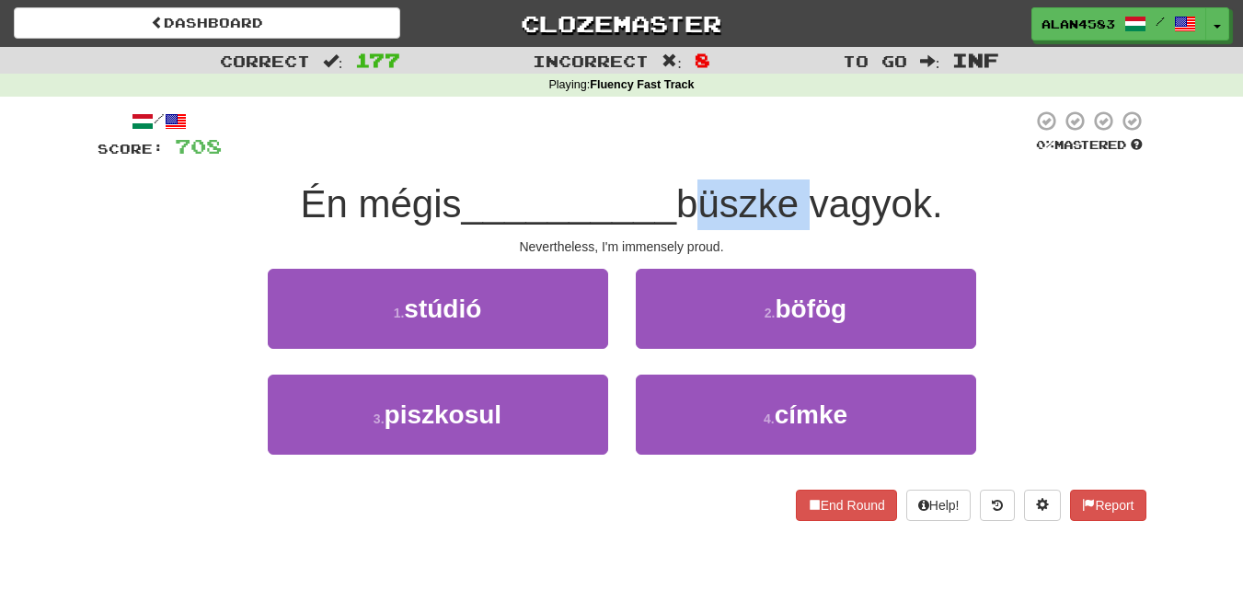
drag, startPoint x: 807, startPoint y: 206, endPoint x: 689, endPoint y: 205, distance: 117.8
click at [689, 205] on span "büszke vagyok." at bounding box center [809, 203] width 267 height 43
click at [677, 226] on div at bounding box center [677, 226] width 0 height 0
click at [931, 118] on div at bounding box center [627, 135] width 811 height 51
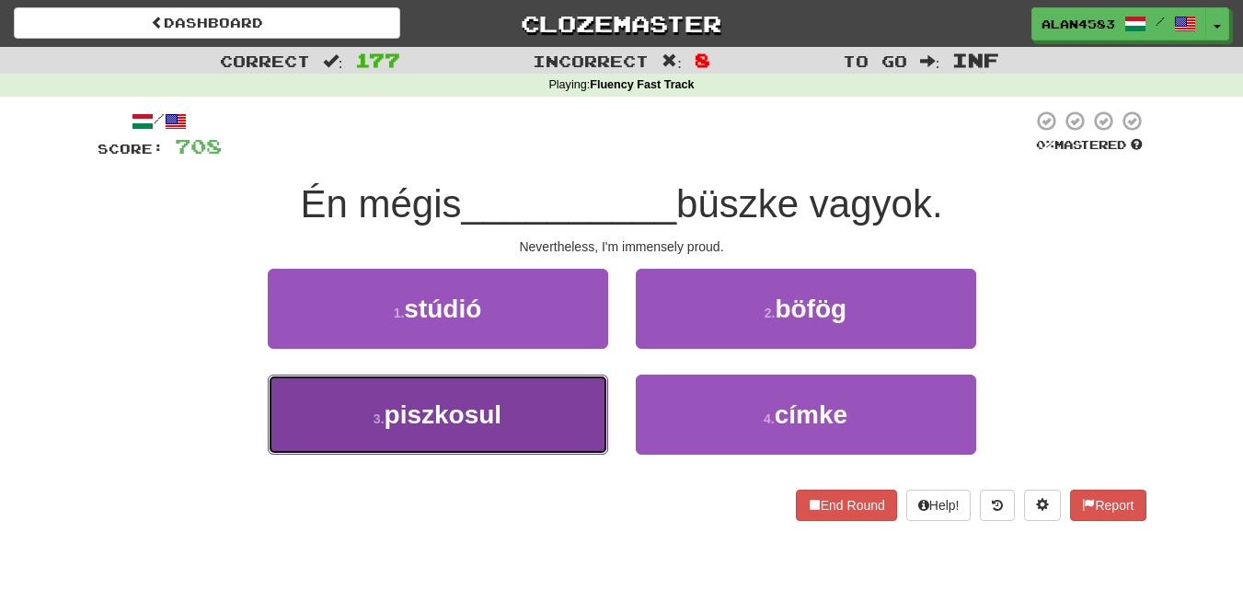
click at [411, 434] on button "3 . piszkosul" at bounding box center [438, 415] width 340 height 80
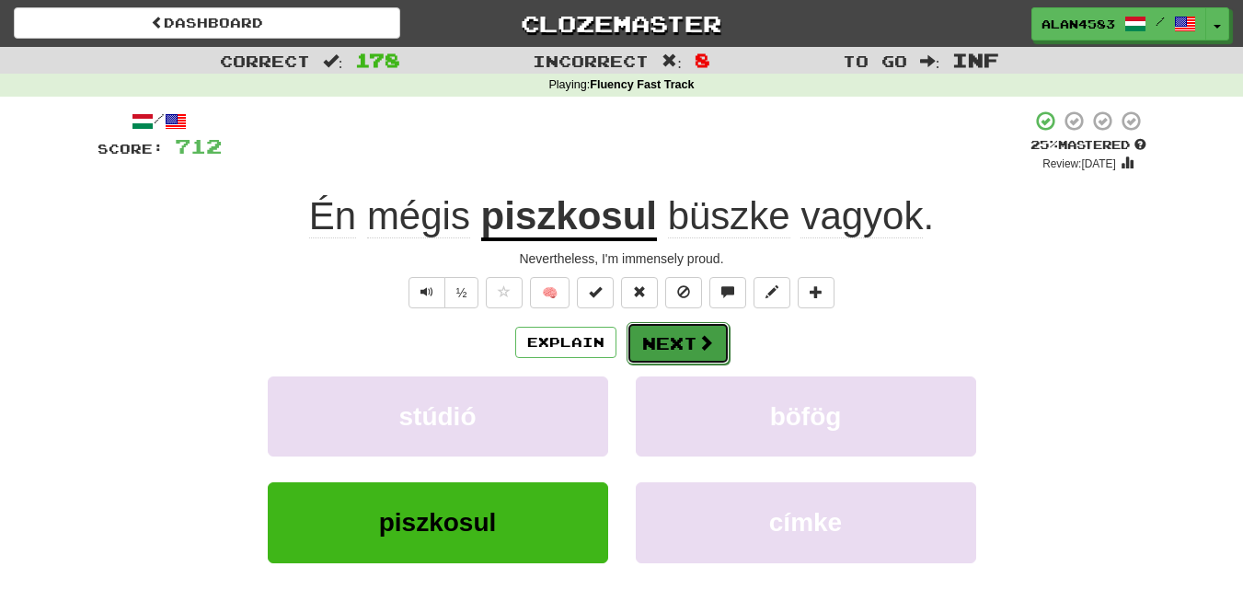
click at [682, 336] on button "Next" at bounding box center [678, 343] width 103 height 42
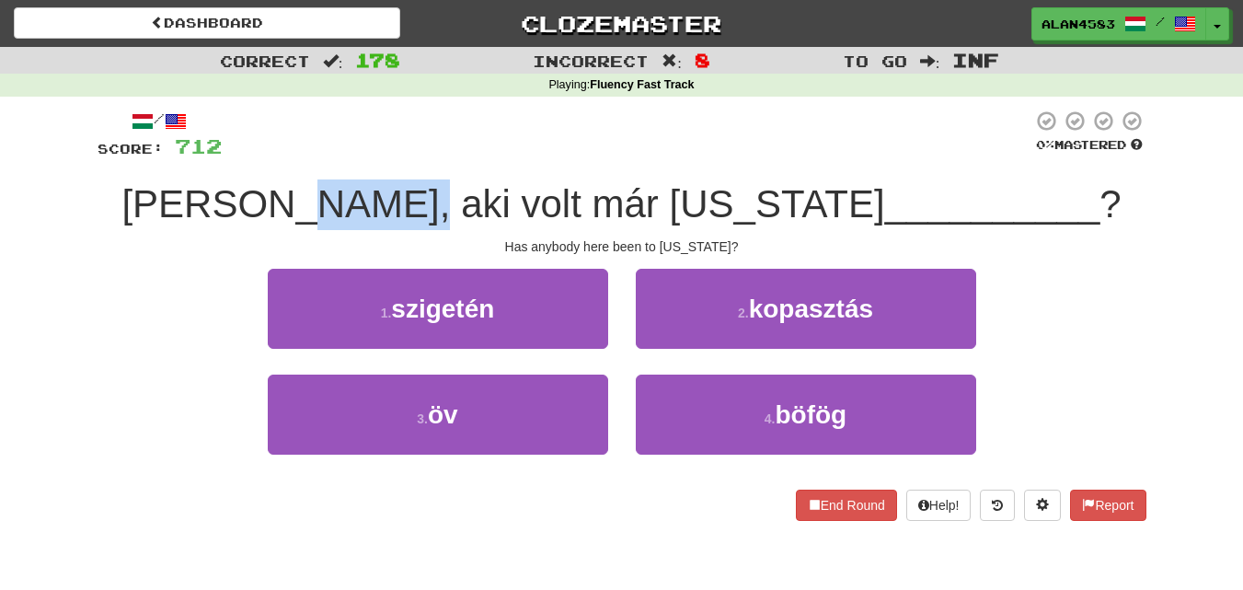
drag, startPoint x: 430, startPoint y: 192, endPoint x: 335, endPoint y: 195, distance: 94.8
click at [335, 195] on span "[PERSON_NAME], aki volt már [US_STATE]" at bounding box center [502, 203] width 763 height 43
click at [323, 156] on div at bounding box center [323, 156] width 0 height 0
click at [420, 121] on div at bounding box center [627, 135] width 811 height 51
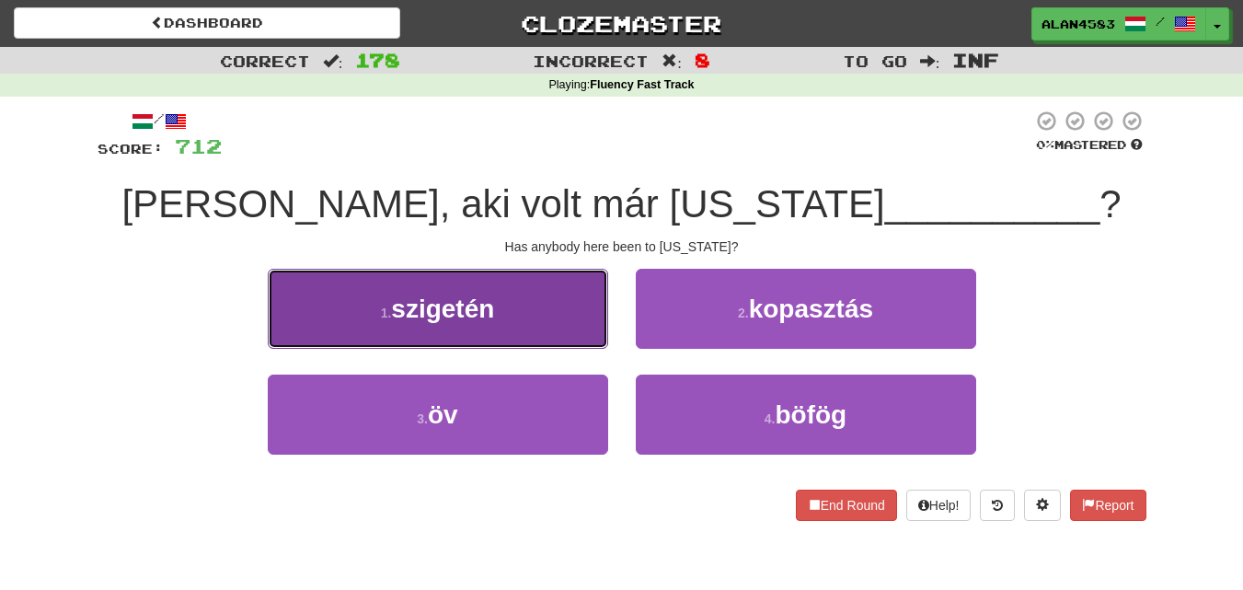
click at [326, 305] on button "1 . szigetén" at bounding box center [438, 309] width 340 height 80
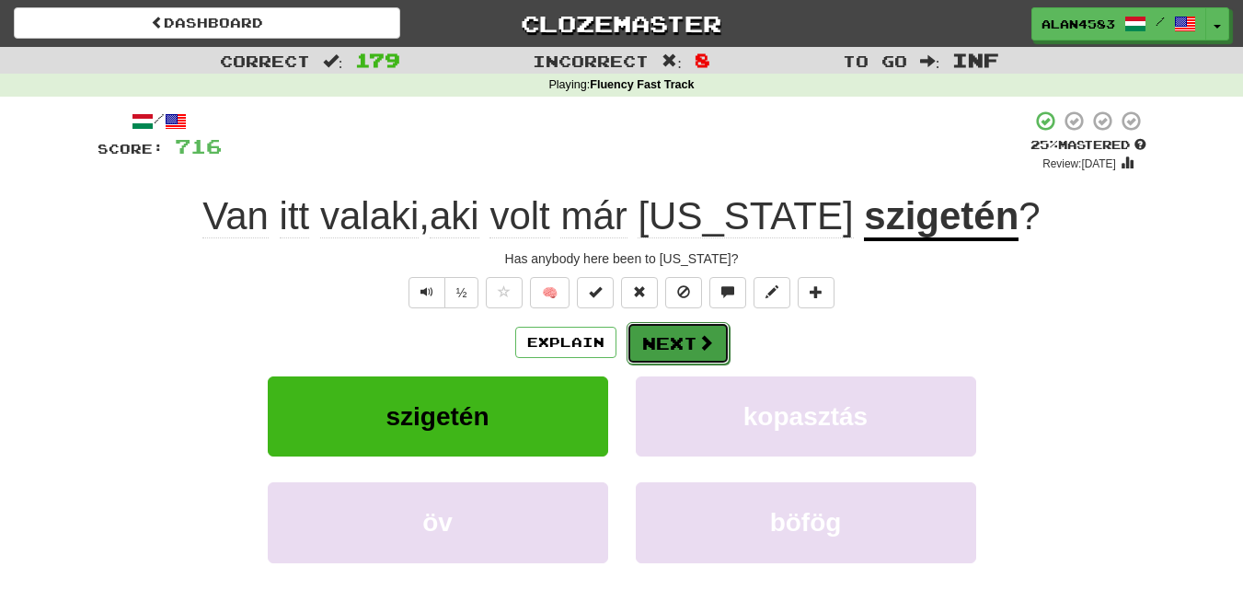
click at [627, 343] on button "Next" at bounding box center [678, 343] width 103 height 42
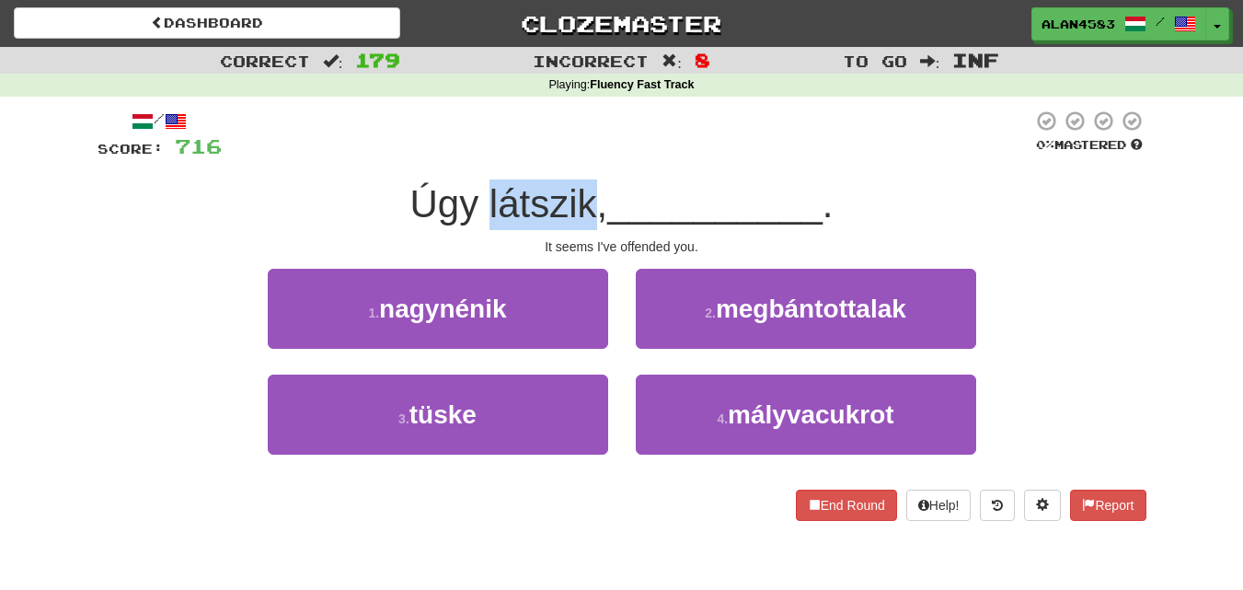
drag, startPoint x: 485, startPoint y: 190, endPoint x: 583, endPoint y: 182, distance: 97.9
click at [583, 182] on span "Úgy látszik," at bounding box center [509, 203] width 198 height 43
click at [571, 156] on div at bounding box center [571, 156] width 0 height 0
click at [618, 130] on div at bounding box center [627, 135] width 811 height 51
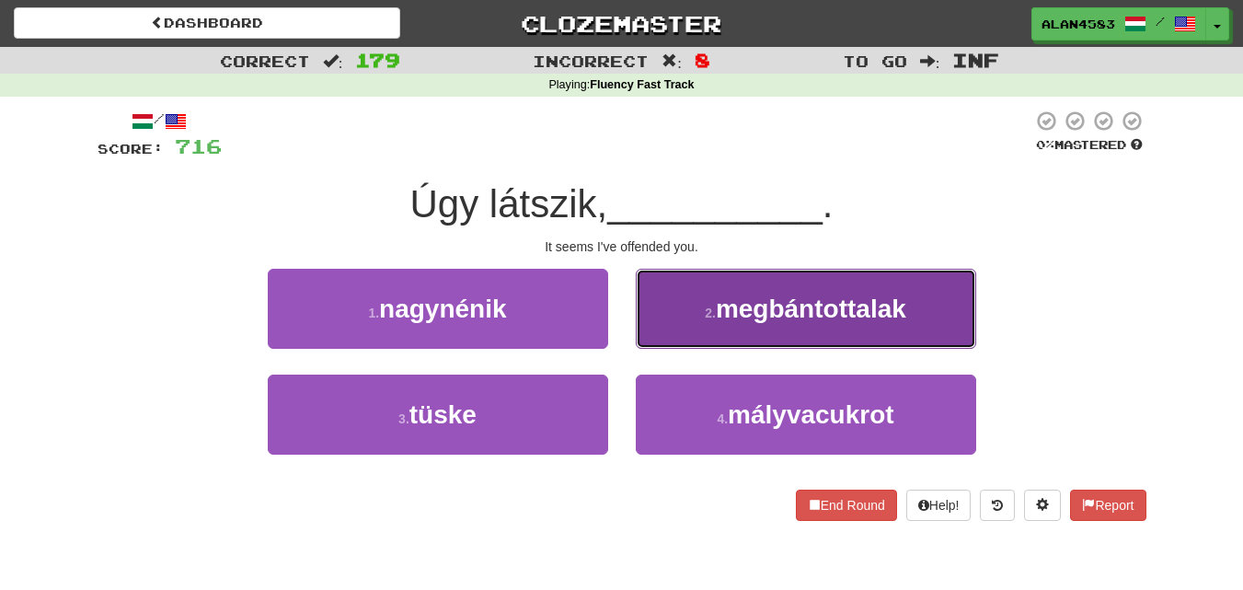
click at [743, 308] on span "megbántottalak" at bounding box center [811, 308] width 190 height 29
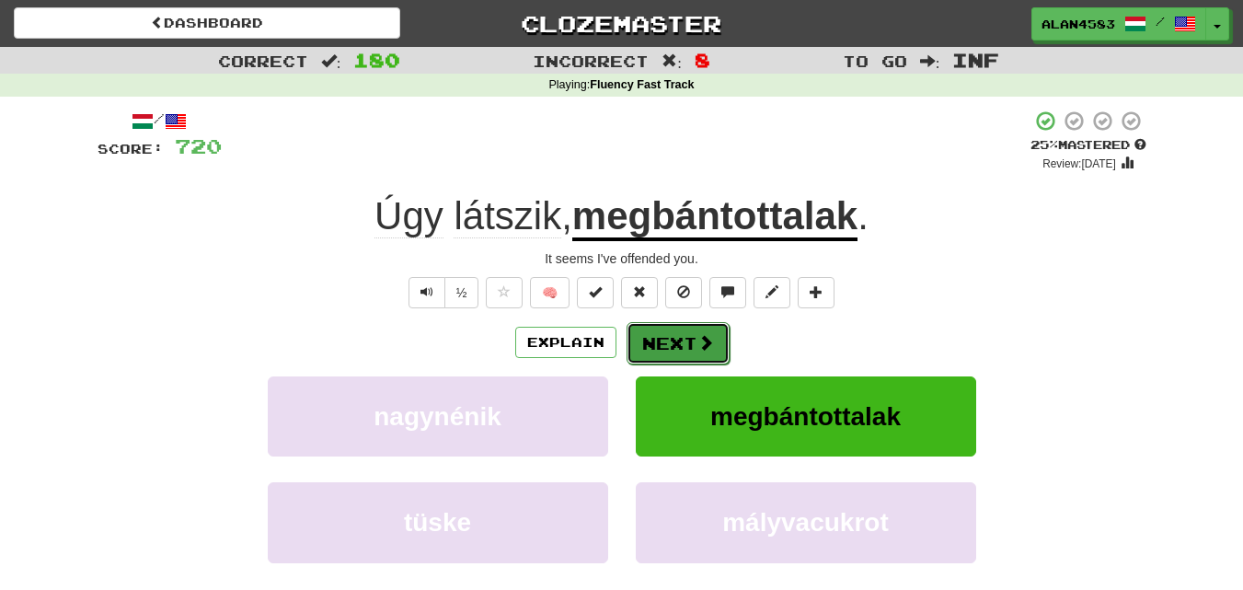
click at [682, 337] on button "Next" at bounding box center [678, 343] width 103 height 42
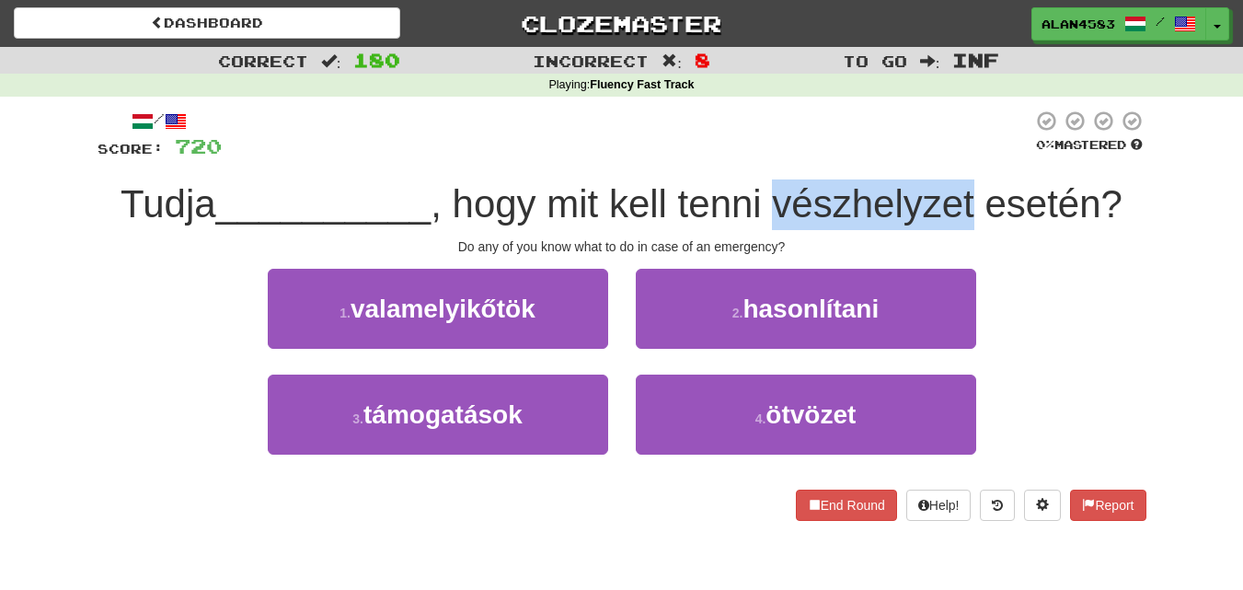
drag, startPoint x: 785, startPoint y: 203, endPoint x: 975, endPoint y: 200, distance: 190.5
click at [975, 200] on span ", hogy mit kell tenni vészhelyzet esetén?" at bounding box center [777, 203] width 692 height 43
click at [963, 156] on div at bounding box center [963, 156] width 0 height 0
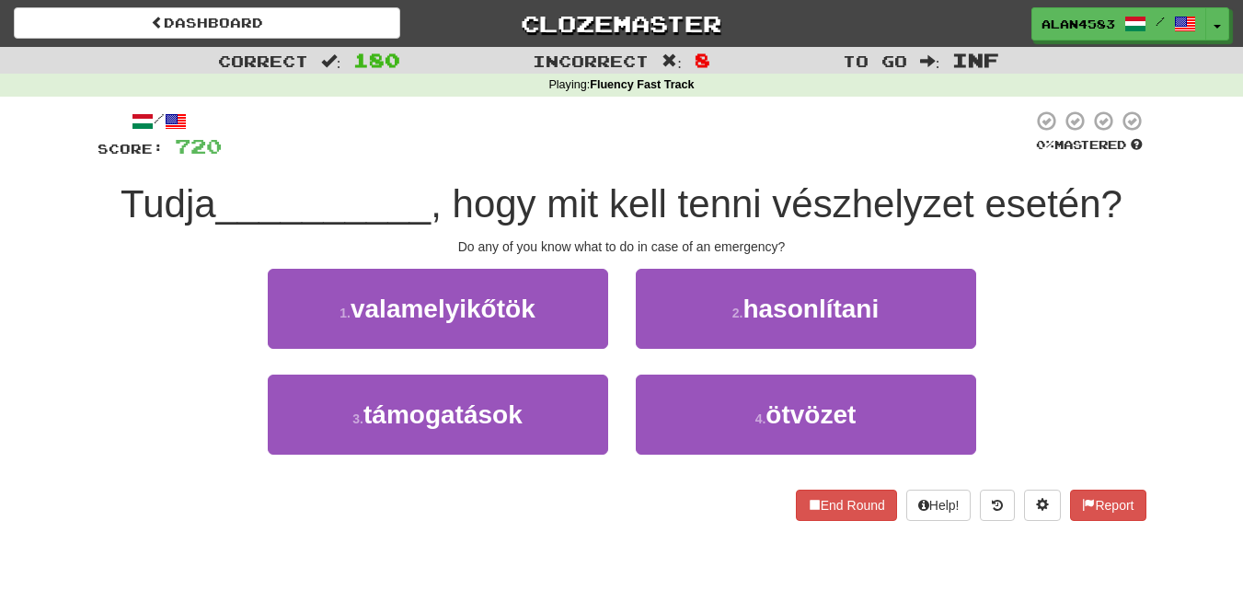
click at [969, 135] on div at bounding box center [627, 135] width 811 height 51
drag, startPoint x: 1102, startPoint y: 197, endPoint x: 991, endPoint y: 196, distance: 111.4
click at [991, 196] on span ", hogy mit kell tenni vészhelyzet esetén?" at bounding box center [777, 203] width 692 height 43
click at [979, 156] on div at bounding box center [979, 156] width 0 height 0
click at [914, 115] on div at bounding box center [627, 135] width 811 height 51
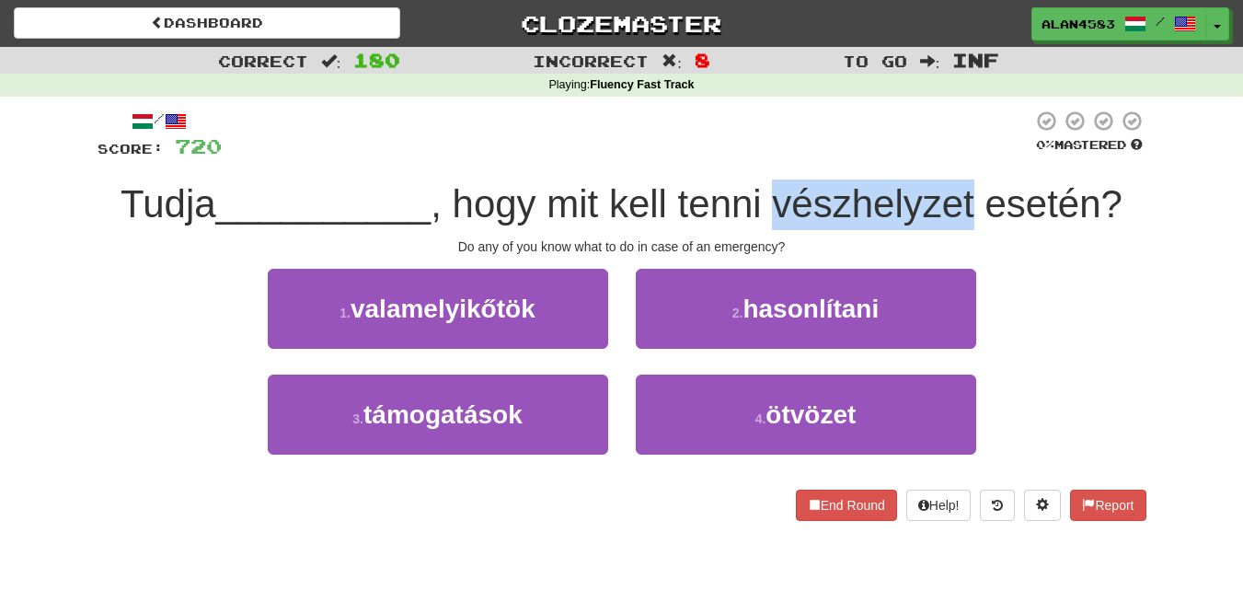
drag, startPoint x: 982, startPoint y: 190, endPoint x: 785, endPoint y: 192, distance: 196.9
click at [785, 192] on span ", hogy mit kell tenni vészhelyzet esetén?" at bounding box center [777, 203] width 692 height 43
click at [773, 156] on div at bounding box center [773, 156] width 0 height 0
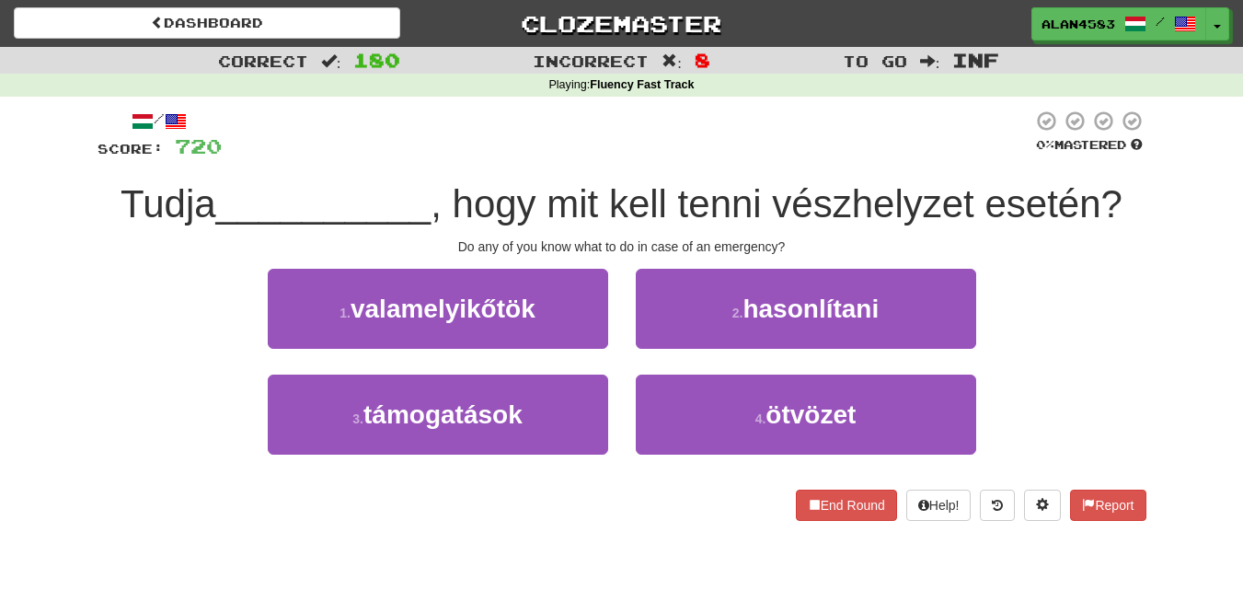
click at [728, 149] on div at bounding box center [627, 135] width 811 height 51
drag, startPoint x: 1103, startPoint y: 202, endPoint x: 986, endPoint y: 202, distance: 116.9
click at [986, 202] on span ", hogy mit kell tenni vészhelyzet esetén?" at bounding box center [777, 203] width 692 height 43
click at [975, 156] on div at bounding box center [975, 156] width 0 height 0
click at [753, 115] on div at bounding box center [627, 135] width 811 height 51
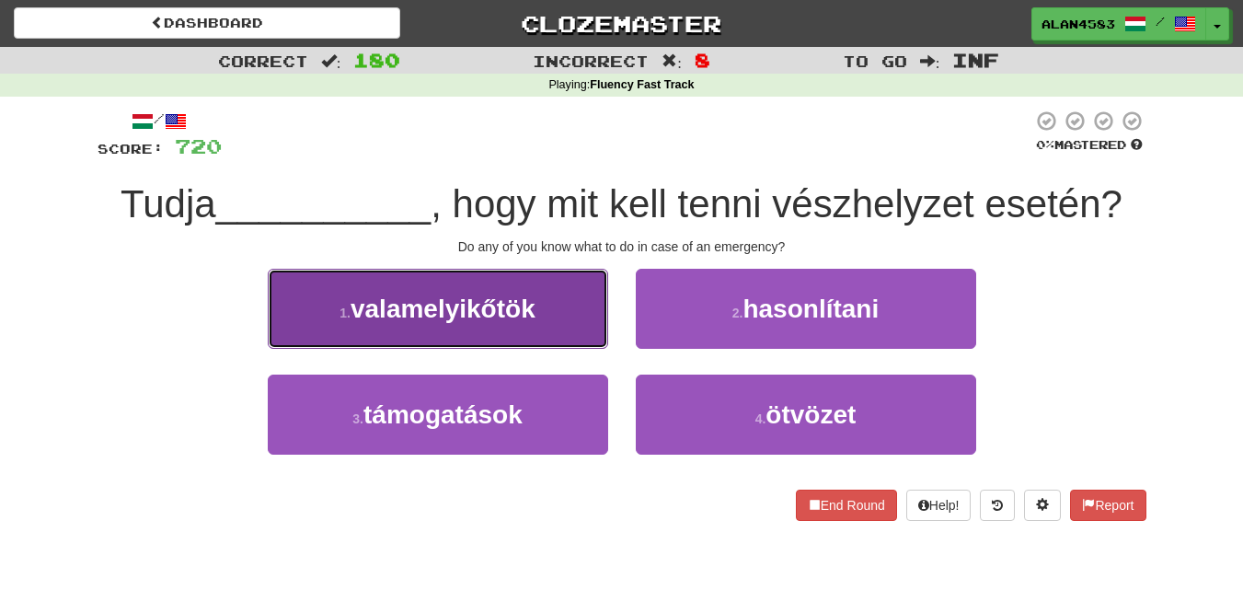
click at [364, 317] on span "valamelyikőtök" at bounding box center [443, 308] width 185 height 29
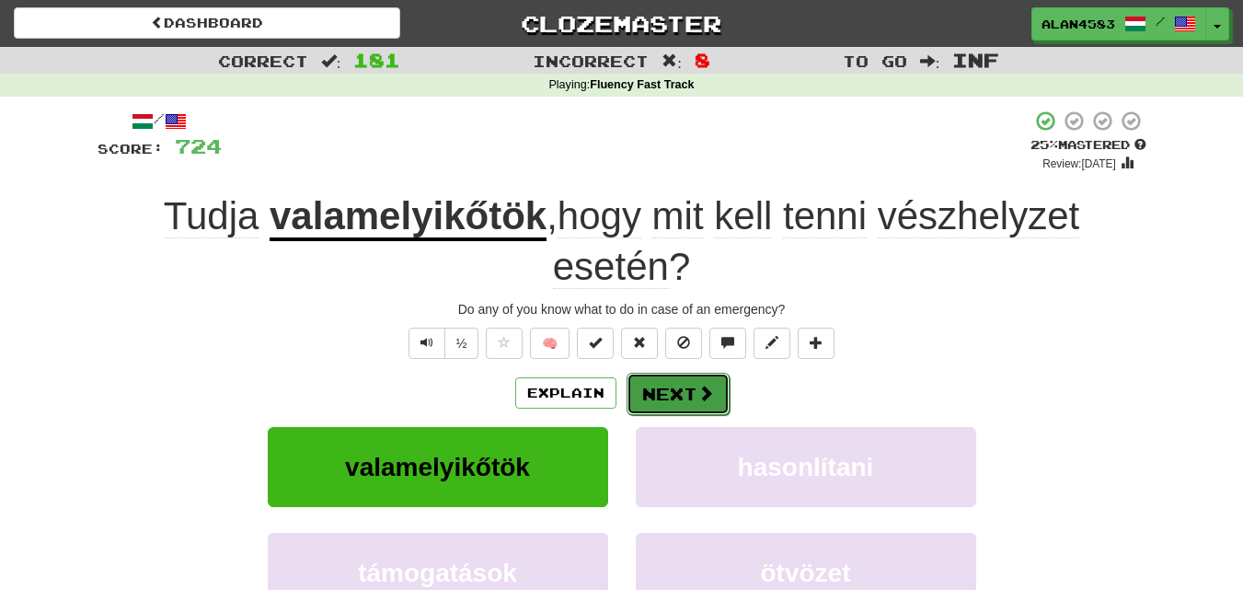
click at [679, 397] on button "Next" at bounding box center [678, 394] width 103 height 42
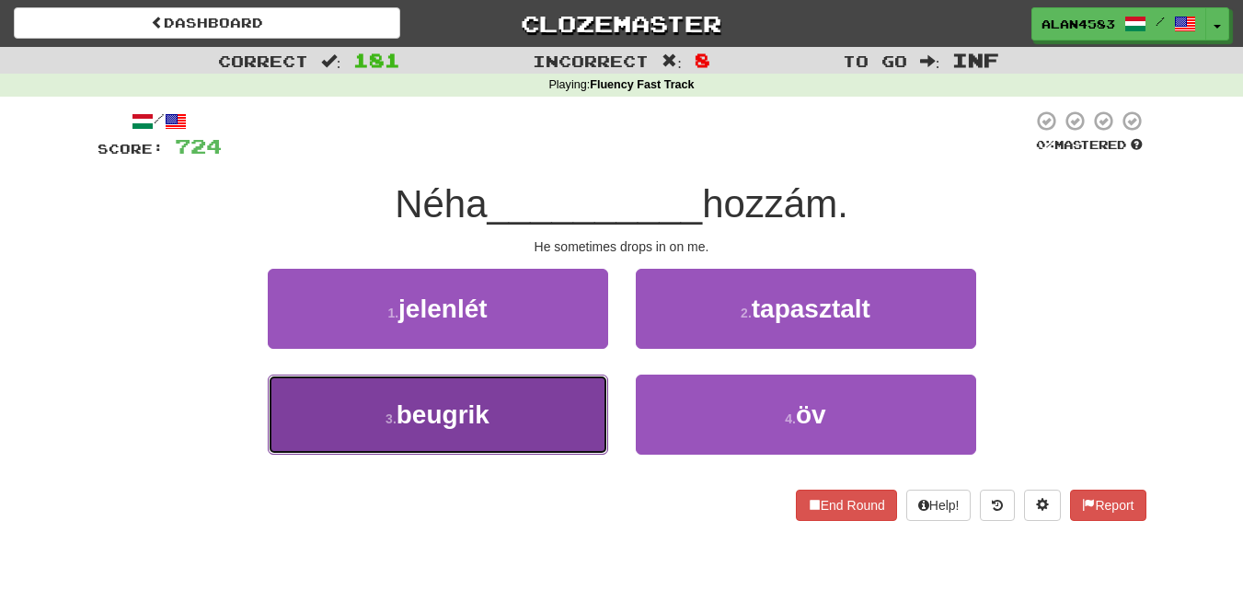
click at [352, 422] on button "3 . beugrik" at bounding box center [438, 415] width 340 height 80
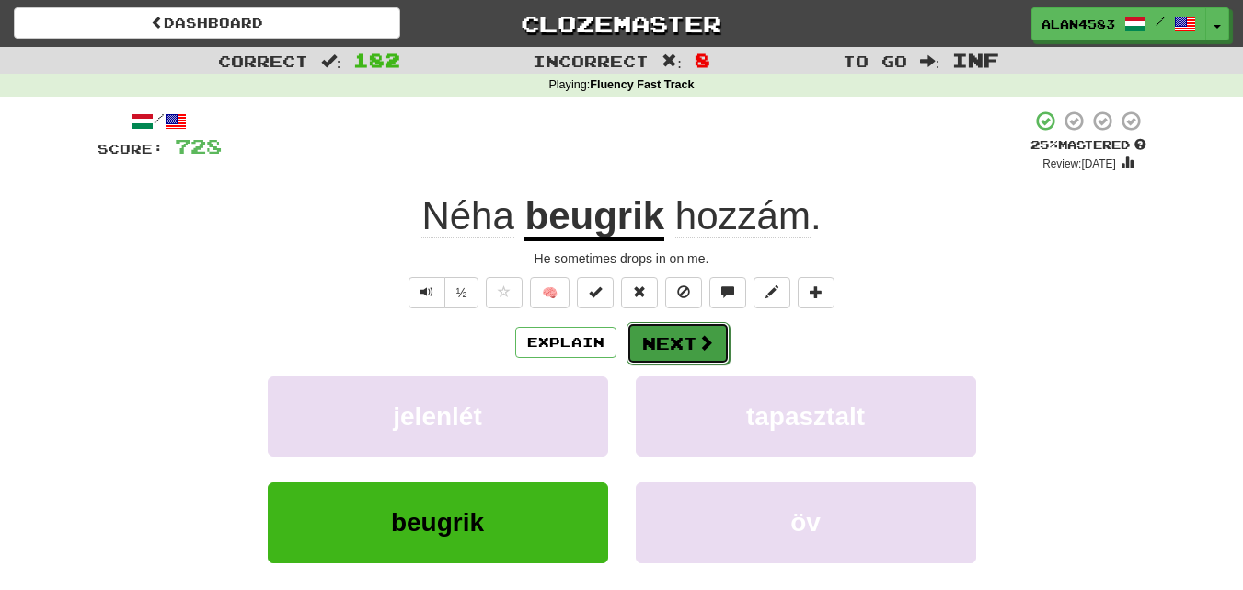
click at [682, 335] on button "Next" at bounding box center [678, 343] width 103 height 42
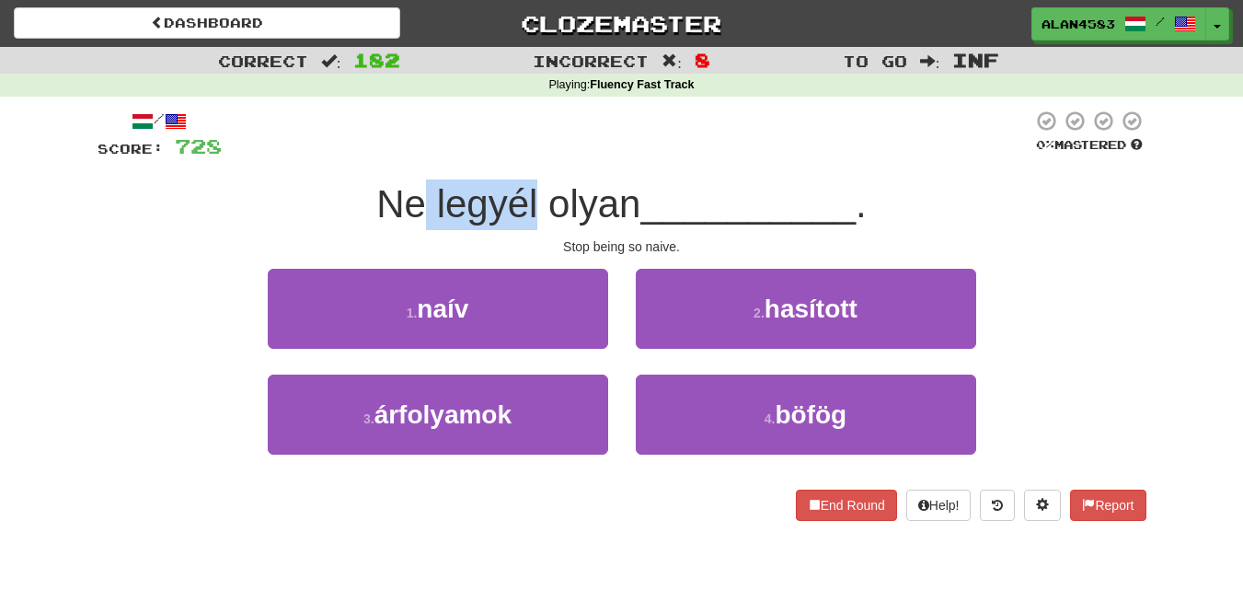
drag, startPoint x: 534, startPoint y: 196, endPoint x: 418, endPoint y: 196, distance: 115.9
click at [418, 196] on span "Ne legyél olyan" at bounding box center [508, 203] width 264 height 43
click at [406, 156] on div at bounding box center [406, 156] width 0 height 0
click at [439, 145] on div at bounding box center [627, 135] width 811 height 51
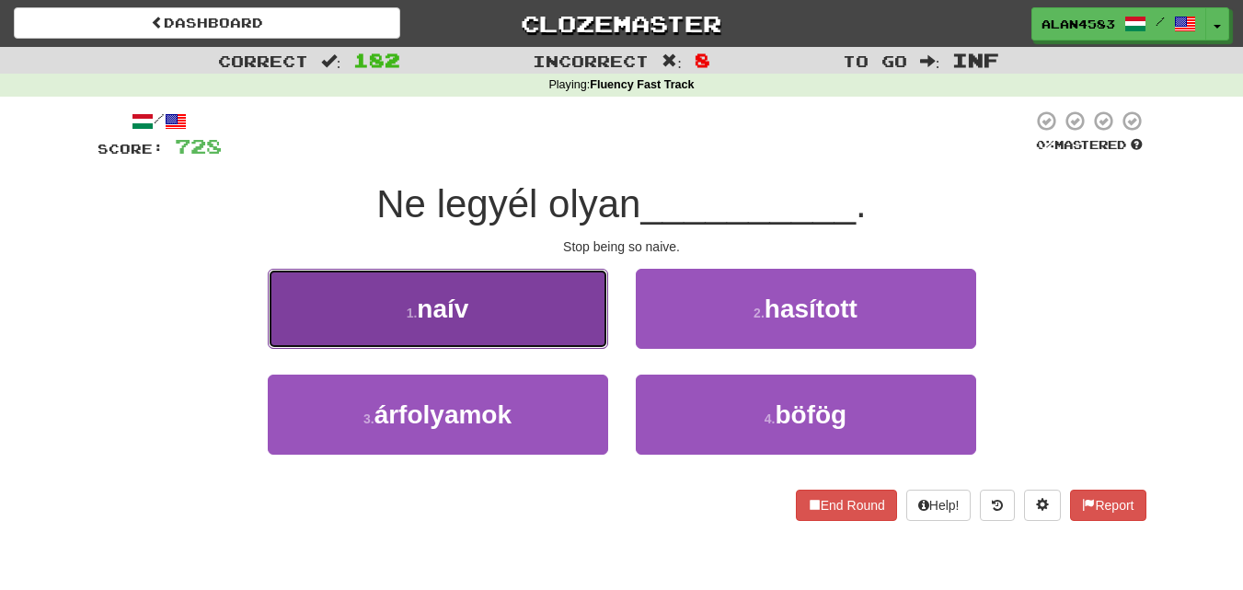
click at [359, 313] on button "1 . naív" at bounding box center [438, 309] width 340 height 80
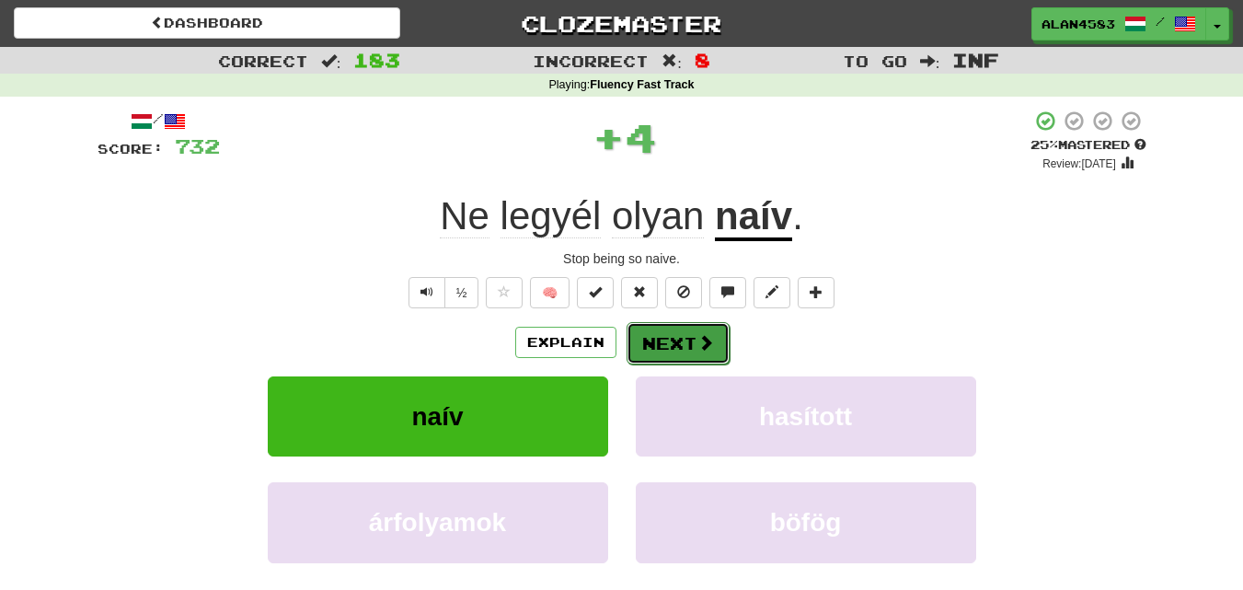
click at [705, 340] on span at bounding box center [706, 342] width 17 height 17
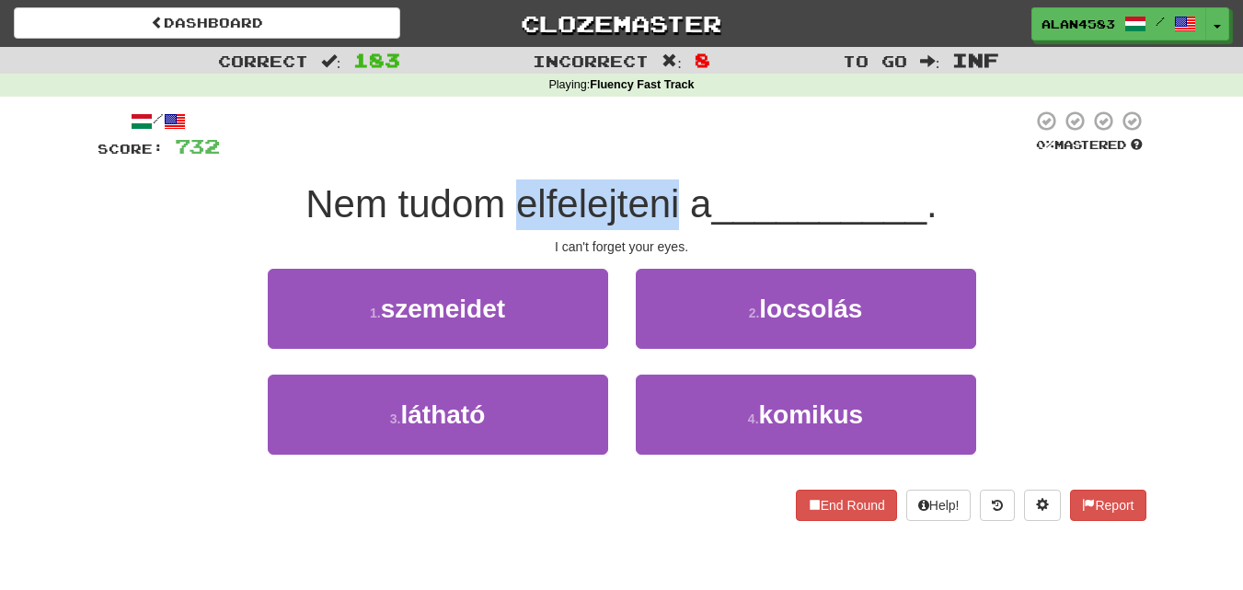
drag, startPoint x: 517, startPoint y: 201, endPoint x: 673, endPoint y: 192, distance: 155.7
click at [673, 192] on span "Nem tudom elfelejteni a" at bounding box center [509, 203] width 406 height 43
click at [661, 156] on div at bounding box center [661, 156] width 0 height 0
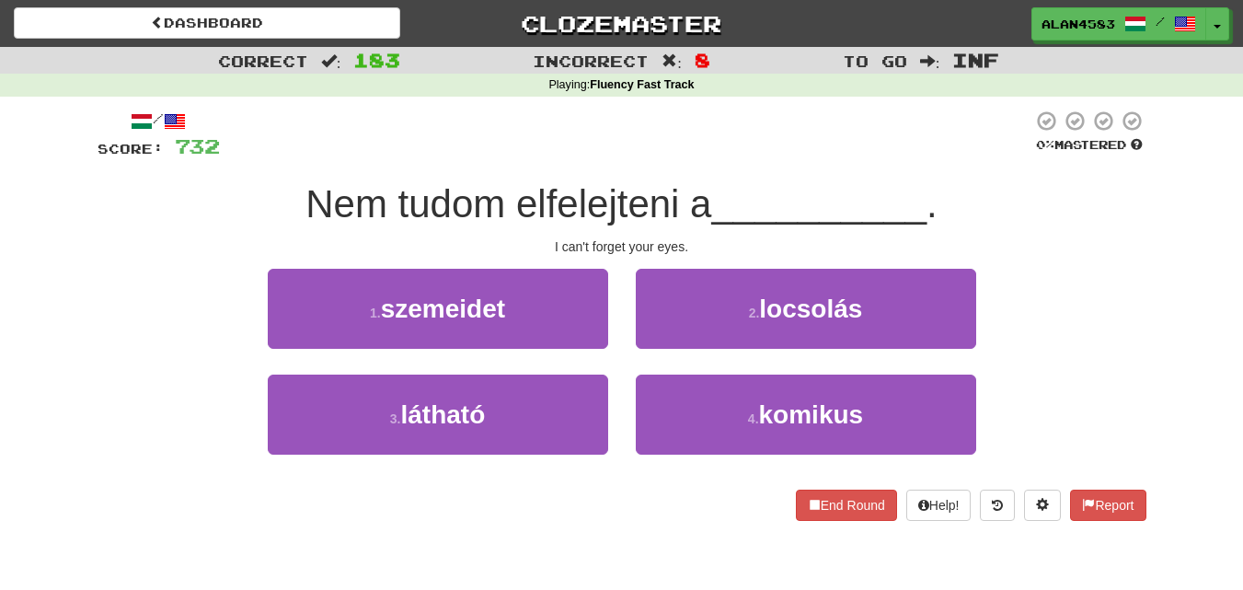
click at [698, 140] on div at bounding box center [626, 135] width 813 height 51
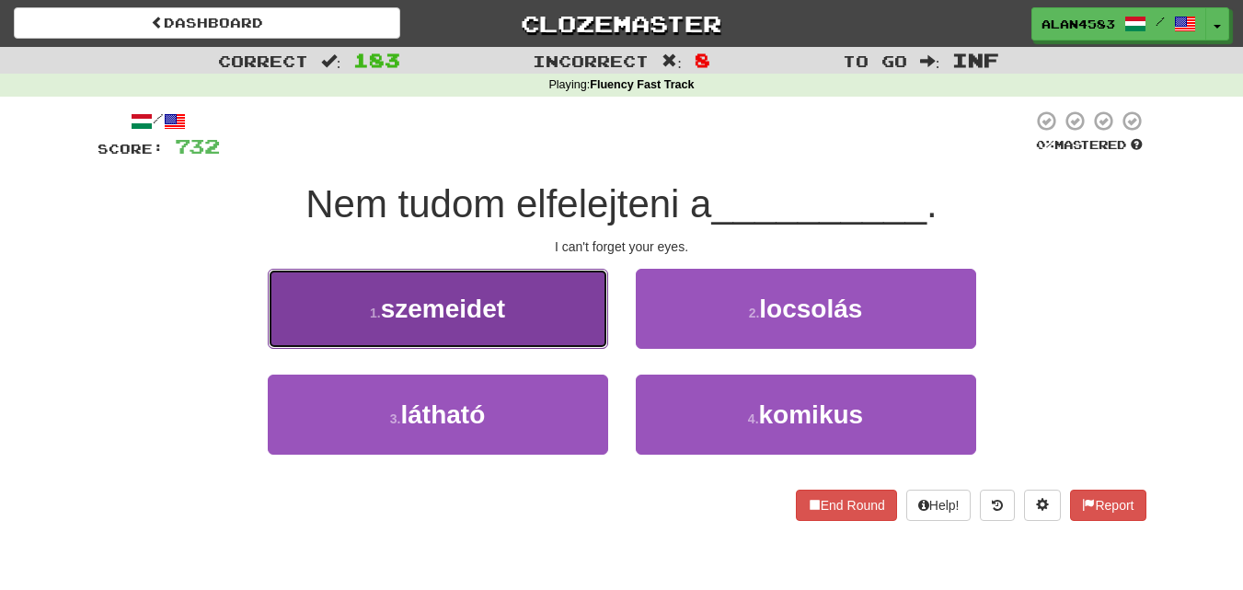
click at [305, 310] on button "1 . szemeidet" at bounding box center [438, 309] width 340 height 80
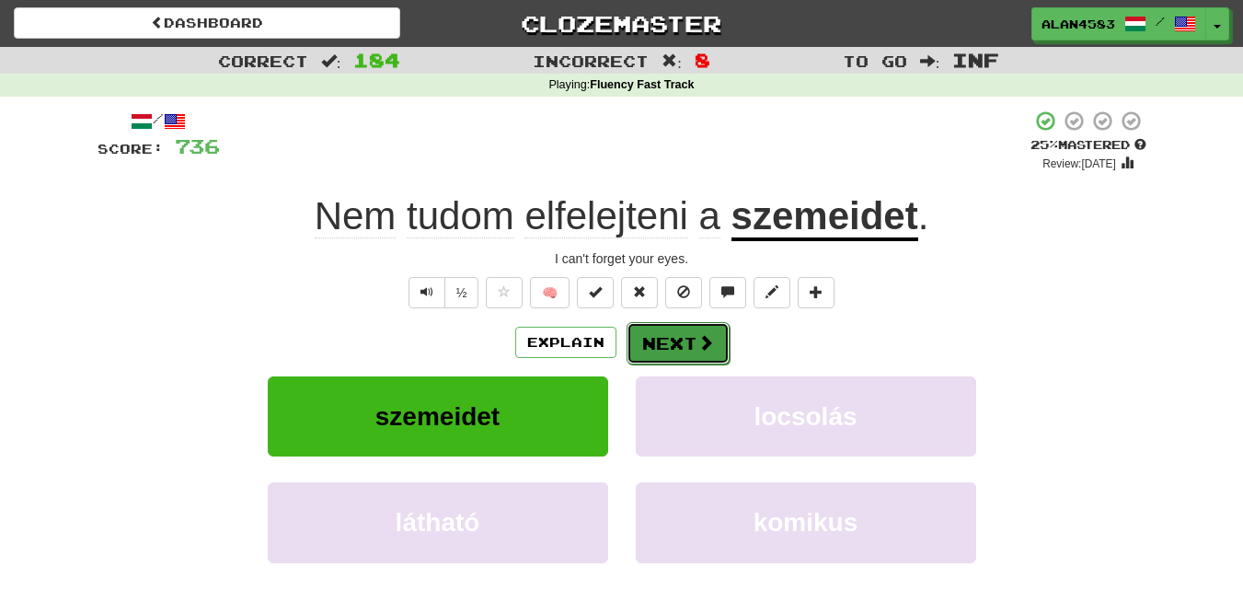
click at [667, 341] on button "Next" at bounding box center [678, 343] width 103 height 42
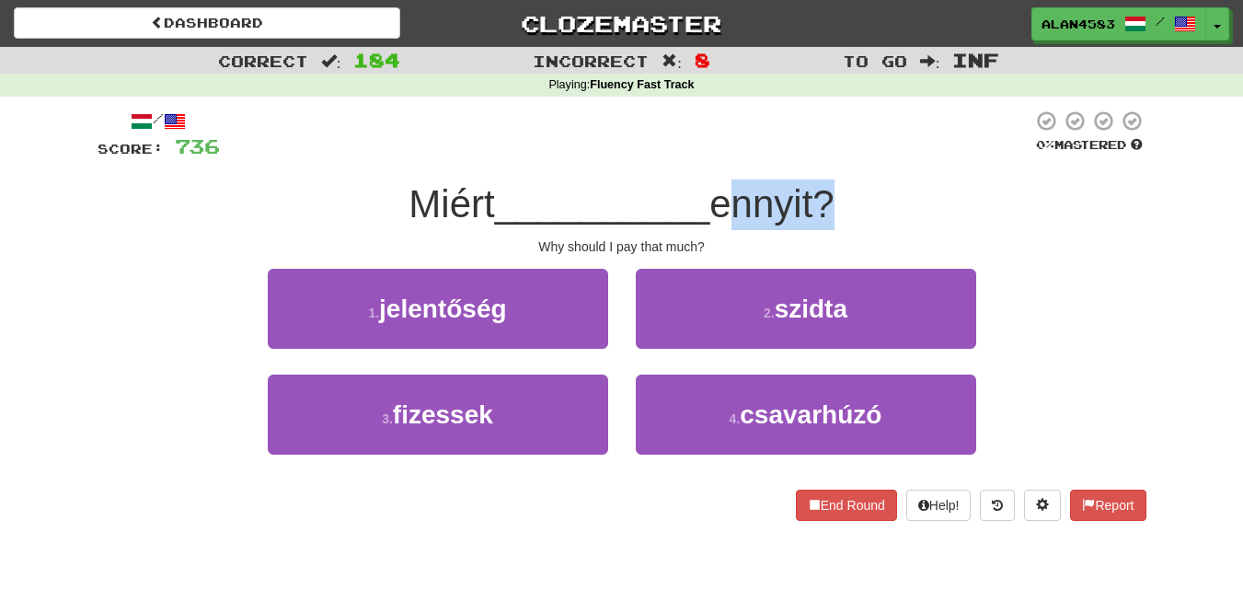
drag, startPoint x: 718, startPoint y: 203, endPoint x: 831, endPoint y: 199, distance: 113.3
click at [831, 199] on span "ennyit?" at bounding box center [771, 203] width 124 height 43
click at [819, 156] on div at bounding box center [819, 156] width 0 height 0
click at [871, 144] on div at bounding box center [626, 135] width 813 height 51
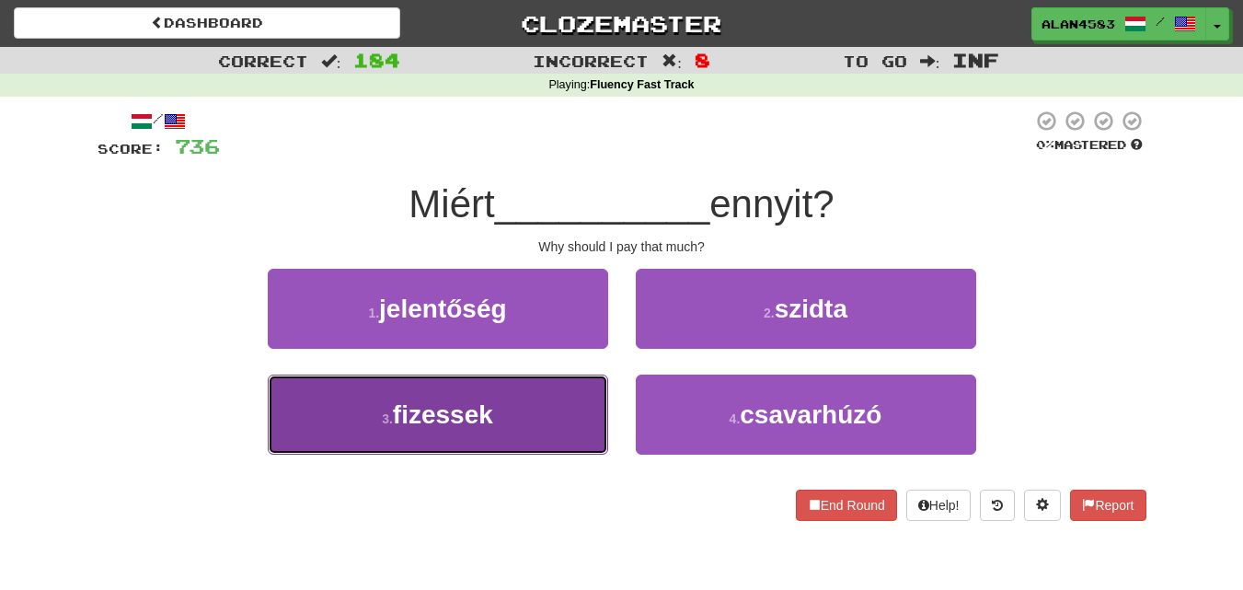
click at [360, 426] on button "3 . fizessek" at bounding box center [438, 415] width 340 height 80
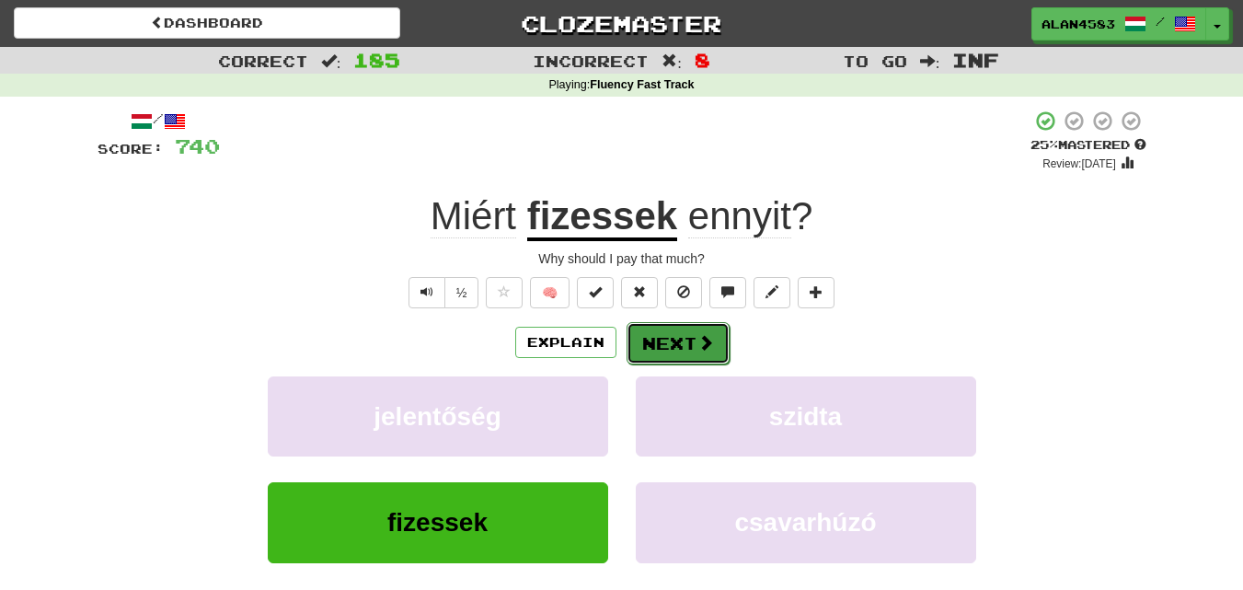
click at [678, 342] on button "Next" at bounding box center [678, 343] width 103 height 42
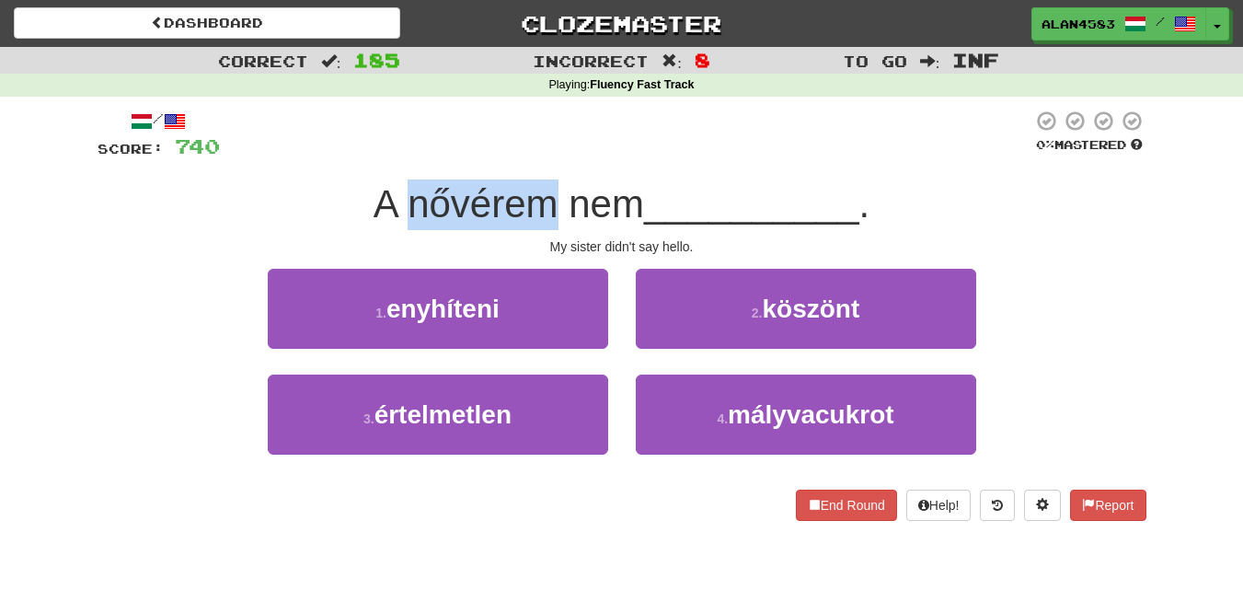
drag, startPoint x: 554, startPoint y: 207, endPoint x: 408, endPoint y: 209, distance: 146.3
click at [408, 209] on span "A nővérem nem" at bounding box center [509, 203] width 271 height 43
click at [396, 226] on div at bounding box center [396, 226] width 0 height 0
click at [535, 118] on div at bounding box center [626, 135] width 813 height 51
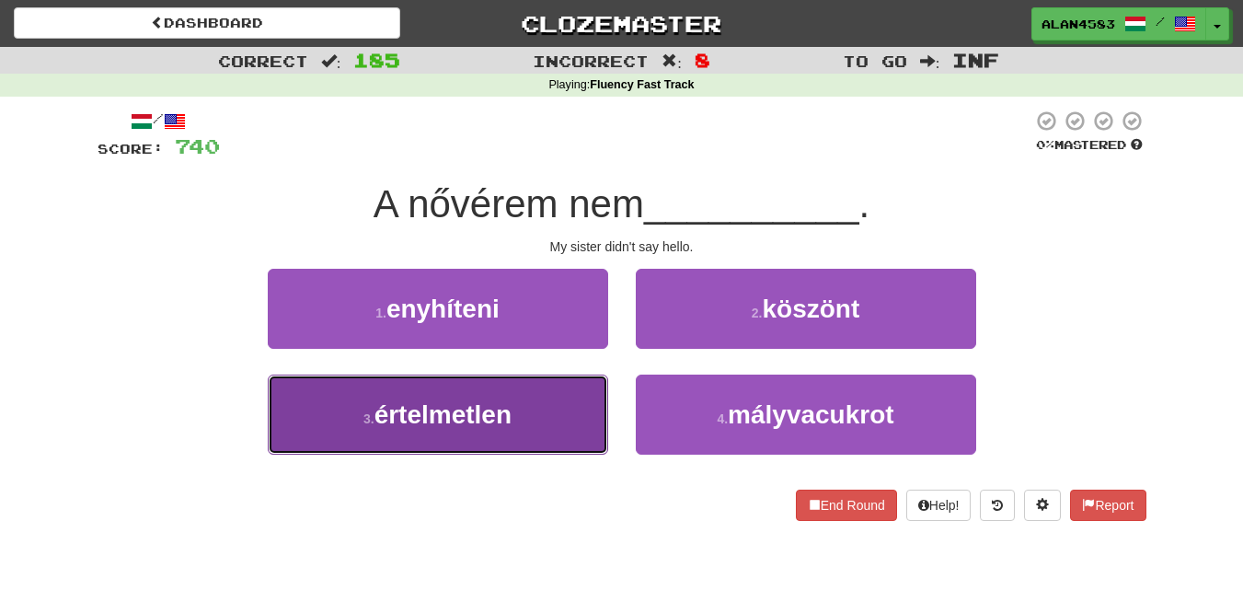
click at [320, 388] on button "3 . értelmetlen" at bounding box center [438, 415] width 340 height 80
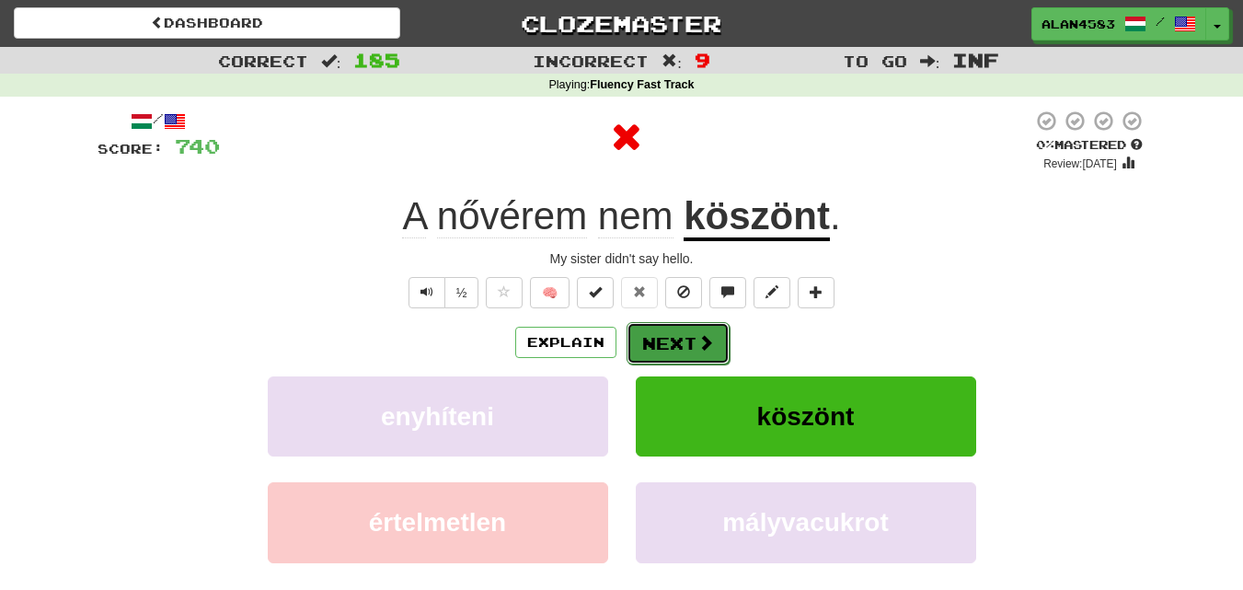
click at [668, 348] on button "Next" at bounding box center [678, 343] width 103 height 42
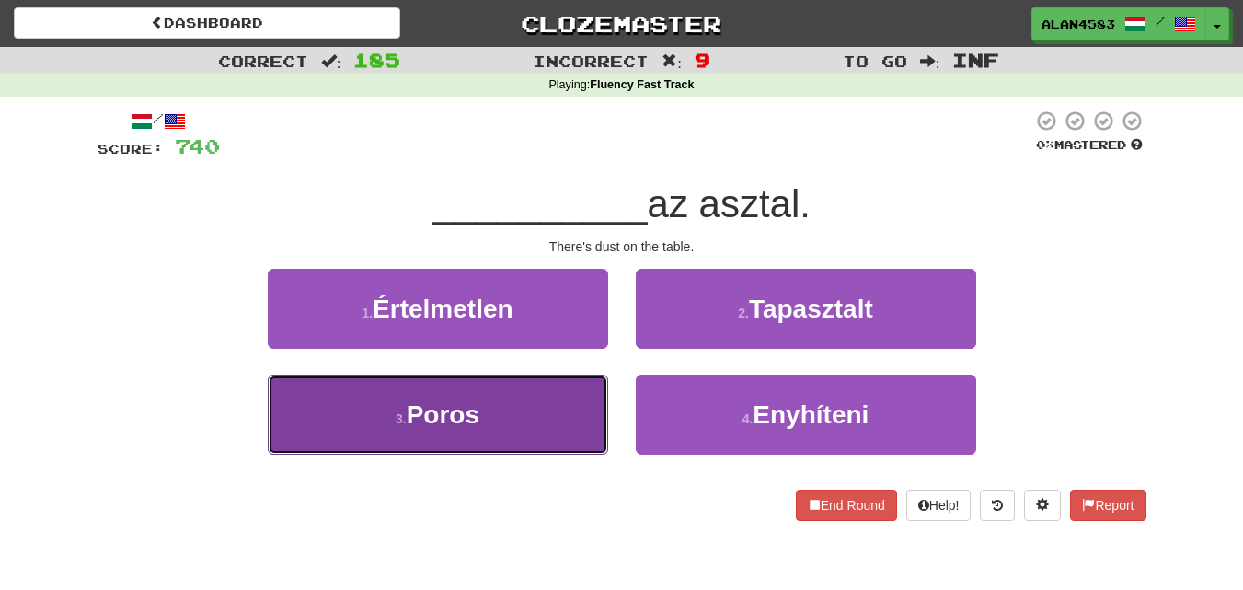
click at [422, 432] on button "3 . [GEOGRAPHIC_DATA]" at bounding box center [438, 415] width 340 height 80
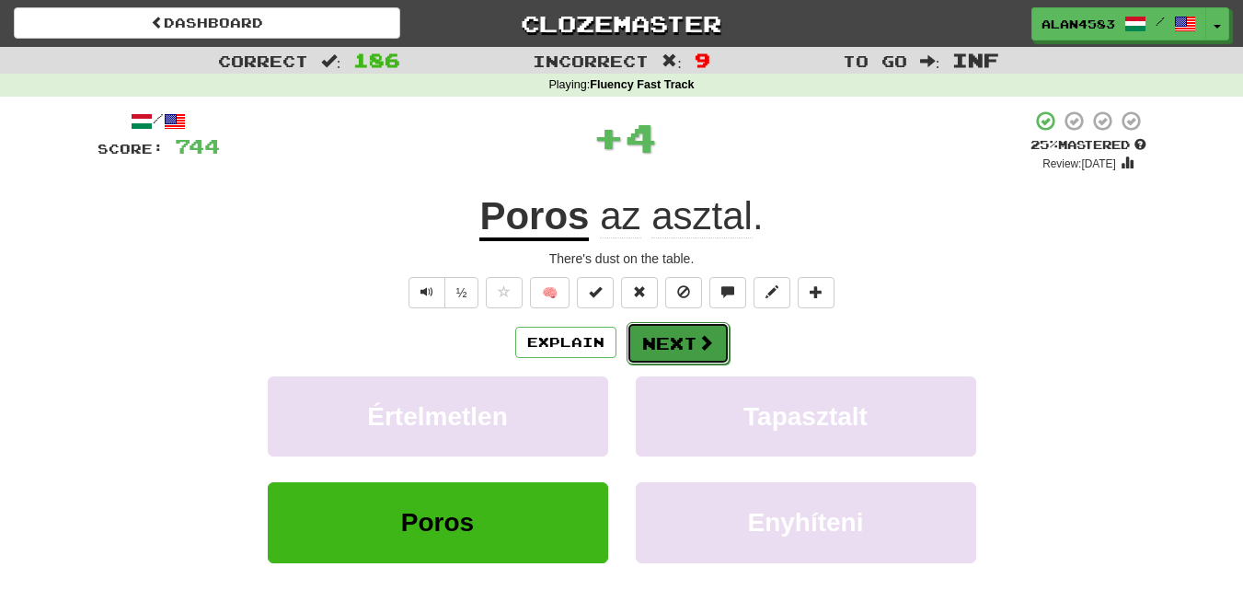
click at [628, 340] on button "Next" at bounding box center [678, 343] width 103 height 42
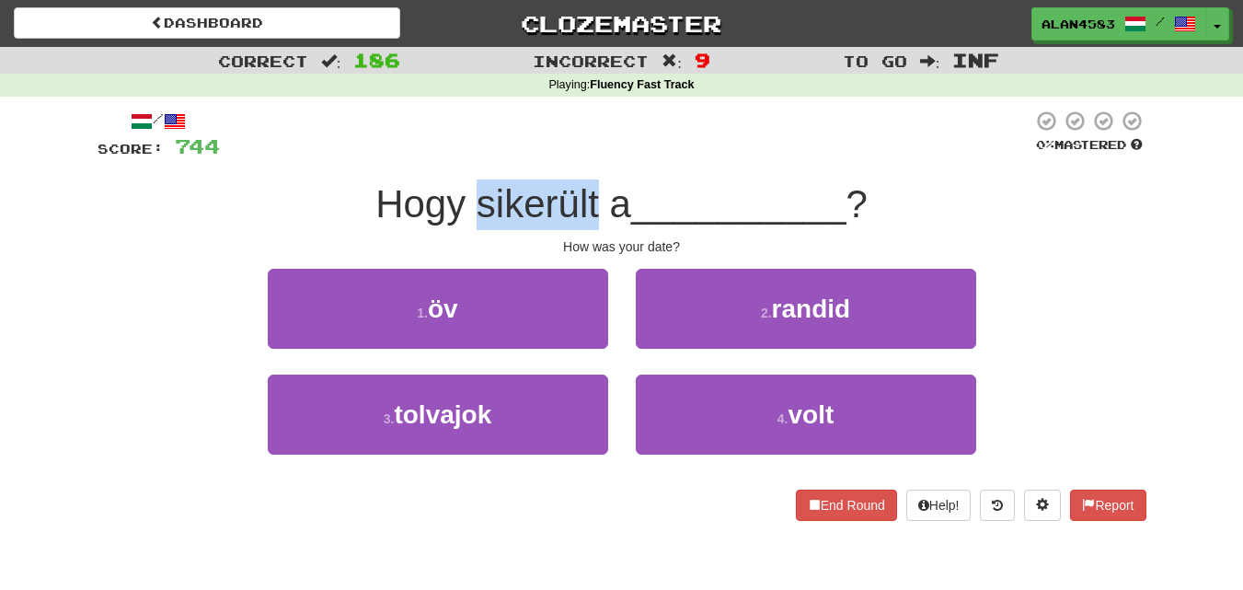
drag, startPoint x: 590, startPoint y: 192, endPoint x: 477, endPoint y: 197, distance: 113.3
click at [477, 197] on span "Hogy sikerült a" at bounding box center [503, 203] width 256 height 43
click at [465, 156] on div at bounding box center [465, 156] width 0 height 0
click at [549, 95] on div "Playing : Fluency Fast Track" at bounding box center [621, 86] width 1243 height 24
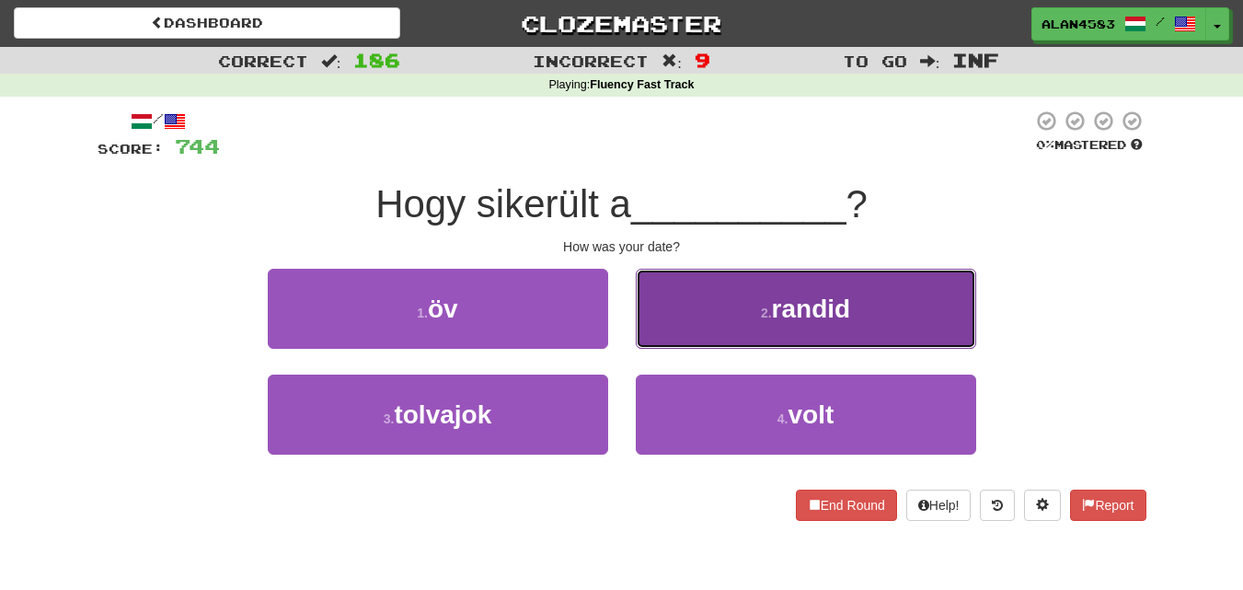
click at [649, 344] on button "2 . randid" at bounding box center [806, 309] width 340 height 80
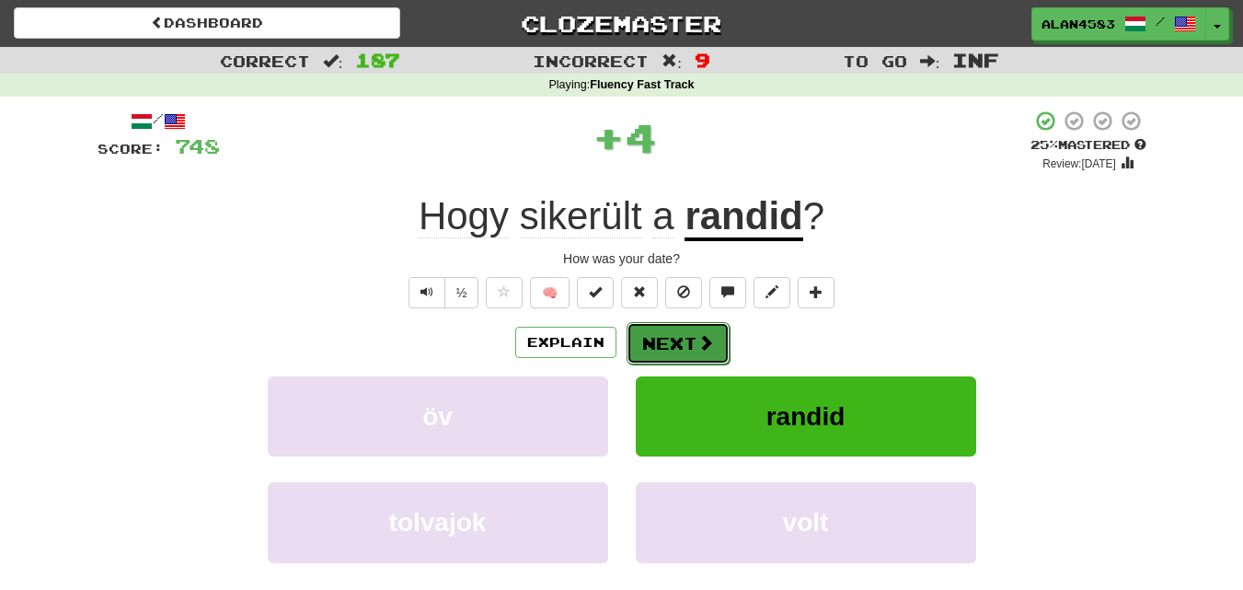
click at [658, 349] on button "Next" at bounding box center [678, 343] width 103 height 42
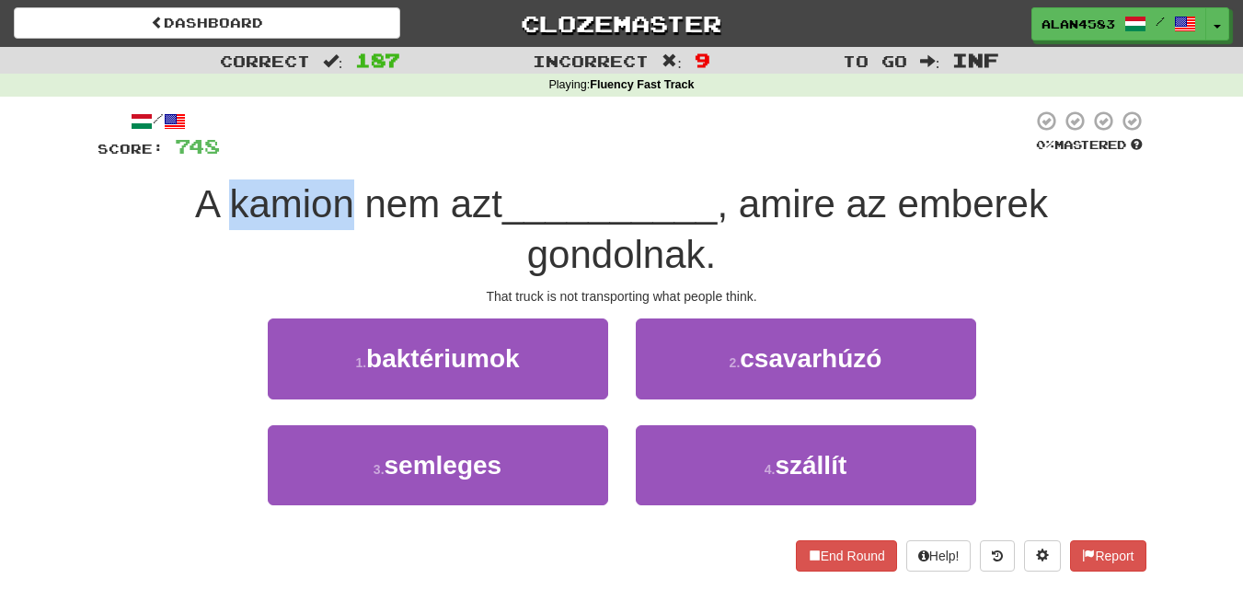
drag, startPoint x: 343, startPoint y: 201, endPoint x: 225, endPoint y: 193, distance: 118.9
click at [225, 193] on span "A kamion nem azt" at bounding box center [348, 203] width 307 height 43
click at [213, 156] on div at bounding box center [213, 156] width 0 height 0
click at [139, 173] on div "/ Score: 748 0 % Mastered A kamion nem azt __________ , amire az emberek gondol…" at bounding box center [622, 340] width 1049 height 461
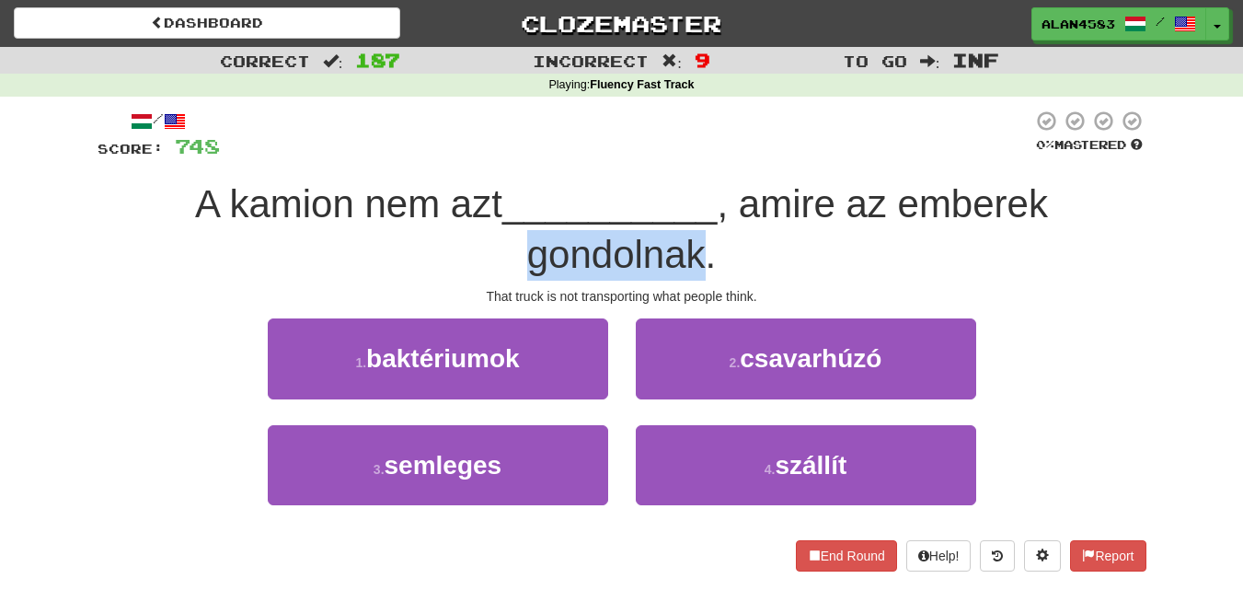
drag, startPoint x: 706, startPoint y: 251, endPoint x: 528, endPoint y: 250, distance: 177.6
click at [528, 250] on span ", amire az emberek gondolnak." at bounding box center [787, 229] width 521 height 94
click at [516, 207] on div at bounding box center [516, 207] width 0 height 0
click at [398, 260] on div "A kamion nem azt __________ , amire az emberek gondolnak." at bounding box center [622, 229] width 1049 height 100
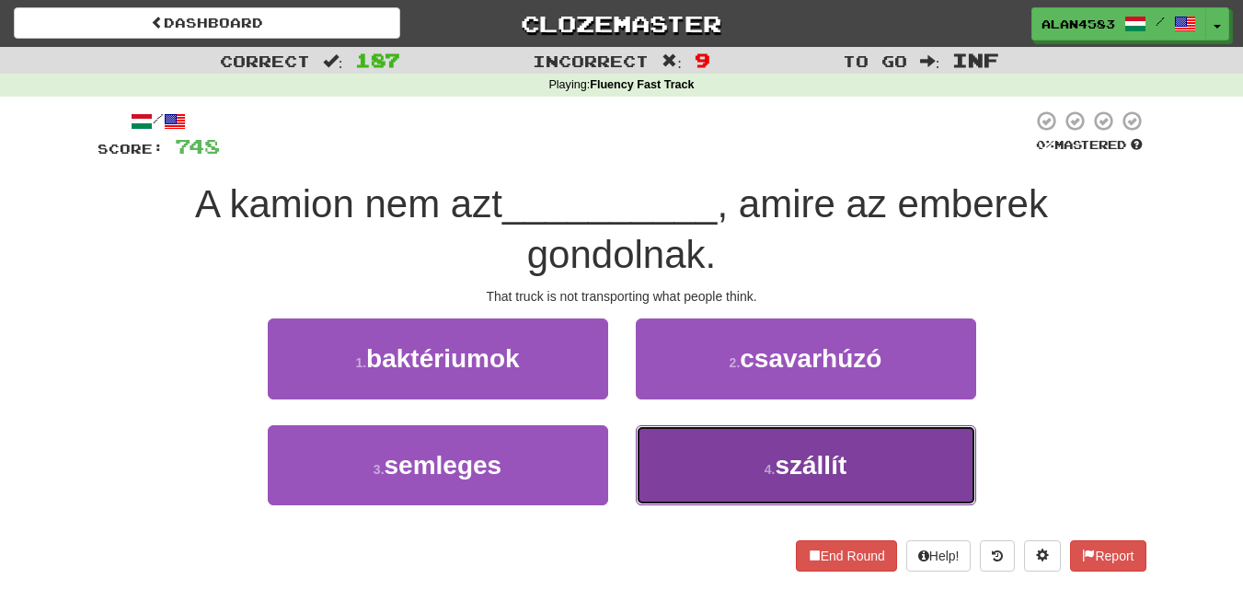
click at [747, 479] on button "4 . szállít" at bounding box center [806, 465] width 340 height 80
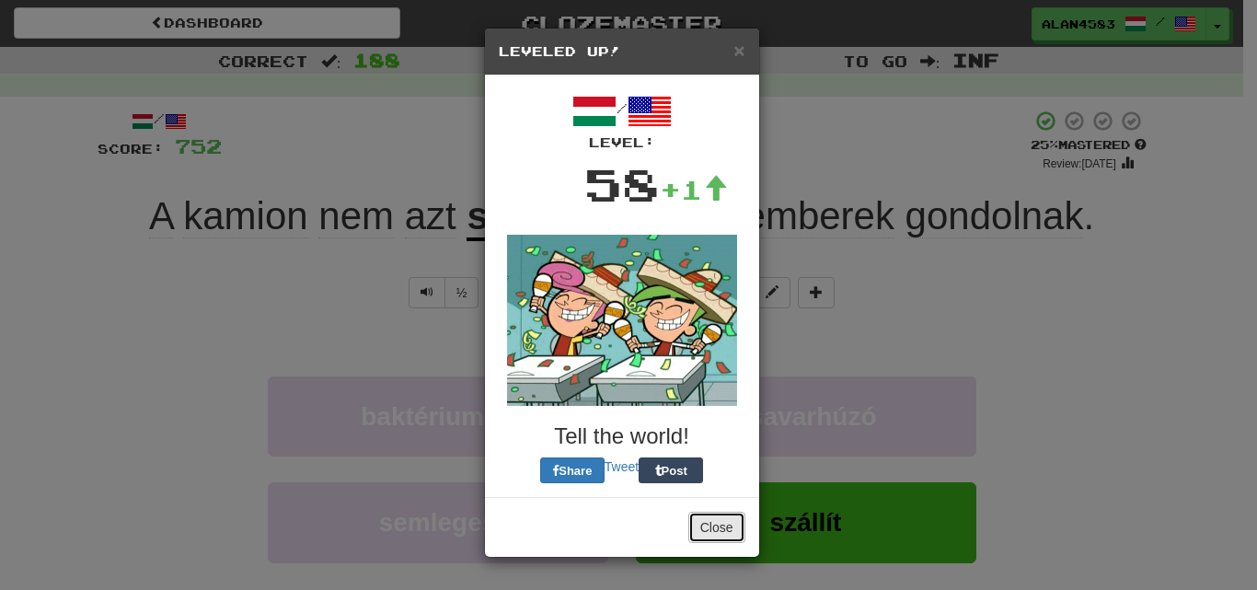
click at [717, 537] on button "Close" at bounding box center [716, 527] width 57 height 31
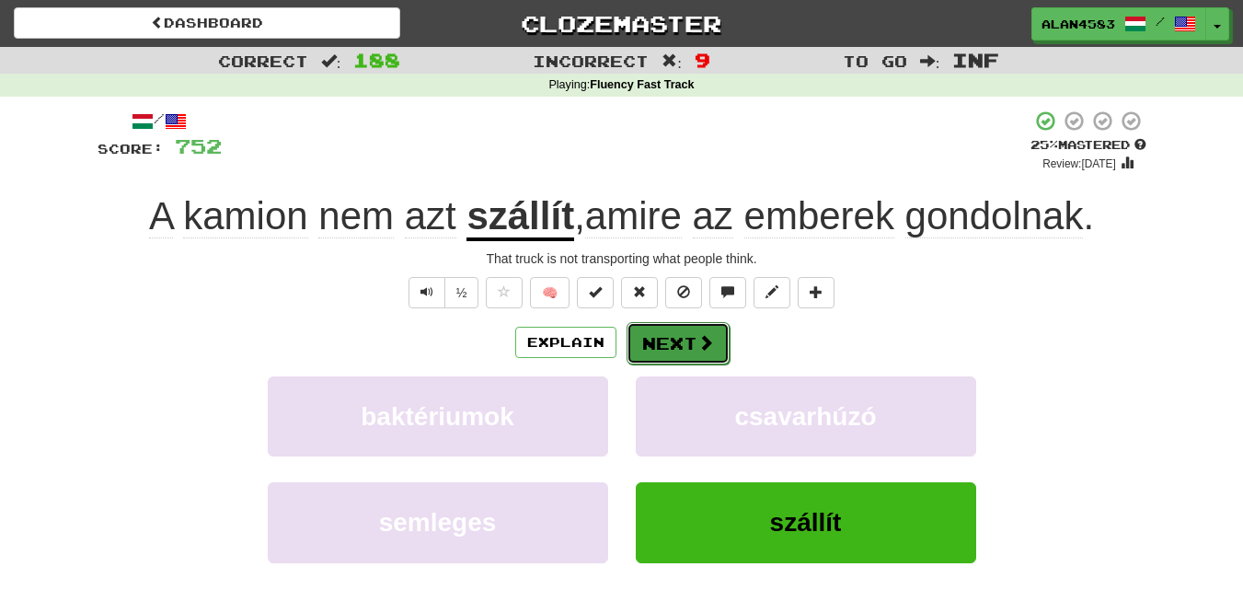
click at [694, 350] on button "Next" at bounding box center [678, 343] width 103 height 42
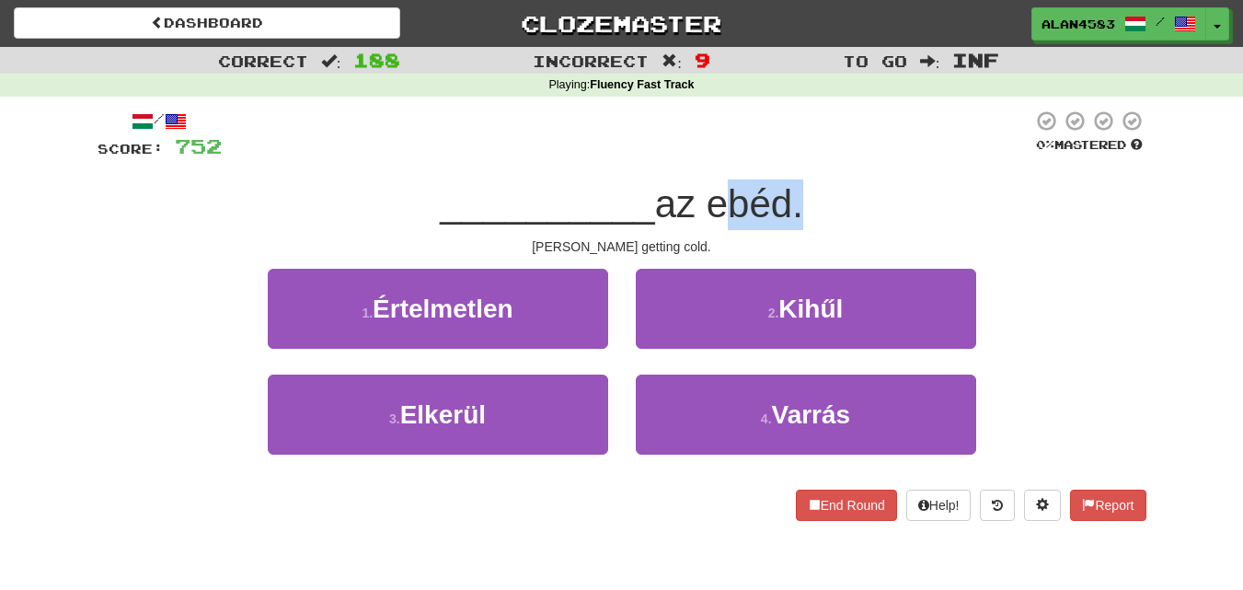
drag, startPoint x: 711, startPoint y: 210, endPoint x: 790, endPoint y: 202, distance: 79.6
click at [790, 202] on span "az ebéd." at bounding box center [729, 203] width 148 height 43
click at [779, 156] on div at bounding box center [779, 156] width 0 height 0
click at [912, 139] on div at bounding box center [627, 135] width 811 height 51
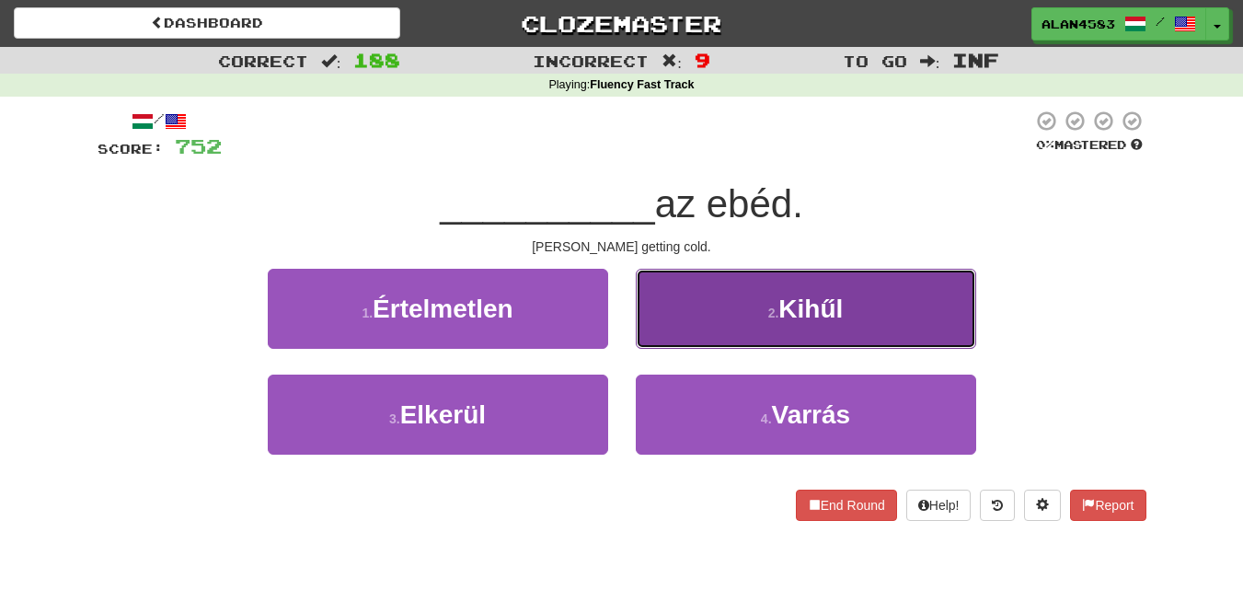
click at [810, 321] on span "Kihűl" at bounding box center [811, 308] width 64 height 29
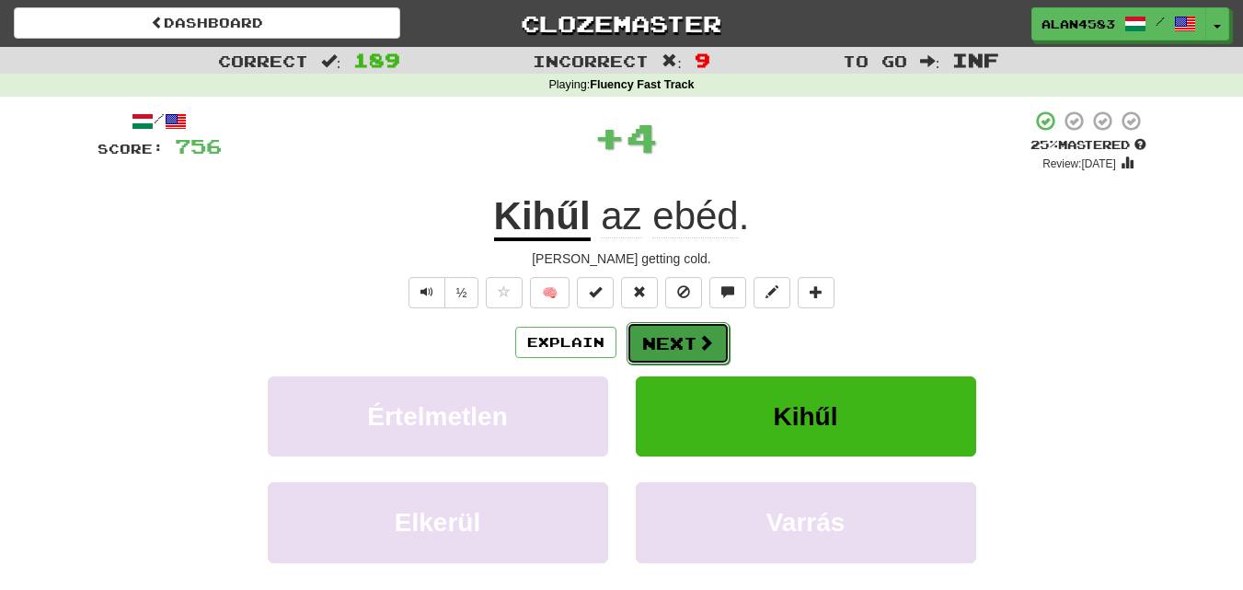
click at [661, 348] on button "Next" at bounding box center [678, 343] width 103 height 42
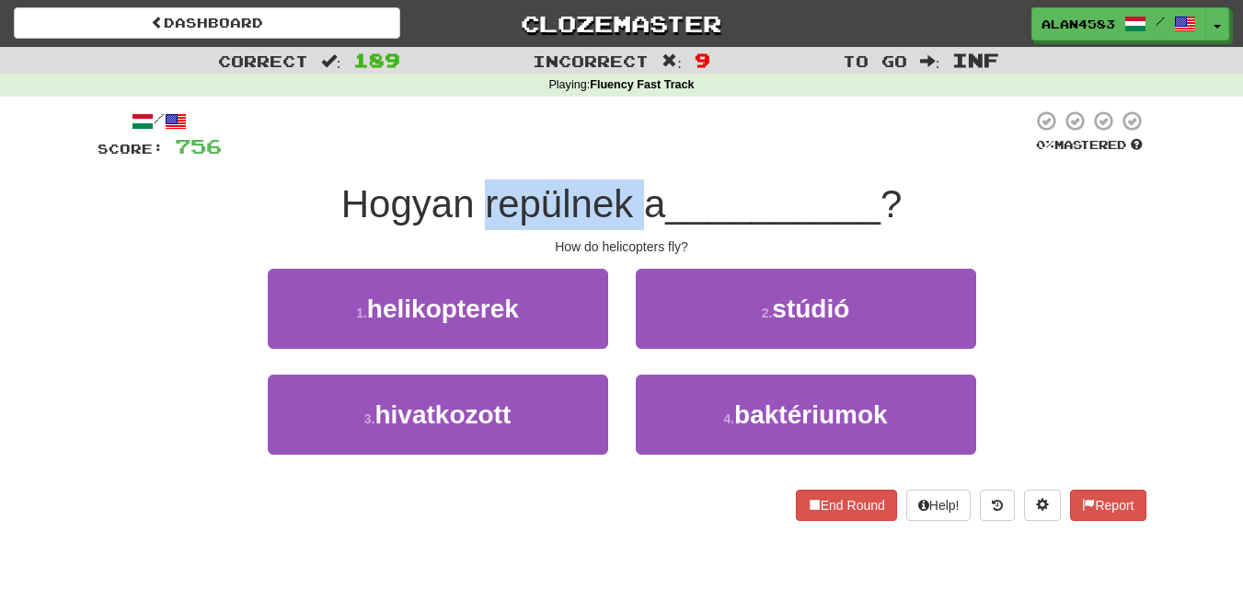
drag, startPoint x: 479, startPoint y: 203, endPoint x: 643, endPoint y: 193, distance: 164.1
click at [643, 193] on span "Hogyan repülnek a" at bounding box center [503, 203] width 325 height 43
click at [631, 156] on div at bounding box center [631, 156] width 0 height 0
click at [692, 128] on div at bounding box center [627, 135] width 811 height 51
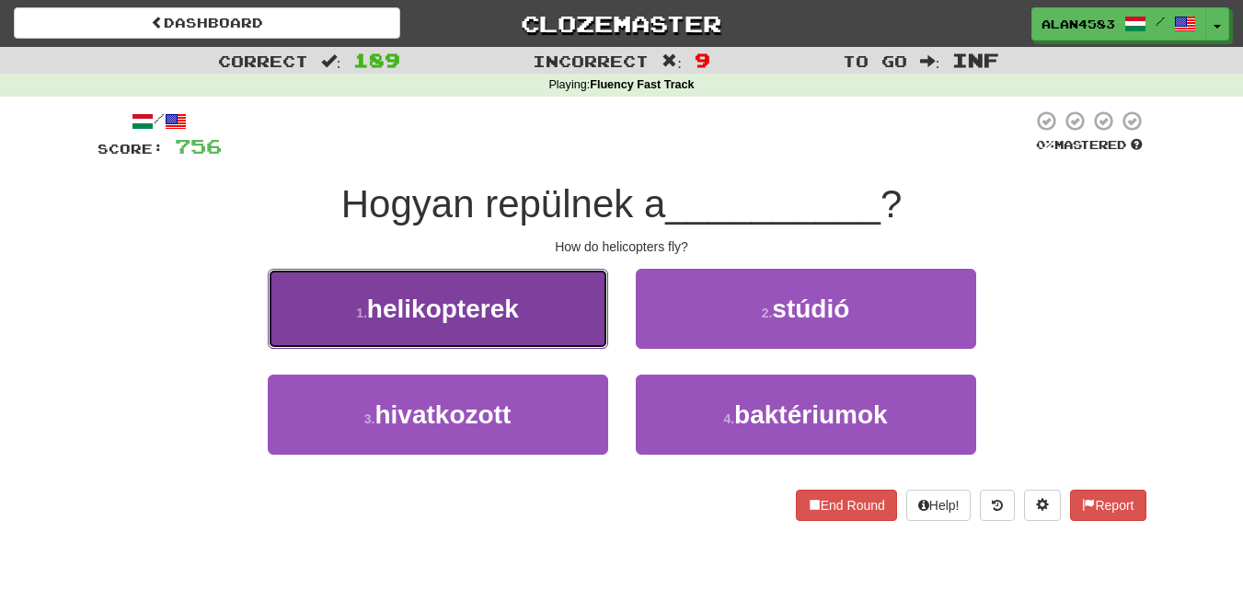
click at [551, 293] on button "1 . helikopterek" at bounding box center [438, 309] width 340 height 80
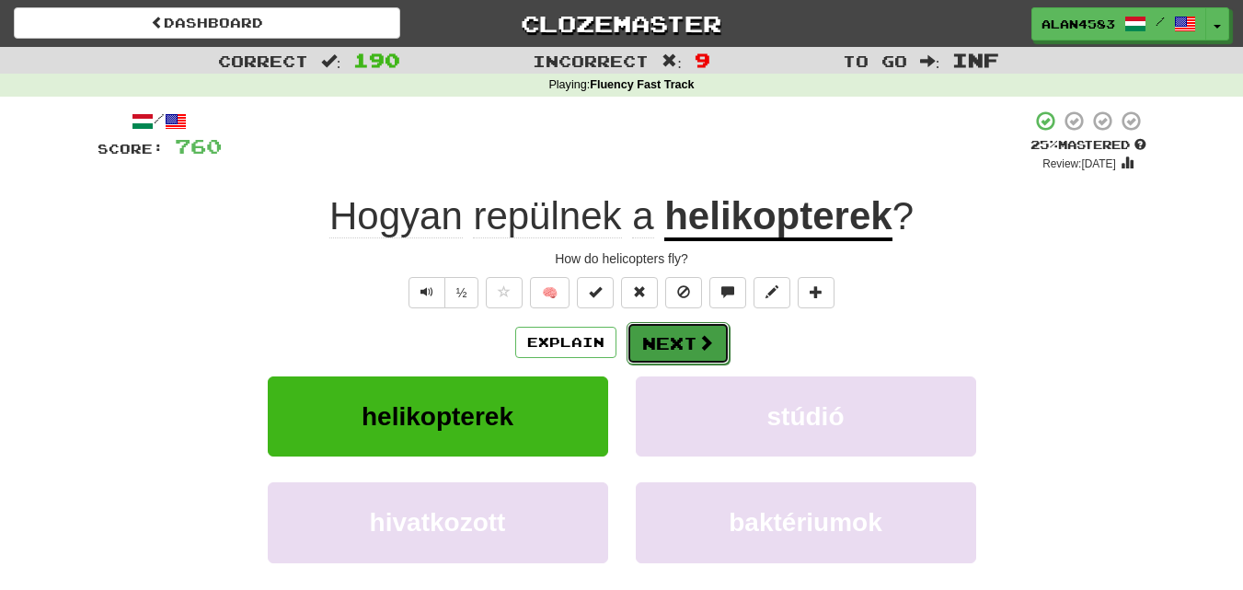
click at [678, 342] on button "Next" at bounding box center [678, 343] width 103 height 42
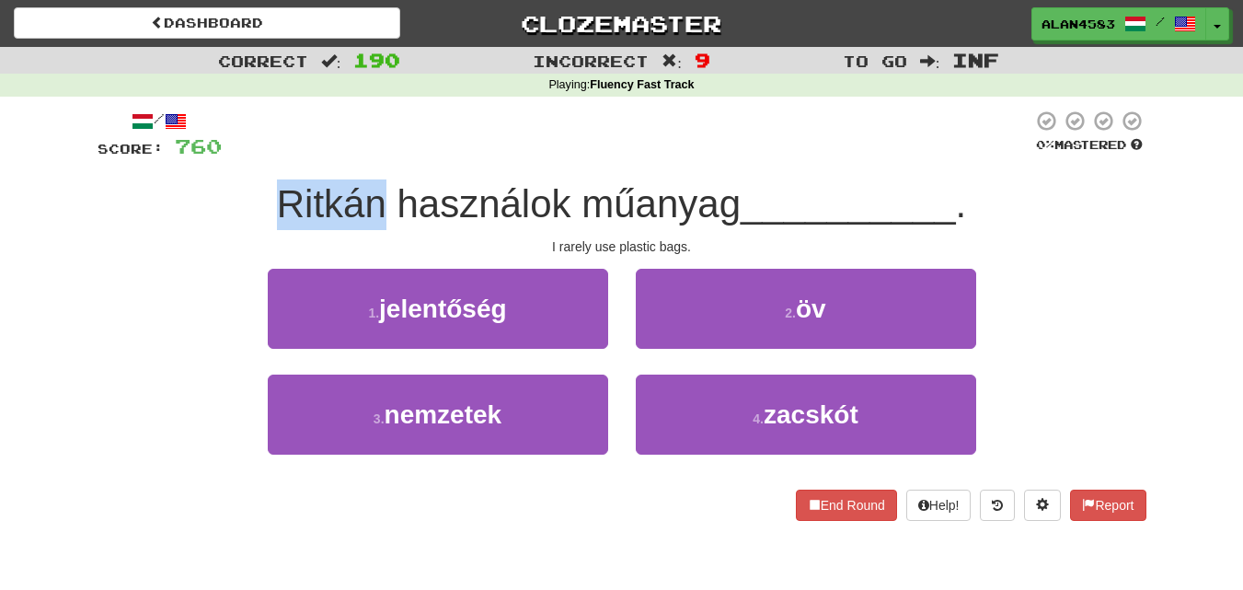
drag, startPoint x: 377, startPoint y: 210, endPoint x: 210, endPoint y: 198, distance: 167.9
click at [210, 198] on div "Ritkán használok műanyag __________ ." at bounding box center [622, 204] width 1049 height 51
click at [198, 156] on div at bounding box center [198, 156] width 0 height 0
click at [142, 179] on div "Ritkán használok műanyag __________ ." at bounding box center [622, 204] width 1049 height 51
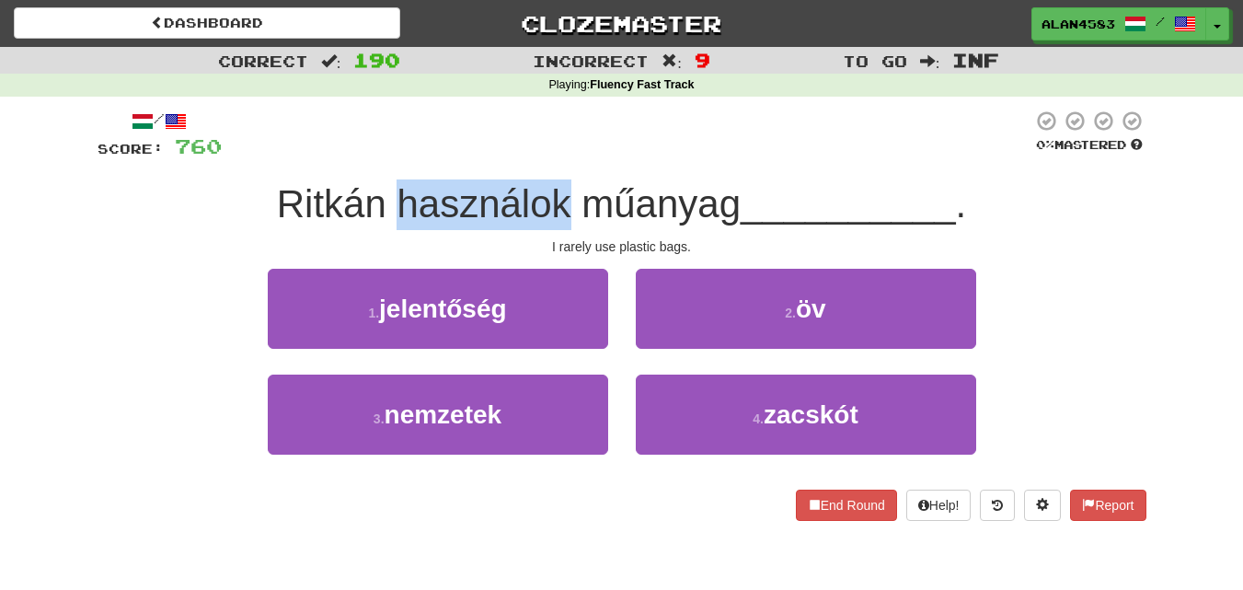
drag, startPoint x: 558, startPoint y: 192, endPoint x: 388, endPoint y: 185, distance: 169.5
click at [388, 185] on span "Ritkán használok műanyag" at bounding box center [509, 203] width 464 height 43
click at [376, 156] on div at bounding box center [376, 156] width 0 height 0
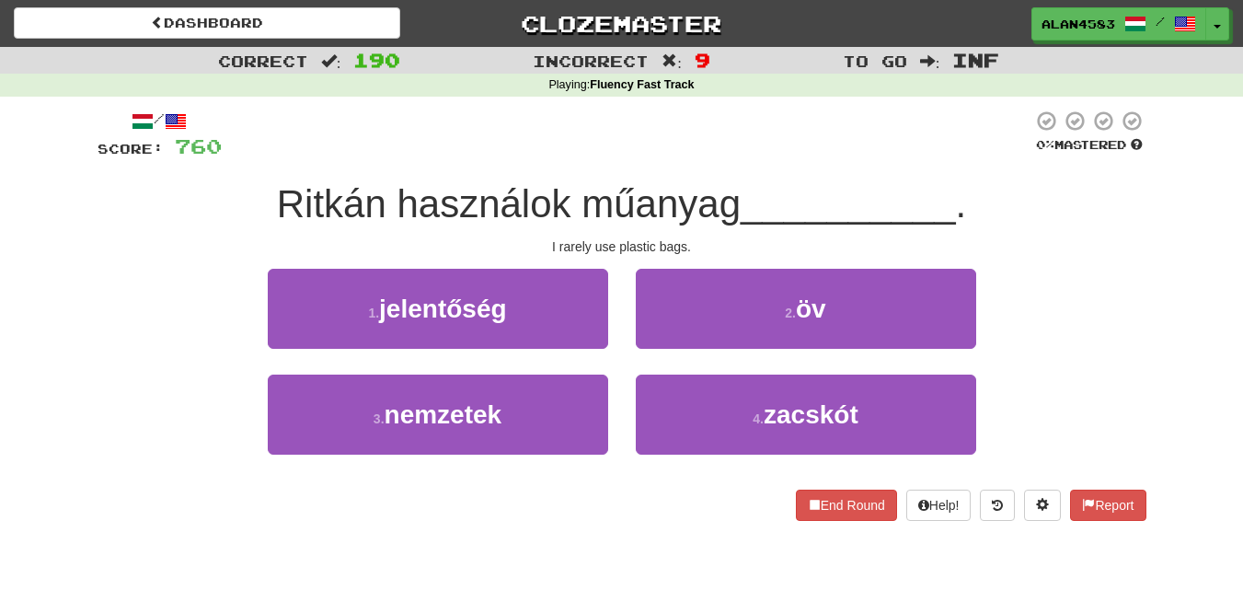
click at [588, 127] on div at bounding box center [627, 135] width 811 height 51
drag, startPoint x: 575, startPoint y: 199, endPoint x: 729, endPoint y: 193, distance: 153.8
click at [729, 193] on span "Ritkán használok műanyag" at bounding box center [509, 203] width 464 height 43
click at [717, 156] on div at bounding box center [717, 156] width 0 height 0
click at [743, 141] on div at bounding box center [627, 135] width 811 height 51
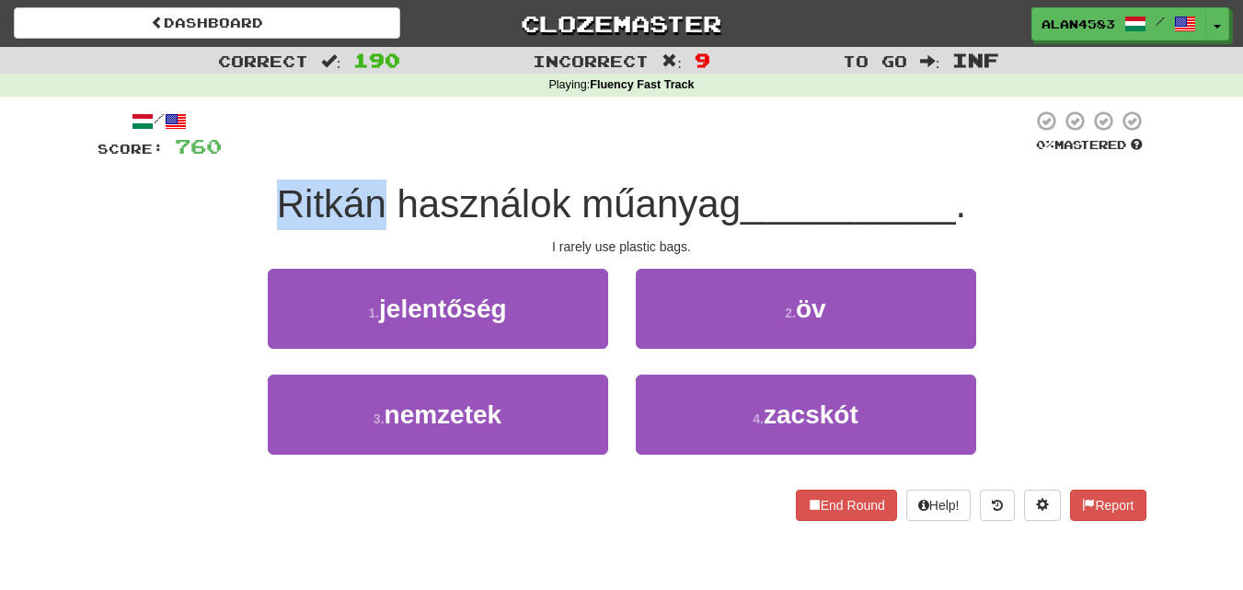
drag, startPoint x: 377, startPoint y: 203, endPoint x: 209, endPoint y: 207, distance: 168.4
click at [209, 207] on div "Ritkán használok műanyag __________ ." at bounding box center [622, 204] width 1049 height 51
click at [197, 226] on div at bounding box center [197, 226] width 0 height 0
click at [128, 191] on div "Ritkán használok műanyag __________ ." at bounding box center [622, 204] width 1049 height 51
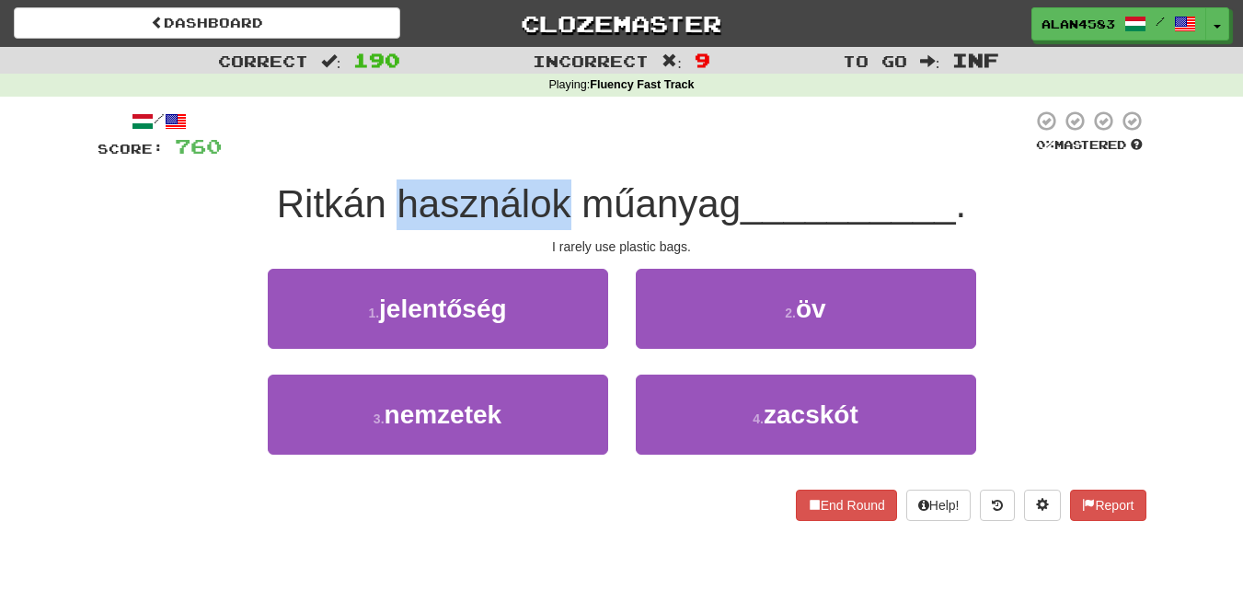
drag, startPoint x: 393, startPoint y: 197, endPoint x: 570, endPoint y: 196, distance: 176.7
click at [570, 196] on span "Ritkán használok műanyag" at bounding box center [509, 203] width 464 height 43
click at [558, 156] on div at bounding box center [558, 156] width 0 height 0
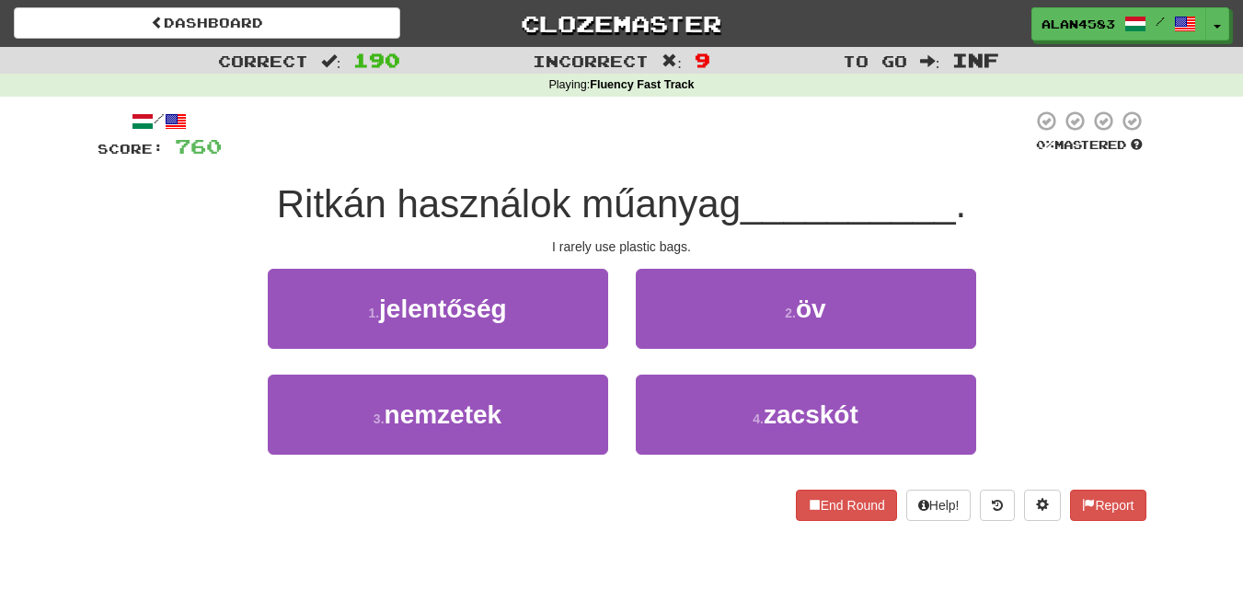
click at [574, 136] on div at bounding box center [627, 135] width 811 height 51
drag, startPoint x: 576, startPoint y: 199, endPoint x: 736, endPoint y: 197, distance: 160.1
click at [736, 197] on span "Ritkán használok műanyag" at bounding box center [509, 203] width 464 height 43
click at [724, 156] on div at bounding box center [724, 156] width 0 height 0
click at [767, 110] on div at bounding box center [627, 135] width 811 height 51
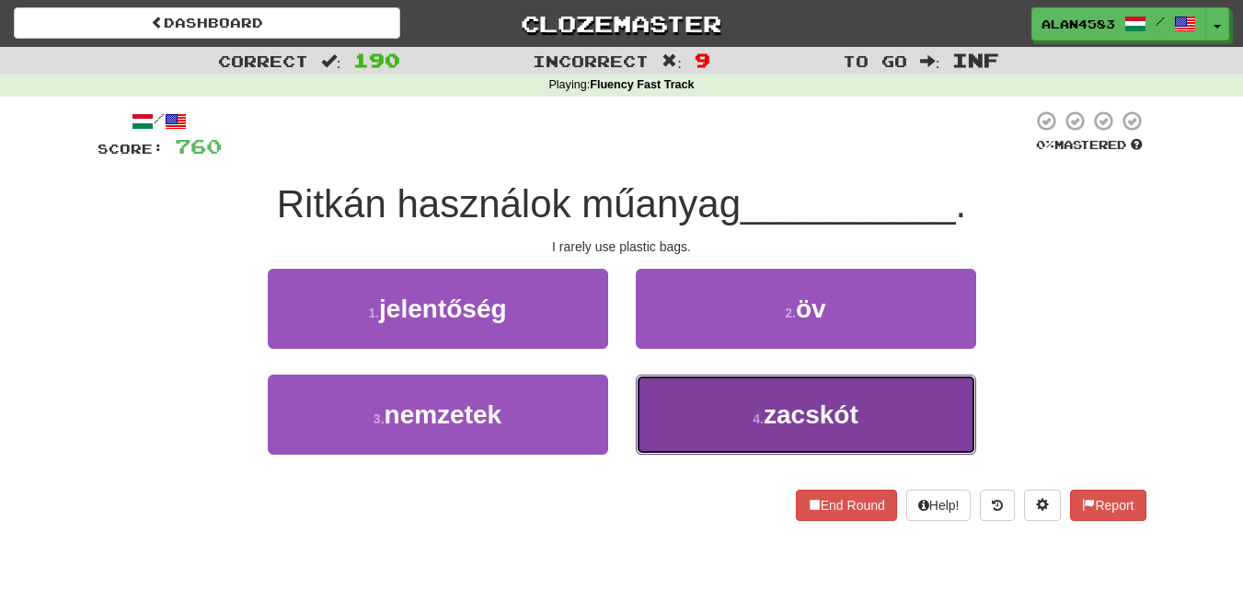
click at [646, 411] on button "4 . zacskót" at bounding box center [806, 415] width 340 height 80
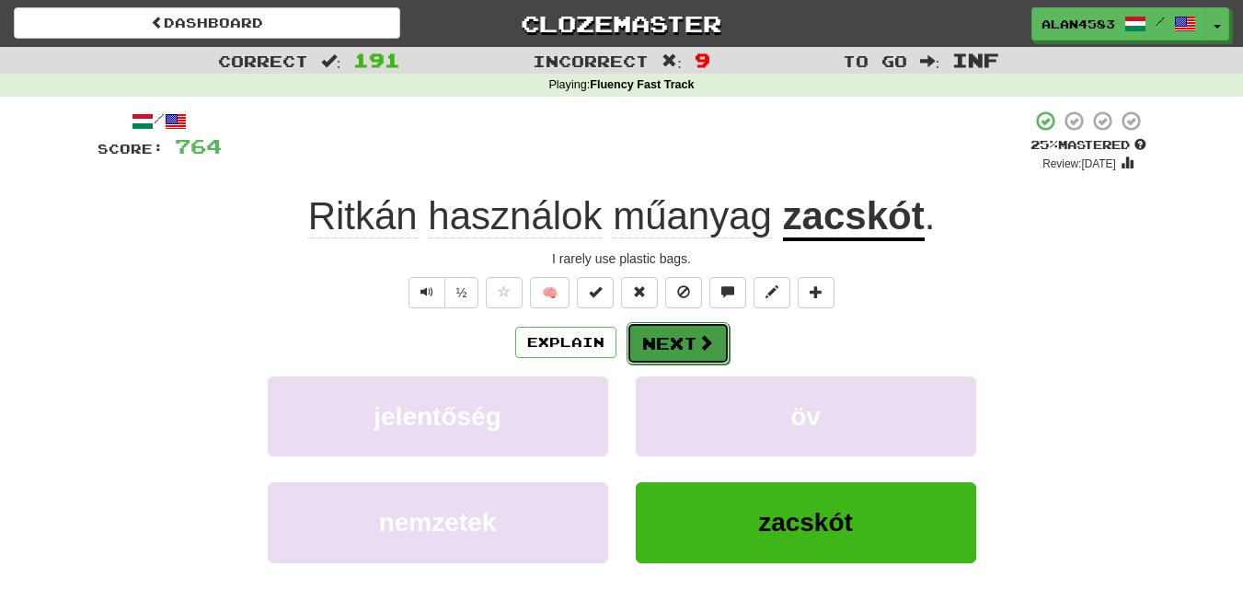
click at [682, 343] on button "Next" at bounding box center [678, 343] width 103 height 42
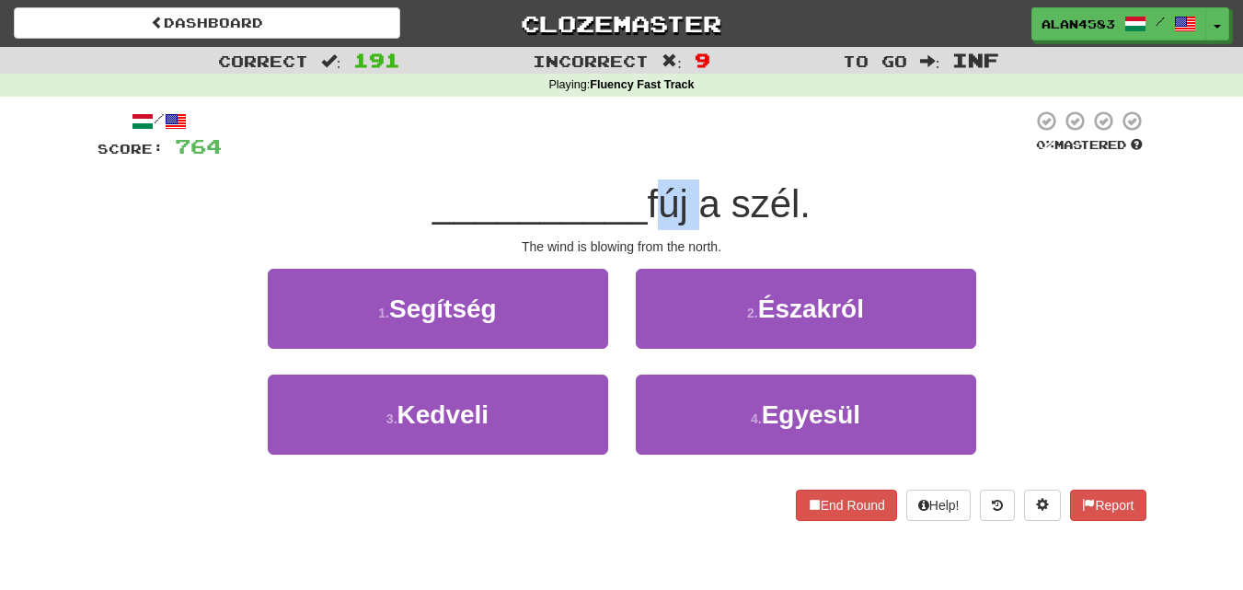
drag, startPoint x: 652, startPoint y: 196, endPoint x: 695, endPoint y: 193, distance: 43.3
click at [695, 193] on span "fúj a szél." at bounding box center [729, 203] width 163 height 43
click at [683, 156] on div at bounding box center [683, 156] width 0 height 0
click at [790, 113] on div at bounding box center [627, 135] width 811 height 51
drag, startPoint x: 738, startPoint y: 201, endPoint x: 802, endPoint y: 197, distance: 63.6
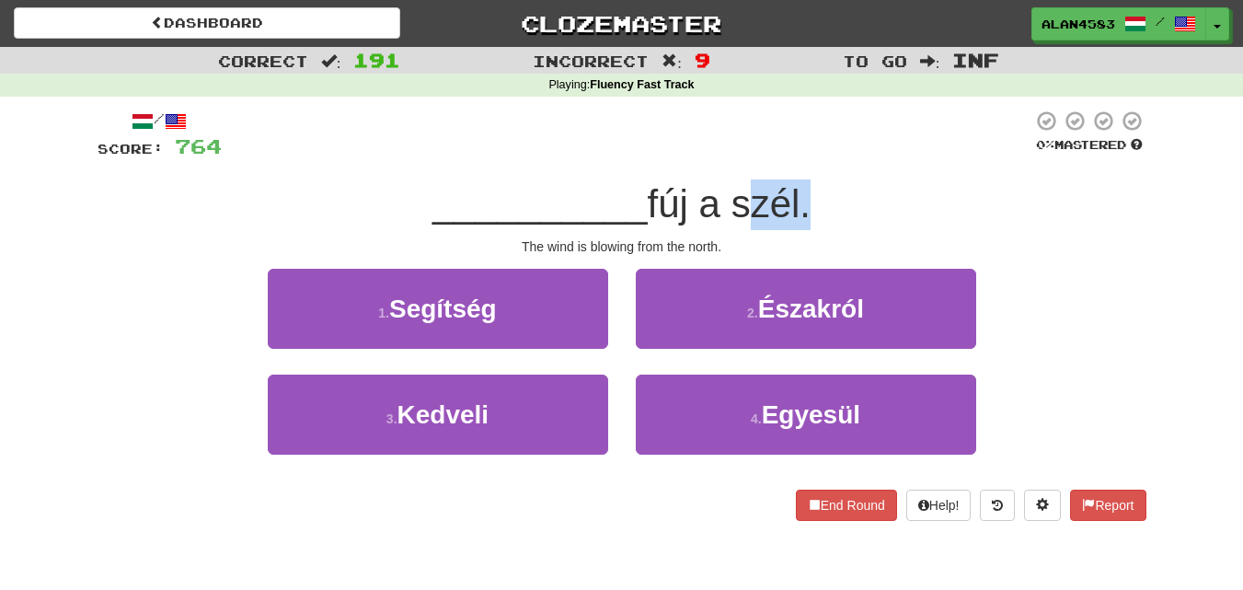
click at [802, 197] on span "fúj a szél." at bounding box center [729, 203] width 163 height 43
click at [790, 156] on div at bounding box center [790, 156] width 0 height 0
click at [873, 146] on div at bounding box center [627, 135] width 811 height 51
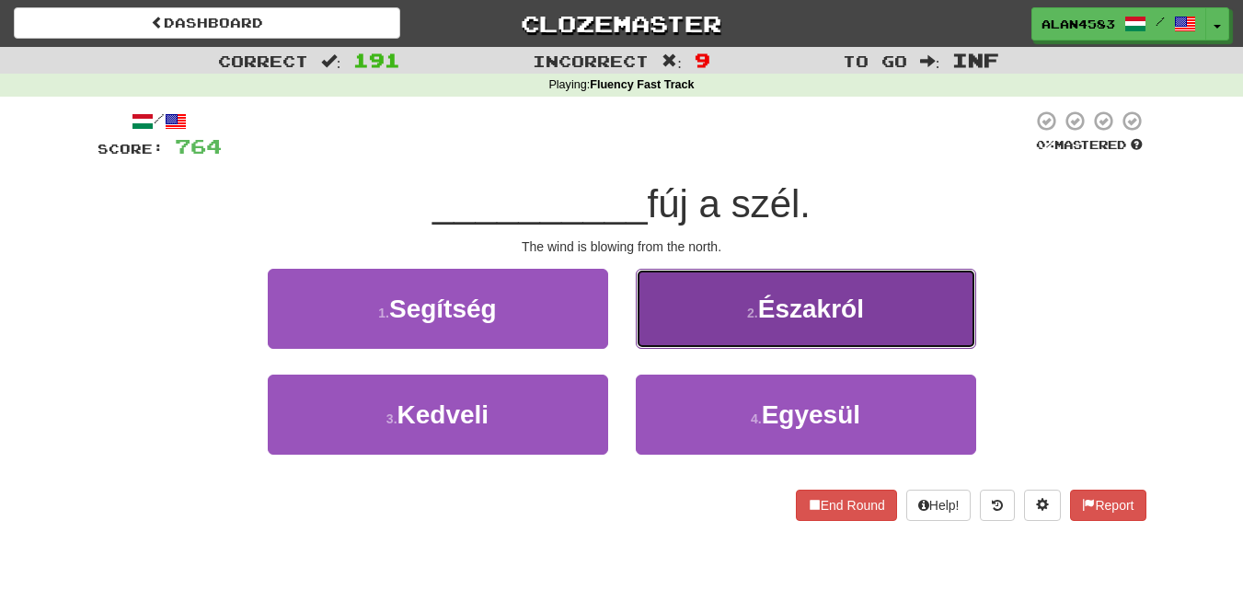
click at [771, 335] on button "2 . Északról" at bounding box center [806, 309] width 340 height 80
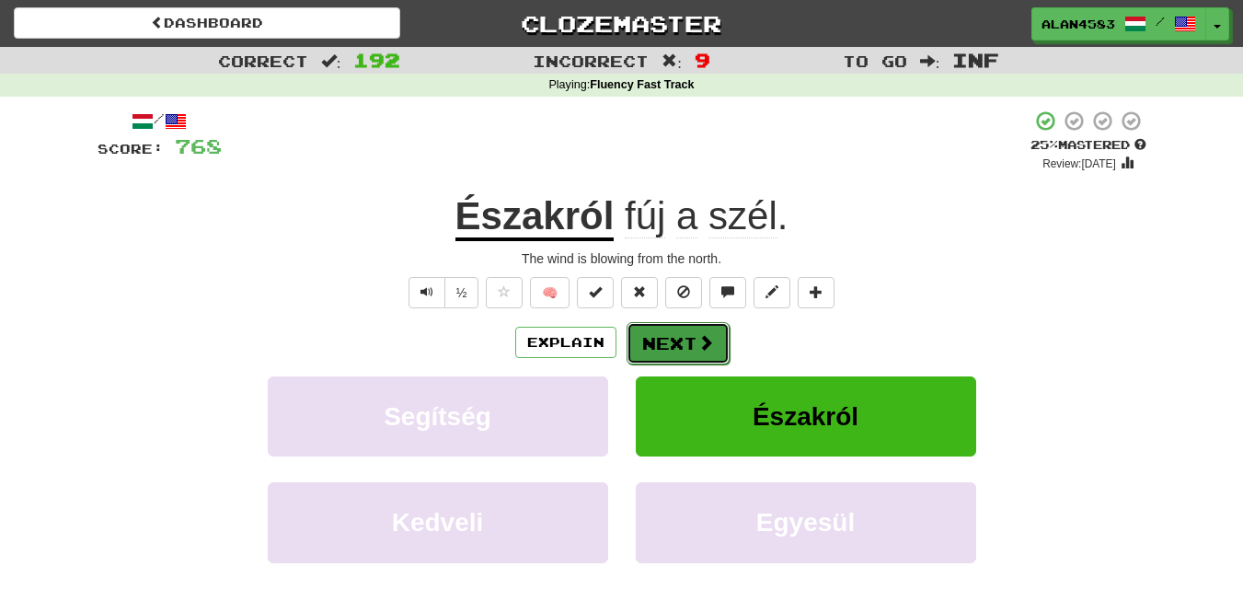
click at [677, 340] on button "Next" at bounding box center [678, 343] width 103 height 42
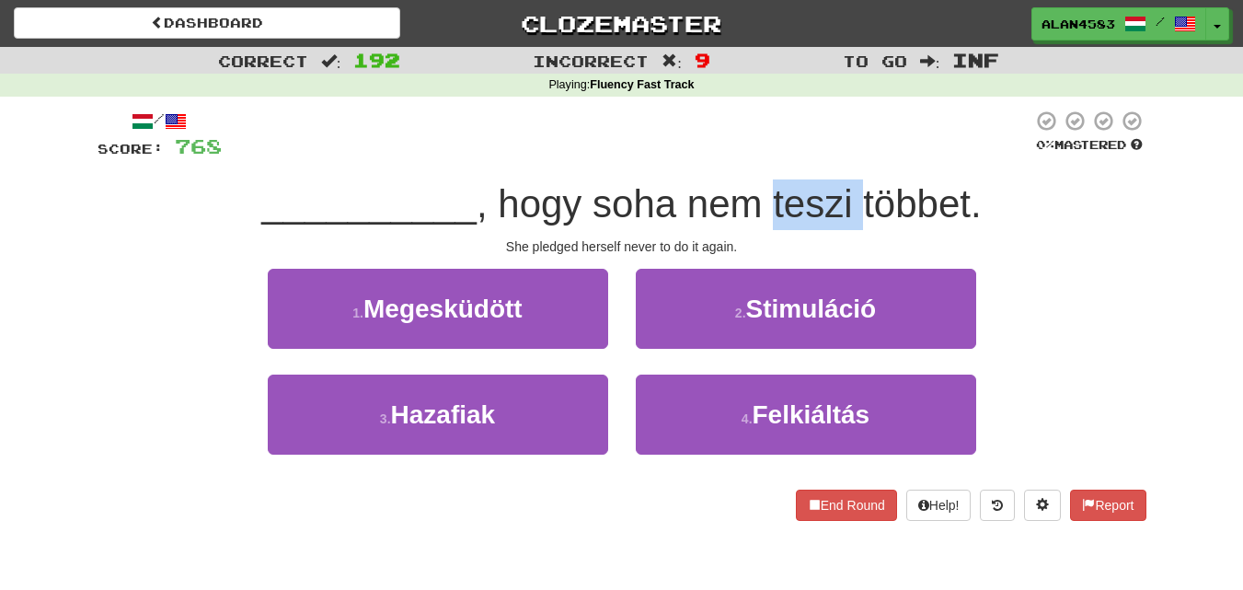
drag, startPoint x: 774, startPoint y: 200, endPoint x: 867, endPoint y: 192, distance: 93.2
click at [867, 192] on span ", hogy soha nem teszi többet." at bounding box center [729, 203] width 505 height 43
click at [855, 156] on div at bounding box center [855, 156] width 0 height 0
click at [879, 132] on div at bounding box center [627, 135] width 811 height 51
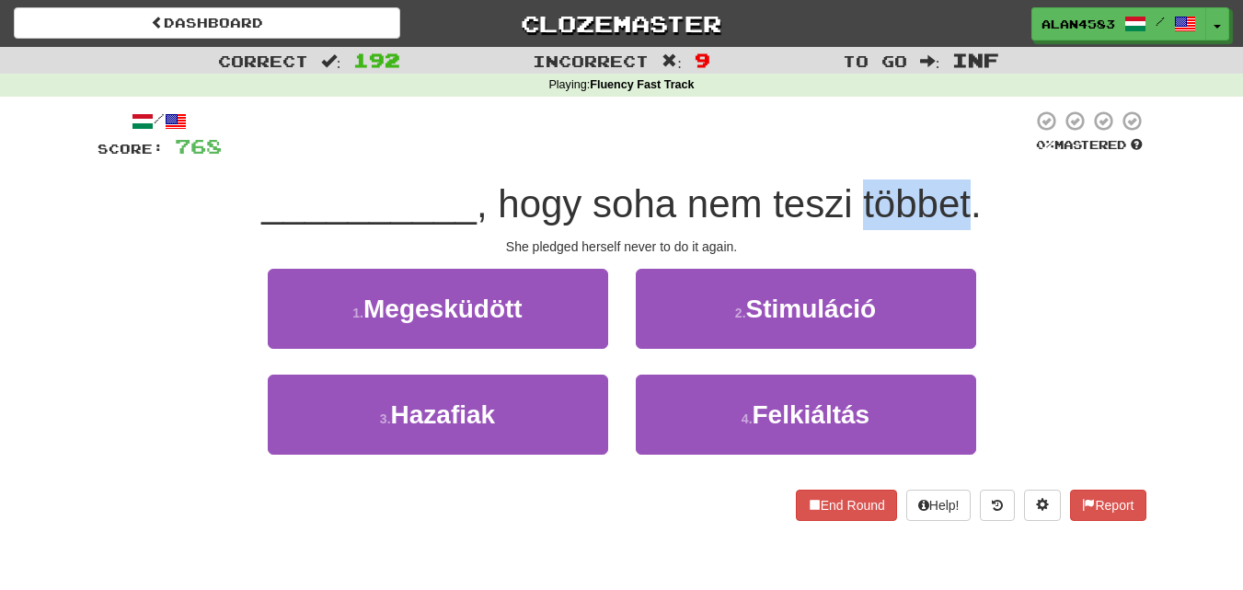
drag, startPoint x: 867, startPoint y: 194, endPoint x: 969, endPoint y: 191, distance: 102.2
click at [969, 191] on span ", hogy soha nem teszi többet." at bounding box center [729, 203] width 505 height 43
click at [957, 156] on div at bounding box center [957, 156] width 0 height 0
click at [952, 128] on div at bounding box center [627, 135] width 811 height 51
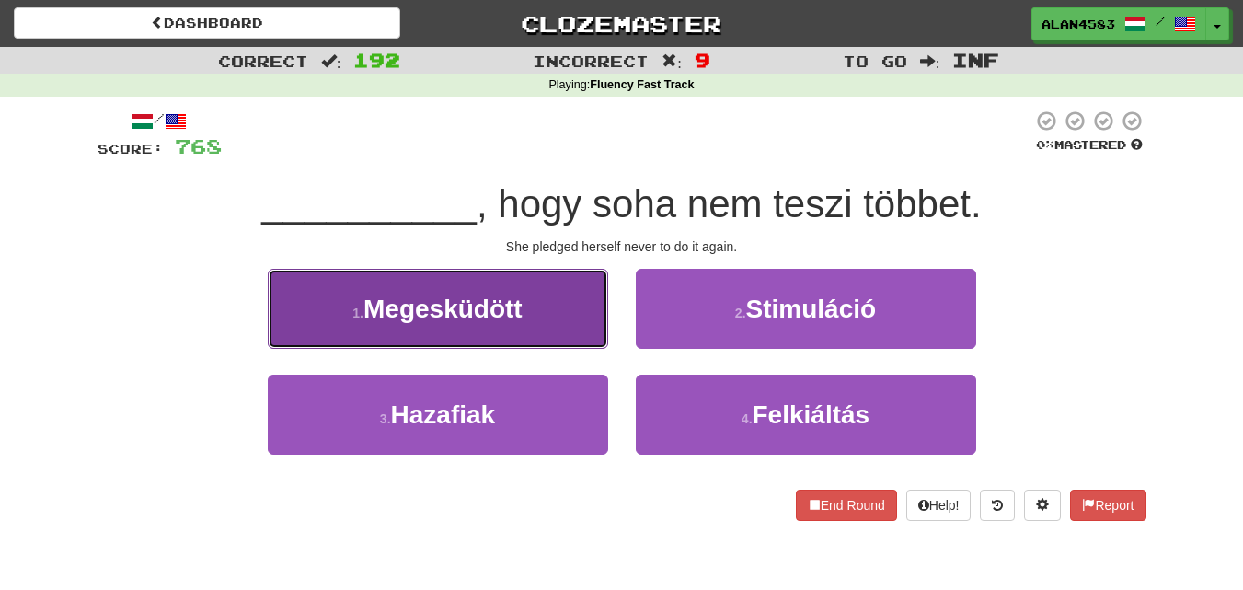
click at [405, 328] on button "1 . Megesküdött" at bounding box center [438, 309] width 340 height 80
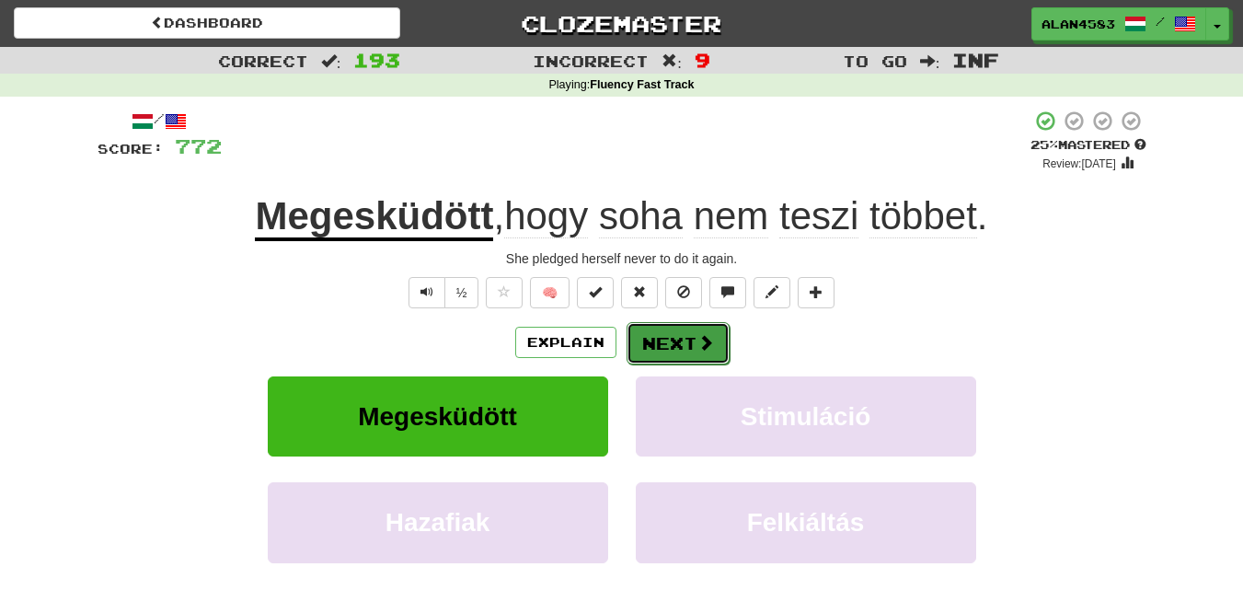
click at [680, 339] on button "Next" at bounding box center [678, 343] width 103 height 42
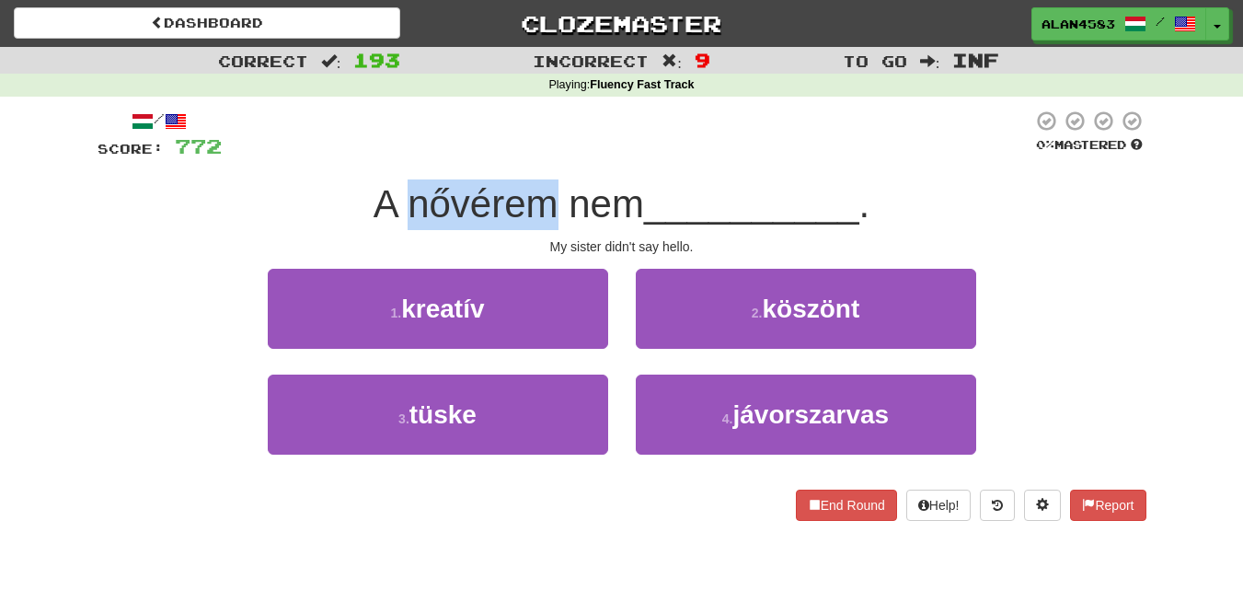
drag, startPoint x: 553, startPoint y: 210, endPoint x: 401, endPoint y: 208, distance: 151.8
click at [401, 208] on span "A nővérem nem" at bounding box center [509, 203] width 271 height 43
click at [389, 226] on div at bounding box center [389, 226] width 0 height 0
click at [566, 132] on div at bounding box center [627, 135] width 811 height 51
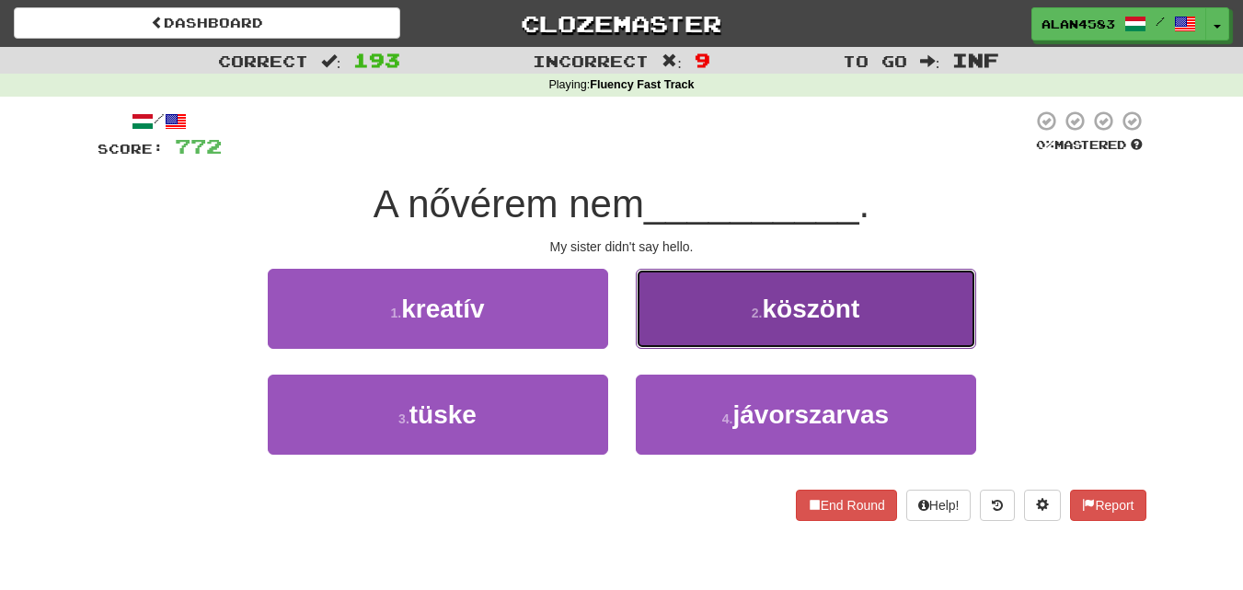
click at [713, 325] on button "2 . köszönt" at bounding box center [806, 309] width 340 height 80
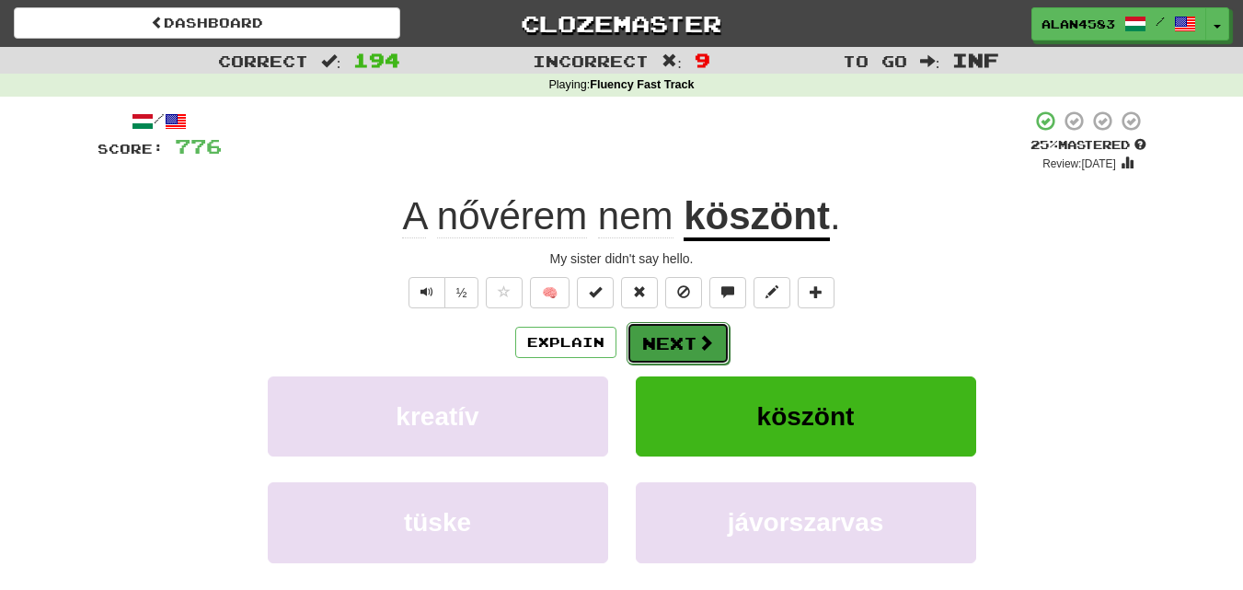
click at [687, 336] on button "Next" at bounding box center [678, 343] width 103 height 42
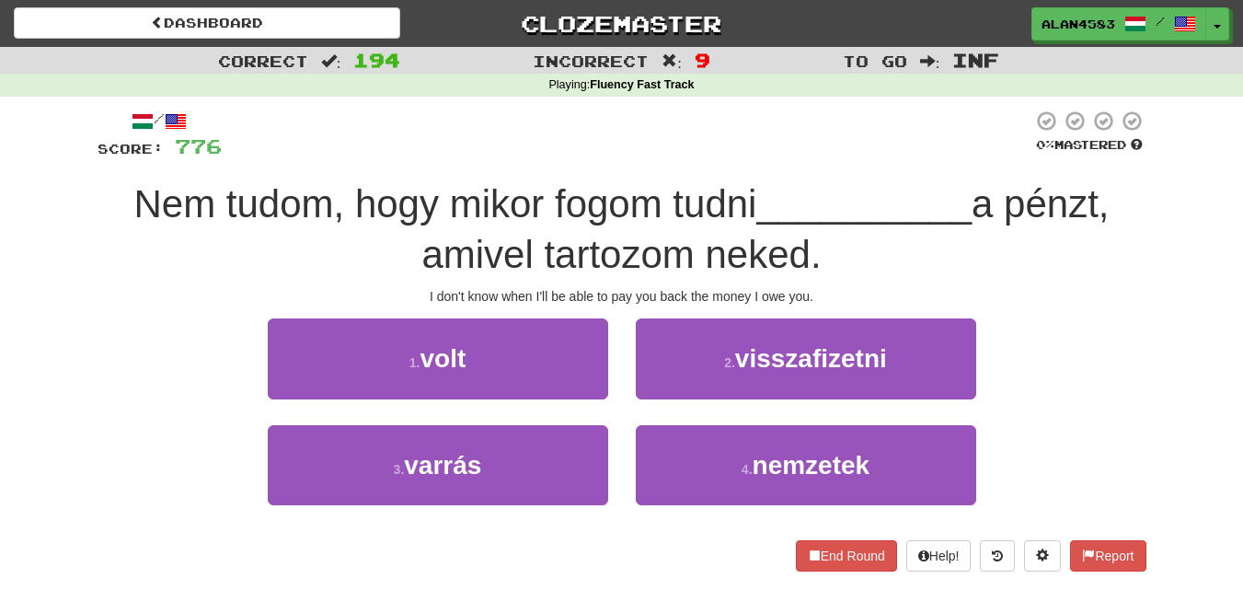
drag, startPoint x: 533, startPoint y: 239, endPoint x: 383, endPoint y: 243, distance: 150.0
click at [383, 243] on div "Nem tudom, hogy mikor fogom tudni __________ a pénzt, amivel tartozom neked." at bounding box center [622, 229] width 1049 height 100
click at [371, 207] on div at bounding box center [371, 207] width 0 height 0
click at [585, 187] on span "Nem tudom, hogy mikor fogom tudni" at bounding box center [444, 203] width 623 height 43
drag, startPoint x: 546, startPoint y: 248, endPoint x: 682, endPoint y: 240, distance: 136.4
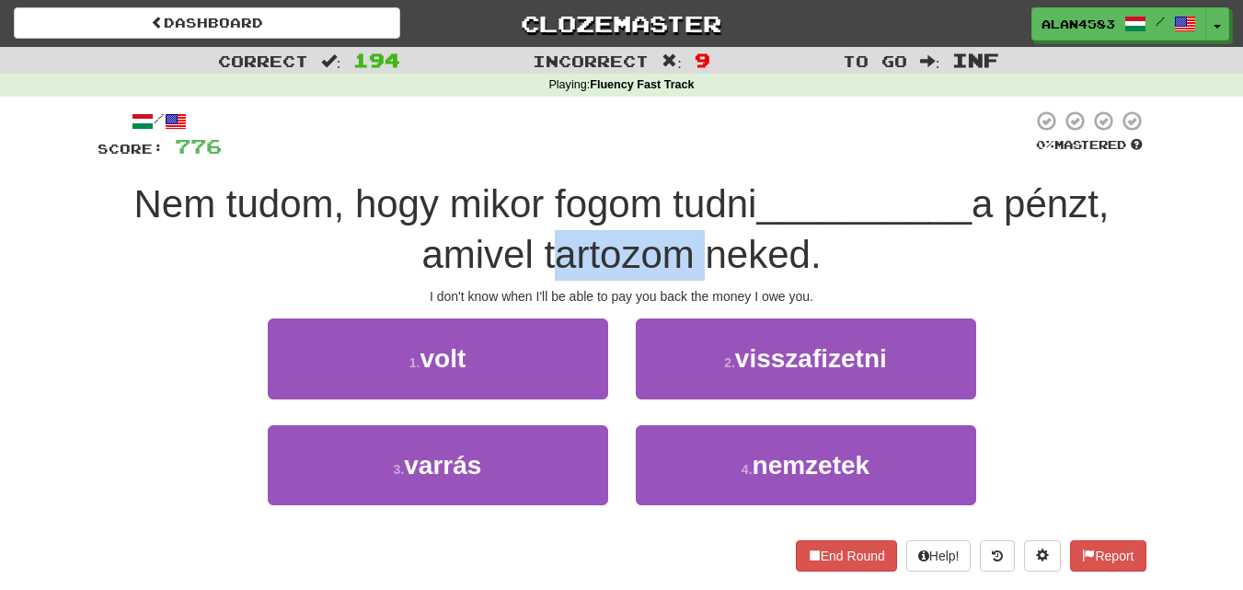
click at [682, 240] on span "a pénzt, amivel tartozom neked." at bounding box center [764, 229] width 687 height 94
click at [670, 207] on div at bounding box center [670, 207] width 0 height 0
click at [698, 179] on div "Nem tudom, hogy mikor fogom tudni __________ a pénzt, amivel tartozom neked." at bounding box center [622, 229] width 1049 height 100
drag, startPoint x: 691, startPoint y: 250, endPoint x: 545, endPoint y: 253, distance: 146.3
click at [545, 253] on span "a pénzt, amivel tartozom neked." at bounding box center [764, 229] width 687 height 94
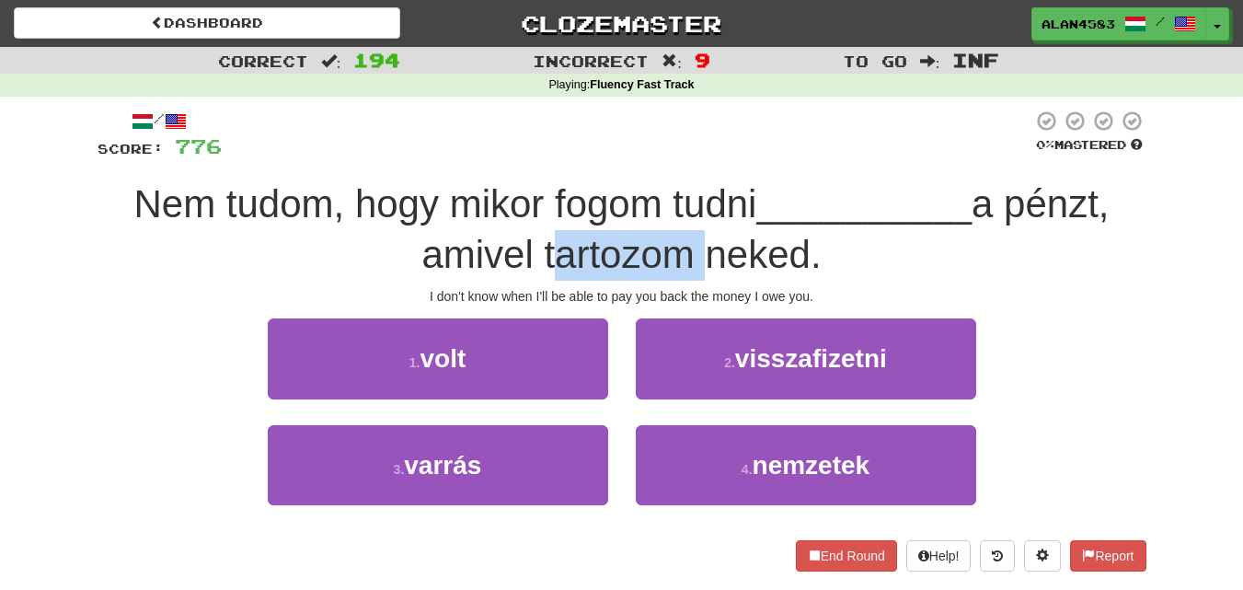
click at [533, 207] on div at bounding box center [533, 207] width 0 height 0
click at [567, 164] on div "/ Score: 776 0 % Mastered Nem tudom, hogy mikor fogom tudni __________ a pénzt,…" at bounding box center [622, 340] width 1049 height 461
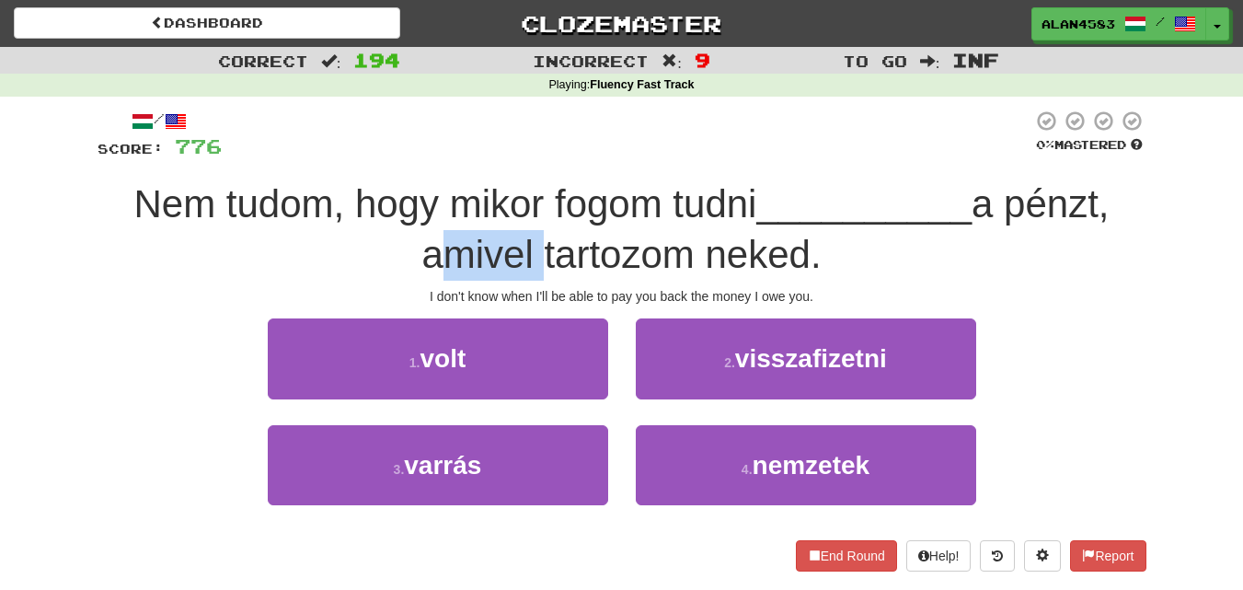
drag, startPoint x: 533, startPoint y: 247, endPoint x: 429, endPoint y: 248, distance: 104.0
click at [429, 248] on span "a pénzt, amivel tartozom neked." at bounding box center [764, 229] width 687 height 94
click at [417, 207] on div at bounding box center [417, 207] width 0 height 0
click at [334, 233] on div "Nem tudom, hogy mikor fogom tudni __________ a pénzt, amivel tartozom neked." at bounding box center [622, 229] width 1049 height 100
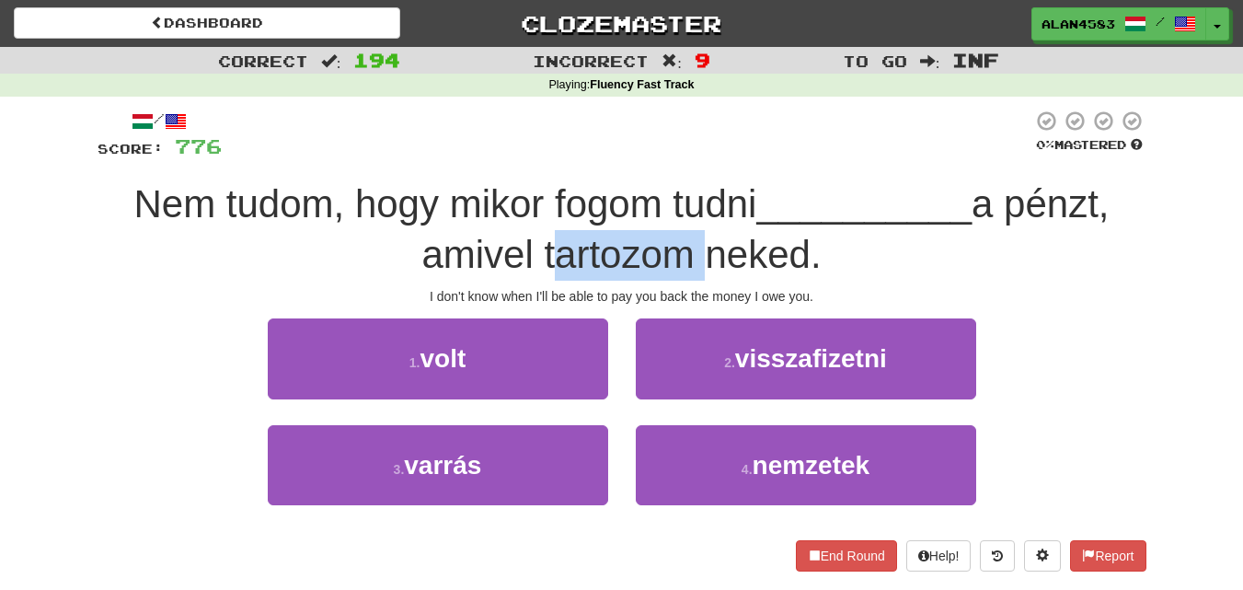
drag, startPoint x: 688, startPoint y: 247, endPoint x: 544, endPoint y: 248, distance: 144.5
click at [544, 248] on span "a pénzt, amivel tartozom neked." at bounding box center [764, 229] width 687 height 94
click at [532, 207] on div at bounding box center [532, 207] width 0 height 0
click at [452, 151] on div at bounding box center [627, 135] width 811 height 51
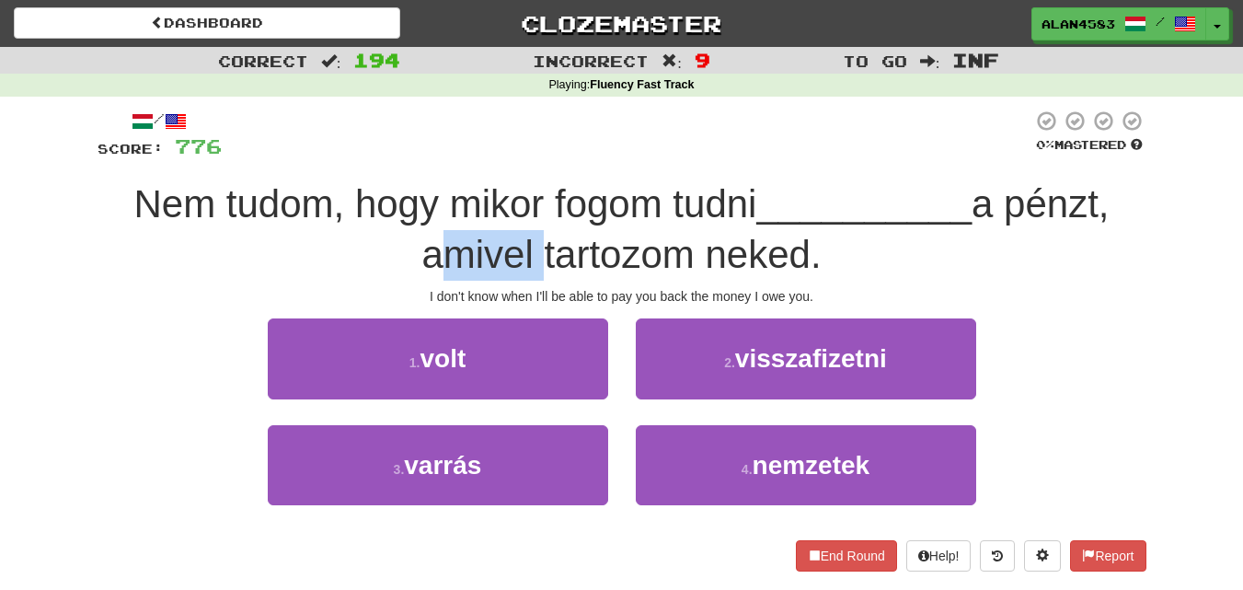
drag, startPoint x: 536, startPoint y: 252, endPoint x: 397, endPoint y: 250, distance: 139.0
click at [397, 250] on div "Nem tudom, hogy mikor fogom tudni __________ a pénzt, amivel tartozom neked." at bounding box center [622, 229] width 1049 height 100
click at [385, 207] on div at bounding box center [385, 207] width 0 height 0
click at [349, 240] on div "Nem tudom, hogy mikor fogom tudni __________ a pénzt, amivel tartozom neked." at bounding box center [622, 229] width 1049 height 100
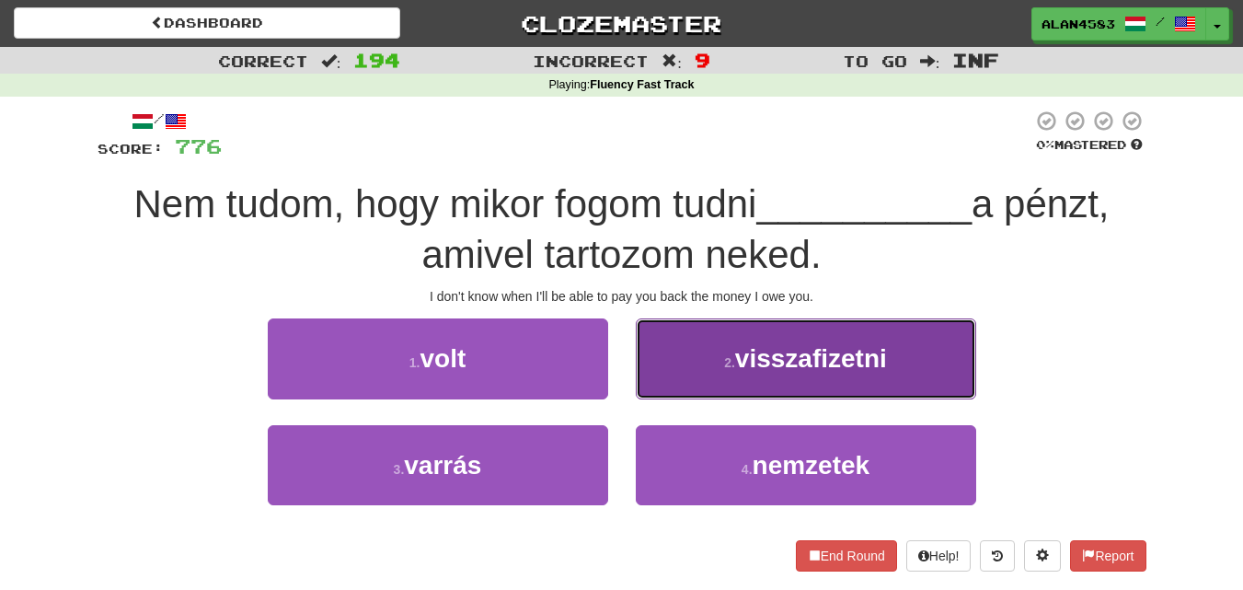
click at [736, 384] on button "2 . visszafizetni" at bounding box center [806, 358] width 340 height 80
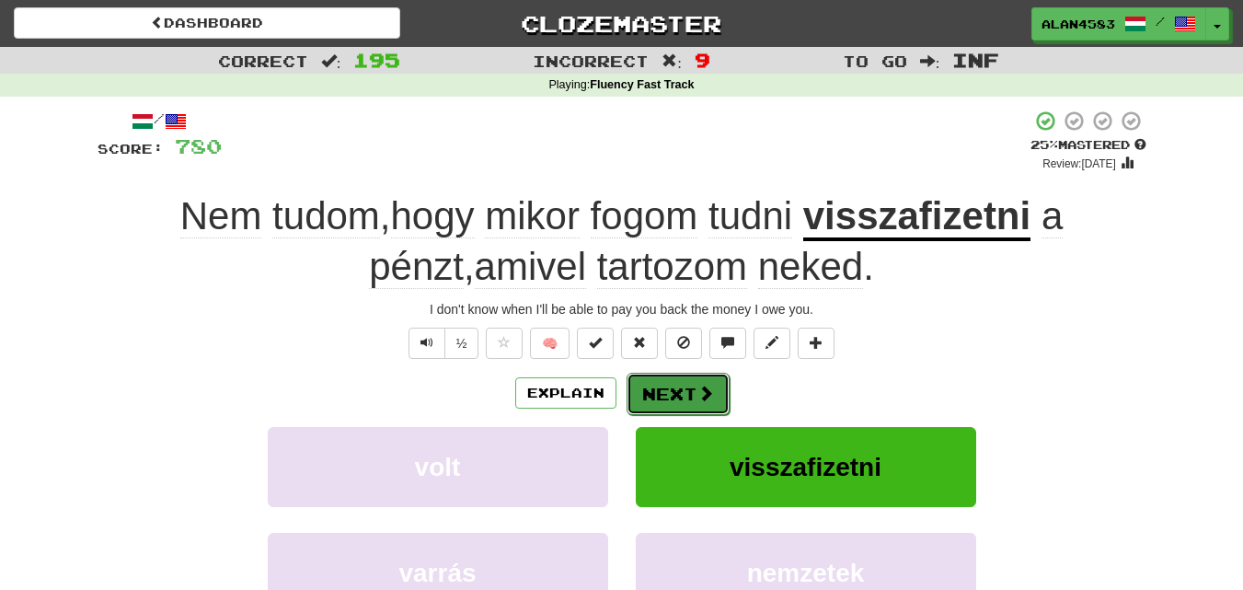
click at [686, 384] on button "Next" at bounding box center [678, 394] width 103 height 42
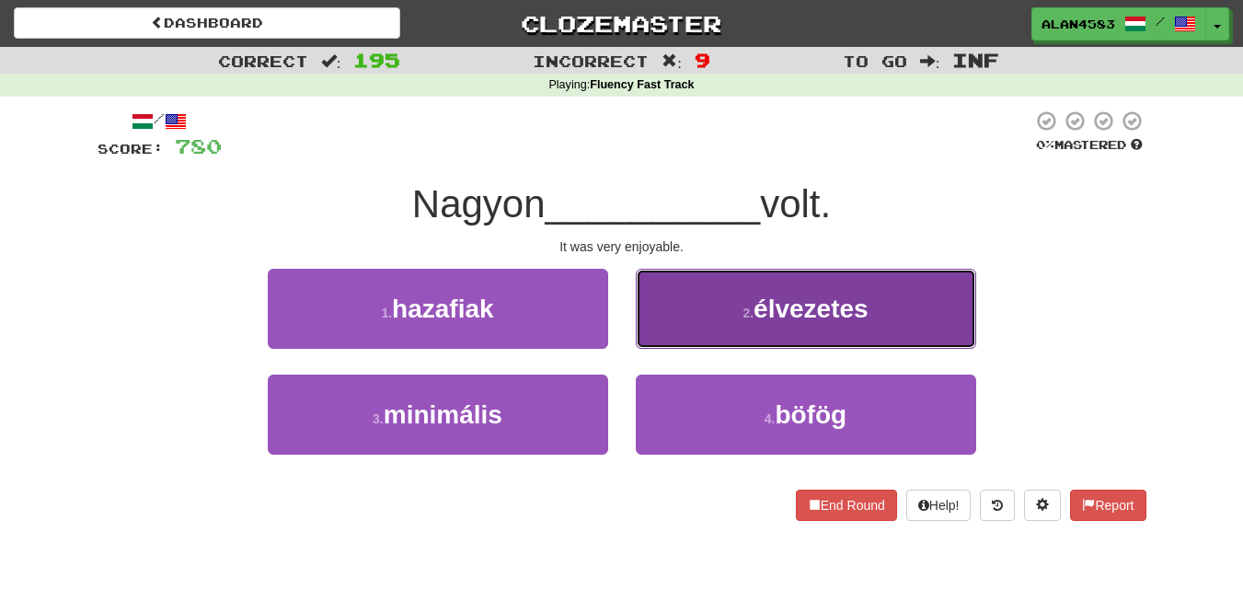
click at [693, 298] on button "2 . élvezetes" at bounding box center [806, 309] width 340 height 80
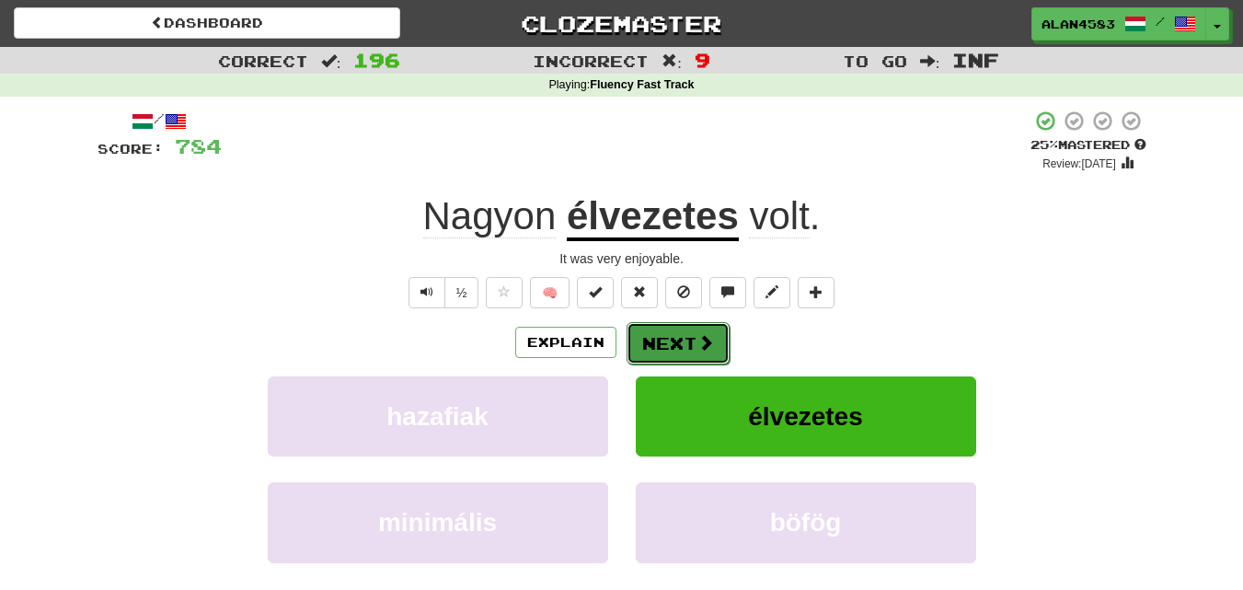
click at [668, 343] on button "Next" at bounding box center [678, 343] width 103 height 42
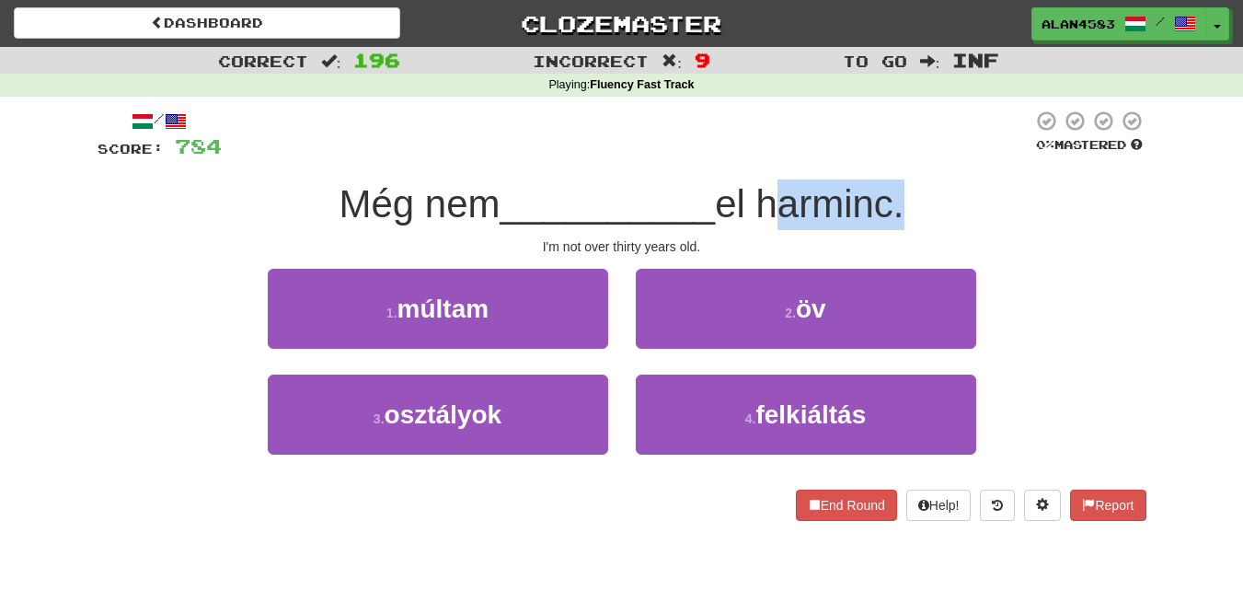
drag, startPoint x: 769, startPoint y: 199, endPoint x: 899, endPoint y: 193, distance: 129.9
click at [899, 193] on span "el harminc." at bounding box center [809, 203] width 189 height 43
click at [887, 156] on div at bounding box center [887, 156] width 0 height 0
click at [916, 133] on div at bounding box center [627, 135] width 811 height 51
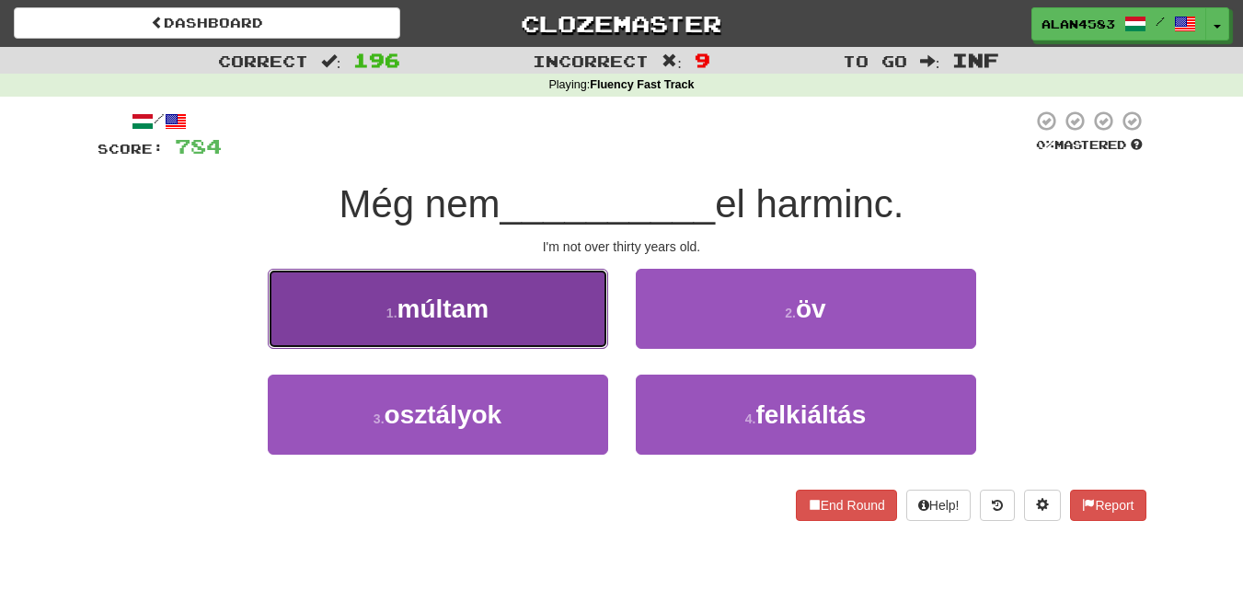
click at [386, 312] on small "1 ." at bounding box center [391, 313] width 11 height 15
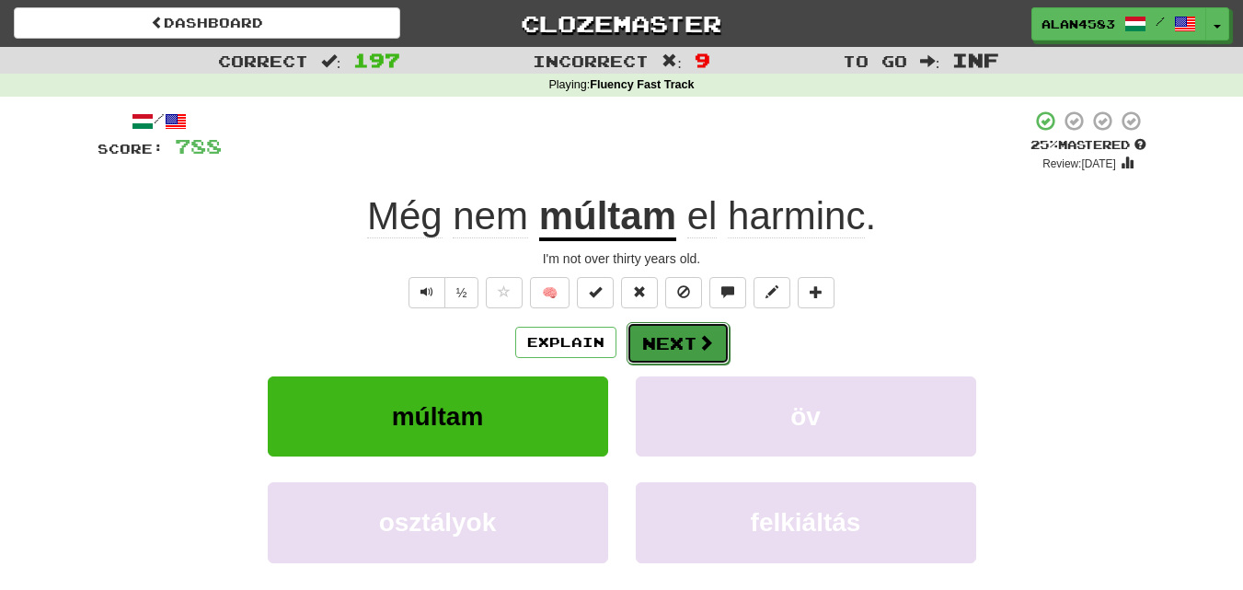
click at [685, 343] on button "Next" at bounding box center [678, 343] width 103 height 42
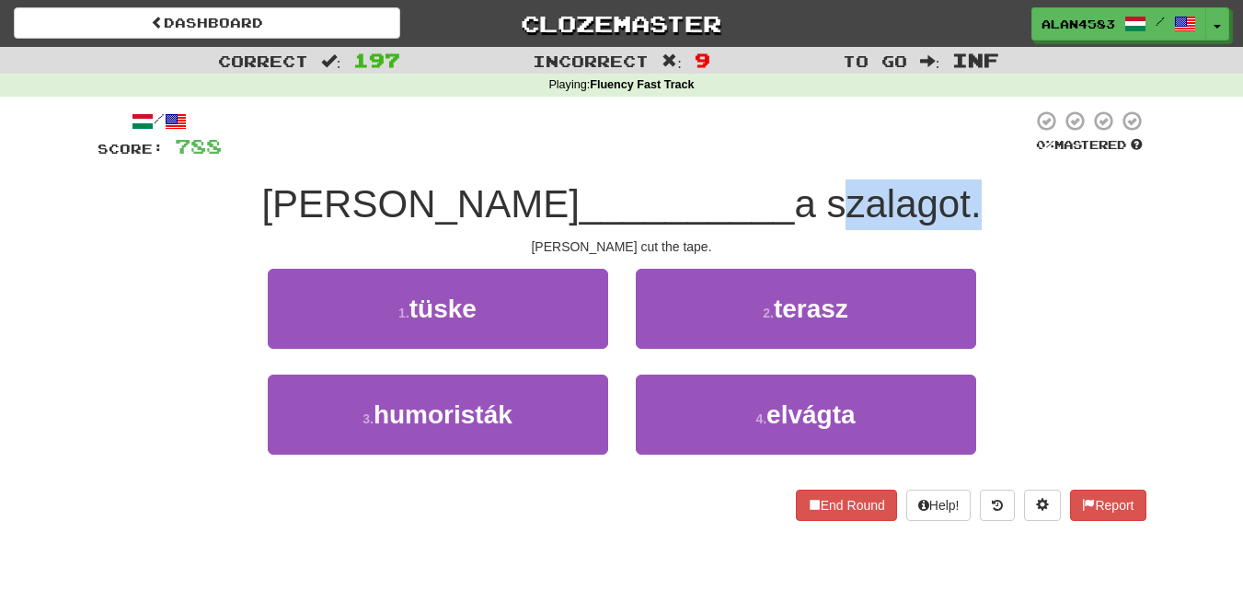
drag, startPoint x: 713, startPoint y: 200, endPoint x: 860, endPoint y: 194, distance: 147.3
click at [860, 194] on span "a szalagot." at bounding box center [887, 203] width 187 height 43
click at [848, 156] on div at bounding box center [848, 156] width 0 height 0
click at [888, 150] on div at bounding box center [627, 135] width 811 height 51
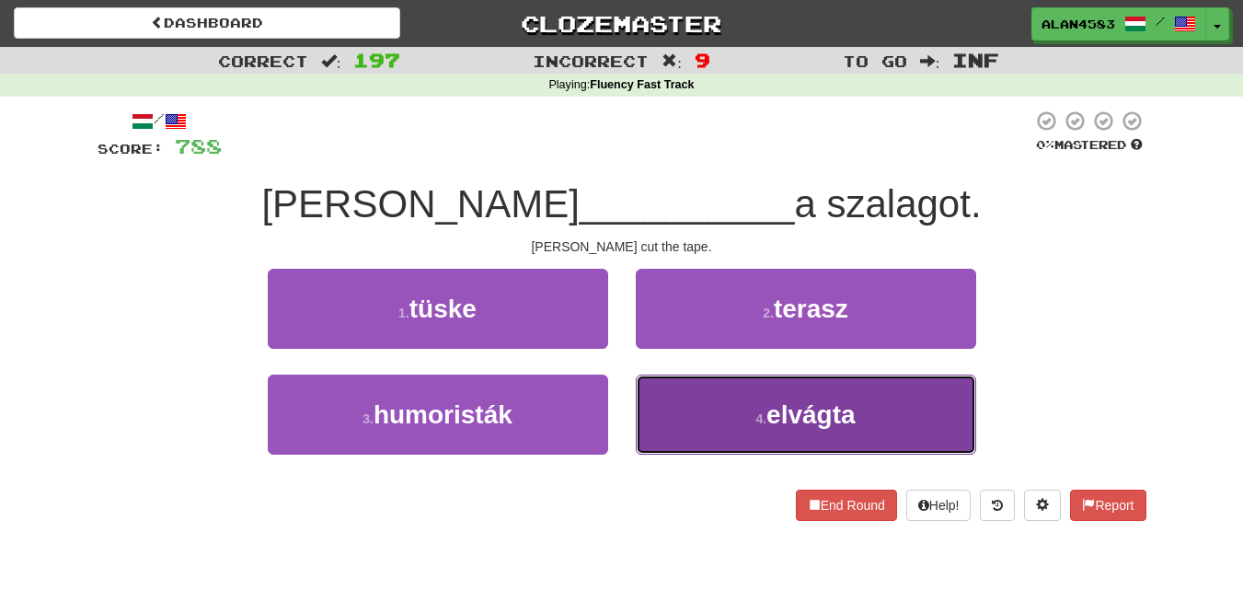
click at [765, 444] on button "4 . elvágta" at bounding box center [806, 415] width 340 height 80
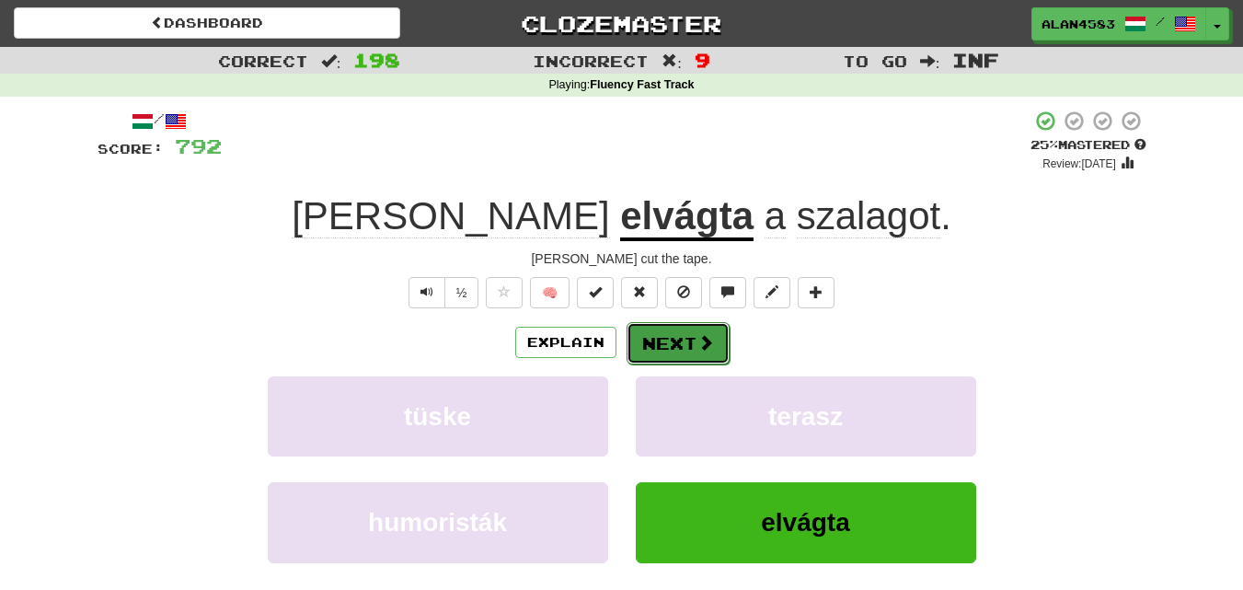
click at [676, 345] on button "Next" at bounding box center [678, 343] width 103 height 42
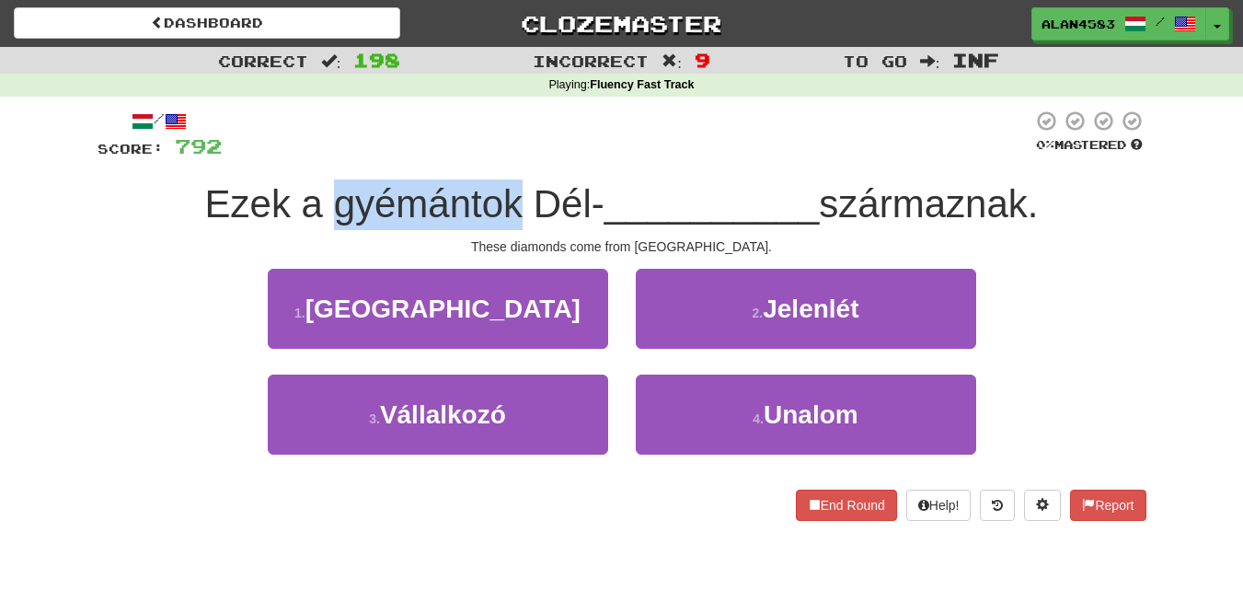
drag, startPoint x: 515, startPoint y: 212, endPoint x: 330, endPoint y: 219, distance: 185.1
click at [330, 219] on span "Ezek a gyémántok Dél-" at bounding box center [404, 203] width 399 height 43
click at [318, 226] on div at bounding box center [318, 226] width 0 height 0
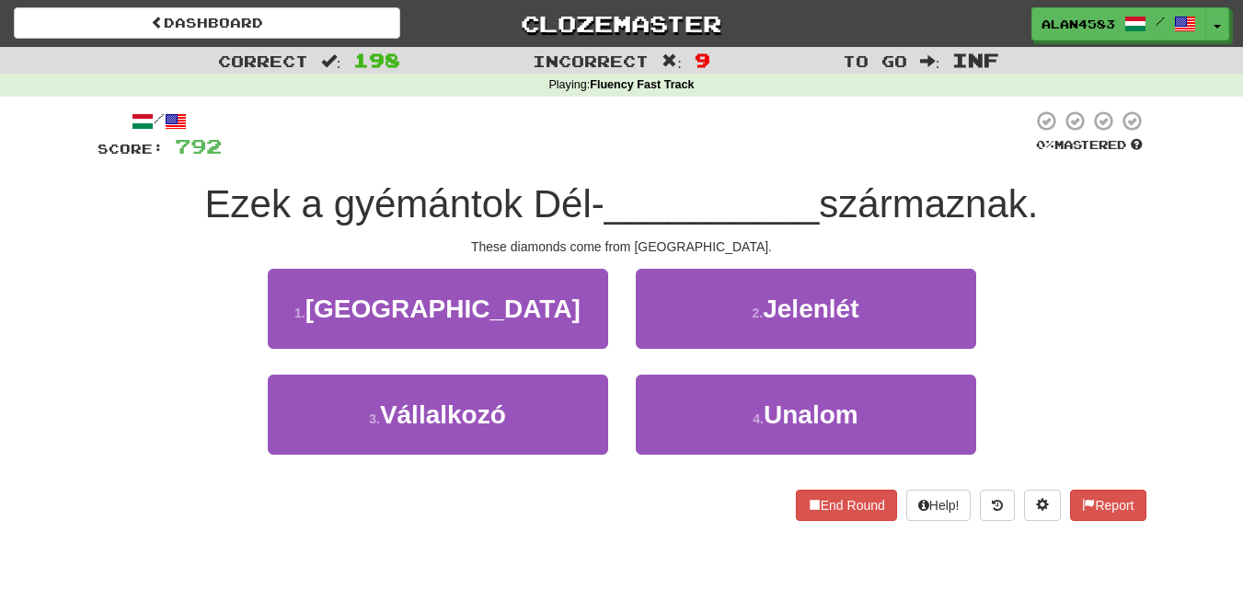
click at [559, 126] on div at bounding box center [627, 135] width 811 height 51
drag, startPoint x: 588, startPoint y: 190, endPoint x: 535, endPoint y: 190, distance: 53.4
click at [535, 190] on span "Ezek a gyémántok Dél-" at bounding box center [404, 203] width 399 height 43
click at [523, 156] on div at bounding box center [523, 156] width 0 height 0
click at [561, 132] on div at bounding box center [627, 135] width 811 height 51
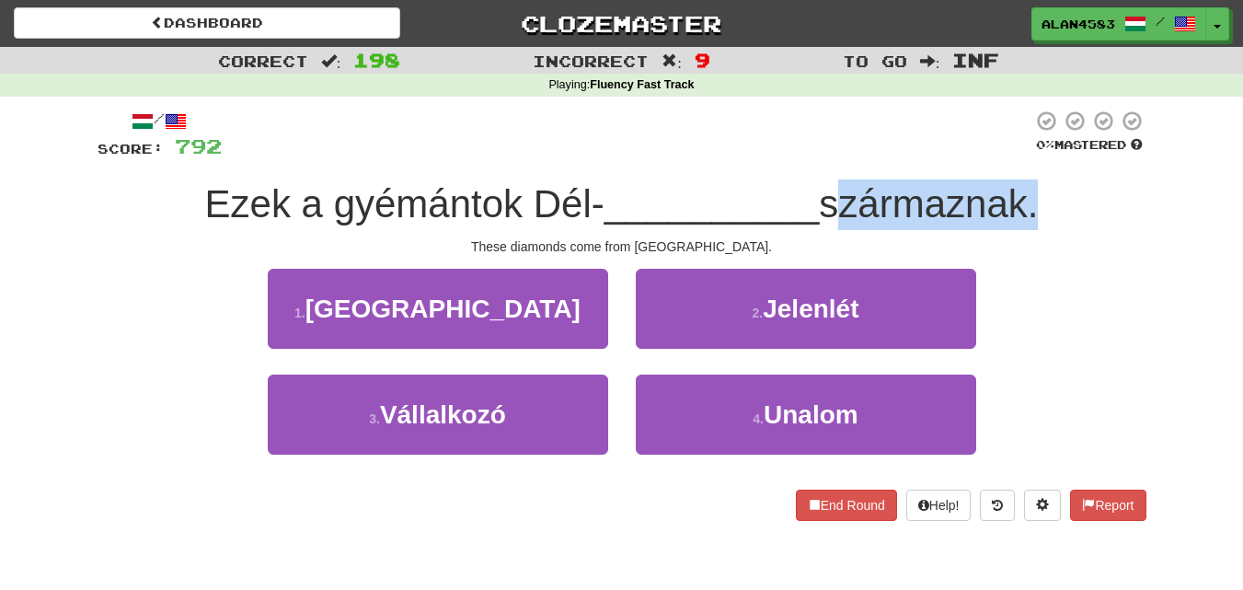
drag, startPoint x: 831, startPoint y: 203, endPoint x: 1030, endPoint y: 202, distance: 198.8
click at [1030, 202] on span "származnak." at bounding box center [928, 203] width 219 height 43
click at [1018, 156] on div at bounding box center [1018, 156] width 0 height 0
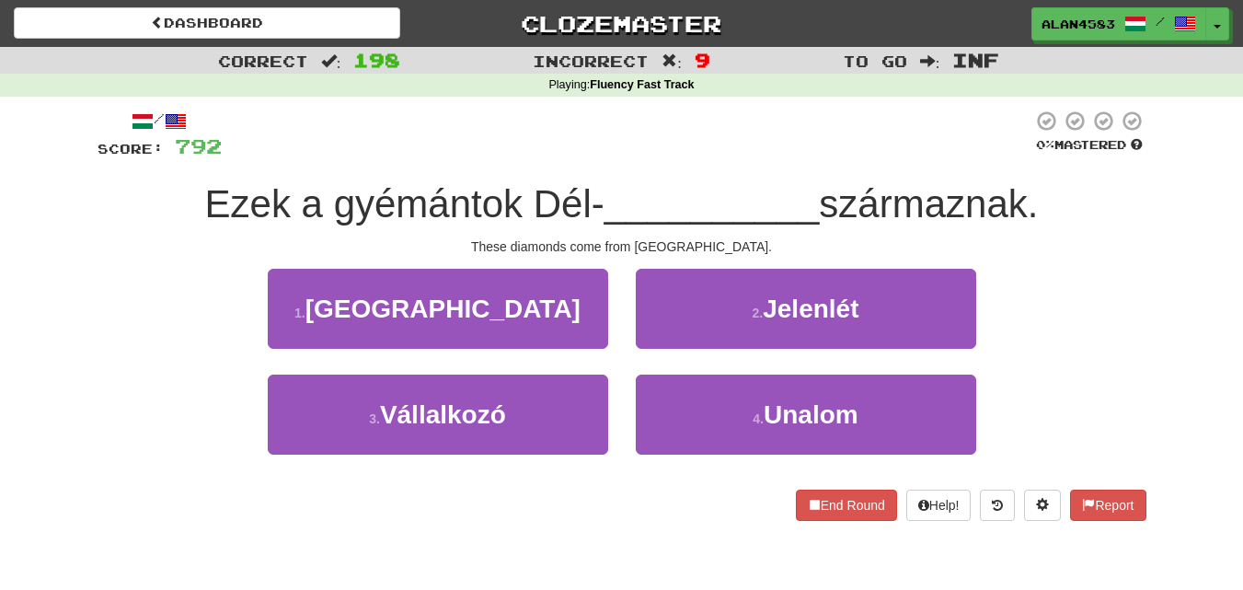
click at [775, 147] on div at bounding box center [627, 135] width 811 height 51
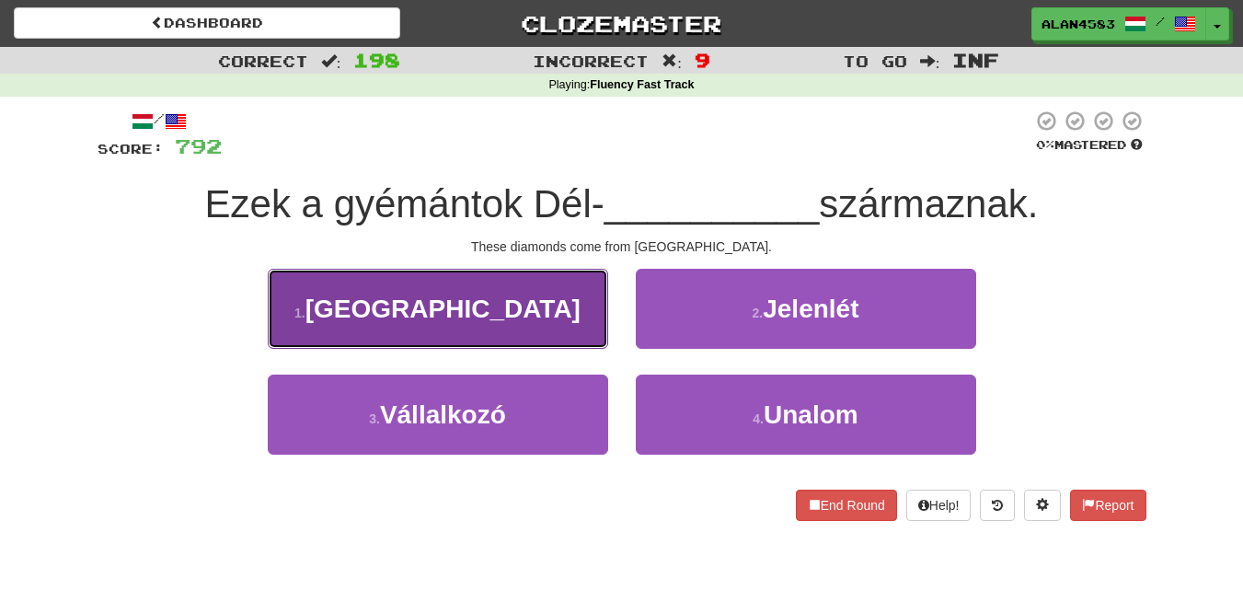
click at [496, 306] on span "[GEOGRAPHIC_DATA]" at bounding box center [443, 308] width 275 height 29
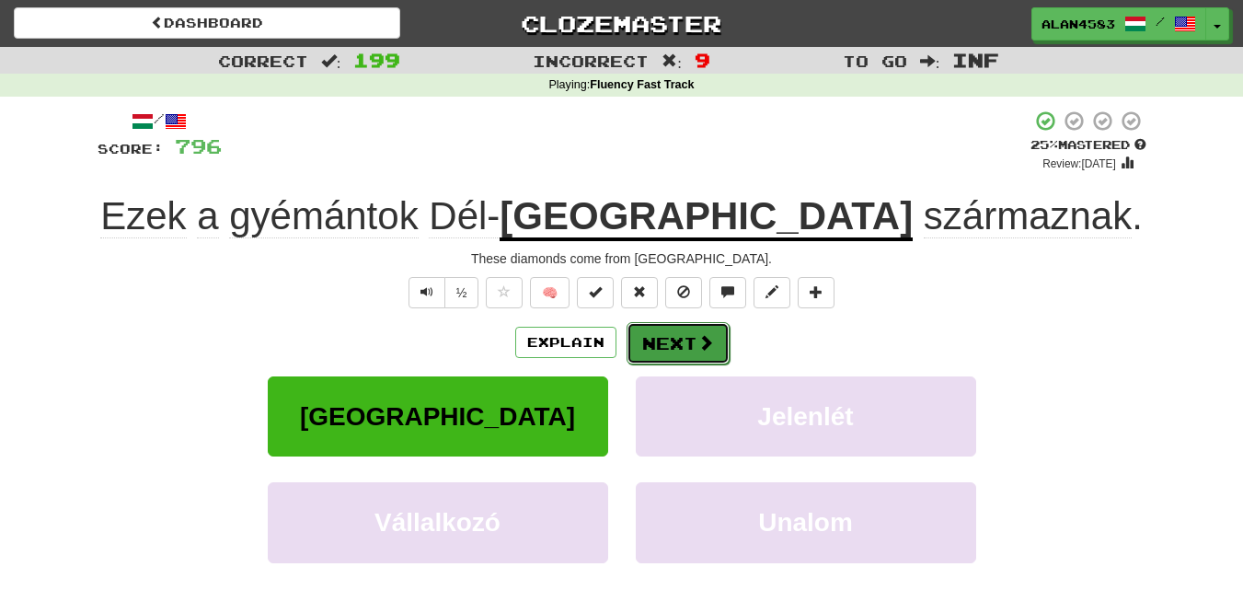
click at [680, 340] on button "Next" at bounding box center [678, 343] width 103 height 42
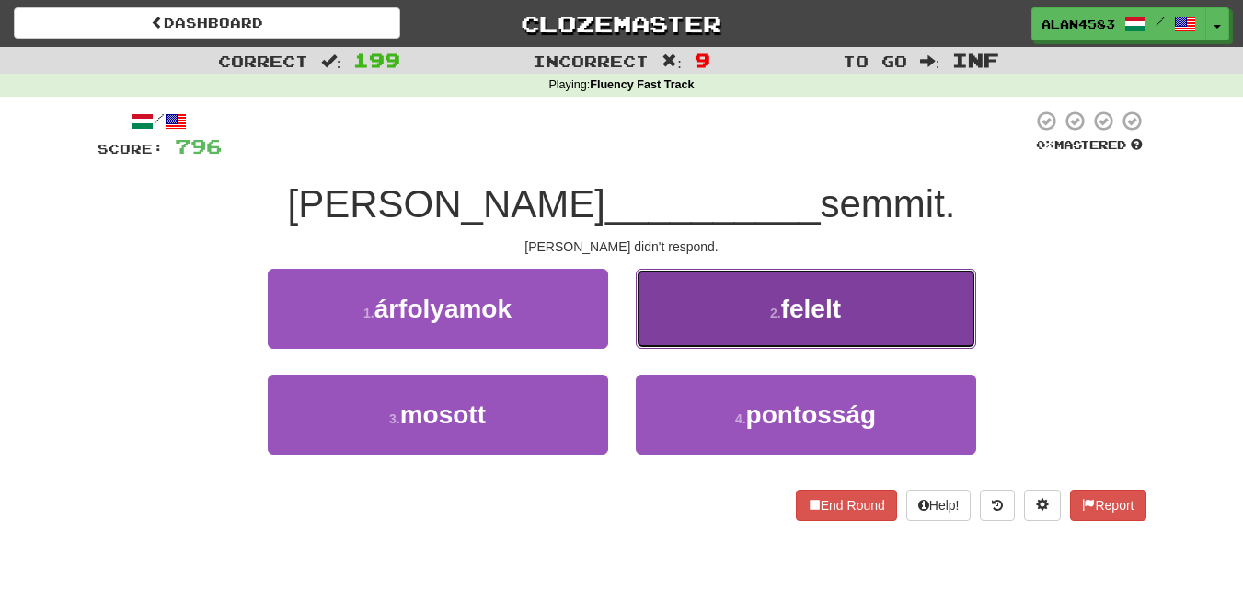
click at [770, 320] on button "2 . felelt" at bounding box center [806, 309] width 340 height 80
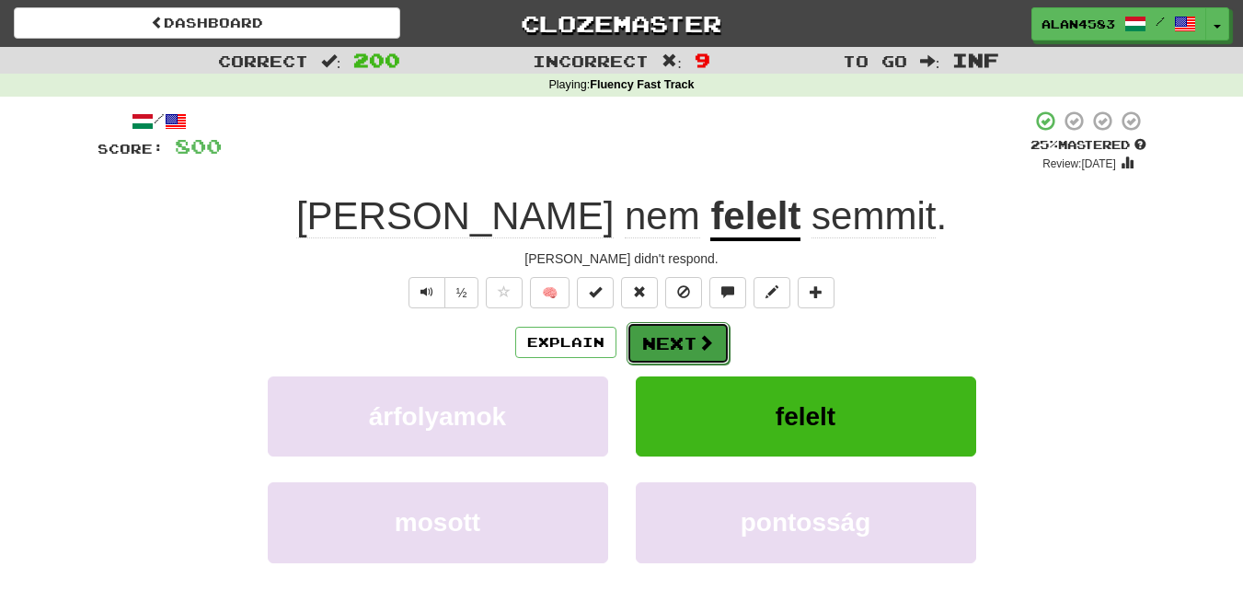
click at [686, 340] on button "Next" at bounding box center [678, 343] width 103 height 42
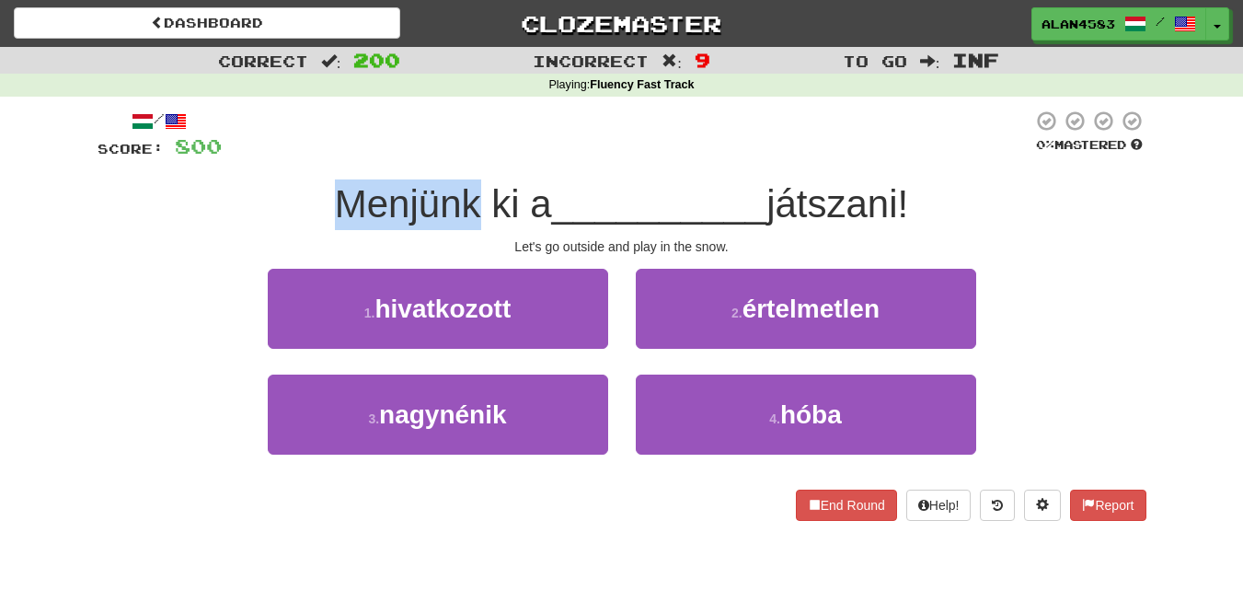
drag, startPoint x: 469, startPoint y: 195, endPoint x: 328, endPoint y: 200, distance: 141.8
click at [335, 200] on span "Menjünk ki a" at bounding box center [443, 203] width 217 height 43
click at [316, 156] on div at bounding box center [316, 156] width 0 height 0
click at [526, 129] on div at bounding box center [627, 135] width 811 height 51
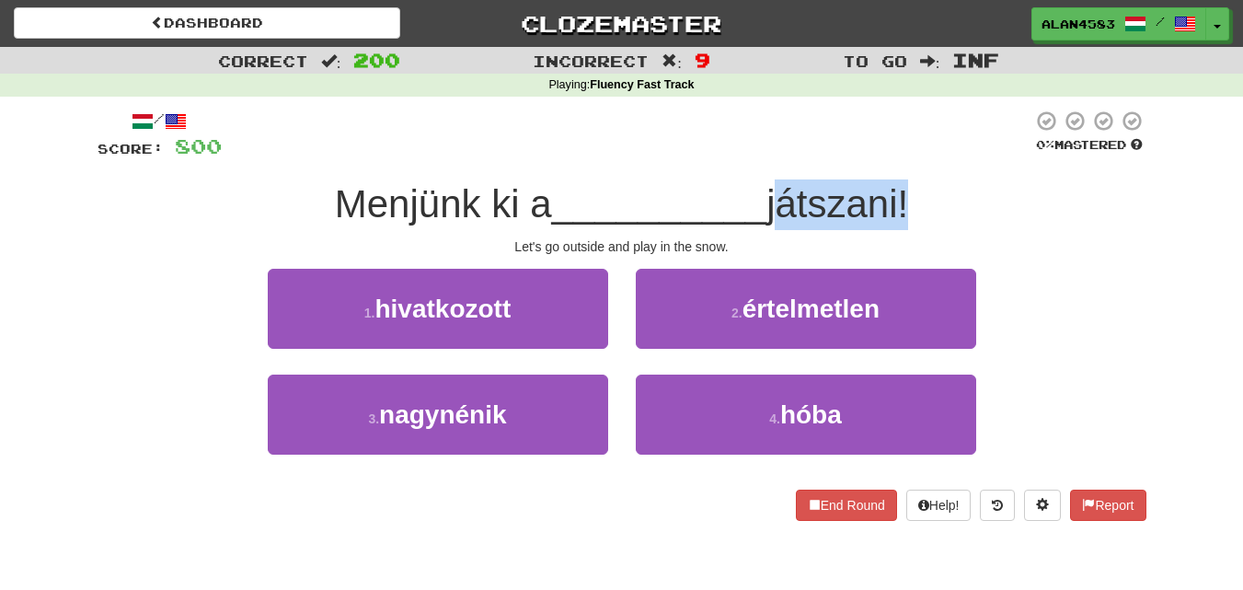
drag, startPoint x: 774, startPoint y: 209, endPoint x: 910, endPoint y: 203, distance: 136.3
click at [908, 203] on span "játszani!" at bounding box center [838, 203] width 142 height 43
click at [898, 156] on div at bounding box center [898, 156] width 0 height 0
click at [946, 118] on div at bounding box center [627, 135] width 811 height 51
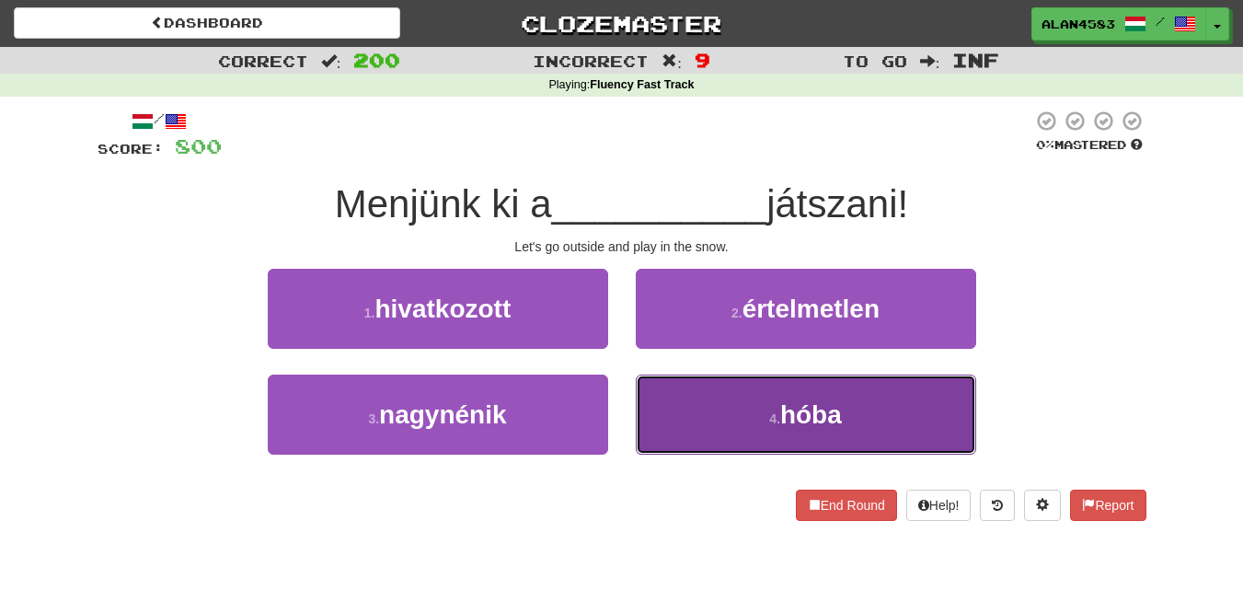
click at [733, 444] on button "4 . hóba" at bounding box center [806, 415] width 340 height 80
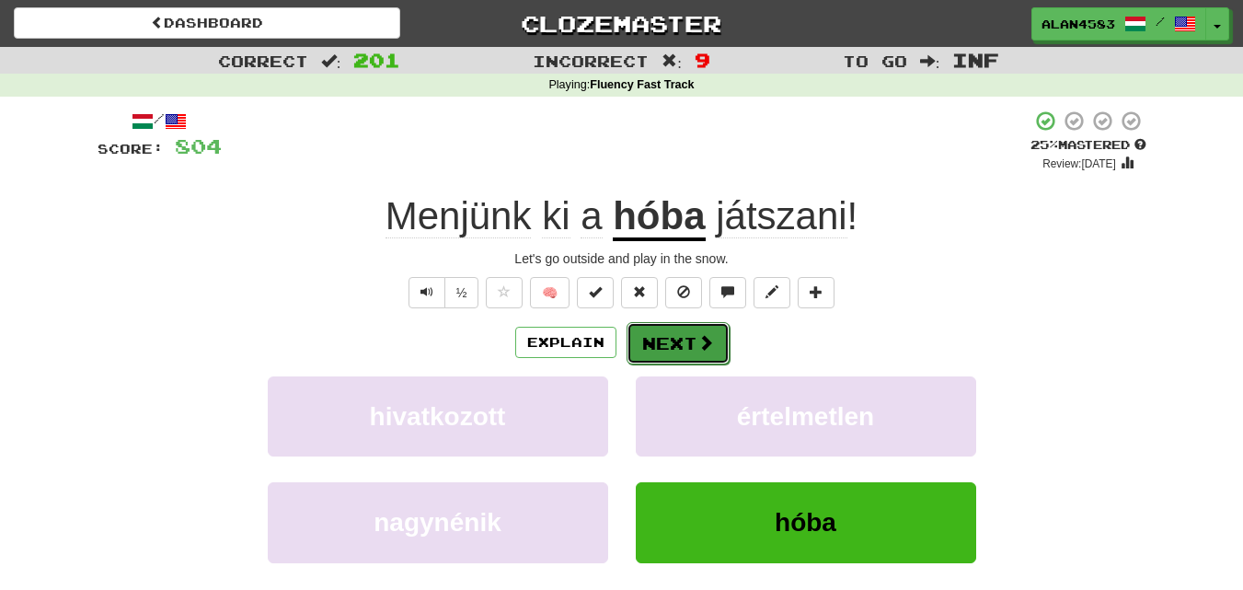
click at [667, 344] on button "Next" at bounding box center [678, 343] width 103 height 42
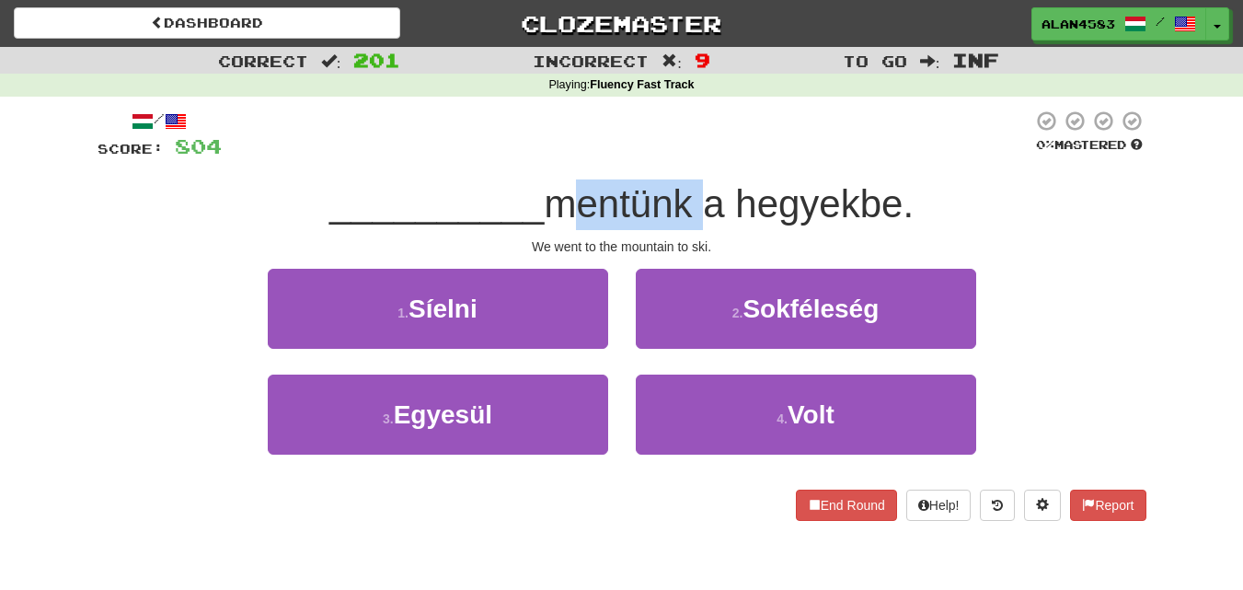
drag, startPoint x: 548, startPoint y: 205, endPoint x: 696, endPoint y: 191, distance: 148.8
click at [696, 191] on span "mentünk a hegyekbe." at bounding box center [729, 203] width 370 height 43
click at [684, 156] on div at bounding box center [684, 156] width 0 height 0
click at [723, 144] on div at bounding box center [627, 135] width 811 height 51
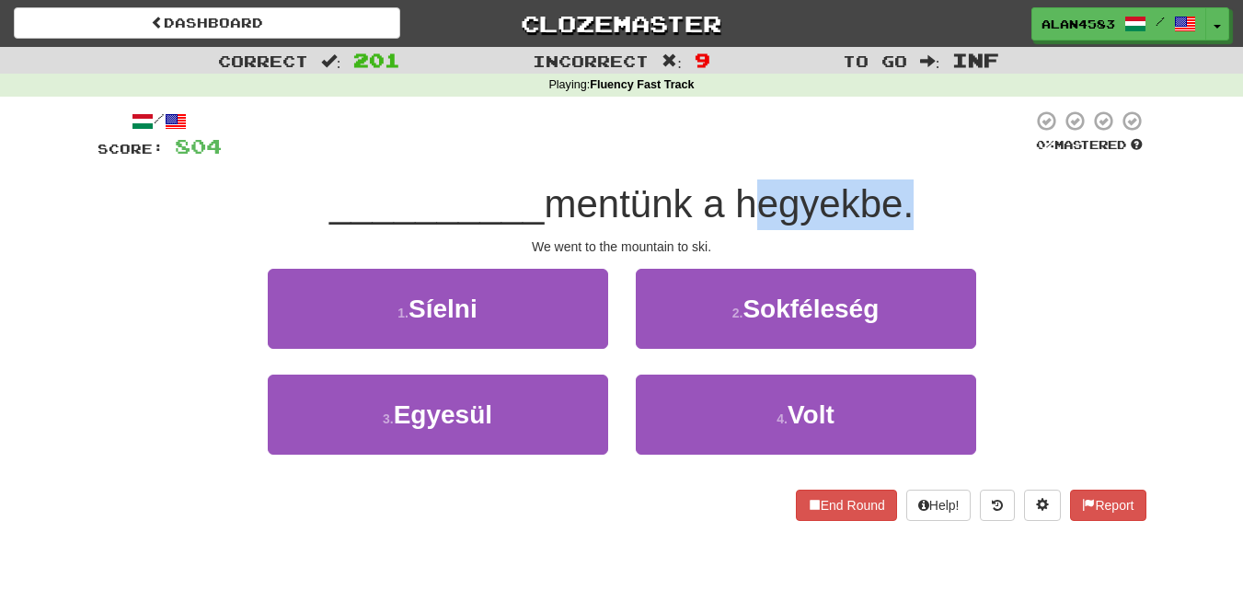
drag, startPoint x: 901, startPoint y: 196, endPoint x: 741, endPoint y: 205, distance: 160.4
click at [741, 205] on span "mentünk a hegyekbe." at bounding box center [729, 203] width 370 height 43
click at [729, 226] on div at bounding box center [729, 226] width 0 height 0
click at [689, 149] on div at bounding box center [627, 135] width 811 height 51
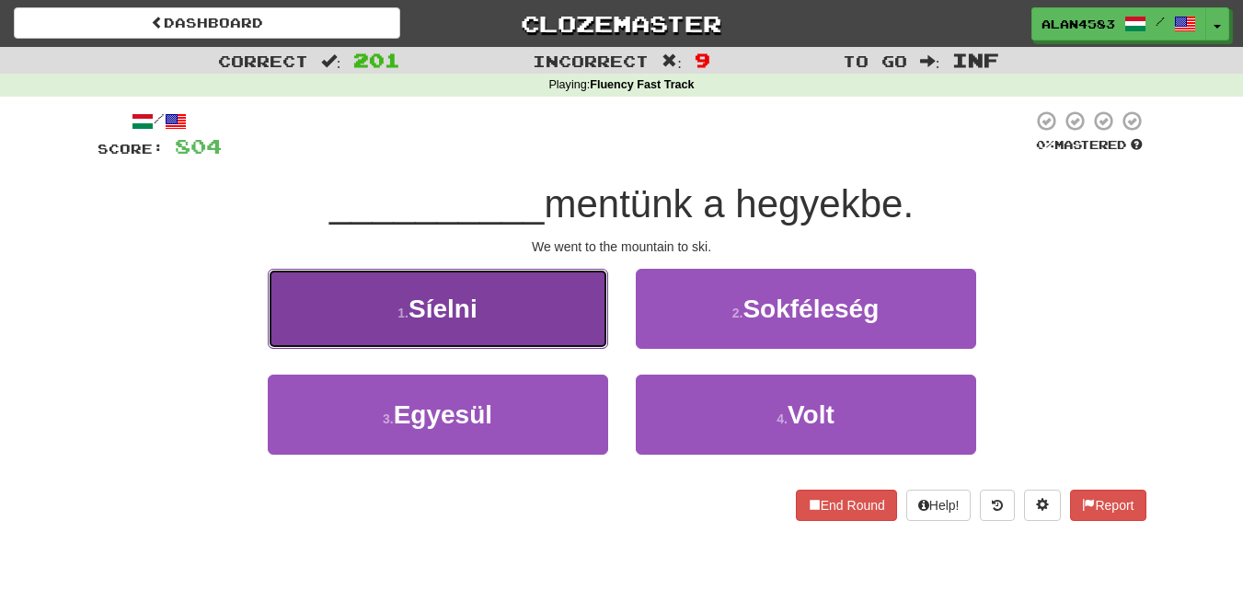
click at [367, 323] on button "1 . [GEOGRAPHIC_DATA]" at bounding box center [438, 309] width 340 height 80
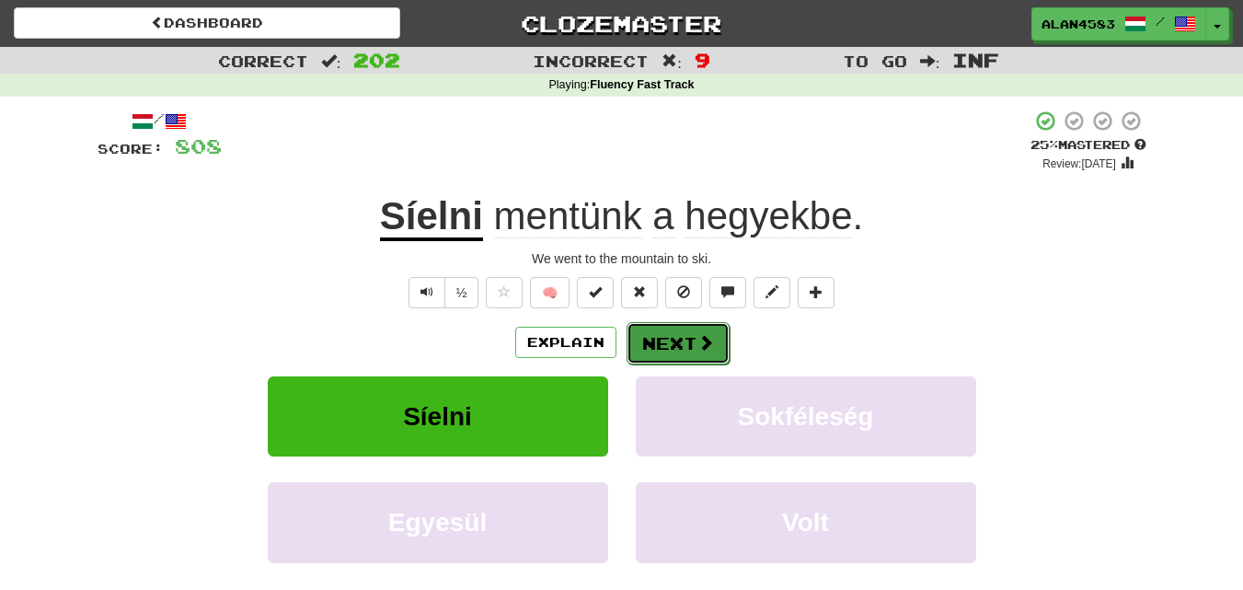
click at [663, 340] on button "Next" at bounding box center [678, 343] width 103 height 42
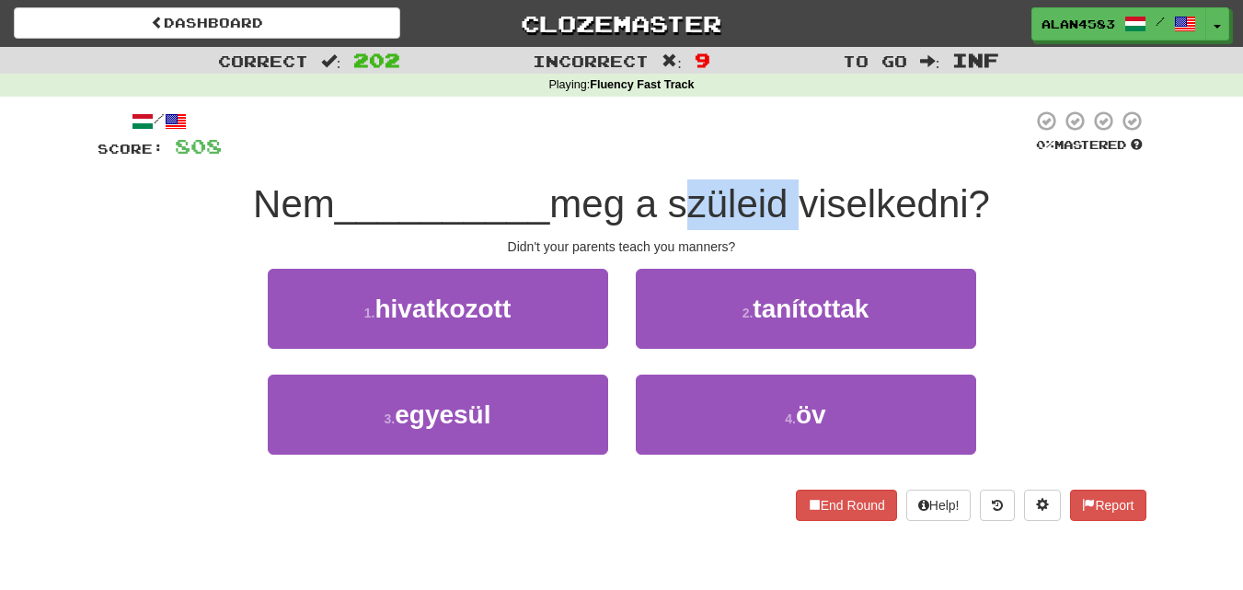
drag, startPoint x: 681, startPoint y: 204, endPoint x: 794, endPoint y: 196, distance: 113.5
click at [794, 196] on span "meg a szüleid viselkedni?" at bounding box center [769, 203] width 441 height 43
click at [782, 156] on div at bounding box center [782, 156] width 0 height 0
click at [808, 133] on div at bounding box center [627, 135] width 811 height 51
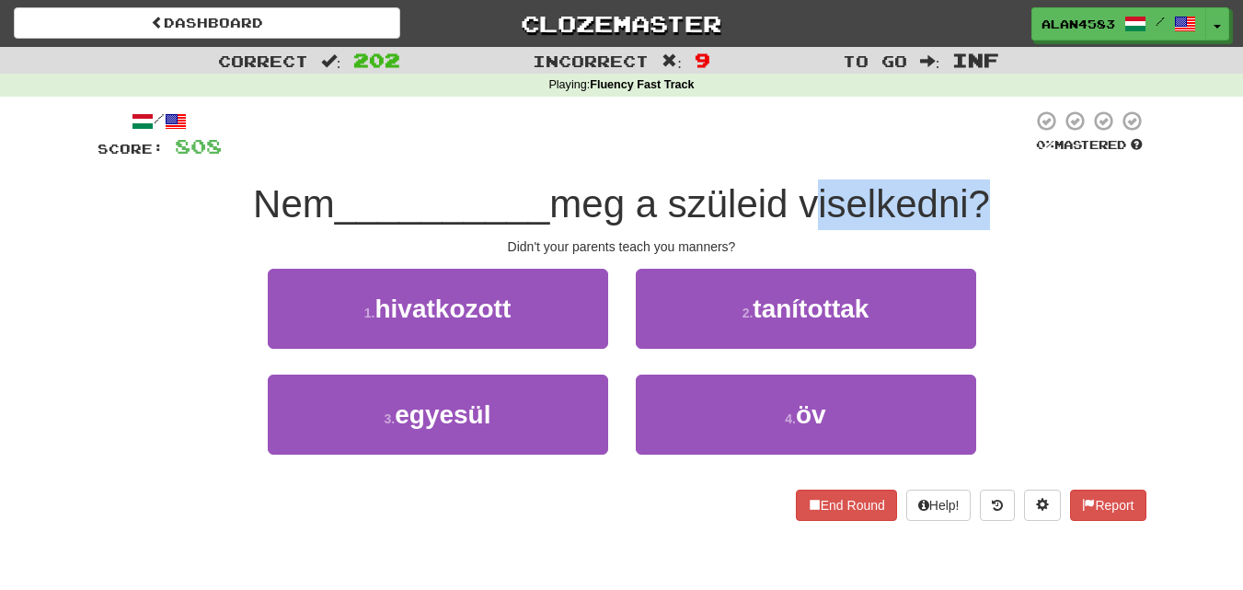
drag, startPoint x: 815, startPoint y: 201, endPoint x: 980, endPoint y: 190, distance: 165.0
click at [980, 190] on span "meg a szüleid viselkedni?" at bounding box center [769, 203] width 441 height 43
click at [968, 156] on div at bounding box center [968, 156] width 0 height 0
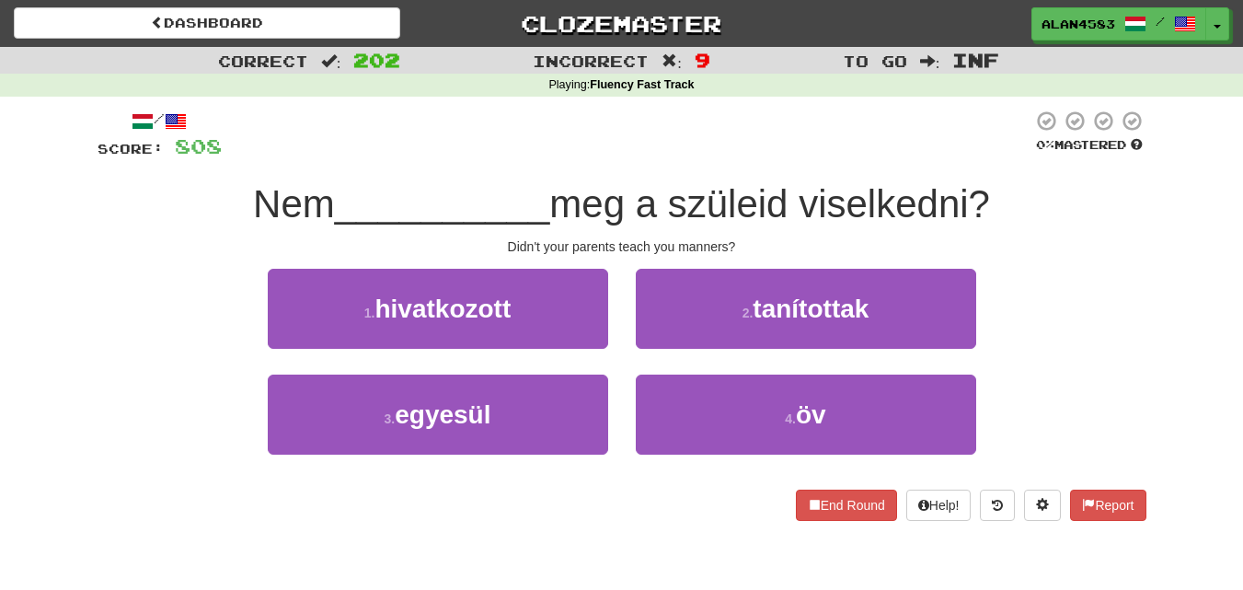
click at [700, 141] on div at bounding box center [627, 135] width 811 height 51
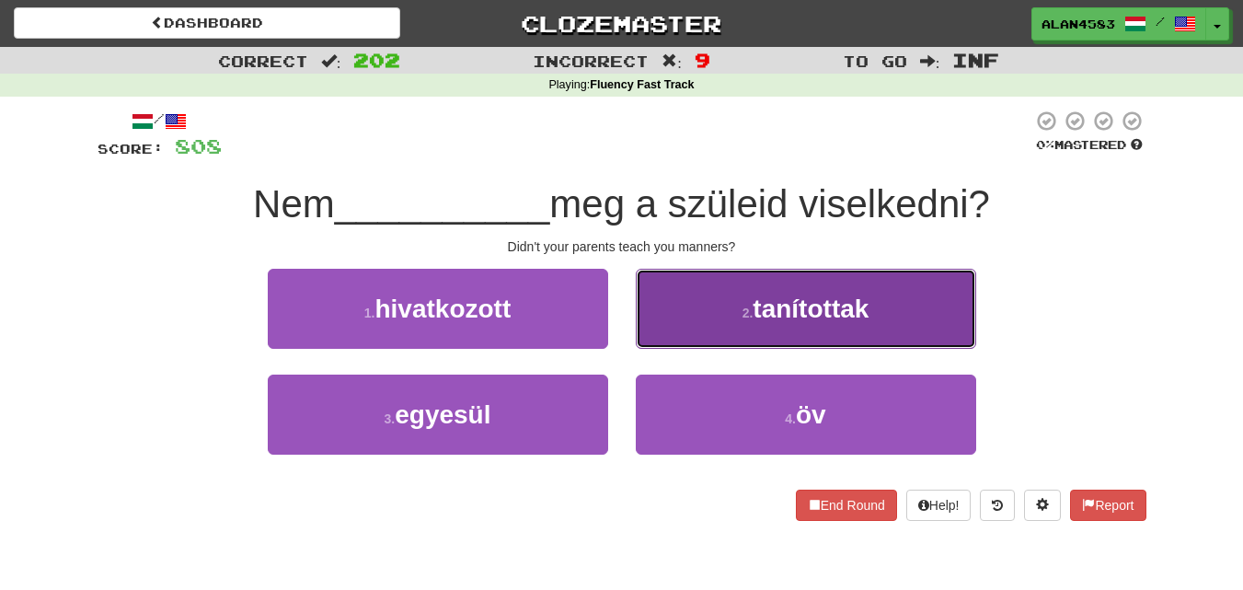
click at [773, 317] on span "tanítottak" at bounding box center [811, 308] width 116 height 29
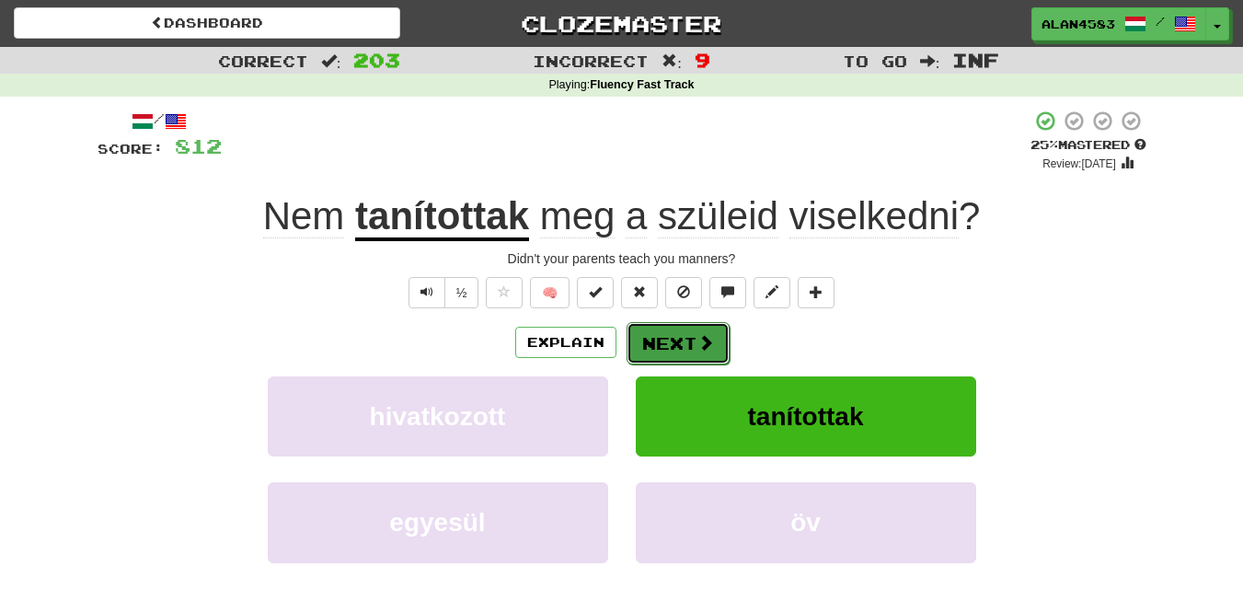
click at [685, 341] on button "Next" at bounding box center [678, 343] width 103 height 42
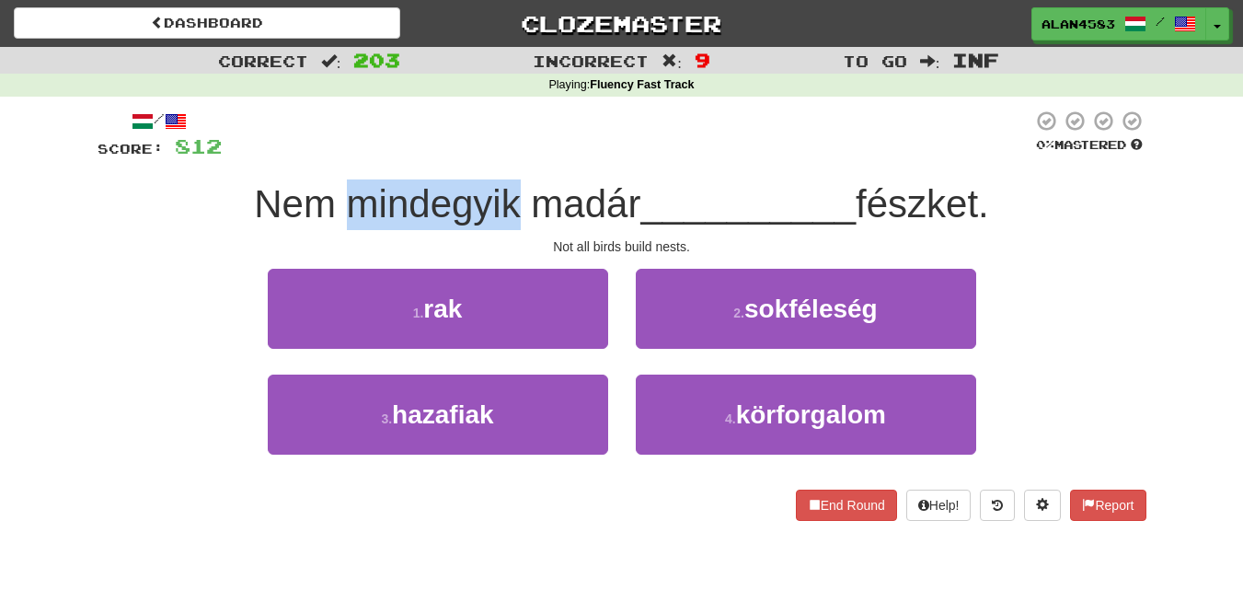
drag, startPoint x: 510, startPoint y: 198, endPoint x: 340, endPoint y: 194, distance: 169.4
click at [340, 194] on span "Nem mindegyik madár" at bounding box center [447, 203] width 386 height 43
click at [329, 156] on div at bounding box center [329, 156] width 0 height 0
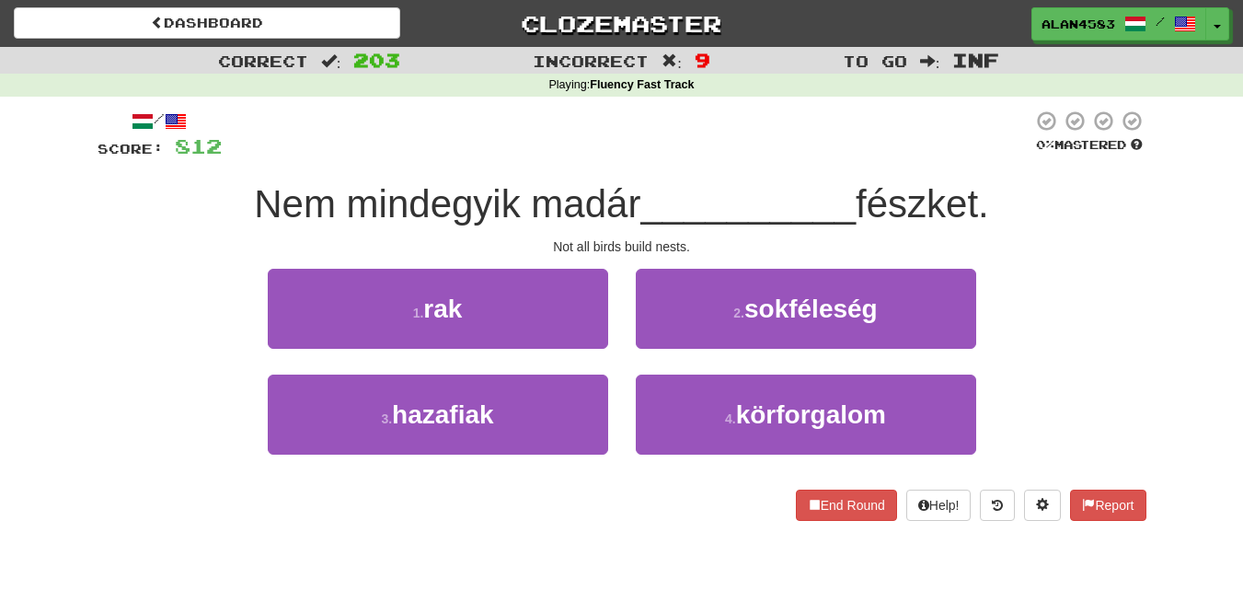
click at [647, 125] on div at bounding box center [627, 135] width 811 height 51
drag, startPoint x: 989, startPoint y: 189, endPoint x: 866, endPoint y: 193, distance: 123.4
click at [866, 193] on span "fészket." at bounding box center [922, 203] width 133 height 43
click at [854, 156] on div at bounding box center [854, 156] width 0 height 0
click at [1057, 184] on div "Nem mindegyik madár __________ fészket." at bounding box center [622, 204] width 1049 height 51
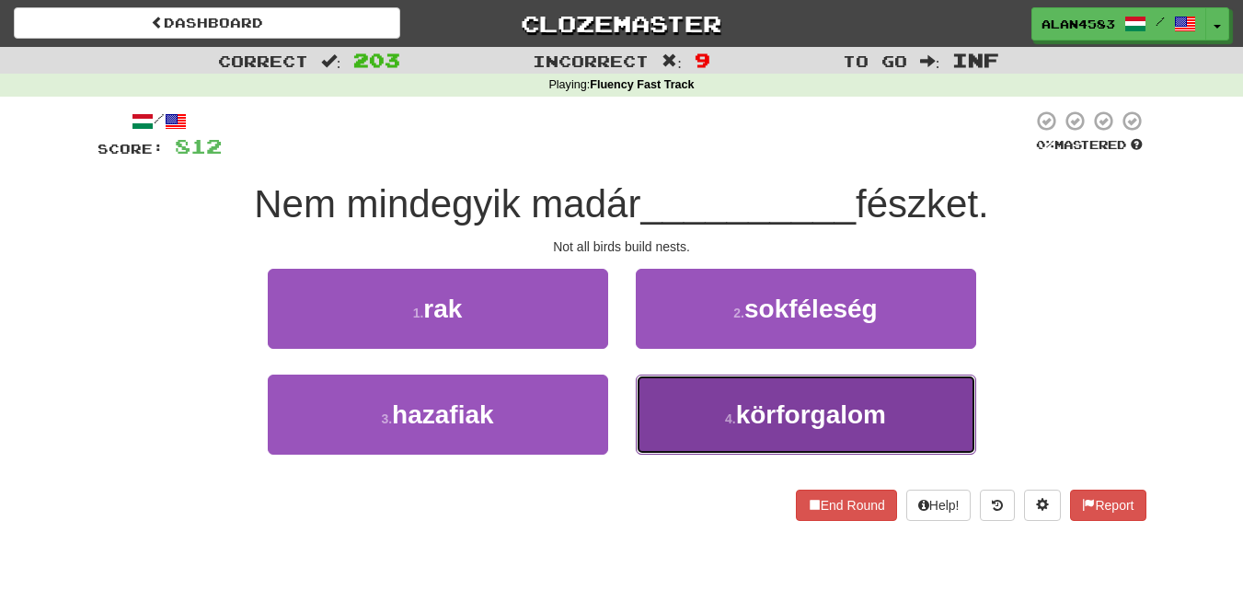
click at [769, 421] on span "körforgalom" at bounding box center [811, 414] width 150 height 29
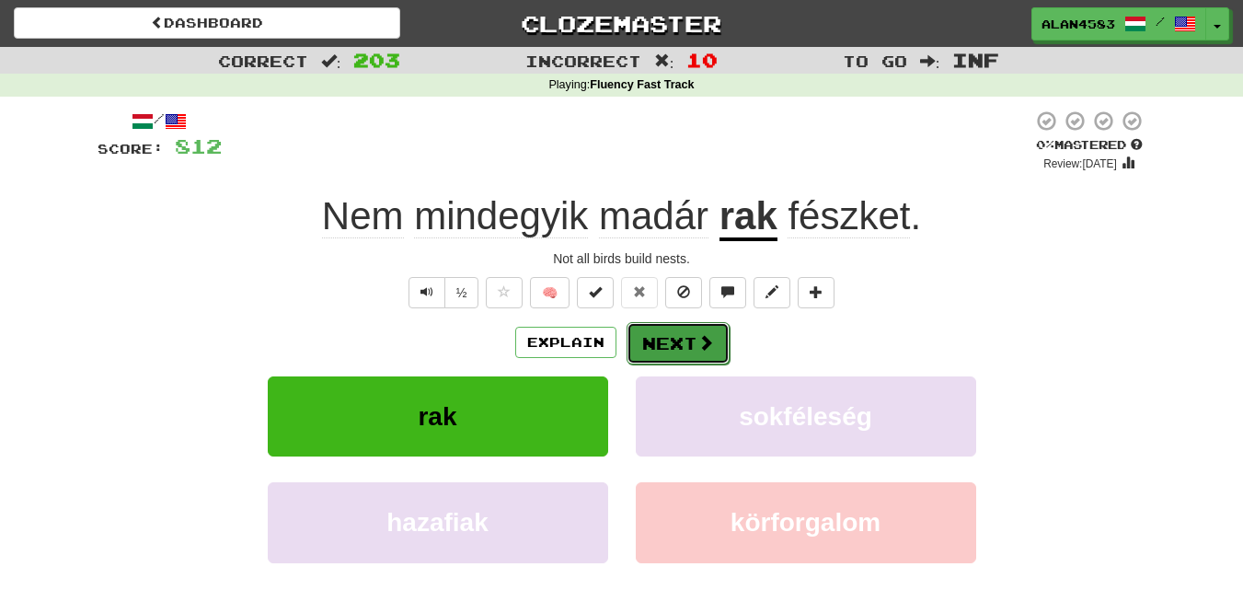
click at [668, 335] on button "Next" at bounding box center [678, 343] width 103 height 42
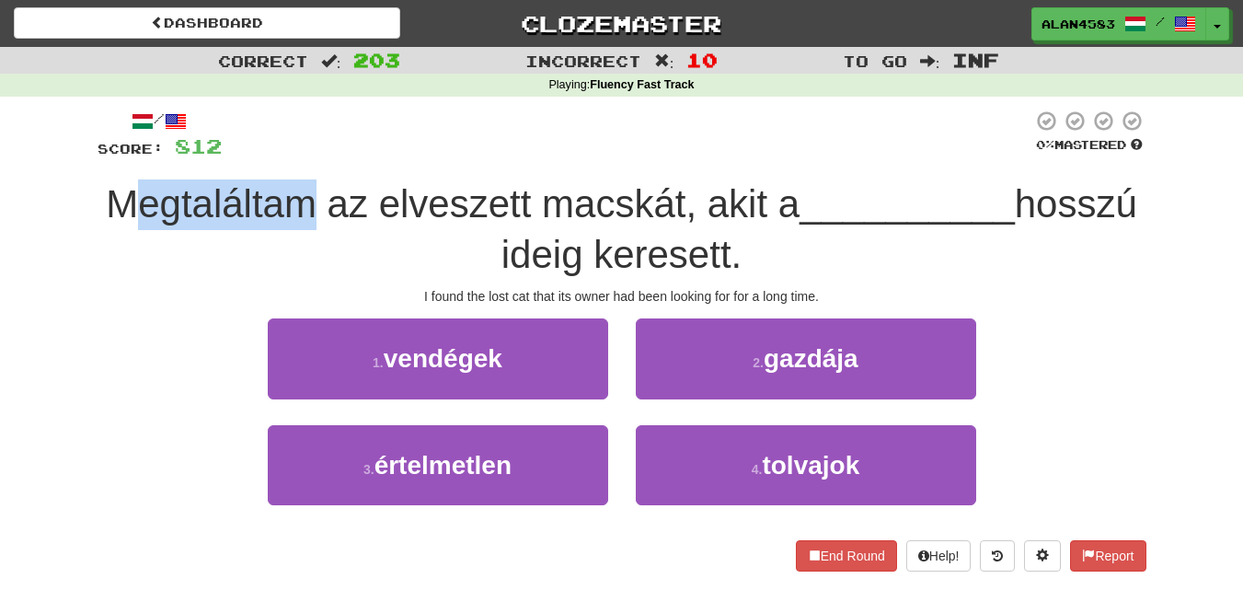
drag, startPoint x: 365, startPoint y: 197, endPoint x: 188, endPoint y: 191, distance: 177.7
click at [188, 191] on span "Megtaláltam az elveszett macskát, akit a" at bounding box center [453, 203] width 694 height 43
drag, startPoint x: 162, startPoint y: 197, endPoint x: 376, endPoint y: 191, distance: 214.5
click at [376, 191] on span "Megtaláltam az elveszett macskát, akit a" at bounding box center [453, 203] width 694 height 43
click at [364, 156] on div at bounding box center [364, 156] width 0 height 0
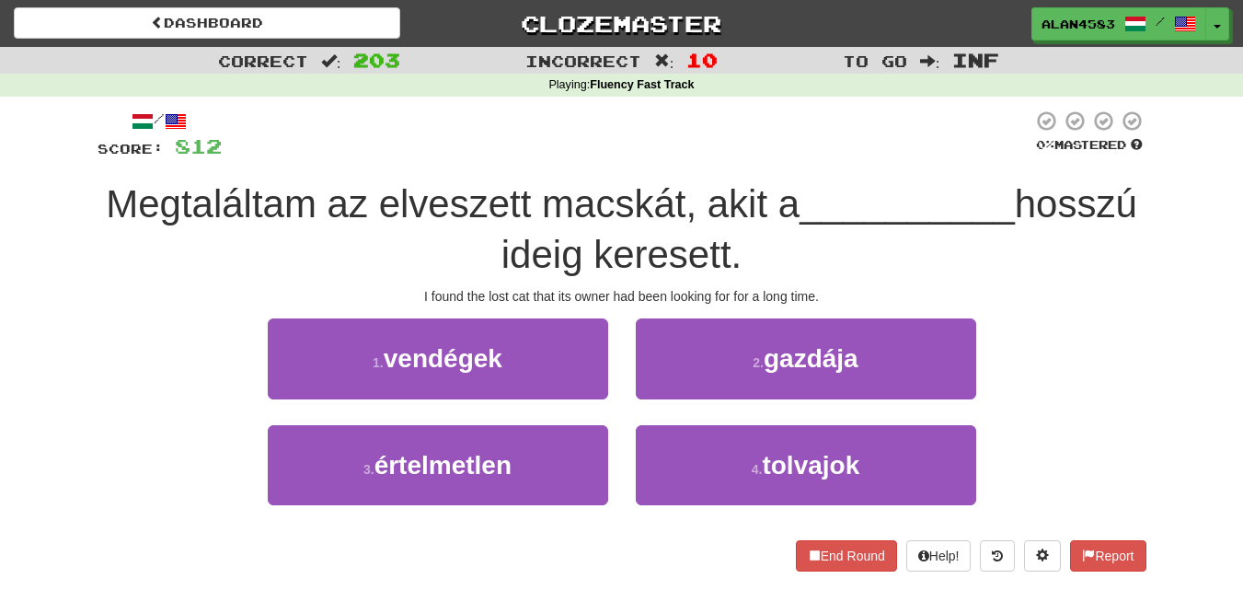
click at [404, 129] on div at bounding box center [627, 135] width 811 height 51
drag, startPoint x: 433, startPoint y: 202, endPoint x: 594, endPoint y: 184, distance: 162.0
click at [594, 184] on span "Megtaláltam az elveszett macskát, akit a" at bounding box center [453, 203] width 694 height 43
click at [582, 156] on div at bounding box center [582, 156] width 0 height 0
click at [627, 121] on div at bounding box center [627, 135] width 811 height 51
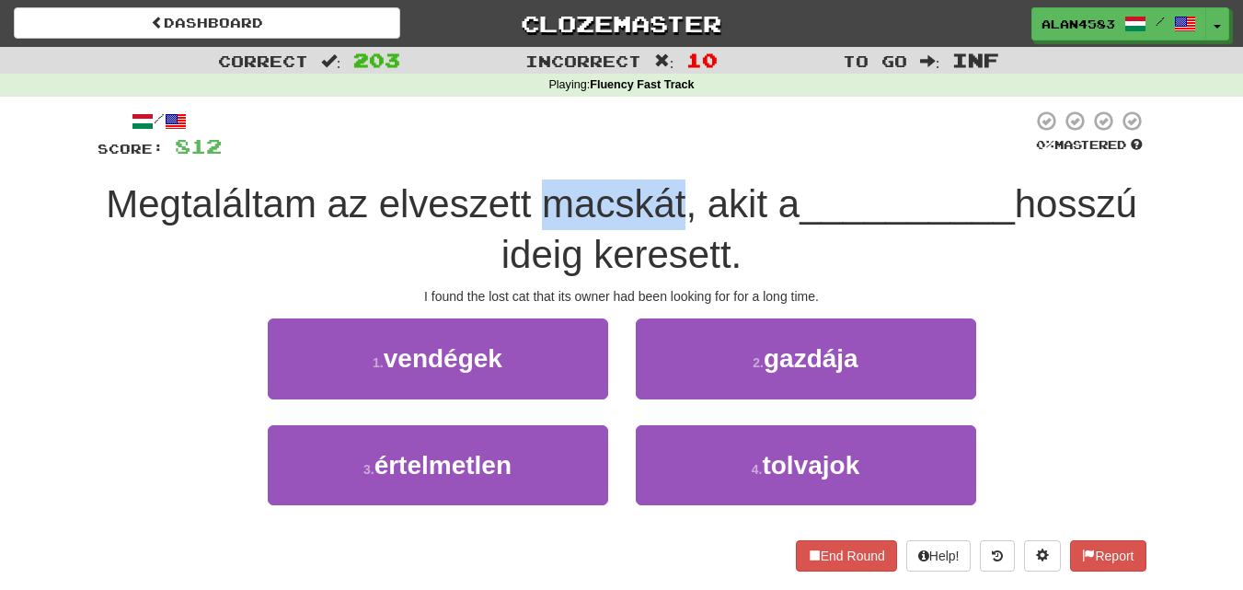
drag, startPoint x: 599, startPoint y: 205, endPoint x: 741, endPoint y: 192, distance: 142.3
click at [741, 192] on span "Megtaláltam az elveszett macskát, akit a" at bounding box center [453, 203] width 694 height 43
click at [729, 156] on div at bounding box center [729, 156] width 0 height 0
click at [764, 136] on div at bounding box center [627, 135] width 811 height 51
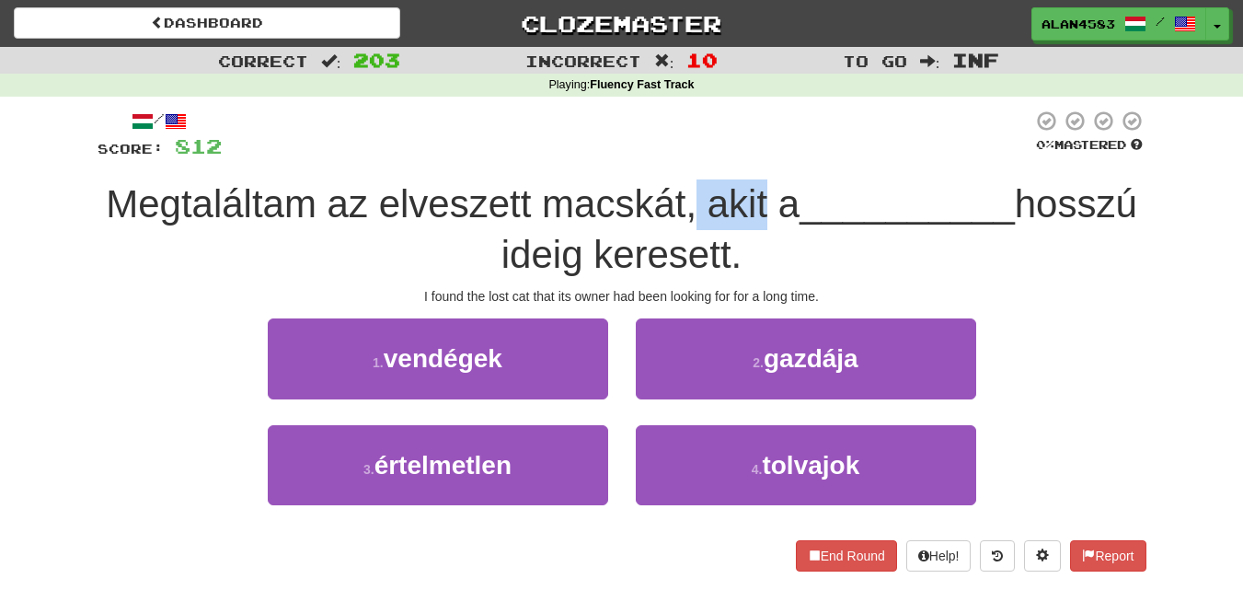
drag, startPoint x: 757, startPoint y: 203, endPoint x: 819, endPoint y: 195, distance: 62.2
click at [800, 195] on span "Megtaláltam az elveszett macskát, akit a" at bounding box center [453, 203] width 694 height 43
click at [807, 156] on div at bounding box center [807, 156] width 0 height 0
click at [893, 126] on div at bounding box center [627, 135] width 811 height 51
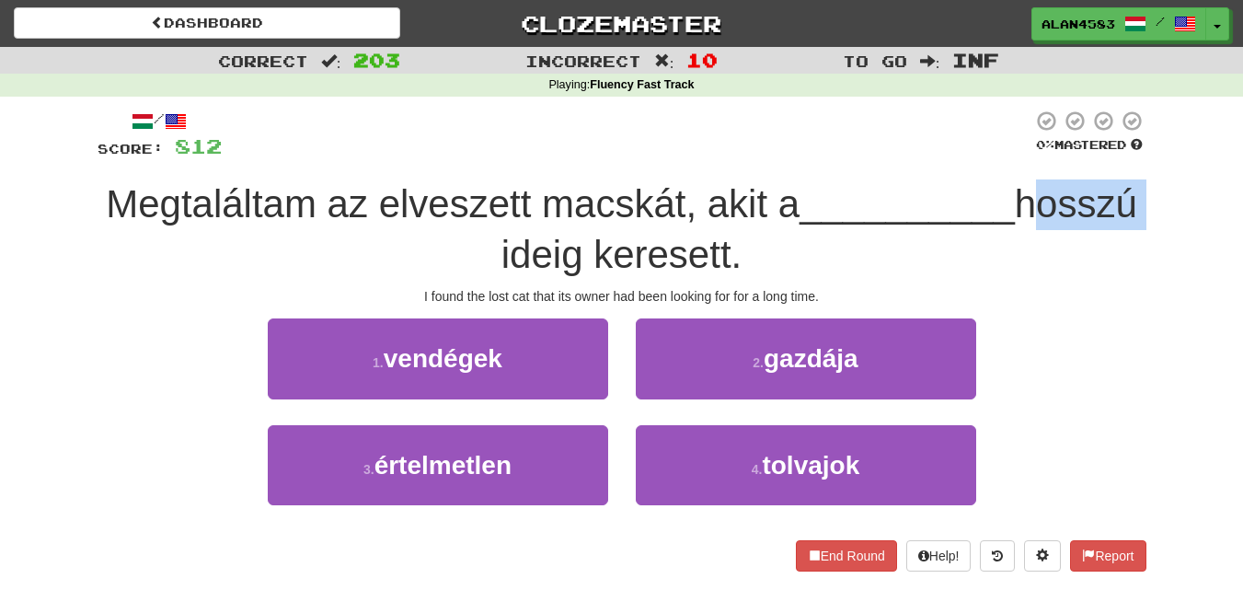
drag, startPoint x: 553, startPoint y: 252, endPoint x: 416, endPoint y: 250, distance: 137.1
click at [416, 250] on div "Megtaláltam az elveszett macskát, akit a __________ hosszú ideig keresett." at bounding box center [622, 229] width 1049 height 100
click at [404, 207] on div at bounding box center [404, 207] width 0 height 0
click at [310, 236] on div "Megtaláltam az elveszett macskát, akit a __________ hosszú ideig keresett." at bounding box center [622, 229] width 1049 height 100
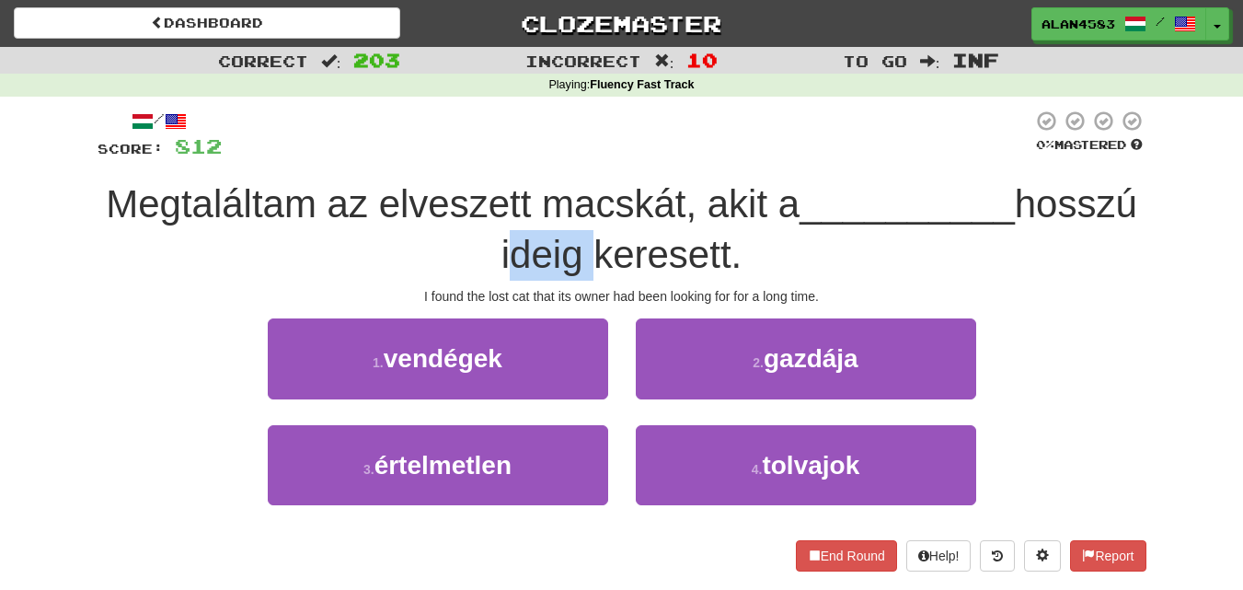
drag, startPoint x: 645, startPoint y: 245, endPoint x: 564, endPoint y: 246, distance: 81.0
click at [564, 246] on span "hosszú ideig keresett." at bounding box center [820, 229] width 636 height 94
click at [552, 207] on div at bounding box center [552, 207] width 0 height 0
click at [493, 217] on span "Megtaláltam az elveszett macskát, akit a" at bounding box center [453, 203] width 694 height 43
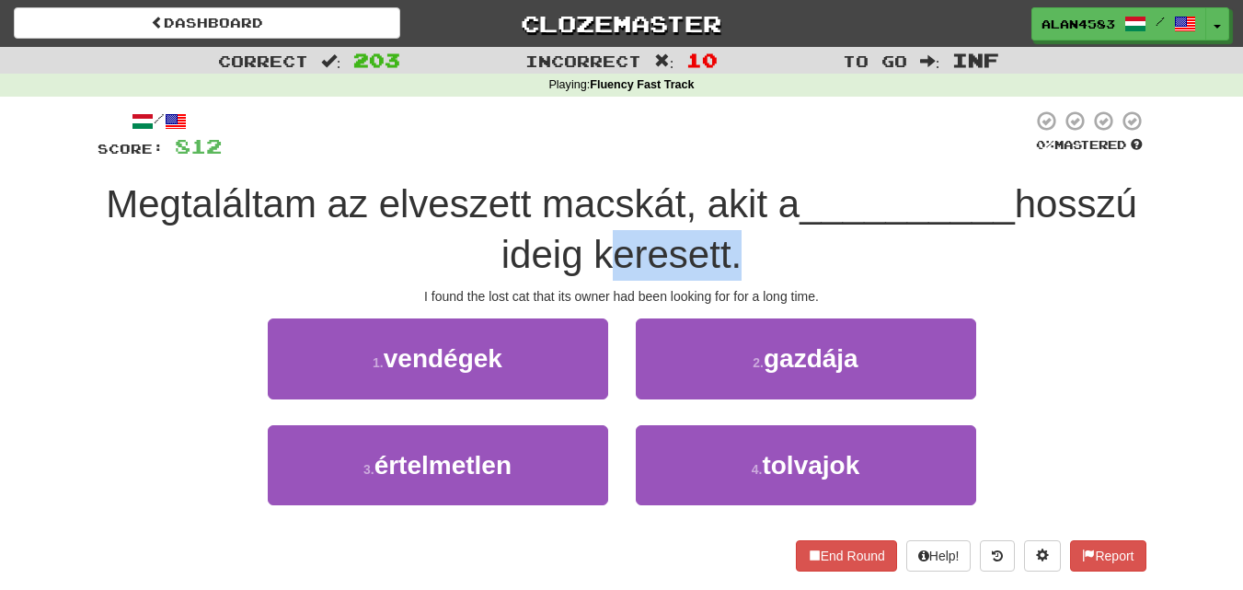
drag, startPoint x: 800, startPoint y: 245, endPoint x: 657, endPoint y: 248, distance: 142.7
click at [657, 248] on span "hosszú ideig keresett." at bounding box center [820, 229] width 636 height 94
click at [645, 207] on div at bounding box center [645, 207] width 0 height 0
click at [698, 180] on div "Megtaláltam az elveszett macskát, akit a __________ hosszú ideig keresett." at bounding box center [622, 229] width 1049 height 100
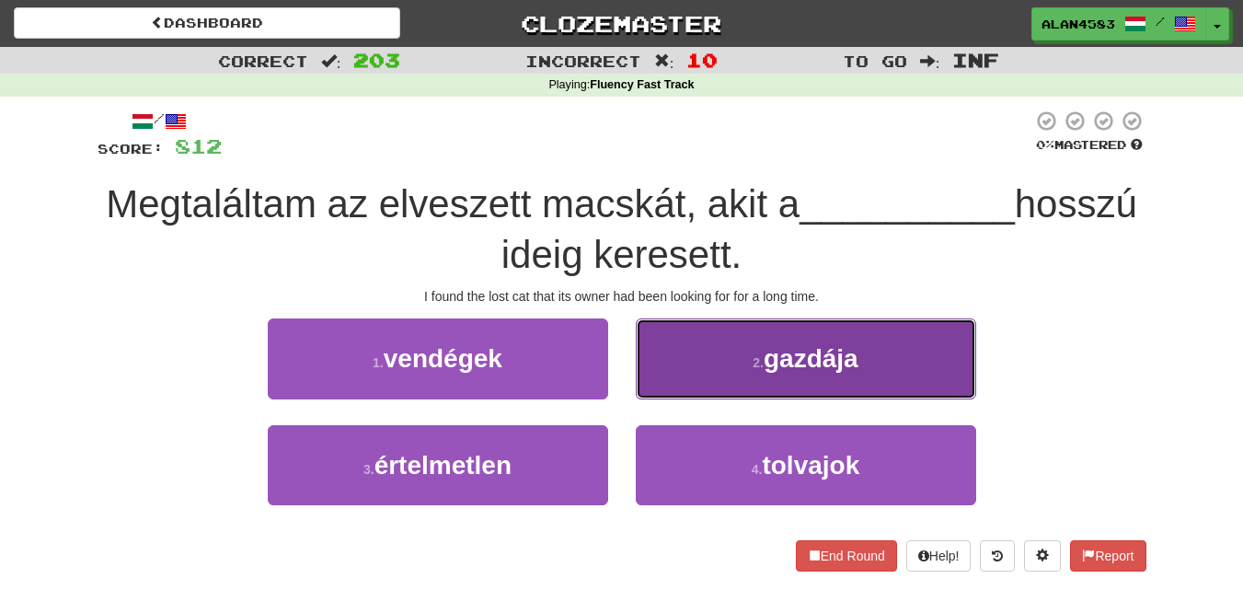
click at [738, 355] on button "2 . gazdája" at bounding box center [806, 358] width 340 height 80
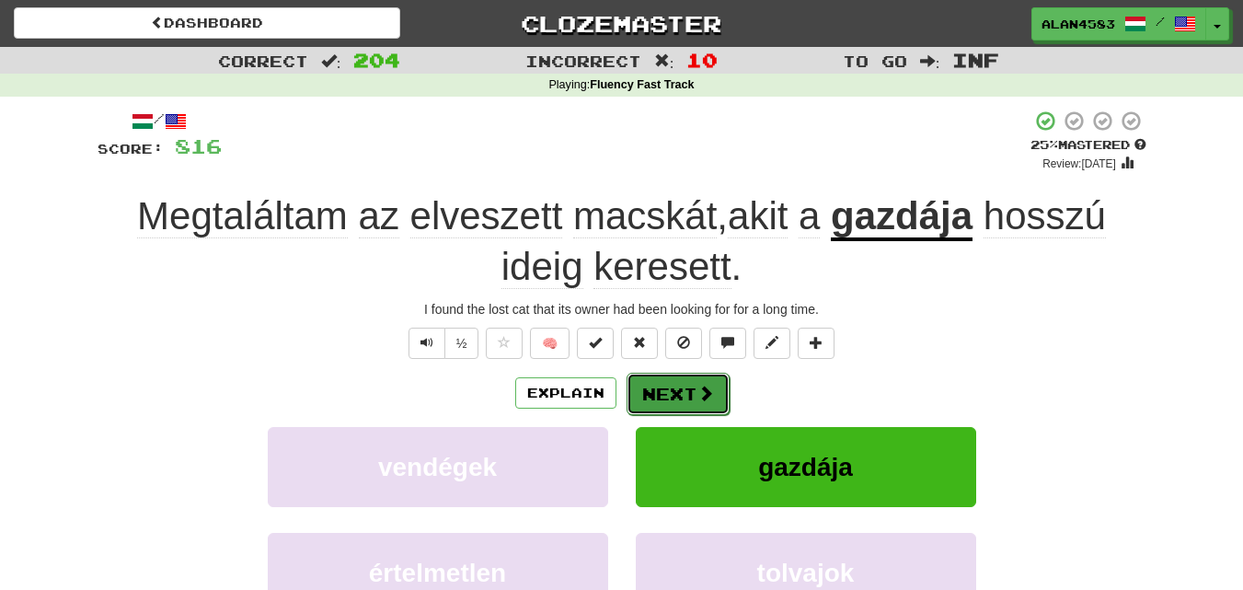
click at [661, 394] on button "Next" at bounding box center [678, 394] width 103 height 42
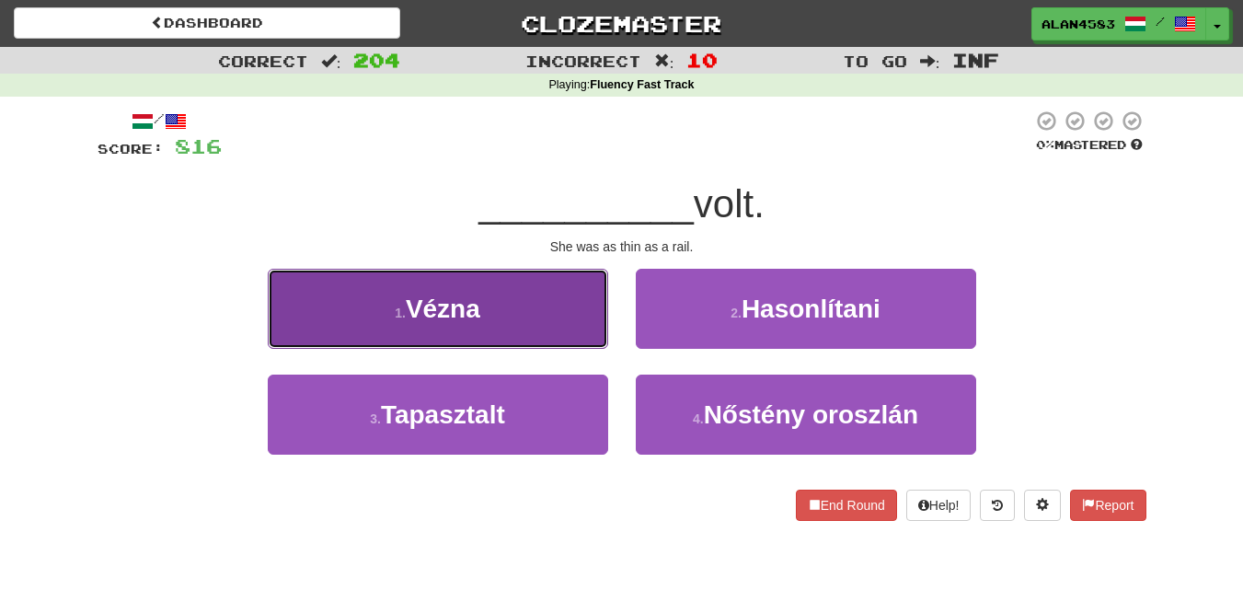
click at [417, 328] on button "1 . Vézna" at bounding box center [438, 309] width 340 height 80
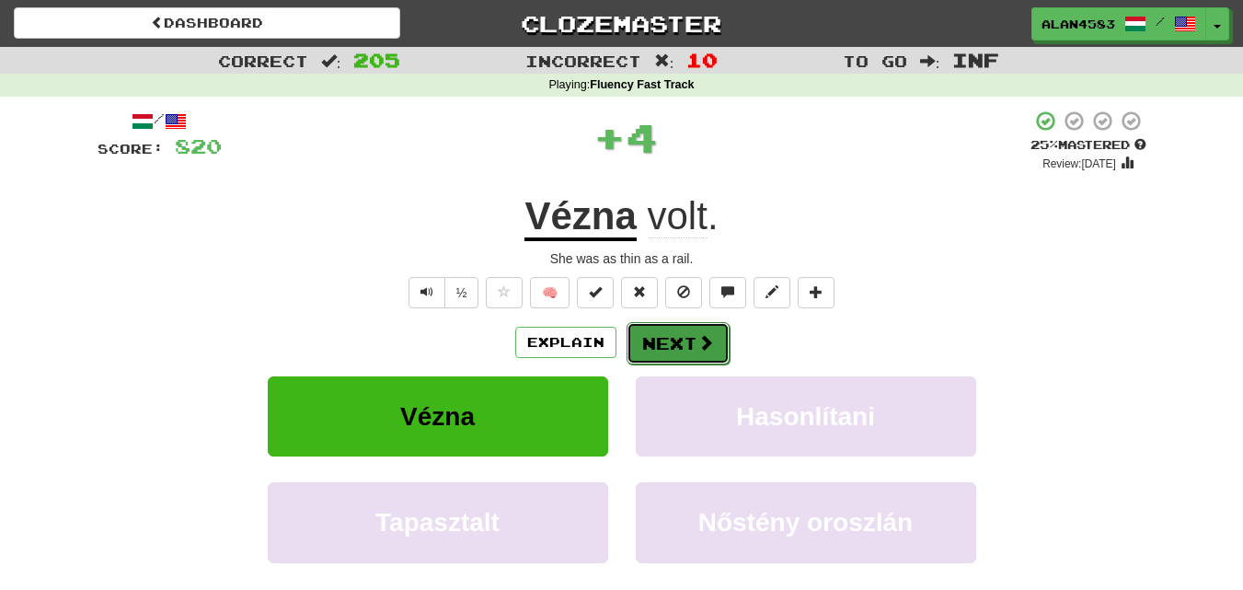
click at [675, 352] on button "Next" at bounding box center [678, 343] width 103 height 42
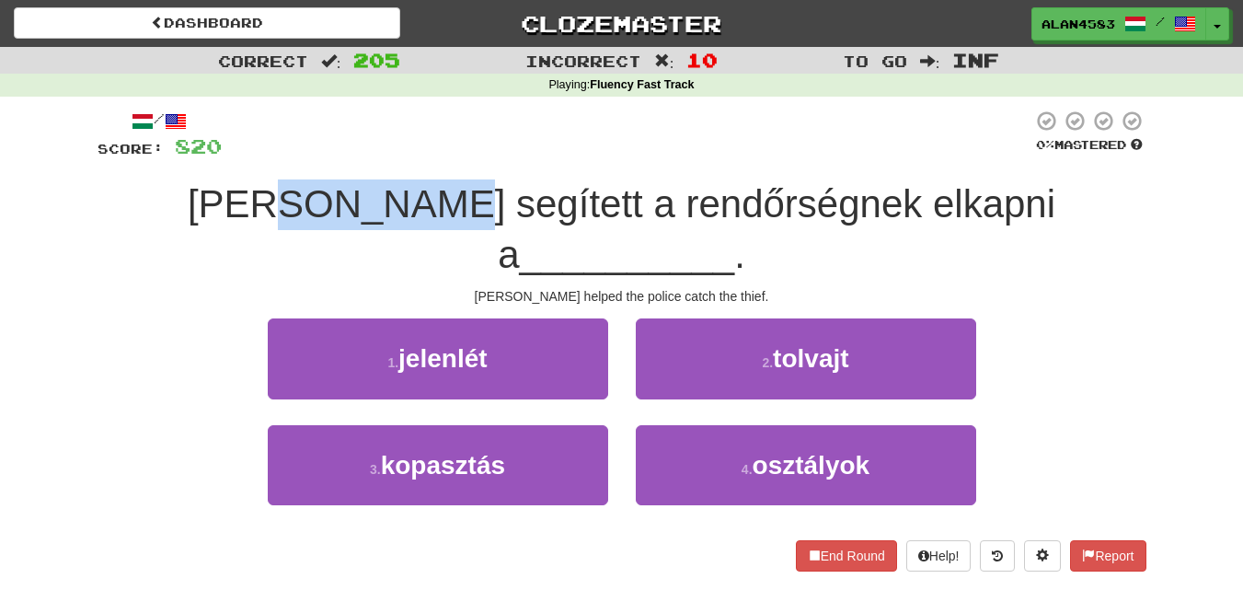
drag, startPoint x: 264, startPoint y: 203, endPoint x: 385, endPoint y: 187, distance: 121.7
click at [385, 187] on span "Tom segített a rendőrségnek elkapni a" at bounding box center [622, 229] width 868 height 94
click at [373, 156] on div at bounding box center [373, 156] width 0 height 0
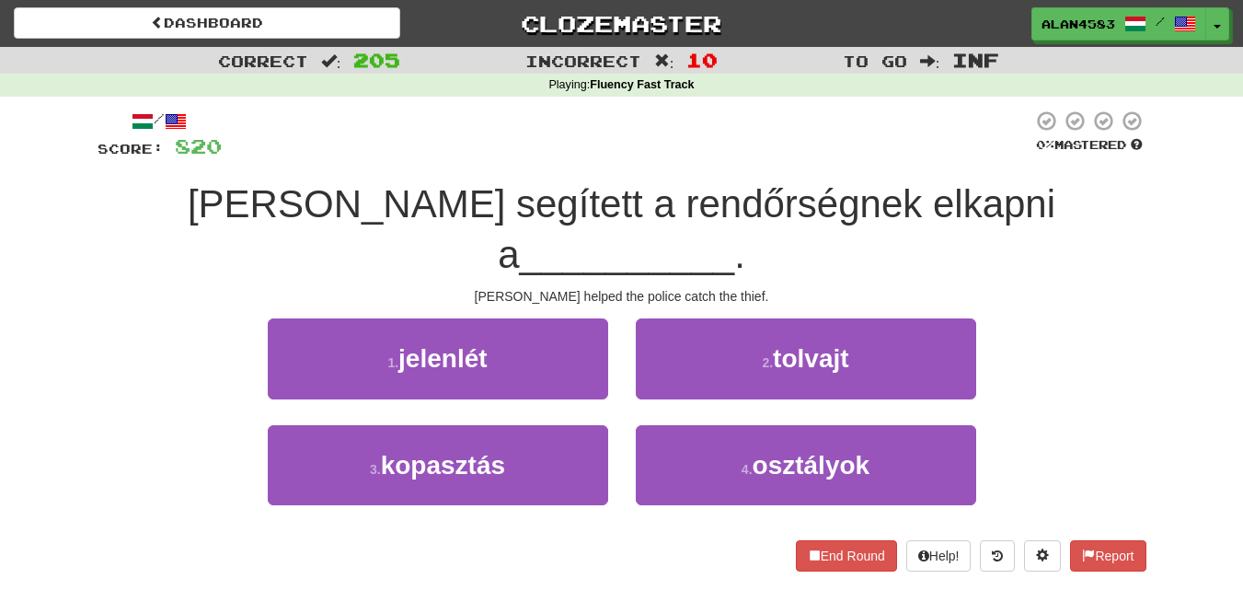
click at [430, 128] on div at bounding box center [627, 135] width 811 height 51
drag, startPoint x: 429, startPoint y: 205, endPoint x: 652, endPoint y: 196, distance: 223.8
click at [652, 196] on span "Tom segített a rendőrségnek elkapni a" at bounding box center [622, 229] width 868 height 94
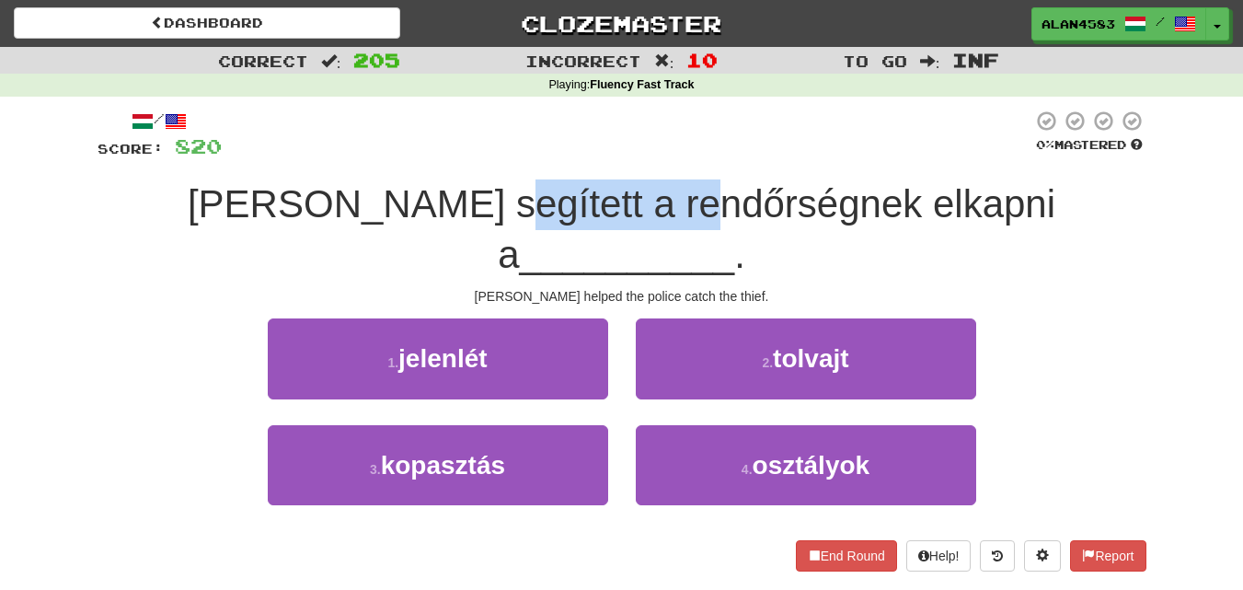
drag, startPoint x: 663, startPoint y: 196, endPoint x: 426, endPoint y: 195, distance: 236.5
click at [426, 195] on span "Tom segített a rendőrségnek elkapni a" at bounding box center [622, 229] width 868 height 94
click at [414, 156] on div at bounding box center [414, 156] width 0 height 0
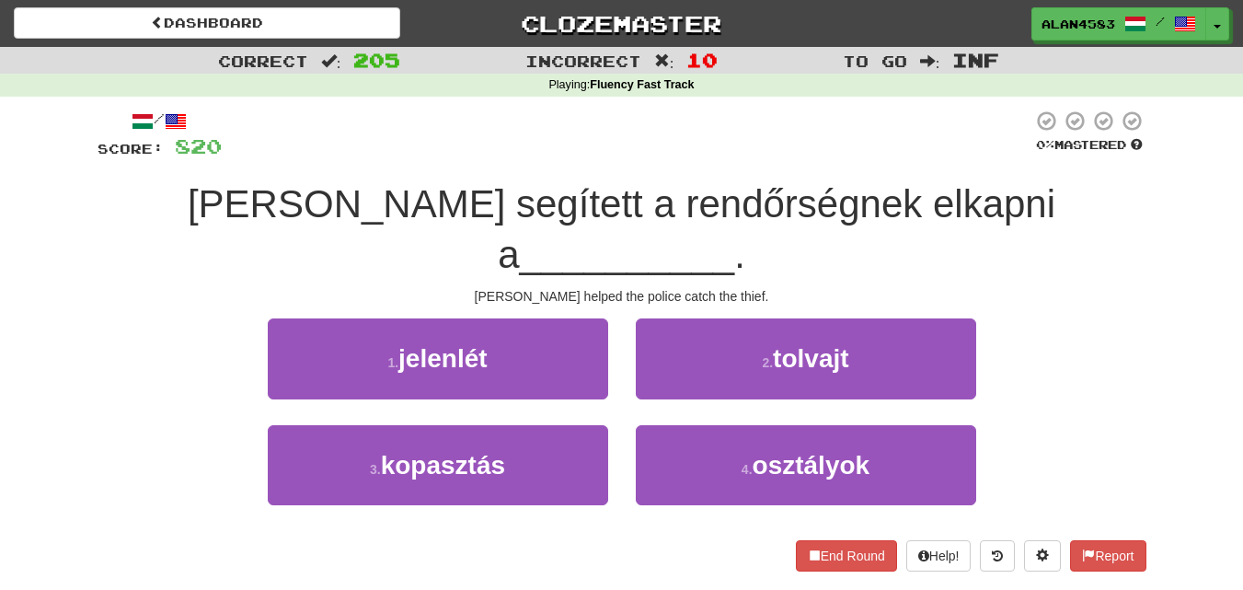
click at [364, 137] on div at bounding box center [627, 135] width 811 height 51
drag, startPoint x: 796, startPoint y: 190, endPoint x: 678, endPoint y: 190, distance: 117.8
click at [678, 190] on span "Tom segített a rendőrségnek elkapni a" at bounding box center [622, 229] width 868 height 94
click at [666, 156] on div at bounding box center [666, 156] width 0 height 0
click at [481, 142] on div at bounding box center [627, 135] width 811 height 51
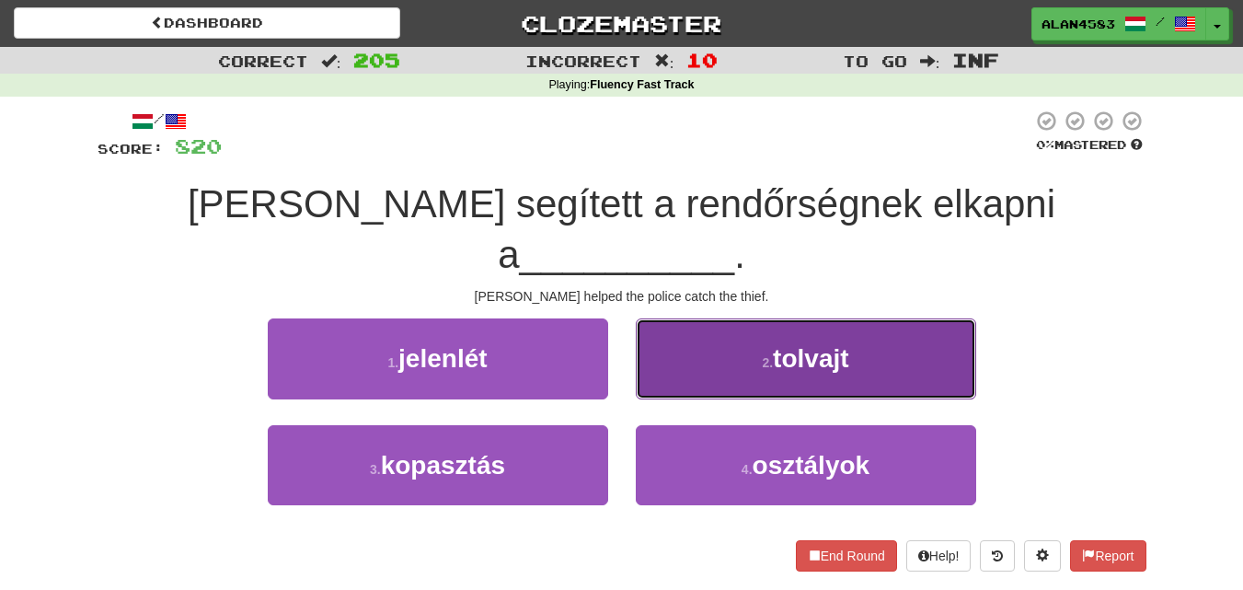
click at [667, 318] on button "2 . tolvajt" at bounding box center [806, 358] width 340 height 80
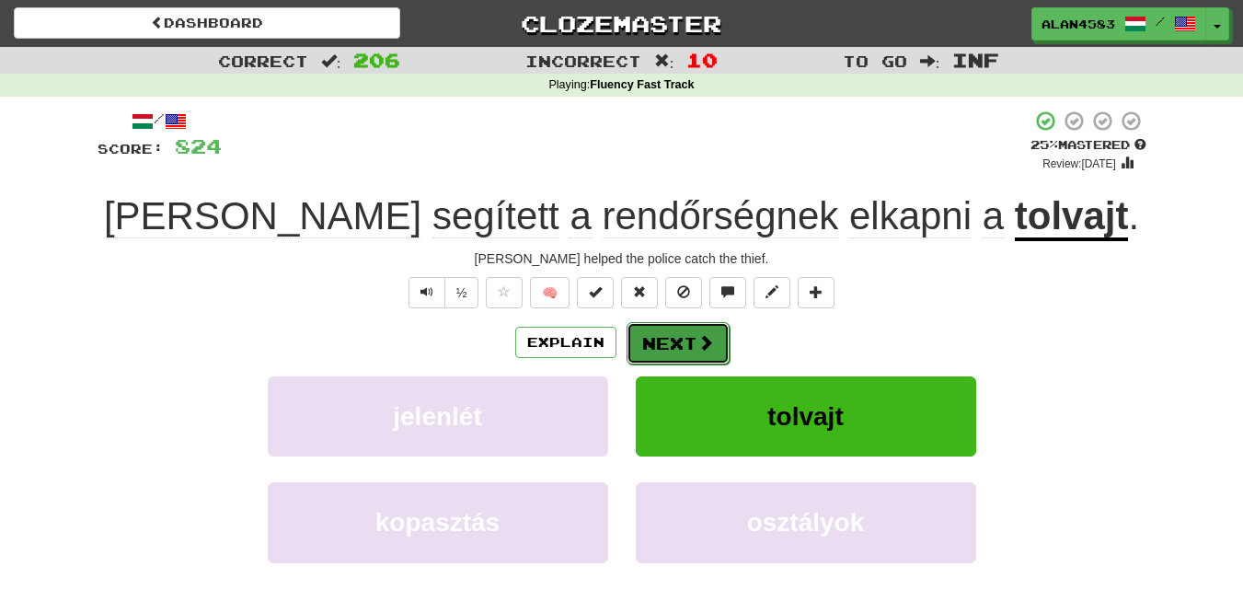
click at [689, 343] on button "Next" at bounding box center [678, 343] width 103 height 42
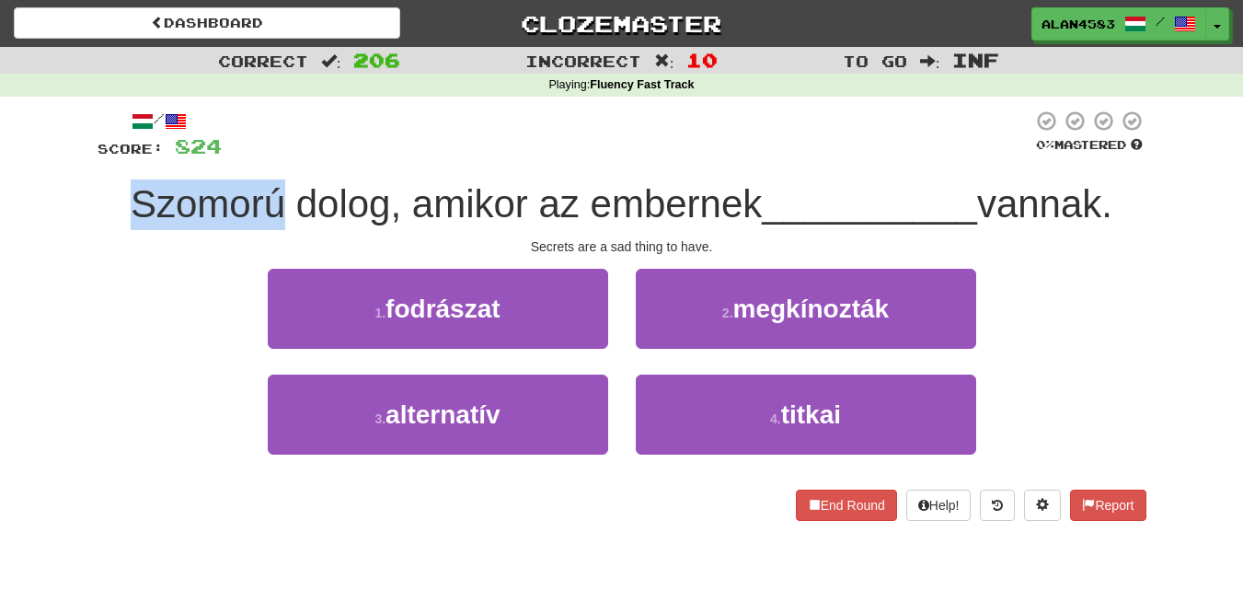
drag, startPoint x: 275, startPoint y: 197, endPoint x: 88, endPoint y: 188, distance: 187.0
click at [88, 188] on div "/ Score: 824 0 % Mastered Szomorú dolog, amikor az embernek __________ vannak. …" at bounding box center [622, 322] width 1077 height 450
click at [76, 156] on div at bounding box center [76, 156] width 0 height 0
click at [42, 194] on div "Correct : 206 Incorrect : 10 To go : Inf Playing : Fluency Fast Track / Score: …" at bounding box center [621, 297] width 1243 height 500
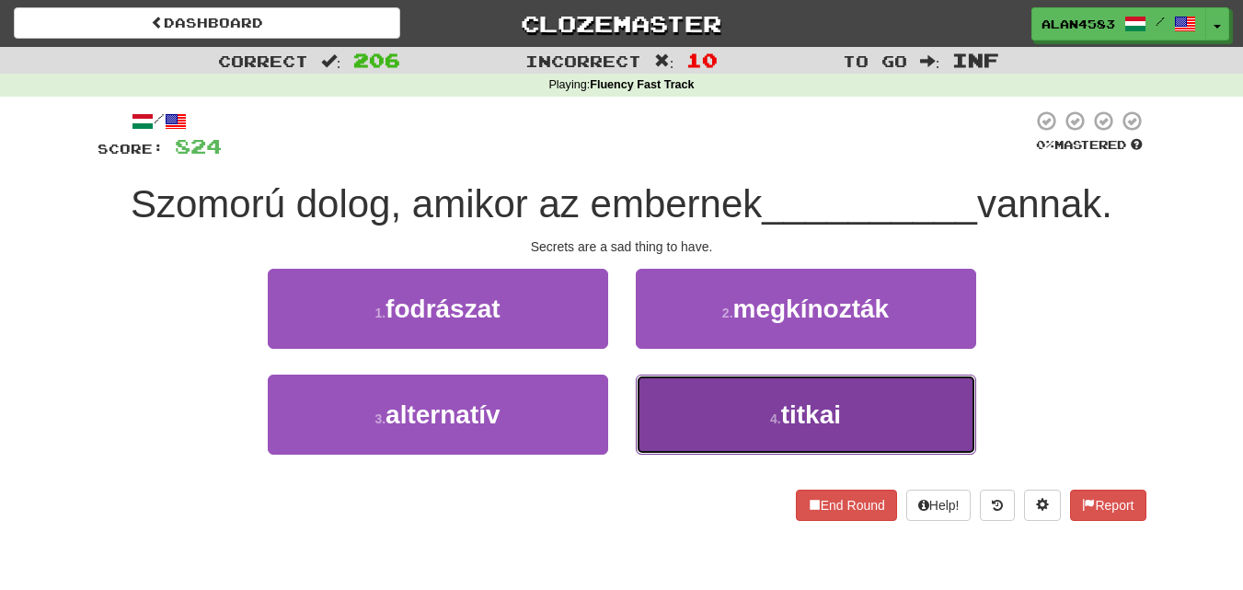
click at [728, 427] on button "4 . titkai" at bounding box center [806, 415] width 340 height 80
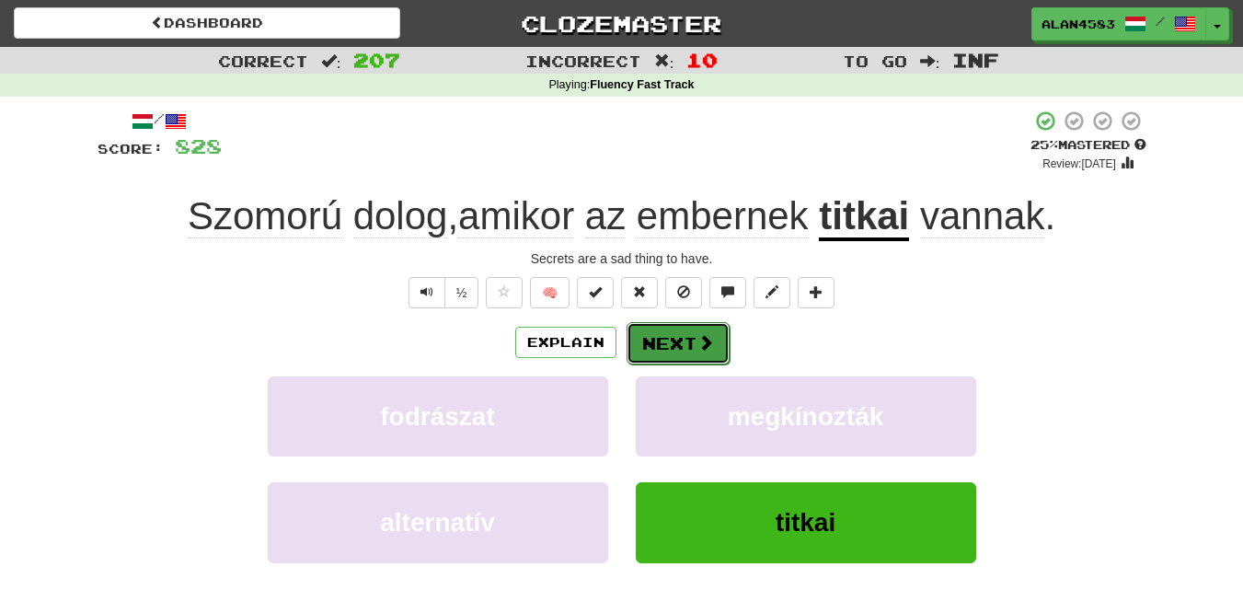
click at [693, 338] on button "Next" at bounding box center [678, 343] width 103 height 42
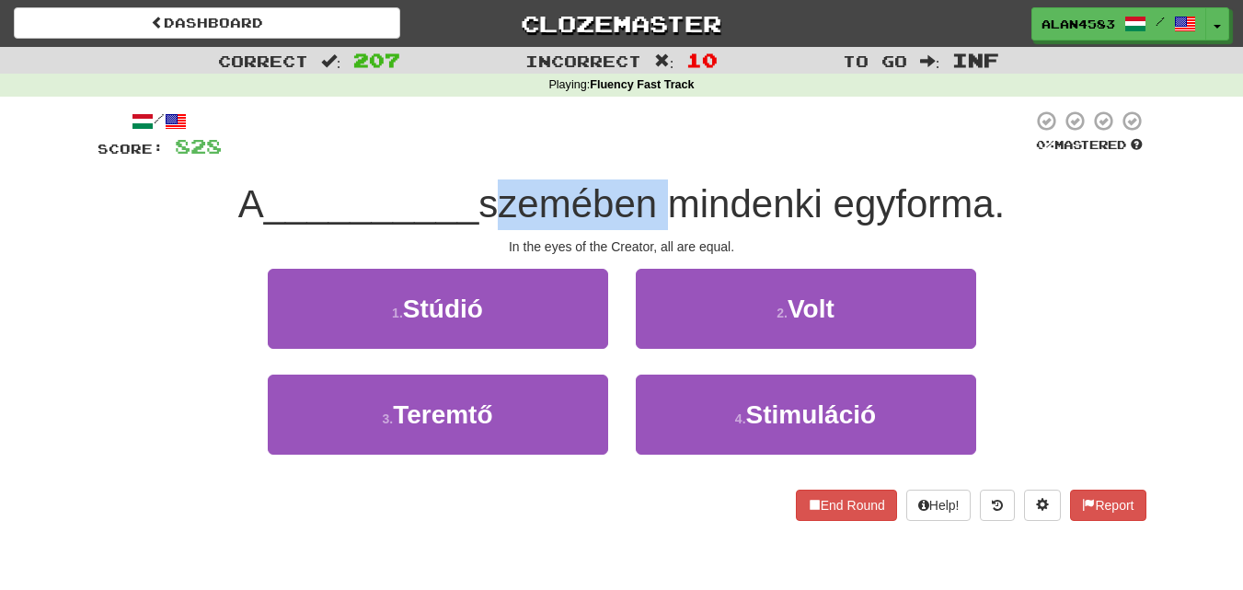
drag, startPoint x: 659, startPoint y: 196, endPoint x: 484, endPoint y: 205, distance: 175.1
click at [484, 205] on span "szemében mindenki egyforma." at bounding box center [742, 203] width 526 height 43
click at [472, 226] on div at bounding box center [472, 226] width 0 height 0
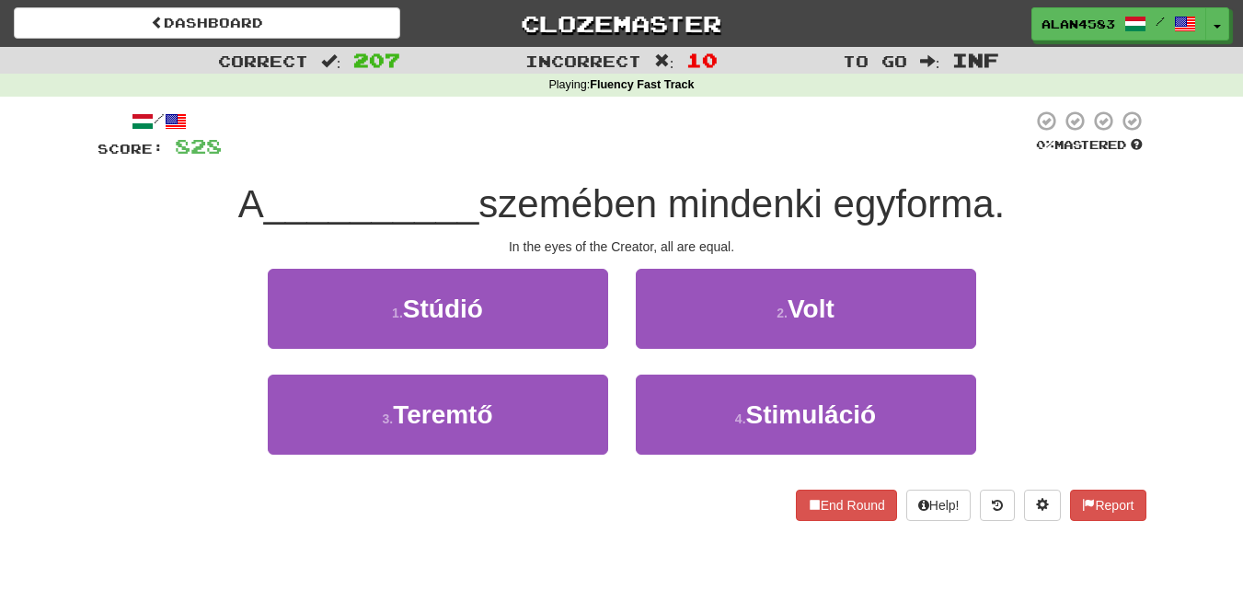
click at [712, 141] on div at bounding box center [627, 135] width 811 height 51
drag, startPoint x: 844, startPoint y: 194, endPoint x: 997, endPoint y: 194, distance: 152.8
click at [997, 194] on span "szemében mindenki egyforma." at bounding box center [742, 203] width 526 height 43
click at [985, 156] on div at bounding box center [985, 156] width 0 height 0
click at [758, 139] on div at bounding box center [627, 135] width 811 height 51
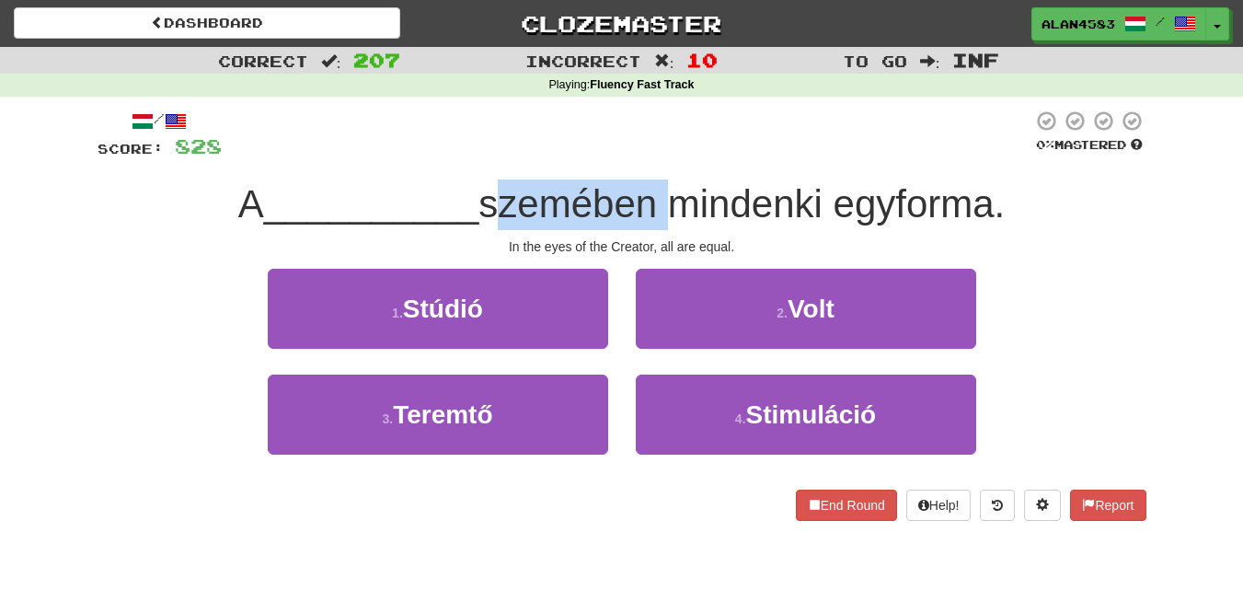
drag, startPoint x: 662, startPoint y: 202, endPoint x: 489, endPoint y: 209, distance: 173.2
click at [489, 209] on span "szemében mindenki egyforma." at bounding box center [742, 203] width 526 height 43
click at [477, 226] on div at bounding box center [477, 226] width 0 height 0
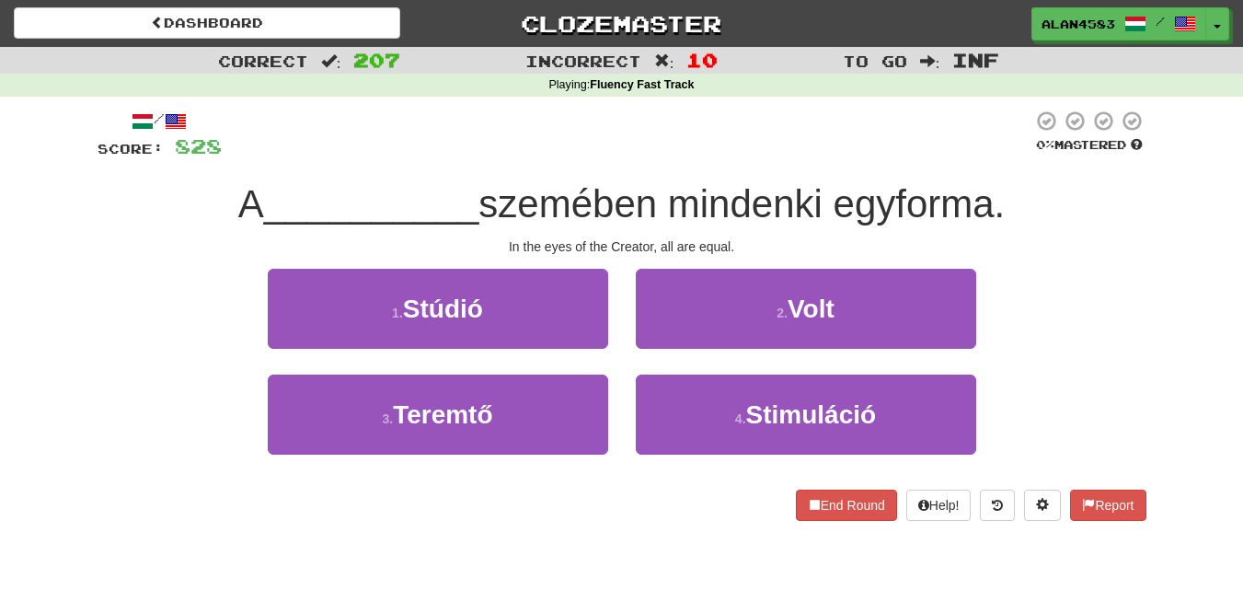
click at [413, 182] on span "__________" at bounding box center [371, 203] width 215 height 43
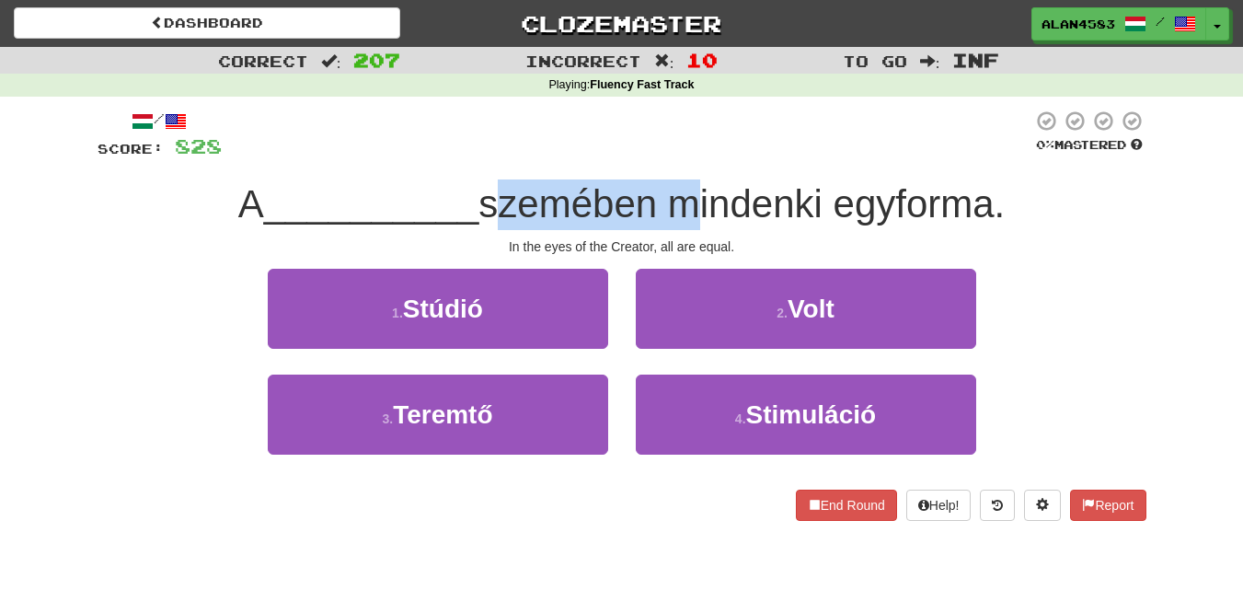
drag, startPoint x: 491, startPoint y: 200, endPoint x: 677, endPoint y: 199, distance: 185.9
click at [677, 199] on span "szemében mindenki egyforma." at bounding box center [742, 203] width 526 height 43
click at [665, 156] on div at bounding box center [665, 156] width 0 height 0
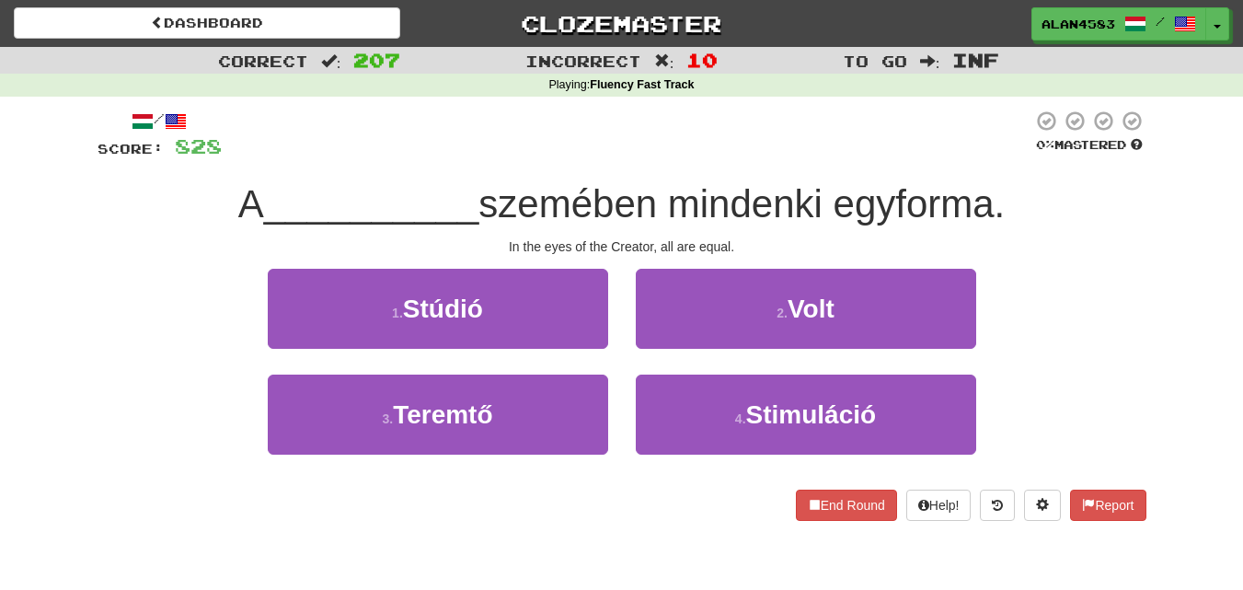
click at [701, 147] on div at bounding box center [627, 135] width 811 height 51
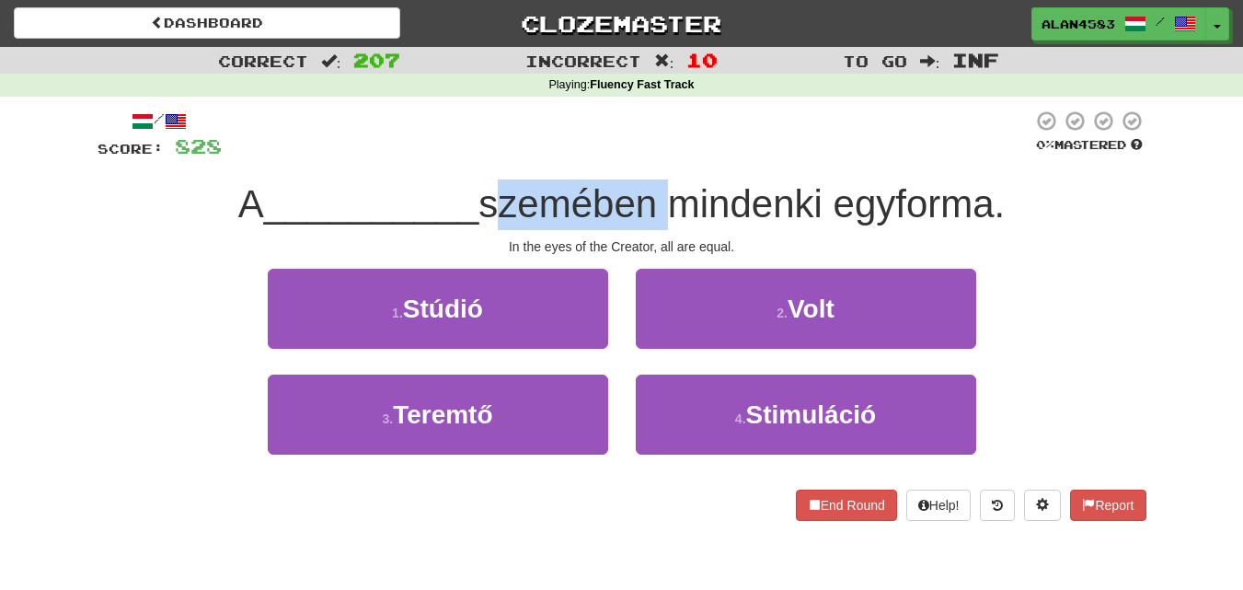
drag, startPoint x: 667, startPoint y: 192, endPoint x: 490, endPoint y: 195, distance: 177.6
click at [490, 195] on span "szemében mindenki egyforma." at bounding box center [742, 203] width 526 height 43
click at [478, 156] on div at bounding box center [478, 156] width 0 height 0
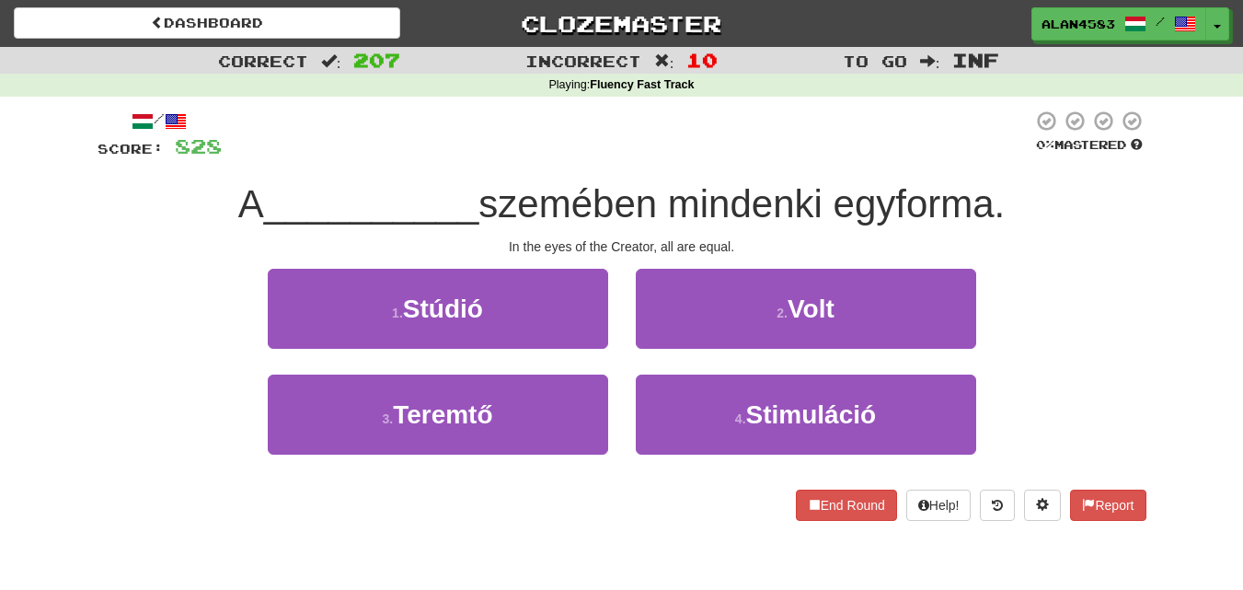
click at [721, 130] on div at bounding box center [627, 135] width 811 height 51
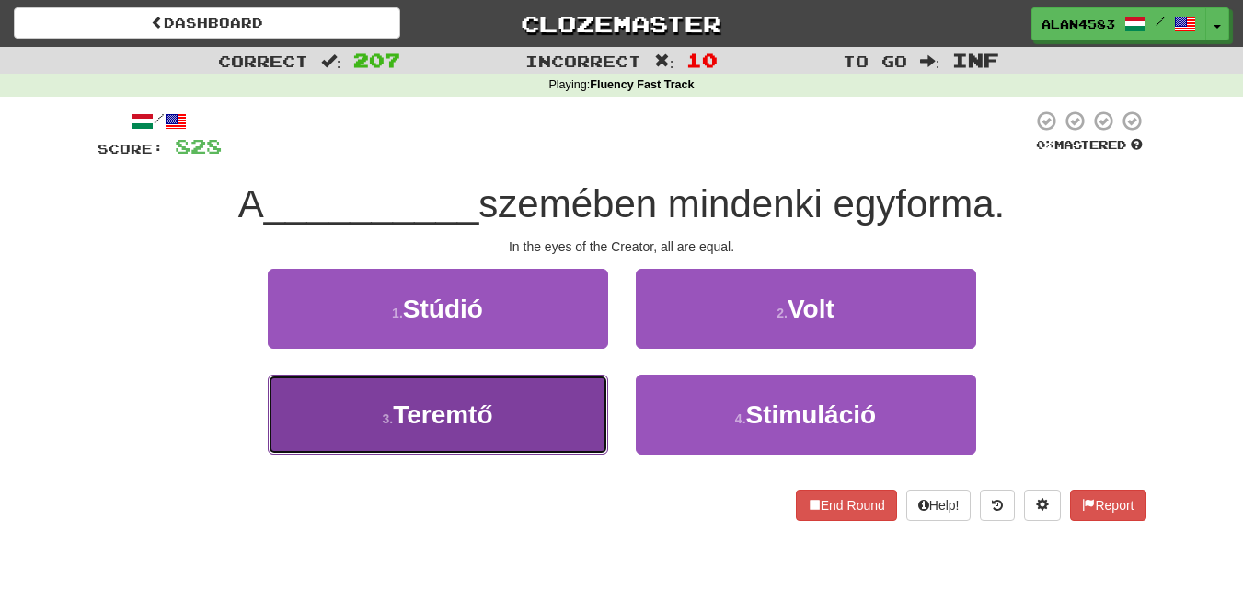
click at [445, 410] on span "Teremtő" at bounding box center [442, 414] width 99 height 29
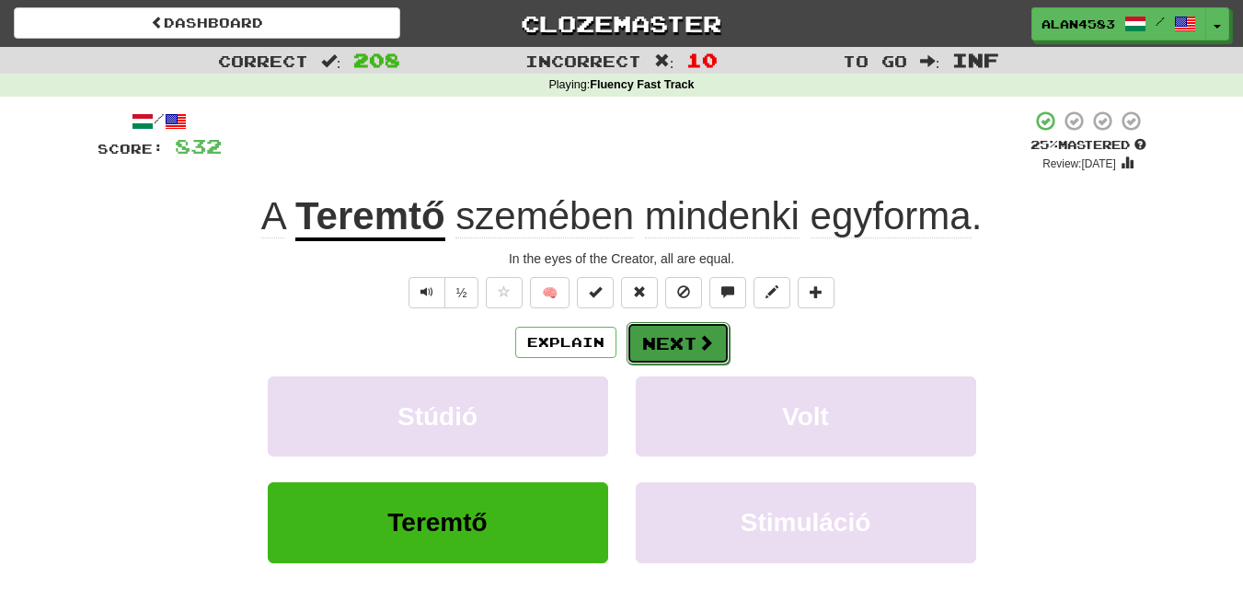
click at [673, 339] on button "Next" at bounding box center [678, 343] width 103 height 42
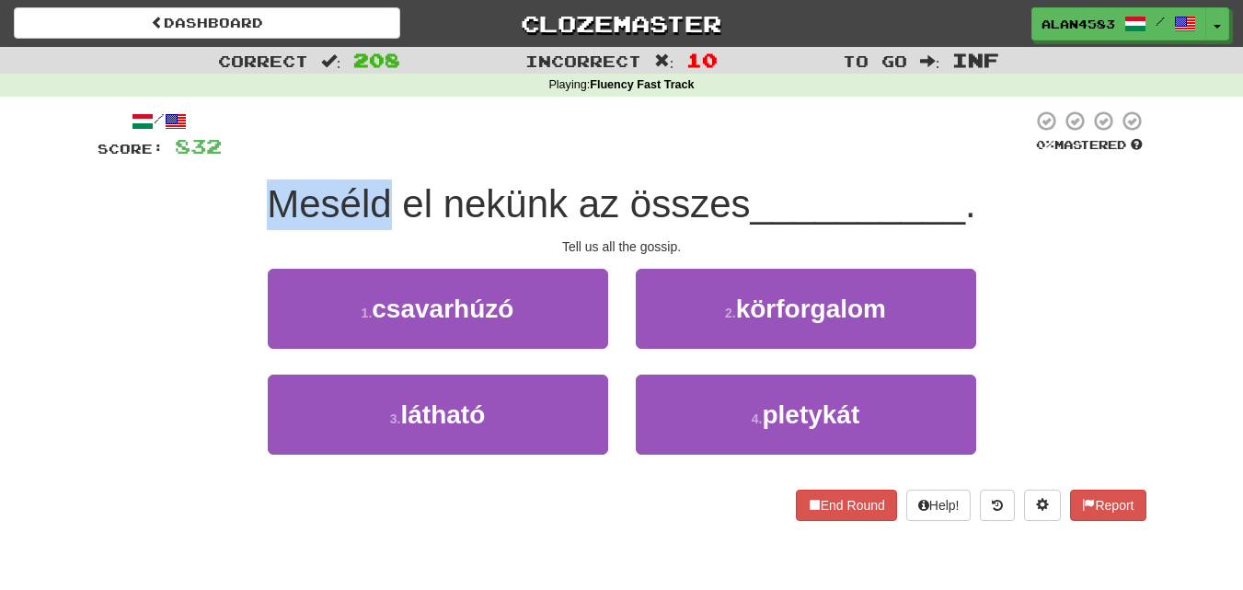
drag, startPoint x: 389, startPoint y: 183, endPoint x: 245, endPoint y: 183, distance: 144.5
click at [245, 183] on div "Meséld el nekünk az összes __________ ." at bounding box center [622, 204] width 1049 height 51
click at [233, 156] on div at bounding box center [233, 156] width 0 height 0
click at [115, 190] on div "Meséld el nekünk az összes __________ ." at bounding box center [622, 204] width 1049 height 51
drag, startPoint x: 625, startPoint y: 202, endPoint x: 751, endPoint y: 190, distance: 126.6
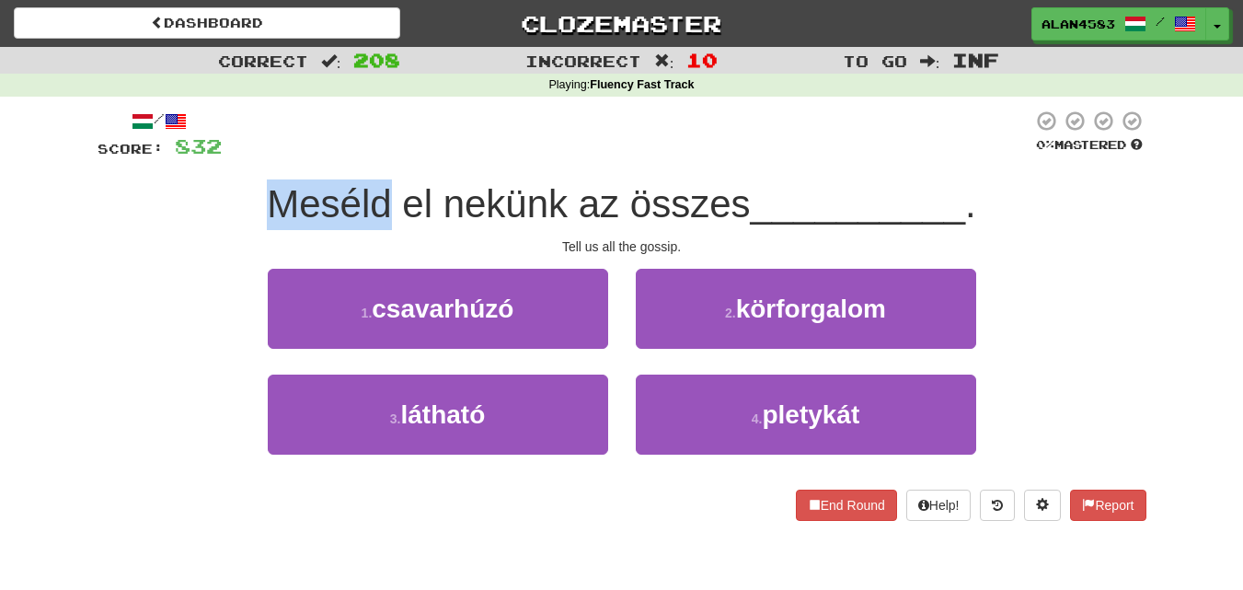
click at [750, 190] on span "Meséld el nekünk az összes" at bounding box center [508, 203] width 483 height 43
click at [739, 156] on div at bounding box center [739, 156] width 0 height 0
click at [797, 123] on div at bounding box center [627, 135] width 811 height 51
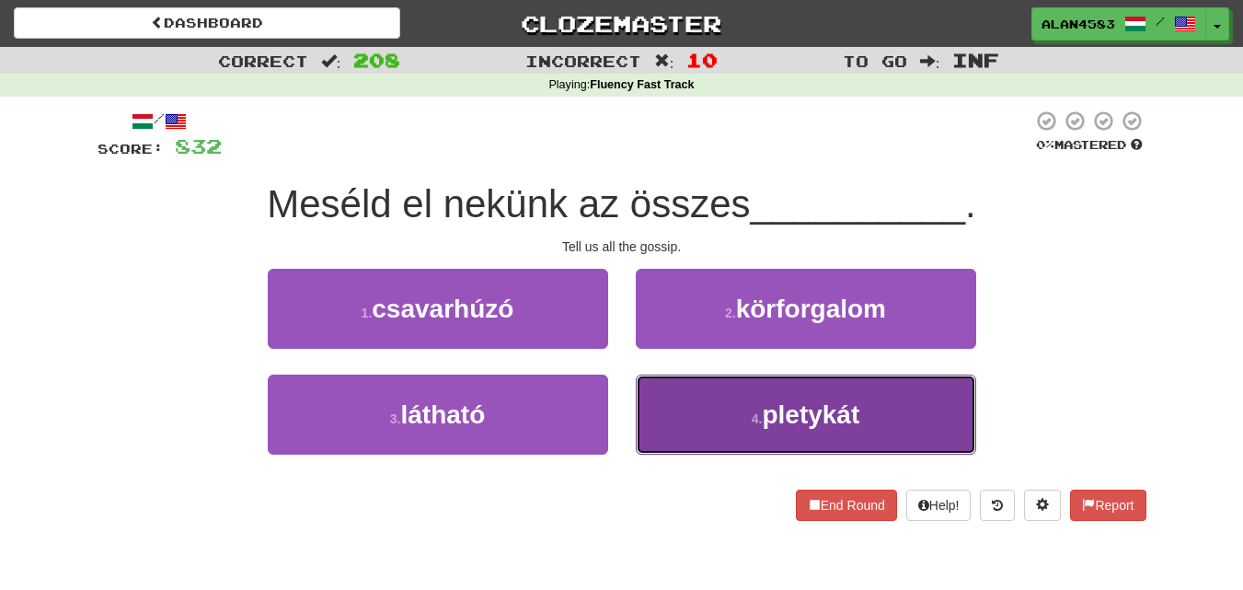
click at [665, 425] on button "4 . pletykát" at bounding box center [806, 415] width 340 height 80
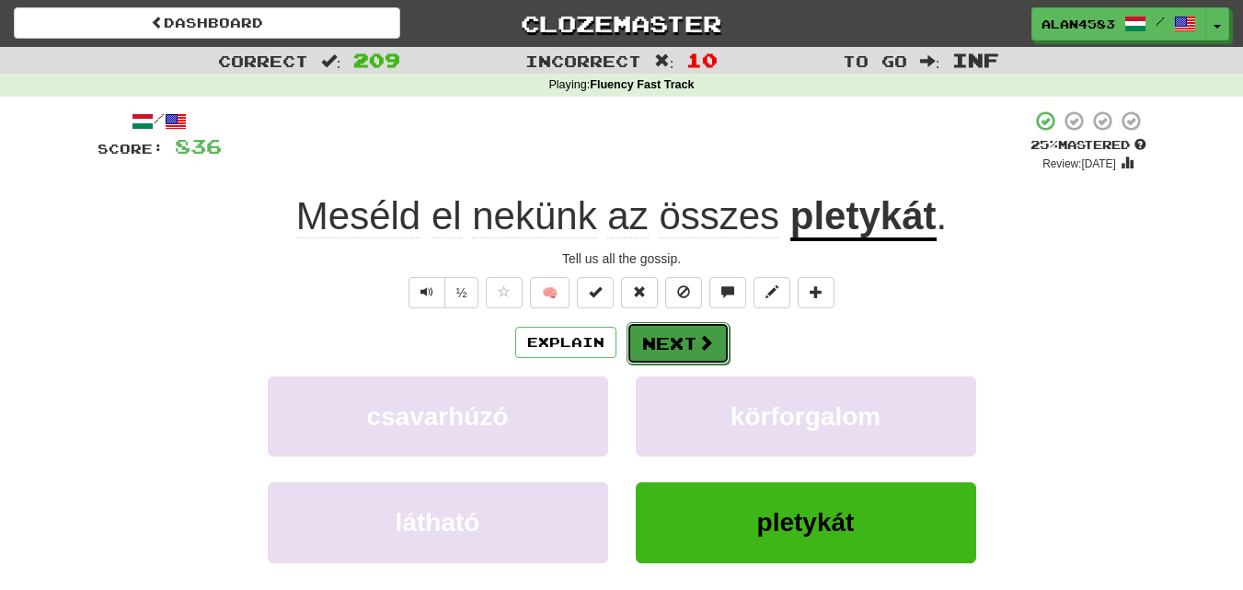
click at [670, 349] on button "Next" at bounding box center [678, 343] width 103 height 42
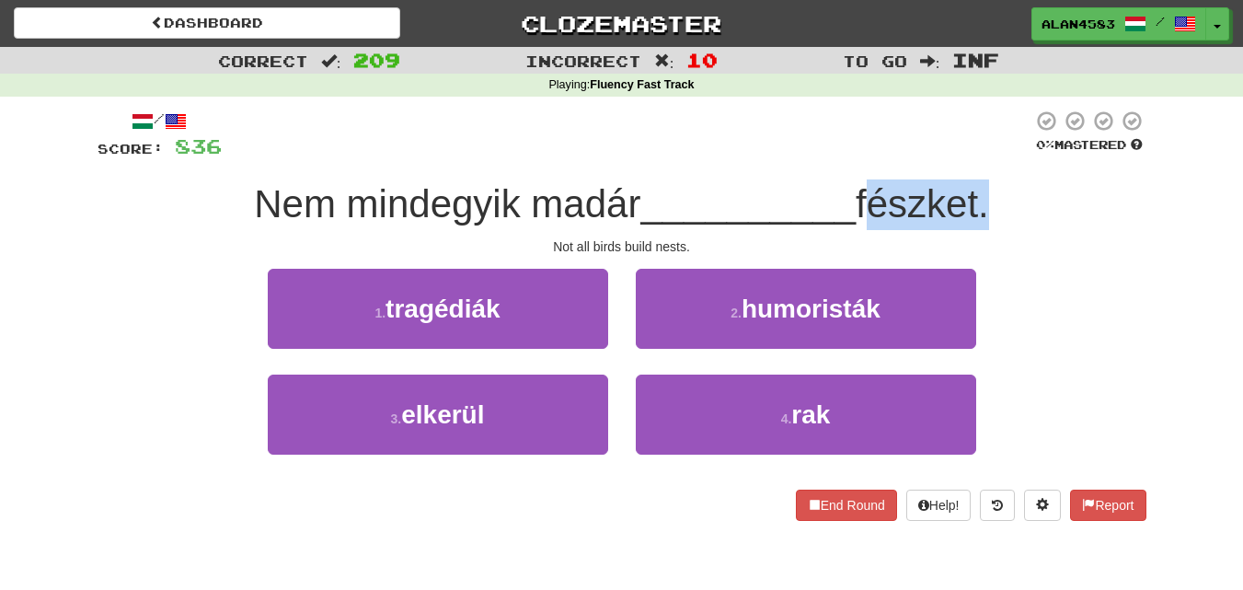
drag, startPoint x: 987, startPoint y: 193, endPoint x: 870, endPoint y: 193, distance: 117.8
click at [870, 193] on span "fészket." at bounding box center [922, 203] width 133 height 43
click at [858, 156] on div at bounding box center [858, 156] width 0 height 0
click at [811, 128] on div at bounding box center [627, 135] width 811 height 51
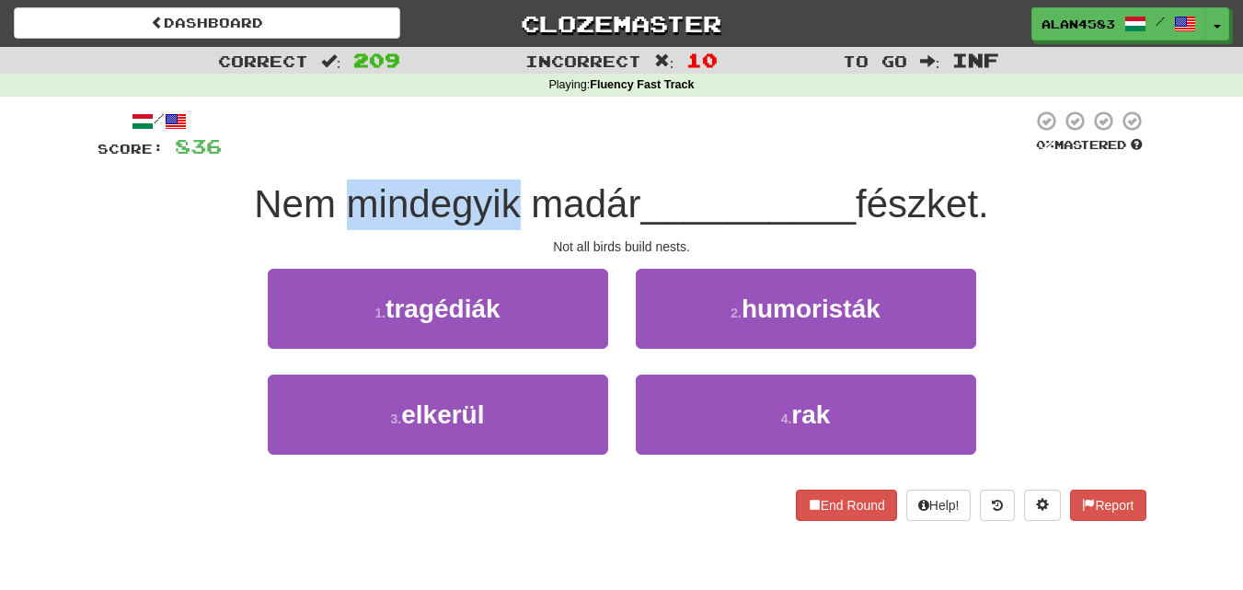
drag, startPoint x: 507, startPoint y: 198, endPoint x: 342, endPoint y: 198, distance: 164.7
click at [342, 198] on span "Nem mindegyik madár" at bounding box center [447, 203] width 386 height 43
click at [330, 156] on div at bounding box center [330, 156] width 0 height 0
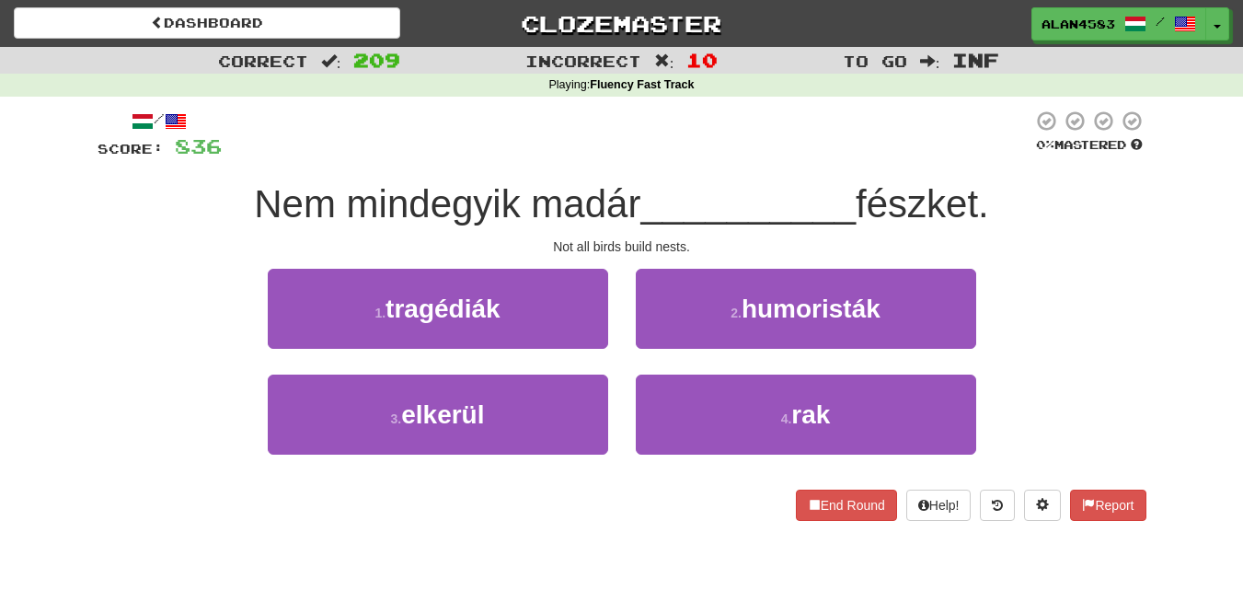
click at [615, 118] on div at bounding box center [627, 135] width 811 height 51
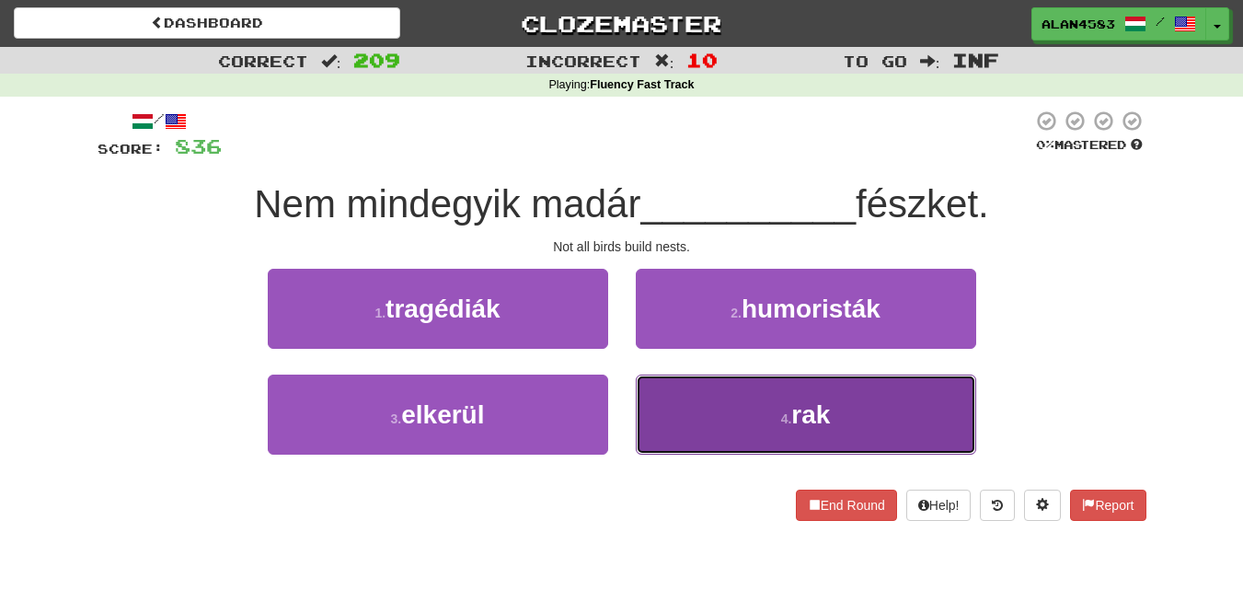
click at [719, 435] on button "4 . rak" at bounding box center [806, 415] width 340 height 80
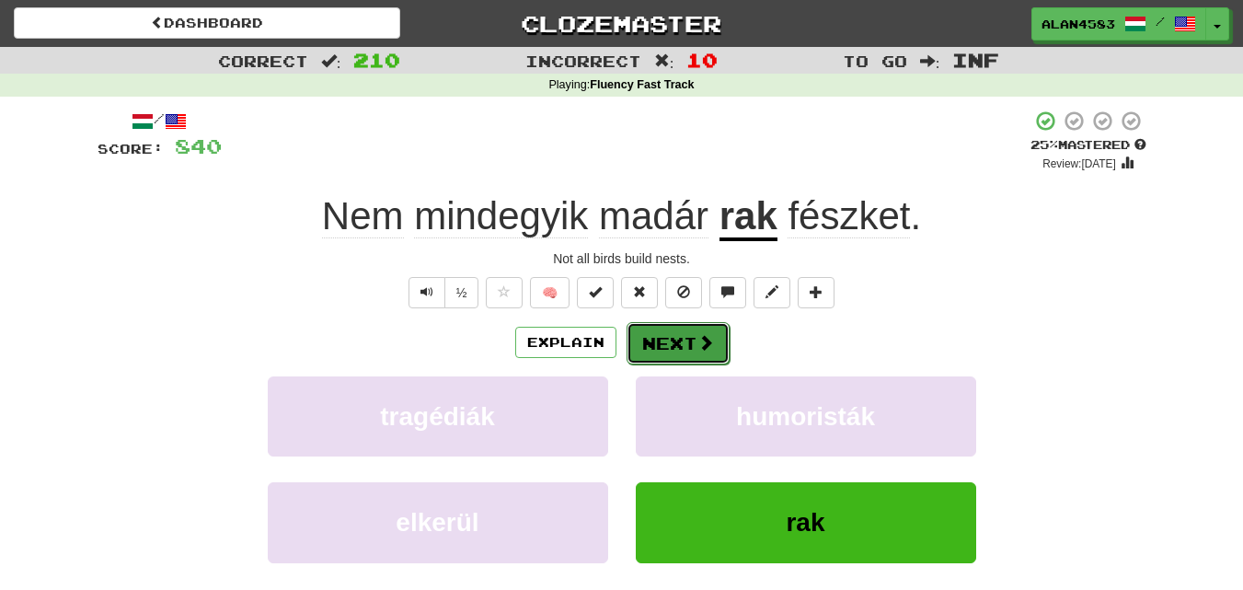
click at [670, 340] on button "Next" at bounding box center [678, 343] width 103 height 42
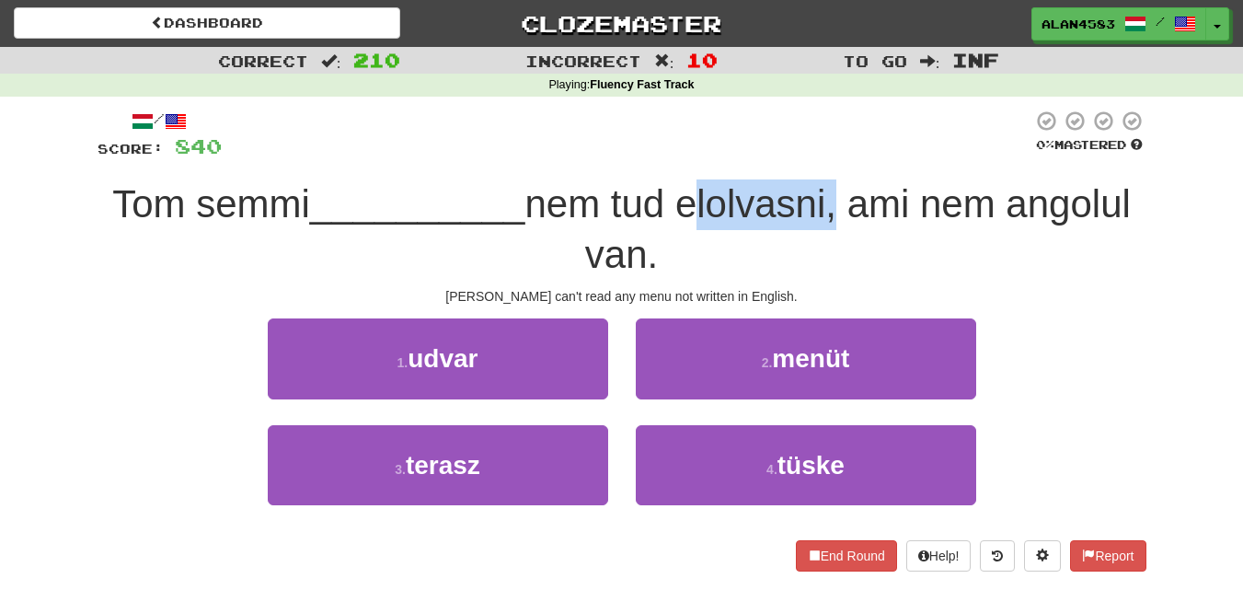
drag, startPoint x: 685, startPoint y: 201, endPoint x: 836, endPoint y: 187, distance: 151.5
click at [836, 187] on span "nem tud elolvasni, ami nem angolul van." at bounding box center [828, 229] width 606 height 94
click at [824, 156] on div at bounding box center [824, 156] width 0 height 0
click at [921, 145] on div at bounding box center [627, 135] width 811 height 51
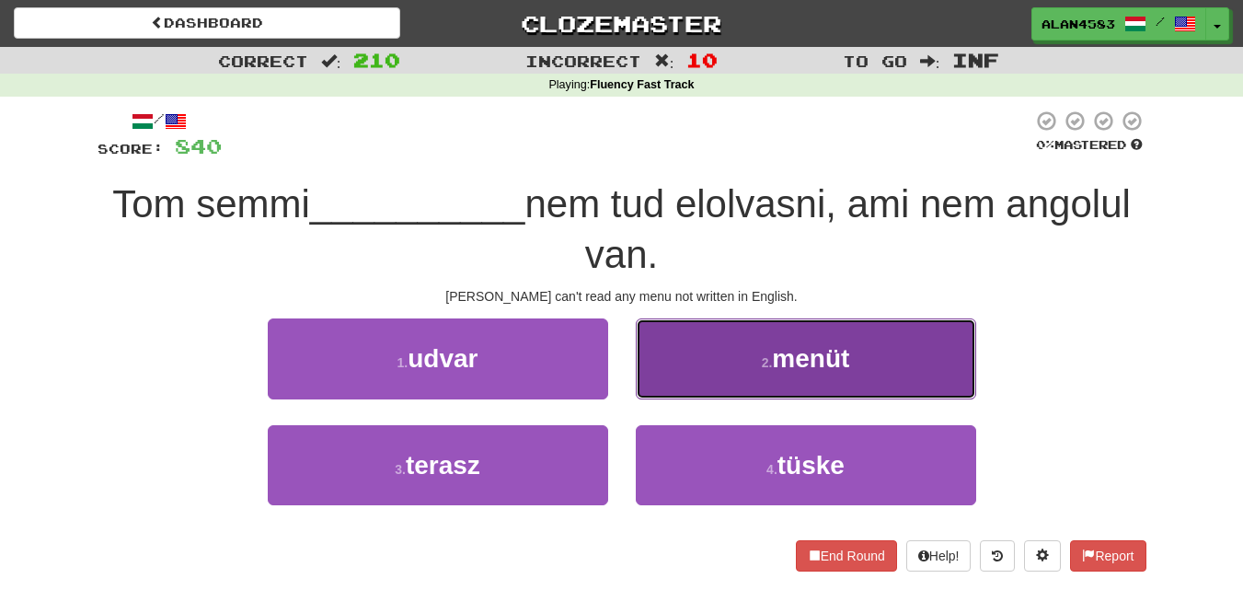
click at [761, 379] on button "2 . menüt" at bounding box center [806, 358] width 340 height 80
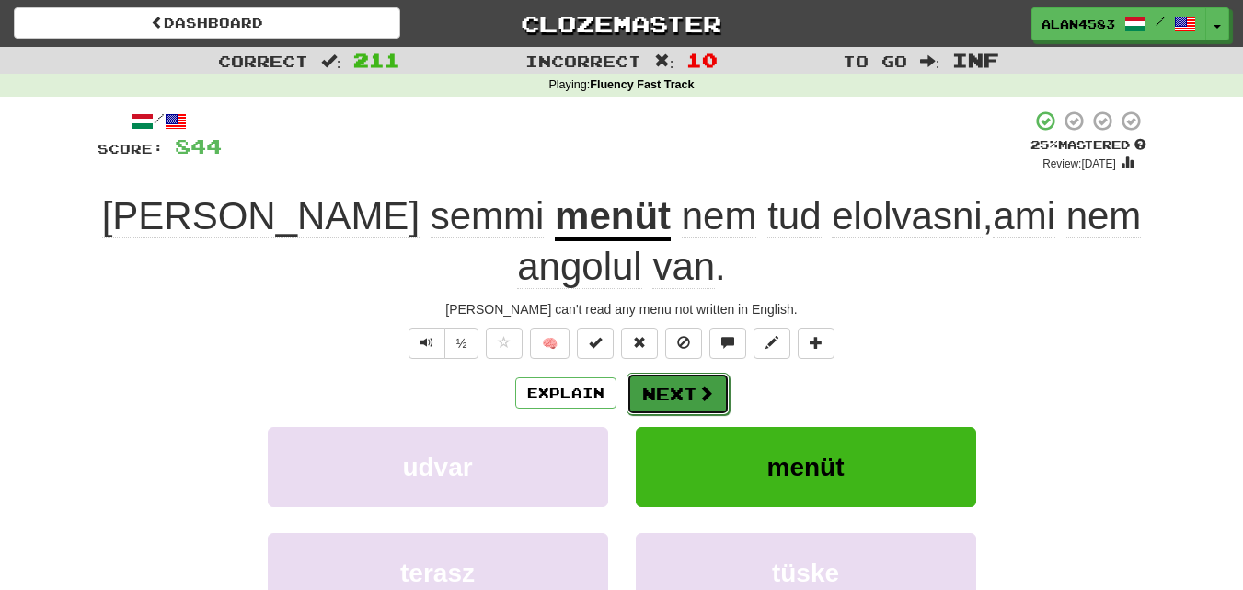
click at [666, 373] on button "Next" at bounding box center [678, 394] width 103 height 42
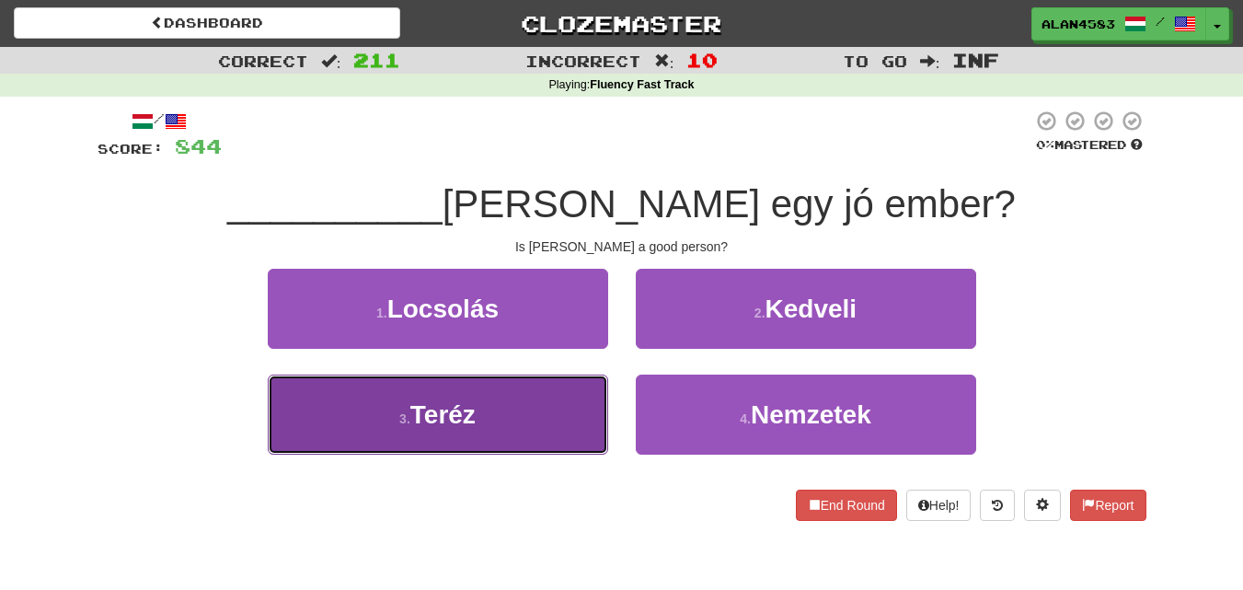
click at [599, 400] on button "3 . Teréz" at bounding box center [438, 415] width 340 height 80
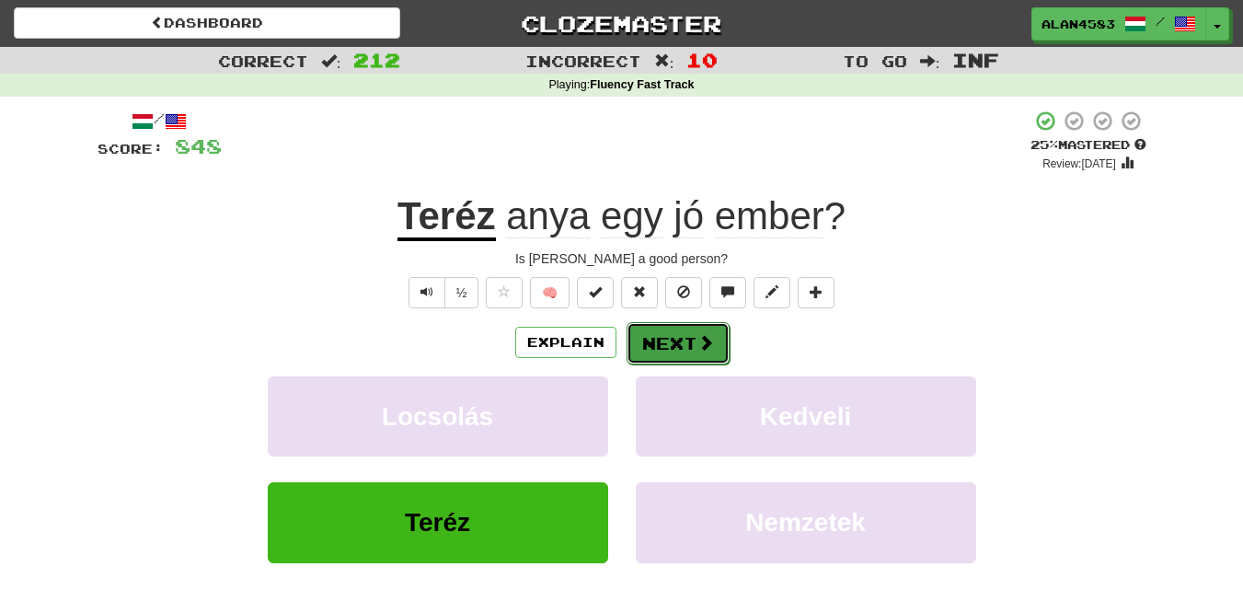
click at [647, 339] on button "Next" at bounding box center [678, 343] width 103 height 42
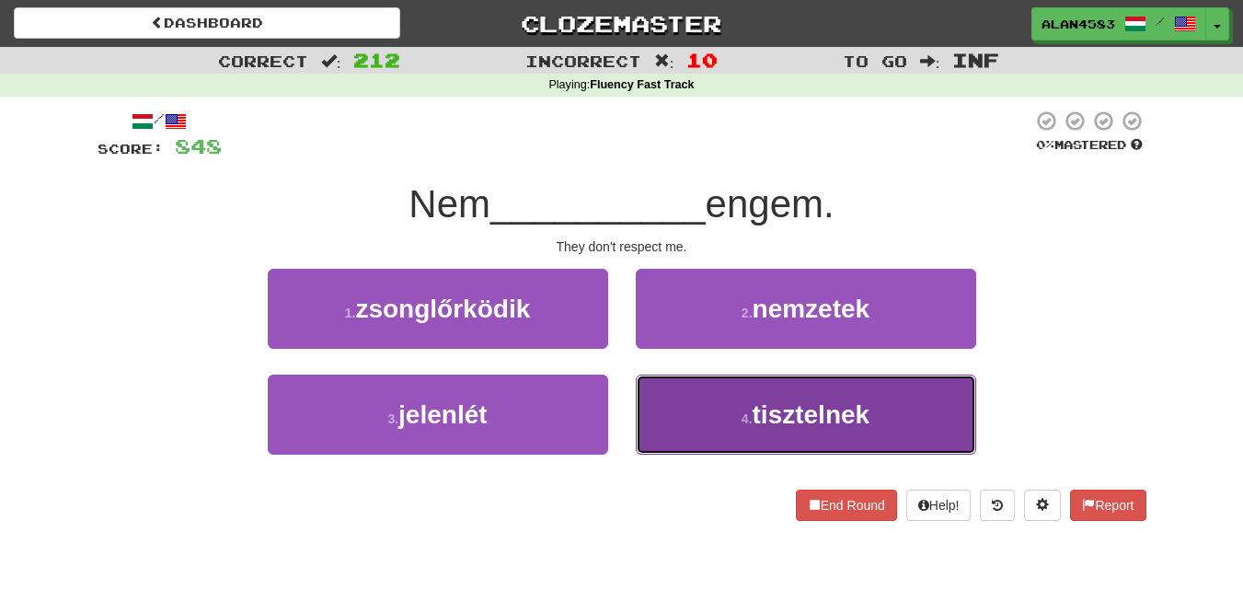
click at [779, 429] on button "4 . tisztelnek" at bounding box center [806, 415] width 340 height 80
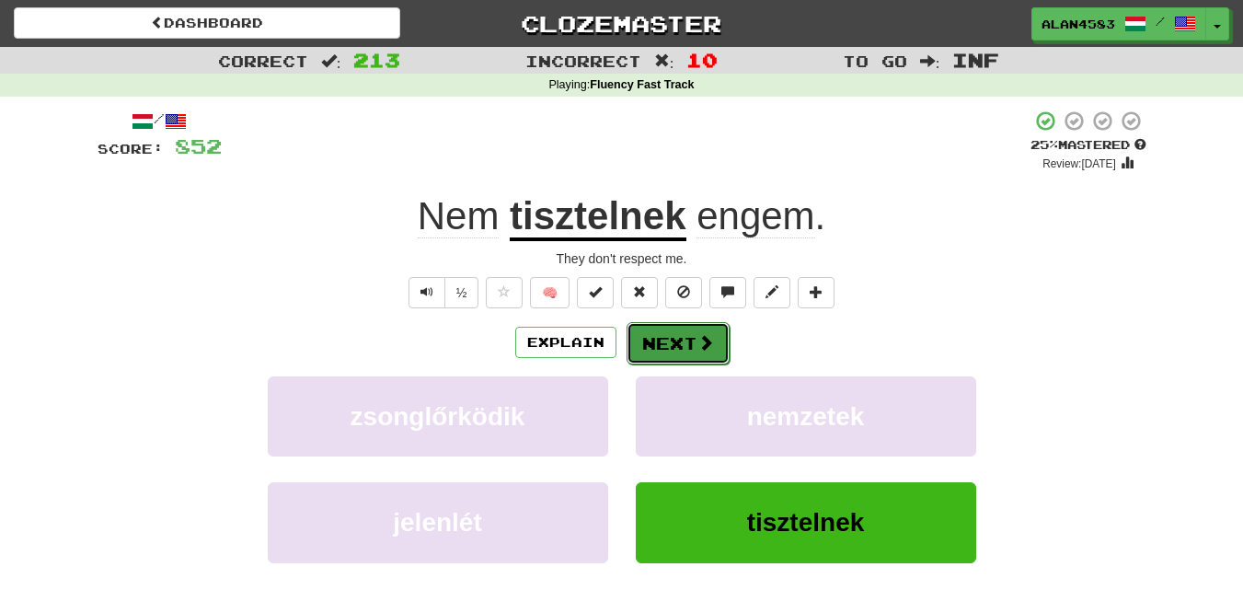
click at [694, 337] on button "Next" at bounding box center [678, 343] width 103 height 42
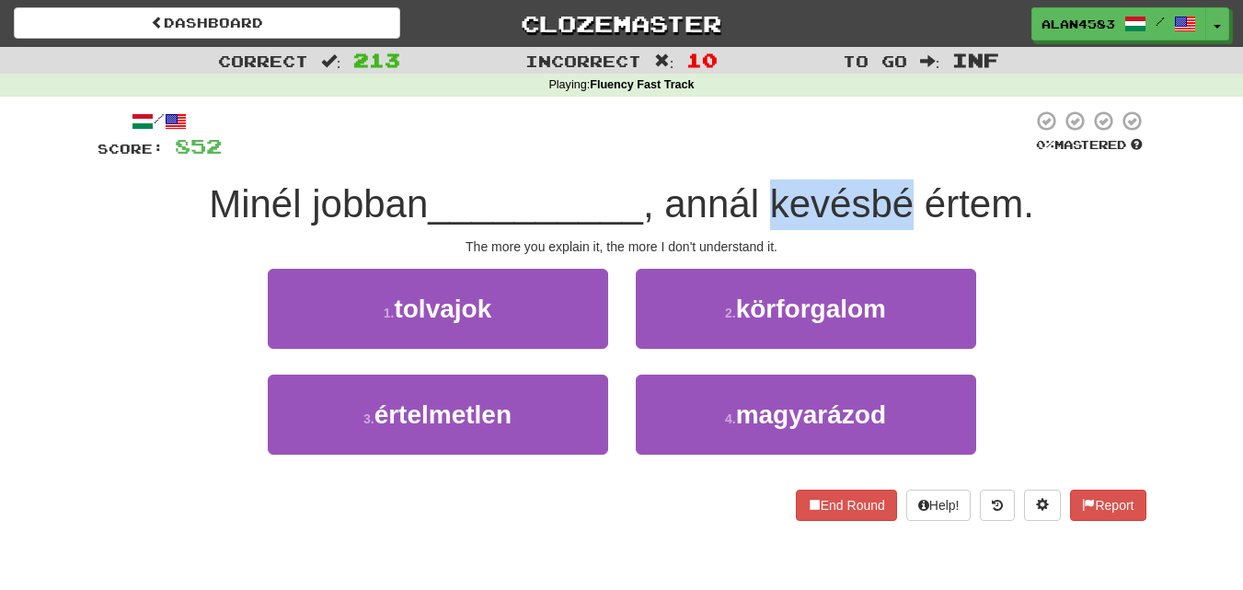
drag, startPoint x: 772, startPoint y: 210, endPoint x: 917, endPoint y: 199, distance: 145.8
click at [917, 199] on span ", annál kevésbé értem." at bounding box center [838, 203] width 391 height 43
click at [906, 156] on div at bounding box center [906, 156] width 0 height 0
click at [929, 147] on div at bounding box center [627, 135] width 811 height 51
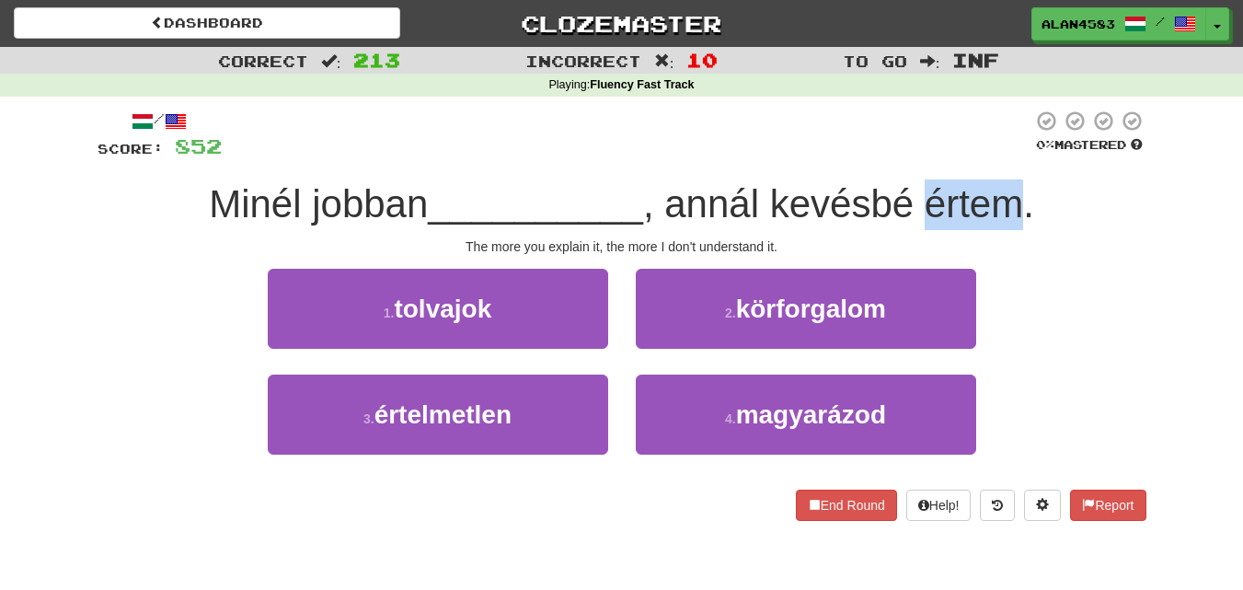
drag, startPoint x: 931, startPoint y: 192, endPoint x: 1023, endPoint y: 190, distance: 92.0
click at [1023, 190] on span ", annál kevésbé értem." at bounding box center [838, 203] width 391 height 43
click at [1011, 156] on div at bounding box center [1011, 156] width 0 height 0
click at [841, 149] on div at bounding box center [627, 135] width 811 height 51
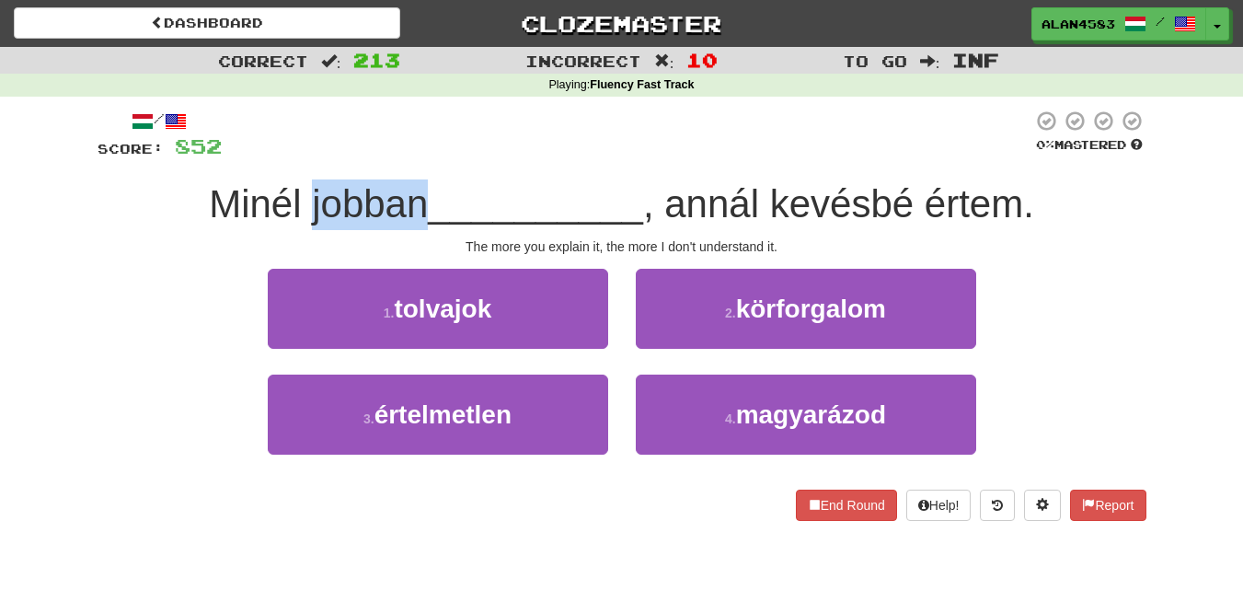
drag, startPoint x: 302, startPoint y: 202, endPoint x: 414, endPoint y: 197, distance: 112.4
click at [414, 197] on span "Minél jobban" at bounding box center [318, 203] width 219 height 43
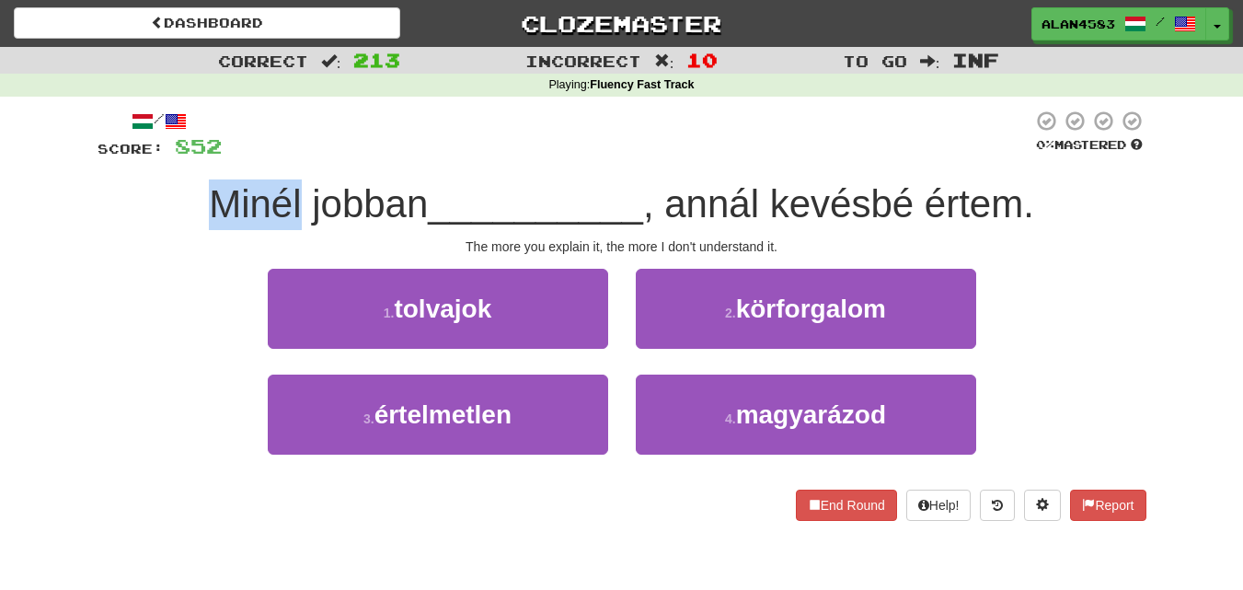
drag, startPoint x: 295, startPoint y: 198, endPoint x: 176, endPoint y: 197, distance: 119.6
click at [176, 197] on div "Minél jobban __________ , annál kevésbé értem." at bounding box center [622, 204] width 1049 height 51
click at [164, 156] on div at bounding box center [164, 156] width 0 height 0
click at [100, 203] on div "Minél jobban __________ , annál kevésbé értem." at bounding box center [622, 204] width 1049 height 51
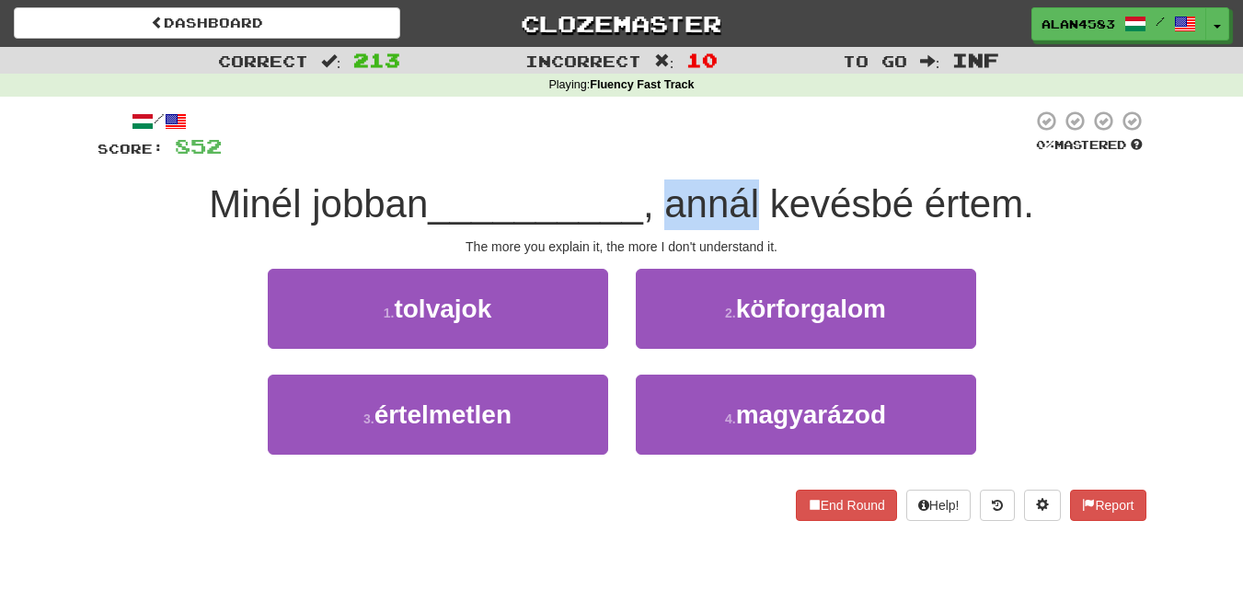
drag, startPoint x: 672, startPoint y: 198, endPoint x: 761, endPoint y: 186, distance: 90.1
click at [761, 186] on span ", annál kevésbé értem." at bounding box center [838, 203] width 391 height 43
click at [749, 156] on div at bounding box center [749, 156] width 0 height 0
click at [801, 118] on div at bounding box center [627, 135] width 811 height 51
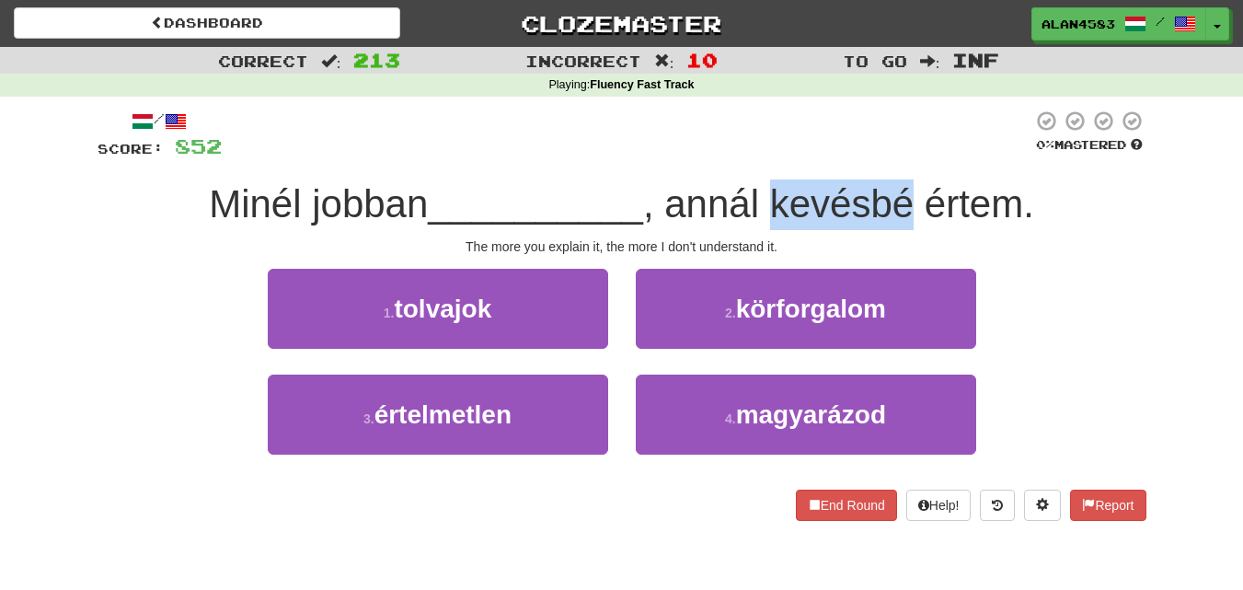
drag, startPoint x: 779, startPoint y: 206, endPoint x: 917, endPoint y: 192, distance: 138.7
click at [917, 192] on span ", annál kevésbé értem." at bounding box center [838, 203] width 391 height 43
click at [905, 156] on div at bounding box center [905, 156] width 0 height 0
click at [931, 136] on div at bounding box center [627, 135] width 811 height 51
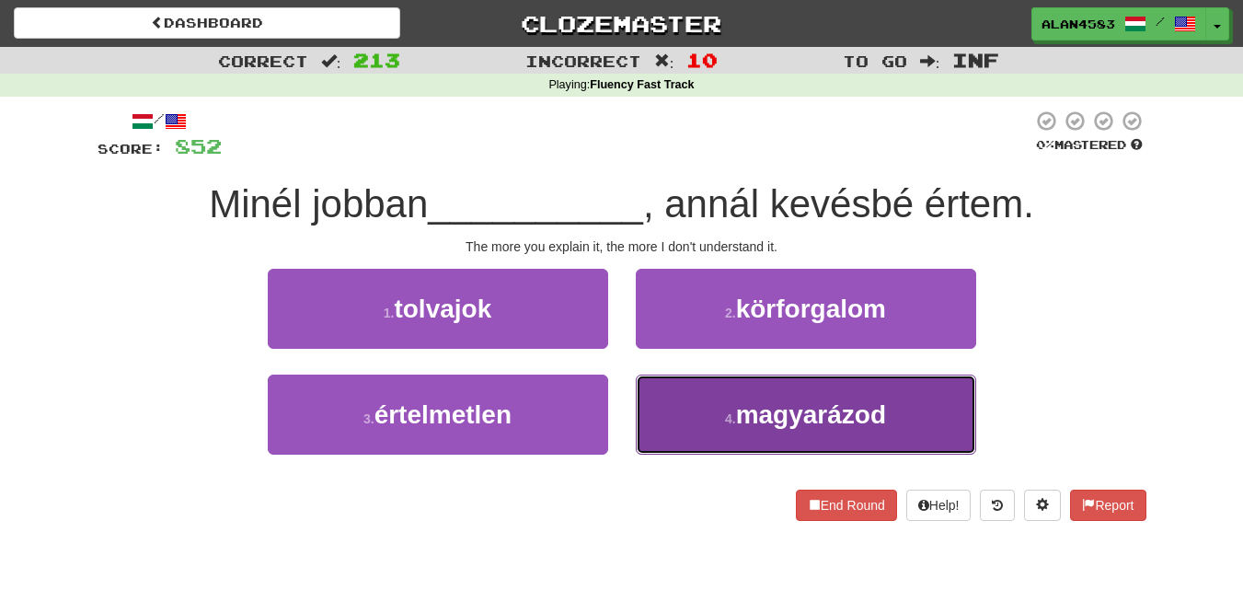
click at [768, 415] on span "magyarázod" at bounding box center [811, 414] width 150 height 29
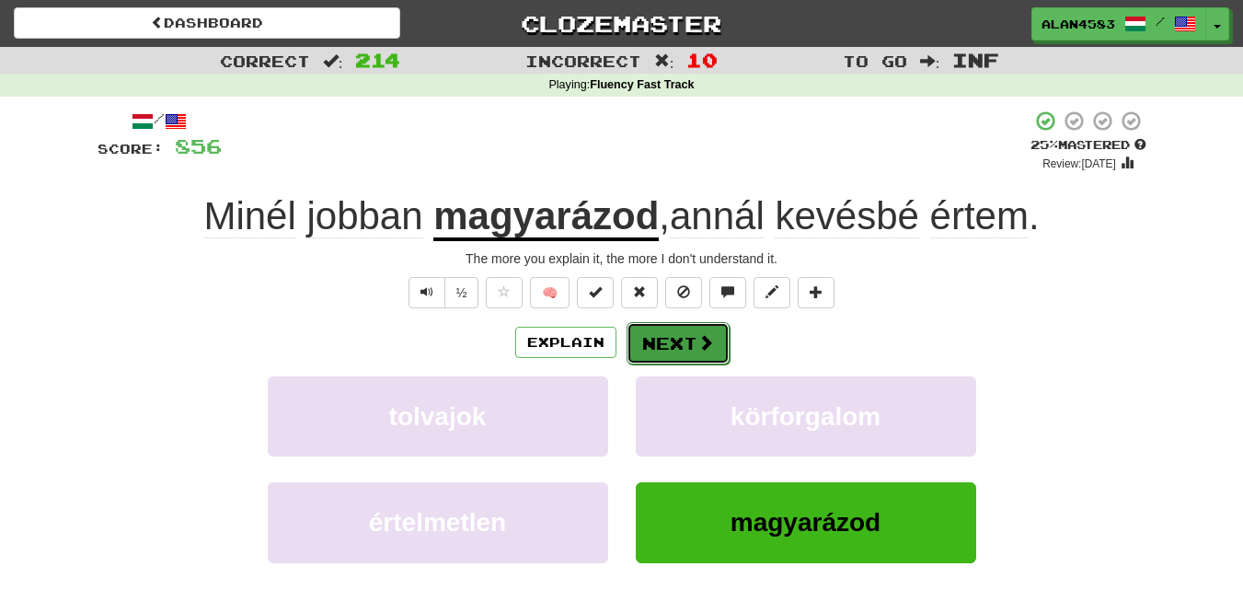
click at [692, 341] on button "Next" at bounding box center [678, 343] width 103 height 42
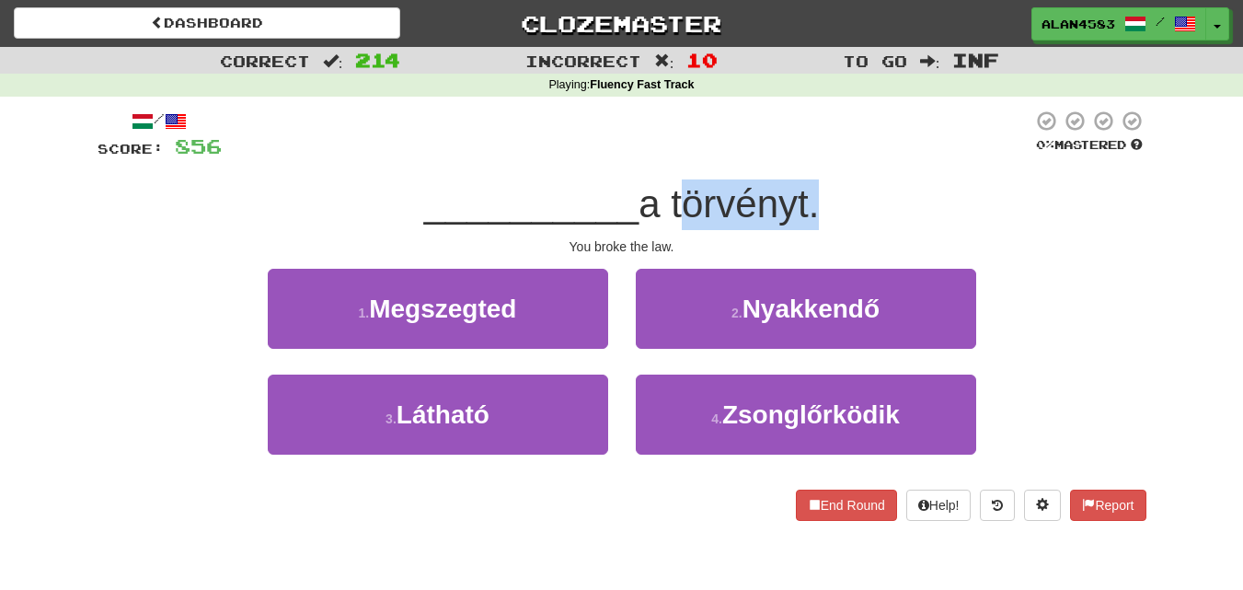
drag, startPoint x: 812, startPoint y: 190, endPoint x: 675, endPoint y: 190, distance: 136.2
click at [675, 190] on span "a törvényt." at bounding box center [729, 203] width 180 height 43
click at [663, 156] on div at bounding box center [663, 156] width 0 height 0
click at [878, 141] on div at bounding box center [627, 135] width 811 height 51
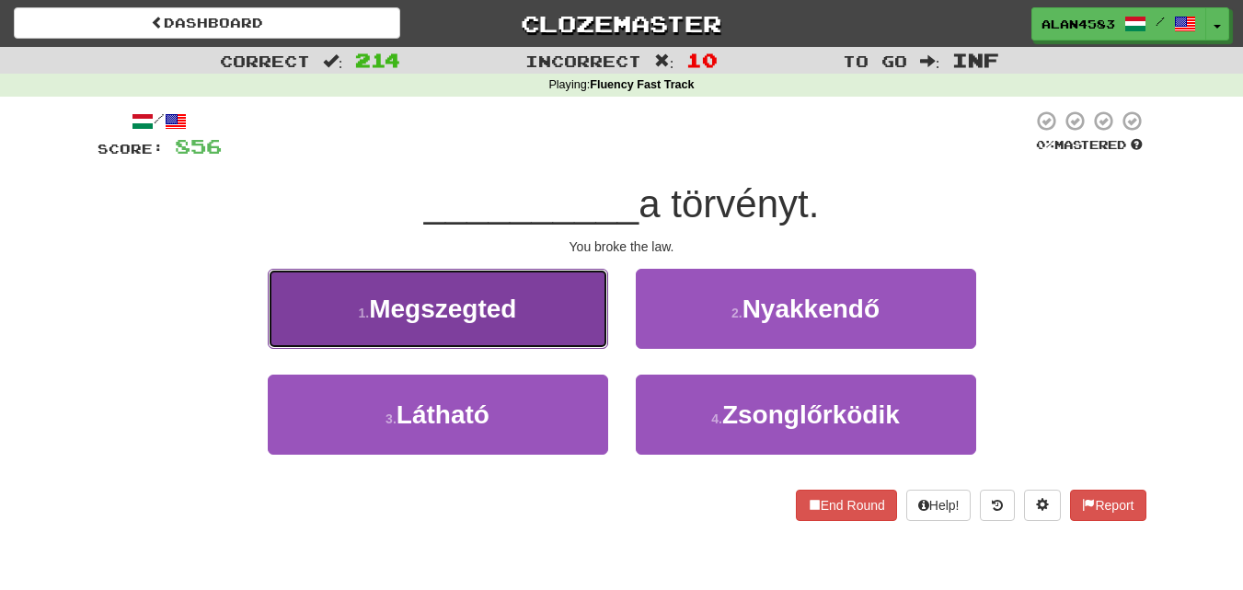
click at [373, 306] on span "Megszegted" at bounding box center [442, 308] width 147 height 29
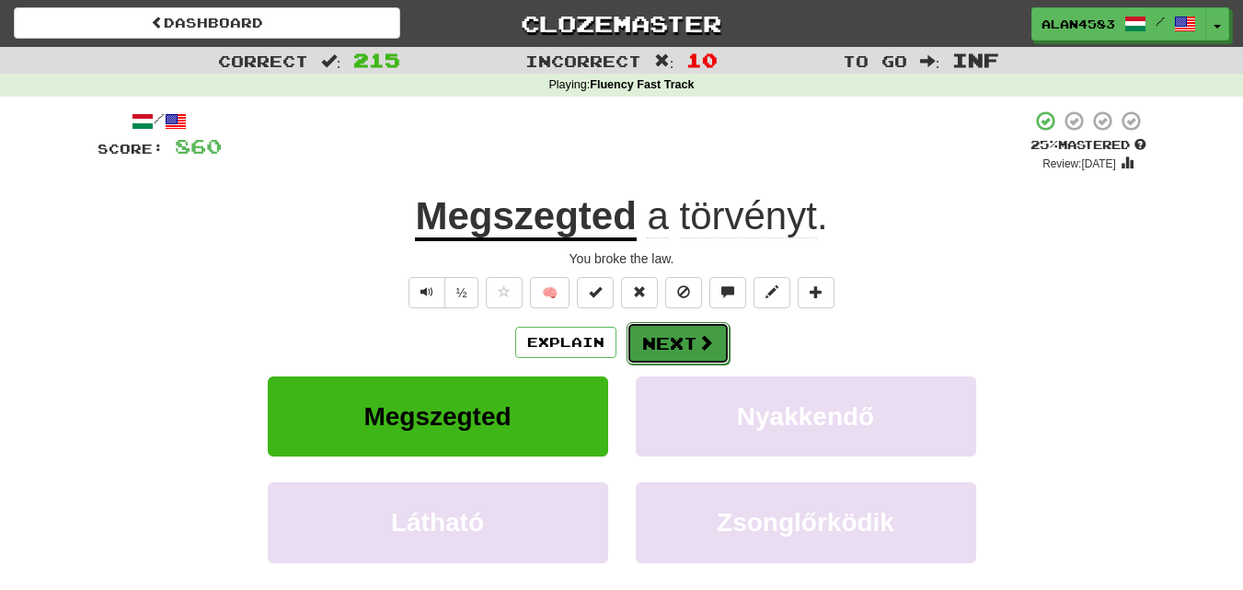
click at [650, 349] on button "Next" at bounding box center [678, 343] width 103 height 42
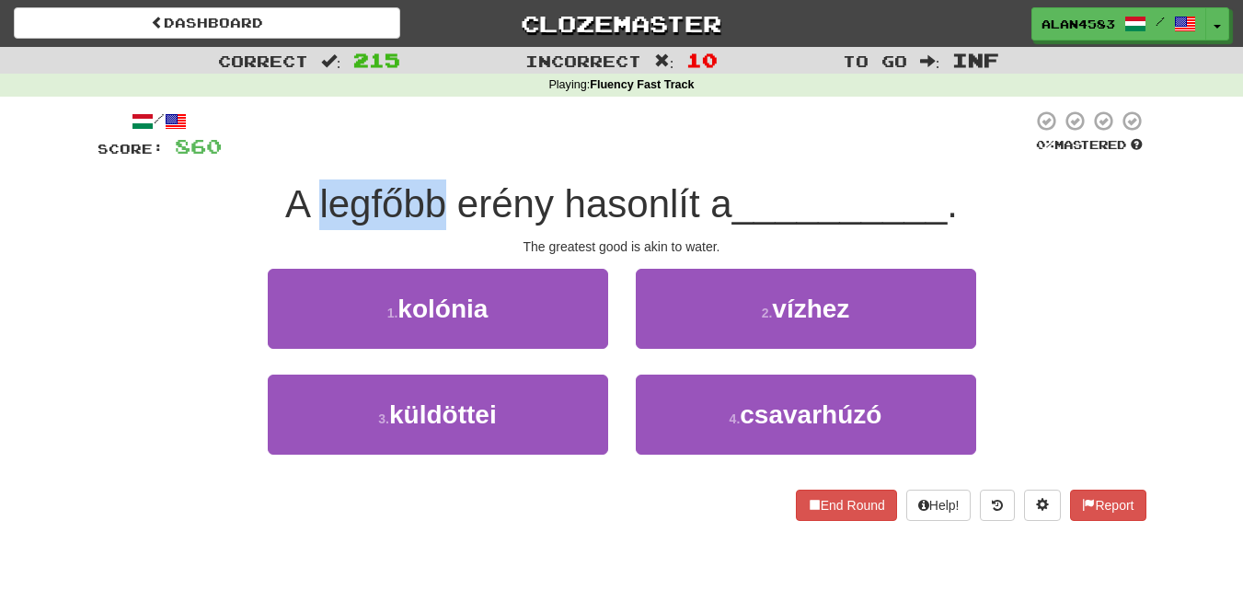
drag, startPoint x: 440, startPoint y: 201, endPoint x: 314, endPoint y: 199, distance: 126.1
click at [314, 199] on span "A legfőbb erény hasonlít a" at bounding box center [508, 203] width 447 height 43
click at [302, 156] on div at bounding box center [302, 156] width 0 height 0
click at [418, 118] on div at bounding box center [627, 135] width 811 height 51
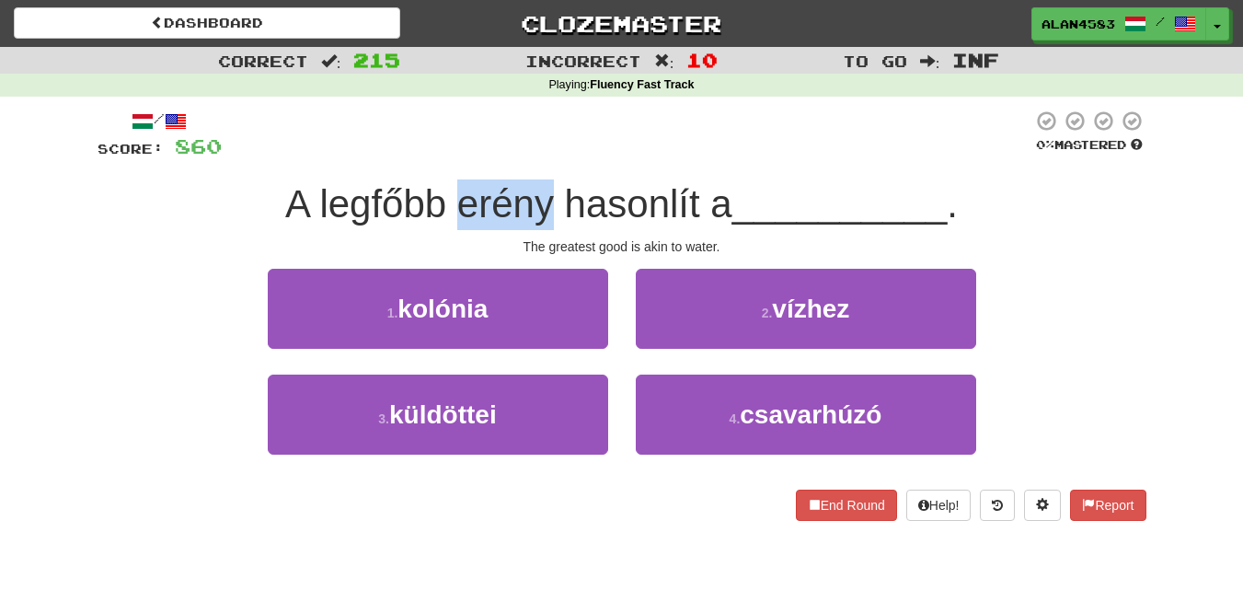
drag, startPoint x: 451, startPoint y: 205, endPoint x: 544, endPoint y: 199, distance: 93.2
click at [544, 199] on span "A legfőbb erény hasonlít a" at bounding box center [508, 203] width 447 height 43
click at [532, 156] on div at bounding box center [532, 156] width 0 height 0
click at [577, 130] on div at bounding box center [627, 135] width 811 height 51
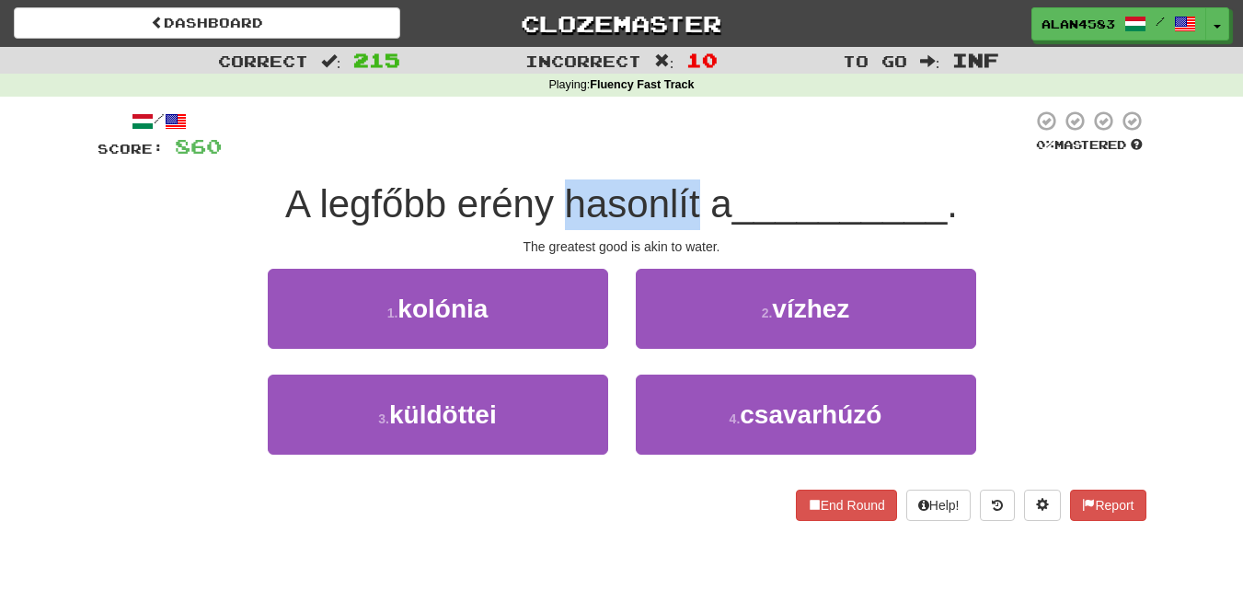
drag, startPoint x: 559, startPoint y: 208, endPoint x: 697, endPoint y: 192, distance: 138.0
click at [697, 192] on span "A legfőbb erény hasonlít a" at bounding box center [508, 203] width 447 height 43
click at [685, 156] on div at bounding box center [685, 156] width 0 height 0
click at [767, 141] on div at bounding box center [627, 135] width 811 height 51
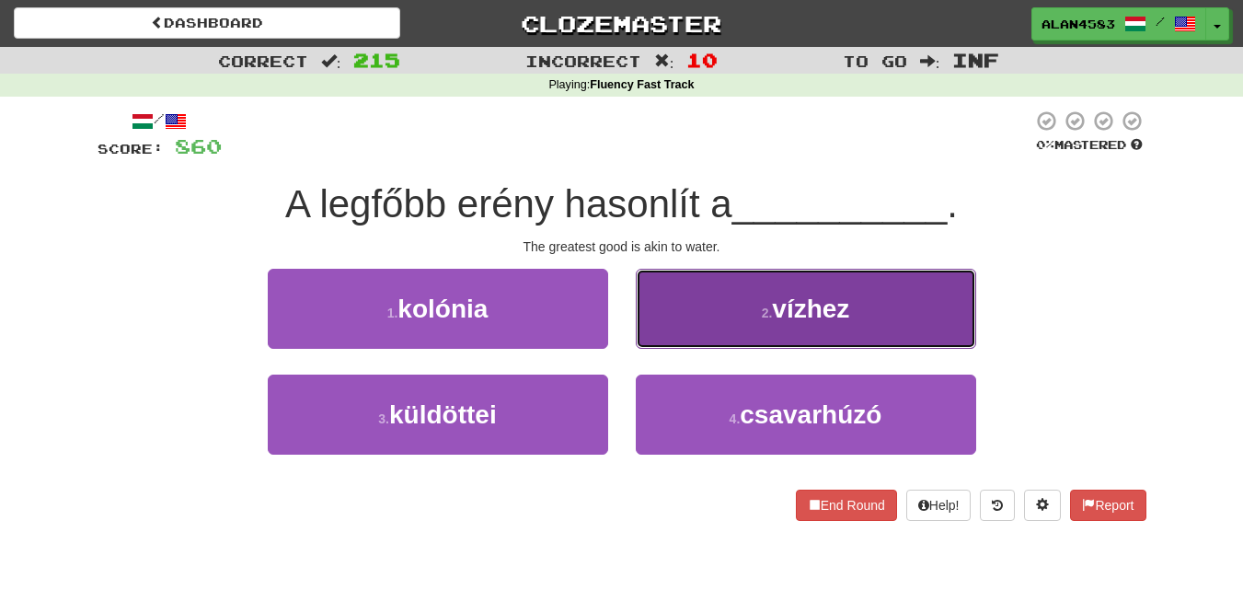
click at [764, 320] on button "2 . vízhez" at bounding box center [806, 309] width 340 height 80
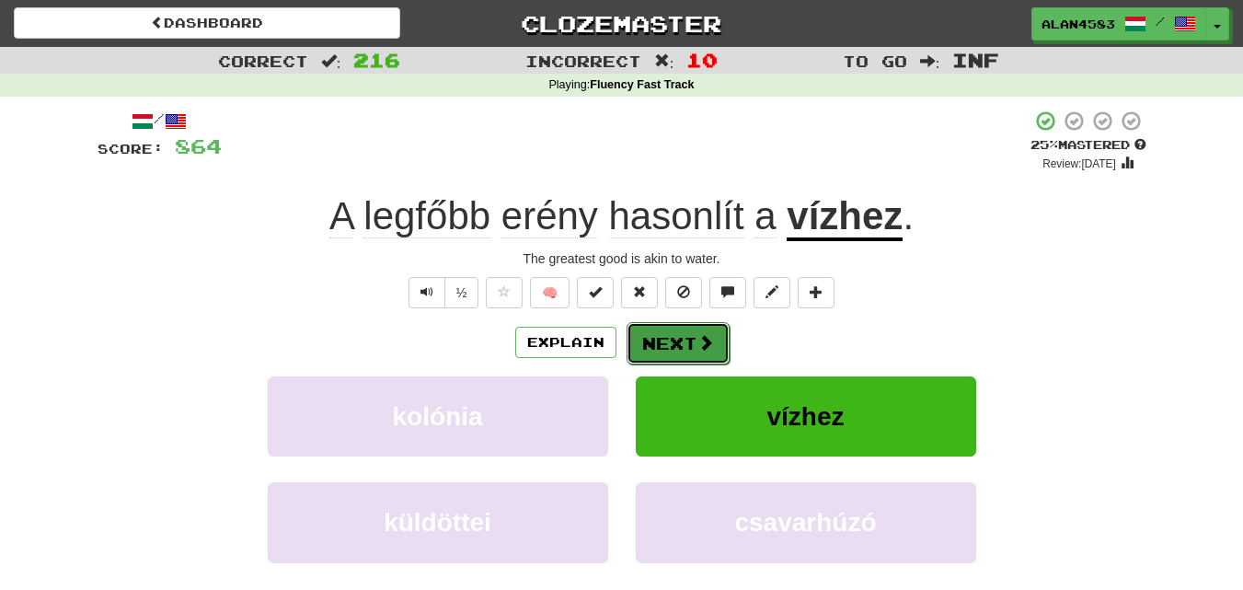
click at [690, 342] on button "Next" at bounding box center [678, 343] width 103 height 42
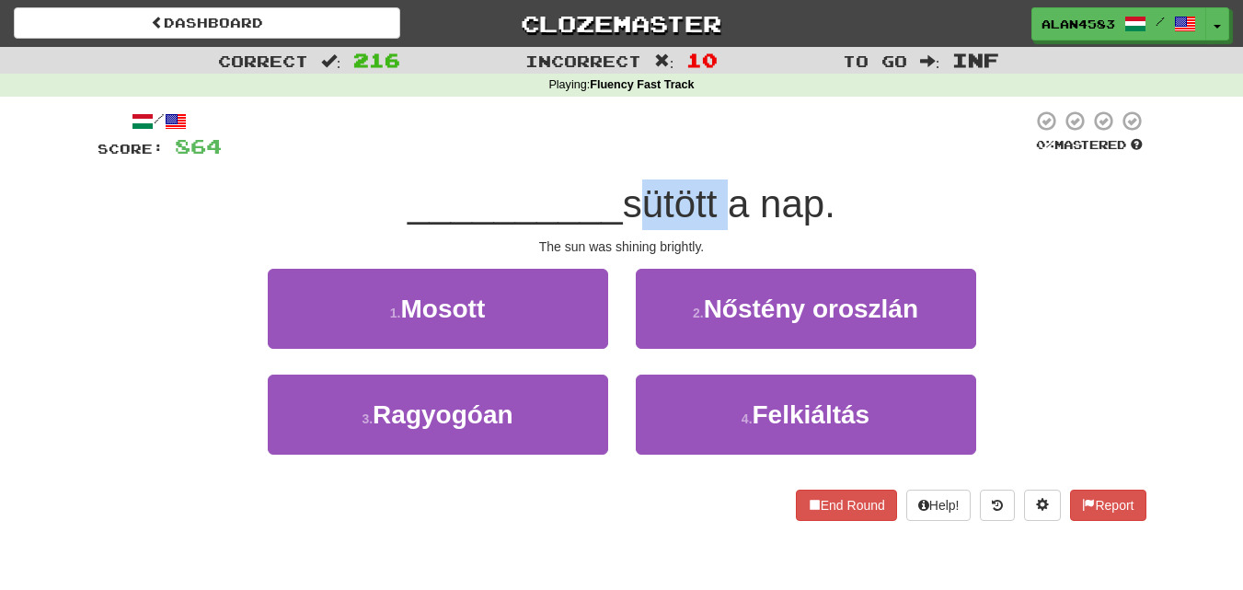
drag, startPoint x: 722, startPoint y: 194, endPoint x: 633, endPoint y: 192, distance: 89.3
click at [633, 192] on span "sütött a nap." at bounding box center [729, 203] width 213 height 43
click at [621, 156] on div at bounding box center [621, 156] width 0 height 0
click at [721, 123] on div at bounding box center [627, 135] width 811 height 51
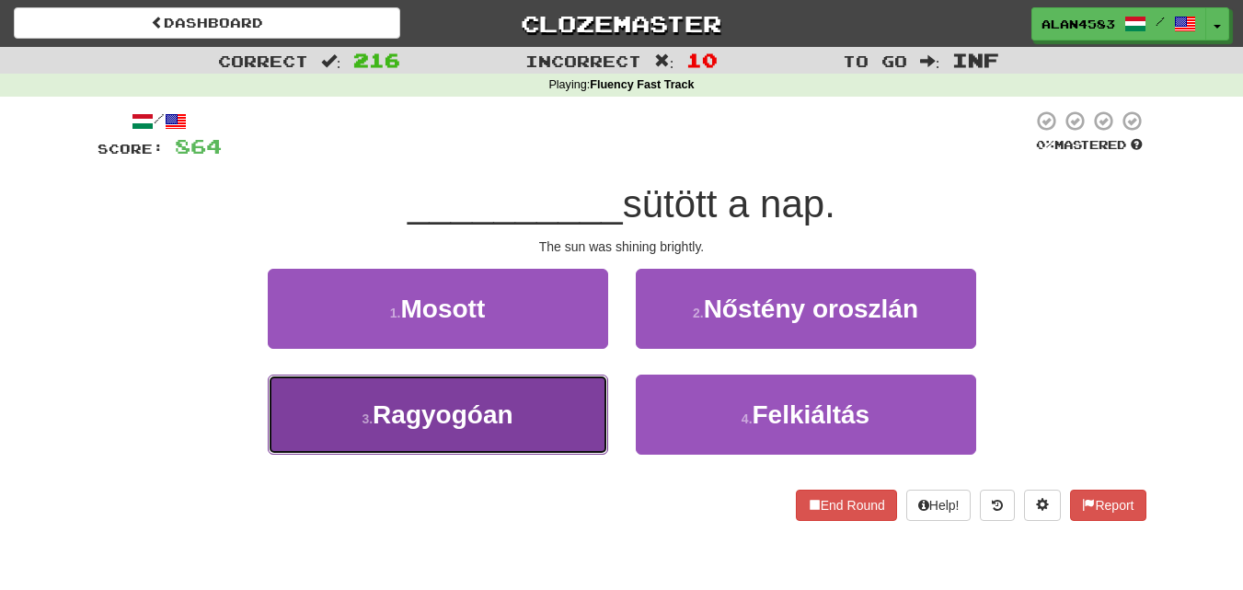
click at [419, 416] on span "Ragyogóan" at bounding box center [443, 414] width 140 height 29
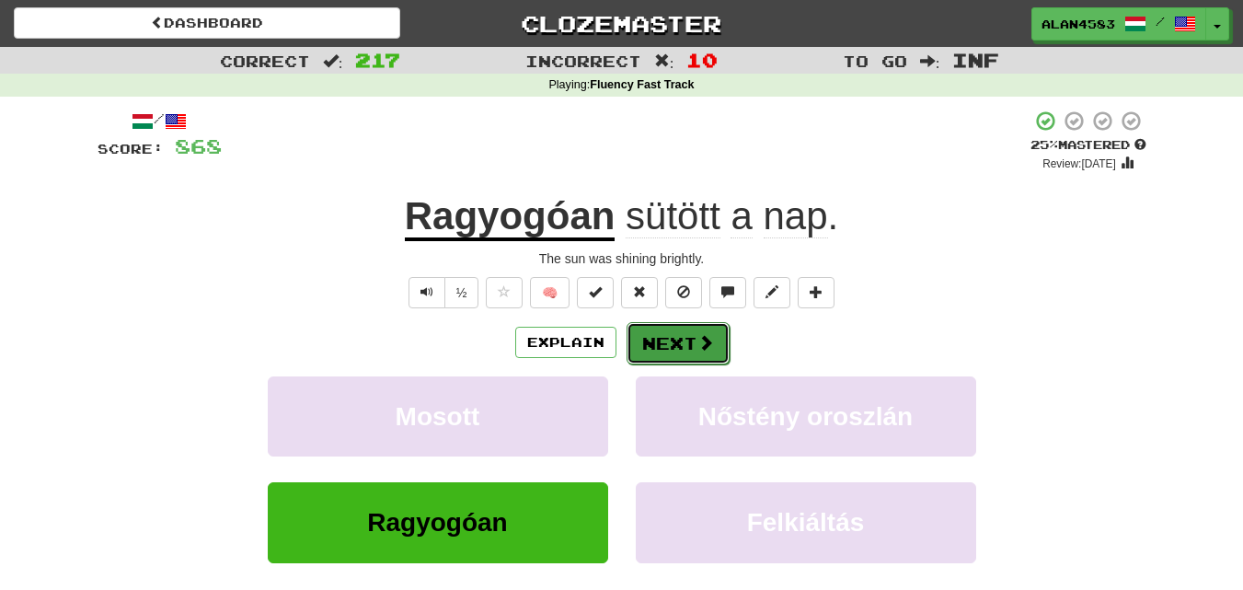
click at [670, 327] on button "Next" at bounding box center [678, 343] width 103 height 42
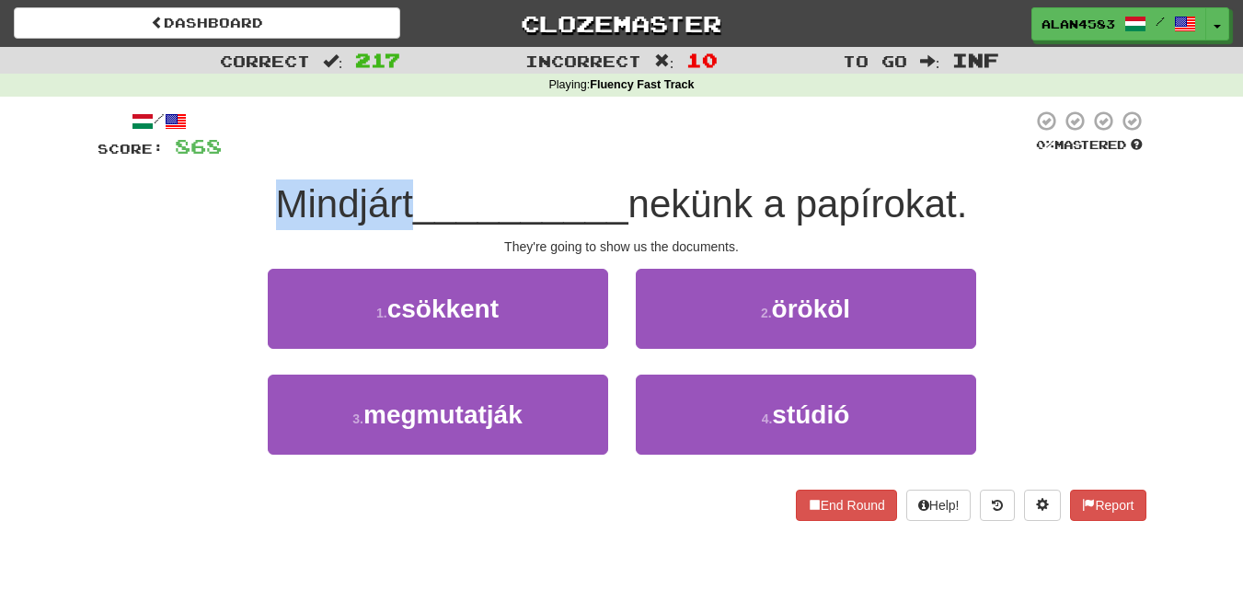
drag, startPoint x: 402, startPoint y: 199, endPoint x: 252, endPoint y: 199, distance: 150.0
click at [252, 199] on div "Mindjárt __________ nekünk a papírokat." at bounding box center [622, 204] width 1049 height 51
click at [240, 156] on div at bounding box center [240, 156] width 0 height 0
click at [501, 133] on div at bounding box center [627, 135] width 811 height 51
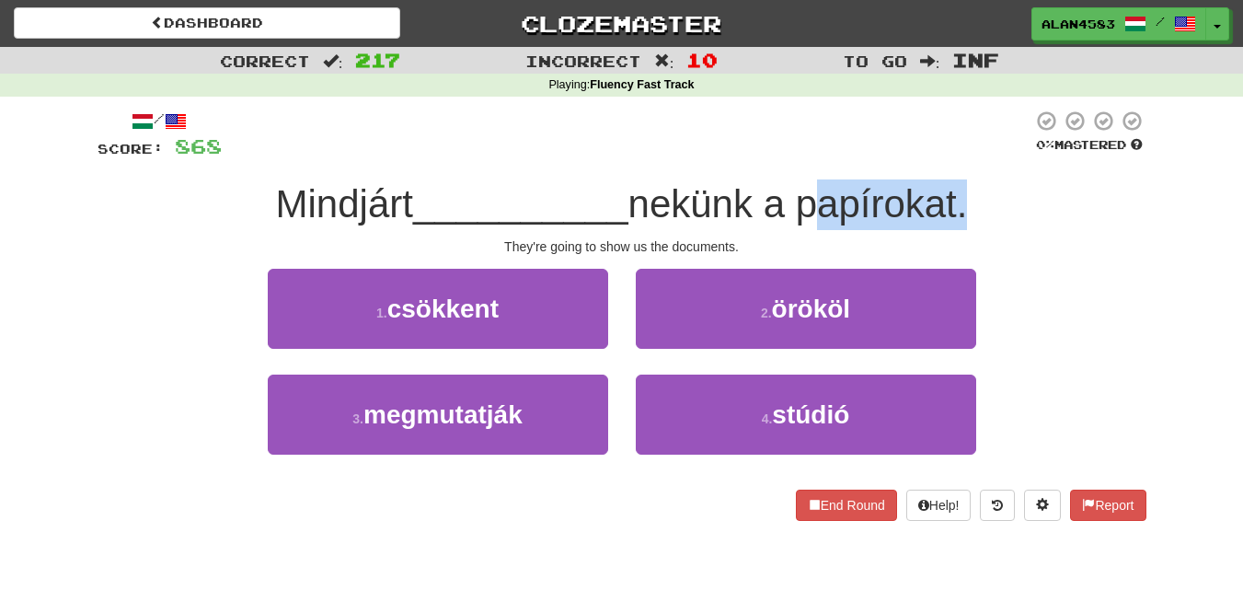
drag, startPoint x: 806, startPoint y: 202, endPoint x: 964, endPoint y: 192, distance: 158.5
click at [964, 192] on span "nekünk a papírokat." at bounding box center [799, 203] width 340 height 43
click at [952, 156] on div at bounding box center [952, 156] width 0 height 0
click at [1017, 201] on div "Mindjárt __________ nekünk a papírokat." at bounding box center [622, 204] width 1049 height 51
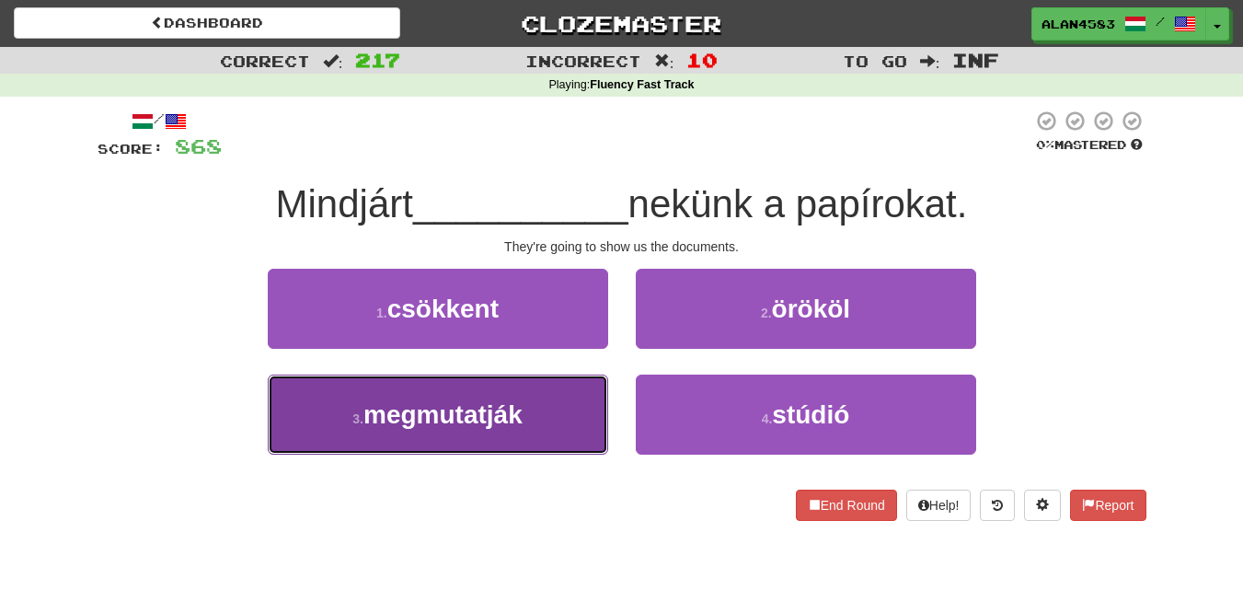
click at [440, 440] on button "3 . megmutatják" at bounding box center [438, 415] width 340 height 80
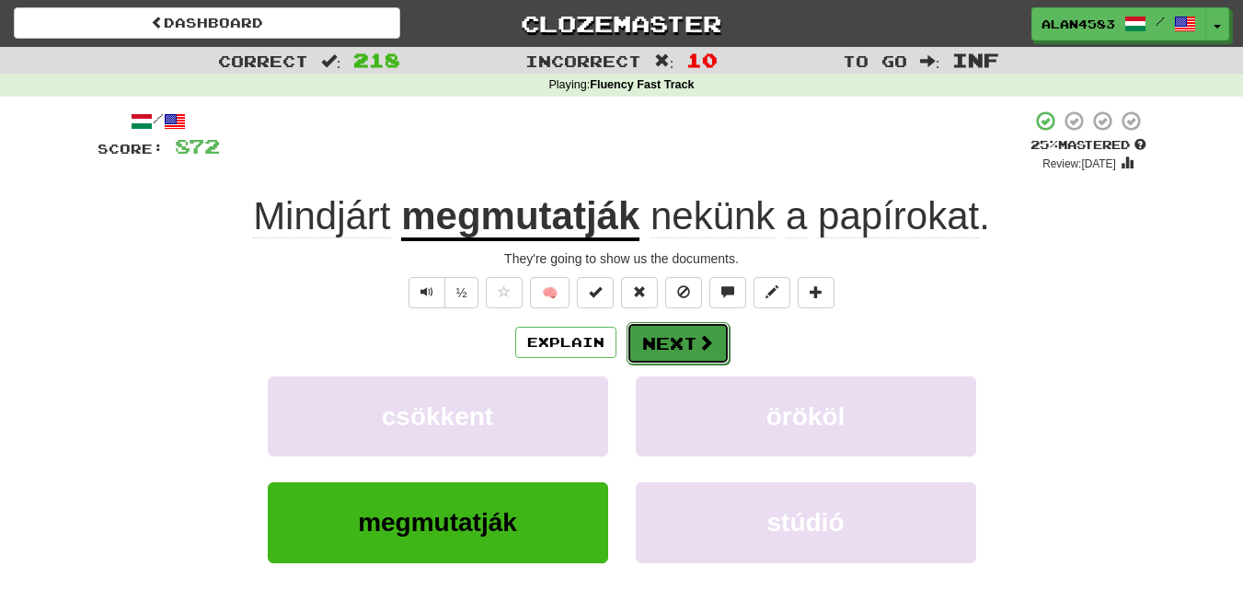
click at [703, 342] on span at bounding box center [706, 342] width 17 height 17
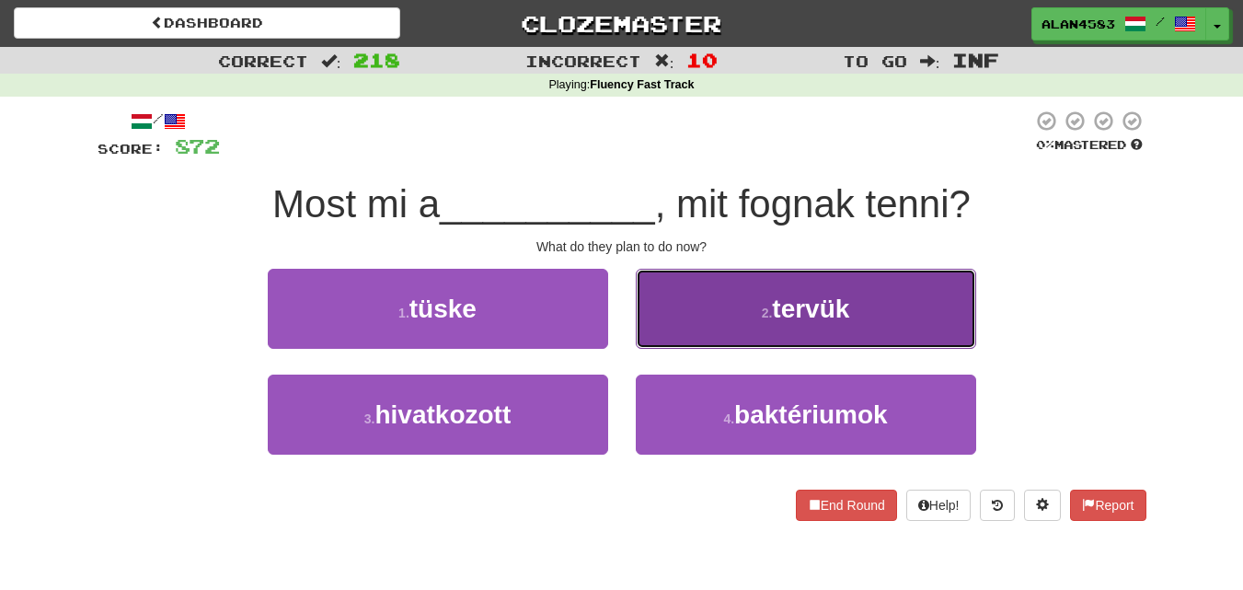
click at [793, 313] on span "tervük" at bounding box center [810, 308] width 77 height 29
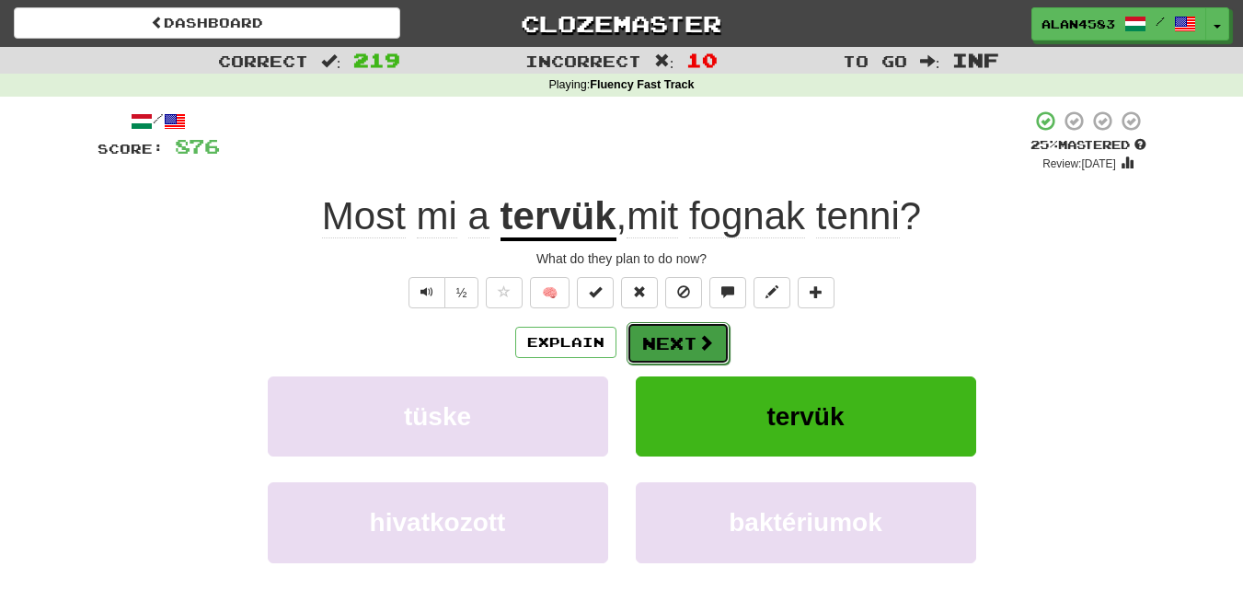
click at [698, 342] on span at bounding box center [706, 342] width 17 height 17
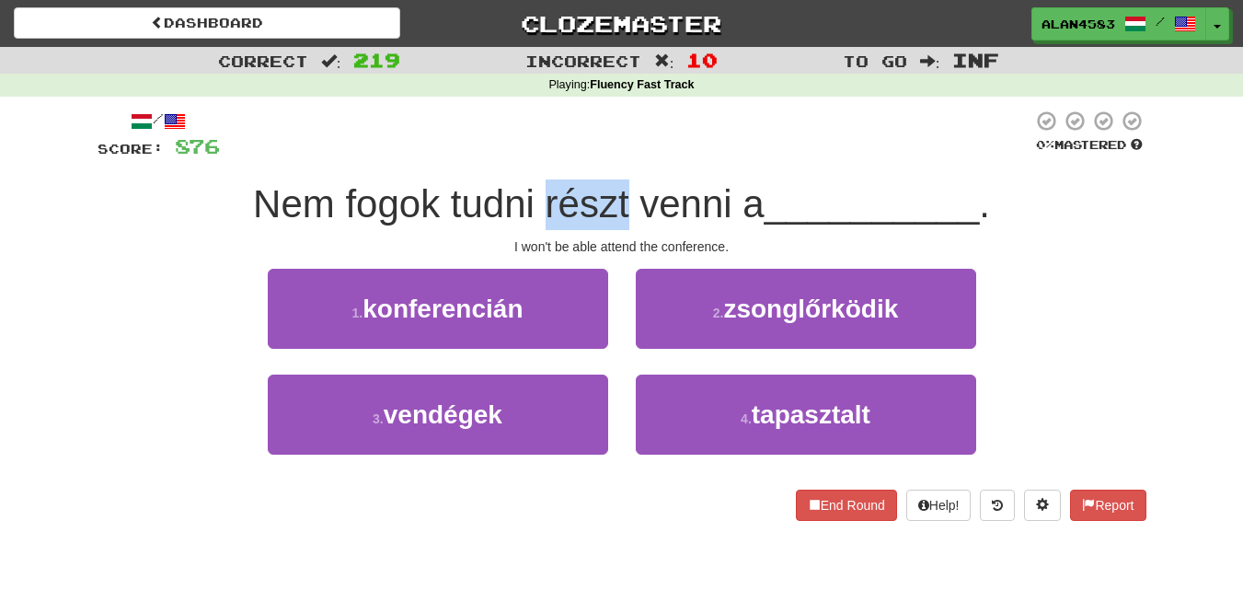
drag, startPoint x: 622, startPoint y: 188, endPoint x: 539, endPoint y: 190, distance: 82.8
click at [539, 190] on span "Nem fogok tudni részt venni a" at bounding box center [509, 203] width 512 height 43
click at [527, 156] on div at bounding box center [527, 156] width 0 height 0
click at [444, 153] on div at bounding box center [626, 135] width 813 height 51
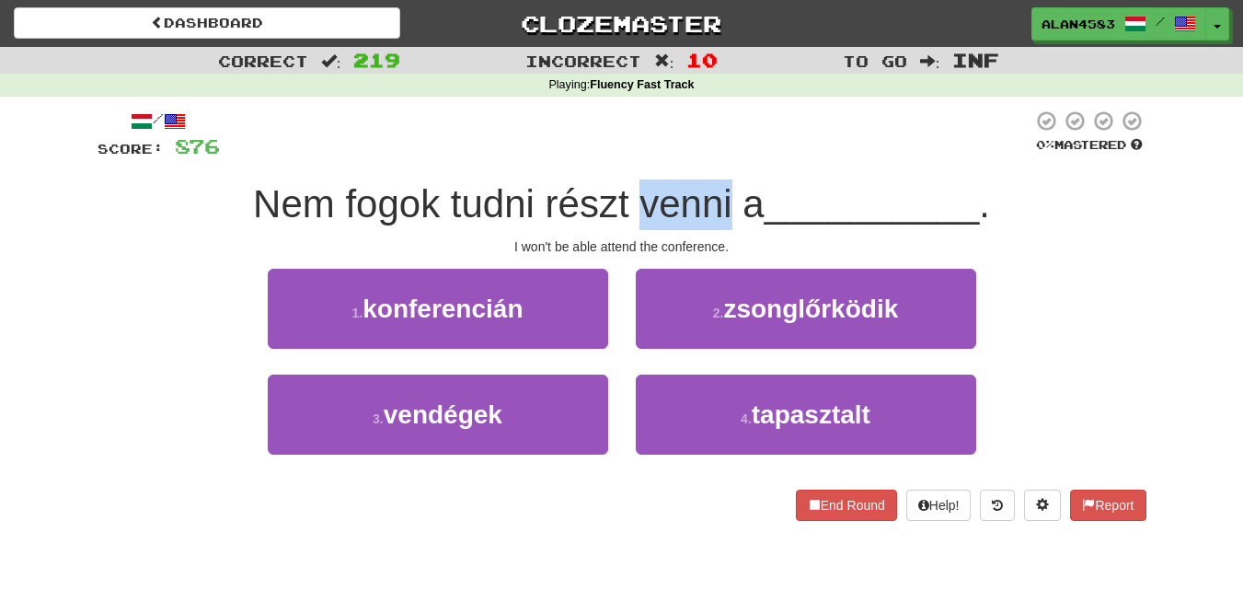
drag, startPoint x: 630, startPoint y: 211, endPoint x: 725, endPoint y: 201, distance: 95.3
click at [725, 201] on span "Nem fogok tudni részt venni a" at bounding box center [509, 203] width 512 height 43
click at [713, 156] on div at bounding box center [713, 156] width 0 height 0
click at [764, 117] on div at bounding box center [626, 135] width 813 height 51
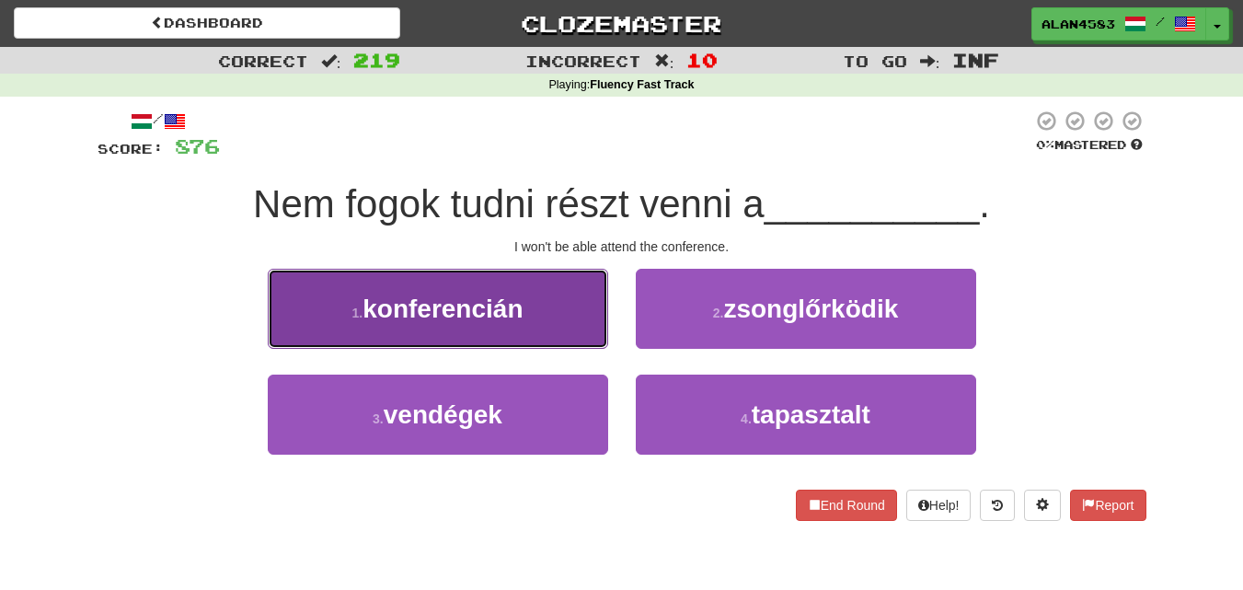
click at [360, 308] on small "1 ." at bounding box center [357, 313] width 11 height 15
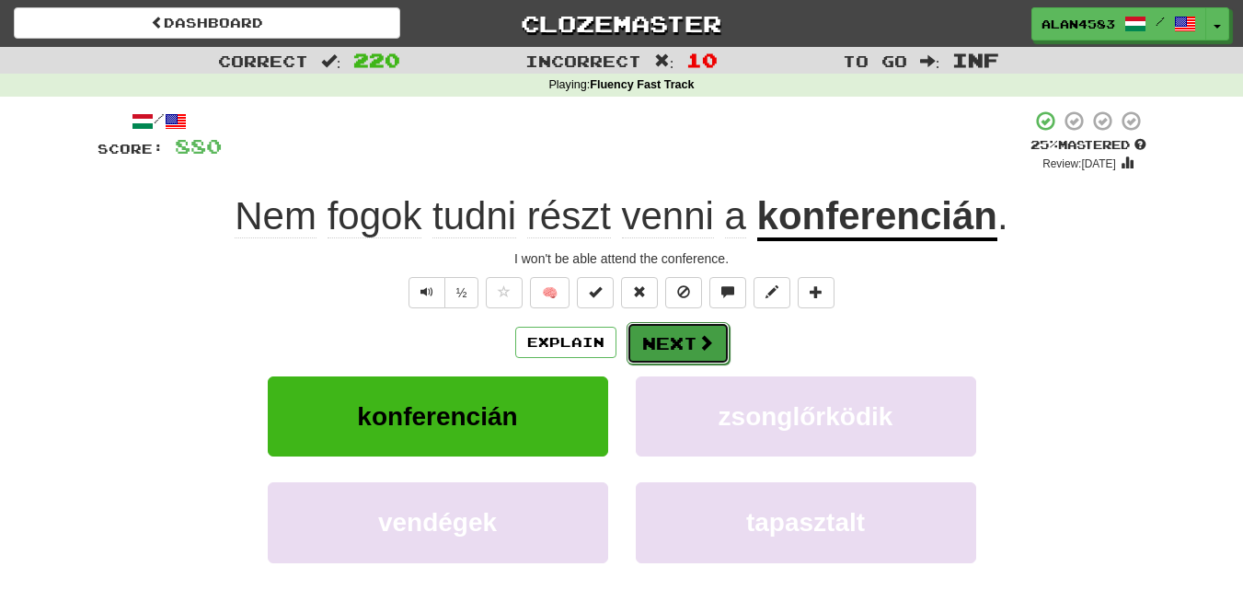
click at [686, 329] on button "Next" at bounding box center [678, 343] width 103 height 42
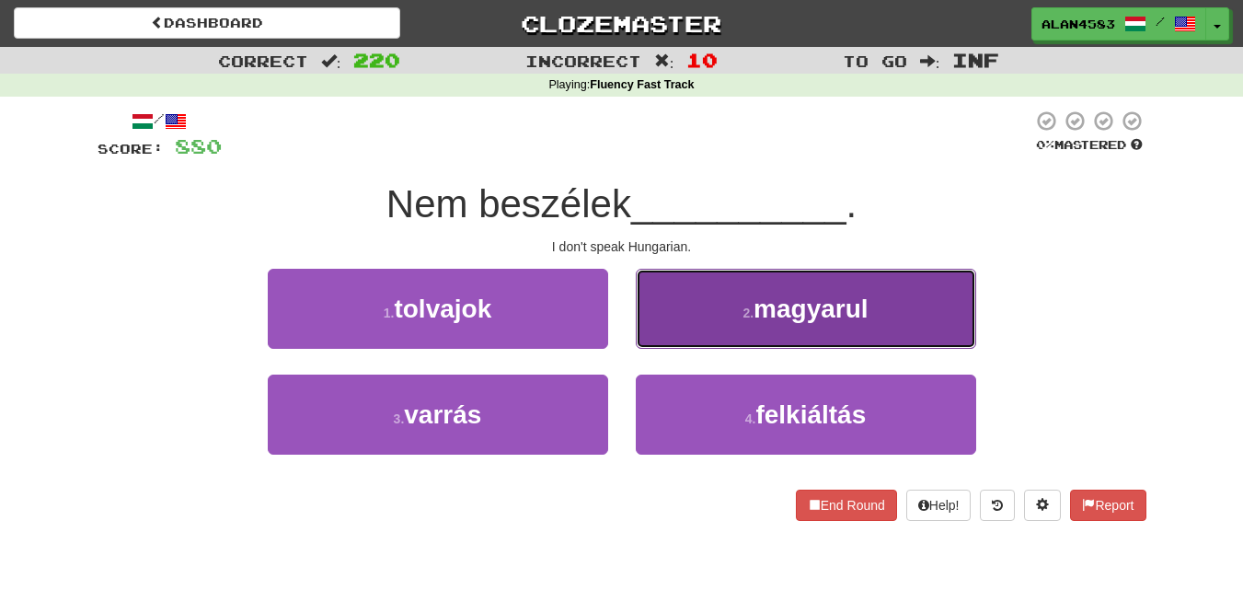
click at [792, 286] on button "2 . magyarul" at bounding box center [806, 309] width 340 height 80
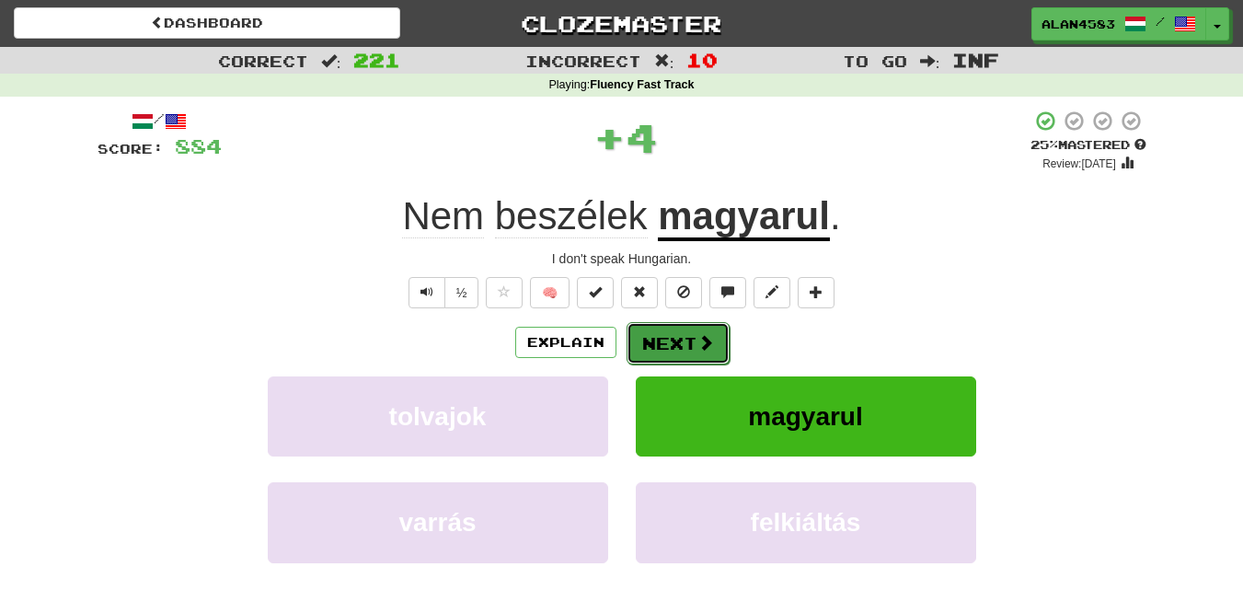
click at [673, 343] on button "Next" at bounding box center [678, 343] width 103 height 42
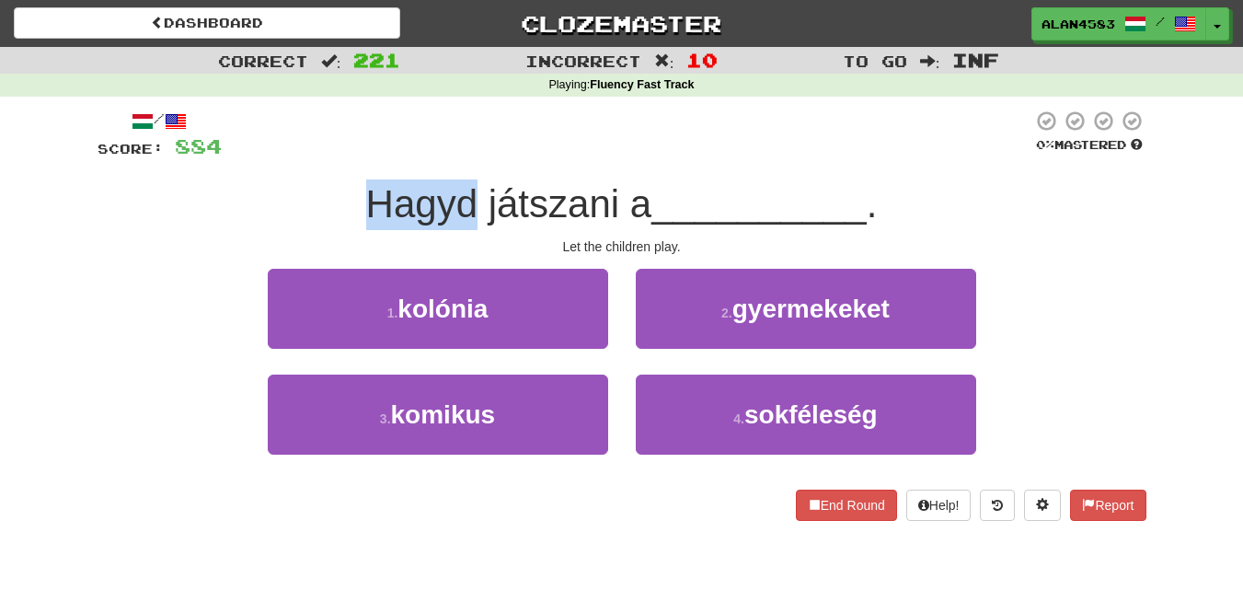
drag, startPoint x: 472, startPoint y: 202, endPoint x: 328, endPoint y: 198, distance: 144.5
click at [328, 198] on div "Hagyd játszani a __________ ." at bounding box center [622, 204] width 1049 height 51
click at [316, 156] on div at bounding box center [316, 156] width 0 height 0
click at [357, 142] on div at bounding box center [627, 135] width 811 height 51
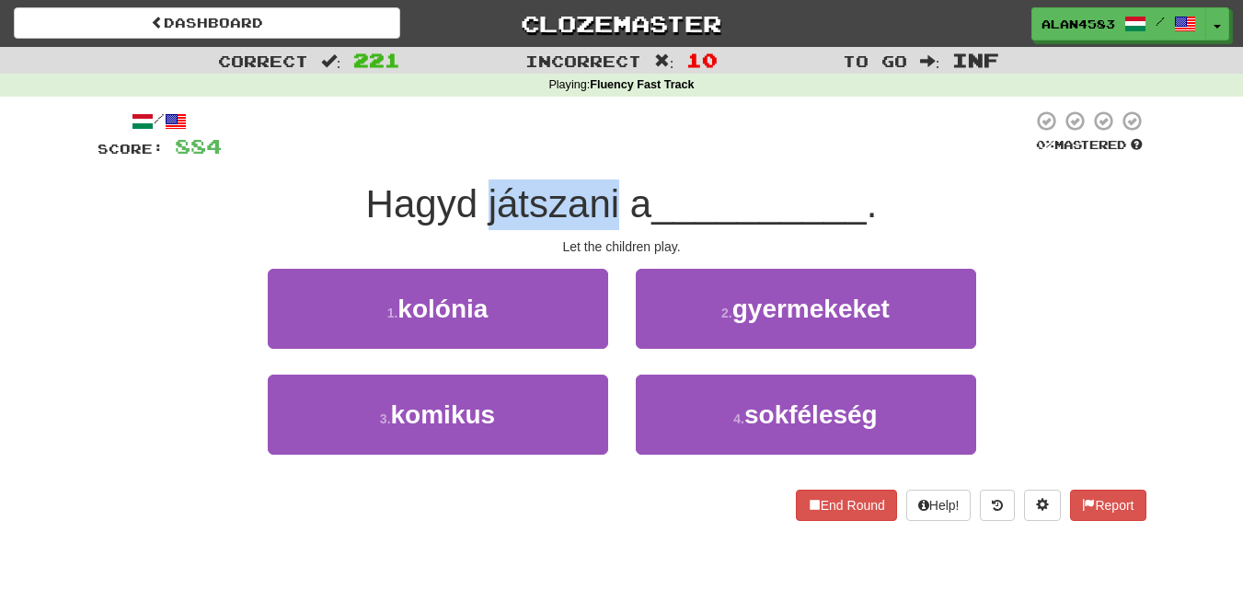
drag, startPoint x: 479, startPoint y: 213, endPoint x: 617, endPoint y: 206, distance: 137.3
click at [617, 206] on span "Hagyd játszani a" at bounding box center [509, 203] width 286 height 43
click at [605, 226] on div at bounding box center [605, 226] width 0 height 0
click at [685, 135] on div at bounding box center [627, 135] width 811 height 51
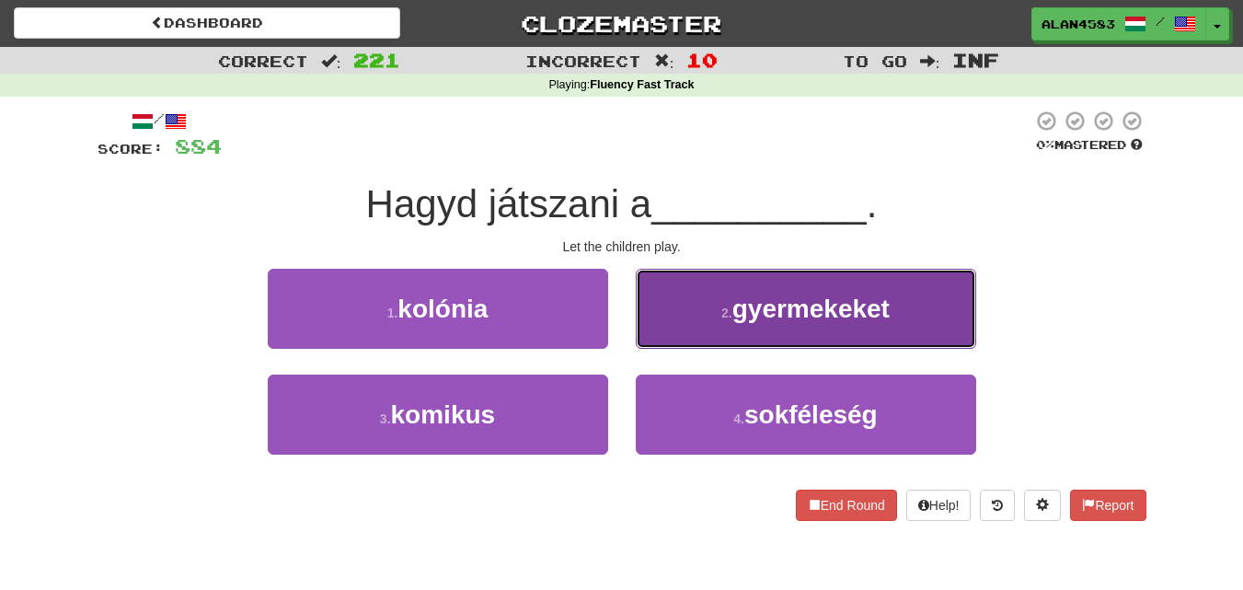
click at [742, 332] on button "2 . gyermekeket" at bounding box center [806, 309] width 340 height 80
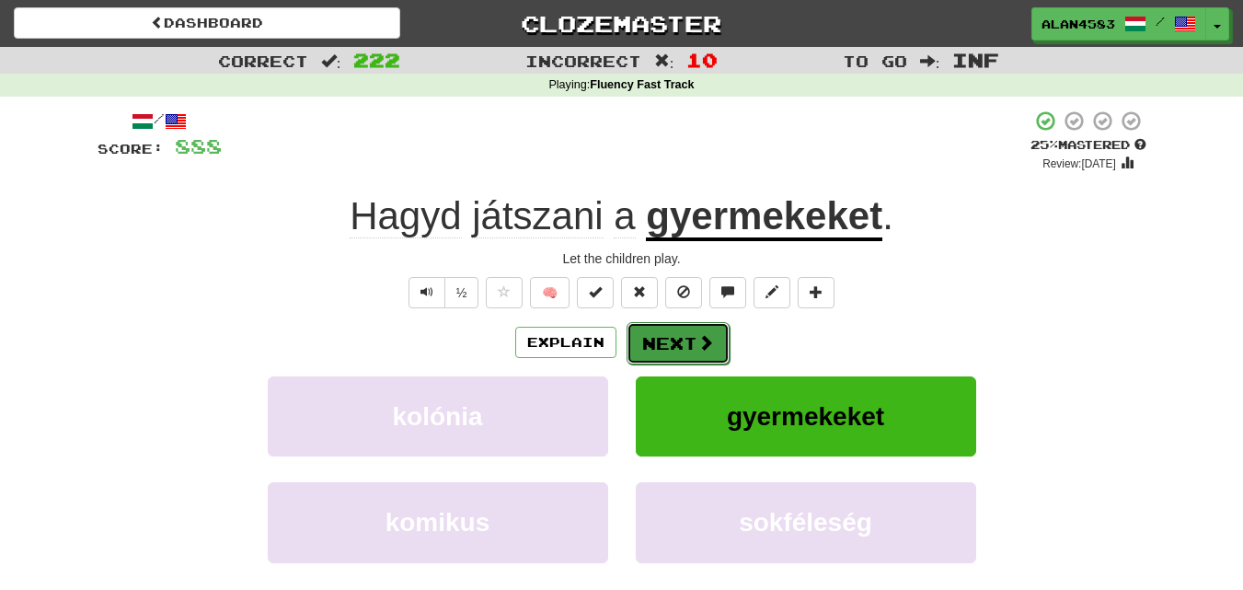
click at [686, 339] on button "Next" at bounding box center [678, 343] width 103 height 42
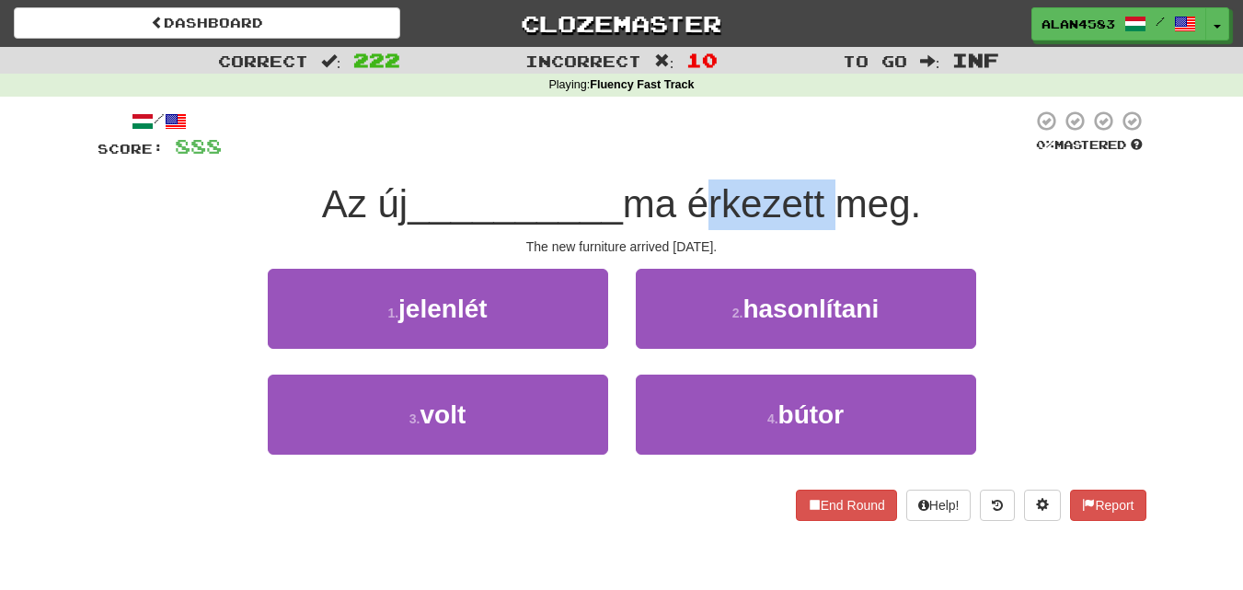
drag, startPoint x: 839, startPoint y: 193, endPoint x: 698, endPoint y: 200, distance: 141.9
click at [698, 200] on span "ma érkezett meg." at bounding box center [772, 203] width 298 height 43
click at [686, 156] on div at bounding box center [686, 156] width 0 height 0
click at [572, 141] on div at bounding box center [627, 135] width 811 height 51
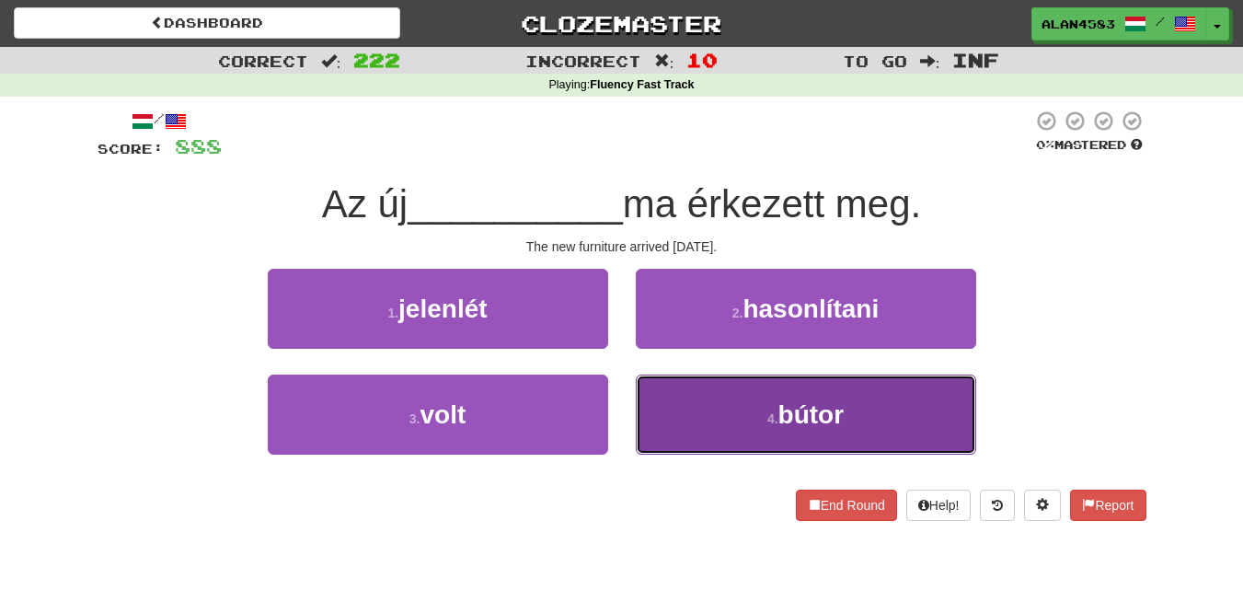
click at [780, 396] on button "4 . bútor" at bounding box center [806, 415] width 340 height 80
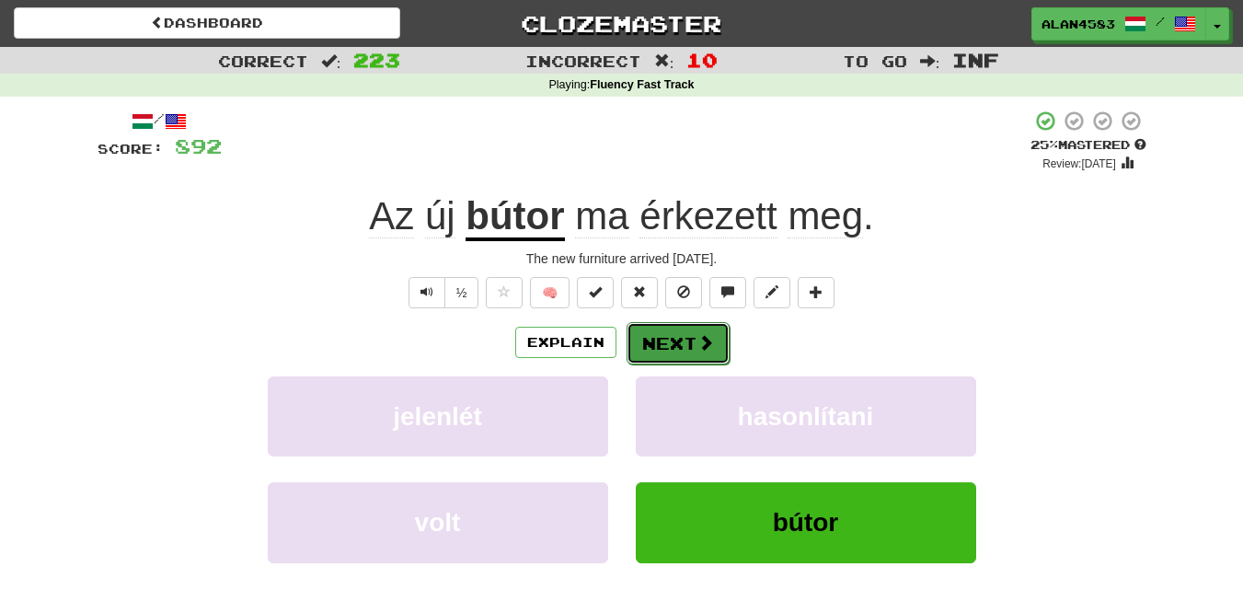
click at [691, 343] on button "Next" at bounding box center [678, 343] width 103 height 42
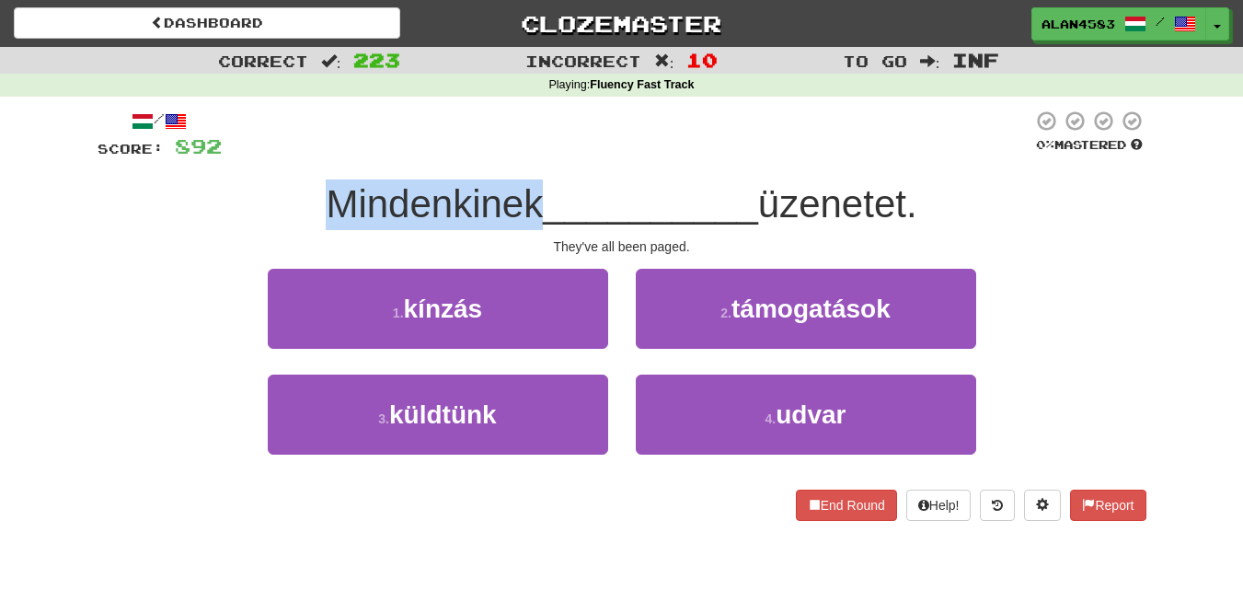
drag, startPoint x: 532, startPoint y: 201, endPoint x: 288, endPoint y: 199, distance: 243.9
click at [288, 199] on div "Mindenkinek __________ üzenetet." at bounding box center [622, 204] width 1049 height 51
click at [276, 156] on div at bounding box center [276, 156] width 0 height 0
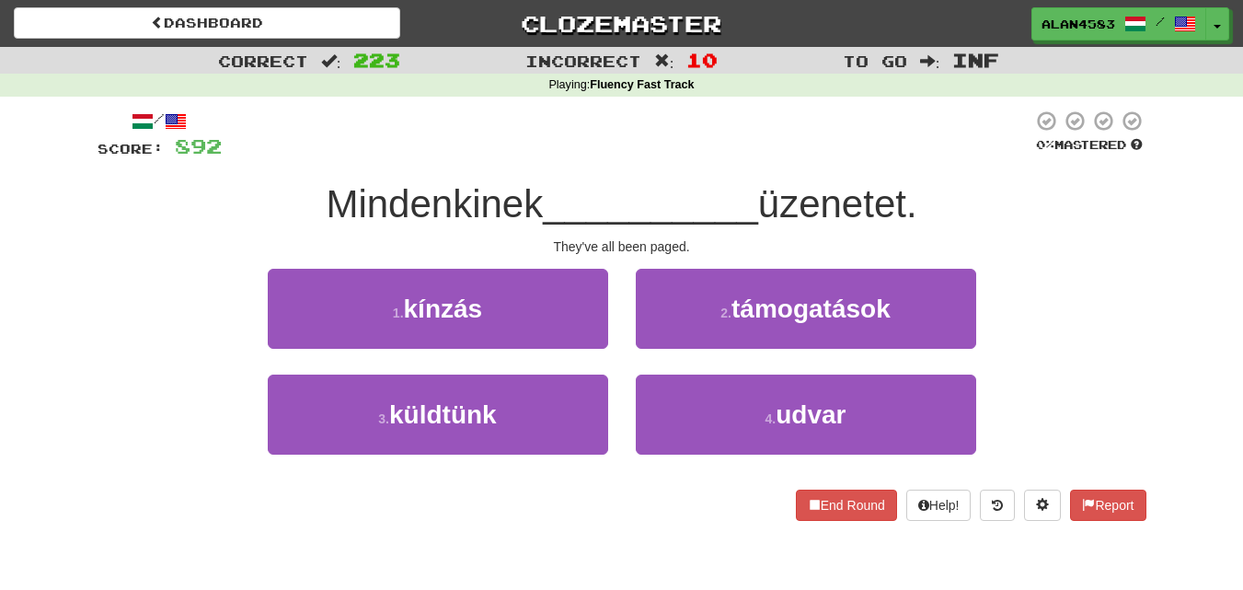
click at [641, 147] on div at bounding box center [627, 135] width 811 height 51
drag, startPoint x: 917, startPoint y: 186, endPoint x: 772, endPoint y: 194, distance: 145.6
click at [772, 194] on span "üzenetet." at bounding box center [837, 203] width 159 height 43
click at [760, 156] on div at bounding box center [760, 156] width 0 height 0
click at [256, 174] on div "/ Score: 892 0 % Mastered Mindenkinek __________ üzenetet. They've all been pag…" at bounding box center [622, 315] width 1049 height 411
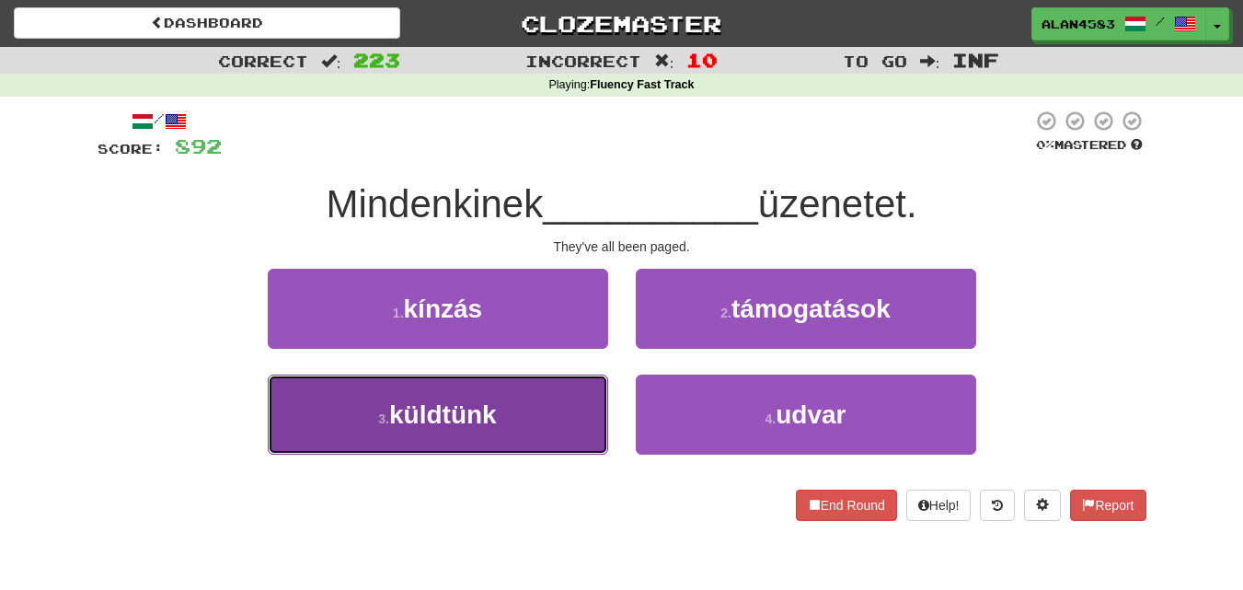
click at [442, 421] on span "küldtünk" at bounding box center [443, 414] width 108 height 29
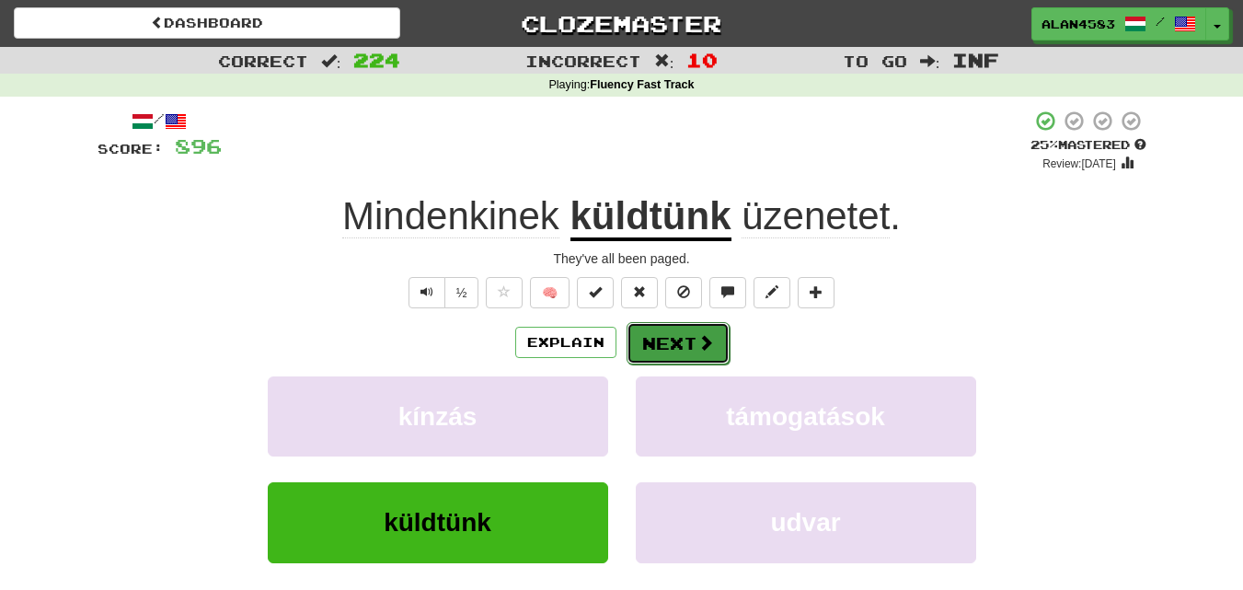
click at [661, 340] on button "Next" at bounding box center [678, 343] width 103 height 42
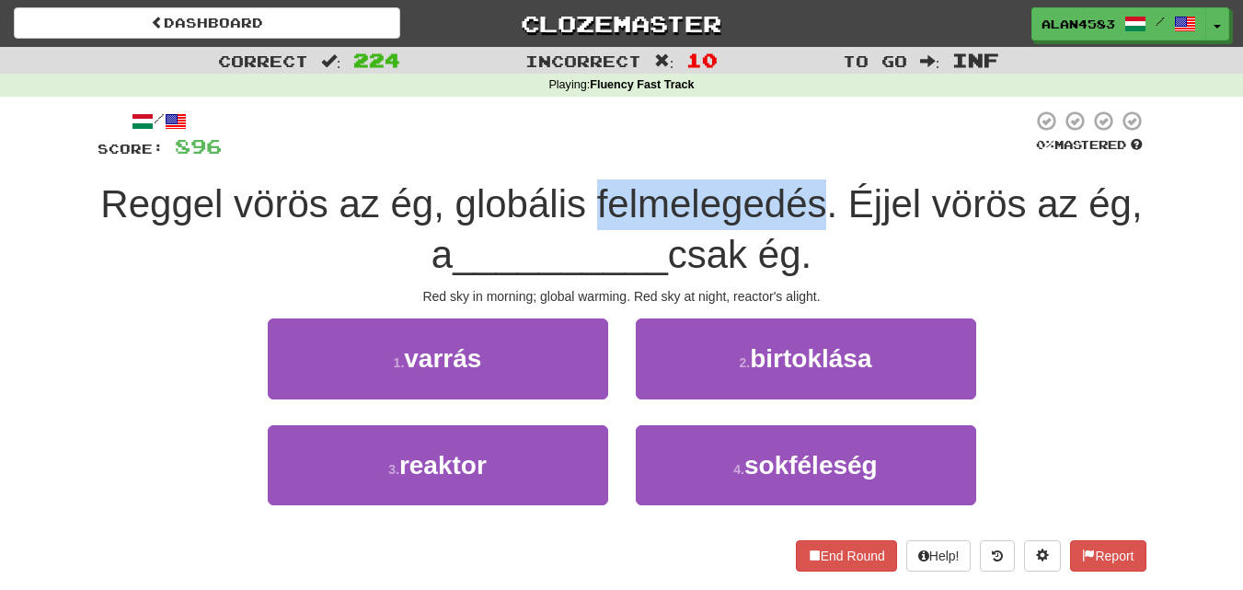
drag, startPoint x: 593, startPoint y: 200, endPoint x: 830, endPoint y: 185, distance: 237.9
click at [830, 185] on span "Reggel vörös az ég, globális felmelegedés. Éjjel vörös az ég, a" at bounding box center [621, 229] width 1042 height 94
click at [818, 156] on div at bounding box center [818, 156] width 0 height 0
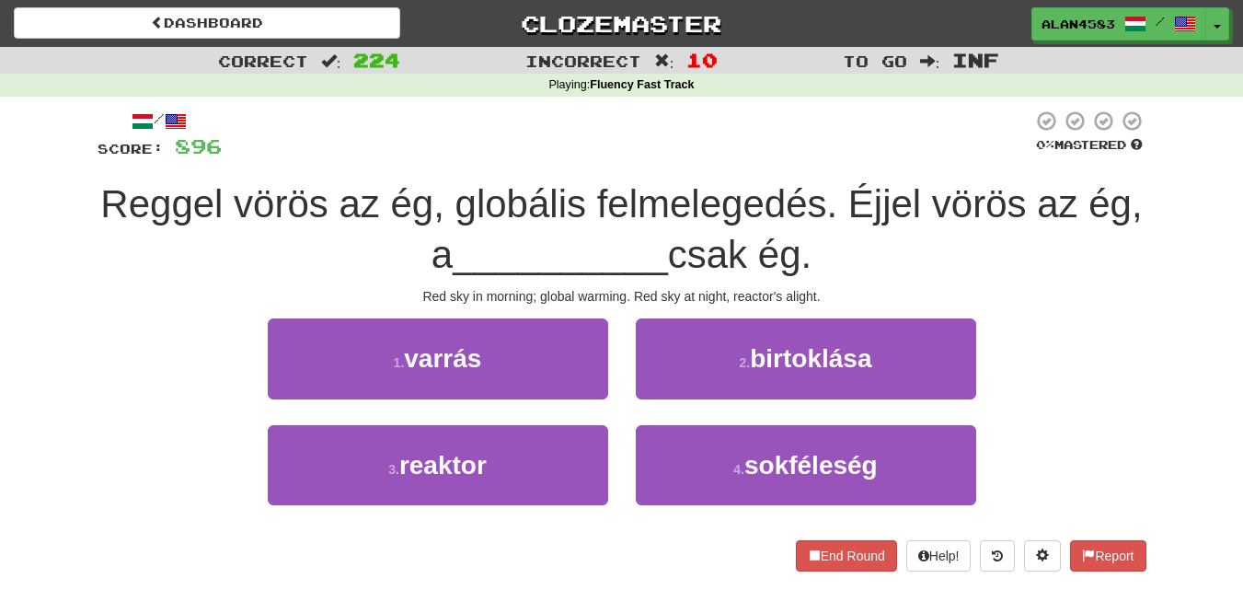
click at [843, 137] on div at bounding box center [627, 135] width 811 height 51
drag, startPoint x: 236, startPoint y: 197, endPoint x: 326, endPoint y: 191, distance: 90.4
click at [326, 191] on span "Reggel vörös az ég, globális felmelegedés. Éjjel vörös az ég, a" at bounding box center [621, 229] width 1042 height 94
click at [314, 156] on div at bounding box center [314, 156] width 0 height 0
click at [334, 134] on div at bounding box center [627, 135] width 811 height 51
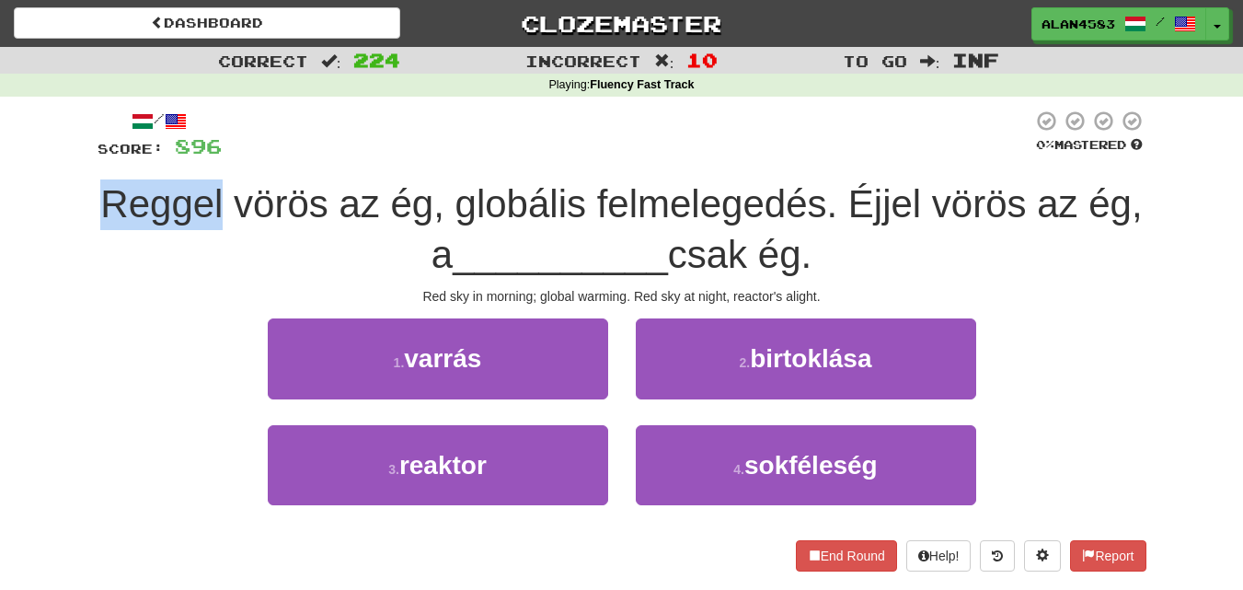
drag, startPoint x: 222, startPoint y: 190, endPoint x: 84, endPoint y: 193, distance: 138.1
click at [84, 193] on div "/ Score: 896 0 % Mastered Reggel vörös az ég, globális felmelegedés. Éjjel vörö…" at bounding box center [622, 347] width 1077 height 500
click at [72, 156] on div at bounding box center [72, 156] width 0 height 0
click at [20, 186] on div "Correct : 224 Incorrect : 10 To go : Inf Playing : Fluency Fast Track / Score: …" at bounding box center [621, 322] width 1243 height 550
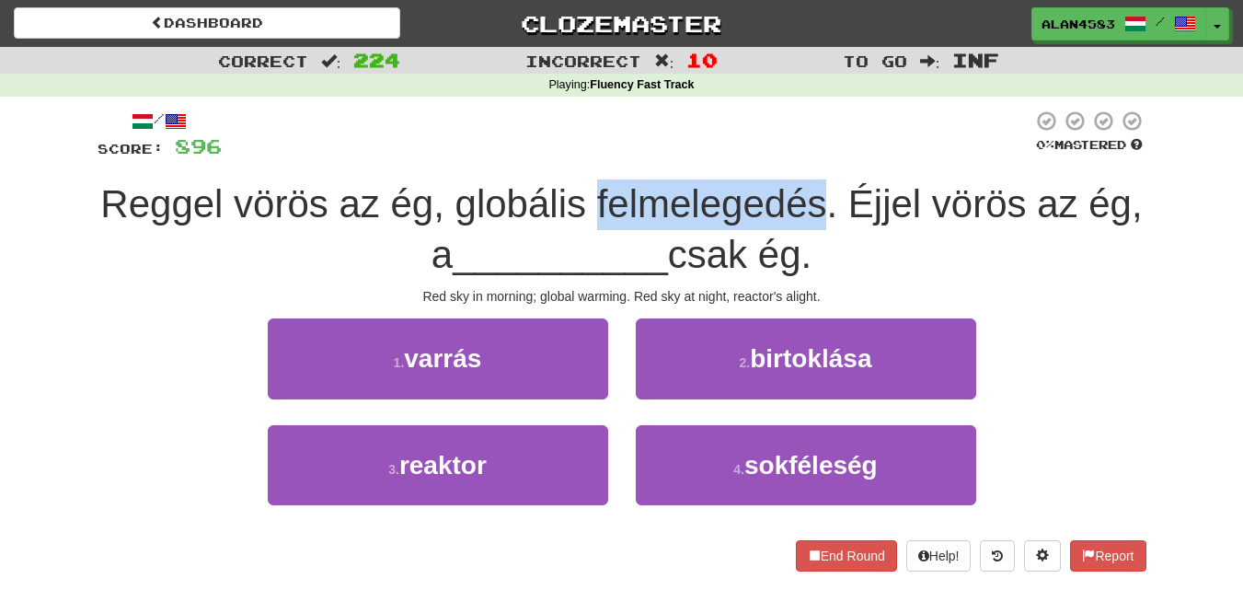
drag, startPoint x: 594, startPoint y: 197, endPoint x: 823, endPoint y: 193, distance: 228.2
click at [823, 193] on span "Reggel vörös az ég, globális felmelegedés. Éjjel vörös az ég, a" at bounding box center [621, 229] width 1042 height 94
click at [811, 156] on div at bounding box center [811, 156] width 0 height 0
click at [852, 104] on div "/ Score: 896 0 % Mastered Reggel vörös az ég, globális felmelegedés. Éjjel vörö…" at bounding box center [622, 347] width 1049 height 500
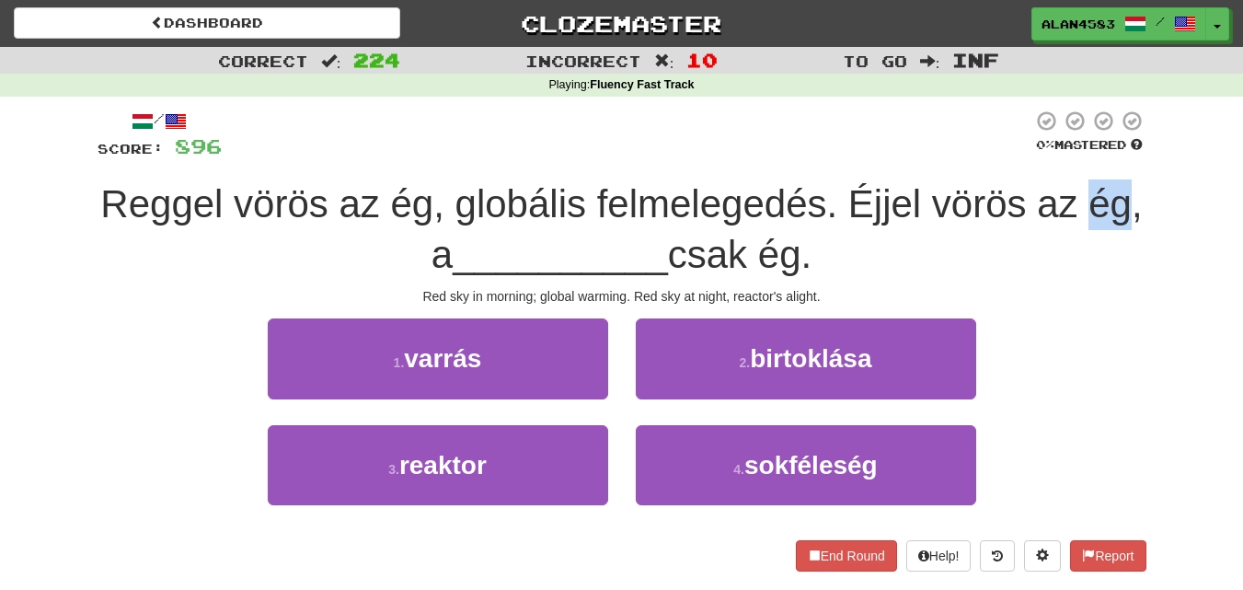
drag, startPoint x: 1090, startPoint y: 202, endPoint x: 1132, endPoint y: 200, distance: 41.5
click at [1132, 200] on span "Reggel vörös az ég, globális felmelegedés. Éjjel vörös az ég, a" at bounding box center [621, 229] width 1042 height 94
click at [1120, 156] on div at bounding box center [1120, 156] width 0 height 0
click at [835, 147] on div at bounding box center [627, 135] width 811 height 51
drag, startPoint x: 774, startPoint y: 256, endPoint x: 809, endPoint y: 253, distance: 35.1
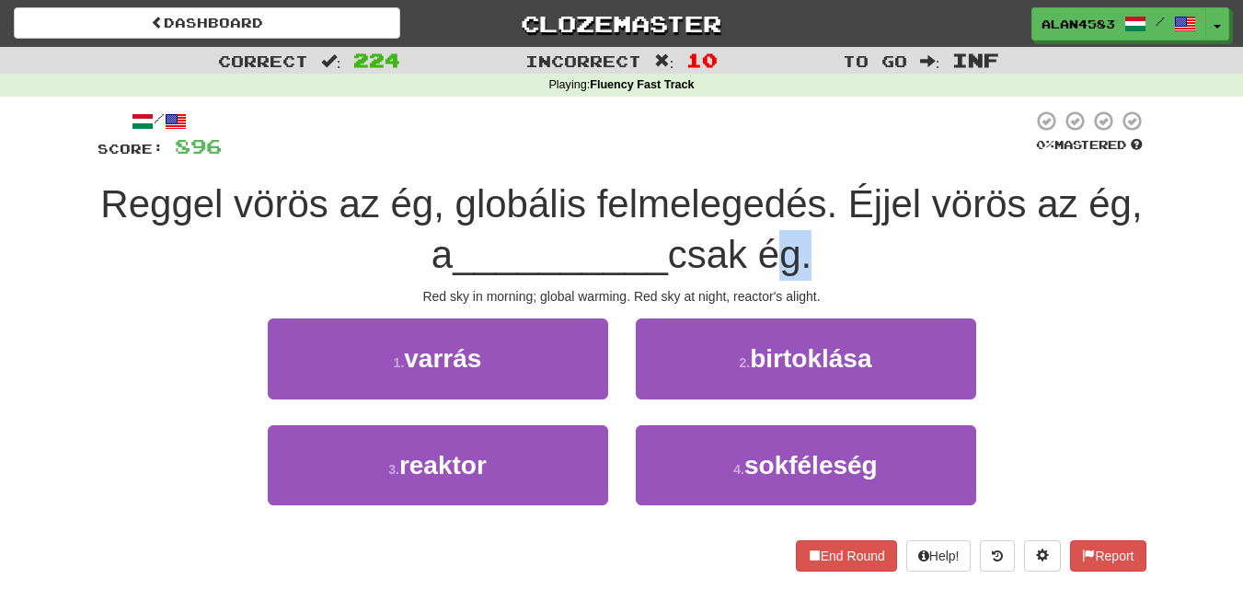
click at [809, 253] on span "csak ég." at bounding box center [740, 254] width 144 height 43
click at [797, 207] on div at bounding box center [797, 207] width 0 height 0
click at [822, 123] on div at bounding box center [627, 135] width 811 height 51
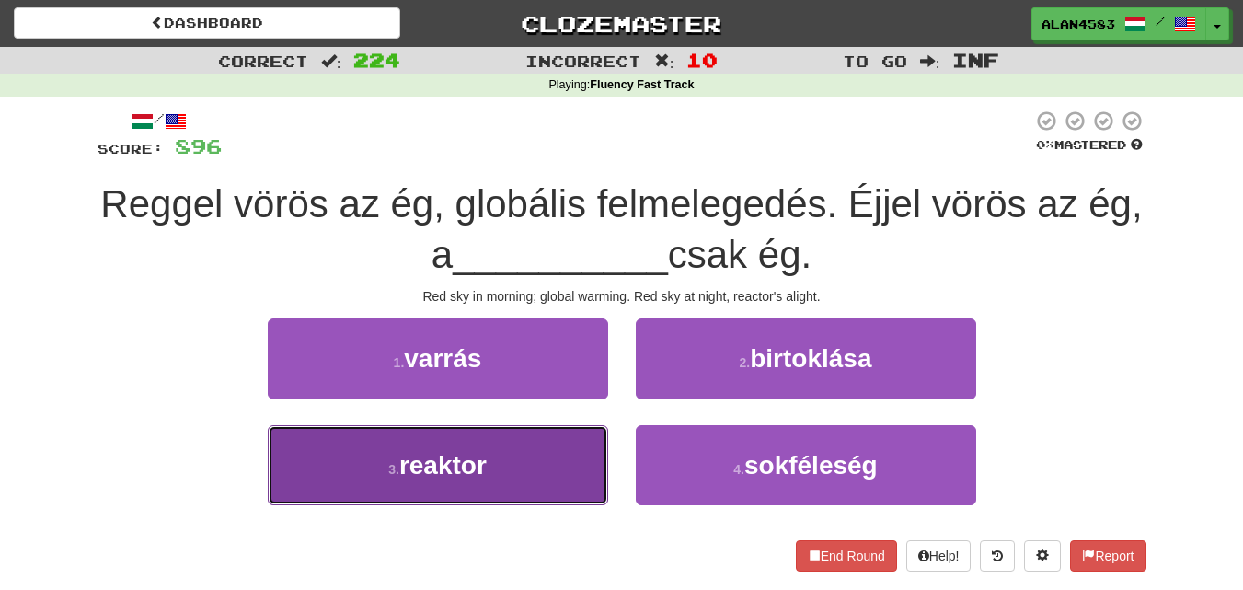
click at [453, 466] on span "reaktor" at bounding box center [442, 465] width 87 height 29
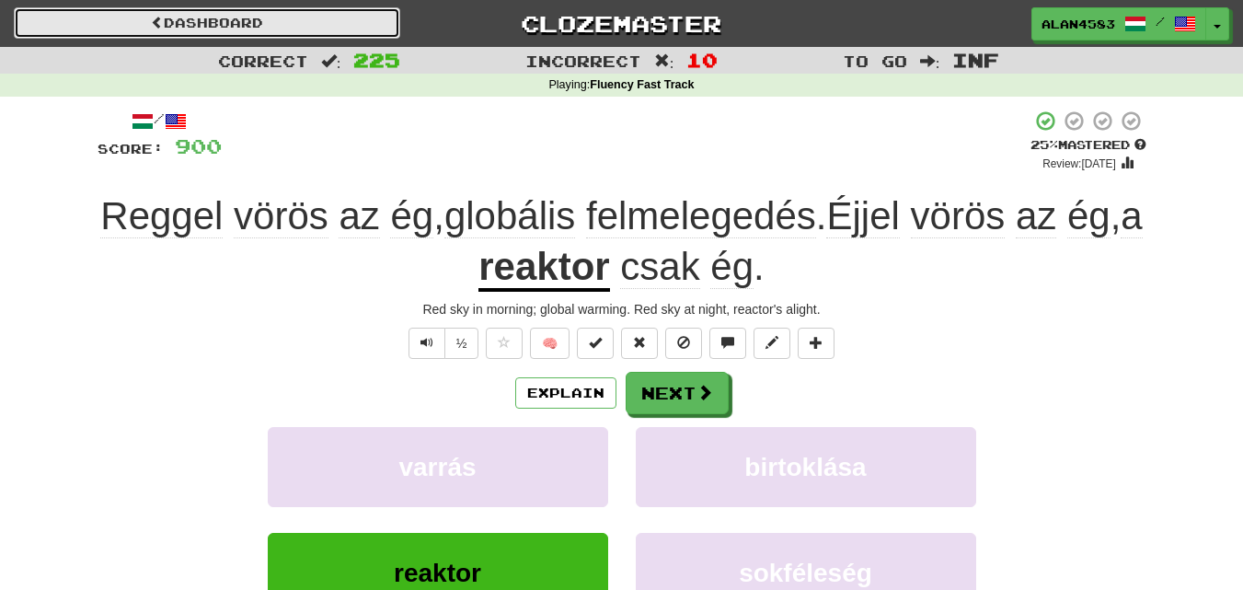
click at [180, 16] on link "Dashboard" at bounding box center [207, 22] width 386 height 31
